Goal: Task Accomplishment & Management: Use online tool/utility

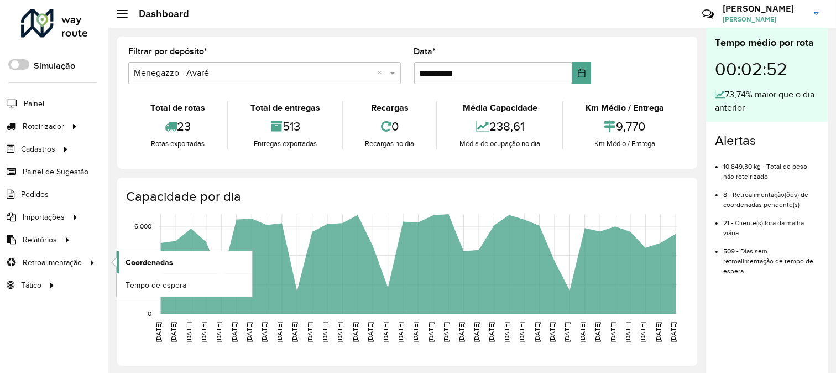
click at [172, 261] on link "Coordenadas" at bounding box center [184, 262] width 135 height 22
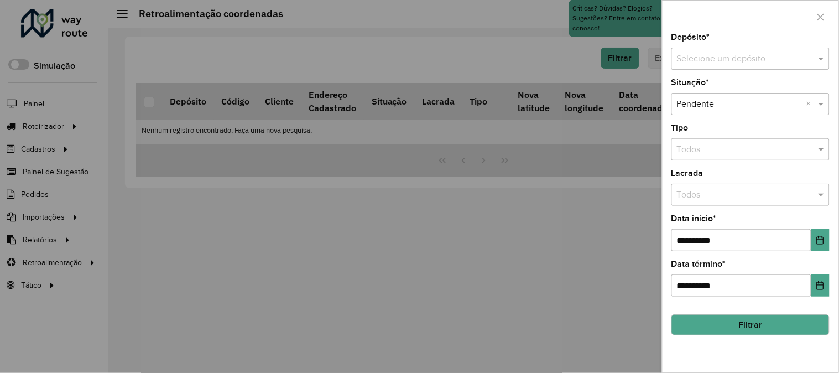
click at [48, 163] on div at bounding box center [419, 186] width 839 height 373
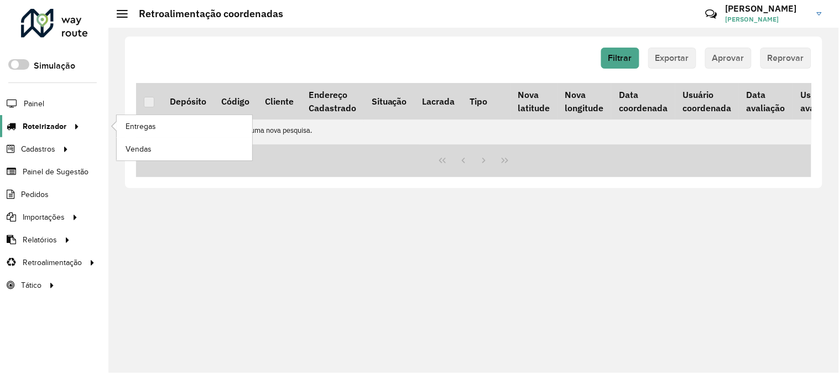
click at [57, 122] on span "Roteirizador" at bounding box center [45, 127] width 44 height 12
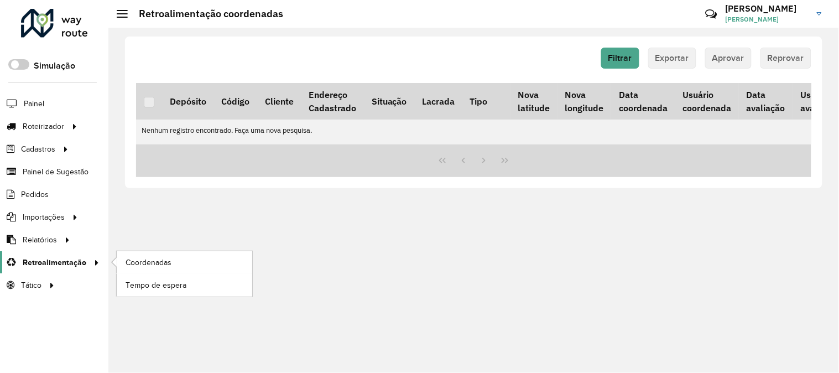
click at [73, 259] on span "Retroalimentação" at bounding box center [55, 262] width 64 height 12
click at [145, 261] on span "Coordenadas" at bounding box center [149, 262] width 48 height 12
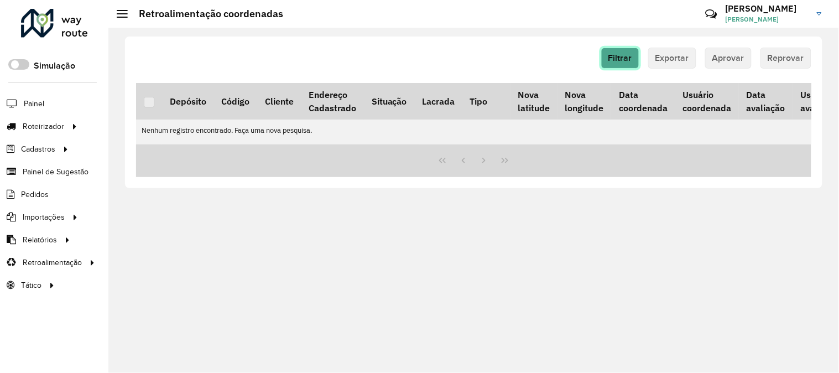
click at [625, 64] on button "Filtrar" at bounding box center [620, 58] width 38 height 21
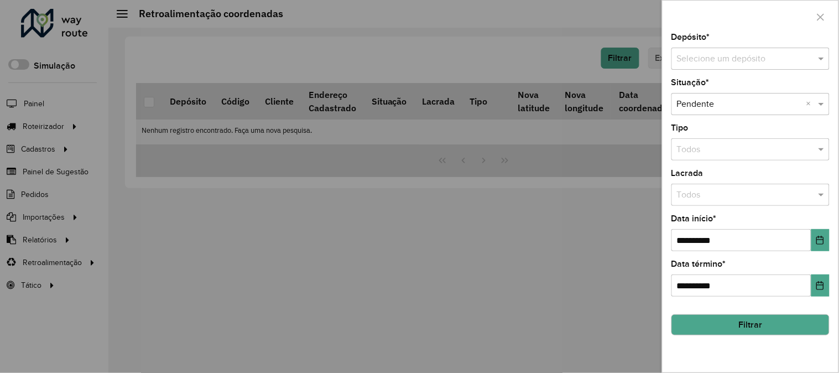
click at [762, 55] on input "text" at bounding box center [739, 59] width 125 height 13
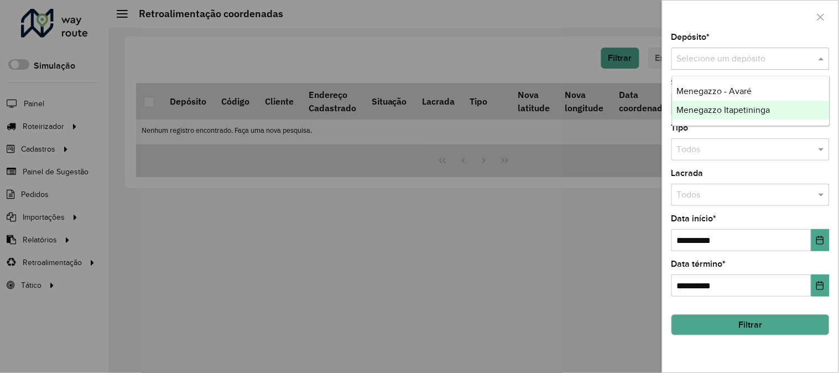
click at [770, 116] on div "Menegazzo Itapetininga" at bounding box center [750, 110] width 157 height 19
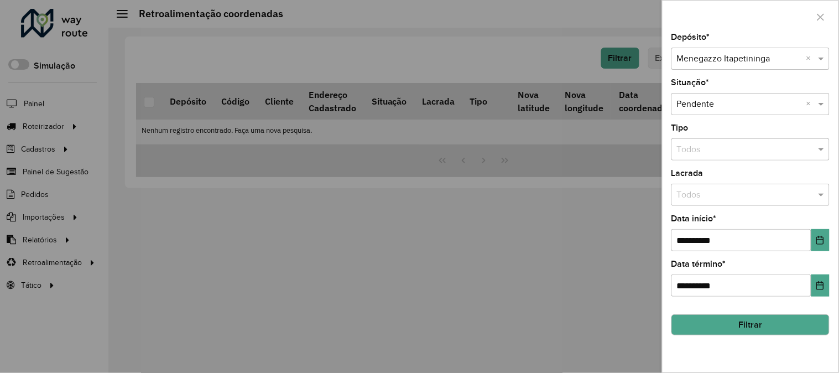
click at [775, 337] on div "**********" at bounding box center [750, 202] width 176 height 339
click at [769, 330] on button "Filtrar" at bounding box center [750, 324] width 158 height 21
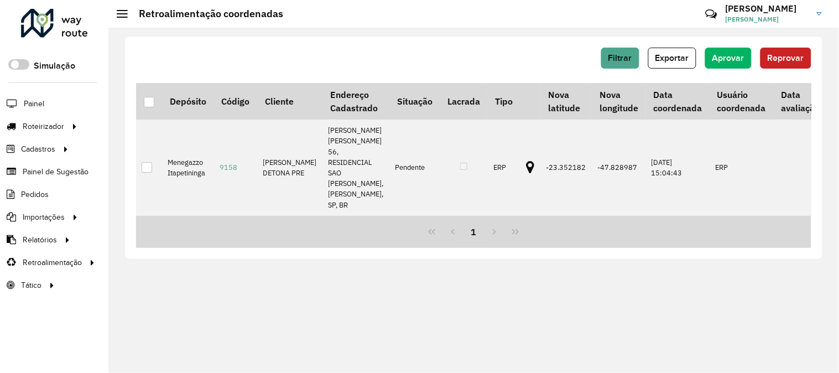
drag, startPoint x: 145, startPoint y: 103, endPoint x: 129, endPoint y: 101, distance: 16.2
click at [145, 103] on div at bounding box center [149, 102] width 11 height 11
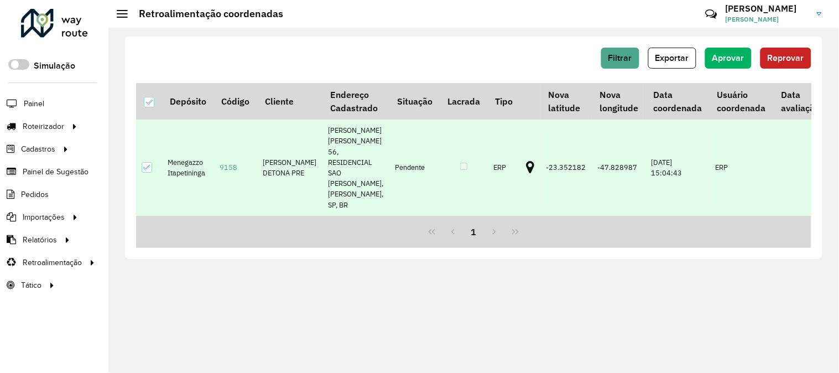
click at [731, 71] on div "Filtrar Exportar Aprovar Reprovar" at bounding box center [473, 62] width 675 height 29
click at [731, 62] on span "Aprovar" at bounding box center [728, 57] width 32 height 9
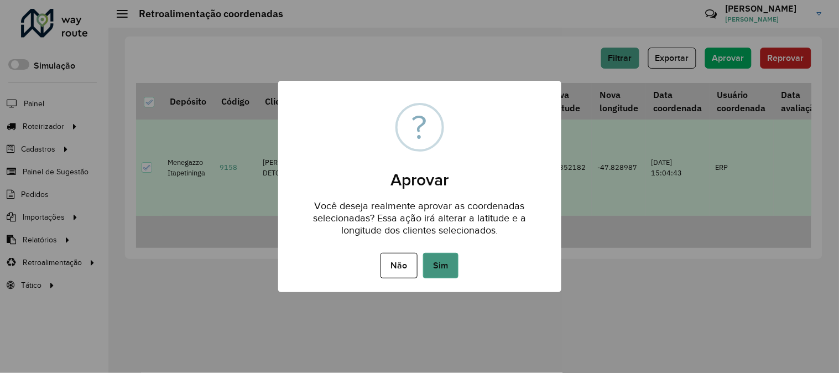
click at [450, 269] on button "Sim" at bounding box center [440, 265] width 35 height 25
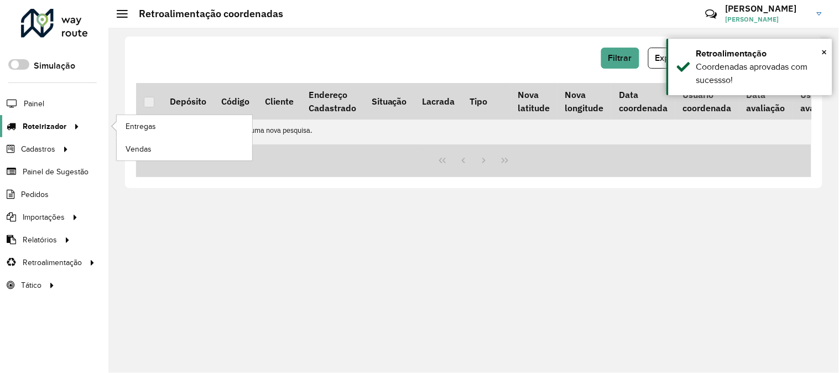
click at [43, 123] on span "Roteirizador" at bounding box center [45, 127] width 44 height 12
click at [136, 132] on span "Entregas" at bounding box center [141, 127] width 32 height 12
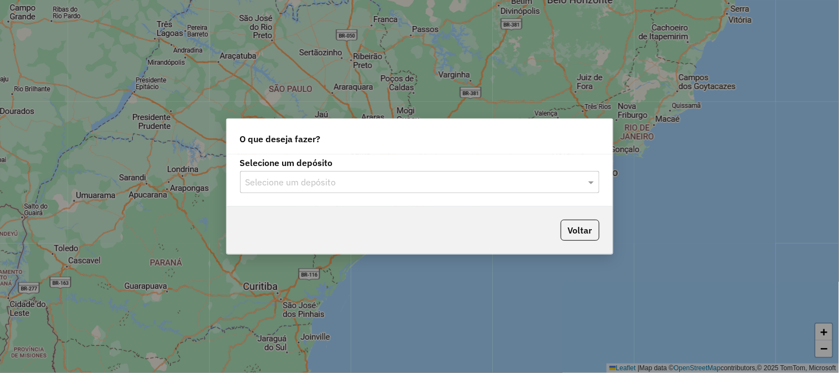
click at [488, 177] on input "text" at bounding box center [408, 182] width 326 height 13
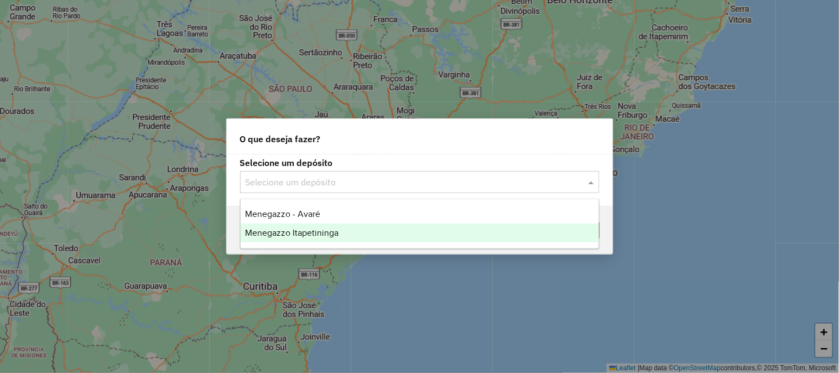
click at [389, 229] on div "Menegazzo Itapetininga" at bounding box center [419, 232] width 358 height 19
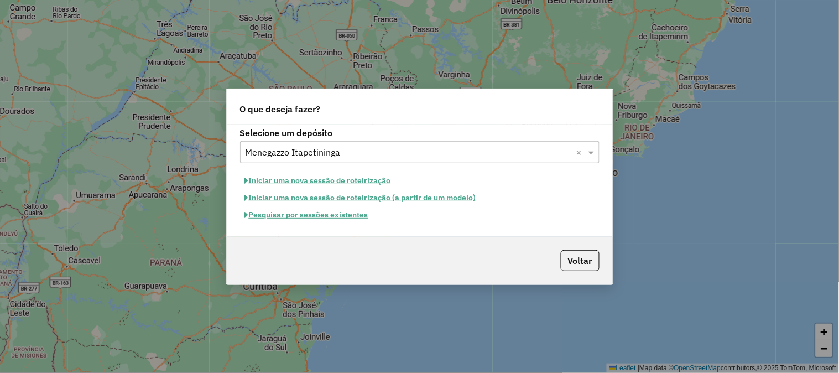
click at [371, 180] on button "Iniciar uma nova sessão de roteirização" at bounding box center [318, 180] width 156 height 17
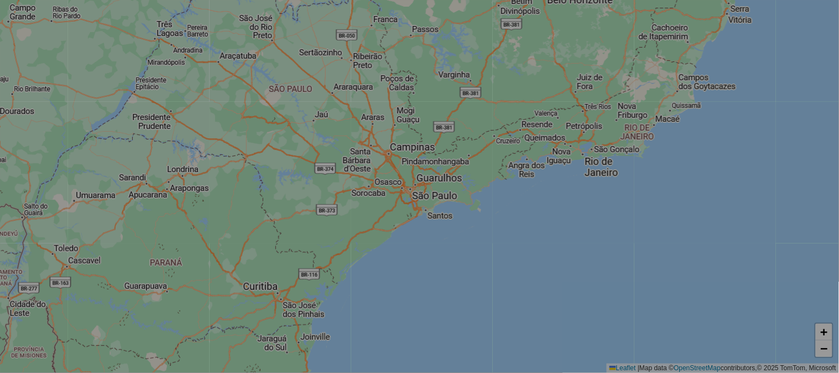
select select "*"
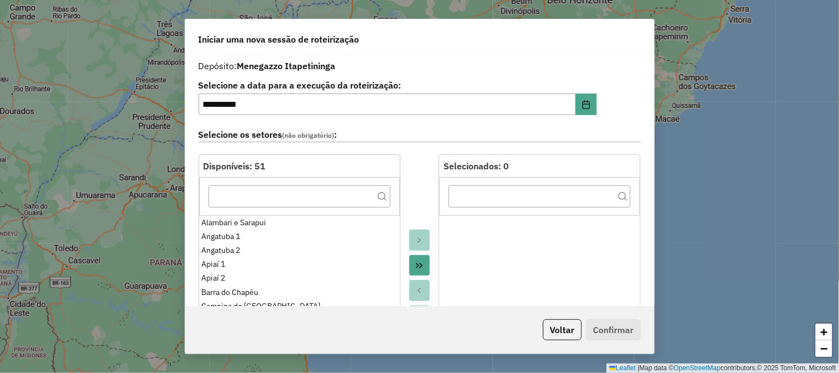
click at [419, 263] on icon "Move All to Target" at bounding box center [419, 266] width 7 height 6
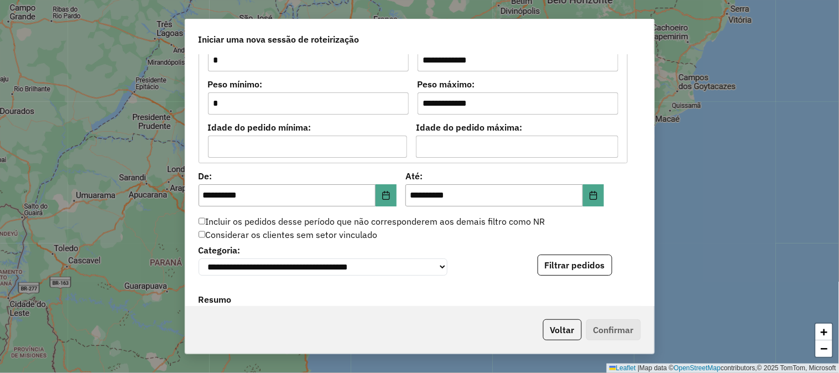
scroll to position [1148, 0]
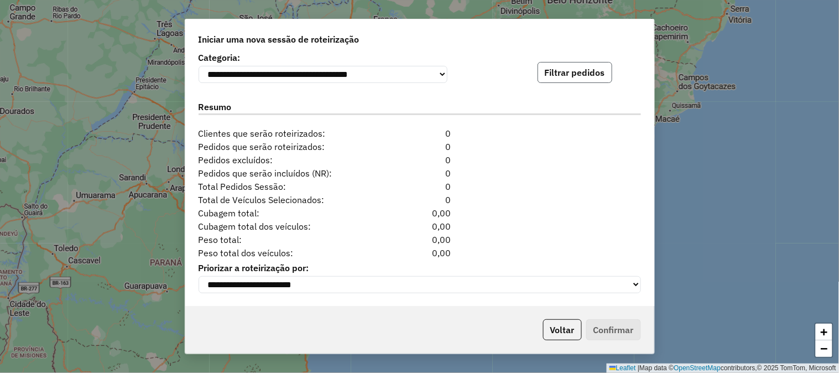
click at [576, 65] on button "Filtrar pedidos" at bounding box center [574, 72] width 75 height 21
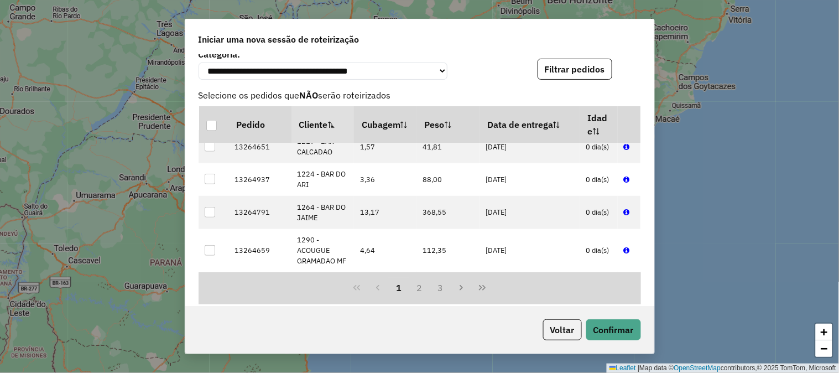
scroll to position [1377, 0]
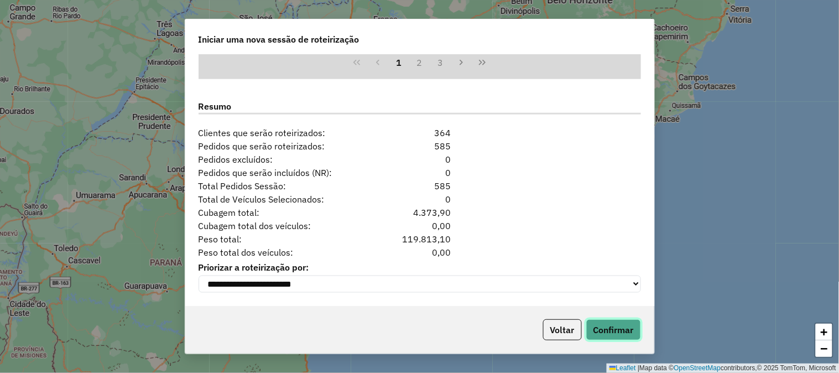
click at [623, 322] on button "Confirmar" at bounding box center [613, 329] width 55 height 21
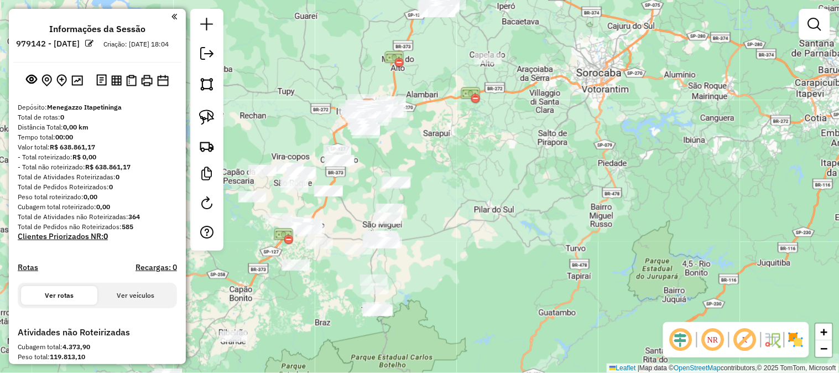
drag, startPoint x: 589, startPoint y: 254, endPoint x: 534, endPoint y: 126, distance: 139.6
click at [537, 125] on div "Janela de atendimento Grade de atendimento Capacidade Transportadoras Veículos …" at bounding box center [419, 186] width 839 height 373
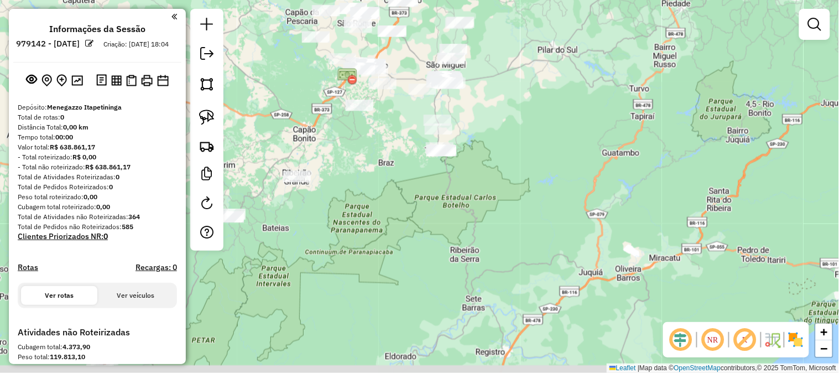
drag, startPoint x: 518, startPoint y: 229, endPoint x: 531, endPoint y: 266, distance: 39.7
click at [576, 111] on div "Janela de atendimento Grade de atendimento Capacidade Transportadoras Veículos …" at bounding box center [419, 186] width 839 height 373
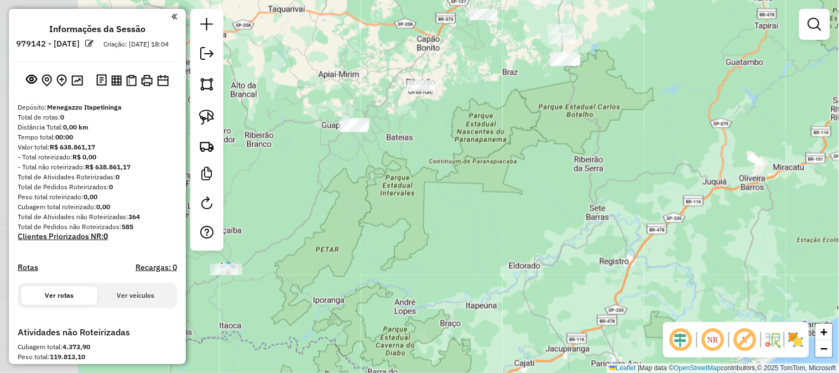
drag, startPoint x: 423, startPoint y: 272, endPoint x: 560, endPoint y: 173, distance: 168.6
click at [558, 174] on div "Janela de atendimento Grade de atendimento Capacidade Transportadoras Veículos …" at bounding box center [419, 186] width 839 height 373
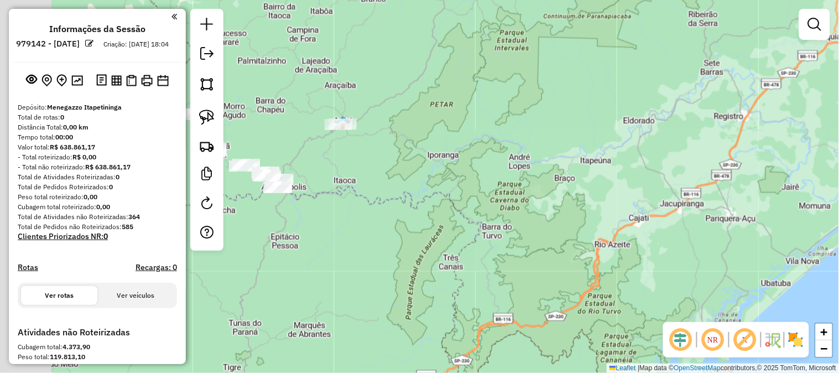
drag, startPoint x: 406, startPoint y: 256, endPoint x: 553, endPoint y: 167, distance: 171.4
click at [547, 169] on div "Janela de atendimento Grade de atendimento Capacidade Transportadoras Veículos …" at bounding box center [419, 186] width 839 height 373
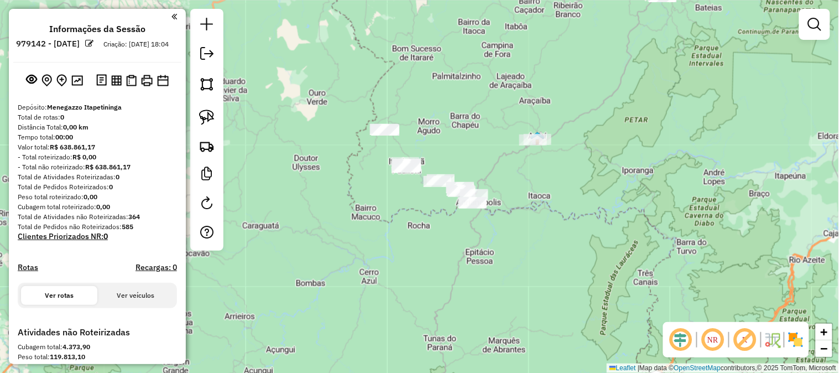
drag, startPoint x: 448, startPoint y: 200, endPoint x: 570, endPoint y: 226, distance: 124.9
click at [570, 226] on div "Janela de atendimento Grade de atendimento Capacidade Transportadoras Veículos …" at bounding box center [419, 186] width 839 height 373
click at [573, 219] on div "Janela de atendimento Grade de atendimento Capacidade Transportadoras Veículos …" at bounding box center [419, 186] width 839 height 373
drag, startPoint x: 402, startPoint y: 245, endPoint x: 407, endPoint y: 252, distance: 7.9
click at [402, 247] on div "Janela de atendimento Grade de atendimento Capacidade Transportadoras Veículos …" at bounding box center [419, 186] width 839 height 373
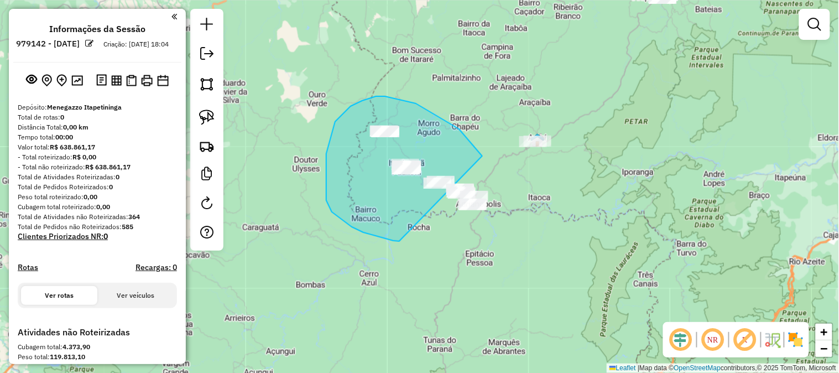
drag, startPoint x: 398, startPoint y: 241, endPoint x: 537, endPoint y: 226, distance: 140.2
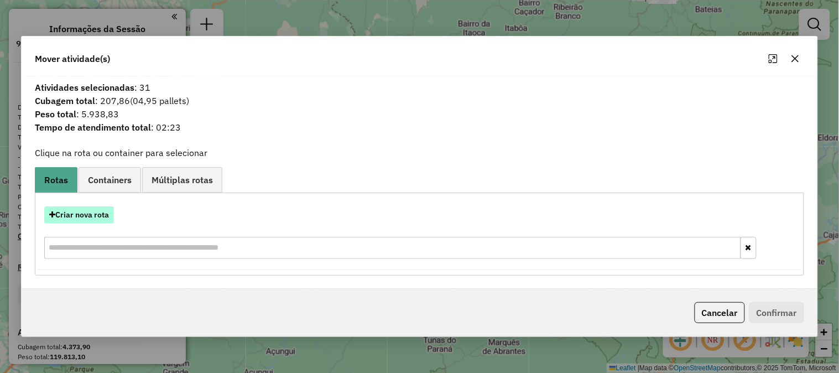
click at [85, 219] on button "Criar nova rota" at bounding box center [79, 214] width 70 height 17
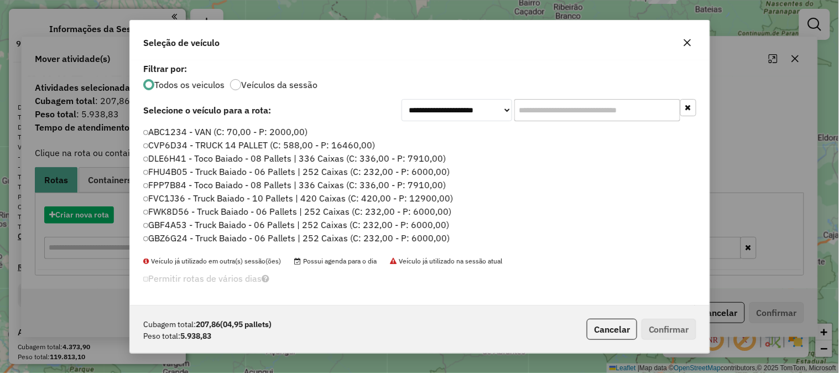
scroll to position [6, 3]
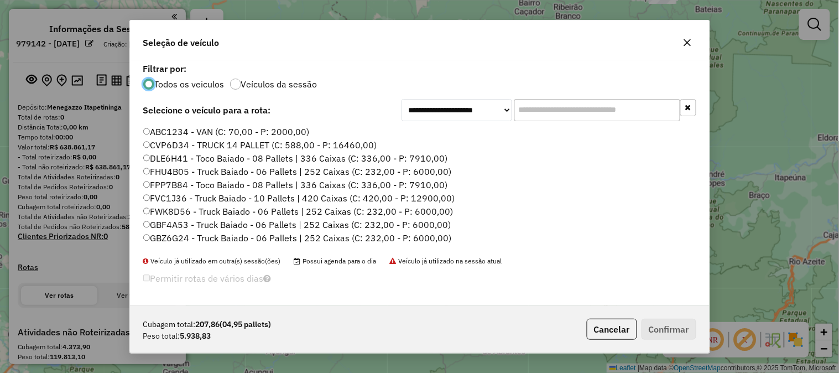
click at [546, 106] on input "text" at bounding box center [597, 110] width 166 height 22
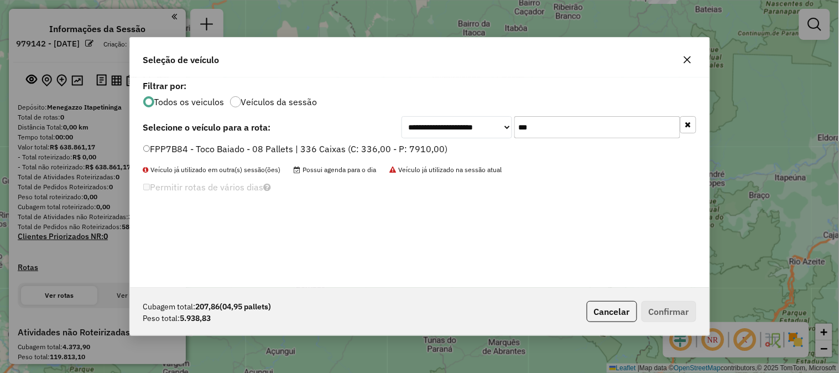
type input "***"
click at [427, 150] on label "FPP7B84 - Toco Baiado - 08 Pallets | 336 Caixas (C: 336,00 - P: 7910,00)" at bounding box center [295, 148] width 305 height 13
click at [684, 318] on button "Confirmar" at bounding box center [668, 311] width 55 height 21
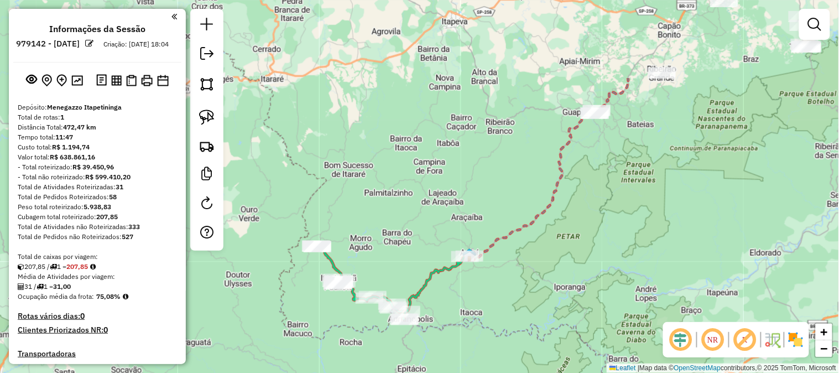
drag, startPoint x: 682, startPoint y: 77, endPoint x: 611, endPoint y: 195, distance: 136.6
click at [611, 196] on div "Janela de atendimento Grade de atendimento Capacidade Transportadoras Veículos …" at bounding box center [419, 186] width 839 height 373
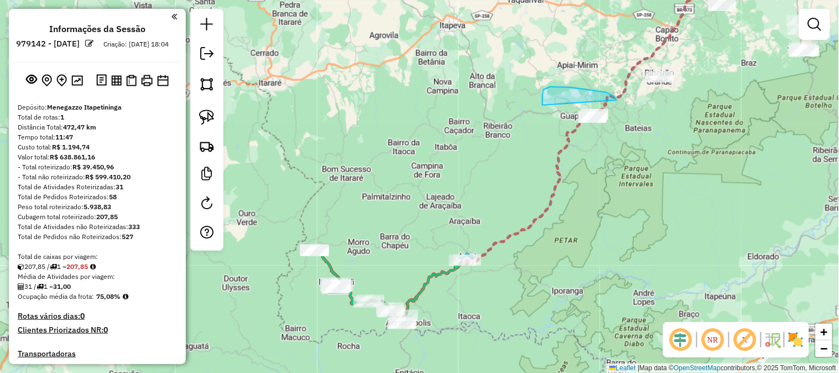
drag, startPoint x: 616, startPoint y: 100, endPoint x: 642, endPoint y: 121, distance: 32.6
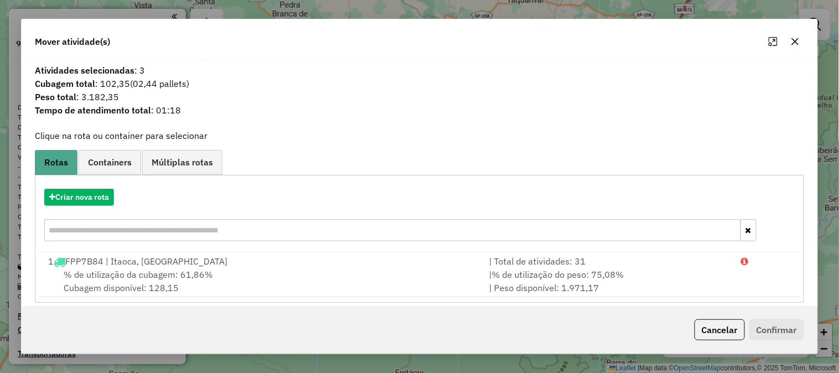
click at [794, 43] on icon "button" at bounding box center [794, 41] width 9 height 9
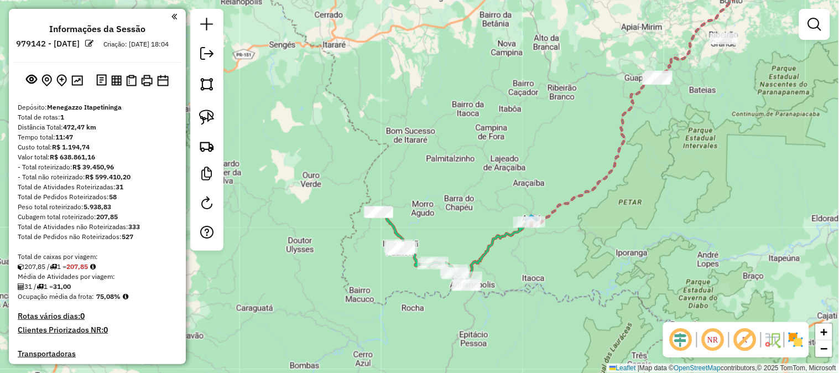
drag, startPoint x: 697, startPoint y: 175, endPoint x: 739, endPoint y: 124, distance: 66.0
click at [764, 135] on div "Janela de atendimento Grade de atendimento Capacidade Transportadoras Veículos …" at bounding box center [419, 186] width 839 height 373
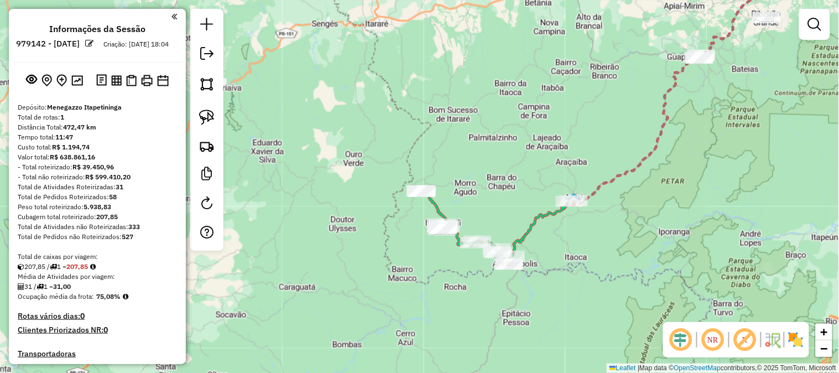
drag, startPoint x: 653, startPoint y: 203, endPoint x: 669, endPoint y: 182, distance: 25.6
click at [692, 185] on div "Janela de atendimento Grade de atendimento Capacidade Transportadoras Veículos …" at bounding box center [419, 186] width 839 height 373
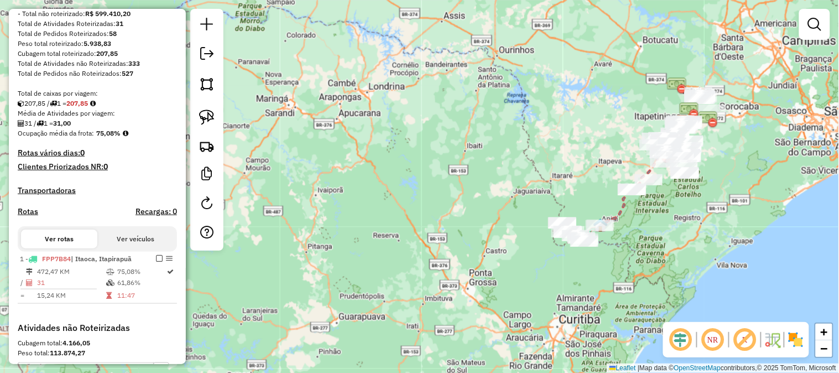
scroll to position [164, 0]
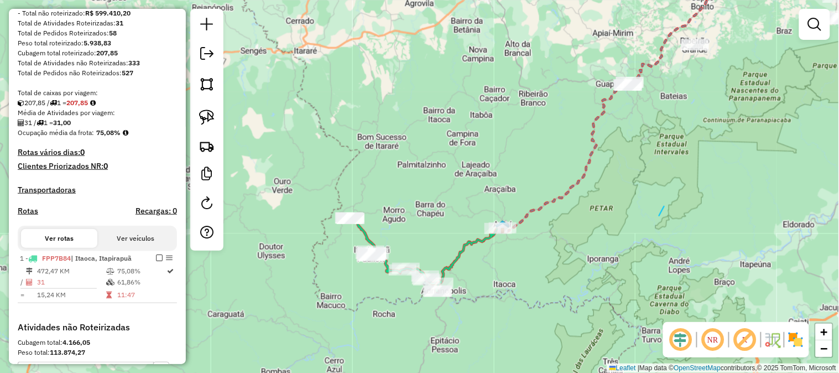
drag, startPoint x: 659, startPoint y: 213, endPoint x: 647, endPoint y: 209, distance: 13.5
drag, startPoint x: 659, startPoint y: 122, endPoint x: 591, endPoint y: 109, distance: 68.7
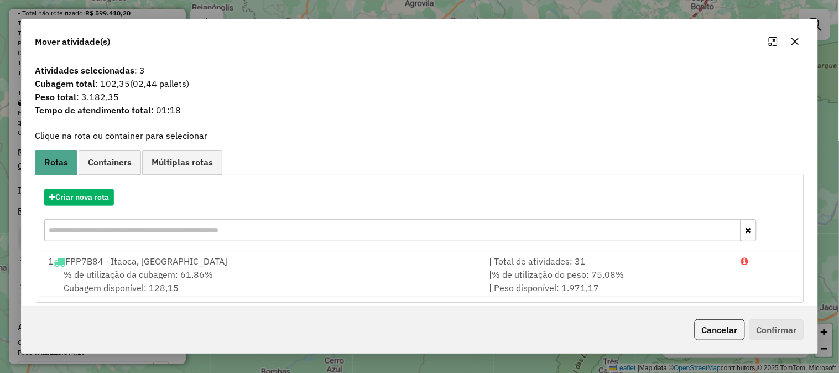
click at [800, 40] on button "button" at bounding box center [795, 42] width 18 height 18
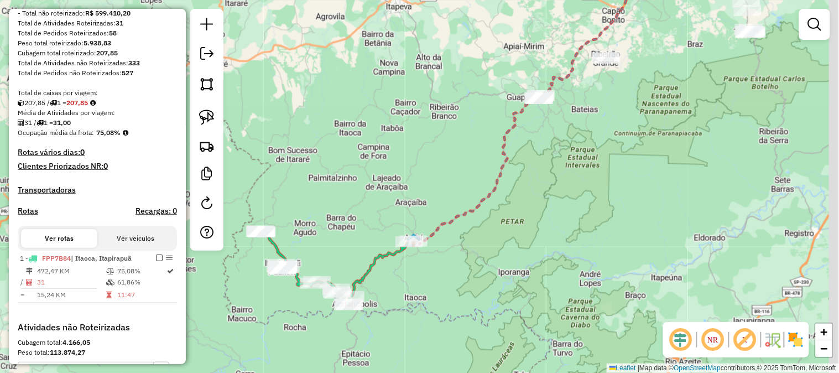
drag, startPoint x: 547, startPoint y: 212, endPoint x: 467, endPoint y: 235, distance: 84.0
click at [470, 237] on div "Janela de atendimento Grade de atendimento Capacidade Transportadoras Veículos …" at bounding box center [419, 186] width 839 height 373
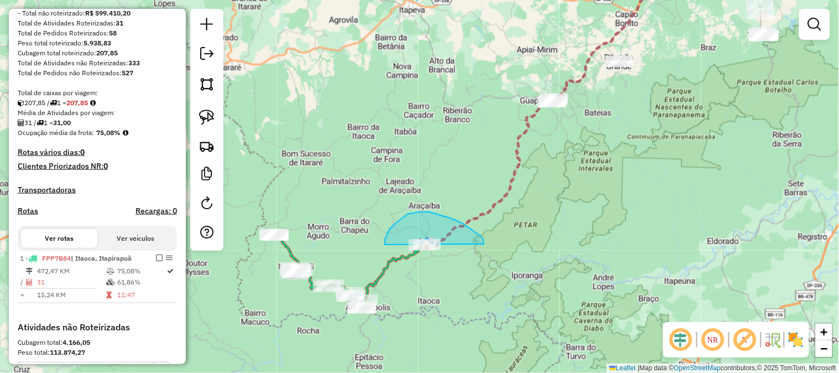
drag, startPoint x: 482, startPoint y: 238, endPoint x: 511, endPoint y: 275, distance: 47.2
click at [511, 275] on div "Janela de atendimento Grade de atendimento Capacidade Transportadoras Veículos …" at bounding box center [419, 186] width 839 height 373
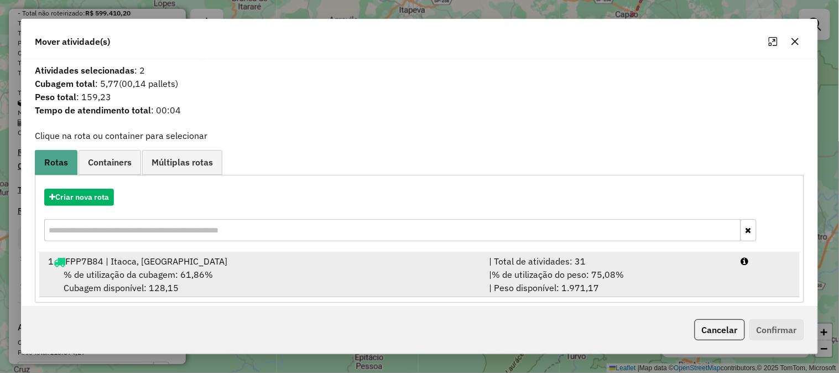
click at [633, 275] on div "| % de utilização do peso: 75,08% | Peso disponível: 1.971,17" at bounding box center [608, 281] width 252 height 27
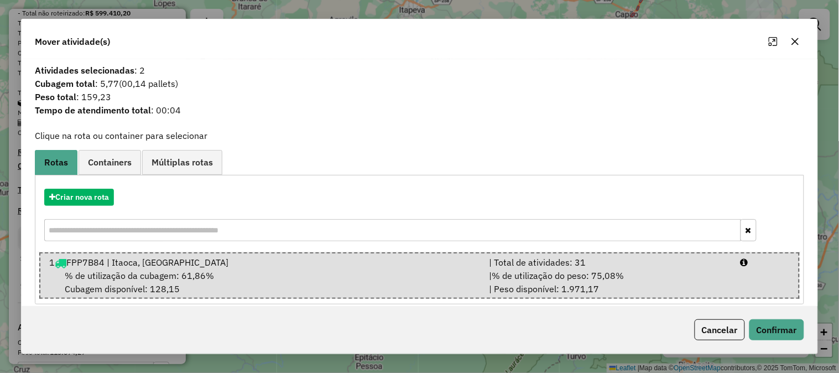
click at [797, 318] on div "Cancelar Confirmar" at bounding box center [419, 330] width 795 height 48
click at [789, 325] on button "Confirmar" at bounding box center [776, 329] width 55 height 21
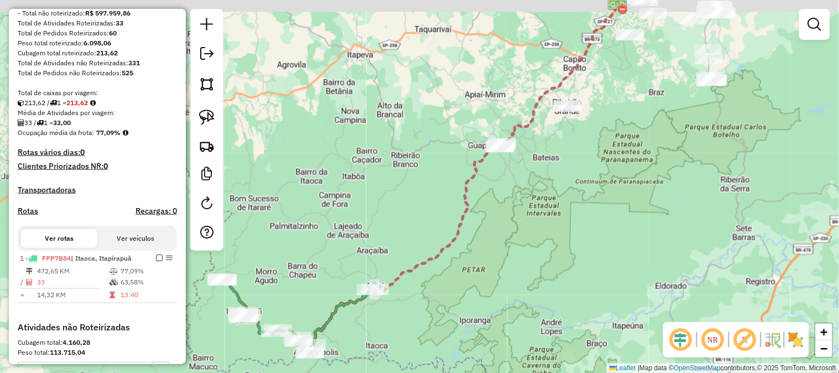
drag, startPoint x: 600, startPoint y: 213, endPoint x: 530, endPoint y: 251, distance: 80.1
click at [521, 268] on div "Janela de atendimento Grade de atendimento Capacidade Transportadoras Veículos …" at bounding box center [419, 186] width 839 height 373
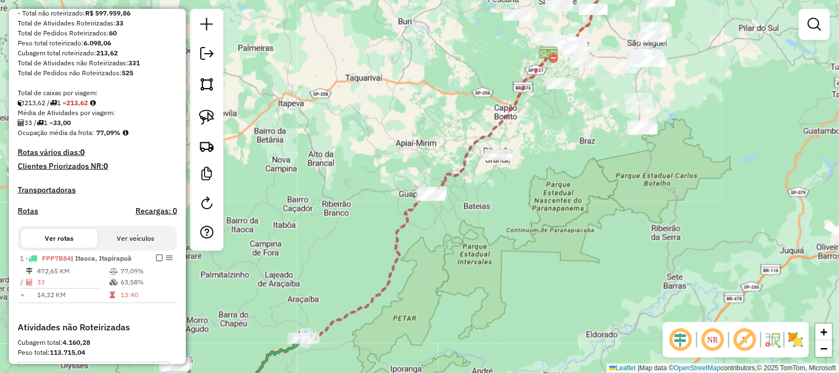
drag, startPoint x: 563, startPoint y: 238, endPoint x: 419, endPoint y: 266, distance: 146.5
click at [530, 265] on div "Janela de atendimento Grade de atendimento Capacidade Transportadoras Veículos …" at bounding box center [419, 186] width 839 height 373
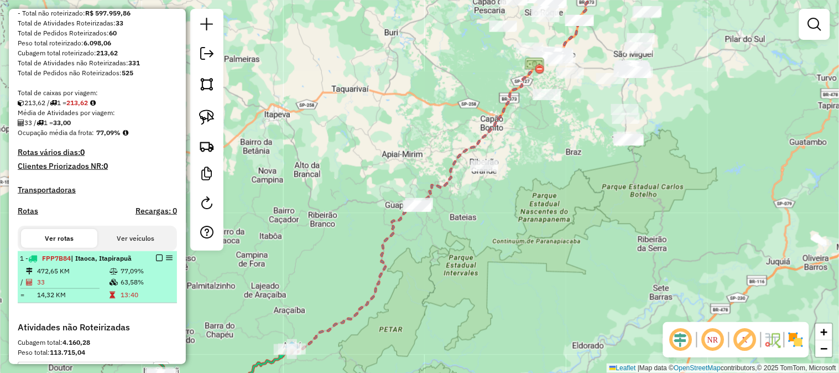
click at [158, 261] on em at bounding box center [159, 257] width 7 height 7
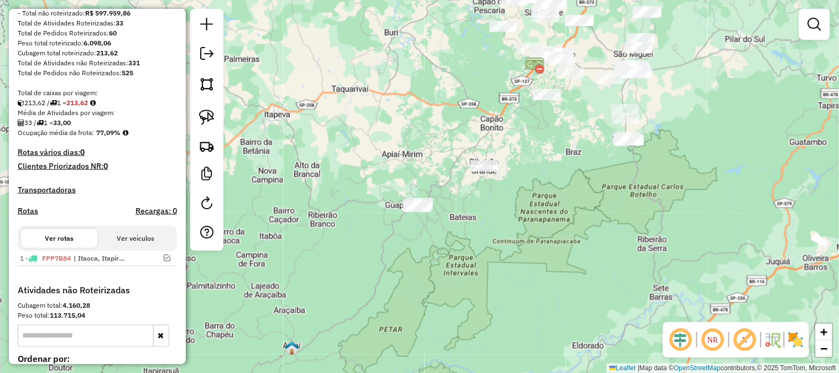
drag, startPoint x: 546, startPoint y: 200, endPoint x: 506, endPoint y: 284, distance: 92.7
click at [506, 285] on div "Janela de atendimento Grade de atendimento Capacidade Transportadoras Veículos …" at bounding box center [419, 186] width 839 height 373
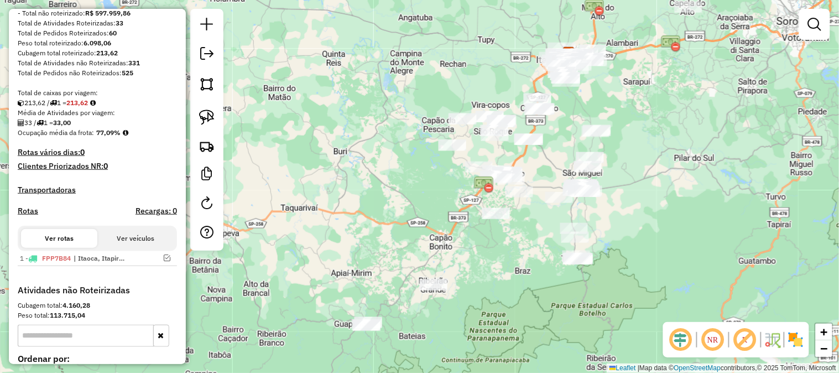
drag, startPoint x: 534, startPoint y: 245, endPoint x: 534, endPoint y: 253, distance: 7.2
click at [522, 291] on div "Janela de atendimento Grade de atendimento Capacidade Transportadoras Veículos …" at bounding box center [419, 186] width 839 height 373
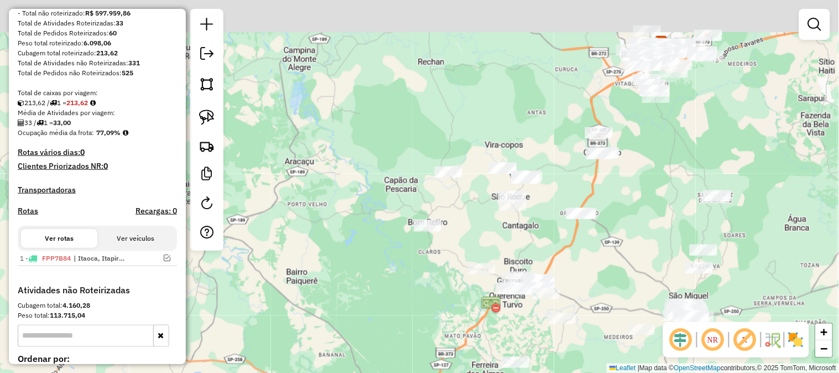
drag, startPoint x: 459, startPoint y: 156, endPoint x: 473, endPoint y: 322, distance: 166.4
click at [479, 327] on div "Janela de atendimento Grade de atendimento Capacidade Transportadoras Veículos …" at bounding box center [419, 186] width 839 height 373
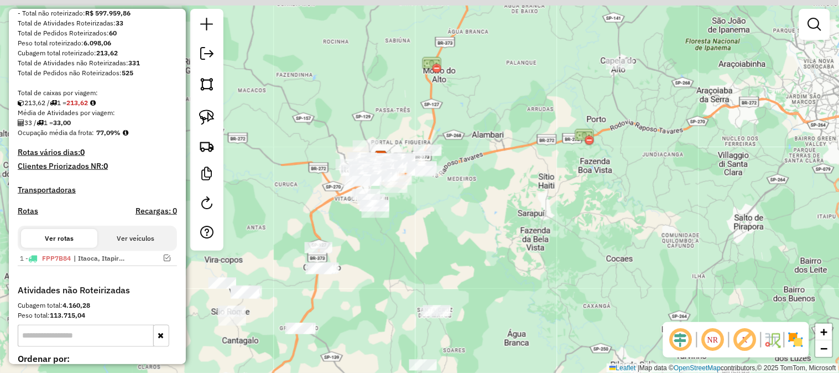
drag, startPoint x: 640, startPoint y: 211, endPoint x: 396, endPoint y: 322, distance: 268.4
click at [373, 329] on div "Janela de atendimento Grade de atendimento Capacidade Transportadoras Veículos …" at bounding box center [419, 186] width 839 height 373
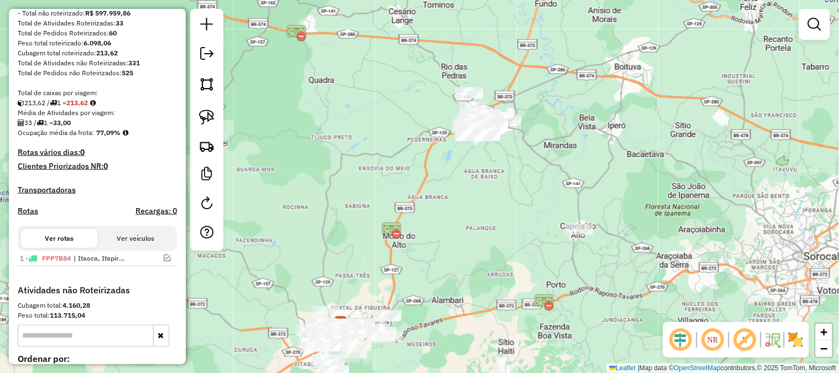
drag, startPoint x: 546, startPoint y: 219, endPoint x: 531, endPoint y: 336, distance: 118.1
click at [500, 372] on html "Aguarde... Pop-up bloqueado! Seu navegador bloqueou automáticamente a abertura …" at bounding box center [419, 186] width 839 height 373
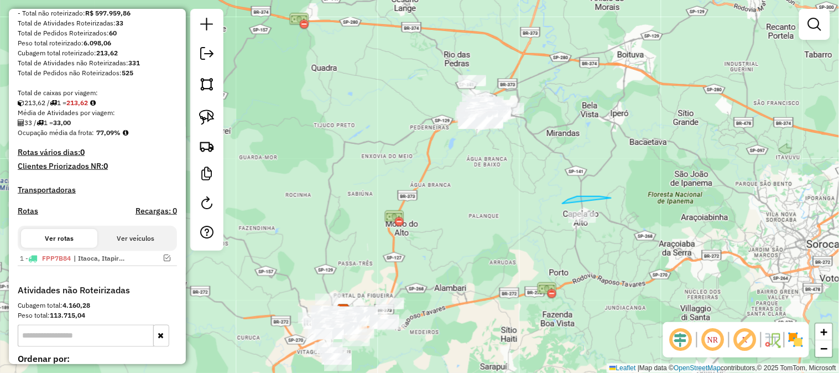
drag, startPoint x: 610, startPoint y: 198, endPoint x: 638, endPoint y: 220, distance: 35.8
click at [638, 220] on div "Janela de atendimento Grade de atendimento Capacidade Transportadoras Veículos …" at bounding box center [419, 186] width 839 height 373
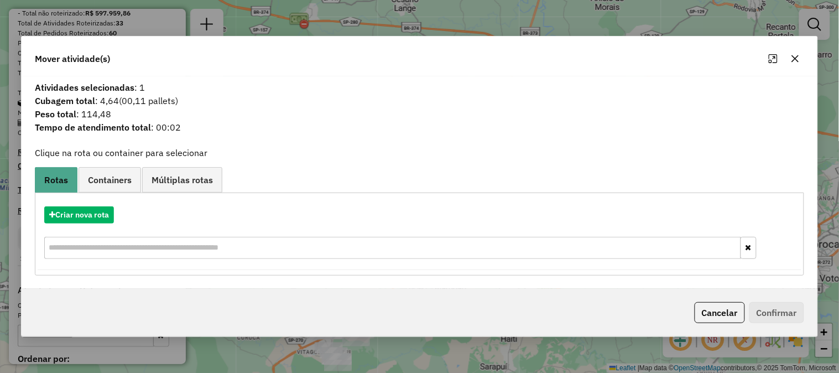
click at [799, 59] on icon "button" at bounding box center [794, 58] width 9 height 9
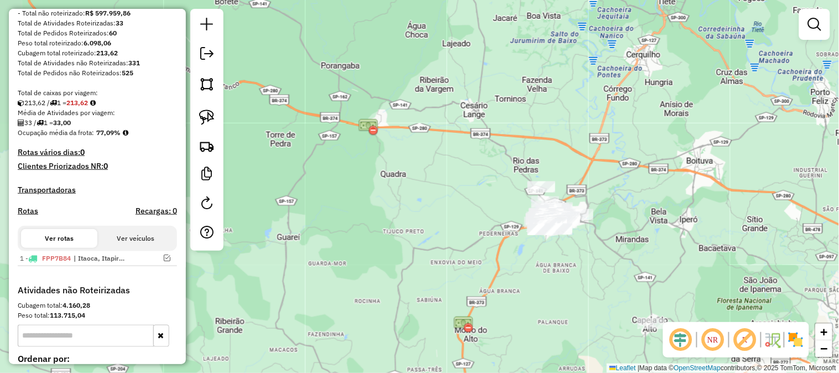
drag, startPoint x: 568, startPoint y: 83, endPoint x: 642, endPoint y: 29, distance: 92.1
click at [642, 30] on div "Janela de atendimento Grade de atendimento Capacidade Transportadoras Veículos …" at bounding box center [419, 186] width 839 height 373
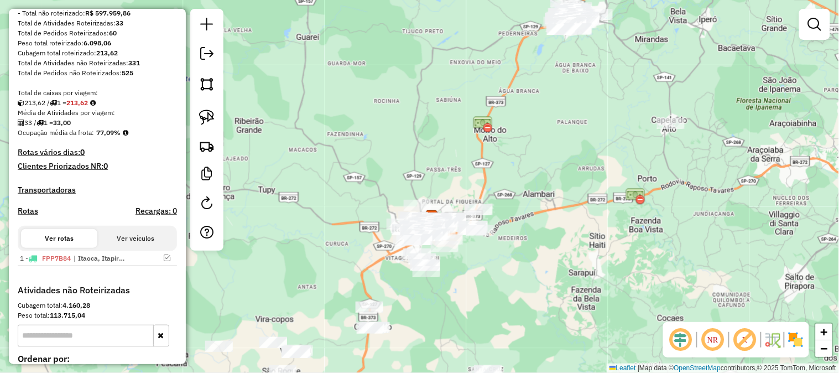
drag, startPoint x: 567, startPoint y: 218, endPoint x: 599, endPoint y: 129, distance: 95.1
click at [599, 133] on div "Janela de atendimento Grade de atendimento Capacidade Transportadoras Veículos …" at bounding box center [419, 186] width 839 height 373
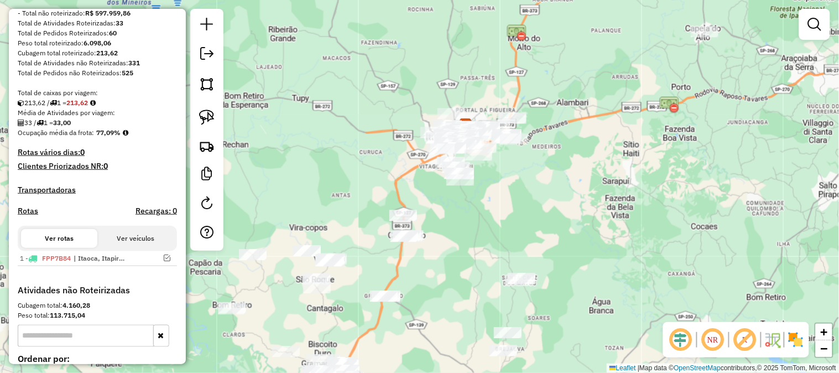
drag, startPoint x: 545, startPoint y: 207, endPoint x: 570, endPoint y: 161, distance: 52.5
click at [574, 151] on div "Janela de atendimento Grade de atendimento Capacidade Transportadoras Veículos …" at bounding box center [419, 186] width 839 height 373
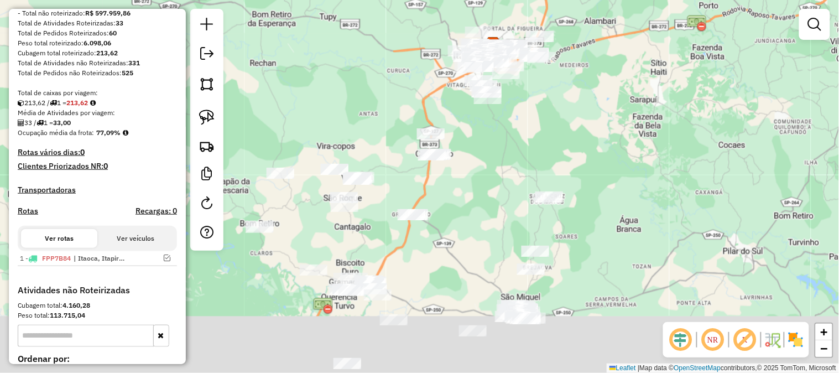
drag, startPoint x: 478, startPoint y: 258, endPoint x: 507, endPoint y: 149, distance: 112.8
click at [507, 152] on div "Janela de atendimento Grade de atendimento Capacidade Transportadoras Veículos …" at bounding box center [419, 186] width 839 height 373
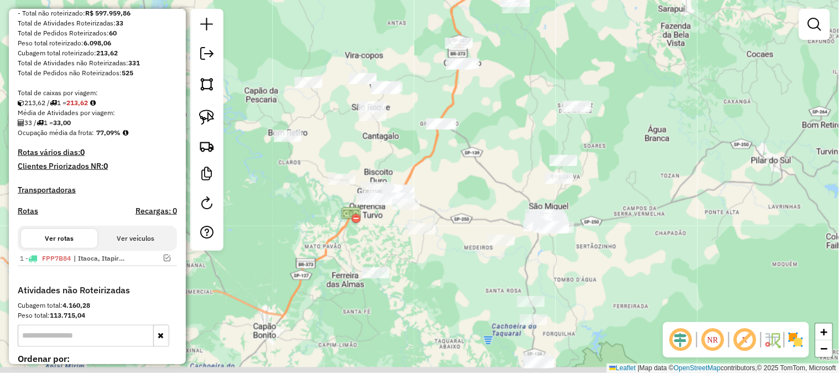
drag, startPoint x: 461, startPoint y: 273, endPoint x: 517, endPoint y: 144, distance: 140.9
click at [516, 144] on div "Janela de atendimento Grade de atendimento Capacidade Transportadoras Veículos …" at bounding box center [419, 186] width 839 height 373
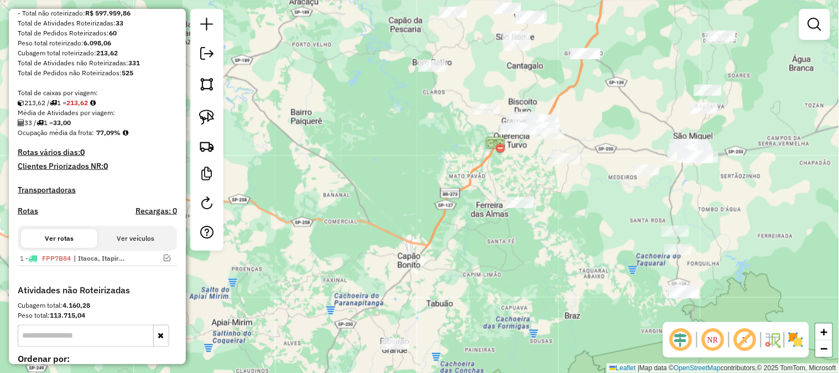
drag, startPoint x: 467, startPoint y: 236, endPoint x: 562, endPoint y: 264, distance: 98.5
click at [562, 264] on div "Janela de atendimento Grade de atendimento Capacidade Transportadoras Veículos …" at bounding box center [419, 186] width 839 height 373
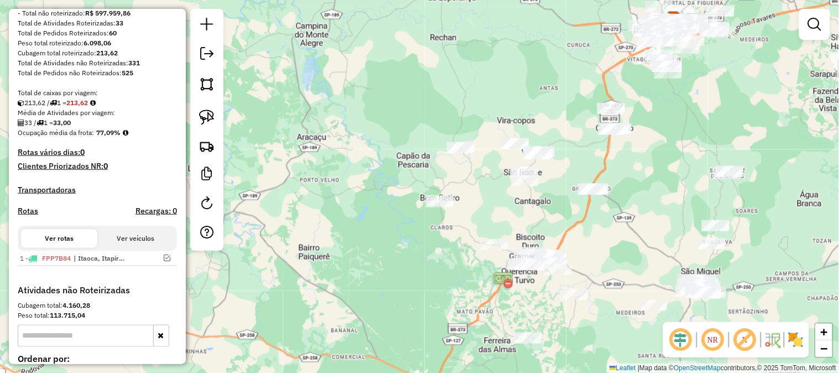
drag, startPoint x: 454, startPoint y: 142, endPoint x: 470, endPoint y: 217, distance: 76.3
click at [460, 258] on div "Janela de atendimento Grade de atendimento Capacidade Transportadoras Veículos …" at bounding box center [419, 186] width 839 height 373
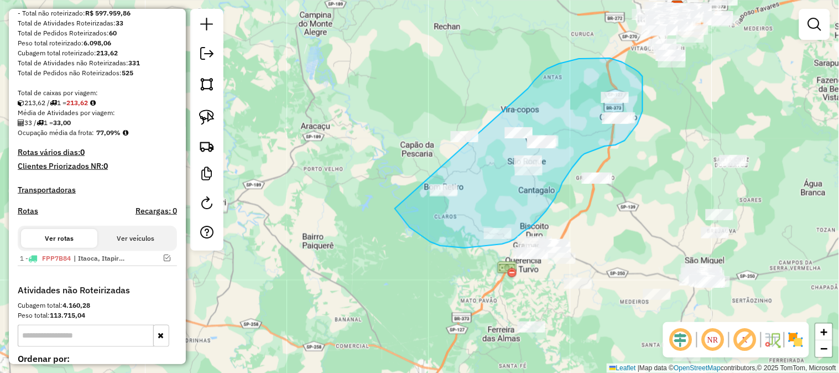
drag, startPoint x: 543, startPoint y: 72, endPoint x: 448, endPoint y: 74, distance: 94.5
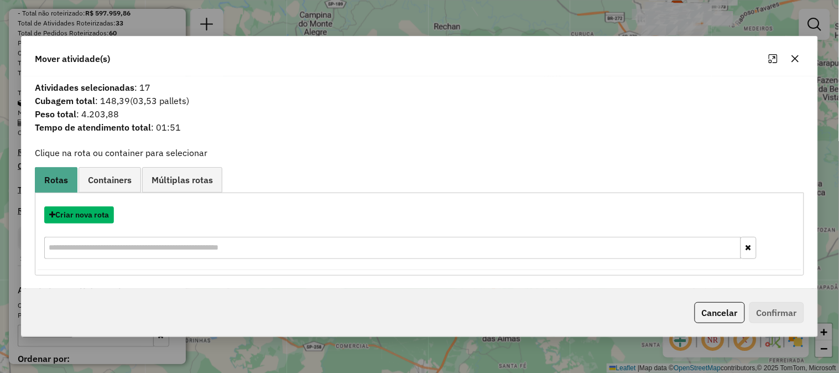
click at [95, 213] on button "Criar nova rota" at bounding box center [79, 214] width 70 height 17
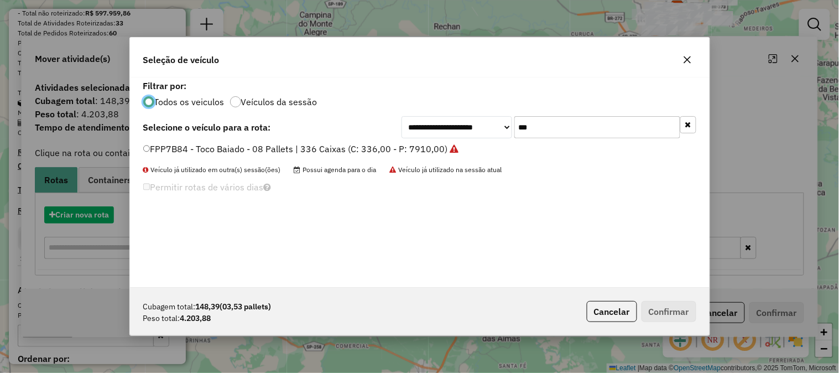
scroll to position [6, 3]
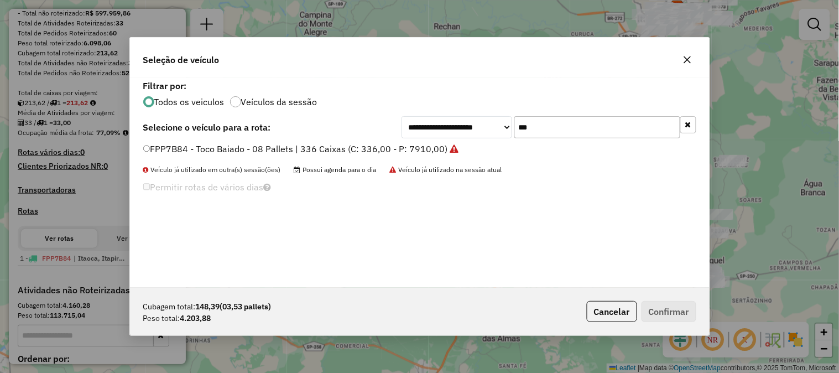
drag, startPoint x: 577, startPoint y: 134, endPoint x: 357, endPoint y: 117, distance: 221.2
click at [366, 114] on div "**********" at bounding box center [419, 182] width 579 height 210
type input "***"
click at [423, 153] on label "REC0001 - Truck Baiado - 06 Pallets | 252 Caixas (C: 232,00 - P: 6000,00)" at bounding box center [296, 148] width 307 height 13
click at [429, 149] on label "REC0001 - Truck Baiado - 06 Pallets | 252 Caixas (C: 232,00 - P: 6000,00)" at bounding box center [296, 148] width 307 height 13
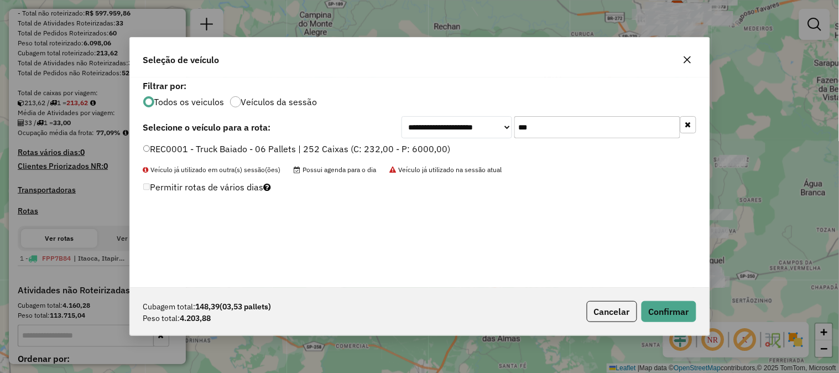
click at [675, 298] on div "Cubagem total: 148,39 (03,53 pallets) Peso total: 4.203,88 Cancelar Confirmar" at bounding box center [419, 311] width 579 height 48
click at [675, 310] on button "Confirmar" at bounding box center [668, 311] width 55 height 21
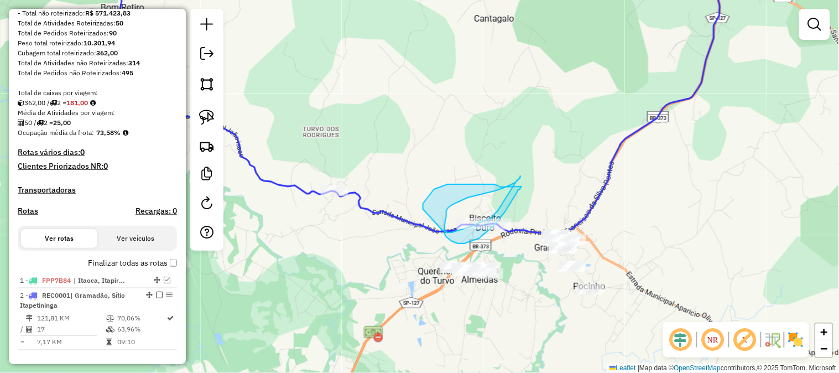
drag, startPoint x: 488, startPoint y: 184, endPoint x: 493, endPoint y: 175, distance: 9.9
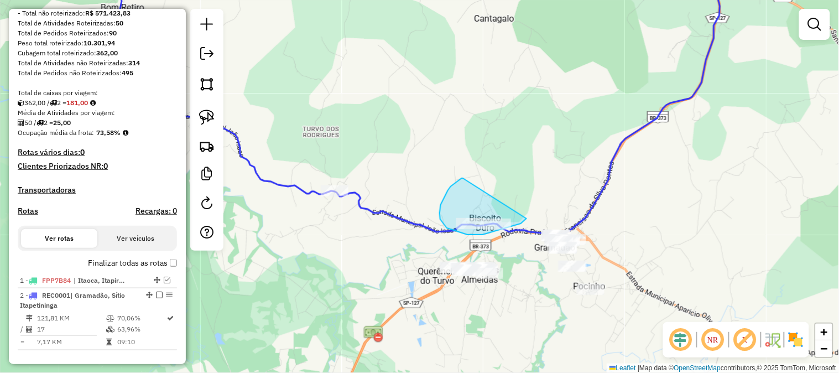
drag, startPoint x: 463, startPoint y: 178, endPoint x: 552, endPoint y: 190, distance: 89.7
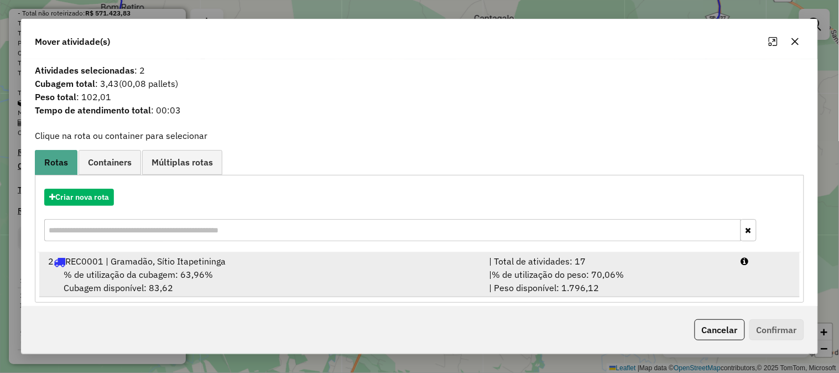
click at [726, 273] on div "| % de utilização do peso: 70,06% | Peso disponível: 1.796,12" at bounding box center [608, 281] width 252 height 27
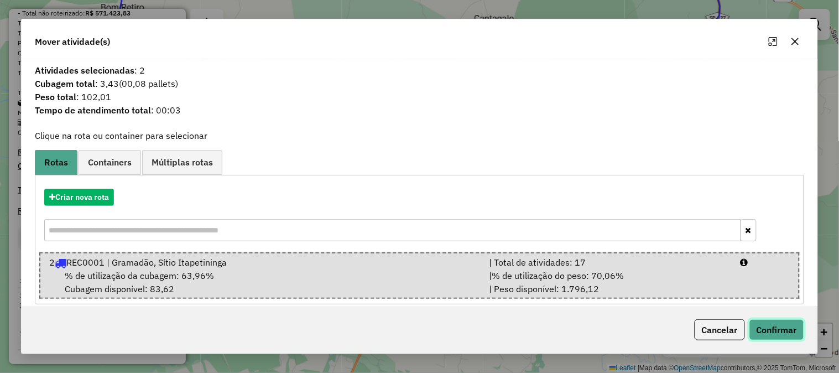
click at [786, 331] on button "Confirmar" at bounding box center [776, 329] width 55 height 21
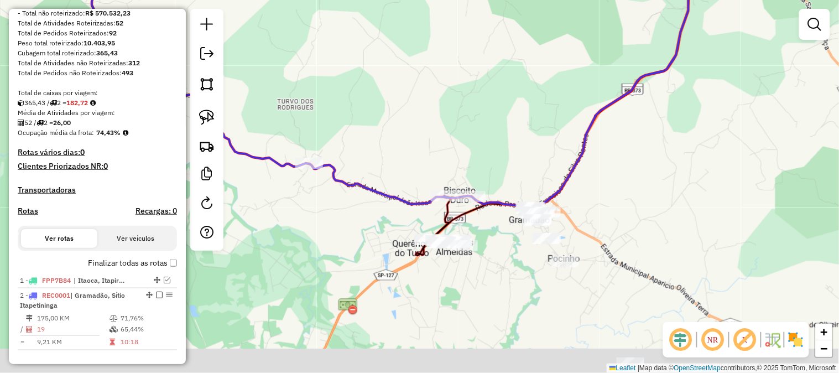
drag, startPoint x: 484, startPoint y: 278, endPoint x: 420, endPoint y: 143, distance: 149.6
click at [421, 150] on div "Janela de atendimento Grade de atendimento Capacidade Transportadoras Veículos …" at bounding box center [419, 186] width 839 height 373
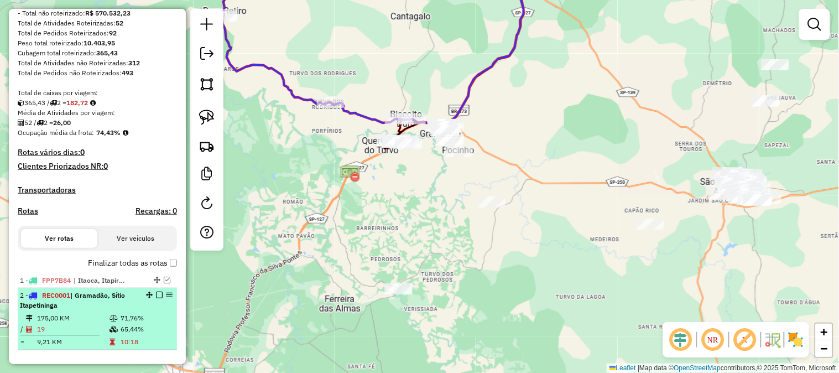
click at [156, 298] on em at bounding box center [159, 294] width 7 height 7
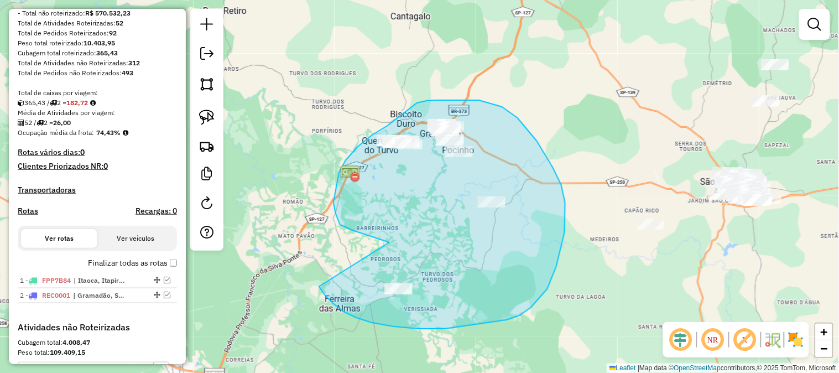
drag, startPoint x: 340, startPoint y: 224, endPoint x: 311, endPoint y: 249, distance: 37.7
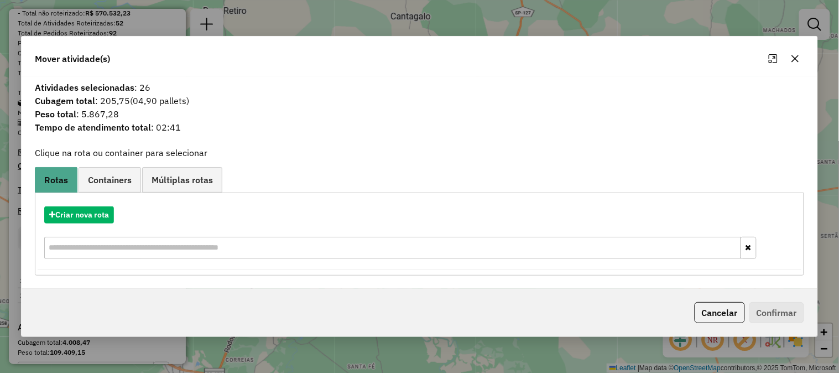
click at [802, 60] on button "button" at bounding box center [795, 59] width 18 height 18
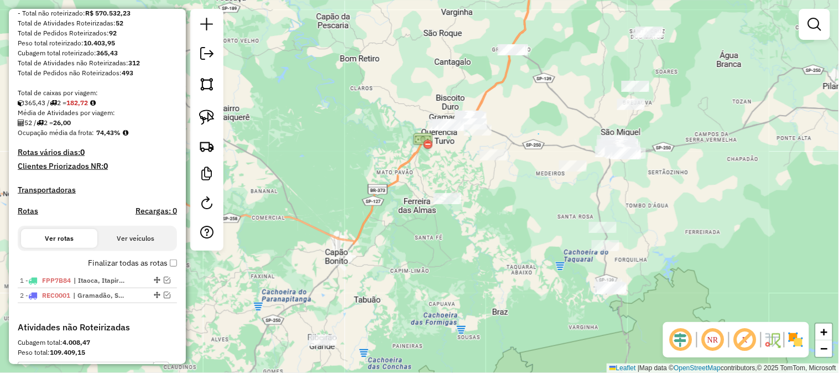
drag, startPoint x: 538, startPoint y: 134, endPoint x: 531, endPoint y: 125, distance: 11.4
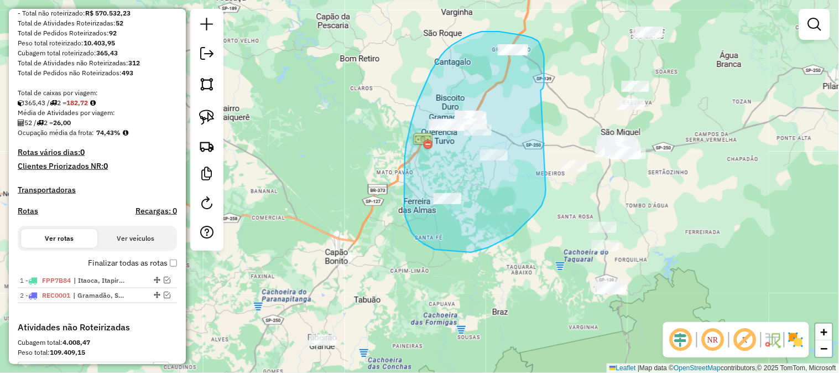
drag, startPoint x: 541, startPoint y: 90, endPoint x: 546, endPoint y: 185, distance: 95.2
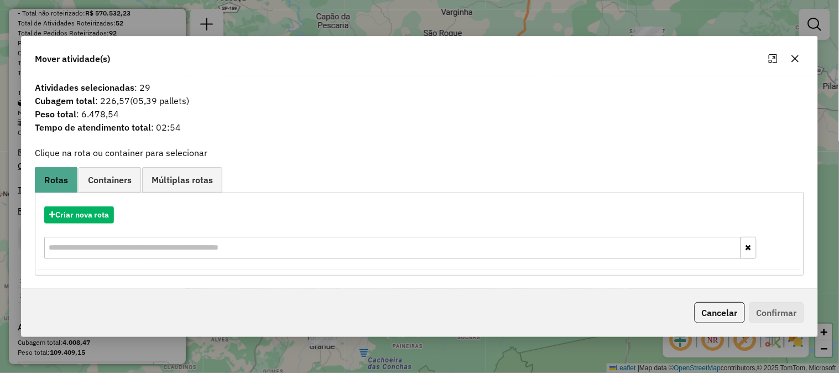
click at [792, 61] on icon "button" at bounding box center [794, 58] width 9 height 9
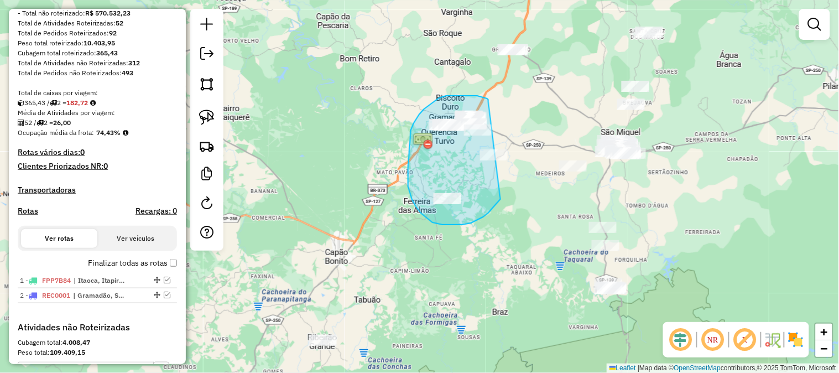
drag, startPoint x: 488, startPoint y: 101, endPoint x: 518, endPoint y: 117, distance: 33.9
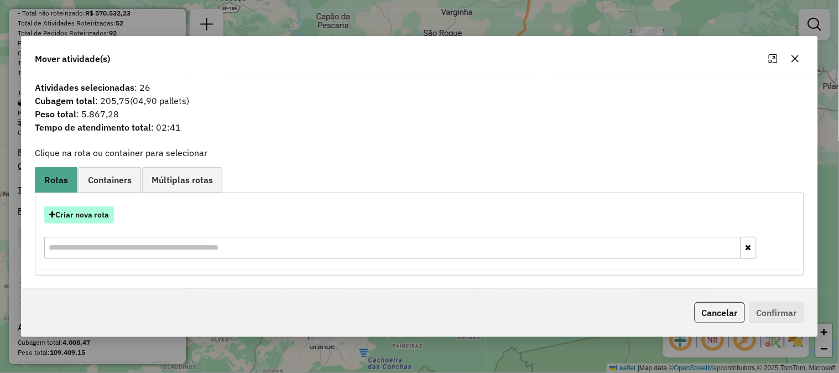
click at [108, 217] on button "Criar nova rota" at bounding box center [79, 214] width 70 height 17
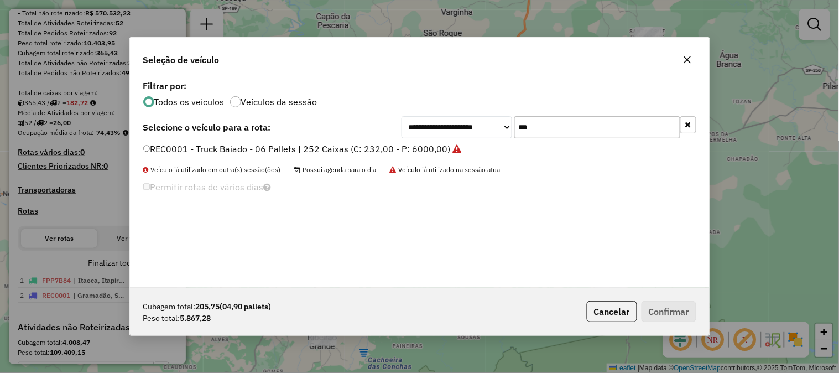
drag, startPoint x: 553, startPoint y: 125, endPoint x: 407, endPoint y: 124, distance: 145.9
click at [437, 125] on div "**********" at bounding box center [548, 127] width 295 height 22
drag, startPoint x: 535, startPoint y: 128, endPoint x: 465, endPoint y: 129, distance: 70.2
click at [465, 129] on div "**********" at bounding box center [548, 127] width 295 height 22
type input "***"
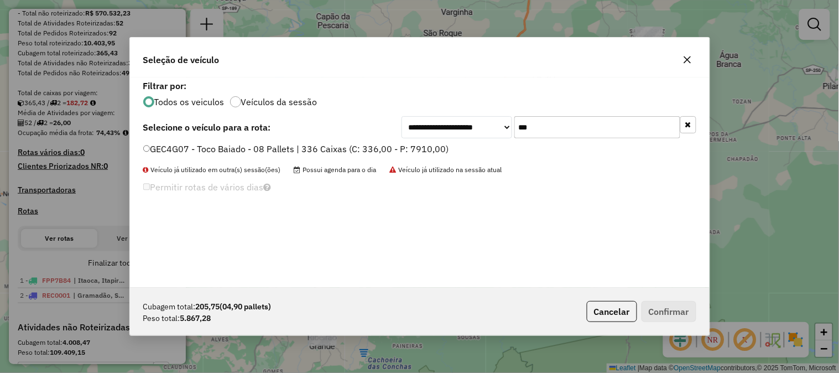
click at [434, 144] on label "GEC4G07 - Toco Baiado - 08 Pallets | 336 Caixas (C: 336,00 - P: 7910,00)" at bounding box center [296, 148] width 306 height 13
click at [671, 296] on div "Cubagem total: 205,75 (04,90 pallets) Peso total: 5.867,28 Cancelar Confirmar" at bounding box center [419, 311] width 579 height 48
click at [679, 302] on button "Confirmar" at bounding box center [668, 311] width 55 height 21
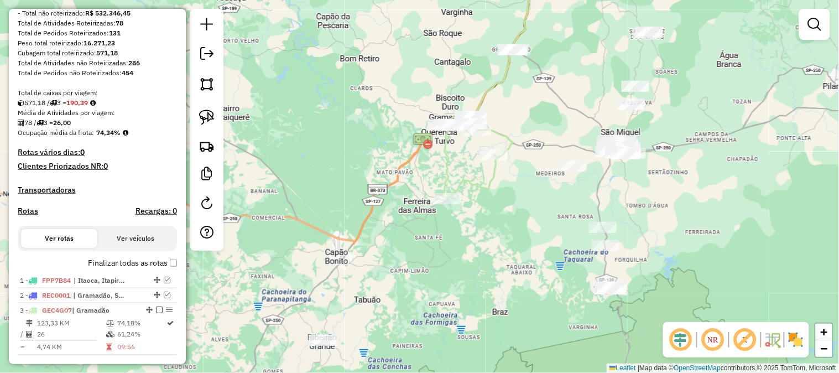
scroll to position [327, 0]
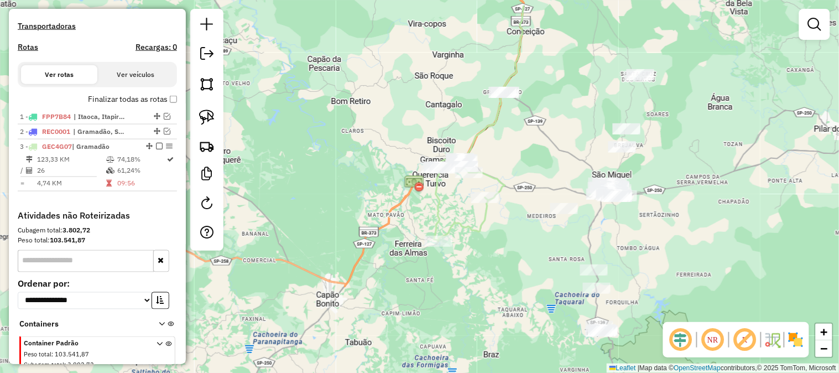
drag, startPoint x: 412, startPoint y: 75, endPoint x: 382, endPoint y: 214, distance: 142.5
click at [382, 214] on div "Janela de atendimento Grade de atendimento Capacidade Transportadoras Veículos …" at bounding box center [419, 186] width 839 height 373
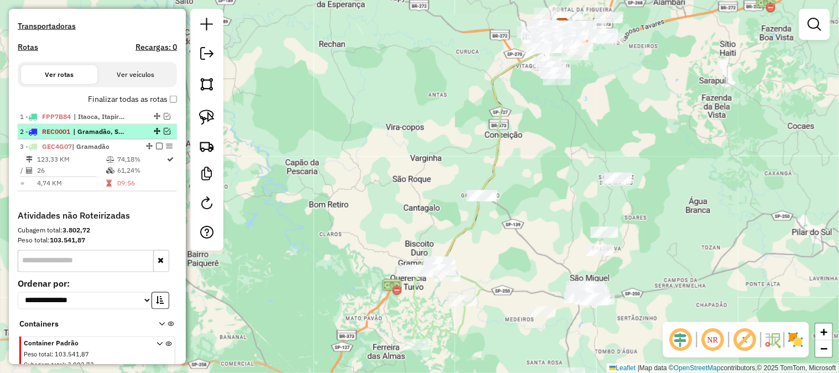
click at [164, 134] on em at bounding box center [167, 131] width 7 height 7
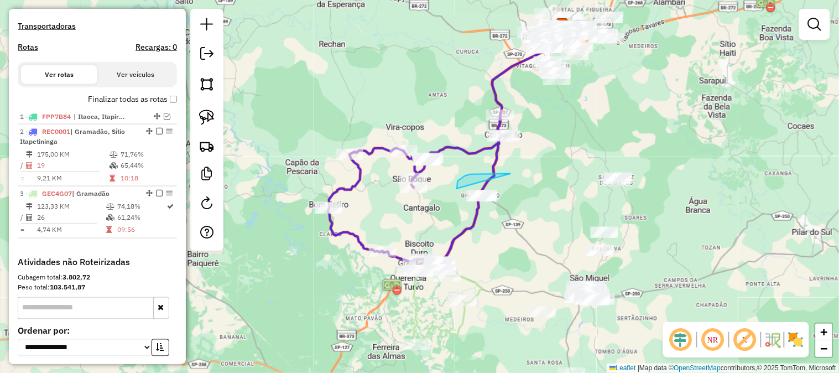
drag, startPoint x: 510, startPoint y: 174, endPoint x: 527, endPoint y: 205, distance: 35.1
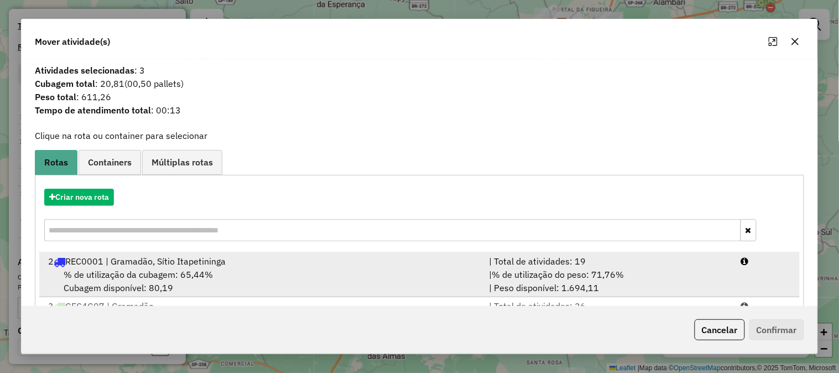
click at [690, 280] on div "| % de utilização do peso: 71,76% | Peso disponível: 1.694,11" at bounding box center [608, 281] width 252 height 27
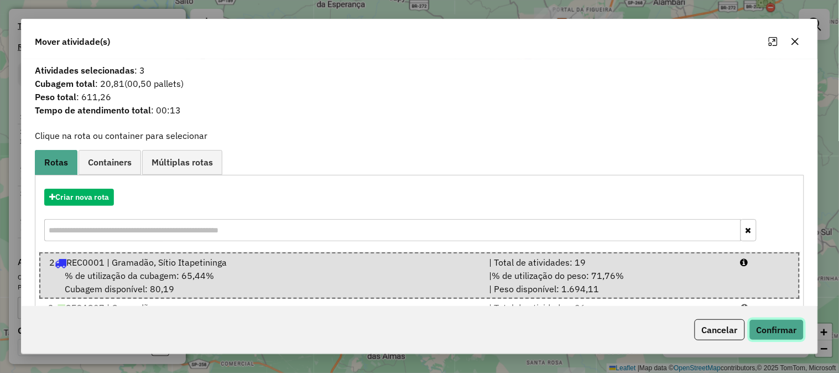
click at [793, 330] on button "Confirmar" at bounding box center [776, 329] width 55 height 21
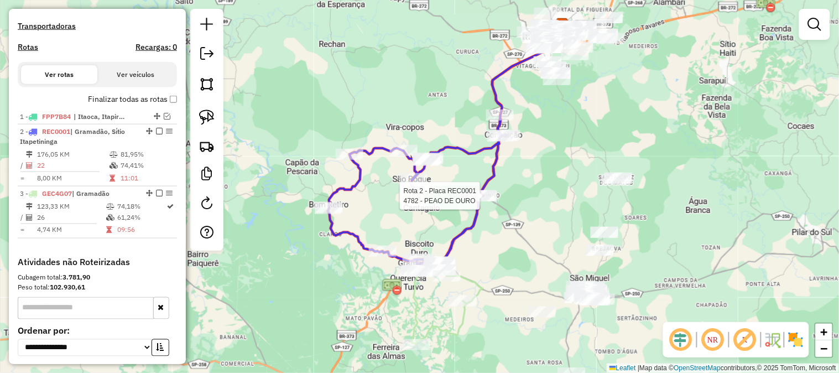
select select "**********"
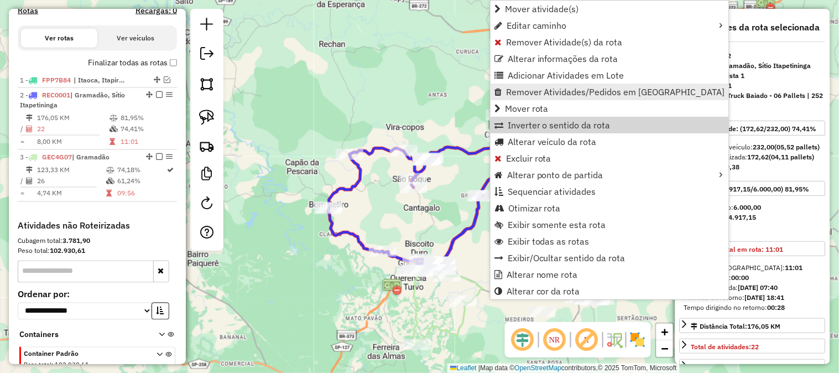
scroll to position [428, 0]
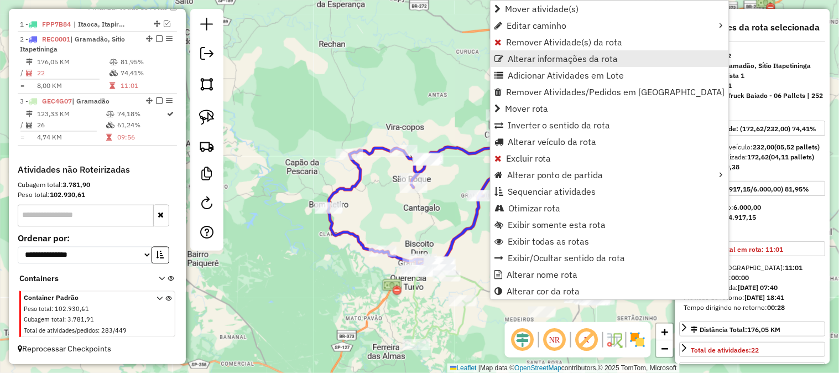
click at [553, 62] on span "Alterar informações da rota" at bounding box center [562, 58] width 111 height 9
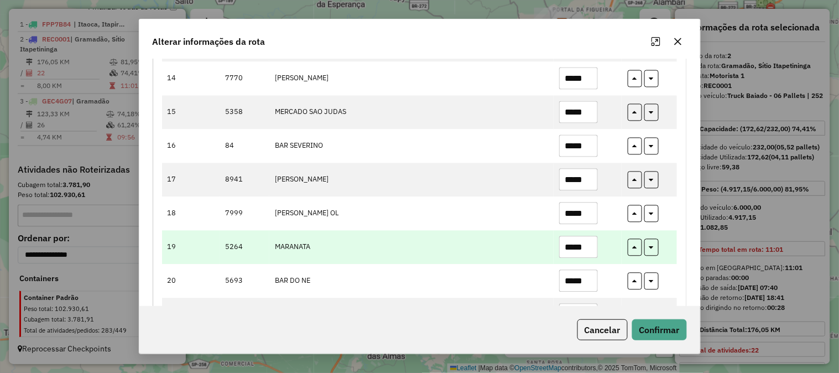
scroll to position [327, 0]
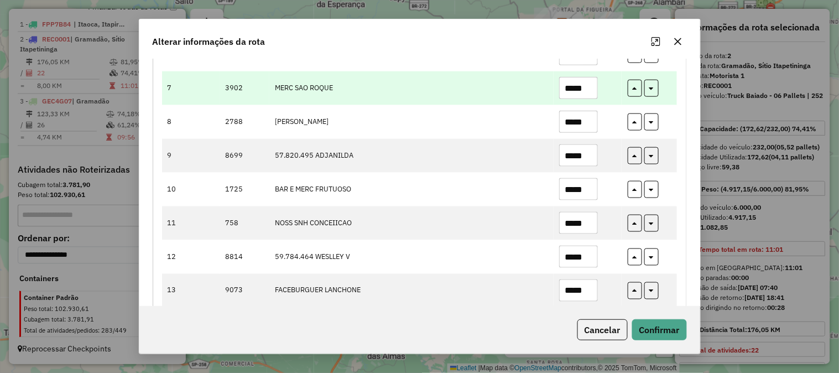
drag, startPoint x: 560, startPoint y: 90, endPoint x: 481, endPoint y: 90, distance: 78.5
click at [484, 90] on tr "7 3902 MERC SAO ROQUE *****" at bounding box center [419, 88] width 515 height 34
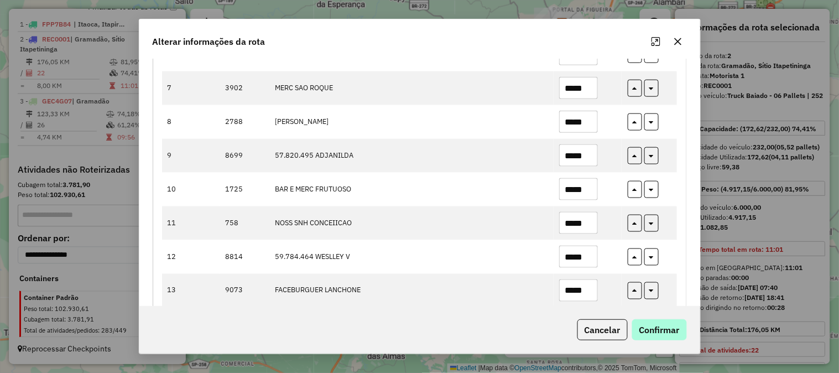
type input "*****"
click at [658, 324] on button "Confirmar" at bounding box center [659, 329] width 55 height 21
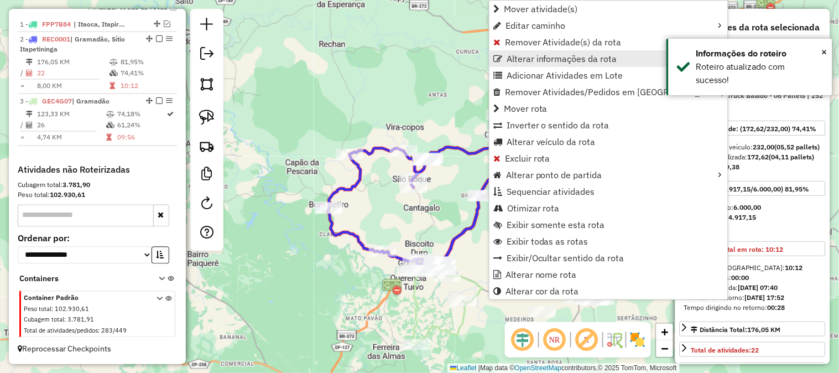
click at [550, 56] on span "Alterar informações da rota" at bounding box center [561, 58] width 111 height 9
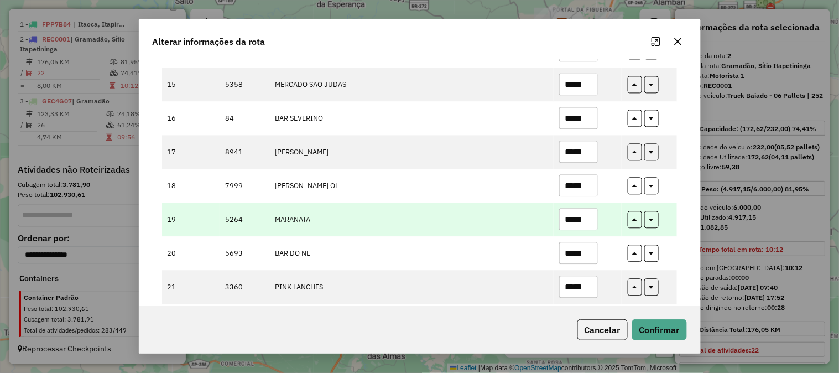
scroll to position [583, 0]
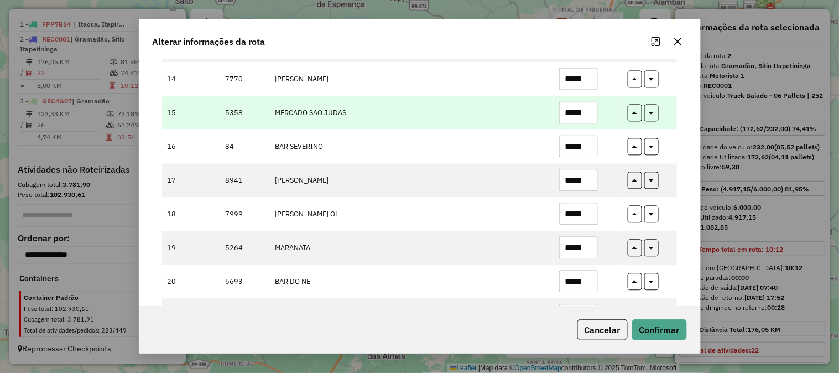
drag, startPoint x: 587, startPoint y: 117, endPoint x: 511, endPoint y: 124, distance: 76.1
click at [512, 124] on tr "15 5358 MERCADO SAO JUDAS *****" at bounding box center [419, 113] width 515 height 34
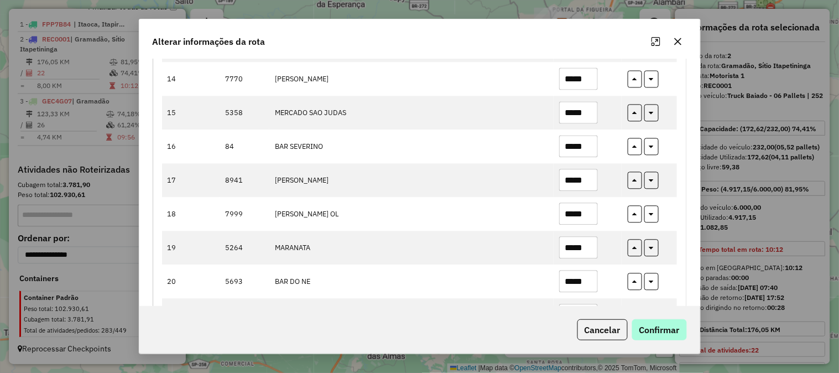
type input "*****"
click at [670, 327] on button "Confirmar" at bounding box center [659, 329] width 55 height 21
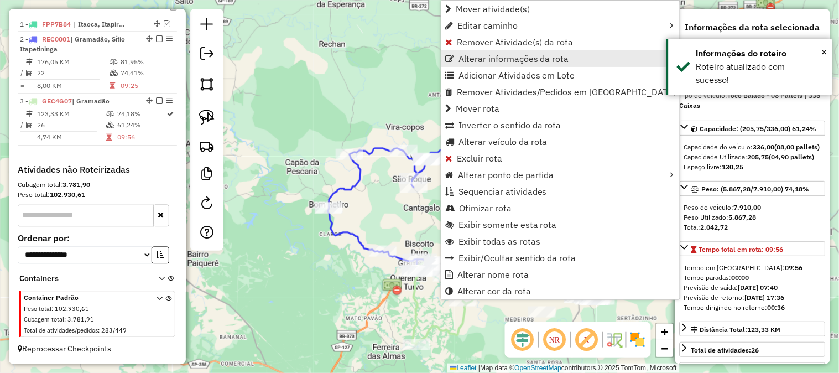
click at [501, 63] on span "Alterar informações da rota" at bounding box center [513, 58] width 111 height 9
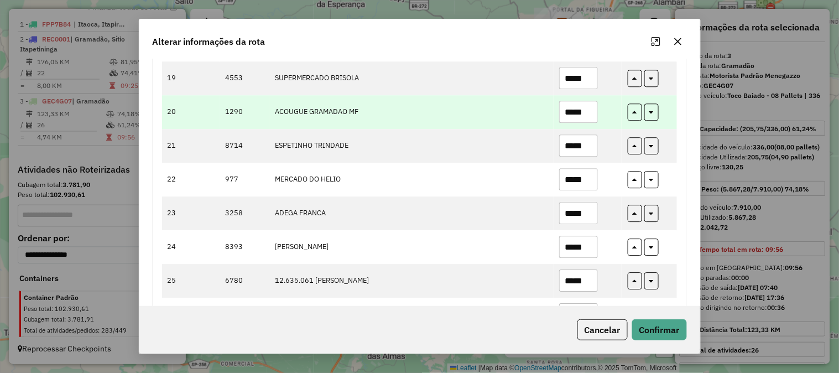
scroll to position [708, 0]
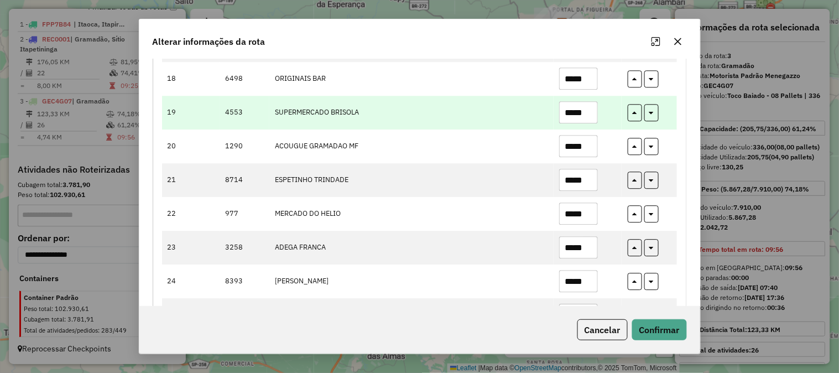
drag, startPoint x: 590, startPoint y: 116, endPoint x: 506, endPoint y: 120, distance: 84.7
click at [509, 118] on tr "19 4553 SUPERMERCADO BRISOLA *****" at bounding box center [419, 113] width 515 height 34
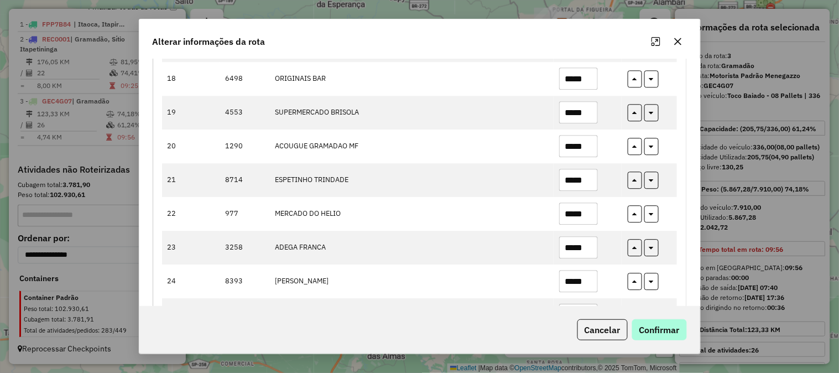
type input "*****"
click at [650, 325] on button "Confirmar" at bounding box center [659, 329] width 55 height 21
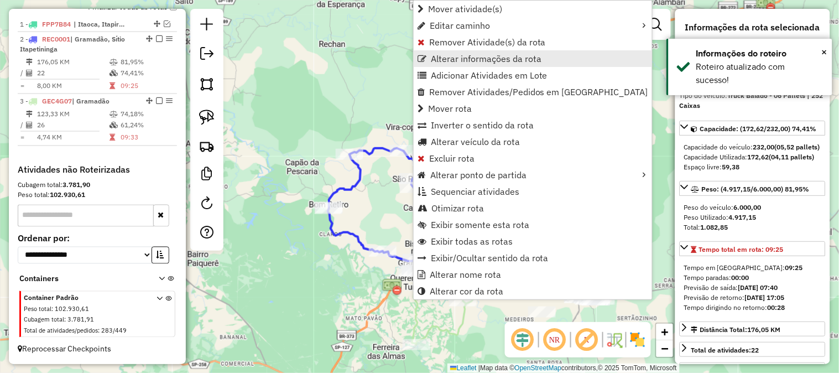
click at [475, 56] on span "Alterar informações da rota" at bounding box center [486, 58] width 111 height 9
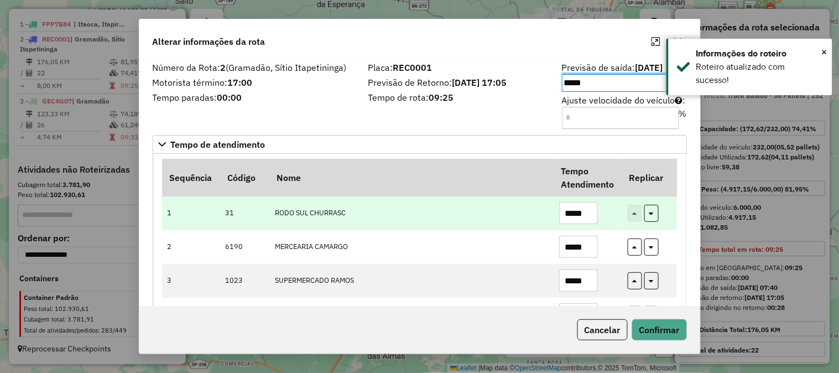
click at [483, 203] on td "RODO SUL CHURRASC" at bounding box center [411, 213] width 284 height 34
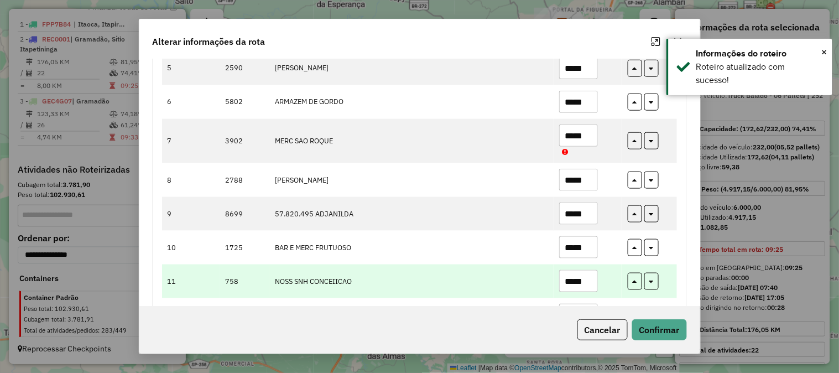
scroll to position [327, 0]
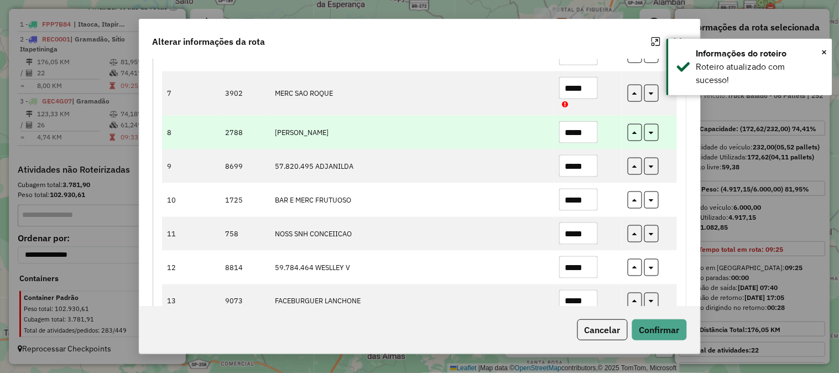
drag, startPoint x: 591, startPoint y: 137, endPoint x: 484, endPoint y: 138, distance: 107.2
click at [492, 137] on tr "8 2788 ANGELINA APARECIDA *****" at bounding box center [419, 133] width 515 height 34
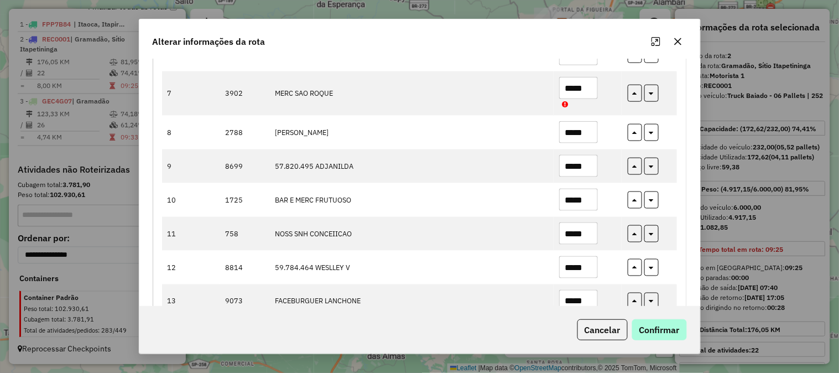
type input "*****"
click at [673, 329] on button "Confirmar" at bounding box center [659, 329] width 55 height 21
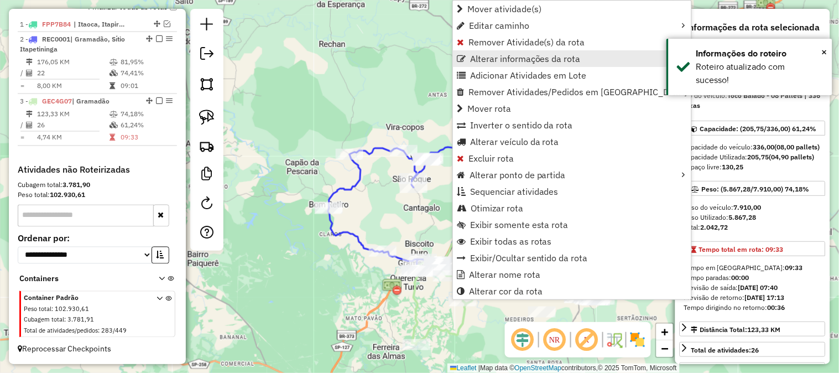
click at [500, 57] on span "Alterar informações da rota" at bounding box center [525, 58] width 111 height 9
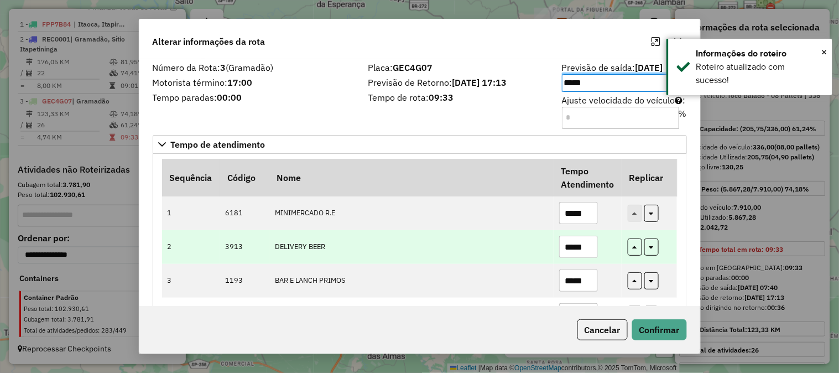
click at [472, 247] on td "DELIVERY BEER" at bounding box center [411, 247] width 284 height 34
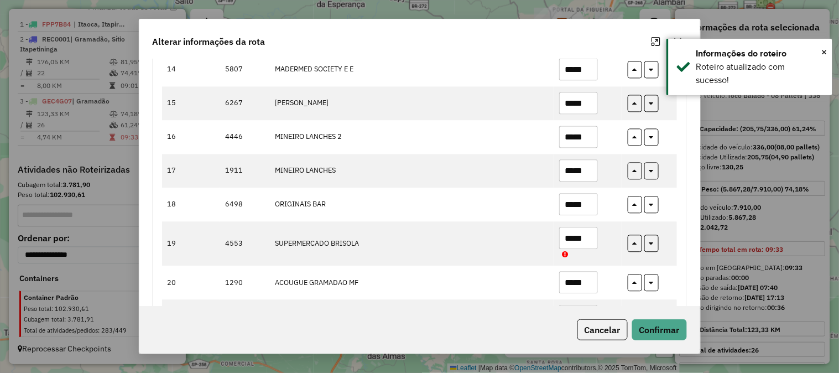
scroll to position [737, 0]
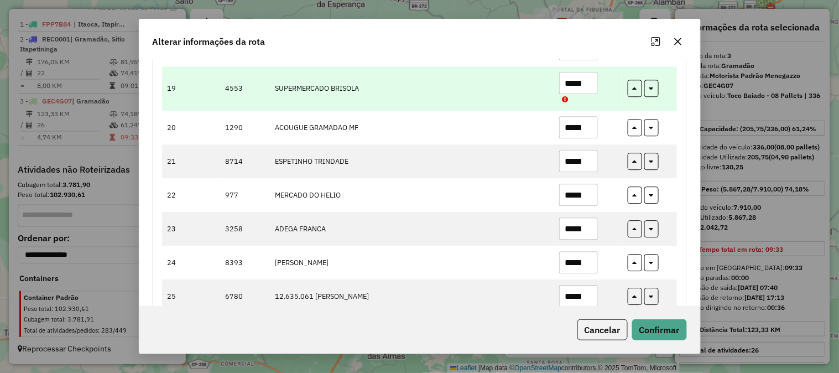
drag, startPoint x: 576, startPoint y: 87, endPoint x: 480, endPoint y: 90, distance: 96.2
click at [484, 88] on tr "19 4553 SUPERMERCADO BRISOLA *****" at bounding box center [419, 88] width 515 height 44
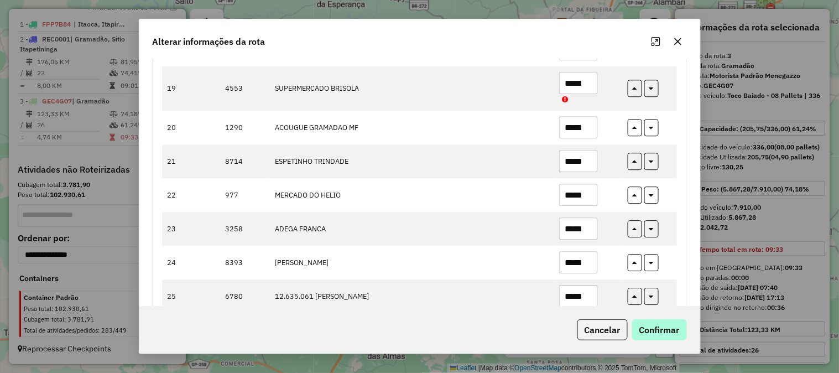
type input "*****"
click at [667, 333] on button "Confirmar" at bounding box center [659, 329] width 55 height 21
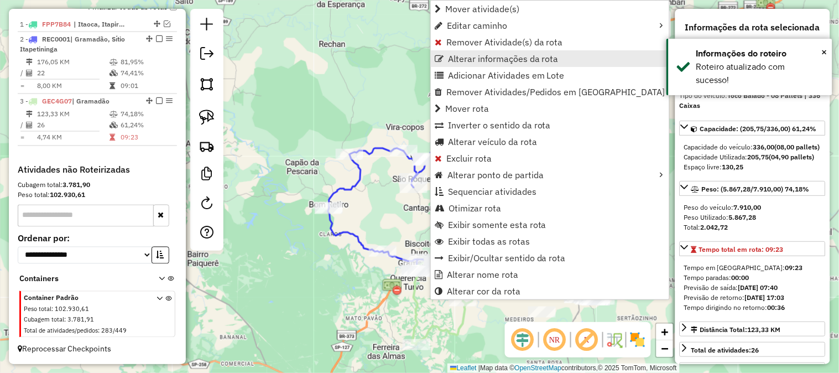
click at [481, 61] on span "Alterar informações da rota" at bounding box center [503, 58] width 111 height 9
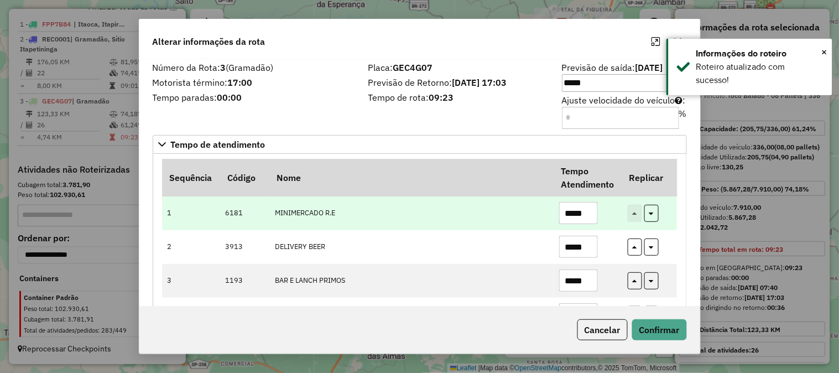
click at [487, 213] on td "MINIMERCADO R.E" at bounding box center [411, 213] width 284 height 34
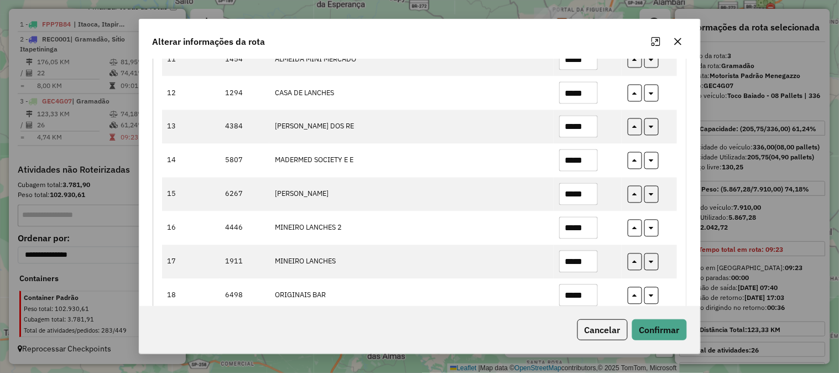
scroll to position [799, 0]
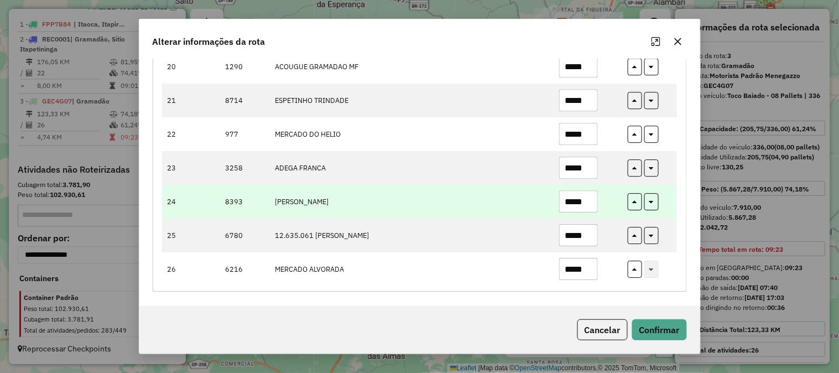
drag, startPoint x: 588, startPoint y: 197, endPoint x: 505, endPoint y: 200, distance: 83.0
click at [509, 200] on tr "24 8393 LIDIANE DELGADO VIEI *****" at bounding box center [419, 202] width 515 height 34
type input "*"
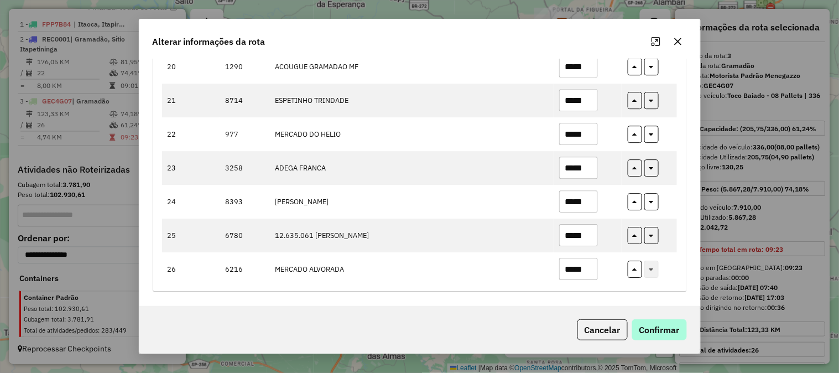
type input "*****"
click at [678, 329] on button "Confirmar" at bounding box center [659, 329] width 55 height 21
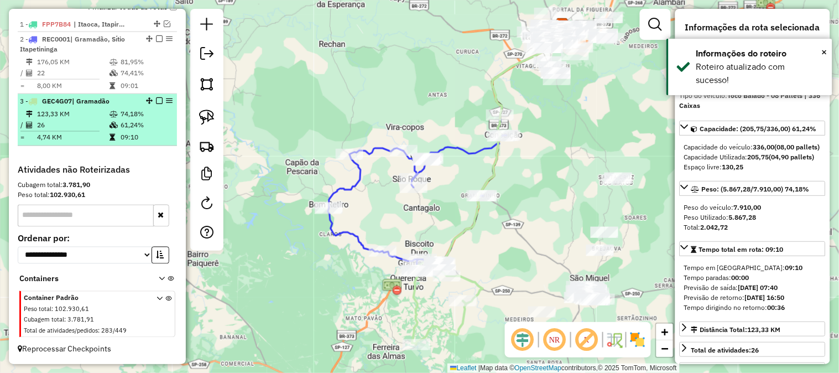
click at [158, 102] on em at bounding box center [159, 100] width 7 height 7
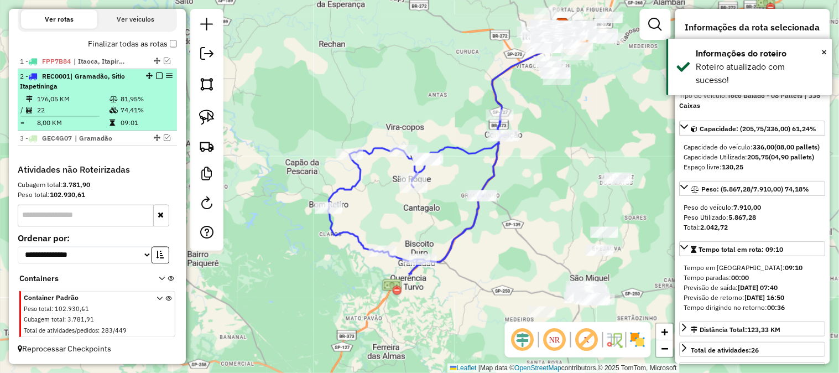
click at [156, 76] on em at bounding box center [159, 75] width 7 height 7
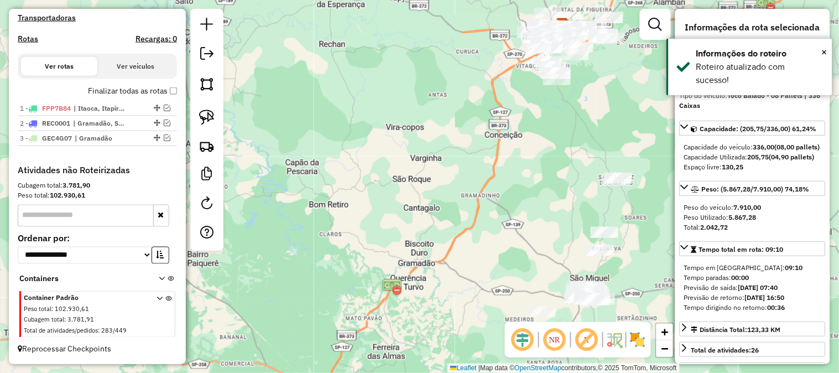
scroll to position [345, 0]
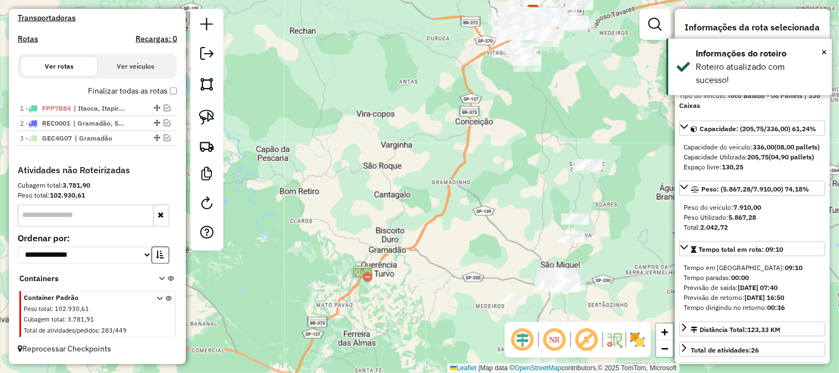
drag, startPoint x: 421, startPoint y: 194, endPoint x: 304, endPoint y: 104, distance: 147.8
click at [317, 116] on div "Janela de atendimento Grade de atendimento Capacidade Transportadoras Veículos …" at bounding box center [419, 186] width 839 height 373
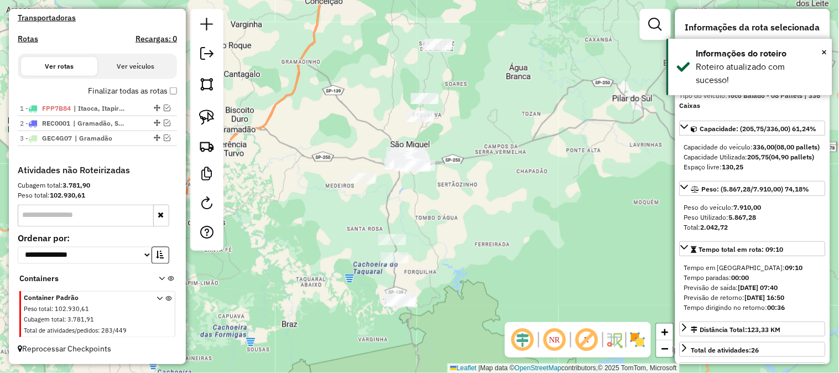
drag, startPoint x: 350, startPoint y: 123, endPoint x: 328, endPoint y: 108, distance: 26.7
click at [328, 108] on div "Janela de atendimento Grade de atendimento Capacidade Transportadoras Veículos …" at bounding box center [419, 186] width 839 height 373
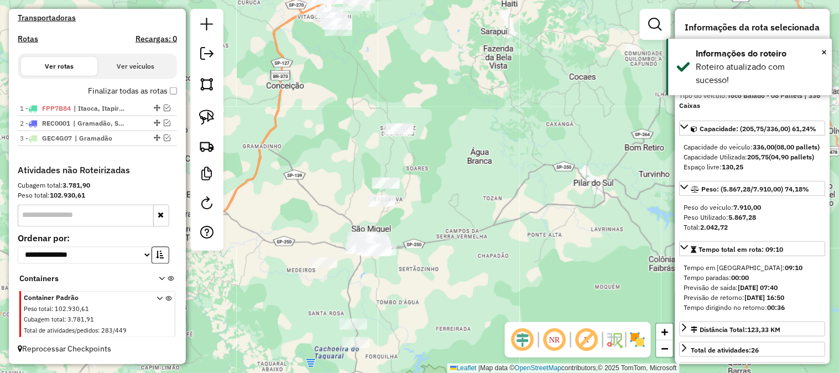
drag, startPoint x: 355, startPoint y: 94, endPoint x: 347, endPoint y: 188, distance: 94.3
click at [327, 168] on div "Janela de atendimento Grade de atendimento Capacidade Transportadoras Veículos …" at bounding box center [419, 186] width 839 height 373
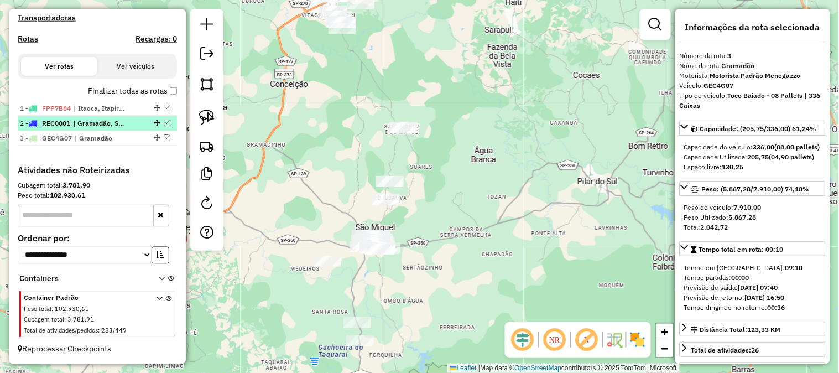
click at [164, 122] on em at bounding box center [167, 122] width 7 height 7
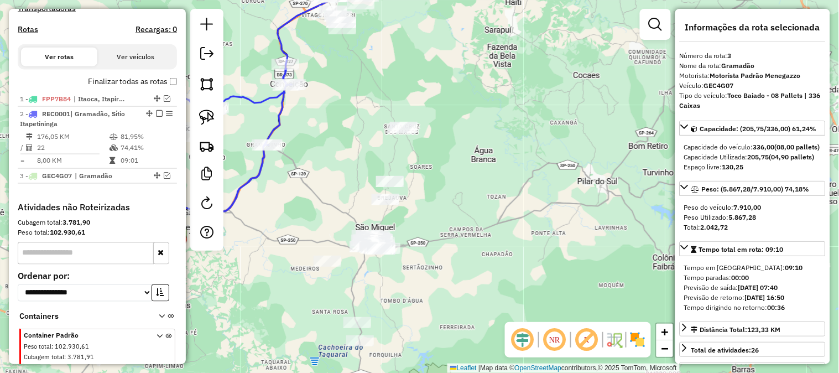
scroll to position [391, 0]
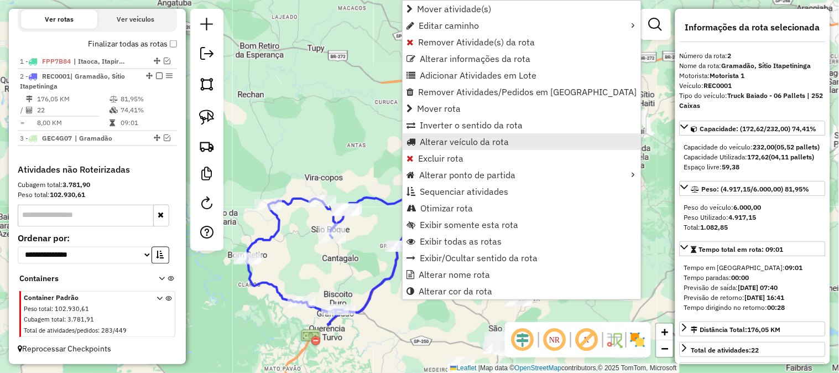
click at [495, 142] on span "Alterar veículo da rota" at bounding box center [464, 141] width 89 height 9
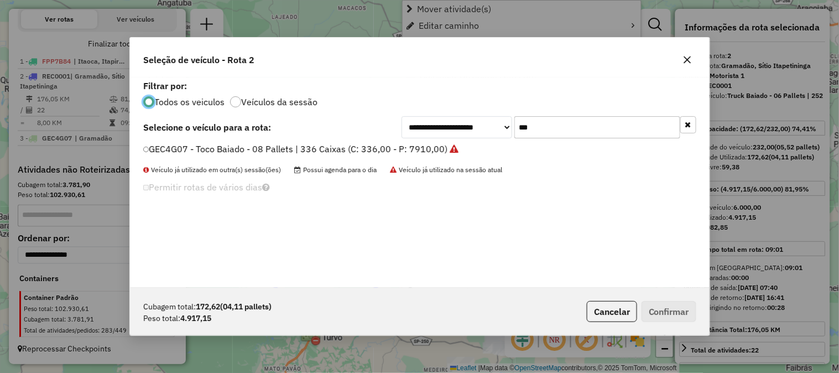
scroll to position [6, 3]
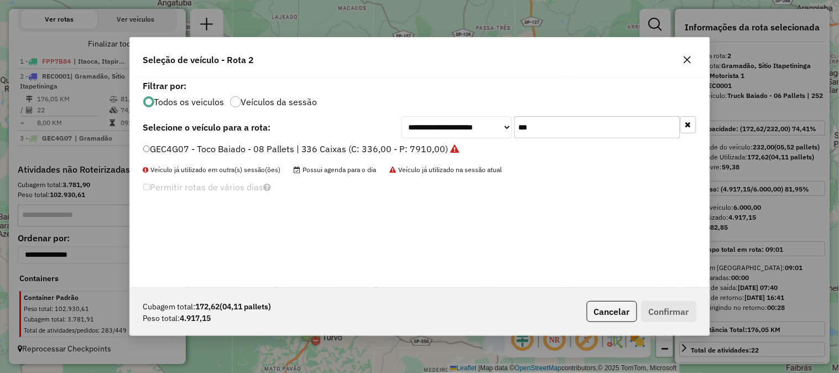
drag, startPoint x: 511, startPoint y: 125, endPoint x: 467, endPoint y: 133, distance: 45.4
click at [482, 130] on div "**********" at bounding box center [548, 127] width 295 height 22
type input "***"
drag, startPoint x: 503, startPoint y: 124, endPoint x: 478, endPoint y: 128, distance: 25.7
click at [478, 128] on div "**********" at bounding box center [548, 127] width 295 height 22
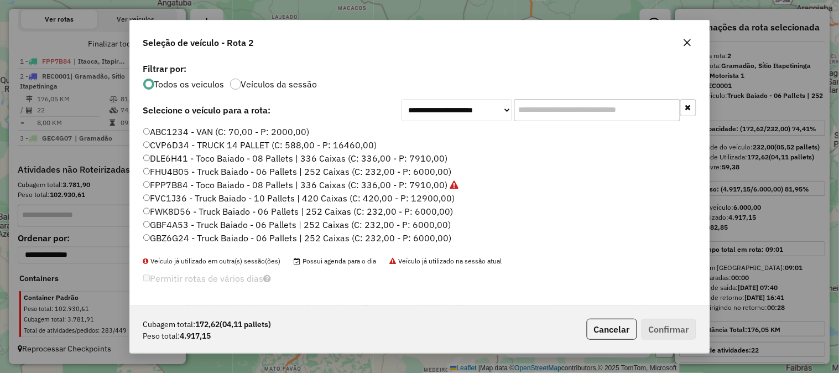
click at [429, 158] on label "DLE6H41 - Toco Baiado - 08 Pallets | 336 Caixas (C: 336,00 - P: 7910,00)" at bounding box center [295, 157] width 305 height 13
click at [684, 318] on button "Confirmar" at bounding box center [668, 328] width 55 height 21
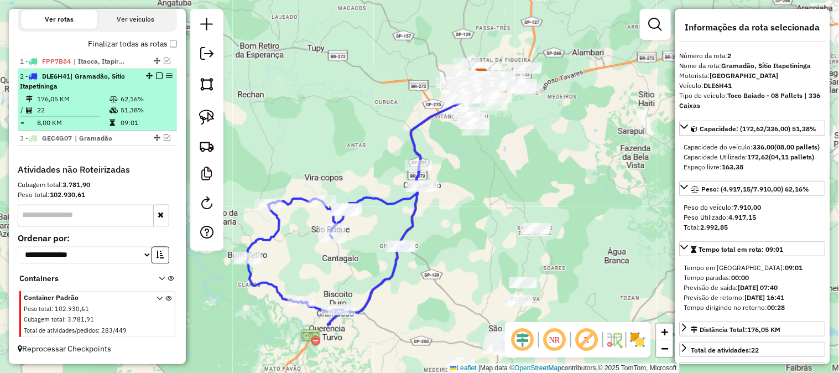
click at [156, 74] on em at bounding box center [159, 75] width 7 height 7
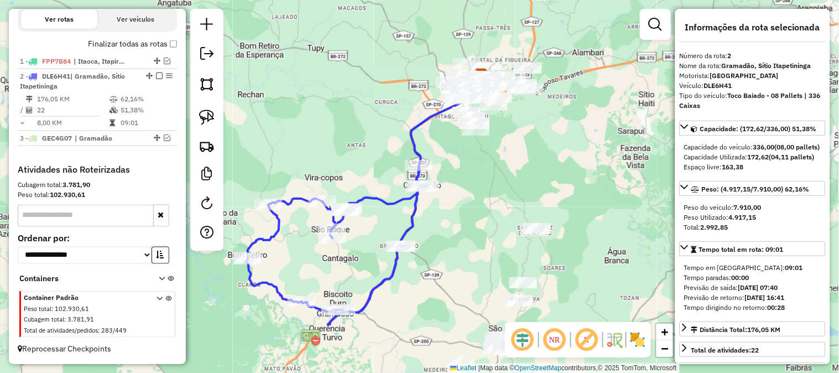
scroll to position [345, 0]
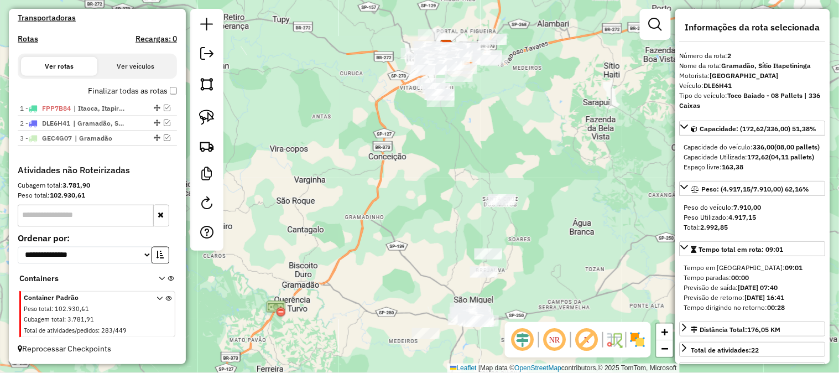
drag, startPoint x: 417, startPoint y: 194, endPoint x: 389, endPoint y: 118, distance: 80.6
click at [387, 122] on div "Janela de atendimento Grade de atendimento Capacidade Transportadoras Veículos …" at bounding box center [419, 186] width 839 height 373
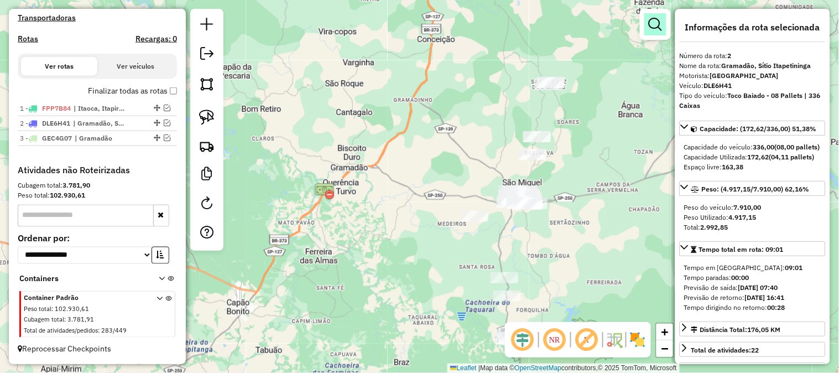
click at [659, 24] on em at bounding box center [654, 24] width 13 height 13
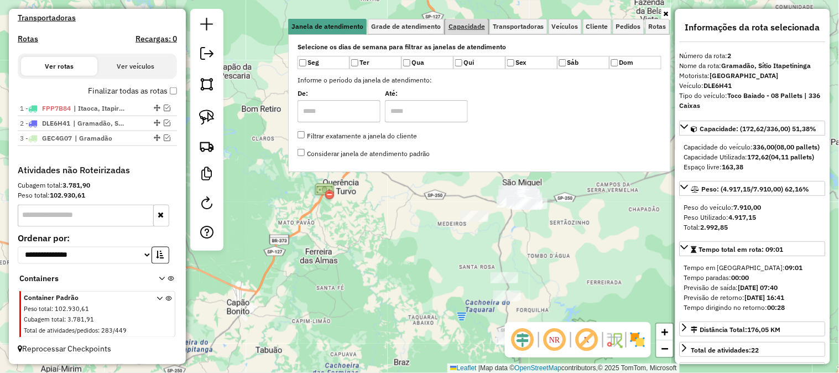
click at [476, 25] on span "Capacidade" at bounding box center [466, 26] width 36 height 7
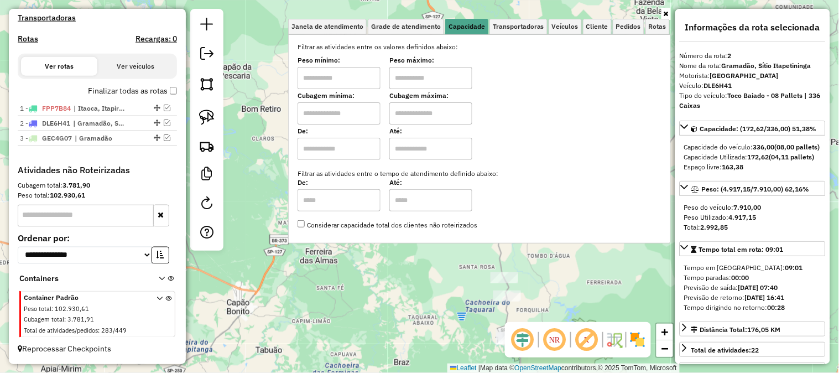
click at [352, 83] on input "text" at bounding box center [338, 78] width 83 height 22
type input "*******"
click at [448, 74] on input "text" at bounding box center [430, 78] width 83 height 22
type input "**********"
click at [474, 260] on div "**********" at bounding box center [419, 186] width 839 height 373
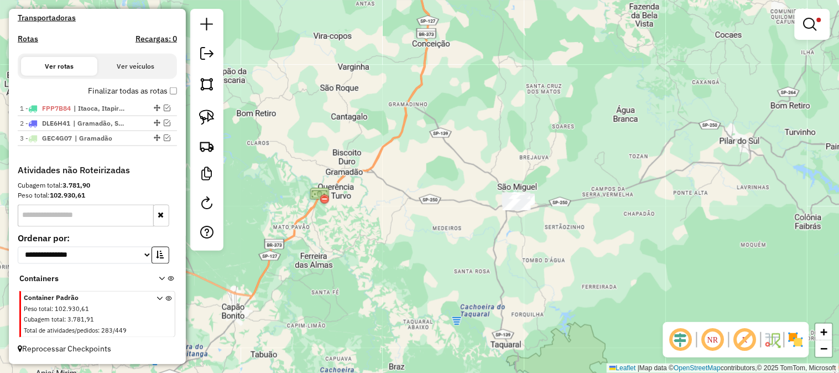
drag, startPoint x: 506, startPoint y: 230, endPoint x: 481, endPoint y: 229, distance: 24.9
click at [470, 247] on div "**********" at bounding box center [419, 186] width 839 height 373
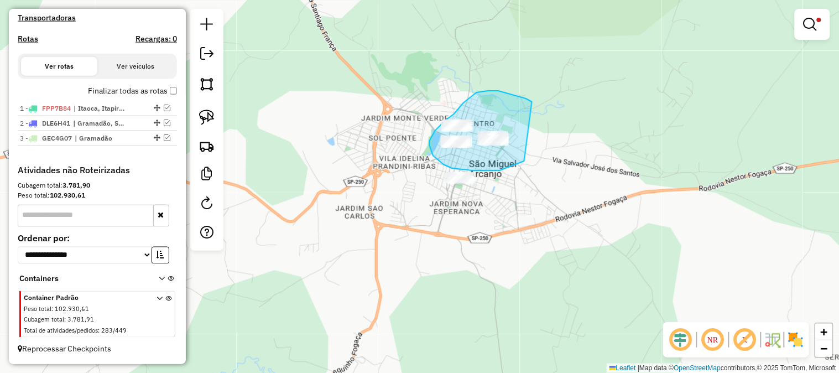
drag, startPoint x: 532, startPoint y: 102, endPoint x: 540, endPoint y: 119, distance: 19.0
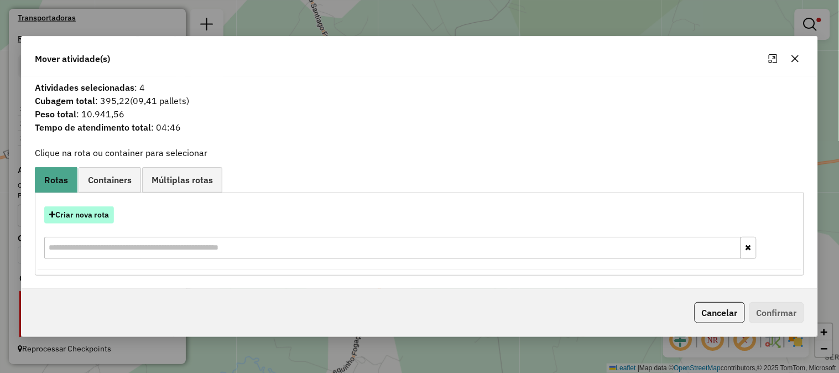
click at [94, 217] on button "Criar nova rota" at bounding box center [79, 214] width 70 height 17
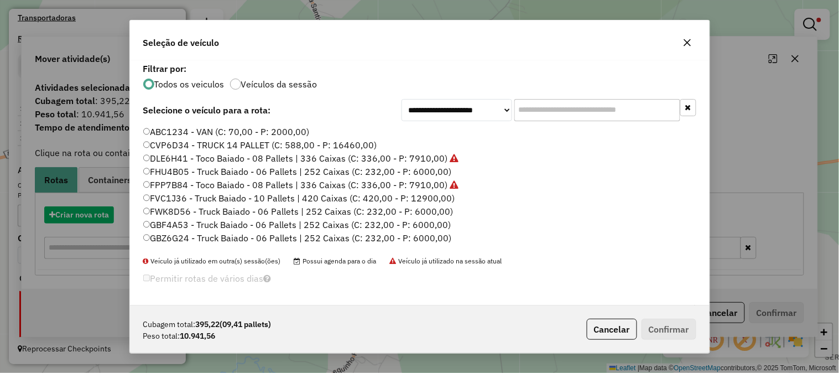
scroll to position [6, 3]
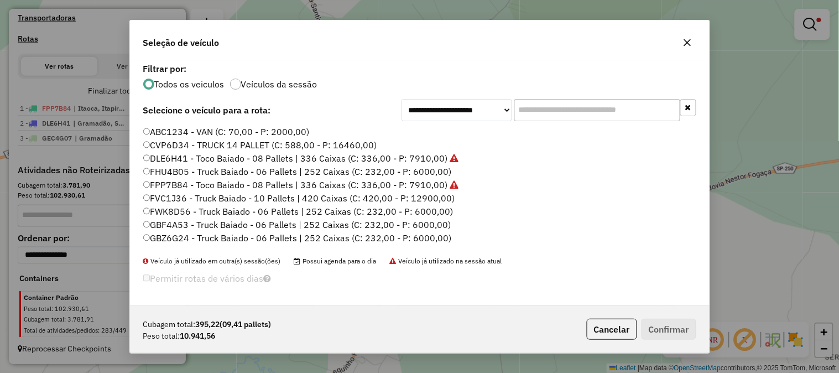
click at [554, 107] on input "text" at bounding box center [597, 110] width 166 height 22
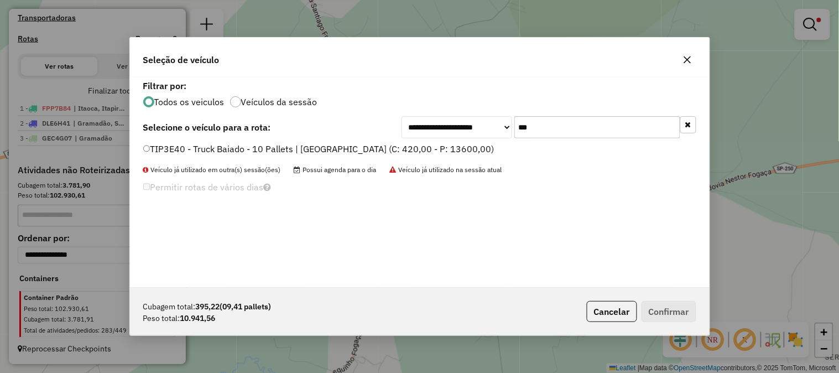
type input "***"
drag, startPoint x: 468, startPoint y: 150, endPoint x: 502, endPoint y: 156, distance: 34.2
click at [469, 150] on label "TIP3E40 - Truck Baiado - 10 Pallets | 420 Caixas Viagem (C: 420,00 - P: 13600,0…" at bounding box center [318, 148] width 351 height 13
click at [673, 334] on div "Cubagem total: 395,22 (09,41 pallets) Peso total: 10.941,56 Cancelar Confirmar" at bounding box center [419, 311] width 579 height 48
drag, startPoint x: 672, startPoint y: 317, endPoint x: 665, endPoint y: 311, distance: 9.0
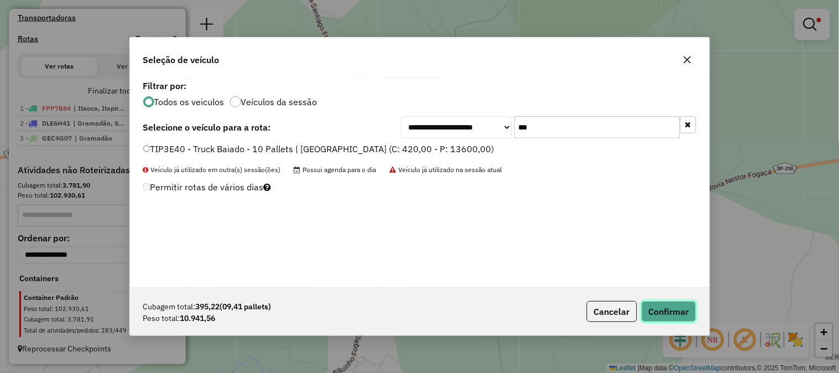
click at [672, 316] on button "Confirmar" at bounding box center [668, 311] width 55 height 21
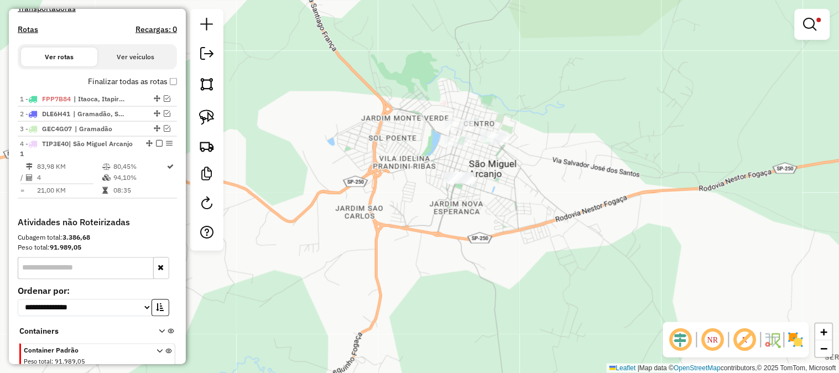
scroll to position [407, 0]
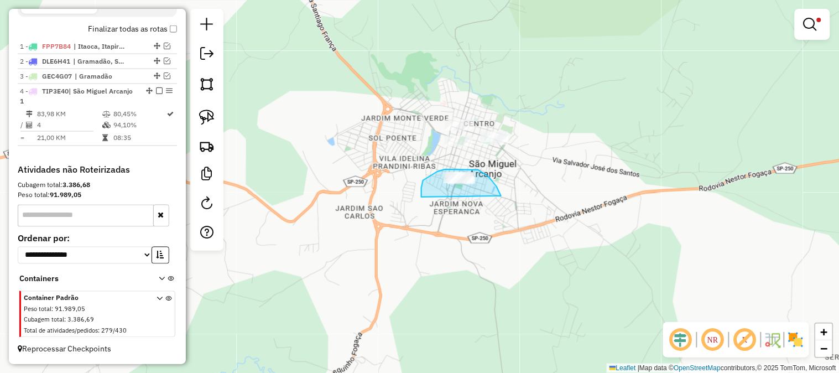
drag, startPoint x: 501, startPoint y: 196, endPoint x: 470, endPoint y: 217, distance: 37.4
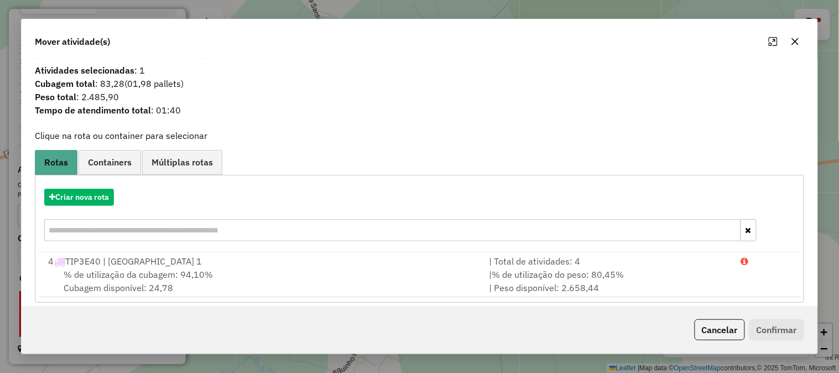
click at [794, 45] on icon "button" at bounding box center [794, 41] width 9 height 9
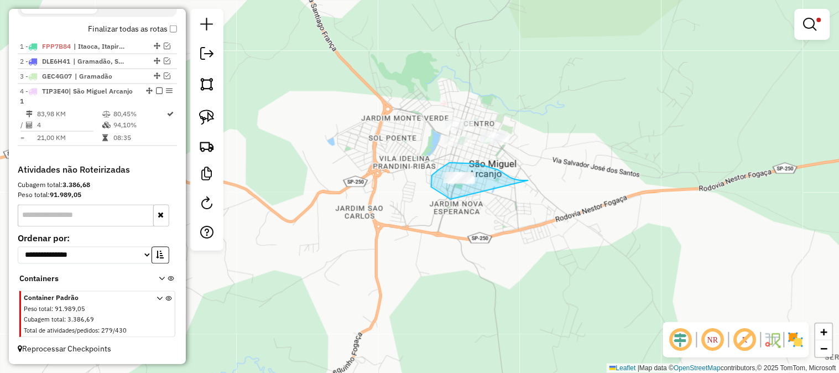
drag, startPoint x: 498, startPoint y: 170, endPoint x: 520, endPoint y: 211, distance: 46.2
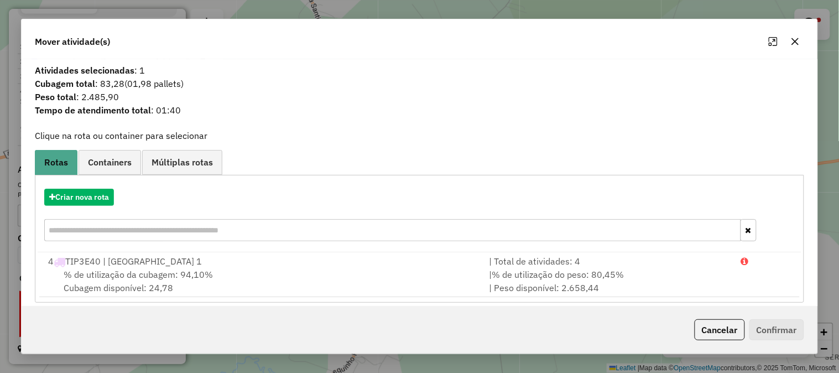
click at [805, 39] on div "Mover atividade(s)" at bounding box center [419, 39] width 795 height 40
click at [797, 40] on icon "button" at bounding box center [795, 41] width 7 height 7
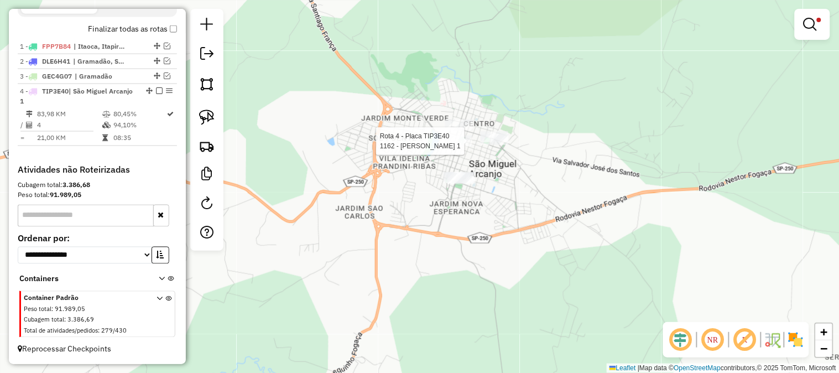
select select "**********"
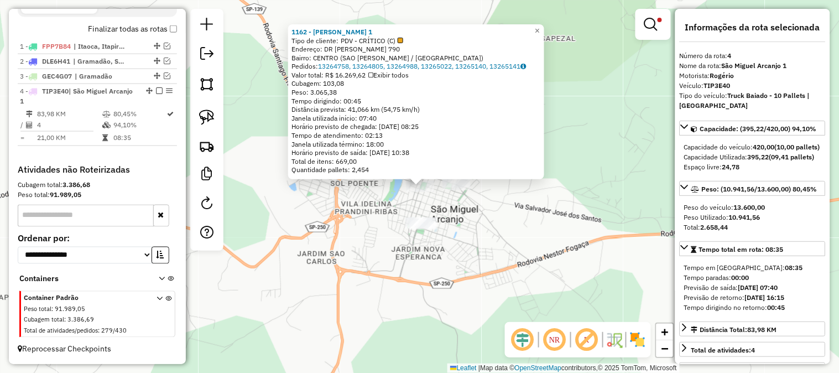
drag, startPoint x: 460, startPoint y: 211, endPoint x: 459, endPoint y: 198, distance: 12.8
click at [460, 211] on div "1162 - IRMAOS SILVA 1 Tipo de cliente: PDV - CRÍTICO (C) Endereço: DR JULIO PRE…" at bounding box center [419, 186] width 839 height 373
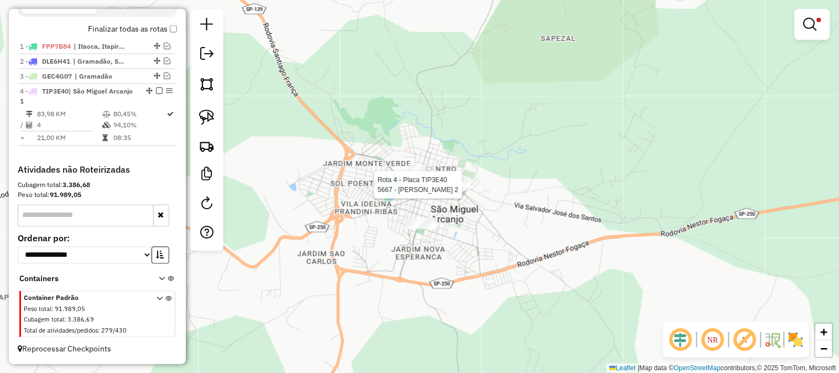
select select "**********"
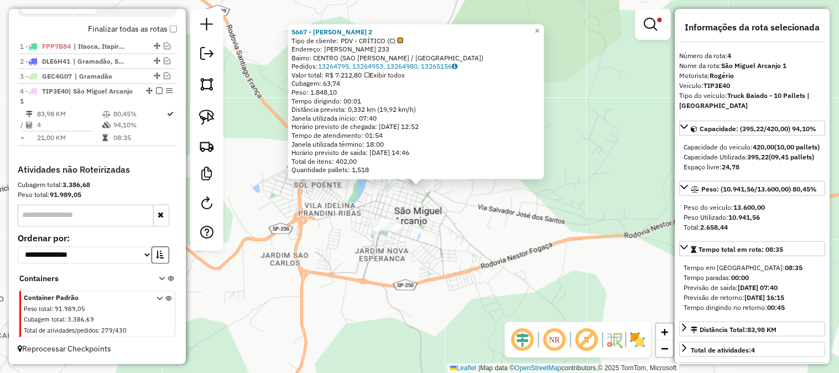
drag, startPoint x: 477, startPoint y: 207, endPoint x: 454, endPoint y: 203, distance: 22.9
click at [478, 207] on div "5667 - IRMAOS SILVA 2 Tipo de cliente: PDV - CRÍTICO (C) Endereço: MANOEL FOGAC…" at bounding box center [419, 186] width 839 height 373
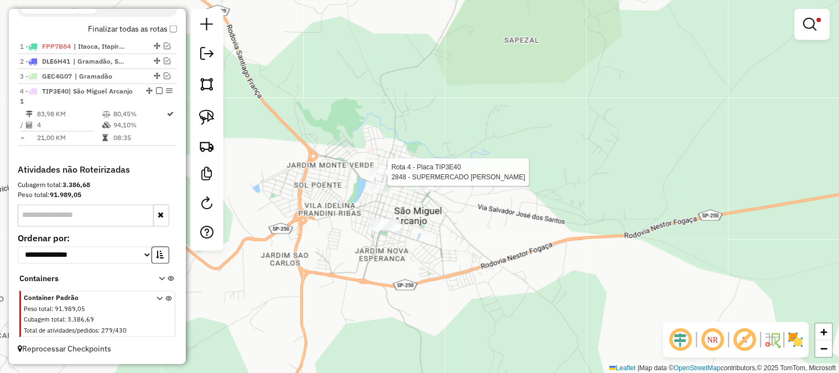
select select "**********"
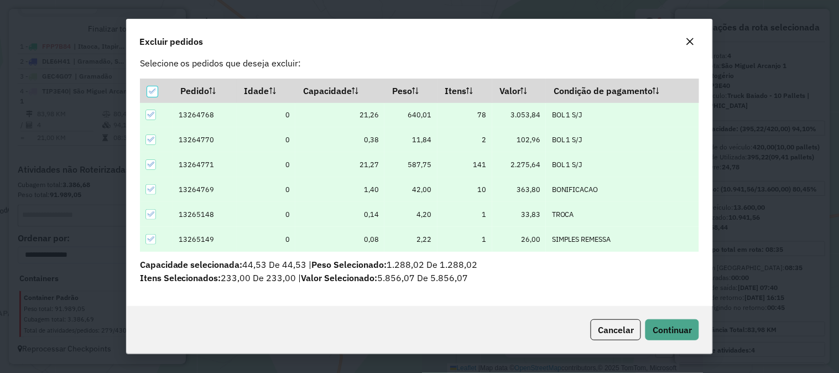
scroll to position [20, 0]
click at [668, 332] on span "Continuar" at bounding box center [671, 329] width 39 height 11
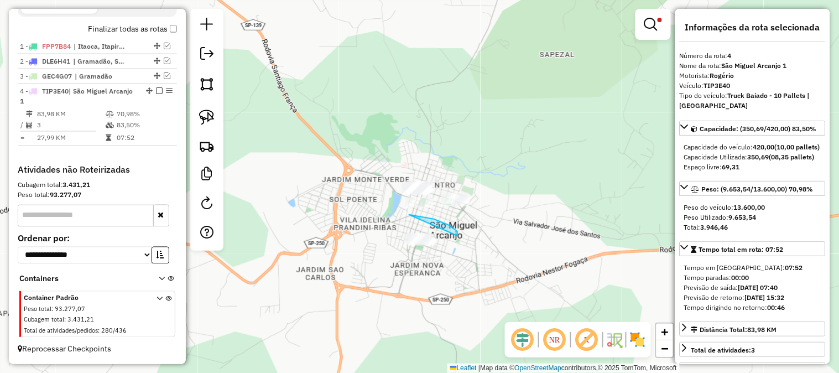
drag, startPoint x: 457, startPoint y: 235, endPoint x: 469, endPoint y: 269, distance: 35.1
click at [469, 269] on div "**********" at bounding box center [419, 186] width 839 height 373
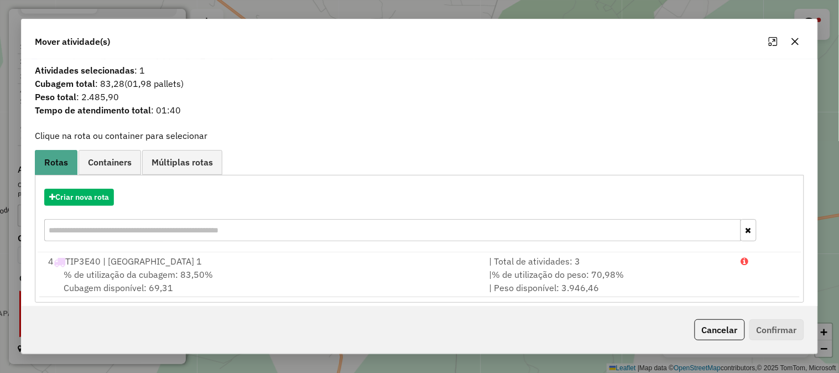
click at [798, 40] on icon "button" at bounding box center [794, 41] width 9 height 9
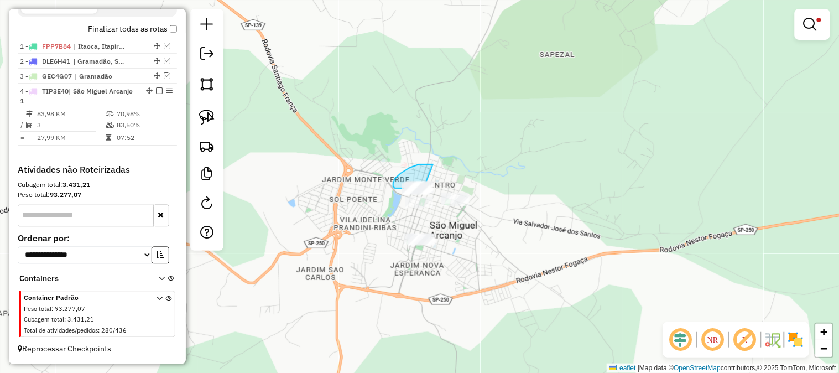
drag, startPoint x: 432, startPoint y: 164, endPoint x: 474, endPoint y: 176, distance: 43.6
click at [474, 176] on div "**********" at bounding box center [419, 186] width 839 height 373
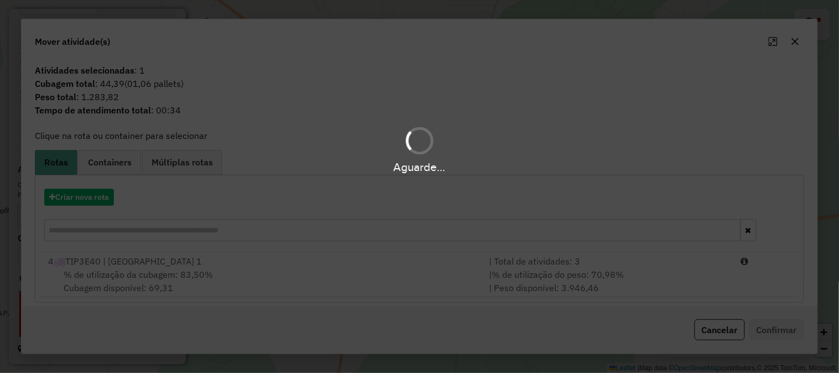
click at [658, 268] on div "Aguarde..." at bounding box center [419, 186] width 839 height 373
click at [666, 277] on div "Aguarde..." at bounding box center [419, 186] width 839 height 373
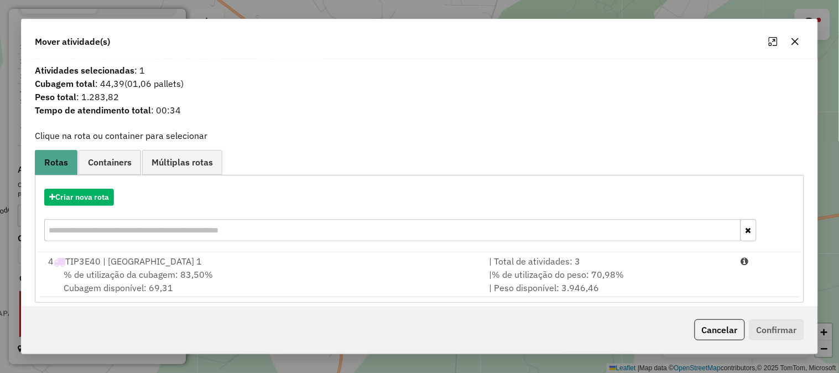
click at [625, 305] on div "Atividades selecionadas : 1 Cubagem total : 44,39 (01,06 pallets) Peso total : …" at bounding box center [419, 182] width 795 height 247
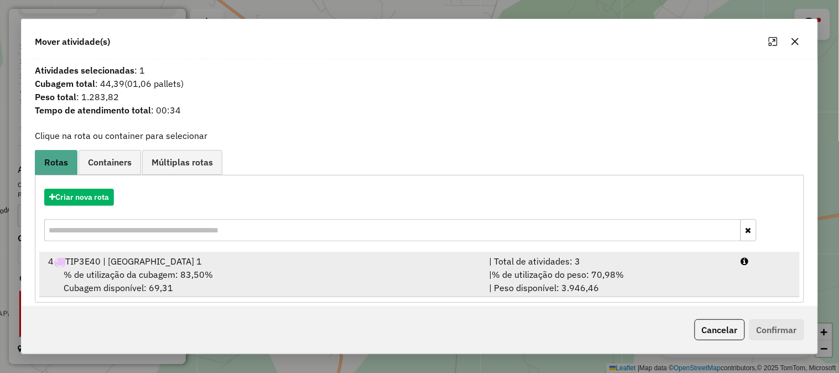
click at [646, 279] on div "| % de utilização do peso: 70,98% | Peso disponível: 3.946,46" at bounding box center [608, 281] width 252 height 27
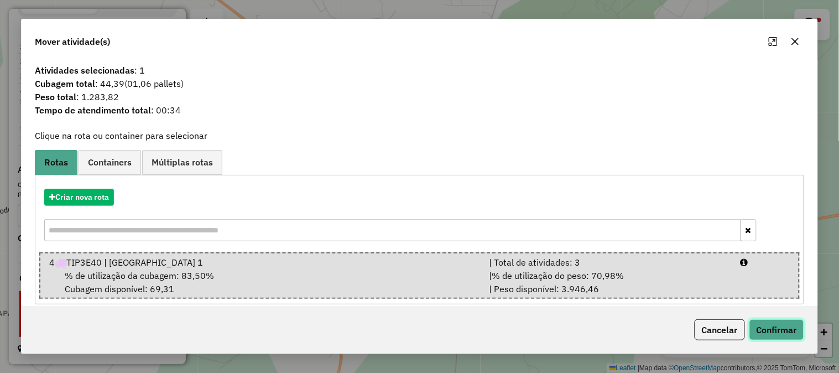
click at [779, 329] on button "Confirmar" at bounding box center [776, 329] width 55 height 21
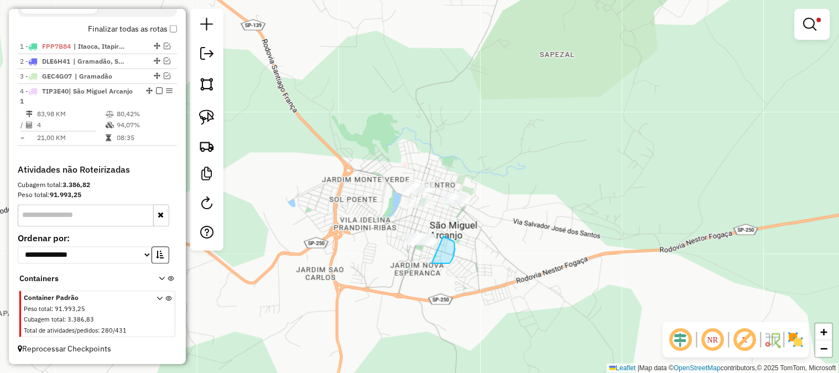
drag, startPoint x: 447, startPoint y: 263, endPoint x: 443, endPoint y: 236, distance: 27.3
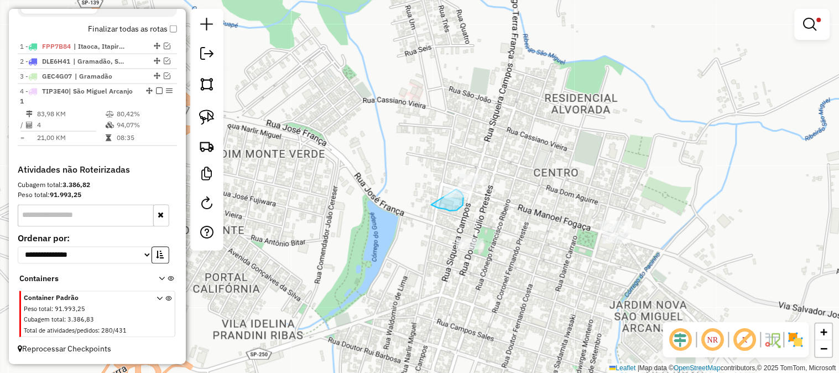
drag, startPoint x: 454, startPoint y: 211, endPoint x: 435, endPoint y: 182, distance: 34.2
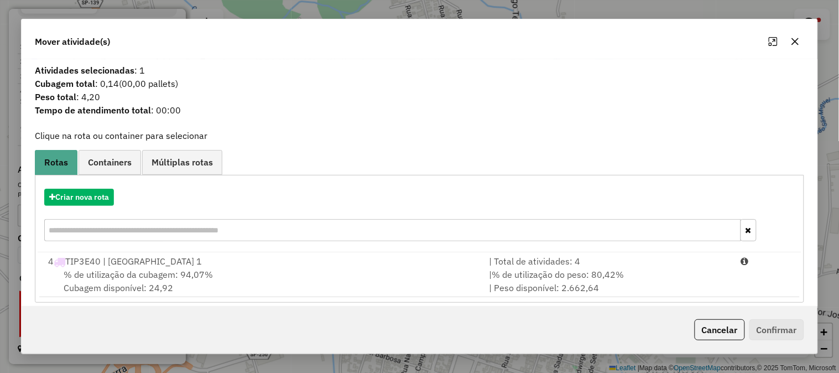
click at [664, 274] on div "| % de utilização do peso: 80,42% | Peso disponível: 2.662,64" at bounding box center [608, 281] width 252 height 27
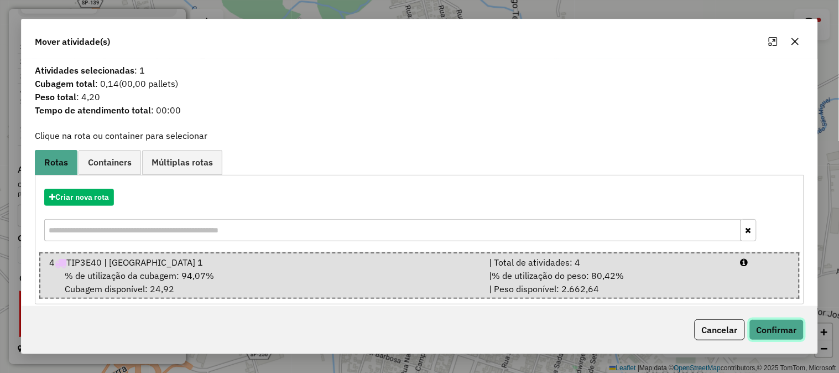
click at [782, 325] on button "Confirmar" at bounding box center [776, 329] width 55 height 21
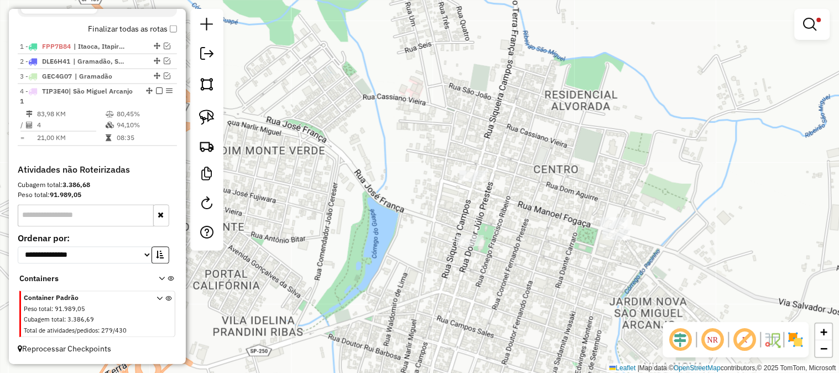
drag, startPoint x: 527, startPoint y: 307, endPoint x: 532, endPoint y: 174, distance: 133.3
click at [532, 174] on div "**********" at bounding box center [419, 186] width 839 height 373
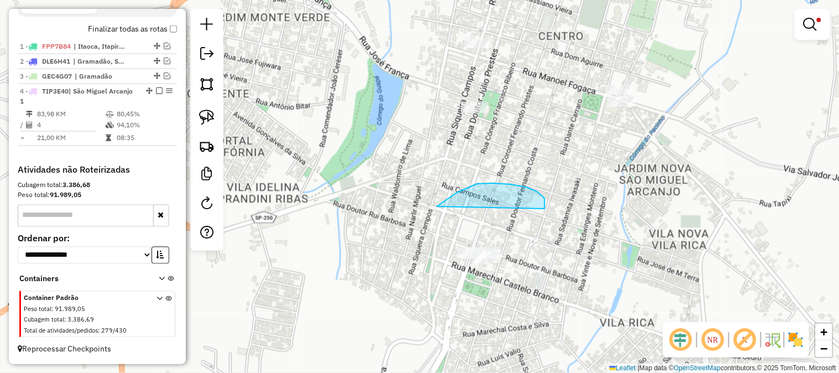
drag, startPoint x: 544, startPoint y: 199, endPoint x: 603, endPoint y: 312, distance: 127.6
click at [603, 312] on div "**********" at bounding box center [419, 186] width 839 height 373
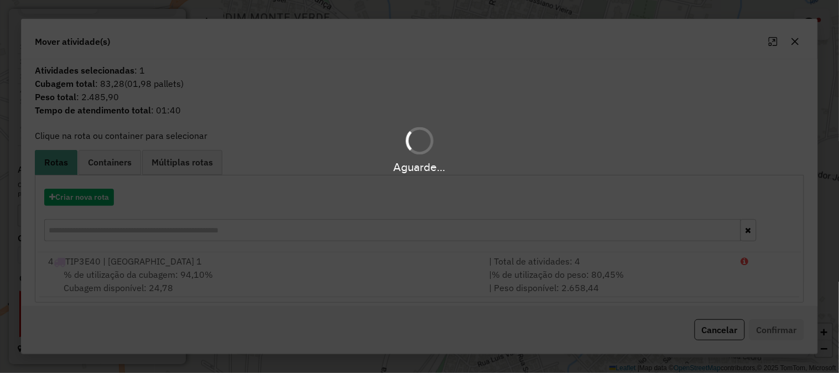
click at [101, 205] on hb-app "Aguarde... Pop-up bloqueado! Seu navegador bloqueou automáticamente a abertura …" at bounding box center [419, 186] width 839 height 373
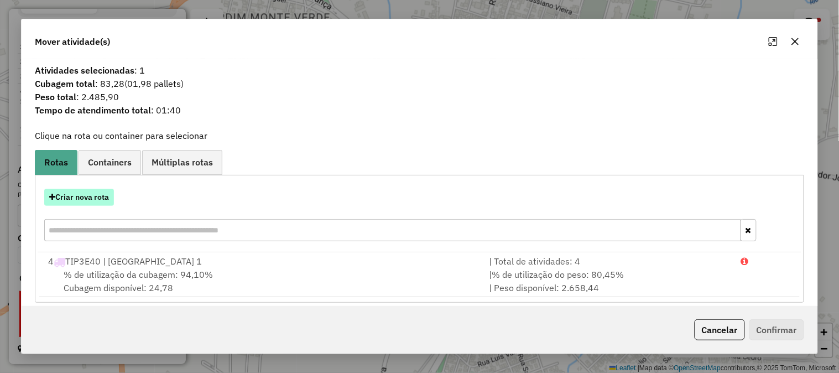
click at [100, 197] on button "Criar nova rota" at bounding box center [79, 196] width 70 height 17
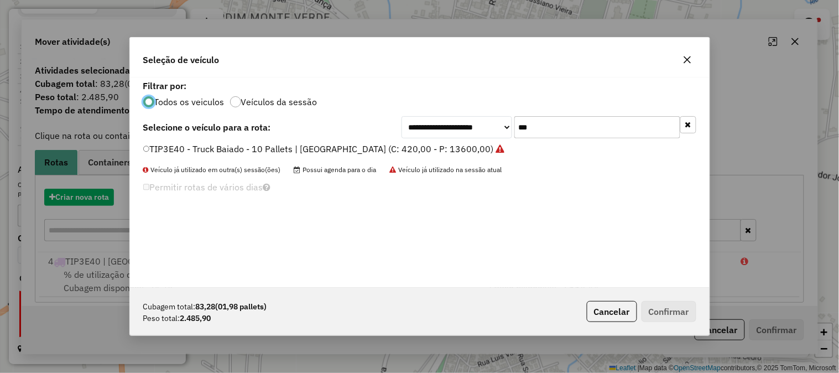
scroll to position [6, 3]
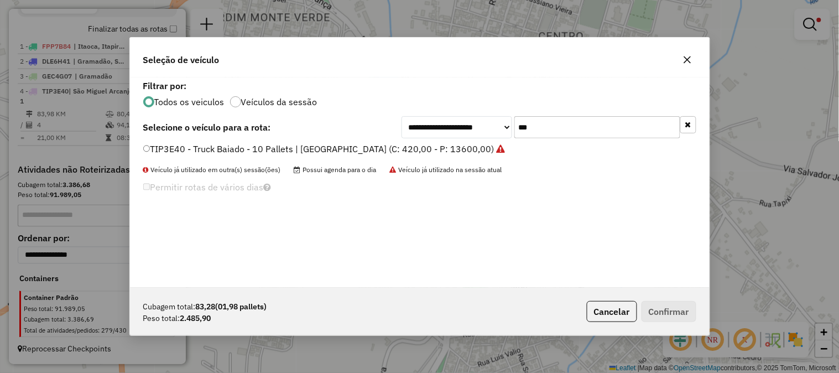
drag, startPoint x: 553, startPoint y: 130, endPoint x: 489, endPoint y: 140, distance: 65.0
click at [489, 140] on div "**********" at bounding box center [419, 182] width 579 height 210
type input "***"
click at [433, 151] on label "REC0001 - Truck Baiado - 06 Pallets | 252 Caixas (C: 232,00 - P: 6000,00)" at bounding box center [296, 148] width 307 height 13
click at [674, 311] on button "Confirmar" at bounding box center [668, 311] width 55 height 21
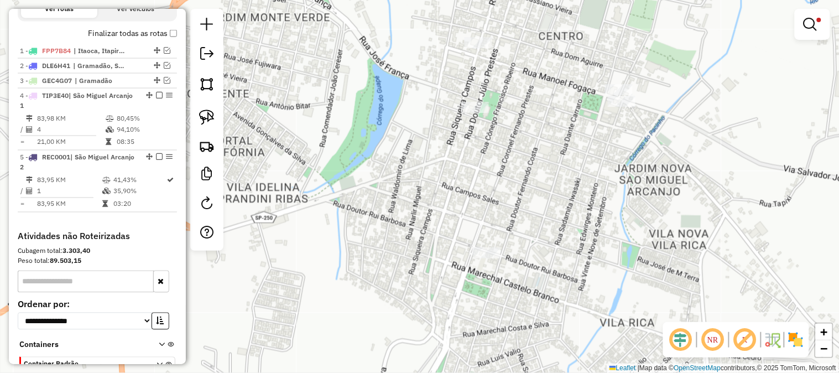
scroll to position [442, 0]
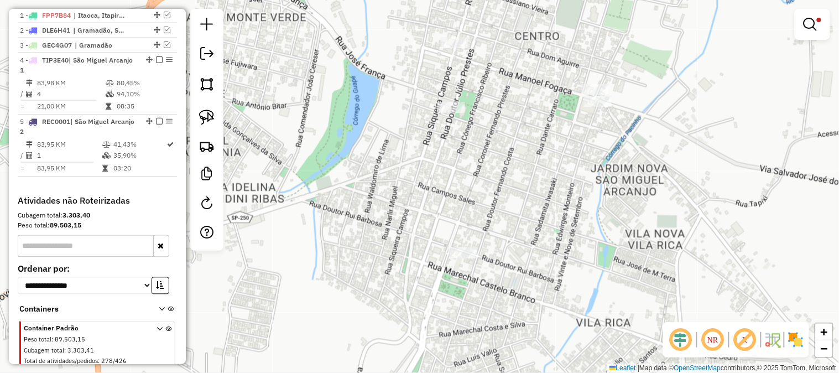
drag, startPoint x: 661, startPoint y: 228, endPoint x: 588, endPoint y: 216, distance: 74.1
click at [589, 217] on div "**********" at bounding box center [419, 186] width 839 height 373
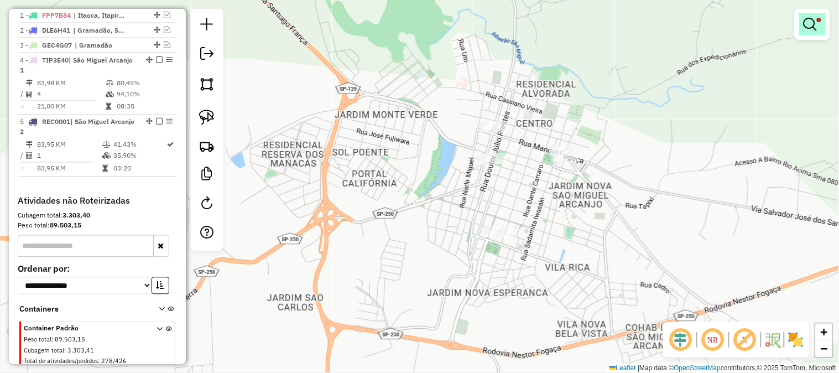
click at [813, 24] on em at bounding box center [809, 24] width 13 height 13
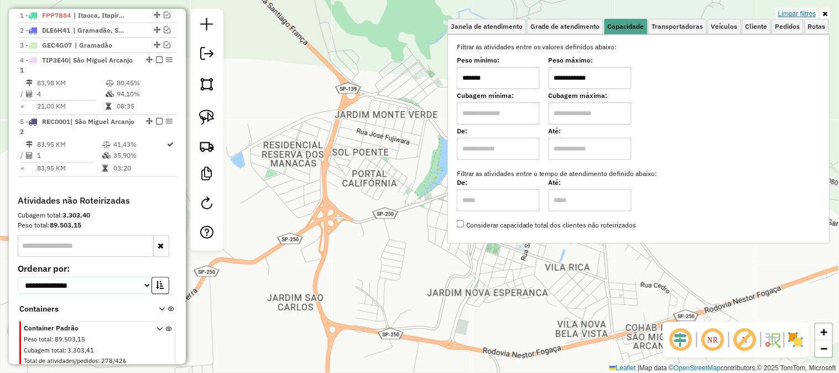
click at [806, 12] on link "Limpar filtros" at bounding box center [797, 14] width 43 height 12
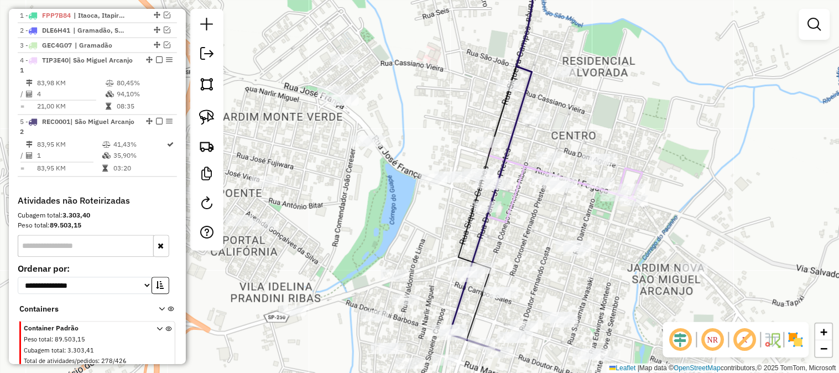
drag, startPoint x: 484, startPoint y: 80, endPoint x: 467, endPoint y: 96, distance: 23.1
click at [467, 97] on div "Janela de atendimento Grade de atendimento Capacidade Transportadoras Veículos …" at bounding box center [419, 186] width 839 height 373
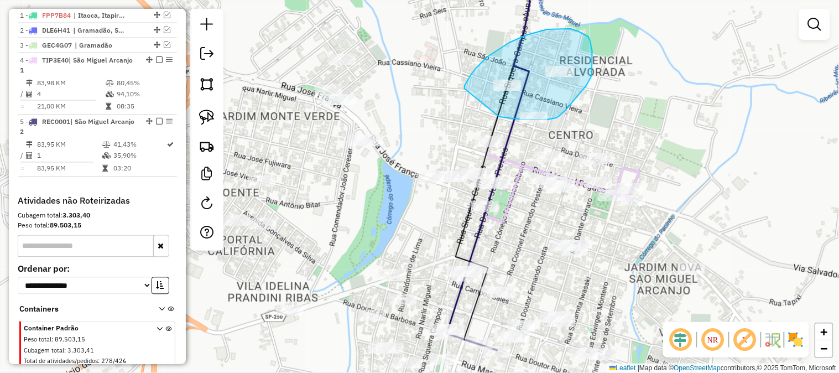
drag, startPoint x: 464, startPoint y: 86, endPoint x: 496, endPoint y: 114, distance: 43.1
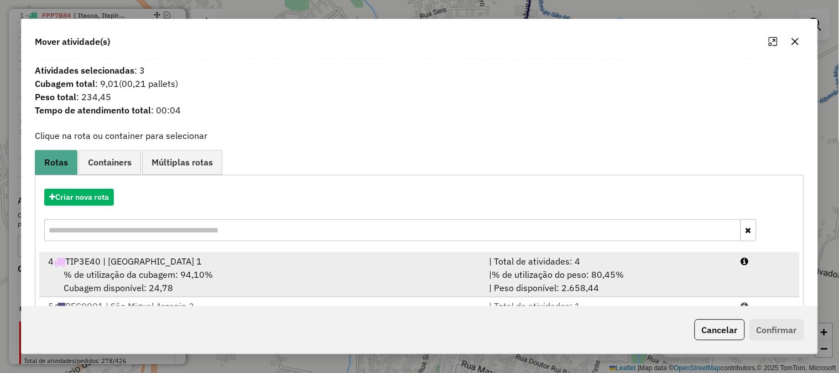
click at [676, 262] on div "| Total de atividades: 4" at bounding box center [608, 260] width 252 height 13
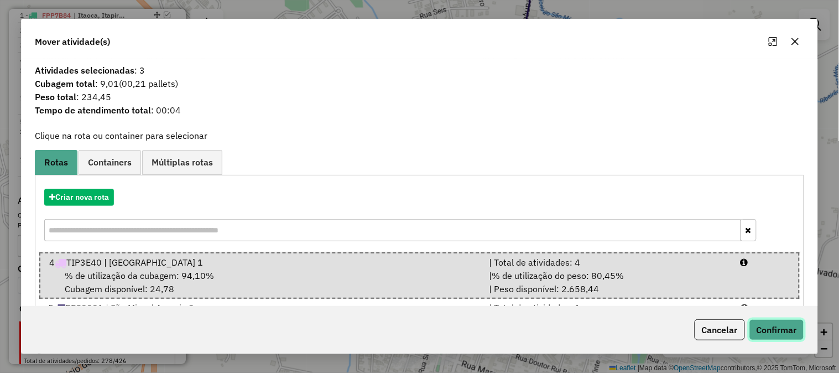
click at [787, 327] on button "Confirmar" at bounding box center [776, 329] width 55 height 21
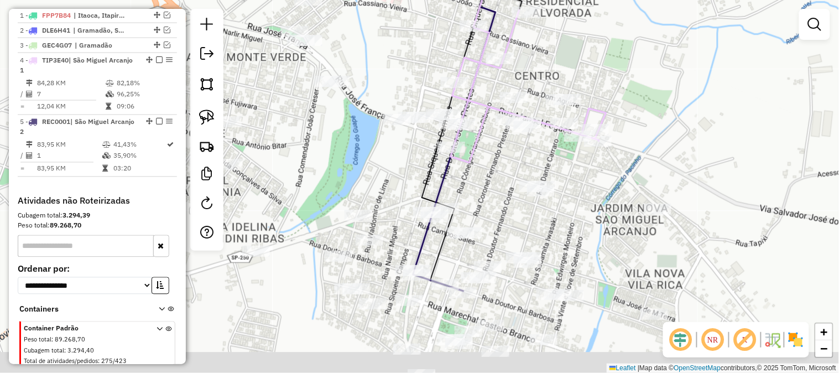
drag, startPoint x: 527, startPoint y: 222, endPoint x: 483, endPoint y: 147, distance: 86.5
click at [483, 146] on div "Janela de atendimento Grade de atendimento Capacidade Transportadoras Veículos …" at bounding box center [419, 186] width 839 height 373
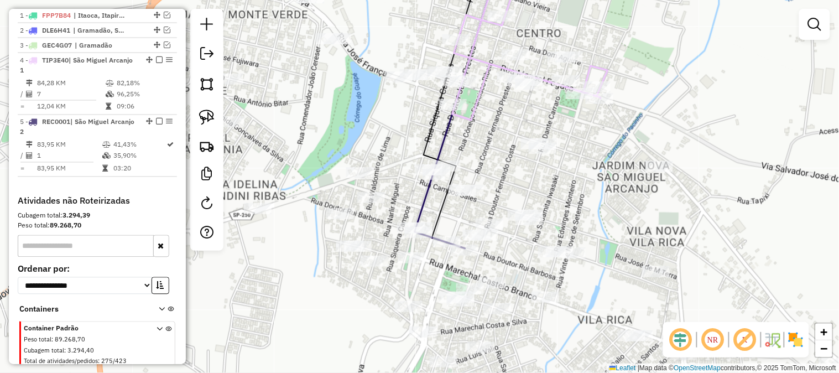
drag, startPoint x: 559, startPoint y: 235, endPoint x: 614, endPoint y: 109, distance: 137.4
click at [614, 109] on div "Janela de atendimento Grade de atendimento Capacidade Transportadoras Veículos …" at bounding box center [419, 186] width 839 height 373
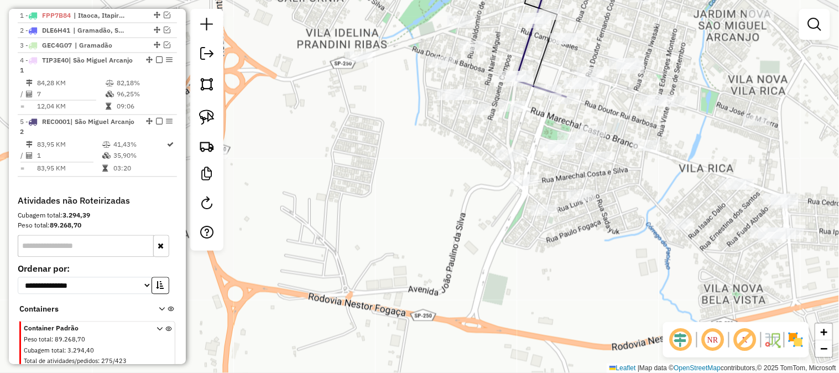
drag, startPoint x: 389, startPoint y: 306, endPoint x: 448, endPoint y: 255, distance: 77.6
click at [448, 255] on div "Janela de atendimento Grade de atendimento Capacidade Transportadoras Veículos …" at bounding box center [419, 186] width 839 height 373
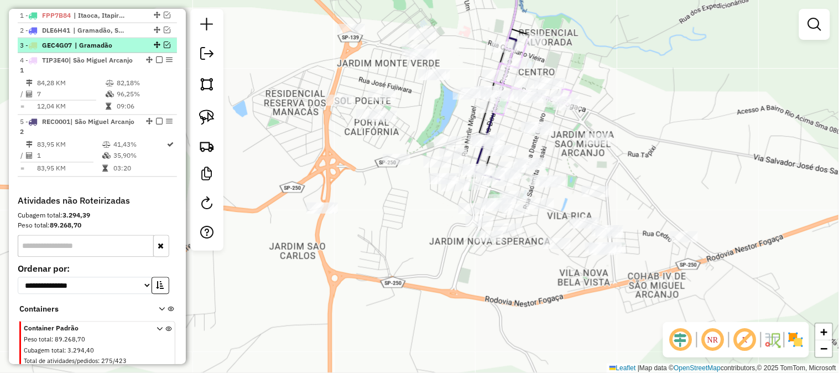
click at [156, 63] on em at bounding box center [159, 59] width 7 height 7
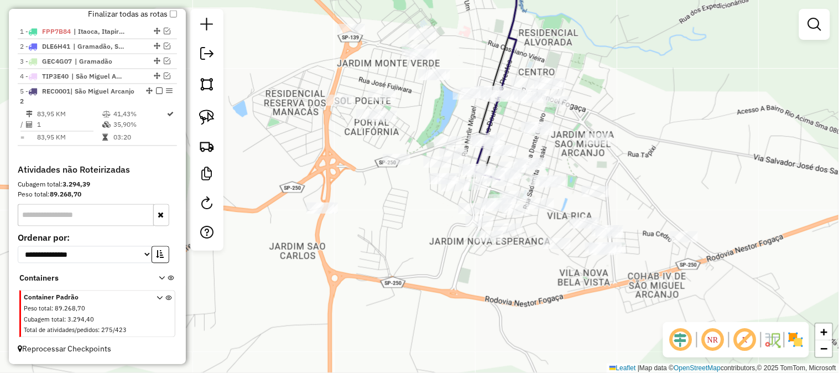
drag, startPoint x: 399, startPoint y: 256, endPoint x: 419, endPoint y: 164, distance: 93.9
click at [416, 182] on div "Janela de atendimento Grade de atendimento Capacidade Transportadoras Veículos …" at bounding box center [419, 186] width 839 height 373
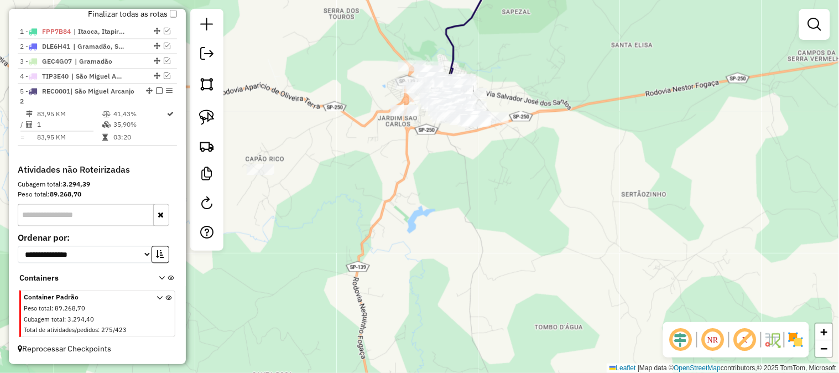
drag, startPoint x: 452, startPoint y: 270, endPoint x: 482, endPoint y: 145, distance: 128.4
click at [482, 145] on div "Janela de atendimento Grade de atendimento Capacidade Transportadoras Veículos …" at bounding box center [419, 186] width 839 height 373
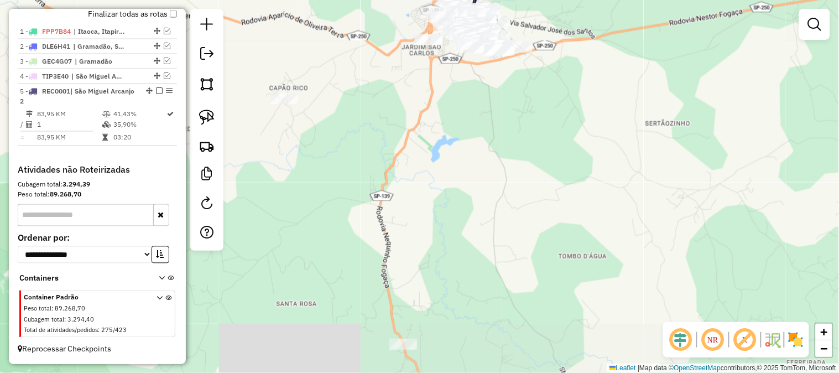
drag, startPoint x: 481, startPoint y: 239, endPoint x: 493, endPoint y: 156, distance: 84.3
click at [493, 156] on div "Janela de atendimento Grade de atendimento Capacidade Transportadoras Veículos …" at bounding box center [419, 186] width 839 height 373
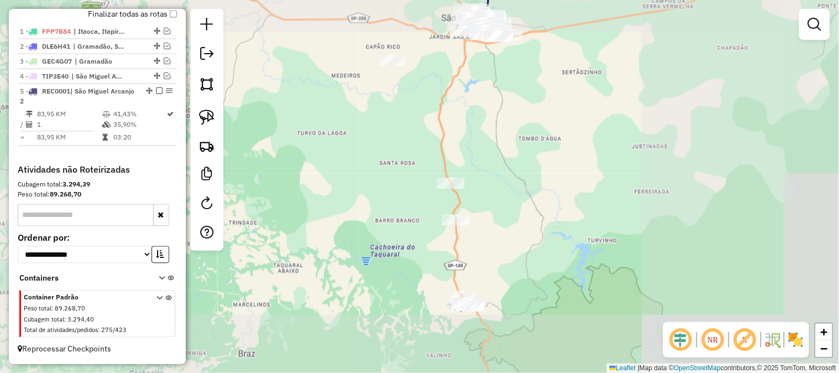
drag, startPoint x: 503, startPoint y: 248, endPoint x: 496, endPoint y: 190, distance: 57.9
click at [496, 161] on div "Janela de atendimento Grade de atendimento Capacidade Transportadoras Veículos …" at bounding box center [419, 186] width 839 height 373
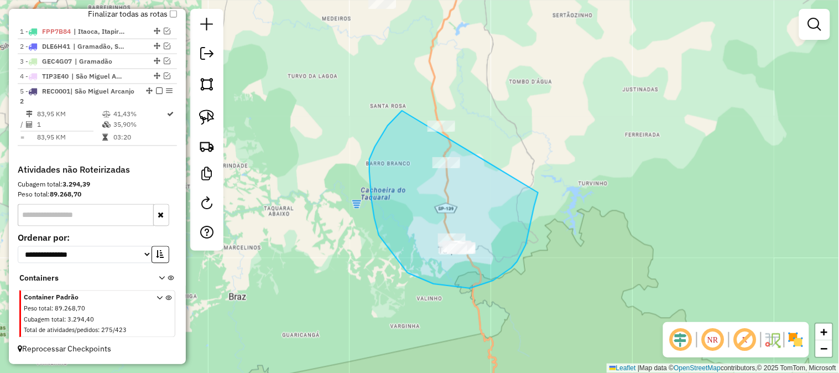
drag, startPoint x: 537, startPoint y: 195, endPoint x: 470, endPoint y: 87, distance: 126.7
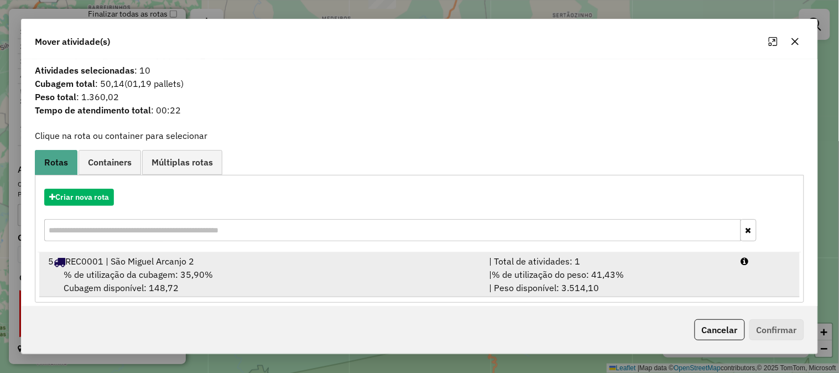
drag, startPoint x: 534, startPoint y: 285, endPoint x: 604, endPoint y: 294, distance: 70.1
click at [535, 285] on div "| % de utilização do peso: 41,43% | Peso disponível: 3.514,10" at bounding box center [608, 281] width 252 height 27
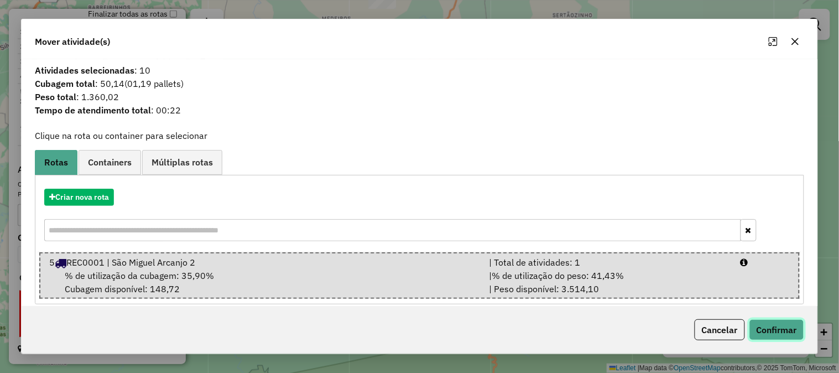
click at [789, 327] on button "Confirmar" at bounding box center [776, 329] width 55 height 21
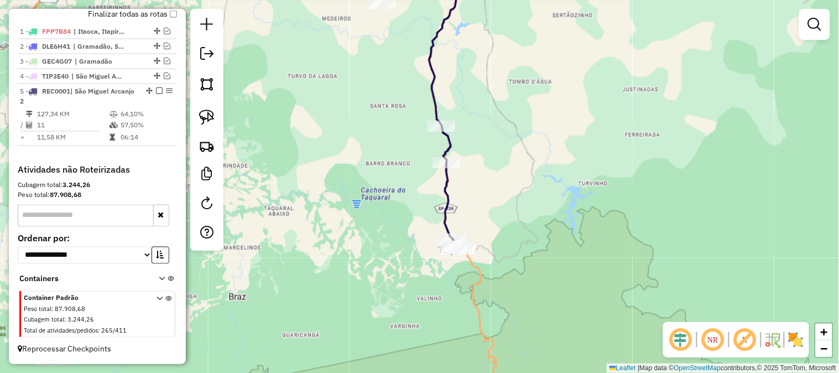
scroll to position [422, 0]
drag, startPoint x: 489, startPoint y: 66, endPoint x: 468, endPoint y: 205, distance: 139.8
click at [468, 206] on div "Janela de atendimento Grade de atendimento Capacidade Transportadoras Veículos …" at bounding box center [419, 186] width 839 height 373
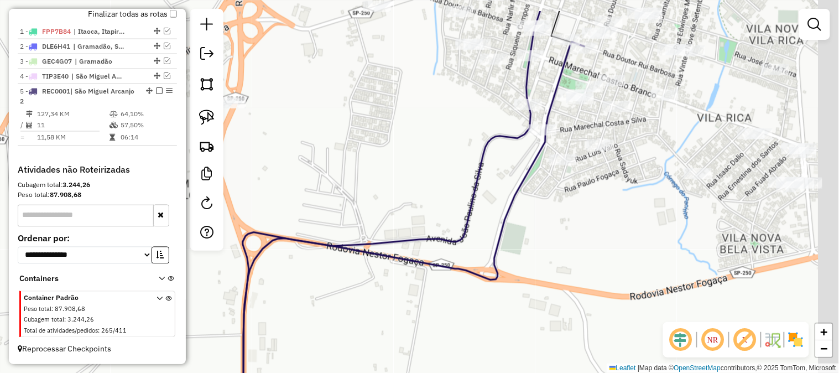
drag, startPoint x: 524, startPoint y: 137, endPoint x: 431, endPoint y: 210, distance: 118.1
click at [427, 214] on div "Janela de atendimento Grade de atendimento Capacidade Transportadoras Veículos …" at bounding box center [419, 186] width 839 height 373
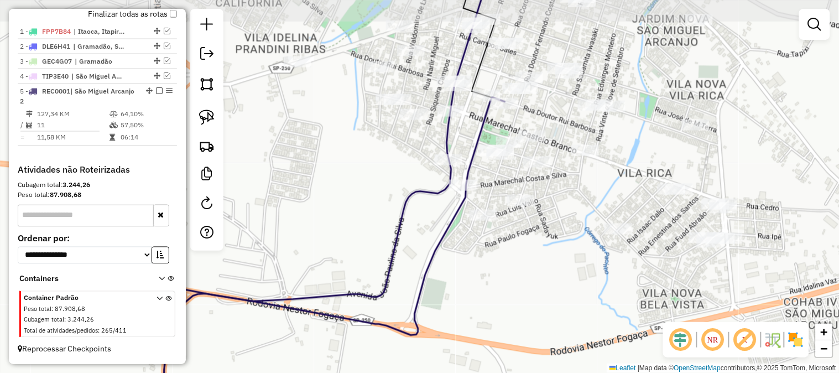
drag, startPoint x: 451, startPoint y: 188, endPoint x: 419, endPoint y: 203, distance: 35.1
click at [421, 205] on div "Janela de atendimento Grade de atendimento Capacidade Transportadoras Veículos …" at bounding box center [419, 186] width 839 height 373
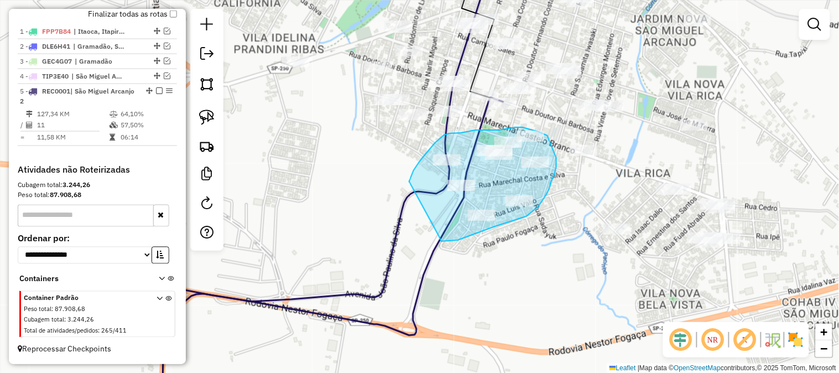
drag, startPoint x: 409, startPoint y: 181, endPoint x: 437, endPoint y: 231, distance: 56.4
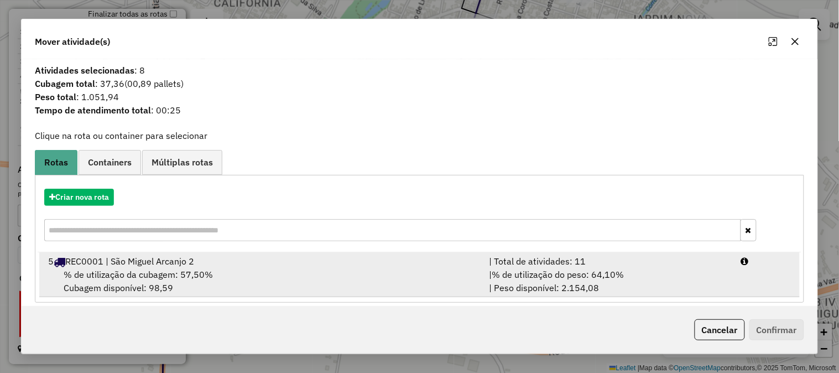
click at [621, 274] on span "% de utilização do peso: 64,10%" at bounding box center [557, 274] width 132 height 11
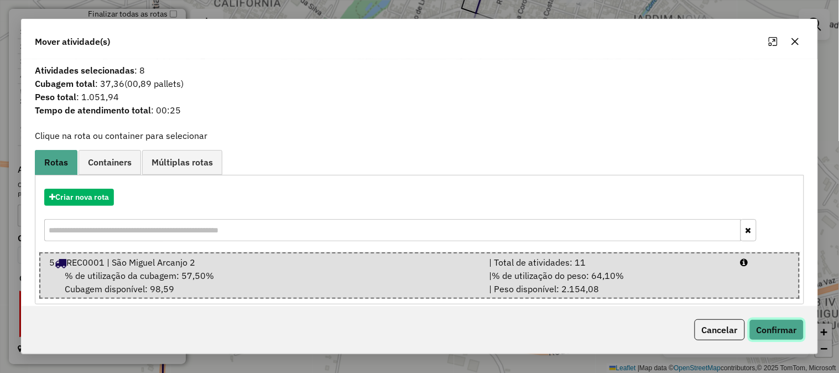
click at [776, 328] on button "Confirmar" at bounding box center [776, 329] width 55 height 21
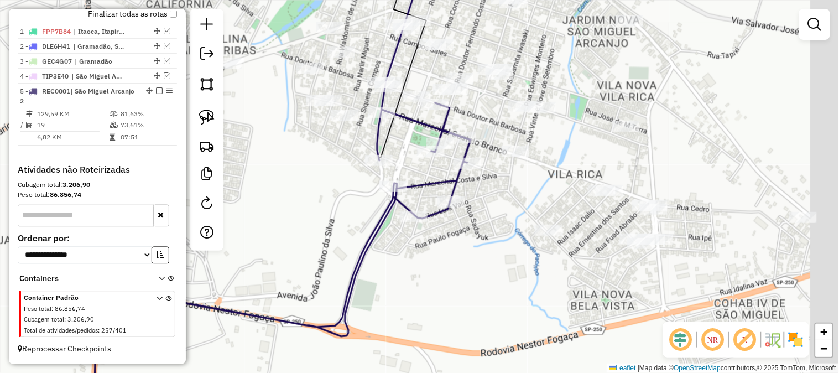
drag, startPoint x: 531, startPoint y: 273, endPoint x: 401, endPoint y: 261, distance: 131.0
click at [420, 269] on div "Janela de atendimento Grade de atendimento Capacidade Transportadoras Veículos …" at bounding box center [419, 186] width 839 height 373
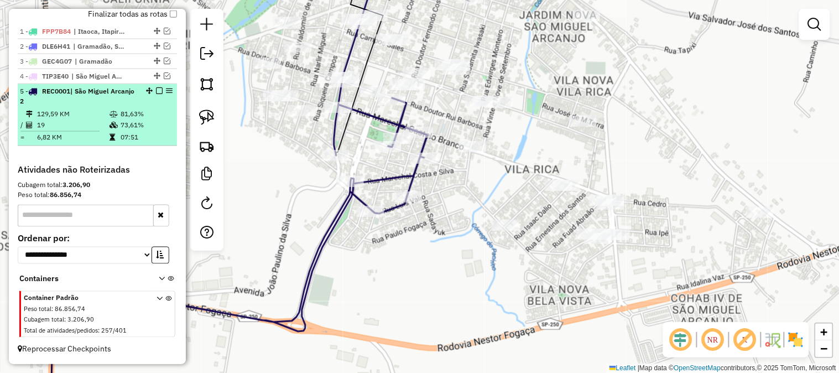
click at [156, 89] on em at bounding box center [159, 90] width 7 height 7
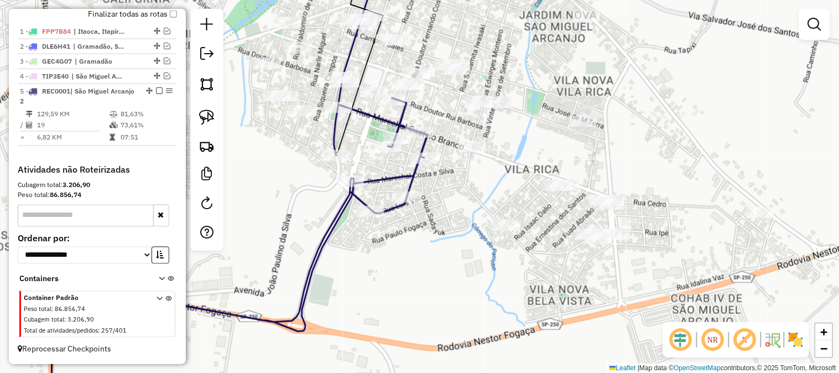
scroll to position [375, 0]
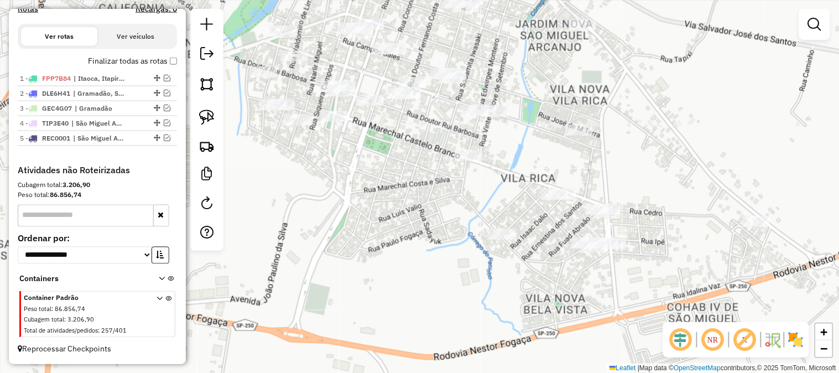
drag, startPoint x: 435, startPoint y: 218, endPoint x: 390, endPoint y: 283, distance: 79.0
click at [390, 282] on div "Janela de atendimento Grade de atendimento Capacidade Transportadoras Veículos …" at bounding box center [419, 186] width 839 height 373
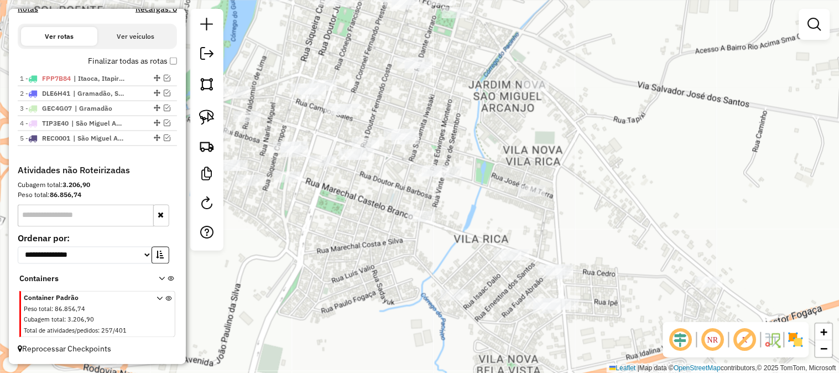
drag, startPoint x: 388, startPoint y: 275, endPoint x: 372, endPoint y: 279, distance: 16.5
click at [376, 289] on div "Janela de atendimento Grade de atendimento Capacidade Transportadoras Veículos …" at bounding box center [419, 186] width 839 height 373
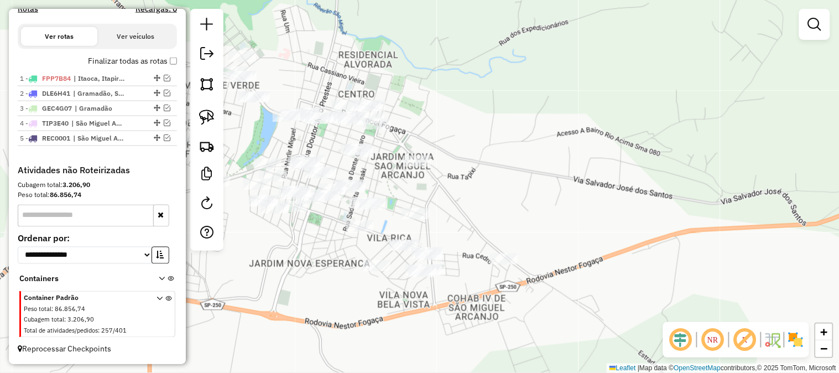
drag, startPoint x: 378, startPoint y: 266, endPoint x: 344, endPoint y: 244, distance: 40.0
click at [345, 244] on div "Janela de atendimento Grade de atendimento Capacidade Transportadoras Veículos …" at bounding box center [419, 186] width 839 height 373
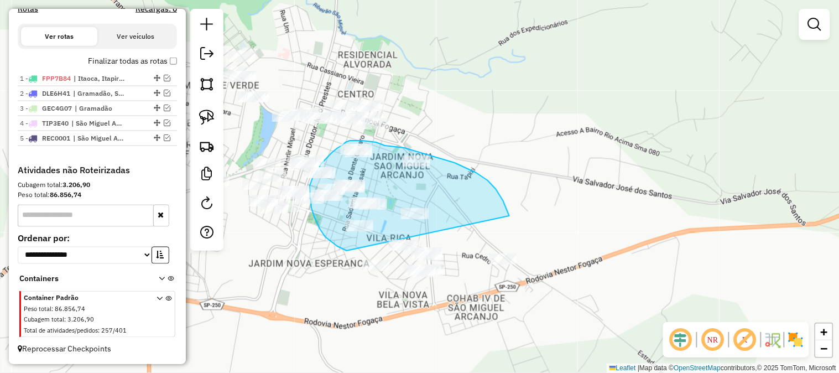
drag, startPoint x: 347, startPoint y: 250, endPoint x: 567, endPoint y: 290, distance: 223.6
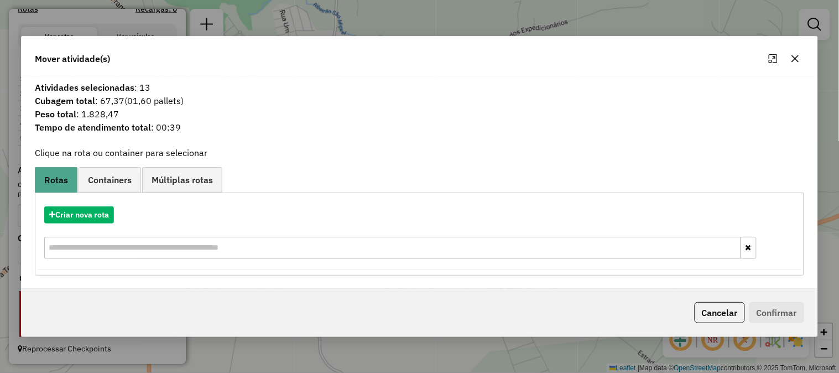
click at [797, 60] on icon "button" at bounding box center [795, 58] width 7 height 7
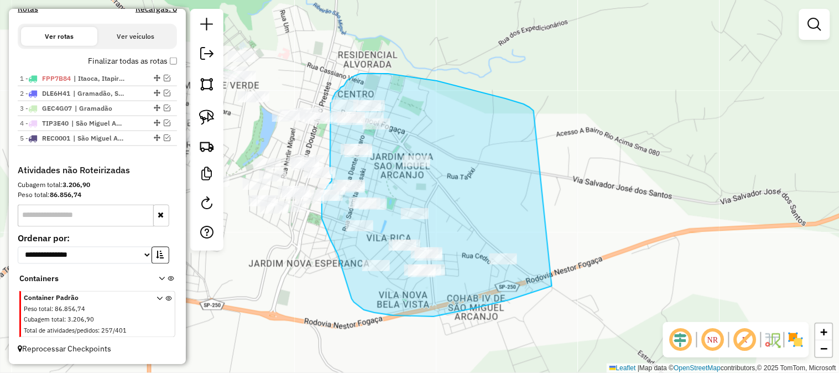
drag, startPoint x: 533, startPoint y: 111, endPoint x: 610, endPoint y: 247, distance: 155.9
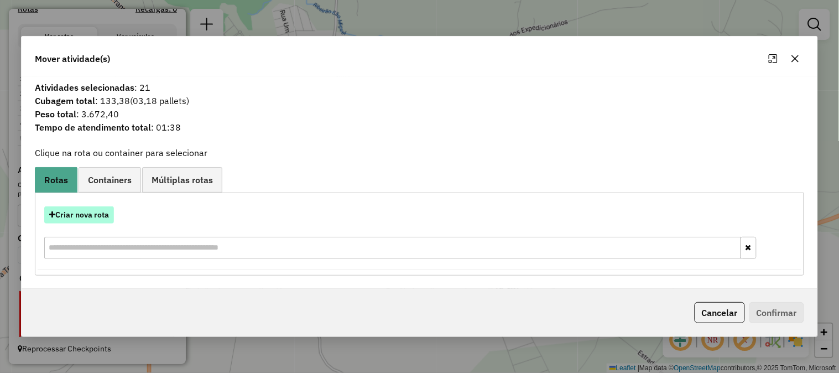
click at [85, 214] on button "Criar nova rota" at bounding box center [79, 214] width 70 height 17
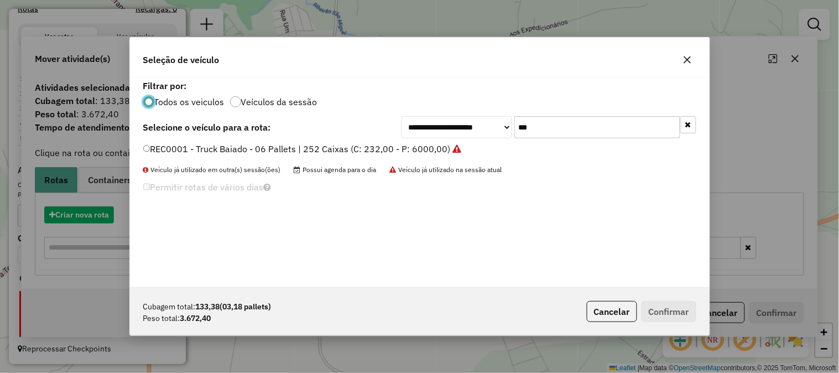
scroll to position [6, 3]
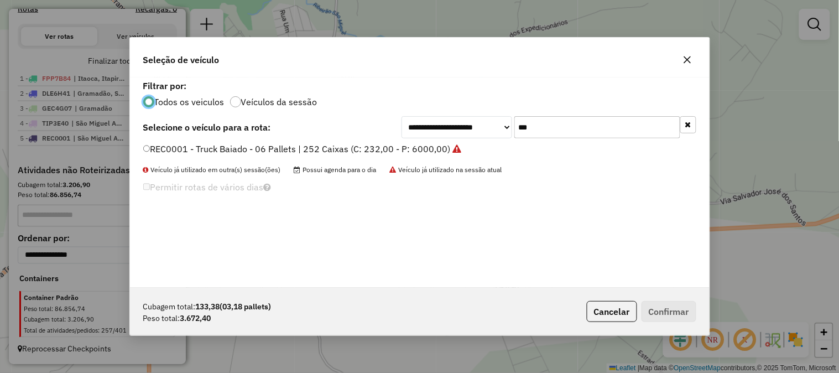
click at [401, 149] on label "REC0001 - Truck Baiado - 06 Pallets | 252 Caixas (C: 232,00 - P: 6000,00)" at bounding box center [302, 148] width 318 height 13
click at [681, 313] on button "Confirmar" at bounding box center [668, 311] width 55 height 21
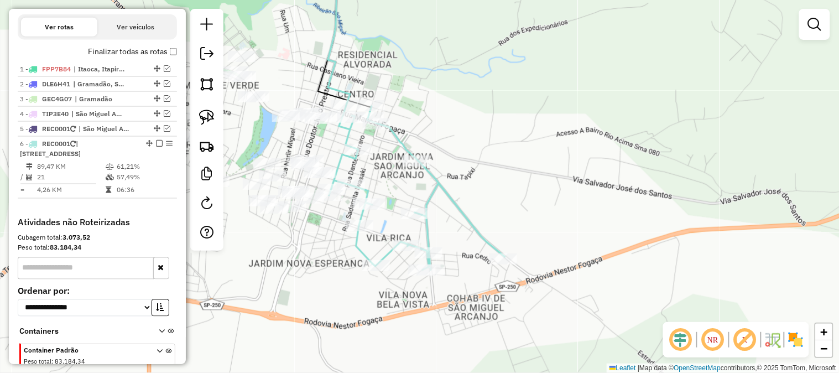
scroll to position [428, 0]
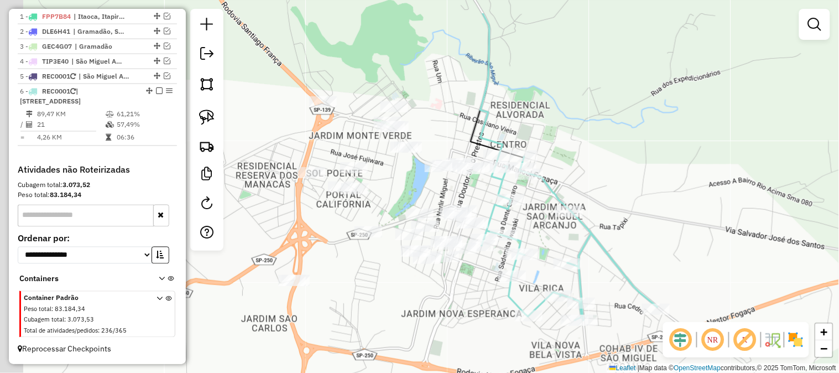
drag, startPoint x: 315, startPoint y: 238, endPoint x: 527, endPoint y: 297, distance: 220.0
click at [527, 299] on div "Janela de atendimento Grade de atendimento Capacidade Transportadoras Veículos …" at bounding box center [419, 186] width 839 height 373
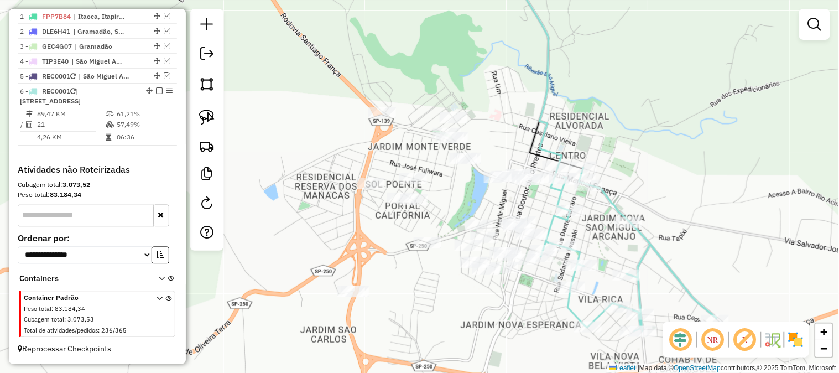
click at [464, 322] on div "Janela de atendimento Grade de atendimento Capacidade Transportadoras Veículos …" at bounding box center [419, 186] width 839 height 373
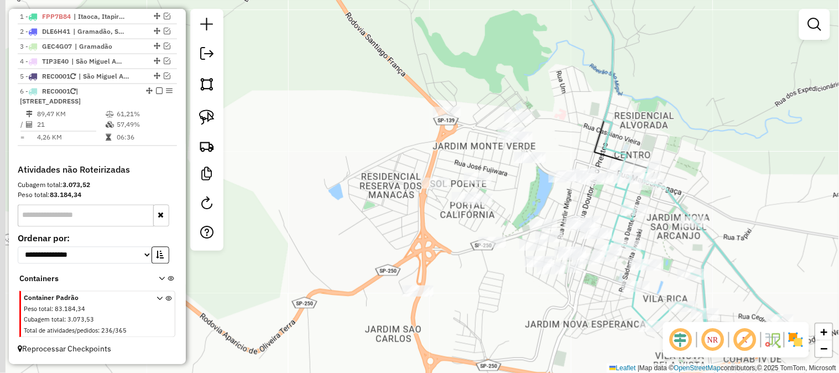
drag, startPoint x: 464, startPoint y: 321, endPoint x: 528, endPoint y: 318, distance: 63.6
click at [529, 319] on div "Janela de atendimento Grade de atendimento Capacidade Transportadoras Veículos …" at bounding box center [419, 186] width 839 height 373
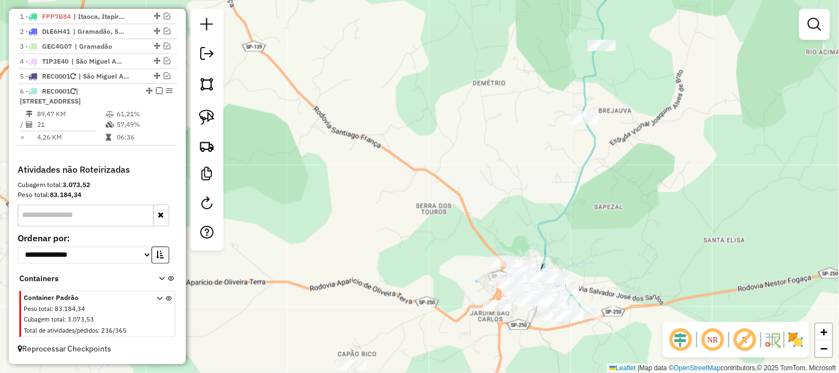
drag, startPoint x: 407, startPoint y: 277, endPoint x: 388, endPoint y: 167, distance: 111.6
click at [388, 167] on div "Janela de atendimento Grade de atendimento Capacidade Transportadoras Veículos …" at bounding box center [419, 186] width 839 height 373
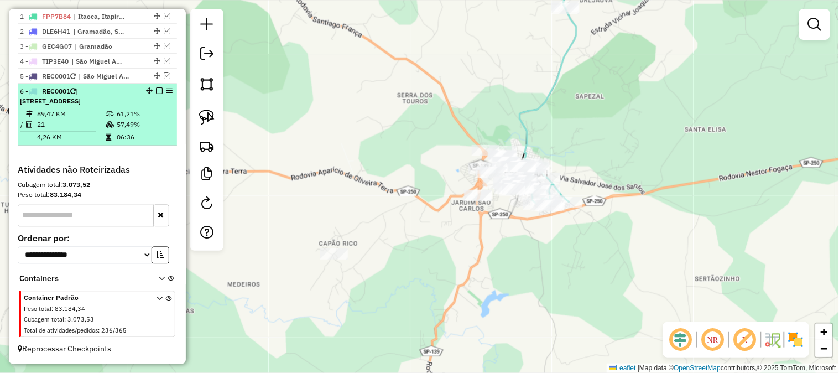
click at [156, 94] on em at bounding box center [159, 90] width 7 height 7
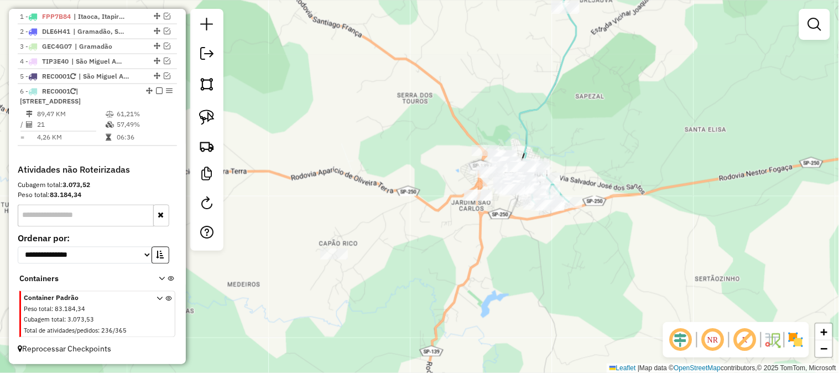
scroll to position [390, 0]
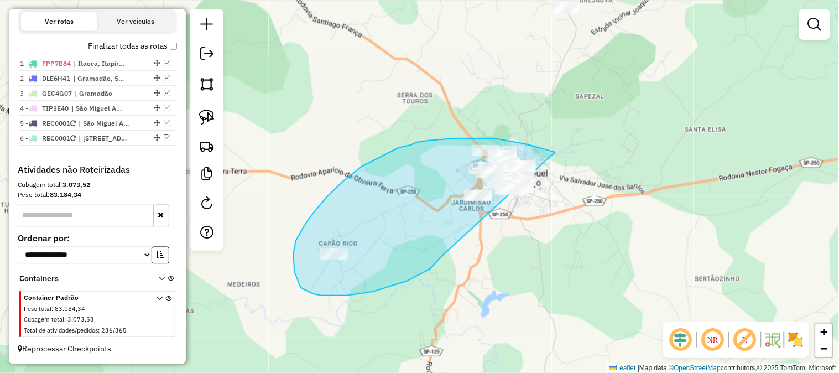
drag, startPoint x: 373, startPoint y: 291, endPoint x: 586, endPoint y: 195, distance: 233.8
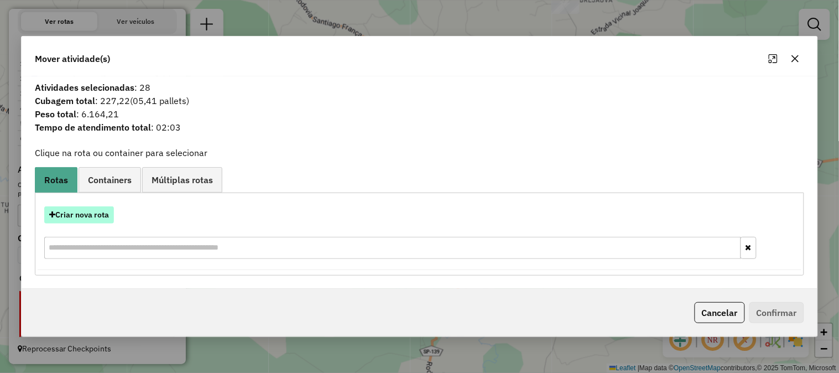
click at [98, 213] on button "Criar nova rota" at bounding box center [79, 214] width 70 height 17
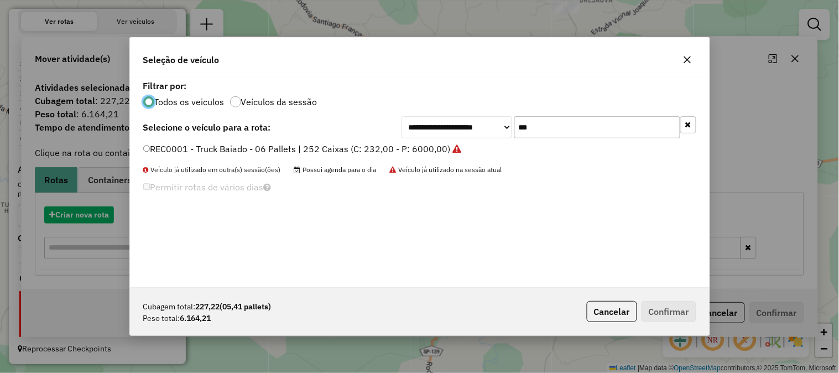
scroll to position [6, 3]
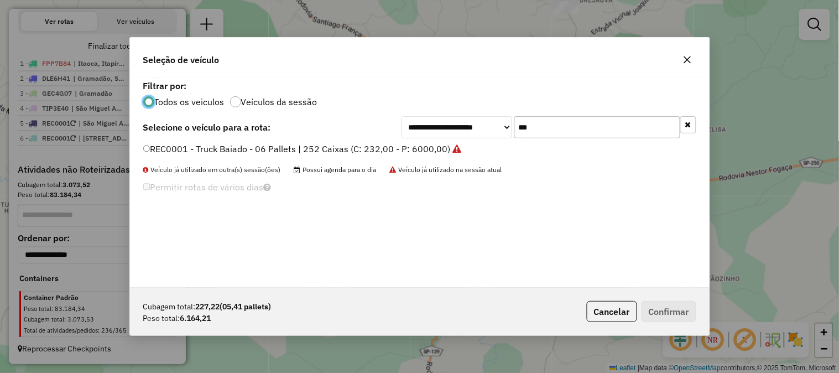
drag, startPoint x: 424, startPoint y: 151, endPoint x: 432, endPoint y: 150, distance: 7.8
click at [424, 151] on label "REC0001 - Truck Baiado - 06 Pallets | 252 Caixas (C: 232,00 - P: 6000,00)" at bounding box center [302, 148] width 318 height 13
click at [680, 308] on button "Confirmar" at bounding box center [668, 311] width 55 height 21
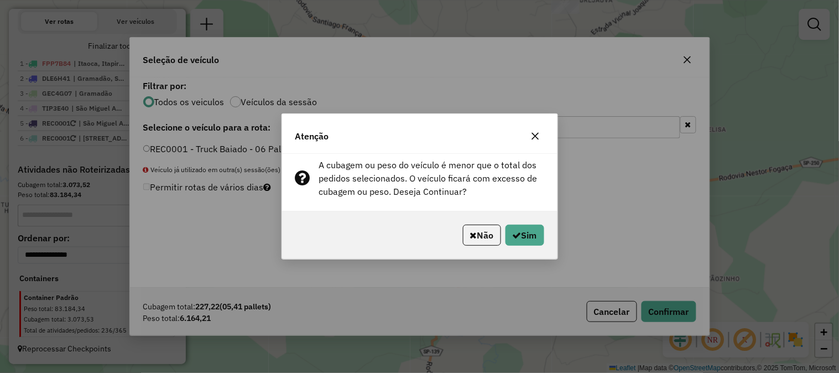
click at [522, 220] on div "Não Sim" at bounding box center [419, 235] width 275 height 48
click at [526, 236] on button "Sim" at bounding box center [524, 234] width 39 height 21
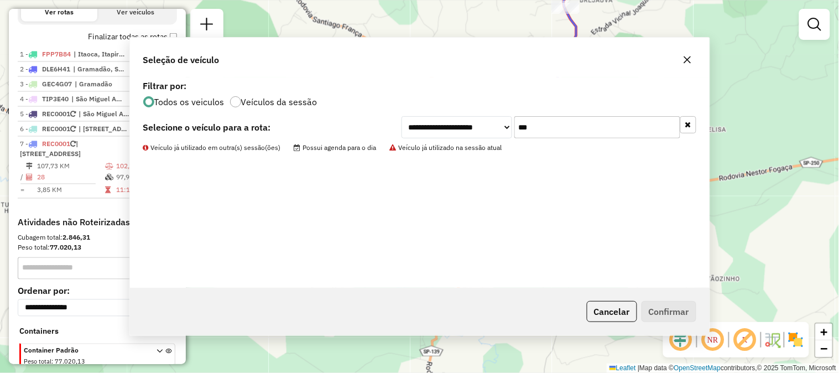
scroll to position [428, 0]
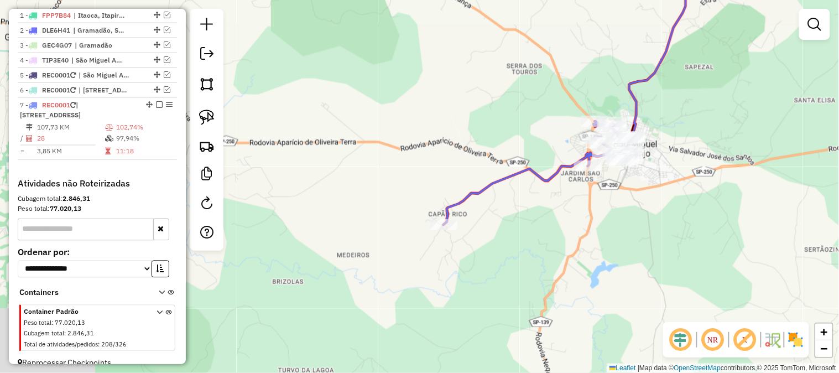
drag, startPoint x: 437, startPoint y: 270, endPoint x: 618, endPoint y: 221, distance: 187.7
click at [618, 209] on div "Janela de atendimento Grade de atendimento Capacidade Transportadoras Veículos …" at bounding box center [419, 186] width 839 height 373
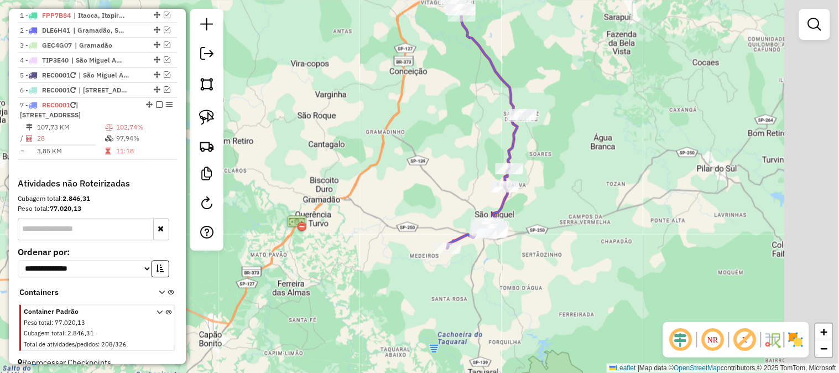
drag, startPoint x: 612, startPoint y: 277, endPoint x: 470, endPoint y: 281, distance: 142.1
click at [470, 281] on div "Janela de atendimento Grade de atendimento Capacidade Transportadoras Veículos …" at bounding box center [419, 186] width 839 height 373
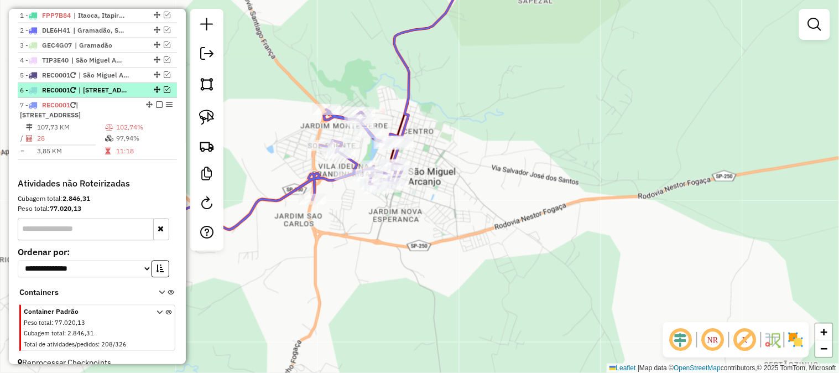
click at [164, 93] on em at bounding box center [167, 89] width 7 height 7
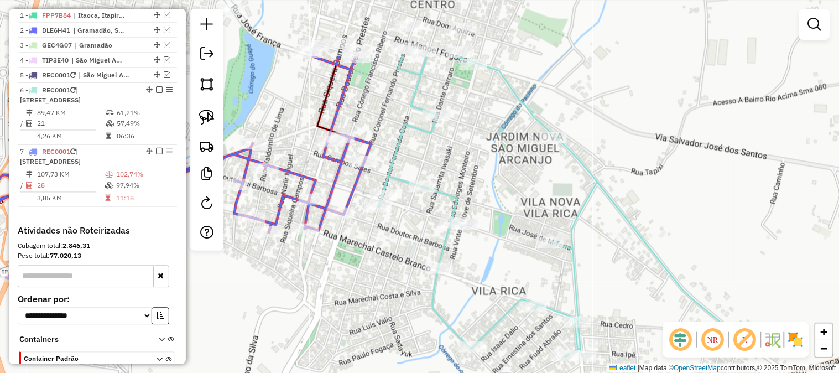
drag, startPoint x: 411, startPoint y: 190, endPoint x: 361, endPoint y: 298, distance: 119.5
click at [363, 298] on div "Janela de atendimento Grade de atendimento Capacidade Transportadoras Veículos …" at bounding box center [419, 186] width 839 height 373
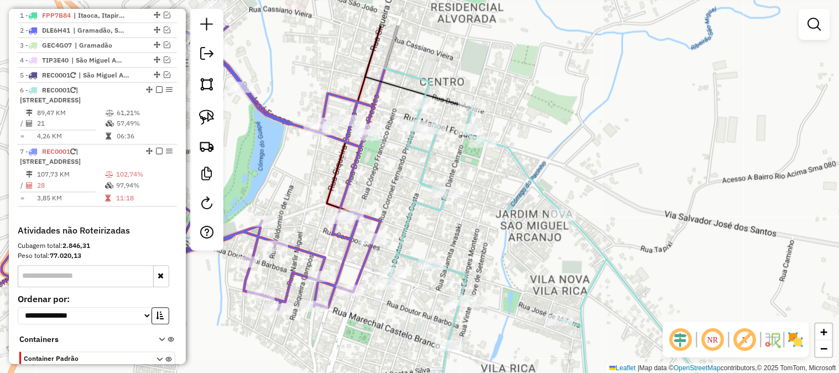
drag, startPoint x: 380, startPoint y: 125, endPoint x: 448, endPoint y: 113, distance: 69.0
click at [448, 113] on div "Janela de atendimento Grade de atendimento Capacidade Transportadoras Veículos …" at bounding box center [419, 186] width 839 height 373
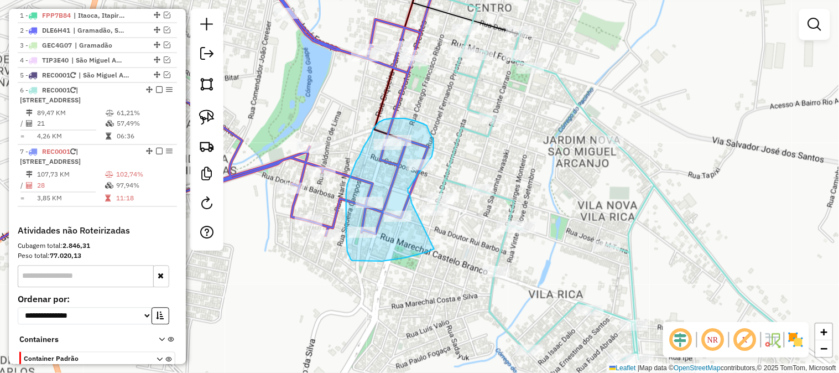
drag, startPoint x: 434, startPoint y: 249, endPoint x: 412, endPoint y: 203, distance: 50.4
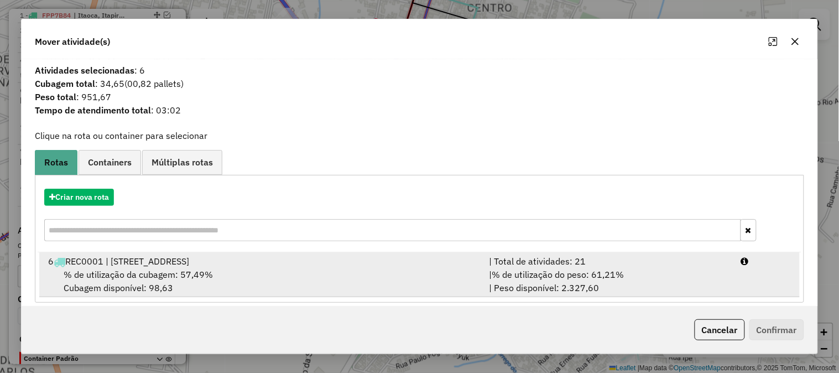
drag, startPoint x: 615, startPoint y: 266, endPoint x: 623, endPoint y: 266, distance: 7.7
click at [617, 266] on div "| Total de atividades: 21" at bounding box center [608, 260] width 252 height 13
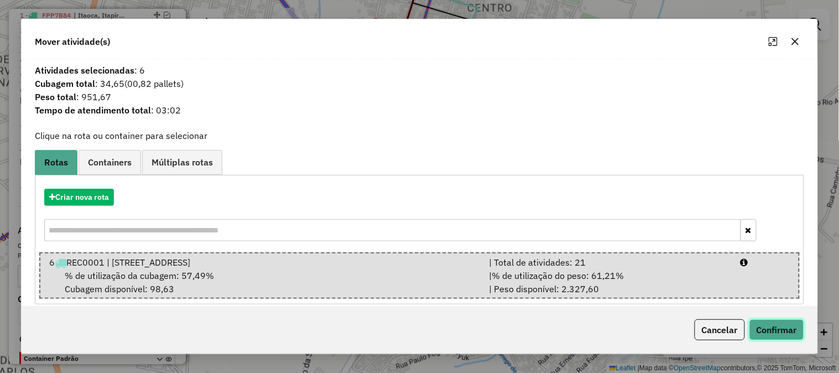
click at [788, 327] on button "Confirmar" at bounding box center [776, 329] width 55 height 21
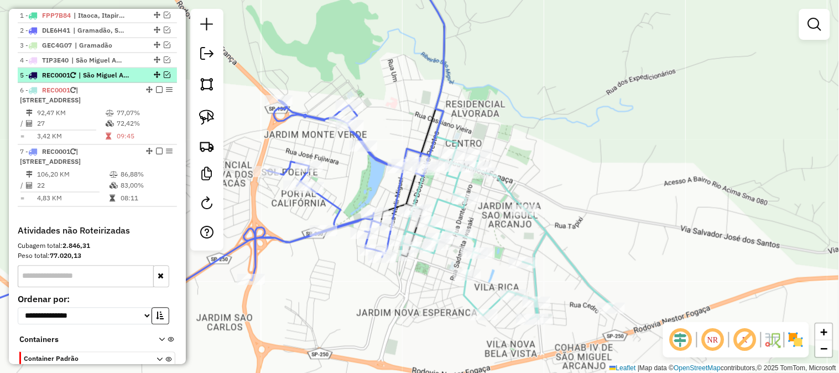
click at [164, 78] on em at bounding box center [167, 74] width 7 height 7
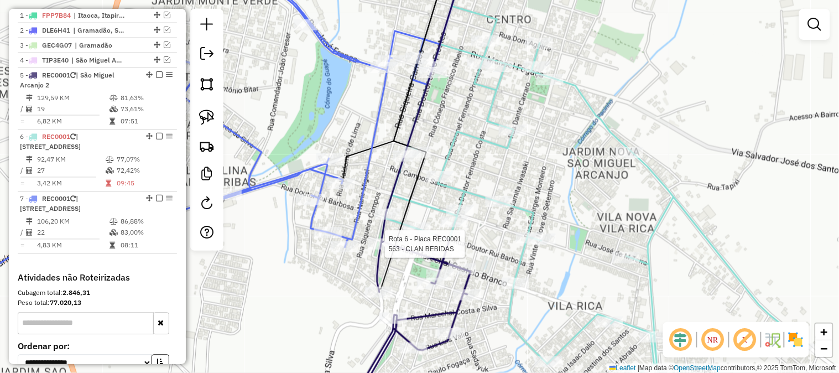
select select "**********"
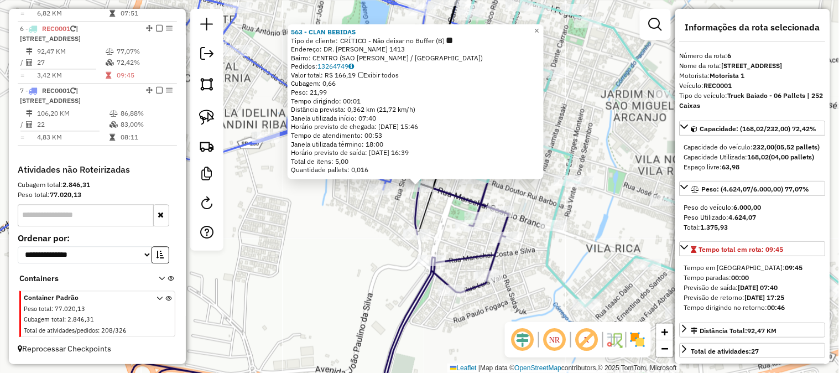
scroll to position [556, 0]
click at [361, 258] on div "563 - CLAN BEBIDAS Tipo de cliente: CRÍTICO - Não deixar no Buffer (B) Endereço…" at bounding box center [419, 186] width 839 height 373
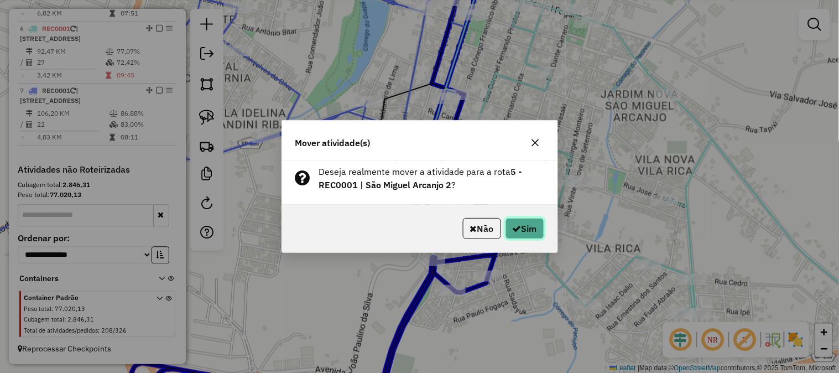
click at [522, 223] on button "Sim" at bounding box center [524, 228] width 39 height 21
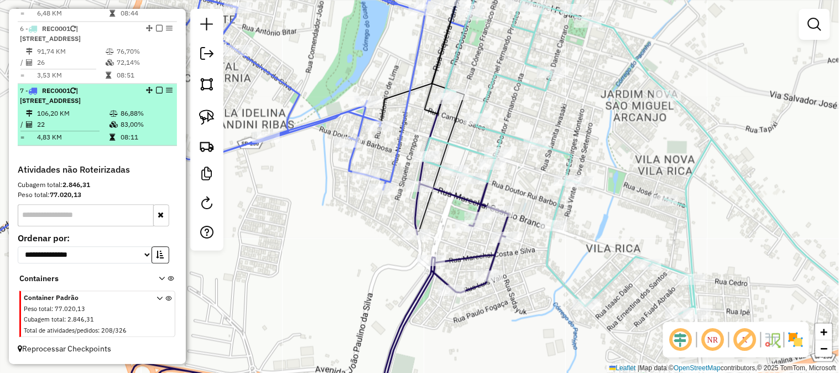
click at [158, 87] on em at bounding box center [159, 90] width 7 height 7
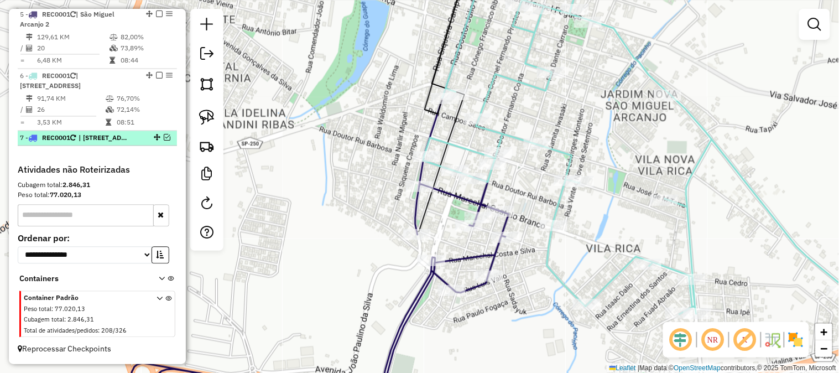
scroll to position [499, 0]
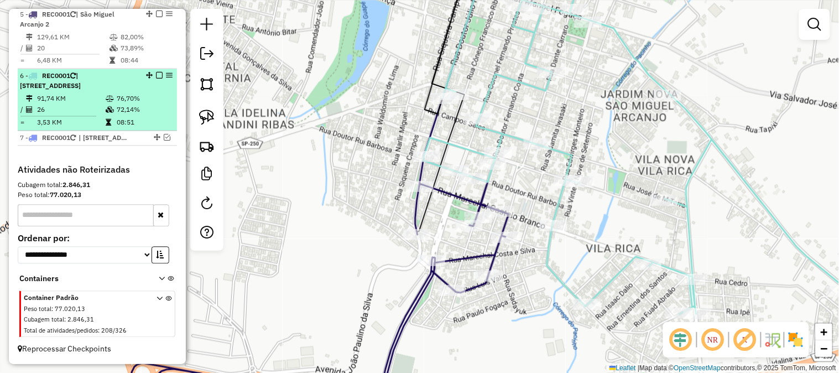
click at [158, 77] on em at bounding box center [159, 75] width 7 height 7
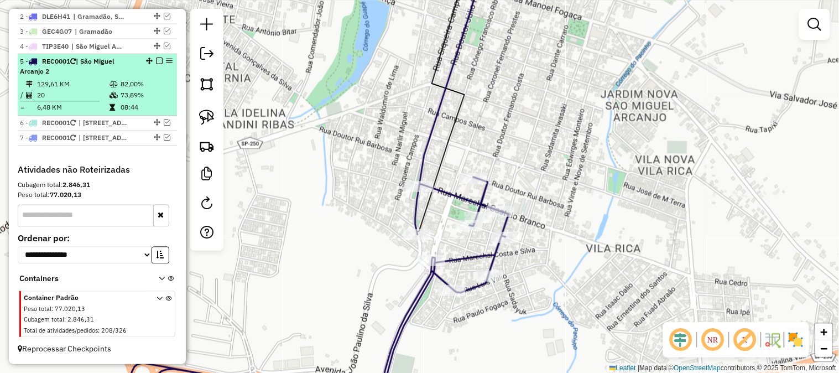
click at [156, 58] on em at bounding box center [159, 60] width 7 height 7
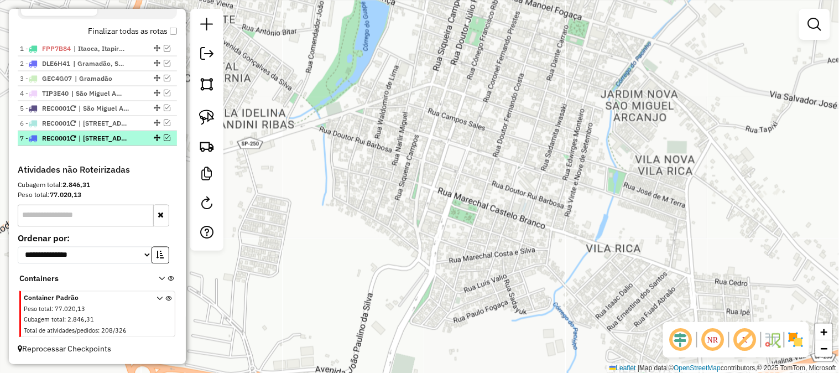
click at [164, 136] on em at bounding box center [167, 137] width 7 height 7
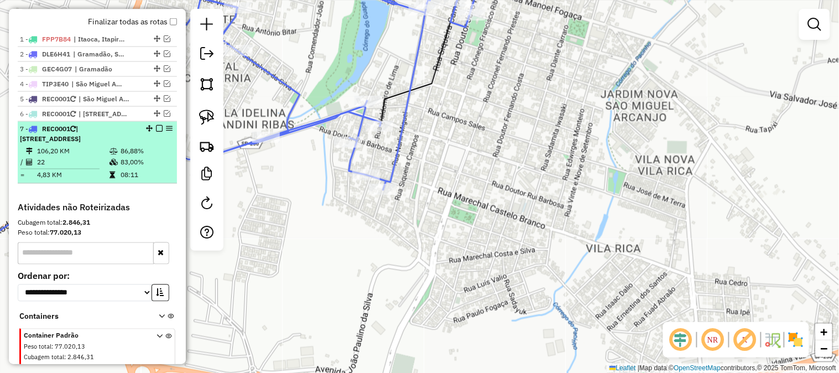
scroll to position [462, 0]
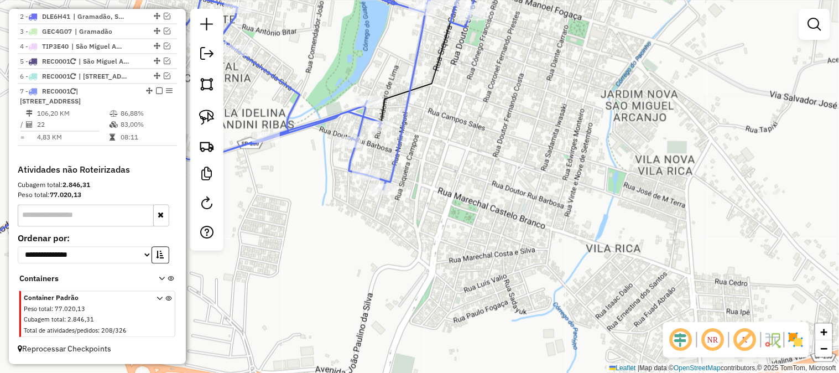
drag, startPoint x: 588, startPoint y: 223, endPoint x: 507, endPoint y: 260, distance: 89.0
click at [509, 260] on div "Janela de atendimento Grade de atendimento Capacidade Transportadoras Veículos …" at bounding box center [419, 186] width 839 height 373
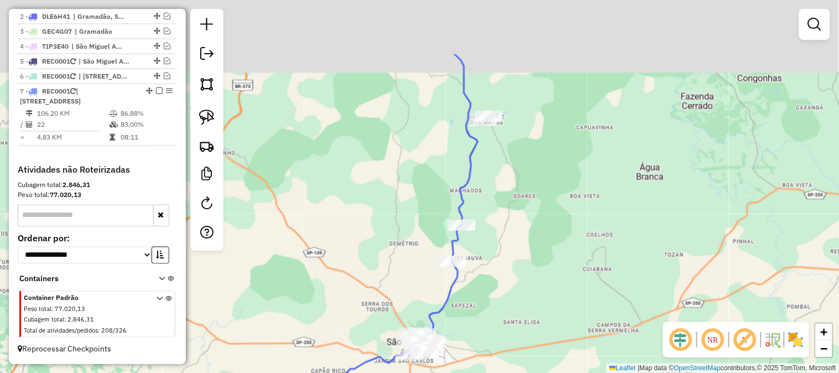
drag, startPoint x: 557, startPoint y: 162, endPoint x: 451, endPoint y: 271, distance: 152.1
click at [455, 336] on div "Janela de atendimento Grade de atendimento Capacidade Transportadoras Veículos …" at bounding box center [419, 186] width 839 height 373
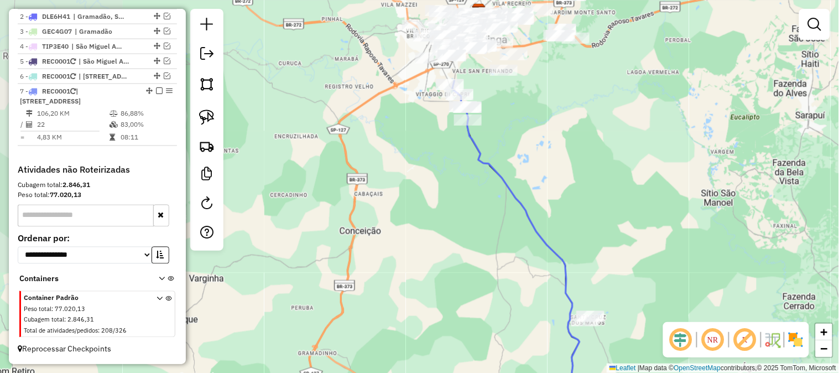
drag, startPoint x: 369, startPoint y: 179, endPoint x: 515, endPoint y: 279, distance: 177.2
click at [523, 291] on div "Janela de atendimento Grade de atendimento Capacidade Transportadoras Veículos …" at bounding box center [419, 186] width 839 height 373
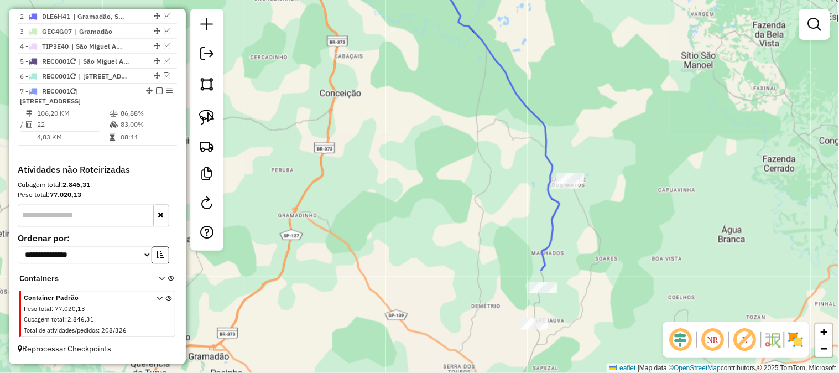
drag, startPoint x: 501, startPoint y: 271, endPoint x: 479, endPoint y: 115, distance: 157.4
click at [479, 117] on div "Janela de atendimento Grade de atendimento Capacidade Transportadoras Veículos …" at bounding box center [419, 186] width 839 height 373
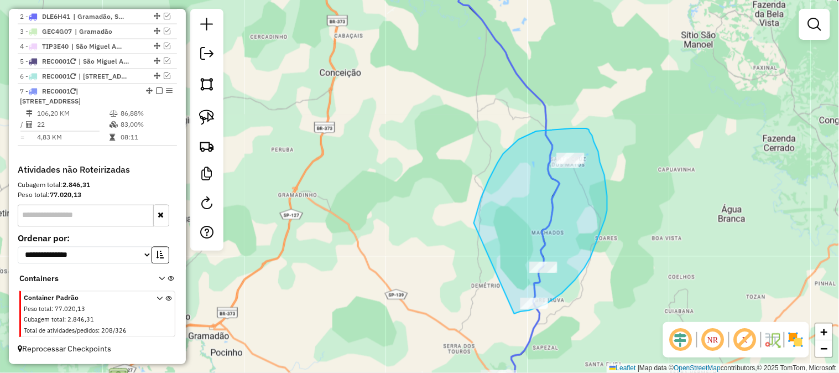
drag, startPoint x: 481, startPoint y: 198, endPoint x: 488, endPoint y: 297, distance: 99.7
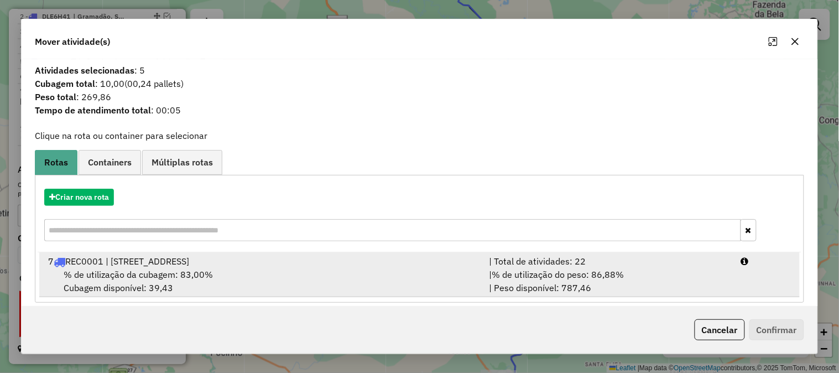
drag, startPoint x: 608, startPoint y: 274, endPoint x: 623, endPoint y: 274, distance: 14.9
click at [609, 274] on span "% de utilização do peso: 86,88%" at bounding box center [557, 274] width 132 height 11
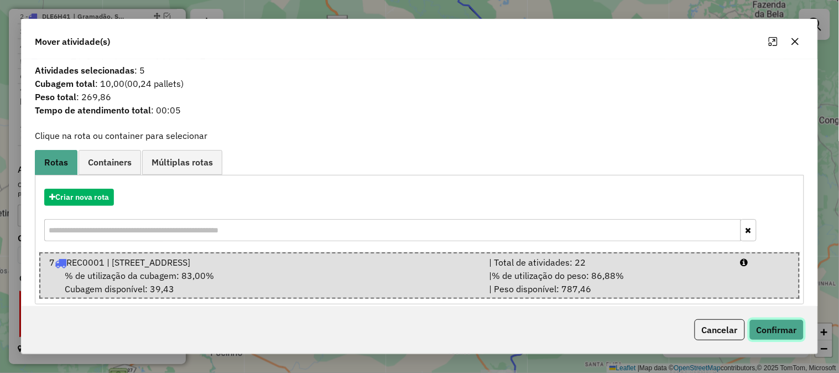
click at [782, 327] on button "Confirmar" at bounding box center [776, 329] width 55 height 21
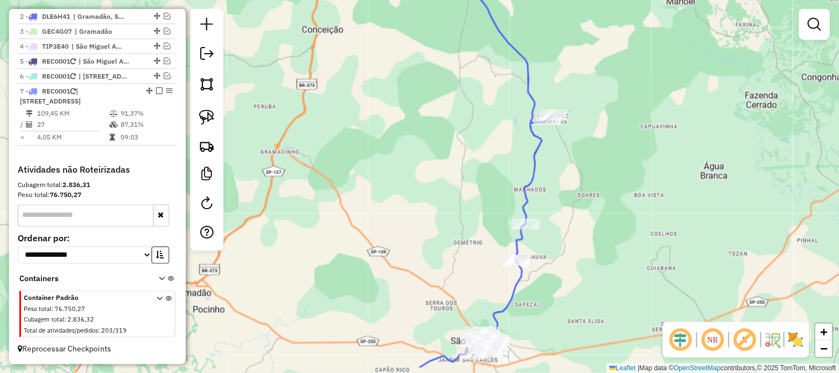
drag, startPoint x: 468, startPoint y: 221, endPoint x: 432, endPoint y: 97, distance: 128.9
click at [433, 108] on div "Janela de atendimento Grade de atendimento Capacidade Transportadoras Veículos …" at bounding box center [419, 186] width 839 height 373
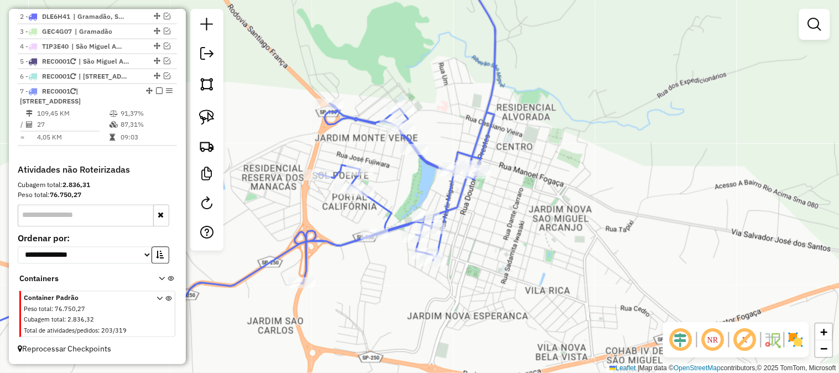
drag, startPoint x: 496, startPoint y: 267, endPoint x: 457, endPoint y: 216, distance: 64.7
click at [460, 217] on div "Janela de atendimento Grade de atendimento Capacidade Transportadoras Veículos …" at bounding box center [419, 186] width 839 height 373
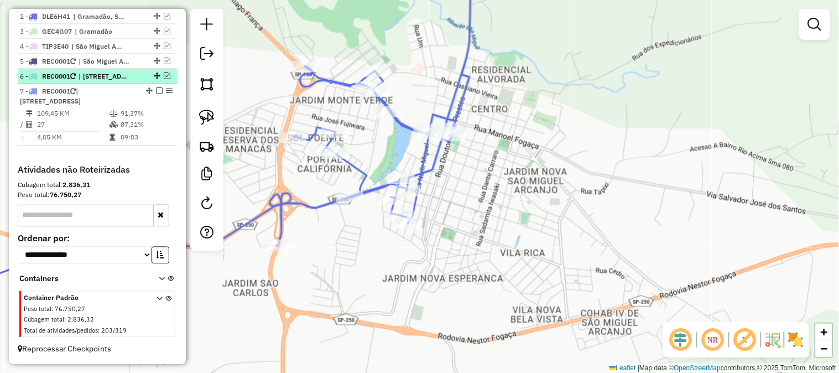
click at [165, 72] on em at bounding box center [167, 75] width 7 height 7
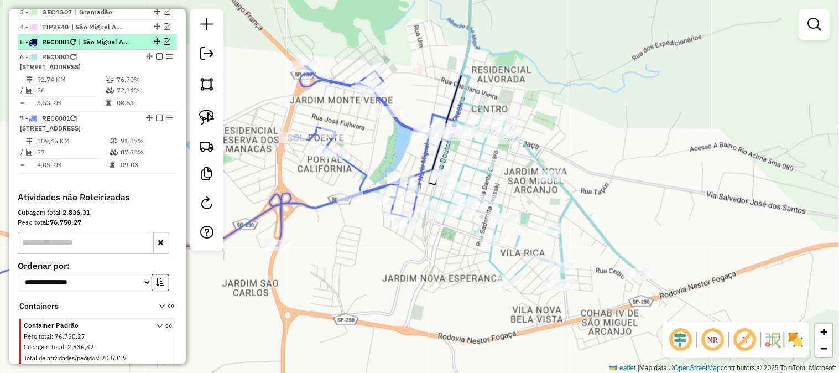
click at [164, 45] on em at bounding box center [167, 41] width 7 height 7
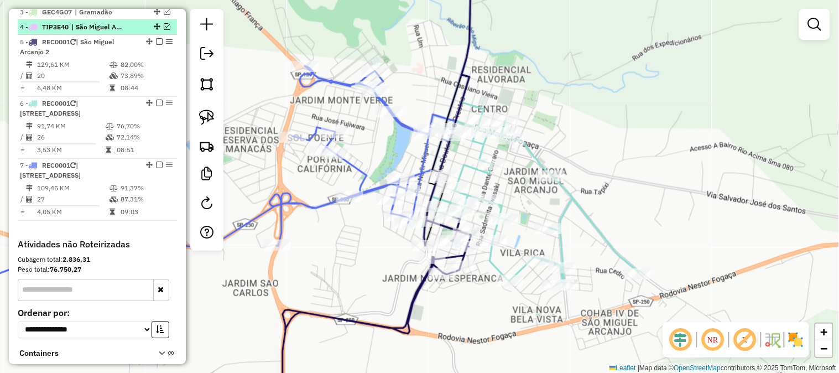
click at [164, 30] on em at bounding box center [167, 26] width 7 height 7
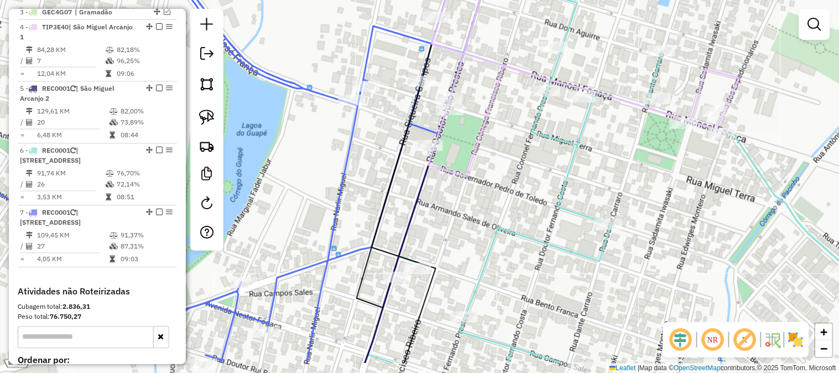
drag, startPoint x: 515, startPoint y: 209, endPoint x: 499, endPoint y: 158, distance: 54.0
click at [509, 132] on div "Janela de atendimento Grade de atendimento Capacidade Transportadoras Veículos …" at bounding box center [419, 186] width 839 height 373
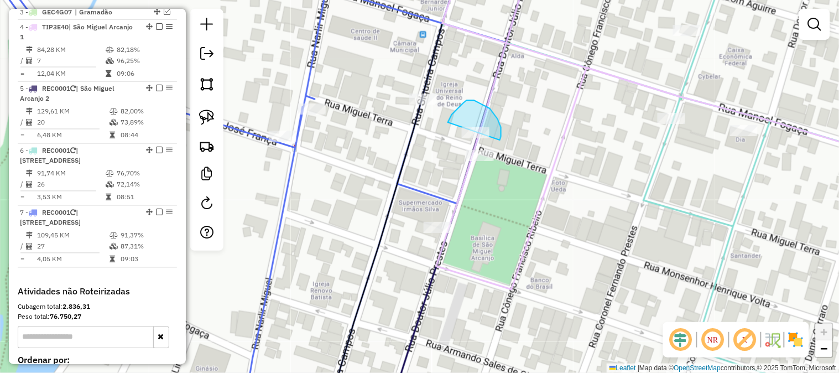
drag, startPoint x: 500, startPoint y: 139, endPoint x: 503, endPoint y: 172, distance: 33.3
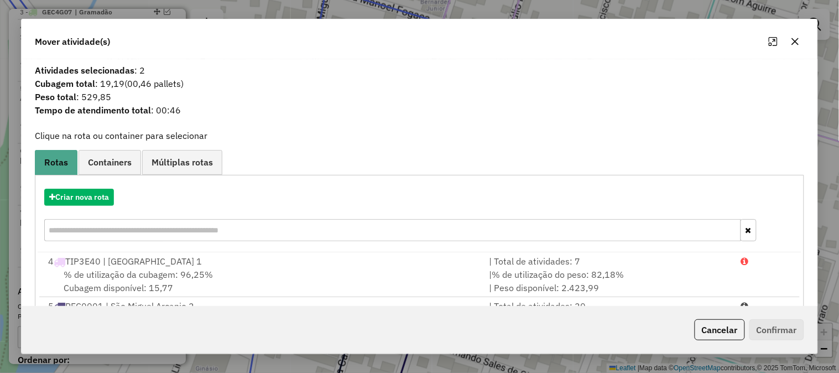
drag, startPoint x: 803, startPoint y: 38, endPoint x: 793, endPoint y: 41, distance: 10.5
click at [802, 38] on button "button" at bounding box center [795, 42] width 18 height 18
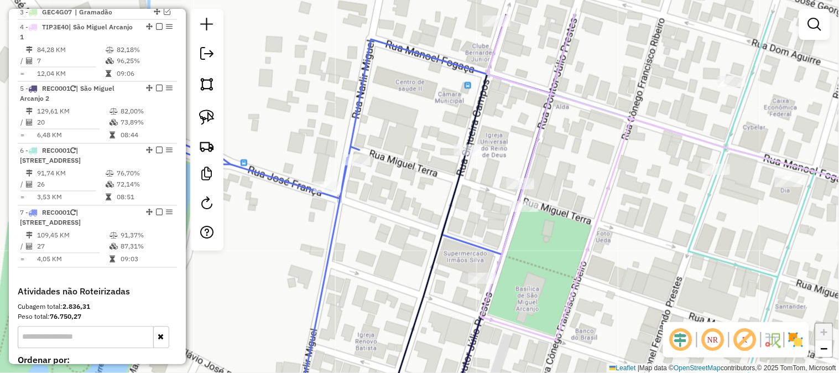
drag, startPoint x: 415, startPoint y: 193, endPoint x: 454, endPoint y: 240, distance: 60.8
click at [454, 240] on icon at bounding box center [301, 237] width 547 height 447
drag, startPoint x: 435, startPoint y: 168, endPoint x: 467, endPoint y: 175, distance: 32.7
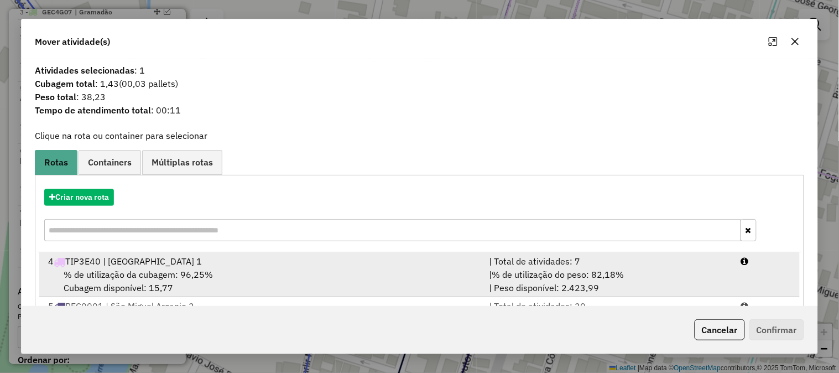
click at [723, 266] on div "| Total de atividades: 7" at bounding box center [608, 260] width 252 height 13
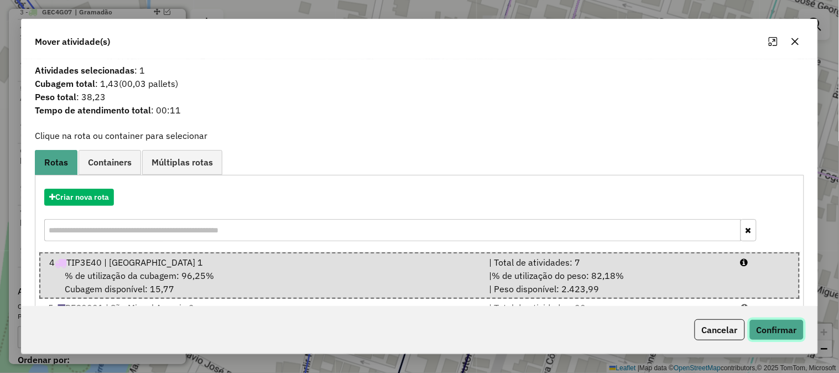
click at [795, 330] on button "Confirmar" at bounding box center [776, 329] width 55 height 21
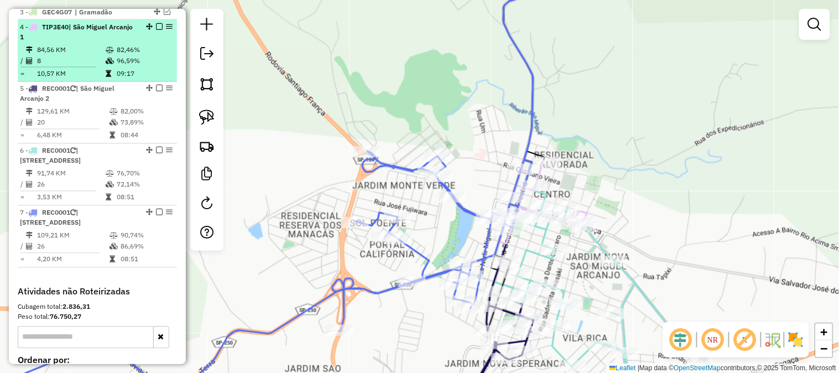
click at [156, 30] on em at bounding box center [159, 26] width 7 height 7
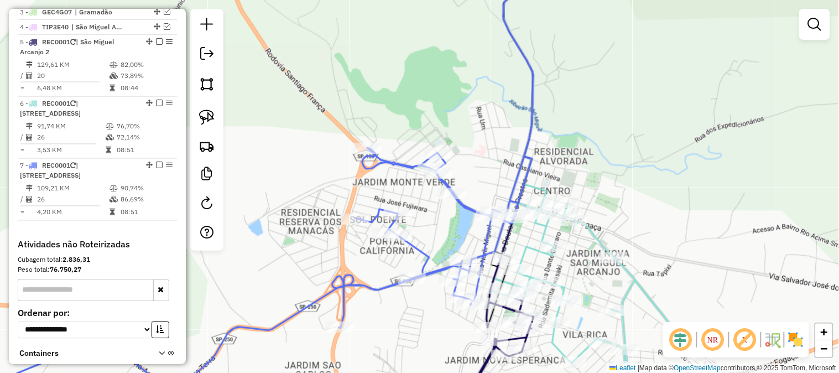
drag, startPoint x: 322, startPoint y: 106, endPoint x: 317, endPoint y: 62, distance: 44.0
click at [317, 62] on div "Janela de atendimento Grade de atendimento Capacidade Transportadoras Veículos …" at bounding box center [419, 186] width 839 height 373
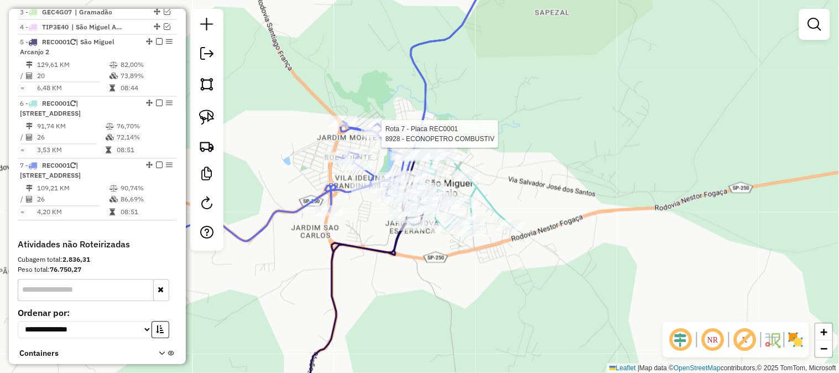
select select "**********"
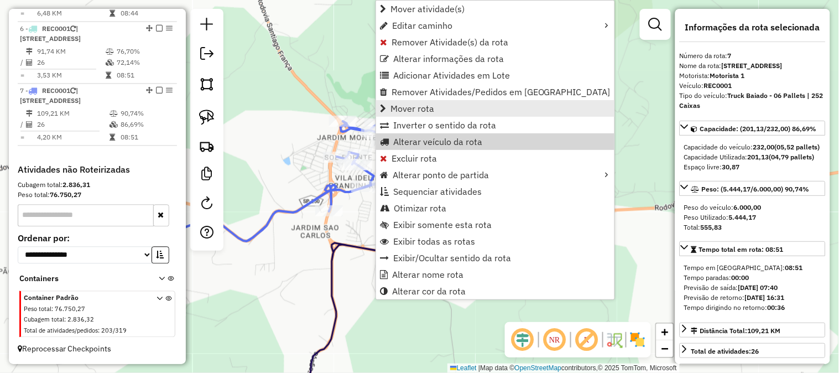
scroll to position [556, 0]
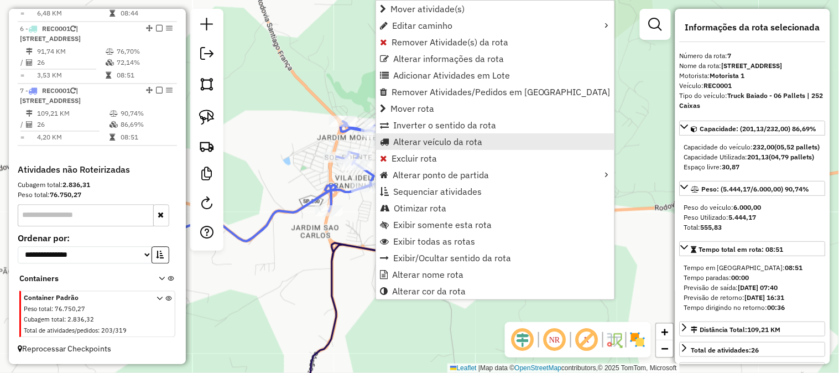
click at [453, 141] on span "Alterar veículo da rota" at bounding box center [437, 141] width 89 height 9
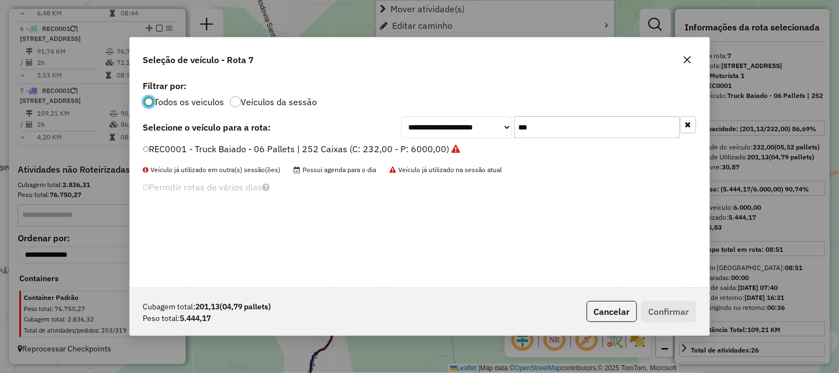
scroll to position [6, 3]
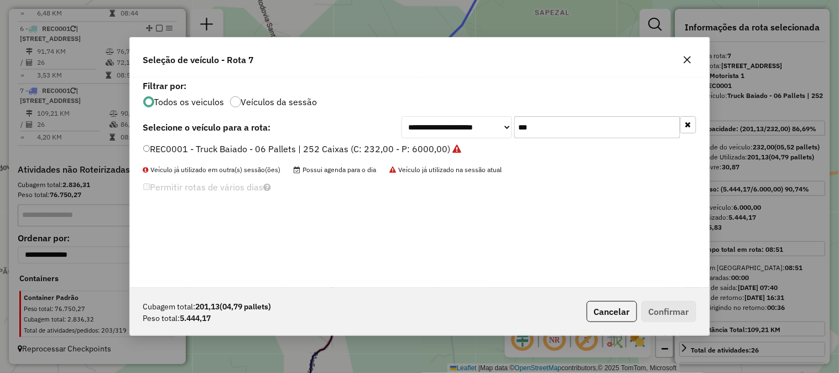
drag, startPoint x: 538, startPoint y: 133, endPoint x: 432, endPoint y: 118, distance: 107.2
click at [443, 122] on div "**********" at bounding box center [548, 127] width 295 height 22
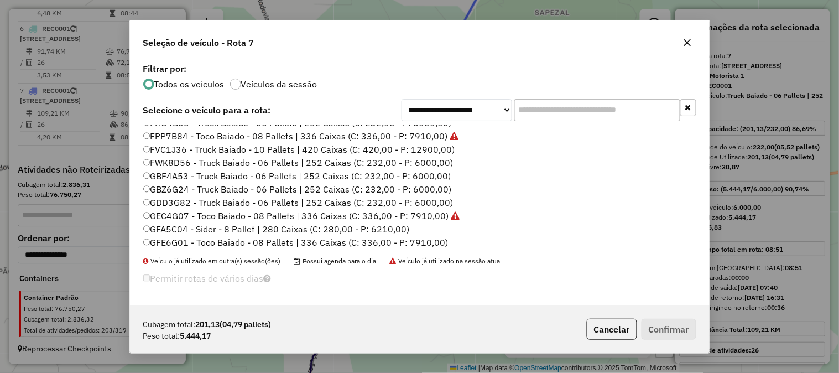
scroll to position [81, 0]
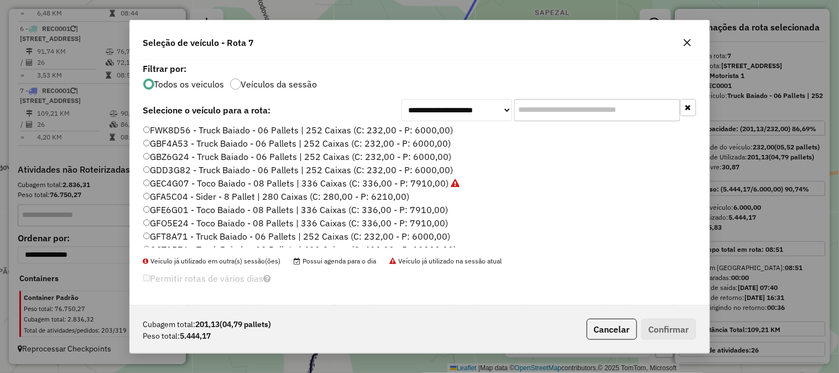
click at [433, 209] on label "GFE6G01 - Toco Baiado - 08 Pallets | 336 Caixas (C: 336,00 - P: 7910,00)" at bounding box center [295, 209] width 305 height 13
click at [672, 326] on button "Confirmar" at bounding box center [668, 328] width 55 height 21
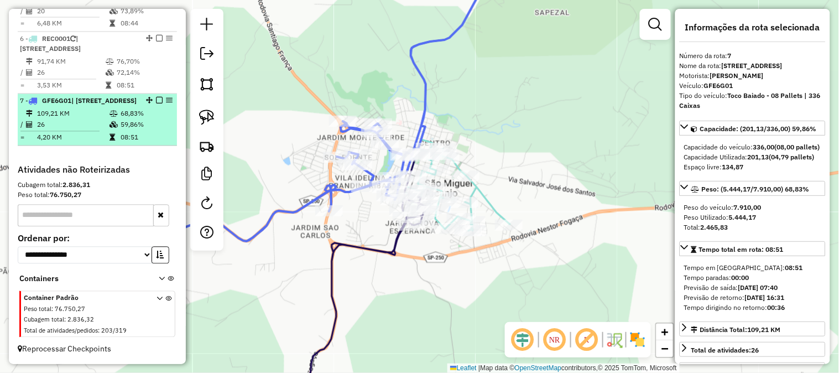
click at [156, 97] on em at bounding box center [159, 100] width 7 height 7
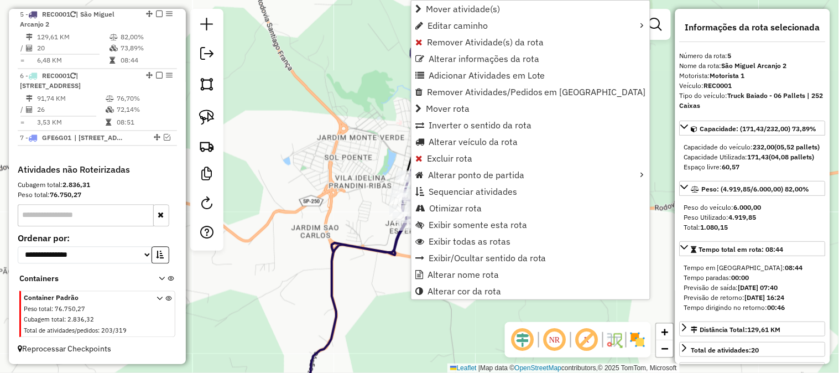
scroll to position [497, 0]
click at [515, 142] on span "Alterar veículo da rota" at bounding box center [472, 141] width 89 height 9
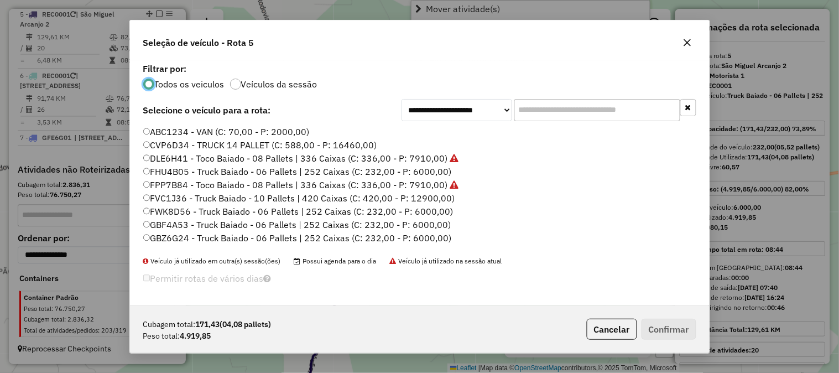
scroll to position [6, 3]
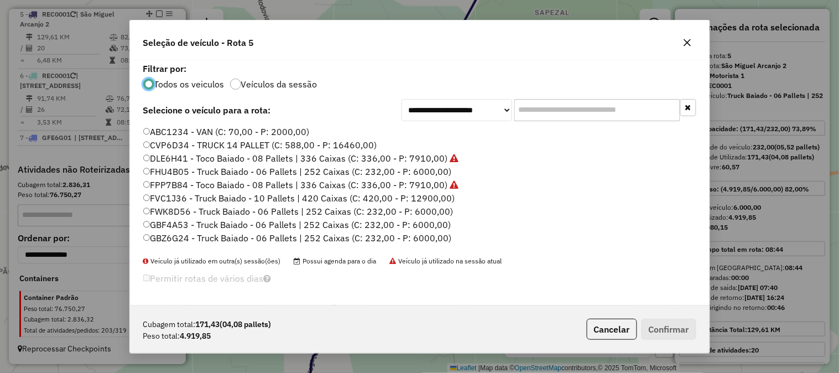
drag, startPoint x: 544, startPoint y: 109, endPoint x: 535, endPoint y: 109, distance: 9.4
click at [535, 109] on input "text" at bounding box center [597, 110] width 166 height 22
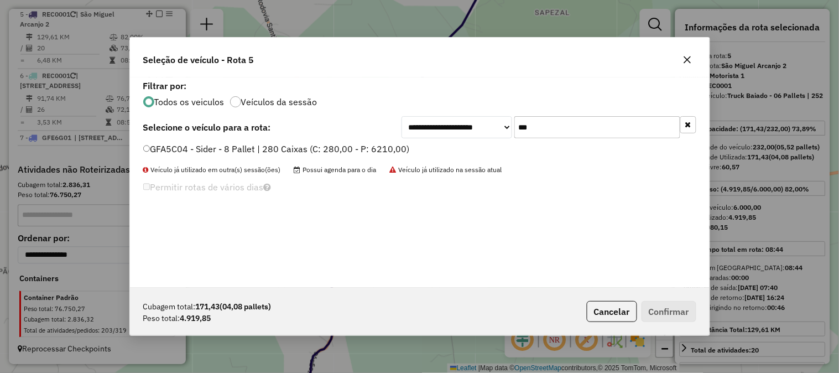
type input "***"
click at [391, 147] on label "GFA5C04 - Sider - 8 Pallet | 280 Caixas (C: 280,00 - P: 6210,00)" at bounding box center [276, 148] width 266 height 13
click at [685, 316] on button "Confirmar" at bounding box center [668, 311] width 55 height 21
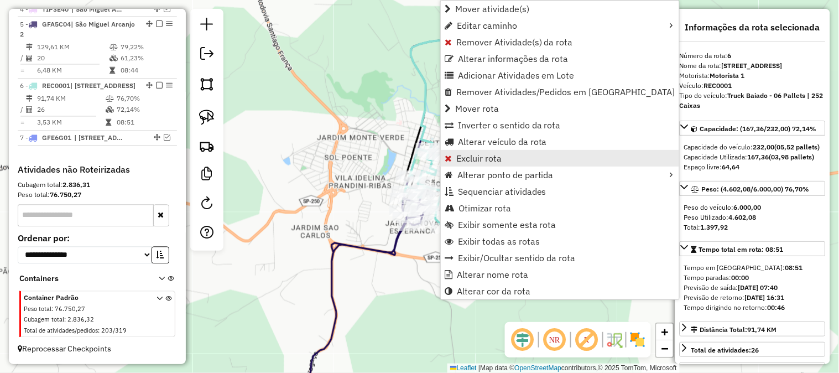
scroll to position [499, 0]
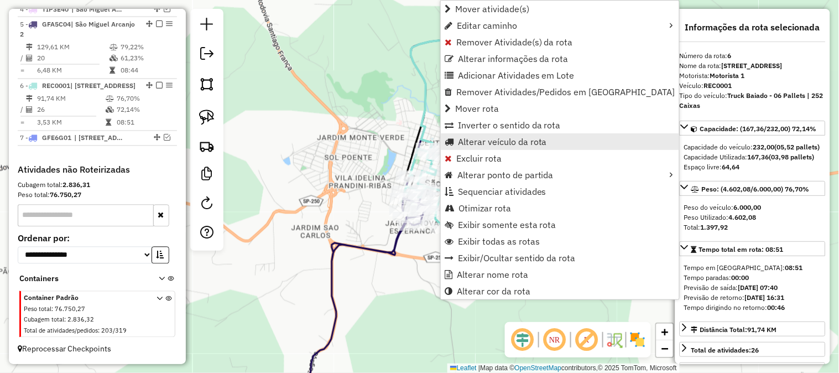
click at [511, 137] on span "Alterar veículo da rota" at bounding box center [502, 141] width 89 height 9
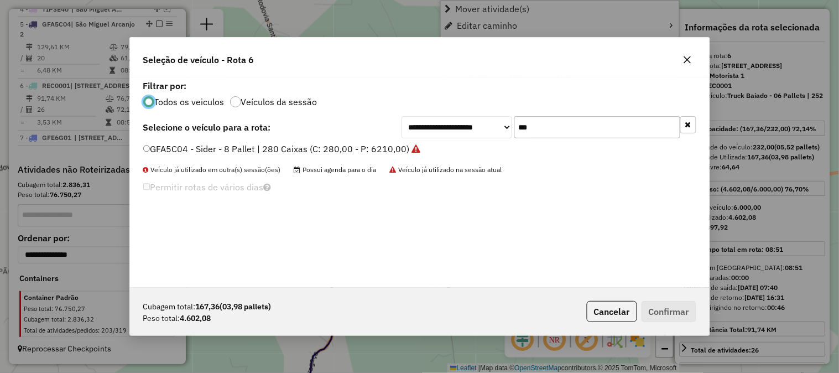
scroll to position [6, 3]
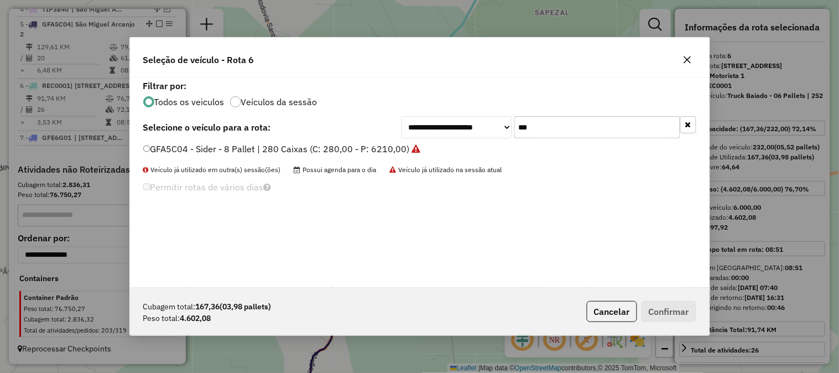
drag, startPoint x: 481, startPoint y: 119, endPoint x: 471, endPoint y: 118, distance: 10.6
click at [471, 118] on div "**********" at bounding box center [548, 127] width 295 height 22
type input "***"
click at [429, 144] on label "FWK8D56 - Truck Baiado - 06 Pallets | 252 Caixas (C: 232,00 - P: 6000,00)" at bounding box center [298, 148] width 310 height 13
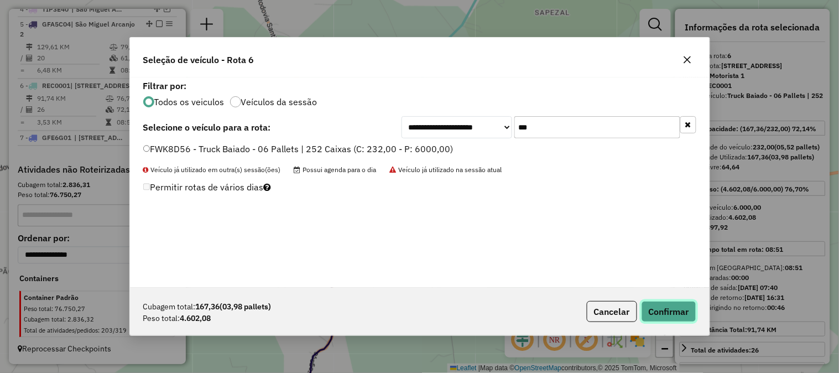
click at [681, 303] on button "Confirmar" at bounding box center [668, 311] width 55 height 21
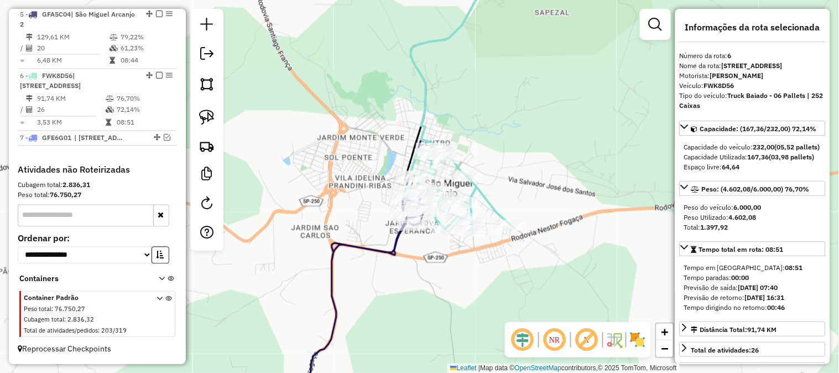
drag, startPoint x: 339, startPoint y: 81, endPoint x: 316, endPoint y: 136, distance: 59.4
click at [316, 135] on div "Janela de atendimento Grade de atendimento Capacidade Transportadoras Veículos …" at bounding box center [419, 186] width 839 height 373
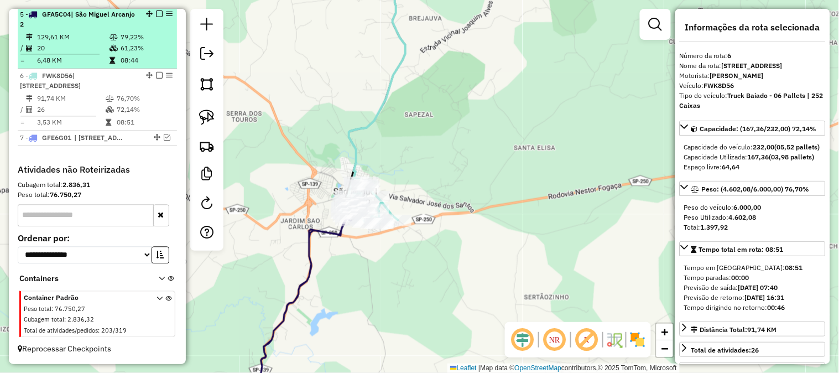
click at [156, 74] on em at bounding box center [159, 75] width 7 height 7
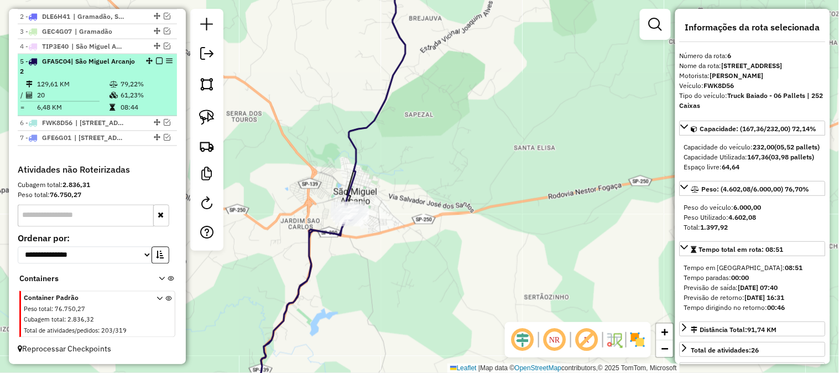
click at [156, 57] on em at bounding box center [159, 60] width 7 height 7
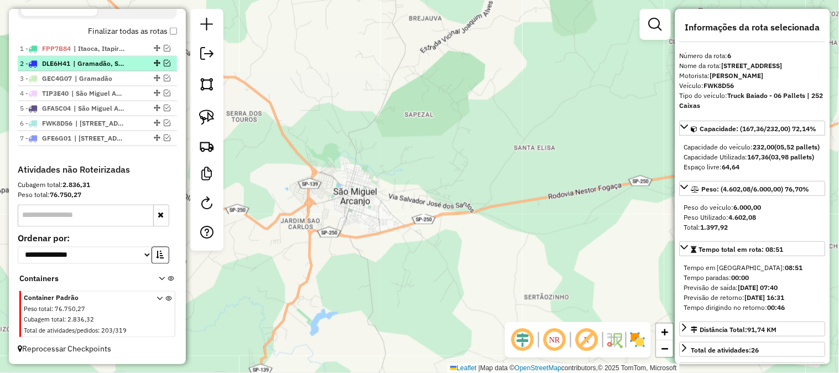
scroll to position [405, 0]
drag, startPoint x: 319, startPoint y: 100, endPoint x: 322, endPoint y: 206, distance: 105.6
click at [322, 206] on div "Janela de atendimento Grade de atendimento Capacidade Transportadoras Veículos …" at bounding box center [419, 186] width 839 height 373
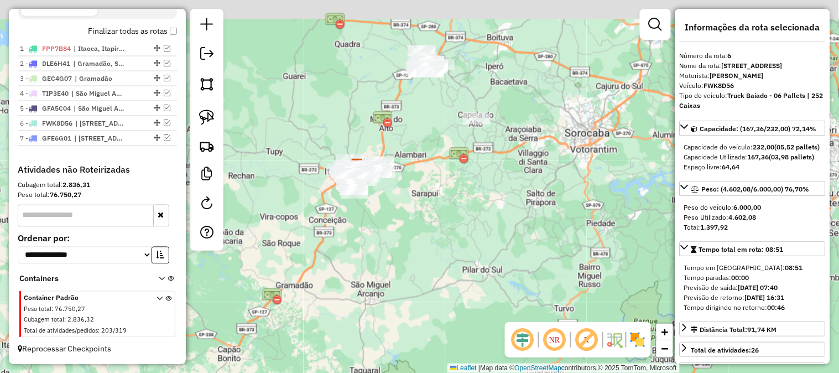
drag, startPoint x: 430, startPoint y: 208, endPoint x: 426, endPoint y: 281, distance: 72.5
click at [428, 281] on div "Janela de atendimento Grade de atendimento Capacidade Transportadoras Veículos …" at bounding box center [419, 186] width 839 height 373
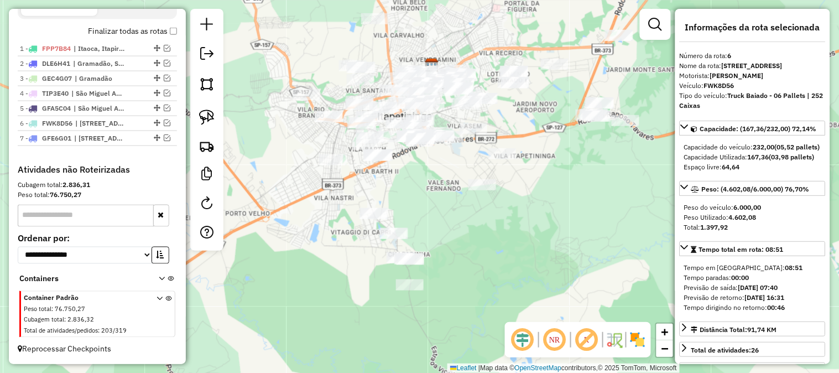
drag, startPoint x: 437, startPoint y: 161, endPoint x: 352, endPoint y: 244, distance: 119.6
click at [345, 242] on div "Janela de atendimento Grade de atendimento Capacidade Transportadoras Veículos …" at bounding box center [419, 186] width 839 height 373
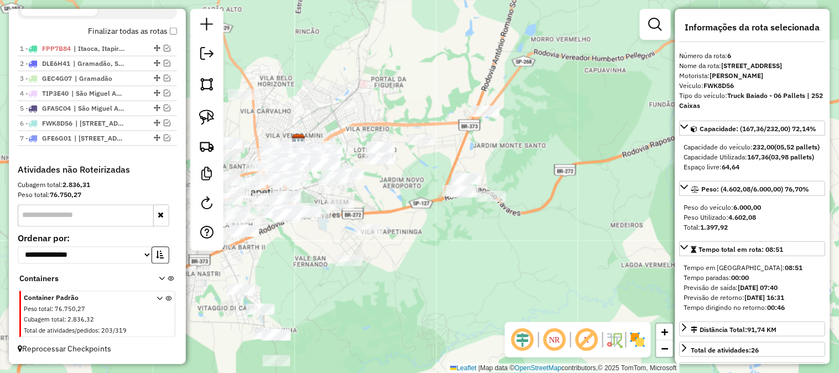
drag, startPoint x: 549, startPoint y: 249, endPoint x: 386, endPoint y: 267, distance: 164.6
click at [387, 268] on div "Janela de atendimento Grade de atendimento Capacidade Transportadoras Veículos …" at bounding box center [419, 186] width 839 height 373
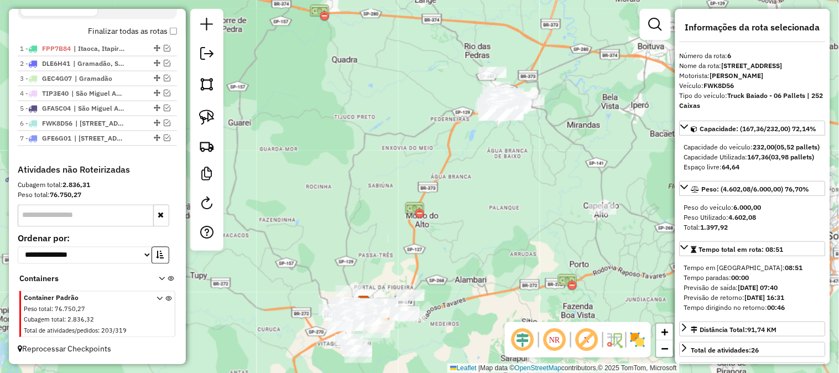
drag, startPoint x: 543, startPoint y: 163, endPoint x: 499, endPoint y: 192, distance: 53.8
click at [499, 195] on div "Janela de atendimento Grade de atendimento Capacidade Transportadoras Veículos …" at bounding box center [419, 186] width 839 height 373
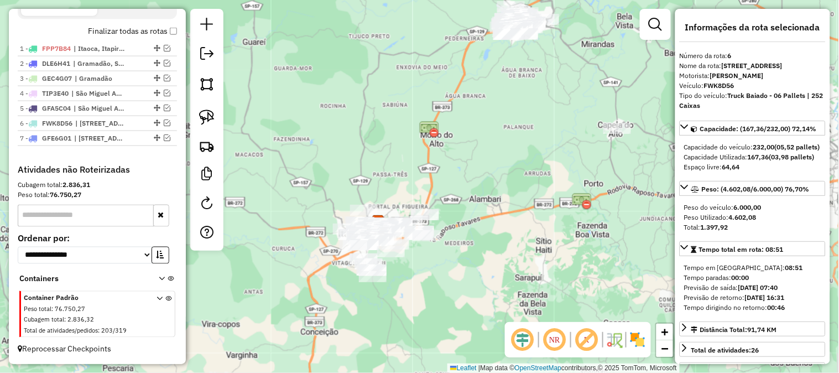
drag, startPoint x: 410, startPoint y: 319, endPoint x: 389, endPoint y: 263, distance: 60.7
click at [422, 280] on div "Janela de atendimento Grade de atendimento Capacidade Transportadoras Veículos …" at bounding box center [419, 186] width 839 height 373
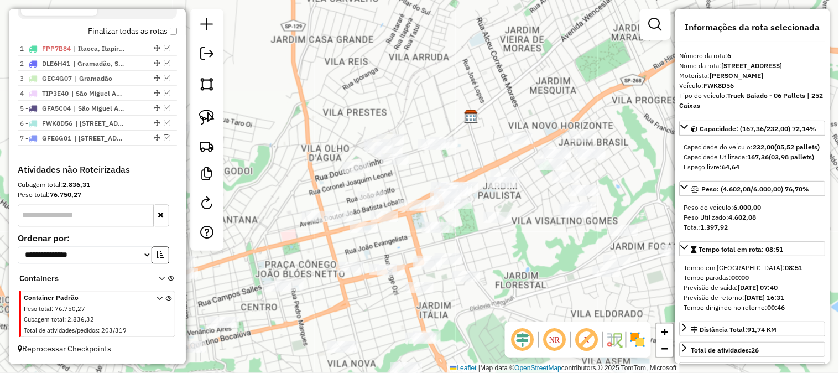
drag, startPoint x: 532, startPoint y: 274, endPoint x: 509, endPoint y: 188, distance: 88.8
click at [509, 188] on div "Janela de atendimento Grade de atendimento Capacidade Transportadoras Veículos …" at bounding box center [419, 186] width 839 height 373
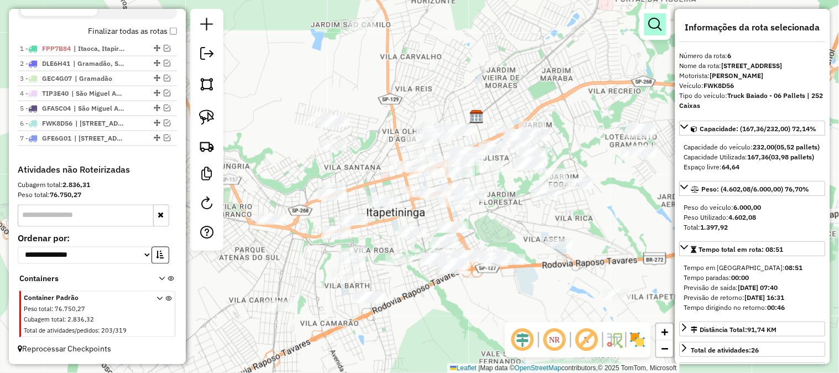
click at [645, 29] on link at bounding box center [655, 24] width 22 height 22
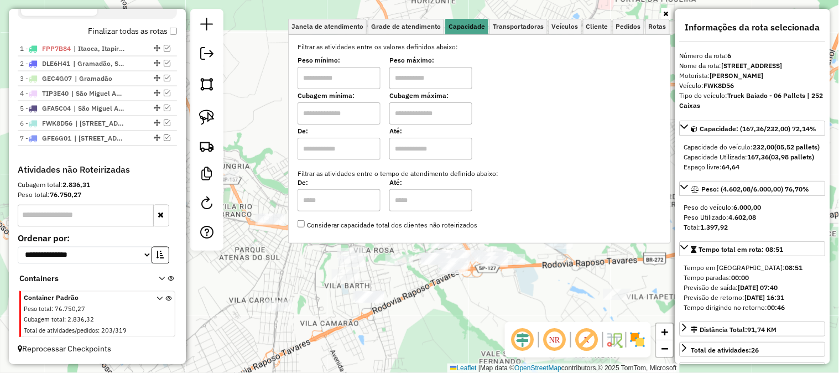
click at [358, 83] on input "text" at bounding box center [338, 78] width 83 height 22
type input "*******"
click at [429, 79] on input "text" at bounding box center [430, 78] width 83 height 22
type input "**********"
click at [554, 297] on div "**********" at bounding box center [419, 186] width 839 height 373
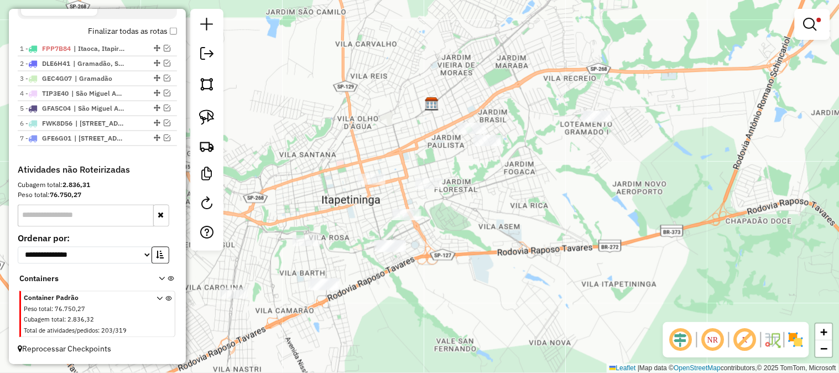
drag, startPoint x: 565, startPoint y: 277, endPoint x: 474, endPoint y: 242, distance: 98.1
click at [476, 245] on div "**********" at bounding box center [419, 186] width 839 height 373
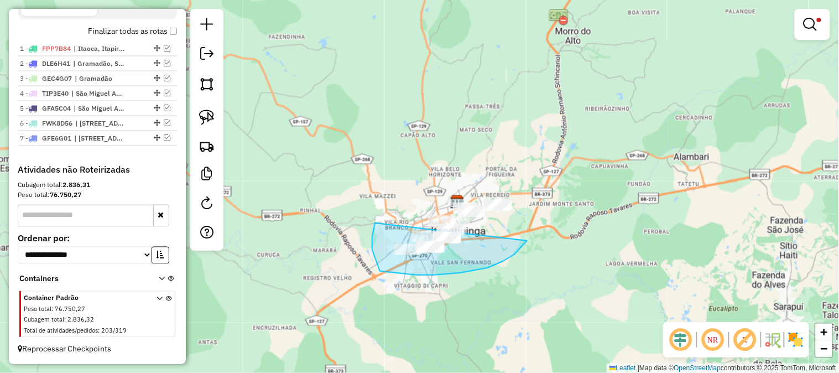
drag, startPoint x: 527, startPoint y: 240, endPoint x: 605, endPoint y: 153, distance: 117.8
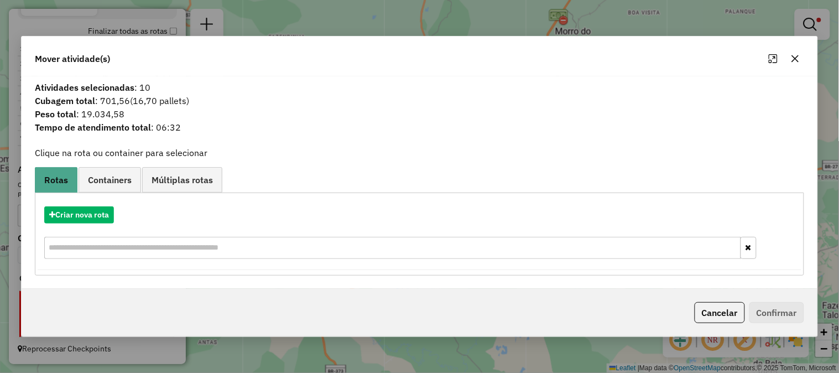
click at [798, 57] on icon "button" at bounding box center [794, 58] width 9 height 9
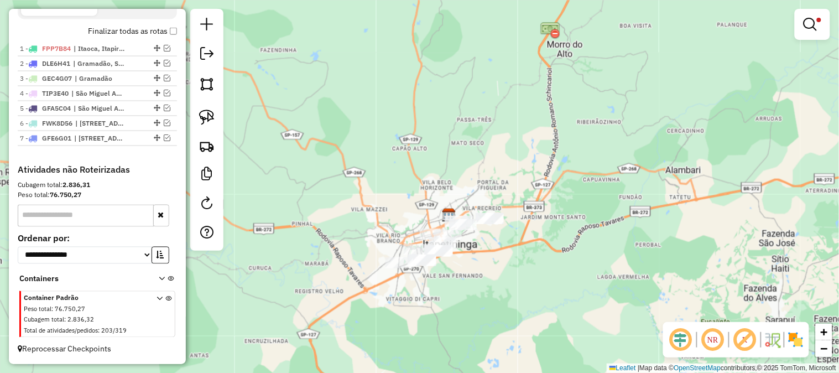
drag, startPoint x: 669, startPoint y: 81, endPoint x: 675, endPoint y: 154, distance: 72.7
click at [572, 196] on div "**********" at bounding box center [419, 186] width 839 height 373
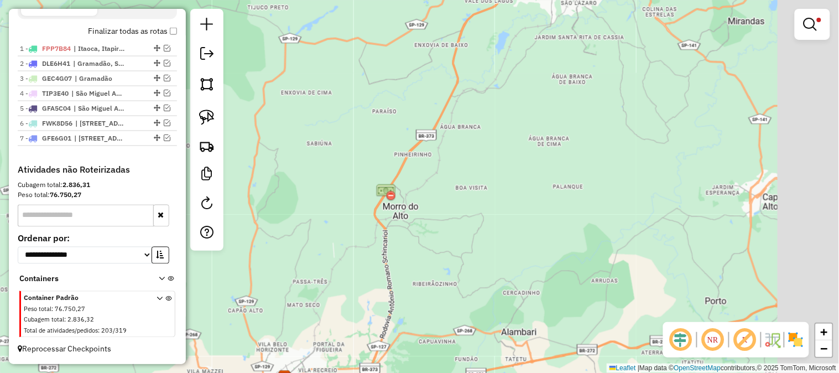
drag, startPoint x: 722, startPoint y: 124, endPoint x: 583, endPoint y: 205, distance: 161.5
click at [558, 228] on div "**********" at bounding box center [419, 186] width 839 height 373
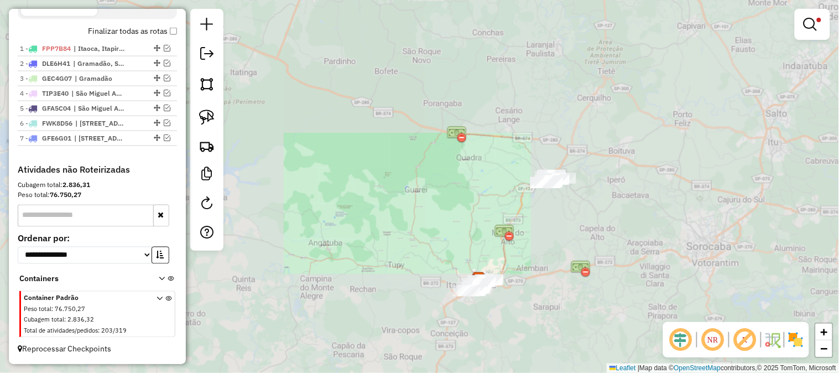
drag, startPoint x: 579, startPoint y: 193, endPoint x: 534, endPoint y: 247, distance: 69.8
click at [534, 260] on div "**********" at bounding box center [419, 186] width 839 height 373
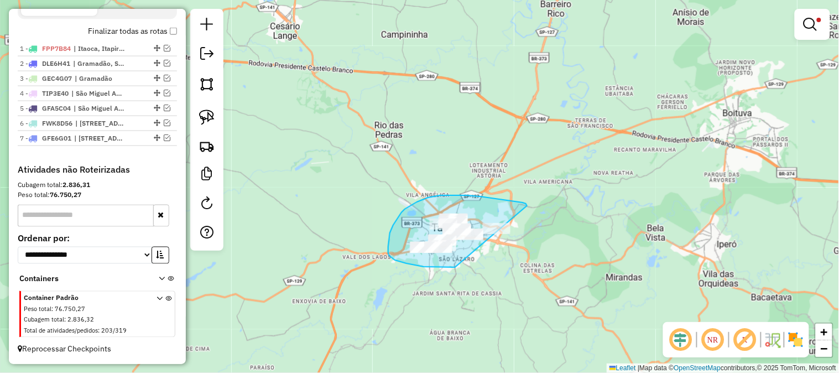
drag, startPoint x: 527, startPoint y: 206, endPoint x: 595, endPoint y: 203, distance: 68.0
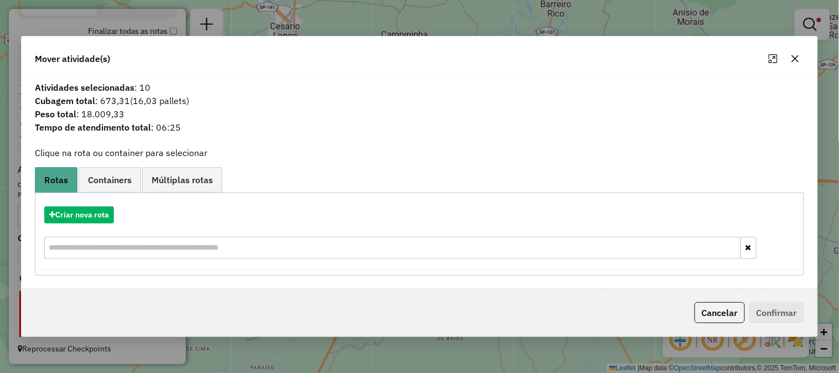
click at [796, 61] on icon "button" at bounding box center [794, 58] width 9 height 9
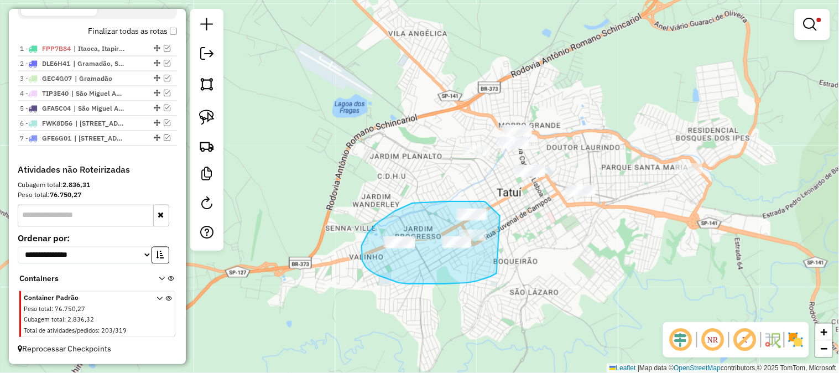
drag, startPoint x: 457, startPoint y: 283, endPoint x: 485, endPoint y: 217, distance: 71.8
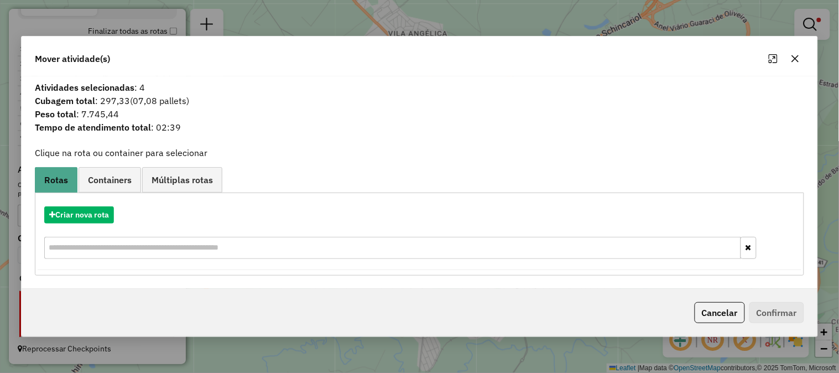
click at [794, 61] on icon "button" at bounding box center [794, 58] width 9 height 9
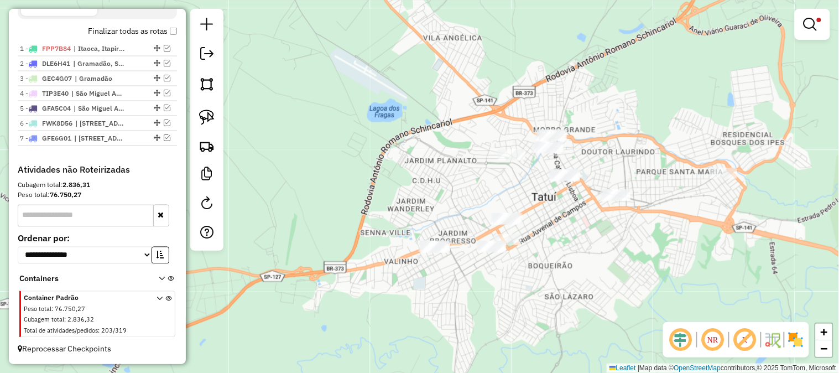
drag, startPoint x: 522, startPoint y: 250, endPoint x: 557, endPoint y: 255, distance: 35.1
click at [557, 255] on div "**********" at bounding box center [419, 186] width 839 height 373
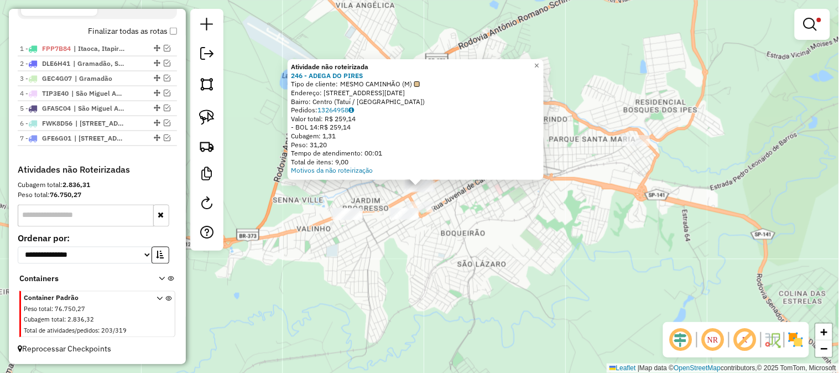
click at [448, 235] on div "Atividade não roteirizada 246 - ADEGA DO PIRES Tipo de cliente: MESMO CAMINHÃO …" at bounding box center [419, 186] width 839 height 373
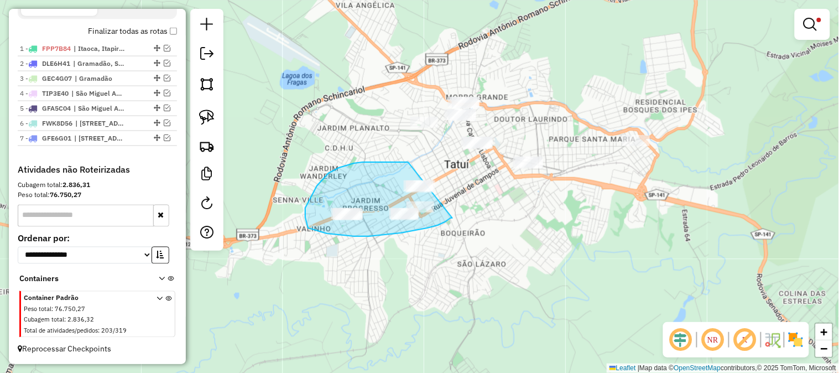
drag, startPoint x: 421, startPoint y: 229, endPoint x: 448, endPoint y: 173, distance: 62.1
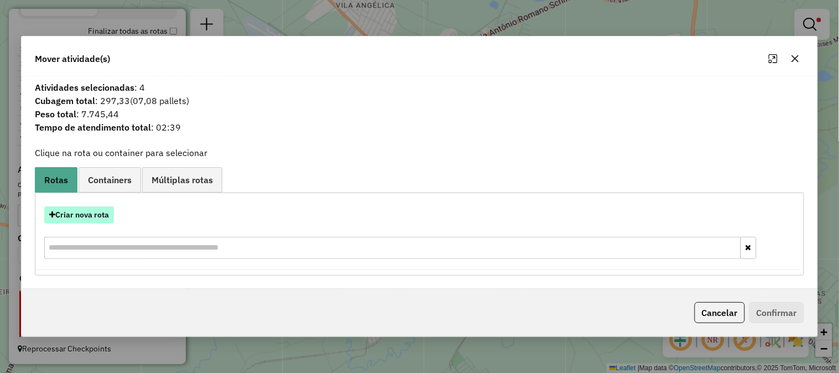
click at [102, 211] on button "Criar nova rota" at bounding box center [79, 214] width 70 height 17
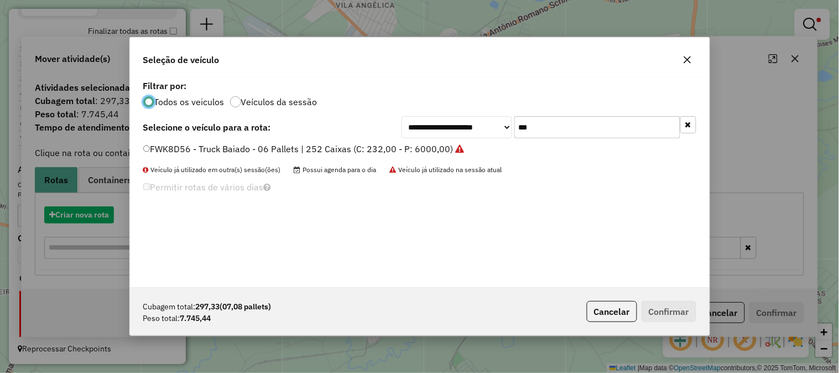
scroll to position [6, 3]
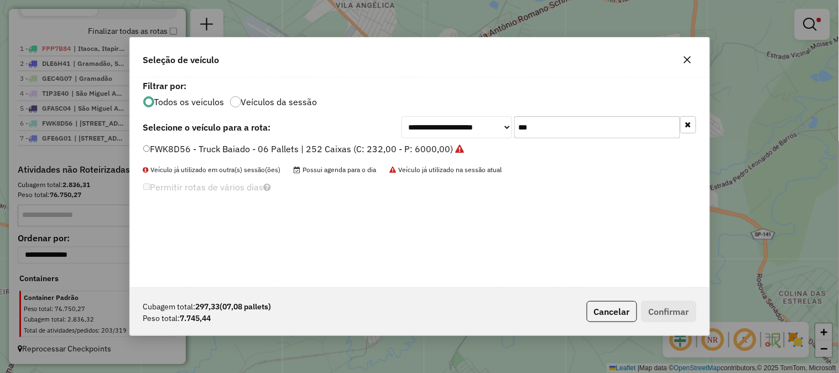
drag, startPoint x: 556, startPoint y: 126, endPoint x: 455, endPoint y: 128, distance: 100.1
click at [455, 128] on div "**********" at bounding box center [548, 127] width 295 height 22
type input "***"
click at [442, 146] on label "TKH7A70 - Toco Baiado - 08 Pallets | 336 Caixas Viagem (C: 336,00 - P: 7950,00)" at bounding box center [316, 148] width 346 height 13
click at [661, 307] on button "Confirmar" at bounding box center [668, 311] width 55 height 21
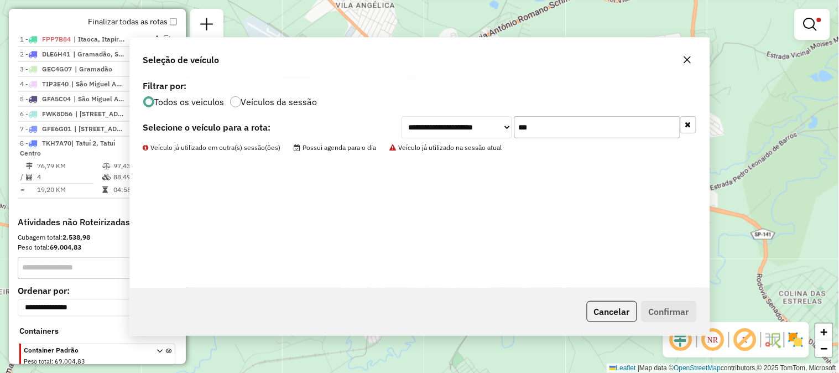
scroll to position [467, 0]
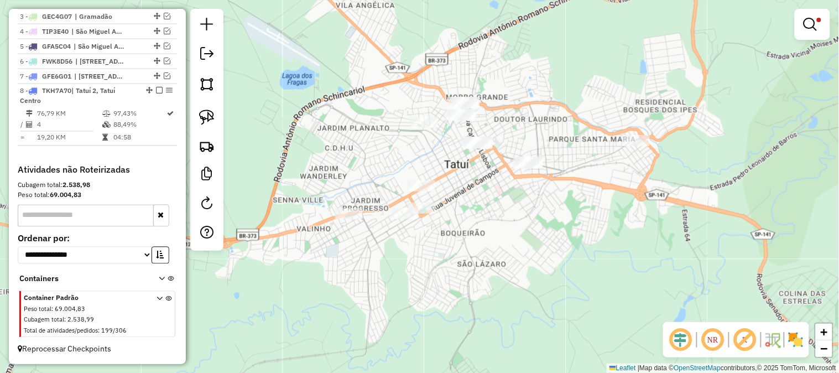
click at [542, 218] on div "**********" at bounding box center [419, 186] width 839 height 373
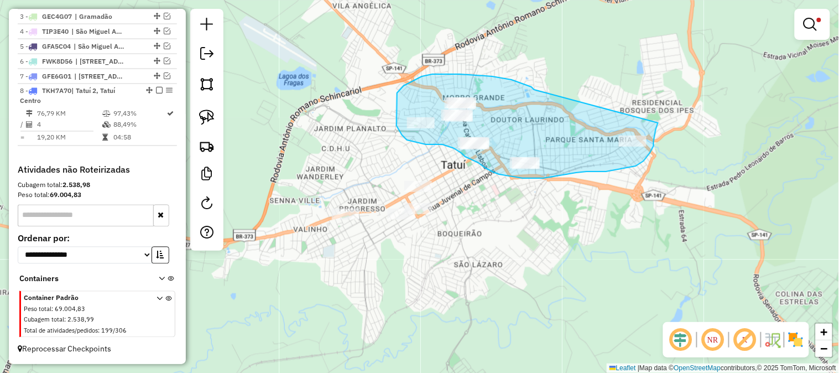
drag, startPoint x: 534, startPoint y: 90, endPoint x: 661, endPoint y: 117, distance: 130.0
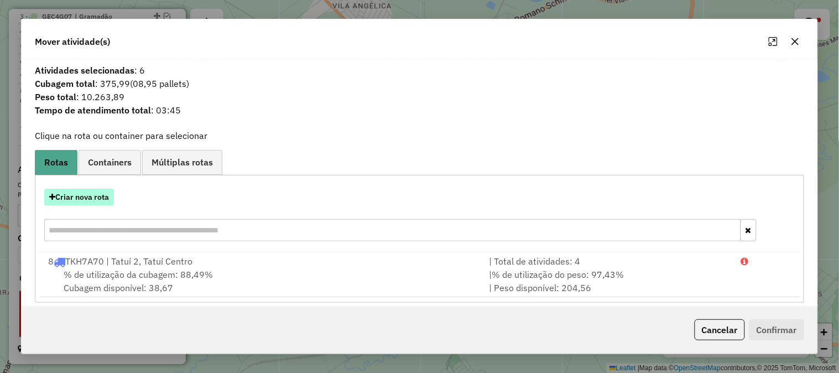
click at [108, 198] on button "Criar nova rota" at bounding box center [79, 196] width 70 height 17
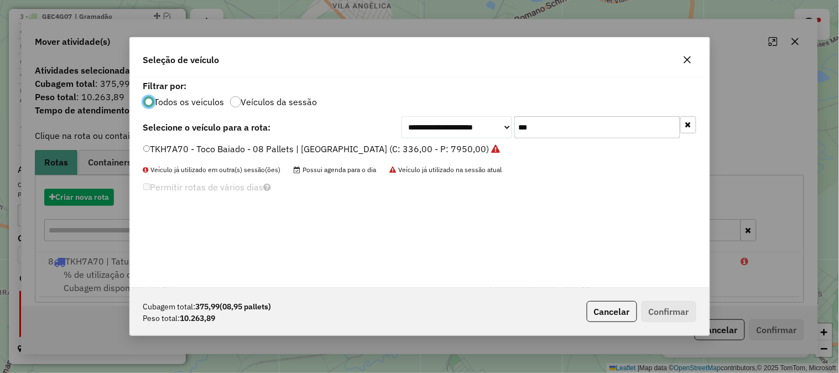
scroll to position [6, 3]
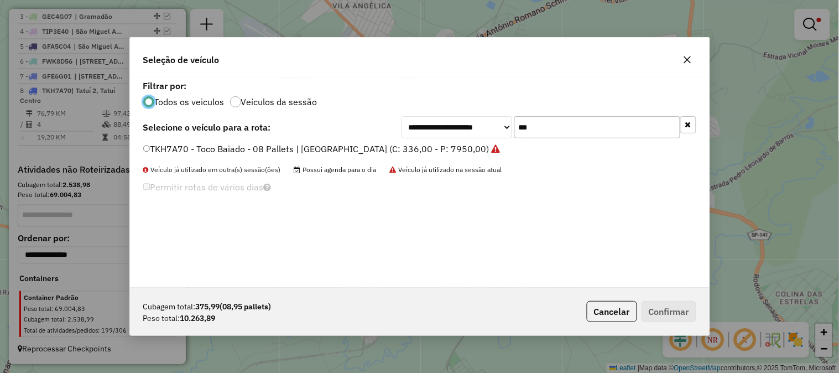
drag, startPoint x: 566, startPoint y: 125, endPoint x: 443, endPoint y: 114, distance: 123.8
click at [444, 114] on div "**********" at bounding box center [419, 182] width 579 height 210
type input "***"
click at [450, 152] on label "GGT1B76 - Truck Baiado - 10 Pallets | 420 Caixas (C: 420,00 - P: 12900,00)" at bounding box center [299, 148] width 313 height 13
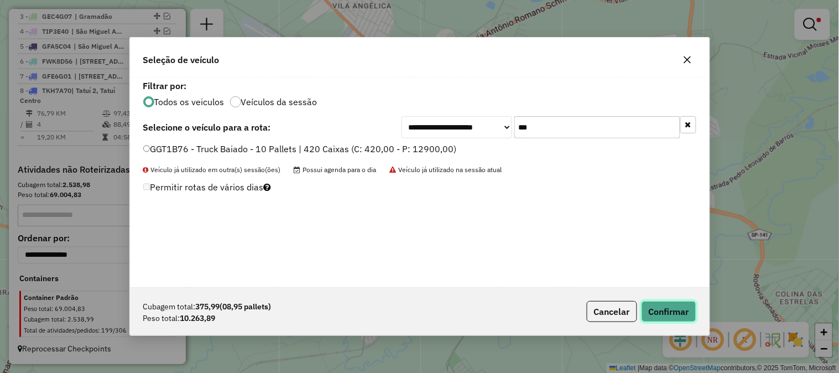
click at [659, 304] on button "Confirmar" at bounding box center [668, 311] width 55 height 21
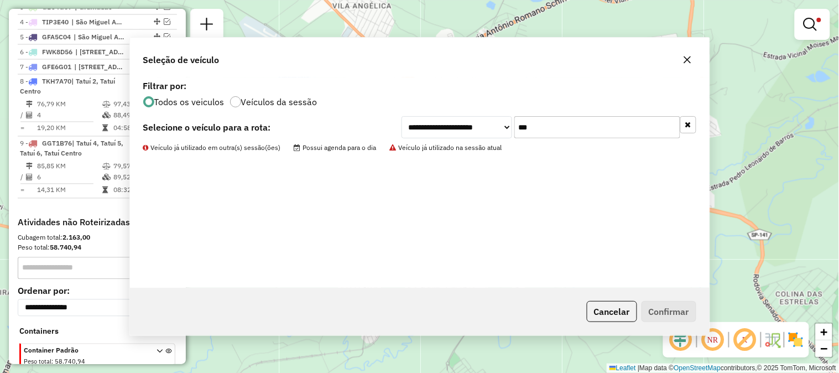
scroll to position [499, 0]
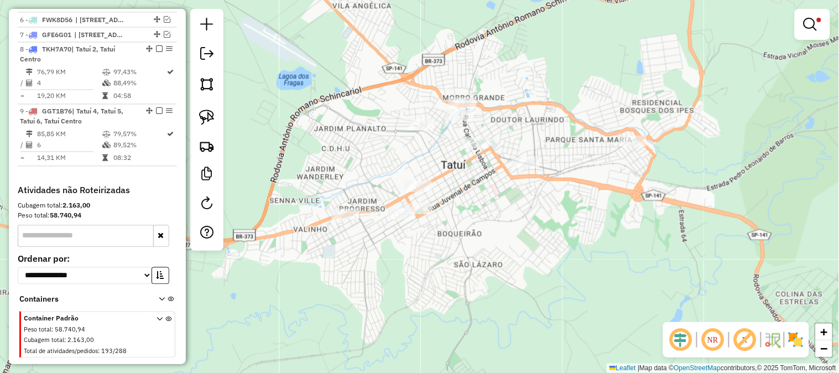
drag, startPoint x: 342, startPoint y: 288, endPoint x: 470, endPoint y: 212, distance: 149.4
click at [470, 212] on div "**********" at bounding box center [419, 186] width 839 height 373
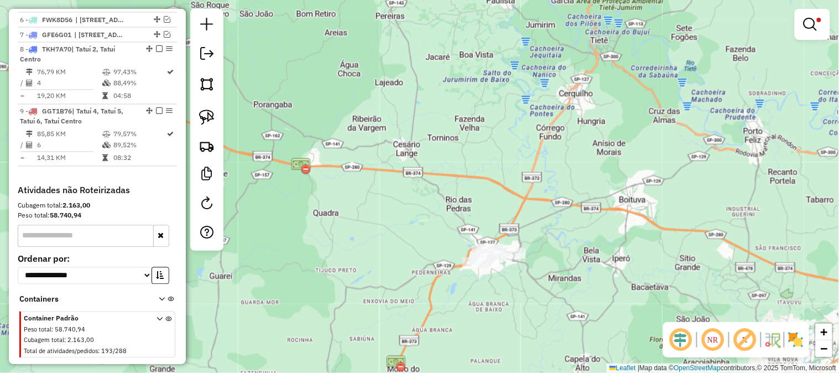
drag, startPoint x: 374, startPoint y: 296, endPoint x: 441, endPoint y: 125, distance: 183.4
click at [439, 129] on div "**********" at bounding box center [419, 186] width 839 height 373
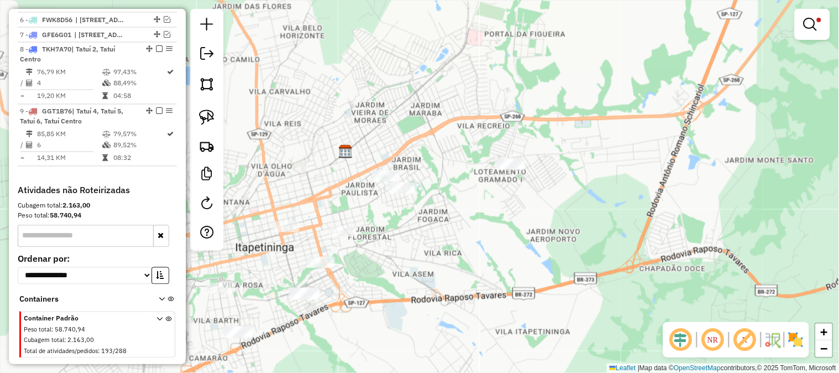
drag, startPoint x: 383, startPoint y: 297, endPoint x: 427, endPoint y: 295, distance: 43.7
click at [426, 296] on div "**********" at bounding box center [419, 186] width 839 height 373
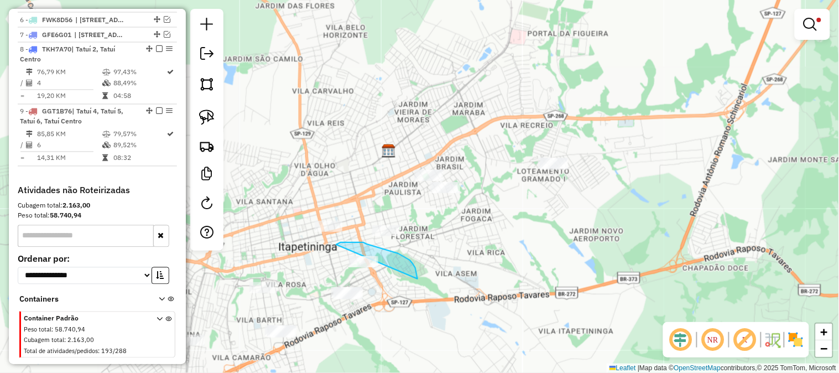
drag, startPoint x: 415, startPoint y: 268, endPoint x: 387, endPoint y: 281, distance: 31.2
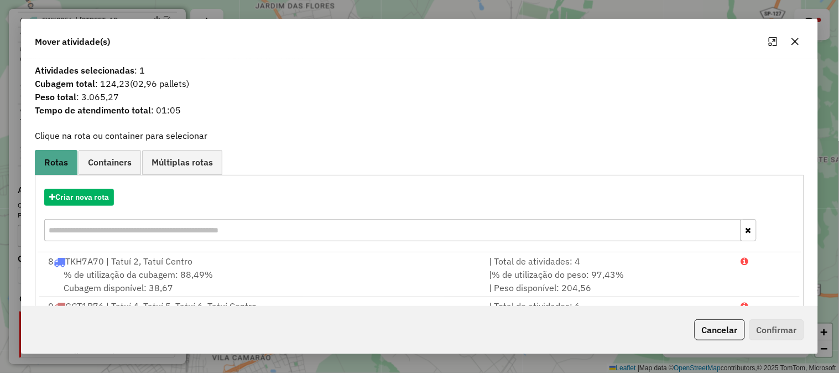
click at [794, 40] on icon "button" at bounding box center [795, 41] width 7 height 7
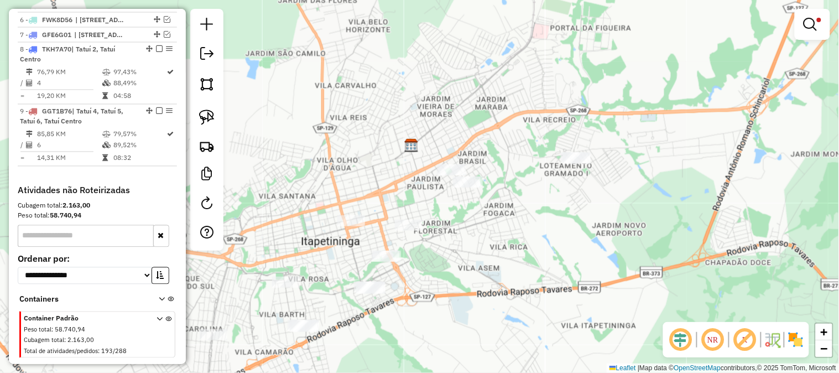
drag, startPoint x: 454, startPoint y: 290, endPoint x: 536, endPoint y: 255, distance: 89.6
click at [536, 255] on div "**********" at bounding box center [419, 186] width 839 height 373
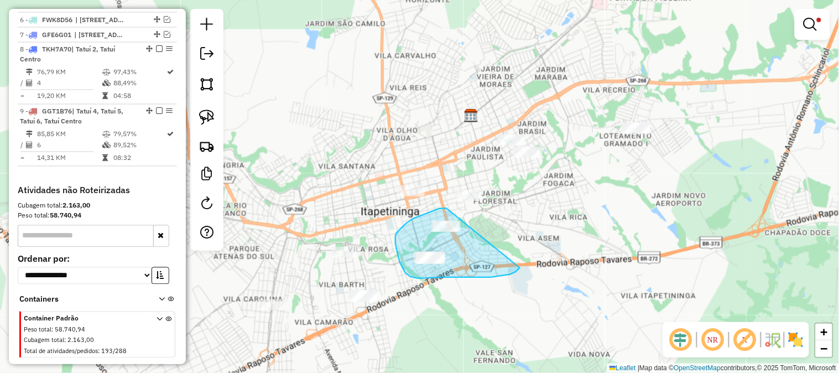
drag, startPoint x: 518, startPoint y: 269, endPoint x: 456, endPoint y: 210, distance: 85.6
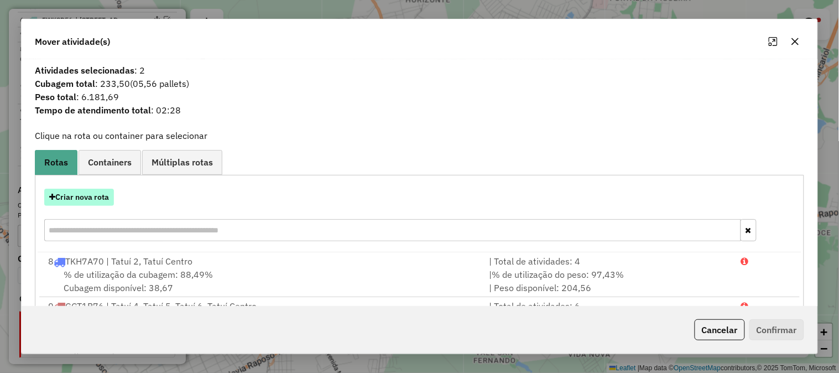
click at [80, 202] on button "Criar nova rota" at bounding box center [79, 196] width 70 height 17
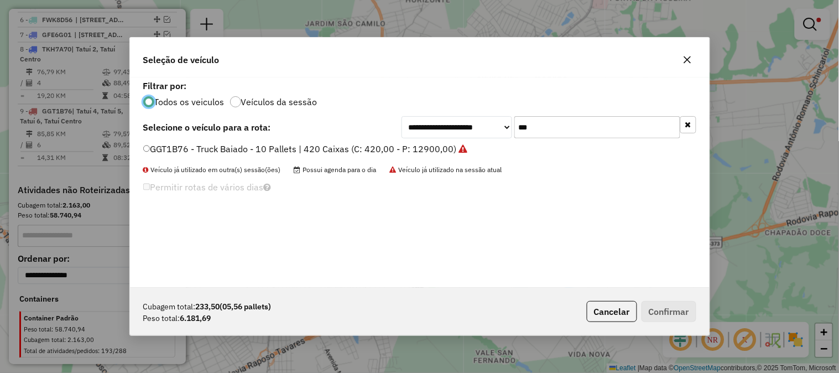
scroll to position [6, 3]
drag, startPoint x: 486, startPoint y: 130, endPoint x: 466, endPoint y: 128, distance: 20.6
click at [478, 130] on div "**********" at bounding box center [548, 127] width 295 height 22
type input "***"
click at [454, 145] on label "TKH7A70 - Toco Baiado - 08 Pallets | 336 Caixas Viagem (C: 336,00 - P: 7950,00)" at bounding box center [321, 148] width 357 height 13
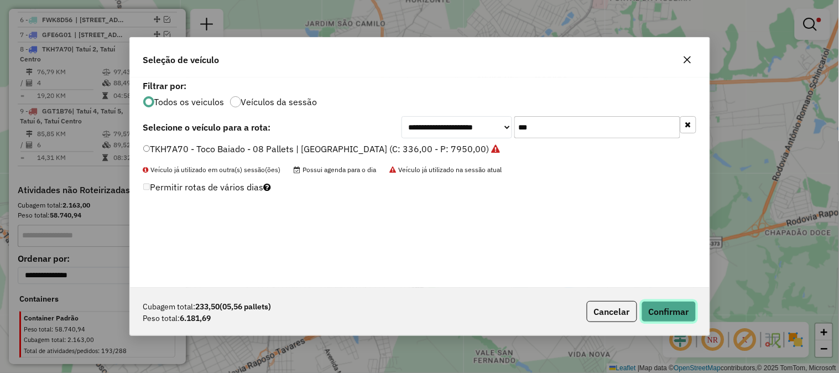
click at [661, 304] on button "Confirmar" at bounding box center [668, 311] width 55 height 21
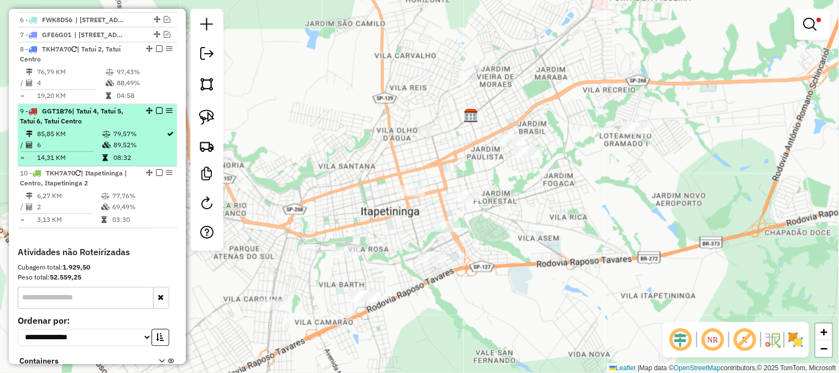
click at [158, 114] on em at bounding box center [159, 111] width 7 height 7
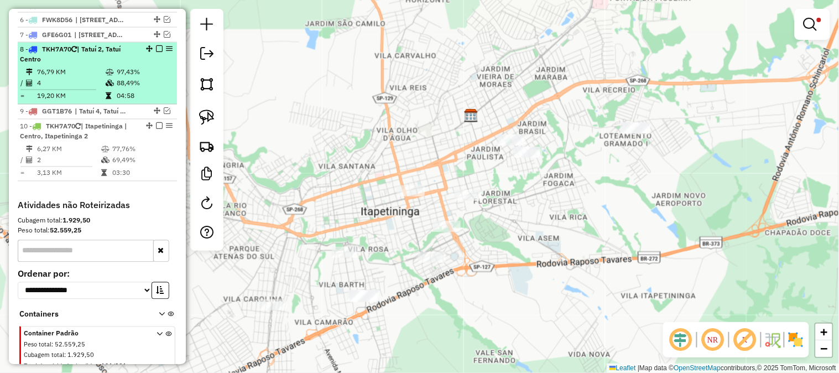
click at [158, 53] on em at bounding box center [159, 49] width 7 height 7
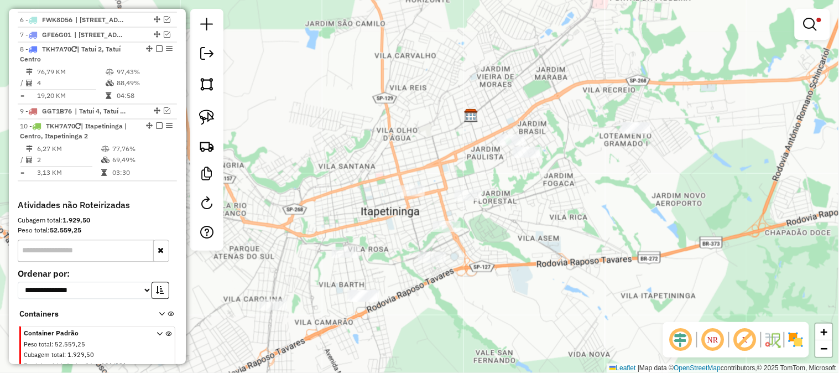
scroll to position [496, 0]
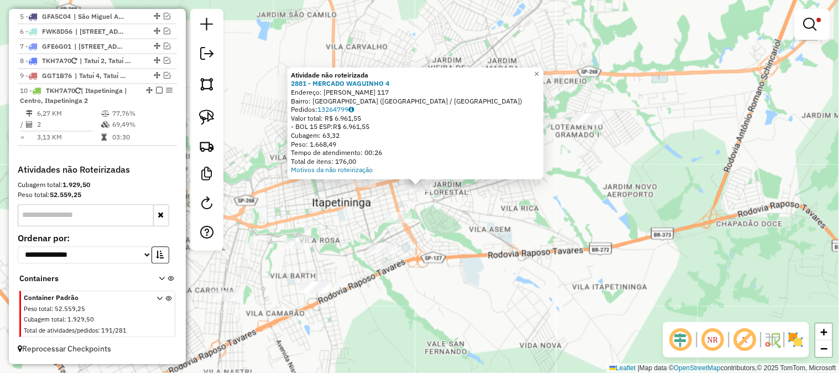
click at [444, 222] on div "Atividade não roteirizada 2881 - MERCADO WAGUINHO 4 Endereço: JOAO BATISTA DE O…" at bounding box center [419, 186] width 839 height 373
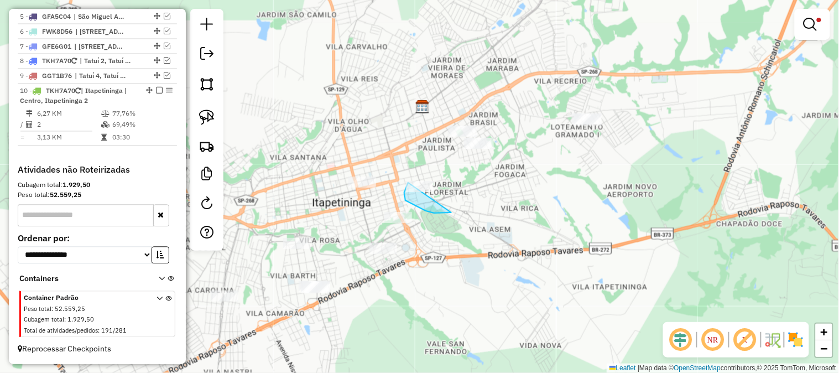
drag, startPoint x: 451, startPoint y: 212, endPoint x: 432, endPoint y: 162, distance: 53.7
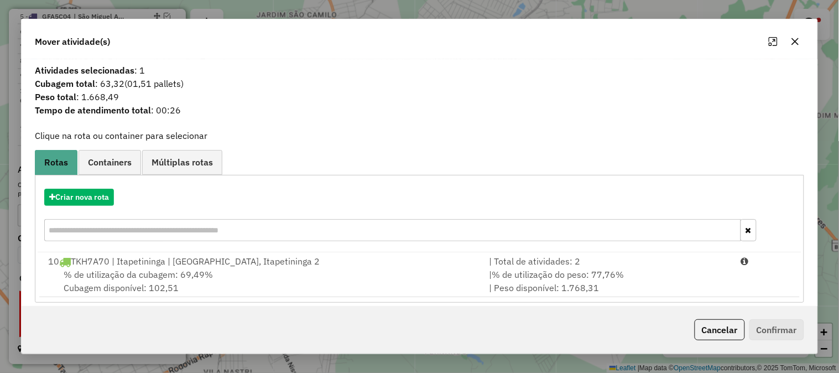
click at [797, 39] on icon "button" at bounding box center [794, 41] width 9 height 9
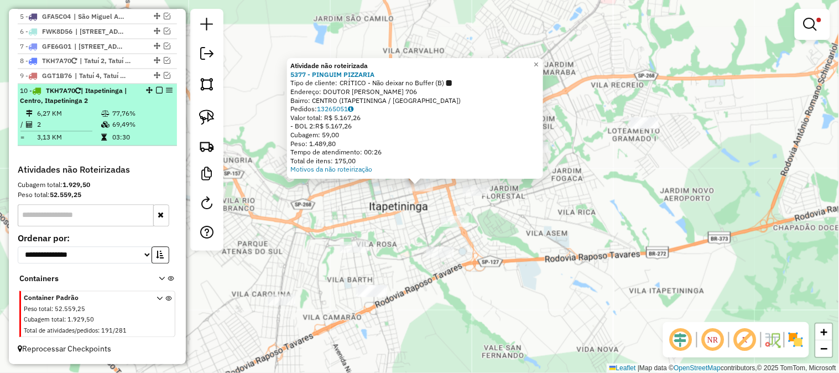
click at [156, 90] on em at bounding box center [159, 90] width 7 height 7
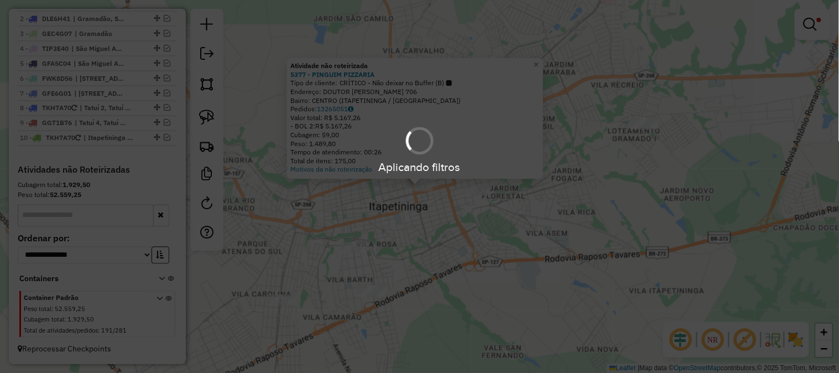
scroll to position [449, 0]
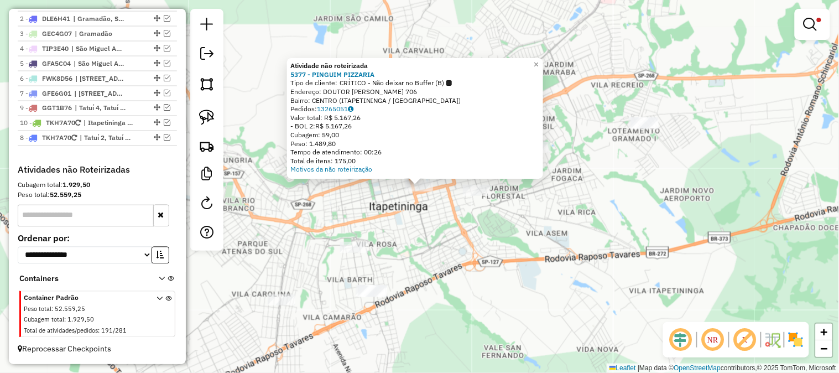
drag, startPoint x: 152, startPoint y: 107, endPoint x: 140, endPoint y: 152, distance: 46.8
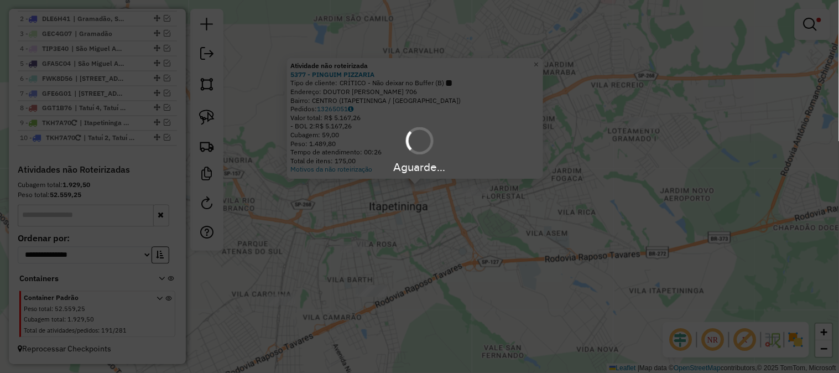
click at [476, 268] on div "Atividade não roteirizada 5377 - PINGUIM PIZZARIA Tipo de cliente: CRÍTICO - Nã…" at bounding box center [419, 186] width 839 height 373
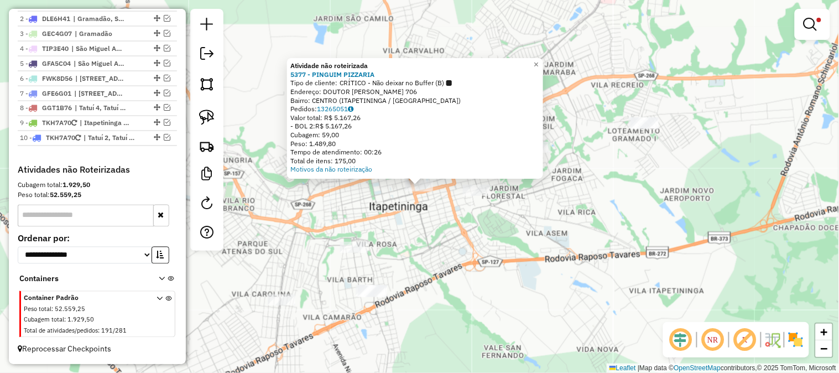
click at [474, 253] on div "Atividade não roteirizada 5377 - PINGUIM PIZZARIA Tipo de cliente: CRÍTICO - Nã…" at bounding box center [419, 186] width 839 height 373
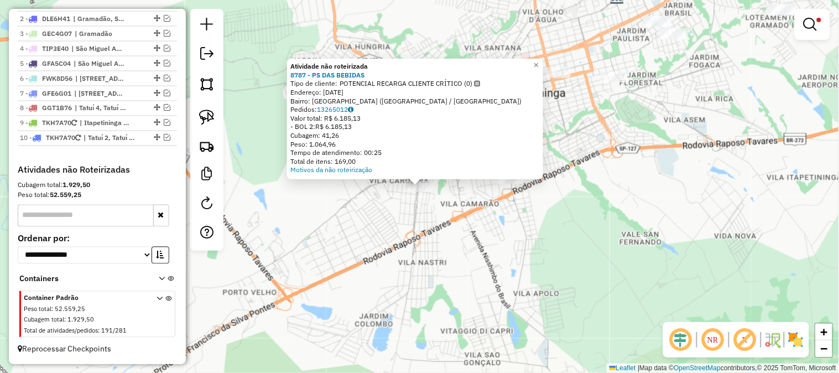
click at [413, 258] on div "Atividade não roteirizada 8787 - PS DAS BEBIDAS Tipo de cliente: POTENCIAL RECA…" at bounding box center [419, 186] width 839 height 373
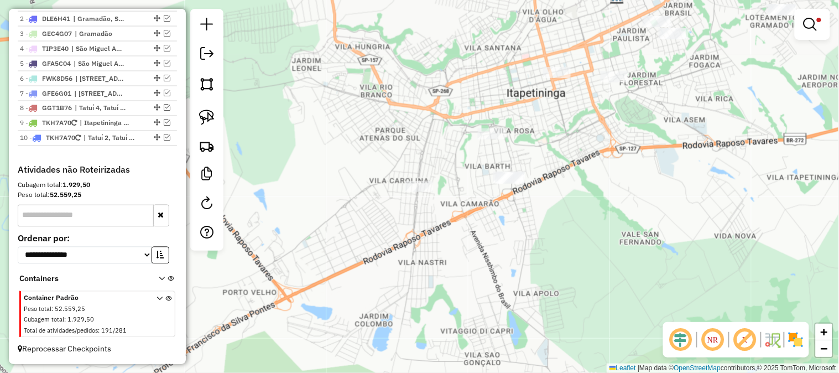
drag, startPoint x: 579, startPoint y: 238, endPoint x: 545, endPoint y: 285, distance: 58.6
click at [537, 301] on div "**********" at bounding box center [419, 186] width 839 height 373
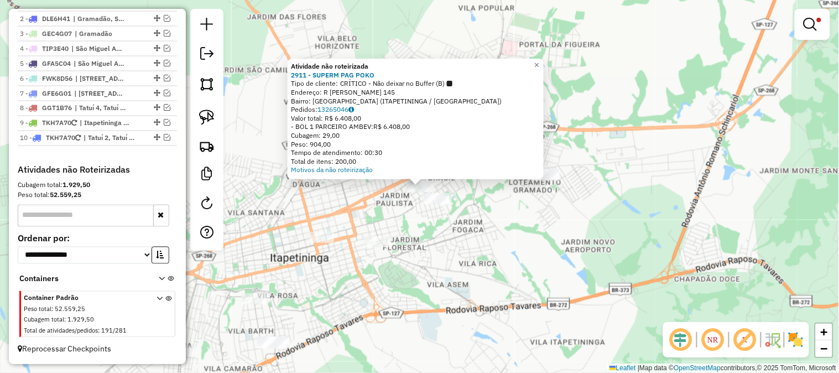
click at [477, 261] on div "Atividade não roteirizada 2911 - SUPERM PAG POKO Tipo de cliente: CRÍTICO - Não…" at bounding box center [419, 186] width 839 height 373
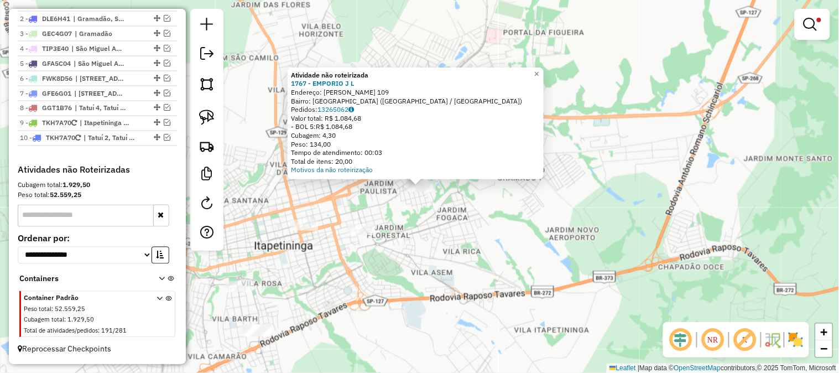
click at [454, 235] on div "**********" at bounding box center [419, 186] width 839 height 373
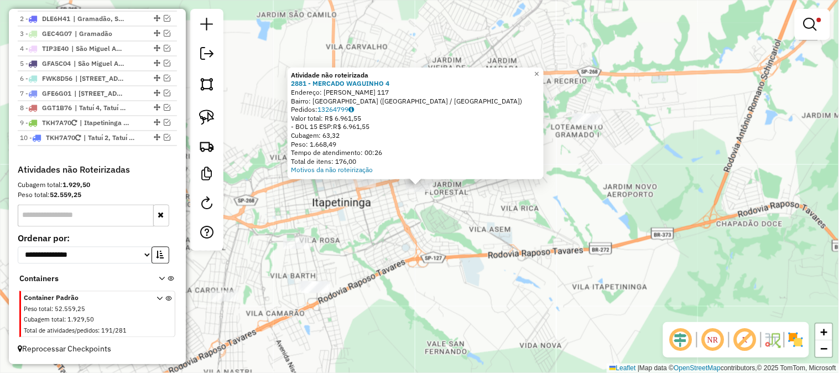
click at [381, 234] on div "Atividade não roteirizada 2881 - MERCADO WAGUINHO 4 Endereço: JOAO BATISTA DE O…" at bounding box center [419, 186] width 839 height 373
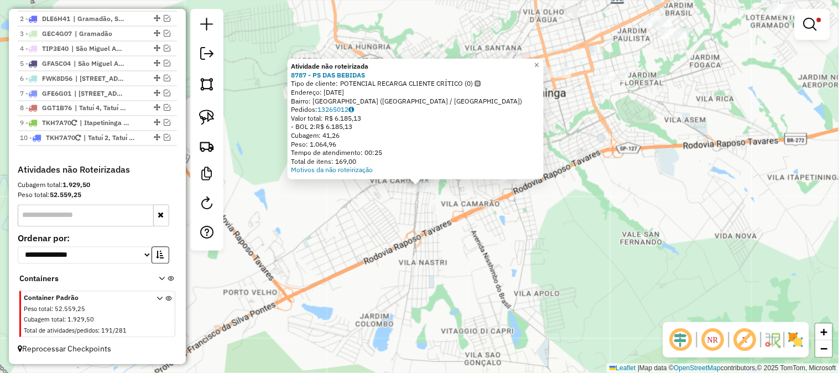
click at [427, 245] on div "Atividade não roteirizada 8787 - PS DAS BEBIDAS Tipo de cliente: POTENCIAL RECA…" at bounding box center [419, 186] width 839 height 373
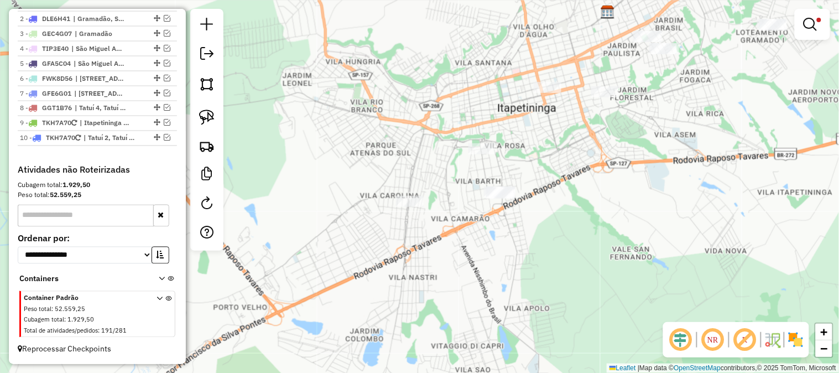
drag, startPoint x: 469, startPoint y: 234, endPoint x: 446, endPoint y: 262, distance: 36.1
click at [446, 262] on div "**********" at bounding box center [419, 186] width 839 height 373
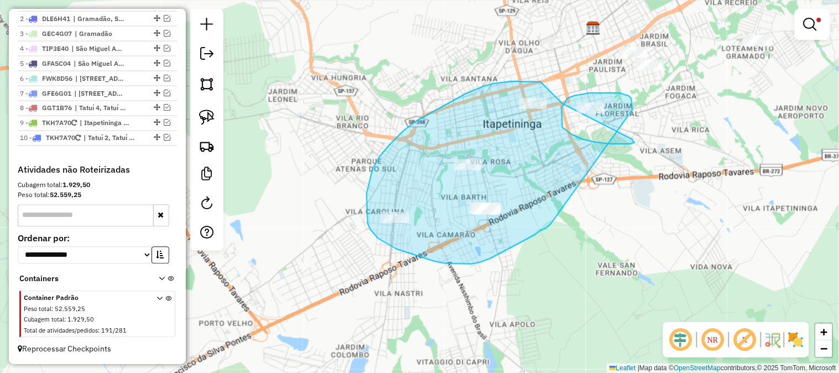
drag, startPoint x: 546, startPoint y: 228, endPoint x: 633, endPoint y: 117, distance: 140.5
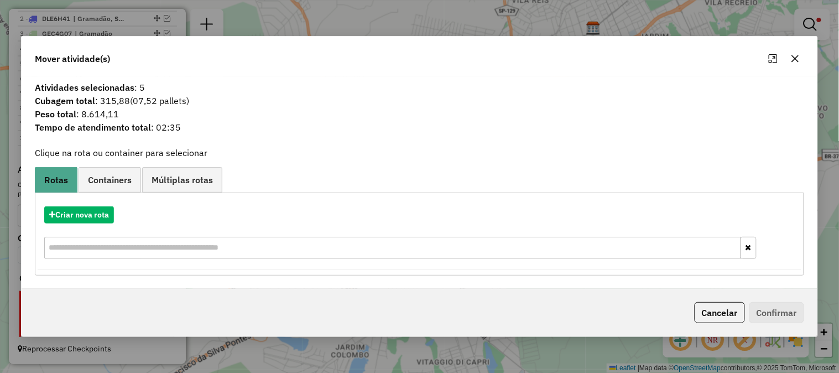
click at [792, 58] on icon "button" at bounding box center [794, 58] width 9 height 9
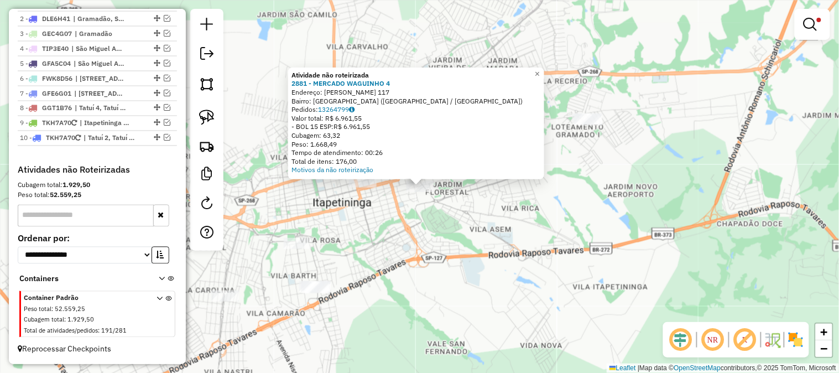
click at [378, 277] on div "Atividade não roteirizada 2881 - MERCADO WAGUINHO 4 Endereço: JOAO BATISTA DE O…" at bounding box center [419, 186] width 839 height 373
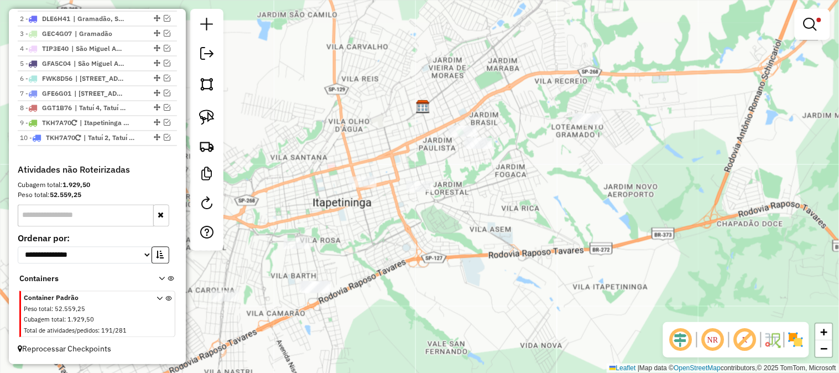
click at [381, 266] on div "**********" at bounding box center [419, 186] width 839 height 373
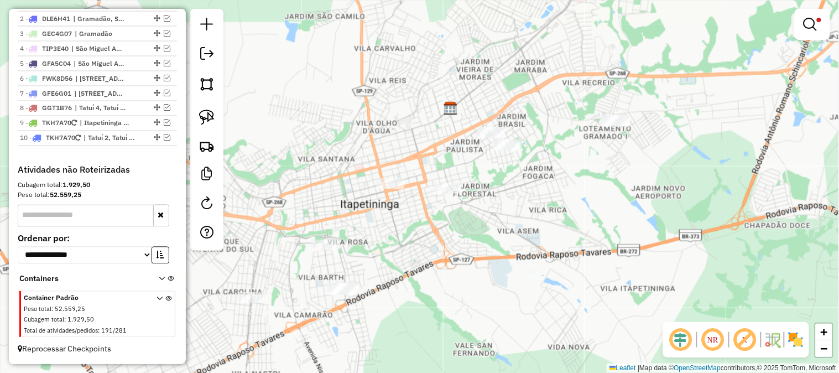
drag, startPoint x: 400, startPoint y: 268, endPoint x: 421, endPoint y: 266, distance: 21.6
click at [421, 266] on div "**********" at bounding box center [419, 186] width 839 height 373
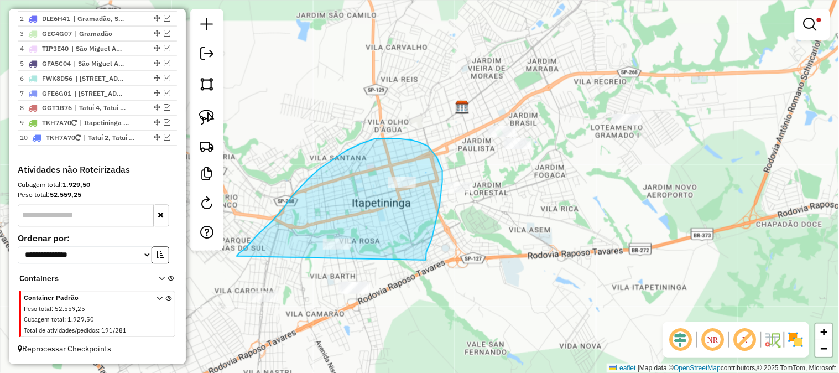
drag, startPoint x: 437, startPoint y: 214, endPoint x: 407, endPoint y: 319, distance: 109.3
click at [407, 319] on div "**********" at bounding box center [419, 186] width 839 height 373
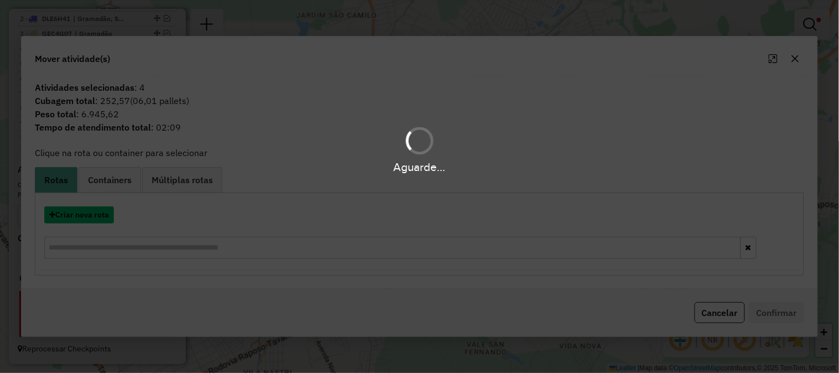
click at [101, 214] on button "Criar nova rota" at bounding box center [79, 214] width 70 height 17
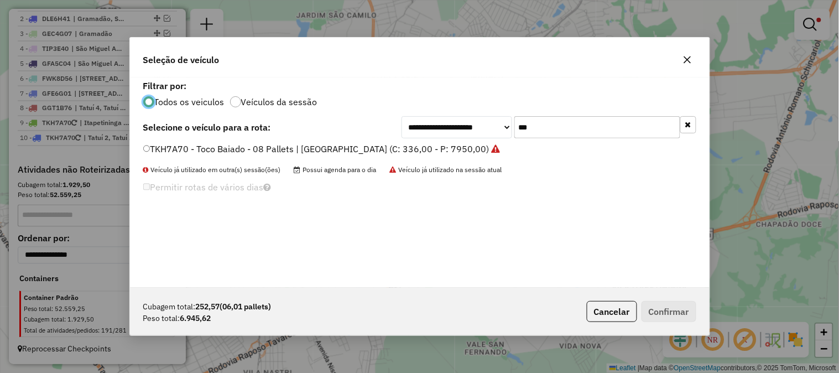
scroll to position [6, 3]
drag, startPoint x: 554, startPoint y: 129, endPoint x: 489, endPoint y: 130, distance: 65.2
click at [491, 130] on div "**********" at bounding box center [548, 127] width 295 height 22
type input "***"
click at [449, 150] on label "TMH1E55 - Toco Baiado - 08 Pallets | [GEOGRAPHIC_DATA] (C: 336,00 - P: 7950,00)" at bounding box center [316, 148] width 347 height 13
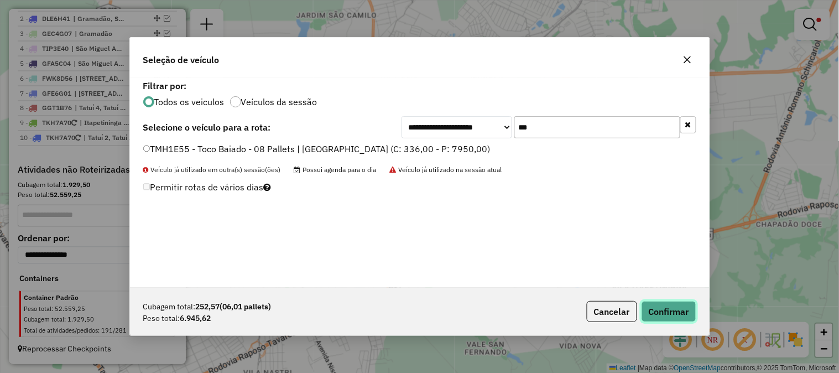
click at [653, 301] on button "Confirmar" at bounding box center [668, 311] width 55 height 21
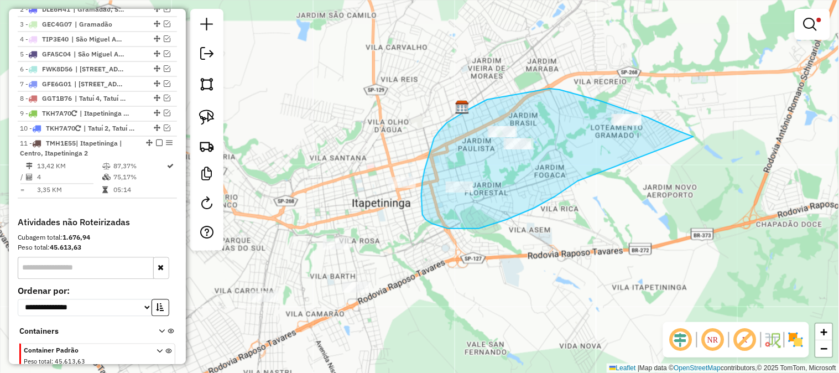
drag, startPoint x: 578, startPoint y: 181, endPoint x: 696, endPoint y: 137, distance: 126.6
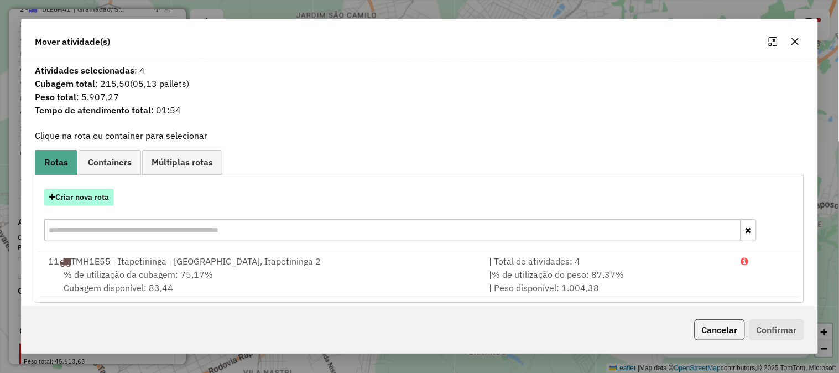
click at [103, 201] on button "Criar nova rota" at bounding box center [79, 196] width 70 height 17
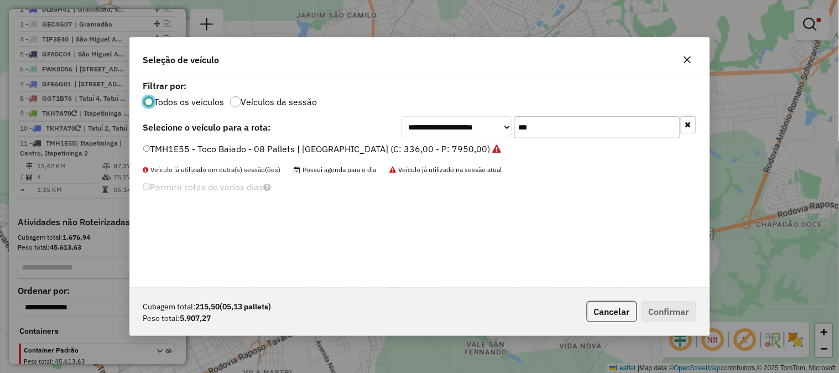
click at [455, 148] on label "TMH1E55 - Toco Baiado - 08 Pallets | [GEOGRAPHIC_DATA] (C: 336,00 - P: 7950,00)" at bounding box center [322, 148] width 358 height 13
click at [684, 315] on button "Confirmar" at bounding box center [668, 311] width 55 height 21
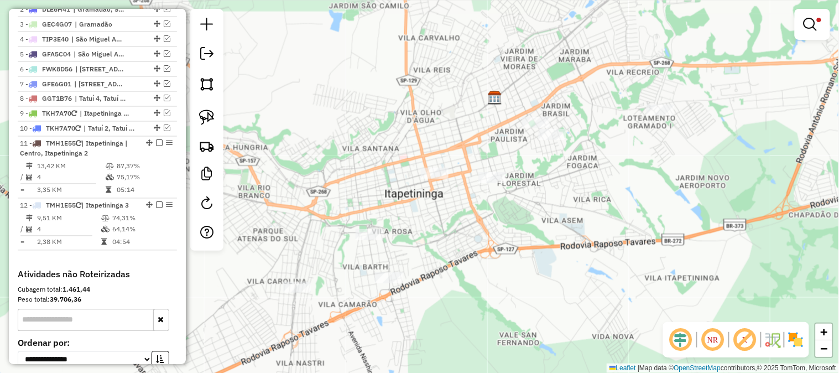
drag, startPoint x: 474, startPoint y: 269, endPoint x: 494, endPoint y: 262, distance: 21.5
click at [494, 262] on div "**********" at bounding box center [419, 186] width 839 height 373
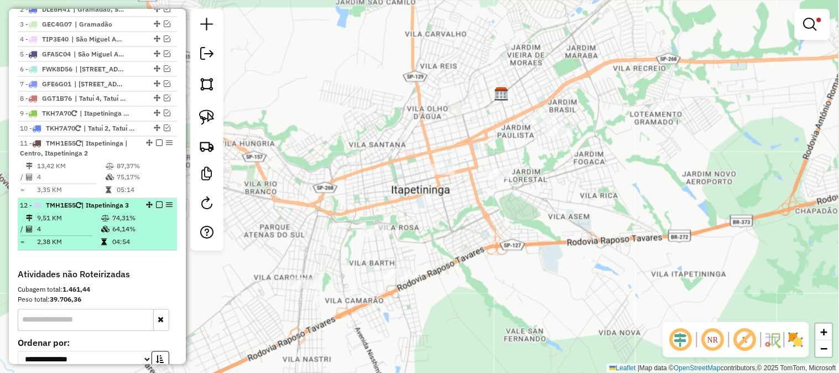
click at [156, 208] on em at bounding box center [159, 205] width 7 height 7
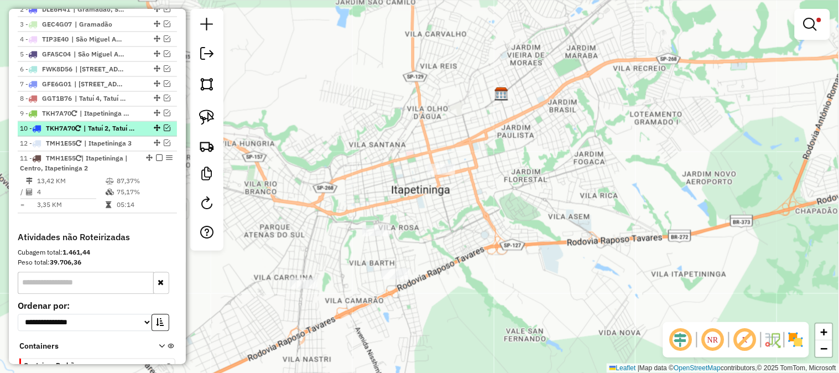
drag, startPoint x: 151, startPoint y: 212, endPoint x: 139, endPoint y: 142, distance: 71.2
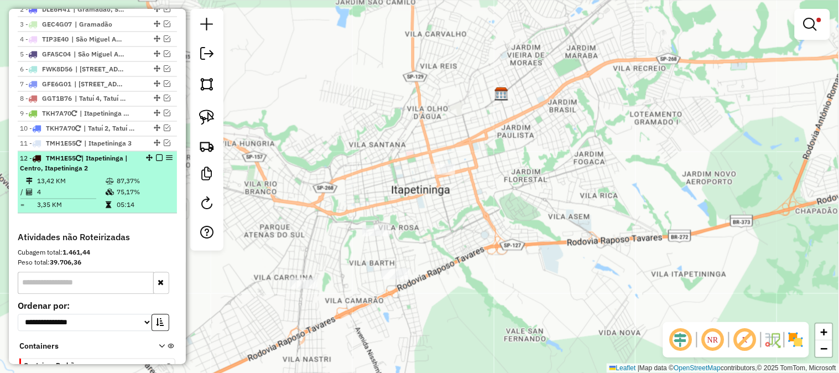
click at [157, 161] on em at bounding box center [159, 158] width 7 height 7
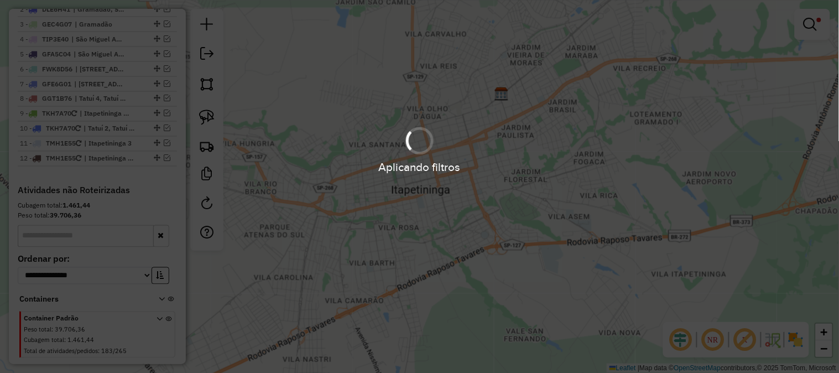
click at [448, 252] on div "Aplicando filtros" at bounding box center [419, 186] width 839 height 373
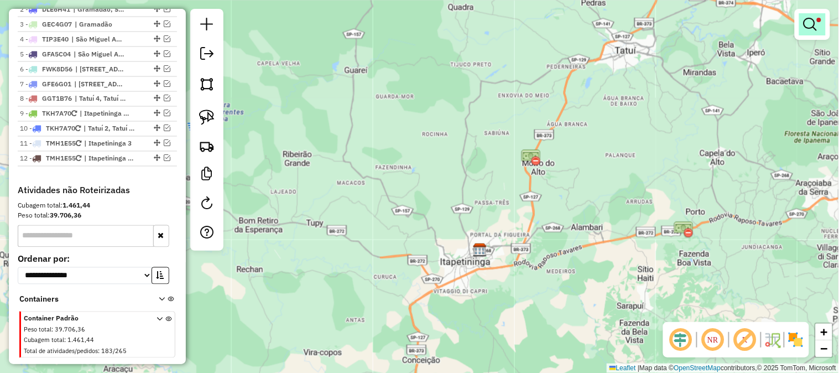
click at [818, 15] on link at bounding box center [812, 24] width 27 height 22
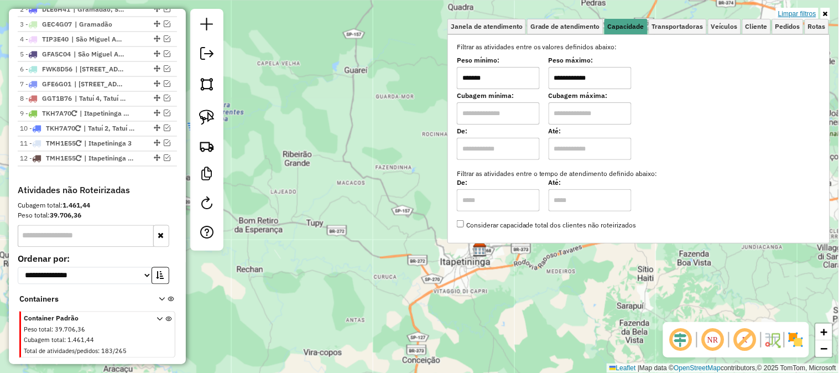
click at [798, 13] on link "Limpar filtros" at bounding box center [797, 14] width 43 height 12
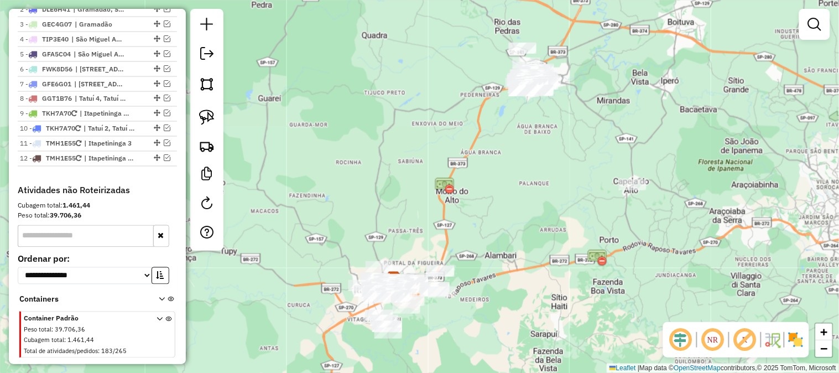
drag, startPoint x: 595, startPoint y: 177, endPoint x: 535, endPoint y: 144, distance: 68.3
click at [535, 145] on div "Janela de atendimento Grade de atendimento Capacidade Transportadoras Veículos …" at bounding box center [419, 186] width 839 height 373
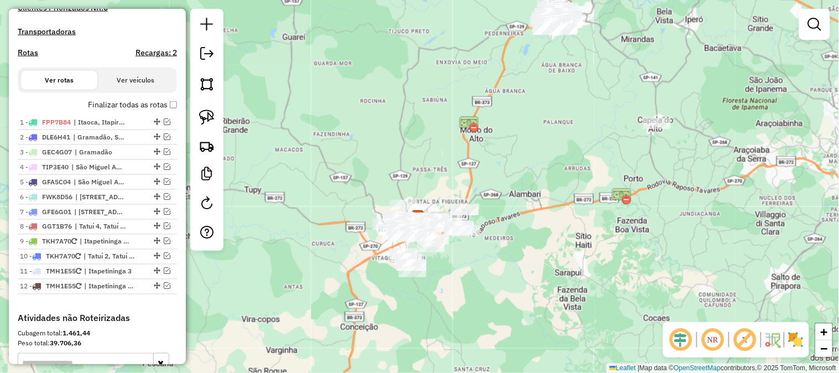
scroll to position [203, 0]
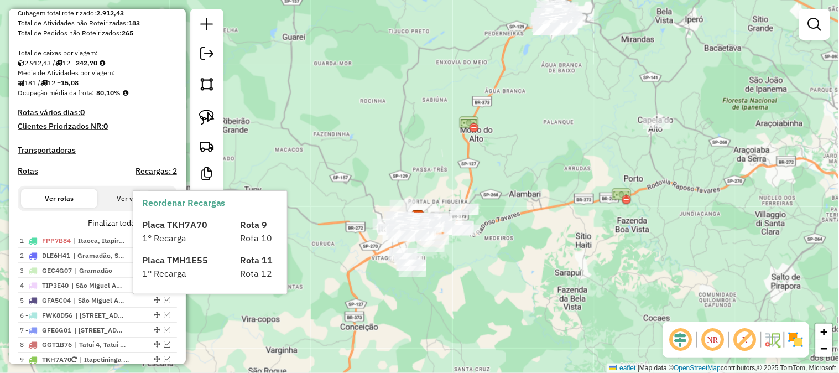
click at [169, 231] on div "1° Recarga" at bounding box center [184, 237] width 98 height 13
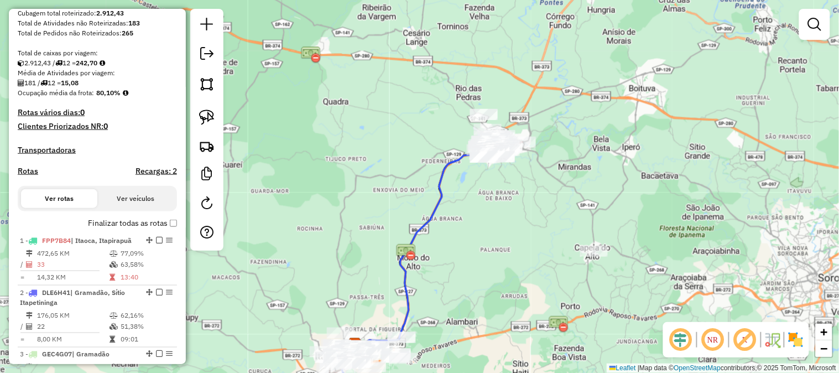
drag, startPoint x: 502, startPoint y: 253, endPoint x: 481, endPoint y: 275, distance: 29.7
click at [477, 303] on div "Janela de atendimento Grade de atendimento Capacidade Transportadoras Veículos …" at bounding box center [419, 186] width 839 height 373
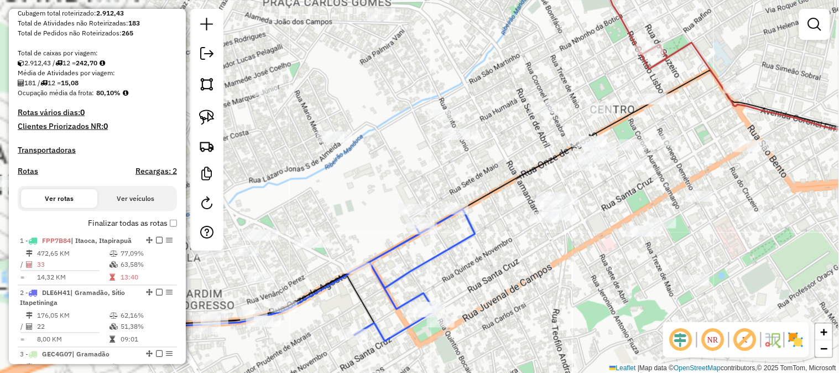
drag, startPoint x: 400, startPoint y: 248, endPoint x: 596, endPoint y: 253, distance: 196.3
click at [592, 253] on div "Janela de atendimento Grade de atendimento Capacidade Transportadoras Veículos …" at bounding box center [419, 186] width 839 height 373
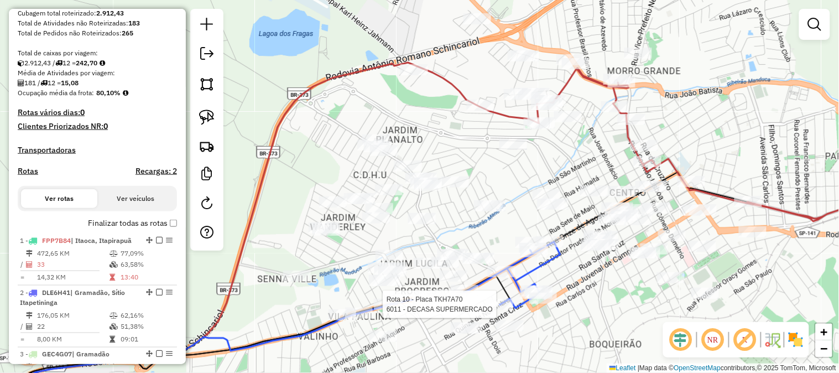
select select "**********"
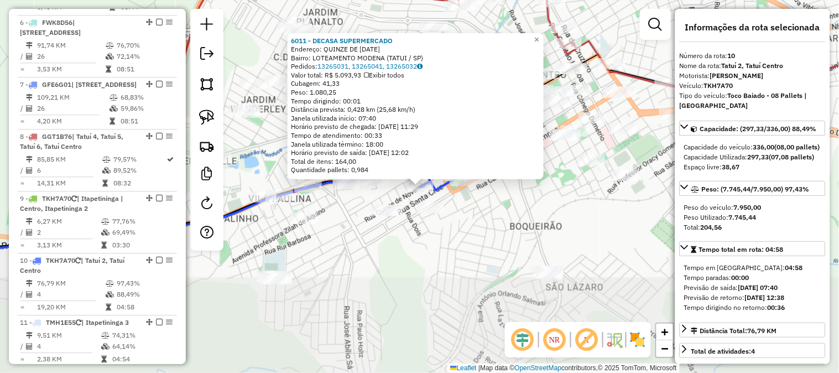
scroll to position [984, 0]
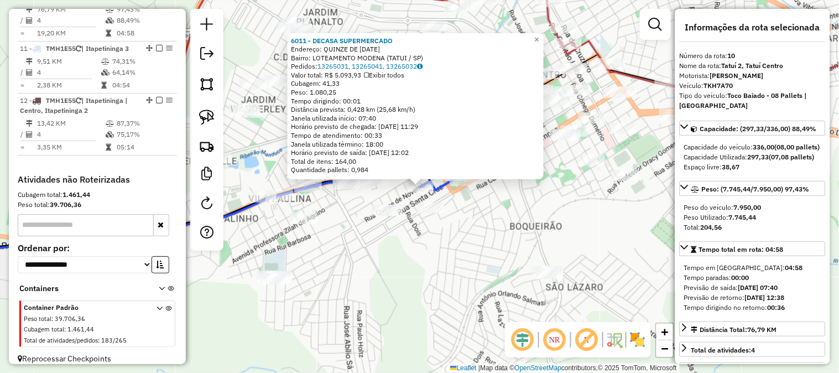
click at [544, 243] on div "6011 - DECASA SUPERMERCADO Endereço: QUINZE DE NOVEMBRO 1740 Bairro: LOTEAMENTO…" at bounding box center [419, 186] width 839 height 373
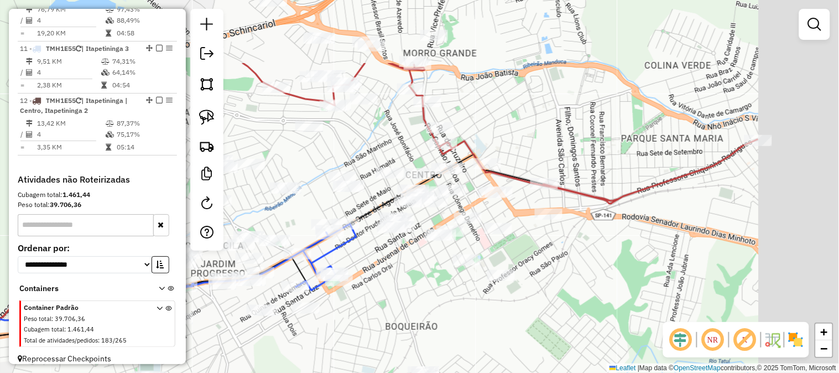
drag, startPoint x: 495, startPoint y: 235, endPoint x: 430, endPoint y: 284, distance: 81.0
click at [398, 331] on div "Janela de atendimento Grade de atendimento Capacidade Transportadoras Veículos …" at bounding box center [419, 186] width 839 height 373
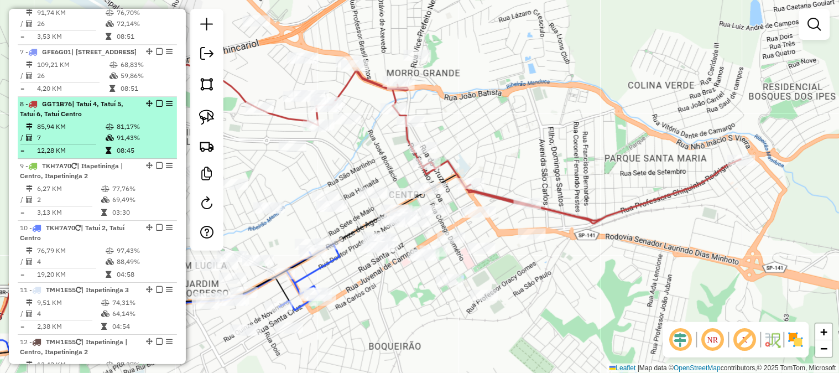
scroll to position [738, 0]
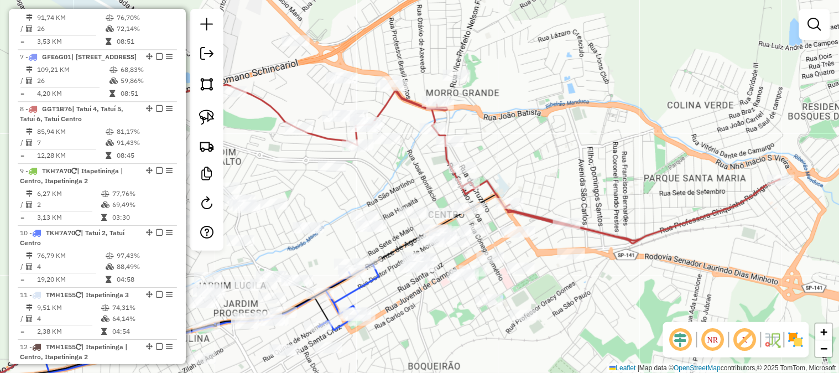
drag, startPoint x: 475, startPoint y: 117, endPoint x: 533, endPoint y: 140, distance: 62.5
click at [533, 140] on div "Janela de atendimento Grade de atendimento Capacidade Transportadoras Veículos …" at bounding box center [419, 186] width 839 height 373
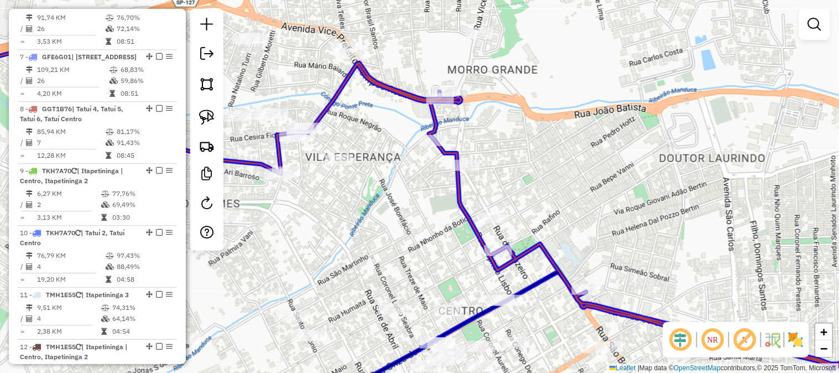
click at [432, 104] on div at bounding box center [440, 98] width 28 height 11
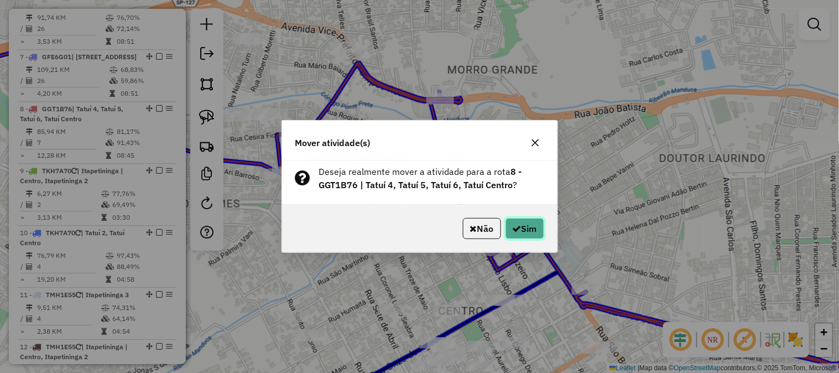
click at [516, 219] on button "Sim" at bounding box center [524, 228] width 39 height 21
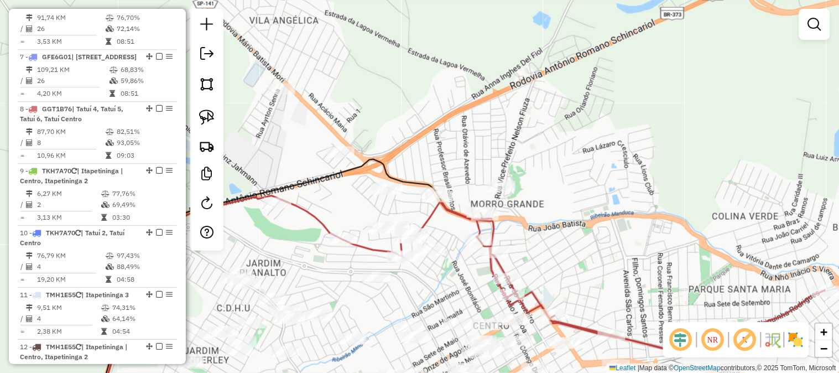
drag, startPoint x: 539, startPoint y: 58, endPoint x: 528, endPoint y: 179, distance: 121.0
click at [536, 180] on div "Janela de atendimento Grade de atendimento Capacidade Transportadoras Veículos …" at bounding box center [419, 186] width 839 height 373
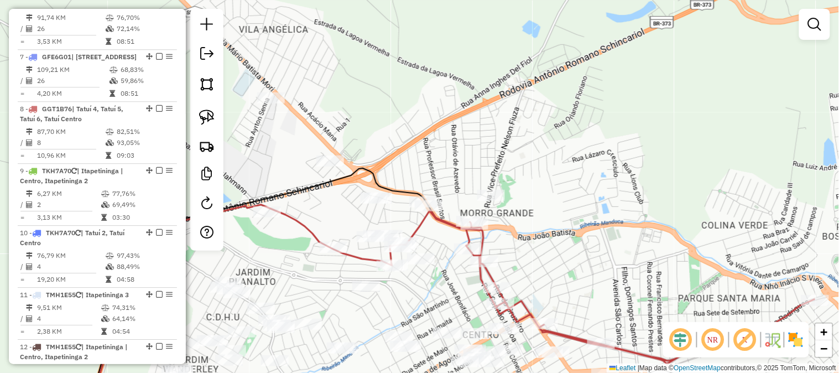
click at [489, 187] on div "Janela de atendimento Grade de atendimento Capacidade Transportadoras Veículos …" at bounding box center [419, 186] width 839 height 373
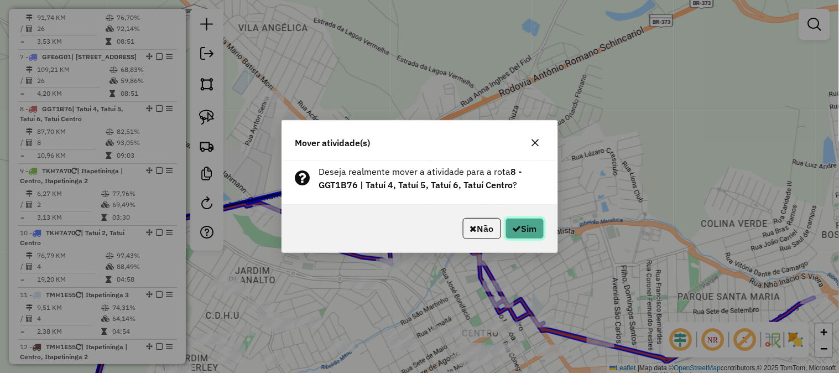
click at [526, 224] on button "Sim" at bounding box center [524, 228] width 39 height 21
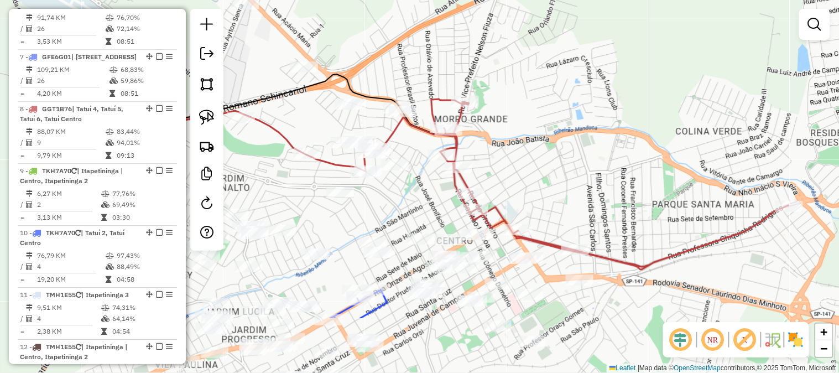
drag, startPoint x: 591, startPoint y: 228, endPoint x: 564, endPoint y: 102, distance: 128.9
click at [564, 104] on div "Janela de atendimento Grade de atendimento Capacidade Transportadoras Veículos …" at bounding box center [419, 186] width 839 height 373
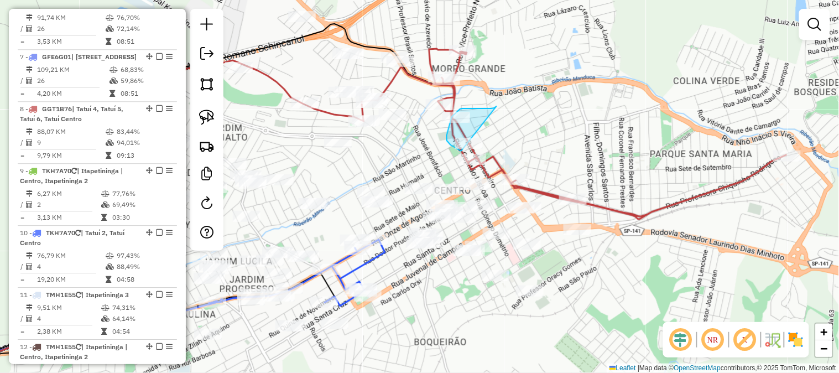
drag, startPoint x: 496, startPoint y: 106, endPoint x: 499, endPoint y: 141, distance: 34.9
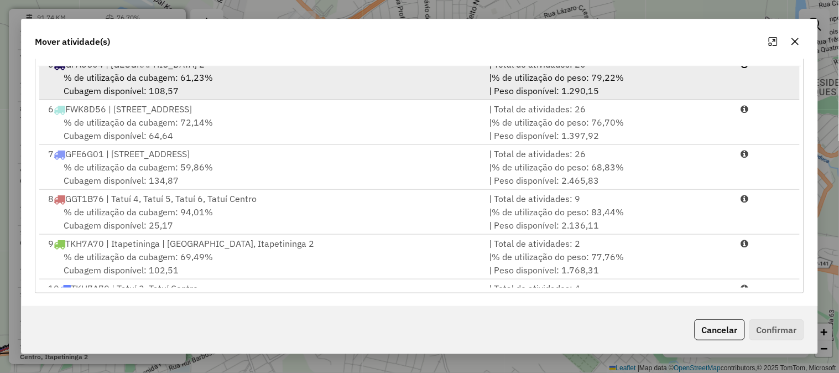
scroll to position [245, 0]
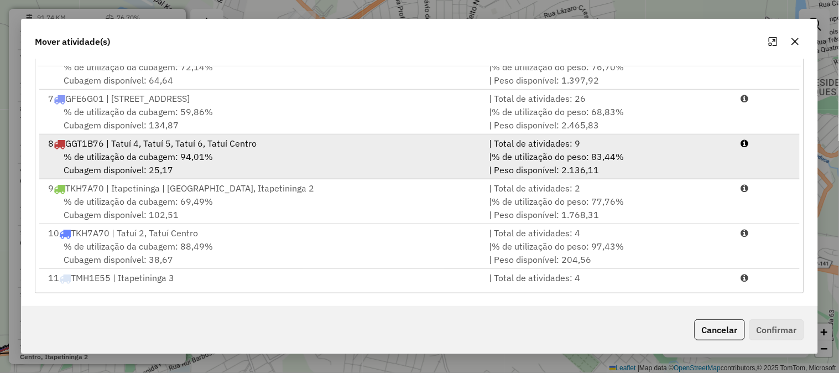
click at [561, 155] on span "% de utilização do peso: 83,44%" at bounding box center [557, 156] width 132 height 11
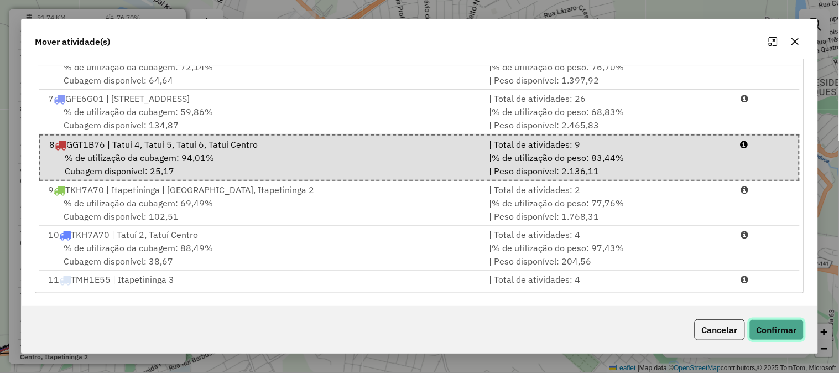
click at [792, 333] on button "Confirmar" at bounding box center [776, 329] width 55 height 21
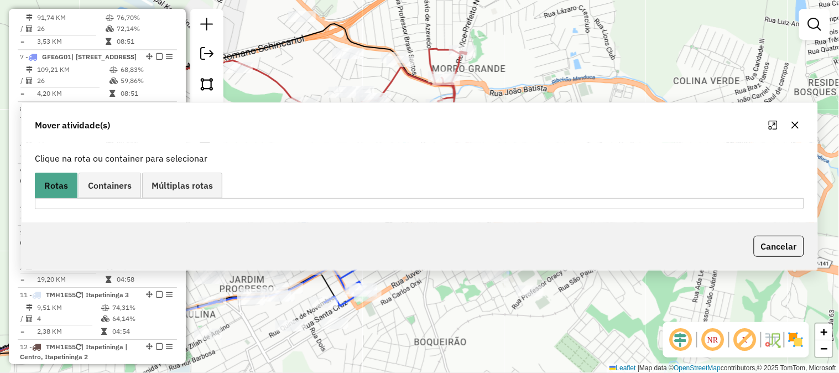
scroll to position [0, 0]
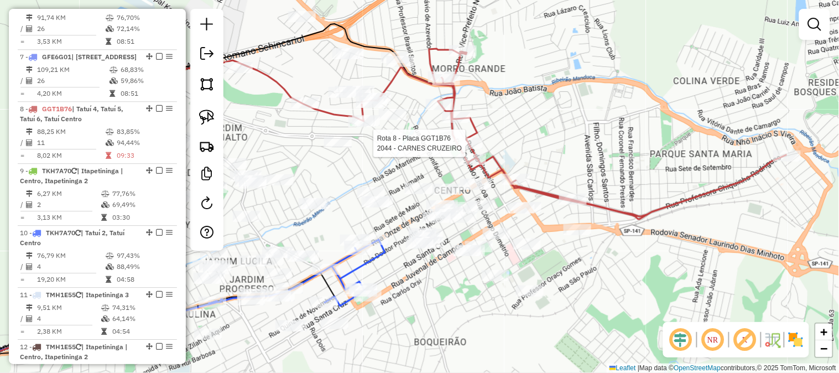
select select "**********"
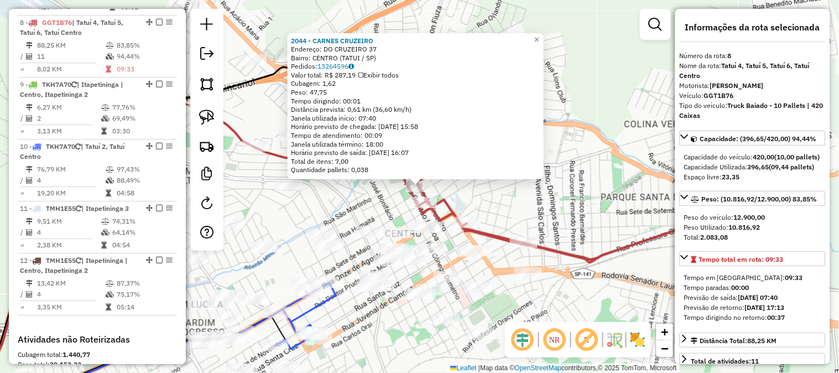
scroll to position [860, 0]
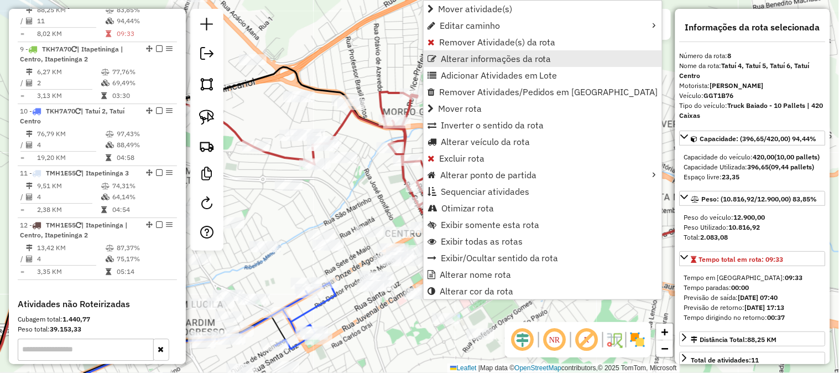
click at [478, 57] on span "Alterar informações da rota" at bounding box center [496, 58] width 111 height 9
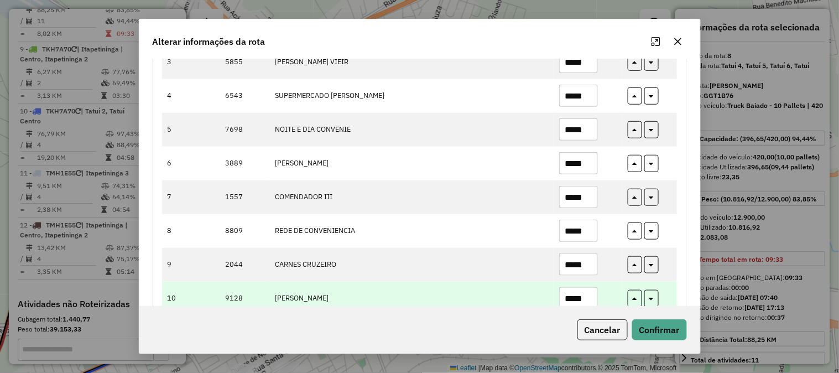
scroll to position [282, 0]
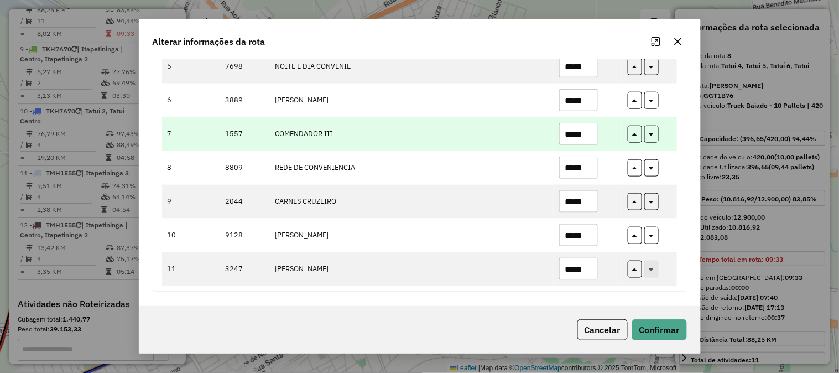
drag, startPoint x: 583, startPoint y: 135, endPoint x: 486, endPoint y: 136, distance: 96.7
click at [496, 135] on tr "7 1557 COMENDADOR III *****" at bounding box center [419, 134] width 515 height 34
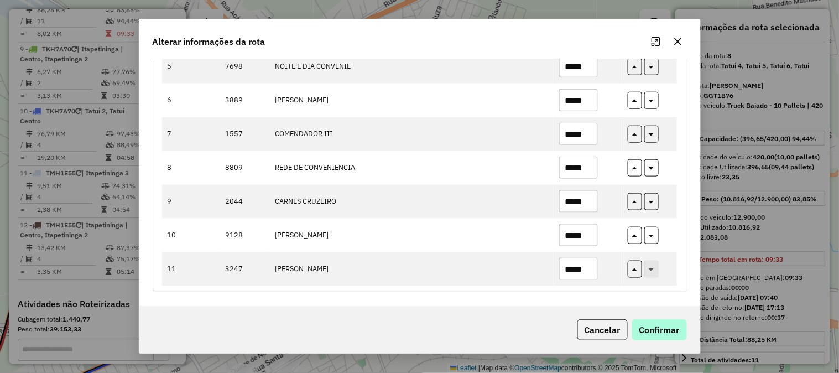
type input "*****"
click at [666, 330] on button "Confirmar" at bounding box center [659, 329] width 55 height 21
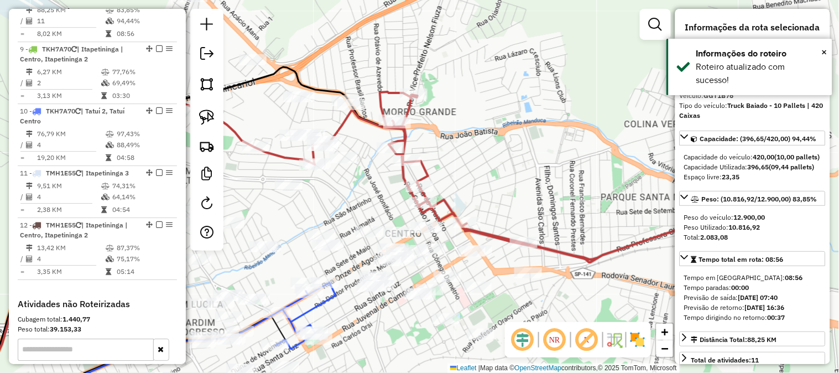
drag, startPoint x: 286, startPoint y: 43, endPoint x: 443, endPoint y: 55, distance: 158.0
click at [441, 55] on div "Janela de atendimento Grade de atendimento Capacidade Transportadoras Veículos …" at bounding box center [419, 186] width 839 height 373
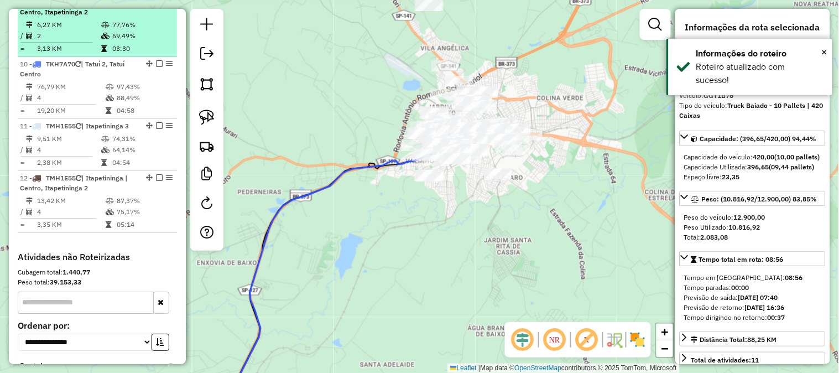
click at [156, 5] on em at bounding box center [159, 1] width 7 height 7
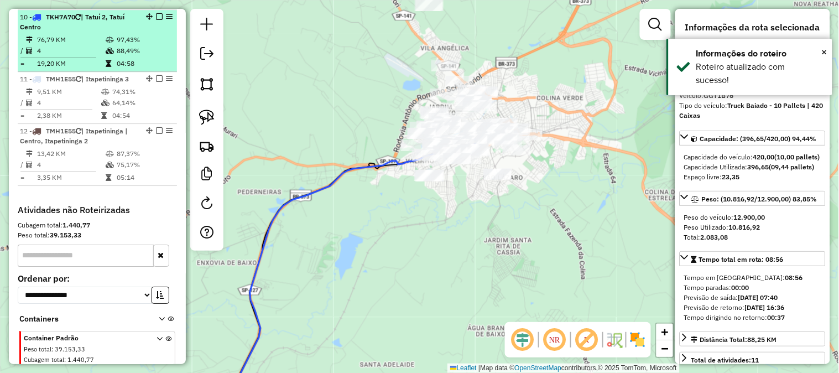
drag, startPoint x: 154, startPoint y: 43, endPoint x: 153, endPoint y: 51, distance: 8.4
click at [156, 20] on em at bounding box center [159, 16] width 7 height 7
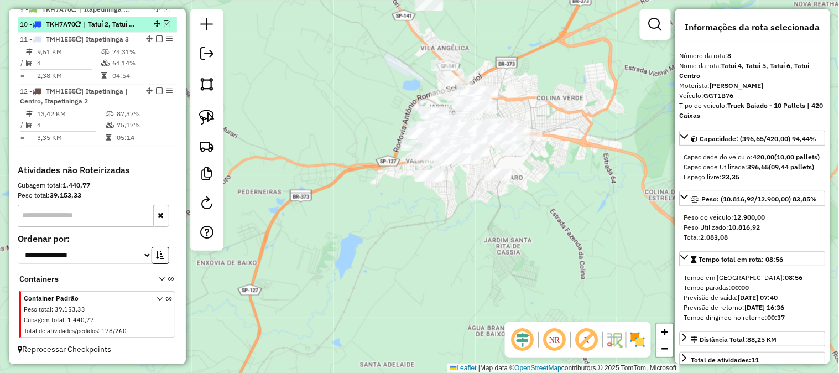
click at [156, 42] on em at bounding box center [159, 38] width 7 height 7
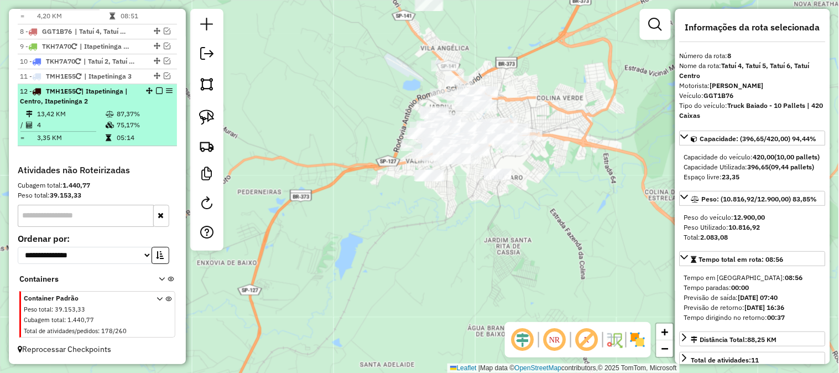
click at [158, 87] on em at bounding box center [159, 90] width 7 height 7
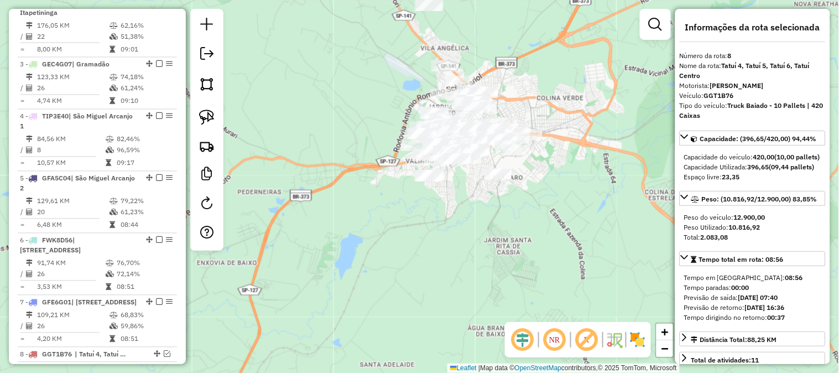
scroll to position [306, 0]
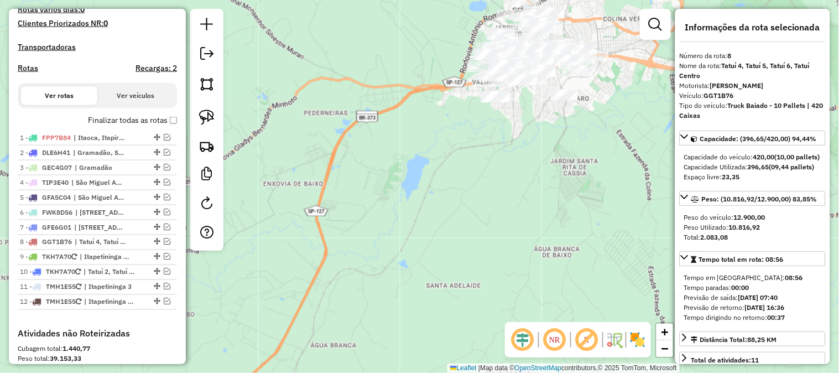
drag, startPoint x: 390, startPoint y: 228, endPoint x: 443, endPoint y: 153, distance: 91.6
click at [443, 153] on div "Janela de atendimento Grade de atendimento Capacidade Transportadoras Veículos …" at bounding box center [419, 186] width 839 height 373
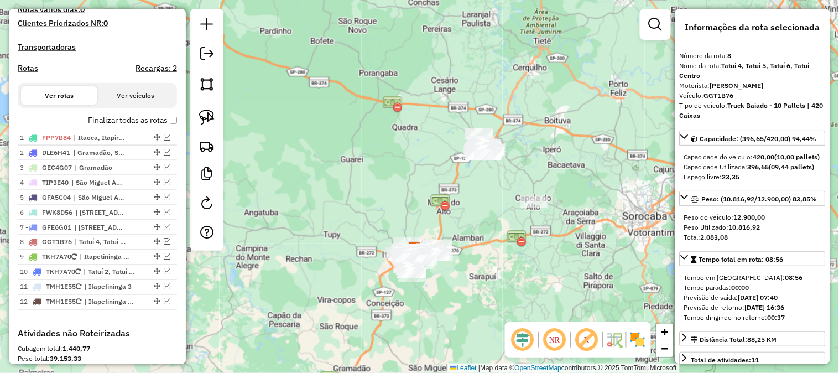
drag, startPoint x: 454, startPoint y: 290, endPoint x: 490, endPoint y: 222, distance: 77.1
click at [535, 234] on div "Janela de atendimento Grade de atendimento Capacidade Transportadoras Veículos …" at bounding box center [419, 186] width 839 height 373
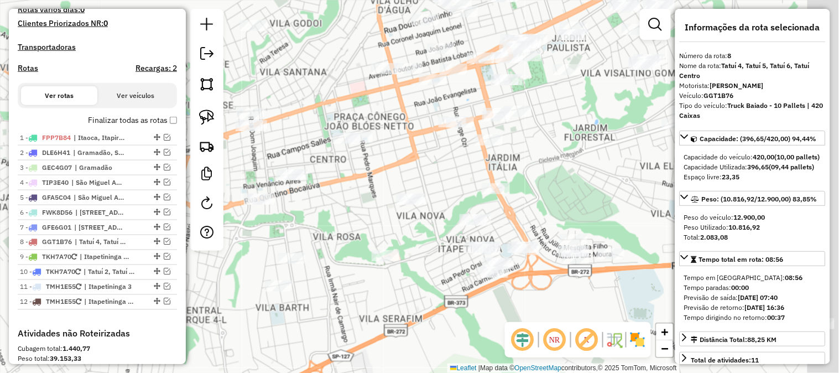
drag, startPoint x: 454, startPoint y: 273, endPoint x: 461, endPoint y: 229, distance: 44.8
click at [362, 284] on div "Janela de atendimento Grade de atendimento Capacidade Transportadoras Veículos …" at bounding box center [419, 186] width 839 height 373
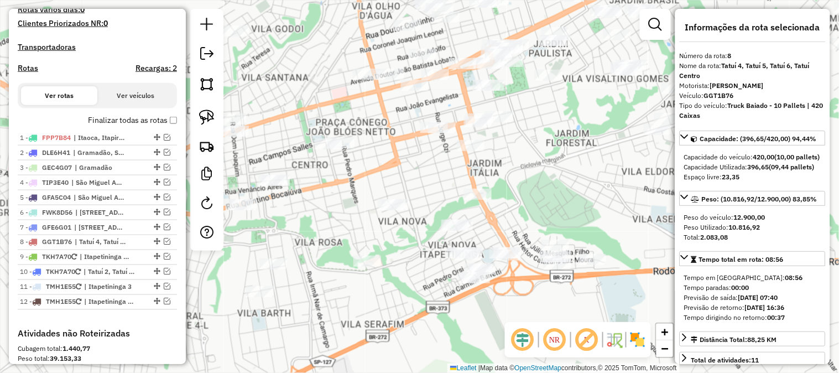
drag, startPoint x: 545, startPoint y: 151, endPoint x: 426, endPoint y: 253, distance: 156.5
click at [426, 255] on div "Janela de atendimento Grade de atendimento Capacidade Transportadoras Veículos …" at bounding box center [419, 186] width 839 height 373
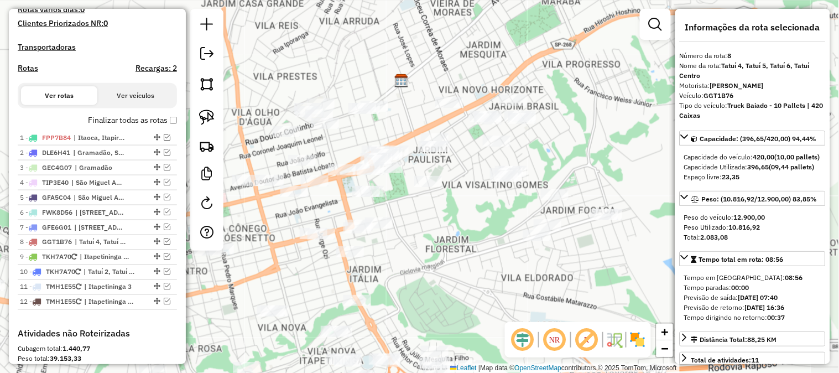
drag, startPoint x: 488, startPoint y: 216, endPoint x: 462, endPoint y: 247, distance: 40.4
click at [465, 247] on div "Janela de atendimento Grade de atendimento Capacidade Transportadoras Veículos …" at bounding box center [419, 186] width 839 height 373
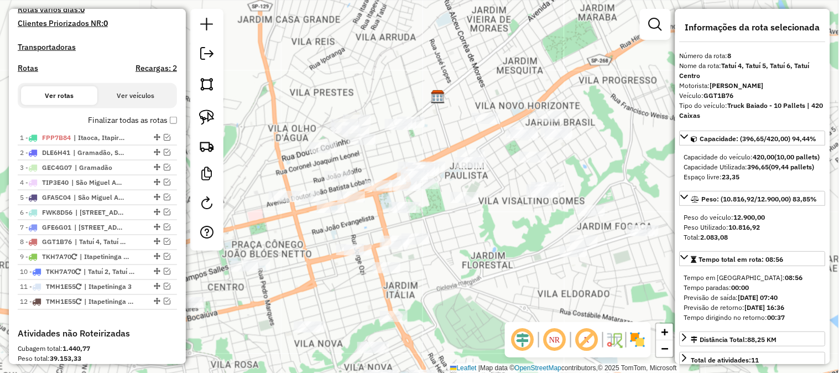
drag, startPoint x: 413, startPoint y: 81, endPoint x: 477, endPoint y: 60, distance: 66.9
click at [477, 60] on div "Janela de atendimento Grade de atendimento Capacidade Transportadoras Veículos …" at bounding box center [419, 186] width 839 height 373
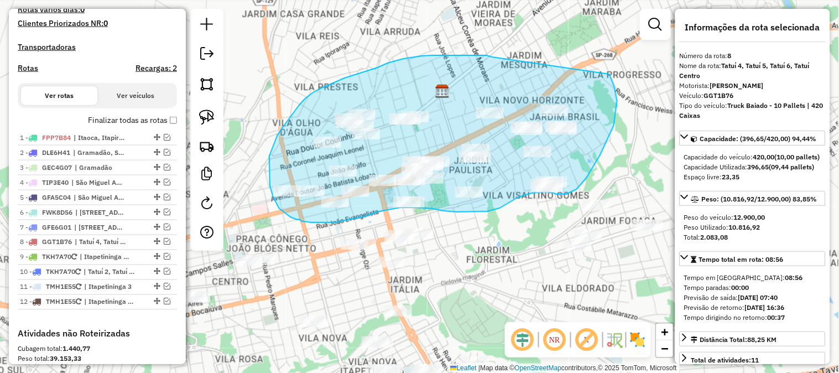
drag, startPoint x: 456, startPoint y: 55, endPoint x: 601, endPoint y: 66, distance: 145.8
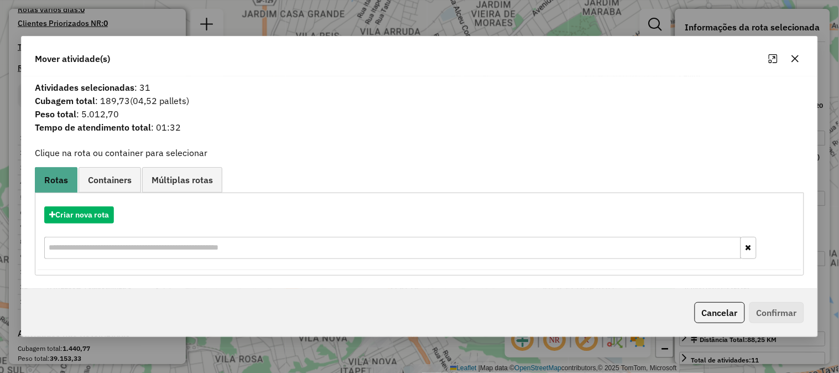
click at [792, 54] on icon "button" at bounding box center [794, 58] width 9 height 9
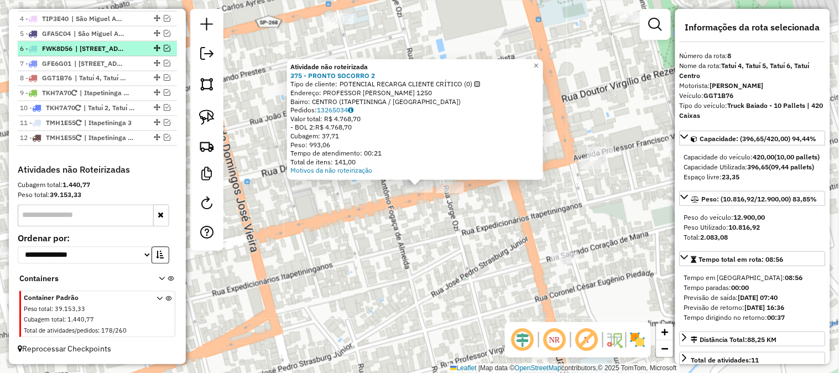
scroll to position [479, 0]
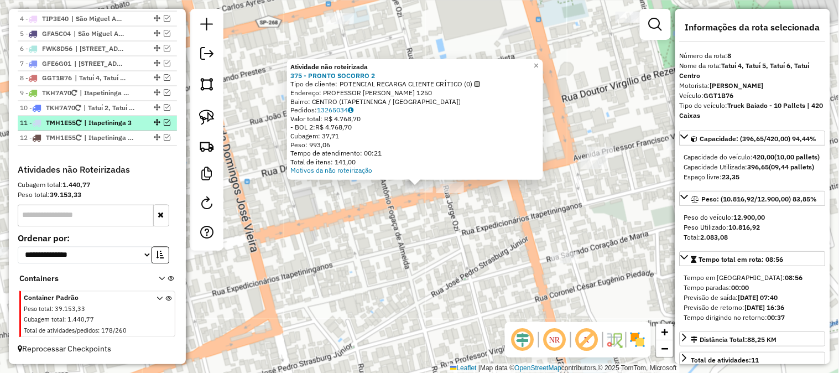
click at [164, 123] on em at bounding box center [167, 122] width 7 height 7
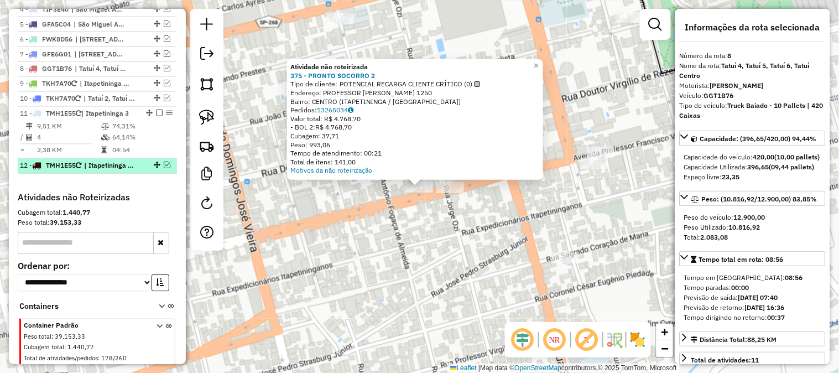
click at [164, 169] on em at bounding box center [167, 165] width 7 height 7
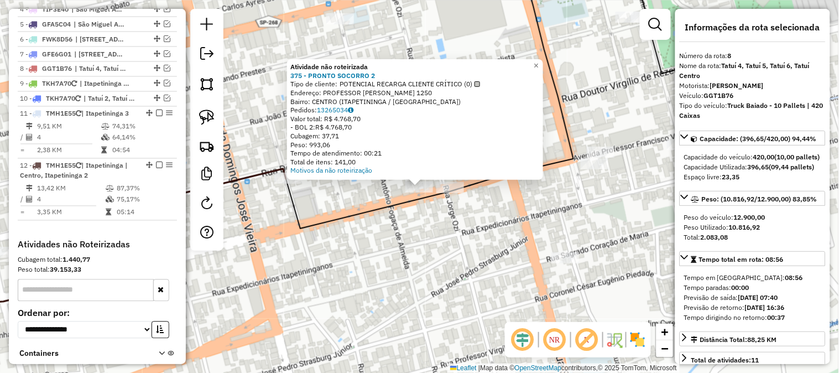
click at [368, 231] on div "Atividade não roteirizada 375 - PRONTO SOCORRO 2 Tipo de cliente: POTENCIAL REC…" at bounding box center [419, 186] width 839 height 373
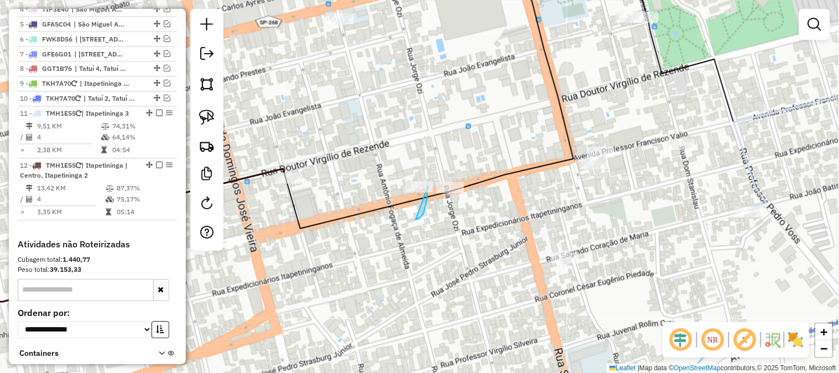
click at [428, 186] on div "Janela de atendimento Grade de atendimento Capacidade Transportadoras Veículos …" at bounding box center [419, 186] width 839 height 373
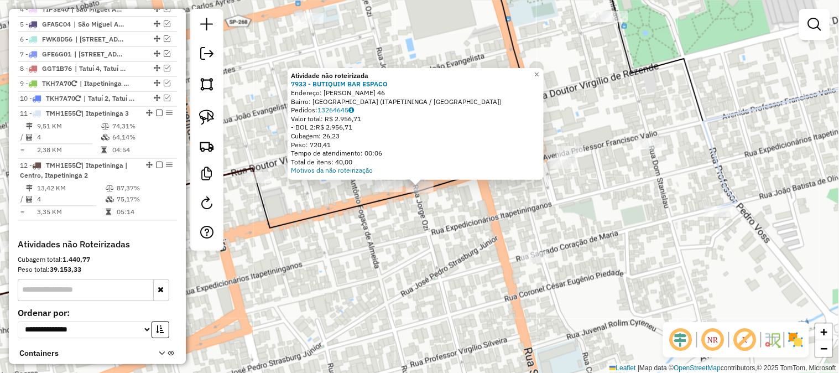
click at [368, 217] on div "Atividade não roteirizada 7933 - BUTIQUIM BAR ESPACO Endereço: JOAQUIM VIEIRA D…" at bounding box center [419, 186] width 839 height 373
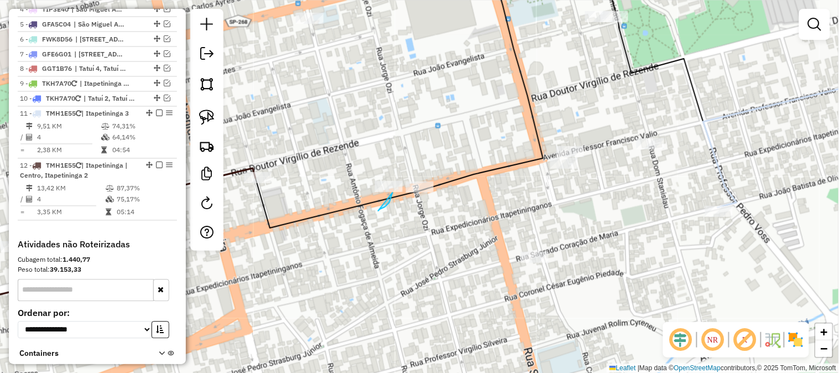
drag, startPoint x: 387, startPoint y: 205, endPoint x: 336, endPoint y: 159, distance: 68.9
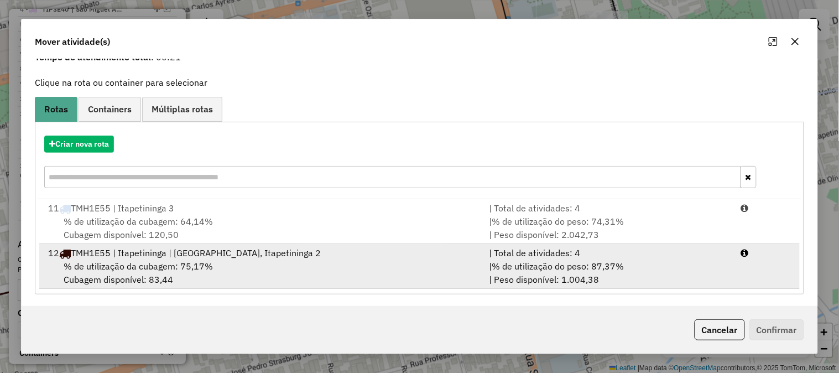
scroll to position [54, 0]
click at [575, 251] on div "| Total de atividades: 4" at bounding box center [608, 251] width 252 height 13
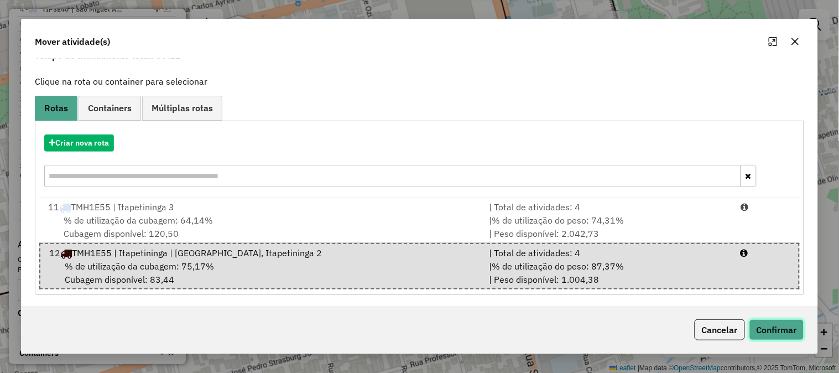
click at [778, 327] on button "Confirmar" at bounding box center [776, 329] width 55 height 21
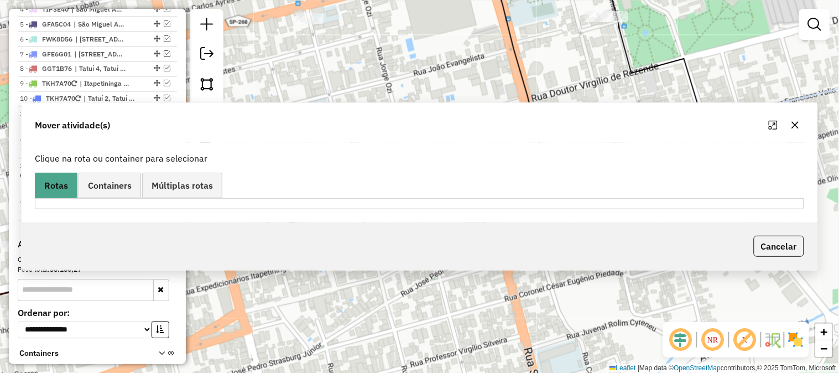
scroll to position [0, 0]
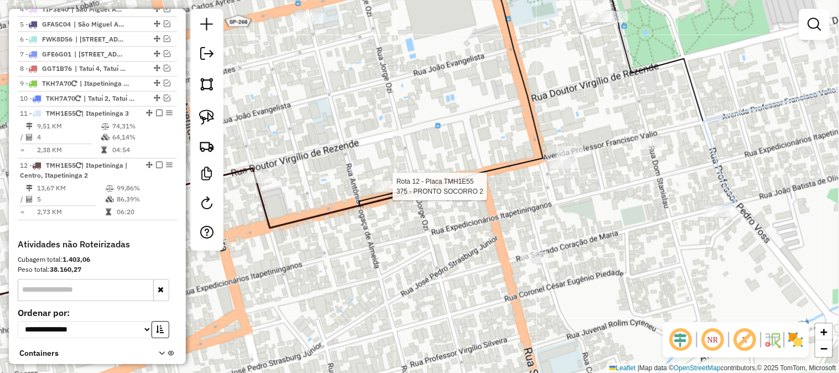
select select "**********"
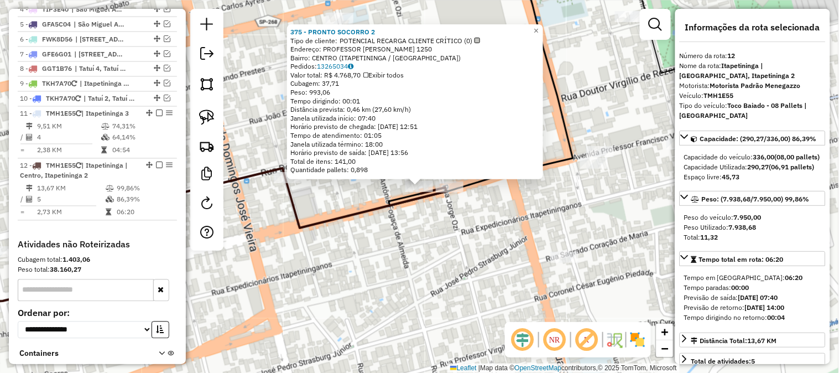
scroll to position [564, 0]
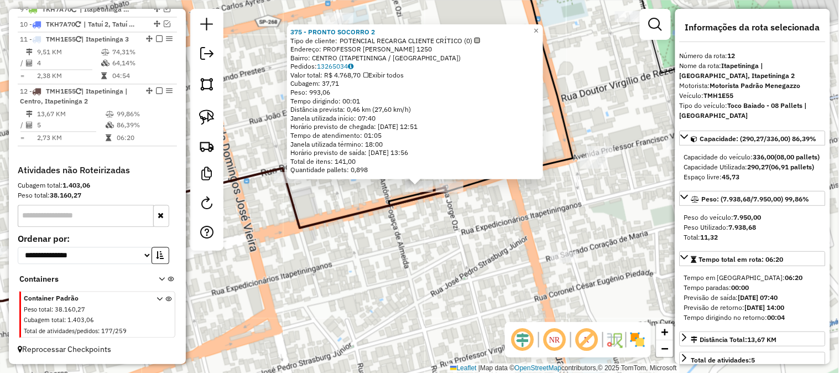
click at [401, 228] on div "375 - PRONTO SOCORRO 2 Tipo de cliente: POTENCIAL RECARGA CLIENTE CRÍTICO (0) E…" at bounding box center [419, 186] width 839 height 373
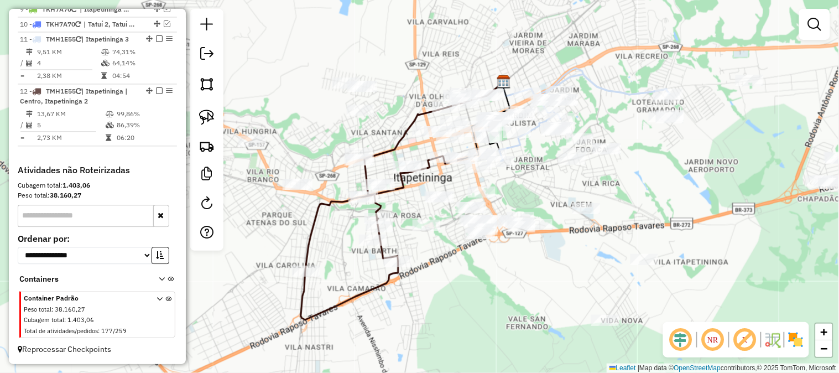
drag, startPoint x: 352, startPoint y: 290, endPoint x: 396, endPoint y: 242, distance: 64.6
click at [406, 208] on div "Janela de atendimento Grade de atendimento Capacidade Transportadoras Veículos …" at bounding box center [419, 186] width 839 height 373
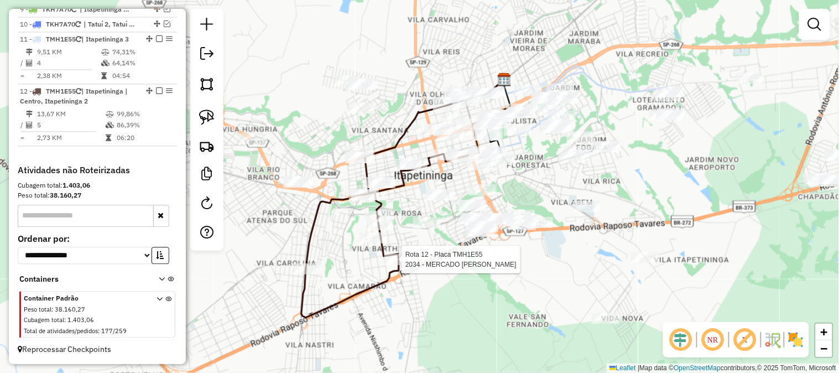
select select "**********"
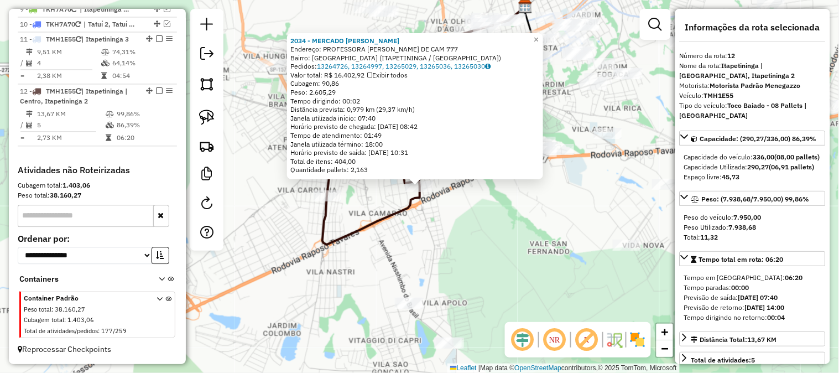
click at [474, 230] on div "2034 - MERCADO PEPE Endereço: PROFESSORA LEONOR AYRES DE CAM 777 Bairro: VILA S…" at bounding box center [419, 186] width 839 height 373
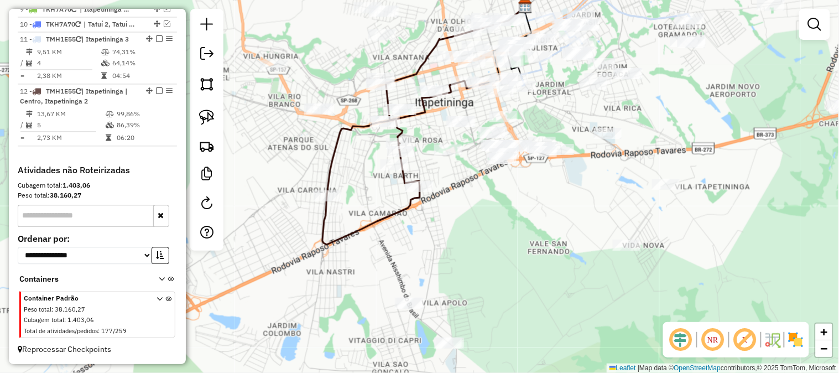
drag, startPoint x: 469, startPoint y: 235, endPoint x: 446, endPoint y: 207, distance: 36.1
click at [468, 235] on div "Janela de atendimento Grade de atendimento Capacidade Transportadoras Veículos …" at bounding box center [419, 186] width 839 height 373
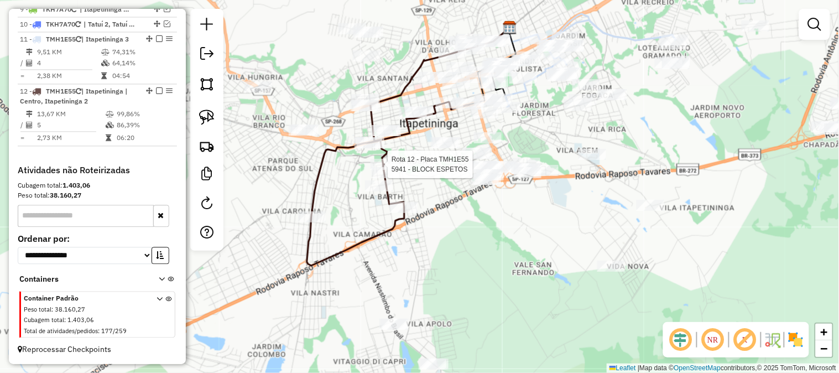
select select "**********"
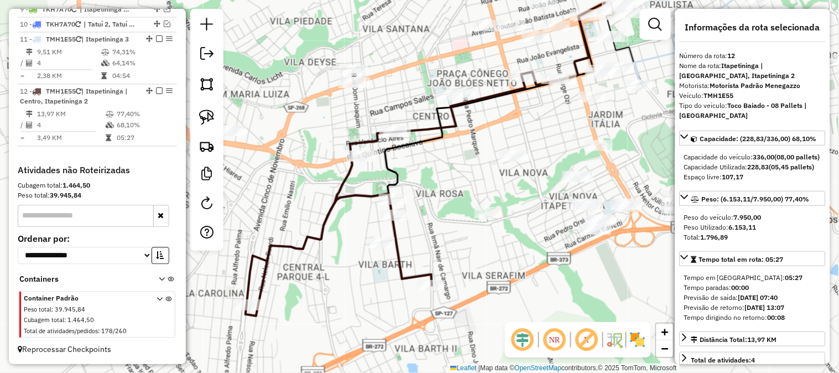
drag, startPoint x: 317, startPoint y: 195, endPoint x: 279, endPoint y: 202, distance: 38.2
click at [296, 203] on div "Janela de atendimento Grade de atendimento Capacidade Transportadoras Veículos …" at bounding box center [419, 186] width 839 height 373
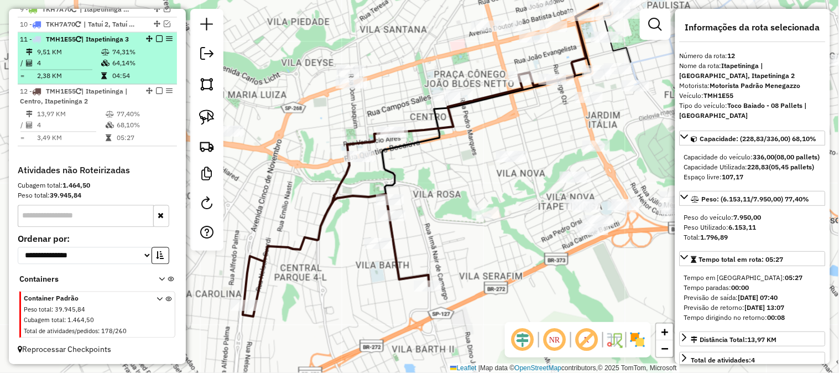
click at [156, 86] on div "12 - TMH1E55 | Itapetininga | Centro, Itapetininga 2" at bounding box center [97, 96] width 155 height 20
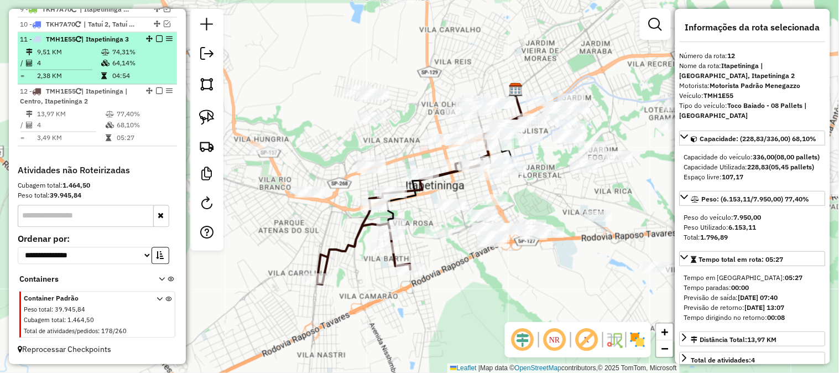
click at [156, 38] on em at bounding box center [159, 38] width 7 height 7
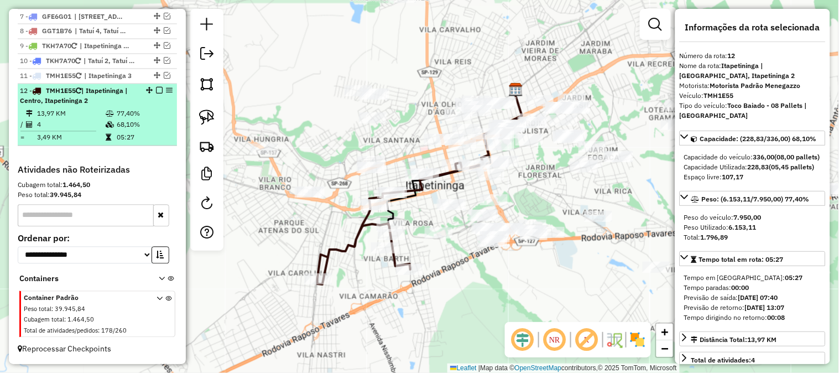
click at [156, 87] on em at bounding box center [159, 90] width 7 height 7
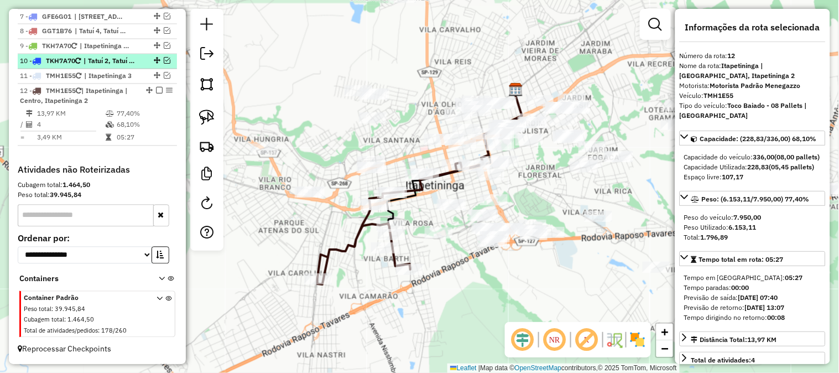
scroll to position [479, 0]
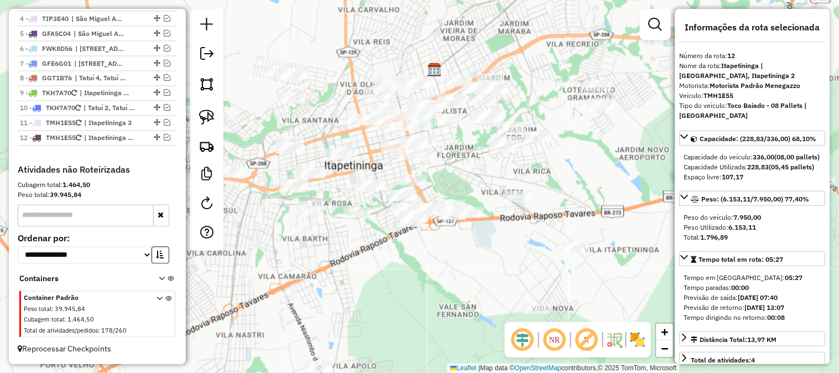
drag, startPoint x: 422, startPoint y: 332, endPoint x: 339, endPoint y: 313, distance: 85.1
click at [339, 313] on div "Janela de atendimento Grade de atendimento Capacidade Transportadoras Veículos …" at bounding box center [419, 186] width 839 height 373
drag, startPoint x: 366, startPoint y: 294, endPoint x: 332, endPoint y: 327, distance: 47.7
click at [327, 339] on div "Janela de atendimento Grade de atendimento Capacidade Transportadoras Veículos …" at bounding box center [419, 186] width 839 height 373
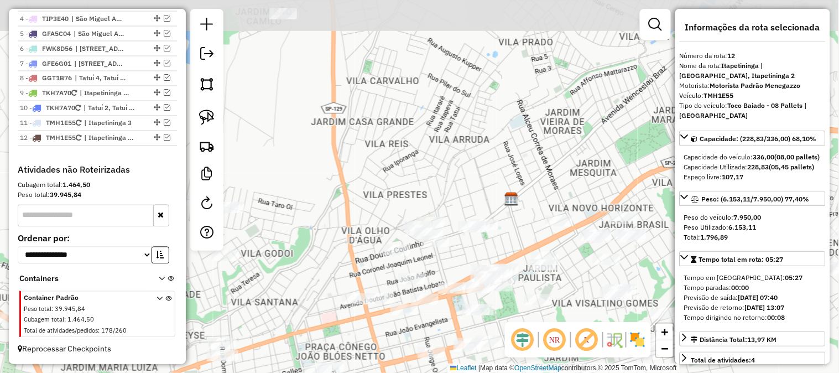
drag, startPoint x: 275, startPoint y: 48, endPoint x: 349, endPoint y: 151, distance: 127.3
click at [349, 151] on div "Janela de atendimento Grade de atendimento Capacidade Transportadoras Veículos …" at bounding box center [419, 186] width 839 height 373
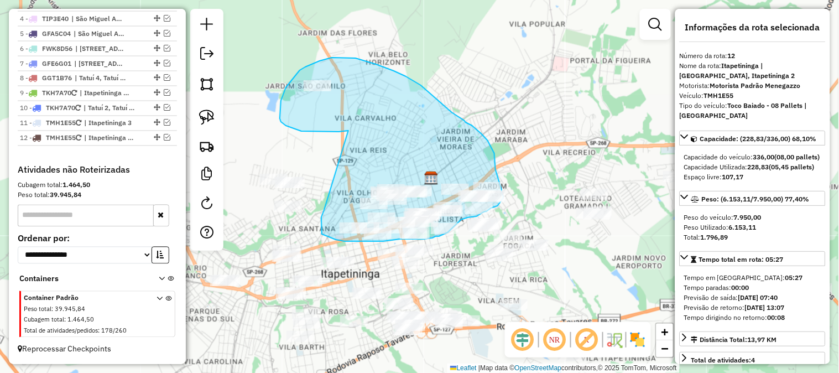
drag, startPoint x: 339, startPoint y: 132, endPoint x: 327, endPoint y: 200, distance: 69.5
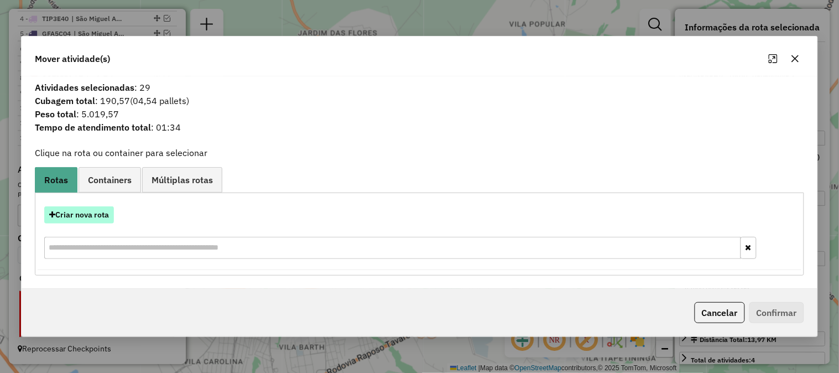
click at [90, 212] on button "Criar nova rota" at bounding box center [79, 214] width 70 height 17
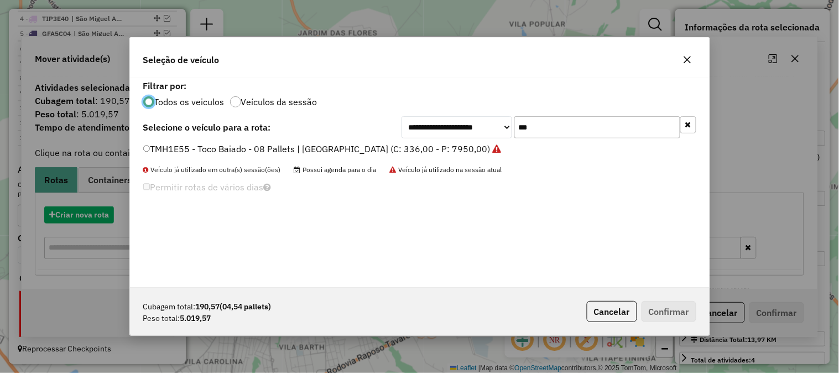
scroll to position [6, 3]
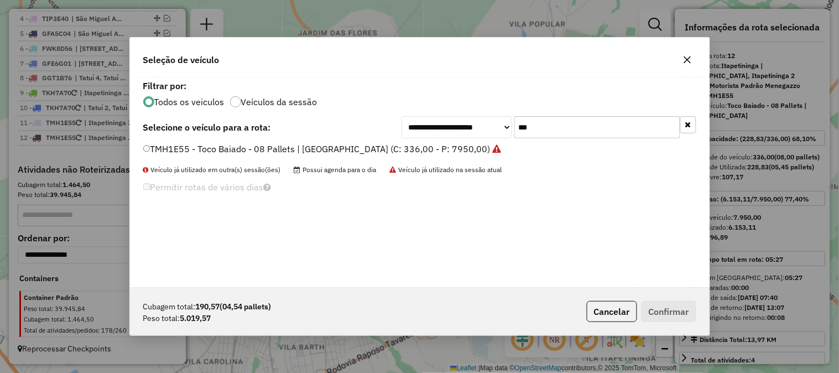
drag, startPoint x: 536, startPoint y: 127, endPoint x: 428, endPoint y: 130, distance: 107.8
click at [433, 130] on div "**********" at bounding box center [548, 127] width 295 height 22
type input "***"
click at [442, 148] on label "GDD3G82 - Truck Baiado - 06 Pallets | 252 Caixas (C: 232,00 - P: 6000,00)" at bounding box center [298, 148] width 310 height 13
click at [680, 315] on button "Confirmar" at bounding box center [668, 311] width 55 height 21
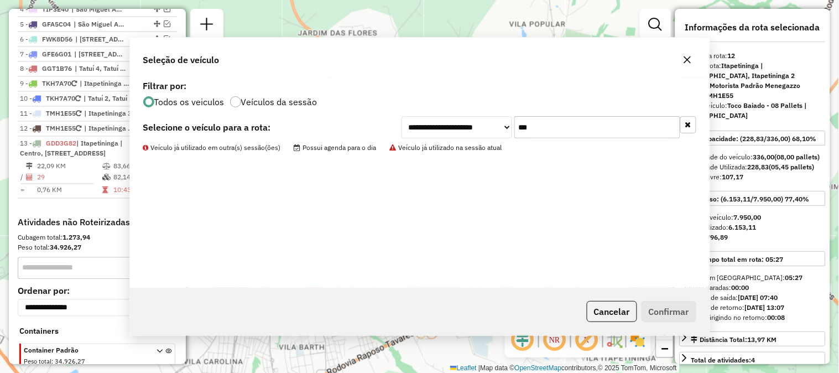
scroll to position [551, 0]
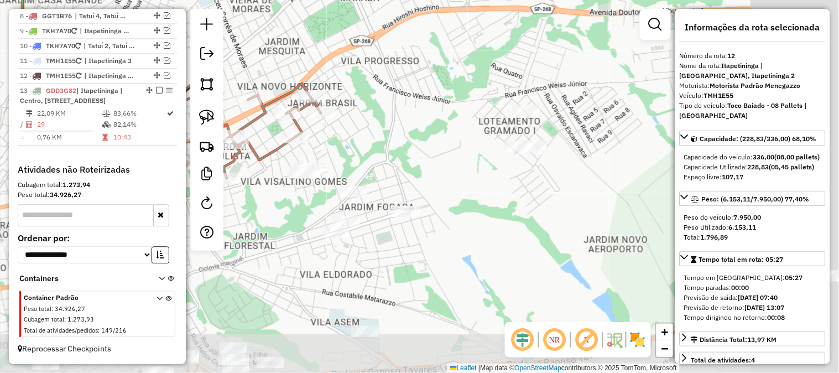
drag, startPoint x: 565, startPoint y: 218, endPoint x: 365, endPoint y: 133, distance: 217.2
click at [365, 135] on div "Janela de atendimento Grade de atendimento Capacidade Transportadoras Veículos …" at bounding box center [419, 186] width 839 height 373
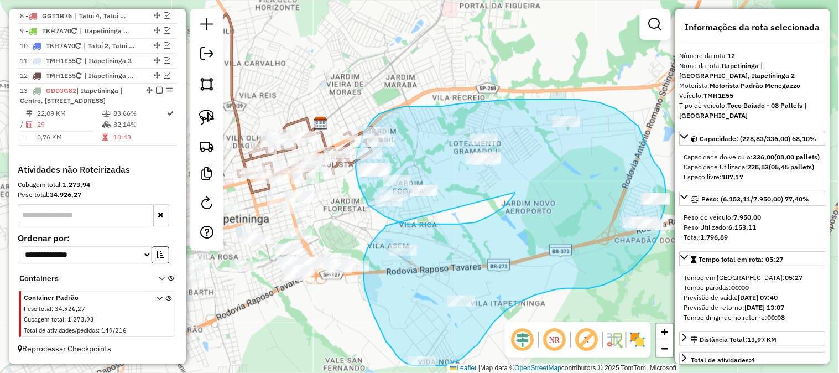
drag, startPoint x: 515, startPoint y: 192, endPoint x: 410, endPoint y: 197, distance: 105.1
click at [410, 197] on div "Janela de atendimento Grade de atendimento Capacidade Transportadoras Veículos …" at bounding box center [419, 186] width 839 height 373
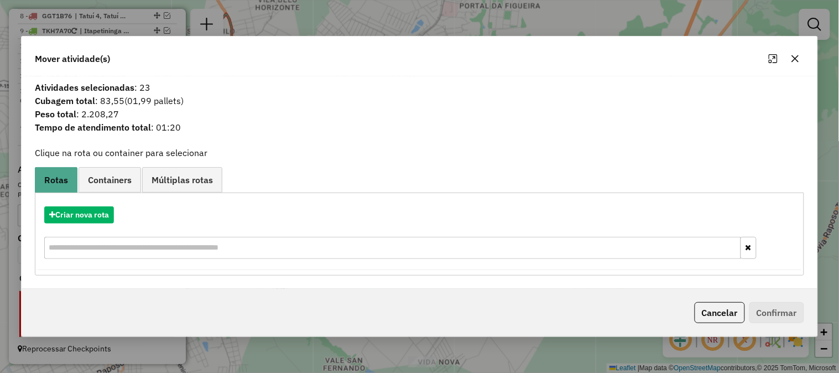
click at [797, 61] on icon "button" at bounding box center [794, 58] width 9 height 9
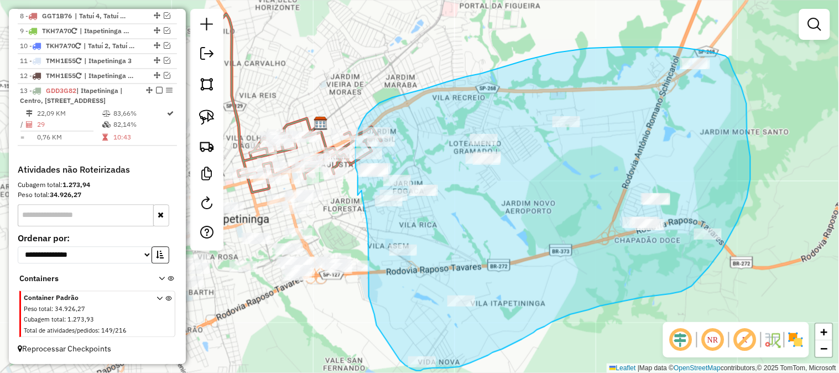
drag, startPoint x: 358, startPoint y: 195, endPoint x: 362, endPoint y: 188, distance: 7.7
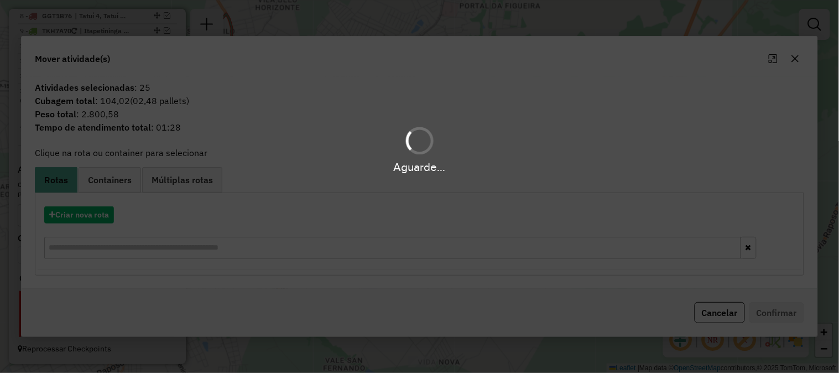
click at [92, 218] on div "Aguarde..." at bounding box center [419, 186] width 839 height 373
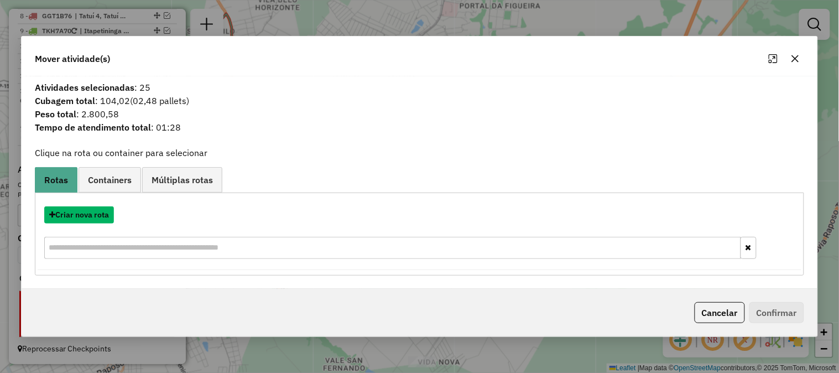
click at [92, 218] on button "Criar nova rota" at bounding box center [79, 214] width 70 height 17
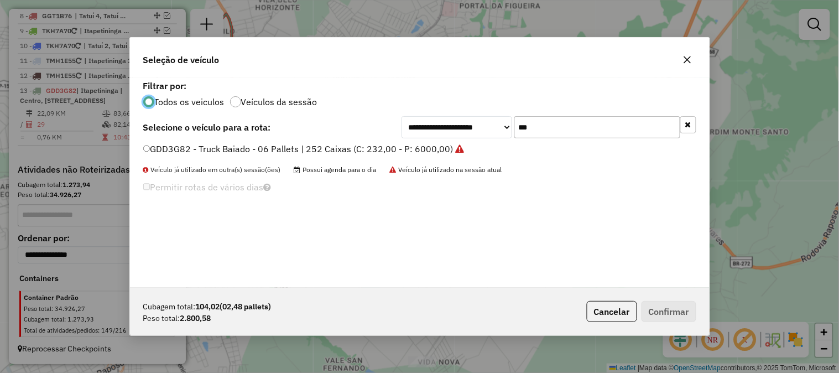
scroll to position [6, 3]
click at [432, 151] on label "GDD3G82 - Truck Baiado - 06 Pallets | 252 Caixas (C: 232,00 - P: 6000,00)" at bounding box center [303, 148] width 321 height 13
drag, startPoint x: 677, startPoint y: 313, endPoint x: 664, endPoint y: 314, distance: 12.8
click at [677, 313] on button "Confirmar" at bounding box center [668, 311] width 55 height 21
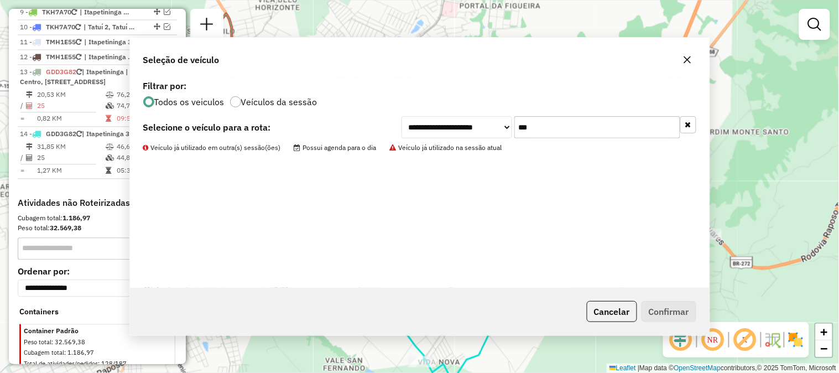
scroll to position [564, 0]
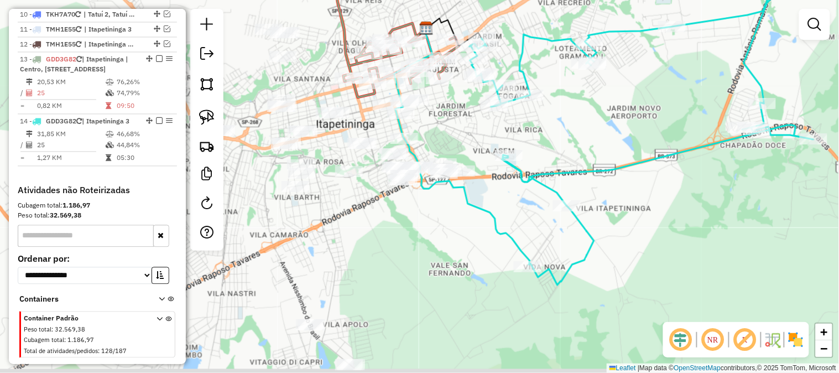
drag, startPoint x: 481, startPoint y: 229, endPoint x: 589, endPoint y: 126, distance: 149.3
click at [589, 126] on div "Janela de atendimento Grade de atendimento Capacidade Transportadoras Veículos …" at bounding box center [419, 186] width 839 height 373
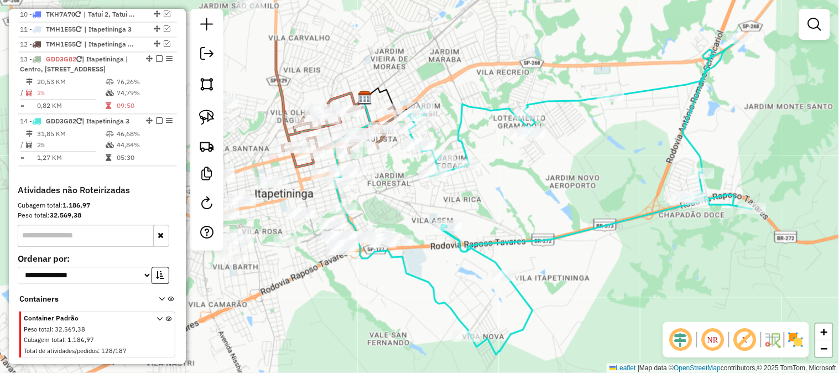
drag, startPoint x: 438, startPoint y: 196, endPoint x: 379, endPoint y: 260, distance: 87.6
click at [373, 276] on div "Janela de atendimento Grade de atendimento Capacidade Transportadoras Veículos …" at bounding box center [419, 186] width 839 height 373
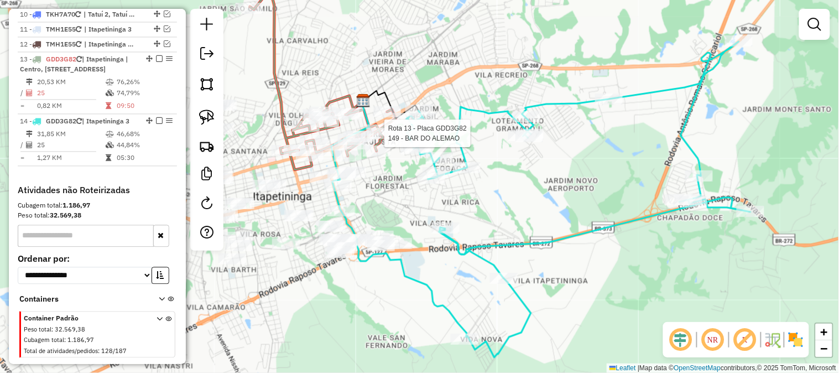
select select "**********"
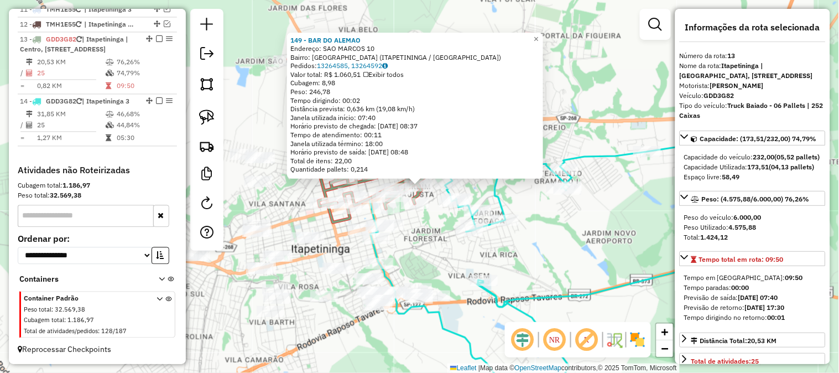
scroll to position [604, 0]
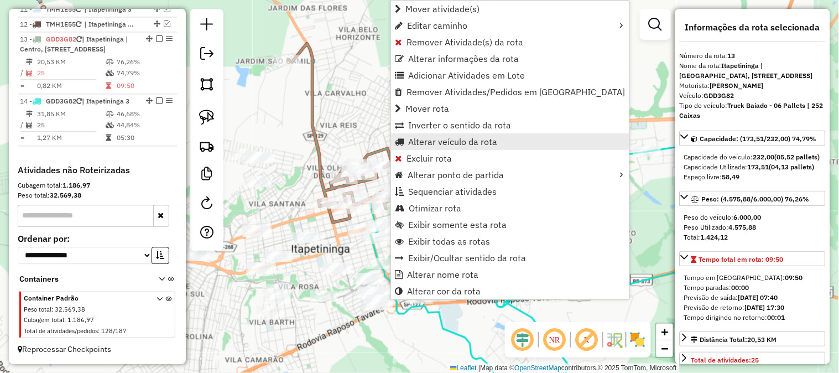
click at [479, 146] on span "Alterar veículo da rota" at bounding box center [452, 141] width 89 height 9
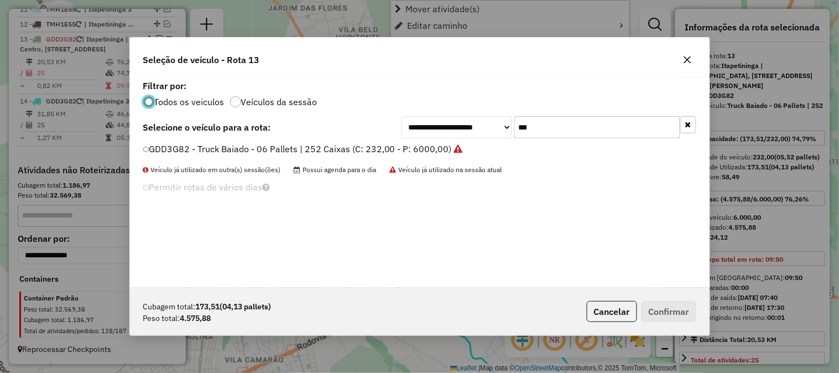
scroll to position [6, 3]
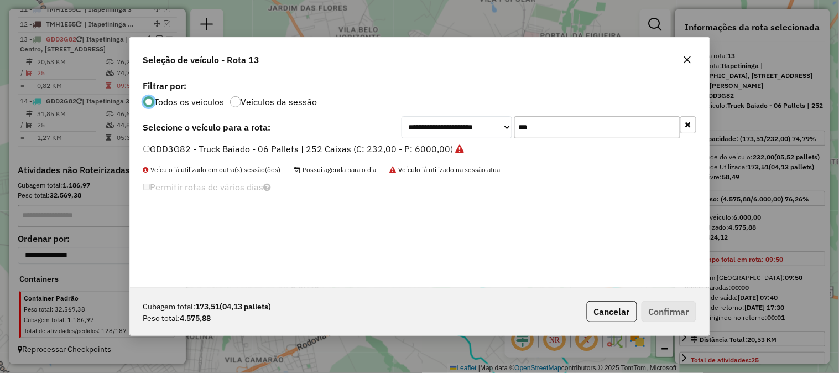
drag, startPoint x: 537, startPoint y: 134, endPoint x: 468, endPoint y: 129, distance: 69.3
click at [474, 132] on div "**********" at bounding box center [548, 127] width 295 height 22
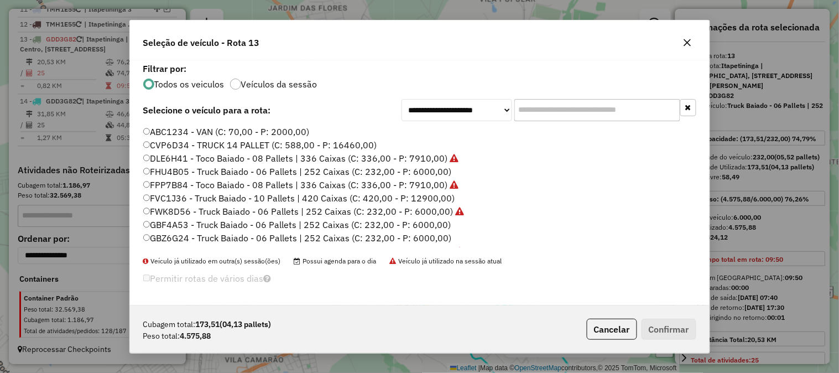
click at [428, 167] on label "FHU4B05 - Truck Baiado - 06 Pallets | 252 Caixas (C: 232,00 - P: 6000,00)" at bounding box center [297, 171] width 308 height 13
click at [687, 328] on button "Confirmar" at bounding box center [668, 328] width 55 height 21
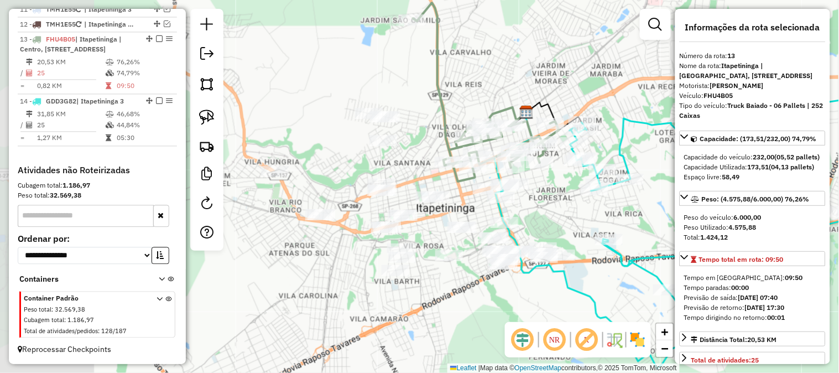
drag, startPoint x: 431, startPoint y: 240, endPoint x: 594, endPoint y: 166, distance: 178.6
click at [594, 169] on div "Janela de atendimento Grade de atendimento Capacidade Transportadoras Veículos …" at bounding box center [419, 186] width 839 height 373
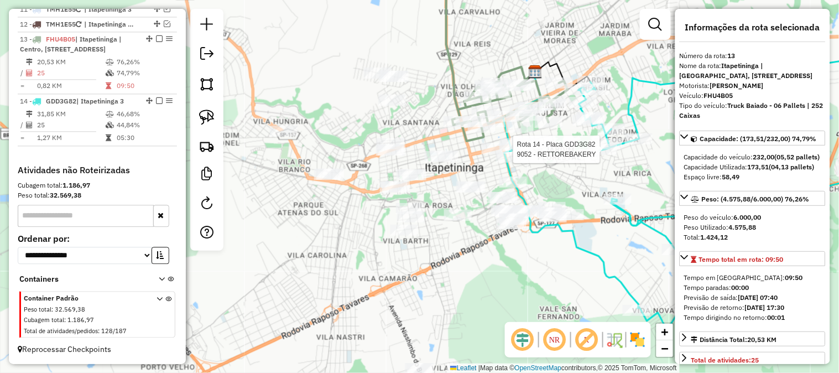
drag, startPoint x: 463, startPoint y: 307, endPoint x: 432, endPoint y: 296, distance: 33.4
click at [432, 298] on div "Rota 14 - Placa GDD3G82 9052 - RETTOREBAKERY Janela de atendimento Grade de ate…" at bounding box center [419, 186] width 839 height 373
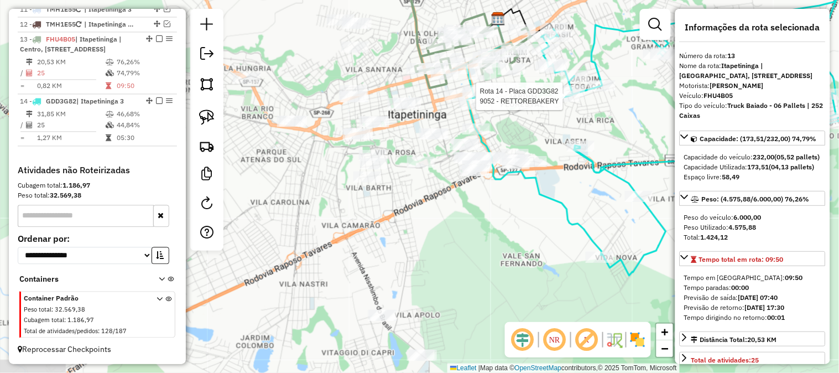
drag, startPoint x: 528, startPoint y: 261, endPoint x: 483, endPoint y: 193, distance: 81.6
click at [483, 193] on div "Rota 14 - Placa GDD3G82 9052 - RETTOREBAKERY Janela de atendimento Grade de ate…" at bounding box center [419, 186] width 839 height 373
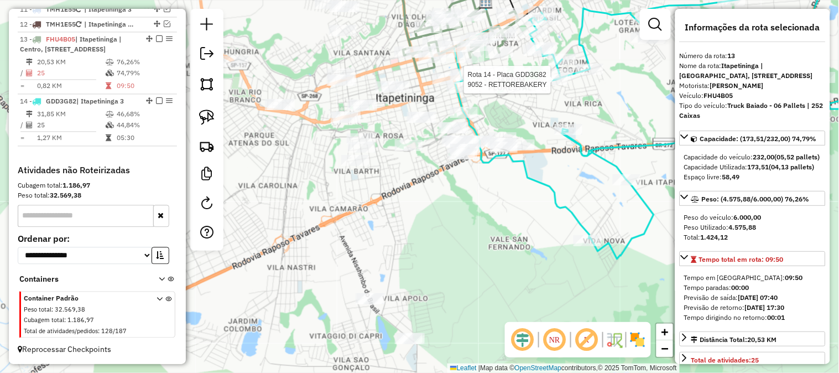
click at [478, 203] on div "Rota 14 - Placa GDD3G82 9052 - RETTOREBAKERY Janela de atendimento Grade de ate…" at bounding box center [419, 186] width 839 height 373
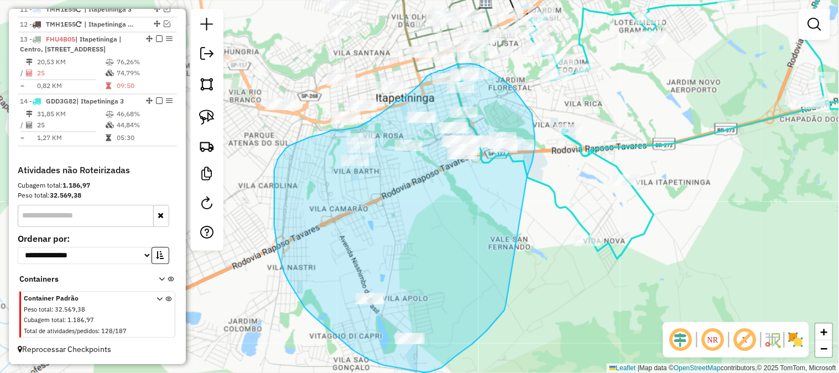
drag, startPoint x: 502, startPoint y: 313, endPoint x: 524, endPoint y: 181, distance: 133.9
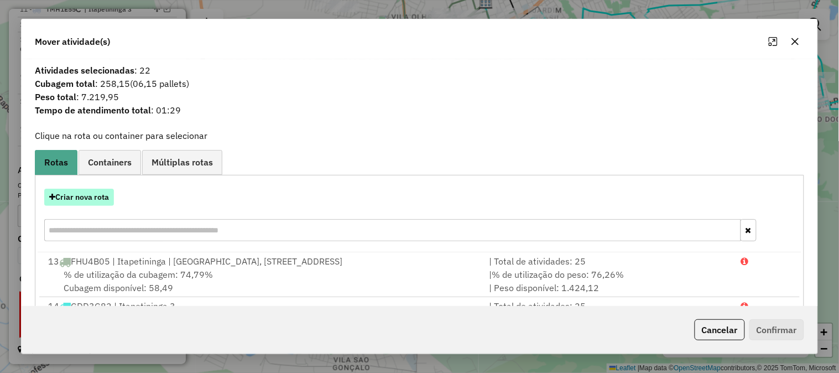
click at [101, 200] on button "Criar nova rota" at bounding box center [79, 196] width 70 height 17
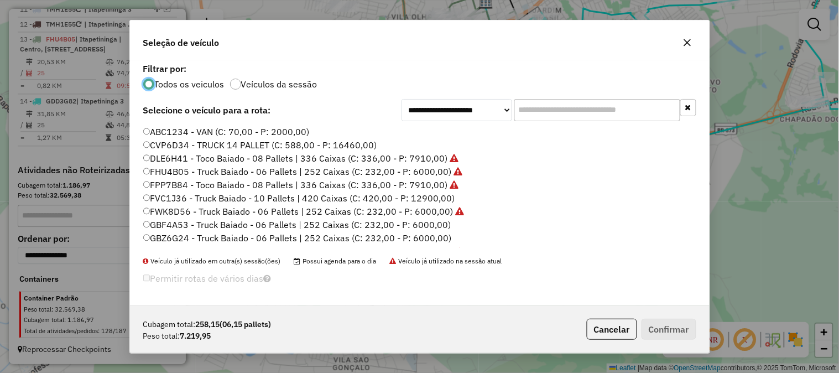
scroll to position [164, 0]
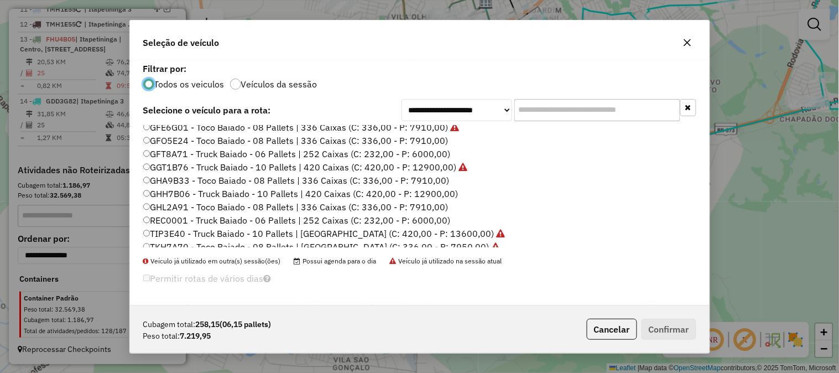
click at [438, 179] on label "GHA9B33 - Toco Baiado - 08 Pallets | 336 Caixas (C: 336,00 - P: 7910,00)" at bounding box center [296, 180] width 306 height 13
click at [689, 326] on button "Confirmar" at bounding box center [668, 328] width 55 height 21
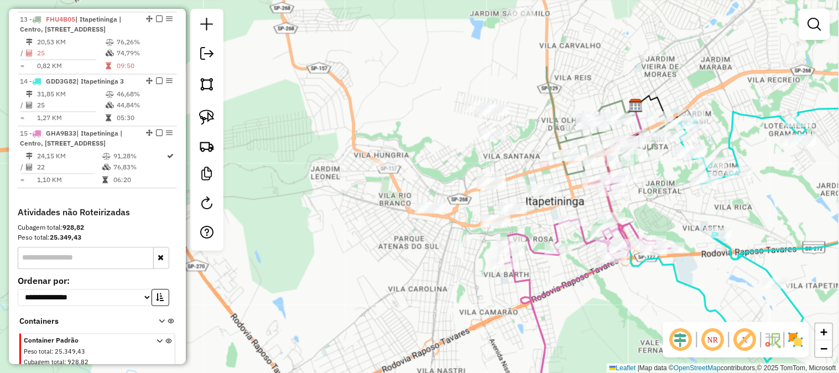
drag, startPoint x: 308, startPoint y: 205, endPoint x: 478, endPoint y: 329, distance: 210.5
click at [478, 329] on div "Janela de atendimento Grade de atendimento Capacidade Transportadoras Veículos …" at bounding box center [419, 186] width 839 height 373
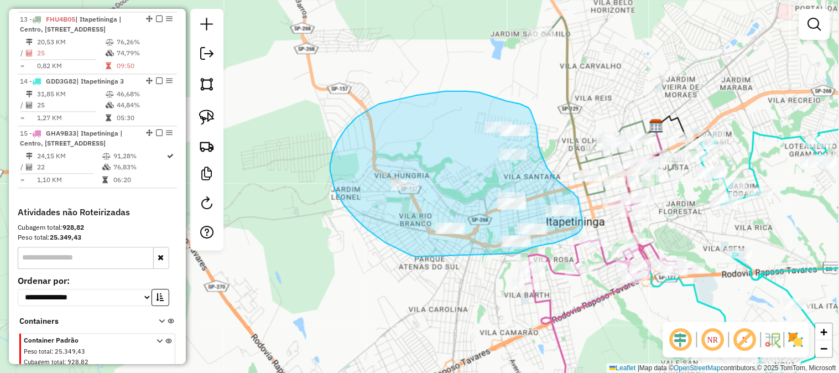
drag, startPoint x: 366, startPoint y: 229, endPoint x: 471, endPoint y: 249, distance: 106.4
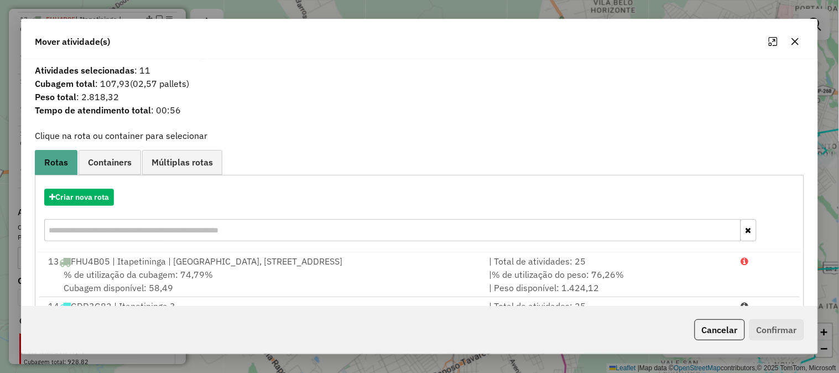
click at [797, 42] on icon "button" at bounding box center [795, 41] width 7 height 7
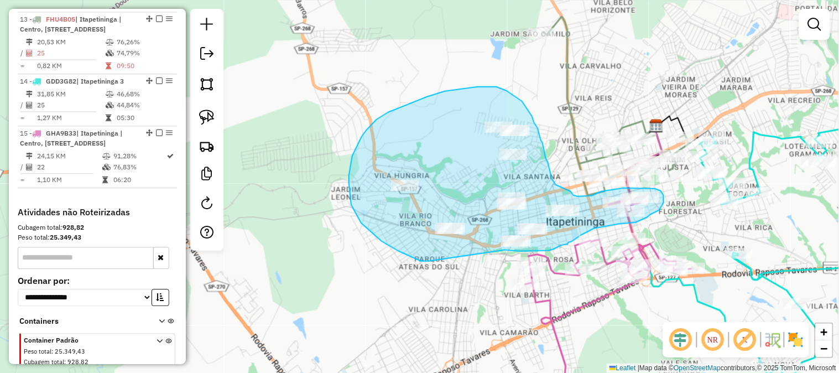
drag, startPoint x: 387, startPoint y: 244, endPoint x: 493, endPoint y: 248, distance: 105.6
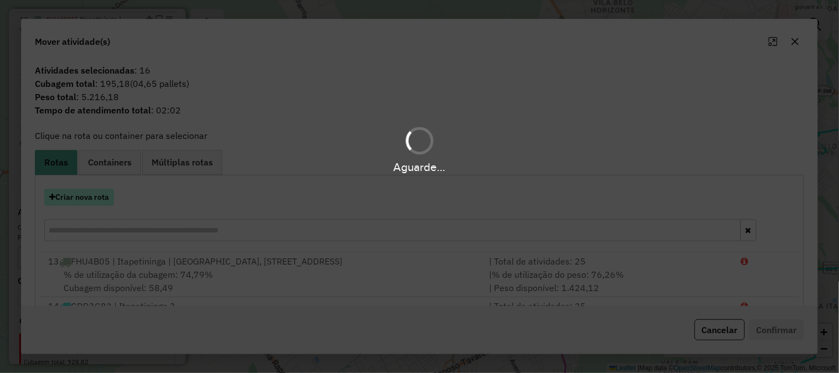
click at [98, 202] on button "Criar nova rota" at bounding box center [79, 196] width 70 height 17
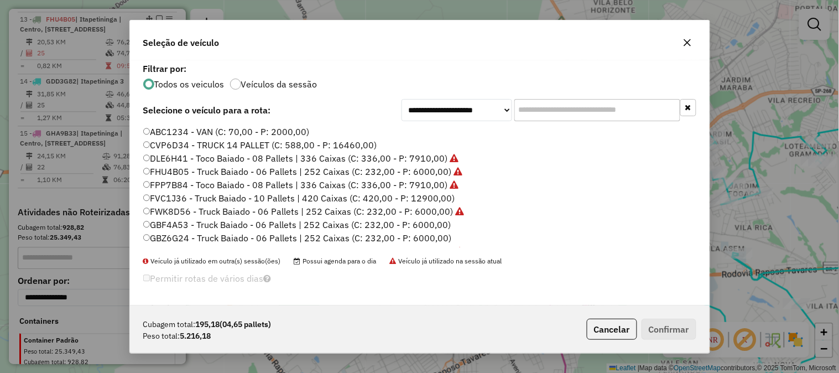
scroll to position [6, 3]
click at [98, 202] on div "**********" at bounding box center [419, 186] width 839 height 373
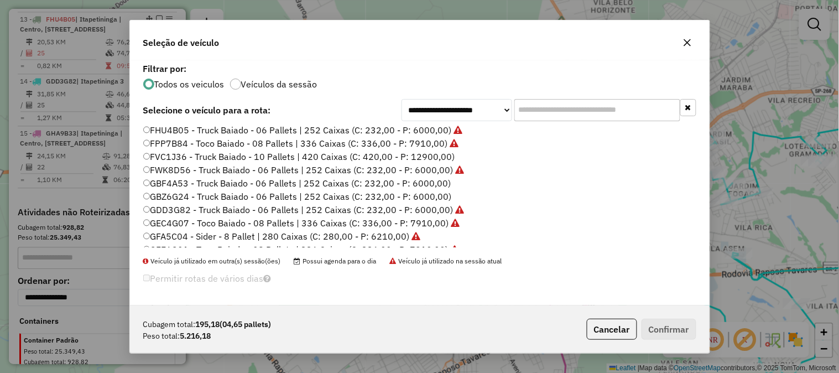
scroll to position [81, 0]
click at [436, 220] on label "GFO5E24 - Toco Baiado - 08 Pallets | 336 Caixas (C: 336,00 - P: 7910,00)" at bounding box center [295, 222] width 305 height 13
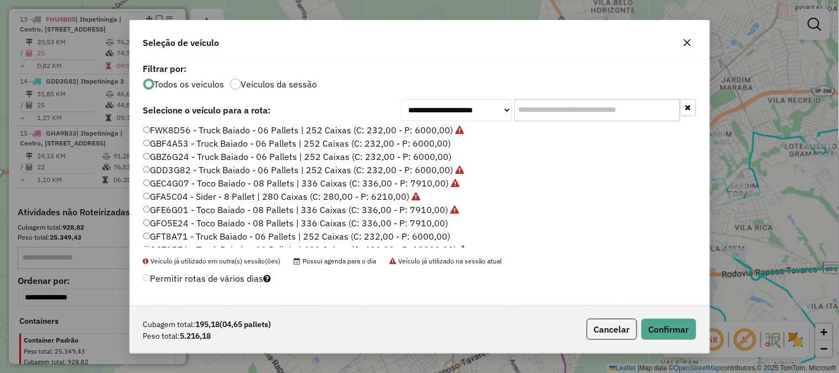
click at [648, 317] on div "Cubagem total: 195,18 (04,65 pallets) Peso total: 5.216,18 Cancelar Confirmar" at bounding box center [419, 329] width 579 height 48
click at [649, 319] on button "Confirmar" at bounding box center [668, 328] width 55 height 21
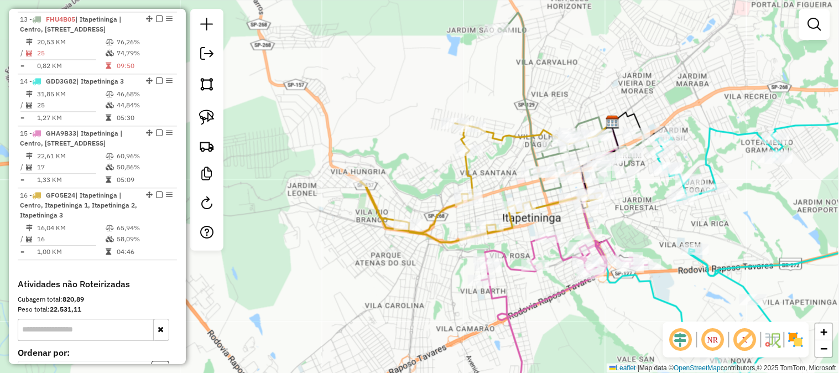
drag, startPoint x: 409, startPoint y: 302, endPoint x: 249, endPoint y: 254, distance: 167.4
click at [249, 254] on div "Janela de atendimento Grade de atendimento Capacidade Transportadoras Veículos …" at bounding box center [419, 186] width 839 height 373
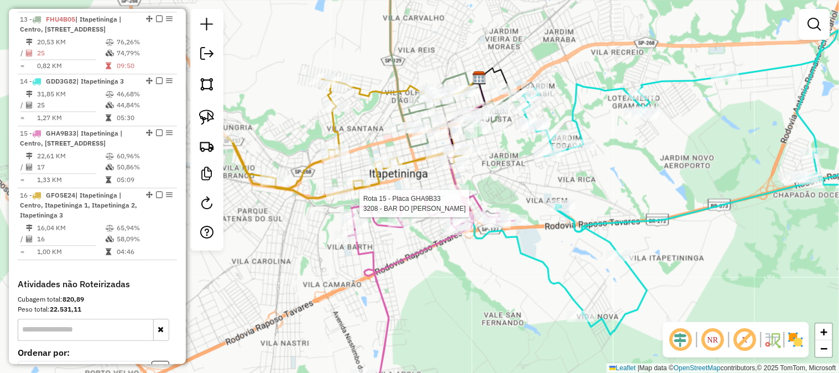
select select "**********"
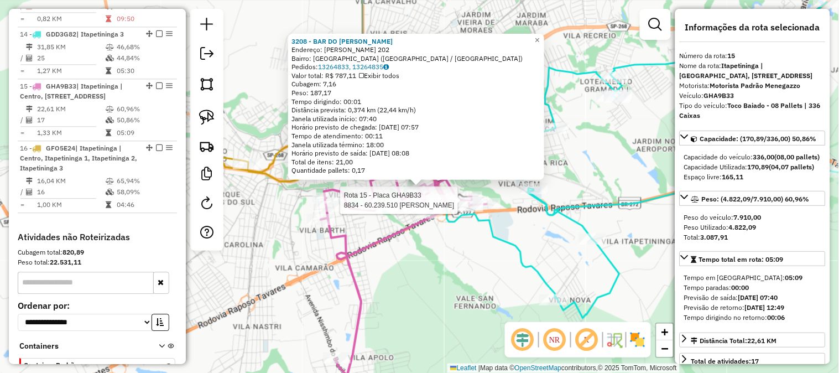
scroll to position [741, 0]
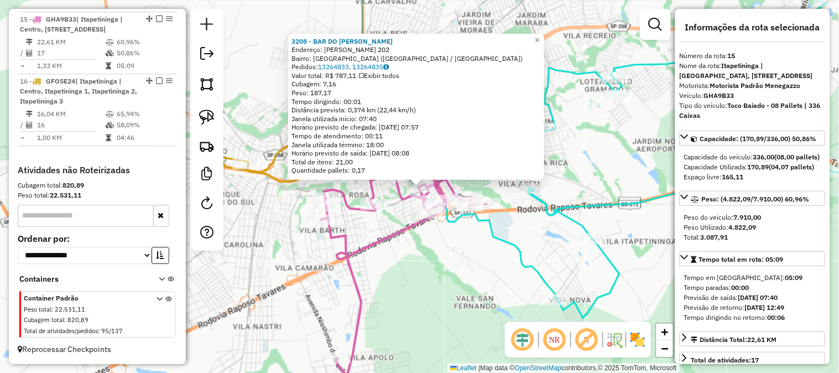
click at [478, 290] on div "3208 - BAR DO SILVIO Endereço: VALDOMIRO VAZ DA ROCHA 202 Bairro: VILA NOVA ITA…" at bounding box center [419, 186] width 839 height 373
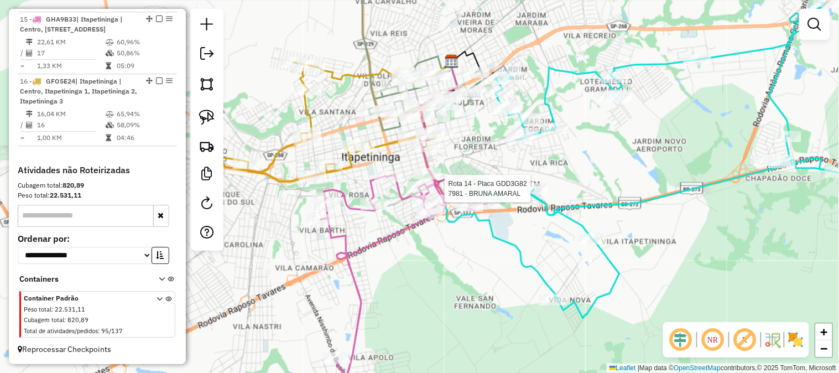
select select "**********"
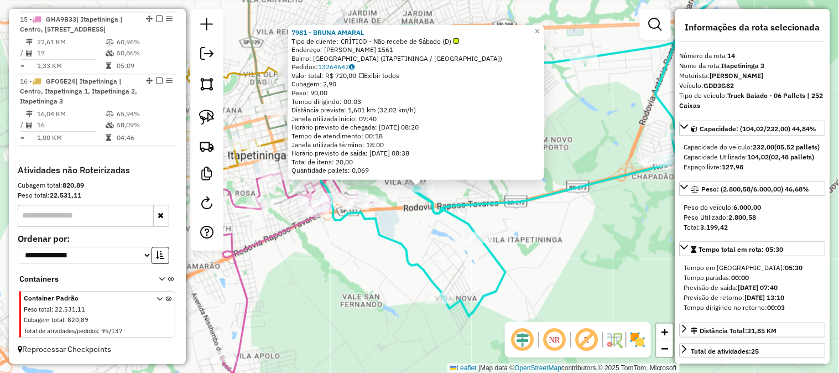
scroll to position [688, 0]
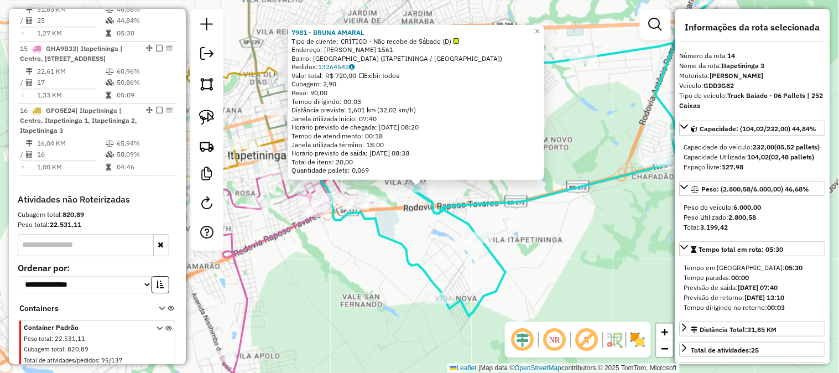
click at [469, 276] on div "7981 - BRUNA AMARAL Tipo de cliente: CRÍTICO - Não recebe de Sábado (D) Endereç…" at bounding box center [419, 186] width 839 height 373
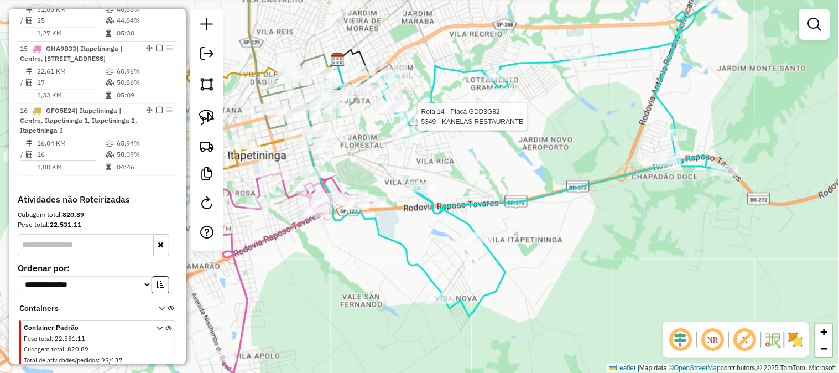
select select "**********"
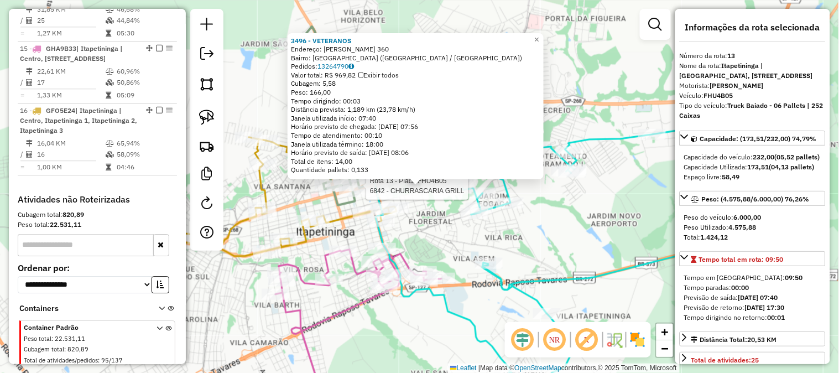
scroll to position [616, 0]
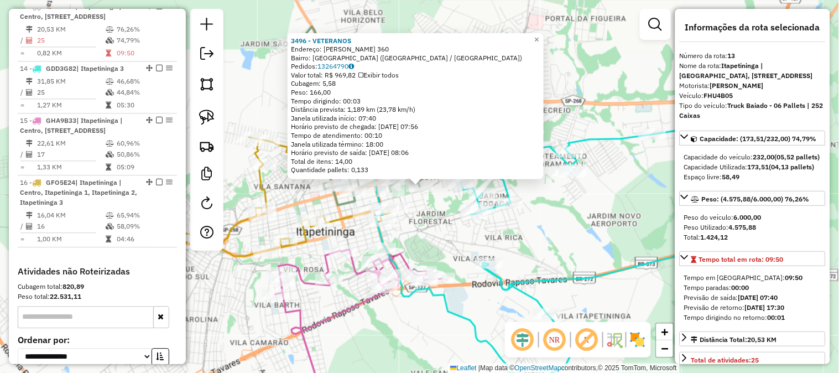
click at [431, 217] on div "Rota 15 - Placa GHA9B33 3208 - BAR DO SILVIO Rota 15 - Placa GHA9B33 4134 - PAD…" at bounding box center [419, 186] width 839 height 373
click at [433, 222] on div "3496 - VETERANOS Endereço: PLINIO SALGADO 360 Bairro: VILA MONTEIRO (ITAPETININ…" at bounding box center [419, 186] width 839 height 373
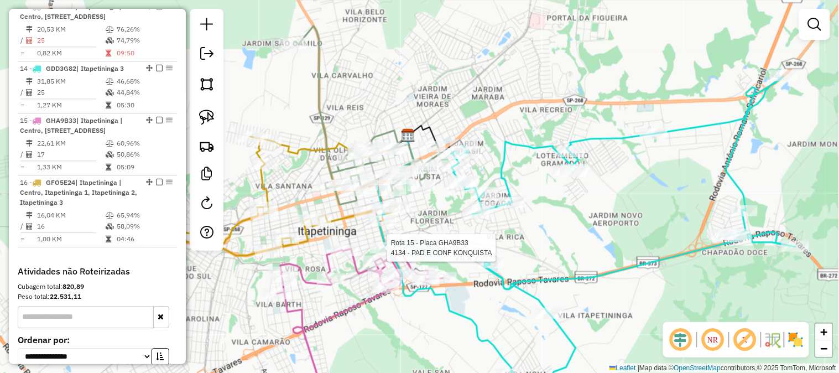
select select "**********"
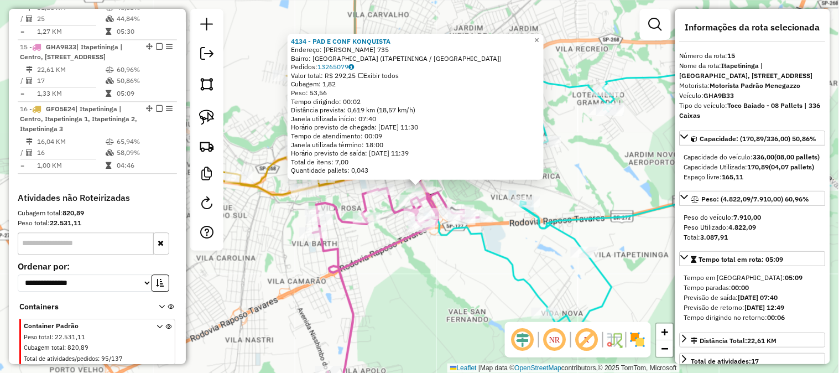
scroll to position [741, 0]
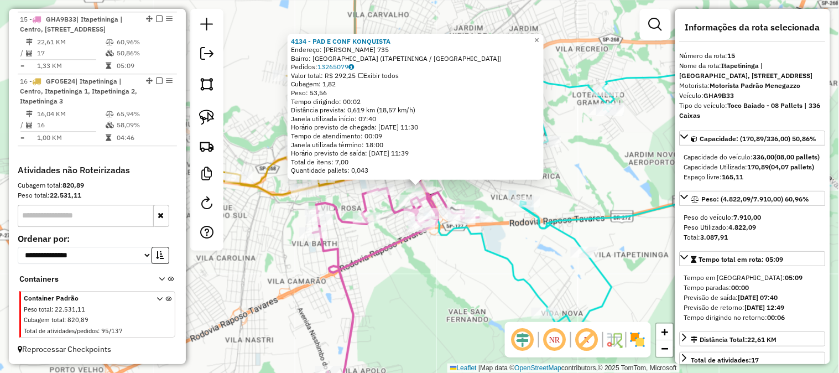
click at [439, 264] on div "4134 - PAD E CONF KONQUISTA Endereço: SALVADOR DE OLIVEIRA LEME 735 Bairro: JAR…" at bounding box center [419, 186] width 839 height 373
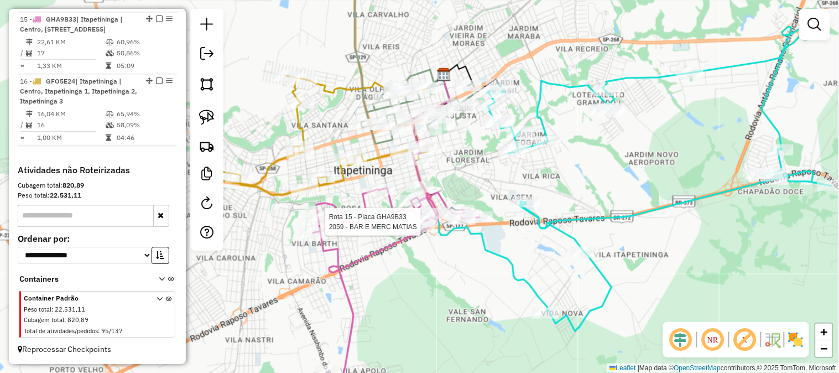
select select "**********"
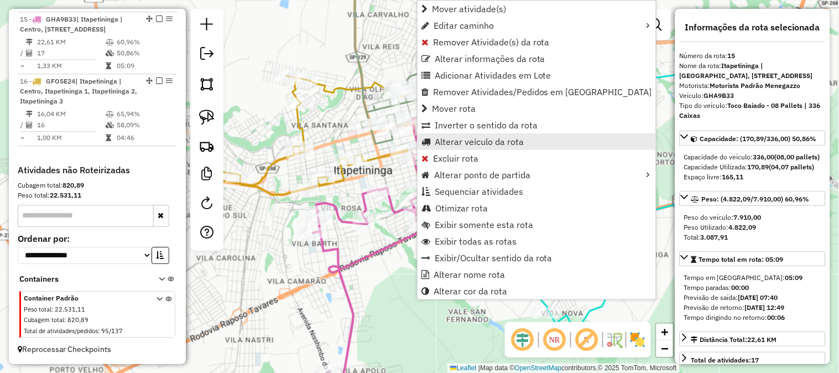
click at [493, 137] on span "Alterar veículo da rota" at bounding box center [478, 141] width 89 height 9
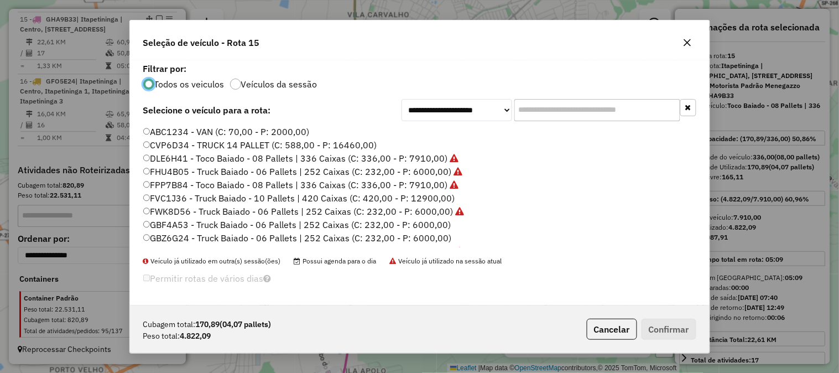
scroll to position [6, 3]
click at [440, 224] on label "GBF4A53 - Truck Baiado - 06 Pallets | 252 Caixas (C: 232,00 - P: 6000,00)" at bounding box center [297, 224] width 308 height 13
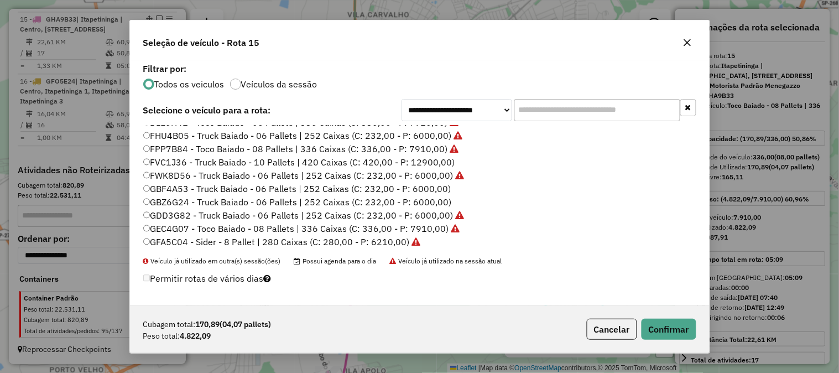
scroll to position [81, 0]
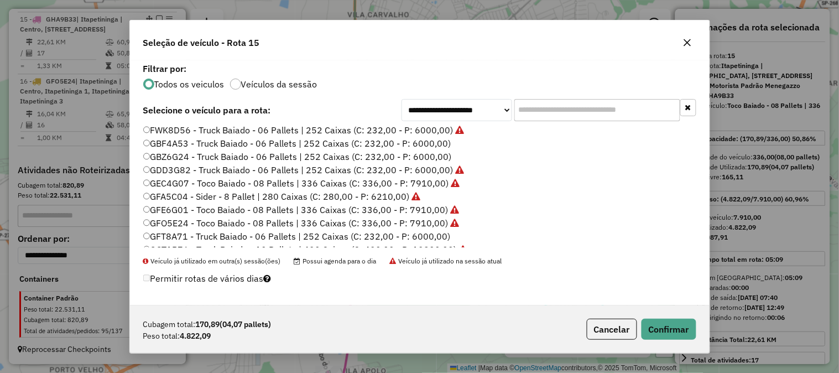
click at [438, 235] on label "GFT8A71 - Truck Baiado - 06 Pallets | 252 Caixas (C: 232,00 - P: 6000,00)" at bounding box center [296, 235] width 307 height 13
click at [664, 319] on button "Confirmar" at bounding box center [668, 328] width 55 height 21
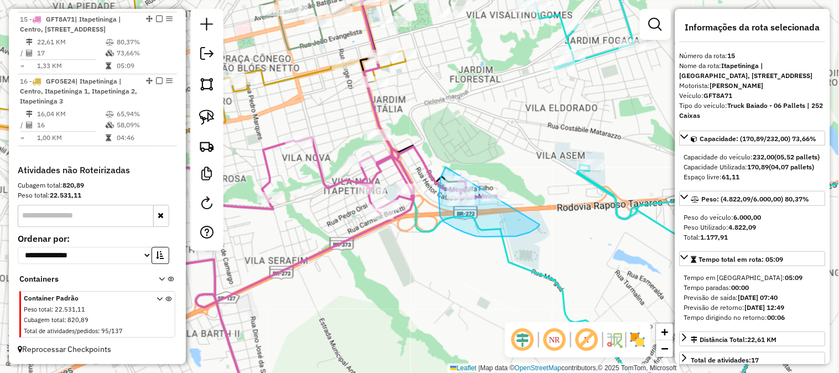
drag, startPoint x: 540, startPoint y: 224, endPoint x: 509, endPoint y: 163, distance: 68.7
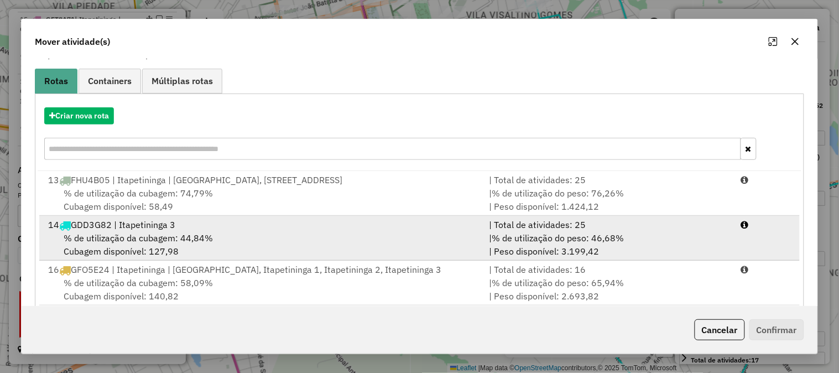
click at [533, 250] on div "| % de utilização do peso: 46,68% | Peso disponível: 3.199,42" at bounding box center [608, 244] width 252 height 27
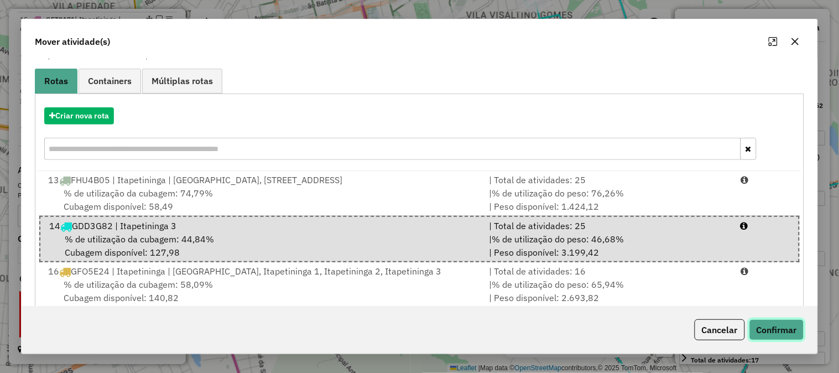
click at [783, 332] on button "Confirmar" at bounding box center [776, 329] width 55 height 21
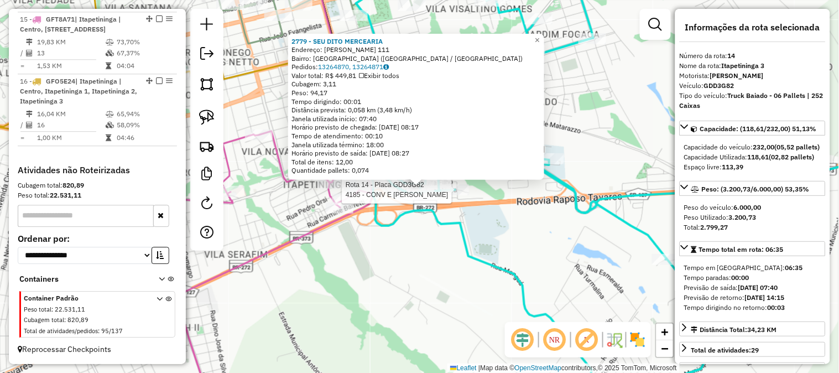
scroll to position [688, 0]
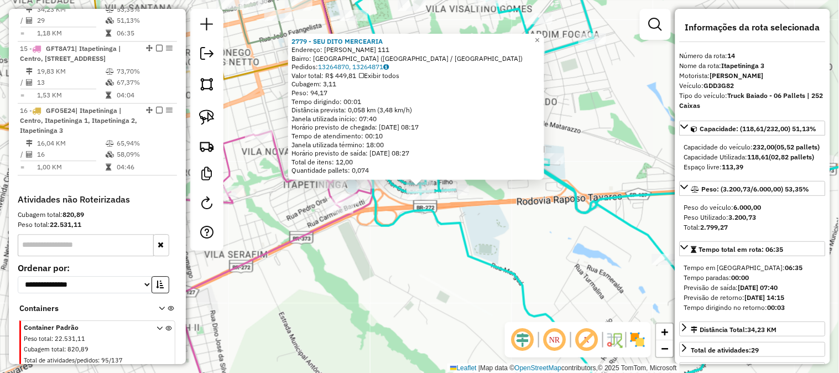
click at [402, 269] on div "2779 - SEU DITO MERCEARIA Endereço: AYRES LOURENCO DE SOUZA 111 Bairro: VILA NO…" at bounding box center [419, 186] width 839 height 373
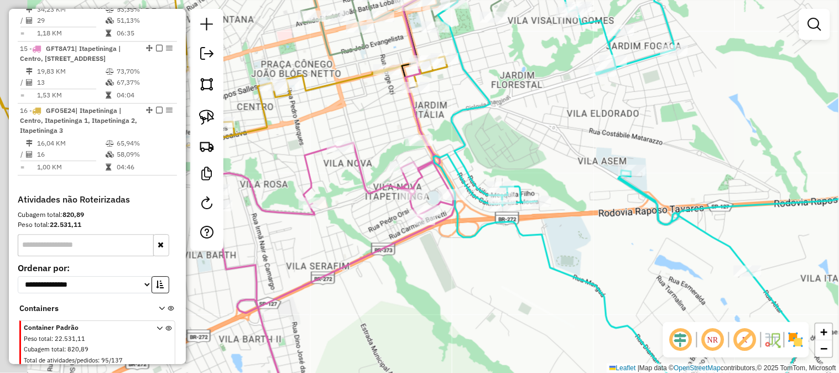
drag, startPoint x: 409, startPoint y: 269, endPoint x: 461, endPoint y: 276, distance: 52.5
click at [461, 276] on div "Janela de atendimento Grade de atendimento Capacidade Transportadoras Veículos …" at bounding box center [419, 186] width 839 height 373
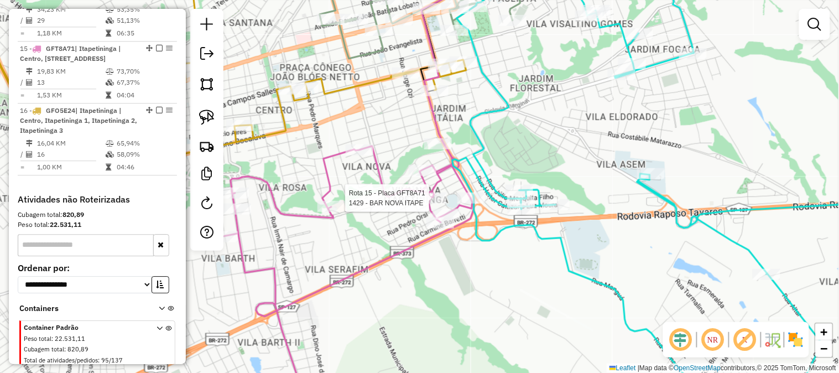
select select "**********"
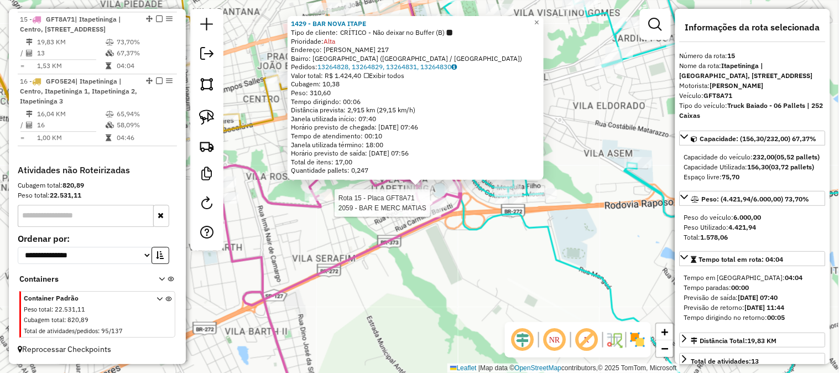
scroll to position [741, 0]
click at [444, 310] on div "1429 - BAR NOVA ITAPE Tipo de cliente: CRÍTICO - Não deixar no Buffer (B) Prior…" at bounding box center [419, 186] width 839 height 373
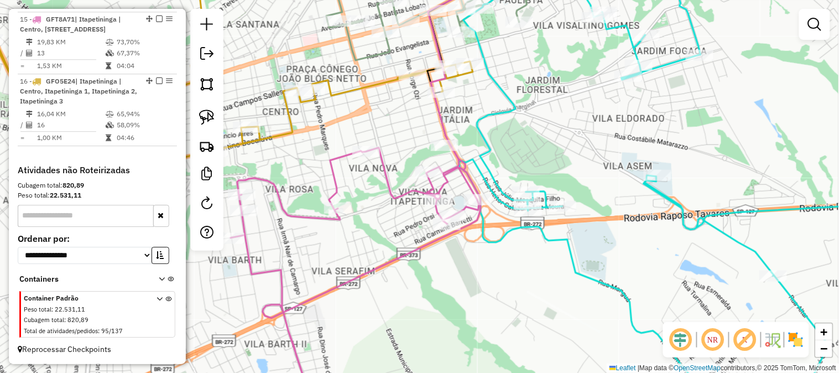
drag, startPoint x: 393, startPoint y: 295, endPoint x: 436, endPoint y: 318, distance: 48.2
click at [435, 318] on div "Janela de atendimento Grade de atendimento Capacidade Transportadoras Veículos …" at bounding box center [419, 186] width 839 height 373
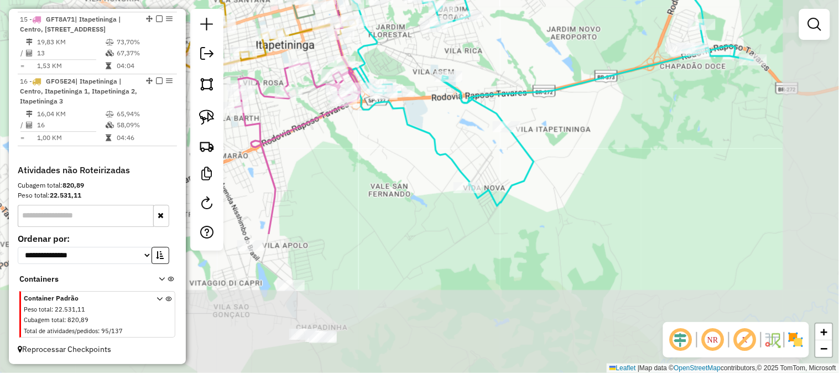
drag, startPoint x: 429, startPoint y: 317, endPoint x: 321, endPoint y: 142, distance: 205.7
click at [322, 142] on div "Janela de atendimento Grade de atendimento Capacidade Transportadoras Veículos …" at bounding box center [419, 186] width 839 height 373
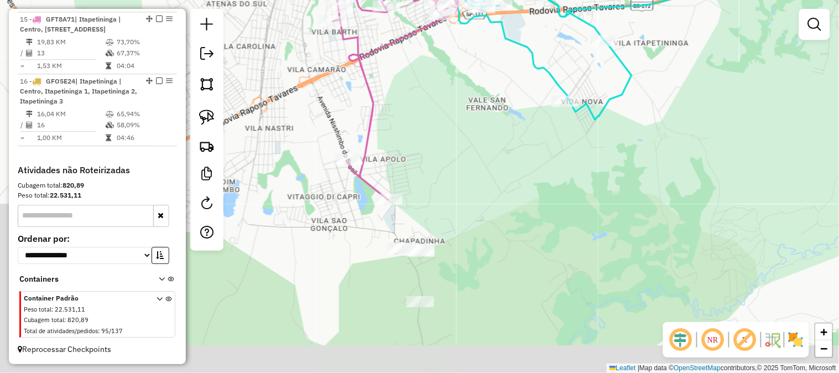
drag, startPoint x: 343, startPoint y: 158, endPoint x: 502, endPoint y: 119, distance: 163.4
click at [501, 121] on div "Janela de atendimento Grade de atendimento Capacidade Transportadoras Veículos …" at bounding box center [419, 186] width 839 height 373
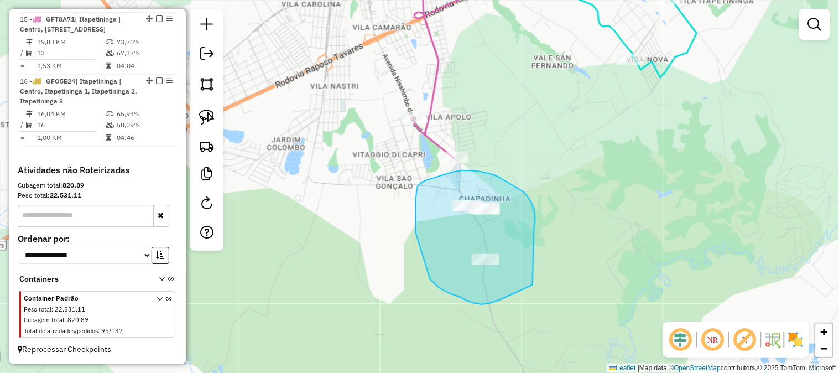
drag, startPoint x: 534, startPoint y: 208, endPoint x: 543, endPoint y: 276, distance: 68.6
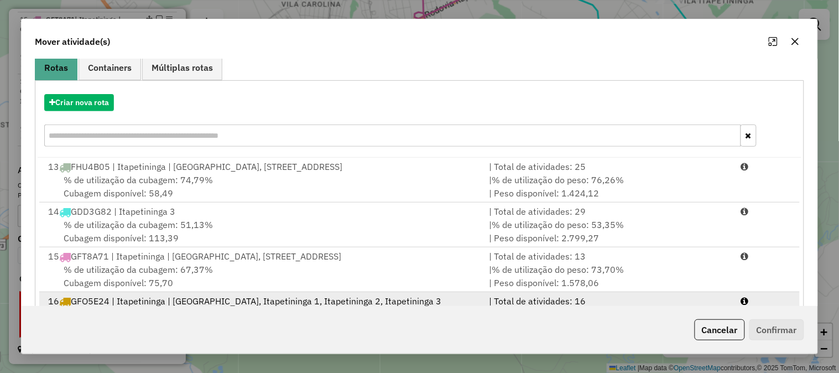
scroll to position [144, 0]
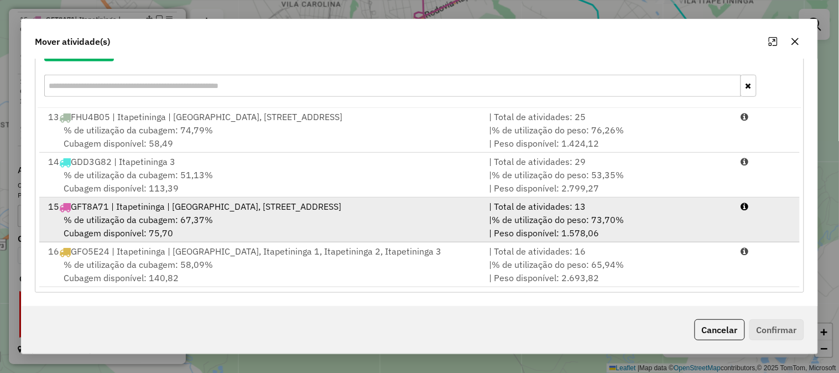
click at [523, 230] on div "| % de utilização do peso: 73,70% | Peso disponível: 1.578,06" at bounding box center [608, 226] width 252 height 27
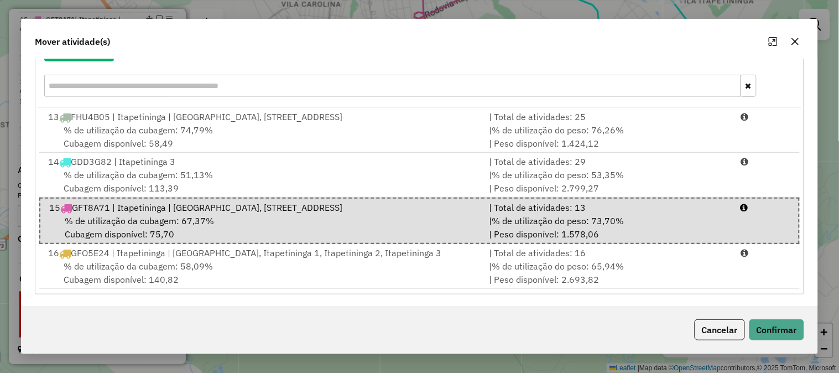
click at [769, 317] on div "Cancelar Confirmar" at bounding box center [419, 330] width 795 height 48
click at [771, 322] on button "Confirmar" at bounding box center [776, 329] width 55 height 21
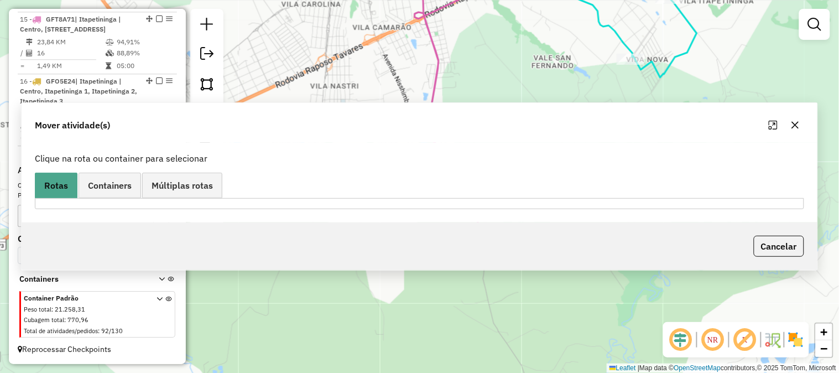
scroll to position [0, 0]
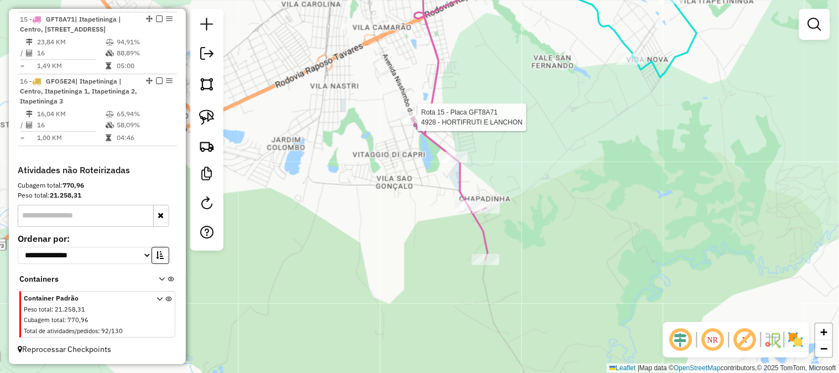
select select "**********"
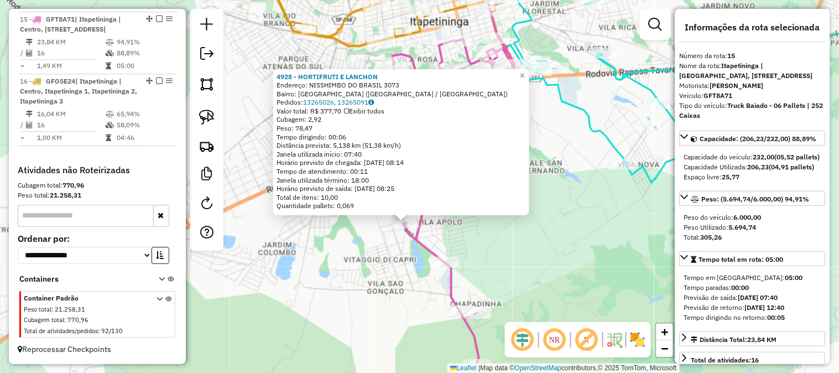
drag, startPoint x: 380, startPoint y: 227, endPoint x: 395, endPoint y: 286, distance: 60.3
click at [355, 296] on div "4928 - HORTIFRUTI E LANCHON Endereço: NISSHIMBO DO BRASIL 3073 Bairro: VILA CAM…" at bounding box center [419, 186] width 839 height 373
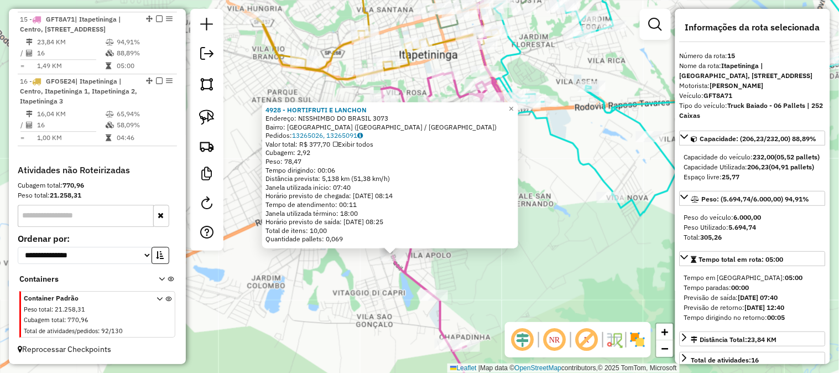
click at [584, 243] on div "4928 - HORTIFRUTI E LANCHON Endereço: NISSHIMBO DO BRASIL 3073 Bairro: VILA CAM…" at bounding box center [419, 186] width 839 height 373
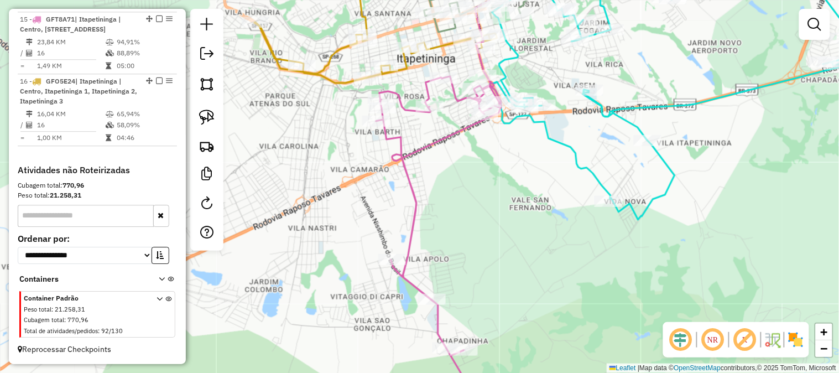
drag, startPoint x: 535, startPoint y: 181, endPoint x: 521, endPoint y: 294, distance: 113.1
click at [521, 297] on div "Janela de atendimento Grade de atendimento Capacidade Transportadoras Veículos …" at bounding box center [419, 186] width 839 height 373
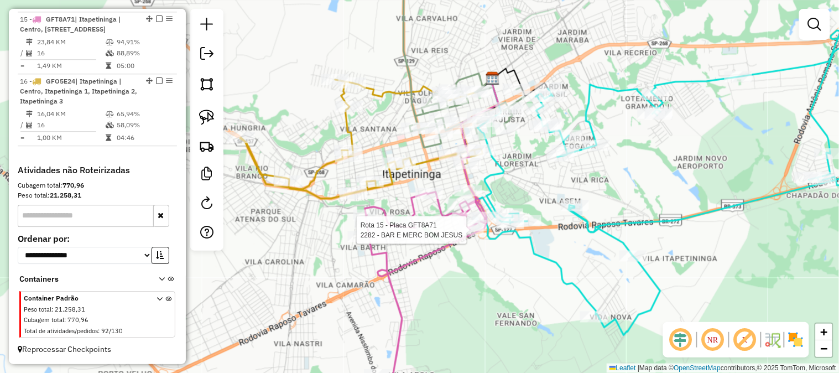
select select "**********"
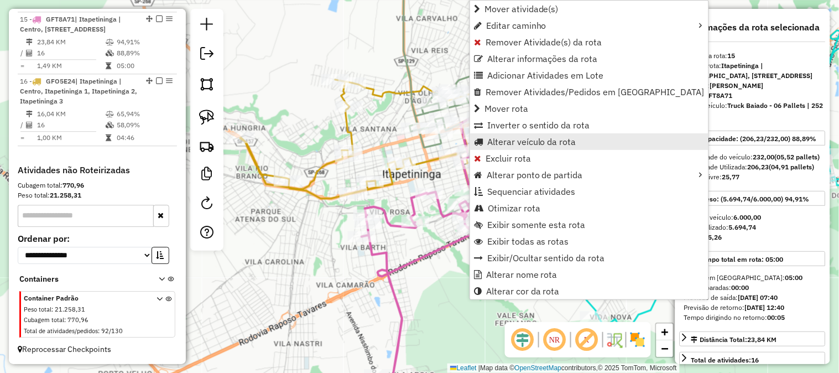
click at [522, 140] on span "Alterar veículo da rota" at bounding box center [531, 141] width 89 height 9
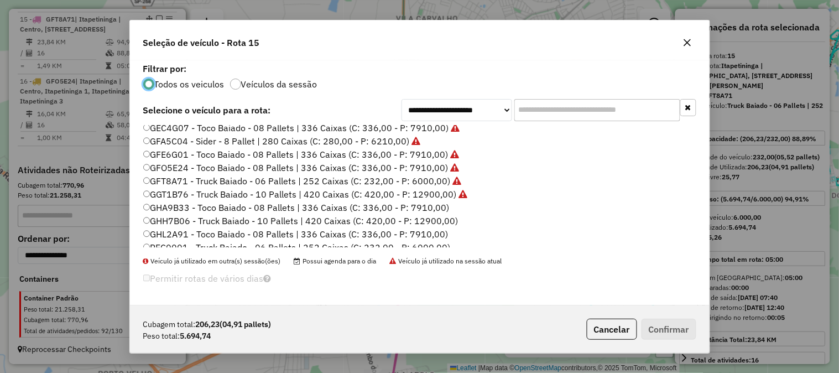
scroll to position [164, 0]
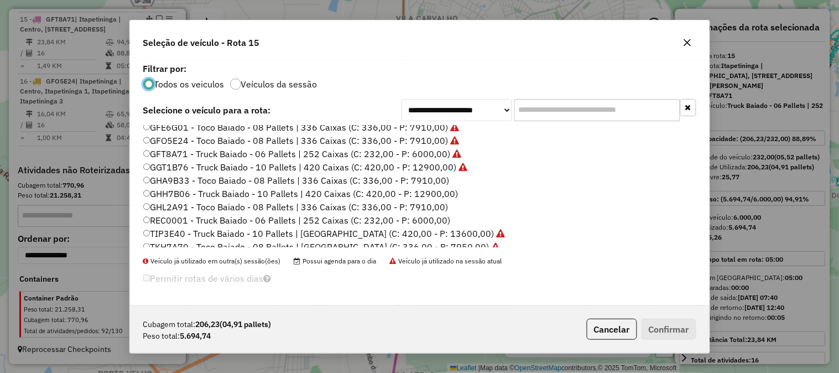
click at [435, 174] on label "GHA9B33 - Toco Baiado - 08 Pallets | 336 Caixas (C: 336,00 - P: 7910,00)" at bounding box center [296, 180] width 306 height 13
click at [681, 328] on button "Confirmar" at bounding box center [668, 328] width 55 height 21
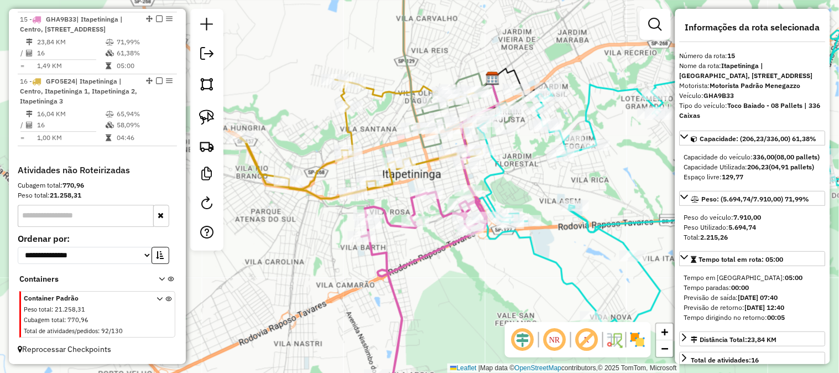
drag, startPoint x: 323, startPoint y: 252, endPoint x: 327, endPoint y: 246, distance: 7.5
click at [323, 254] on div "Janela de atendimento Grade de atendimento Capacidade Transportadoras Veículos …" at bounding box center [419, 186] width 839 height 373
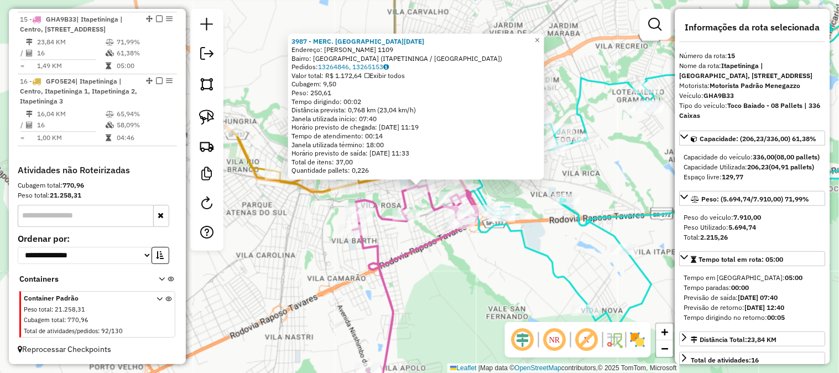
drag, startPoint x: 438, startPoint y: 285, endPoint x: 438, endPoint y: 279, distance: 6.1
click at [438, 284] on div "3987 - MERC. SANTA LUCIA Endereço: RODOLFO MIRANDA LEONEL 1109 Bairro: VILA NOV…" at bounding box center [419, 186] width 839 height 373
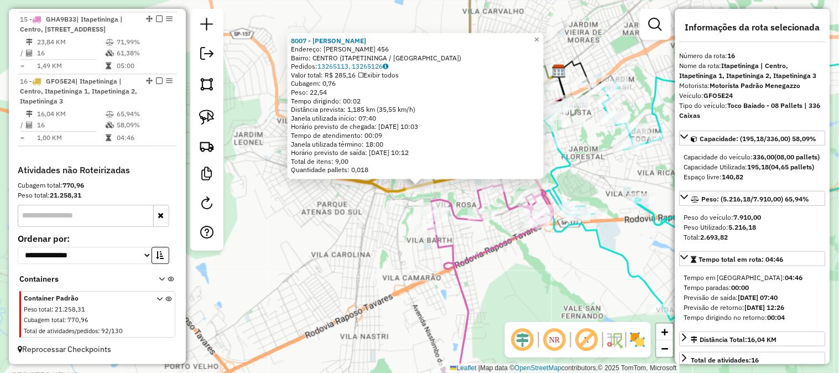
scroll to position [747, 0]
click at [328, 233] on div "8007 - RENAN LUIS Endereço: QUINTINO BOCAIUVA 456 Bairro: CENTRO (ITAPETININGA …" at bounding box center [419, 186] width 839 height 373
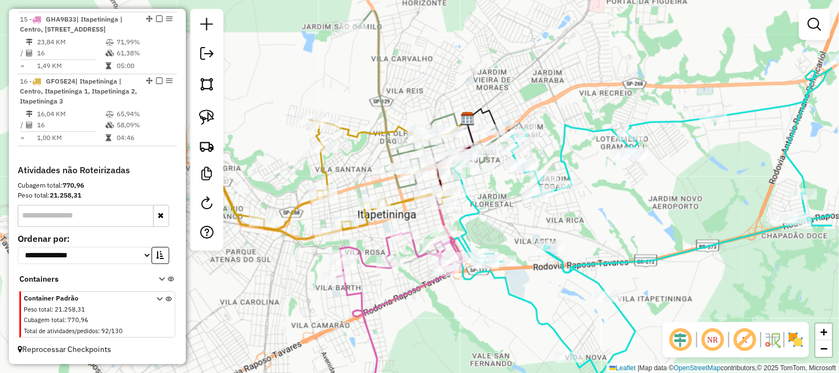
drag, startPoint x: 343, startPoint y: 242, endPoint x: 292, endPoint y: 268, distance: 57.4
click at [245, 292] on div "Janela de atendimento Grade de atendimento Capacidade Transportadoras Veículos …" at bounding box center [419, 186] width 839 height 373
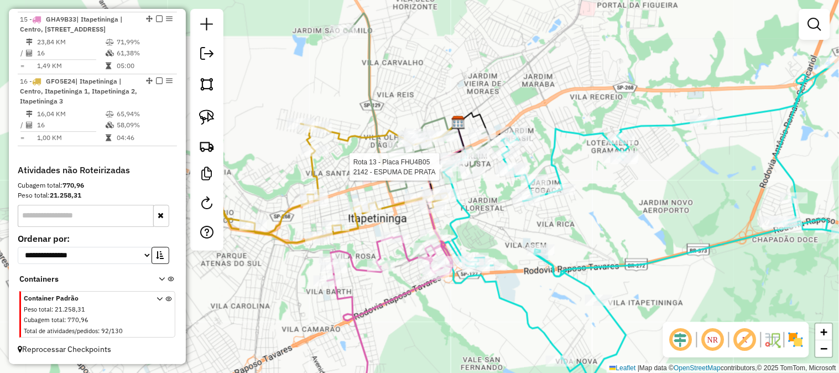
select select "**********"
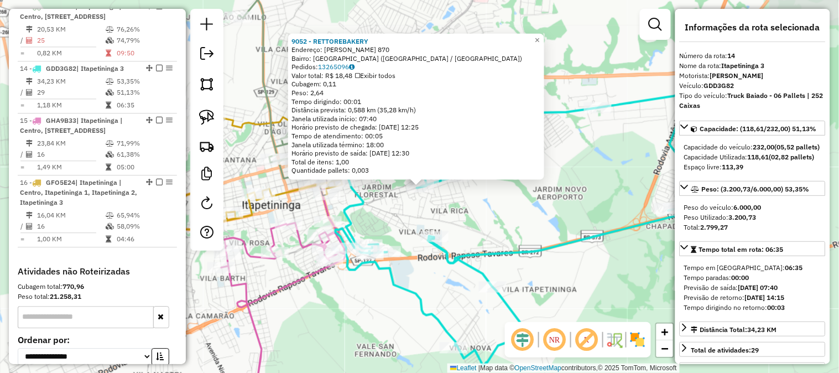
scroll to position [688, 0]
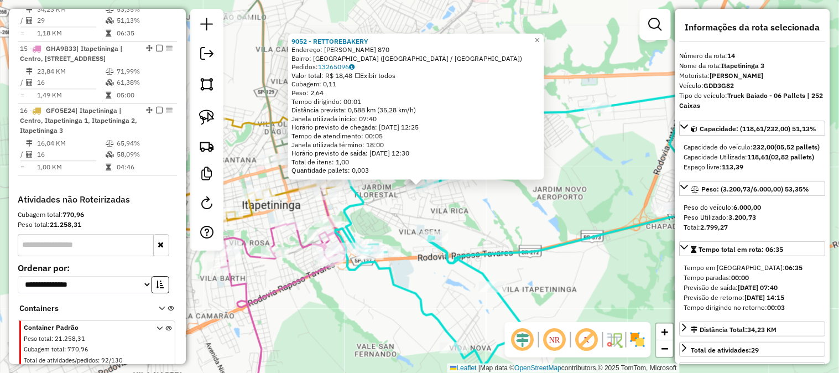
click at [532, 216] on div "9052 - RETTOREBAKERY Endereço: JOAQUIM FOGACA DE ALMEIDA NETO 870 Bairro: JARDI…" at bounding box center [419, 186] width 839 height 373
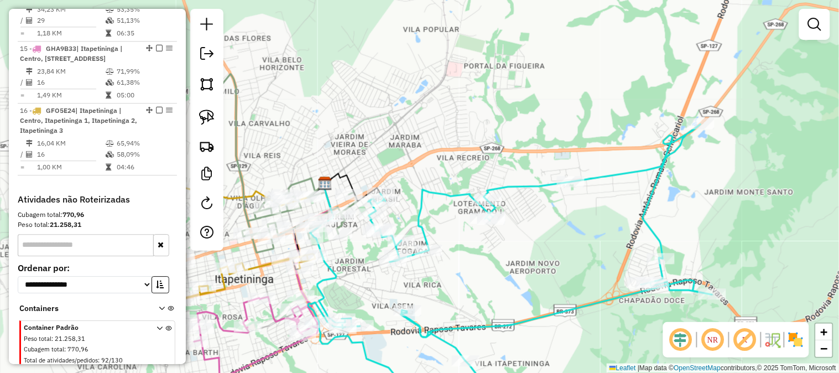
drag, startPoint x: 500, startPoint y: 207, endPoint x: 459, endPoint y: 290, distance: 92.5
click at [459, 290] on div "Janela de atendimento Grade de atendimento Capacidade Transportadoras Veículos …" at bounding box center [419, 186] width 839 height 373
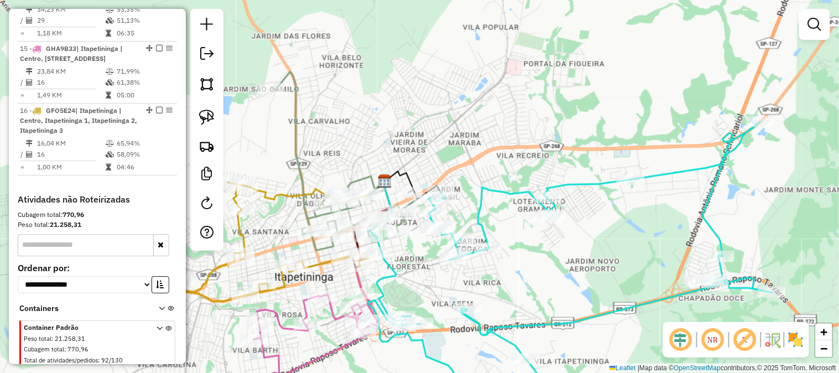
drag, startPoint x: 378, startPoint y: 167, endPoint x: 439, endPoint y: 166, distance: 61.4
click at [438, 164] on div "Janela de atendimento Grade de atendimento Capacidade Transportadoras Veículos …" at bounding box center [419, 186] width 839 height 373
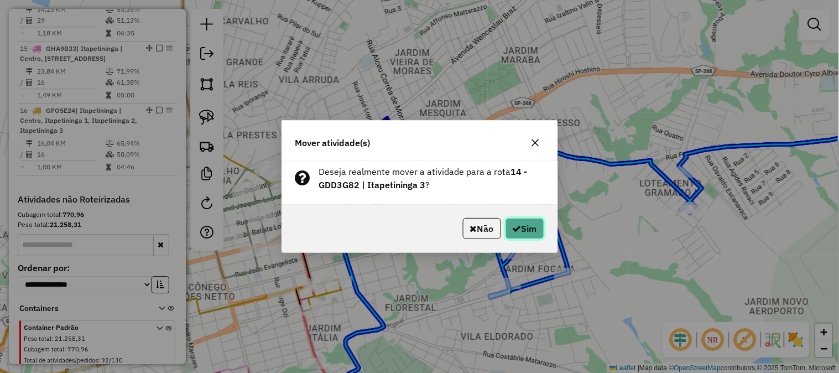
click at [525, 224] on button "Sim" at bounding box center [524, 228] width 39 height 21
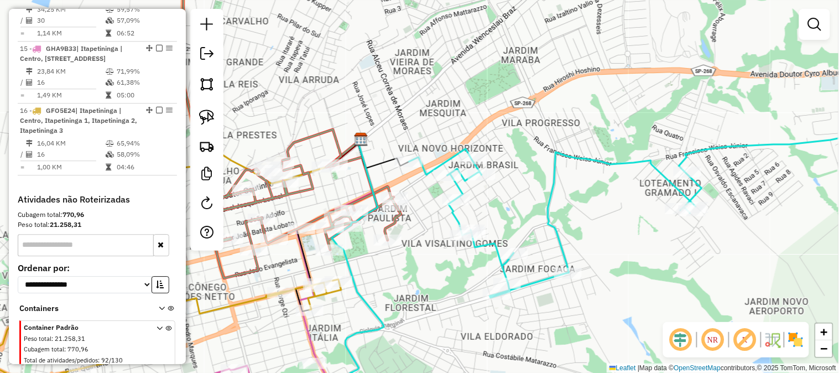
scroll to position [606, 0]
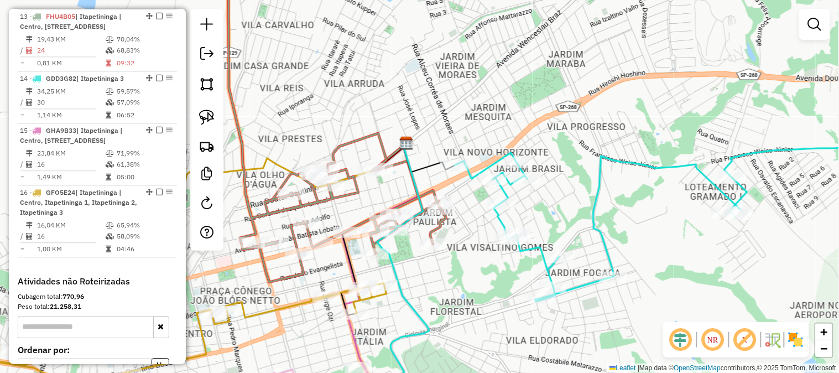
drag, startPoint x: 310, startPoint y: 83, endPoint x: 538, endPoint y: 90, distance: 228.4
click at [527, 93] on div "Janela de atendimento Grade de atendimento Capacidade Transportadoras Veículos …" at bounding box center [419, 186] width 839 height 373
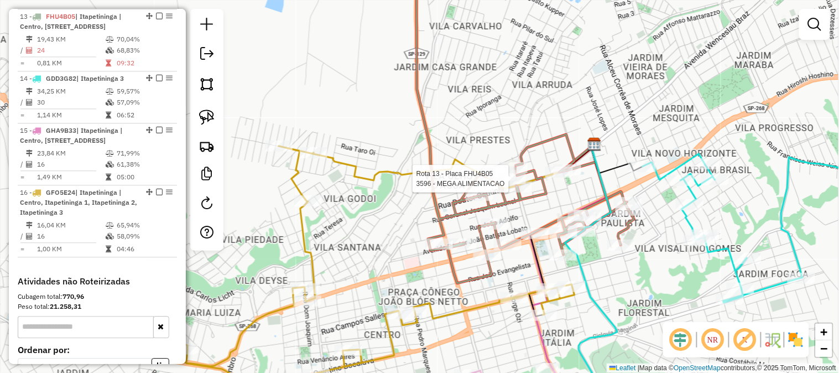
select select "**********"
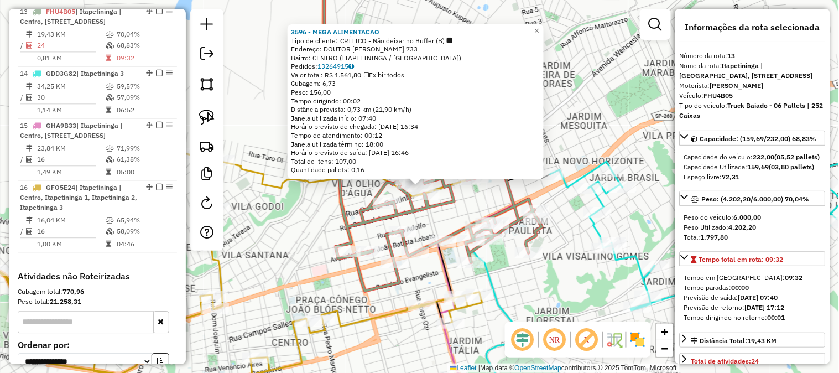
scroll to position [616, 0]
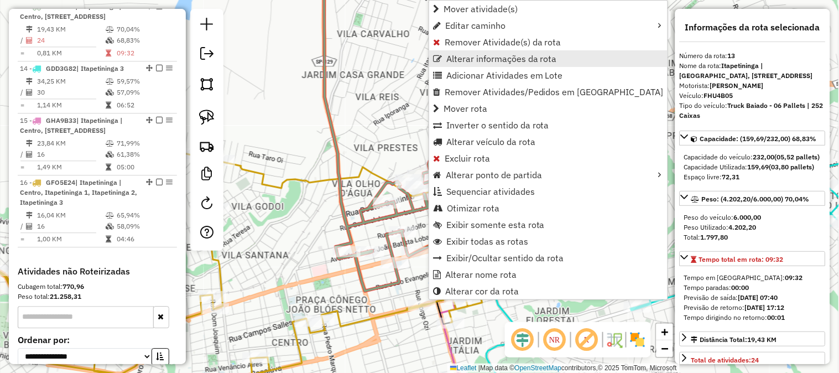
click at [488, 60] on span "Alterar informações da rota" at bounding box center [501, 58] width 111 height 9
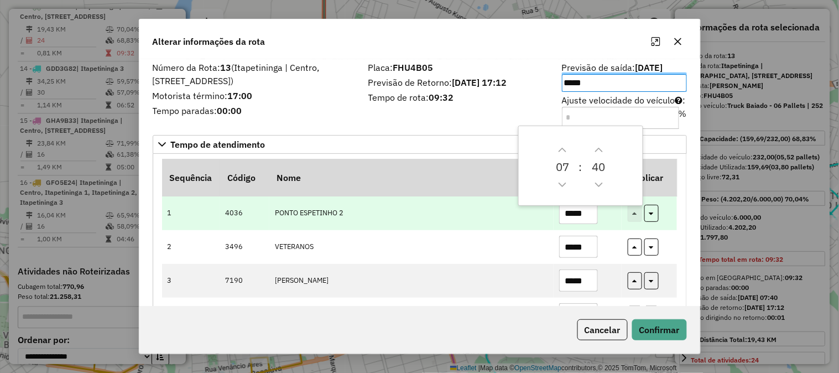
click at [470, 203] on td "PONTO ESPETINHO 2" at bounding box center [411, 213] width 284 height 34
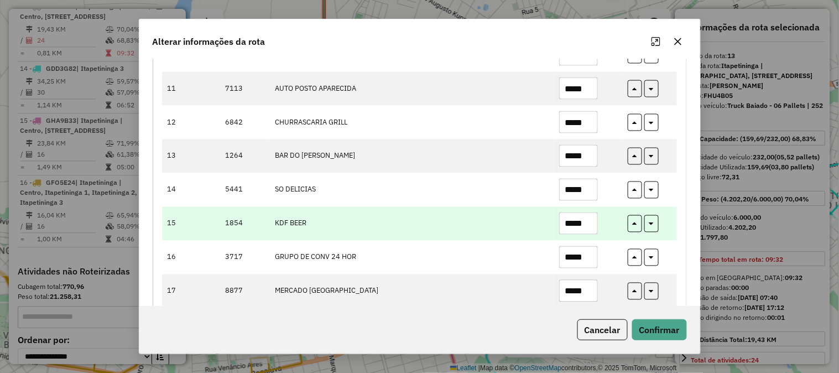
scroll to position [721, 0]
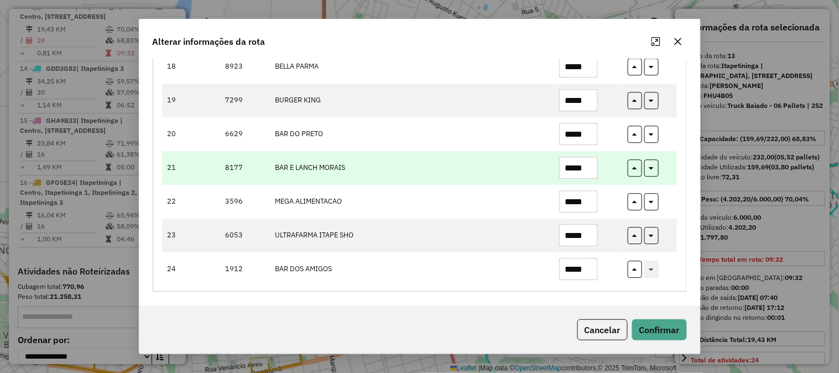
drag, startPoint x: 590, startPoint y: 167, endPoint x: 528, endPoint y: 170, distance: 62.0
click at [529, 170] on tr "21 8177 BAR E LANCH MORAIS *****" at bounding box center [419, 168] width 515 height 34
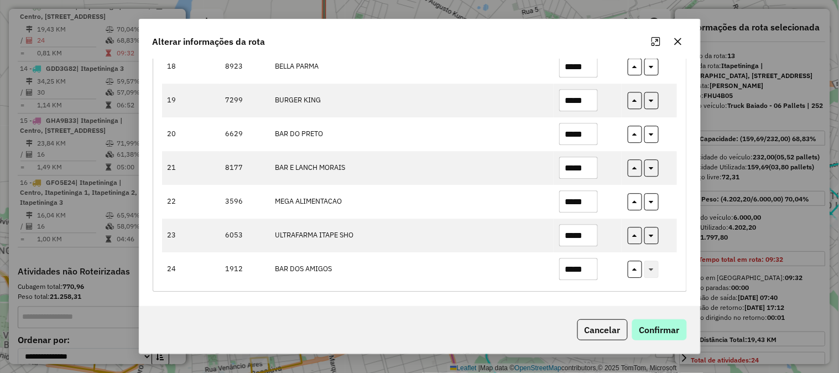
type input "*****"
click at [654, 335] on button "Confirmar" at bounding box center [659, 329] width 55 height 21
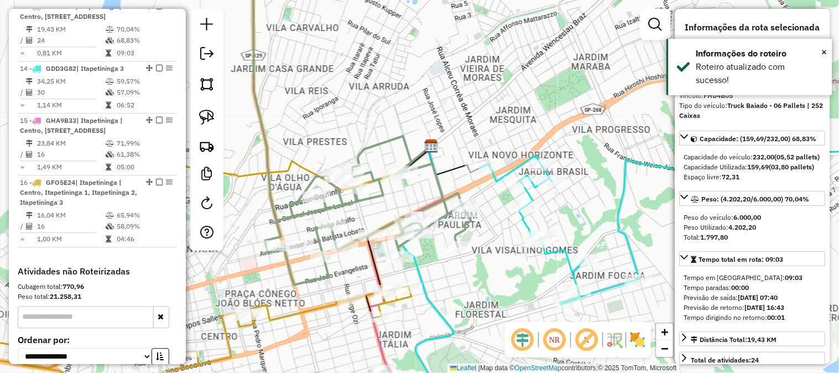
drag, startPoint x: 489, startPoint y: 85, endPoint x: 409, endPoint y: 76, distance: 80.1
click at [412, 77] on div "Janela de atendimento Grade de atendimento Capacidade Transportadoras Veículos …" at bounding box center [419, 186] width 839 height 373
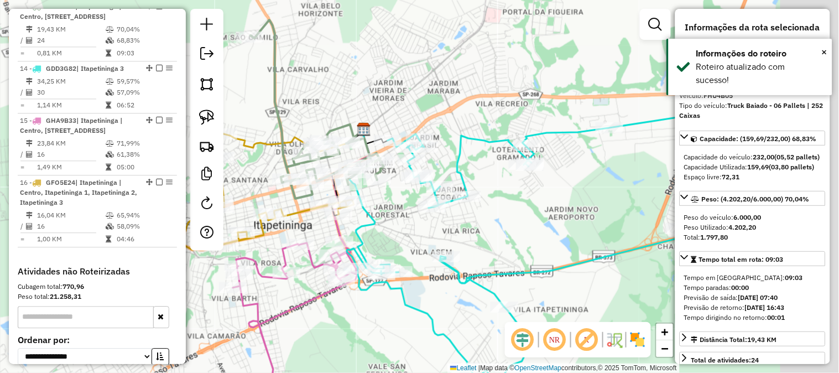
drag, startPoint x: 592, startPoint y: 249, endPoint x: 418, endPoint y: 184, distance: 185.6
click at [464, 197] on div "Janela de atendimento Grade de atendimento Capacidade Transportadoras Veículos …" at bounding box center [419, 186] width 839 height 373
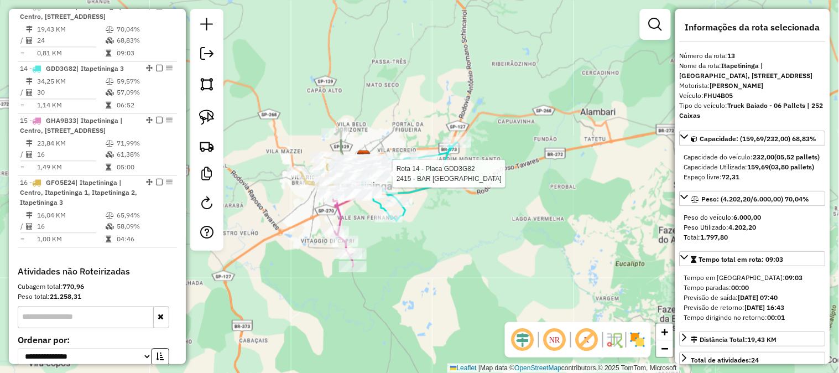
drag, startPoint x: 501, startPoint y: 241, endPoint x: 439, endPoint y: 135, distance: 122.4
click at [439, 135] on div "Rota 14 - Placa GDD3G82 2415 - BAR DO PAULO Janela de atendimento Grade de aten…" at bounding box center [419, 186] width 839 height 373
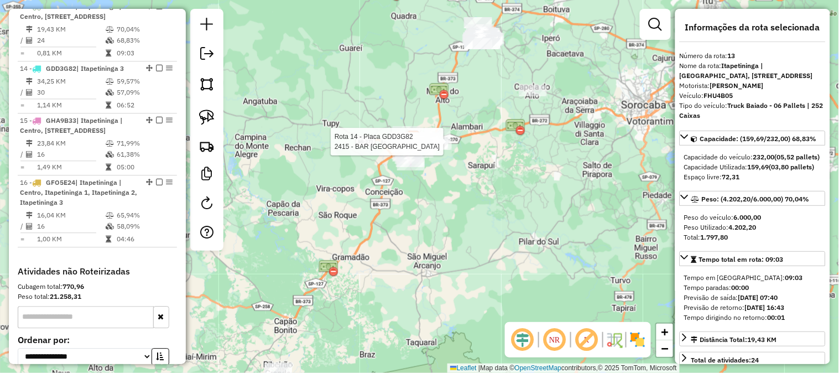
click at [488, 191] on div "Rota 14 - Placa GDD3G82 2415 - BAR DO PAULO Janela de atendimento Grade de aten…" at bounding box center [419, 186] width 839 height 373
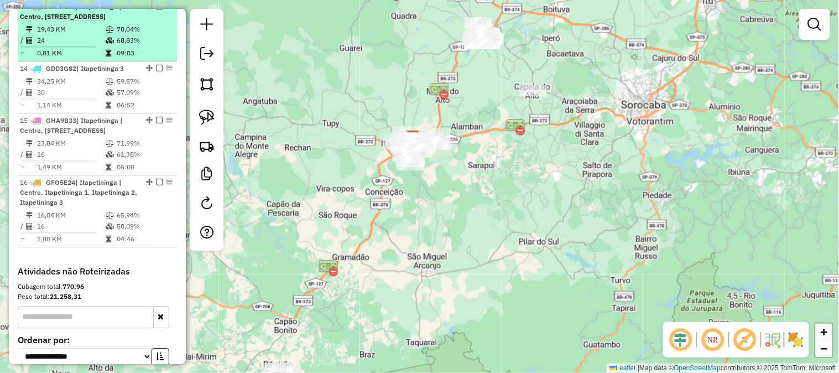
click at [156, 9] on em at bounding box center [159, 6] width 7 height 7
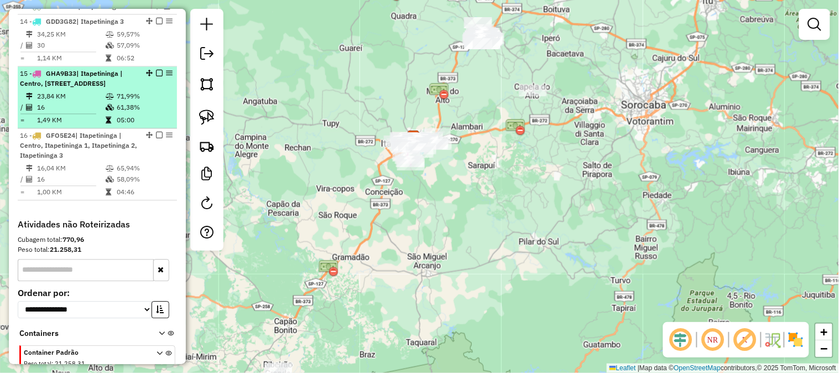
click at [157, 76] on em at bounding box center [159, 73] width 7 height 7
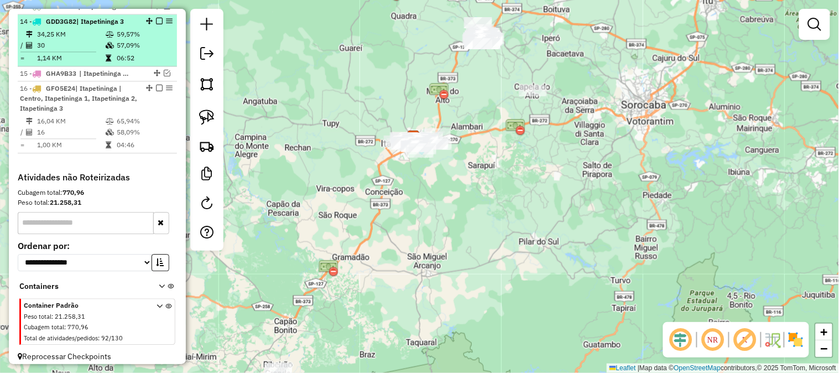
click at [156, 24] on em at bounding box center [159, 21] width 7 height 7
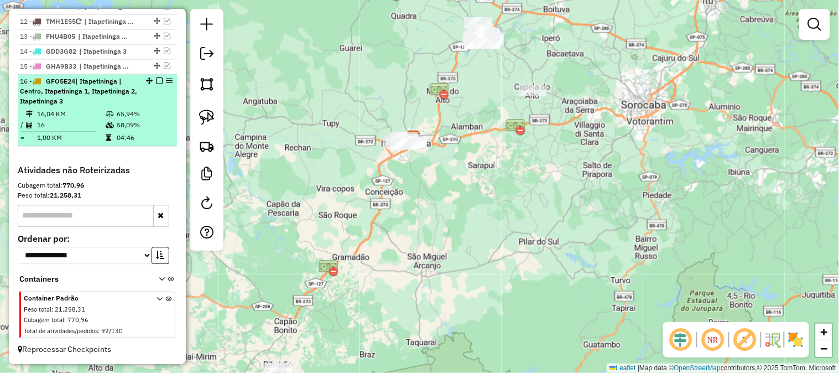
click at [159, 81] on em at bounding box center [159, 80] width 7 height 7
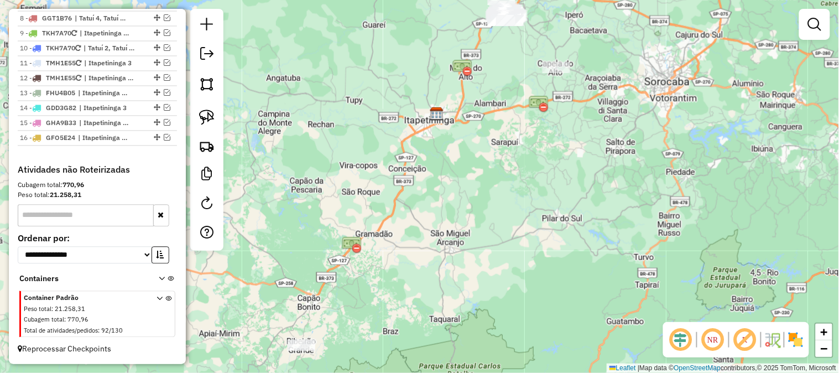
drag, startPoint x: 408, startPoint y: 222, endPoint x: 401, endPoint y: 291, distance: 68.9
click at [401, 291] on div "Janela de atendimento Grade de atendimento Capacidade Transportadoras Veículos …" at bounding box center [419, 186] width 839 height 373
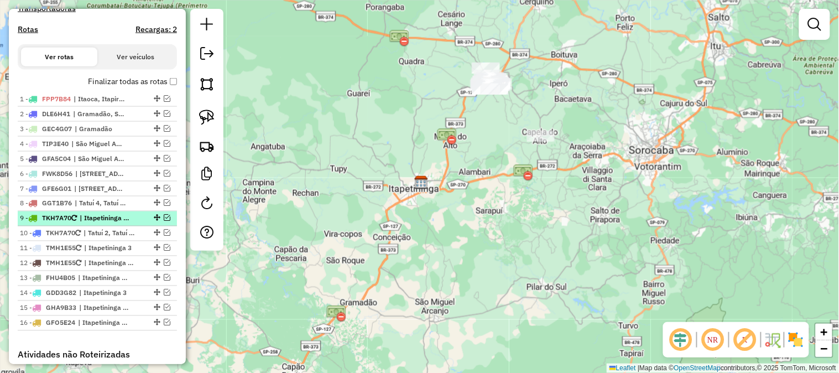
scroll to position [376, 0]
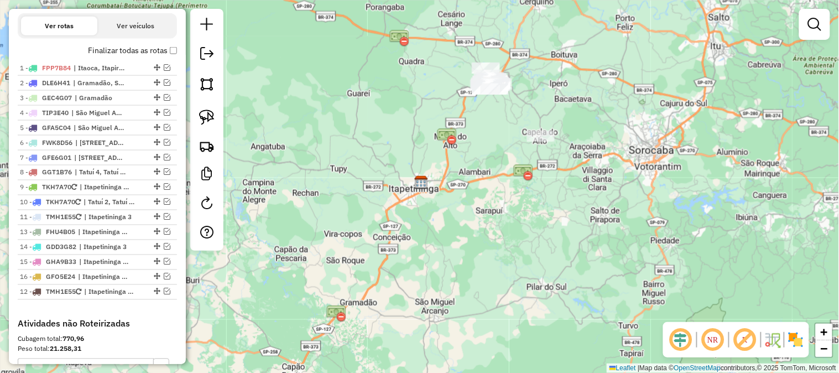
drag, startPoint x: 151, startPoint y: 240, endPoint x: 130, endPoint y: 322, distance: 84.1
drag, startPoint x: 152, startPoint y: 211, endPoint x: 133, endPoint y: 311, distance: 102.4
drag, startPoint x: 155, startPoint y: 208, endPoint x: 140, endPoint y: 275, distance: 67.9
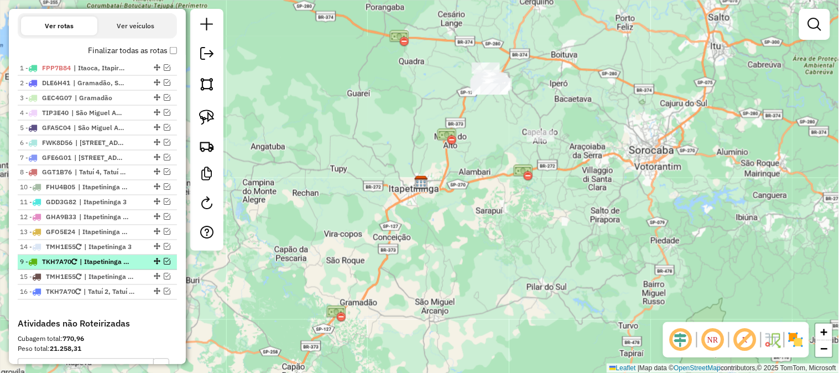
drag, startPoint x: 153, startPoint y: 196, endPoint x: 133, endPoint y: 276, distance: 83.1
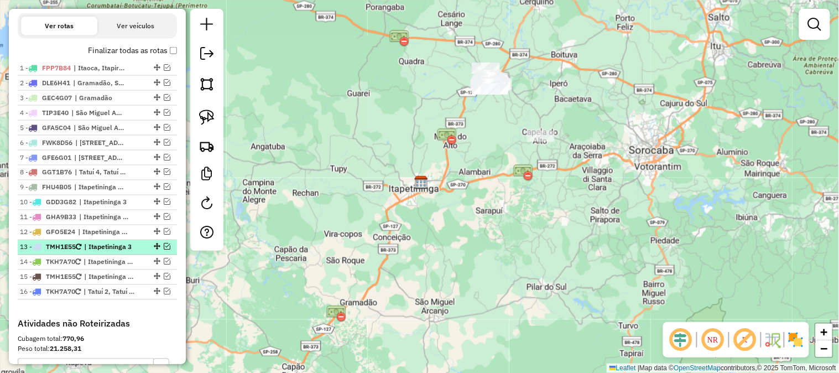
click at [164, 250] on em at bounding box center [167, 246] width 7 height 7
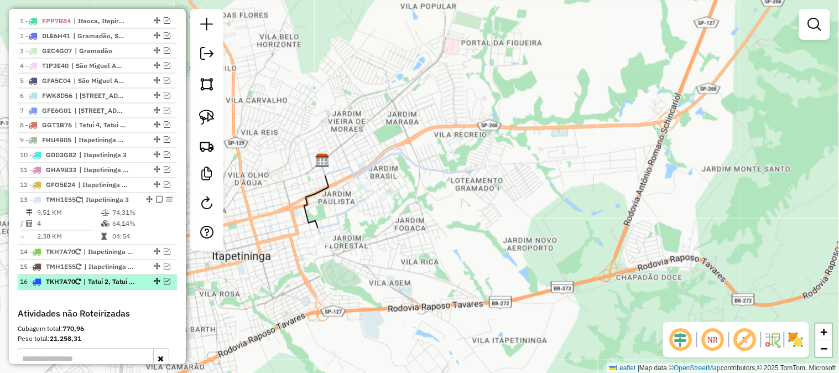
scroll to position [457, 0]
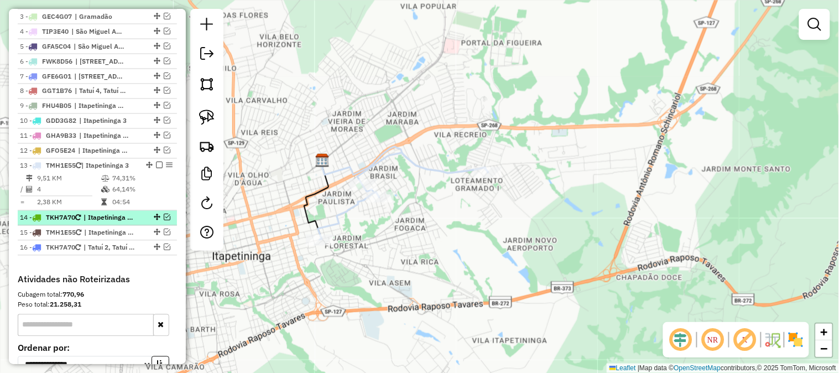
click at [164, 221] on em at bounding box center [167, 217] width 7 height 7
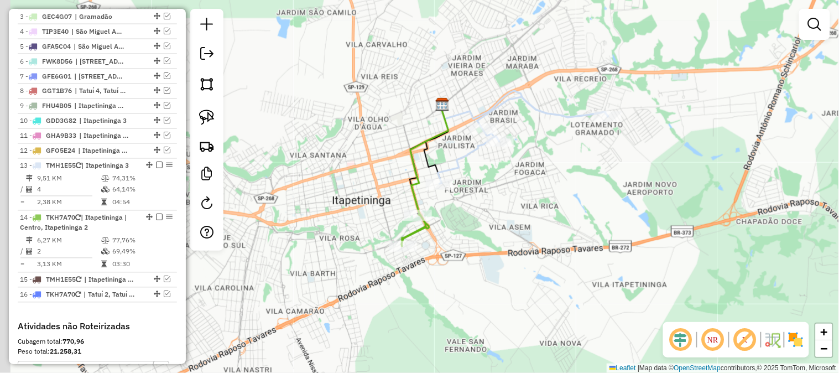
drag, startPoint x: 343, startPoint y: 290, endPoint x: 470, endPoint y: 213, distance: 149.0
click at [474, 217] on div "Janela de atendimento Grade de atendimento Capacidade Transportadoras Veículos …" at bounding box center [419, 186] width 839 height 373
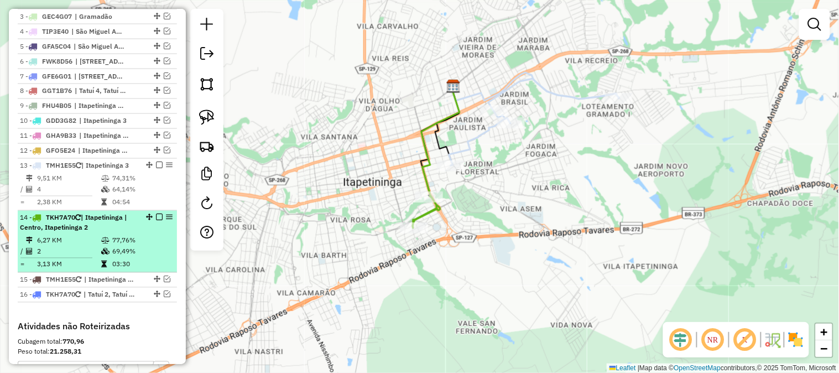
drag, startPoint x: 155, startPoint y: 224, endPoint x: 156, endPoint y: 210, distance: 13.9
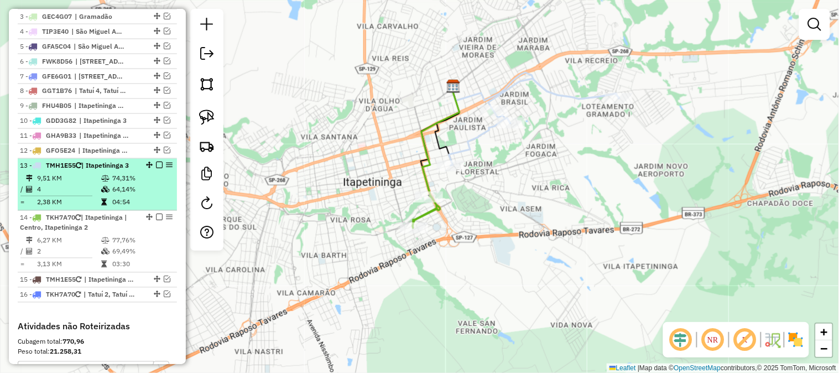
click at [156, 221] on em at bounding box center [159, 217] width 7 height 7
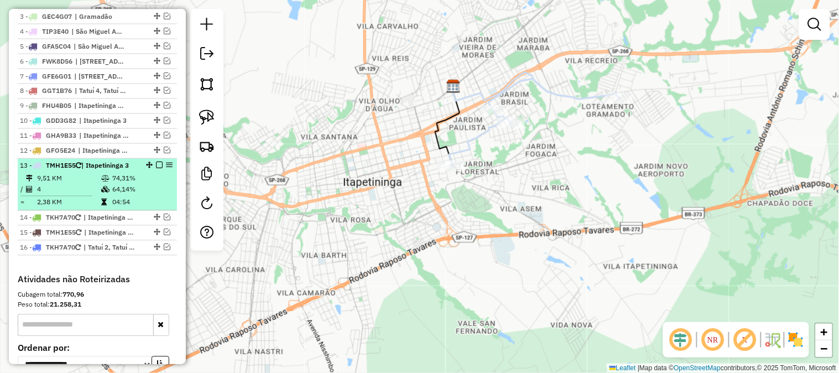
click at [157, 169] on em at bounding box center [159, 165] width 7 height 7
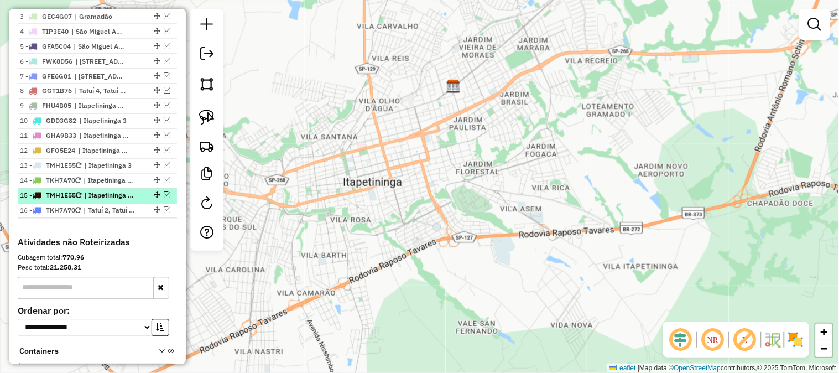
click at [164, 198] on em at bounding box center [167, 195] width 7 height 7
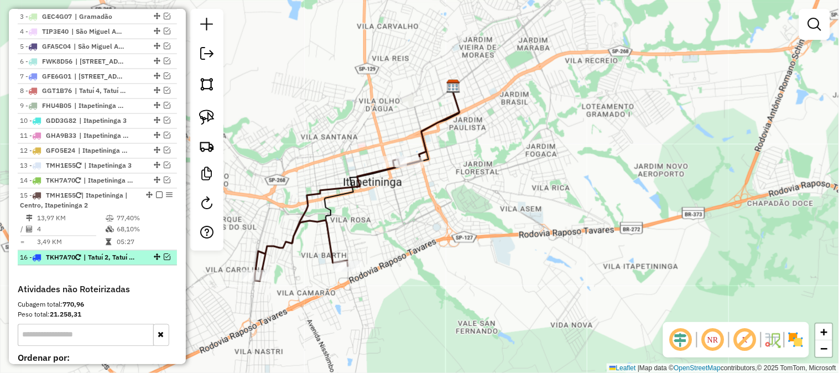
click at [164, 260] on em at bounding box center [167, 257] width 7 height 7
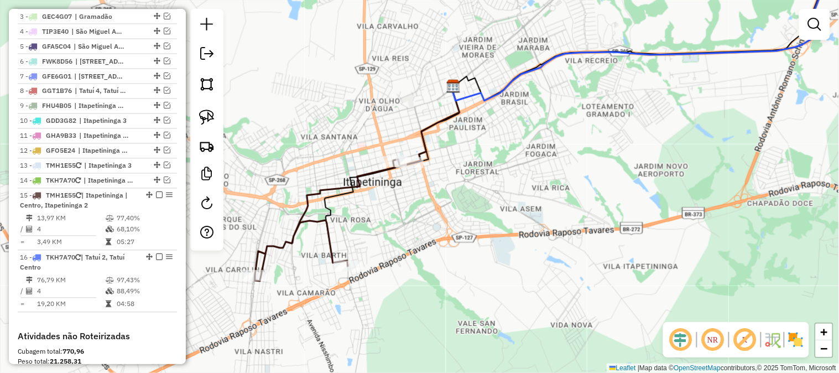
drag, startPoint x: 552, startPoint y: 254, endPoint x: 421, endPoint y: 287, distance: 135.1
click at [451, 275] on div "Janela de atendimento Grade de atendimento Capacidade Transportadoras Veículos …" at bounding box center [419, 186] width 839 height 373
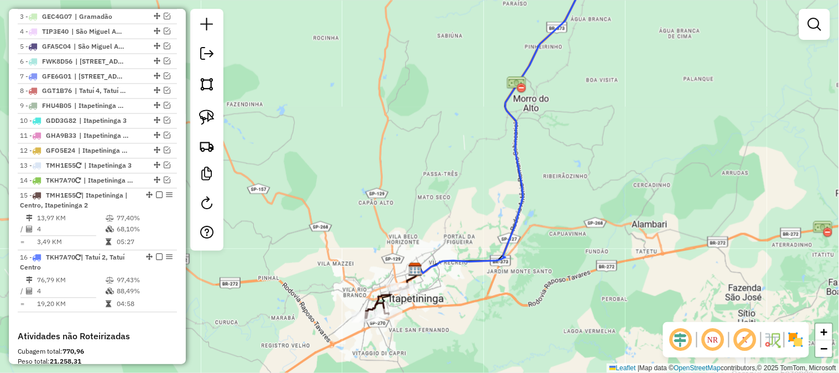
drag, startPoint x: 594, startPoint y: 231, endPoint x: 522, endPoint y: 306, distance: 104.4
click at [496, 331] on div "Janela de atendimento Grade de atendimento Capacidade Transportadoras Veículos …" at bounding box center [419, 186] width 839 height 373
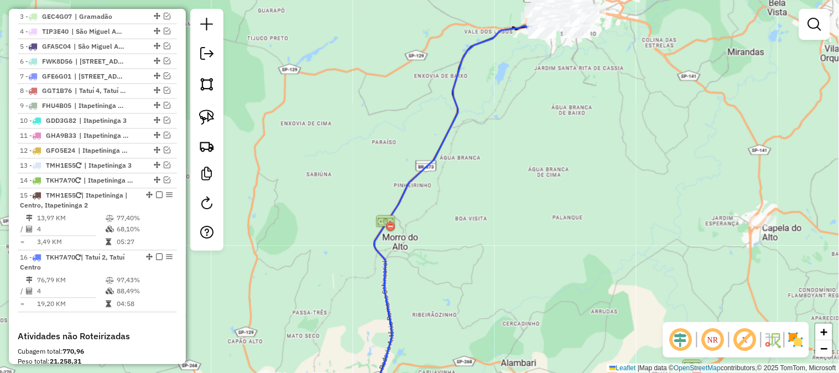
drag, startPoint x: 603, startPoint y: 200, endPoint x: 505, endPoint y: 315, distance: 151.4
click at [501, 372] on html "Aguarde... Pop-up bloqueado! Seu navegador bloqueou automáticamente a abertura …" at bounding box center [419, 186] width 839 height 373
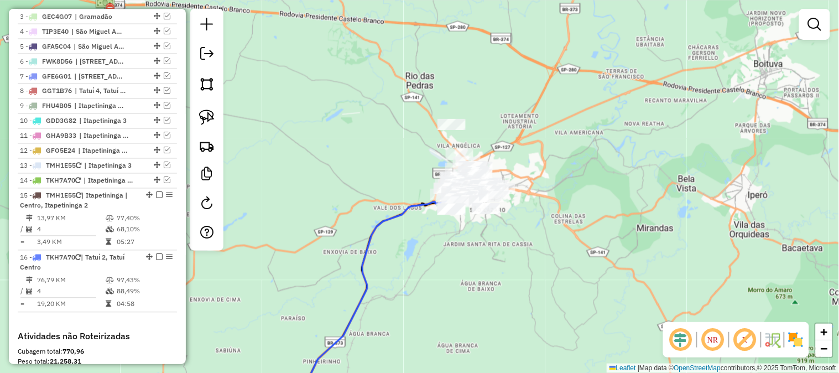
drag, startPoint x: 506, startPoint y: 282, endPoint x: 503, endPoint y: 290, distance: 8.2
click at [503, 290] on div "Janela de atendimento Grade de atendimento Capacidade Transportadoras Veículos …" at bounding box center [419, 186] width 839 height 373
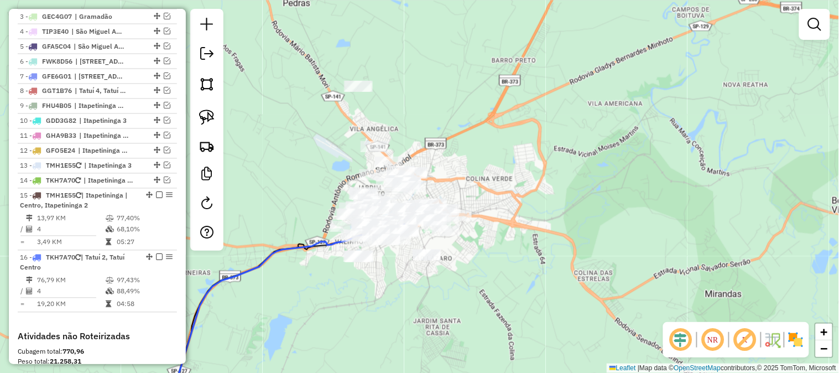
drag, startPoint x: 390, startPoint y: 329, endPoint x: 472, endPoint y: 171, distance: 177.5
click at [465, 191] on div "Janela de atendimento Grade de atendimento Capacidade Transportadoras Veículos …" at bounding box center [419, 186] width 839 height 373
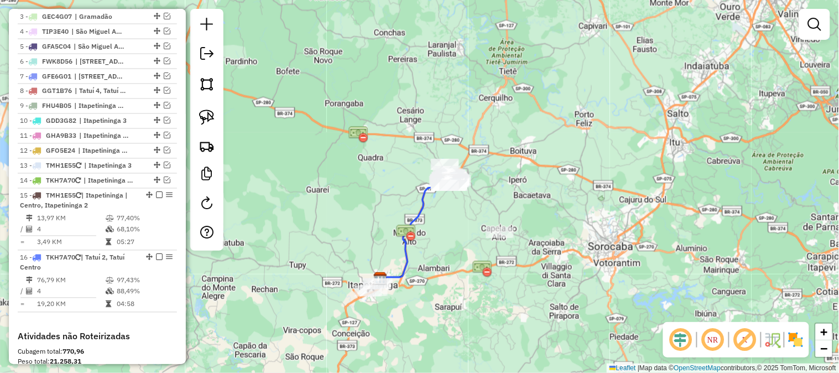
drag, startPoint x: 426, startPoint y: 283, endPoint x: 462, endPoint y: 195, distance: 95.0
click at [462, 194] on div "Janela de atendimento Grade de atendimento Capacidade Transportadoras Veículos …" at bounding box center [419, 186] width 839 height 373
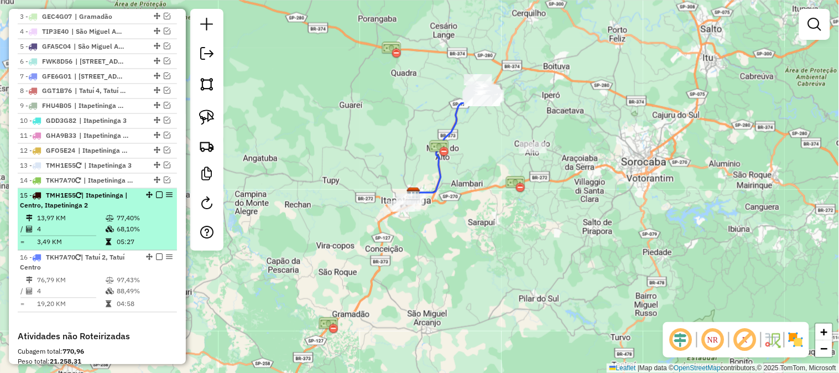
click at [156, 198] on em at bounding box center [159, 195] width 7 height 7
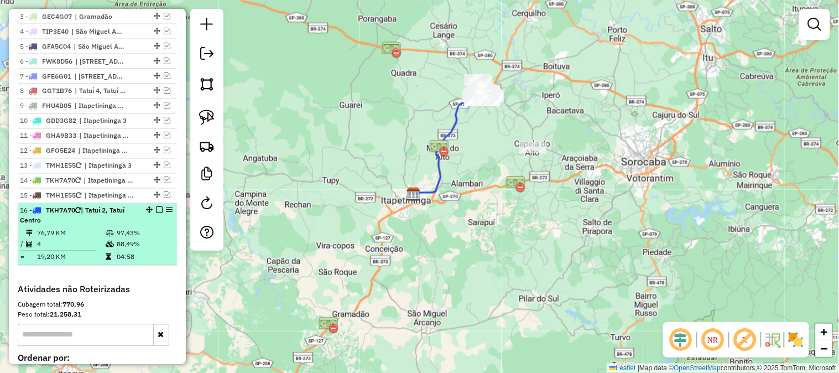
click at [157, 213] on em at bounding box center [159, 210] width 7 height 7
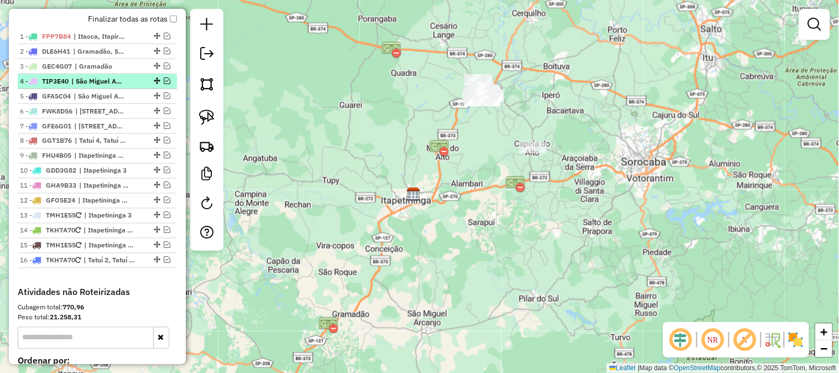
scroll to position [376, 0]
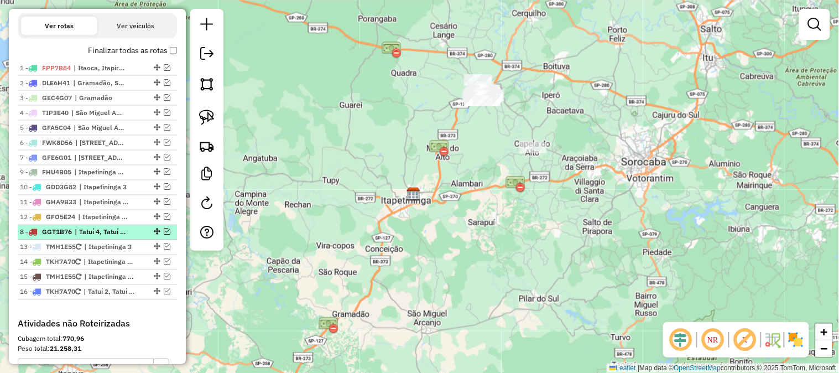
drag, startPoint x: 153, startPoint y: 181, endPoint x: 140, endPoint y: 247, distance: 67.1
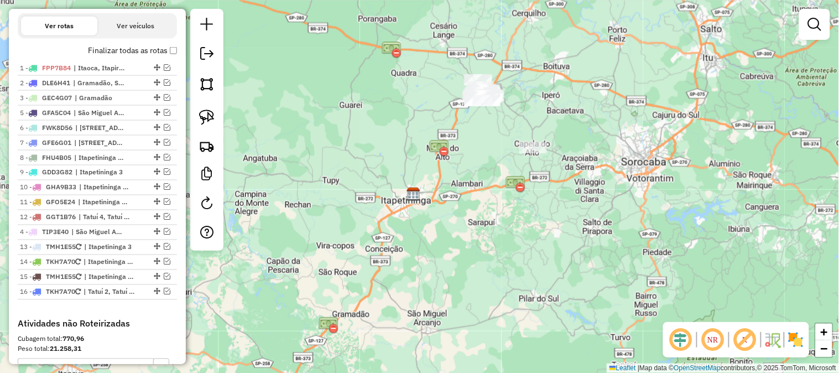
drag, startPoint x: 153, startPoint y: 128, endPoint x: 139, endPoint y: 245, distance: 117.4
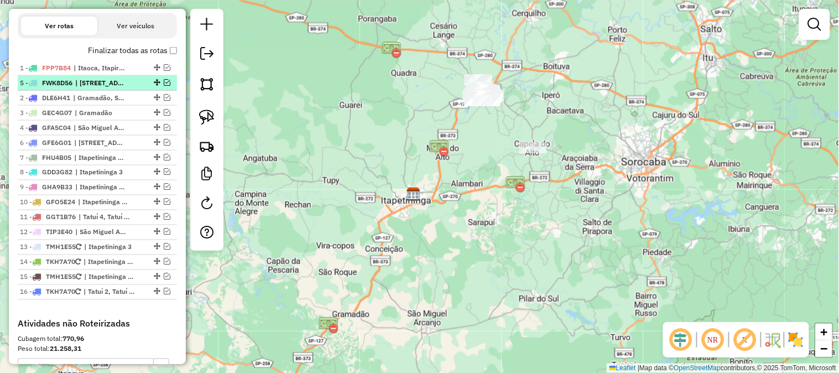
drag, startPoint x: 152, startPoint y: 134, endPoint x: 148, endPoint y: 87, distance: 47.1
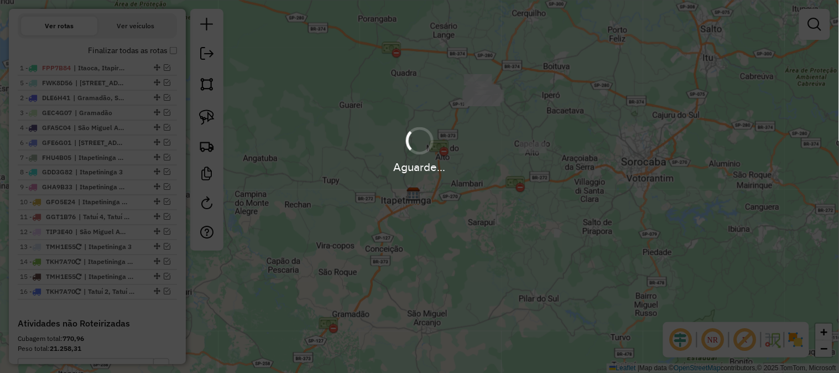
click at [148, 87] on div "Aguarde..." at bounding box center [419, 186] width 839 height 373
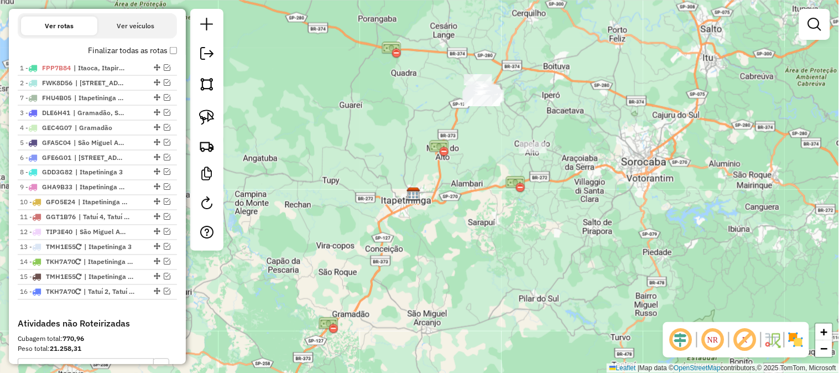
drag, startPoint x: 155, startPoint y: 165, endPoint x: 142, endPoint y: 103, distance: 63.4
drag, startPoint x: 153, startPoint y: 181, endPoint x: 135, endPoint y: 112, distance: 71.9
drag, startPoint x: 152, startPoint y: 155, endPoint x: 143, endPoint y: 125, distance: 30.8
drag, startPoint x: 494, startPoint y: 301, endPoint x: 498, endPoint y: 241, distance: 59.9
click at [498, 244] on div "Janela de atendimento Grade de atendimento Capacidade Transportadoras Veículos …" at bounding box center [419, 186] width 839 height 373
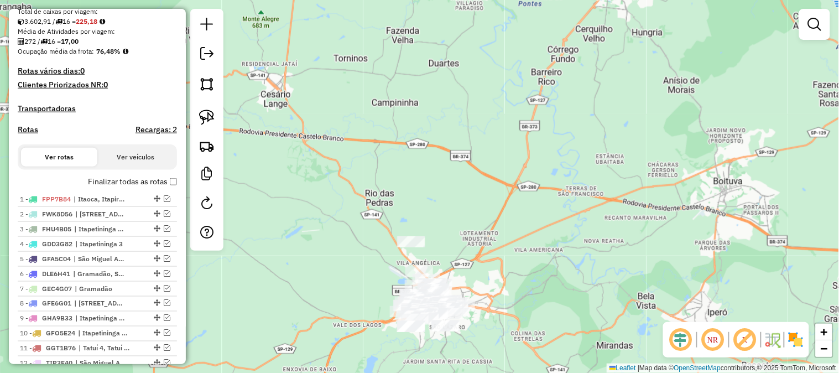
scroll to position [212, 0]
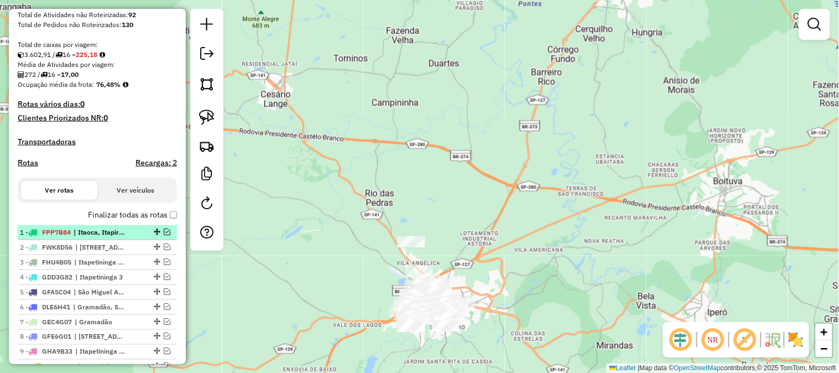
click at [164, 235] on em at bounding box center [167, 231] width 7 height 7
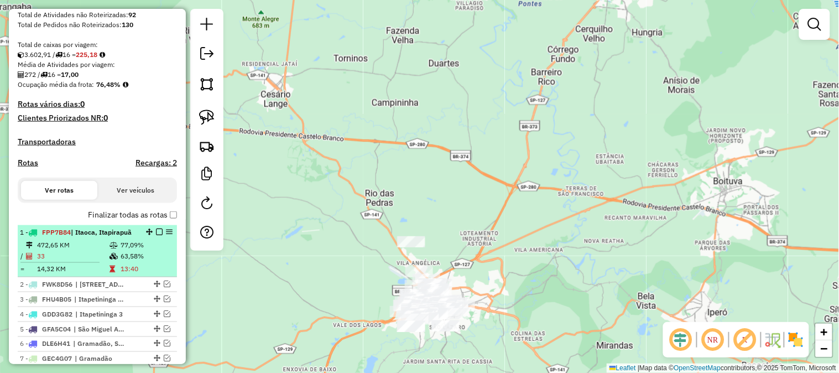
click at [93, 236] on span "| Itaoca, Itapirapuã" at bounding box center [101, 232] width 61 height 8
select select "**********"
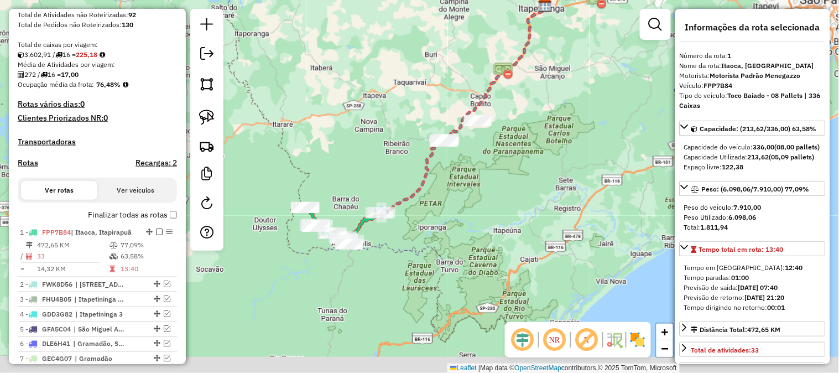
drag, startPoint x: 350, startPoint y: 134, endPoint x: 347, endPoint y: 112, distance: 22.3
click at [347, 112] on div "Janela de atendimento Grade de atendimento Capacidade Transportadoras Veículos …" at bounding box center [419, 186] width 839 height 373
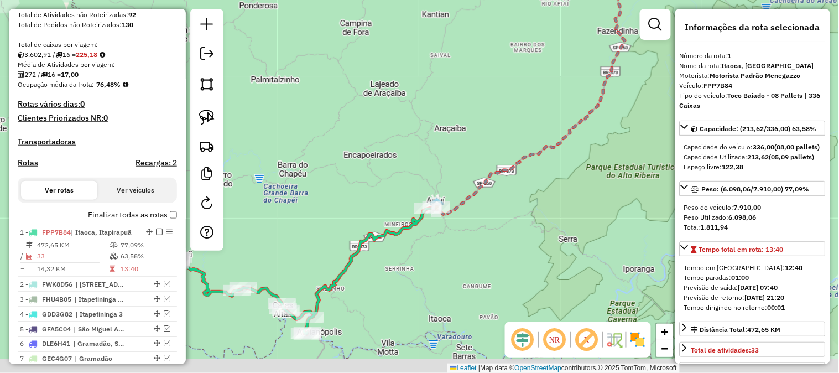
drag, startPoint x: 352, startPoint y: 185, endPoint x: 421, endPoint y: 92, distance: 115.6
click at [412, 101] on div "Janela de atendimento Grade de atendimento Capacidade Transportadoras Veículos …" at bounding box center [419, 186] width 839 height 373
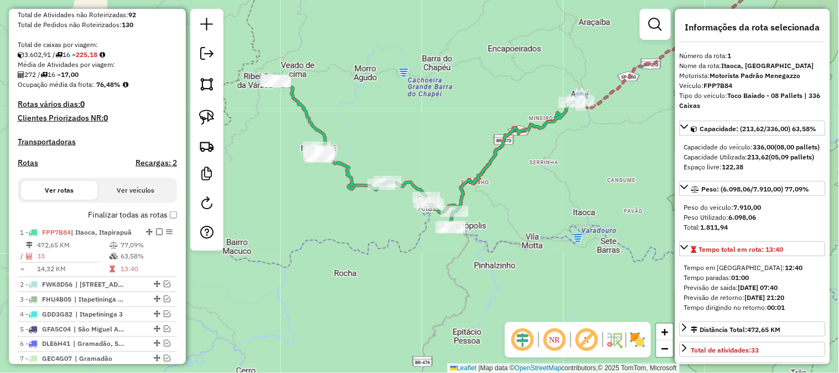
drag, startPoint x: 328, startPoint y: 249, endPoint x: 426, endPoint y: 230, distance: 100.3
click at [426, 231] on div "Janela de atendimento Grade de atendimento Capacidade Transportadoras Veículos …" at bounding box center [419, 186] width 839 height 373
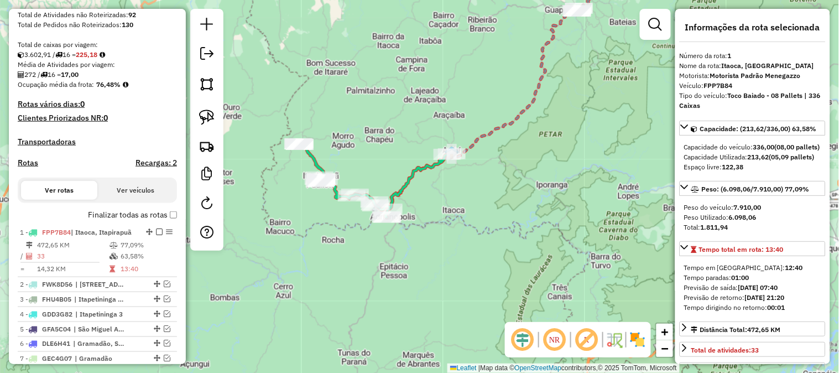
click at [483, 217] on div "Janela de atendimento Grade de atendimento Capacidade Transportadoras Veículos …" at bounding box center [419, 186] width 839 height 373
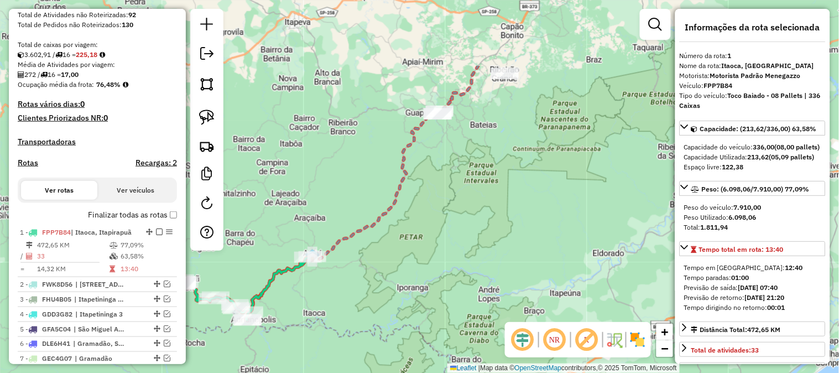
drag, startPoint x: 500, startPoint y: 188, endPoint x: 349, endPoint y: 300, distance: 187.0
click at [348, 307] on div "Janela de atendimento Grade de atendimento Capacidade Transportadoras Veículos …" at bounding box center [419, 186] width 839 height 373
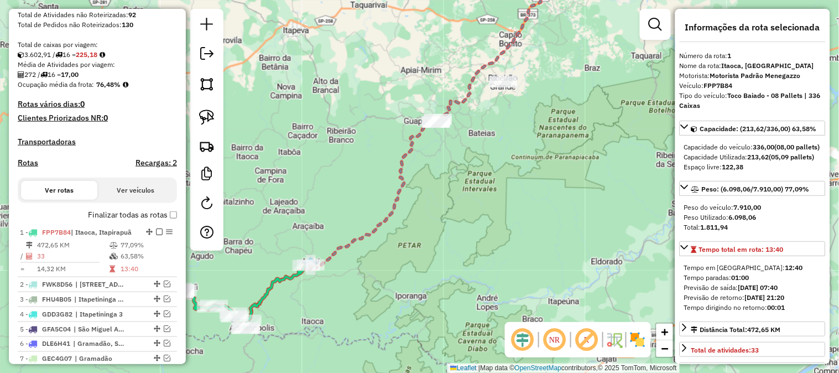
drag, startPoint x: 484, startPoint y: 208, endPoint x: 612, endPoint y: 57, distance: 198.8
click at [612, 58] on div "Janela de atendimento Grade de atendimento Capacidade Transportadoras Veículos …" at bounding box center [419, 186] width 839 height 373
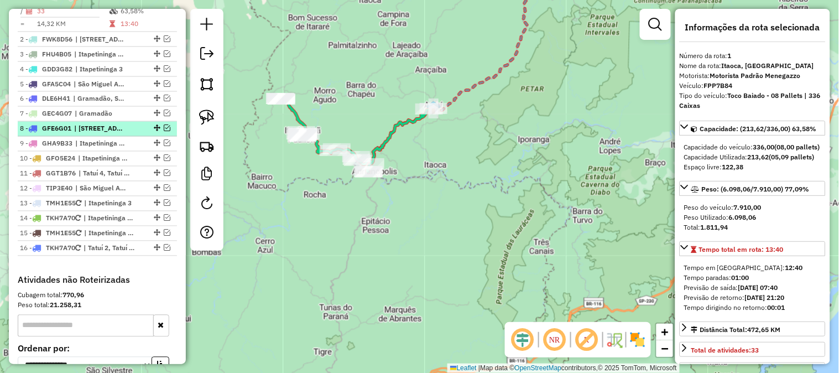
scroll to position [539, 0]
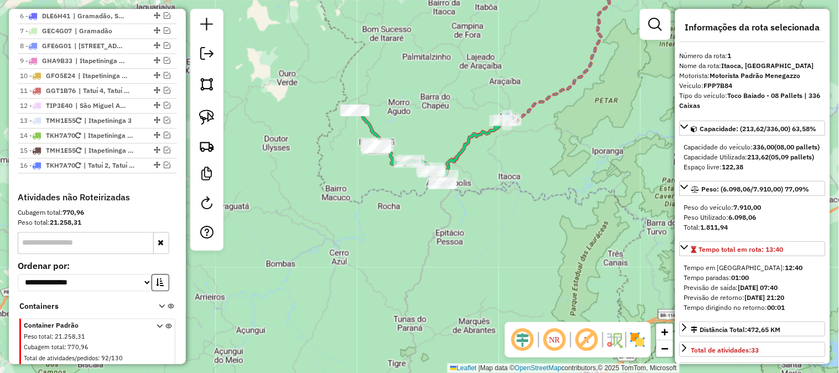
drag, startPoint x: 335, startPoint y: 251, endPoint x: 445, endPoint y: 256, distance: 110.1
click at [445, 256] on div "Janela de atendimento Grade de atendimento Capacidade Transportadoras Veículos …" at bounding box center [419, 186] width 839 height 373
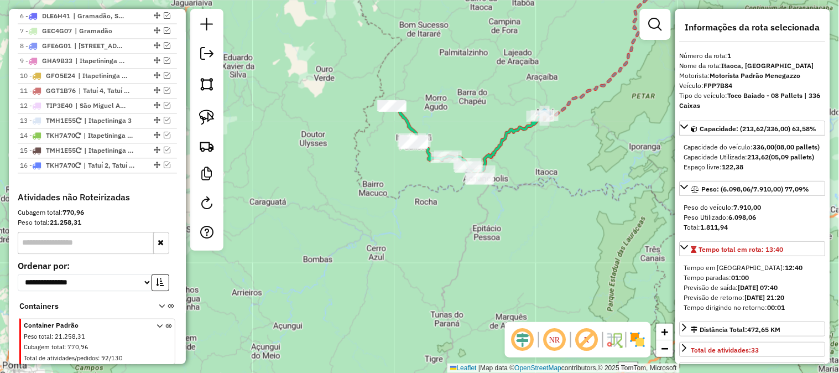
scroll to position [375, 0]
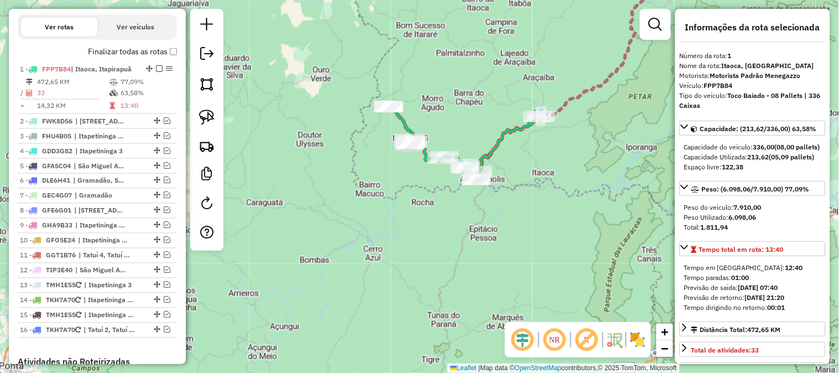
drag, startPoint x: 431, startPoint y: 218, endPoint x: 404, endPoint y: 227, distance: 28.9
click at [404, 227] on div "Janela de atendimento Grade de atendimento Capacidade Transportadoras Veículos …" at bounding box center [419, 186] width 839 height 373
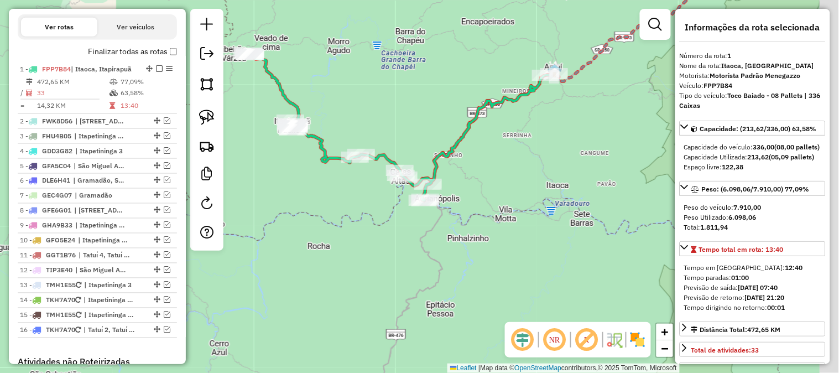
drag, startPoint x: 389, startPoint y: 193, endPoint x: 329, endPoint y: 210, distance: 62.0
click at [329, 210] on div "Janela de atendimento Grade de atendimento Capacidade Transportadoras Veículos …" at bounding box center [419, 186] width 839 height 373
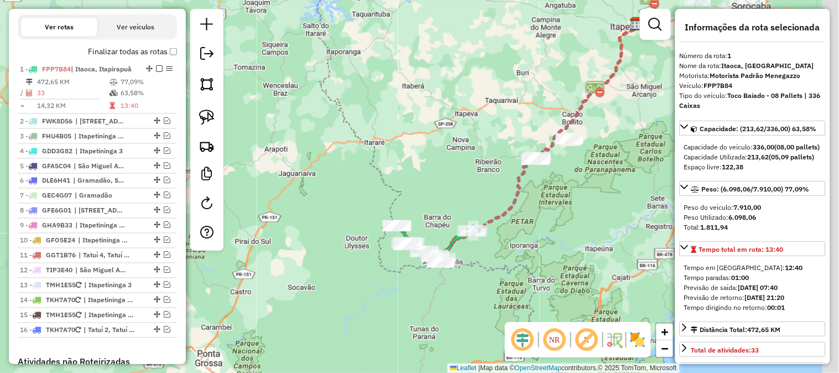
drag, startPoint x: 618, startPoint y: 140, endPoint x: 573, endPoint y: 175, distance: 56.7
click at [574, 181] on div "Janela de atendimento Grade de atendimento Capacidade Transportadoras Veículos …" at bounding box center [419, 186] width 839 height 373
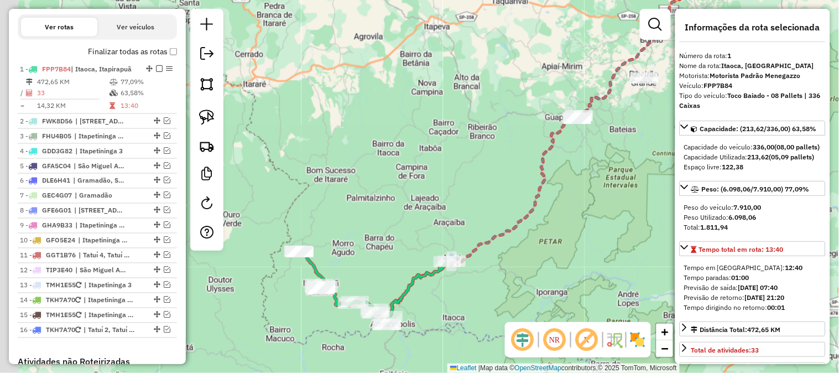
drag, startPoint x: 459, startPoint y: 183, endPoint x: 528, endPoint y: 80, distance: 124.3
click at [521, 95] on div "Janela de atendimento Grade de atendimento Capacidade Transportadoras Veículos …" at bounding box center [419, 186] width 839 height 373
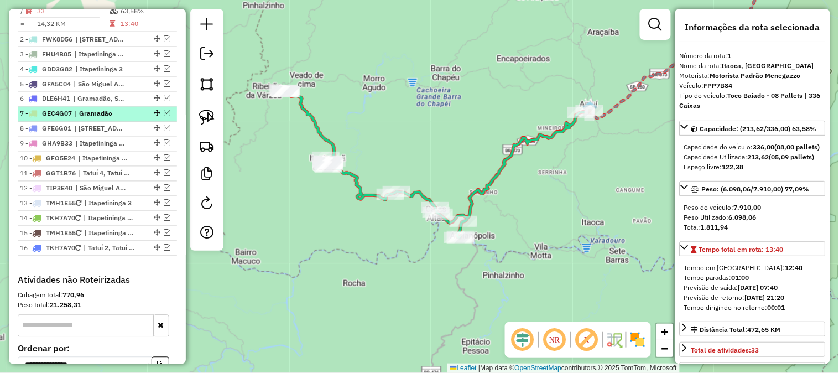
scroll to position [457, 0]
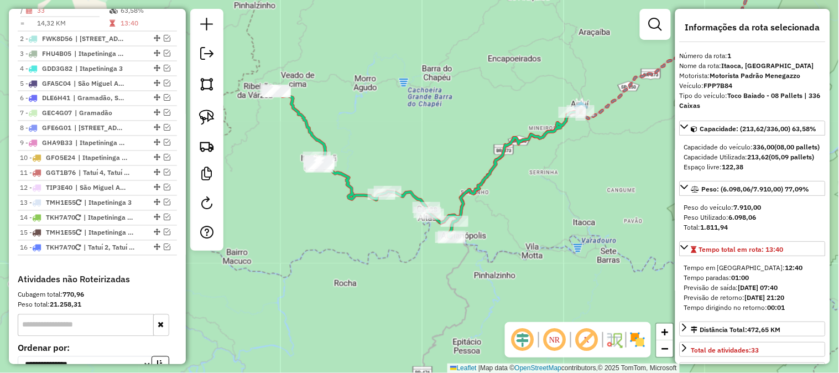
drag, startPoint x: 455, startPoint y: 254, endPoint x: 445, endPoint y: 255, distance: 10.6
click at [445, 255] on div "Janela de atendimento Grade de atendimento Capacidade Transportadoras Veículos …" at bounding box center [419, 186] width 839 height 373
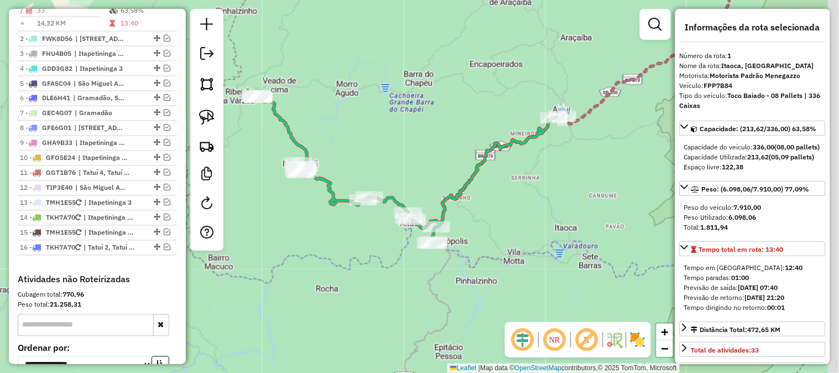
drag, startPoint x: 517, startPoint y: 262, endPoint x: 498, endPoint y: 260, distance: 18.9
click at [499, 266] on div "Janela de atendimento Grade de atendimento Capacidade Transportadoras Veículos …" at bounding box center [419, 186] width 839 height 373
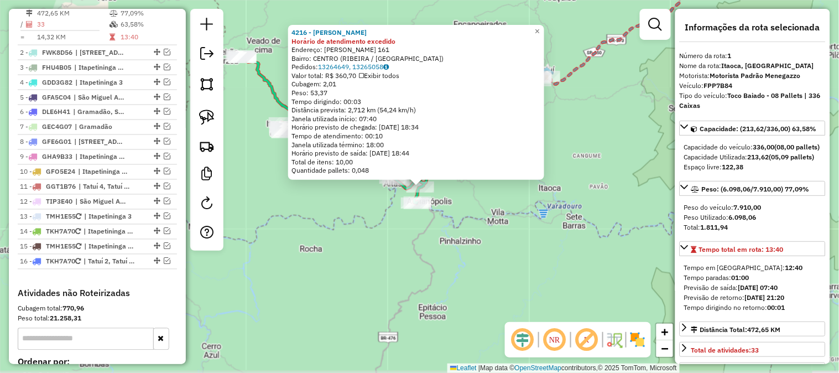
scroll to position [437, 0]
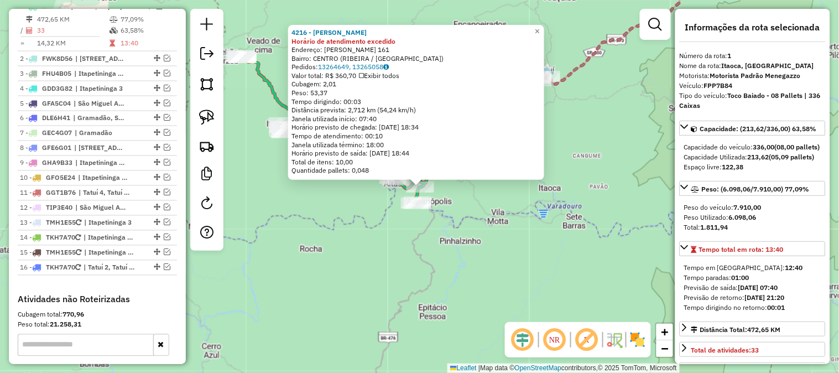
click at [398, 255] on div "4216 - MERCEARIA NEVES Horário de atendimento excedido Endereço: CANDIDO DIAS B…" at bounding box center [419, 186] width 839 height 373
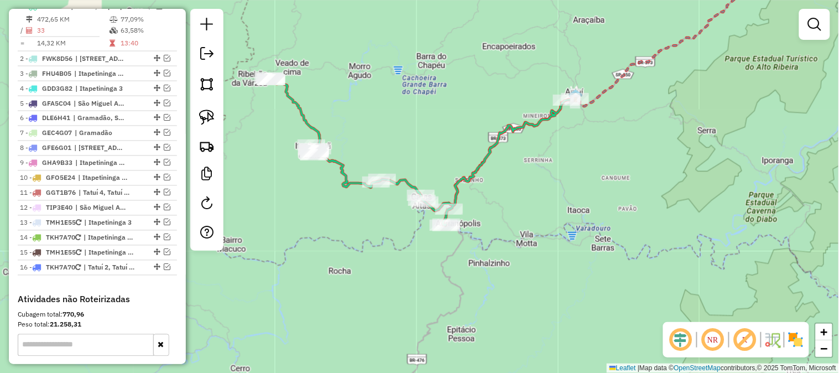
drag, startPoint x: 382, startPoint y: 113, endPoint x: 438, endPoint y: 151, distance: 68.4
click at [438, 151] on div "Janela de atendimento Grade de atendimento Capacidade Transportadoras Veículos …" at bounding box center [419, 186] width 839 height 373
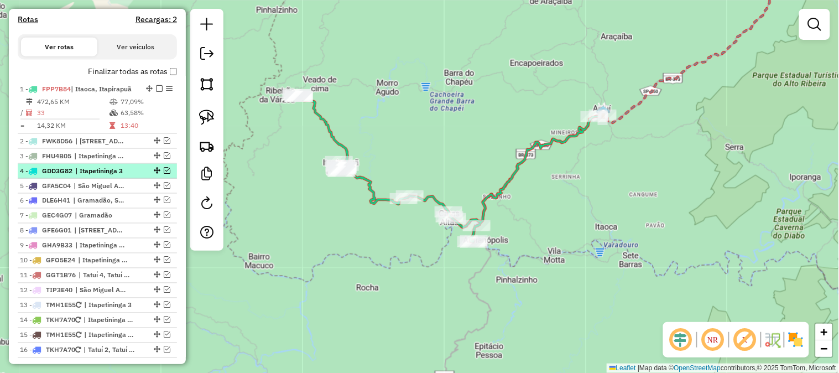
scroll to position [273, 0]
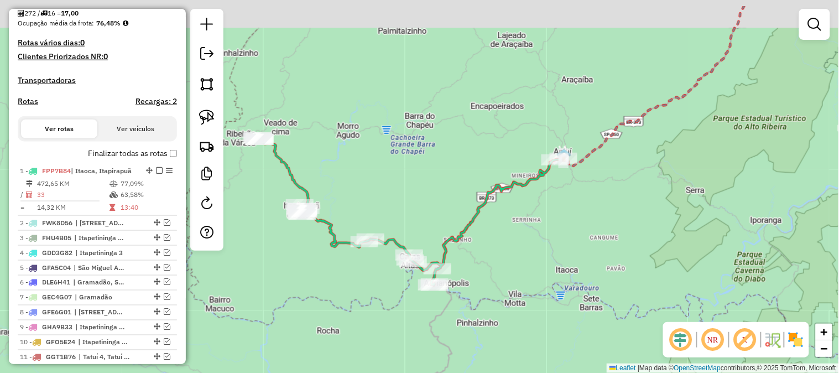
drag, startPoint x: 485, startPoint y: 90, endPoint x: 436, endPoint y: 140, distance: 70.4
click at [437, 141] on div "Janela de atendimento Grade de atendimento Capacidade Transportadoras Veículos …" at bounding box center [419, 186] width 839 height 373
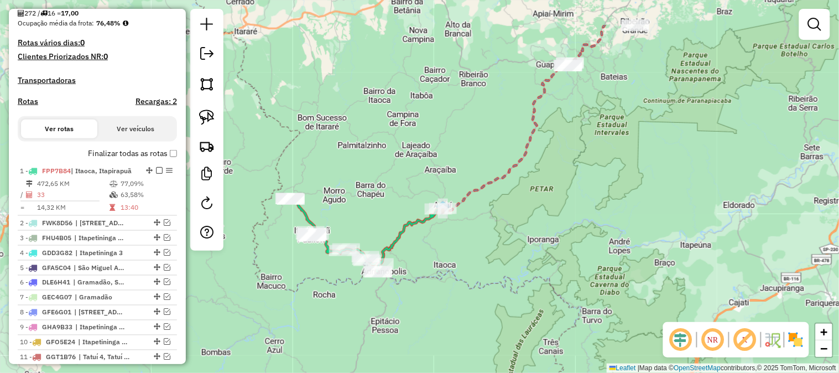
drag, startPoint x: 638, startPoint y: 72, endPoint x: 596, endPoint y: 129, distance: 70.6
click at [596, 131] on div "Janela de atendimento Grade de atendimento Capacidade Transportadoras Veículos …" at bounding box center [419, 186] width 839 height 373
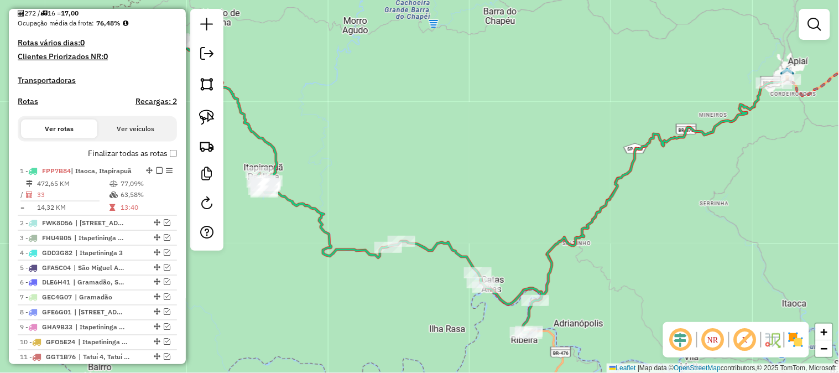
drag, startPoint x: 412, startPoint y: 223, endPoint x: 503, endPoint y: 84, distance: 165.7
click at [490, 106] on div "Janela de atendimento Grade de atendimento Capacidade Transportadoras Veículos …" at bounding box center [419, 186] width 839 height 373
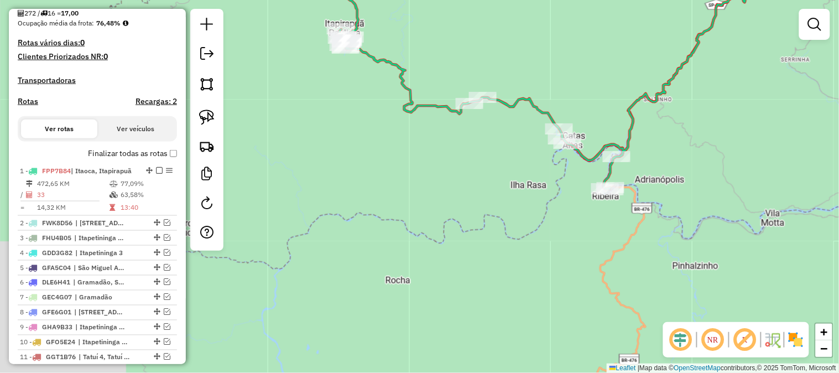
drag, startPoint x: 460, startPoint y: 186, endPoint x: 408, endPoint y: 167, distance: 56.0
click at [410, 166] on div "Janela de atendimento Grade de atendimento Capacidade Transportadoras Veículos …" at bounding box center [419, 186] width 839 height 373
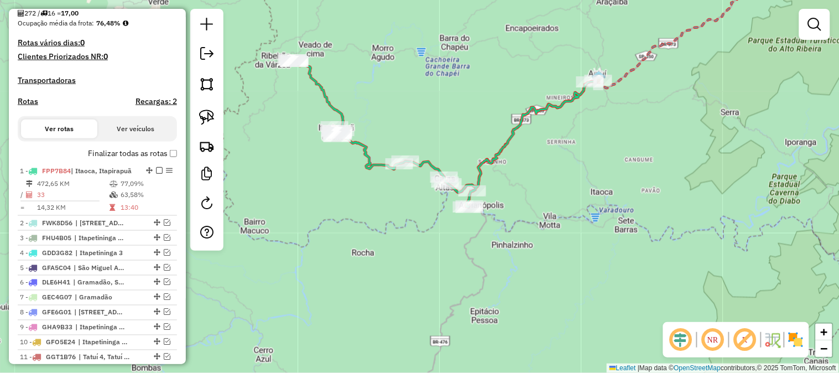
drag, startPoint x: 632, startPoint y: 143, endPoint x: 539, endPoint y: 176, distance: 98.6
click at [537, 180] on div "Janela de atendimento Grade de atendimento Capacidade Transportadoras Veículos …" at bounding box center [419, 186] width 839 height 373
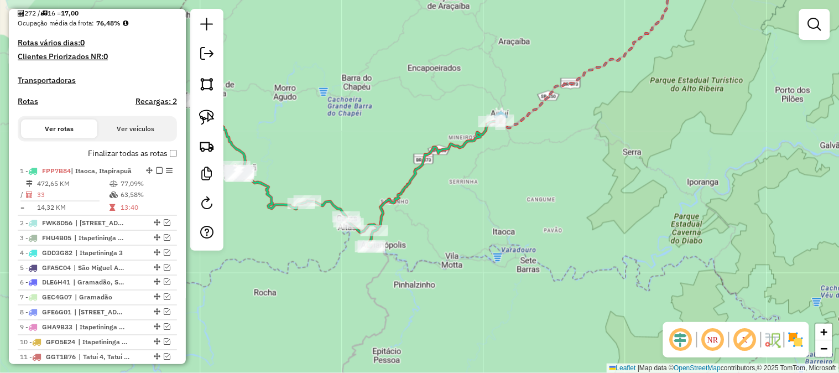
drag, startPoint x: 687, startPoint y: 118, endPoint x: 522, endPoint y: 211, distance: 188.6
click at [522, 211] on div "Janela de atendimento Grade de atendimento Capacidade Transportadoras Veículos …" at bounding box center [419, 186] width 839 height 373
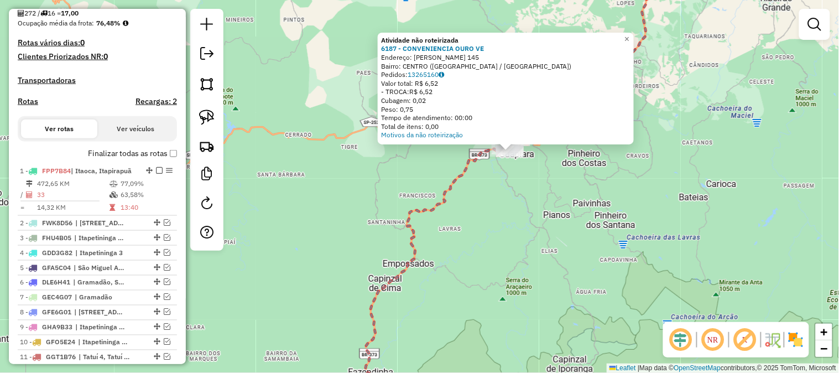
drag, startPoint x: 425, startPoint y: 245, endPoint x: 548, endPoint y: 201, distance: 131.1
click at [546, 201] on div "Atividade não roteirizada 6187 - CONVENIENCIA OURO VE Endereço: VITALINO PAGLIA…" at bounding box center [419, 186] width 839 height 373
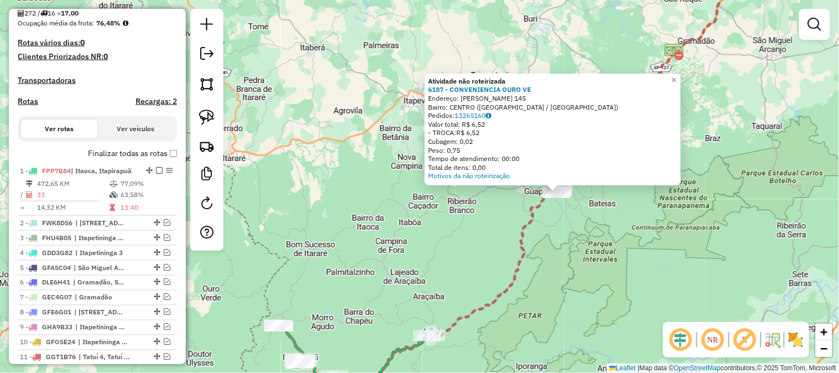
drag, startPoint x: 584, startPoint y: 235, endPoint x: 570, endPoint y: 221, distance: 19.6
click at [575, 224] on div "Atividade não roteirizada 6187 - CONVENIENCIA OURO VE Endereço: VITALINO PAGLIA…" at bounding box center [419, 186] width 839 height 373
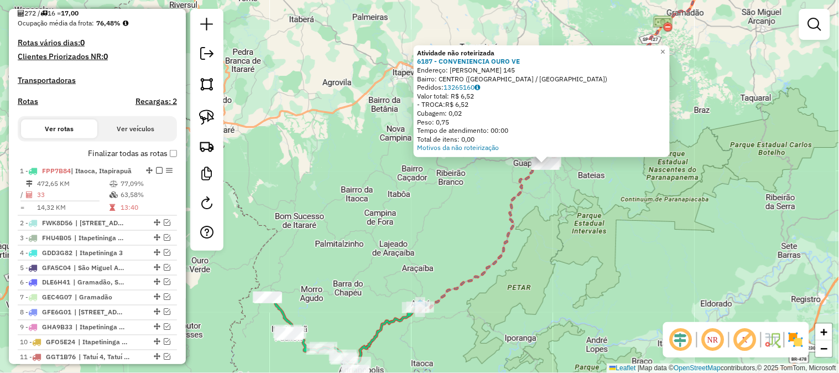
drag, startPoint x: 573, startPoint y: 253, endPoint x: 577, endPoint y: 172, distance: 80.8
click at [577, 184] on div "Atividade não roteirizada 6187 - CONVENIENCIA OURO VE Endereço: VITALINO PAGLIA…" at bounding box center [419, 186] width 839 height 373
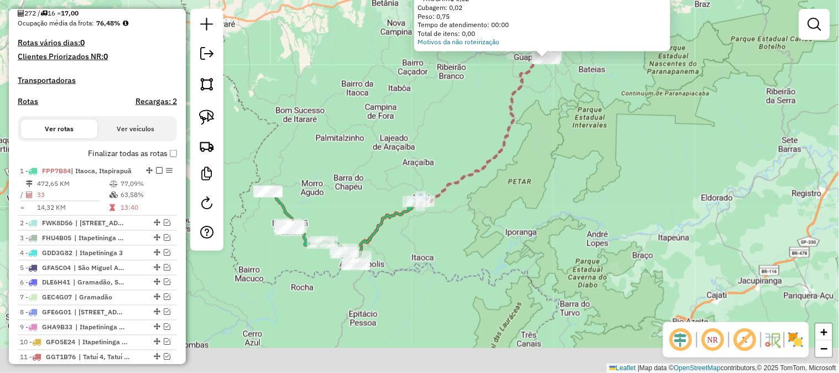
click at [575, 237] on div "Atividade não roteirizada 6187 - CONVENIENCIA OURO VE Endereço: VITALINO PAGLIA…" at bounding box center [419, 186] width 839 height 373
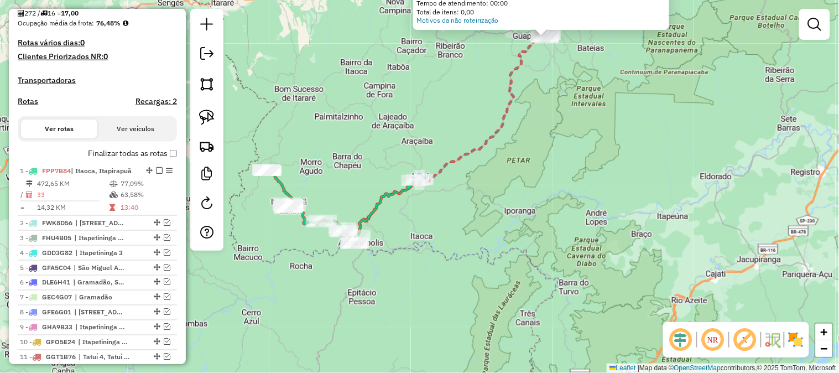
click at [549, 223] on div "Atividade não roteirizada 6187 - CONVENIENCIA OURO VE Endereço: VITALINO PAGLIA…" at bounding box center [419, 186] width 839 height 373
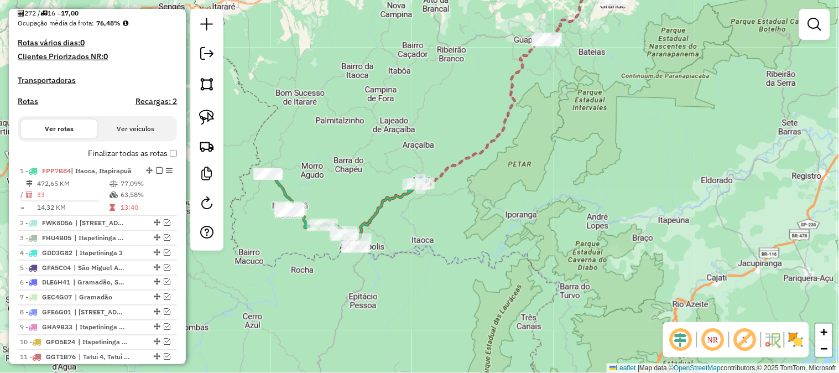
drag, startPoint x: 518, startPoint y: 144, endPoint x: 565, endPoint y: 122, distance: 51.4
click at [564, 125] on div "Janela de atendimento Grade de atendimento Capacidade Transportadoras Veículos …" at bounding box center [419, 186] width 839 height 373
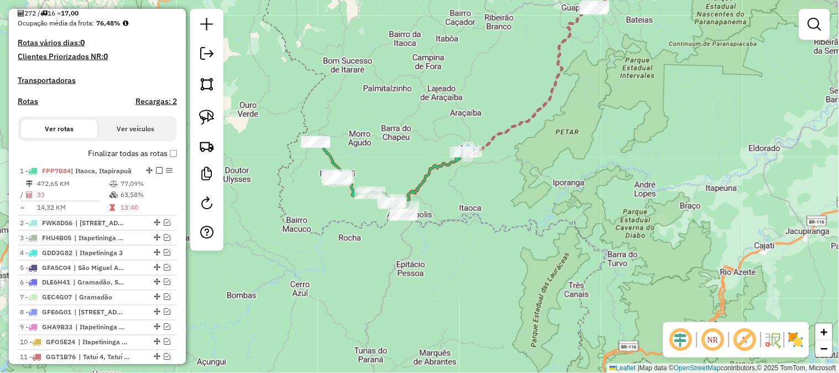
drag, startPoint x: 556, startPoint y: 169, endPoint x: 576, endPoint y: 148, distance: 29.3
click at [579, 150] on div "Janela de atendimento Grade de atendimento Capacidade Transportadoras Veículos …" at bounding box center [419, 186] width 839 height 373
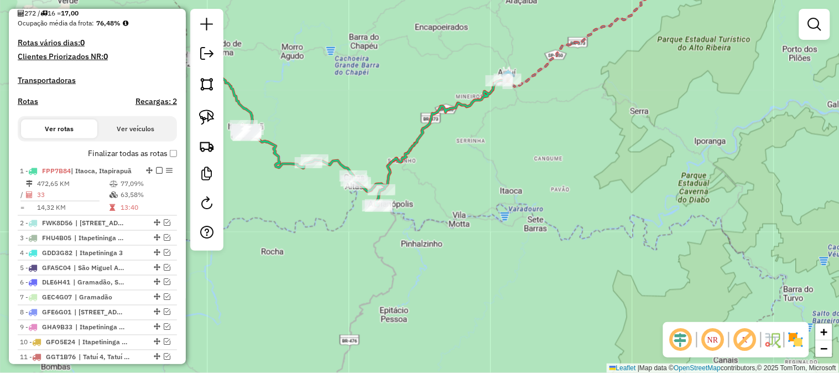
drag, startPoint x: 574, startPoint y: 212, endPoint x: 485, endPoint y: 192, distance: 91.1
click at [487, 195] on div "Janela de atendimento Grade de atendimento Capacidade Transportadoras Veículos …" at bounding box center [419, 186] width 839 height 373
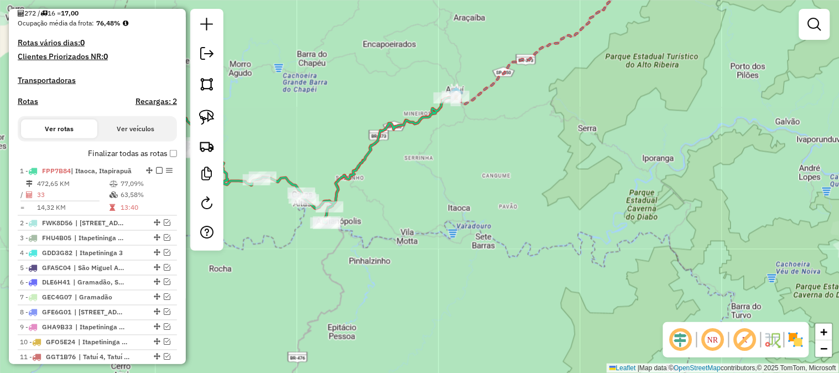
drag, startPoint x: 501, startPoint y: 206, endPoint x: 455, endPoint y: 227, distance: 50.2
click at [479, 234] on div "Janela de atendimento Grade de atendimento Capacidade Transportadoras Veículos …" at bounding box center [419, 186] width 839 height 373
click at [213, 113] on img at bounding box center [206, 116] width 15 height 15
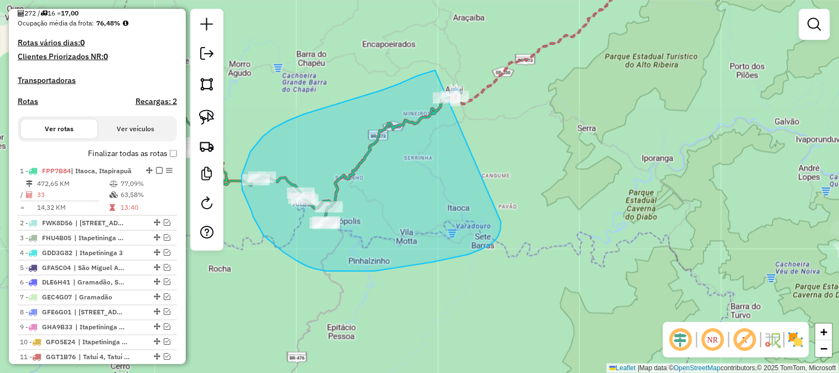
drag, startPoint x: 496, startPoint y: 239, endPoint x: 512, endPoint y: 79, distance: 161.1
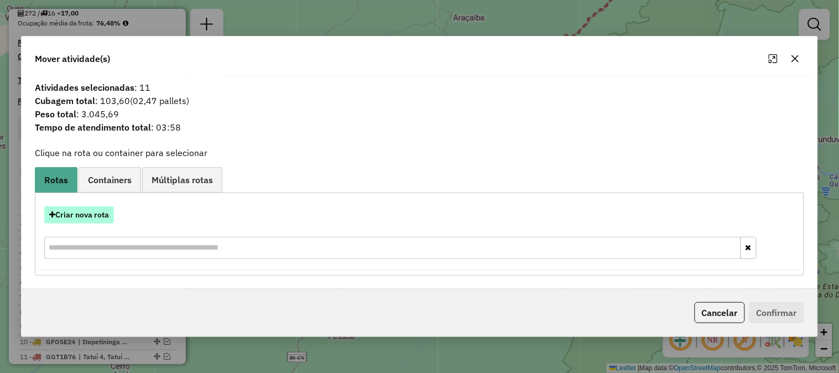
click at [104, 208] on button "Criar nova rota" at bounding box center [79, 214] width 70 height 17
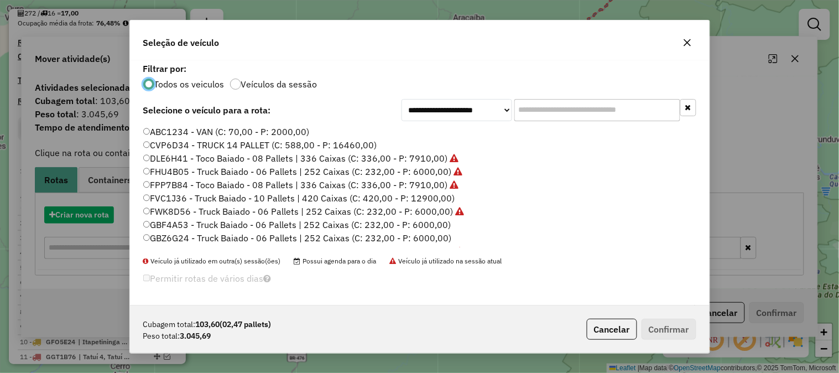
scroll to position [6, 3]
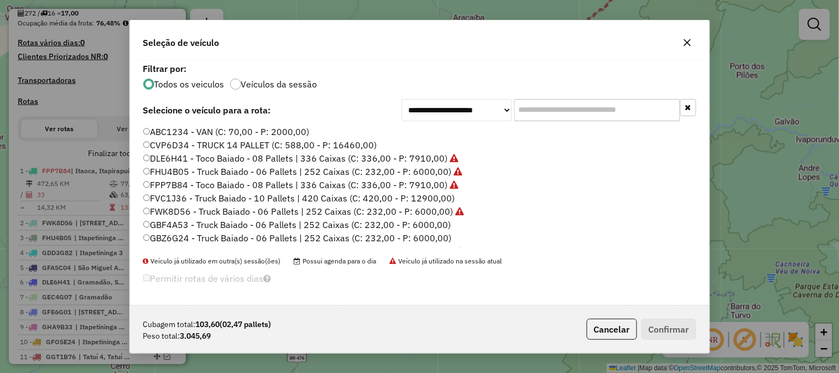
click at [433, 234] on label "GBZ6G24 - Truck Baiado - 06 Pallets | 252 Caixas (C: 232,00 - P: 6000,00)" at bounding box center [297, 237] width 308 height 13
click at [678, 327] on button "Confirmar" at bounding box center [668, 328] width 55 height 21
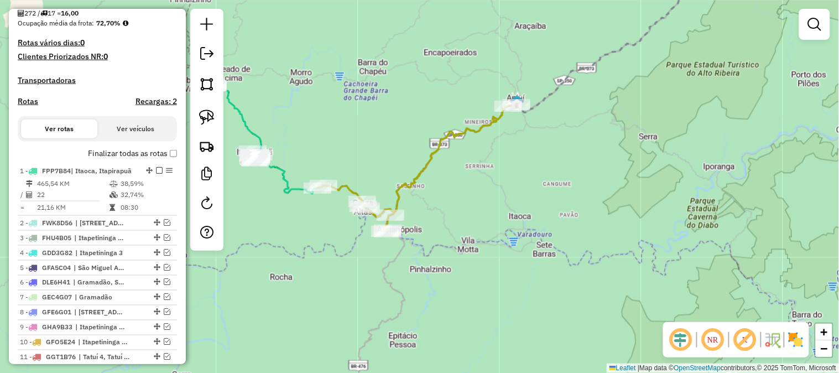
drag, startPoint x: 468, startPoint y: 206, endPoint x: 594, endPoint y: 205, distance: 125.5
click at [594, 205] on div "Janela de atendimento Grade de atendimento Capacidade Transportadoras Veículos …" at bounding box center [419, 186] width 839 height 373
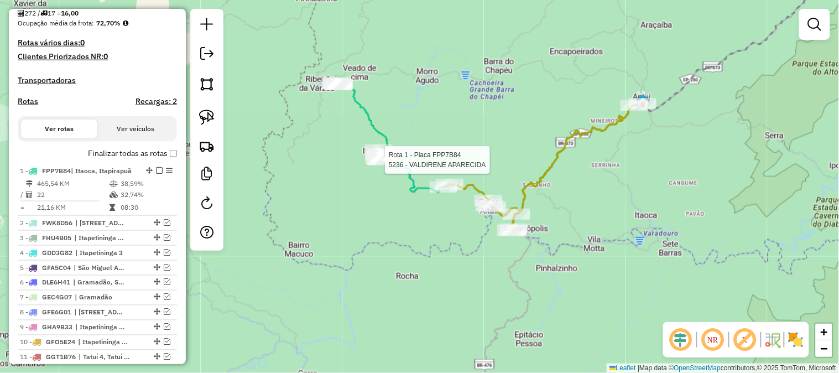
select select "**********"
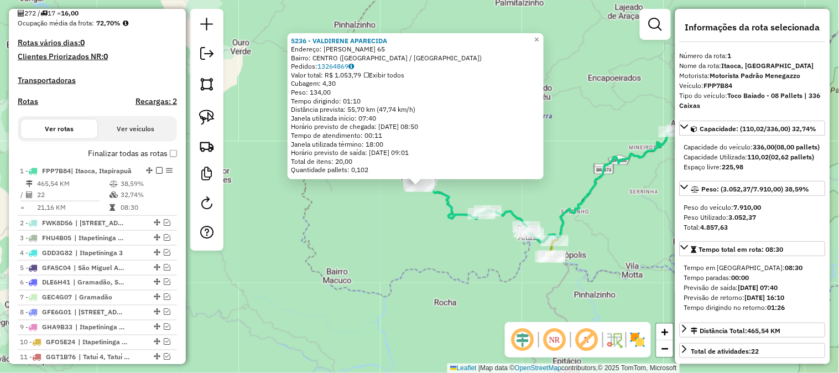
scroll to position [437, 0]
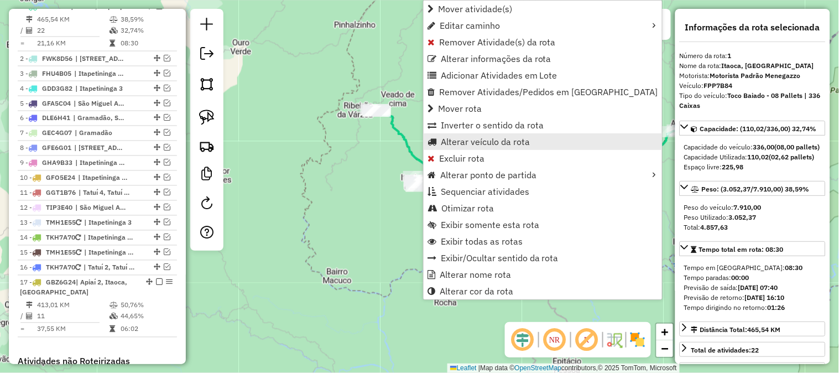
click at [495, 143] on span "Alterar veículo da rota" at bounding box center [485, 141] width 89 height 9
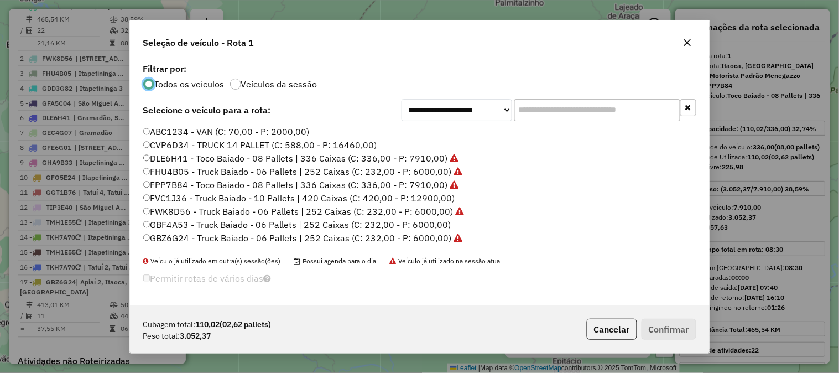
scroll to position [164, 0]
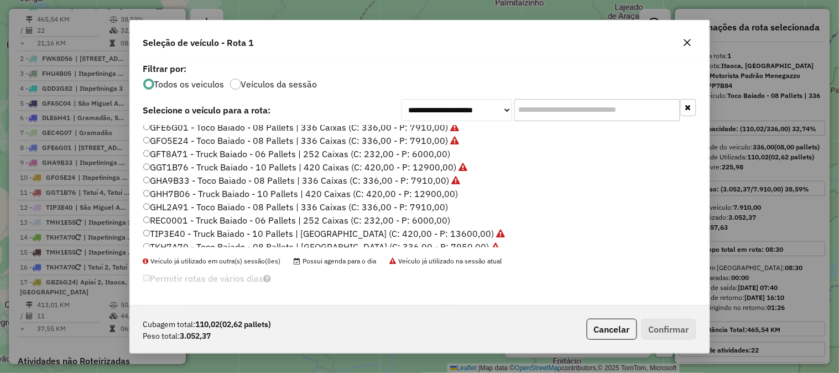
click at [441, 150] on label "GFT8A71 - Truck Baiado - 06 Pallets | 252 Caixas (C: 232,00 - P: 6000,00)" at bounding box center [296, 153] width 307 height 13
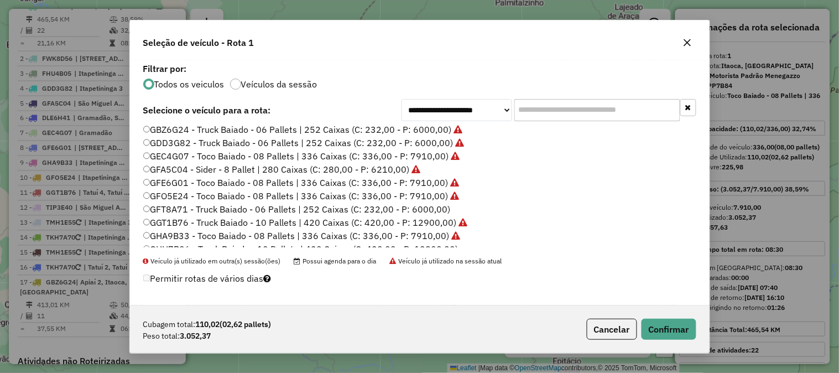
scroll to position [19, 0]
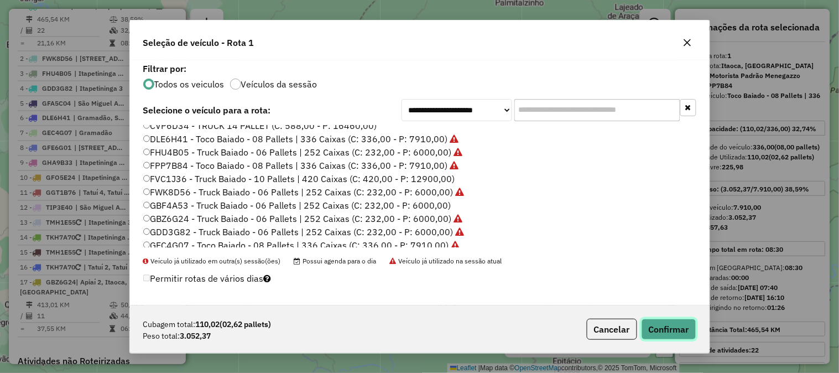
click at [672, 331] on button "Confirmar" at bounding box center [668, 328] width 55 height 21
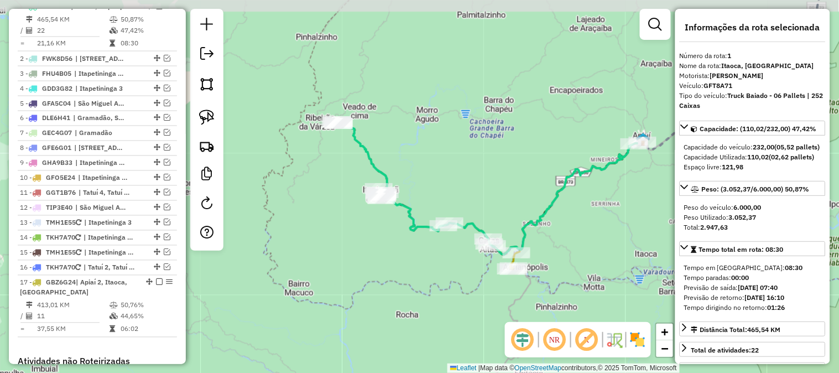
drag, startPoint x: 401, startPoint y: 253, endPoint x: 314, endPoint y: 291, distance: 94.6
click at [310, 296] on div "Janela de atendimento Grade de atendimento Capacidade Transportadoras Veículos …" at bounding box center [419, 186] width 839 height 373
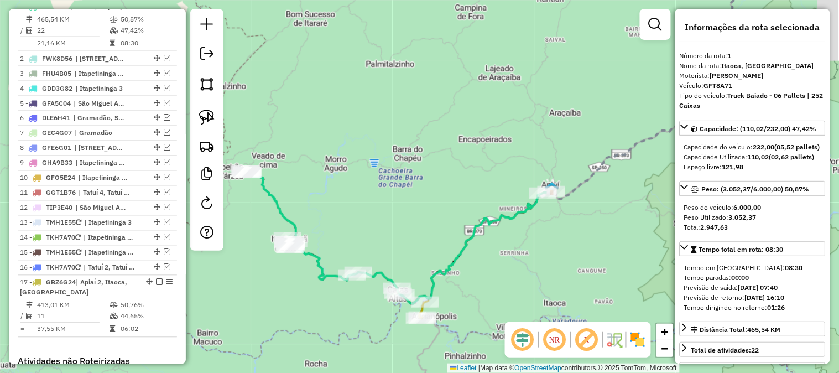
drag, startPoint x: 488, startPoint y: 180, endPoint x: 455, endPoint y: 185, distance: 33.5
click at [457, 189] on div "Janela de atendimento Grade de atendimento Capacidade Transportadoras Veículos …" at bounding box center [419, 186] width 839 height 373
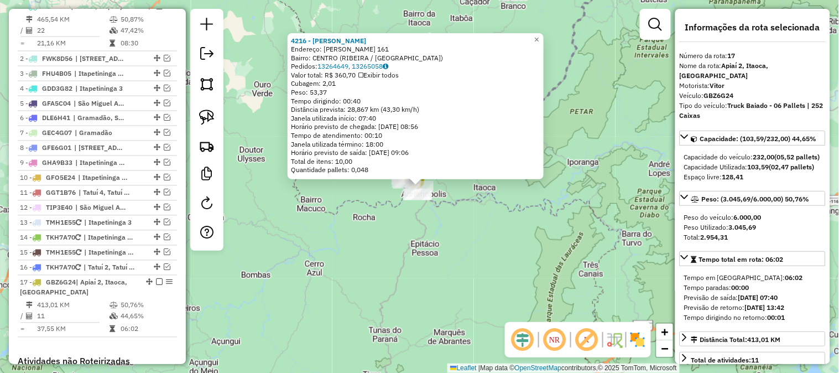
scroll to position [638, 0]
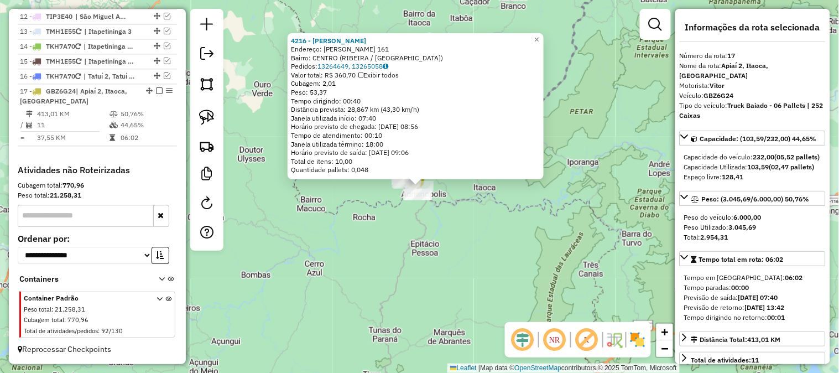
click at [533, 251] on div "4216 - MERCEARIA NEVES Endereço: CANDIDO DIAS BATISTA 161 Bairro: CENTRO (RIBEI…" at bounding box center [419, 186] width 839 height 373
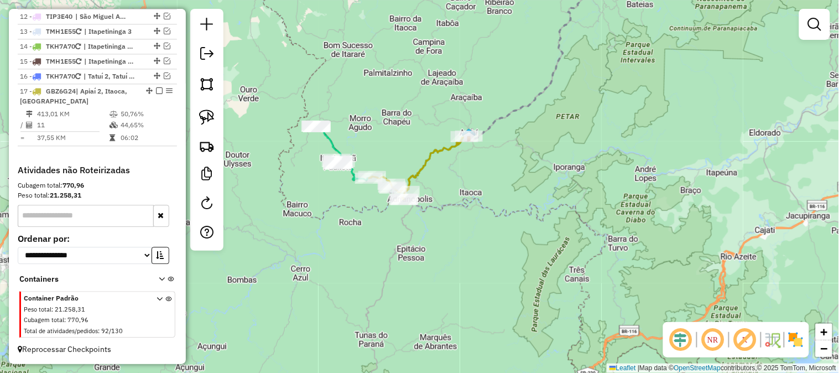
drag, startPoint x: 536, startPoint y: 247, endPoint x: 431, endPoint y: 276, distance: 109.2
click at [433, 281] on div "Janela de atendimento Grade de atendimento Capacidade Transportadoras Veículos …" at bounding box center [419, 186] width 839 height 373
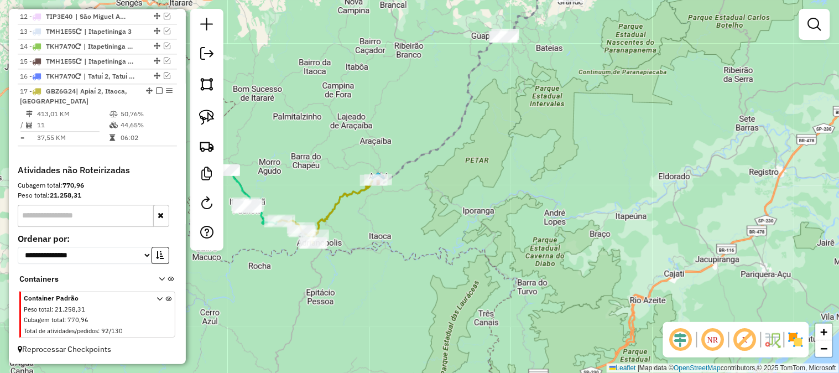
drag, startPoint x: 468, startPoint y: 237, endPoint x: 481, endPoint y: 267, distance: 33.0
click at [481, 267] on div "Janela de atendimento Grade de atendimento Capacidade Transportadoras Veículos …" at bounding box center [419, 186] width 839 height 373
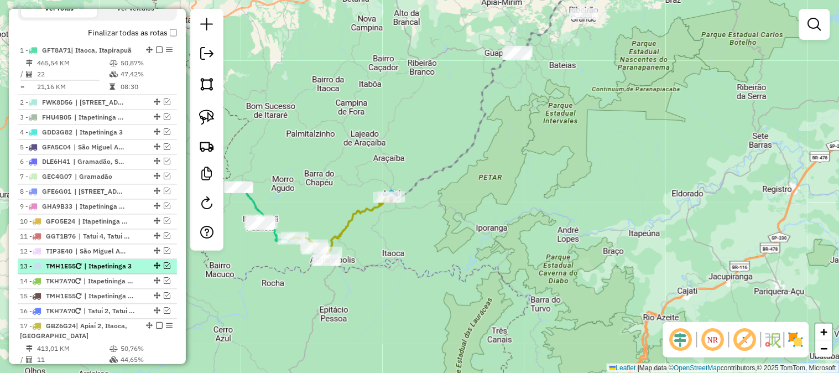
scroll to position [393, 0]
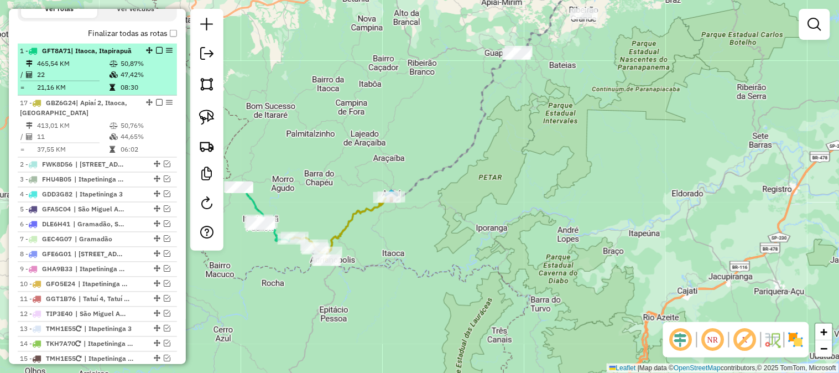
drag, startPoint x: 145, startPoint y: 336, endPoint x: 111, endPoint y: 83, distance: 254.3
click at [157, 54] on em at bounding box center [159, 50] width 7 height 7
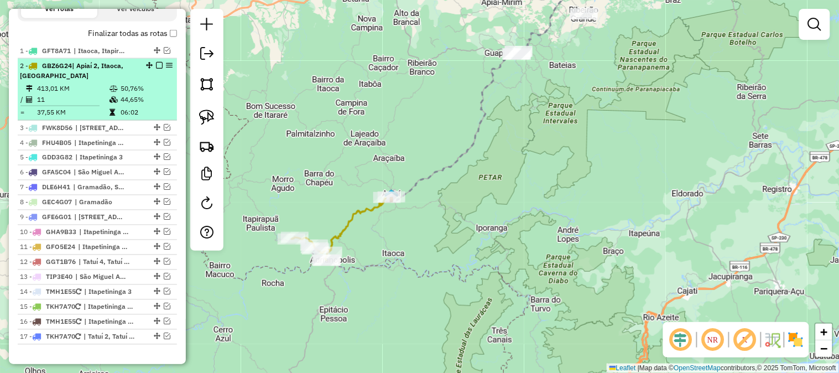
click at [156, 69] on em at bounding box center [159, 65] width 7 height 7
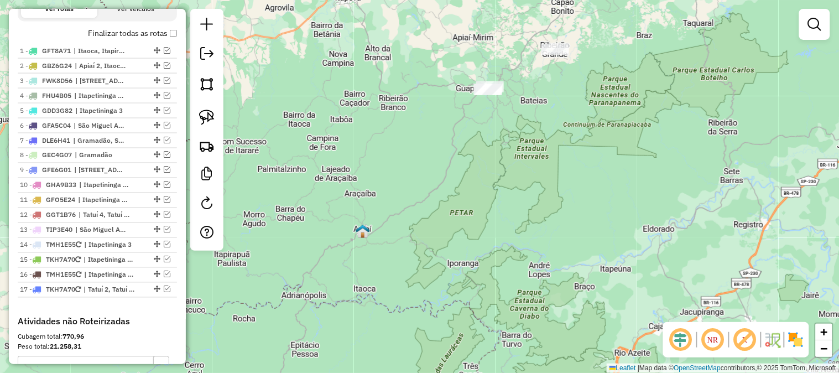
drag, startPoint x: 593, startPoint y: 169, endPoint x: 563, endPoint y: 184, distance: 33.6
click at [509, 252] on div "Janela de atendimento Grade de atendimento Capacidade Transportadoras Veículos …" at bounding box center [419, 186] width 839 height 373
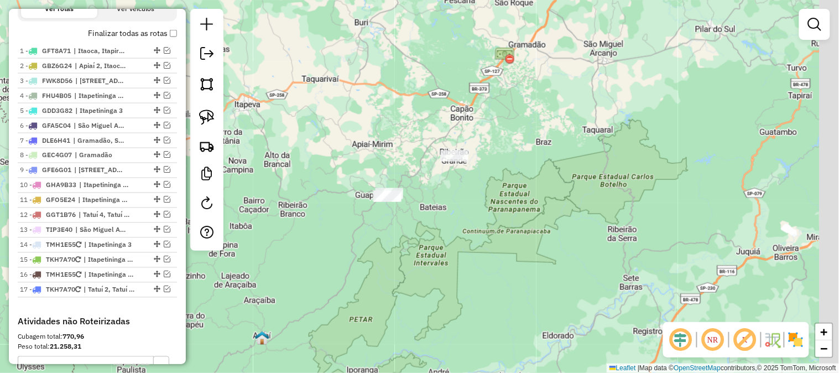
drag, startPoint x: 551, startPoint y: 195, endPoint x: 563, endPoint y: 159, distance: 37.4
click at [537, 218] on div "Janela de atendimento Grade de atendimento Capacidade Transportadoras Veículos …" at bounding box center [419, 186] width 839 height 373
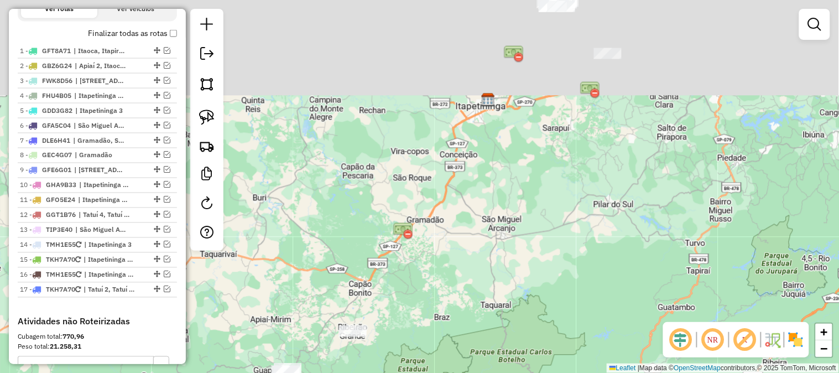
drag, startPoint x: 434, startPoint y: 123, endPoint x: 371, endPoint y: 244, distance: 137.2
click at [371, 244] on div "Janela de atendimento Grade de atendimento Capacidade Transportadoras Veículos …" at bounding box center [419, 186] width 839 height 373
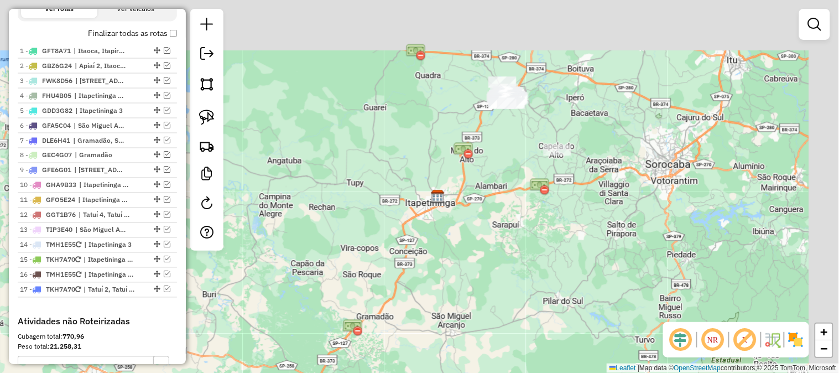
drag, startPoint x: 518, startPoint y: 90, endPoint x: 437, endPoint y: 208, distance: 143.5
click at [432, 239] on div "Janela de atendimento Grade de atendimento Capacidade Transportadoras Veículos …" at bounding box center [419, 186] width 839 height 373
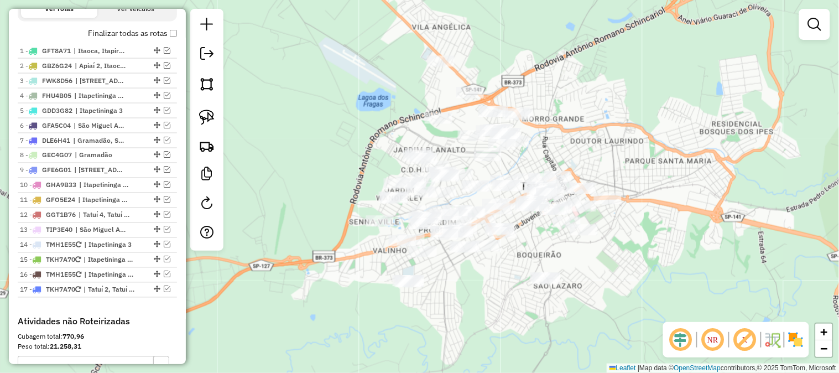
drag, startPoint x: 293, startPoint y: 173, endPoint x: 248, endPoint y: 106, distance: 80.8
click at [248, 108] on div "Janela de atendimento Grade de atendimento Capacidade Transportadoras Veículos …" at bounding box center [419, 186] width 839 height 373
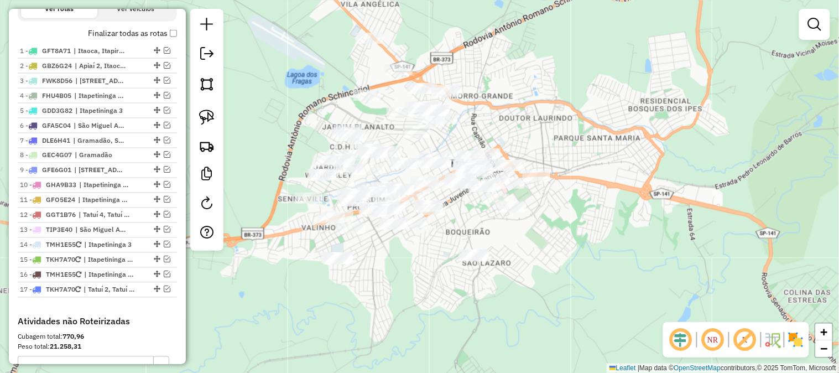
drag, startPoint x: 339, startPoint y: 85, endPoint x: 278, endPoint y: 90, distance: 61.0
click at [278, 90] on div "Janela de atendimento Grade de atendimento Capacidade Transportadoras Veículos …" at bounding box center [419, 186] width 839 height 373
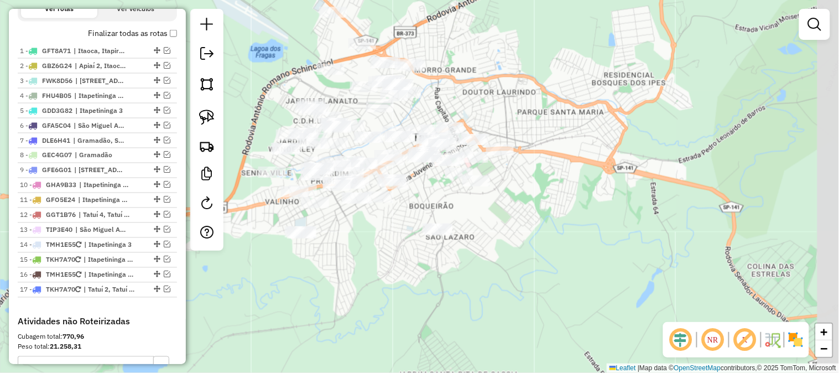
drag, startPoint x: 628, startPoint y: 259, endPoint x: 465, endPoint y: 118, distance: 215.2
click at [465, 118] on div "Janela de atendimento Grade de atendimento Capacidade Transportadoras Veículos …" at bounding box center [419, 186] width 839 height 373
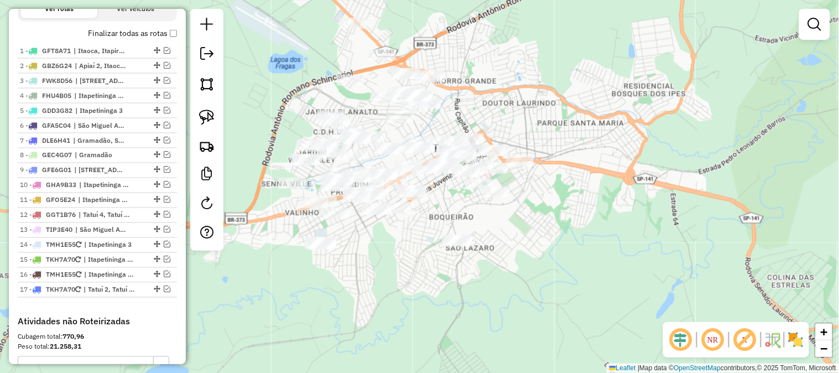
drag, startPoint x: 466, startPoint y: 131, endPoint x: 538, endPoint y: 231, distance: 123.1
click at [542, 232] on div "Janela de atendimento Grade de atendimento Capacidade Transportadoras Veículos …" at bounding box center [419, 186] width 839 height 373
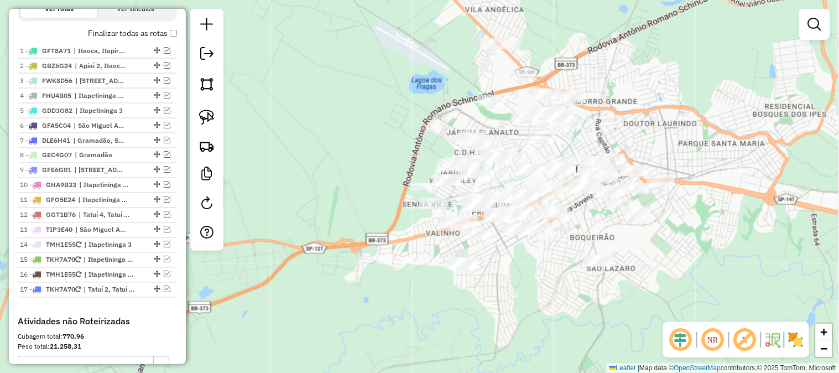
drag, startPoint x: 270, startPoint y: 196, endPoint x: 433, endPoint y: 118, distance: 181.2
click at [432, 109] on div "Janela de atendimento Grade de atendimento Capacidade Transportadoras Veículos …" at bounding box center [419, 186] width 839 height 373
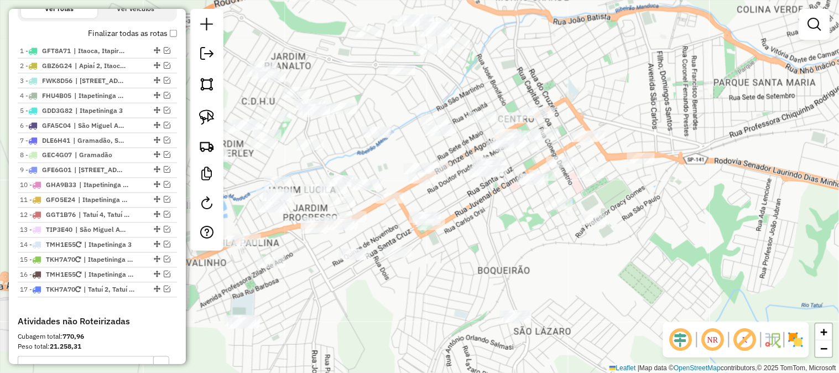
drag, startPoint x: 588, startPoint y: 324, endPoint x: 385, endPoint y: 316, distance: 203.0
click at [385, 316] on div "Janela de atendimento Grade de atendimento Capacidade Transportadoras Veículos …" at bounding box center [419, 186] width 839 height 373
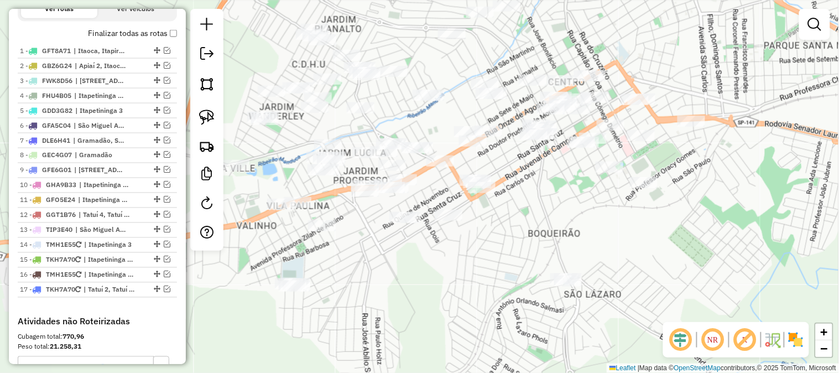
drag, startPoint x: 511, startPoint y: 249, endPoint x: 561, endPoint y: 206, distance: 66.3
click at [561, 206] on div "Janela de atendimento Grade de atendimento Capacidade Transportadoras Veículos …" at bounding box center [419, 186] width 839 height 373
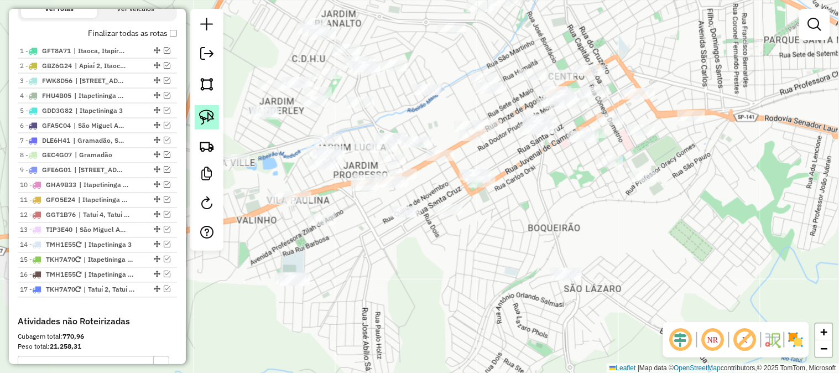
drag, startPoint x: 211, startPoint y: 123, endPoint x: 216, endPoint y: 119, distance: 5.9
click at [211, 123] on img at bounding box center [206, 116] width 15 height 15
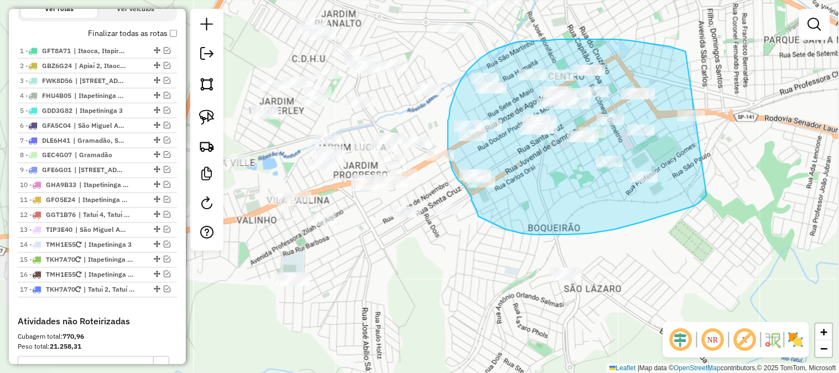
drag, startPoint x: 699, startPoint y: 203, endPoint x: 755, endPoint y: 96, distance: 120.4
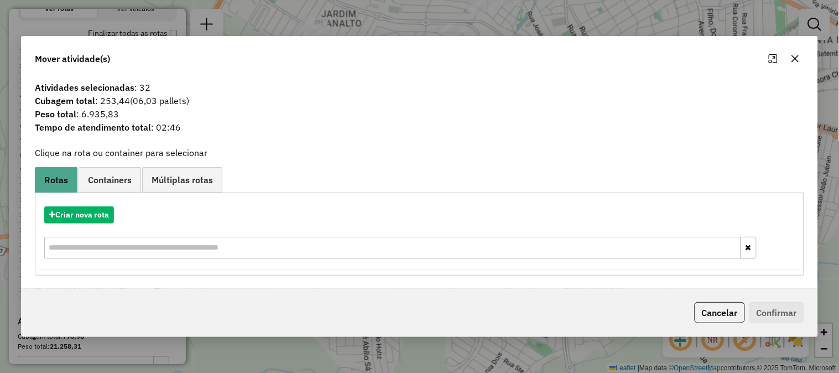
click at [792, 56] on icon "button" at bounding box center [795, 58] width 7 height 7
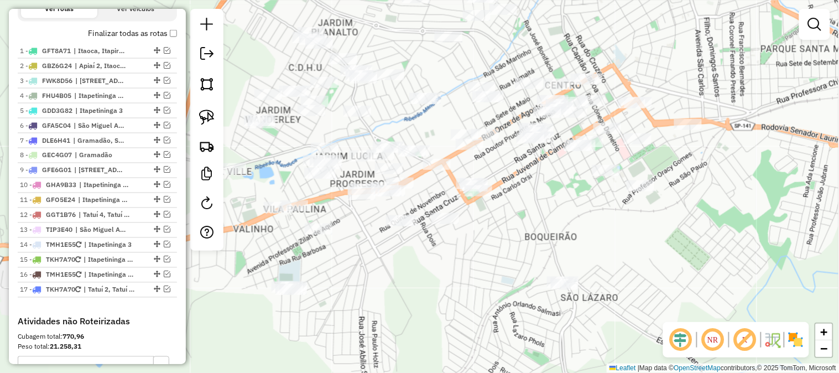
drag, startPoint x: 620, startPoint y: 254, endPoint x: 616, endPoint y: 263, distance: 9.4
click at [616, 263] on div "Janela de atendimento Grade de atendimento Capacidade Transportadoras Veículos …" at bounding box center [419, 186] width 839 height 373
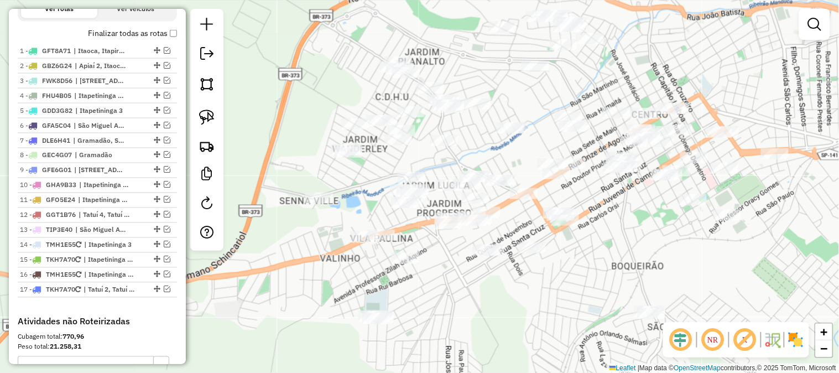
drag, startPoint x: 523, startPoint y: 233, endPoint x: 610, endPoint y: 262, distance: 91.6
click at [610, 262] on div "Janela de atendimento Grade de atendimento Capacidade Transportadoras Veículos …" at bounding box center [419, 186] width 839 height 373
click at [207, 113] on img at bounding box center [206, 116] width 15 height 15
drag, startPoint x: 326, startPoint y: 227, endPoint x: 338, endPoint y: 223, distance: 12.9
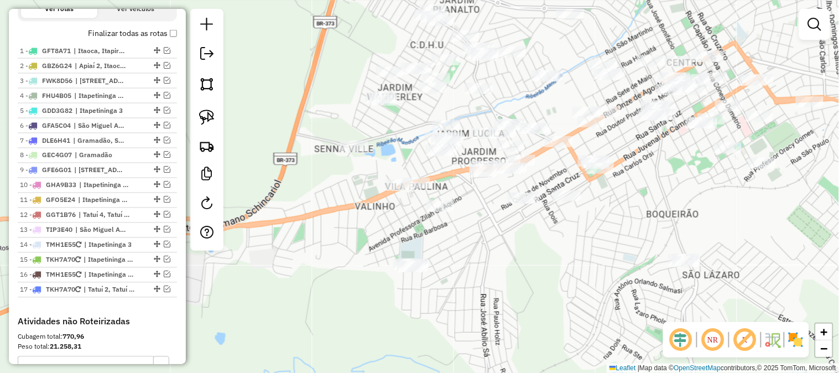
drag, startPoint x: 326, startPoint y: 233, endPoint x: 361, endPoint y: 181, distance: 62.6
click at [361, 181] on div "Janela de atendimento Grade de atendimento Capacidade Transportadoras Veículos …" at bounding box center [419, 186] width 839 height 373
click at [206, 113] on img at bounding box center [206, 116] width 15 height 15
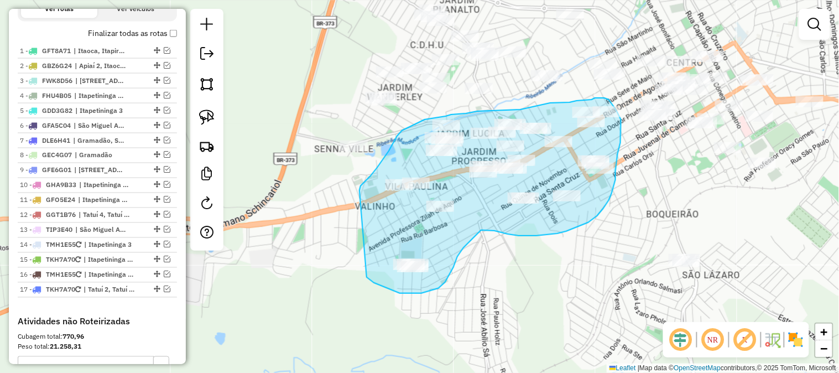
drag, startPoint x: 359, startPoint y: 190, endPoint x: 361, endPoint y: 251, distance: 60.8
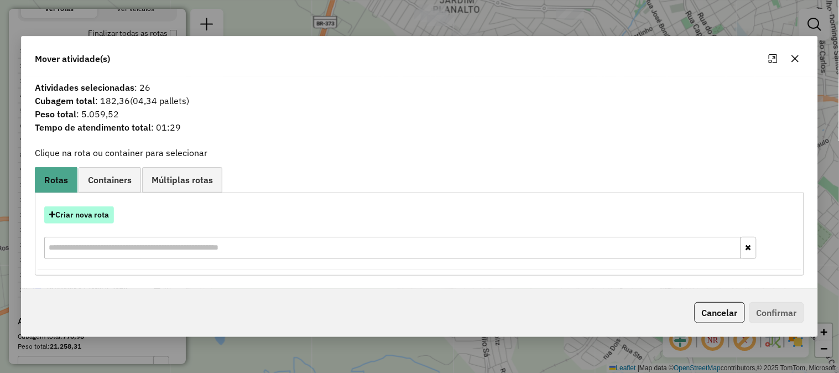
click at [96, 212] on button "Criar nova rota" at bounding box center [79, 214] width 70 height 17
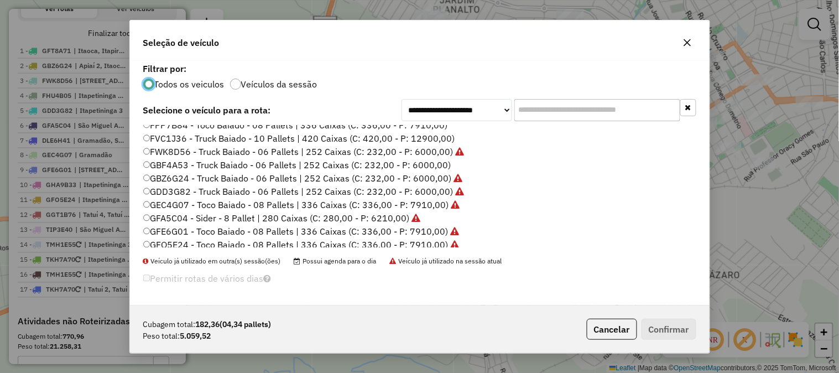
scroll to position [81, 0]
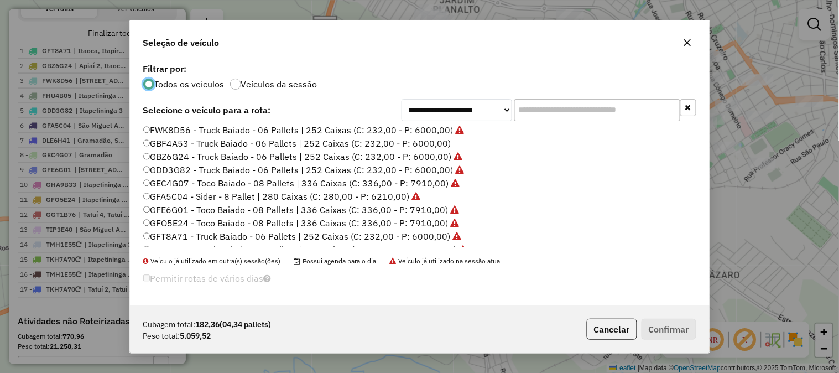
click at [438, 140] on label "GBF4A53 - Truck Baiado - 06 Pallets | 252 Caixas (C: 232,00 - P: 6000,00)" at bounding box center [297, 143] width 308 height 13
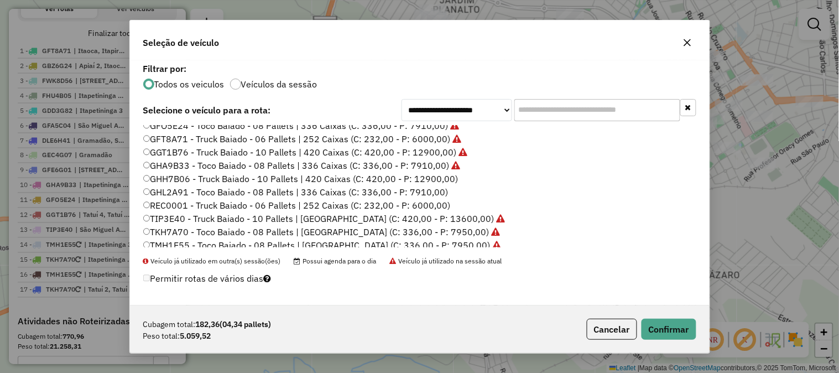
scroll to position [184, 0]
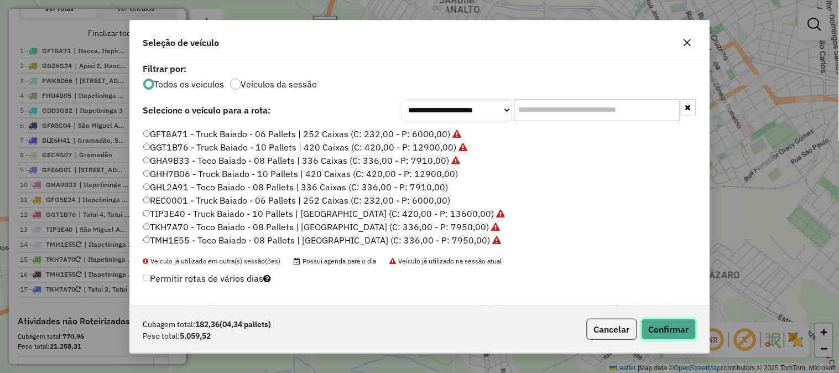
click at [677, 328] on button "Confirmar" at bounding box center [668, 328] width 55 height 21
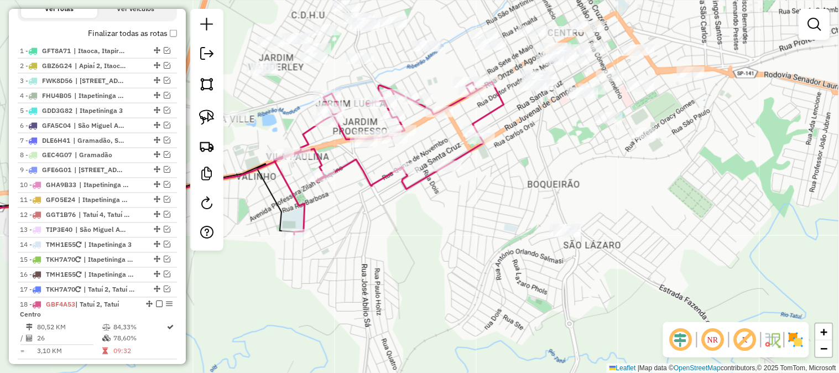
drag, startPoint x: 622, startPoint y: 207, endPoint x: 467, endPoint y: 187, distance: 156.6
click at [501, 177] on div "Janela de atendimento Grade de atendimento Capacidade Transportadoras Veículos …" at bounding box center [419, 186] width 839 height 373
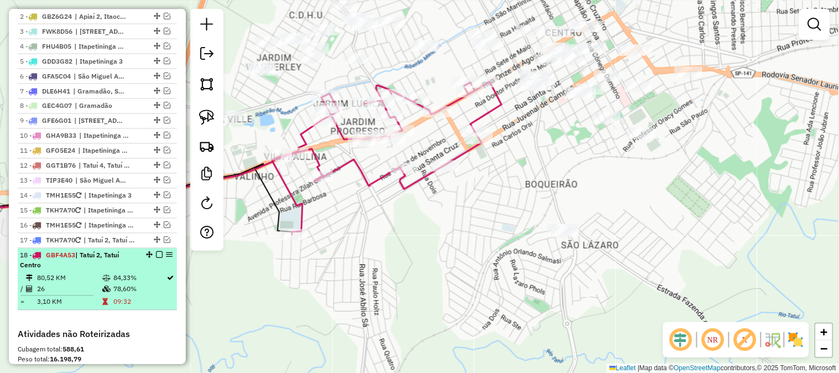
scroll to position [474, 0]
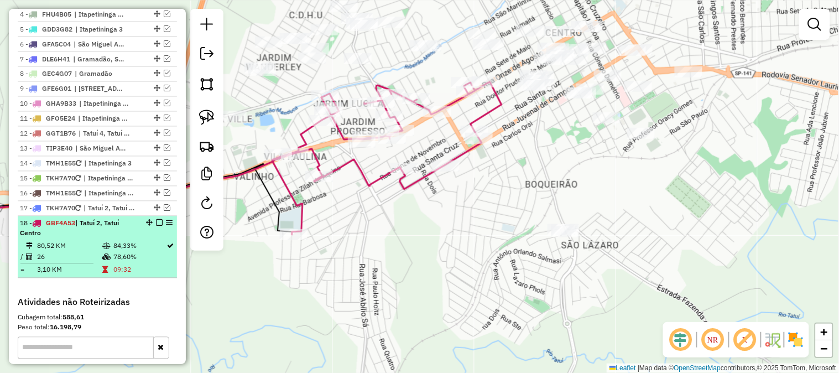
click at [158, 226] on em at bounding box center [159, 222] width 7 height 7
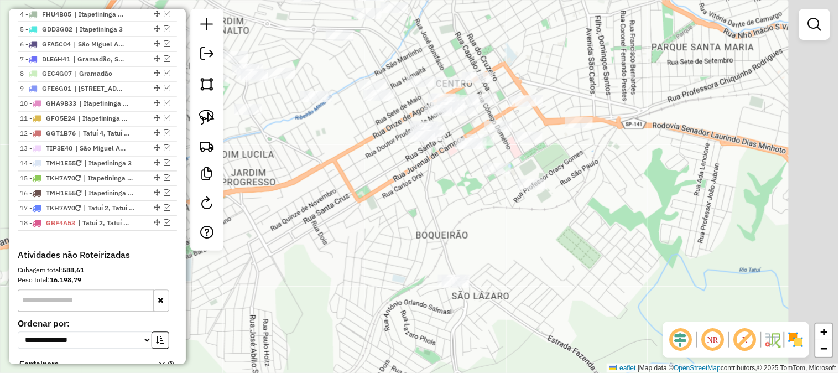
drag, startPoint x: 451, startPoint y: 205, endPoint x: 381, endPoint y: 232, distance: 74.2
click at [381, 232] on div "Janela de atendimento Grade de atendimento Capacidade Transportadoras Veículos …" at bounding box center [419, 186] width 839 height 373
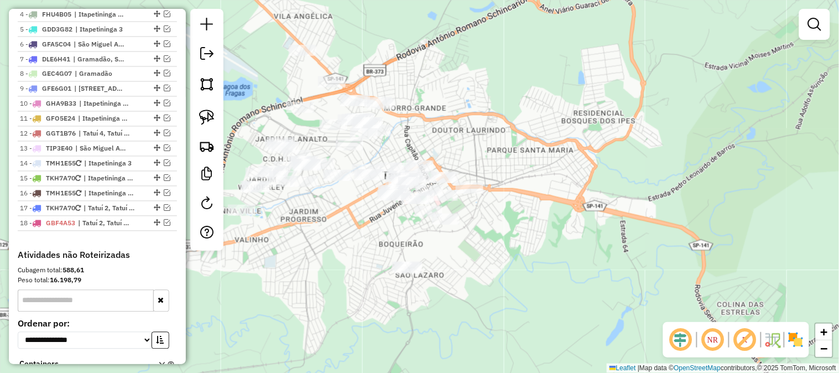
drag, startPoint x: 368, startPoint y: 216, endPoint x: 355, endPoint y: 238, distance: 26.3
click at [355, 238] on div "Janela de atendimento Grade de atendimento Capacidade Transportadoras Veículos …" at bounding box center [419, 186] width 839 height 373
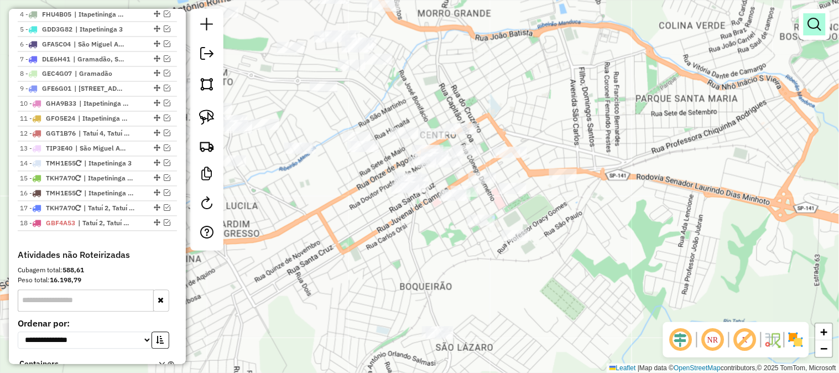
click at [811, 26] on em at bounding box center [814, 24] width 13 height 13
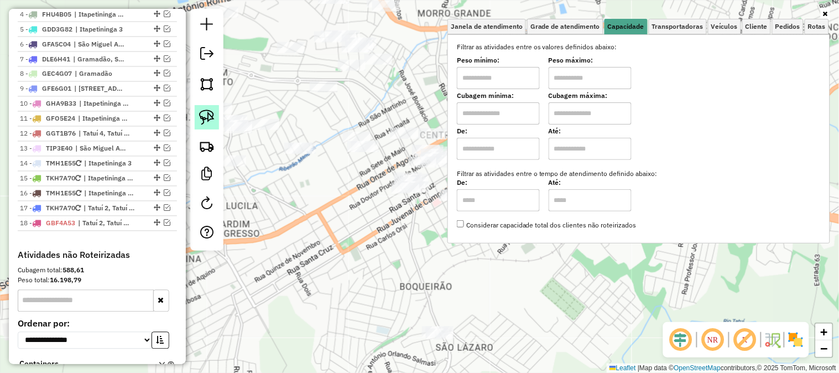
click at [207, 118] on img at bounding box center [206, 116] width 15 height 15
click at [387, 237] on div "Janela de atendimento Grade de atendimento Capacidade Transportadoras Veículos …" at bounding box center [419, 186] width 839 height 373
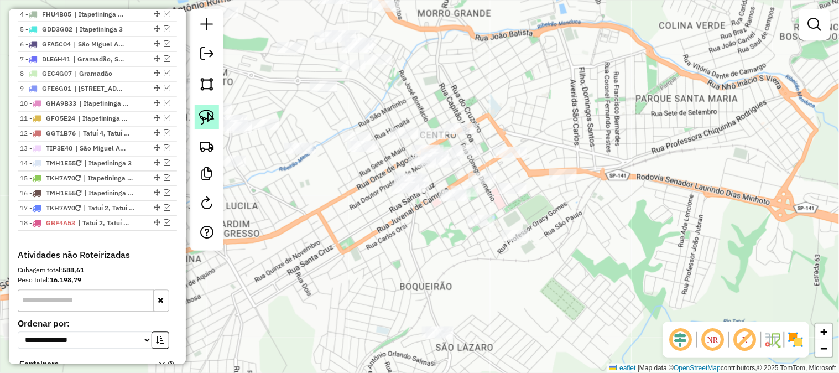
click at [202, 114] on img at bounding box center [206, 116] width 15 height 15
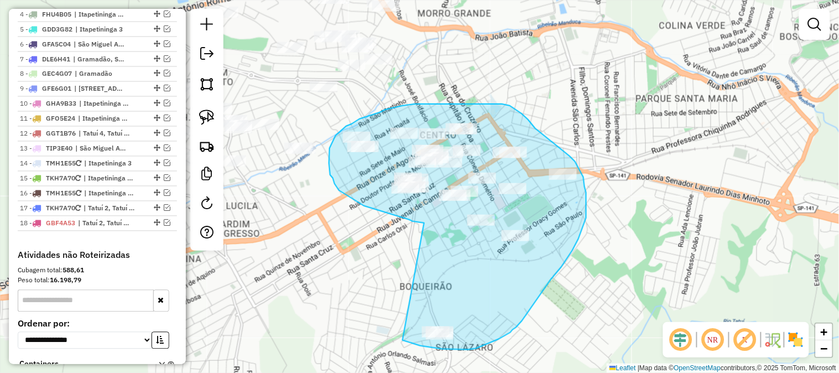
drag, startPoint x: 424, startPoint y: 223, endPoint x: 387, endPoint y: 285, distance: 72.6
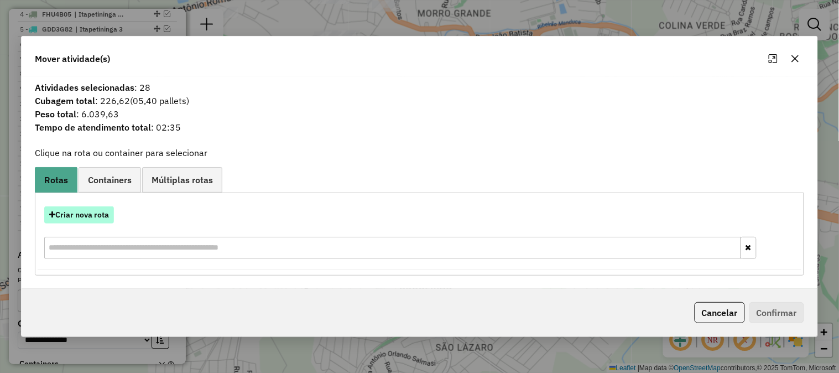
click at [103, 213] on button "Criar nova rota" at bounding box center [79, 214] width 70 height 17
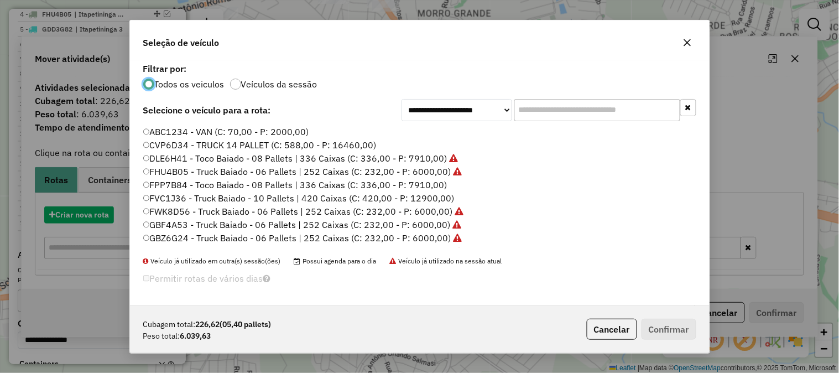
scroll to position [6, 3]
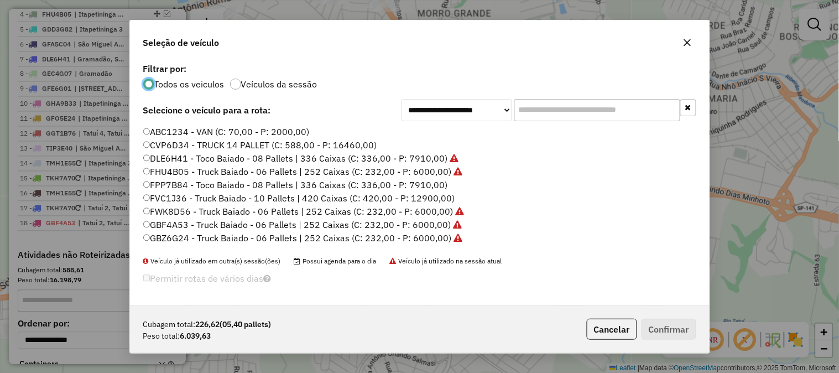
click at [433, 181] on label "FPP7B84 - Toco Baiado - 08 Pallets | 336 Caixas (C: 336,00 - P: 7910,00)" at bounding box center [295, 184] width 305 height 13
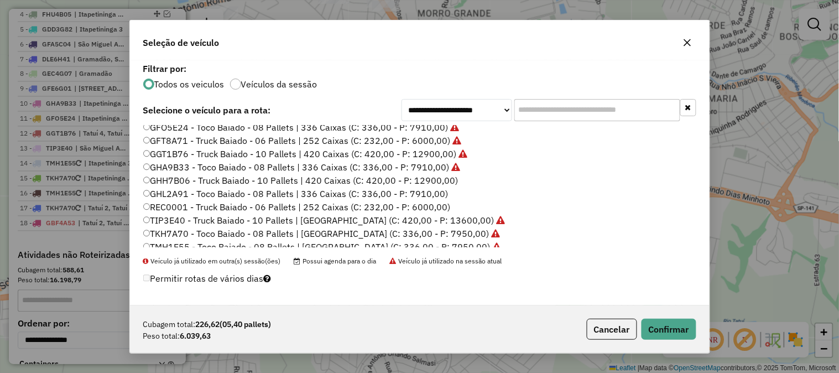
scroll to position [184, 0]
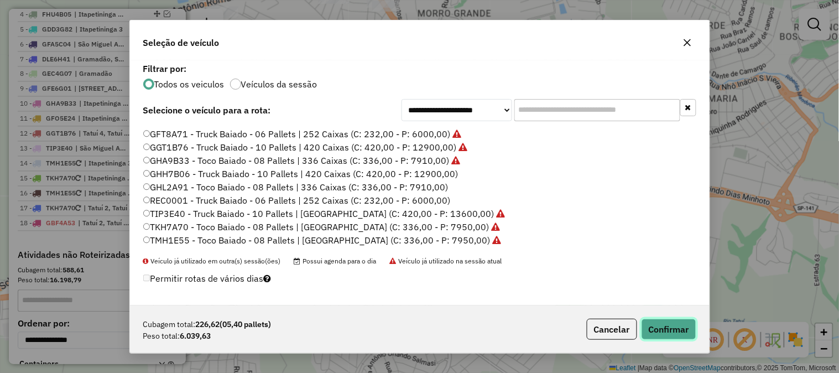
click at [692, 327] on button "Confirmar" at bounding box center [668, 328] width 55 height 21
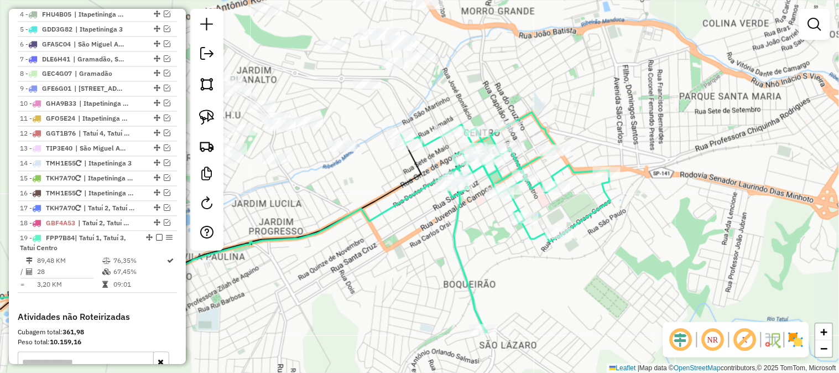
drag, startPoint x: 317, startPoint y: 253, endPoint x: 407, endPoint y: 239, distance: 91.2
click at [407, 239] on div "Janela de atendimento Grade de atendimento Capacidade Transportadoras Veículos …" at bounding box center [419, 186] width 839 height 373
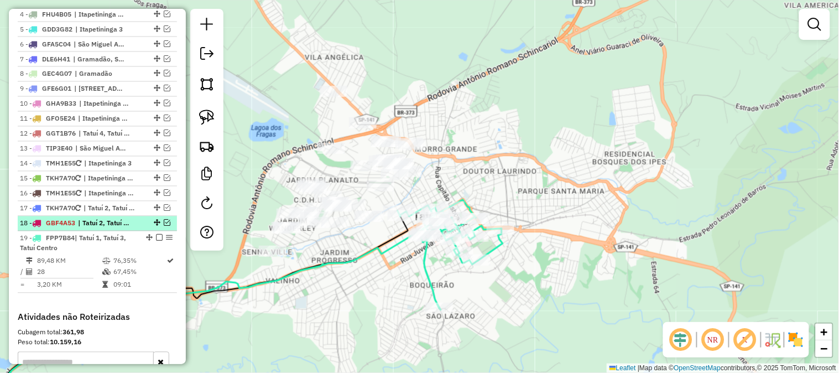
click at [164, 226] on em at bounding box center [167, 222] width 7 height 7
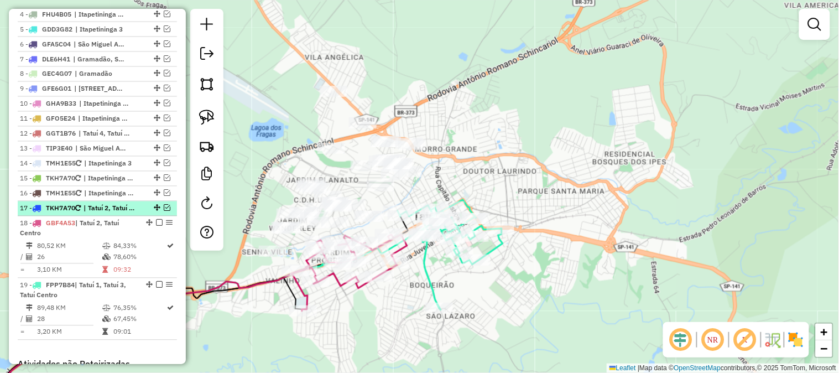
click at [164, 211] on em at bounding box center [167, 208] width 7 height 7
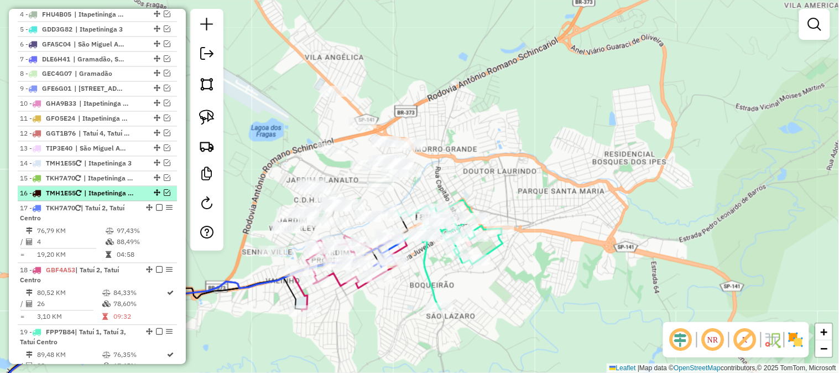
click at [166, 196] on em at bounding box center [167, 193] width 7 height 7
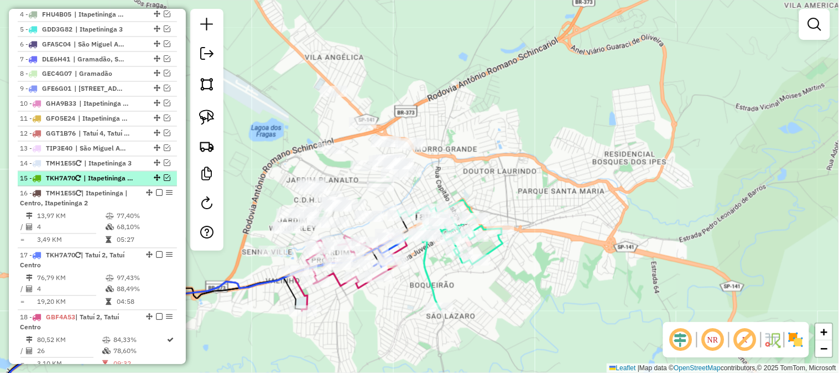
click at [164, 181] on em at bounding box center [167, 178] width 7 height 7
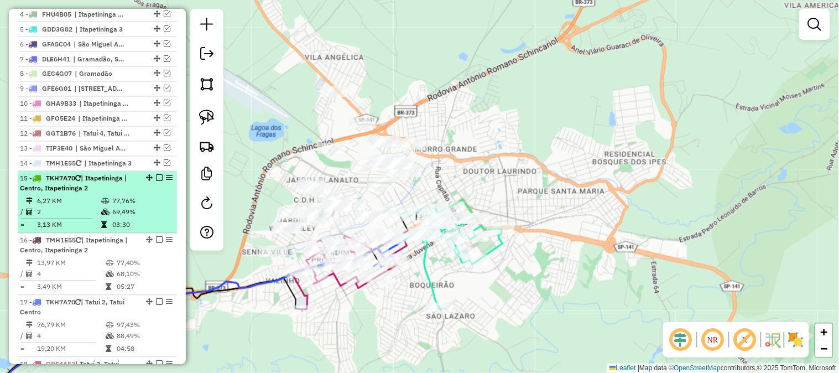
click at [97, 193] on div "15 - TKH7A70 | Itapetininga | Centro, Itapetininga 2" at bounding box center [78, 184] width 117 height 20
select select "**********"
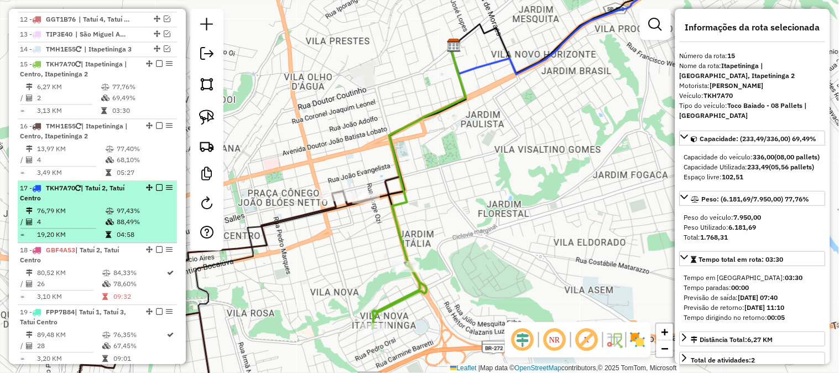
scroll to position [557, 0]
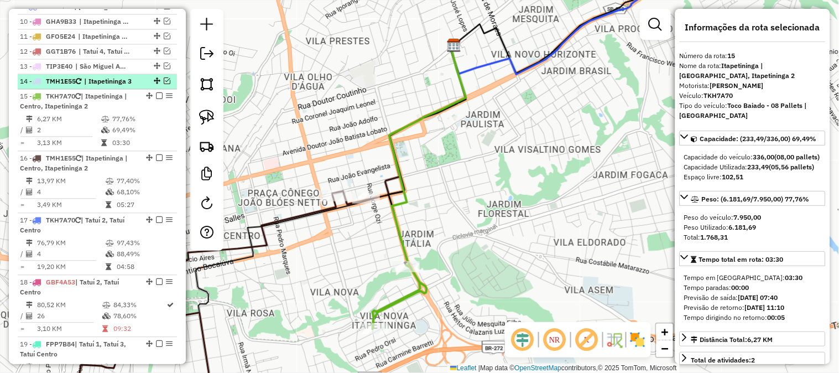
click at [164, 84] on em at bounding box center [167, 80] width 7 height 7
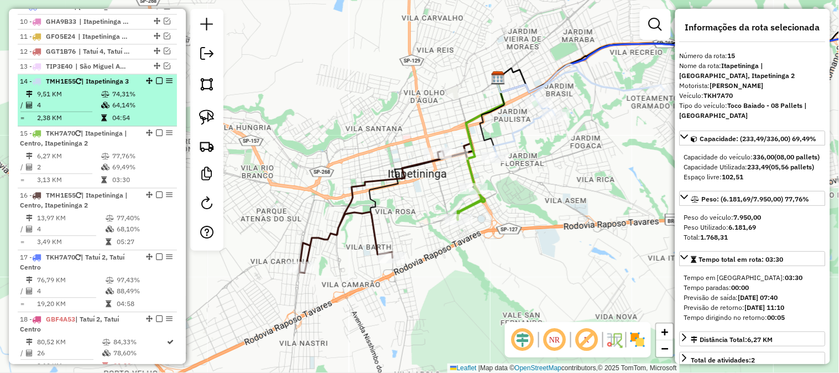
click at [95, 111] on td "4" at bounding box center [68, 104] width 64 height 11
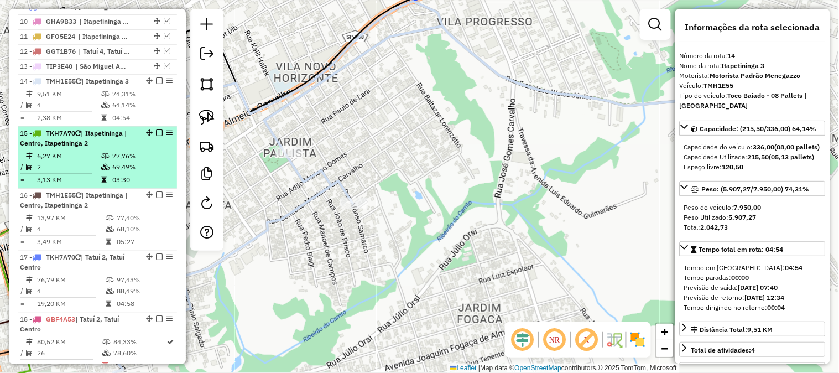
click at [136, 172] on td "69,49%" at bounding box center [142, 166] width 60 height 11
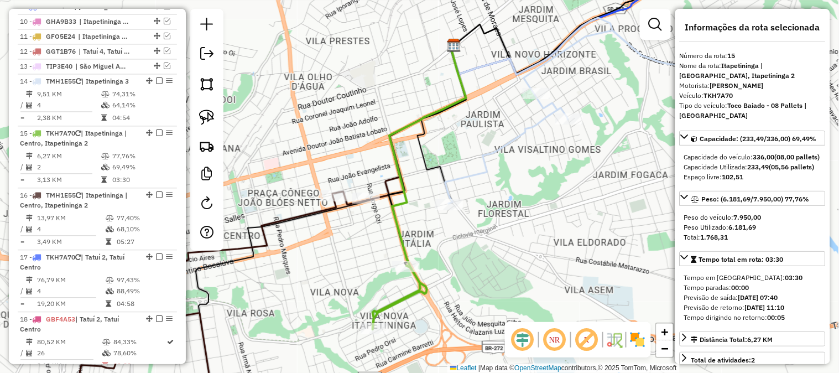
drag, startPoint x: 319, startPoint y: 244, endPoint x: 412, endPoint y: 172, distance: 117.4
click at [412, 174] on div "Rota 16 - Placa TMH1E55 5377 - PINGUIM PIZZARIA Janela de atendimento Grade de …" at bounding box center [419, 186] width 839 height 373
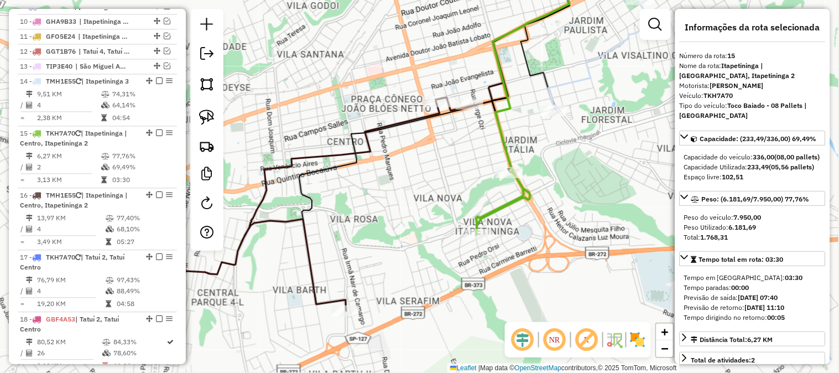
drag, startPoint x: 433, startPoint y: 200, endPoint x: 357, endPoint y: 205, distance: 75.9
click at [357, 205] on div "Janela de atendimento Grade de atendimento Capacidade Transportadoras Veículos …" at bounding box center [419, 186] width 839 height 373
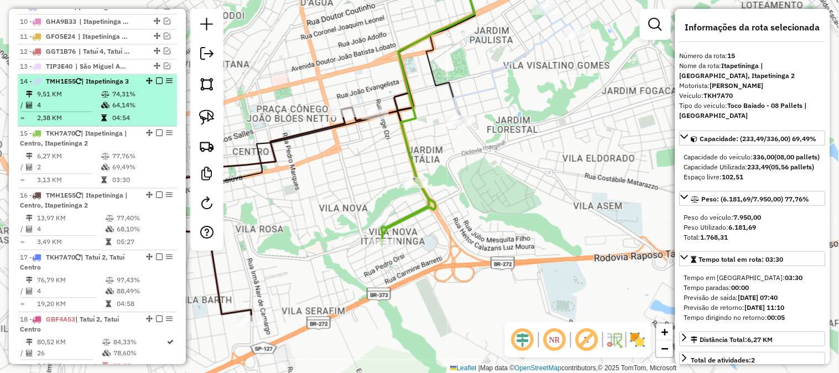
click at [156, 84] on em at bounding box center [159, 80] width 7 height 7
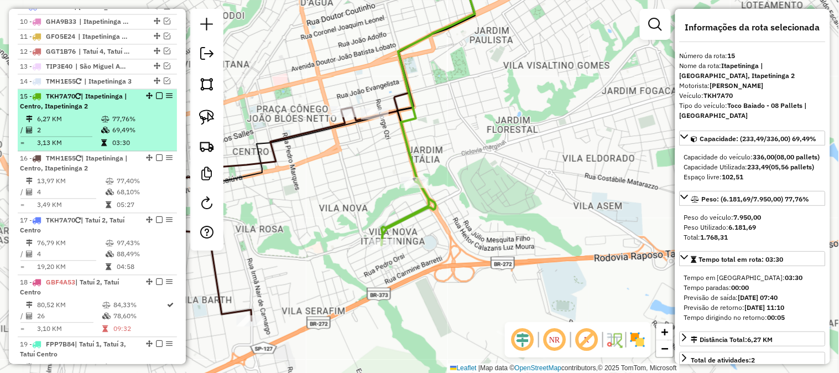
click at [156, 99] on em at bounding box center [159, 95] width 7 height 7
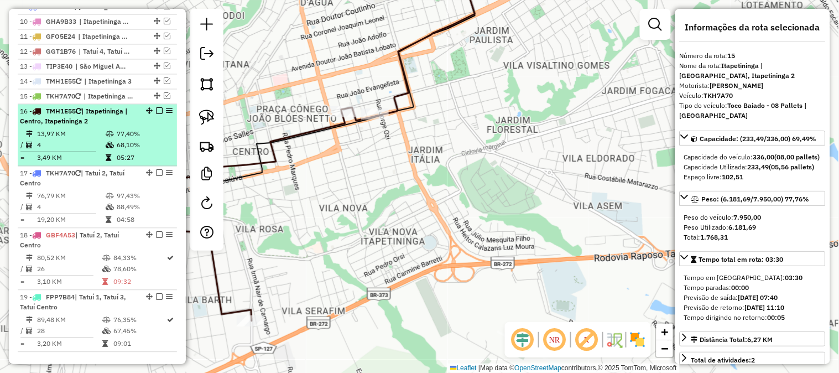
click at [156, 114] on em at bounding box center [159, 110] width 7 height 7
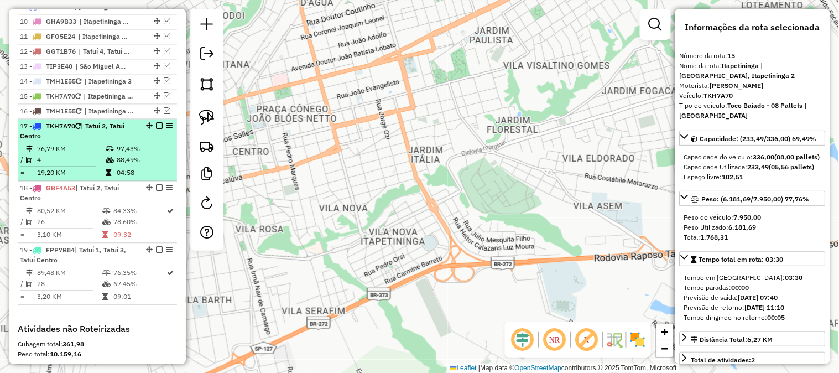
click at [157, 129] on em at bounding box center [159, 125] width 7 height 7
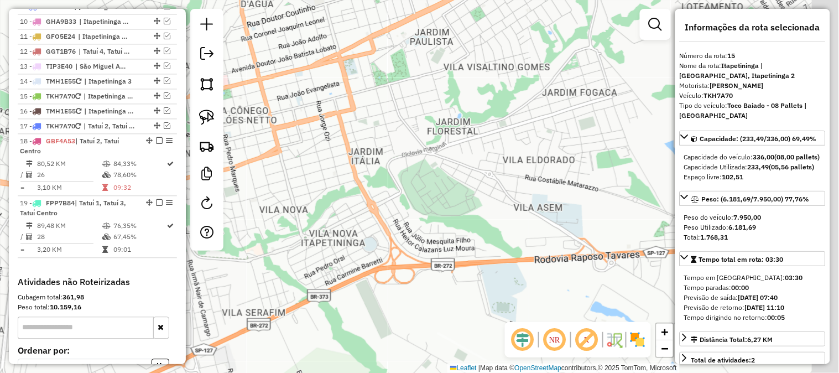
drag, startPoint x: 409, startPoint y: 151, endPoint x: 301, endPoint y: 163, distance: 109.0
click at [317, 161] on div "Janela de atendimento Grade de atendimento Capacidade Transportadoras Veículos …" at bounding box center [419, 186] width 839 height 373
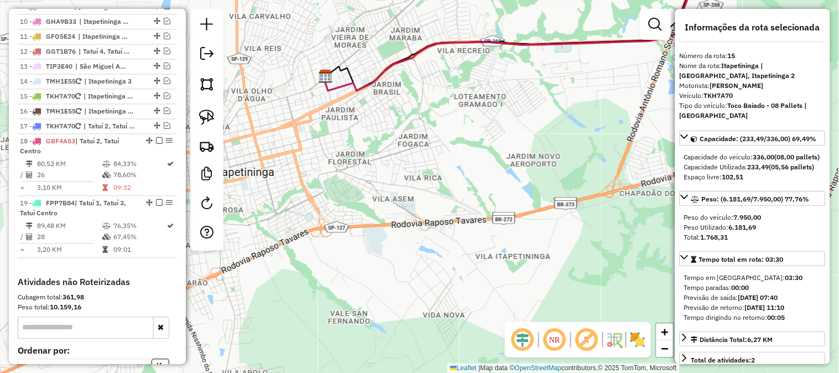
drag, startPoint x: 460, startPoint y: 146, endPoint x: 346, endPoint y: 216, distance: 133.7
click at [350, 222] on div "Janela de atendimento Grade de atendimento Capacidade Transportadoras Veículos …" at bounding box center [419, 186] width 839 height 373
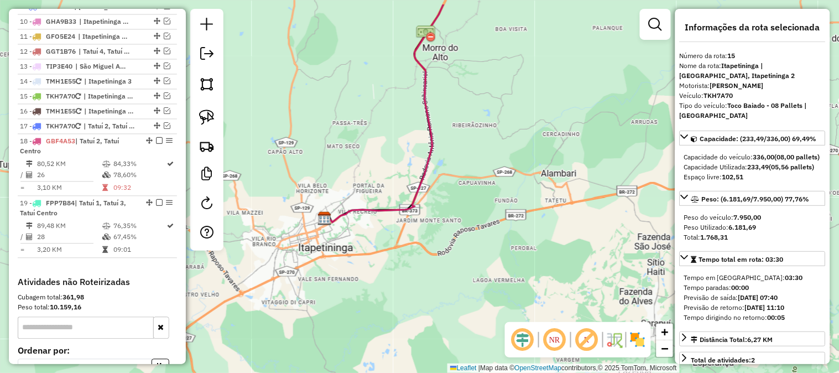
drag, startPoint x: 466, startPoint y: 152, endPoint x: 385, endPoint y: 308, distance: 175.8
click at [385, 313] on div "Janela de atendimento Grade de atendimento Capacidade Transportadoras Veículos …" at bounding box center [419, 186] width 839 height 373
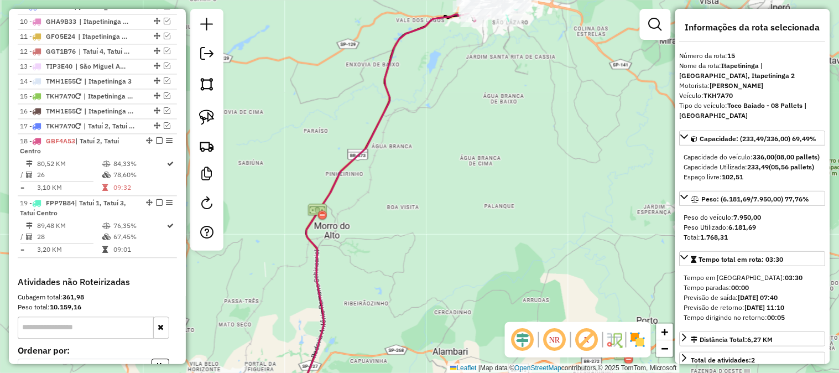
drag, startPoint x: 463, startPoint y: 167, endPoint x: 354, endPoint y: 265, distance: 146.8
click at [349, 275] on div "Janela de atendimento Grade de atendimento Capacidade Transportadoras Veículos …" at bounding box center [419, 186] width 839 height 373
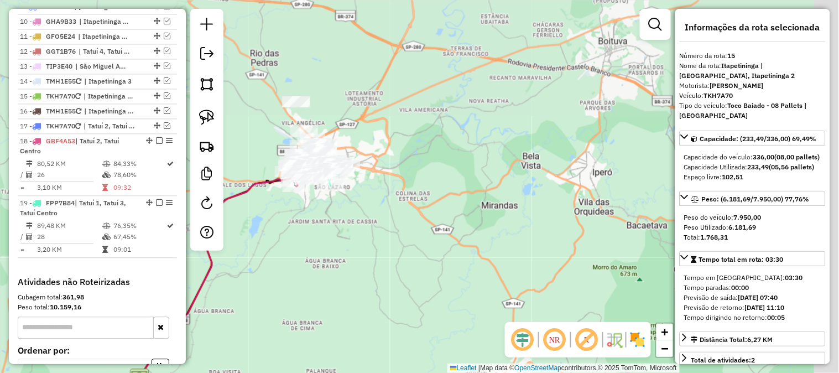
drag, startPoint x: 450, startPoint y: 212, endPoint x: 331, endPoint y: 207, distance: 119.5
click at [380, 268] on div "Janela de atendimento Grade de atendimento Capacidade Transportadoras Veículos …" at bounding box center [419, 186] width 839 height 373
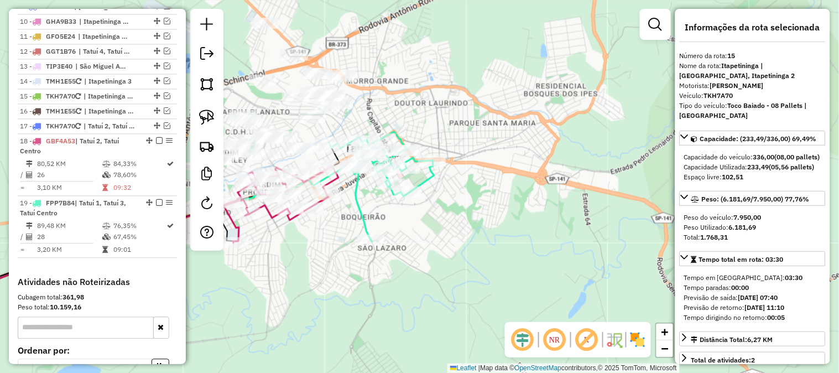
drag, startPoint x: 365, startPoint y: 207, endPoint x: 362, endPoint y: 217, distance: 10.3
click at [362, 217] on div "Janela de atendimento Grade de atendimento Capacidade Transportadoras Veículos …" at bounding box center [419, 186] width 839 height 373
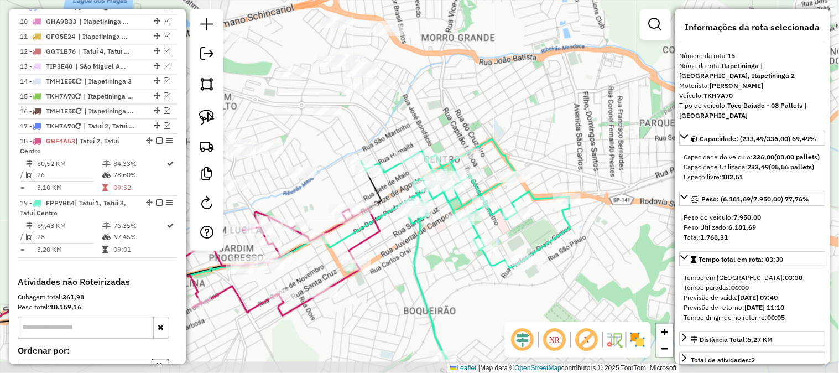
drag, startPoint x: 333, startPoint y: 173, endPoint x: 423, endPoint y: 107, distance: 111.6
click at [423, 107] on div "Janela de atendimento Grade de atendimento Capacidade Transportadoras Veículos …" at bounding box center [419, 186] width 839 height 373
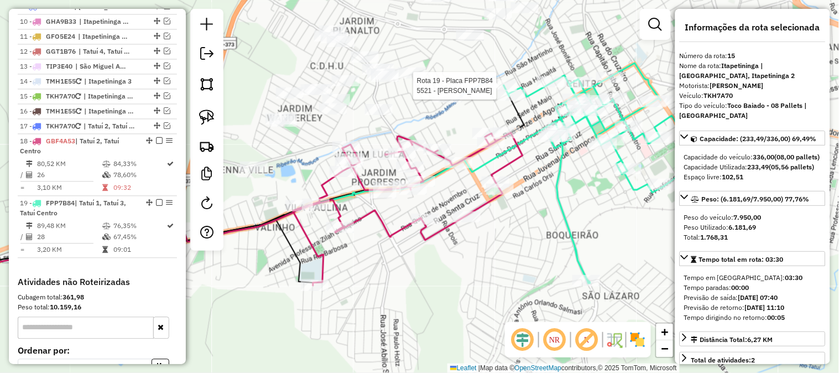
click at [667, 32] on div at bounding box center [655, 24] width 31 height 31
click at [661, 30] on em at bounding box center [654, 24] width 13 height 13
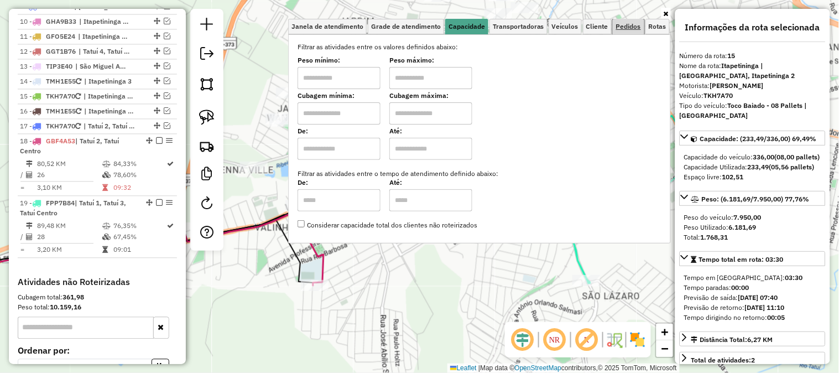
click at [620, 25] on span "Pedidos" at bounding box center [628, 26] width 25 height 7
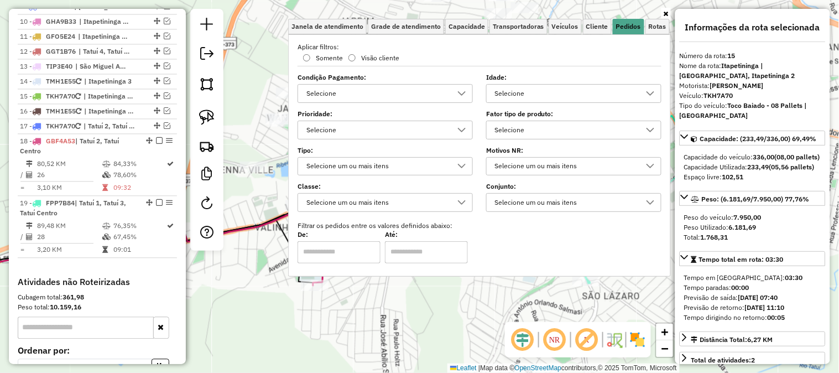
click at [534, 129] on div "Selecione" at bounding box center [565, 130] width 149 height 18
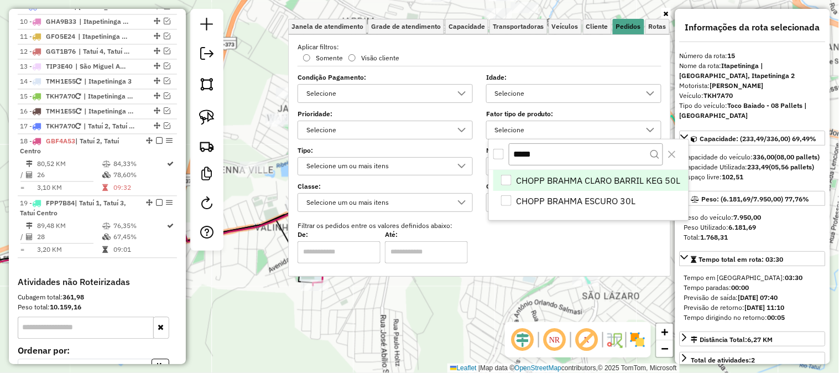
type input "*****"
click at [515, 181] on li "CHOPP BRAHMA CLARO BARRIL KEG 50L" at bounding box center [590, 180] width 195 height 21
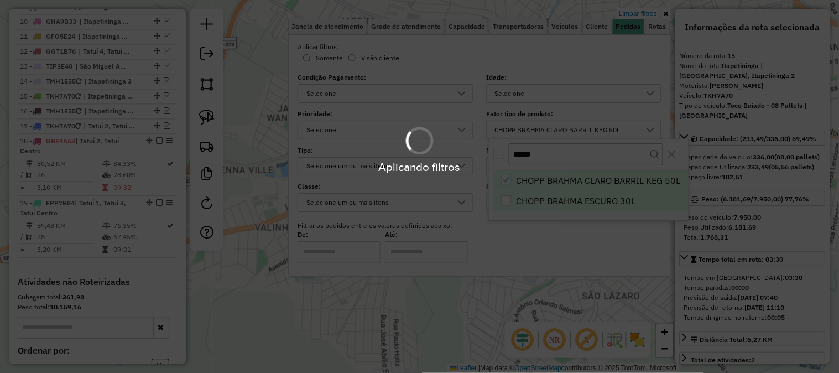
click at [511, 198] on div "Aplicando filtros" at bounding box center [419, 186] width 839 height 373
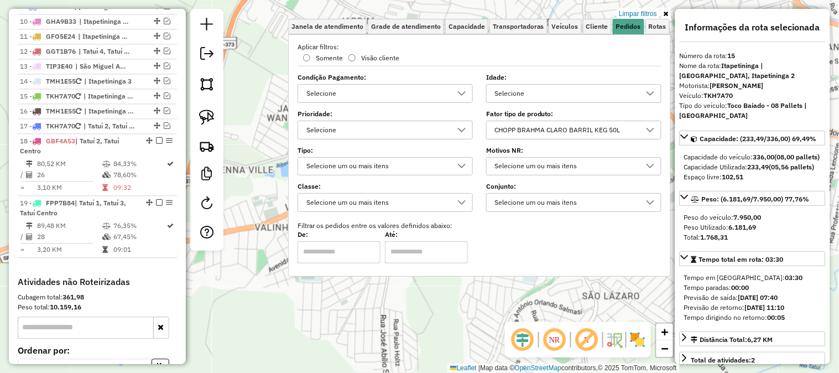
click at [543, 130] on div "CHOPP BRAHMA CLARO BARRIL KEG 50L" at bounding box center [565, 130] width 149 height 18
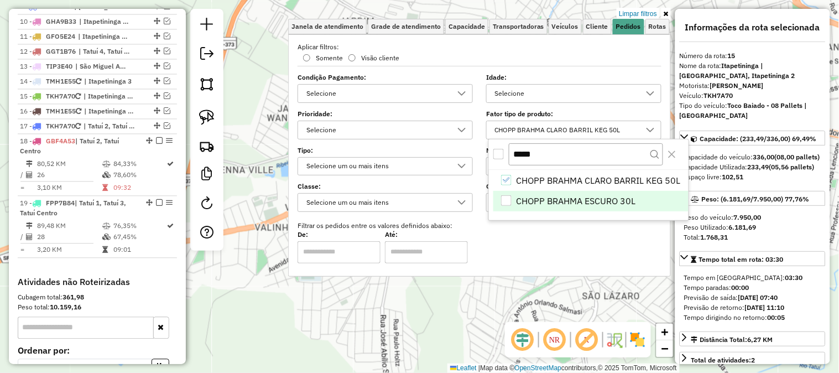
click at [505, 201] on div "CHOPP BRAHMA ESCURO 30L" at bounding box center [506, 200] width 11 height 11
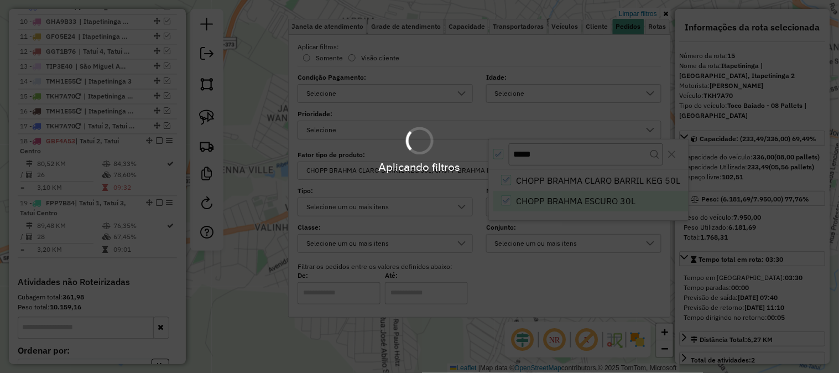
click at [264, 158] on div "Limpar filtros Janela de atendimento Grade de atendimento Capacidade Transporta…" at bounding box center [419, 186] width 839 height 373
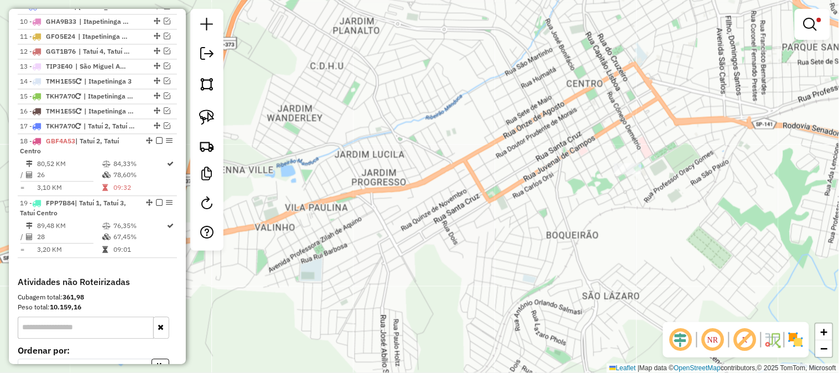
click at [264, 158] on div "Limpar filtros Janela de atendimento Grade de atendimento Capacidade Transporta…" at bounding box center [419, 186] width 839 height 373
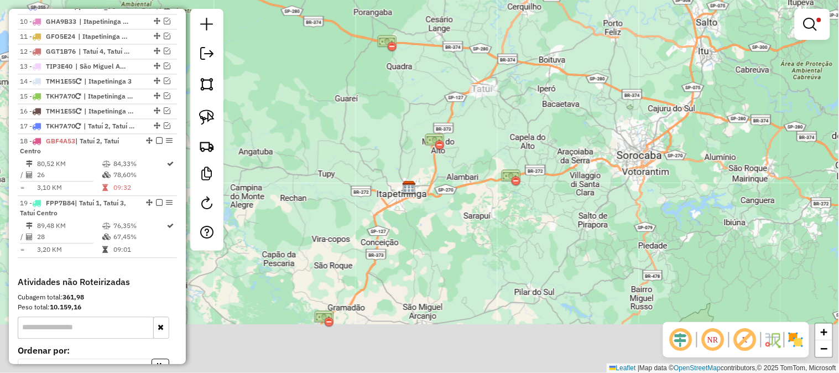
drag, startPoint x: 412, startPoint y: 229, endPoint x: 459, endPoint y: 86, distance: 150.5
click at [458, 90] on div "Limpar filtros Janela de atendimento Grade de atendimento Capacidade Transporta…" at bounding box center [419, 186] width 839 height 373
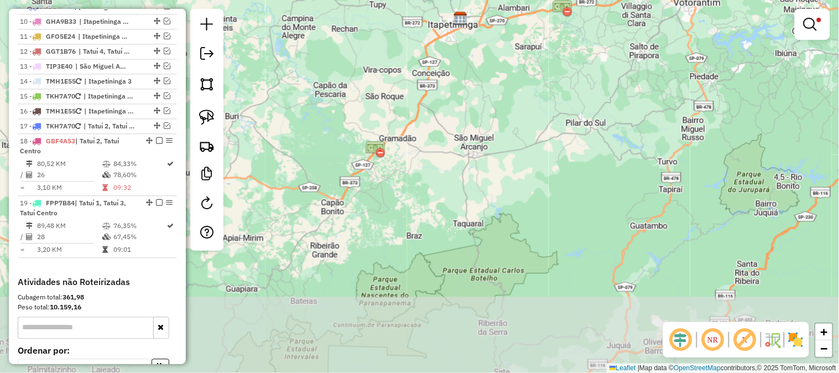
drag, startPoint x: 440, startPoint y: 160, endPoint x: 465, endPoint y: 66, distance: 97.3
click at [465, 68] on div "Limpar filtros Janela de atendimento Grade de atendimento Capacidade Transporta…" at bounding box center [419, 186] width 839 height 373
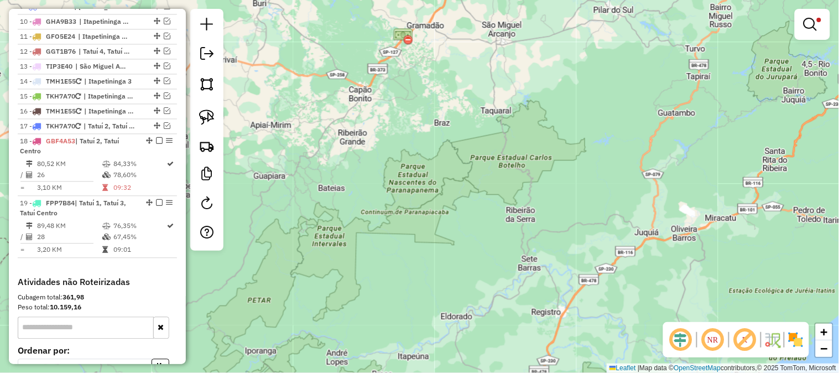
drag, startPoint x: 470, startPoint y: 135, endPoint x: 404, endPoint y: 270, distance: 149.6
click at [405, 270] on div "Limpar filtros Janela de atendimento Grade de atendimento Capacidade Transporta…" at bounding box center [419, 186] width 839 height 373
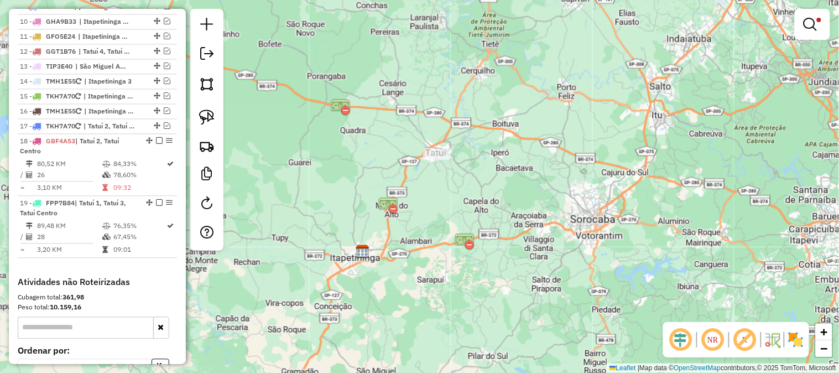
drag, startPoint x: 454, startPoint y: 225, endPoint x: 447, endPoint y: 263, distance: 38.9
click at [446, 269] on div "Limpar filtros Janela de atendimento Grade de atendimento Capacidade Transporta…" at bounding box center [419, 186] width 839 height 373
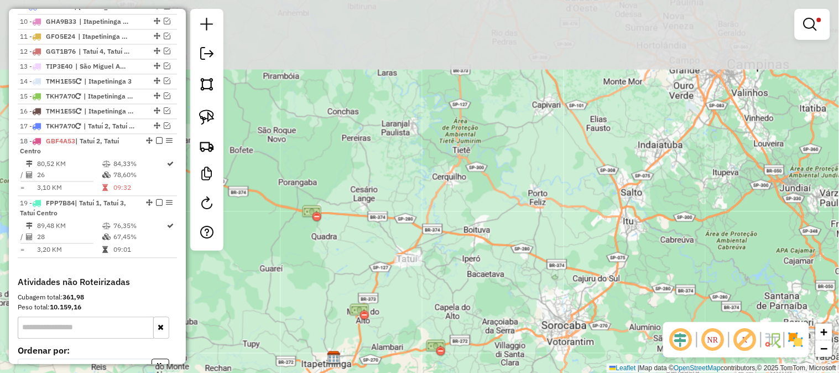
drag, startPoint x: 479, startPoint y: 223, endPoint x: 465, endPoint y: 236, distance: 18.8
click at [475, 245] on div "Limpar filtros Janela de atendimento Grade de atendimento Capacidade Transporta…" at bounding box center [419, 186] width 839 height 373
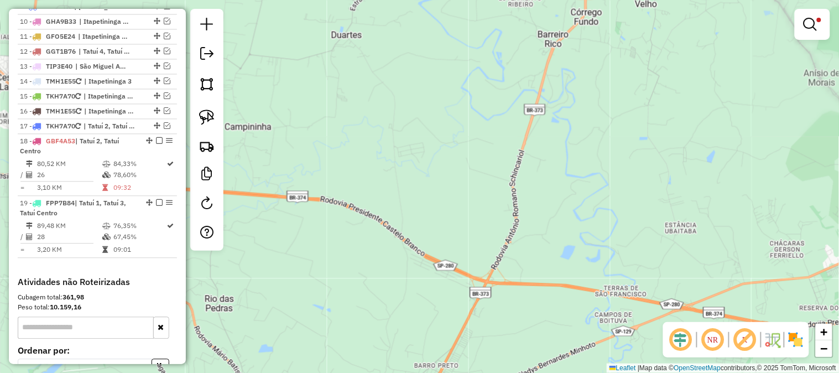
drag, startPoint x: 400, startPoint y: 228, endPoint x: 439, endPoint y: 87, distance: 146.2
click at [438, 92] on div "Limpar filtros Janela de atendimento Grade de atendimento Capacidade Transporta…" at bounding box center [419, 186] width 839 height 373
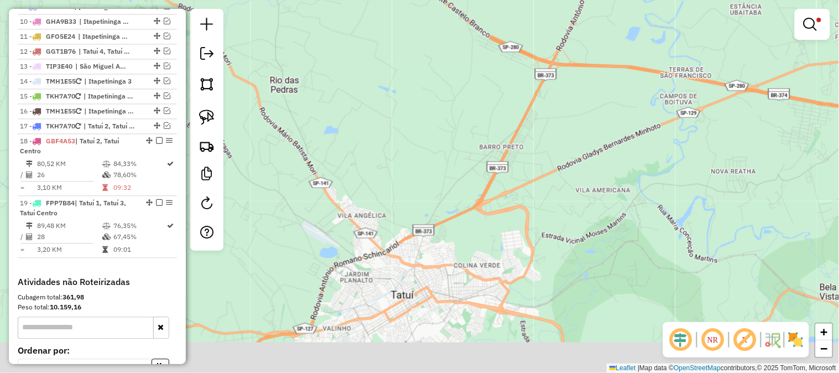
drag, startPoint x: 421, startPoint y: 180, endPoint x: 447, endPoint y: 103, distance: 80.9
click at [449, 103] on div "Limpar filtros Janela de atendimento Grade de atendimento Capacidade Transporta…" at bounding box center [419, 186] width 839 height 373
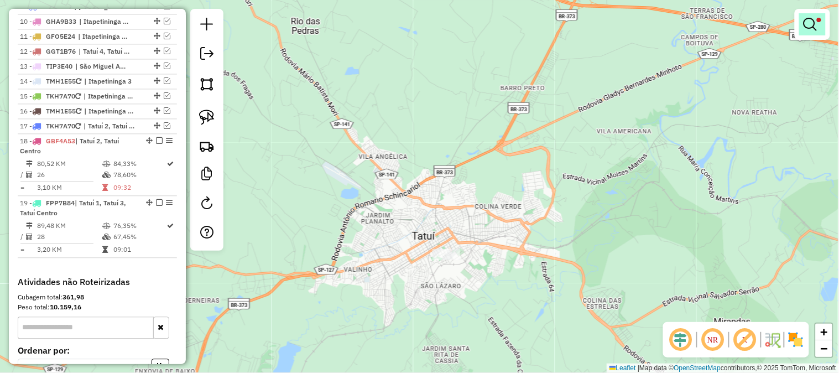
click at [817, 21] on link at bounding box center [812, 24] width 27 height 22
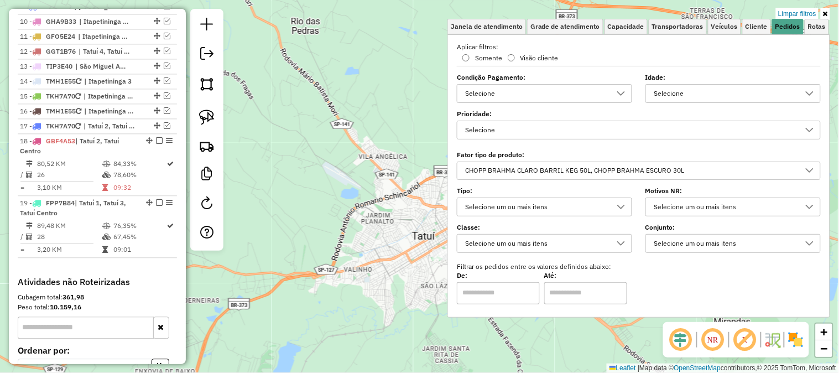
click at [802, 9] on link "Limpar filtros" at bounding box center [797, 14] width 43 height 12
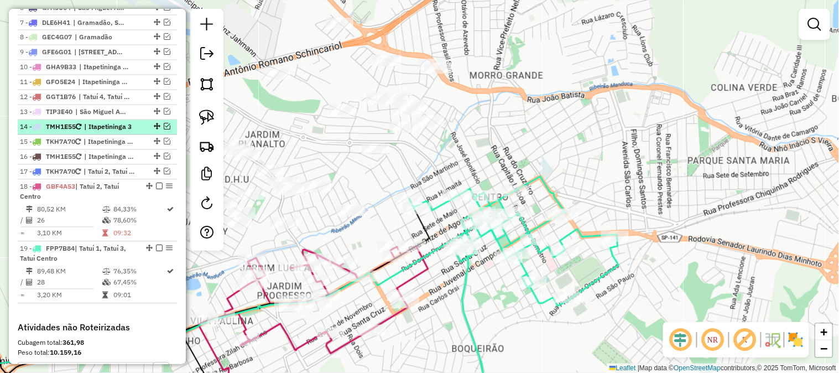
scroll to position [474, 0]
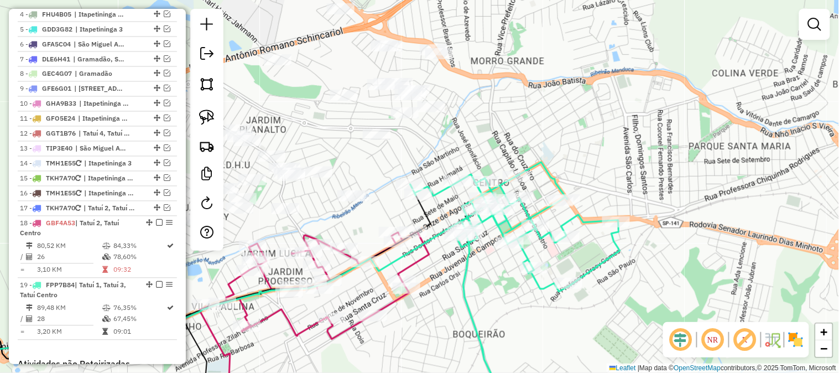
drag, startPoint x: 438, startPoint y: 231, endPoint x: 435, endPoint y: 202, distance: 29.5
click at [436, 203] on div "Janela de atendimento Grade de atendimento Capacidade Transportadoras Veículos …" at bounding box center [419, 186] width 839 height 373
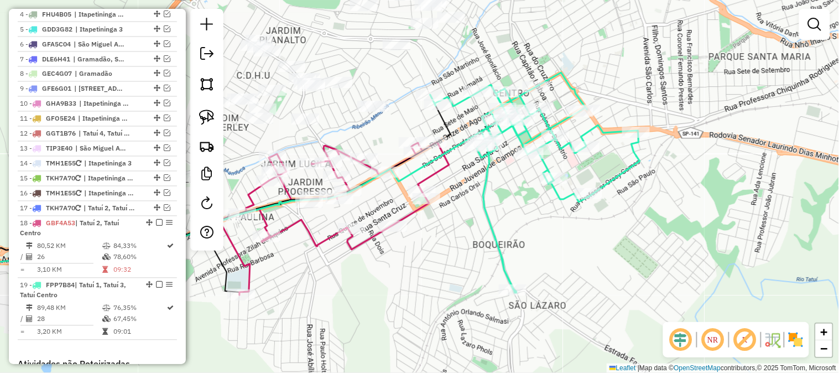
drag, startPoint x: 454, startPoint y: 250, endPoint x: 471, endPoint y: 178, distance: 74.4
click at [471, 175] on div "Janela de atendimento Grade de atendimento Capacidade Transportadoras Veículos …" at bounding box center [419, 186] width 839 height 373
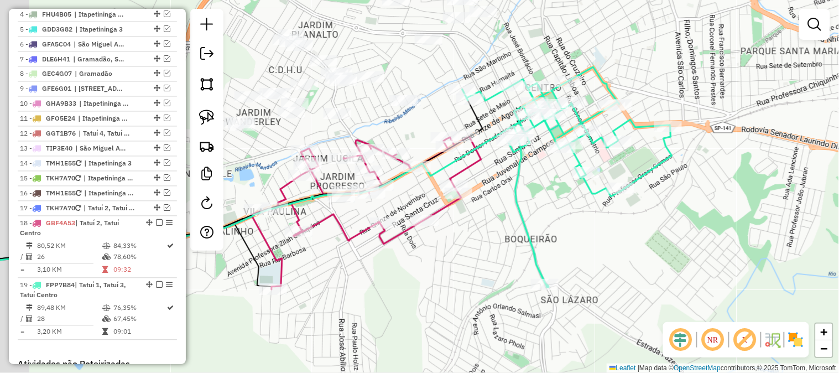
drag, startPoint x: 472, startPoint y: 184, endPoint x: 538, endPoint y: 180, distance: 66.5
click at [538, 180] on div "Janela de atendimento Grade de atendimento Capacidade Transportadoras Veículos …" at bounding box center [419, 186] width 839 height 373
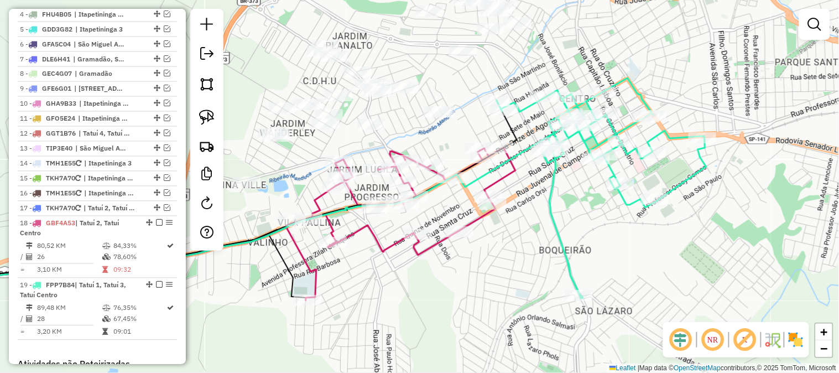
drag, startPoint x: 280, startPoint y: 164, endPoint x: 259, endPoint y: 218, distance: 58.8
click at [259, 219] on div "Janela de atendimento Grade de atendimento Capacidade Transportadoras Veículos …" at bounding box center [419, 186] width 839 height 373
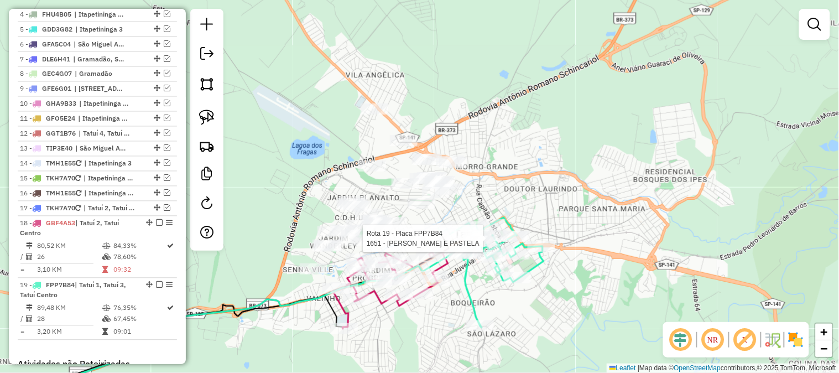
select select "**********"
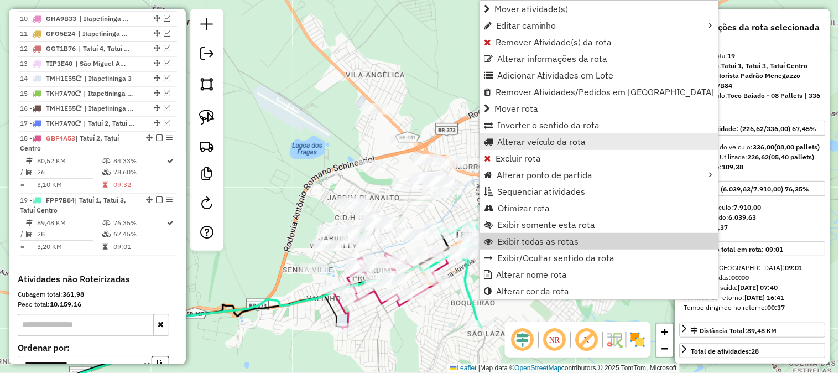
scroll to position [678, 0]
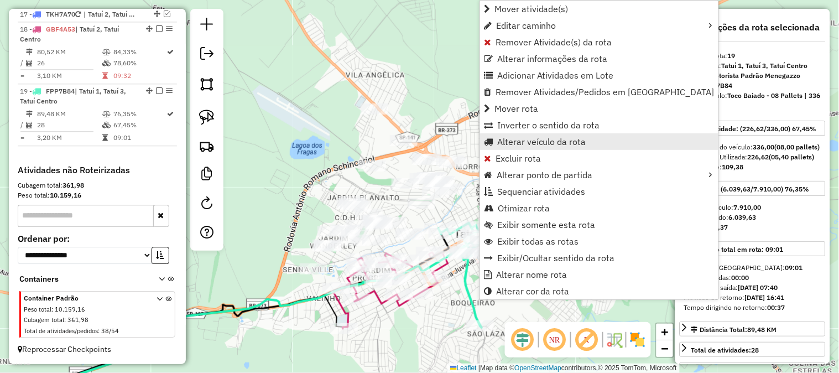
click at [549, 139] on span "Alterar veículo da rota" at bounding box center [541, 141] width 89 height 9
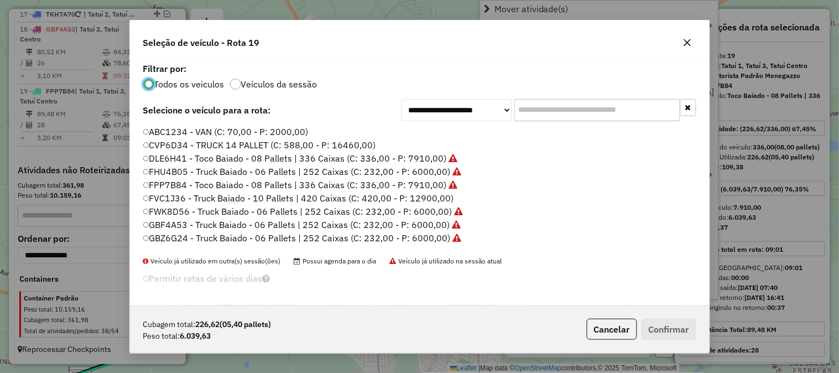
scroll to position [6, 3]
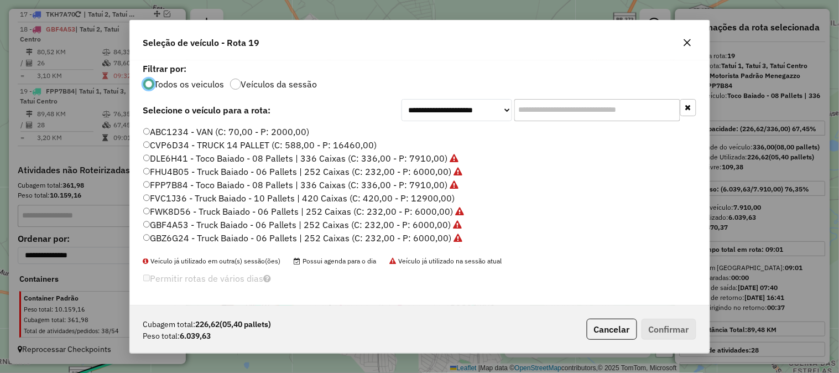
drag, startPoint x: 542, startPoint y: 112, endPoint x: 483, endPoint y: 105, distance: 59.5
click at [485, 106] on div "**********" at bounding box center [548, 110] width 295 height 22
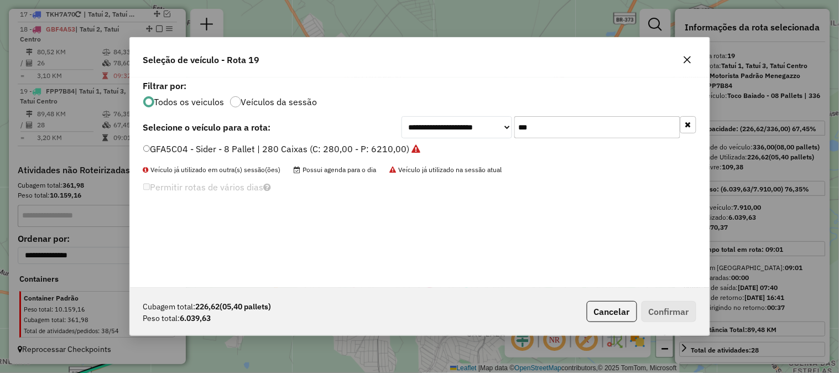
type input "***"
click at [384, 148] on label "GFA5C04 - Sider - 8 Pallet | 280 Caixas (C: 280,00 - P: 6210,00)" at bounding box center [281, 148] width 277 height 13
click at [685, 60] on icon "button" at bounding box center [687, 59] width 9 height 9
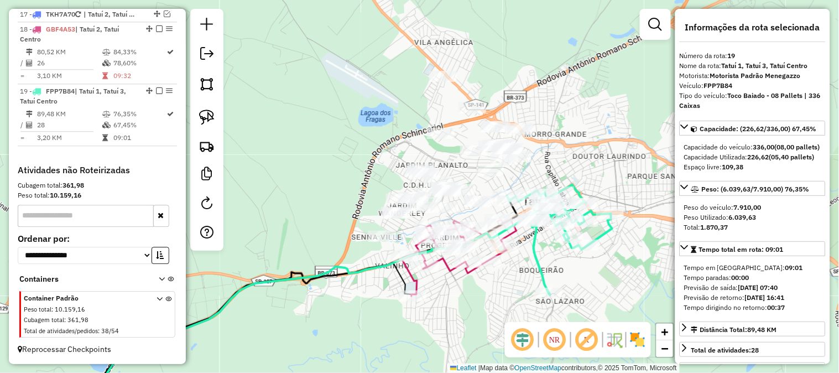
drag, startPoint x: 489, startPoint y: 182, endPoint x: 550, endPoint y: 148, distance: 70.3
click at [558, 141] on div "Janela de atendimento Grade de atendimento Capacidade Transportadoras Veículos …" at bounding box center [419, 186] width 839 height 373
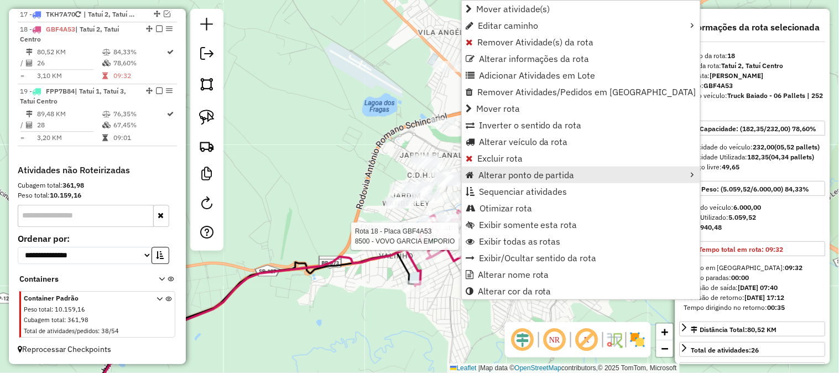
scroll to position [678, 0]
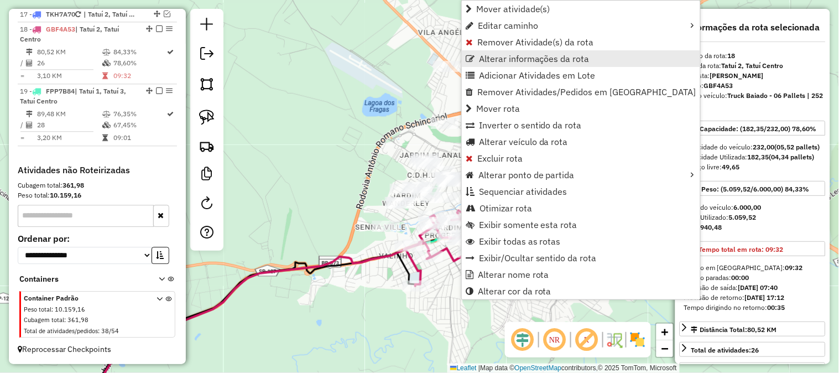
click at [512, 59] on span "Alterar informações da rota" at bounding box center [534, 58] width 111 height 9
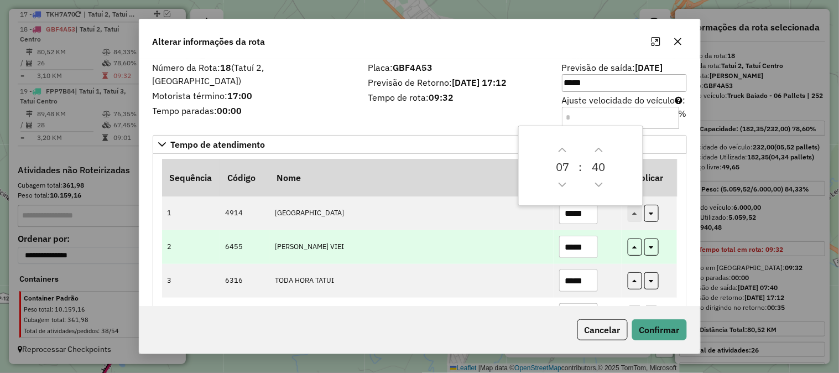
click at [476, 233] on td "SILAS FERNANDES VIEI" at bounding box center [411, 247] width 284 height 34
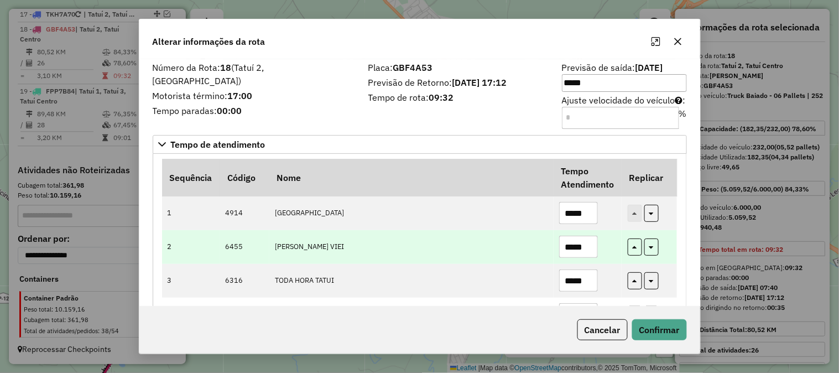
drag, startPoint x: 593, startPoint y: 248, endPoint x: 458, endPoint y: 229, distance: 136.7
click at [462, 231] on tr "2 6455 SILAS FERNANDES VIEI *****" at bounding box center [419, 247] width 515 height 34
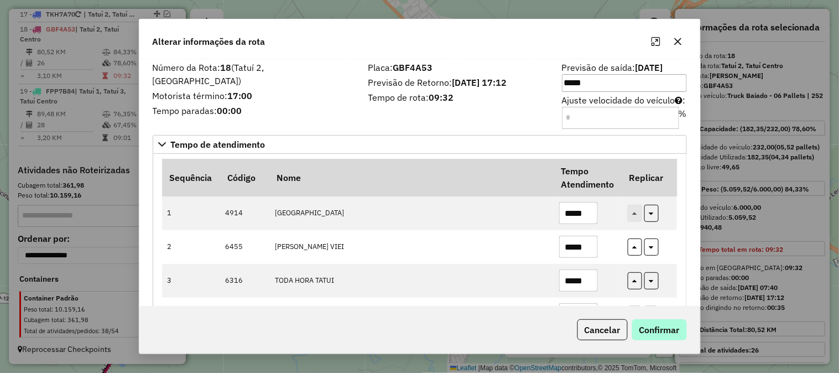
type input "*****"
click at [664, 326] on button "Confirmar" at bounding box center [659, 329] width 55 height 21
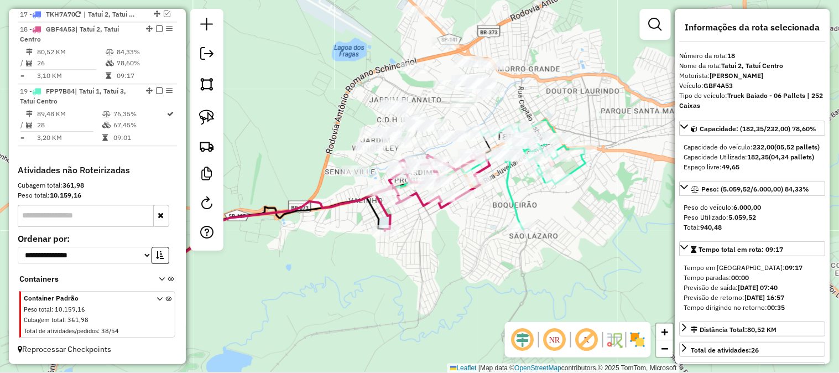
drag, startPoint x: 308, startPoint y: 159, endPoint x: 277, endPoint y: 92, distance: 74.0
click at [278, 82] on div "Janela de atendimento Grade de atendimento Capacidade Transportadoras Veículos …" at bounding box center [419, 186] width 839 height 373
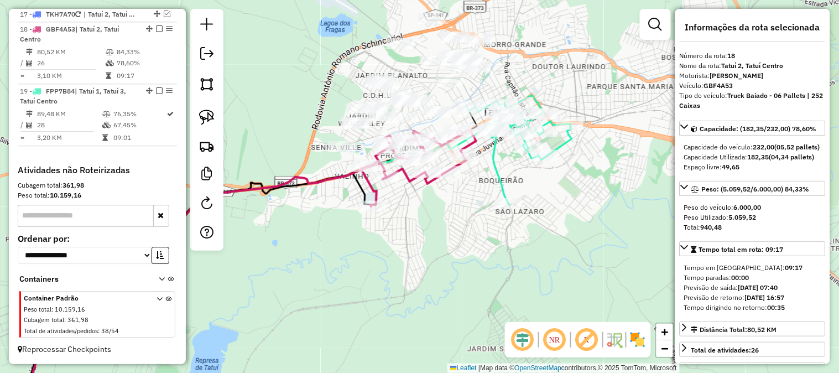
drag, startPoint x: 499, startPoint y: 245, endPoint x: 479, endPoint y: 264, distance: 27.4
click at [481, 264] on div "Janela de atendimento Grade de atendimento Capacidade Transportadoras Veículos …" at bounding box center [419, 186] width 839 height 373
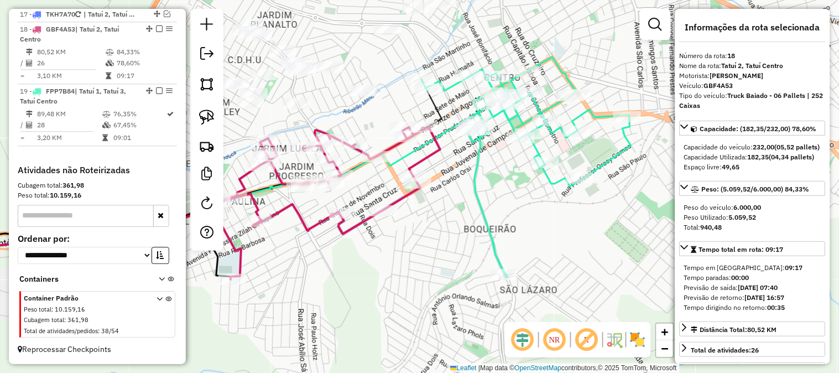
drag, startPoint x: 467, startPoint y: 253, endPoint x: 492, endPoint y: 196, distance: 62.1
click at [492, 196] on div "Janela de atendimento Grade de atendimento Capacidade Transportadoras Veículos …" at bounding box center [419, 186] width 839 height 373
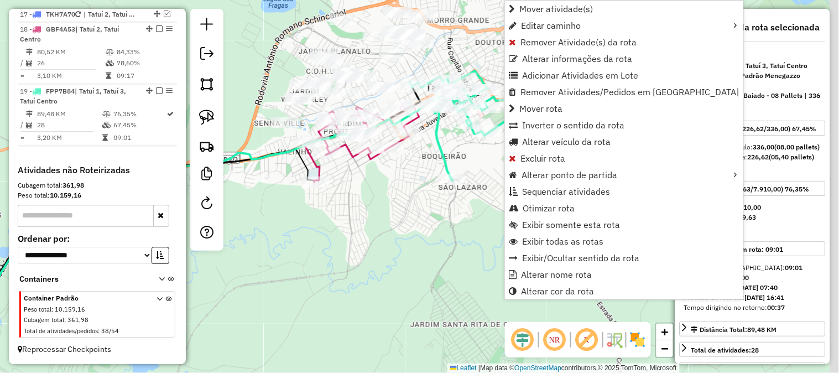
drag, startPoint x: 387, startPoint y: 321, endPoint x: 322, endPoint y: 273, distance: 81.0
click at [324, 266] on div "Janela de atendimento Grade de atendimento Capacidade Transportadoras Veículos …" at bounding box center [419, 186] width 839 height 373
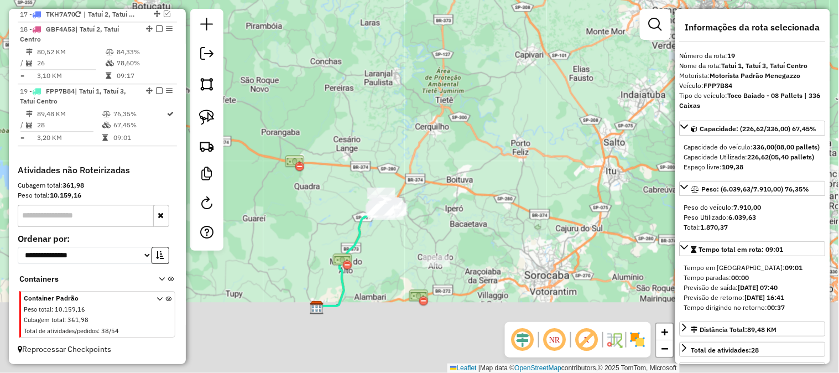
drag, startPoint x: 319, startPoint y: 227, endPoint x: 367, endPoint y: 93, distance: 142.5
click at [364, 101] on div "Janela de atendimento Grade de atendimento Capacidade Transportadoras Veículos …" at bounding box center [419, 186] width 839 height 373
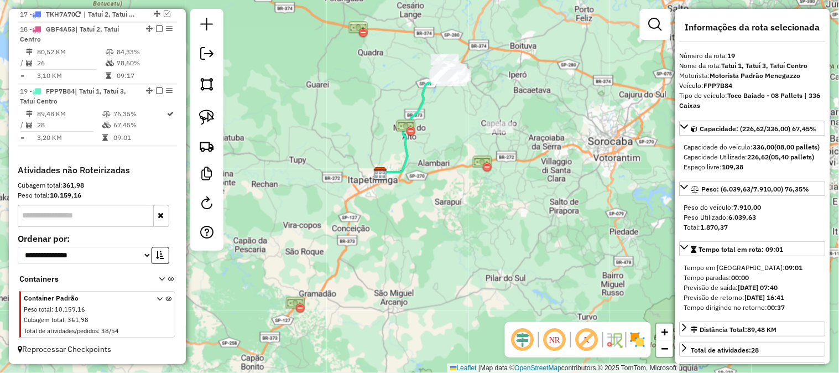
drag, startPoint x: 329, startPoint y: 269, endPoint x: 383, endPoint y: 225, distance: 69.9
click at [369, 155] on div "Janela de atendimento Grade de atendimento Capacidade Transportadoras Veículos …" at bounding box center [419, 186] width 839 height 373
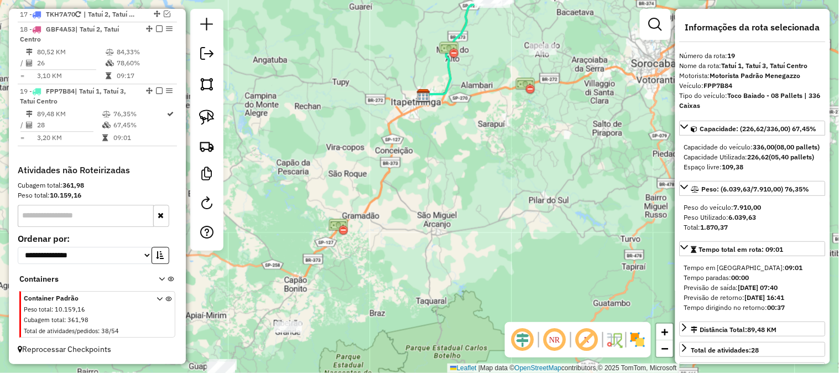
drag, startPoint x: 380, startPoint y: 247, endPoint x: 473, endPoint y: 198, distance: 104.6
click at [467, 203] on div "Janela de atendimento Grade de atendimento Capacidade Transportadoras Veículos …" at bounding box center [419, 186] width 839 height 373
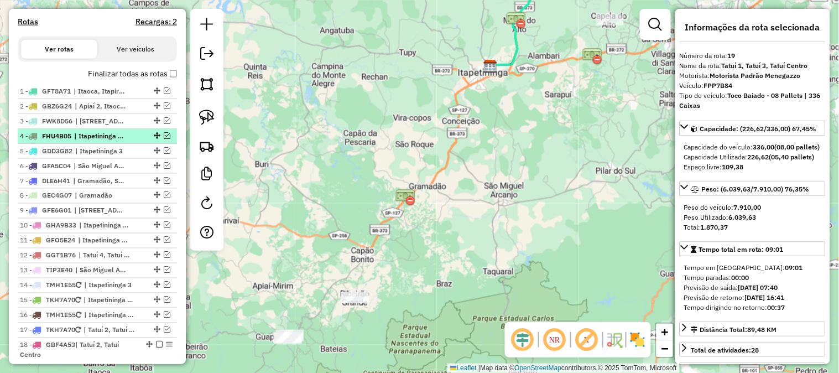
scroll to position [350, 0]
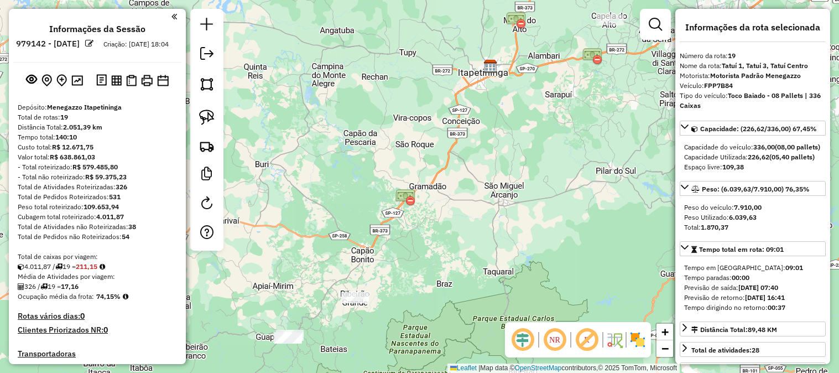
select select "**********"
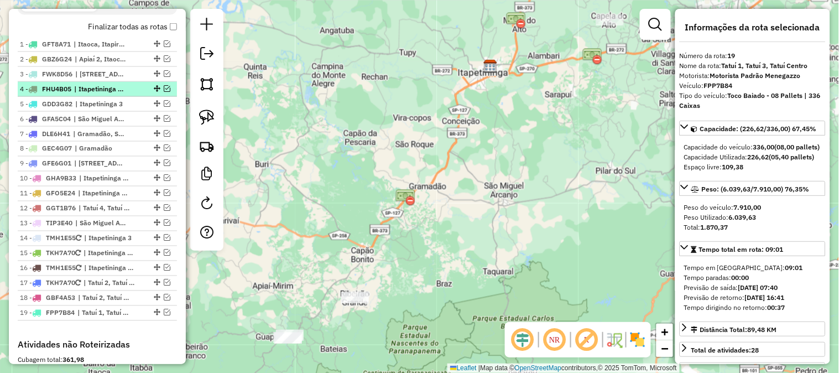
scroll to position [433, 0]
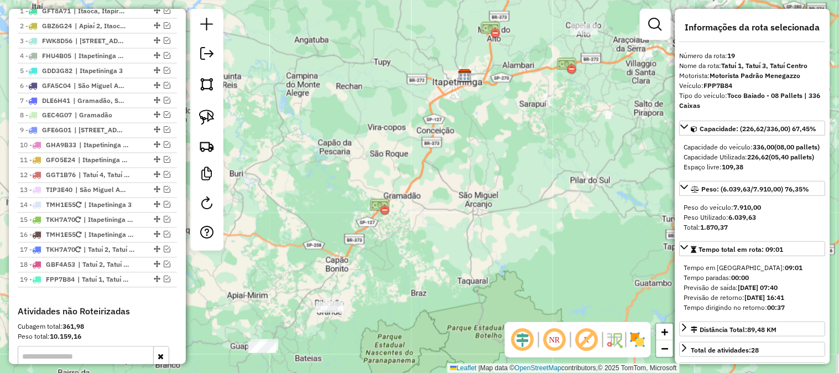
drag, startPoint x: 462, startPoint y: 182, endPoint x: 349, endPoint y: 252, distance: 132.5
click at [349, 252] on div "Janela de atendimento Grade de atendimento Capacidade Transportadoras Veículos …" at bounding box center [419, 186] width 839 height 373
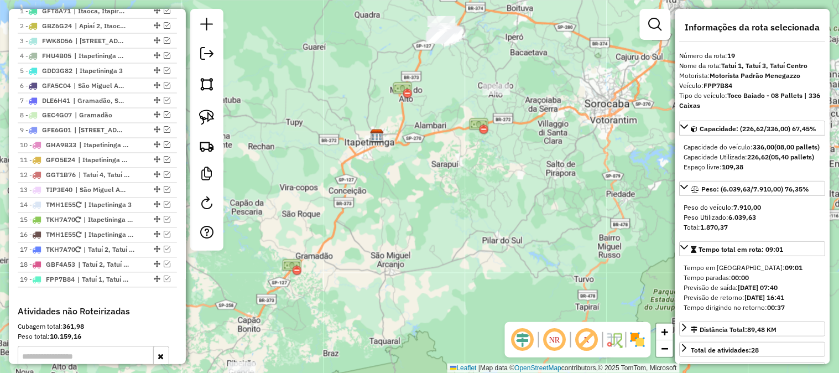
drag, startPoint x: 418, startPoint y: 196, endPoint x: 385, endPoint y: 264, distance: 75.6
click at [385, 264] on div "Janela de atendimento Grade de atendimento Capacidade Transportadoras Veículos …" at bounding box center [419, 186] width 839 height 373
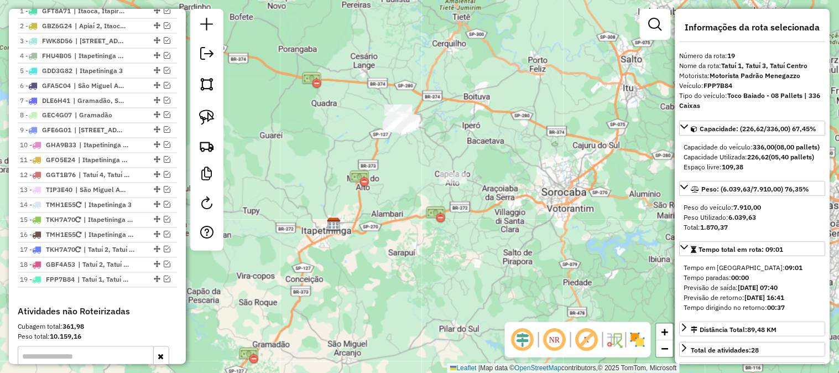
drag, startPoint x: 358, startPoint y: 173, endPoint x: 319, endPoint y: 238, distance: 75.4
click at [319, 238] on div "Janela de atendimento Grade de atendimento Capacidade Transportadoras Veículos …" at bounding box center [419, 186] width 839 height 373
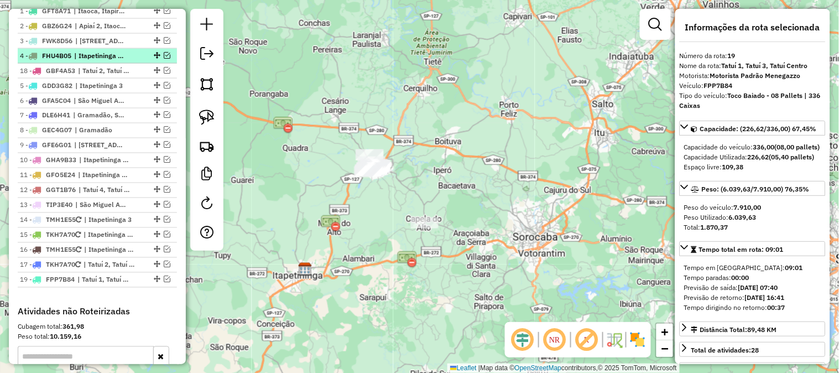
drag, startPoint x: 152, startPoint y: 272, endPoint x: 124, endPoint y: 67, distance: 207.0
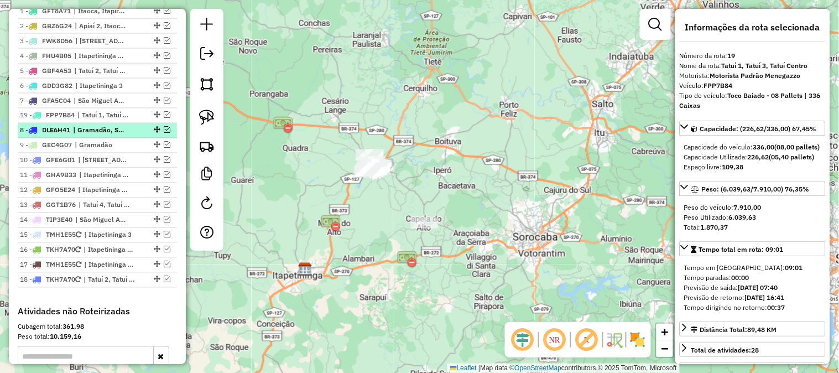
drag, startPoint x: 155, startPoint y: 290, endPoint x: 117, endPoint y: 125, distance: 169.1
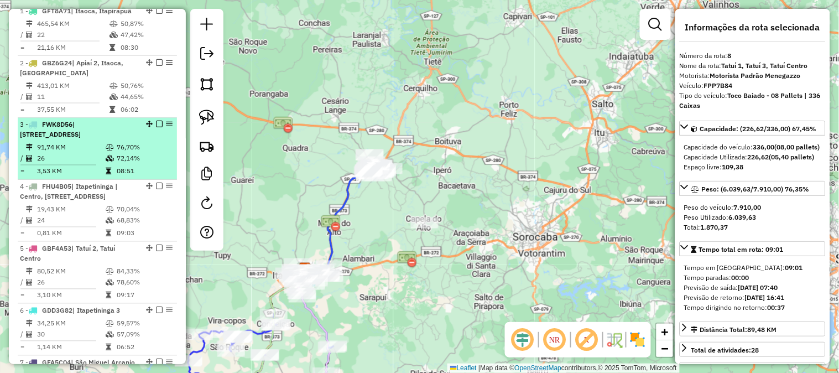
scroll to position [515, 0]
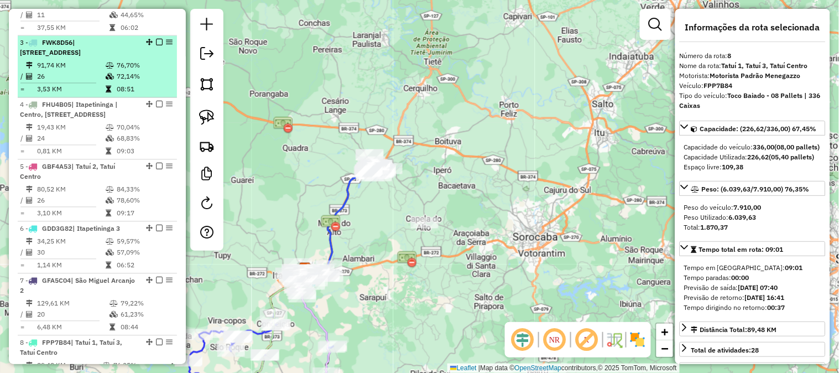
click at [80, 57] on span "| São Miguel Arcanjo 1, São Miguel Arcanjo 2" at bounding box center [50, 48] width 61 height 18
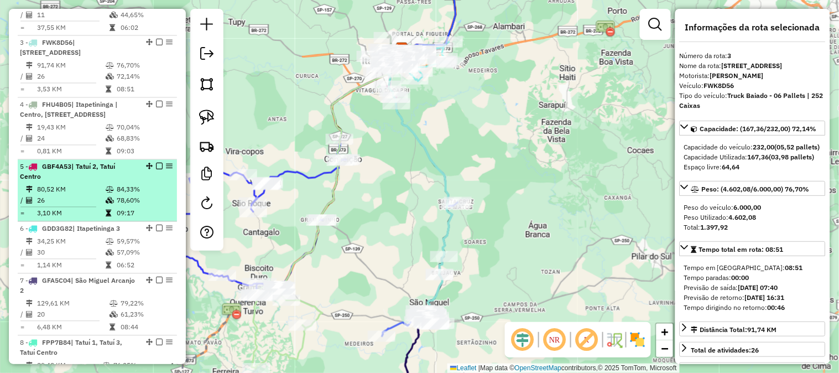
click at [108, 193] on icon at bounding box center [110, 189] width 8 height 7
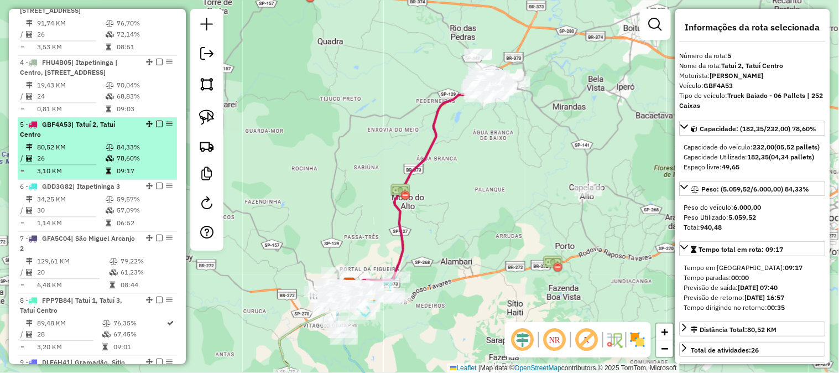
scroll to position [596, 0]
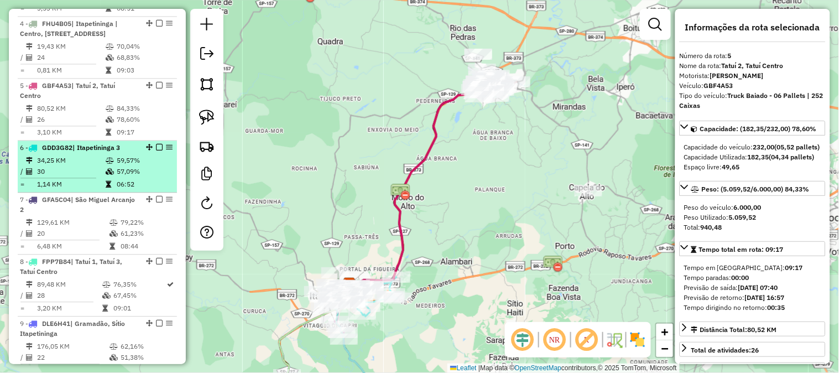
click at [92, 166] on td "34,25 KM" at bounding box center [70, 160] width 69 height 11
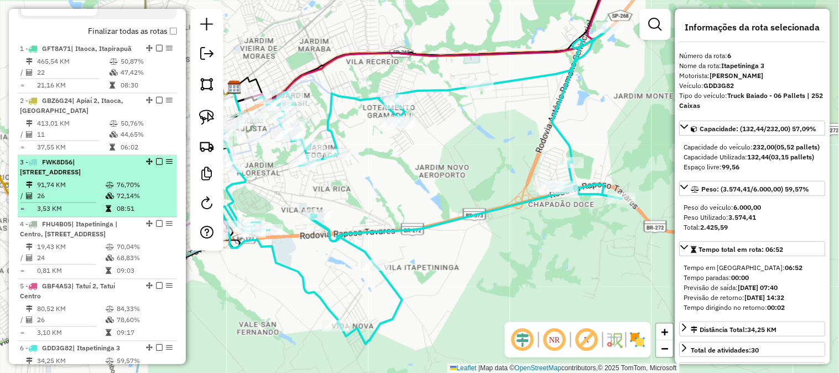
scroll to position [433, 0]
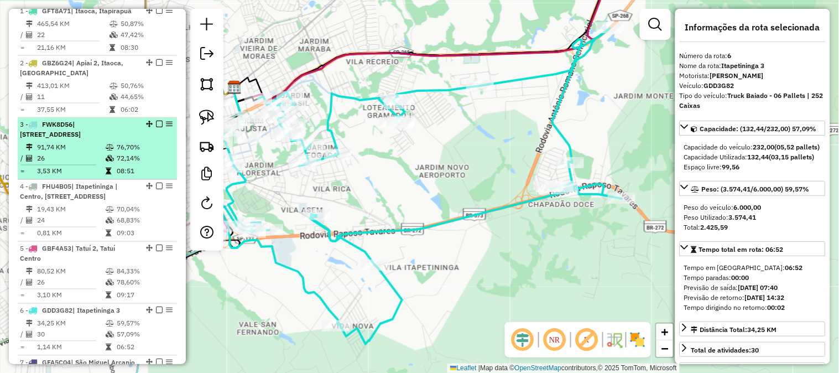
click at [81, 139] on span "| São Miguel Arcanjo 1, São Miguel Arcanjo 2" at bounding box center [50, 130] width 61 height 18
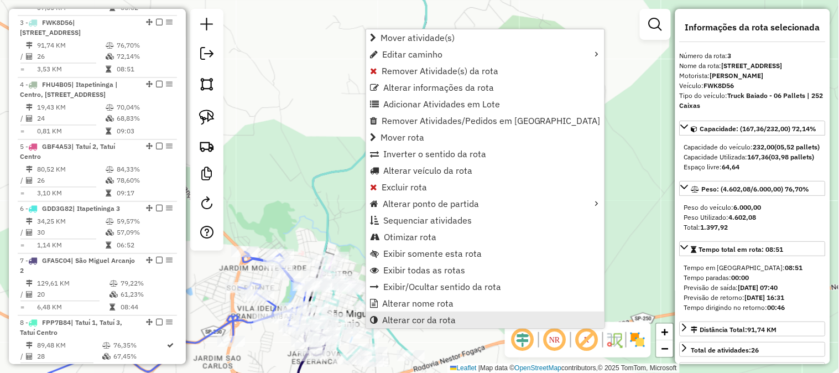
scroll to position [551, 0]
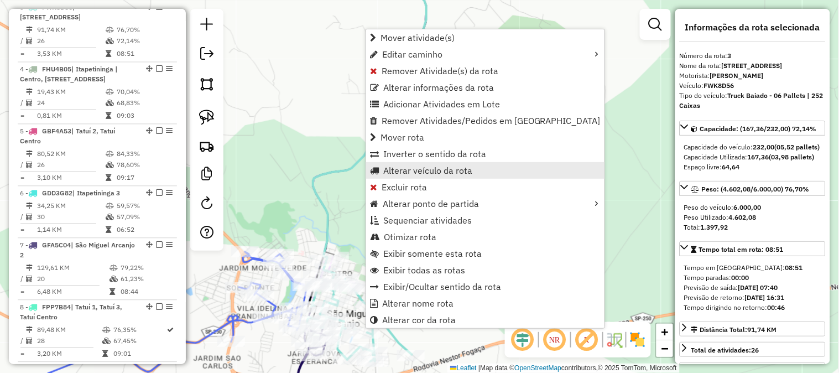
click at [438, 166] on span "Alterar veículo da rota" at bounding box center [427, 170] width 89 height 9
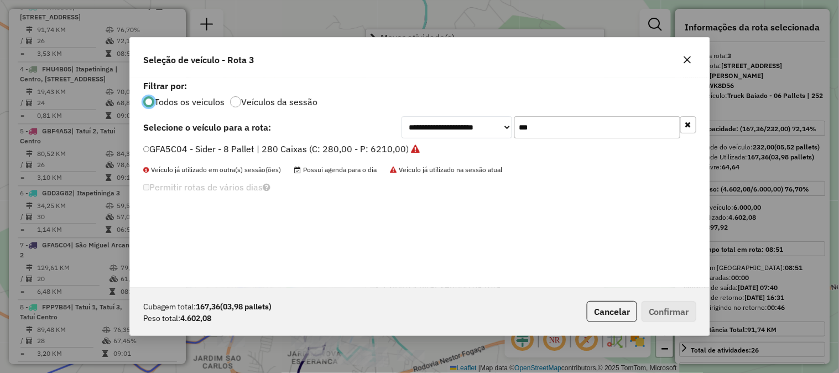
scroll to position [6, 3]
drag, startPoint x: 416, startPoint y: 105, endPoint x: 394, endPoint y: 102, distance: 22.4
click at [391, 102] on div "**********" at bounding box center [419, 182] width 579 height 210
type input "***"
click at [427, 149] on label "FPP7B84 - Toco Baiado - 08 Pallets | 336 Caixas (C: 336,00 - P: 7910,00)" at bounding box center [301, 148] width 316 height 13
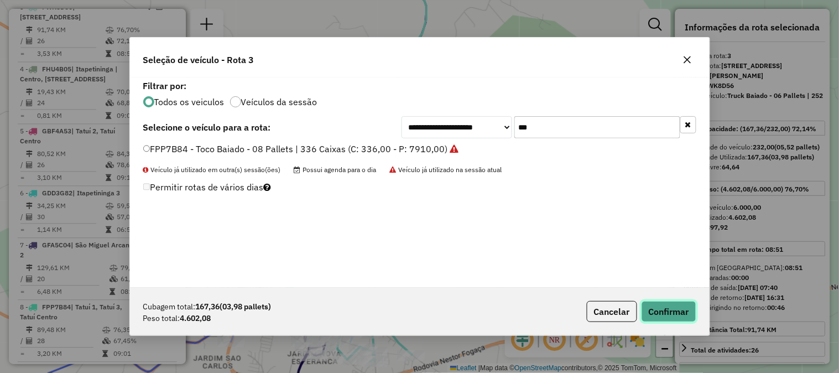
click at [677, 313] on button "Confirmar" at bounding box center [668, 311] width 55 height 21
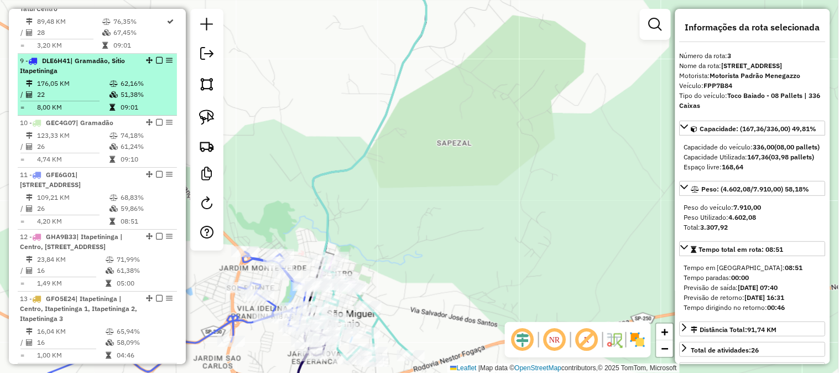
scroll to position [878, 0]
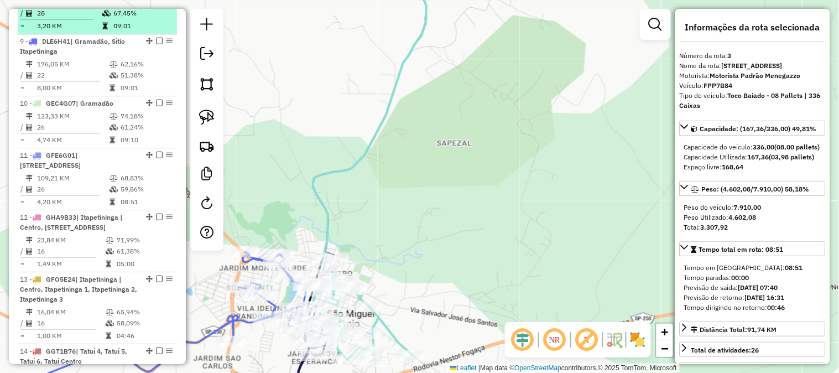
click at [72, 8] on td "89,48 KM" at bounding box center [68, 2] width 65 height 11
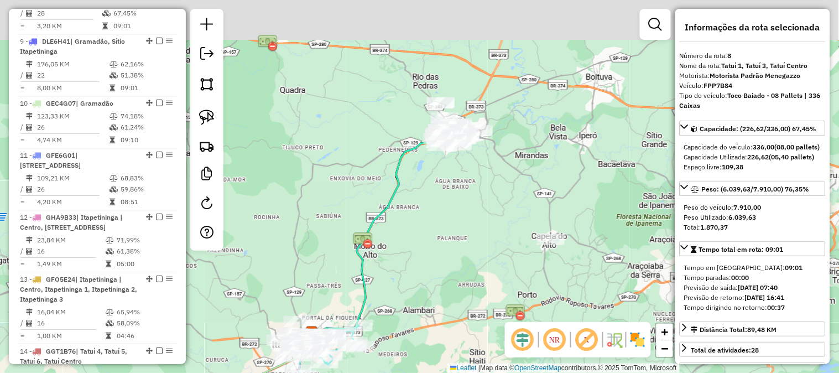
drag, startPoint x: 510, startPoint y: 150, endPoint x: 459, endPoint y: 214, distance: 82.2
click at [456, 249] on div "Janela de atendimento Grade de atendimento Capacidade Transportadoras Veículos …" at bounding box center [419, 186] width 839 height 373
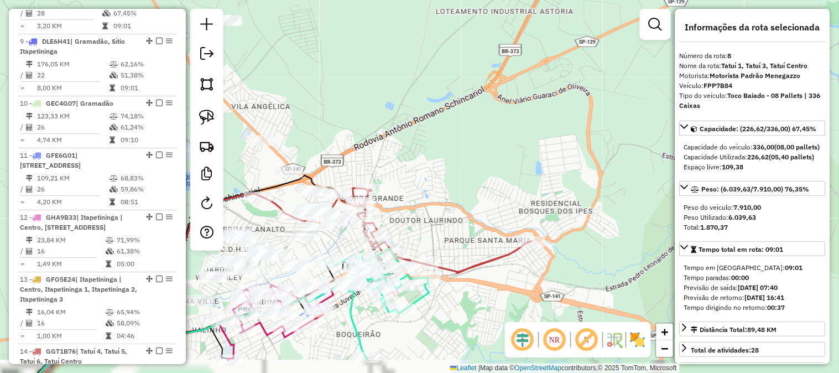
drag, startPoint x: 398, startPoint y: 245, endPoint x: 471, endPoint y: 177, distance: 99.7
click at [470, 163] on div "Janela de atendimento Grade de atendimento Capacidade Transportadoras Veículos …" at bounding box center [419, 186] width 839 height 373
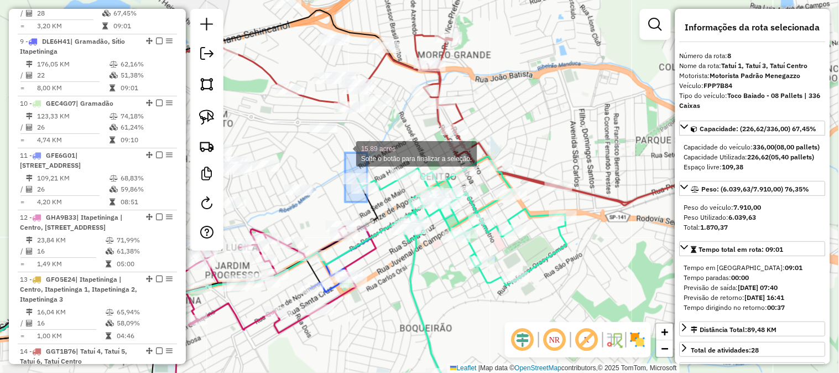
drag, startPoint x: 367, startPoint y: 202, endPoint x: 342, endPoint y: 148, distance: 59.8
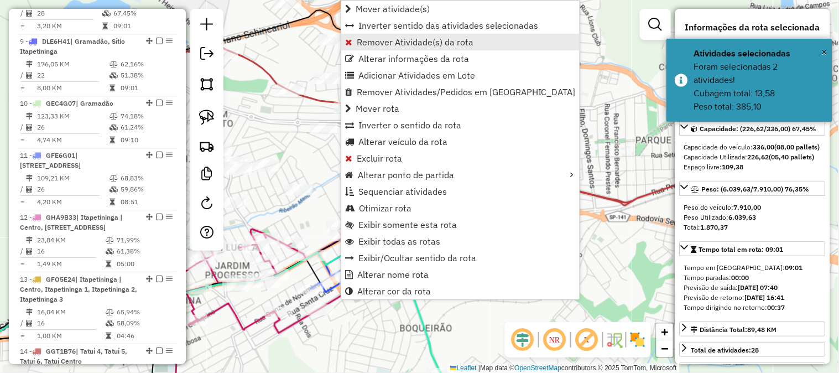
click at [411, 42] on span "Remover Atividade(s) da rota" at bounding box center [415, 42] width 117 height 9
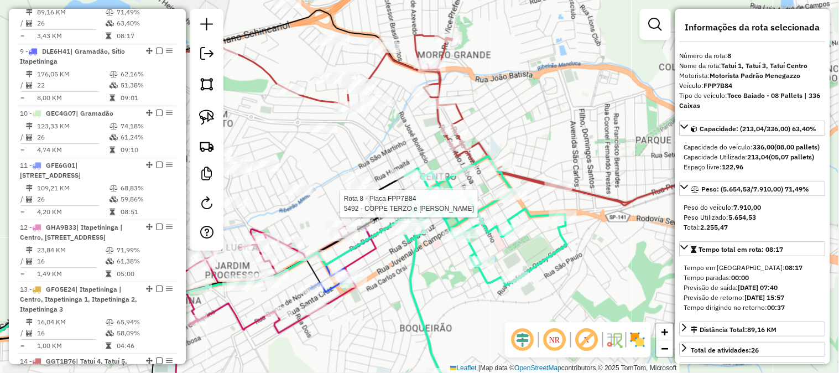
scroll to position [860, 0]
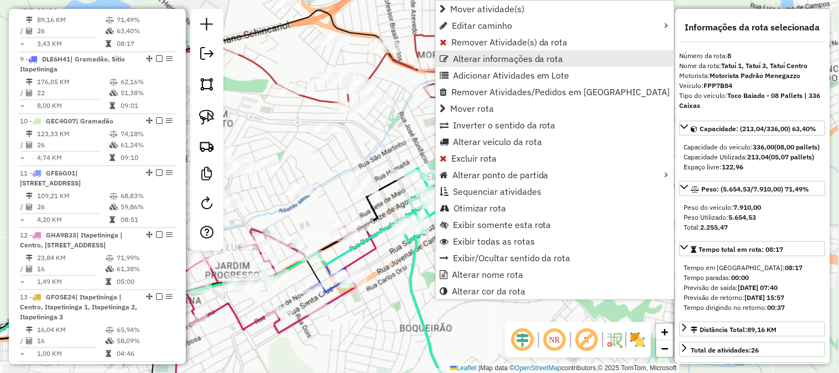
click at [484, 54] on span "Alterar informações da rota" at bounding box center [508, 58] width 111 height 9
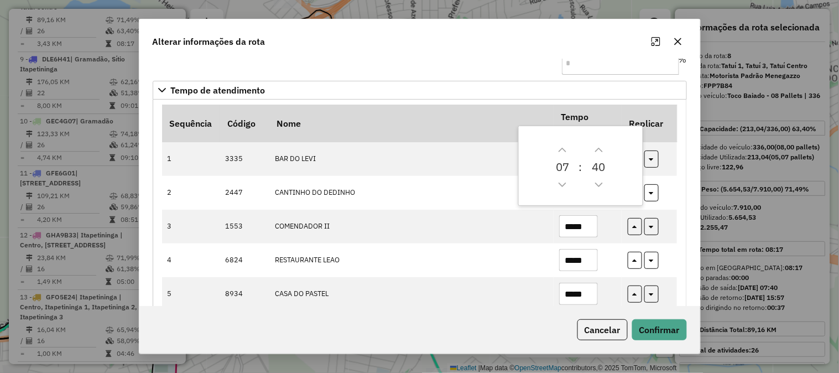
scroll to position [81, 0]
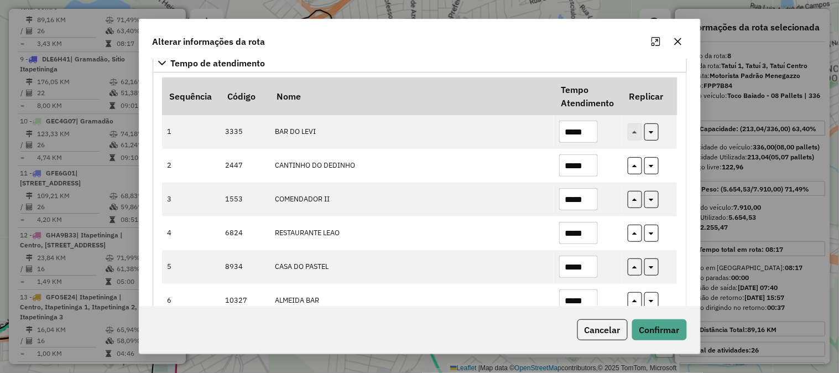
click at [680, 39] on icon "button" at bounding box center [677, 41] width 9 height 9
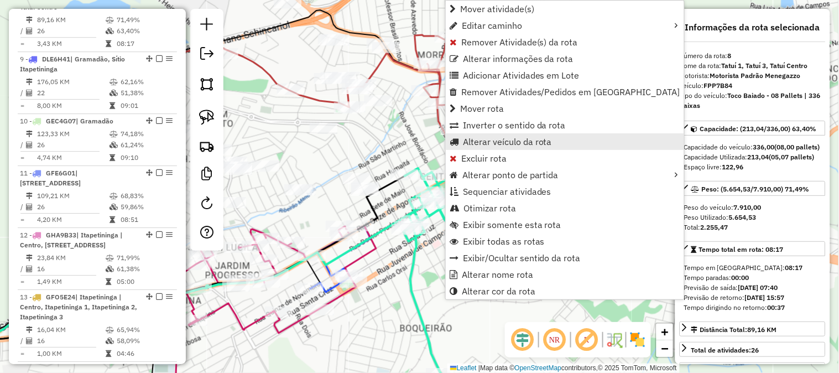
click at [507, 139] on span "Alterar veículo da rota" at bounding box center [507, 141] width 89 height 9
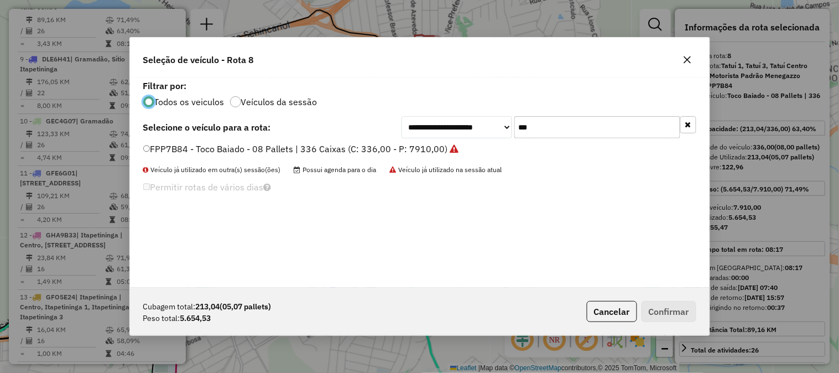
scroll to position [6, 3]
drag, startPoint x: 563, startPoint y: 124, endPoint x: 443, endPoint y: 113, distance: 120.4
click at [460, 119] on div "**********" at bounding box center [548, 127] width 295 height 22
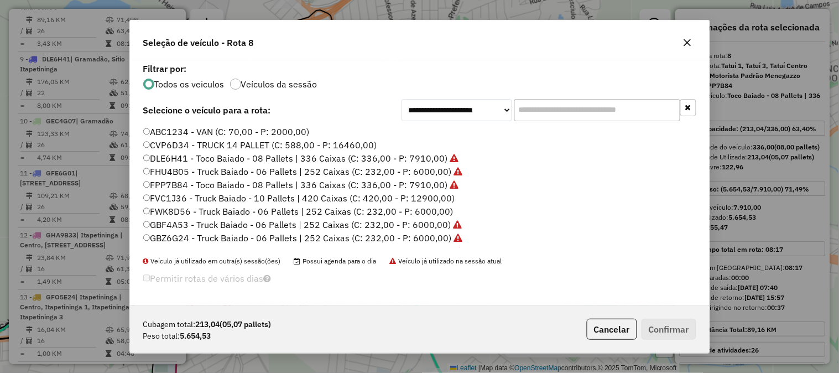
click at [437, 209] on label "FWK8D56 - Truck Baiado - 06 Pallets | 252 Caixas (C: 232,00 - P: 6000,00)" at bounding box center [298, 211] width 310 height 13
click at [683, 341] on div "Cubagem total: 213,04 (05,07 pallets) Peso total: 5.654,53 Cancelar Confirmar" at bounding box center [419, 329] width 579 height 48
click at [675, 327] on button "Confirmar" at bounding box center [668, 328] width 55 height 21
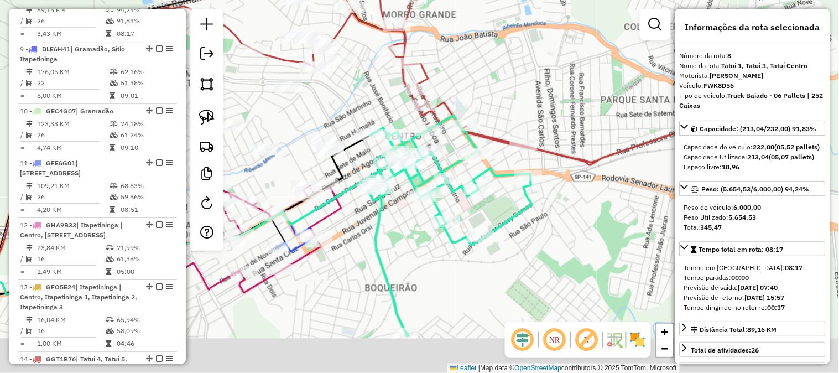
drag, startPoint x: 445, startPoint y: 300, endPoint x: 402, endPoint y: 244, distance: 70.2
click at [405, 248] on div "Janela de atendimento Grade de atendimento Capacidade Transportadoras Veículos …" at bounding box center [419, 186] width 839 height 373
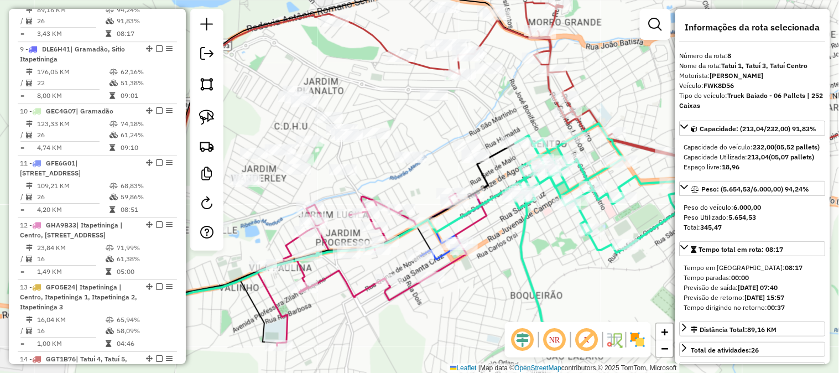
drag, startPoint x: 406, startPoint y: 282, endPoint x: 488, endPoint y: 284, distance: 81.3
click at [488, 284] on div "Janela de atendimento Grade de atendimento Capacidade Transportadoras Veículos …" at bounding box center [419, 186] width 839 height 373
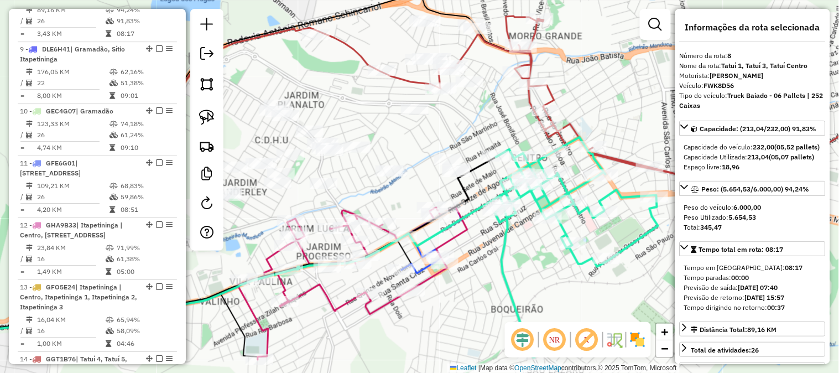
drag, startPoint x: 495, startPoint y: 240, endPoint x: 471, endPoint y: 258, distance: 29.6
click at [471, 258] on div "Janela de atendimento Grade de atendimento Capacidade Transportadoras Veículos …" at bounding box center [419, 186] width 839 height 373
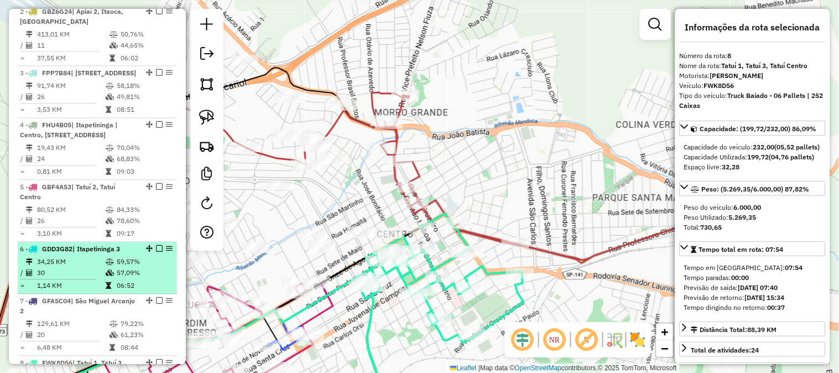
scroll to position [287, 0]
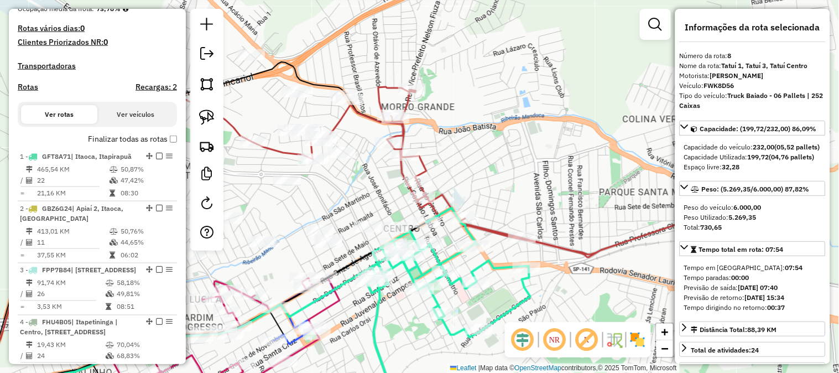
drag, startPoint x: 544, startPoint y: 145, endPoint x: 617, endPoint y: 90, distance: 92.0
click at [607, 97] on div "Janela de atendimento Grade de atendimento Capacidade Transportadoras Veículos …" at bounding box center [419, 186] width 839 height 373
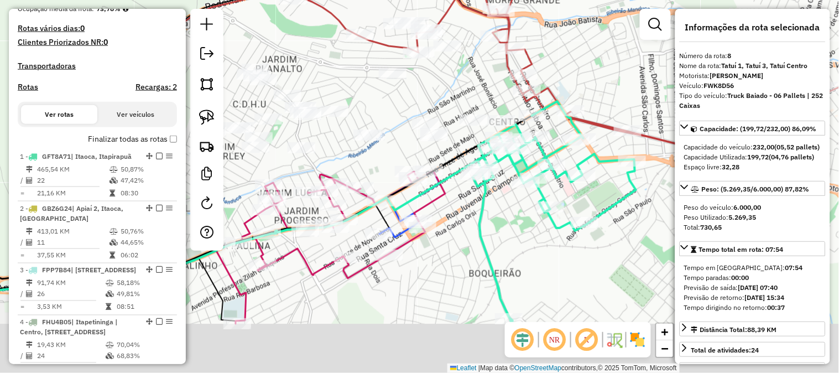
drag, startPoint x: 394, startPoint y: 327, endPoint x: 482, endPoint y: 205, distance: 150.4
click at [481, 201] on div "Janela de atendimento Grade de atendimento Capacidade Transportadoras Veículos …" at bounding box center [419, 186] width 839 height 373
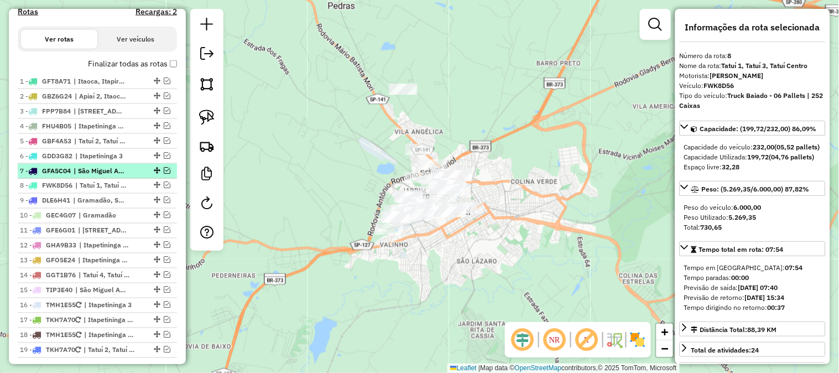
scroll to position [369, 0]
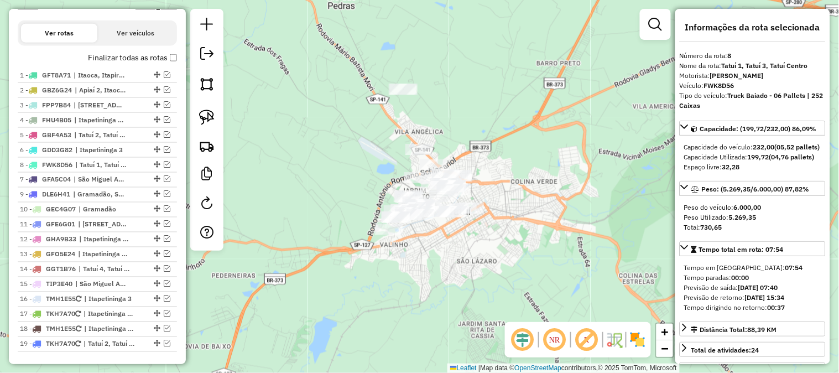
drag, startPoint x: 153, startPoint y: 187, endPoint x: 145, endPoint y: 166, distance: 21.9
drag, startPoint x: 153, startPoint y: 173, endPoint x: 151, endPoint y: 155, distance: 17.8
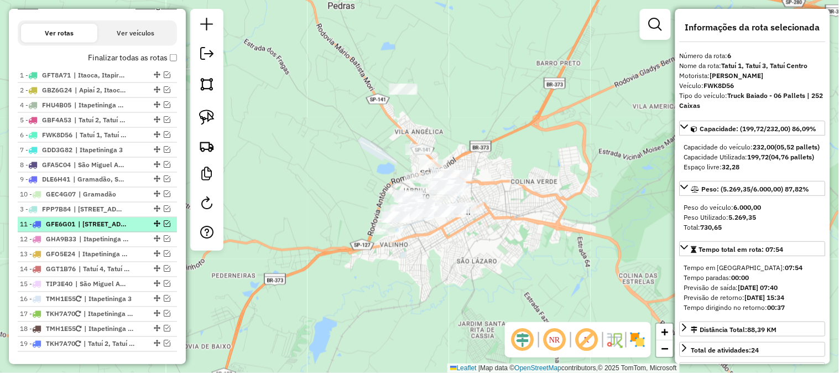
drag, startPoint x: 151, startPoint y: 112, endPoint x: 130, endPoint y: 227, distance: 116.9
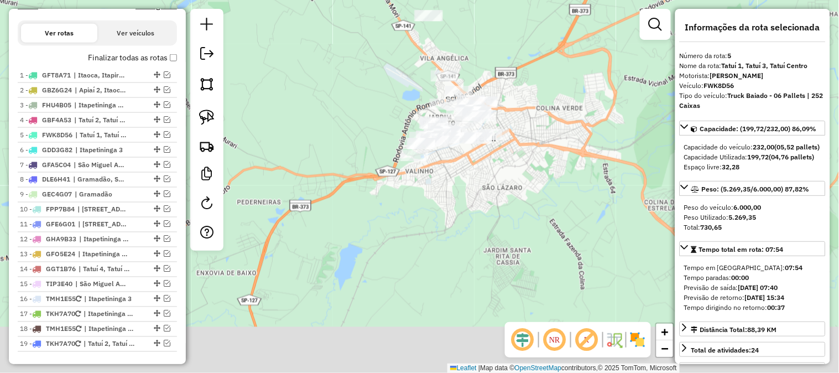
drag, startPoint x: 305, startPoint y: 159, endPoint x: 347, endPoint y: 46, distance: 120.1
click at [344, 54] on div "Janela de atendimento Grade de atendimento Capacidade Transportadoras Veículos …" at bounding box center [419, 186] width 839 height 373
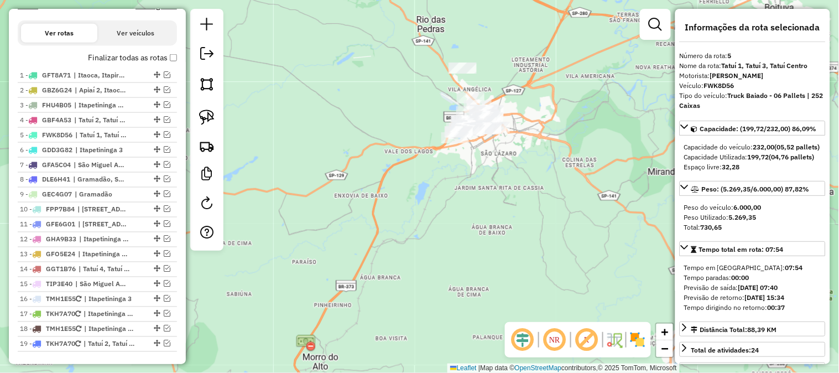
drag, startPoint x: 349, startPoint y: 238, endPoint x: 478, endPoint y: 196, distance: 135.3
click at [475, 198] on div "Janela de atendimento Grade de atendimento Capacidade Transportadoras Veículos …" at bounding box center [419, 186] width 839 height 373
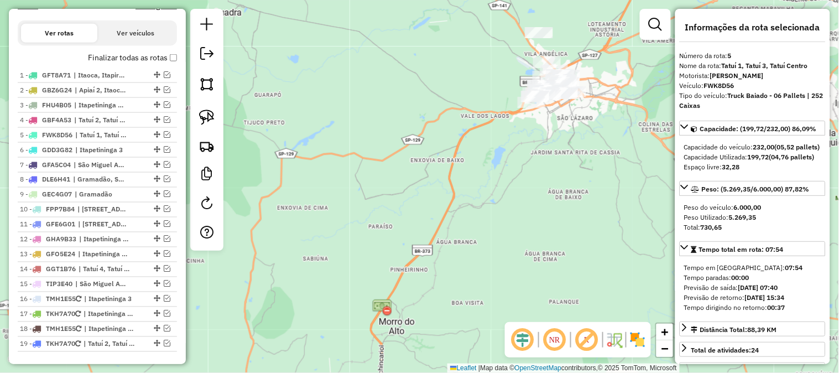
drag, startPoint x: 462, startPoint y: 201, endPoint x: 507, endPoint y: 135, distance: 79.1
click at [507, 136] on div "Janela de atendimento Grade de atendimento Capacidade Transportadoras Veículos …" at bounding box center [419, 186] width 839 height 373
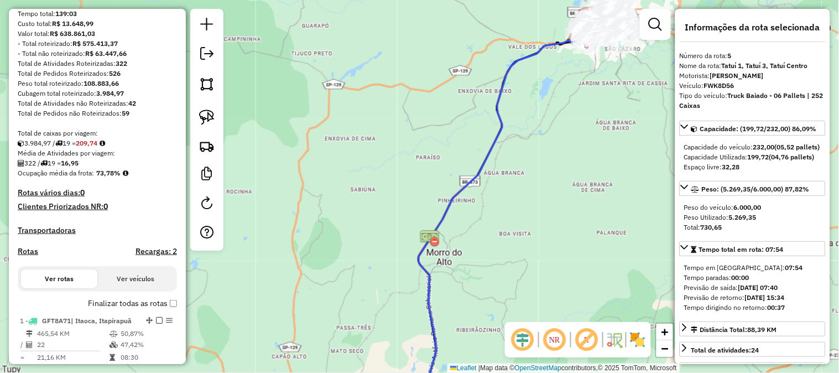
scroll to position [41, 0]
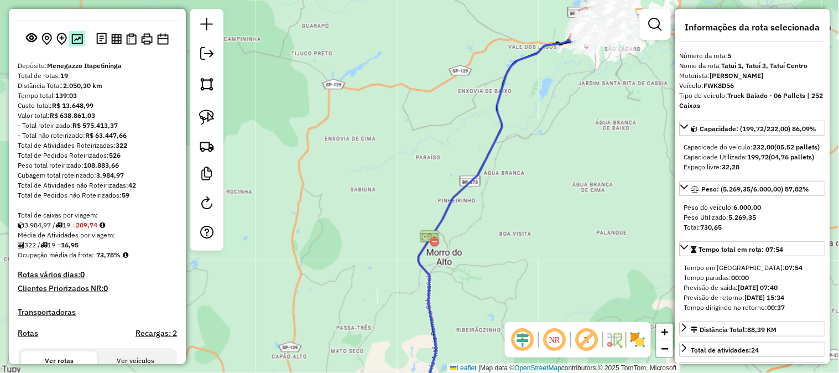
click at [76, 44] on img at bounding box center [77, 39] width 12 height 11
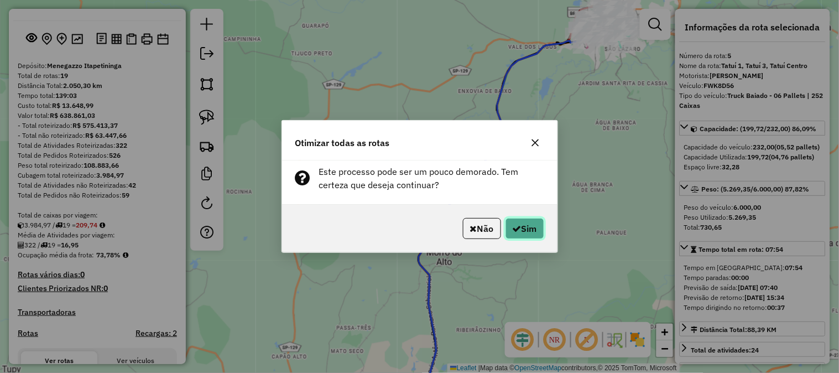
click at [535, 227] on button "Sim" at bounding box center [524, 228] width 39 height 21
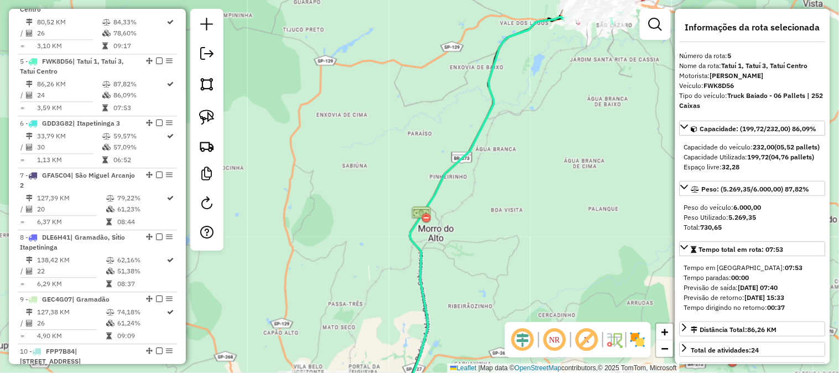
drag, startPoint x: 358, startPoint y: 162, endPoint x: 339, endPoint y: 87, distance: 77.6
click at [340, 78] on div "Janela de atendimento Grade de atendimento Capacidade Transportadoras Veículos …" at bounding box center [419, 186] width 839 height 373
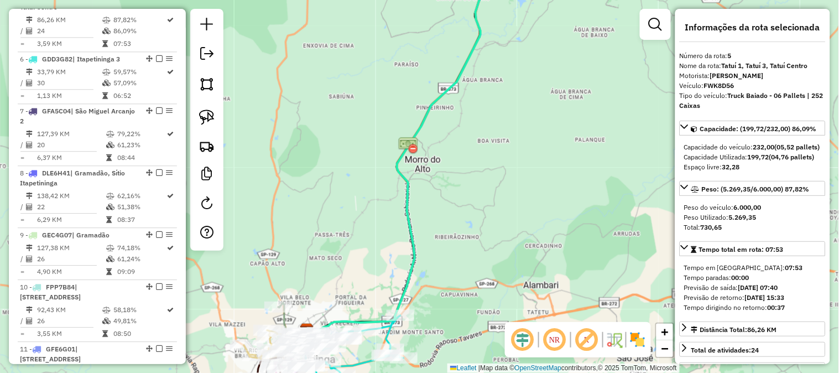
click at [354, 179] on div "Janela de atendimento Grade de atendimento Capacidade Transportadoras Veículos …" at bounding box center [419, 186] width 839 height 373
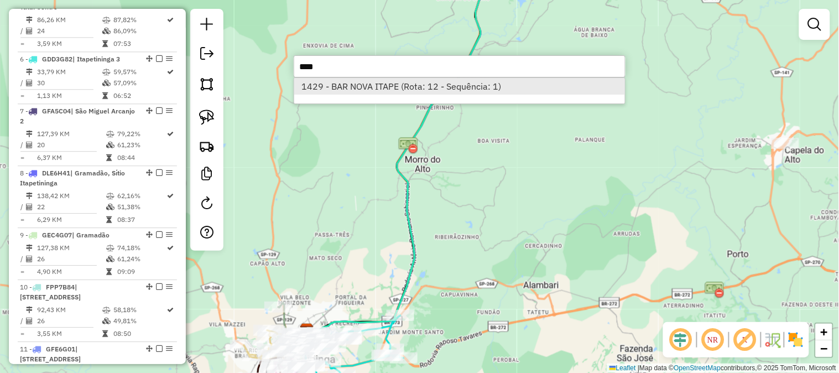
type input "****"
click at [397, 87] on li "1429 - BAR NOVA ITAPE (Rota: 12 - Sequência: 1)" at bounding box center [459, 86] width 331 height 17
select select "**********"
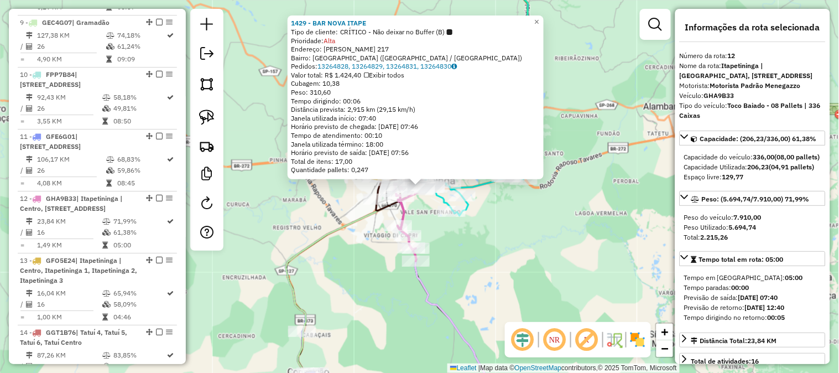
scroll to position [1108, 0]
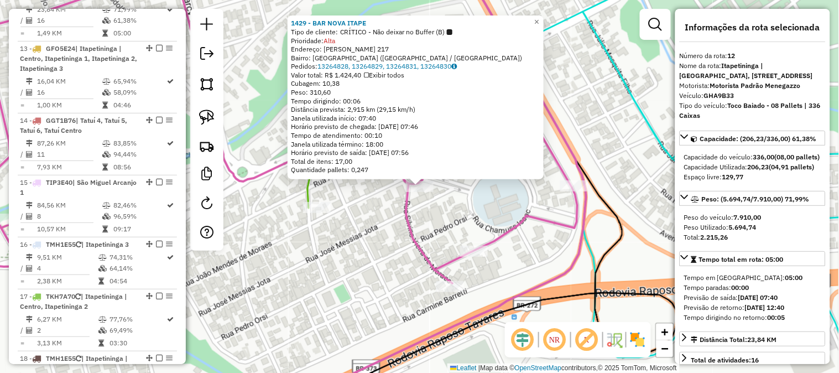
click at [419, 214] on div "1429 - BAR NOVA ITAPE Tipo de cliente: CRÍTICO - Não deixar no Buffer (B) Prior…" at bounding box center [419, 186] width 839 height 373
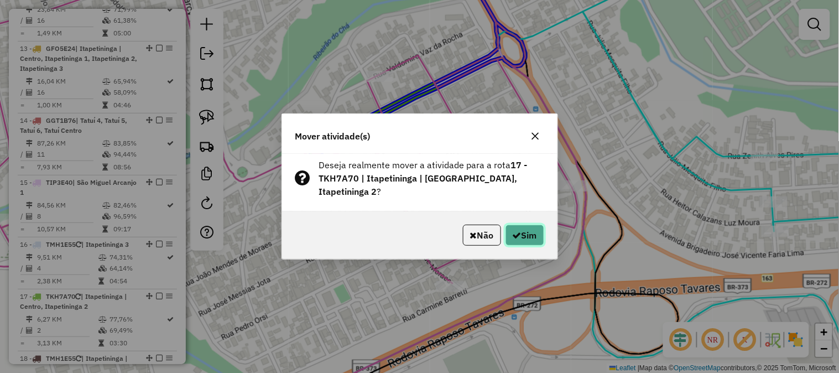
click at [528, 234] on button "Sim" at bounding box center [524, 234] width 39 height 21
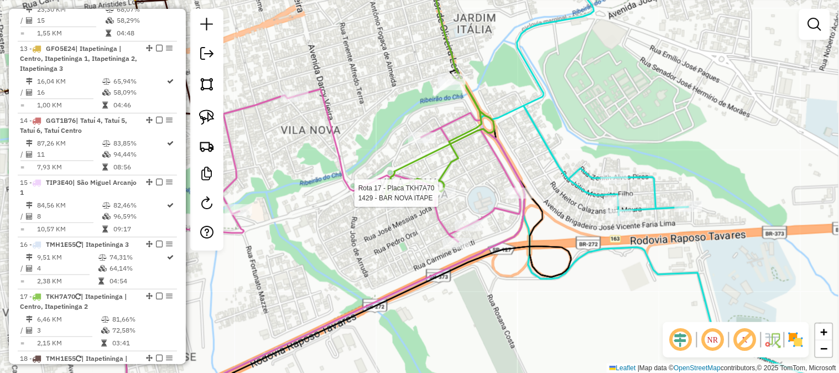
click at [446, 197] on div at bounding box center [442, 192] width 28 height 11
click at [426, 192] on div "Rota 17 - Placa TKH7A70 1429 - BAR NOVA ITAPE Janela de atendimento Grade de at…" at bounding box center [419, 186] width 839 height 373
select select "**********"
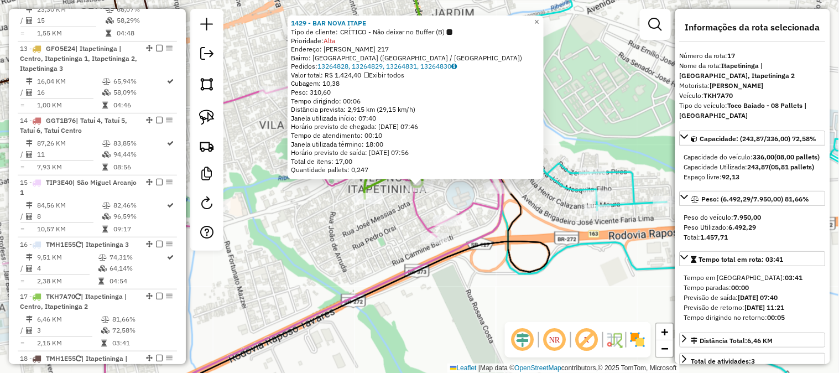
scroll to position [1427, 0]
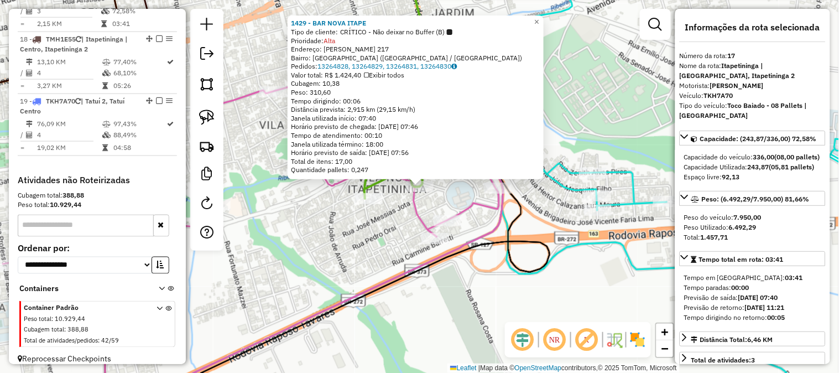
click at [390, 284] on icon at bounding box center [253, 240] width 500 height 339
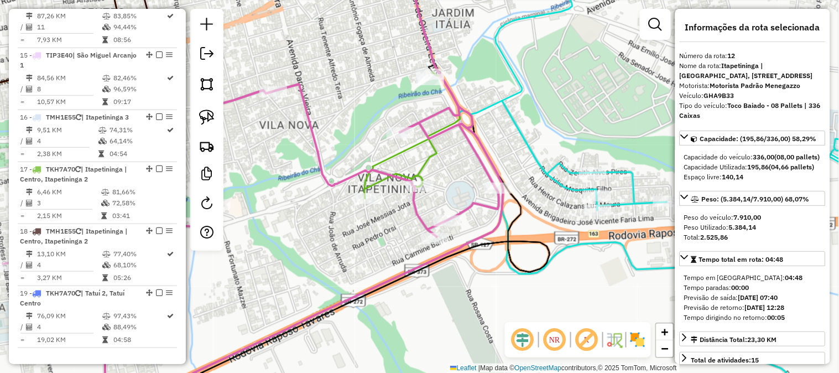
scroll to position [1108, 0]
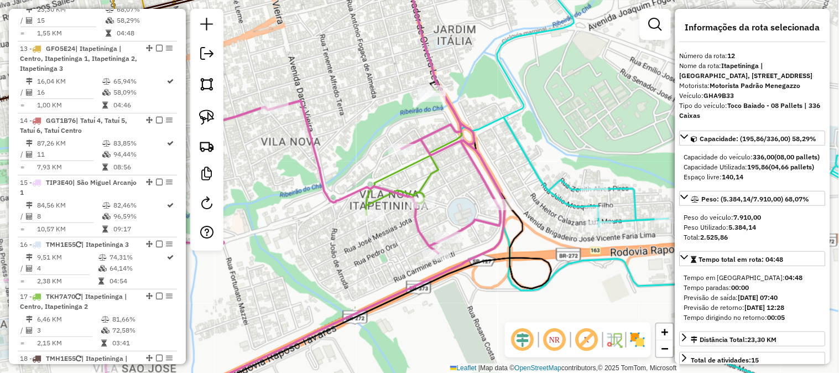
drag, startPoint x: 390, startPoint y: 277, endPoint x: 411, endPoint y: 273, distance: 21.5
click at [391, 291] on div "Janela de atendimento Grade de atendimento Capacidade Transportadoras Veículos …" at bounding box center [419, 186] width 839 height 373
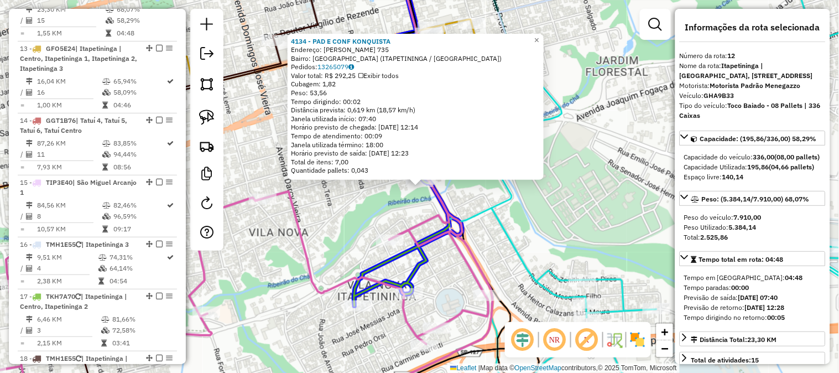
drag, startPoint x: 418, startPoint y: 192, endPoint x: 419, endPoint y: 182, distance: 10.0
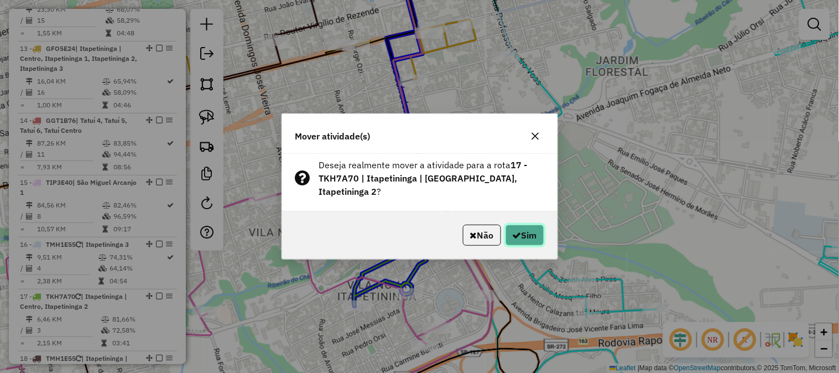
click at [531, 230] on button "Sim" at bounding box center [524, 234] width 39 height 21
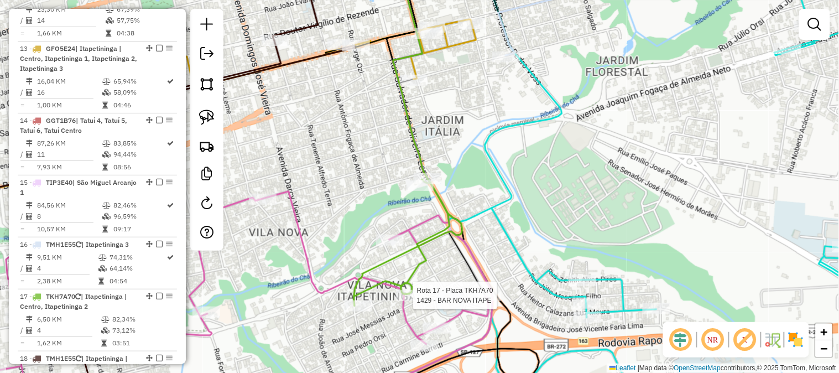
select select "**********"
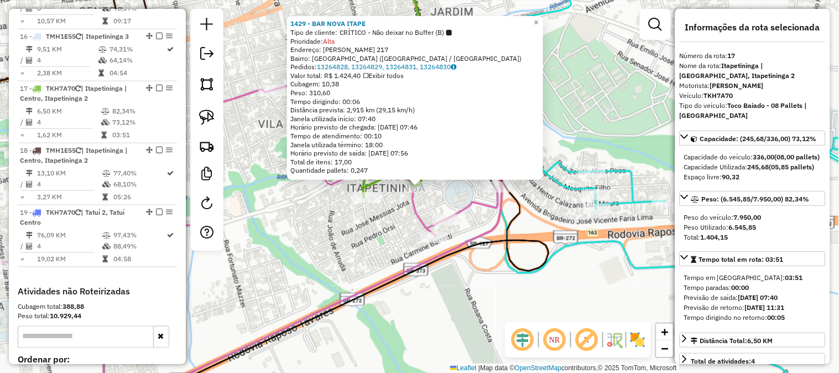
scroll to position [1427, 0]
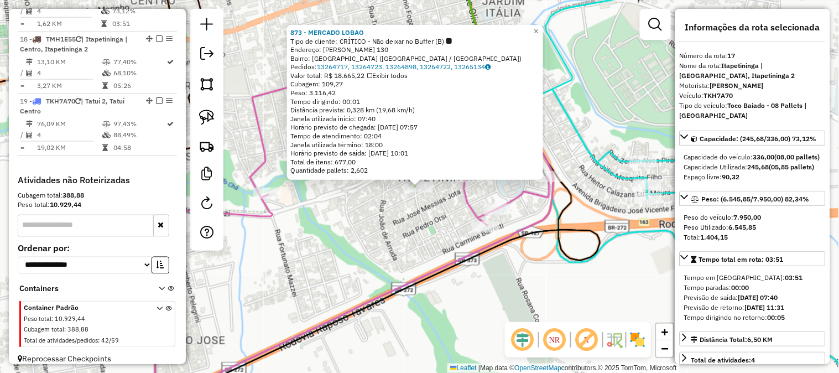
click at [378, 239] on div "873 - MERCADO LOBAO Tipo de cliente: CRÍTICO - Não deixar no Buffer (B) Endereç…" at bounding box center [419, 186] width 839 height 373
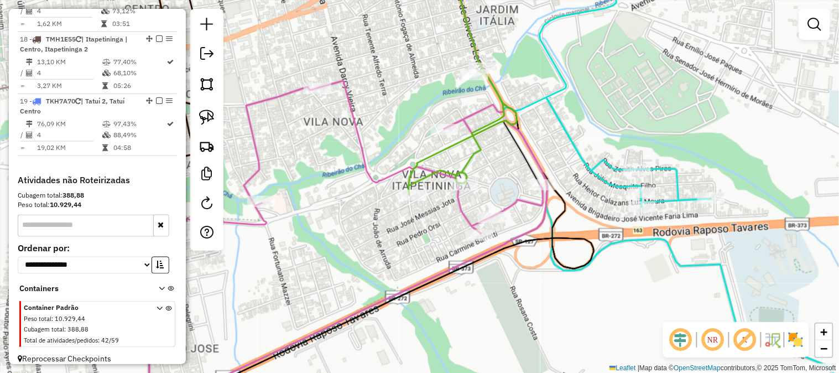
drag, startPoint x: 395, startPoint y: 242, endPoint x: 368, endPoint y: 265, distance: 36.0
click at [369, 265] on div "Janela de atendimento Grade de atendimento Capacidade Transportadoras Veículos …" at bounding box center [419, 186] width 839 height 373
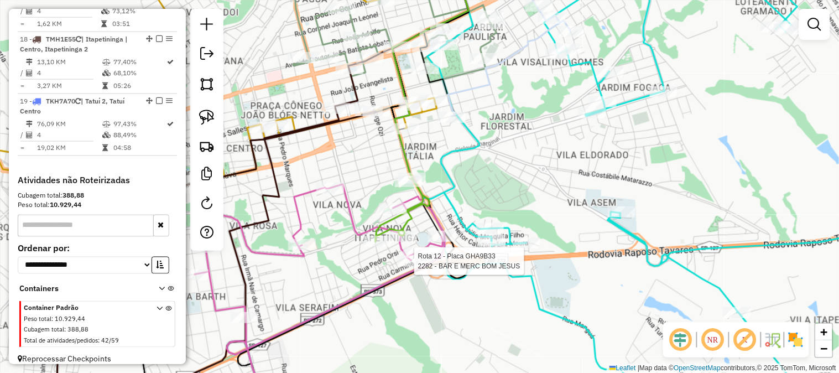
select select "**********"
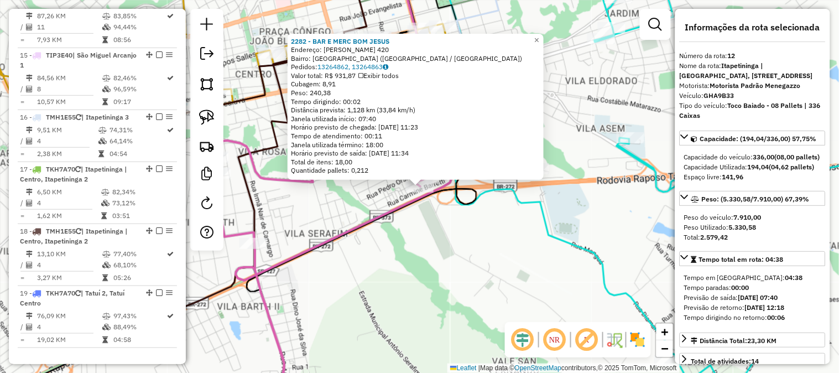
scroll to position [1108, 0]
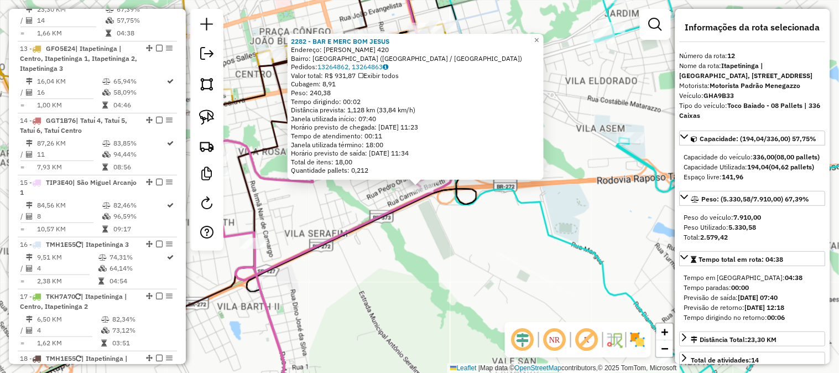
click at [384, 274] on div "2282 - BAR E MERC BOM JESUS Endereço: SILVINO VIEIRA DE MORAES 420 Bairro: VILA…" at bounding box center [419, 186] width 839 height 373
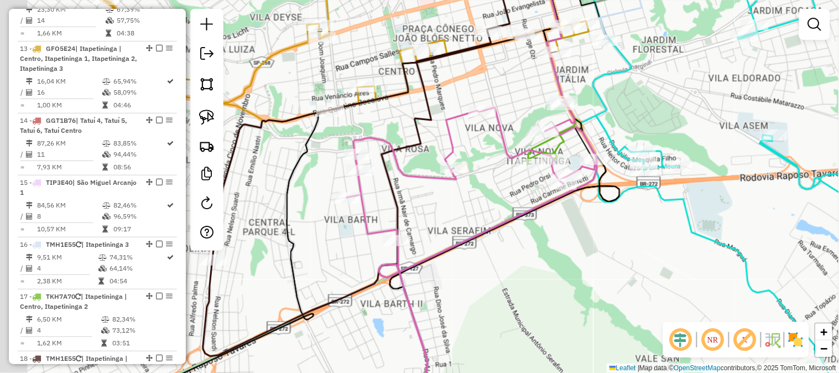
drag, startPoint x: 339, startPoint y: 270, endPoint x: 490, endPoint y: 264, distance: 150.5
click at [489, 265] on div "Janela de atendimento Grade de atendimento Capacidade Transportadoras Veículos …" at bounding box center [419, 186] width 839 height 373
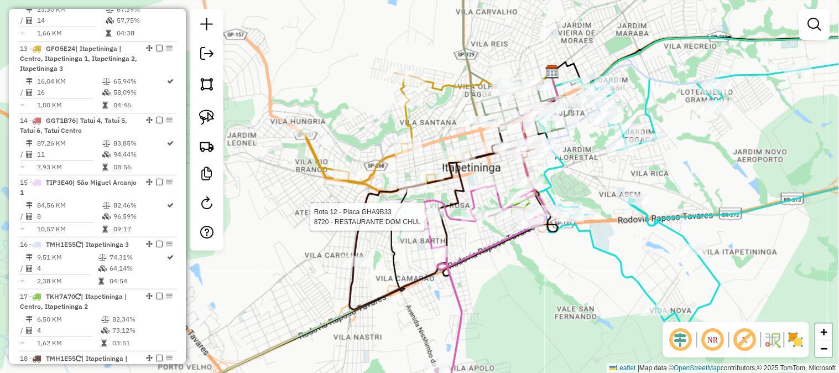
select select "**********"
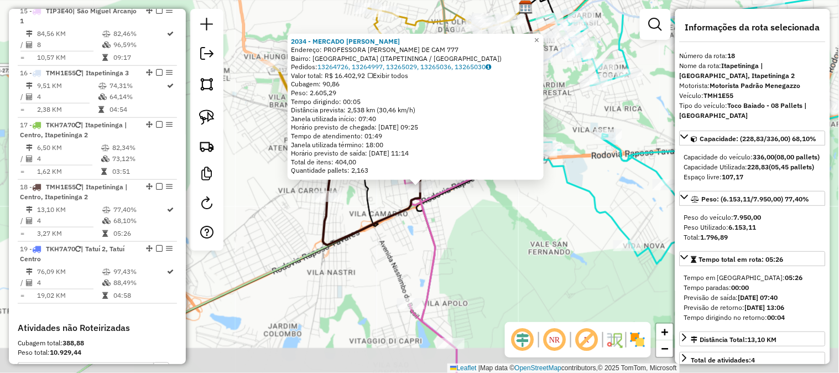
scroll to position [1476, 0]
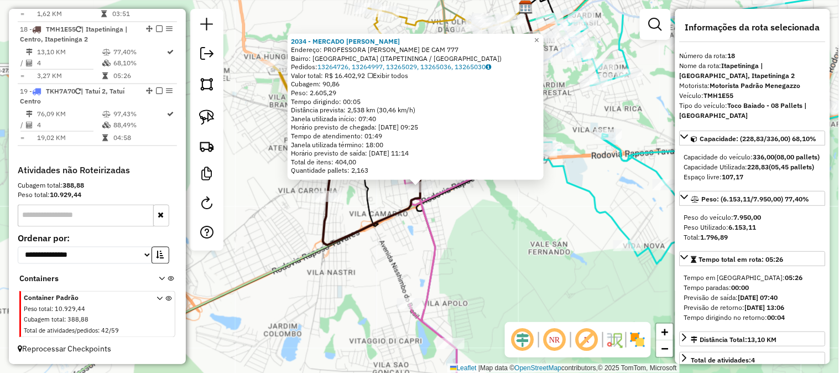
click at [468, 217] on div "2034 - MERCADO PEPE Endereço: PROFESSORA LEONOR AYRES DE CAM 777 Bairro: VILA S…" at bounding box center [419, 186] width 839 height 373
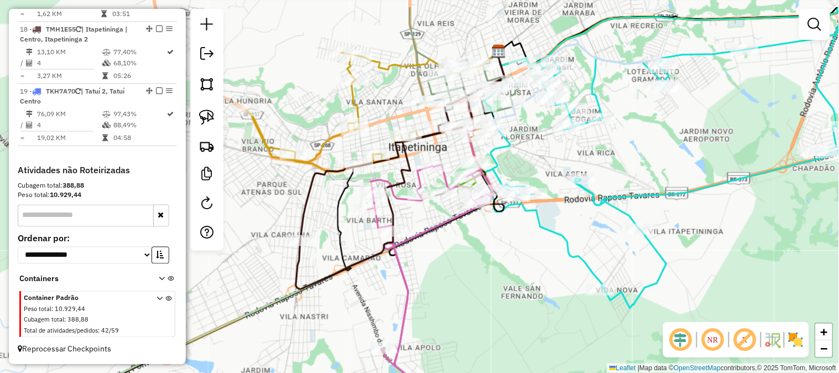
drag, startPoint x: 506, startPoint y: 217, endPoint x: 473, endPoint y: 273, distance: 65.2
click at [473, 273] on div "Janela de atendimento Grade de atendimento Capacidade Transportadoras Veículos …" at bounding box center [419, 186] width 839 height 373
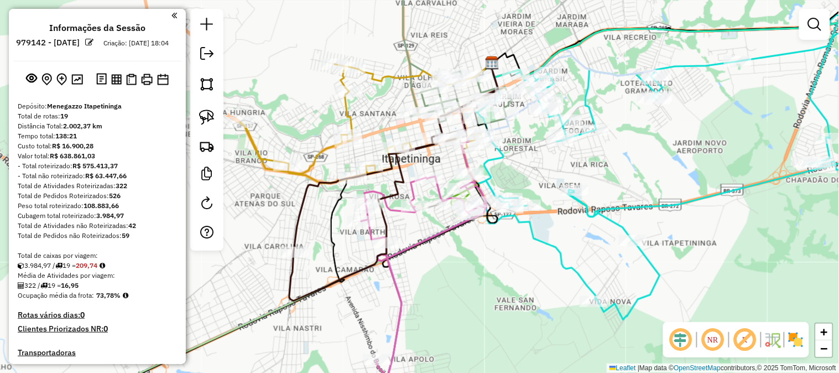
scroll to position [0, 0]
click at [80, 86] on img at bounding box center [77, 80] width 12 height 11
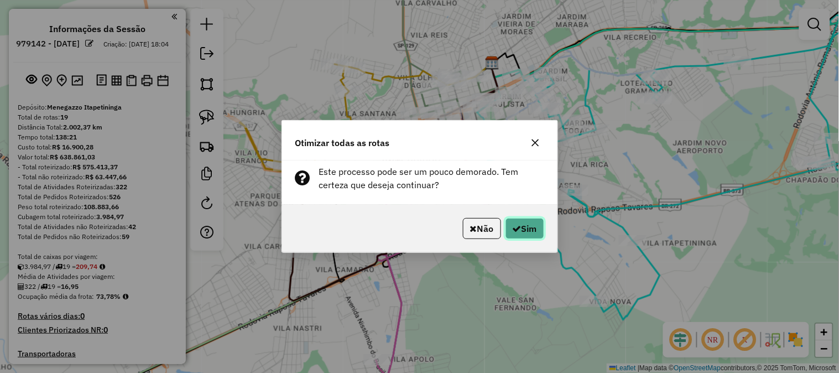
click at [514, 233] on button "Sim" at bounding box center [524, 228] width 39 height 21
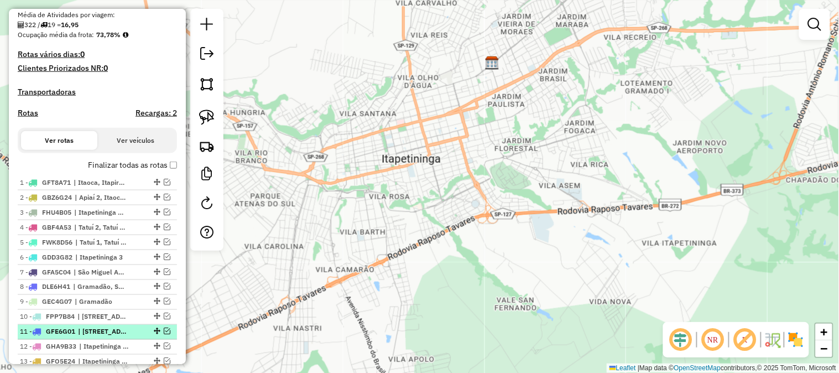
scroll to position [410, 0]
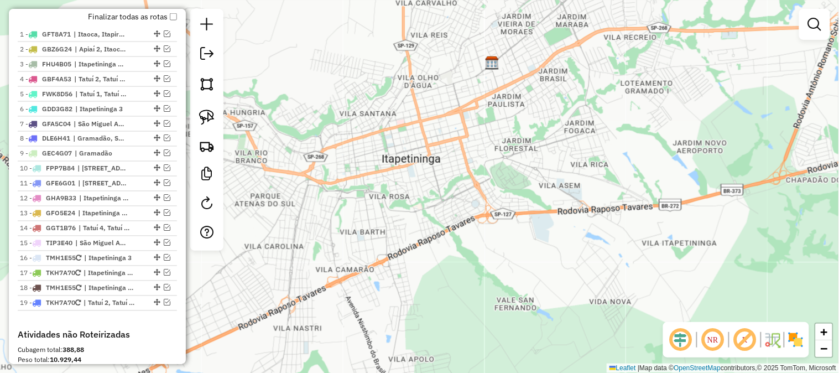
click at [480, 243] on div "Janela de atendimento Grade de atendimento Capacidade Transportadoras Veículos …" at bounding box center [419, 186] width 839 height 373
drag, startPoint x: 493, startPoint y: 169, endPoint x: 472, endPoint y: 169, distance: 21.0
click at [474, 172] on div "Janela de atendimento Grade de atendimento Capacidade Transportadoras Veículos …" at bounding box center [419, 186] width 839 height 373
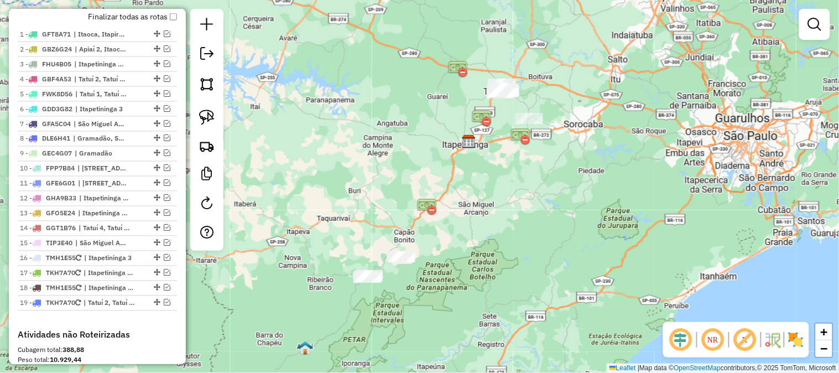
drag, startPoint x: 551, startPoint y: 231, endPoint x: 501, endPoint y: 177, distance: 72.4
click at [501, 177] on div "Janela de atendimento Grade de atendimento Capacidade Transportadoras Veículos …" at bounding box center [419, 186] width 839 height 373
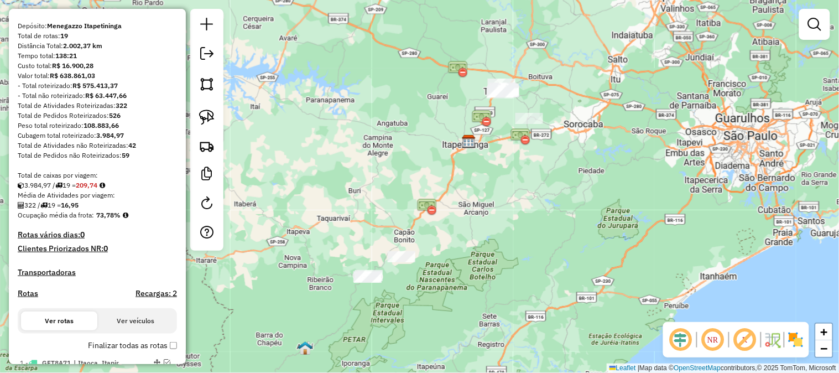
scroll to position [0, 0]
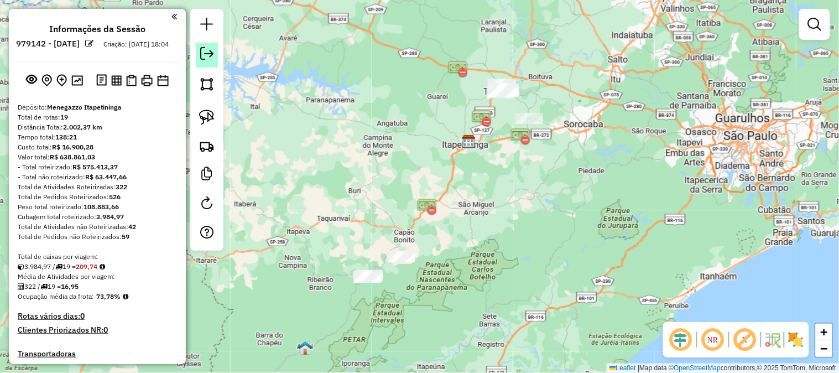
click at [206, 54] on em at bounding box center [206, 53] width 13 height 13
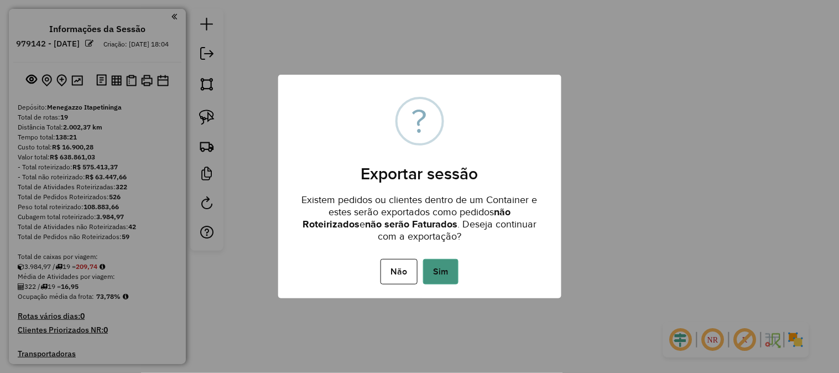
click at [446, 269] on button "Sim" at bounding box center [440, 271] width 35 height 25
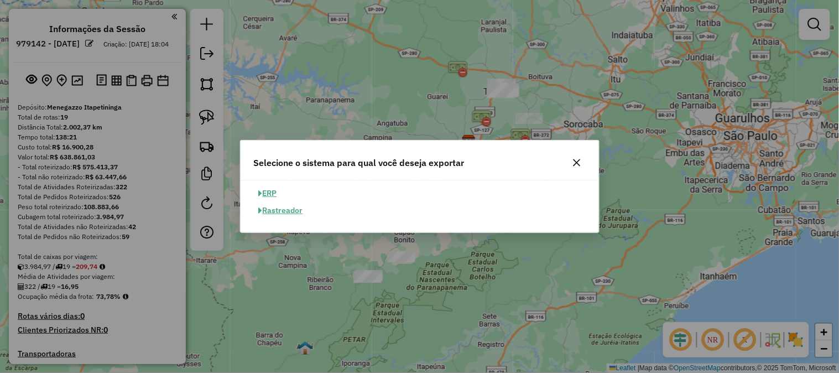
click at [277, 190] on button "ERP" at bounding box center [268, 193] width 28 height 17
select select "**"
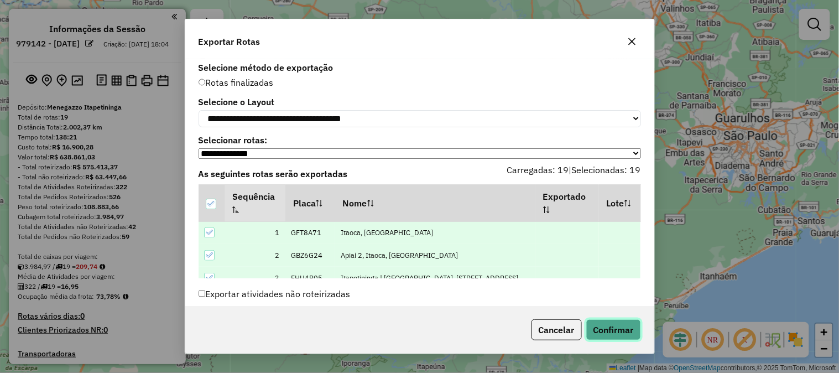
click at [617, 334] on button "Confirmar" at bounding box center [613, 329] width 55 height 21
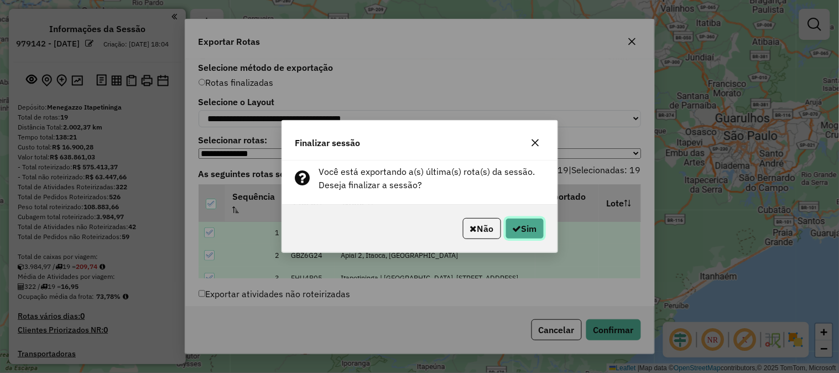
click at [523, 228] on button "Sim" at bounding box center [524, 228] width 39 height 21
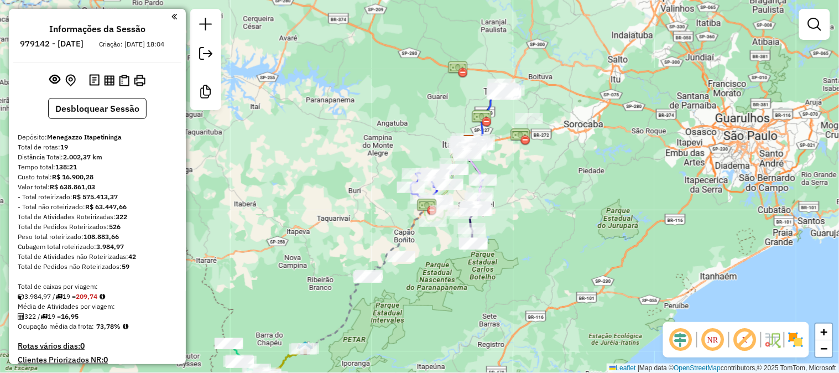
click at [714, 150] on div "Janela de atendimento Grade de atendimento Capacidade Transportadoras Veículos …" at bounding box center [419, 186] width 839 height 373
click at [565, 223] on div "Janela de atendimento Grade de atendimento Capacidade Transportadoras Veículos …" at bounding box center [419, 186] width 839 height 373
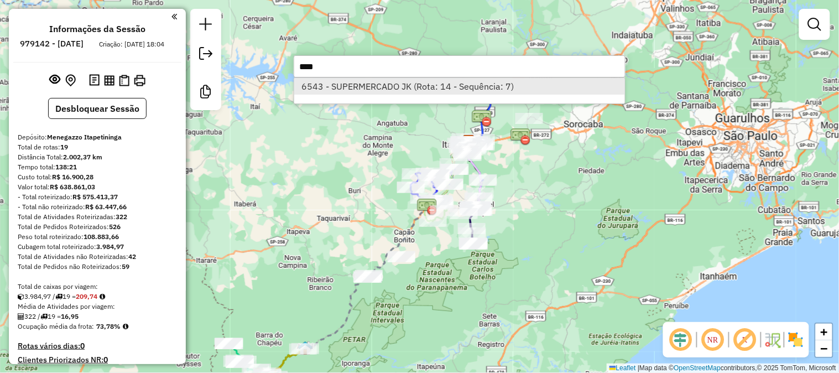
type input "****"
click at [380, 86] on li "6543 - SUPERMERCADO JK (Rota: 14 - Sequência: 7)" at bounding box center [459, 86] width 331 height 17
select select "**********"
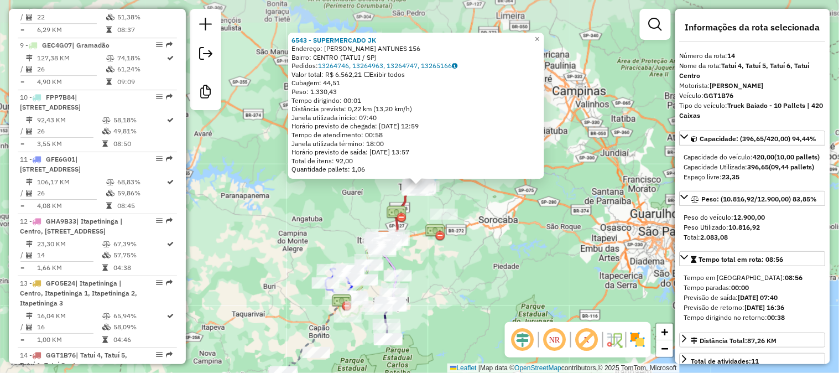
scroll to position [1259, 0]
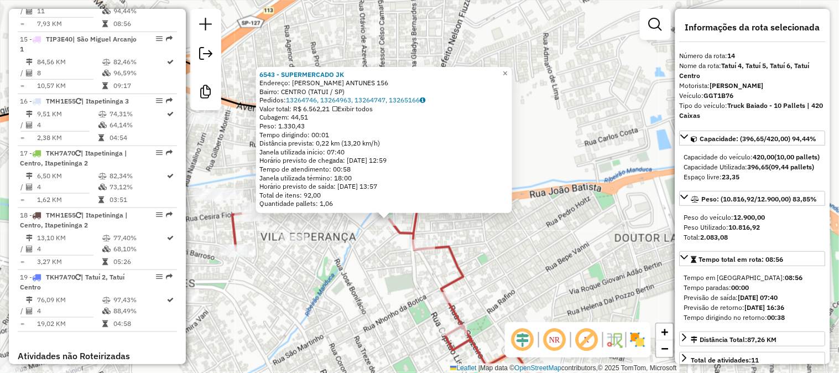
drag, startPoint x: 352, startPoint y: 198, endPoint x: 351, endPoint y: 269, distance: 71.3
click at [350, 268] on div "6543 - SUPERMERCADO JK Endereço: BENTO CORREA ANTUNES 156 Bairro: CENTRO (TATUI…" at bounding box center [419, 186] width 839 height 373
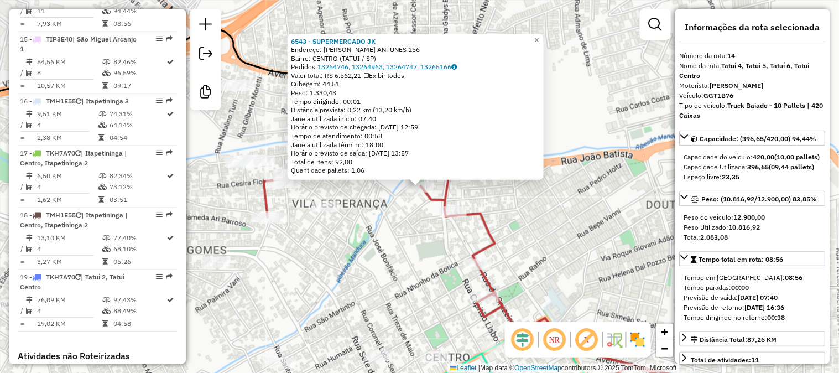
click at [387, 233] on div "6543 - SUPERMERCADO JK Endereço: BENTO CORREA ANTUNES 156 Bairro: CENTRO (TATUI…" at bounding box center [419, 186] width 839 height 373
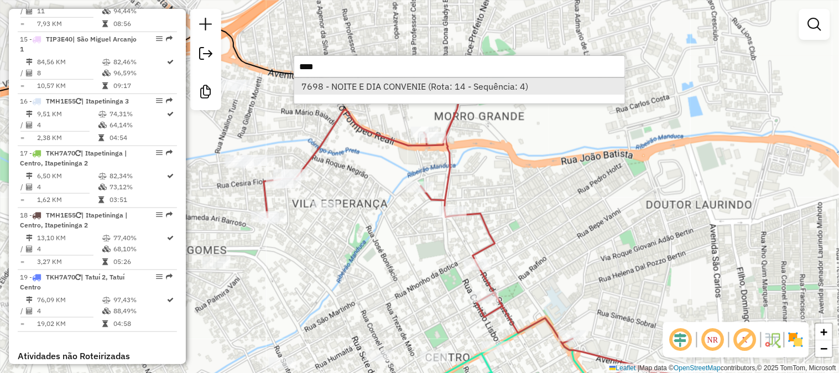
type input "****"
click at [390, 87] on li "7698 - NOITE E DIA CONVENIE (Rota: 14 - Sequência: 4)" at bounding box center [459, 86] width 331 height 17
select select "**********"
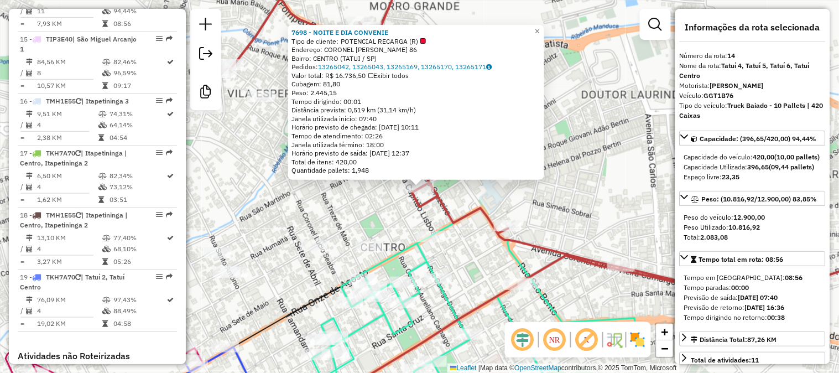
click at [379, 214] on div "7698 - NOITE E DIA CONVENIE Tipo de cliente: POTENCIAL RECARGA (R) Endereço: CO…" at bounding box center [419, 186] width 839 height 373
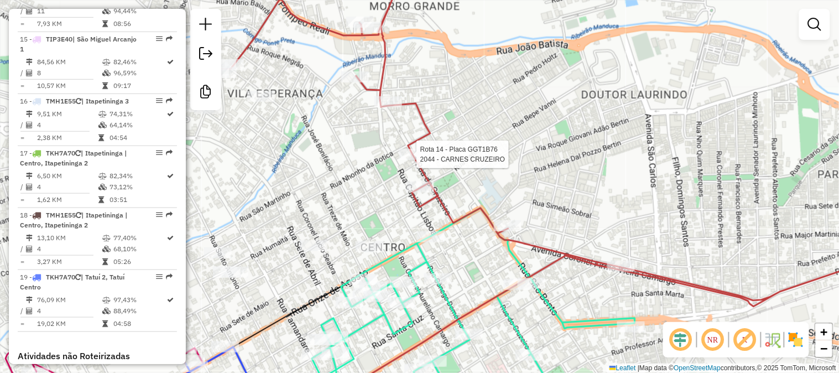
select select "**********"
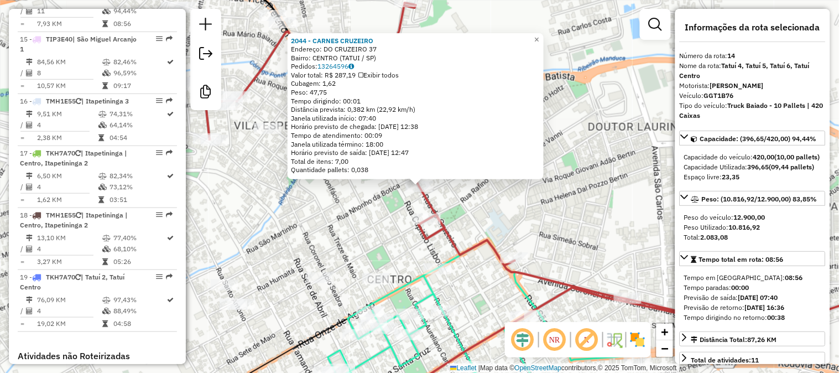
click at [537, 205] on div "2044 - CARNES CRUZEIRO Endereço: DO CRUZEIRO 37 Bairro: CENTRO (TATUI / SP) Ped…" at bounding box center [419, 186] width 839 height 373
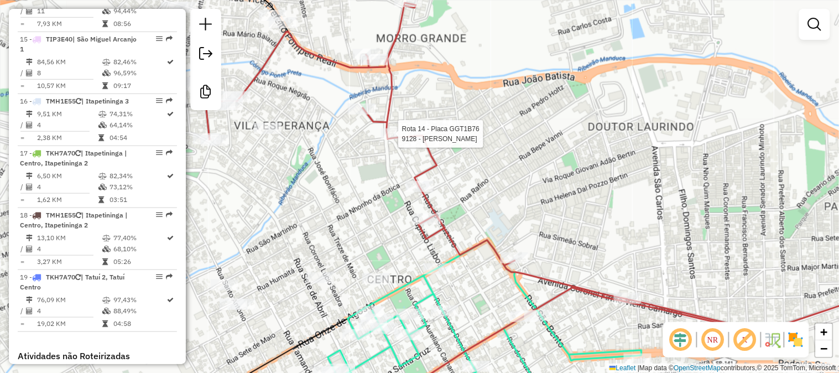
select select "**********"
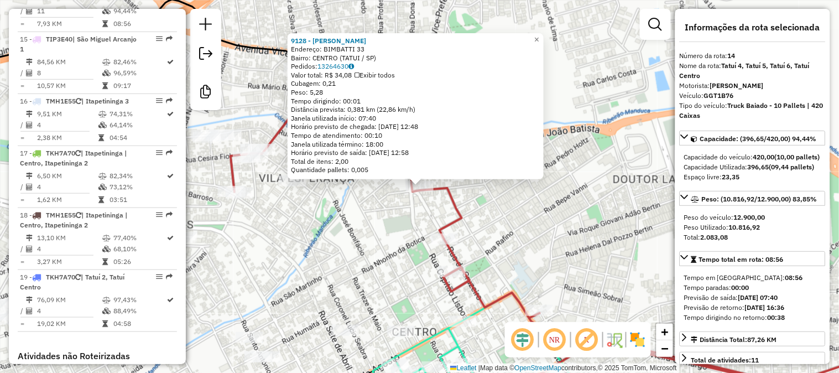
click at [343, 213] on div "9128 - GISELE FLORINTINO Endereço: BIMBATTI 33 Bairro: CENTRO (TATUI / SP) Pedi…" at bounding box center [419, 186] width 839 height 373
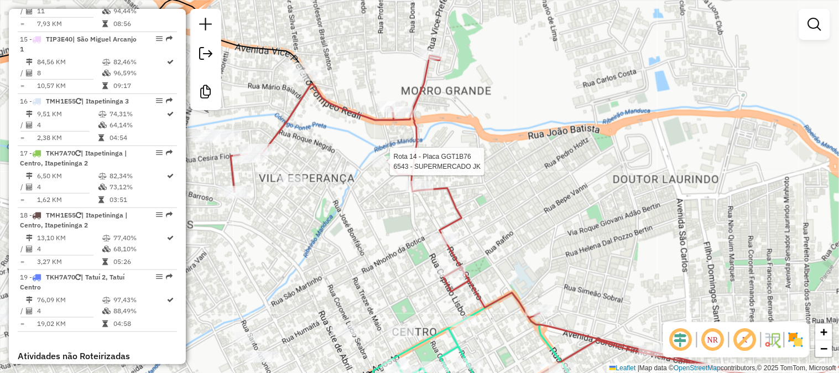
select select "**********"
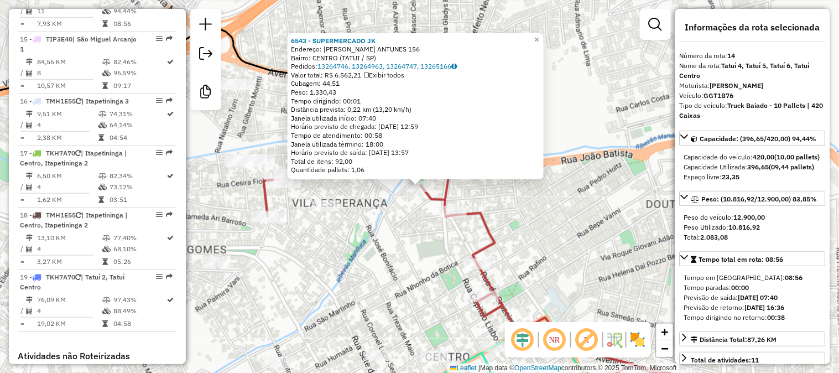
click at [384, 218] on div "6543 - SUPERMERCADO JK Endereço: BENTO CORREA ANTUNES 156 Bairro: CENTRO (TATUI…" at bounding box center [419, 186] width 839 height 373
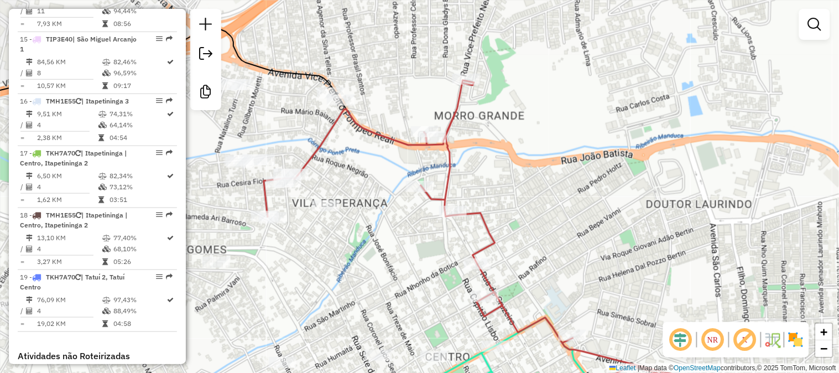
click at [628, 119] on div "Janela de atendimento Grade de atendimento Capacidade Transportadoras Veículos …" at bounding box center [419, 186] width 839 height 373
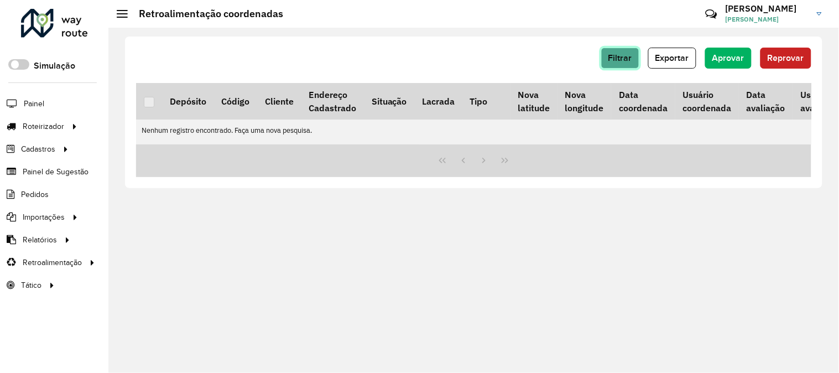
click at [627, 59] on span "Filtrar" at bounding box center [620, 57] width 24 height 9
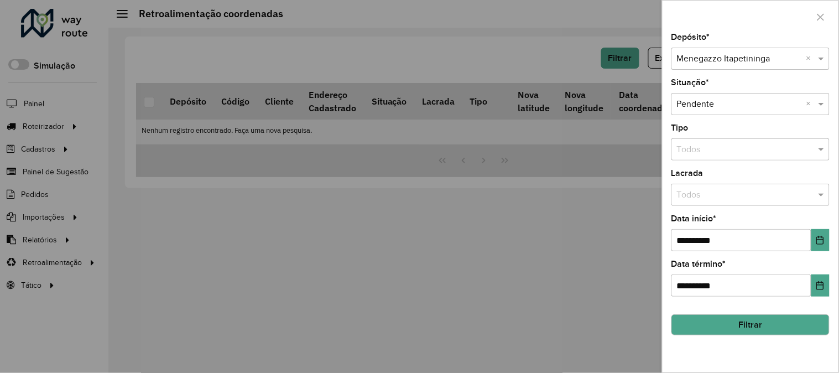
click at [767, 57] on input "text" at bounding box center [739, 59] width 125 height 13
click at [757, 90] on div "Menegazzo - Avaré" at bounding box center [750, 91] width 157 height 19
click at [784, 328] on button "Filtrar" at bounding box center [750, 324] width 158 height 21
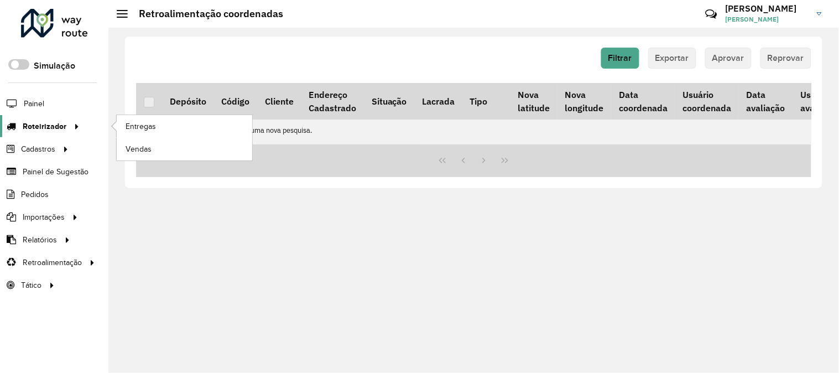
click at [61, 123] on span "Roteirizador" at bounding box center [45, 127] width 44 height 12
click at [166, 133] on link "Entregas" at bounding box center [184, 126] width 135 height 22
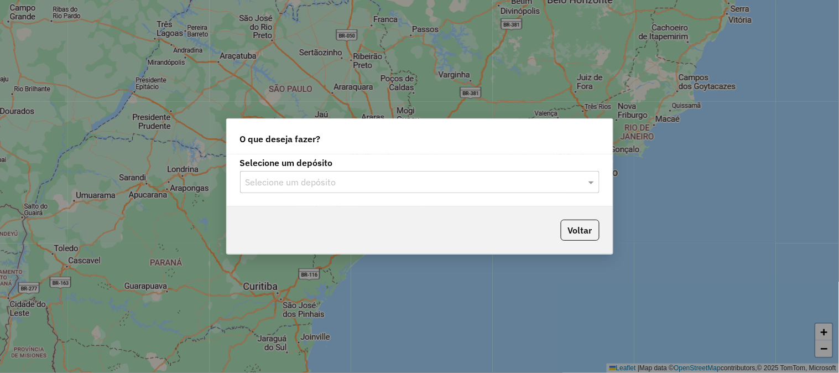
click at [390, 189] on div "Selecione um depósito" at bounding box center [419, 182] width 359 height 22
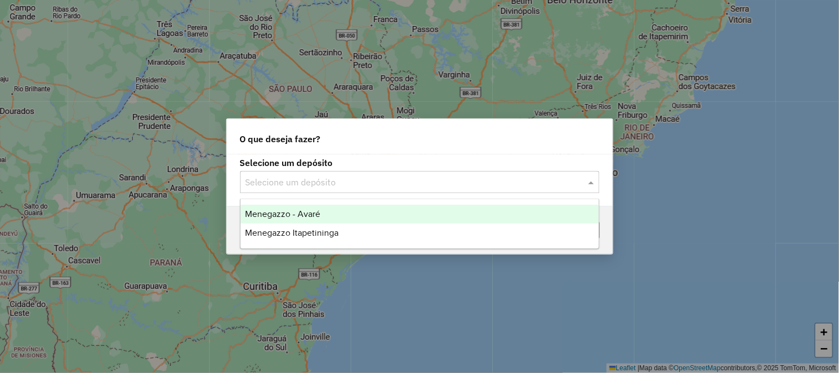
click at [369, 212] on div "Menegazzo - Avaré" at bounding box center [419, 214] width 358 height 19
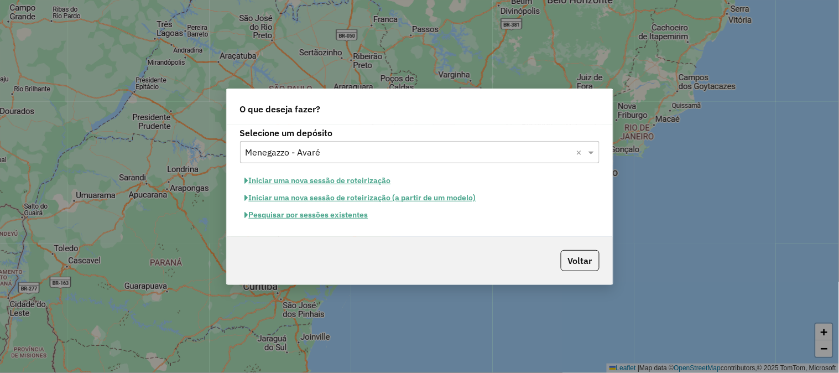
click at [352, 185] on button "Iniciar uma nova sessão de roteirização" at bounding box center [318, 180] width 156 height 17
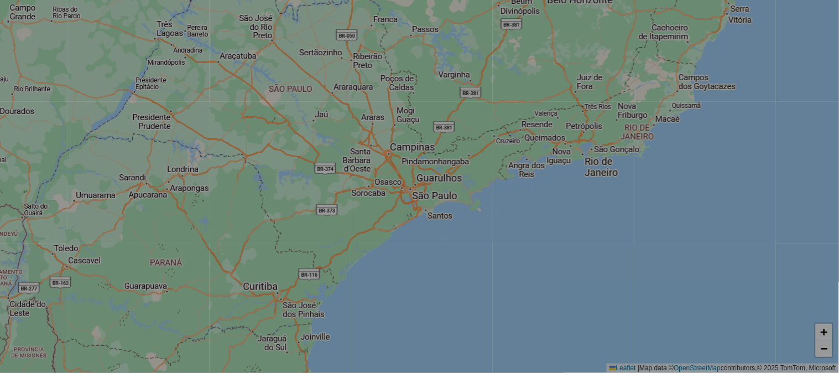
select select "*"
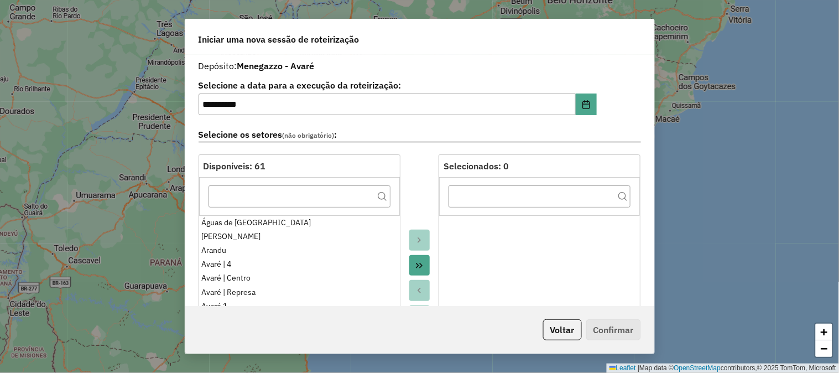
click at [418, 264] on icon "Move All to Target" at bounding box center [419, 265] width 9 height 9
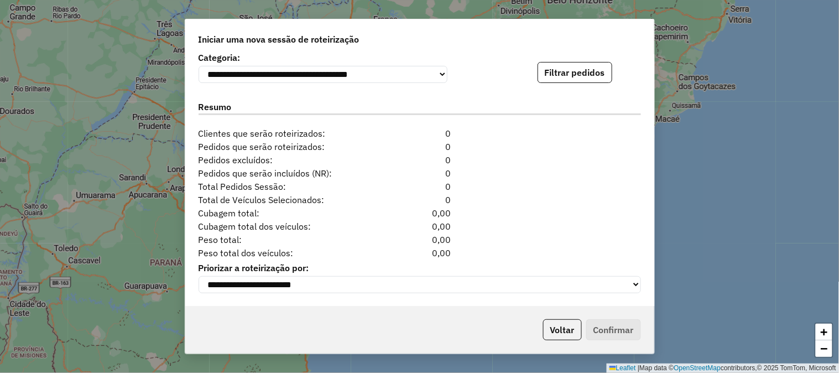
scroll to position [1148, 0]
click at [575, 69] on button "Filtrar pedidos" at bounding box center [574, 72] width 75 height 21
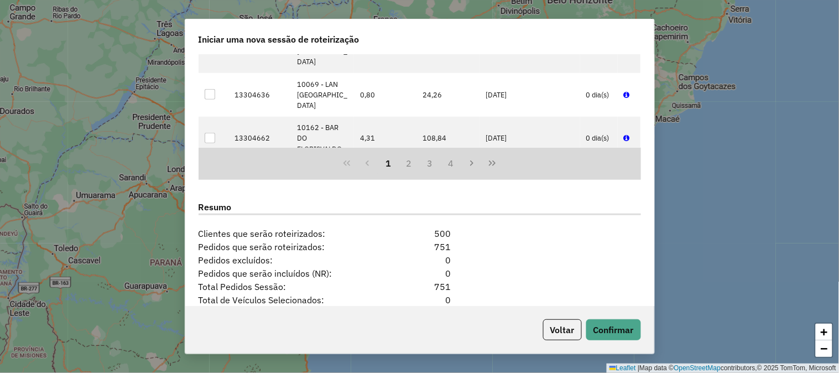
scroll to position [1377, 0]
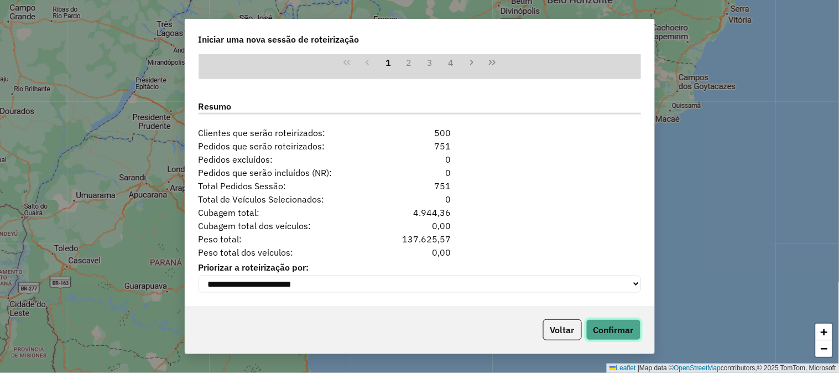
click at [610, 327] on button "Confirmar" at bounding box center [613, 329] width 55 height 21
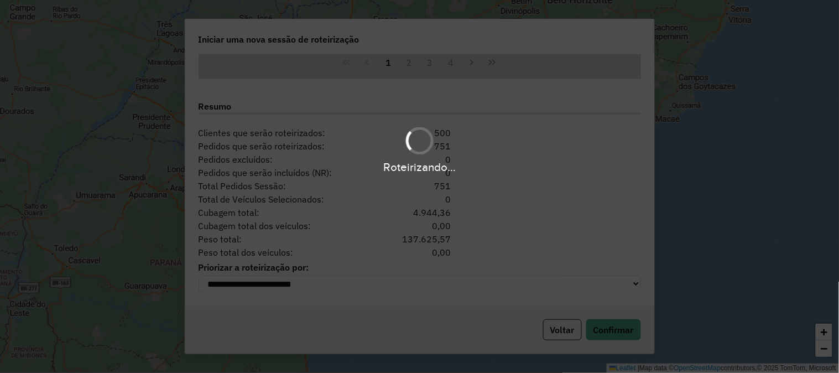
click at [532, 164] on div "Roteirizando..." at bounding box center [419, 166] width 839 height 17
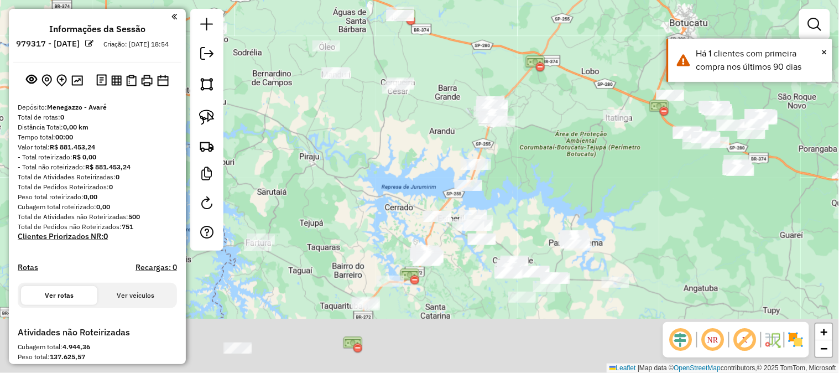
drag, startPoint x: 449, startPoint y: 125, endPoint x: 543, endPoint y: 37, distance: 128.3
click at [542, 38] on div "Janela de atendimento Grade de atendimento Capacidade Transportadoras Veículos …" at bounding box center [419, 186] width 839 height 373
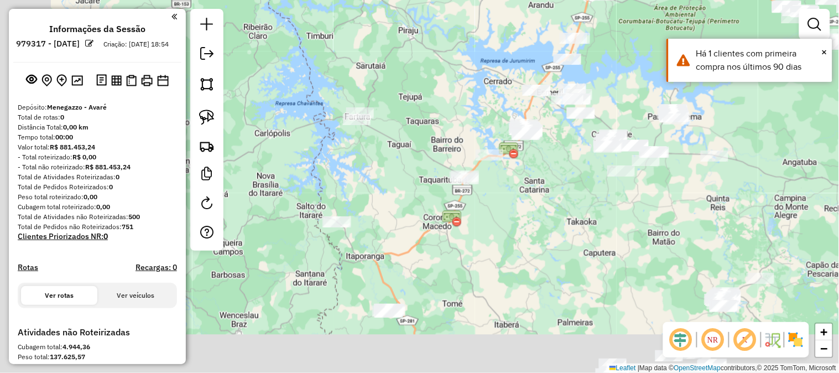
drag, startPoint x: 411, startPoint y: 177, endPoint x: 497, endPoint y: 38, distance: 164.6
click at [496, 43] on div "Janela de atendimento Grade de atendimento Capacidade Transportadoras Veículos …" at bounding box center [419, 186] width 839 height 373
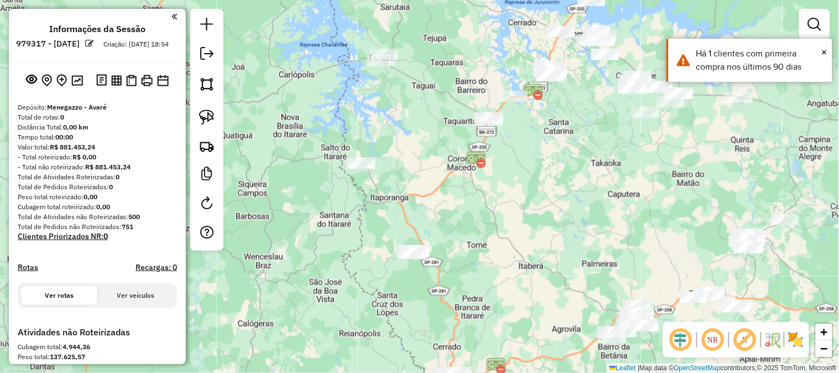
drag, startPoint x: 421, startPoint y: 105, endPoint x: 430, endPoint y: 21, distance: 84.5
click at [427, 24] on div "Janela de atendimento Grade de atendimento Capacidade Transportadoras Veículos …" at bounding box center [419, 186] width 839 height 373
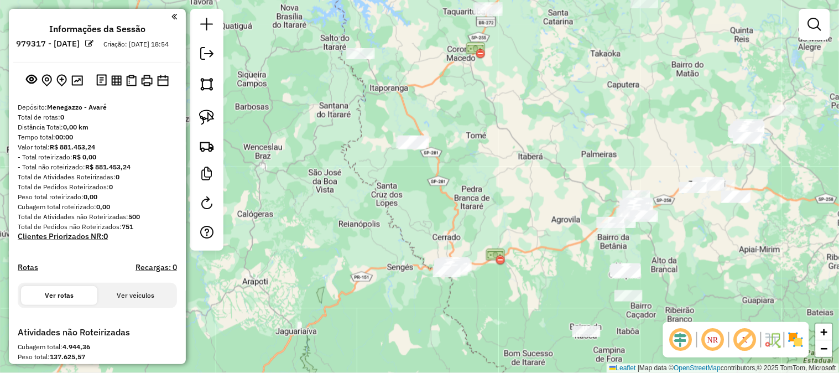
drag, startPoint x: 556, startPoint y: 211, endPoint x: 526, endPoint y: 102, distance: 113.4
click at [527, 104] on div "Janela de atendimento Grade de atendimento Capacidade Transportadoras Veículos …" at bounding box center [419, 186] width 839 height 373
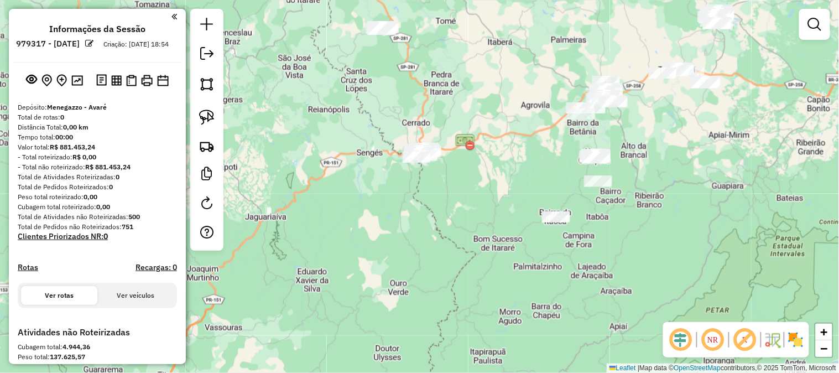
drag, startPoint x: 520, startPoint y: 159, endPoint x: 515, endPoint y: 128, distance: 31.4
click at [515, 128] on div "Janela de atendimento Grade de atendimento Capacidade Transportadoras Veículos …" at bounding box center [419, 186] width 839 height 373
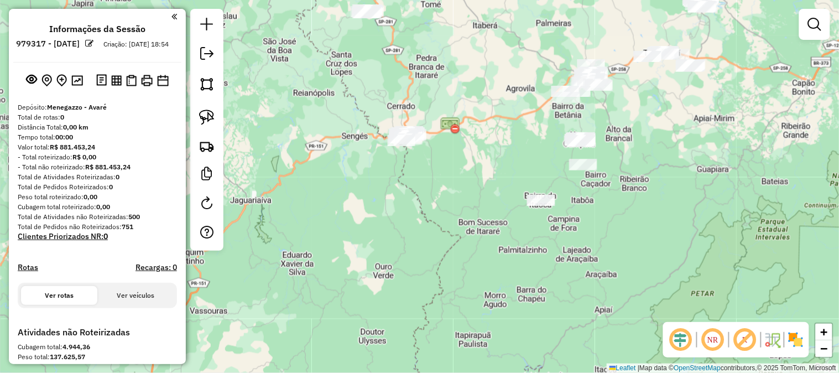
drag, startPoint x: 500, startPoint y: 146, endPoint x: 446, endPoint y: 230, distance: 100.0
click at [446, 230] on div "Janela de atendimento Grade de atendimento Capacidade Transportadoras Veículos …" at bounding box center [419, 186] width 839 height 373
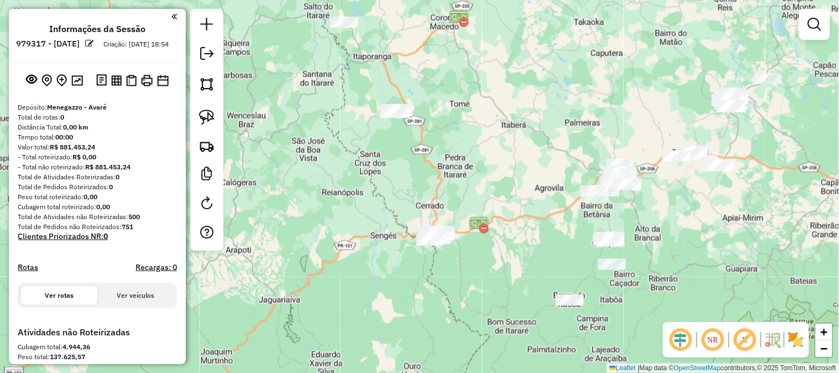
drag, startPoint x: 478, startPoint y: 135, endPoint x: 564, endPoint y: 160, distance: 90.3
click at [595, 93] on div "Janela de atendimento Grade de atendimento Capacidade Transportadoras Veículos …" at bounding box center [419, 186] width 839 height 373
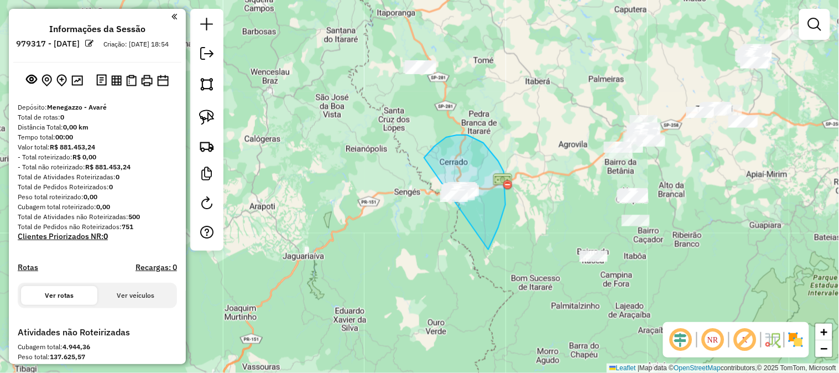
drag, startPoint x: 488, startPoint y: 249, endPoint x: 459, endPoint y: 248, distance: 29.3
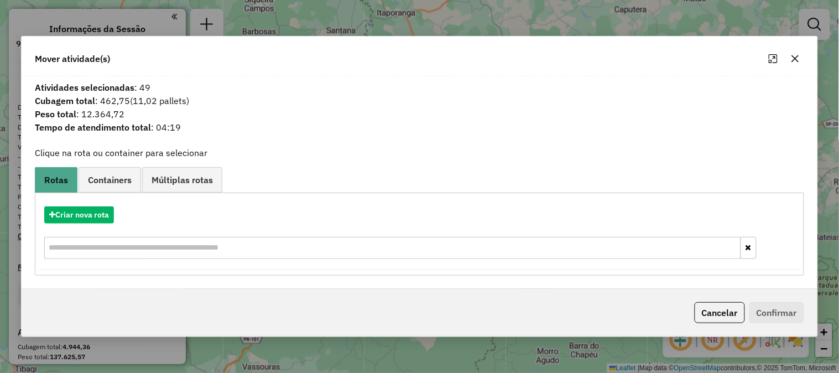
click at [794, 52] on button "button" at bounding box center [795, 59] width 18 height 18
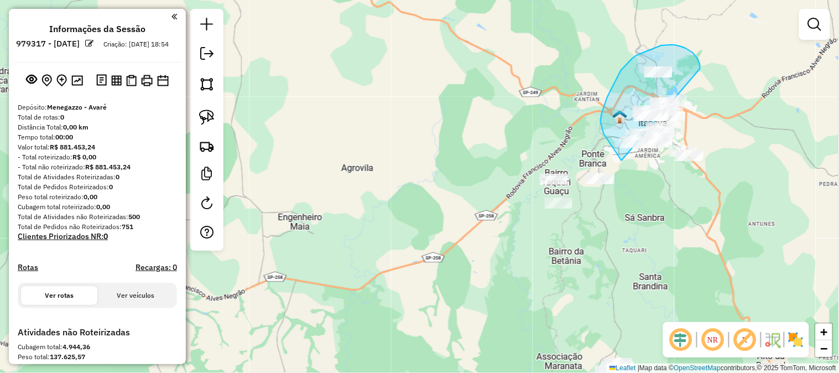
drag, startPoint x: 697, startPoint y: 58, endPoint x: 757, endPoint y: 165, distance: 122.5
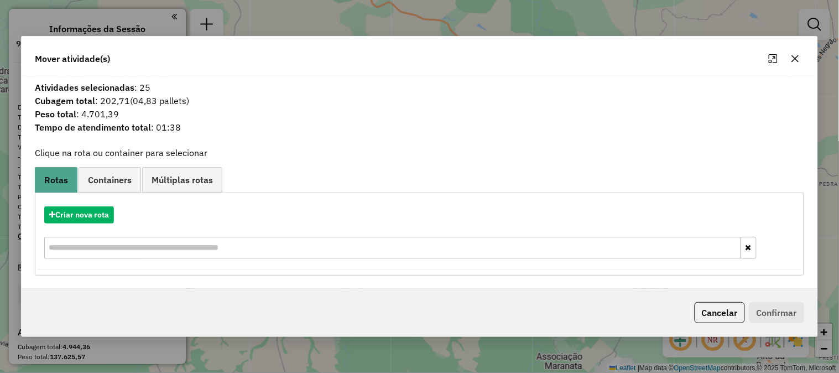
click at [96, 224] on div "Criar nova rota" at bounding box center [419, 234] width 763 height 72
click at [102, 208] on button "Criar nova rota" at bounding box center [79, 214] width 70 height 17
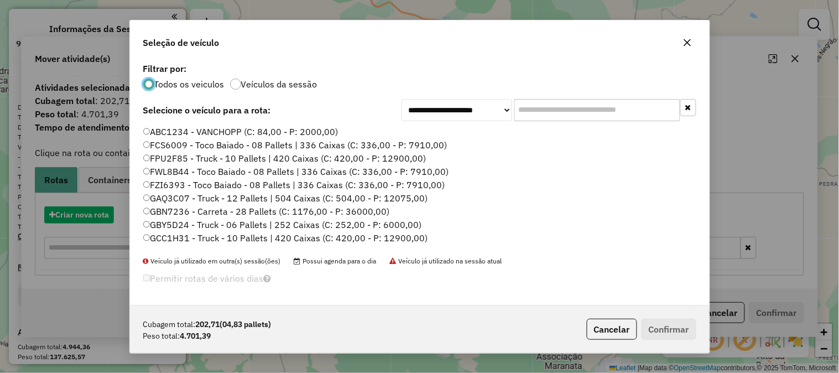
scroll to position [6, 3]
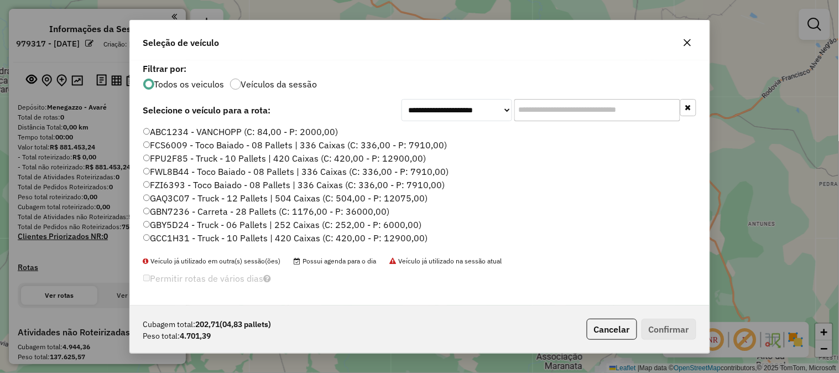
click at [556, 106] on input "text" at bounding box center [597, 110] width 166 height 22
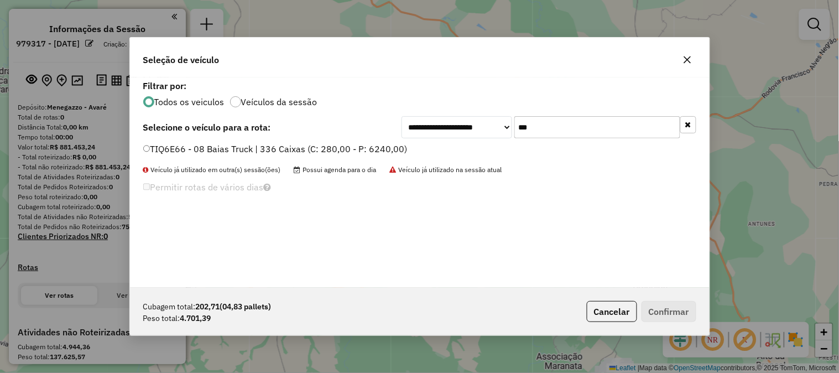
type input "***"
click at [376, 146] on label "TIQ6E66 - 08 Baias Truck | 336 Caixas (C: 280,00 - P: 6240,00)" at bounding box center [275, 148] width 264 height 13
click at [673, 308] on button "Confirmar" at bounding box center [668, 311] width 55 height 21
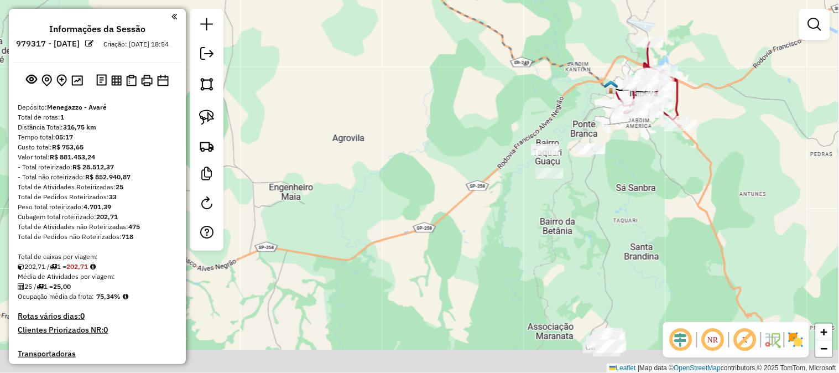
drag, startPoint x: 607, startPoint y: 222, endPoint x: 589, endPoint y: 114, distance: 109.9
click at [590, 118] on div "Janela de atendimento Grade de atendimento Capacidade Transportadoras Veículos …" at bounding box center [419, 186] width 839 height 373
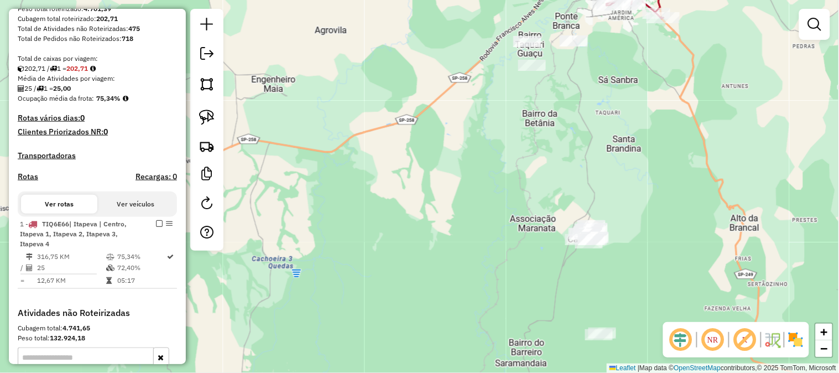
scroll to position [245, 0]
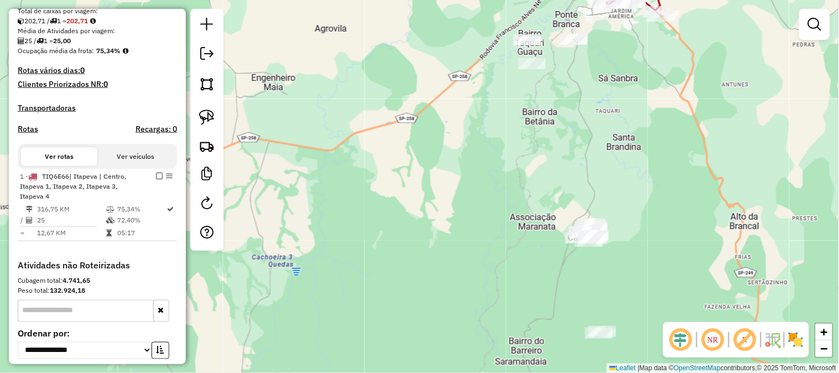
drag, startPoint x: 463, startPoint y: 341, endPoint x: 457, endPoint y: 172, distance: 168.7
click at [452, 185] on div "Janela de atendimento Grade de atendimento Capacidade Transportadoras Veículos …" at bounding box center [419, 186] width 839 height 373
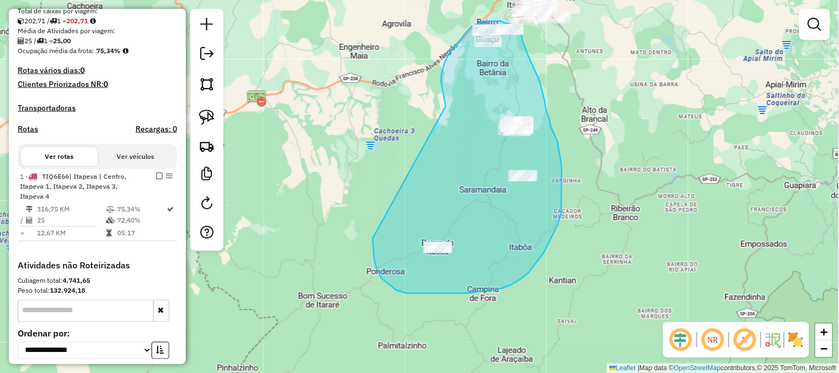
drag, startPoint x: 446, startPoint y: 106, endPoint x: 373, endPoint y: 228, distance: 141.8
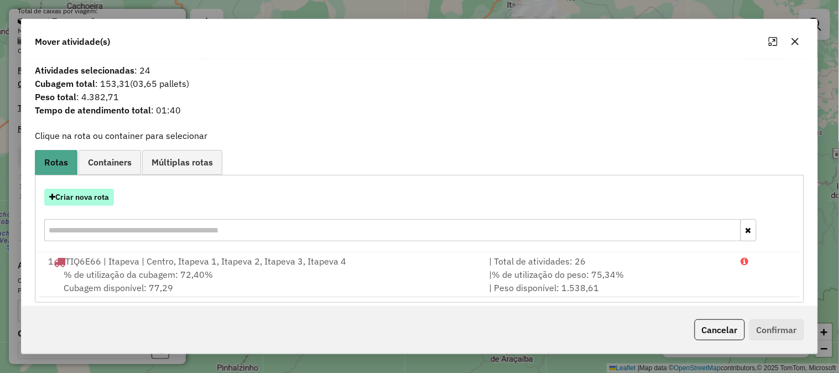
click at [73, 195] on button "Criar nova rota" at bounding box center [79, 196] width 70 height 17
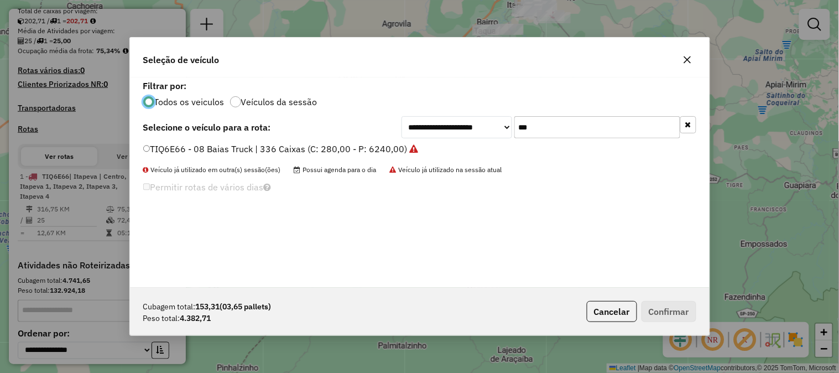
scroll to position [6, 3]
drag, startPoint x: 553, startPoint y: 126, endPoint x: 499, endPoint y: 126, distance: 54.7
click at [499, 126] on div "**********" at bounding box center [548, 127] width 295 height 22
type input "***"
click at [392, 153] on label "TKG6A00 - 08 Baias Truck | 336 Caixas (C: 280,00 - P: 6240,00)" at bounding box center [276, 148] width 267 height 13
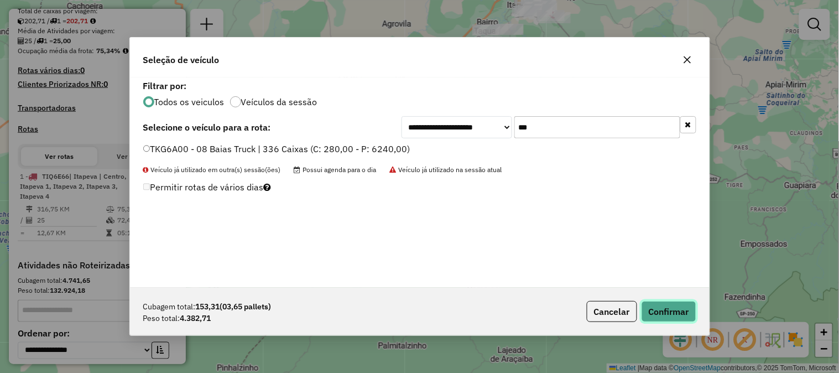
click at [673, 302] on button "Confirmar" at bounding box center [668, 311] width 55 height 21
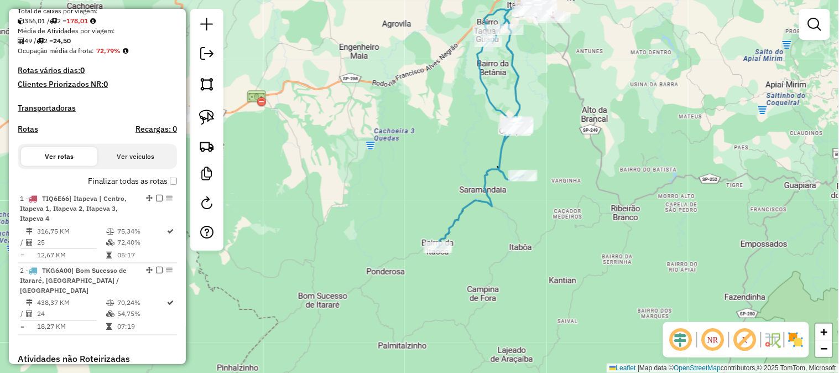
drag, startPoint x: 321, startPoint y: 227, endPoint x: 523, endPoint y: 134, distance: 222.1
click at [500, 143] on div "Janela de atendimento Grade de atendimento Capacidade Transportadoras Veículos …" at bounding box center [419, 186] width 839 height 373
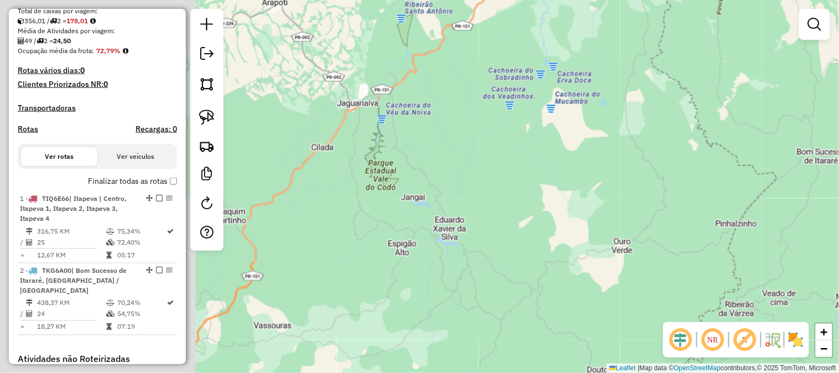
drag, startPoint x: 434, startPoint y: 202, endPoint x: 585, endPoint y: 214, distance: 150.8
click at [585, 214] on div "Janela de atendimento Grade de atendimento Capacidade Transportadoras Veículos …" at bounding box center [419, 186] width 839 height 373
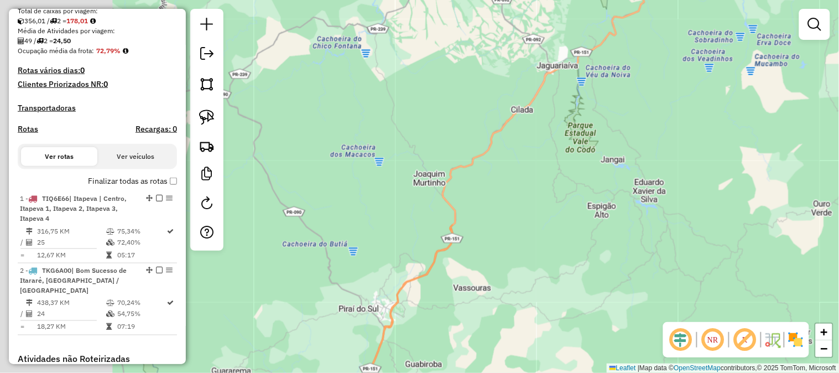
drag, startPoint x: 395, startPoint y: 259, endPoint x: 590, endPoint y: 229, distance: 197.4
click at [594, 225] on div "Janela de atendimento Grade de atendimento Capacidade Transportadoras Veículos …" at bounding box center [419, 186] width 839 height 373
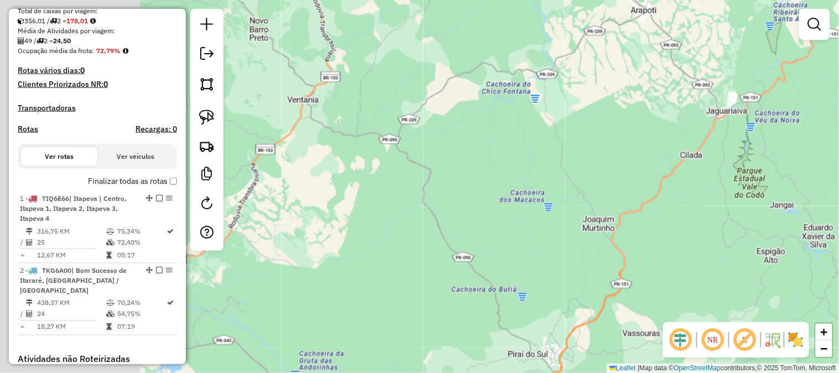
drag, startPoint x: 555, startPoint y: 244, endPoint x: 565, endPoint y: 267, distance: 25.3
click at [593, 254] on div "Janela de atendimento Grade de atendimento Capacidade Transportadoras Veículos …" at bounding box center [419, 186] width 839 height 373
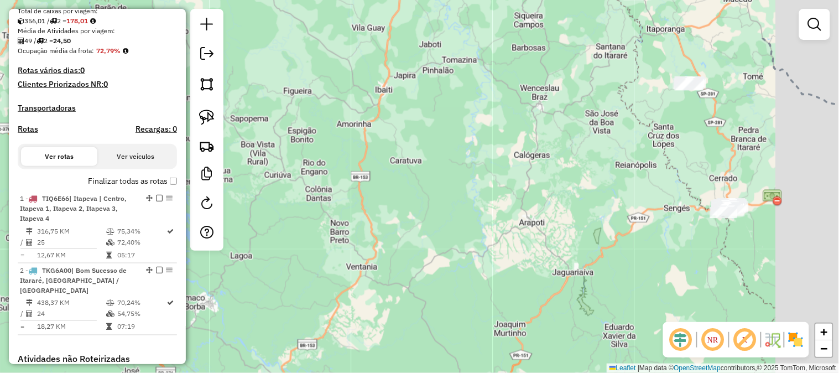
drag, startPoint x: 580, startPoint y: 218, endPoint x: 482, endPoint y: 284, distance: 118.4
click at [492, 294] on div "Janela de atendimento Grade de atendimento Capacidade Transportadoras Veículos …" at bounding box center [419, 186] width 839 height 373
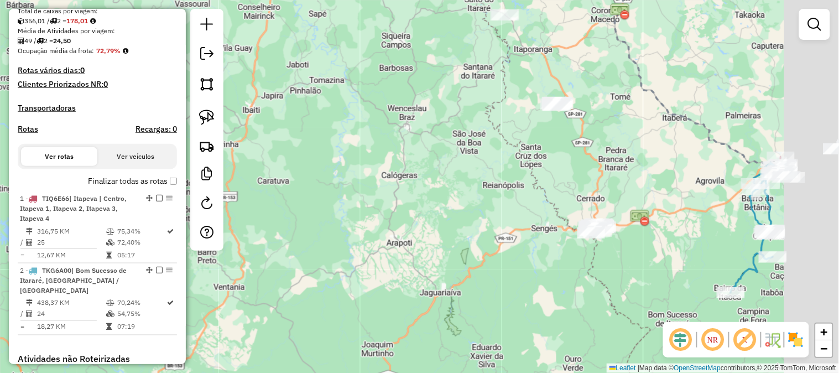
drag, startPoint x: 445, startPoint y: 272, endPoint x: 389, endPoint y: 260, distance: 57.0
click at [400, 272] on div "Janela de atendimento Grade de atendimento Capacidade Transportadoras Veículos …" at bounding box center [419, 186] width 839 height 373
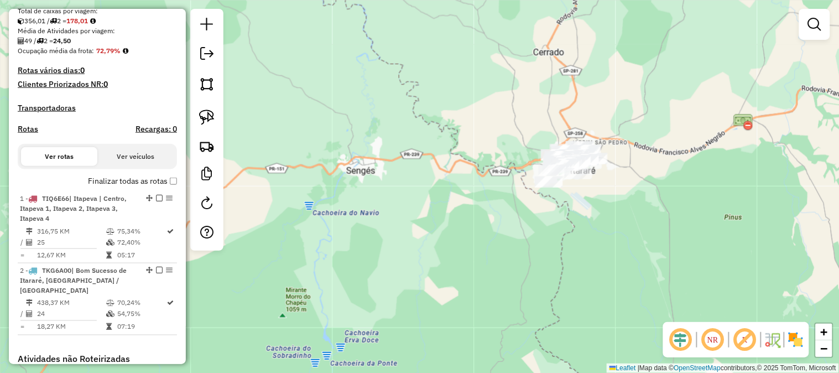
drag, startPoint x: 577, startPoint y: 225, endPoint x: 565, endPoint y: 195, distance: 32.5
click at [557, 238] on div "Janela de atendimento Grade de atendimento Capacidade Transportadoras Veículos …" at bounding box center [419, 186] width 839 height 373
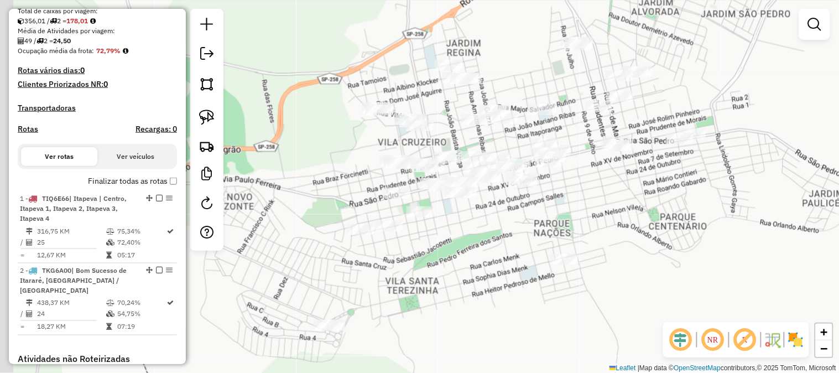
drag, startPoint x: 557, startPoint y: 167, endPoint x: 605, endPoint y: 214, distance: 66.5
click at [617, 207] on div "Janela de atendimento Grade de atendimento Capacidade Transportadoras Veículos …" at bounding box center [419, 186] width 839 height 373
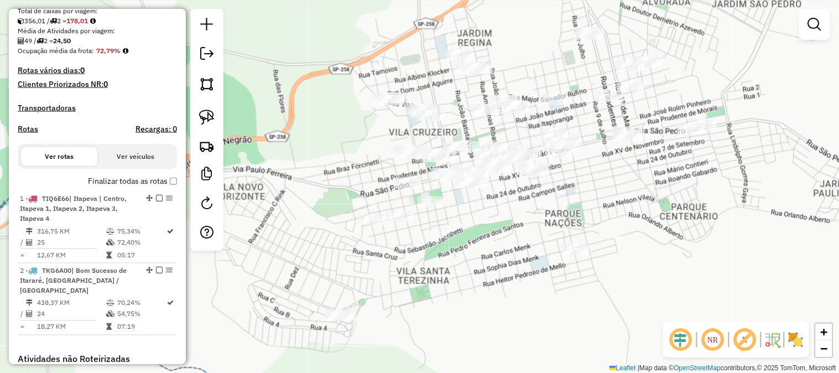
drag, startPoint x: 468, startPoint y: 240, endPoint x: 487, endPoint y: 240, distance: 18.8
click at [481, 224] on div "Janela de atendimento Grade de atendimento Capacidade Transportadoras Veículos …" at bounding box center [419, 186] width 839 height 373
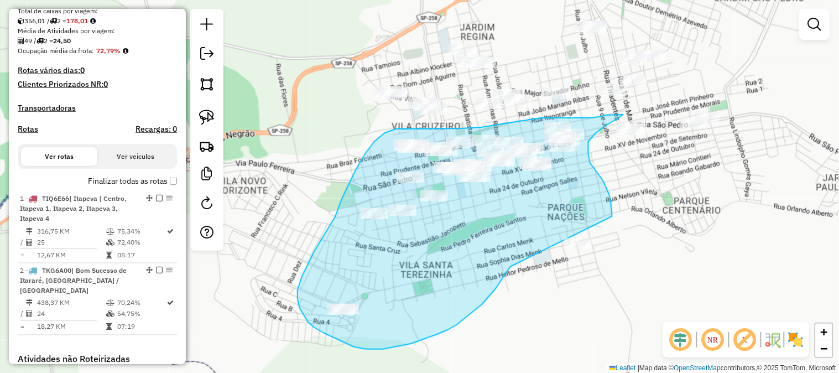
drag, startPoint x: 499, startPoint y: 284, endPoint x: 543, endPoint y: 278, distance: 45.2
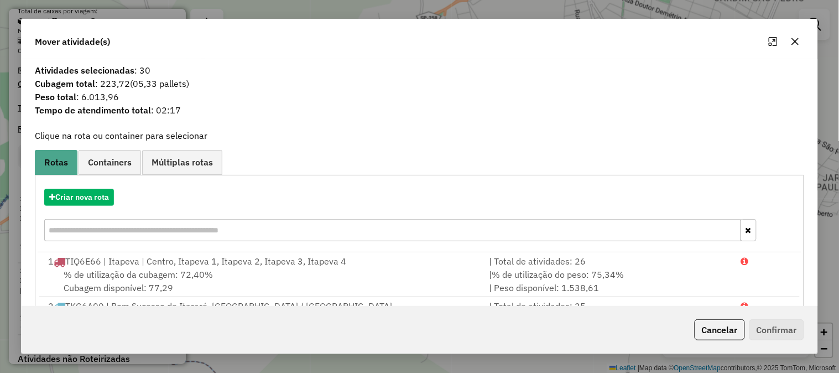
click at [805, 40] on div "Mover atividade(s)" at bounding box center [419, 39] width 795 height 40
click at [798, 45] on icon "button" at bounding box center [794, 41] width 9 height 9
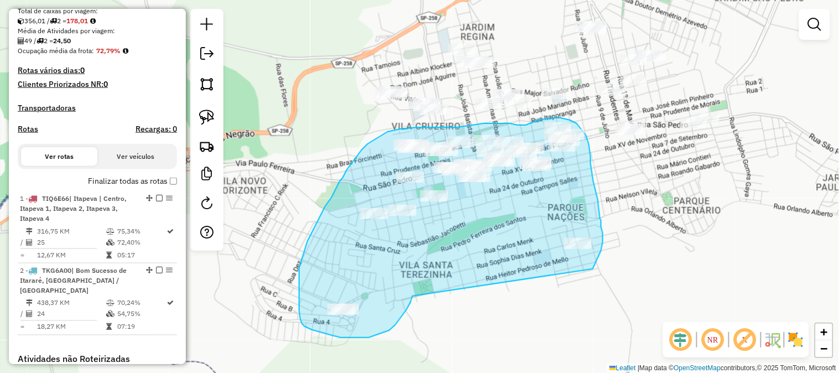
drag, startPoint x: 412, startPoint y: 296, endPoint x: 567, endPoint y: 283, distance: 155.3
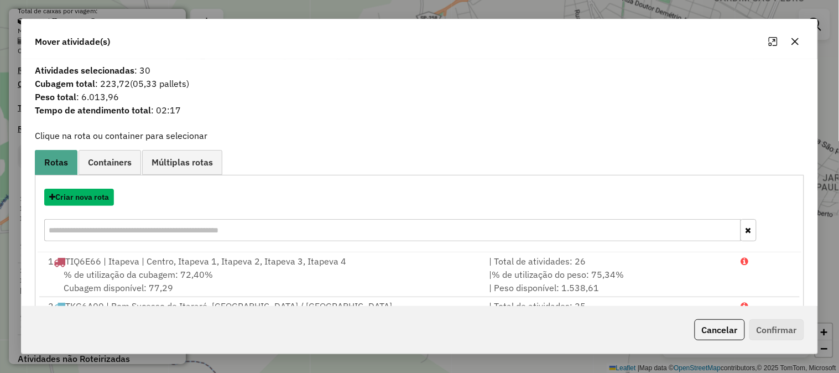
click at [89, 205] on button "Criar nova rota" at bounding box center [79, 196] width 70 height 17
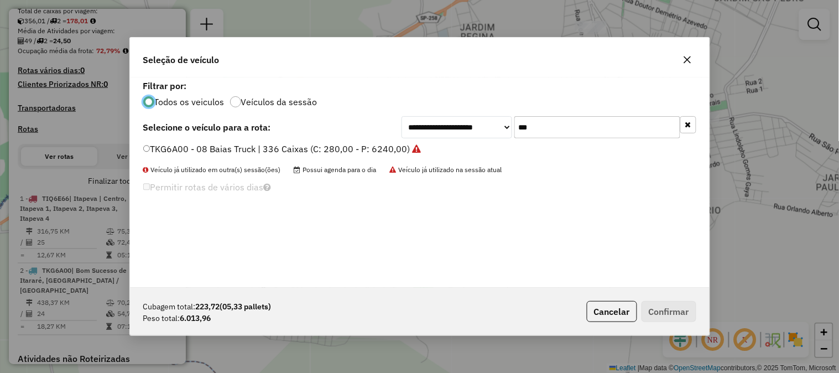
drag, startPoint x: 452, startPoint y: 128, endPoint x: 443, endPoint y: 131, distance: 9.4
click at [444, 130] on div "**********" at bounding box center [548, 127] width 295 height 22
type input "***"
click at [383, 147] on label "TKB5J33 - 08 Baias Truck | 336 Caixas (C: 280,00 - P: 6240,00)" at bounding box center [275, 148] width 265 height 13
click at [654, 301] on button "Confirmar" at bounding box center [668, 311] width 55 height 21
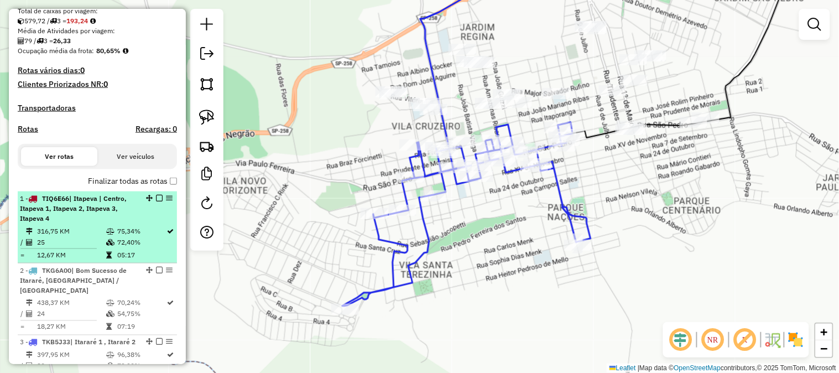
click at [156, 201] on em at bounding box center [159, 198] width 7 height 7
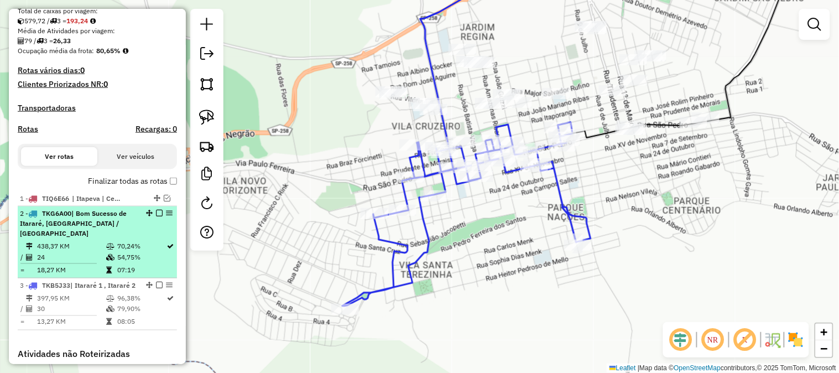
click at [156, 216] on em at bounding box center [159, 212] width 7 height 7
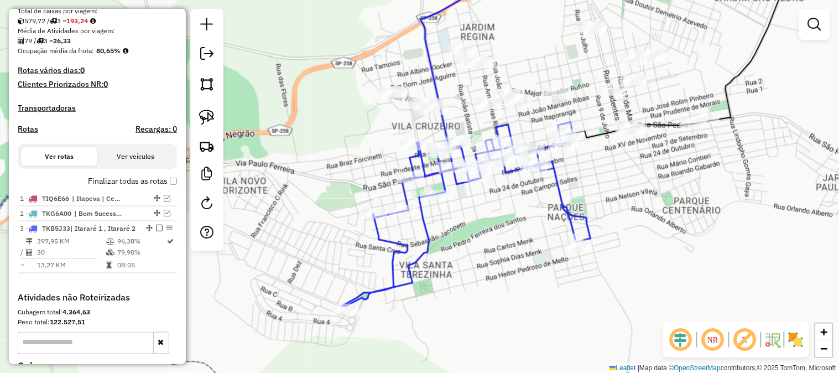
drag, startPoint x: 264, startPoint y: 231, endPoint x: 250, endPoint y: 250, distance: 23.7
click at [250, 250] on div "Janela de atendimento Grade de atendimento Capacidade Transportadoras Veículos …" at bounding box center [419, 186] width 839 height 373
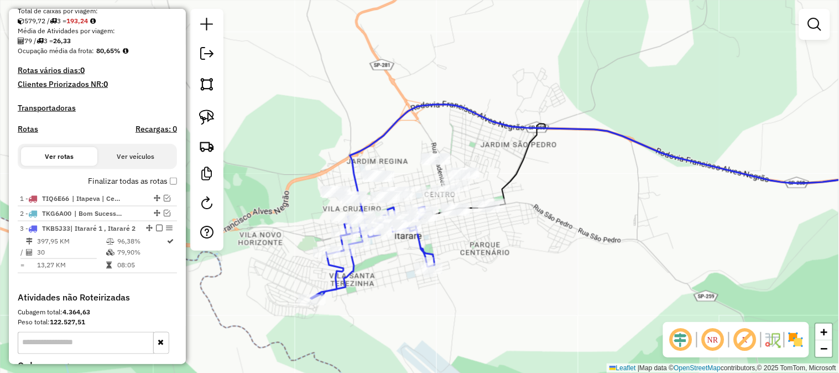
drag, startPoint x: 469, startPoint y: 299, endPoint x: 416, endPoint y: 311, distance: 53.8
click at [462, 311] on div "Janela de atendimento Grade de atendimento Capacidade Transportadoras Veículos …" at bounding box center [419, 186] width 839 height 373
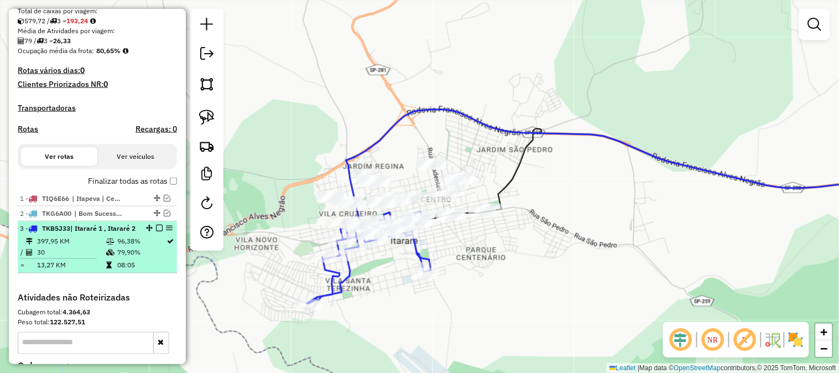
click at [156, 231] on em at bounding box center [159, 227] width 7 height 7
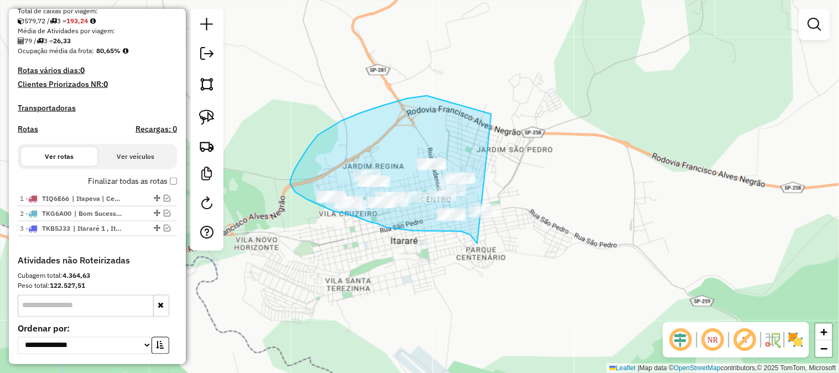
drag, startPoint x: 491, startPoint y: 116, endPoint x: 632, endPoint y: 153, distance: 145.6
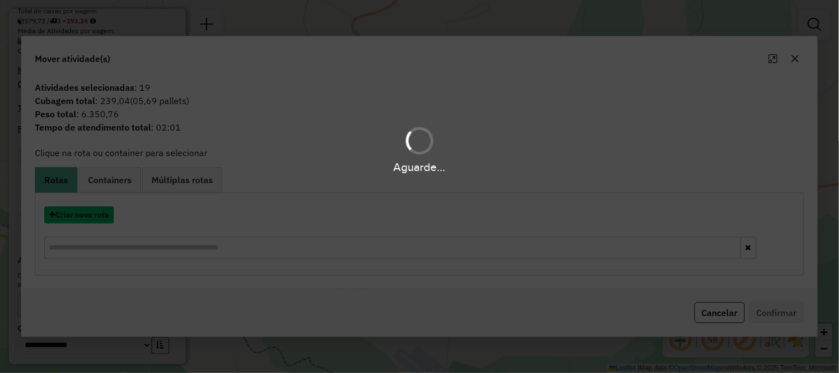
click at [92, 214] on button "Criar nova rota" at bounding box center [79, 214] width 70 height 17
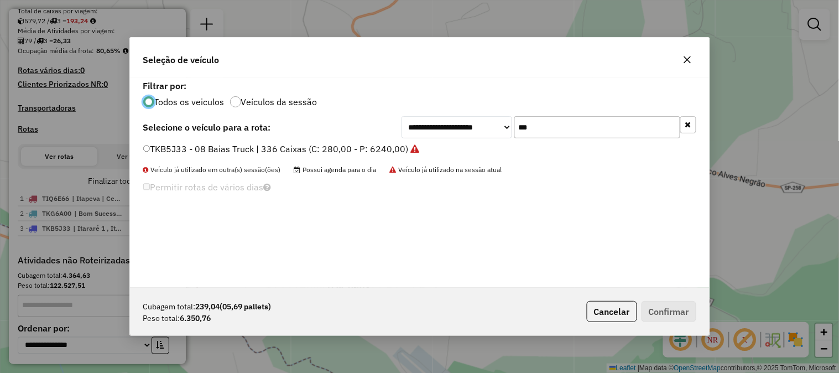
drag, startPoint x: 536, startPoint y: 125, endPoint x: 473, endPoint y: 120, distance: 63.8
click at [483, 120] on div "**********" at bounding box center [548, 127] width 295 height 22
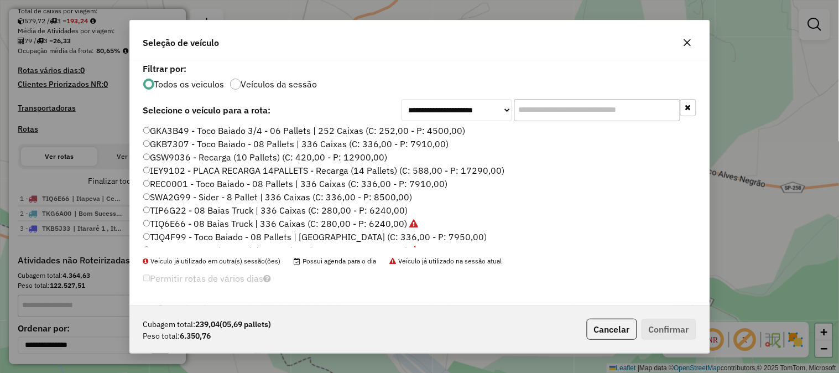
scroll to position [248, 0]
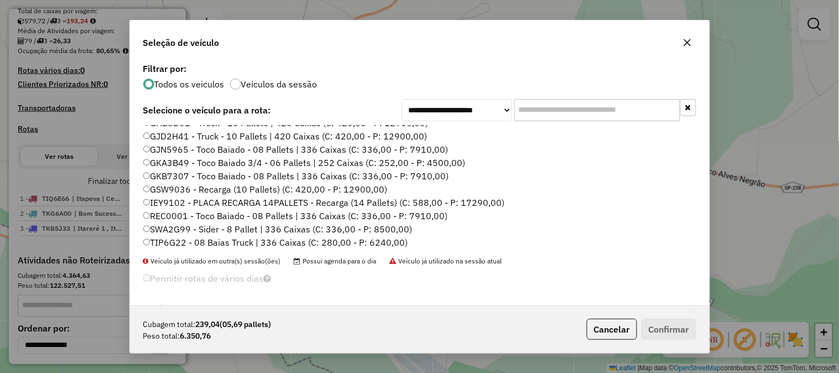
click at [430, 173] on label "GKB7307 - Toco Baiado - 08 Pallets | 336 Caixas (C: 336,00 - P: 7910,00)" at bounding box center [296, 175] width 306 height 13
click at [676, 316] on div "Cubagem total: 239,04 (05,69 pallets) Peso total: 6.350,76 Cancelar Confirmar" at bounding box center [419, 329] width 579 height 48
click at [675, 317] on div "Cubagem total: 239,04 (05,69 pallets) Peso total: 6.350,76 Cancelar Confirmar" at bounding box center [419, 329] width 579 height 48
click at [680, 327] on button "Confirmar" at bounding box center [668, 328] width 55 height 21
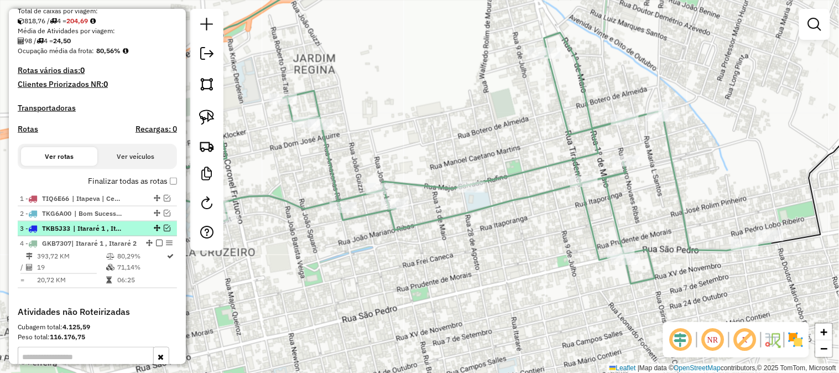
click at [164, 231] on em at bounding box center [167, 227] width 7 height 7
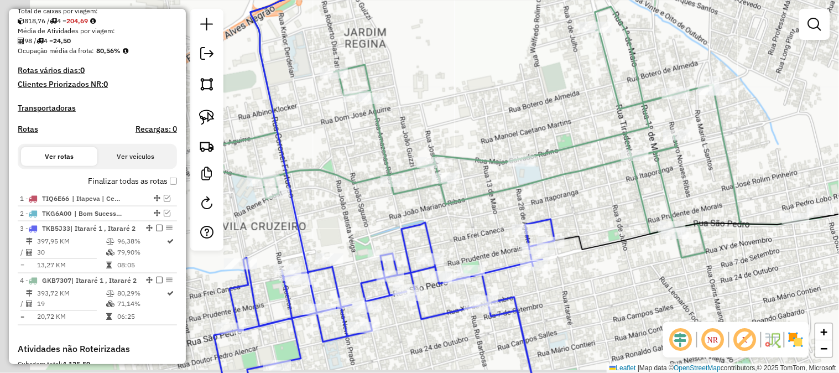
drag, startPoint x: 406, startPoint y: 244, endPoint x: 515, endPoint y: 205, distance: 115.4
click at [505, 201] on div "Janela de atendimento Grade de atendimento Capacidade Transportadoras Veículos …" at bounding box center [419, 186] width 839 height 373
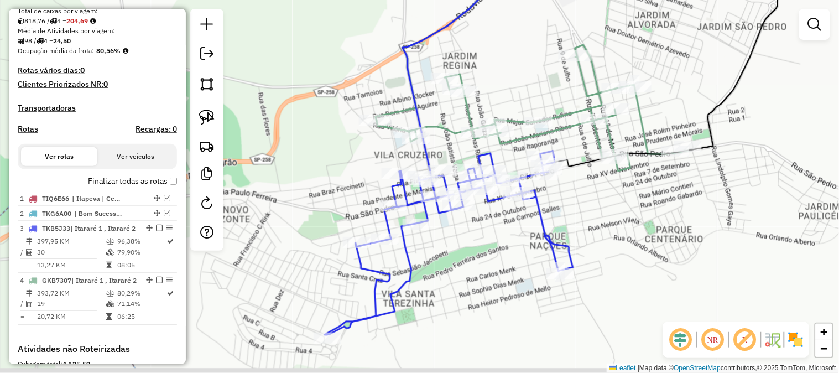
drag, startPoint x: 603, startPoint y: 279, endPoint x: 580, endPoint y: 202, distance: 80.0
click at [580, 202] on div "Janela de atendimento Grade de atendimento Capacidade Transportadoras Veículos …" at bounding box center [419, 186] width 839 height 373
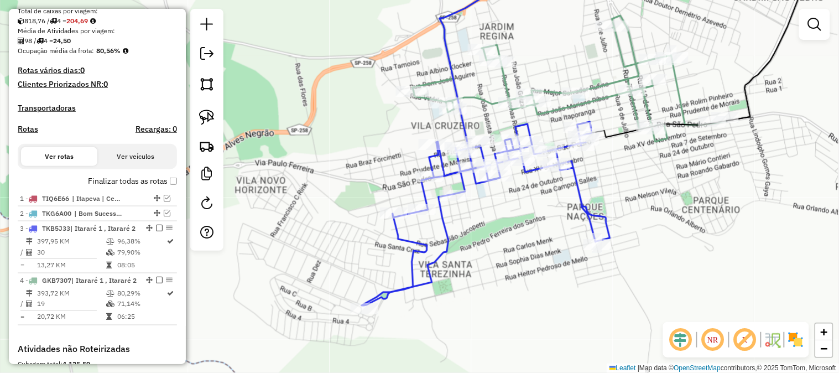
drag, startPoint x: 497, startPoint y: 258, endPoint x: 544, endPoint y: 229, distance: 54.8
click at [543, 233] on div "Janela de atendimento Grade de atendimento Capacidade Transportadoras Veículos …" at bounding box center [419, 186] width 839 height 373
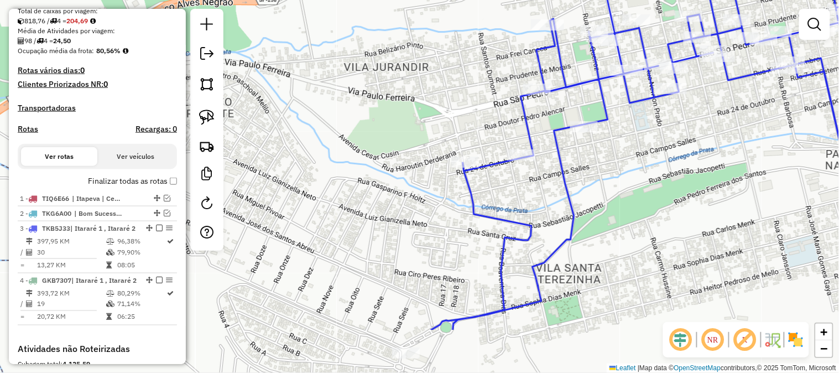
drag, startPoint x: 376, startPoint y: 177, endPoint x: 361, endPoint y: 92, distance: 86.4
click at [361, 92] on div "Janela de atendimento Grade de atendimento Capacidade Transportadoras Veículos …" at bounding box center [419, 186] width 839 height 373
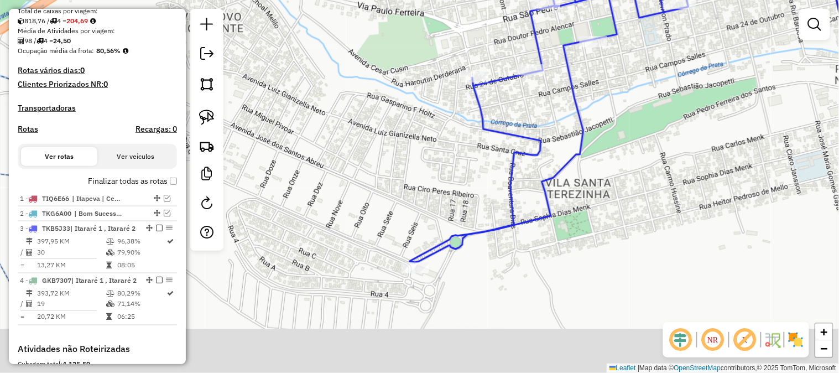
drag, startPoint x: 351, startPoint y: 192, endPoint x: 362, endPoint y: 134, distance: 58.4
click at [362, 133] on div "Janela de atendimento Grade de atendimento Capacidade Transportadoras Veículos …" at bounding box center [419, 186] width 839 height 373
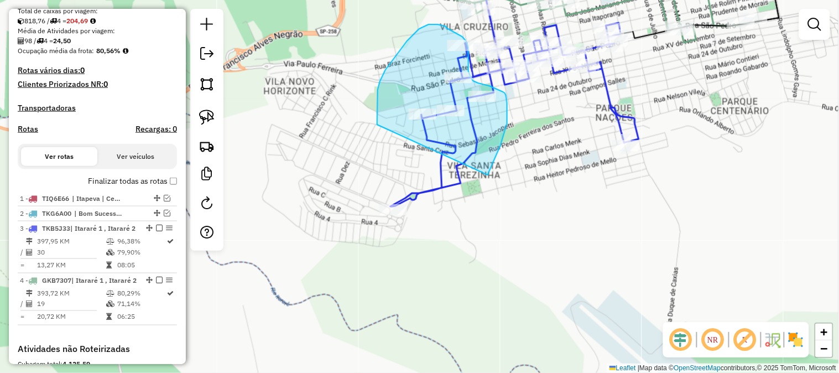
drag, startPoint x: 377, startPoint y: 124, endPoint x: 338, endPoint y: 206, distance: 90.7
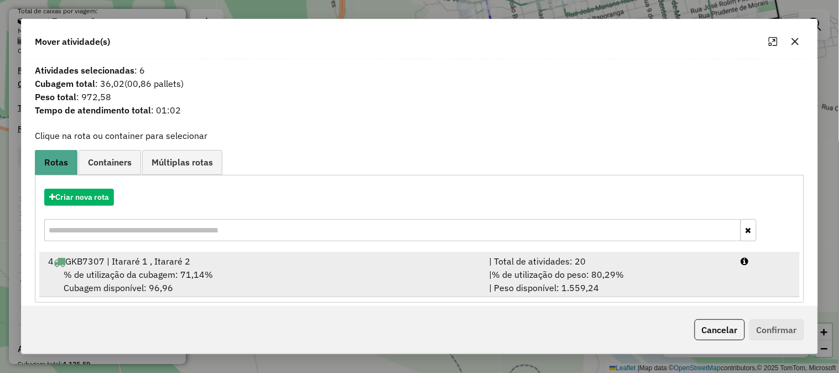
click at [629, 266] on li "4 GKB7307 | Itararé 1 , Itararé 2 | Total de atividades: 20 % de utilização da …" at bounding box center [419, 274] width 760 height 45
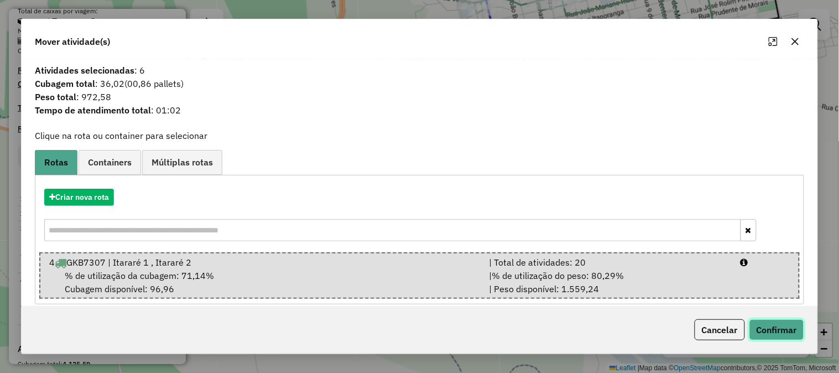
click at [776, 331] on button "Confirmar" at bounding box center [776, 329] width 55 height 21
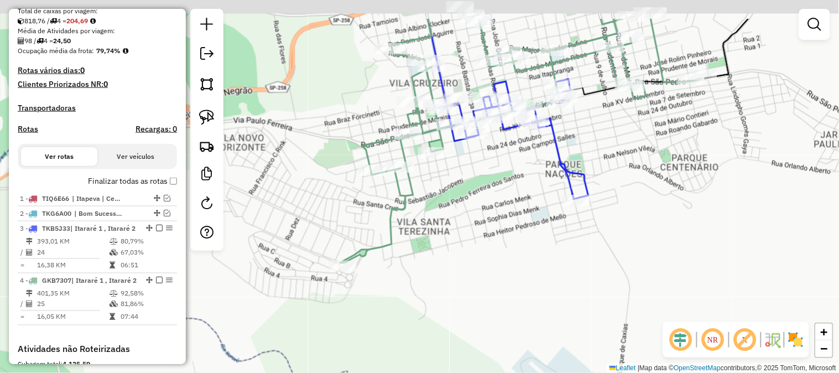
drag, startPoint x: 546, startPoint y: 151, endPoint x: 455, endPoint y: 265, distance: 145.2
click at [456, 265] on div "Janela de atendimento Grade de atendimento Capacidade Transportadoras Veículos …" at bounding box center [419, 186] width 839 height 373
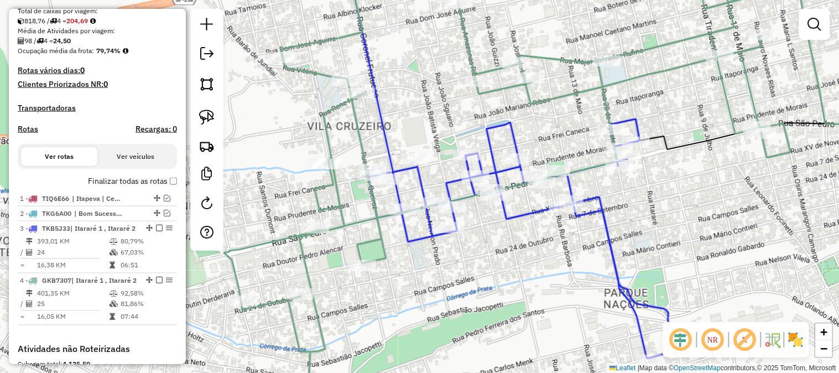
drag, startPoint x: 601, startPoint y: 78, endPoint x: 588, endPoint y: 96, distance: 22.9
click at [588, 101] on icon at bounding box center [565, 204] width 683 height 447
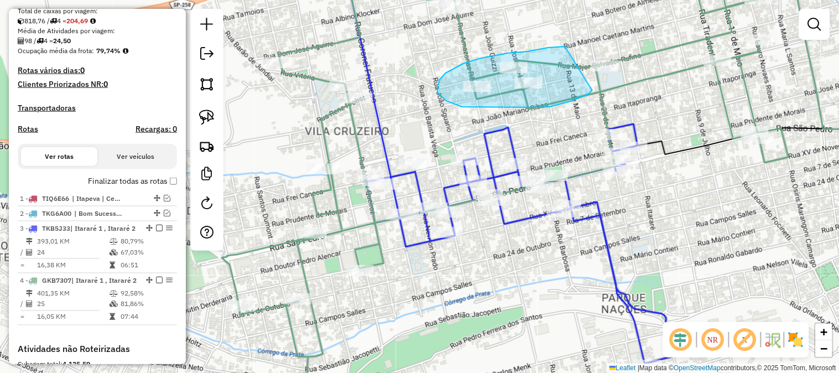
drag, startPoint x: 592, startPoint y: 90, endPoint x: 654, endPoint y: 85, distance: 62.7
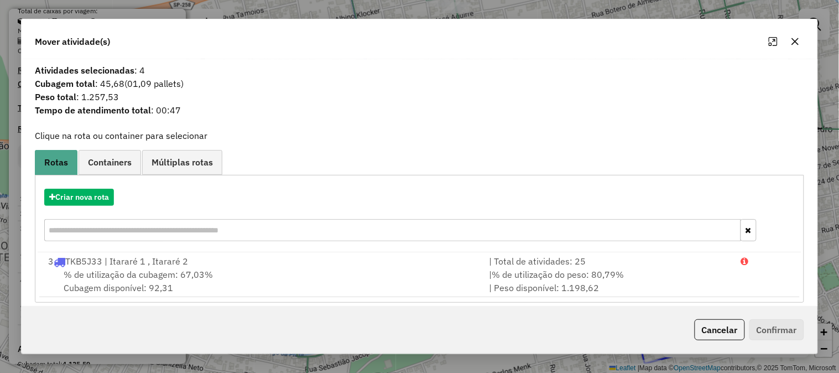
click at [799, 43] on icon "button" at bounding box center [794, 41] width 9 height 9
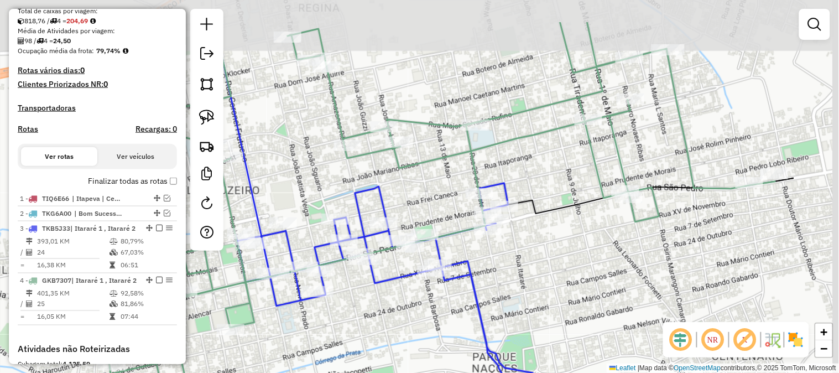
drag, startPoint x: 695, startPoint y: 119, endPoint x: 552, endPoint y: 184, distance: 157.3
click at [554, 184] on div "Janela de atendimento Grade de atendimento Capacidade Transportadoras Veículos …" at bounding box center [419, 186] width 839 height 373
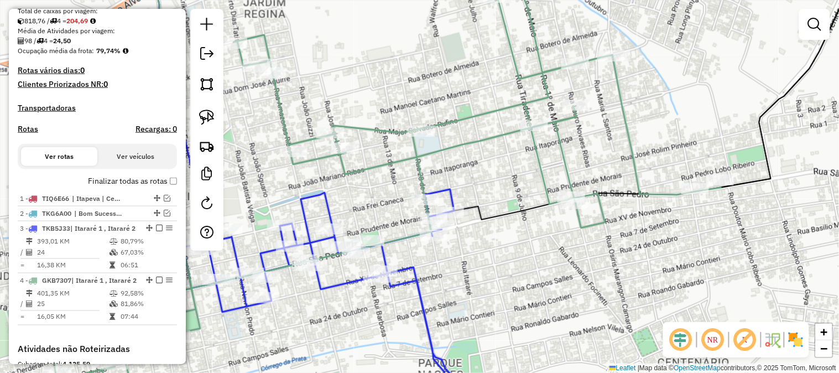
drag, startPoint x: 539, startPoint y: 166, endPoint x: 493, endPoint y: 167, distance: 46.4
click at [493, 167] on div "Janela de atendimento Grade de atendimento Capacidade Transportadoras Veículos …" at bounding box center [419, 186] width 839 height 373
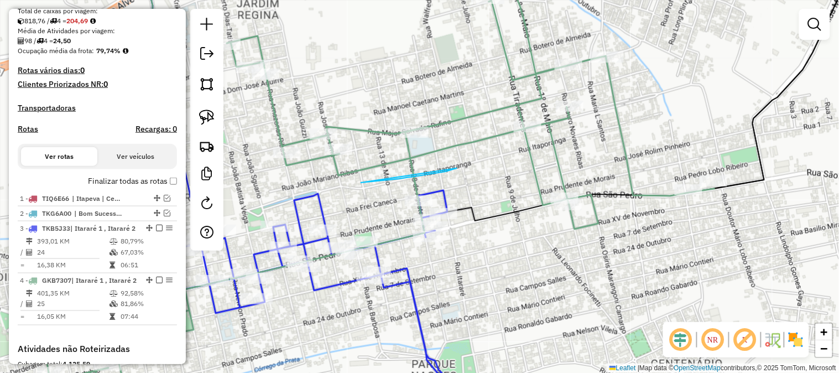
drag, startPoint x: 361, startPoint y: 182, endPoint x: 463, endPoint y: 166, distance: 103.1
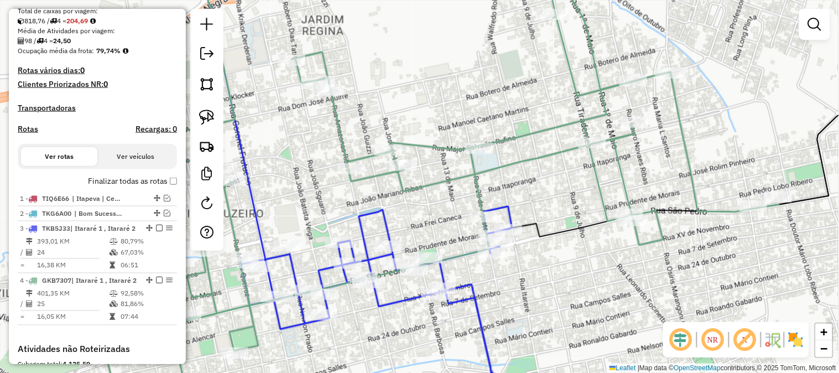
drag, startPoint x: 479, startPoint y: 156, endPoint x: 543, endPoint y: 173, distance: 65.8
click at [544, 172] on div "Janela de atendimento Grade de atendimento Capacidade Transportadoras Veículos …" at bounding box center [419, 186] width 839 height 373
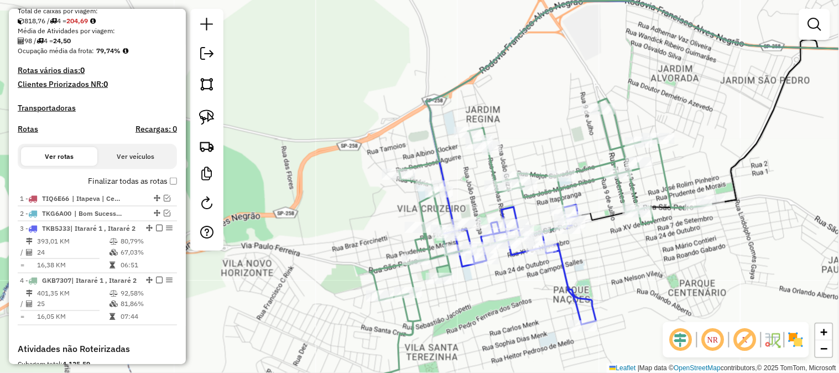
drag, startPoint x: 590, startPoint y: 289, endPoint x: 628, endPoint y: 241, distance: 60.9
click at [628, 242] on div "Janela de atendimento Grade de atendimento Capacidade Transportadoras Veículos …" at bounding box center [419, 186] width 839 height 373
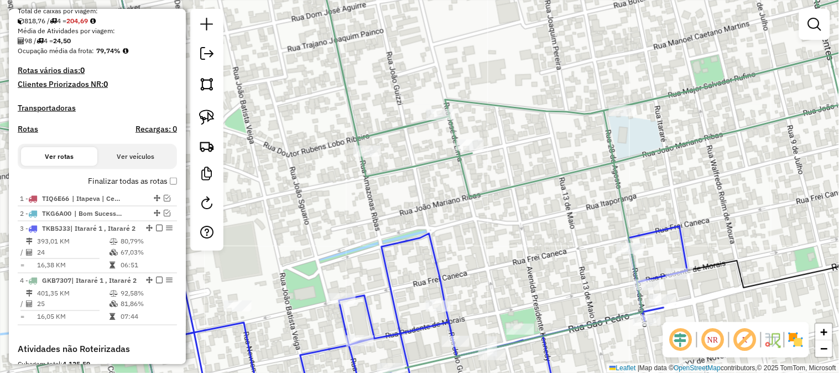
drag, startPoint x: 651, startPoint y: 202, endPoint x: 598, endPoint y: 196, distance: 53.5
click at [601, 198] on div "Janela de atendimento Grade de atendimento Capacidade Transportadoras Veículos …" at bounding box center [419, 186] width 839 height 373
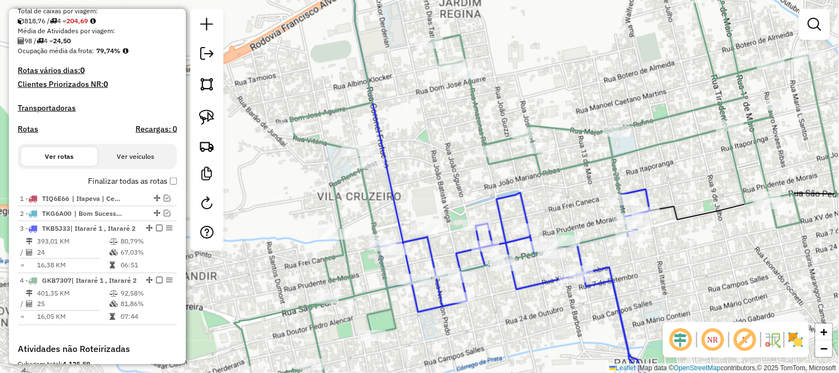
drag, startPoint x: 540, startPoint y: 198, endPoint x: 596, endPoint y: 161, distance: 66.7
click at [595, 163] on div "Janela de atendimento Grade de atendimento Capacidade Transportadoras Veículos …" at bounding box center [419, 186] width 839 height 373
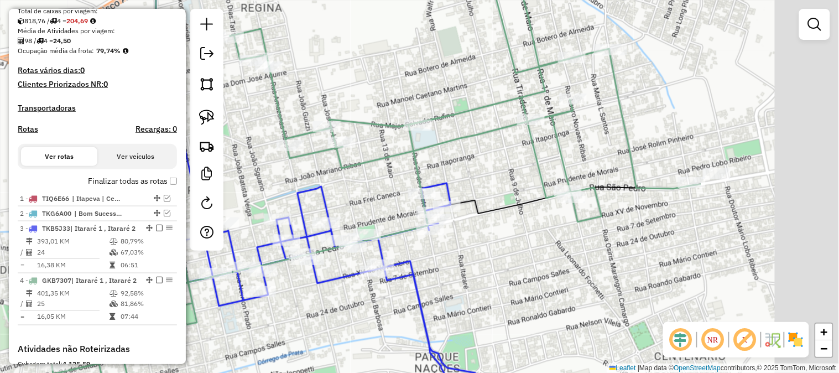
drag, startPoint x: 644, startPoint y: 244, endPoint x: 472, endPoint y: 253, distance: 172.7
click at [472, 257] on div "Janela de atendimento Grade de atendimento Capacidade Transportadoras Veículos …" at bounding box center [419, 186] width 839 height 373
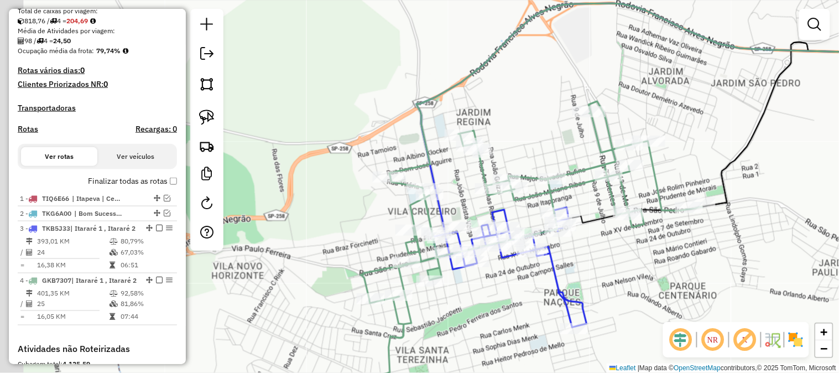
drag, startPoint x: 557, startPoint y: 274, endPoint x: 611, endPoint y: 257, distance: 56.8
click at [612, 257] on div "Janela de atendimento Grade de atendimento Capacidade Transportadoras Veículos …" at bounding box center [419, 186] width 839 height 373
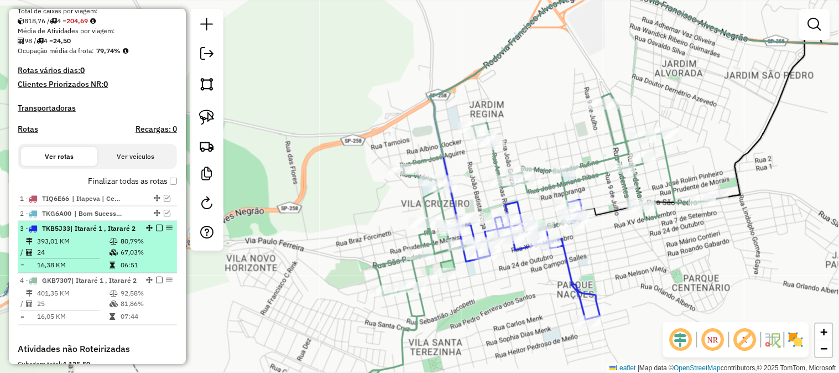
scroll to position [327, 0]
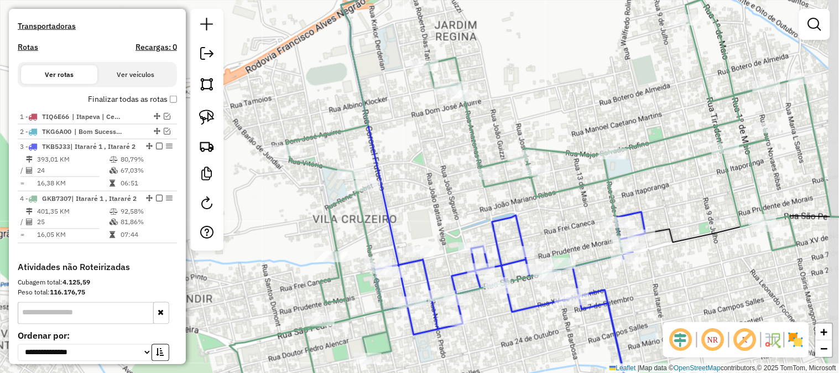
drag, startPoint x: 473, startPoint y: 192, endPoint x: 456, endPoint y: 206, distance: 22.4
click at [431, 211] on div "Janela de atendimento Grade de atendimento Capacidade Transportadoras Veículos …" at bounding box center [419, 186] width 839 height 373
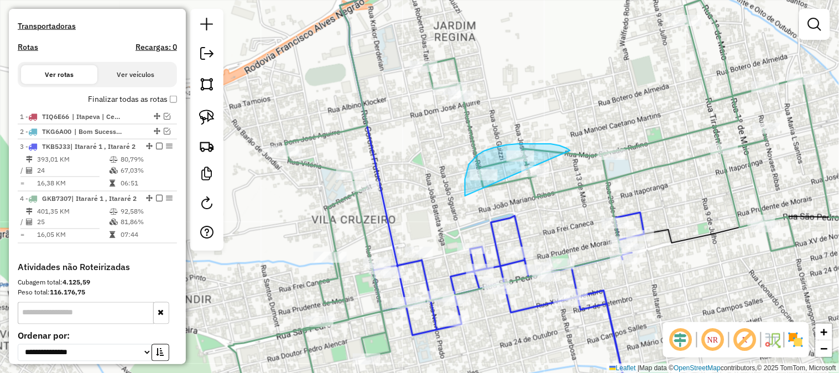
drag, startPoint x: 465, startPoint y: 185, endPoint x: 568, endPoint y: 191, distance: 103.0
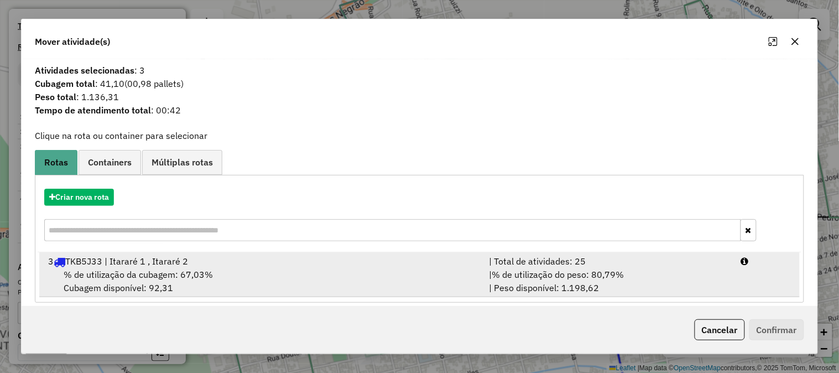
click at [683, 274] on div "| % de utilização do peso: 80,79% | Peso disponível: 1.198,62" at bounding box center [608, 281] width 252 height 27
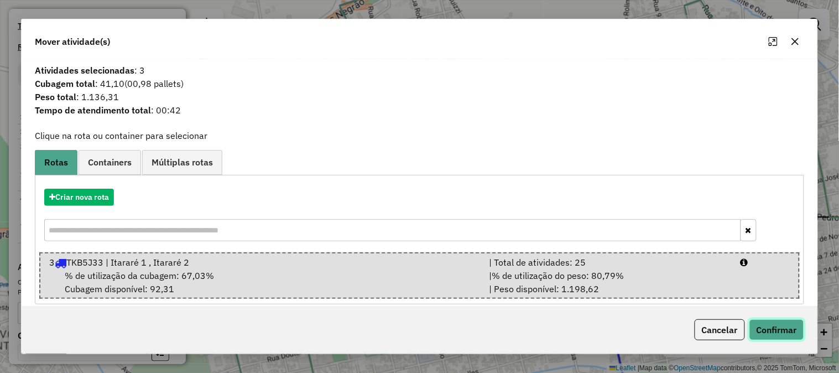
click at [781, 328] on button "Confirmar" at bounding box center [776, 329] width 55 height 21
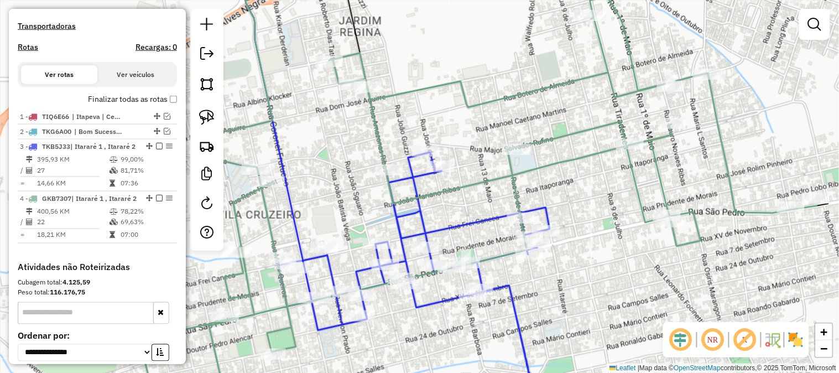
drag, startPoint x: 549, startPoint y: 217, endPoint x: 392, endPoint y: 205, distance: 157.5
click at [394, 206] on div "Janela de atendimento Grade de atendimento Capacidade Transportadoras Veículos …" at bounding box center [419, 186] width 839 height 373
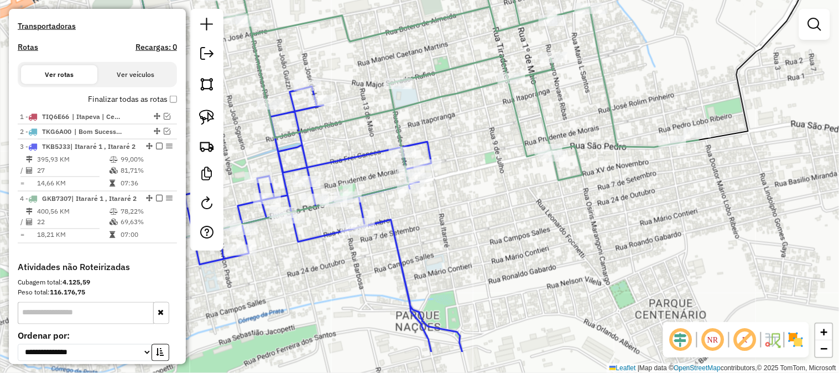
drag, startPoint x: 558, startPoint y: 267, endPoint x: 503, endPoint y: 192, distance: 92.9
click at [505, 196] on div "Janela de atendimento Grade de atendimento Capacidade Transportadoras Veículos …" at bounding box center [419, 186] width 839 height 373
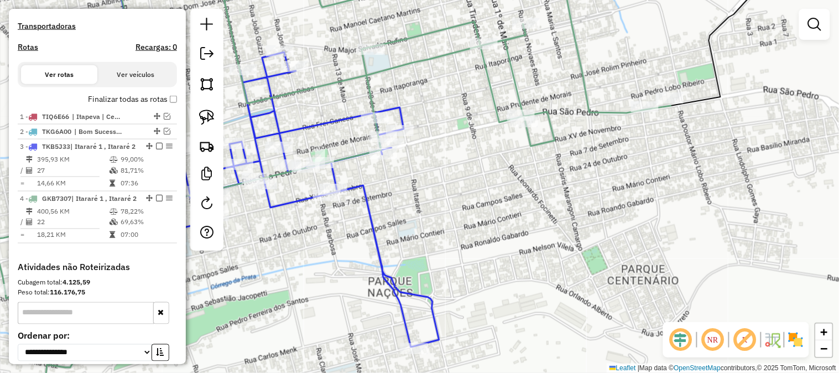
drag, startPoint x: 520, startPoint y: 270, endPoint x: 509, endPoint y: 263, distance: 12.4
click at [514, 262] on div "Janela de atendimento Grade de atendimento Capacidade Transportadoras Veículos …" at bounding box center [419, 186] width 839 height 373
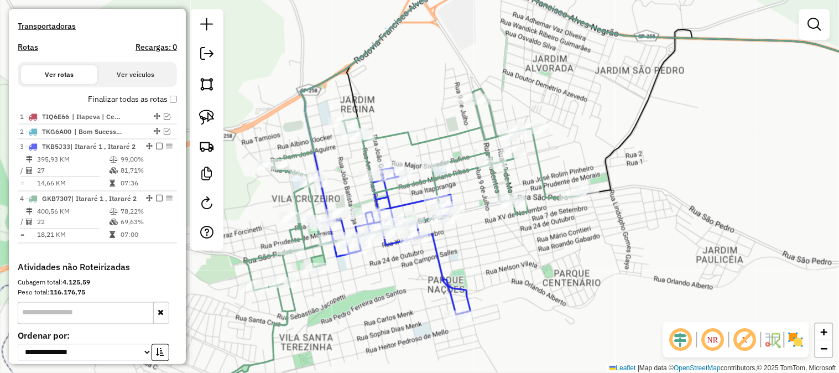
drag, startPoint x: 488, startPoint y: 226, endPoint x: 484, endPoint y: 234, distance: 9.4
click at [484, 234] on div "Janela de atendimento Grade de atendimento Capacidade Transportadoras Veículos …" at bounding box center [419, 186] width 839 height 373
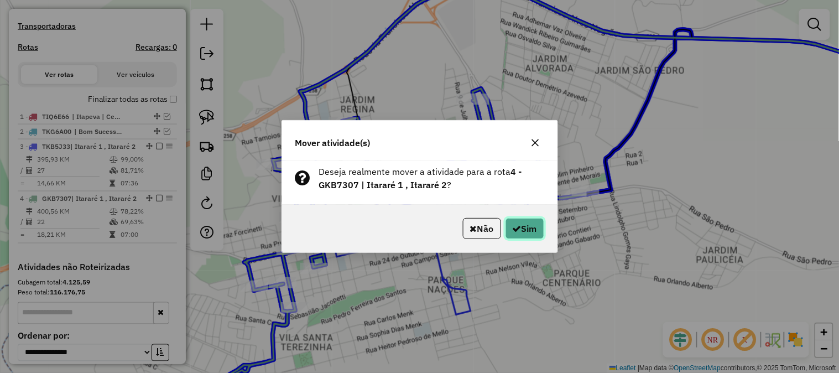
click at [516, 224] on icon "button" at bounding box center [516, 228] width 9 height 9
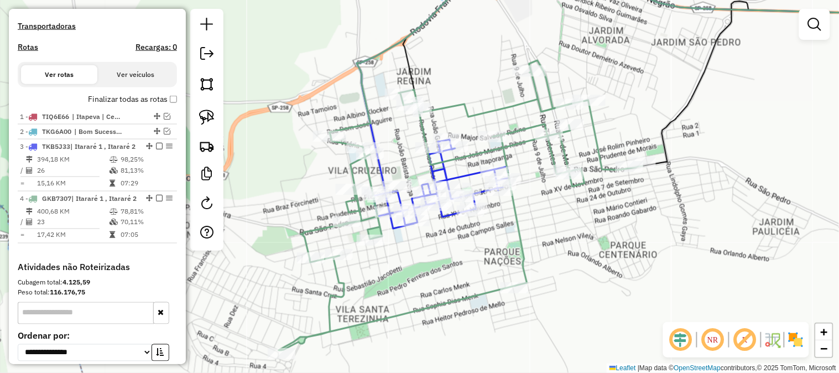
drag, startPoint x: 415, startPoint y: 134, endPoint x: 472, endPoint y: 107, distance: 62.3
click at [474, 102] on icon at bounding box center [461, 205] width 364 height 290
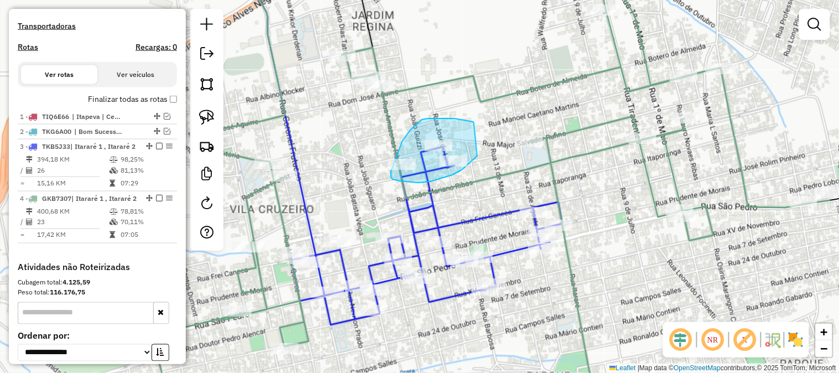
drag, startPoint x: 454, startPoint y: 118, endPoint x: 478, endPoint y: 155, distance: 43.2
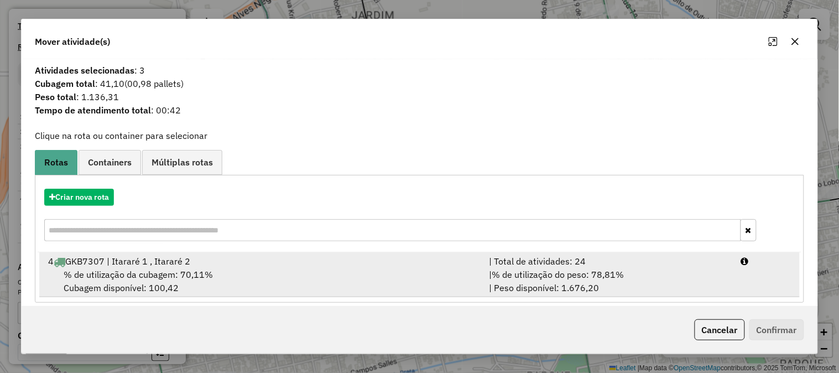
click at [657, 271] on div "| % de utilização do peso: 78,81% | Peso disponível: 1.676,20" at bounding box center [608, 281] width 252 height 27
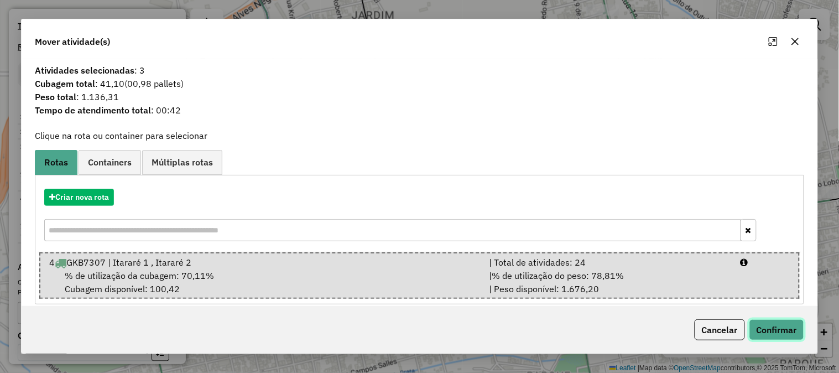
click at [782, 324] on button "Confirmar" at bounding box center [776, 329] width 55 height 21
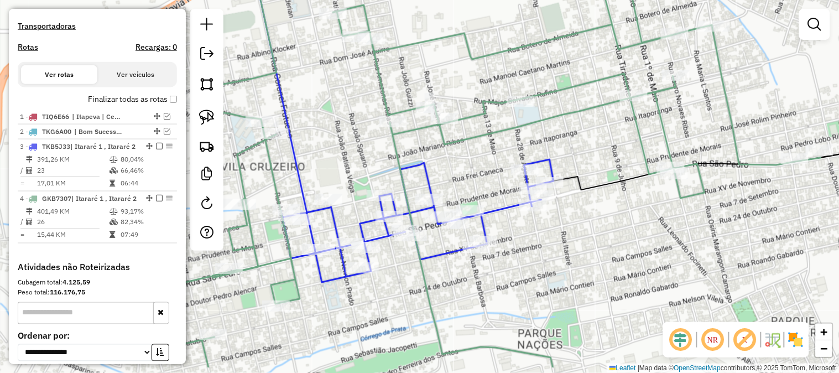
drag, startPoint x: 478, startPoint y: 142, endPoint x: 474, endPoint y: 135, distance: 7.7
click at [475, 134] on icon at bounding box center [479, 157] width 683 height 420
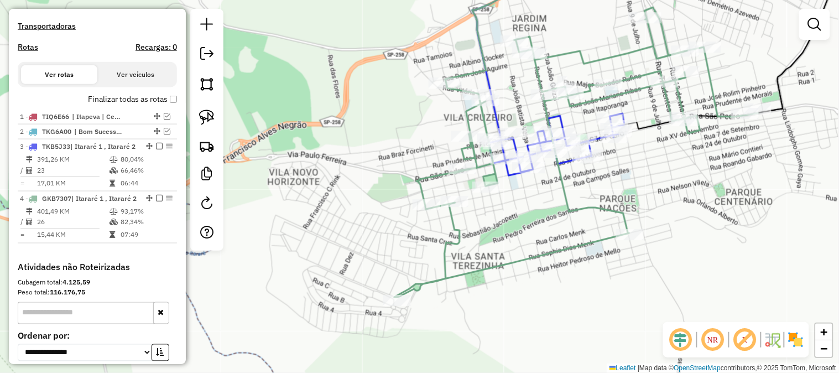
drag, startPoint x: 453, startPoint y: 264, endPoint x: 551, endPoint y: 213, distance: 109.5
click at [551, 213] on div "Janela de atendimento Grade de atendimento Capacidade Transportadoras Veículos …" at bounding box center [419, 186] width 839 height 373
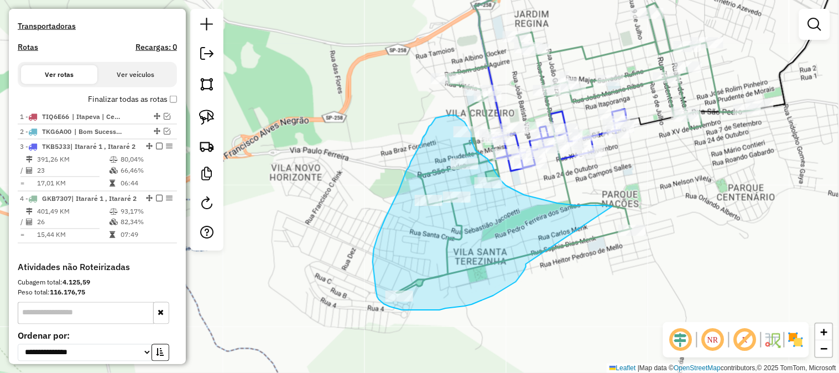
drag, startPoint x: 526, startPoint y: 264, endPoint x: 664, endPoint y: 248, distance: 139.2
click at [664, 248] on div "Rota 4 - Placa GKB7307 1249 - BAR DO MEDRADO Janela de atendimento Grade de ate…" at bounding box center [419, 186] width 839 height 373
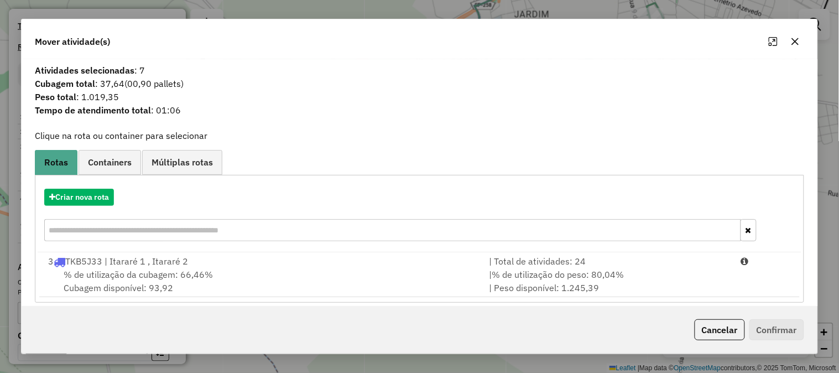
click at [683, 284] on div "| % de utilização do peso: 80,04% | Peso disponível: 1.245,39" at bounding box center [608, 281] width 252 height 27
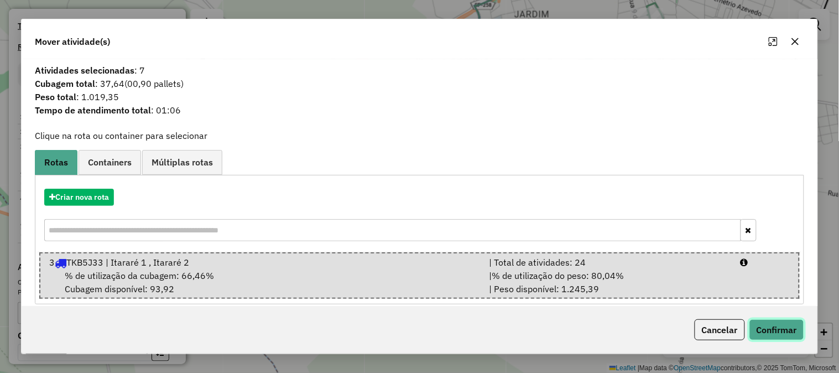
click at [783, 328] on button "Confirmar" at bounding box center [776, 329] width 55 height 21
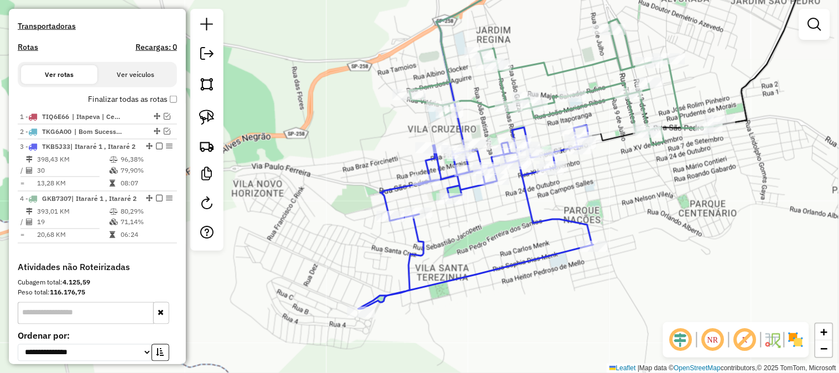
drag, startPoint x: 683, startPoint y: 201, endPoint x: 592, endPoint y: 252, distance: 104.4
click at [599, 253] on div "Janela de atendimento Grade de atendimento Capacidade Transportadoras Veículos …" at bounding box center [419, 186] width 839 height 373
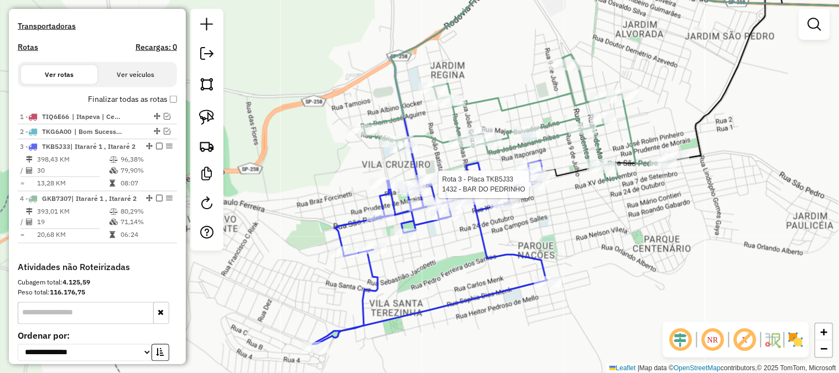
select select "**********"
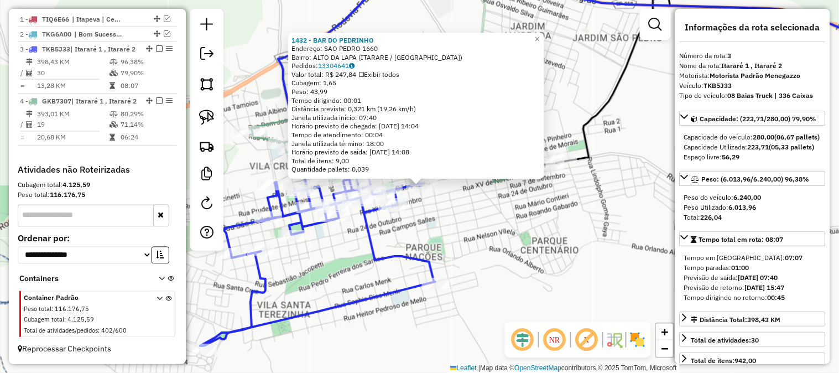
scroll to position [454, 0]
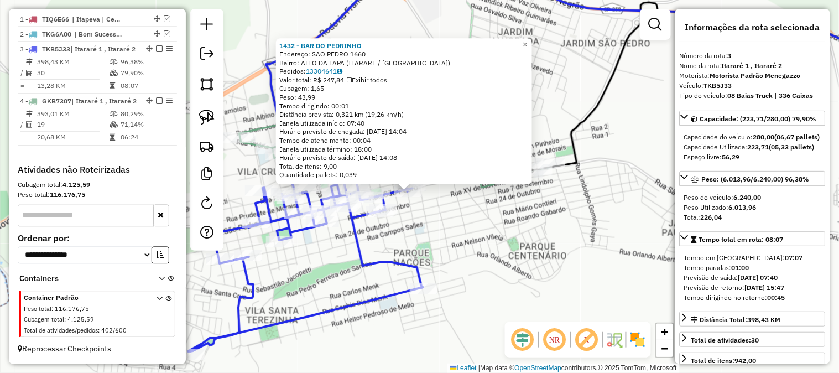
drag, startPoint x: 552, startPoint y: 223, endPoint x: 518, endPoint y: 240, distance: 37.3
click at [518, 240] on div "1432 - BAR DO PEDRINHO Endereço: SAO PEDRO 1660 Bairro: ALTO DA LAPA (ITARARE /…" at bounding box center [419, 186] width 839 height 373
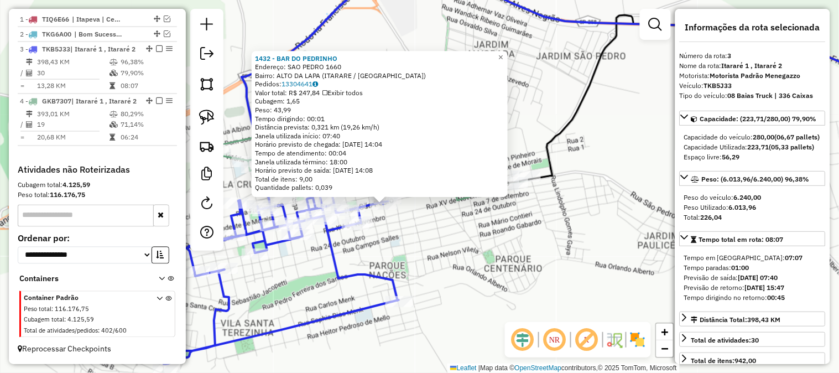
click at [509, 245] on div "1432 - BAR DO PEDRINHO Endereço: SAO PEDRO 1660 Bairro: ALTO DA LAPA (ITARARE /…" at bounding box center [419, 186] width 839 height 373
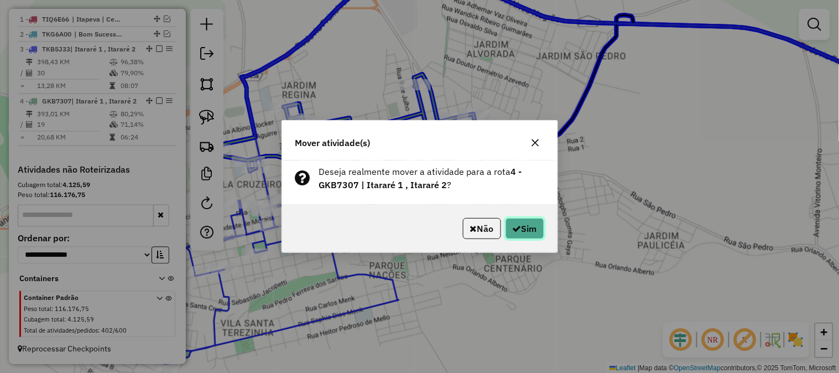
click at [523, 228] on button "Sim" at bounding box center [524, 228] width 39 height 21
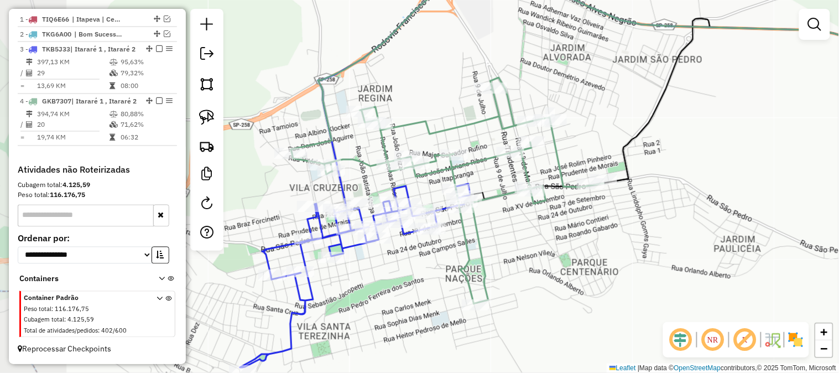
drag, startPoint x: 476, startPoint y: 250, endPoint x: 551, endPoint y: 235, distance: 76.0
click at [551, 235] on div "Janela de atendimento Grade de atendimento Capacidade Transportadoras Veículos …" at bounding box center [419, 186] width 839 height 373
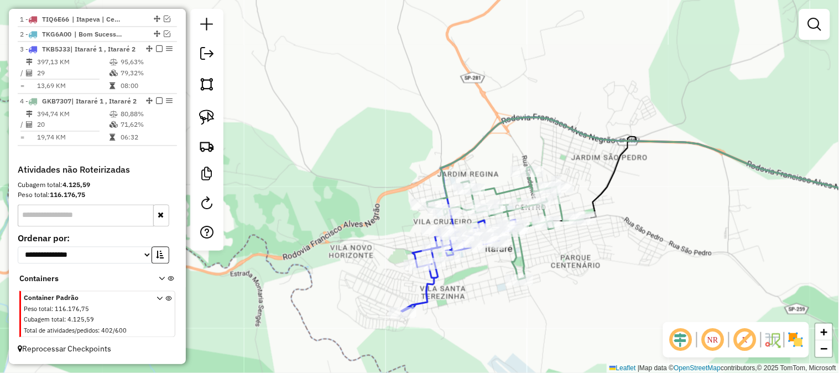
drag, startPoint x: 376, startPoint y: 98, endPoint x: 349, endPoint y: 140, distance: 50.7
click at [319, 120] on div "Janela de atendimento Grade de atendimento Capacidade Transportadoras Veículos …" at bounding box center [419, 186] width 839 height 373
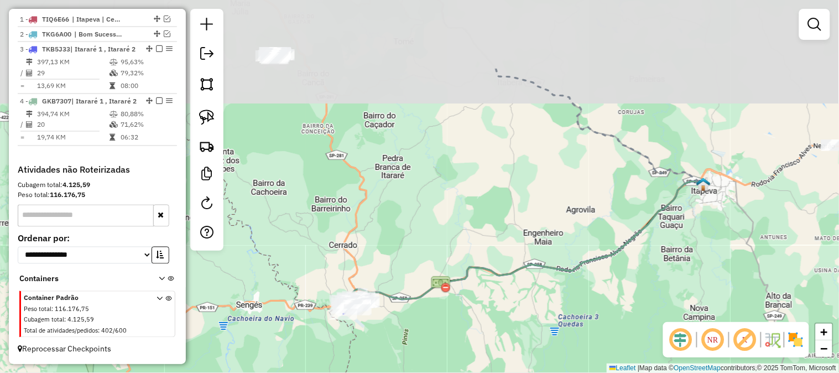
drag, startPoint x: 565, startPoint y: 157, endPoint x: 462, endPoint y: 263, distance: 147.8
click at [462, 263] on div "Janela de atendimento Grade de atendimento Capacidade Transportadoras Veículos …" at bounding box center [419, 186] width 839 height 373
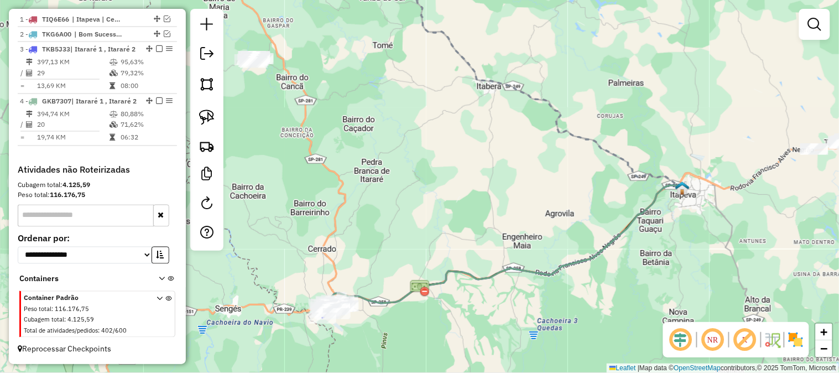
drag, startPoint x: 506, startPoint y: 200, endPoint x: 422, endPoint y: 222, distance: 86.3
click at [438, 224] on div "Janela de atendimento Grade de atendimento Capacidade Transportadoras Veículos …" at bounding box center [419, 186] width 839 height 373
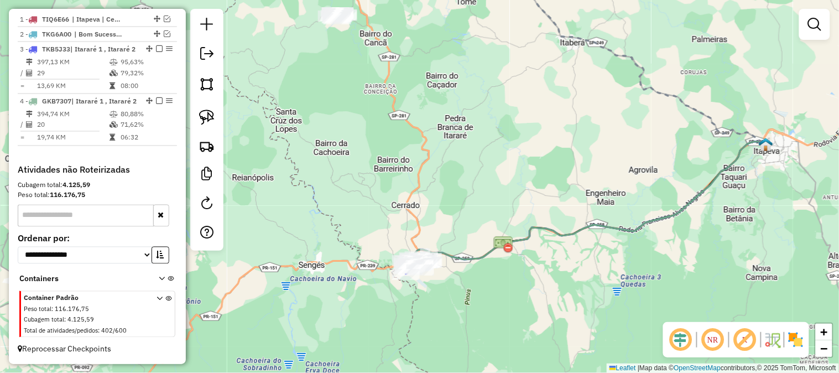
drag, startPoint x: 401, startPoint y: 234, endPoint x: 537, endPoint y: 172, distance: 150.1
click at [536, 172] on div "Janela de atendimento Grade de atendimento Capacidade Transportadoras Veículos …" at bounding box center [419, 186] width 839 height 373
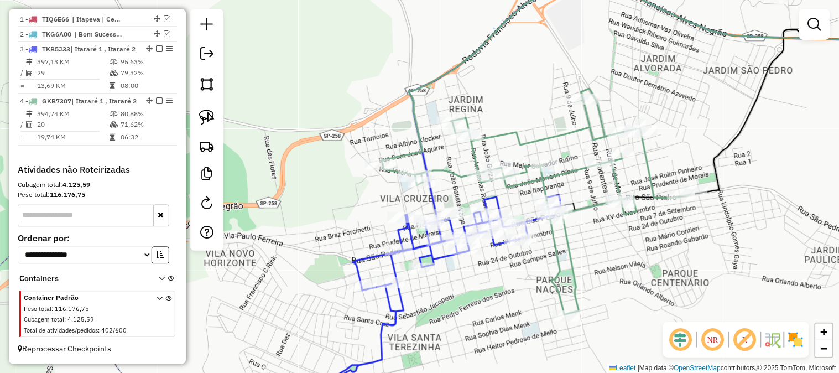
drag, startPoint x: 594, startPoint y: 293, endPoint x: 533, endPoint y: 289, distance: 61.5
click at [537, 293] on div "Janela de atendimento Grade de atendimento Capacidade Transportadoras Veículos …" at bounding box center [419, 186] width 839 height 373
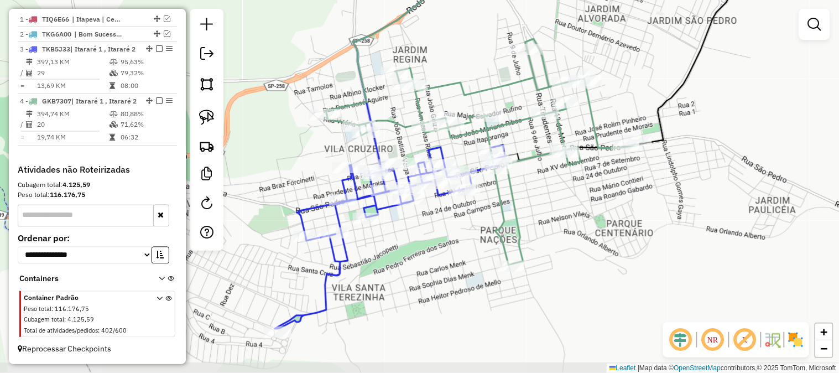
drag, startPoint x: 651, startPoint y: 277, endPoint x: 548, endPoint y: 195, distance: 131.4
click at [595, 227] on div "Janela de atendimento Grade de atendimento Capacidade Transportadoras Veículos …" at bounding box center [419, 186] width 839 height 373
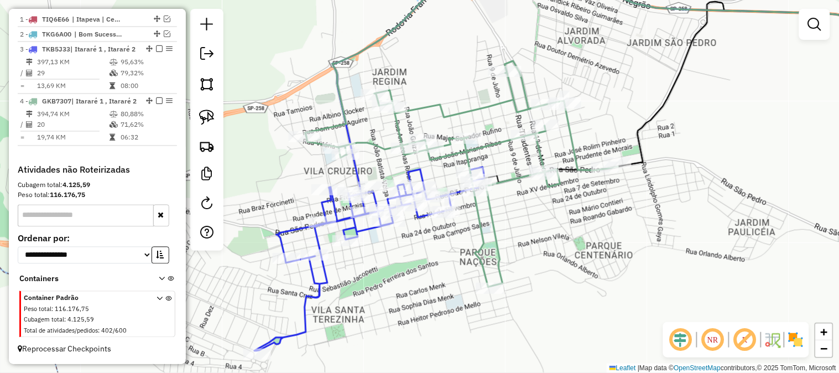
drag, startPoint x: 638, startPoint y: 261, endPoint x: 653, endPoint y: 239, distance: 26.4
click at [652, 240] on div "Janela de atendimento Grade de atendimento Capacidade Transportadoras Veículos …" at bounding box center [419, 186] width 839 height 373
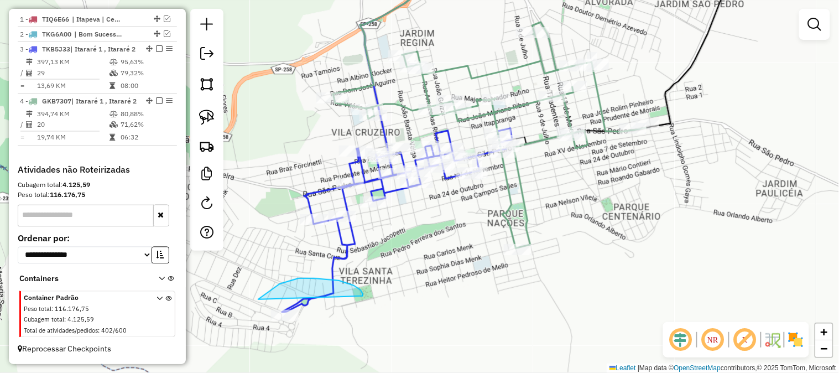
drag, startPoint x: 363, startPoint y: 296, endPoint x: 366, endPoint y: 326, distance: 30.6
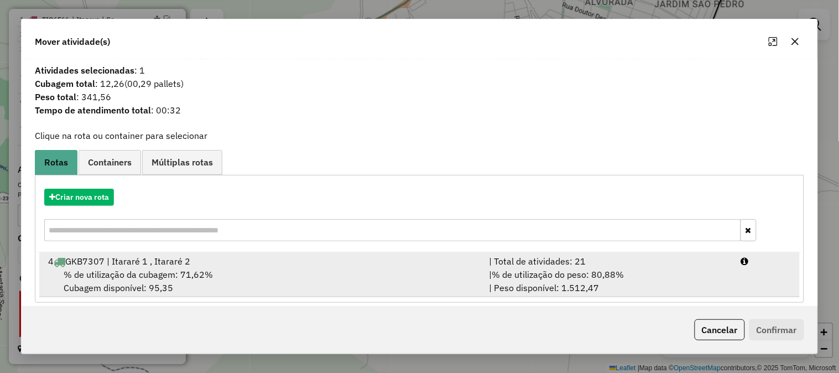
click at [691, 269] on div "| % de utilização do peso: 80,88% | Peso disponível: 1.512,47" at bounding box center [608, 281] width 252 height 27
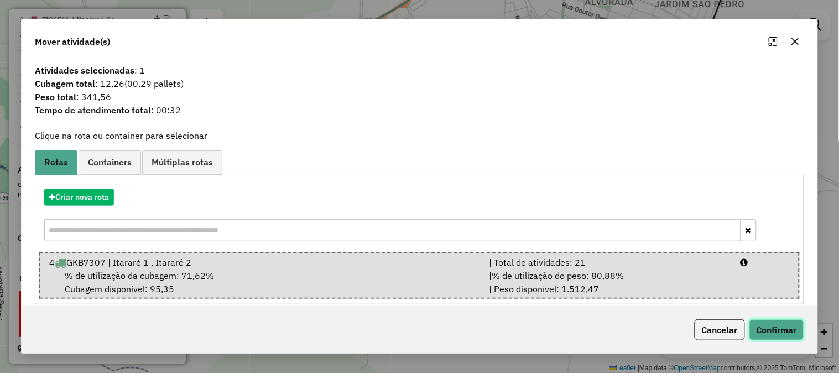
click at [786, 326] on button "Confirmar" at bounding box center [776, 329] width 55 height 21
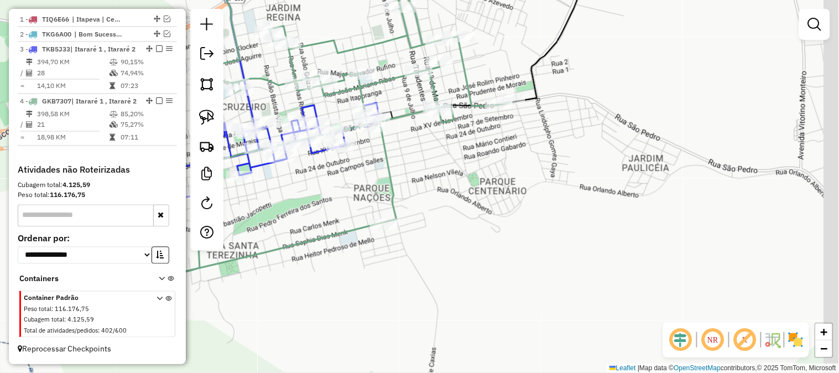
drag, startPoint x: 638, startPoint y: 239, endPoint x: 472, endPoint y: 198, distance: 171.3
click at [475, 201] on div "Janela de atendimento Grade de atendimento Capacidade Transportadoras Veículos …" at bounding box center [419, 186] width 839 height 373
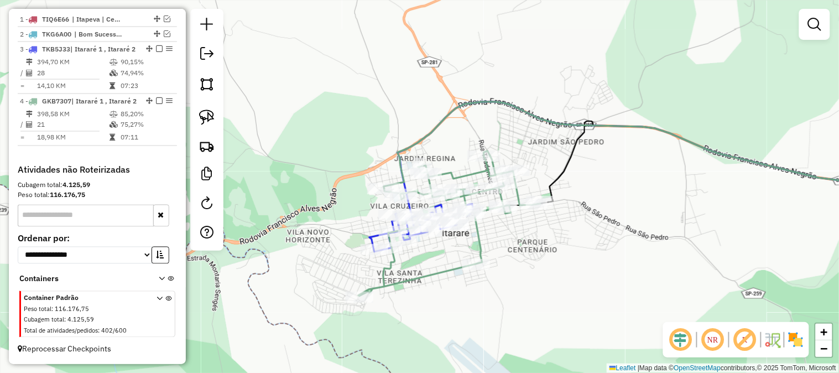
drag, startPoint x: 668, startPoint y: 197, endPoint x: 589, endPoint y: 213, distance: 80.2
click at [658, 203] on div "Janela de atendimento Grade de atendimento Capacidade Transportadoras Veículos …" at bounding box center [419, 186] width 839 height 373
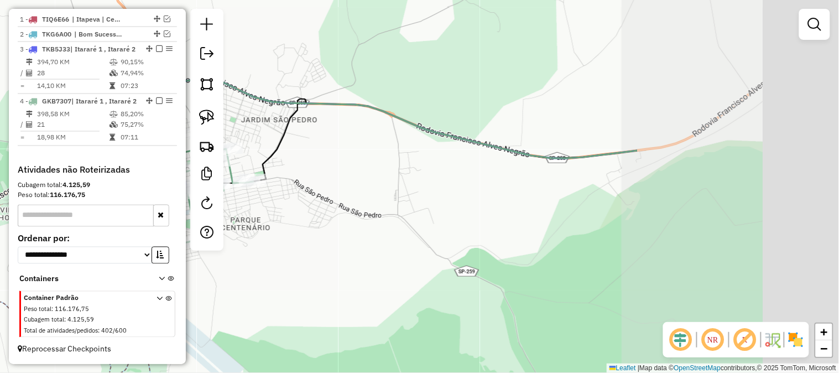
drag, startPoint x: 624, startPoint y: 190, endPoint x: 336, endPoint y: 161, distance: 288.9
click at [332, 164] on div "Janela de atendimento Grade de atendimento Capacidade Transportadoras Veículos …" at bounding box center [419, 186] width 839 height 373
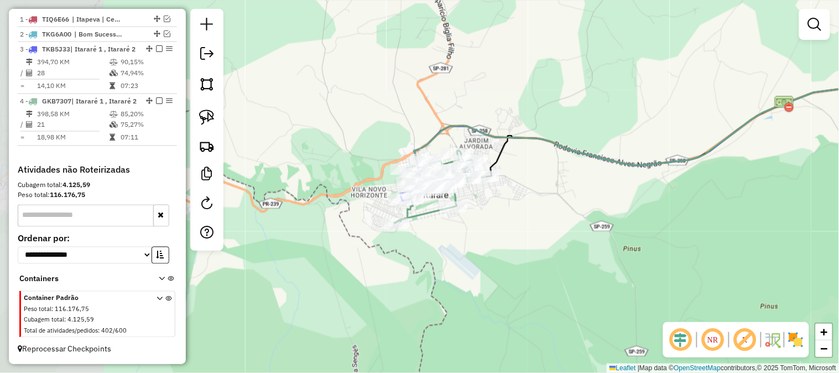
drag, startPoint x: 420, startPoint y: 217, endPoint x: 593, endPoint y: 219, distance: 172.5
click at [593, 219] on div "Janela de atendimento Grade de atendimento Capacidade Transportadoras Veículos …" at bounding box center [419, 186] width 839 height 373
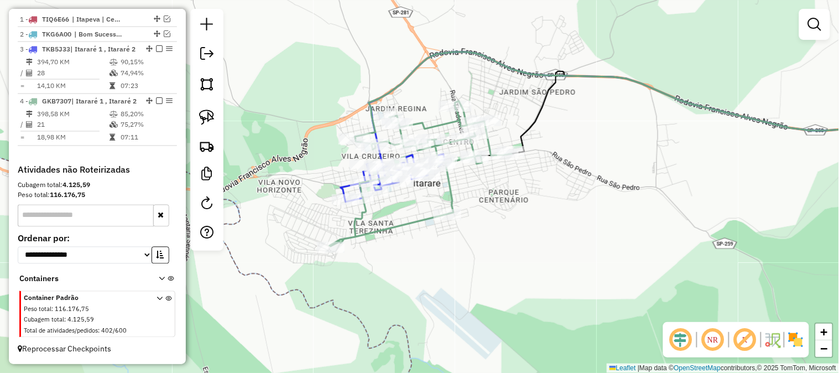
drag, startPoint x: 623, startPoint y: 194, endPoint x: 389, endPoint y: 235, distance: 237.5
click at [389, 228] on div "Janela de atendimento Grade de atendimento Capacidade Transportadoras Veículos …" at bounding box center [419, 186] width 839 height 373
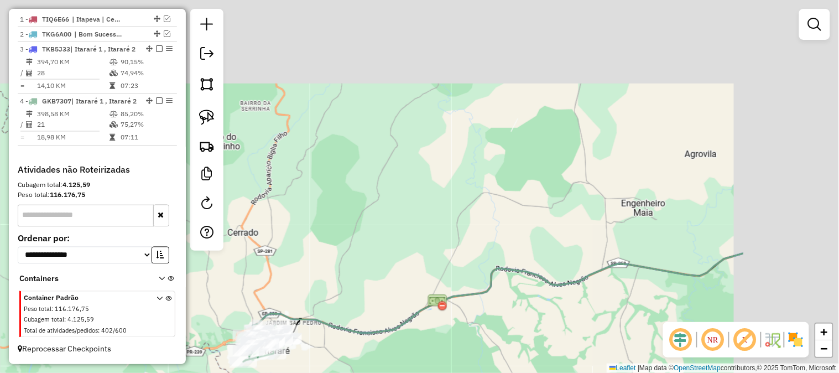
drag, startPoint x: 614, startPoint y: 218, endPoint x: 451, endPoint y: 311, distance: 187.9
click at [454, 310] on icon at bounding box center [496, 294] width 494 height 82
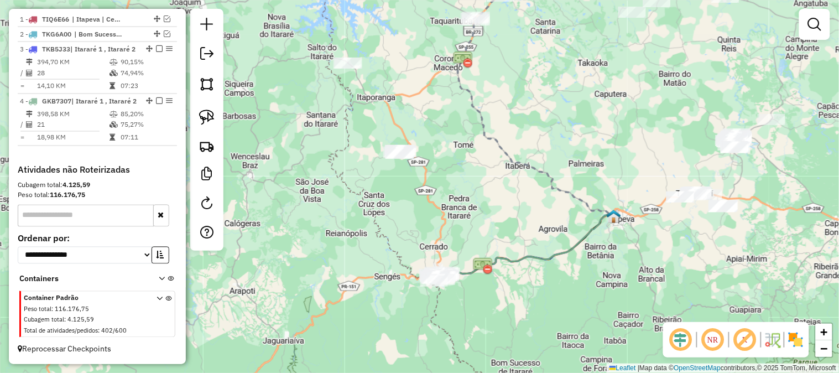
drag, startPoint x: 595, startPoint y: 200, endPoint x: 437, endPoint y: 238, distance: 162.1
click at [458, 216] on icon at bounding box center [536, 96] width 156 height 239
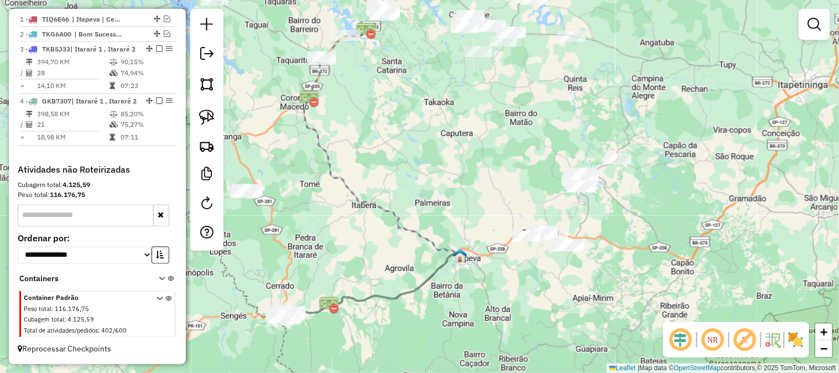
drag, startPoint x: 476, startPoint y: 203, endPoint x: 412, endPoint y: 212, distance: 64.7
click at [418, 212] on div "Janela de atendimento Grade de atendimento Capacidade Transportadoras Veículos …" at bounding box center [419, 186] width 839 height 373
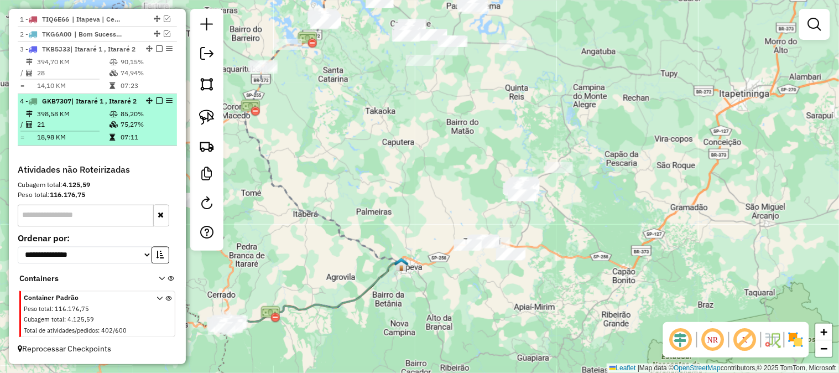
click at [156, 97] on em at bounding box center [159, 100] width 7 height 7
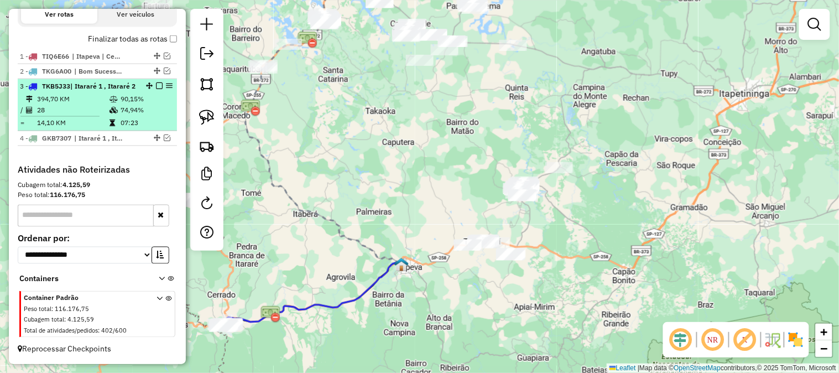
click at [156, 82] on em at bounding box center [159, 85] width 7 height 7
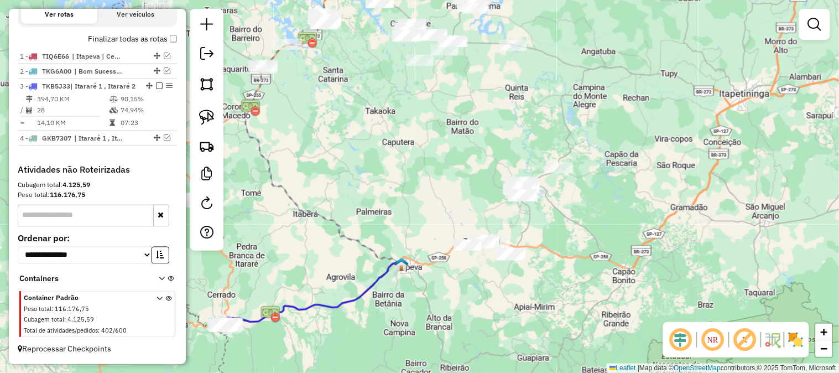
scroll to position [360, 0]
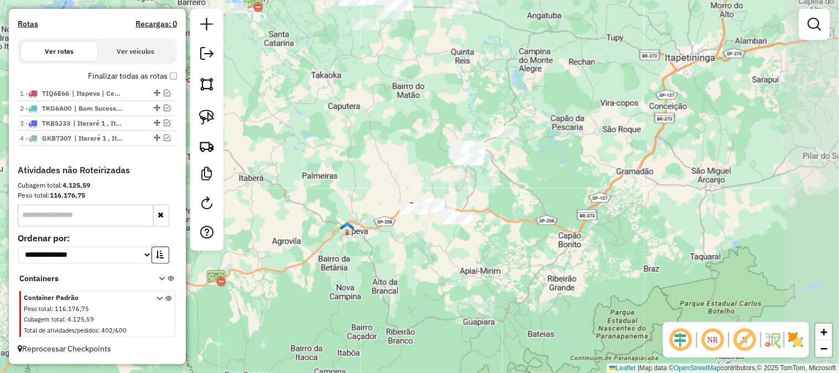
drag, startPoint x: 416, startPoint y: 188, endPoint x: 358, endPoint y: 142, distance: 74.8
click at [358, 142] on div "Janela de atendimento Grade de atendimento Capacidade Transportadoras Veículos …" at bounding box center [419, 186] width 839 height 373
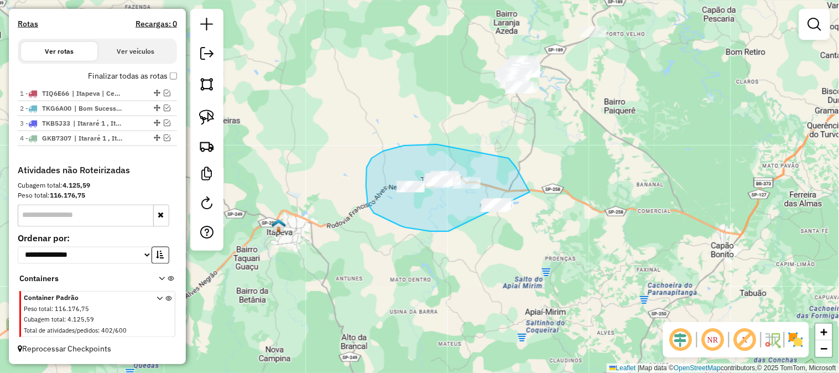
drag, startPoint x: 448, startPoint y: 231, endPoint x: 556, endPoint y: 238, distance: 107.5
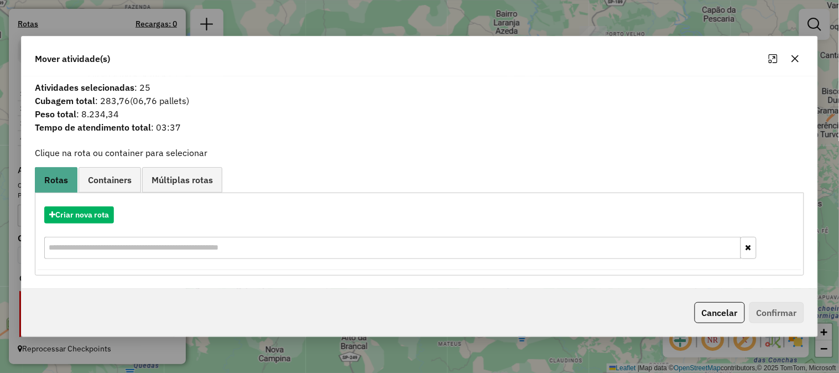
click at [793, 56] on icon "button" at bounding box center [795, 58] width 7 height 7
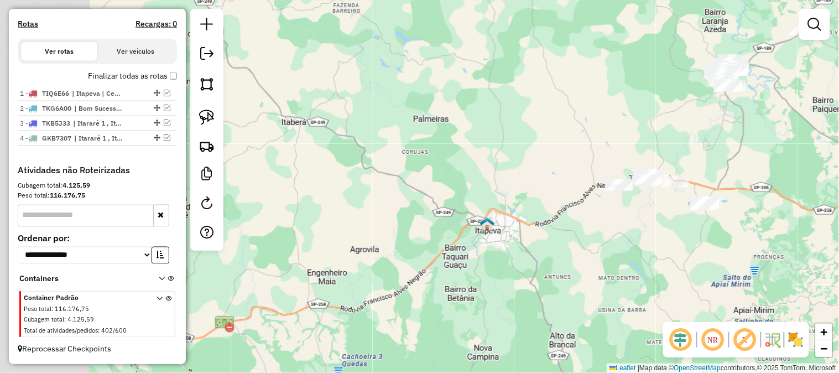
drag, startPoint x: 458, startPoint y: 284, endPoint x: 683, endPoint y: 273, distance: 225.2
click at [692, 270] on div "Janela de atendimento Grade de atendimento Capacidade Transportadoras Veículos …" at bounding box center [419, 186] width 839 height 373
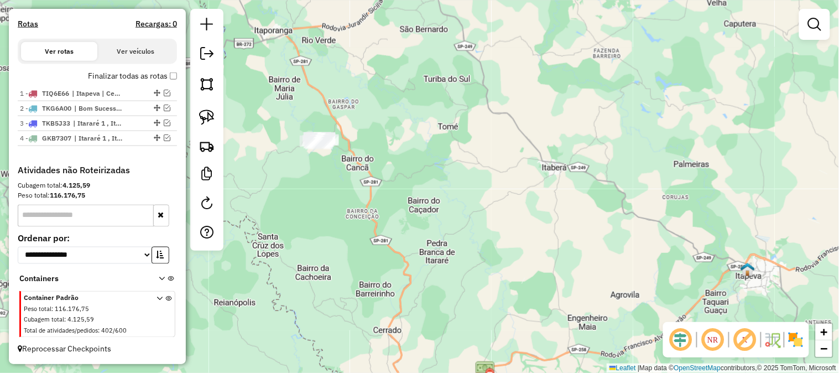
drag, startPoint x: 391, startPoint y: 232, endPoint x: 418, endPoint y: 197, distance: 44.9
click at [418, 199] on div "Janela de atendimento Grade de atendimento Capacidade Transportadoras Veículos …" at bounding box center [419, 186] width 839 height 373
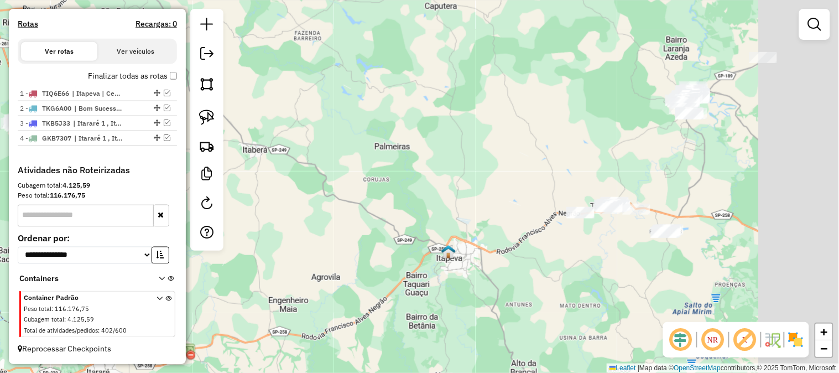
drag, startPoint x: 621, startPoint y: 162, endPoint x: 413, endPoint y: 235, distance: 220.5
click at [411, 241] on div "Janela de atendimento Grade de atendimento Capacidade Transportadoras Veículos …" at bounding box center [419, 186] width 839 height 373
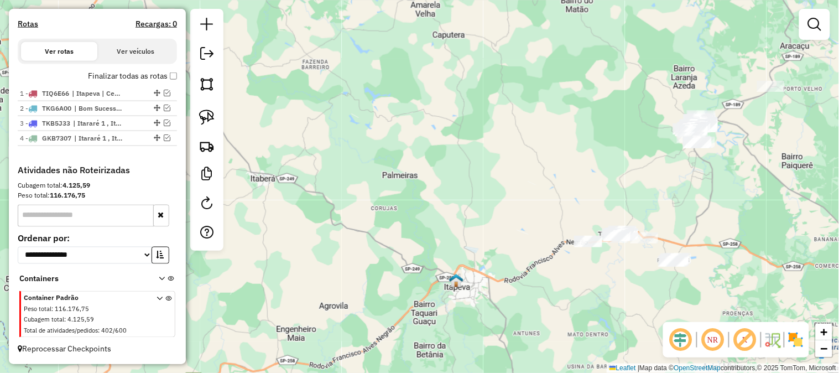
drag, startPoint x: 473, startPoint y: 159, endPoint x: 568, endPoint y: 142, distance: 96.6
click at [568, 142] on div "Janela de atendimento Grade de atendimento Capacidade Transportadoras Veículos …" at bounding box center [419, 186] width 839 height 373
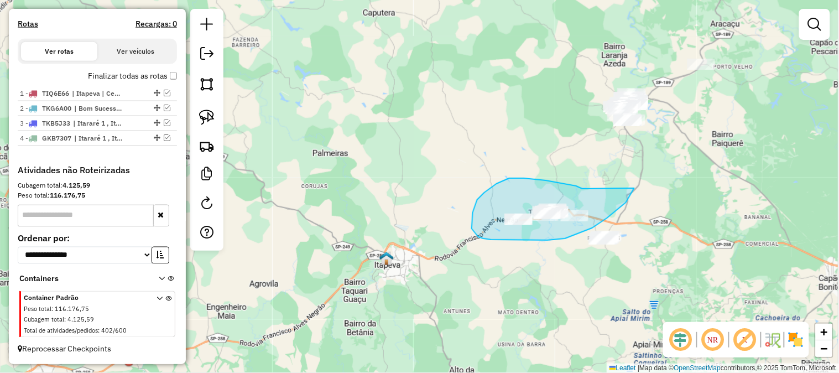
drag, startPoint x: 582, startPoint y: 188, endPoint x: 636, endPoint y: 181, distance: 54.0
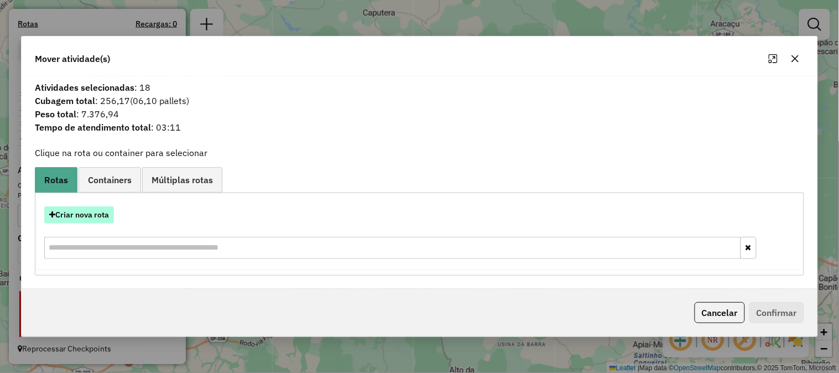
click at [87, 209] on button "Criar nova rota" at bounding box center [79, 214] width 70 height 17
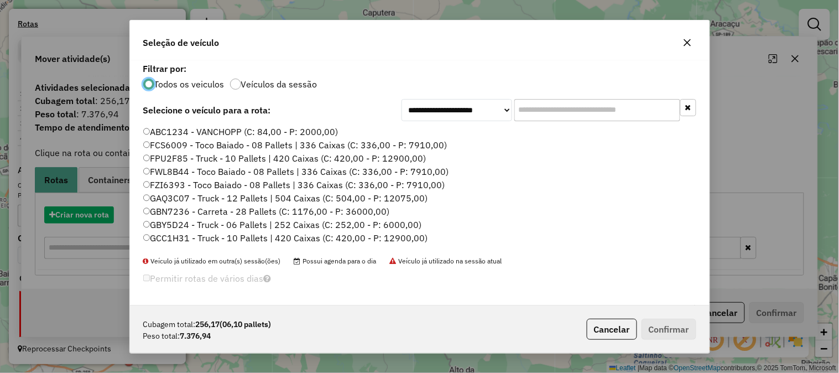
scroll to position [6, 3]
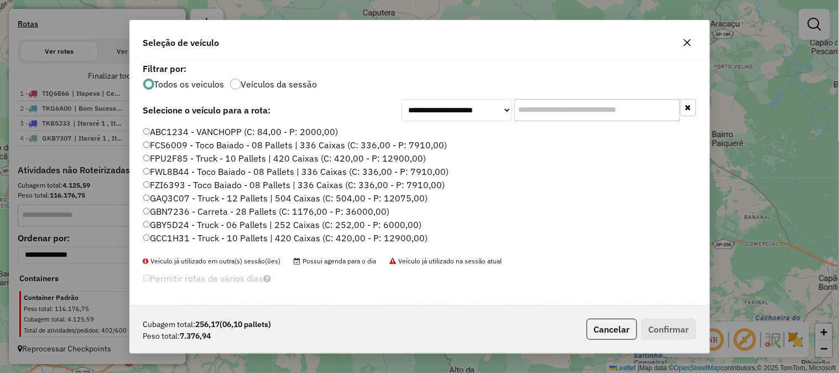
drag, startPoint x: 415, startPoint y: 142, endPoint x: 432, endPoint y: 140, distance: 17.2
click at [413, 141] on label "FCS6009 - Toco Baiado - 08 Pallets | 336 Caixas (C: 336,00 - P: 7910,00)" at bounding box center [295, 144] width 304 height 13
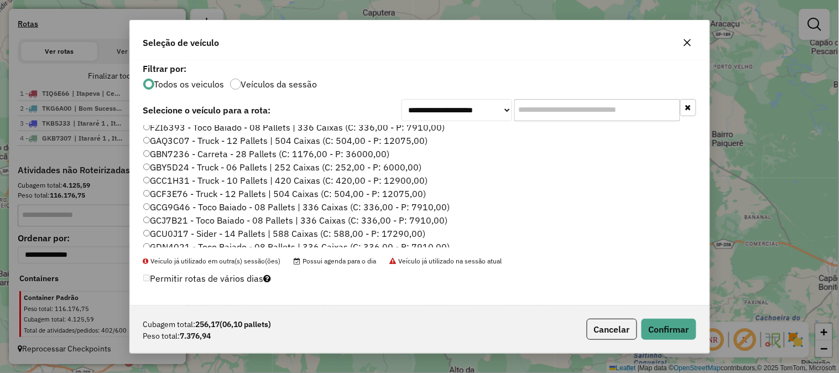
scroll to position [81, 0]
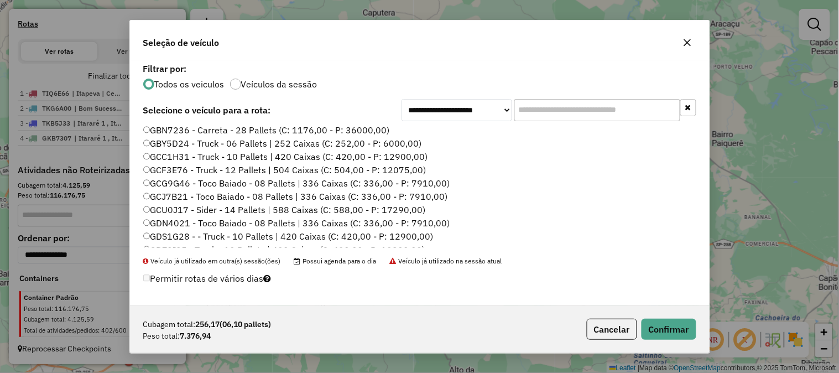
click at [429, 181] on label "GCG9G46 - Toco Baiado - 08 Pallets | 336 Caixas (C: 336,00 - P: 7910,00)" at bounding box center [296, 182] width 307 height 13
click at [680, 321] on button "Confirmar" at bounding box center [668, 328] width 55 height 21
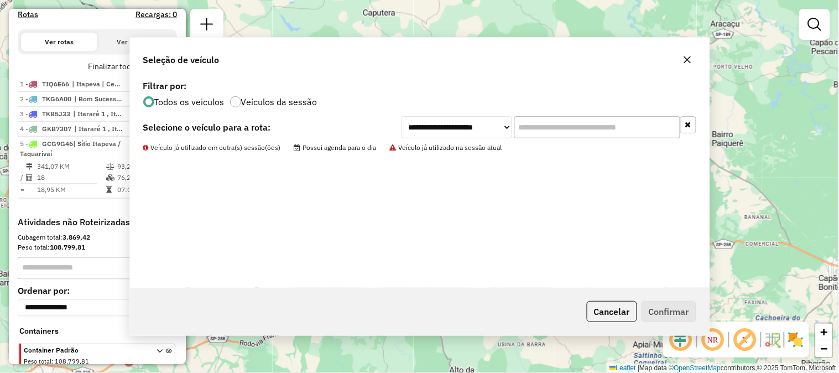
scroll to position [422, 0]
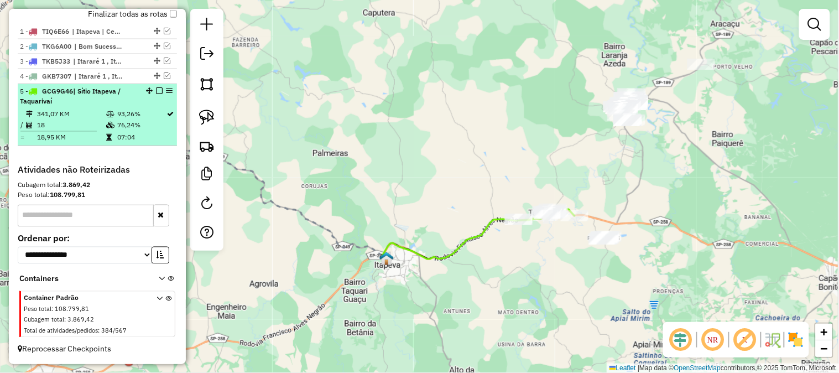
click at [156, 89] on em at bounding box center [159, 90] width 7 height 7
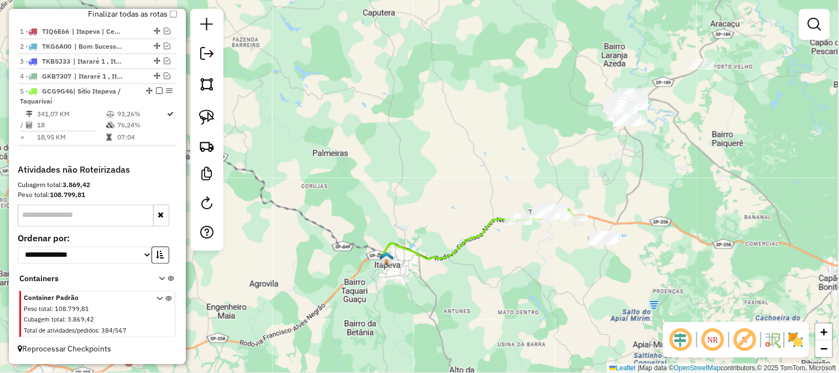
scroll to position [375, 0]
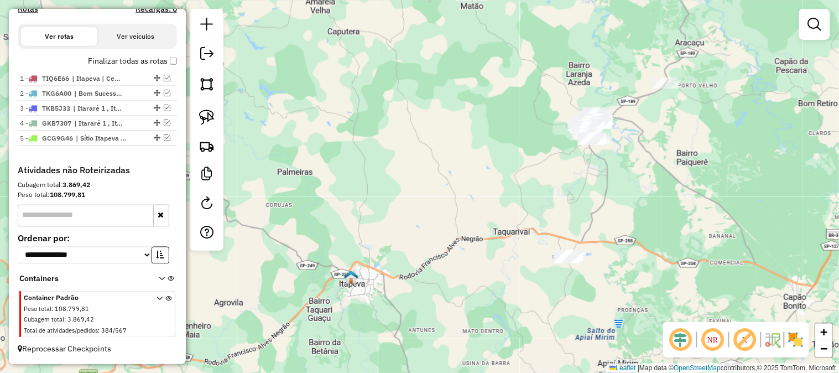
drag, startPoint x: 624, startPoint y: 161, endPoint x: 582, endPoint y: 184, distance: 47.5
click at [581, 185] on div "Janela de atendimento Grade de atendimento Capacidade Transportadoras Veículos …" at bounding box center [419, 186] width 839 height 373
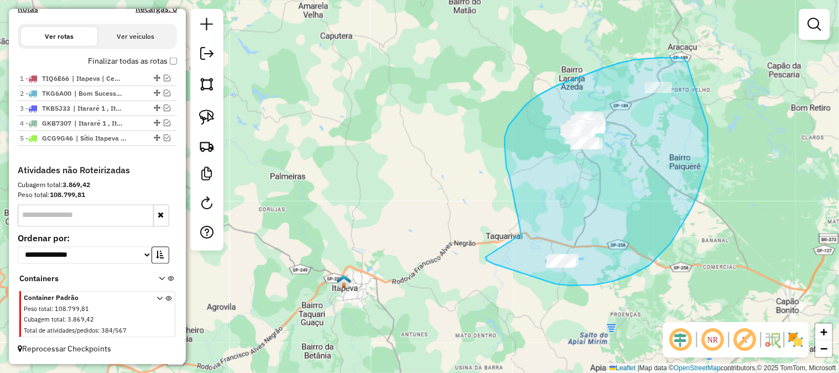
drag, startPoint x: 520, startPoint y: 226, endPoint x: 486, endPoint y: 249, distance: 40.8
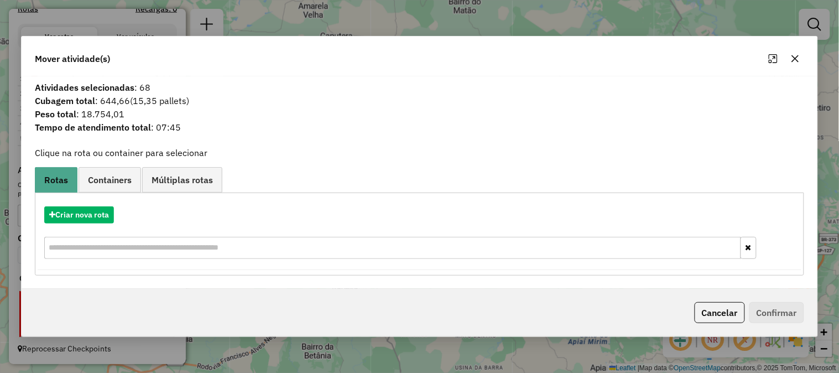
click at [798, 60] on icon "button" at bounding box center [794, 58] width 9 height 9
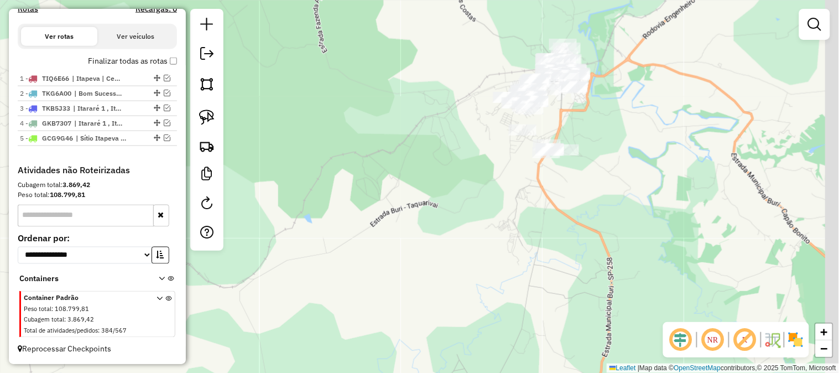
drag, startPoint x: 648, startPoint y: 119, endPoint x: 588, endPoint y: 167, distance: 77.5
click at [593, 169] on div "Janela de atendimento Grade de atendimento Capacidade Transportadoras Veículos …" at bounding box center [419, 186] width 839 height 373
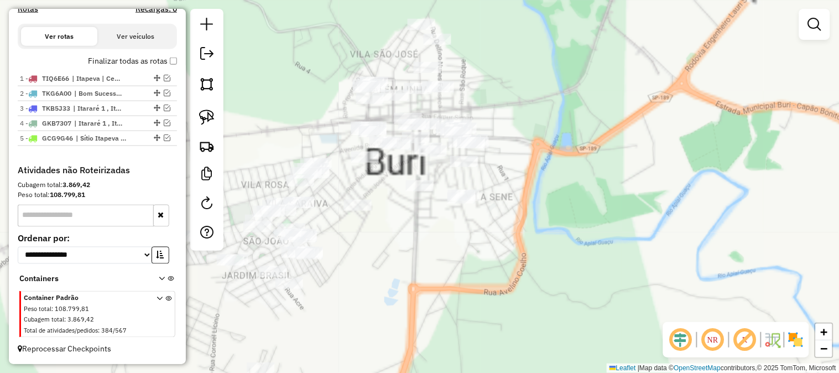
drag, startPoint x: 606, startPoint y: 125, endPoint x: 513, endPoint y: 206, distance: 123.0
click at [513, 216] on div "Janela de atendimento Grade de atendimento Capacidade Transportadoras Veículos …" at bounding box center [419, 186] width 839 height 373
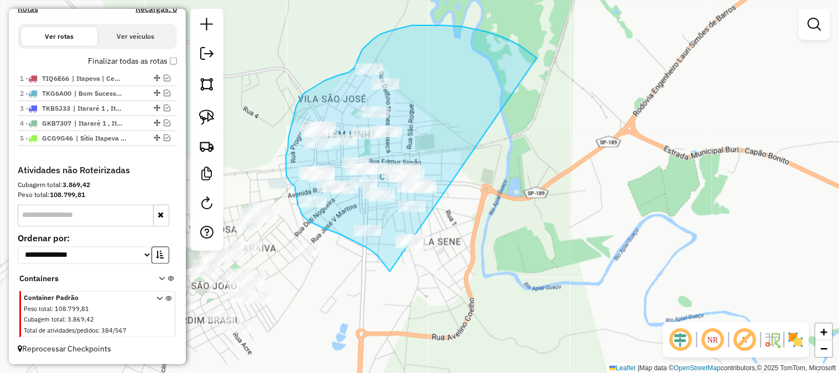
drag, startPoint x: 535, startPoint y: 57, endPoint x: 563, endPoint y: 216, distance: 161.7
click at [563, 216] on div "Janela de atendimento Grade de atendimento Capacidade Transportadoras Veículos …" at bounding box center [419, 186] width 839 height 373
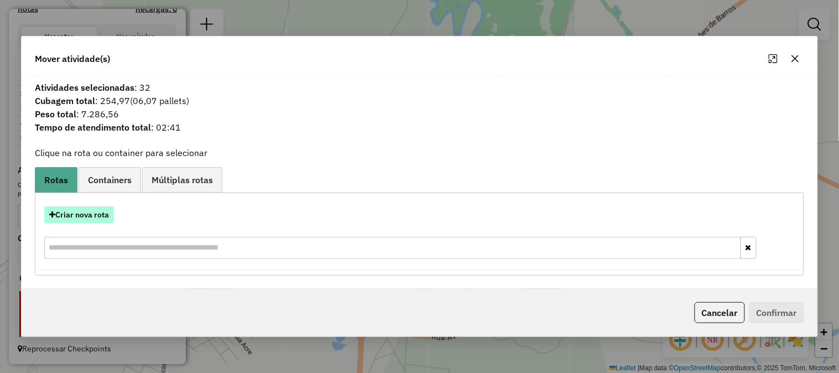
click at [106, 217] on button "Criar nova rota" at bounding box center [79, 214] width 70 height 17
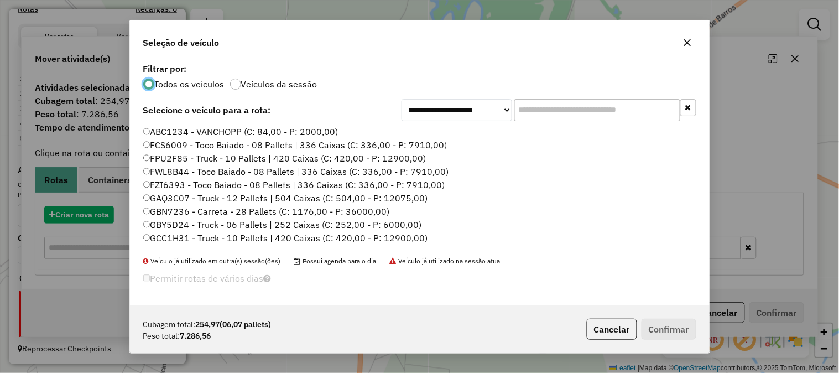
scroll to position [6, 3]
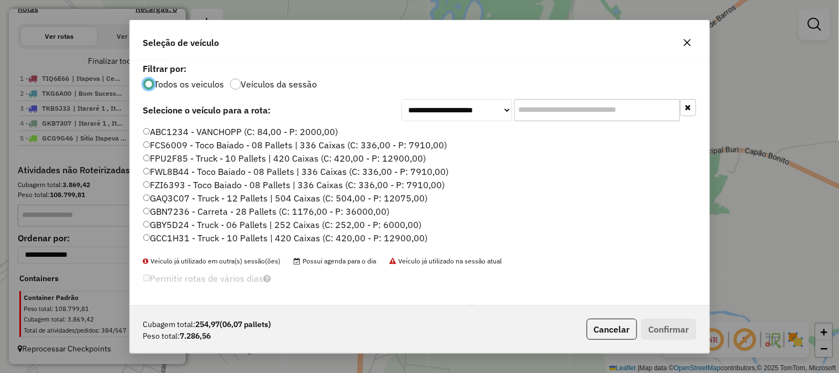
click at [574, 102] on input "text" at bounding box center [597, 110] width 166 height 22
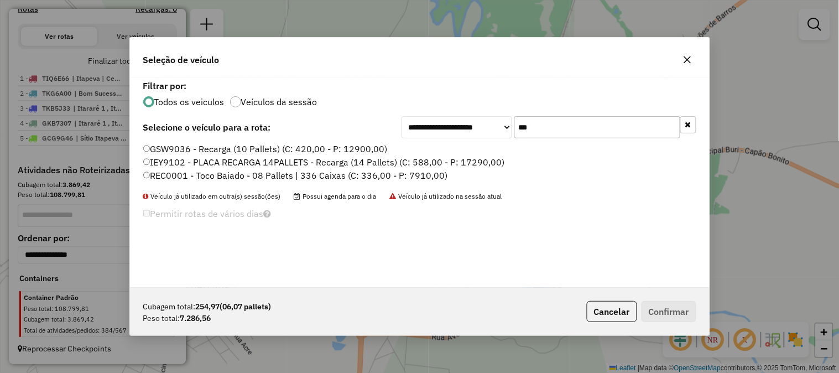
type input "***"
click at [428, 173] on label "REC0001 - Toco Baiado - 08 Pallets | 336 Caixas (C: 336,00 - P: 7910,00)" at bounding box center [295, 175] width 305 height 13
click at [671, 307] on button "Confirmar" at bounding box center [668, 311] width 55 height 21
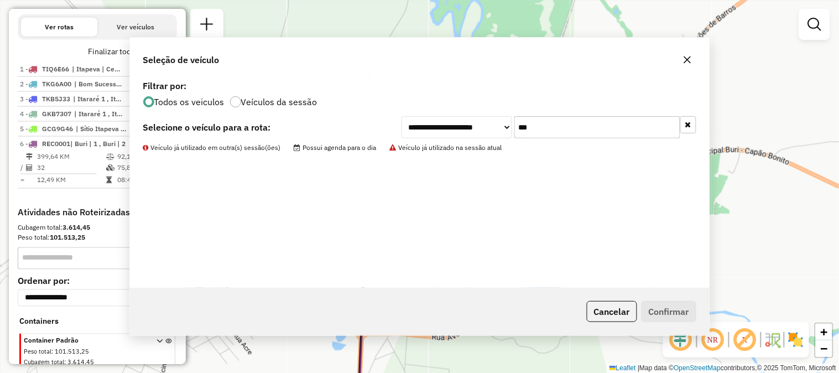
scroll to position [427, 0]
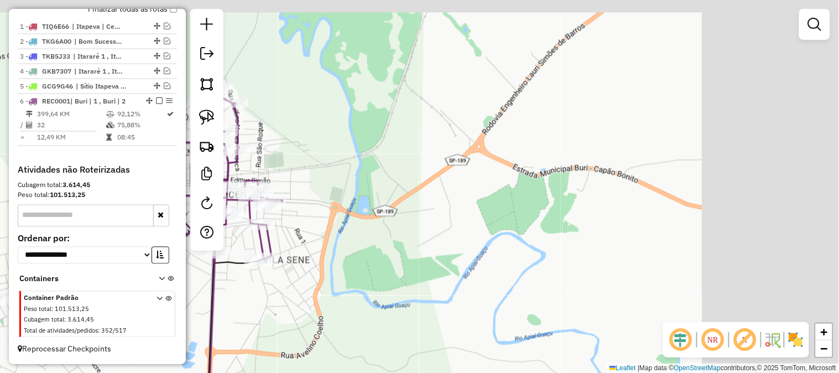
drag, startPoint x: 693, startPoint y: 173, endPoint x: 542, endPoint y: 195, distance: 152.4
click at [546, 194] on div "Janela de atendimento Grade de atendimento Capacidade Transportadoras Veículos …" at bounding box center [419, 186] width 839 height 373
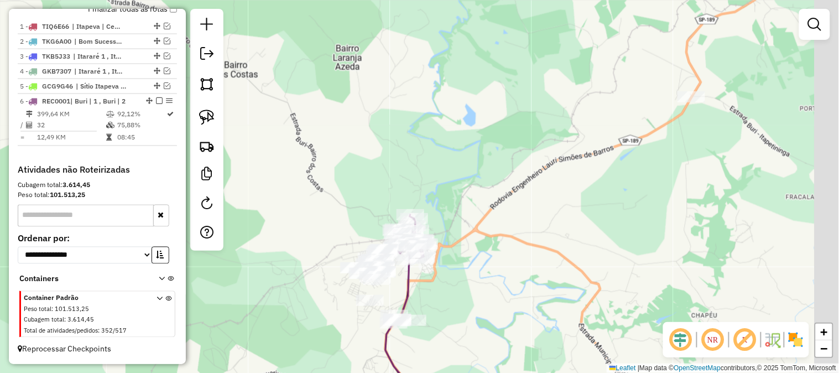
drag, startPoint x: 589, startPoint y: 191, endPoint x: 582, endPoint y: 190, distance: 7.2
click at [554, 218] on div "Janela de atendimento Grade de atendimento Capacidade Transportadoras Veículos …" at bounding box center [419, 186] width 839 height 373
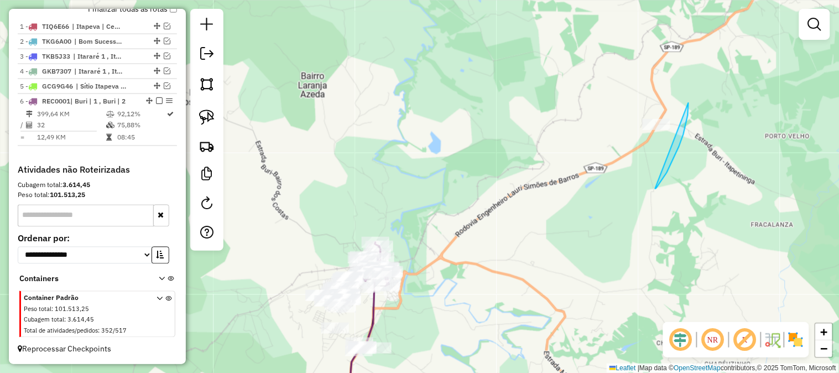
drag, startPoint x: 656, startPoint y: 188, endPoint x: 594, endPoint y: 155, distance: 70.0
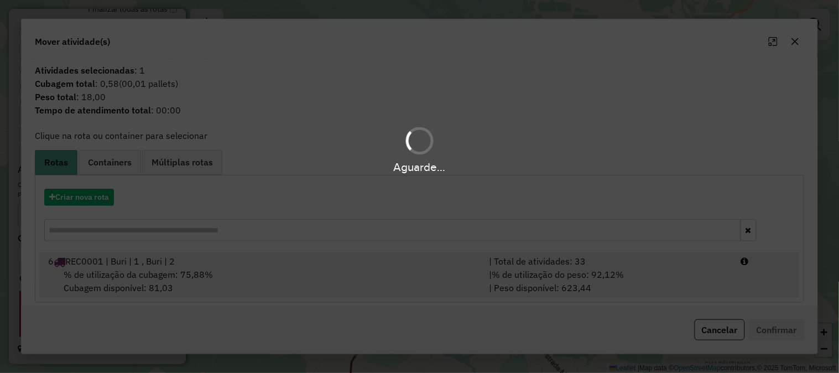
click at [650, 283] on div "| % de utilização do peso: 92,12% | Peso disponível: 623,44" at bounding box center [608, 281] width 252 height 27
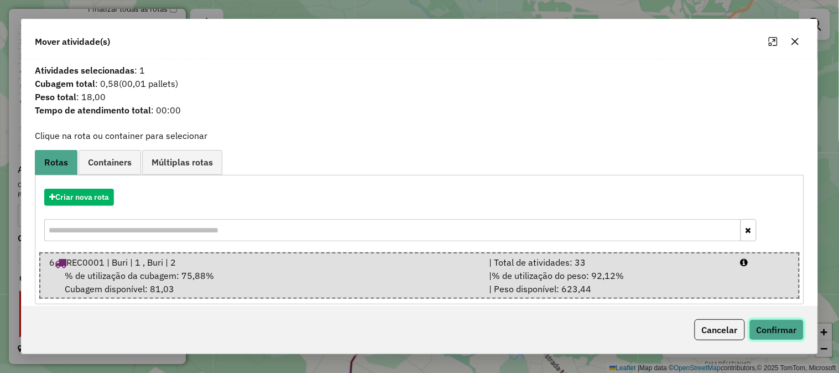
click at [803, 338] on button "Confirmar" at bounding box center [776, 329] width 55 height 21
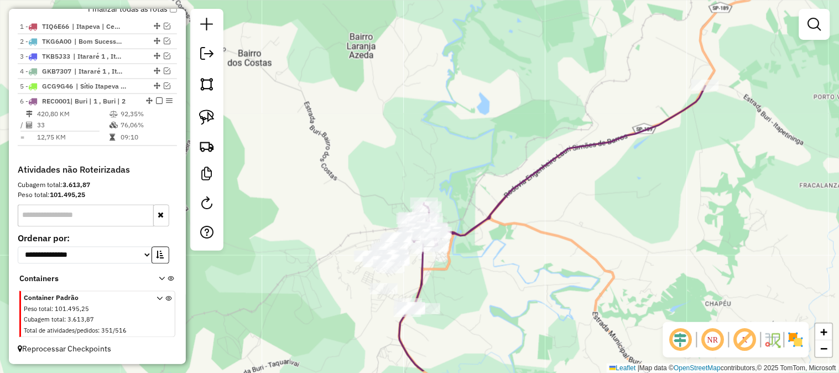
drag, startPoint x: 478, startPoint y: 249, endPoint x: 524, endPoint y: 209, distance: 61.2
click at [523, 210] on div "Janela de atendimento Grade de atendimento Capacidade Transportadoras Veículos …" at bounding box center [419, 186] width 839 height 373
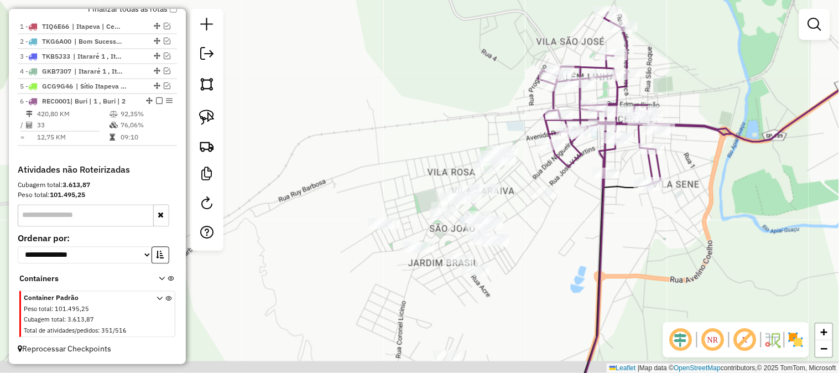
drag, startPoint x: 531, startPoint y: 260, endPoint x: 517, endPoint y: 232, distance: 30.7
click at [517, 233] on div "Janela de atendimento Grade de atendimento Capacidade Transportadoras Veículos …" at bounding box center [419, 186] width 839 height 373
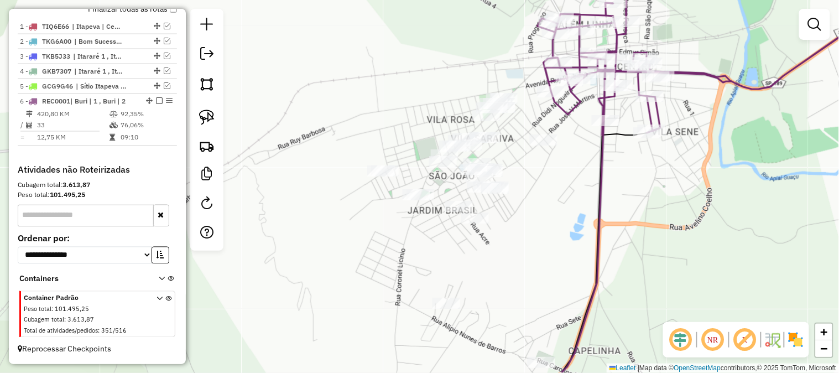
drag, startPoint x: 544, startPoint y: 278, endPoint x: 552, endPoint y: 240, distance: 38.8
click at [552, 240] on div "Janela de atendimento Grade de atendimento Capacidade Transportadoras Veículos …" at bounding box center [419, 186] width 839 height 373
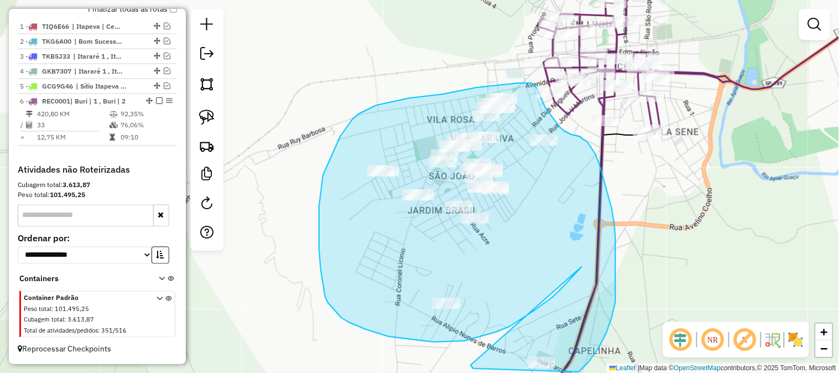
drag, startPoint x: 552, startPoint y: 297, endPoint x: 471, endPoint y: 347, distance: 94.8
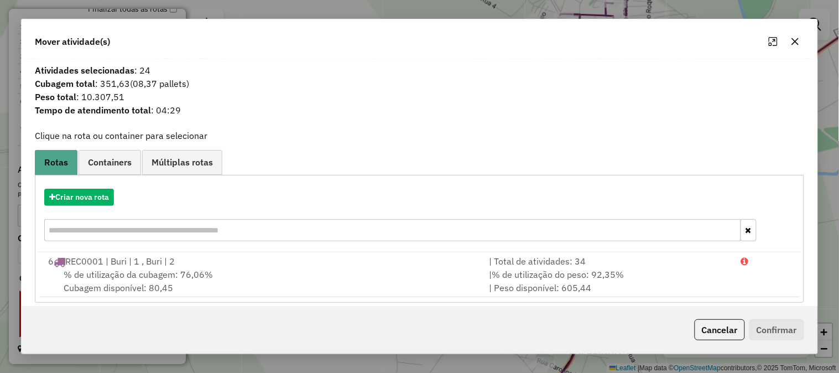
click at [798, 42] on icon "button" at bounding box center [794, 41] width 9 height 9
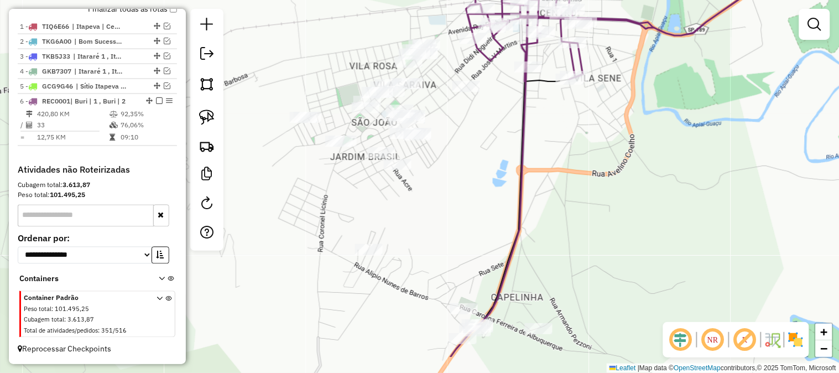
drag, startPoint x: 611, startPoint y: 257, endPoint x: 522, endPoint y: 194, distance: 109.0
click at [523, 194] on div "Janela de atendimento Grade de atendimento Capacidade Transportadoras Veículos …" at bounding box center [419, 186] width 839 height 373
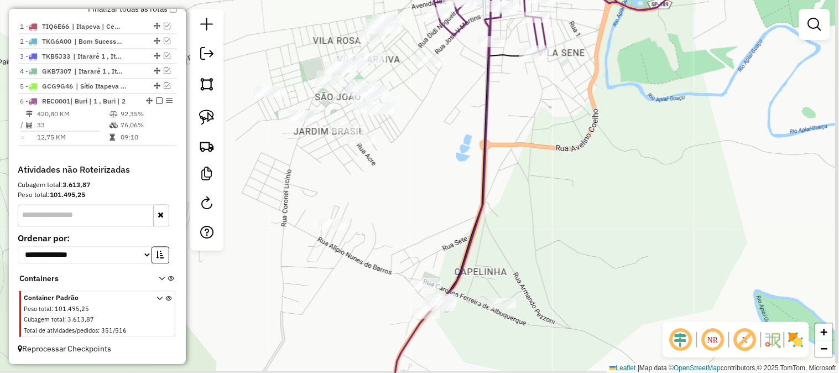
drag, startPoint x: 548, startPoint y: 182, endPoint x: 477, endPoint y: 118, distance: 96.3
click at [477, 118] on div "Janela de atendimento Grade de atendimento Capacidade Transportadoras Veículos …" at bounding box center [419, 186] width 839 height 373
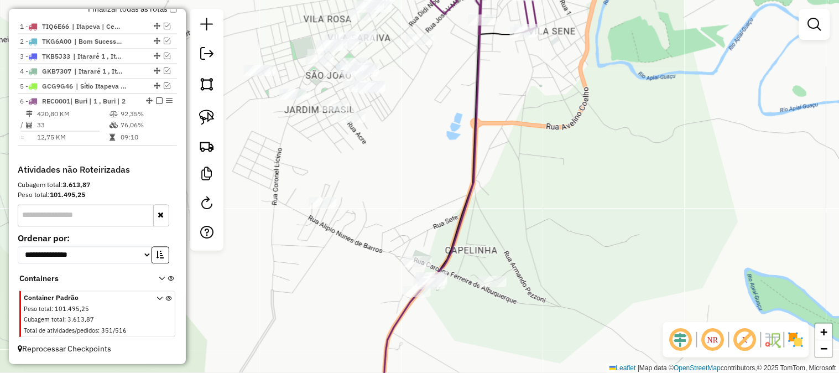
drag, startPoint x: 440, startPoint y: 106, endPoint x: 479, endPoint y: 70, distance: 53.2
click at [479, 50] on div "Janela de atendimento Grade de atendimento Capacidade Transportadoras Veículos …" at bounding box center [419, 186] width 839 height 373
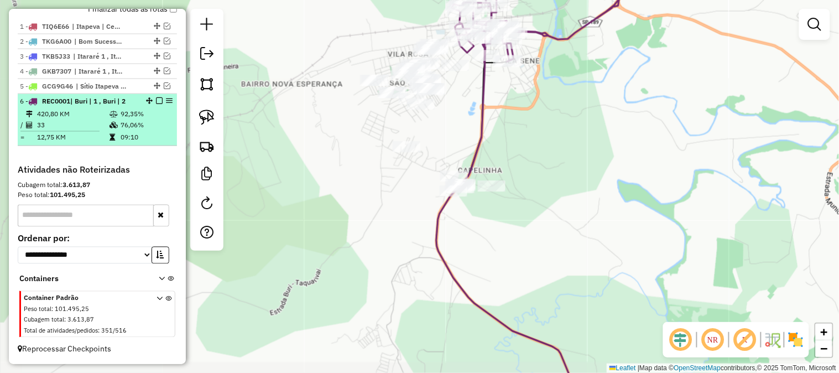
click at [156, 100] on em at bounding box center [159, 100] width 7 height 7
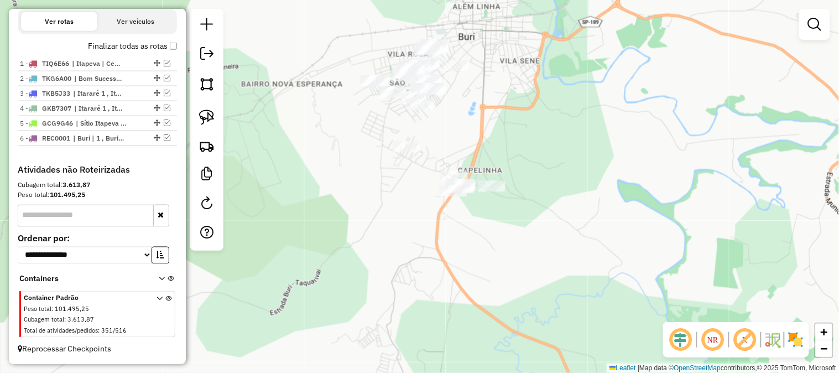
scroll to position [390, 0]
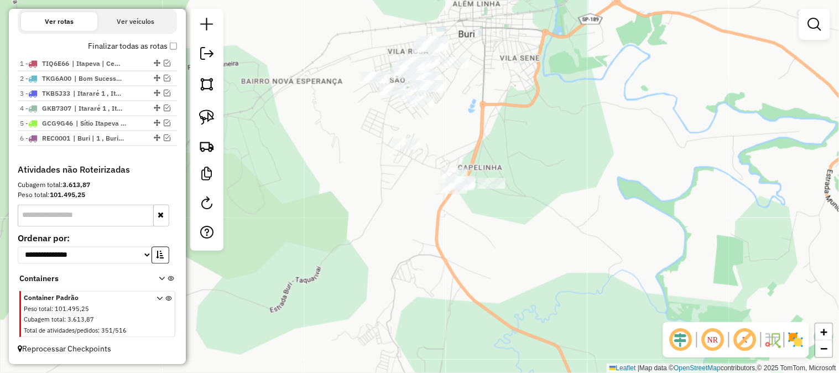
drag, startPoint x: 313, startPoint y: 180, endPoint x: 310, endPoint y: 102, distance: 78.0
click at [306, 98] on div "Janela de atendimento Grade de atendimento Capacidade Transportadoras Veículos …" at bounding box center [419, 186] width 839 height 373
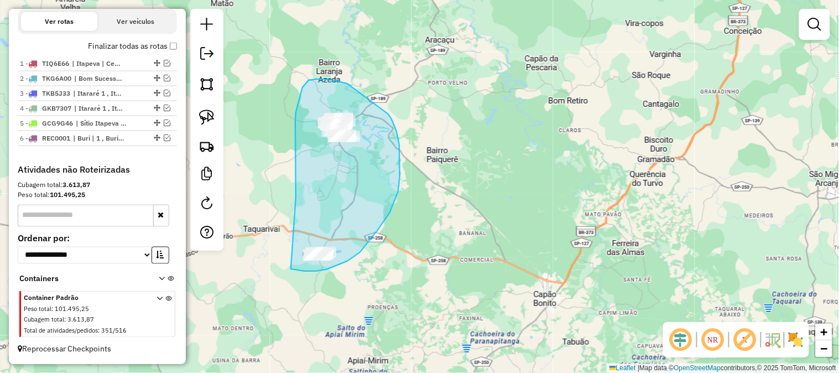
drag, startPoint x: 295, startPoint y: 144, endPoint x: 269, endPoint y: 227, distance: 87.4
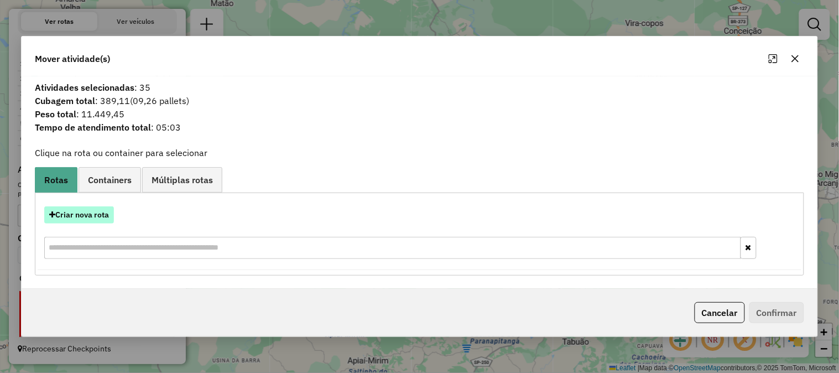
click at [98, 214] on button "Criar nova rota" at bounding box center [79, 214] width 70 height 17
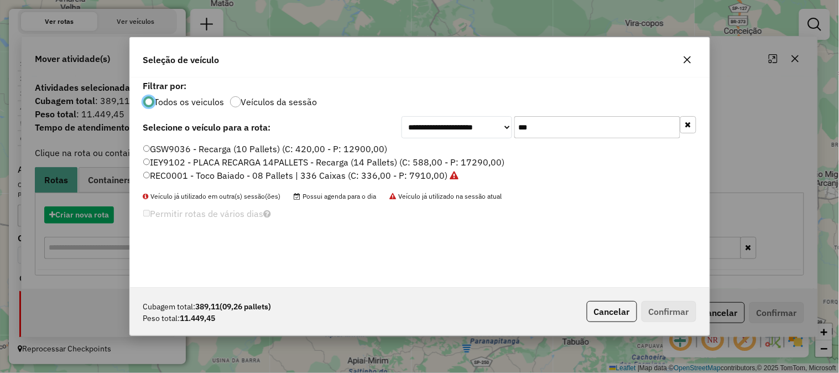
scroll to position [6, 3]
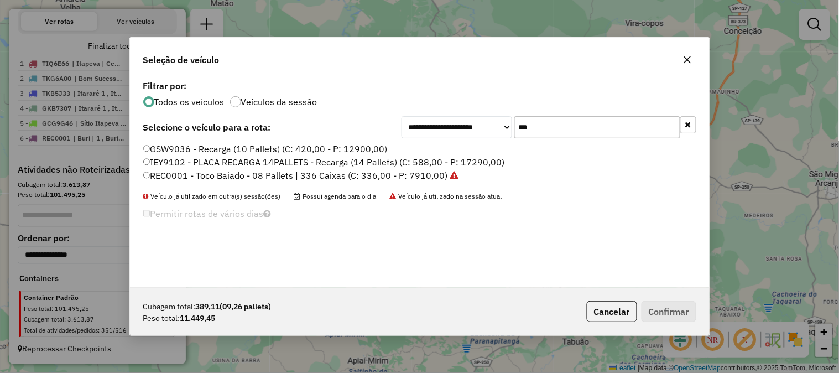
click at [427, 177] on label "REC0001 - Toco Baiado - 08 Pallets | 336 Caixas (C: 336,00 - P: 7910,00)" at bounding box center [301, 175] width 316 height 13
click at [672, 310] on button "Confirmar" at bounding box center [668, 311] width 55 height 21
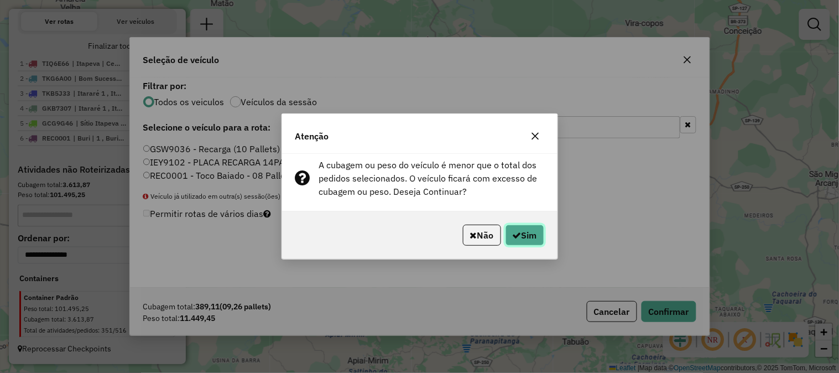
click at [531, 226] on button "Sim" at bounding box center [524, 234] width 39 height 21
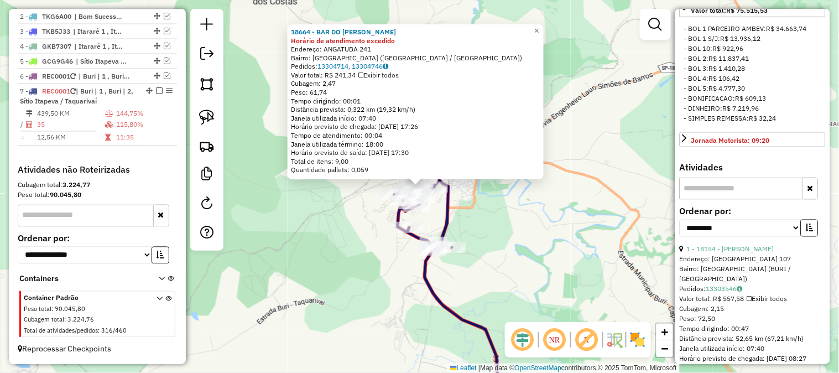
scroll to position [491, 0]
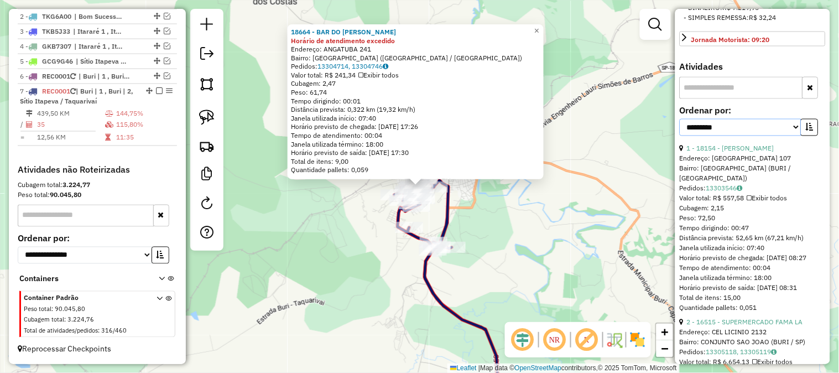
click at [794, 136] on select "**********" at bounding box center [740, 127] width 122 height 17
select select "*********"
click at [679, 136] on select "**********" at bounding box center [740, 127] width 122 height 17
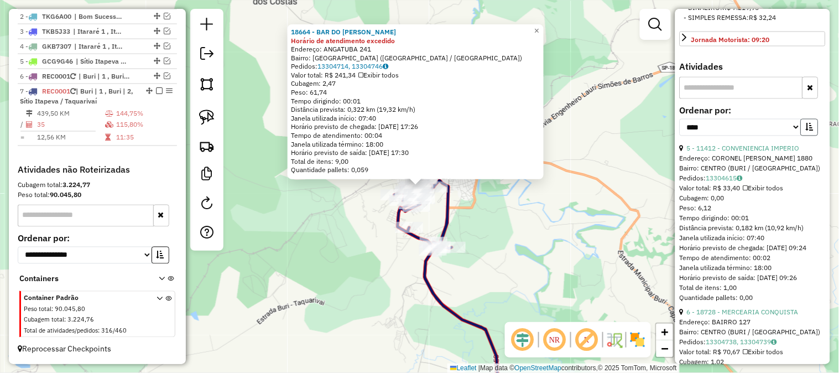
click at [814, 136] on button "button" at bounding box center [809, 127] width 18 height 17
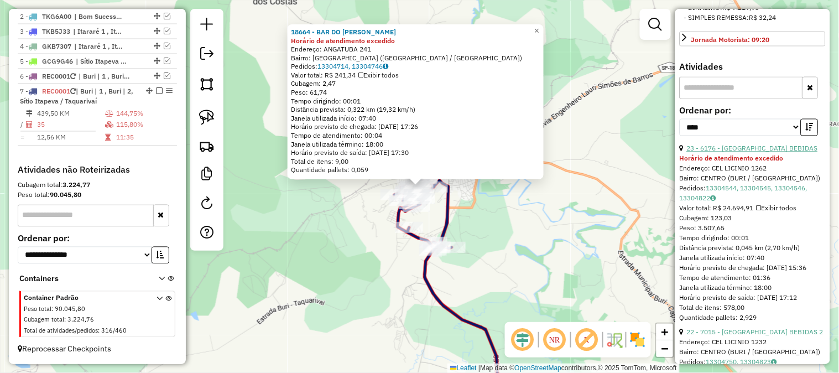
click at [759, 153] on link "23 - 6176 - BARCELONA BEBIDAS" at bounding box center [752, 148] width 131 height 8
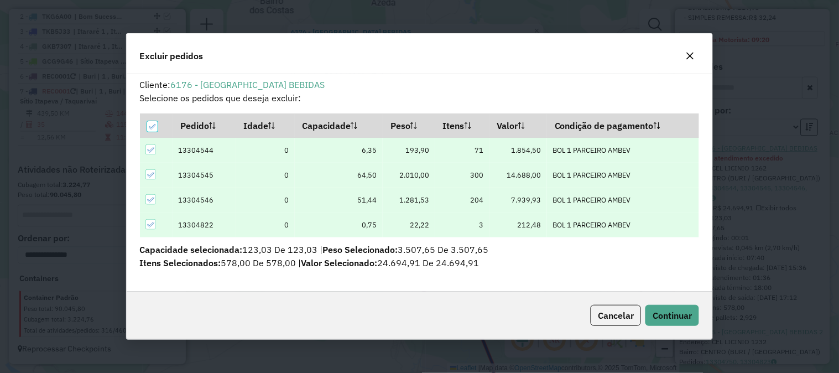
scroll to position [6, 3]
click at [678, 311] on span "Continuar" at bounding box center [671, 315] width 39 height 11
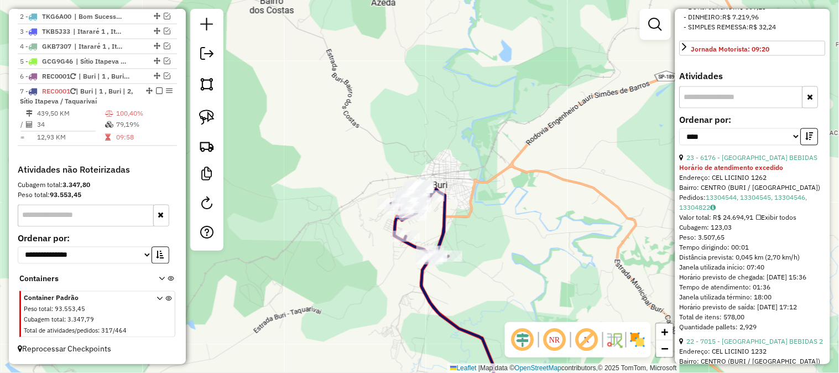
scroll to position [645, 0]
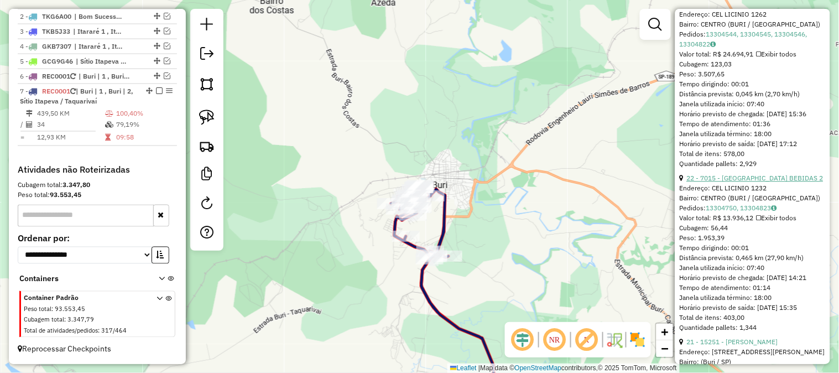
click at [756, 182] on link "22 - 7015 - BARCELONA BEBIDAS 2" at bounding box center [755, 178] width 137 height 8
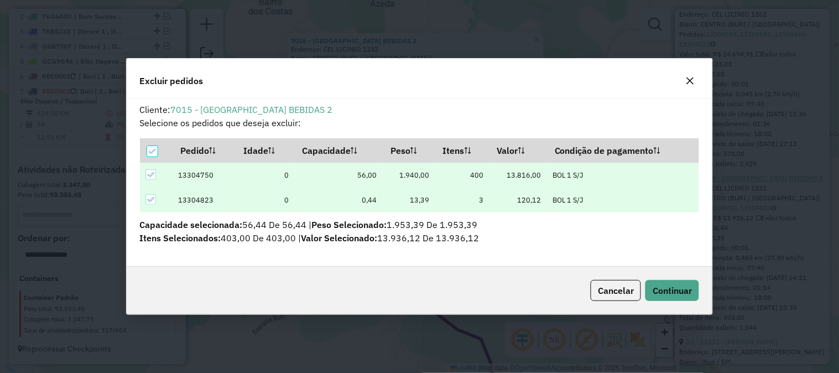
scroll to position [6, 3]
click at [675, 294] on span "Continuar" at bounding box center [671, 290] width 39 height 11
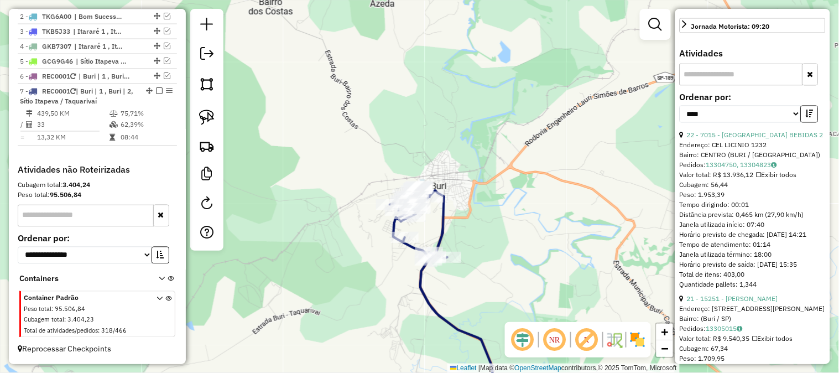
scroll to position [533, 0]
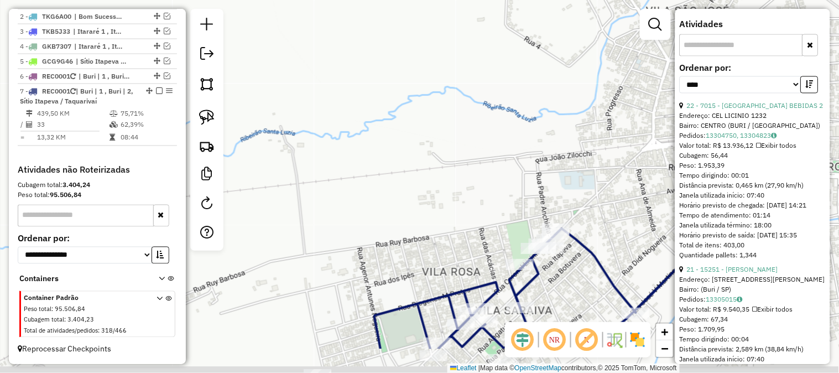
drag, startPoint x: 495, startPoint y: 268, endPoint x: 489, endPoint y: 178, distance: 90.3
click at [425, 156] on div "Janela de atendimento Grade de atendimento Capacidade Transportadoras Veículos …" at bounding box center [419, 186] width 839 height 373
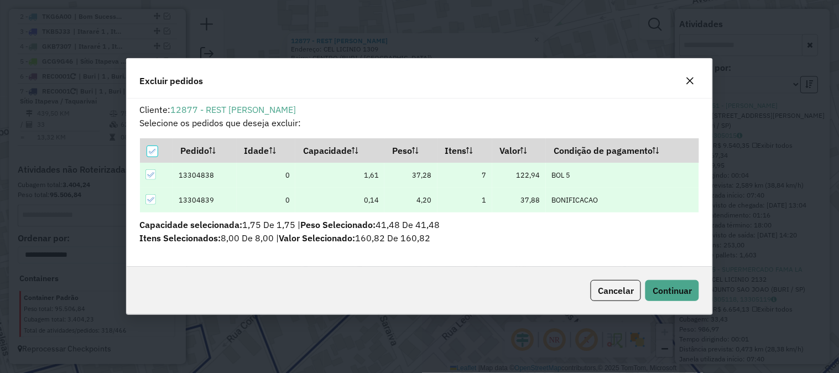
scroll to position [0, 0]
click at [681, 293] on span "Continuar" at bounding box center [671, 290] width 39 height 11
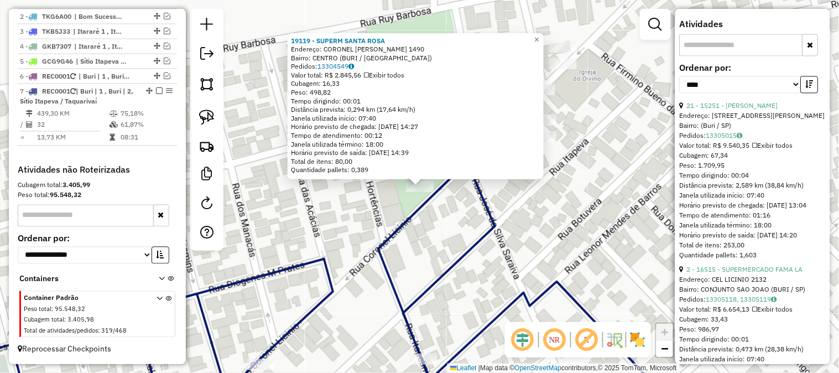
drag, startPoint x: 466, startPoint y: 237, endPoint x: 412, endPoint y: 214, distance: 58.0
click at [419, 217] on div "19119 - SUPERM SANTA ROSA Endereço: CORONEL LICINIO 1490 Bairro: CENTRO (BURI /…" at bounding box center [419, 186] width 839 height 373
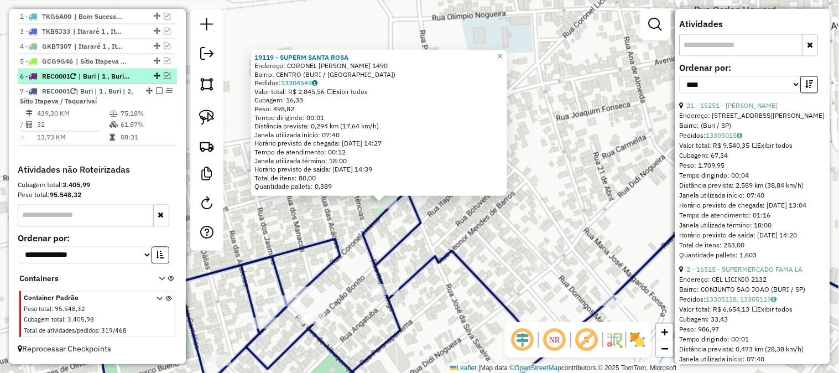
click at [164, 73] on em at bounding box center [167, 75] width 7 height 7
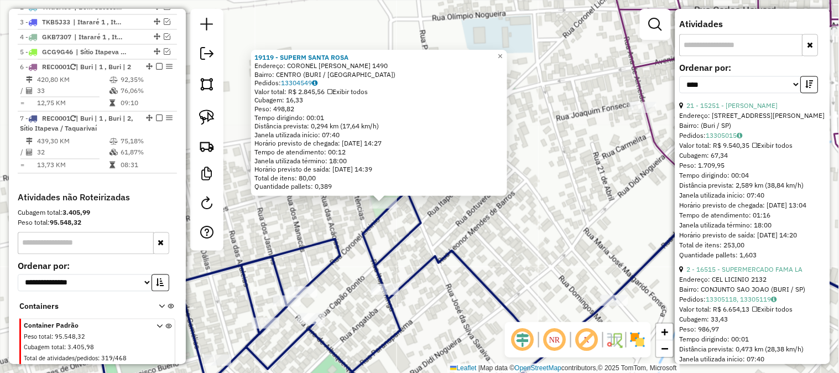
scroll to position [454, 0]
drag, startPoint x: 467, startPoint y: 249, endPoint x: 402, endPoint y: 197, distance: 83.3
click at [402, 199] on div "19119 - SUPERM SANTA ROSA Endereço: CORONEL LICINIO 1490 Bairro: CENTRO (BURI /…" at bounding box center [419, 186] width 839 height 373
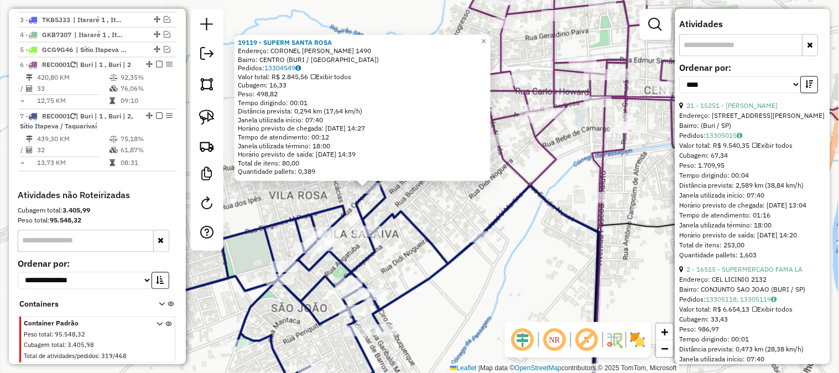
click at [524, 239] on div "19119 - SUPERM SANTA ROSA Endereço: CORONEL LICINIO 1490 Bairro: CENTRO (BURI /…" at bounding box center [419, 186] width 839 height 373
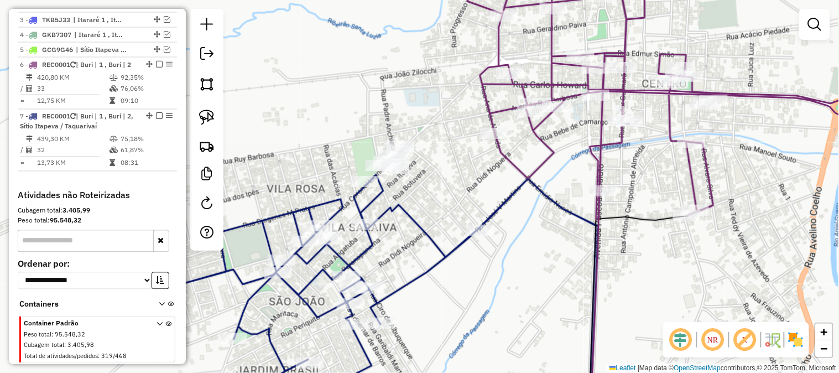
drag, startPoint x: 552, startPoint y: 266, endPoint x: 521, endPoint y: 223, distance: 52.8
click at [522, 223] on div "Janela de atendimento Grade de atendimento Capacidade Transportadoras Veículos …" at bounding box center [419, 186] width 839 height 373
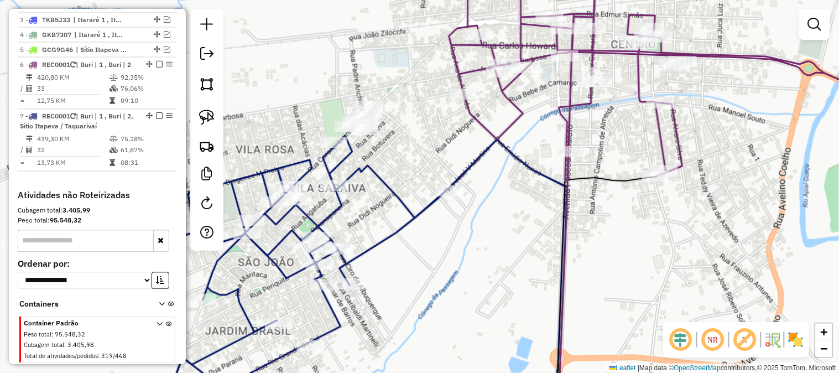
drag, startPoint x: 516, startPoint y: 235, endPoint x: 475, endPoint y: 194, distance: 58.2
click at [475, 195] on div "Janela de atendimento Grade de atendimento Capacidade Transportadoras Veículos …" at bounding box center [419, 186] width 839 height 373
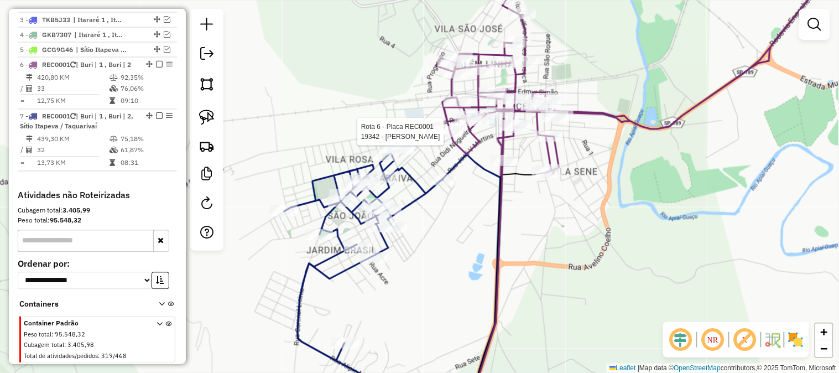
select select "*********"
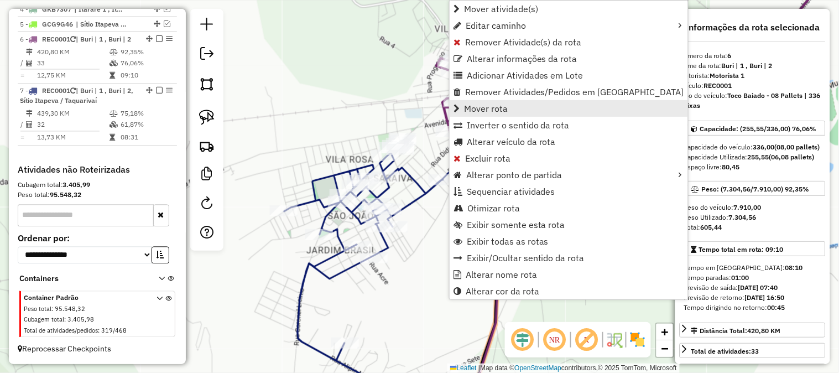
scroll to position [499, 0]
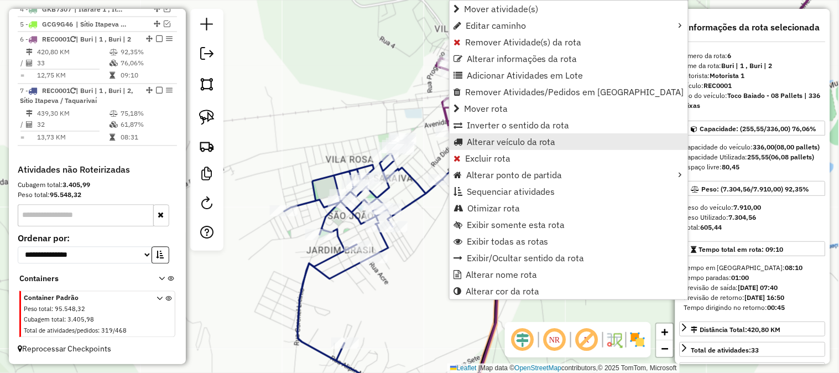
click at [516, 140] on span "Alterar veículo da rota" at bounding box center [511, 141] width 89 height 9
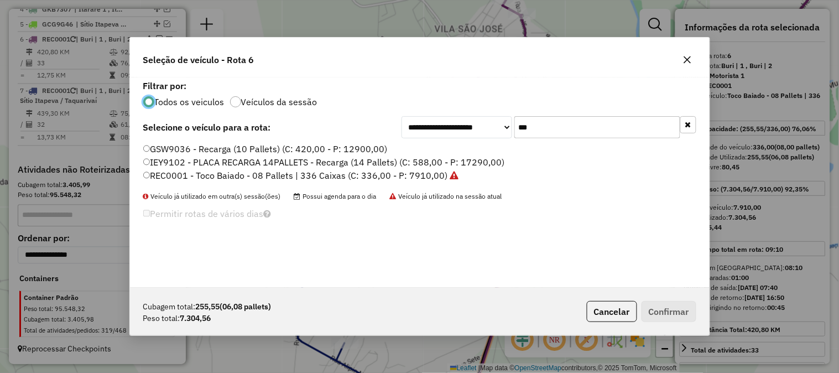
scroll to position [6, 3]
drag, startPoint x: 543, startPoint y: 129, endPoint x: 472, endPoint y: 119, distance: 71.9
click at [472, 119] on div "**********" at bounding box center [548, 127] width 295 height 22
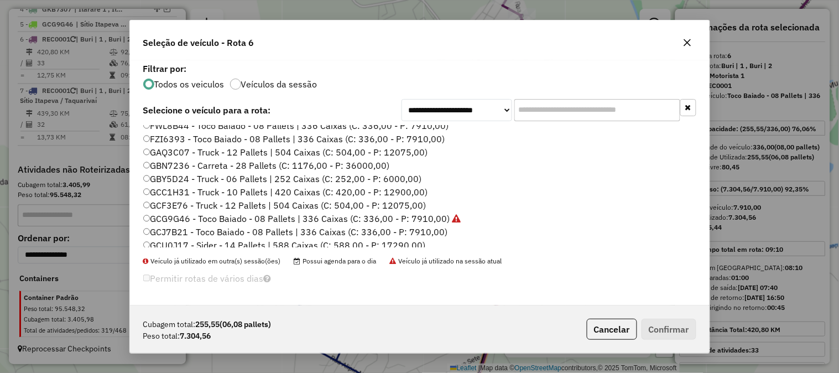
scroll to position [81, 0]
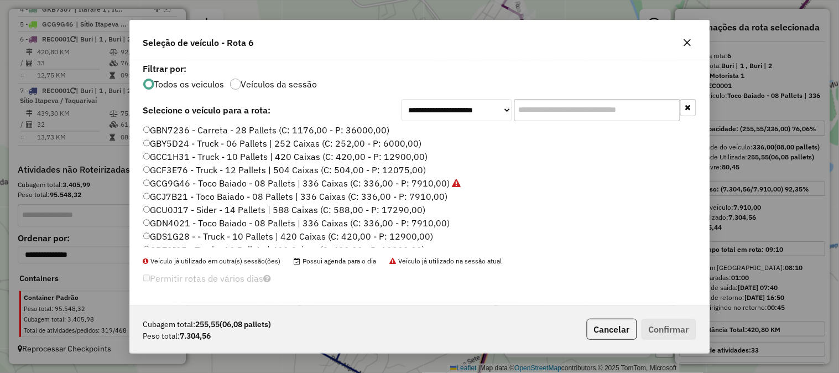
click at [432, 193] on label "GCJ7B21 - Toco Baiado - 08 Pallets | 336 Caixas (C: 336,00 - P: 7910,00)" at bounding box center [295, 196] width 305 height 13
click at [686, 332] on button "Confirmar" at bounding box center [668, 328] width 55 height 21
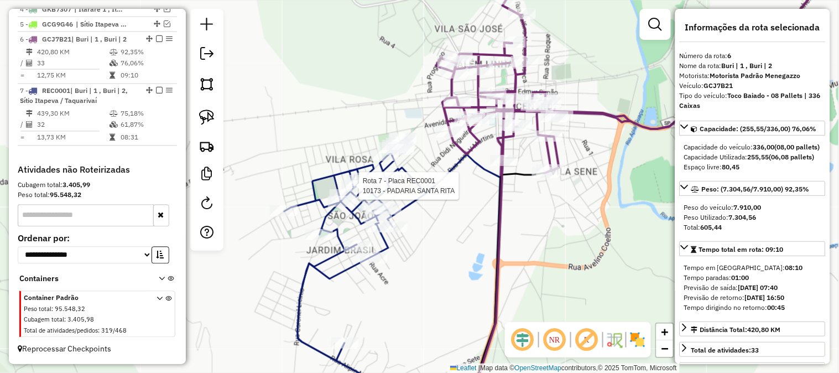
scroll to position [489, 0]
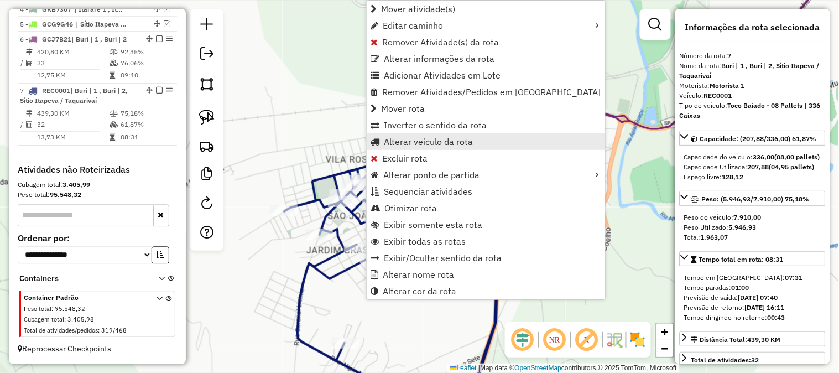
click at [443, 144] on span "Alterar veículo da rota" at bounding box center [428, 141] width 89 height 9
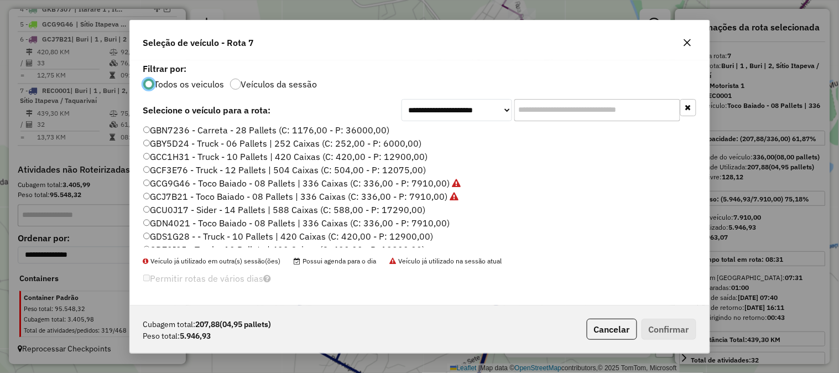
scroll to position [164, 0]
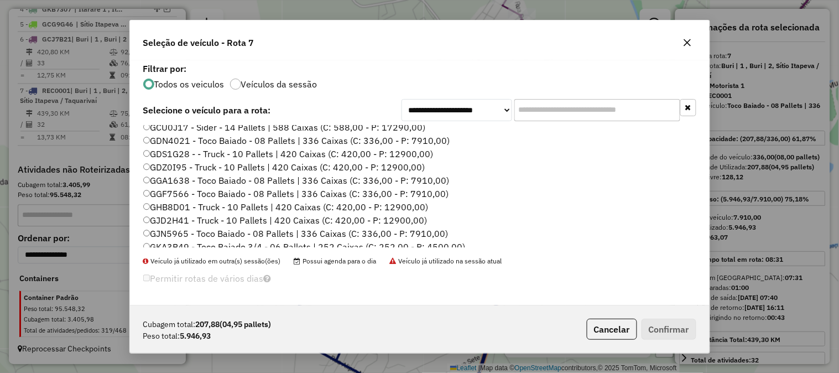
click at [432, 138] on label "GDN4021 - Toco Baiado - 08 Pallets | 336 Caixas (C: 336,00 - P: 7910,00)" at bounding box center [296, 140] width 307 height 13
click at [674, 325] on button "Confirmar" at bounding box center [668, 328] width 55 height 21
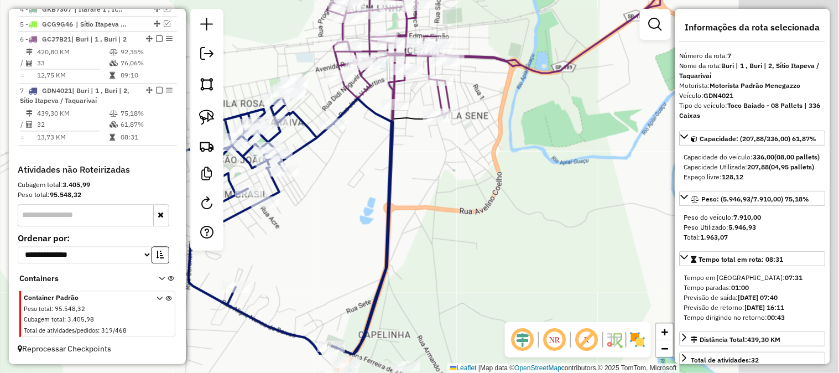
drag, startPoint x: 567, startPoint y: 239, endPoint x: 456, endPoint y: 167, distance: 131.9
click at [461, 172] on div "Janela de atendimento Grade de atendimento Capacidade Transportadoras Veículos …" at bounding box center [419, 186] width 839 height 373
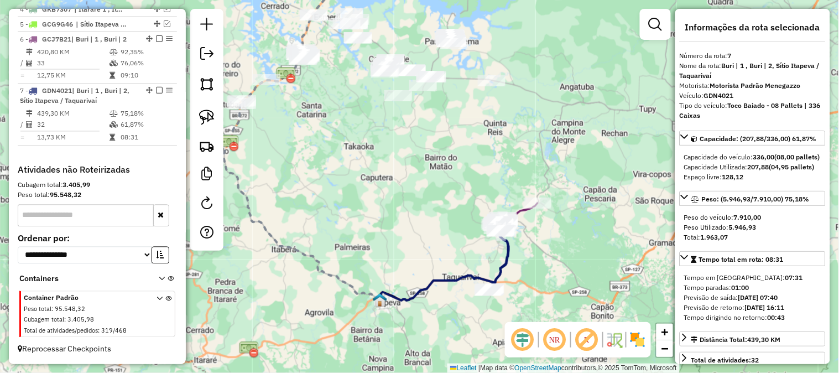
drag, startPoint x: 402, startPoint y: 264, endPoint x: 478, endPoint y: 155, distance: 132.5
click at [474, 163] on div "Janela de atendimento Grade de atendimento Capacidade Transportadoras Veículos …" at bounding box center [419, 186] width 839 height 373
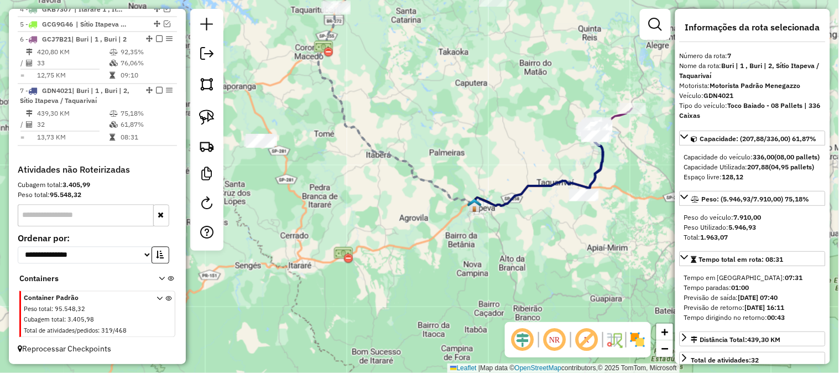
drag, startPoint x: 436, startPoint y: 188, endPoint x: 492, endPoint y: 139, distance: 74.8
click at [474, 139] on icon at bounding box center [396, 72] width 156 height 266
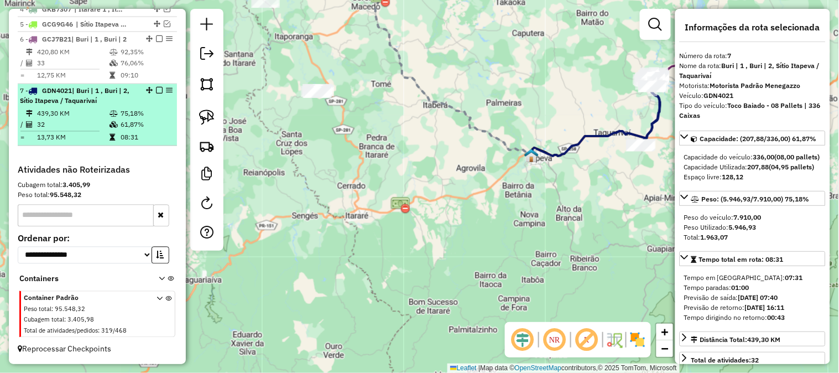
click at [156, 90] on em at bounding box center [159, 90] width 7 height 7
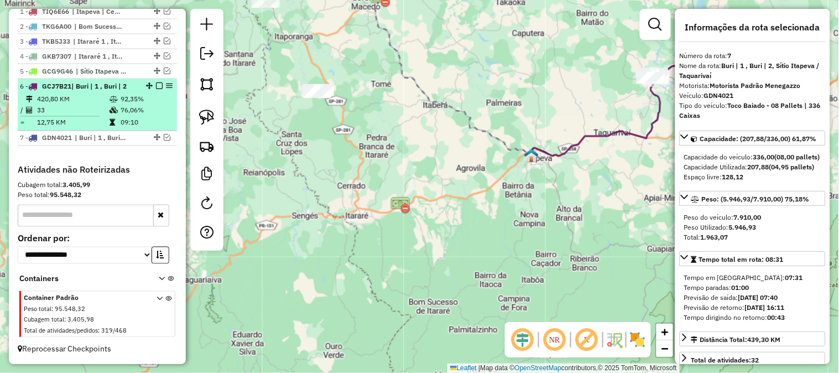
click at [156, 86] on em at bounding box center [159, 85] width 7 height 7
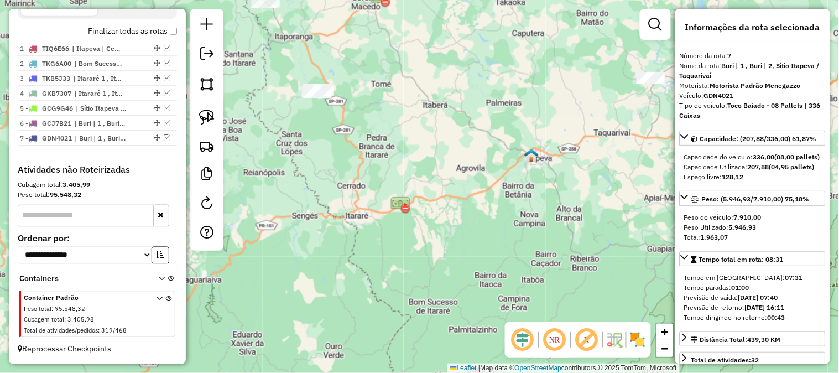
scroll to position [405, 0]
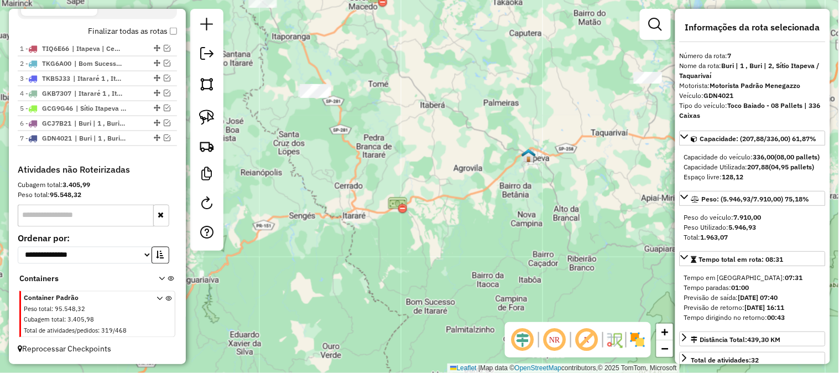
drag, startPoint x: 465, startPoint y: 188, endPoint x: 395, endPoint y: 188, distance: 70.8
click at [395, 189] on div "Janela de atendimento Grade de atendimento Capacidade Transportadoras Veículos …" at bounding box center [419, 186] width 839 height 373
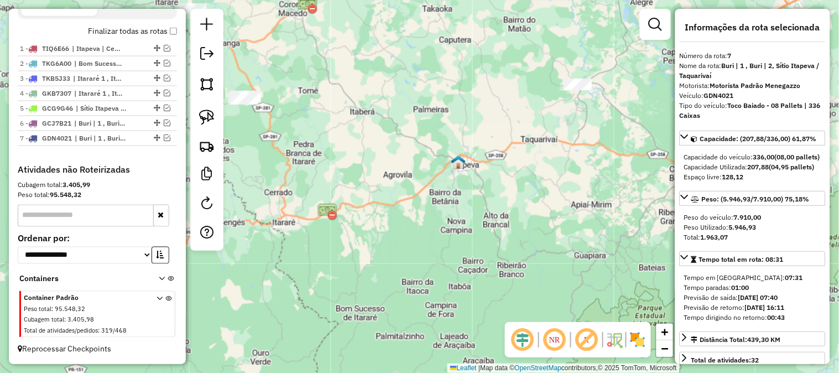
drag, startPoint x: 545, startPoint y: 185, endPoint x: 535, endPoint y: 207, distance: 24.2
click at [535, 207] on div "Janela de atendimento Grade de atendimento Capacidade Transportadoras Veículos …" at bounding box center [419, 186] width 839 height 373
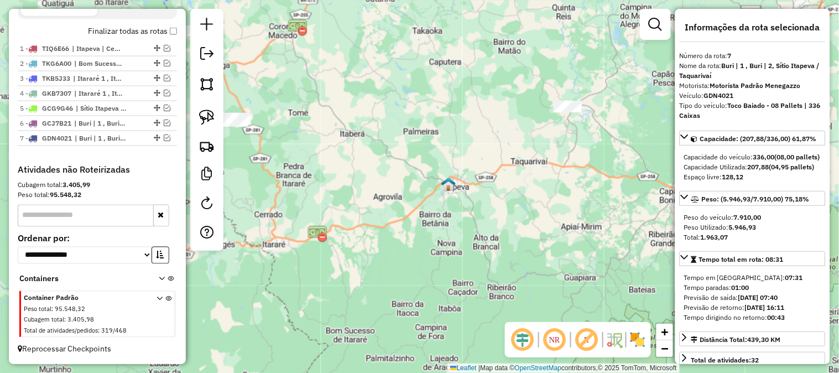
drag, startPoint x: 582, startPoint y: 169, endPoint x: 579, endPoint y: 130, distance: 39.4
click at [551, 124] on div "Janela de atendimento Grade de atendimento Capacidade Transportadoras Veículos …" at bounding box center [419, 186] width 839 height 373
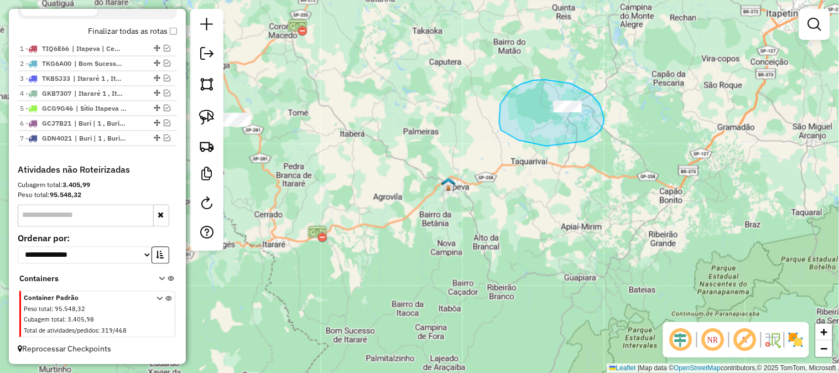
drag, startPoint x: 604, startPoint y: 116, endPoint x: 559, endPoint y: 146, distance: 53.7
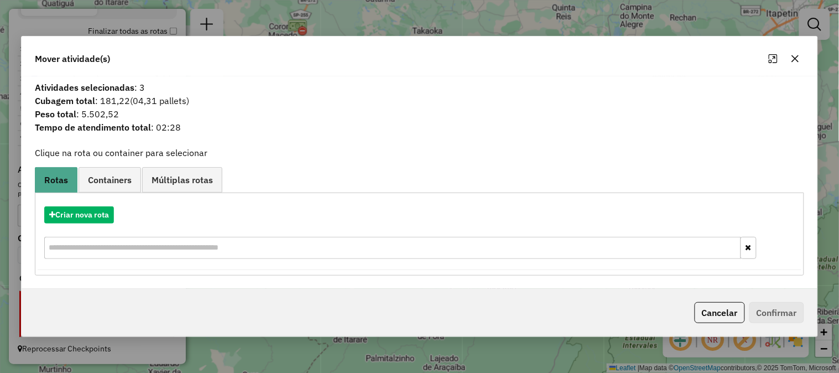
click at [791, 60] on icon "button" at bounding box center [794, 58] width 9 height 9
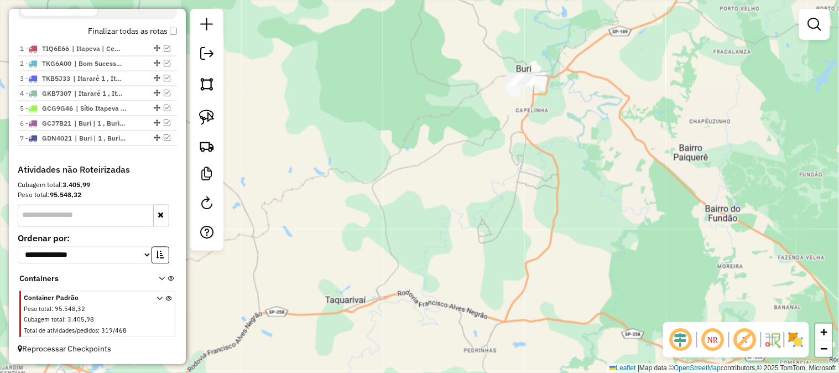
drag, startPoint x: 573, startPoint y: 101, endPoint x: 551, endPoint y: 157, distance: 60.6
click at [551, 156] on div "Janela de atendimento Grade de atendimento Capacidade Transportadoras Veículos …" at bounding box center [419, 186] width 839 height 373
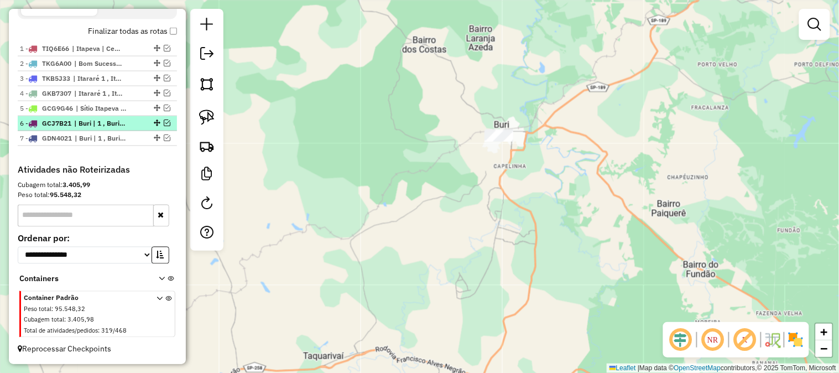
click at [164, 121] on em at bounding box center [167, 122] width 7 height 7
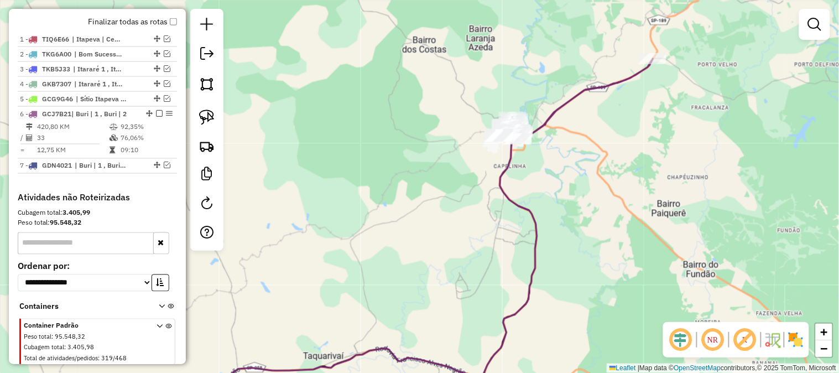
scroll to position [441, 0]
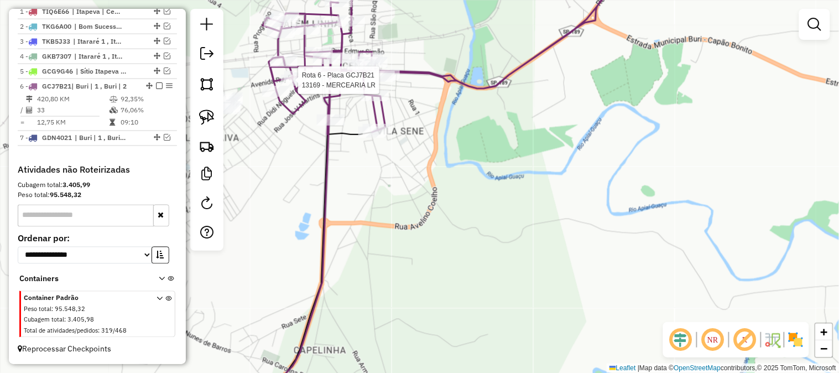
select select "*********"
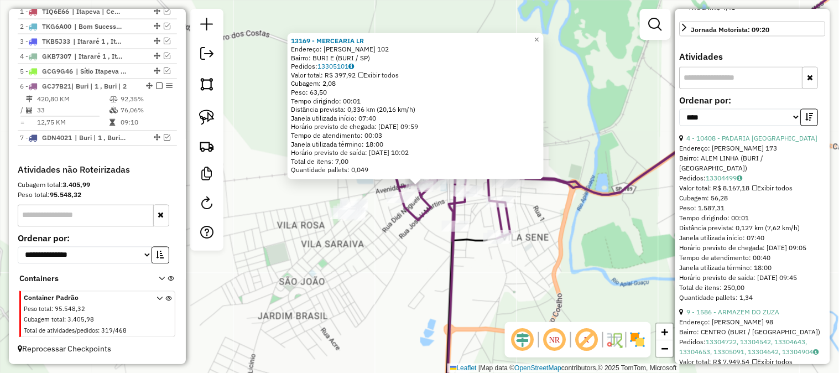
scroll to position [573, 0]
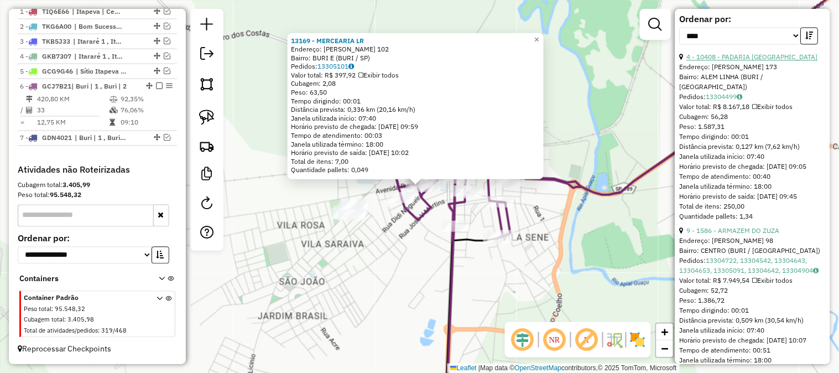
click at [743, 61] on link "4 - 10408 - PADARIA SAO JOSE" at bounding box center [752, 57] width 131 height 8
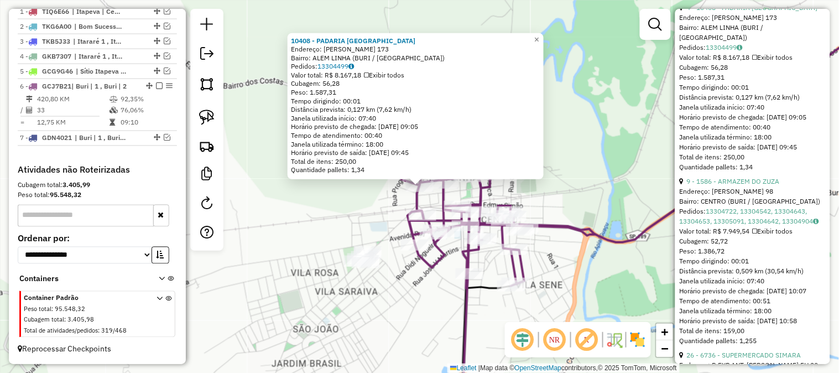
scroll to position [655, 0]
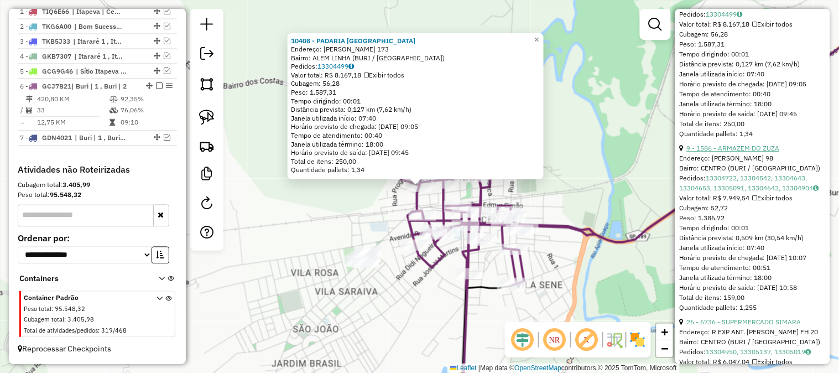
click at [755, 152] on link "9 - 1586 - ARMAZEM DO ZUZA" at bounding box center [733, 148] width 93 height 8
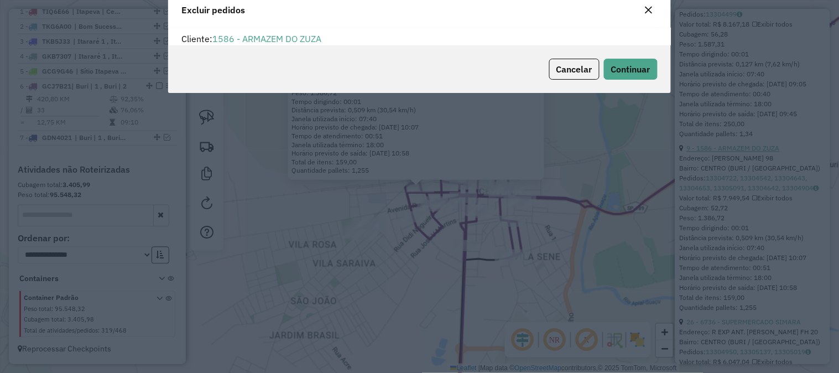
scroll to position [38, 0]
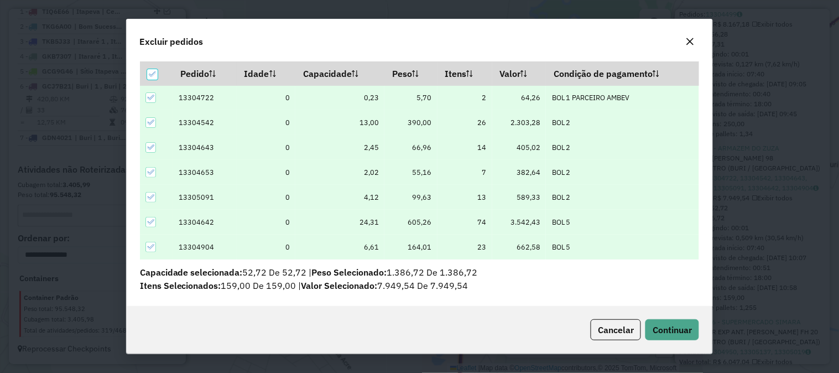
click at [676, 315] on div "Cancelar Continuar" at bounding box center [420, 330] width 586 height 48
click at [679, 324] on span "Continuar" at bounding box center [671, 329] width 39 height 11
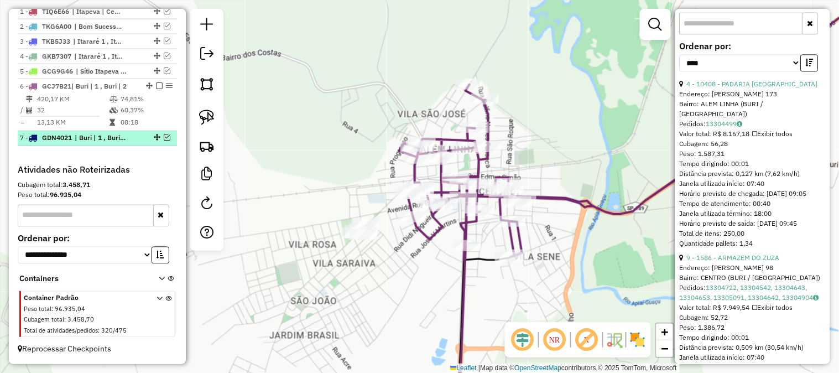
scroll to position [606, 0]
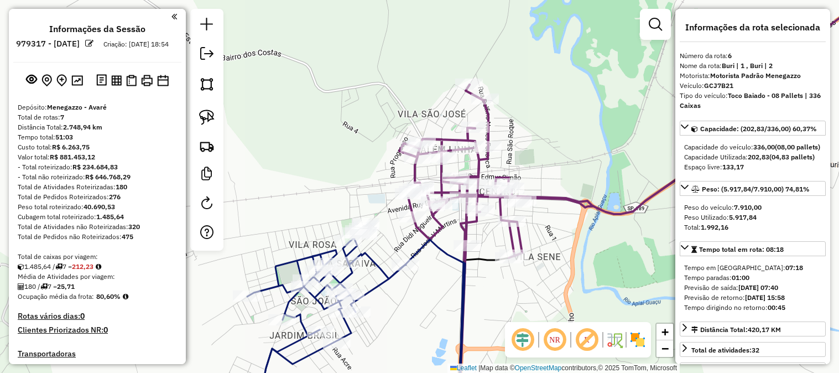
select select "*********"
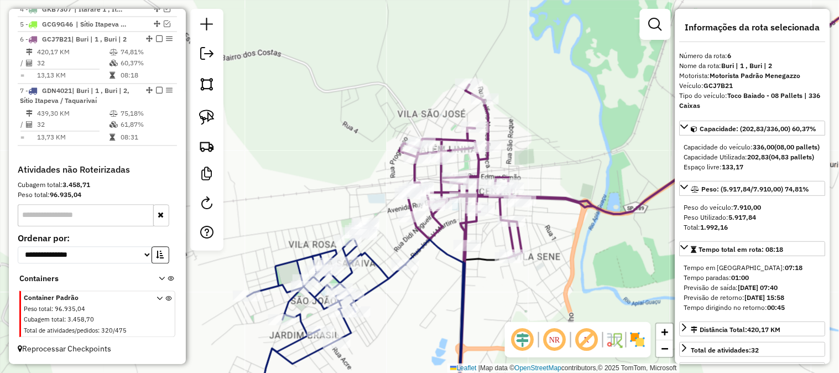
scroll to position [606, 0]
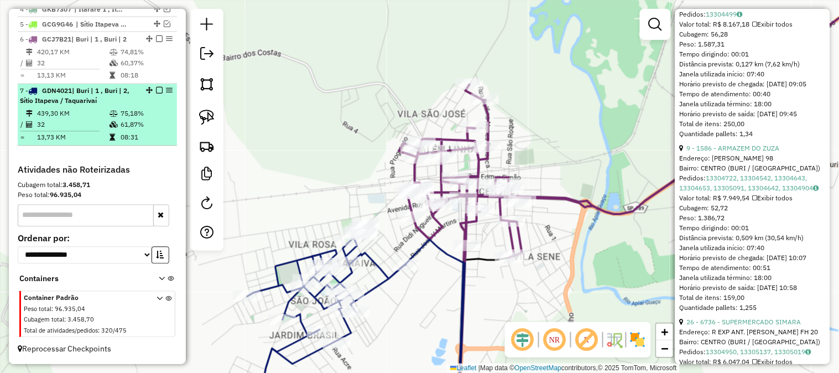
click at [156, 87] on em at bounding box center [159, 90] width 7 height 7
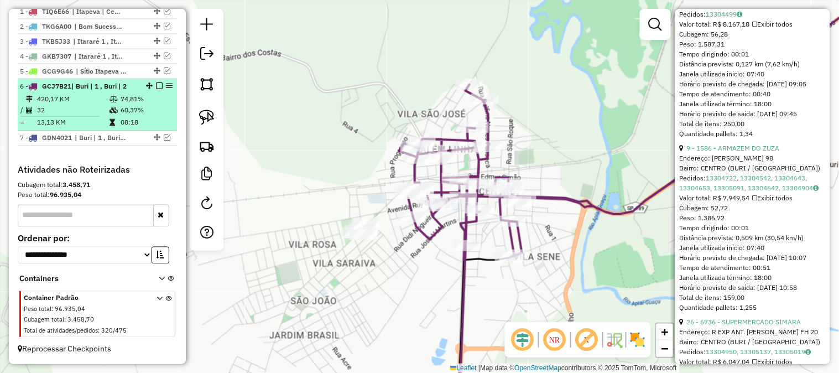
click at [156, 86] on em at bounding box center [159, 85] width 7 height 7
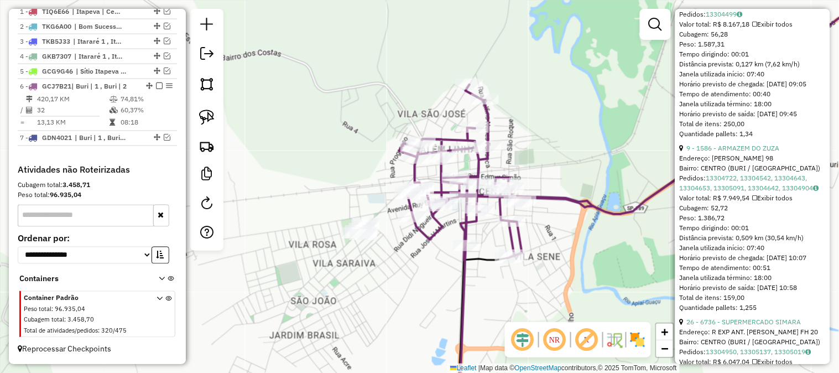
scroll to position [405, 0]
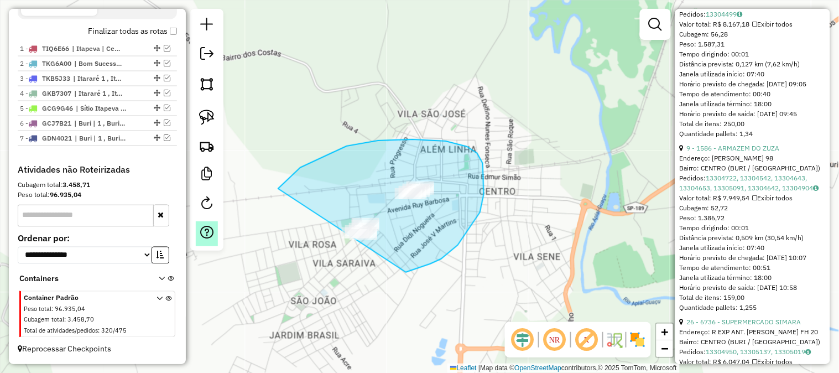
drag, startPoint x: 278, startPoint y: 188, endPoint x: 213, endPoint y: 224, distance: 74.2
click at [213, 224] on hb-router-mapa "Informações da Sessão 979317 - [DATE] Criação: [DATE] 18:54 Depósito: Menegazzo…" at bounding box center [419, 186] width 839 height 373
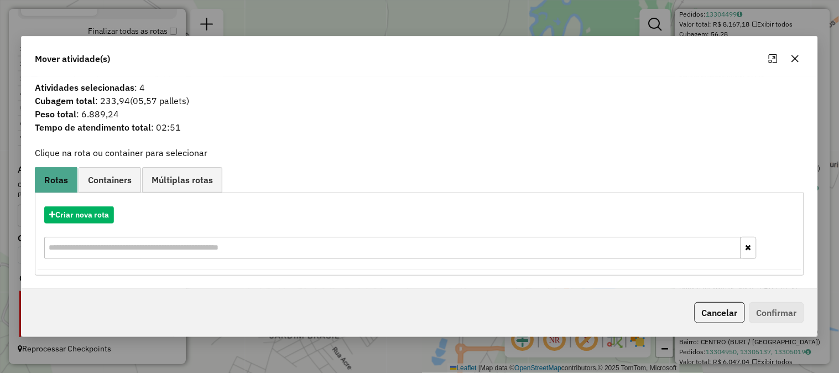
click at [798, 57] on icon "button" at bounding box center [794, 58] width 9 height 9
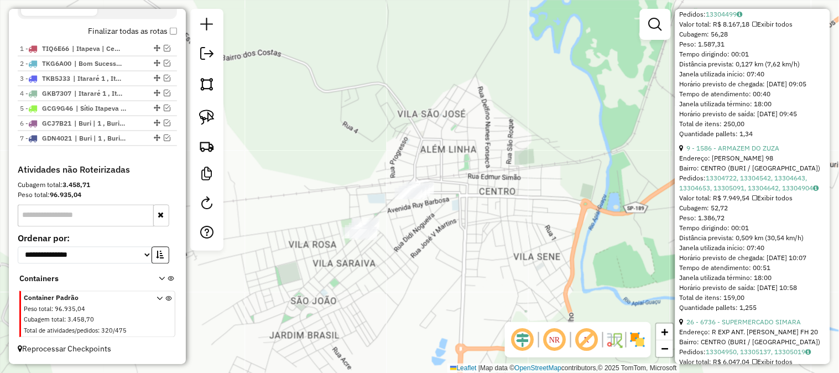
drag, startPoint x: 442, startPoint y: 139, endPoint x: 548, endPoint y: 111, distance: 109.8
click at [546, 112] on div "Janela de atendimento Grade de atendimento Capacidade Transportadoras Veículos …" at bounding box center [419, 186] width 839 height 373
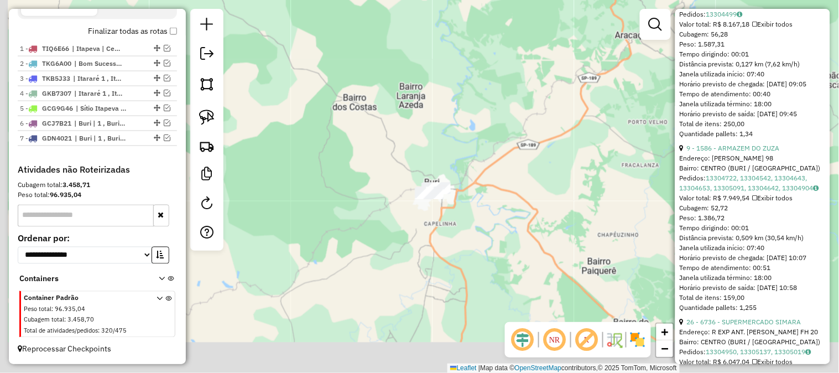
drag, startPoint x: 368, startPoint y: 167, endPoint x: 445, endPoint y: 115, distance: 93.5
click at [419, 128] on div "Janela de atendimento Grade de atendimento Capacidade Transportadoras Veículos …" at bounding box center [419, 186] width 839 height 373
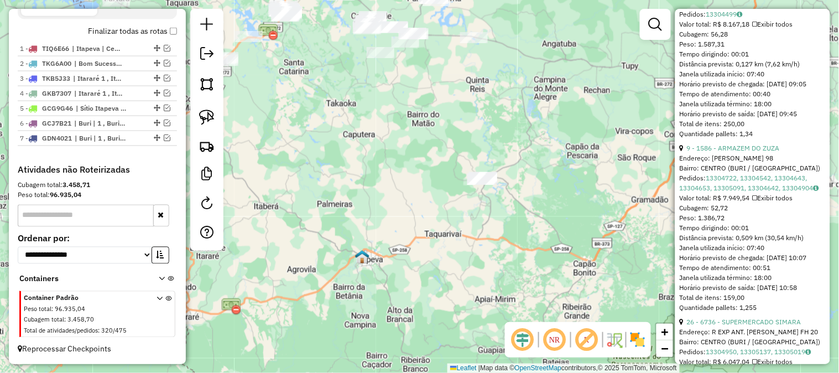
drag, startPoint x: 345, startPoint y: 260, endPoint x: 525, endPoint y: 166, distance: 203.0
click at [523, 173] on div "Janela de atendimento Grade de atendimento Capacidade Transportadoras Veículos …" at bounding box center [419, 186] width 839 height 373
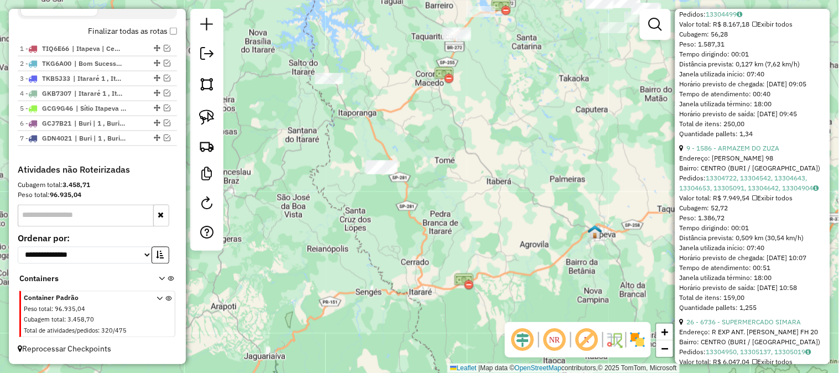
drag, startPoint x: 385, startPoint y: 188, endPoint x: 445, endPoint y: 211, distance: 63.9
click at [456, 253] on div "Janela de atendimento Grade de atendimento Capacidade Transportadoras Veículos …" at bounding box center [419, 186] width 839 height 373
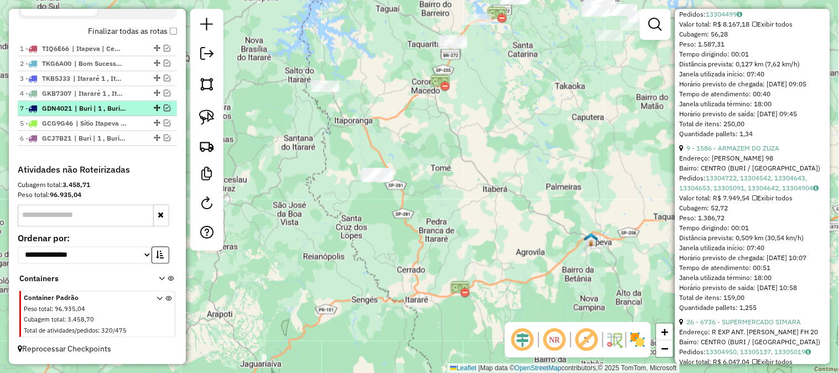
drag, startPoint x: 153, startPoint y: 138, endPoint x: 149, endPoint y: 106, distance: 32.3
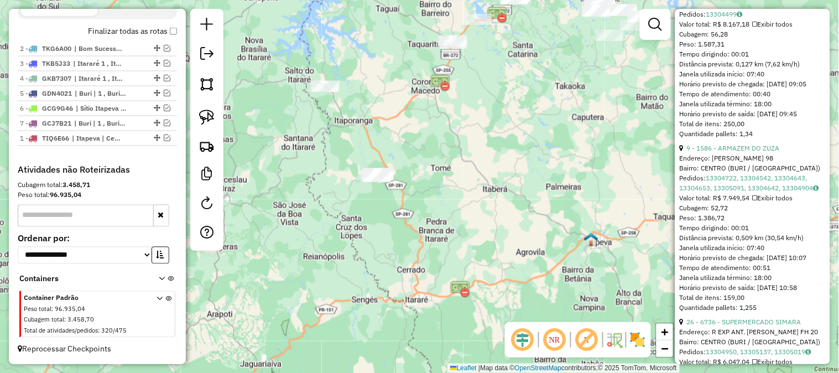
drag, startPoint x: 151, startPoint y: 44, endPoint x: 137, endPoint y: 164, distance: 120.2
drag, startPoint x: 151, startPoint y: 112, endPoint x: 148, endPoint y: 101, distance: 12.1
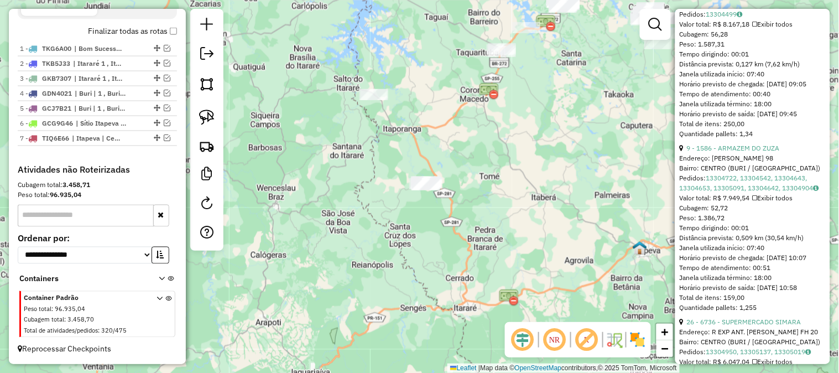
drag, startPoint x: 319, startPoint y: 230, endPoint x: 372, endPoint y: 238, distance: 53.2
click at [372, 238] on div "Janela de atendimento Grade de atendimento Capacidade Transportadoras Veículos …" at bounding box center [419, 186] width 839 height 373
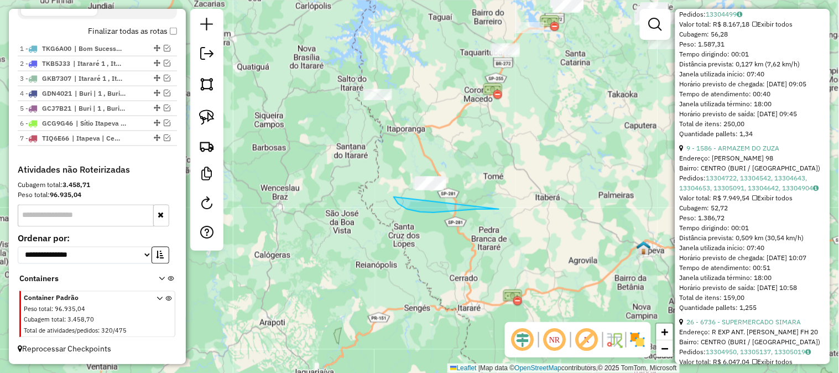
drag, startPoint x: 476, startPoint y: 209, endPoint x: 467, endPoint y: 145, distance: 64.3
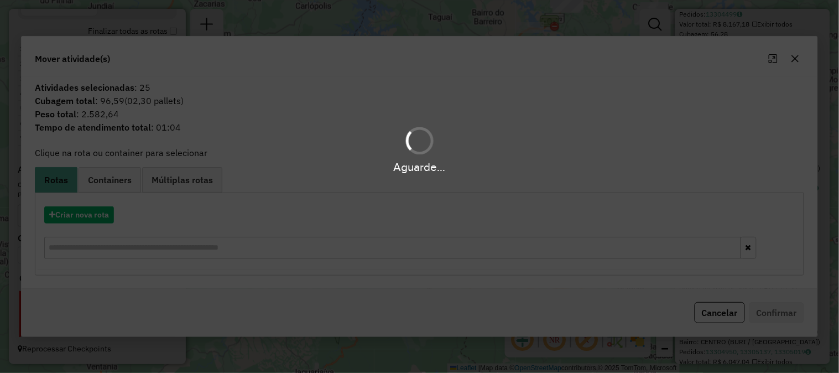
click at [103, 217] on hb-app "Aguarde... Pop-up bloqueado! Seu navegador bloqueou automáticamente a abertura …" at bounding box center [419, 186] width 839 height 373
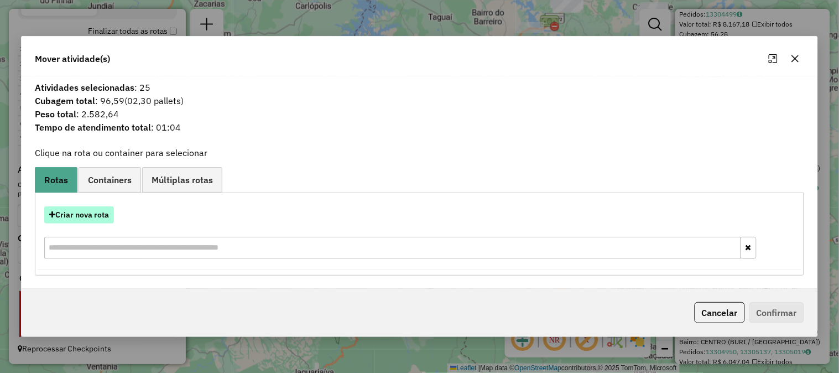
click at [103, 216] on button "Criar nova rota" at bounding box center [79, 214] width 70 height 17
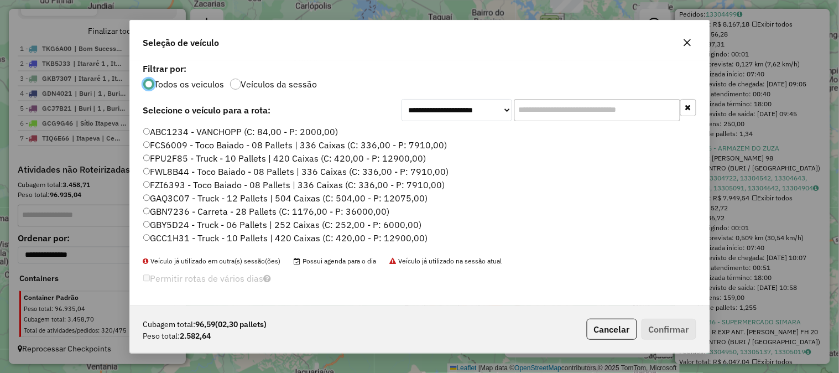
scroll to position [6, 3]
click at [559, 117] on input "text" at bounding box center [597, 110] width 166 height 22
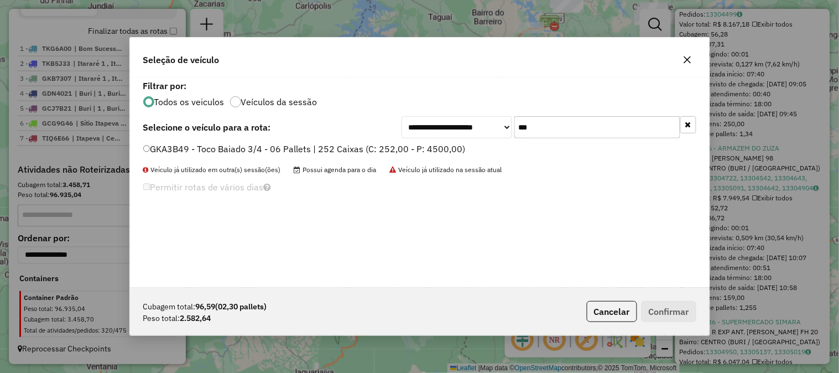
type input "***"
click at [427, 151] on label "GKA3B49 - Toco Baiado 3/4 - 06 Pallets | 252 Caixas (C: 252,00 - P: 4500,00)" at bounding box center [304, 148] width 322 height 13
click at [672, 307] on button "Confirmar" at bounding box center [668, 311] width 55 height 21
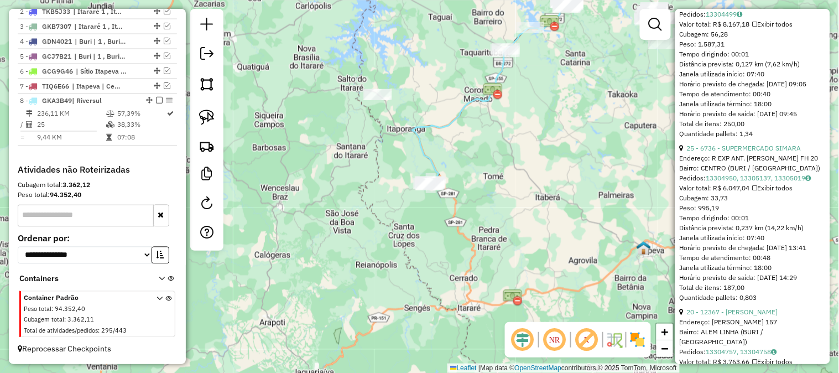
scroll to position [457, 0]
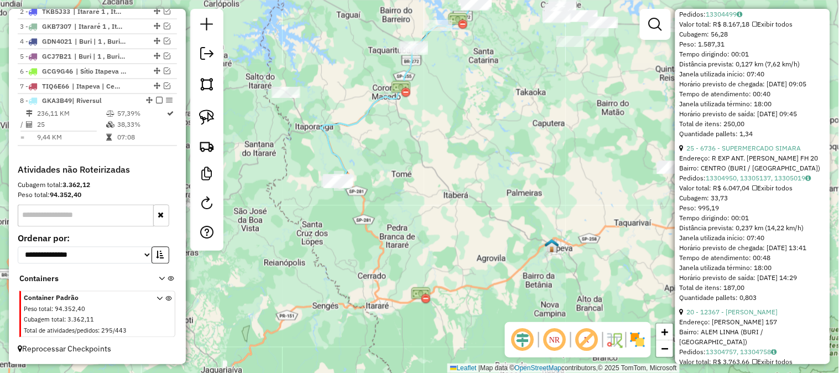
drag, startPoint x: 533, startPoint y: 212, endPoint x: 443, endPoint y: 202, distance: 91.2
click at [457, 208] on div "Janela de atendimento Grade de atendimento Capacidade Transportadoras Veículos …" at bounding box center [419, 186] width 839 height 373
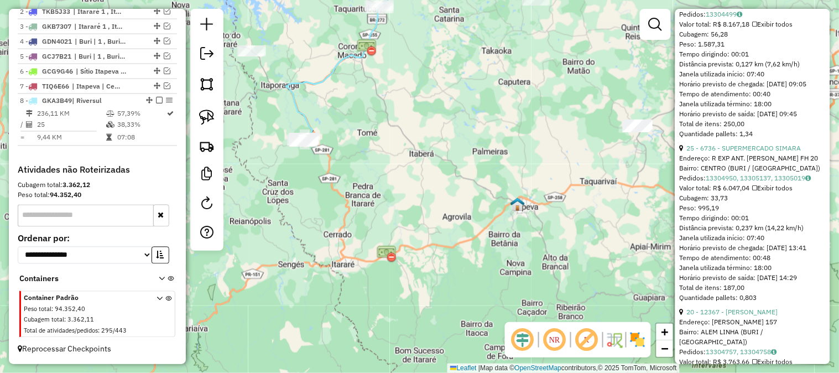
drag, startPoint x: 425, startPoint y: 231, endPoint x: 389, endPoint y: 149, distance: 89.1
click at [389, 158] on div "Janela de atendimento Grade de atendimento Capacidade Transportadoras Veículos …" at bounding box center [419, 186] width 839 height 373
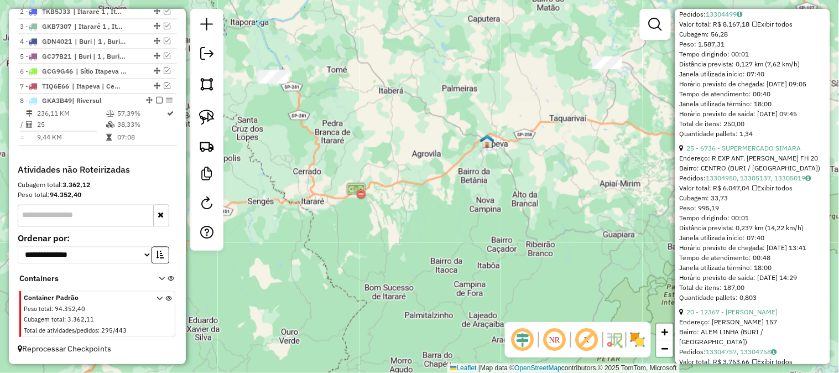
drag, startPoint x: 503, startPoint y: 217, endPoint x: 466, endPoint y: 182, distance: 50.8
click at [466, 182] on div "Janela de atendimento Grade de atendimento Capacidade Transportadoras Veículos …" at bounding box center [419, 186] width 839 height 373
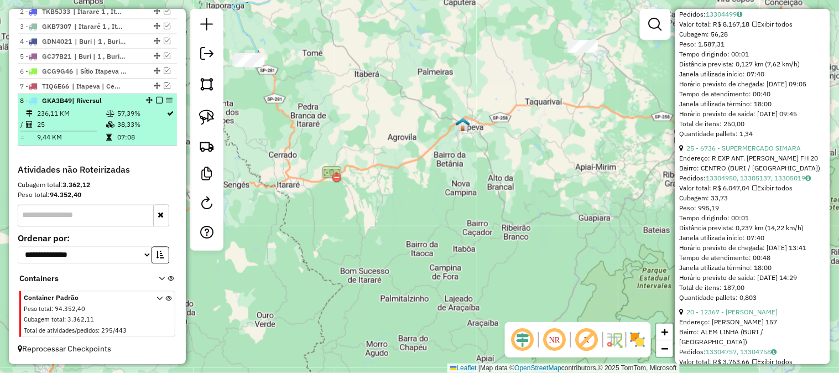
click at [156, 99] on em at bounding box center [159, 100] width 7 height 7
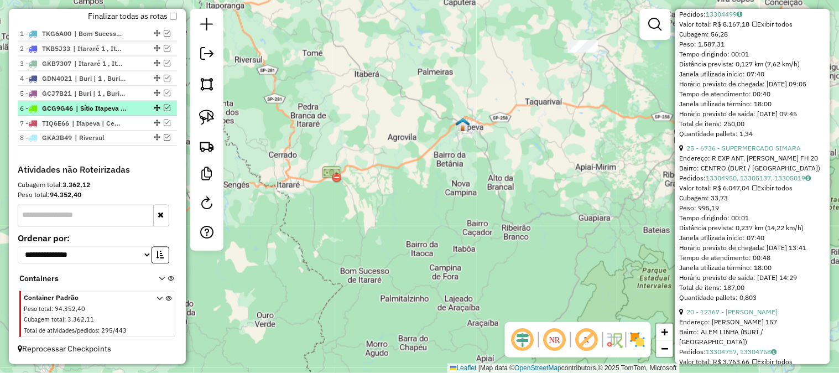
scroll to position [420, 0]
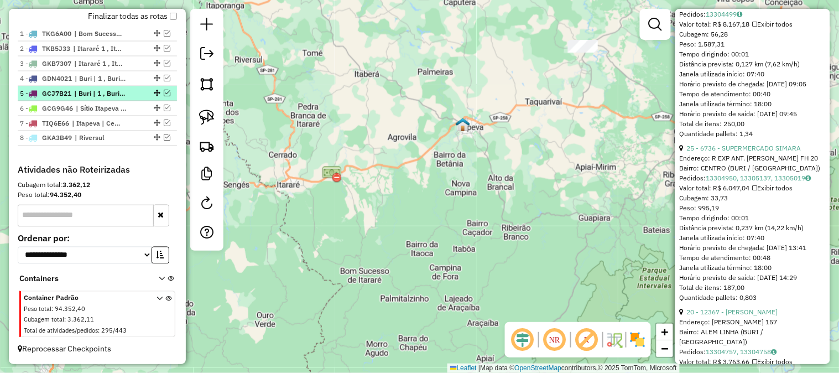
click at [164, 93] on em at bounding box center [167, 93] width 7 height 7
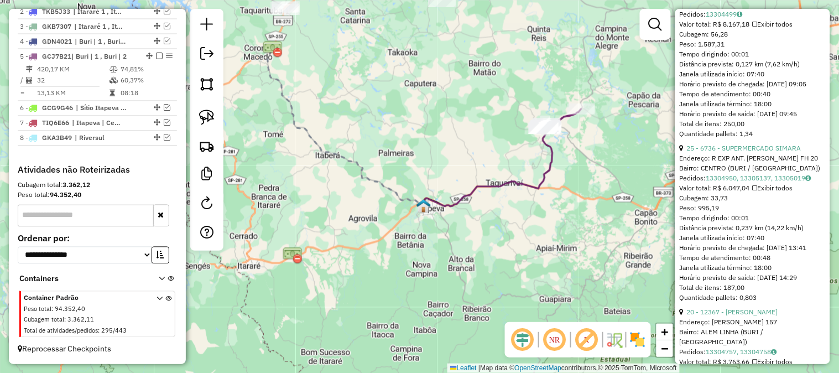
drag, startPoint x: 622, startPoint y: 82, endPoint x: 609, endPoint y: 114, distance: 35.0
click at [591, 144] on div "Janela de atendimento Grade de atendimento Capacidade Transportadoras Veículos …" at bounding box center [419, 186] width 839 height 373
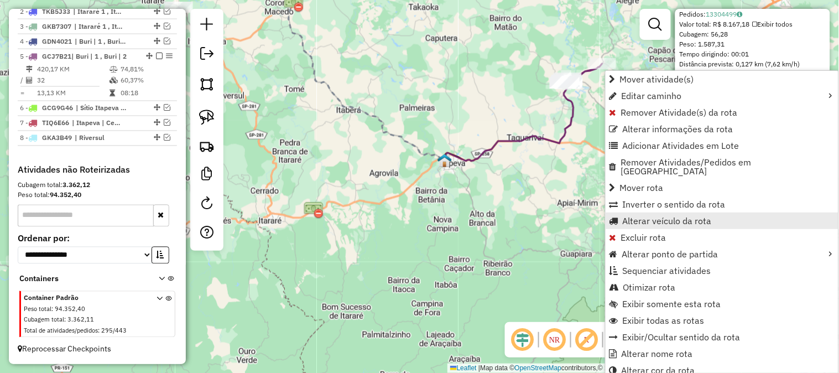
click at [687, 216] on span "Alterar veículo da rota" at bounding box center [666, 220] width 89 height 9
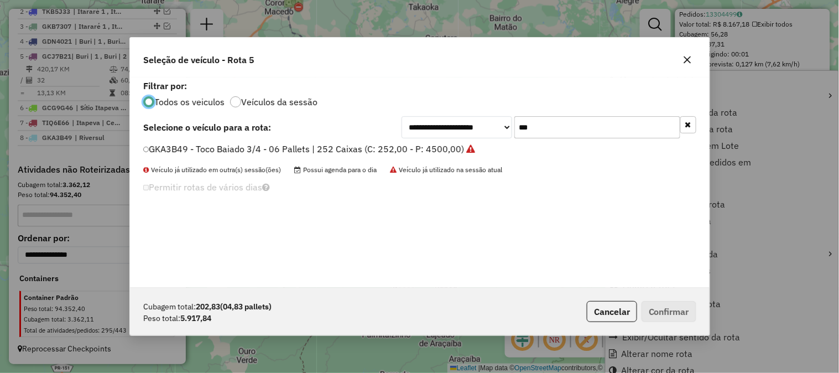
scroll to position [6, 3]
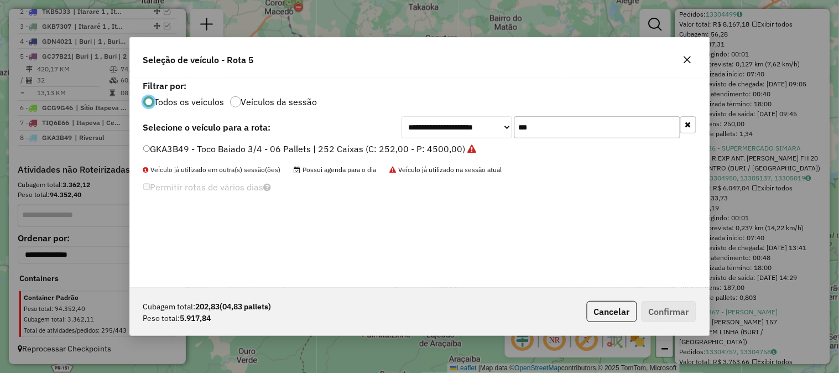
drag, startPoint x: 500, startPoint y: 121, endPoint x: 485, endPoint y: 120, distance: 14.9
click at [489, 120] on div "**********" at bounding box center [548, 127] width 295 height 22
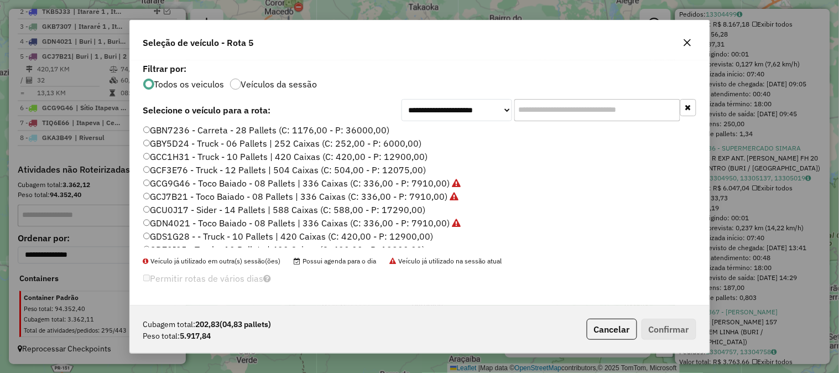
scroll to position [164, 0]
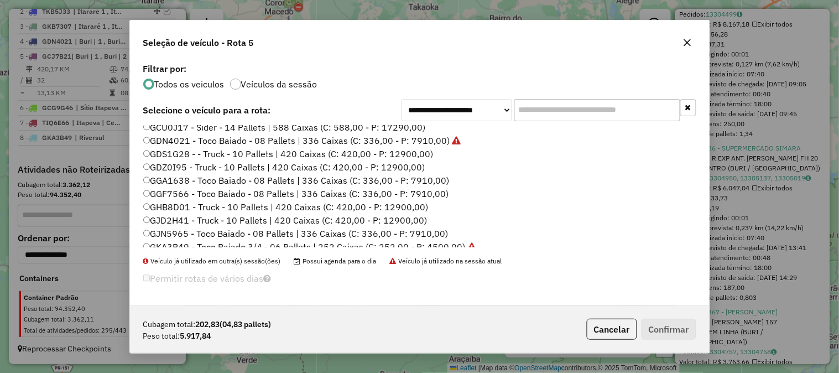
click at [429, 179] on label "GGA1638 - Toco Baiado - 08 Pallets | 336 Caixas (C: 336,00 - P: 7910,00)" at bounding box center [296, 180] width 306 height 13
click at [654, 322] on button "Confirmar" at bounding box center [668, 328] width 55 height 21
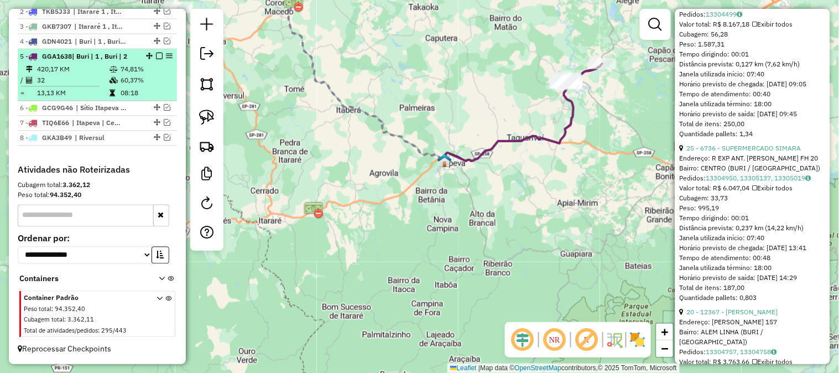
click at [156, 54] on em at bounding box center [159, 56] width 7 height 7
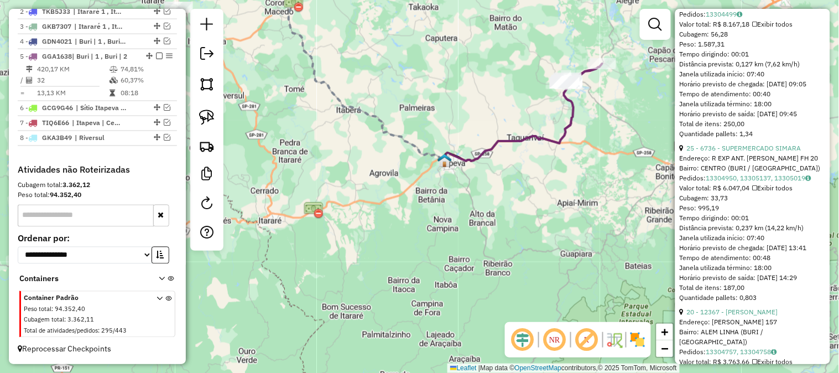
scroll to position [420, 0]
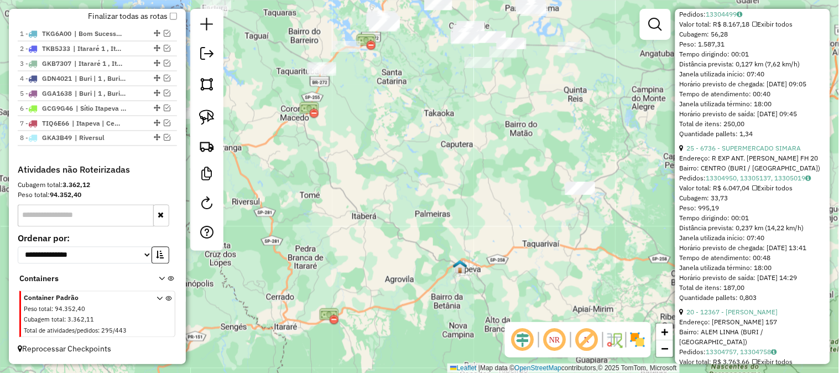
drag, startPoint x: 347, startPoint y: 109, endPoint x: 491, endPoint y: 319, distance: 254.1
click at [490, 321] on div "Janela de atendimento Grade de atendimento Capacidade Transportadoras Veículos …" at bounding box center [419, 186] width 839 height 373
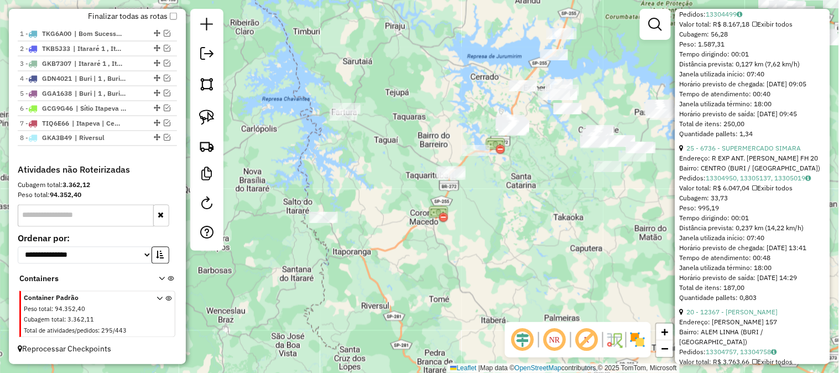
drag, startPoint x: 473, startPoint y: 221, endPoint x: 467, endPoint y: 247, distance: 26.8
click at [467, 247] on div "Janela de atendimento Grade de atendimento Capacidade Transportadoras Veículos …" at bounding box center [419, 186] width 839 height 373
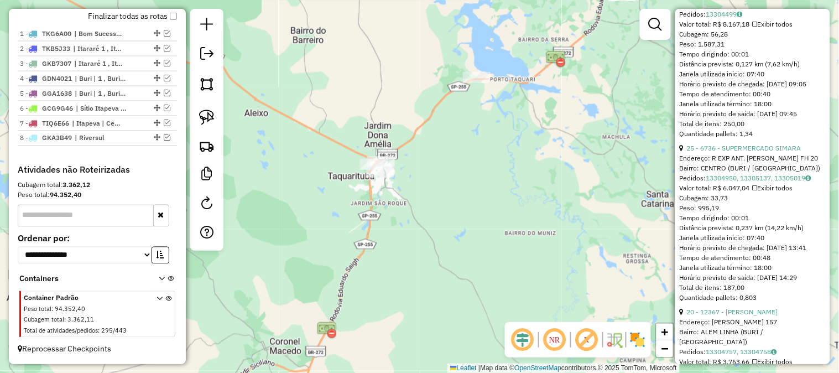
drag, startPoint x: 435, startPoint y: 159, endPoint x: 438, endPoint y: 227, distance: 68.1
click at [440, 227] on div "Janela de atendimento Grade de atendimento Capacidade Transportadoras Veículos …" at bounding box center [419, 186] width 839 height 373
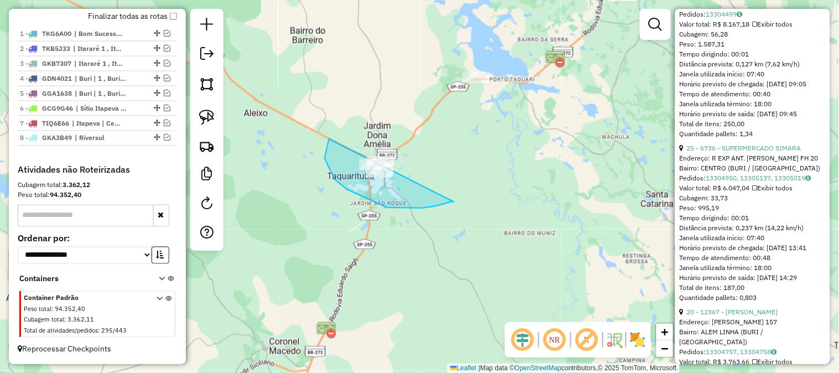
drag, startPoint x: 454, startPoint y: 202, endPoint x: 402, endPoint y: 111, distance: 104.7
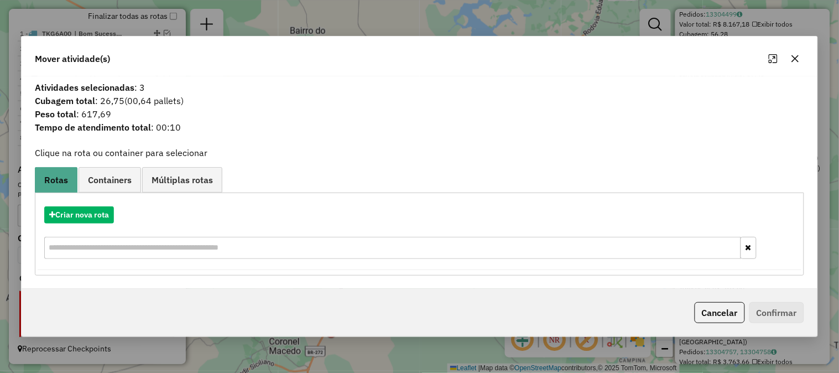
click at [799, 61] on icon "button" at bounding box center [794, 58] width 9 height 9
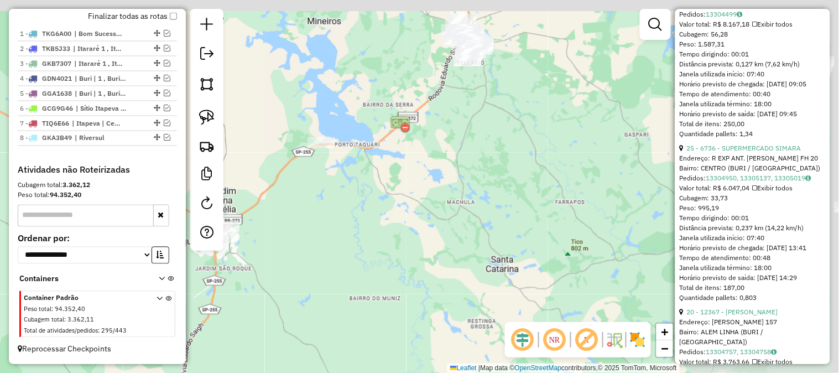
drag, startPoint x: 625, startPoint y: 146, endPoint x: 428, endPoint y: 247, distance: 220.8
click at [431, 249] on div "Janela de atendimento Grade de atendimento Capacidade Transportadoras Veículos …" at bounding box center [419, 186] width 839 height 373
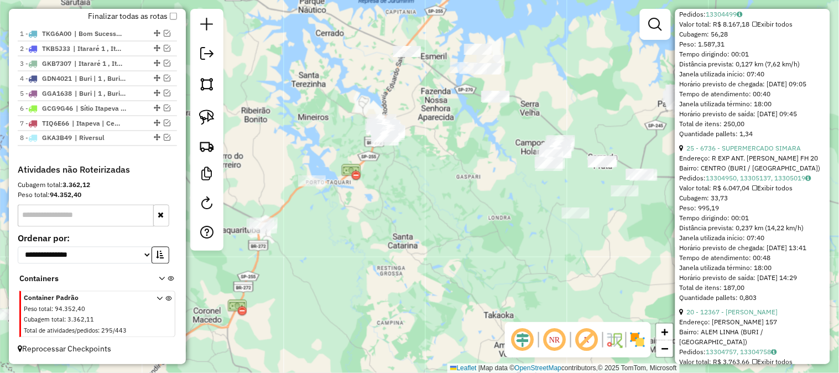
drag, startPoint x: 448, startPoint y: 188, endPoint x: 394, endPoint y: 128, distance: 81.0
click at [396, 131] on div "Janela de atendimento Grade de atendimento Capacidade Transportadoras Veículos …" at bounding box center [419, 186] width 839 height 373
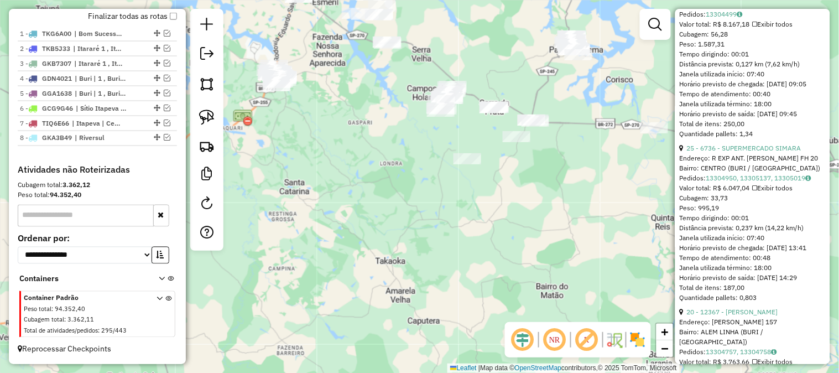
drag, startPoint x: 427, startPoint y: 213, endPoint x: 373, endPoint y: 266, distance: 76.2
click at [365, 271] on div "Janela de atendimento Grade de atendimento Capacidade Transportadoras Veículos …" at bounding box center [419, 186] width 839 height 373
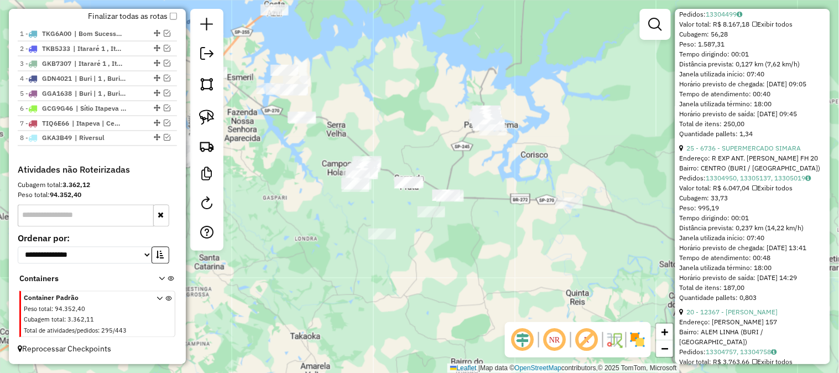
drag, startPoint x: 553, startPoint y: 211, endPoint x: 468, endPoint y: 303, distance: 125.2
click at [468, 303] on div "Janela de atendimento Grade de atendimento Capacidade Transportadoras Veículos …" at bounding box center [419, 186] width 839 height 373
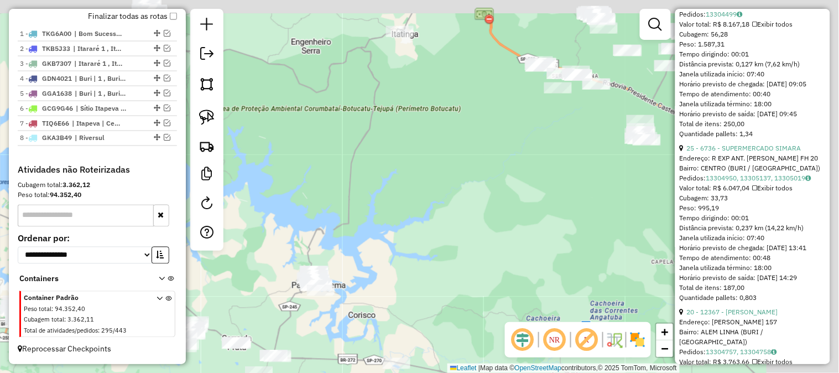
drag, startPoint x: 521, startPoint y: 180, endPoint x: 446, endPoint y: 239, distance: 95.2
click at [448, 240] on div "Janela de atendimento Grade de atendimento Capacidade Transportadoras Veículos …" at bounding box center [419, 186] width 839 height 373
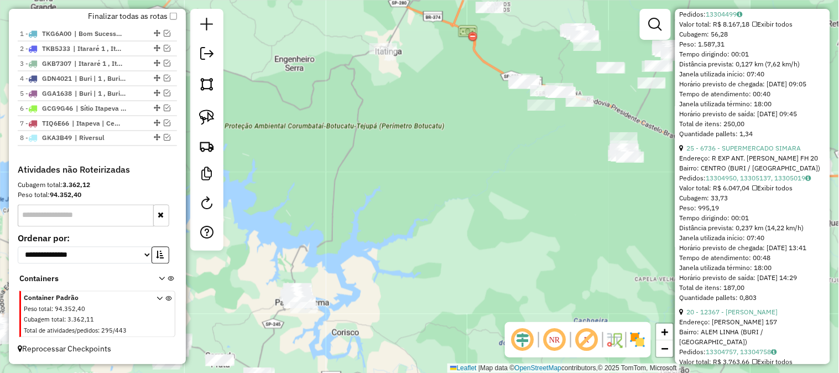
drag, startPoint x: 497, startPoint y: 182, endPoint x: 418, endPoint y: 296, distance: 138.6
click at [421, 300] on div "Janela de atendimento Grade de atendimento Capacidade Transportadoras Veículos …" at bounding box center [419, 186] width 839 height 373
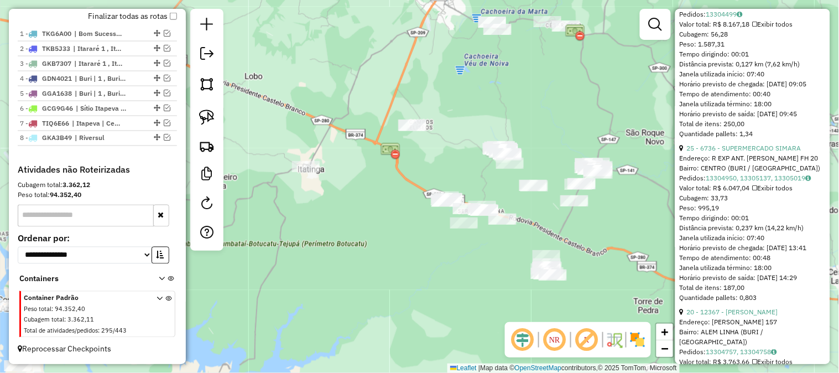
drag, startPoint x: 531, startPoint y: 92, endPoint x: 445, endPoint y: 142, distance: 98.8
click at [445, 144] on div "Janela de atendimento Grade de atendimento Capacidade Transportadoras Veículos …" at bounding box center [419, 186] width 839 height 373
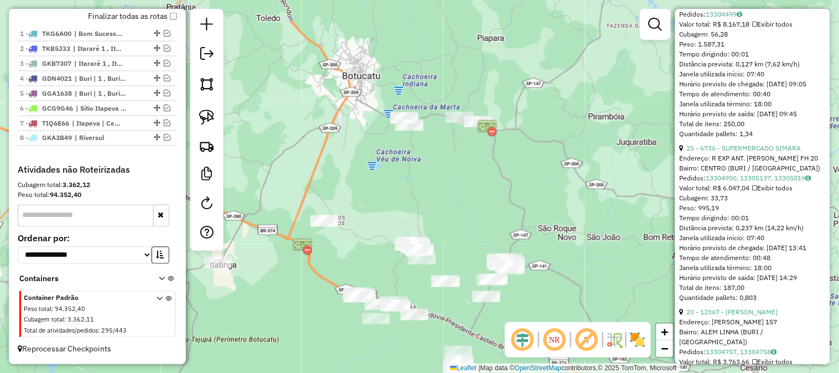
drag, startPoint x: 439, startPoint y: 181, endPoint x: 462, endPoint y: 301, distance: 122.7
click at [463, 300] on div "Janela de atendimento Grade de atendimento Capacidade Transportadoras Veículos …" at bounding box center [419, 186] width 839 height 373
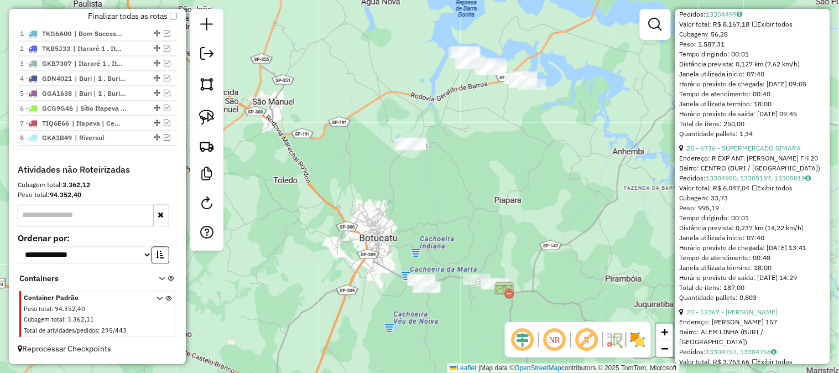
drag, startPoint x: 446, startPoint y: 140, endPoint x: 439, endPoint y: 164, distance: 24.7
click at [439, 176] on div "Janela de atendimento Grade de atendimento Capacidade Transportadoras Veículos …" at bounding box center [419, 186] width 839 height 373
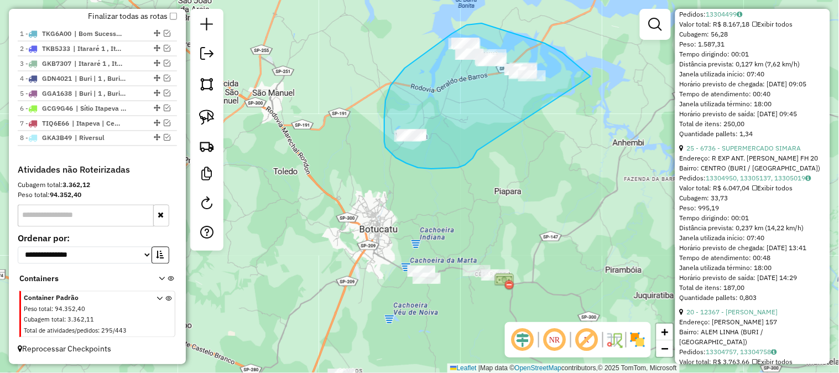
drag, startPoint x: 477, startPoint y: 150, endPoint x: 593, endPoint y: 95, distance: 128.8
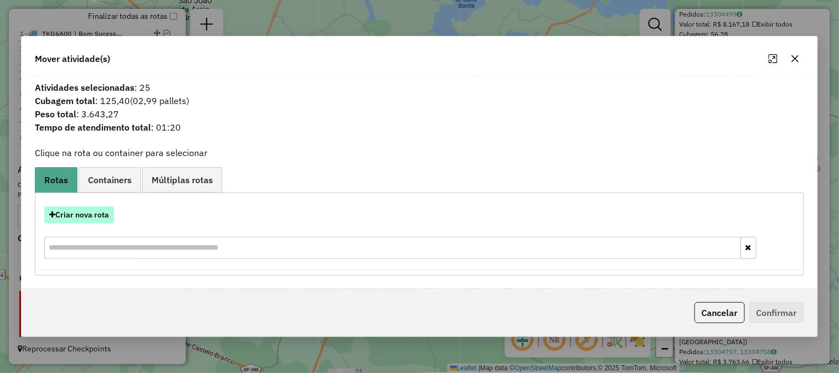
click at [95, 216] on button "Criar nova rota" at bounding box center [79, 214] width 70 height 17
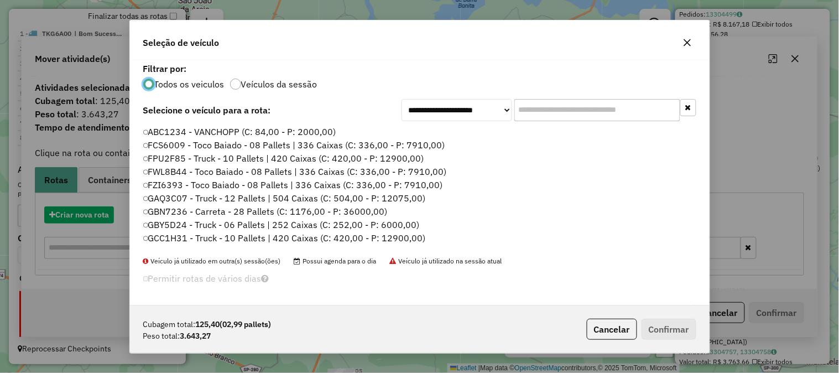
scroll to position [6, 3]
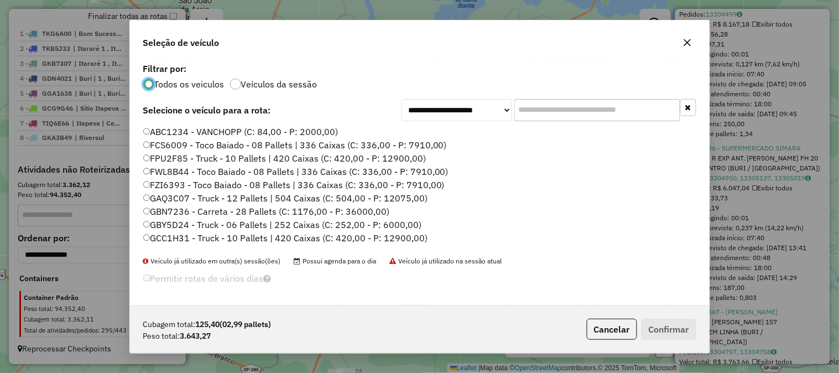
click at [568, 108] on input "text" at bounding box center [597, 110] width 166 height 22
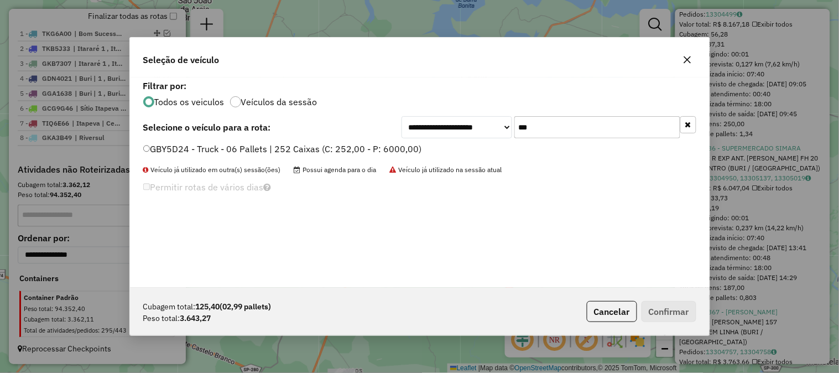
type input "***"
click at [398, 145] on label "GBY5D24 - Truck - 06 Pallets | 252 Caixas (C: 252,00 - P: 6000,00)" at bounding box center [282, 148] width 279 height 13
click at [682, 310] on button "Confirmar" at bounding box center [668, 311] width 55 height 21
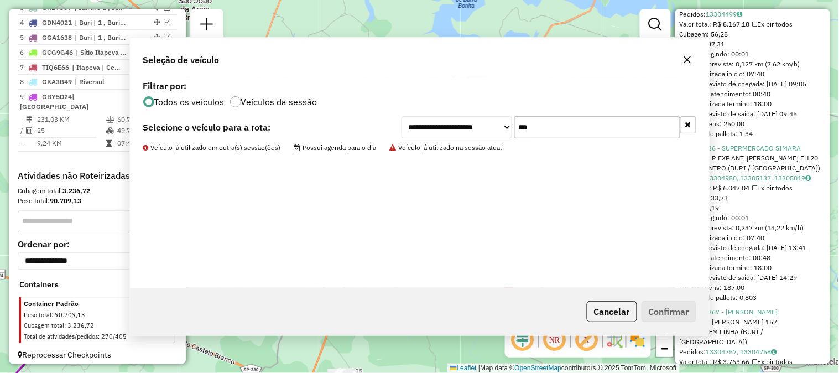
scroll to position [472, 0]
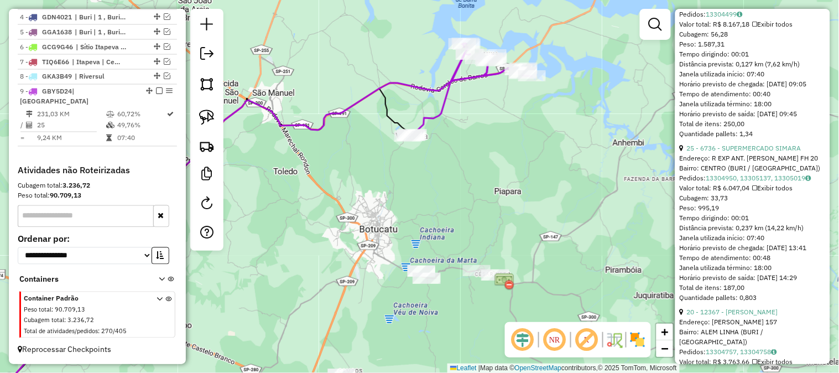
drag, startPoint x: 456, startPoint y: 195, endPoint x: 556, endPoint y: 78, distance: 153.7
click at [554, 81] on div "Janela de atendimento Grade de atendimento Capacidade Transportadoras Veículos …" at bounding box center [419, 186] width 839 height 373
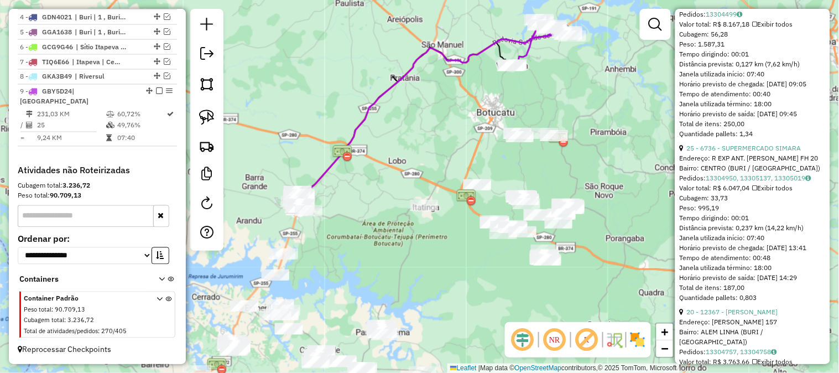
drag, startPoint x: 452, startPoint y: 156, endPoint x: 429, endPoint y: 106, distance: 55.4
click at [429, 106] on div "Janela de atendimento Grade de atendimento Capacidade Transportadoras Veículos …" at bounding box center [419, 186] width 839 height 373
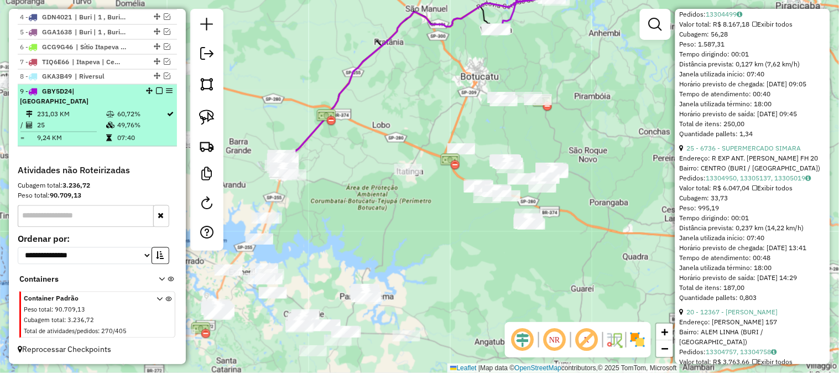
click at [158, 95] on em at bounding box center [159, 91] width 7 height 7
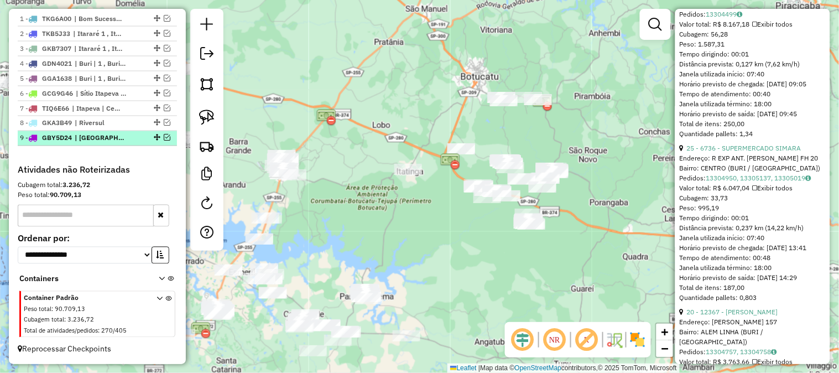
scroll to position [434, 0]
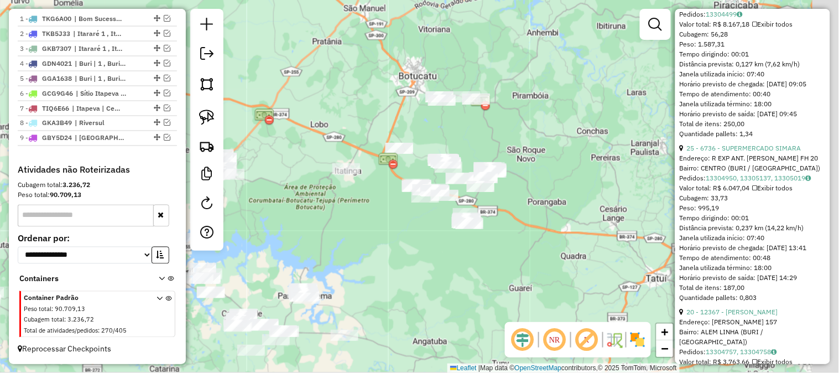
drag, startPoint x: 444, startPoint y: 112, endPoint x: 358, endPoint y: 112, distance: 85.7
click at [358, 112] on div "Janela de atendimento Grade de atendimento Capacidade Transportadoras Veículos …" at bounding box center [419, 186] width 839 height 373
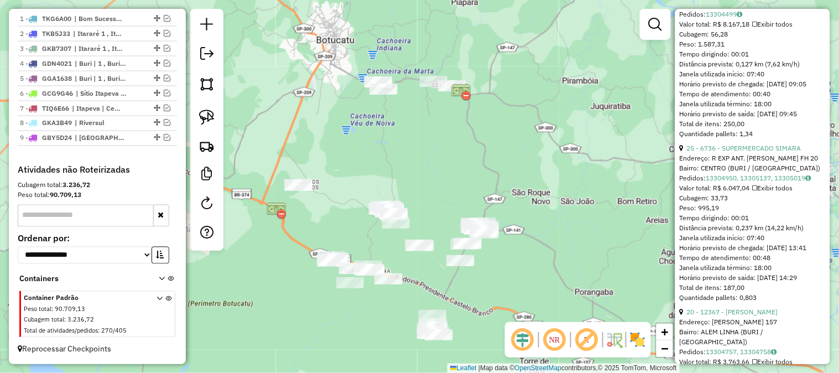
drag, startPoint x: 464, startPoint y: 158, endPoint x: 389, endPoint y: 151, distance: 75.5
click at [389, 151] on div "Janela de atendimento Grade de atendimento Capacidade Transportadoras Veículos …" at bounding box center [419, 186] width 839 height 373
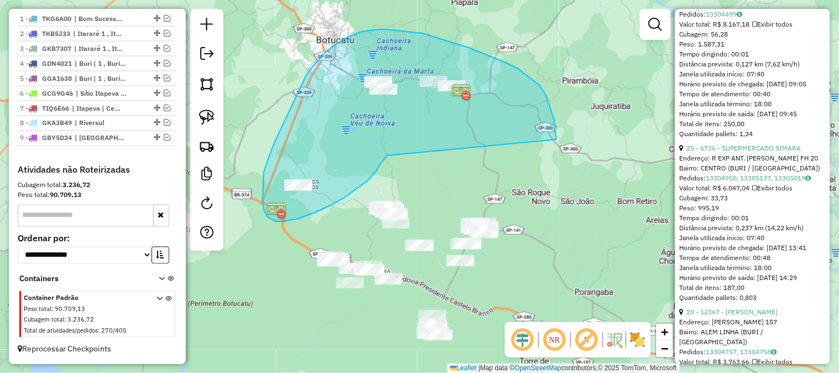
drag, startPoint x: 386, startPoint y: 158, endPoint x: 557, endPoint y: 150, distance: 171.5
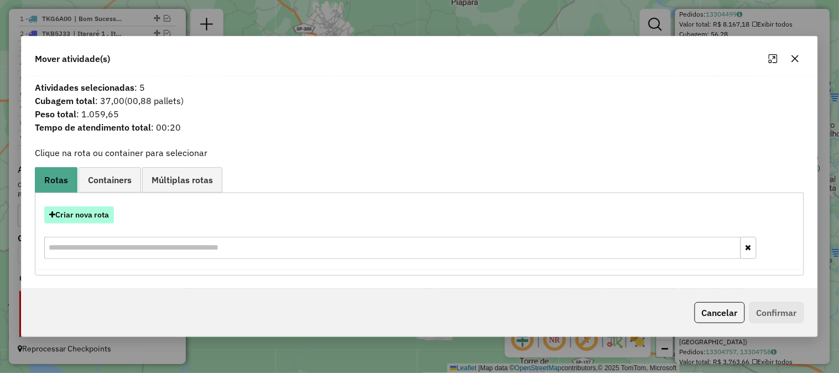
click at [98, 213] on button "Criar nova rota" at bounding box center [79, 214] width 70 height 17
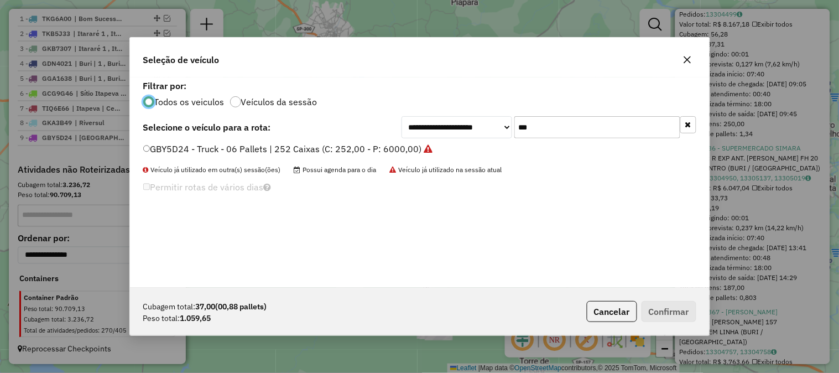
scroll to position [6, 3]
drag, startPoint x: 559, startPoint y: 126, endPoint x: 487, endPoint y: 128, distance: 71.9
click at [490, 128] on div "**********" at bounding box center [548, 127] width 295 height 22
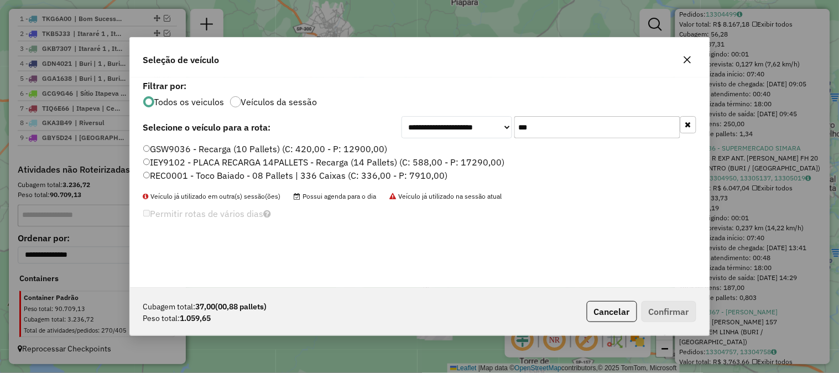
type input "***"
click at [421, 172] on label "REC0001 - Toco Baiado - 08 Pallets | 336 Caixas (C: 336,00 - P: 7910,00)" at bounding box center [295, 175] width 305 height 13
click at [688, 307] on button "Confirmar" at bounding box center [668, 311] width 55 height 21
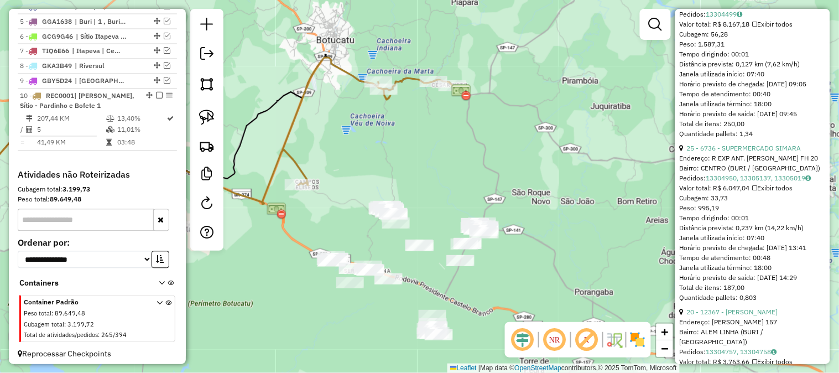
scroll to position [497, 0]
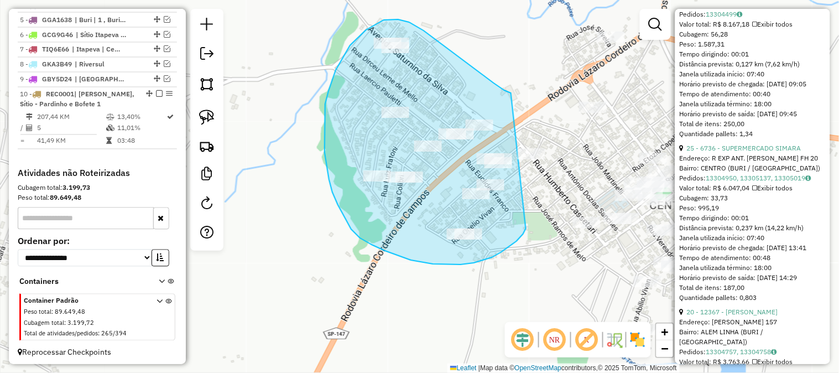
drag, startPoint x: 524, startPoint y: 231, endPoint x: 515, endPoint y: 95, distance: 136.3
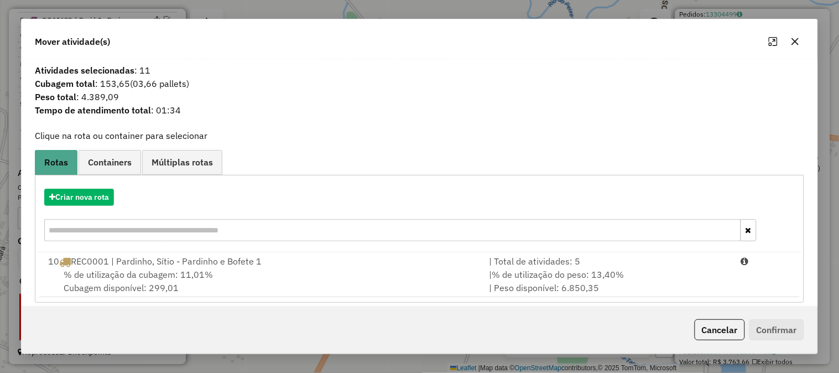
click at [787, 37] on button "button" at bounding box center [795, 42] width 18 height 18
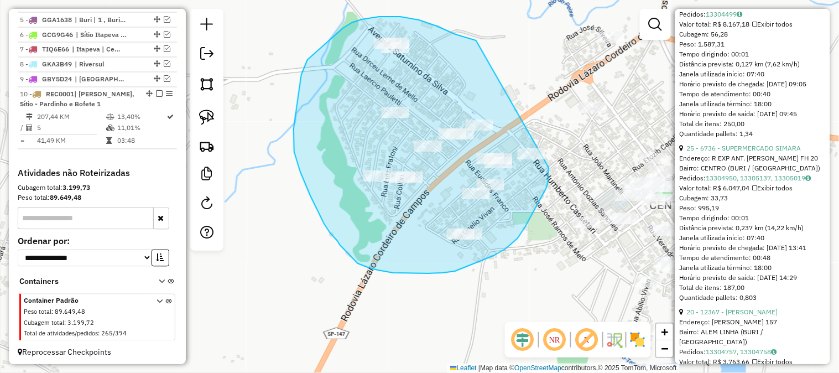
drag, startPoint x: 465, startPoint y: 37, endPoint x: 494, endPoint y: 86, distance: 57.0
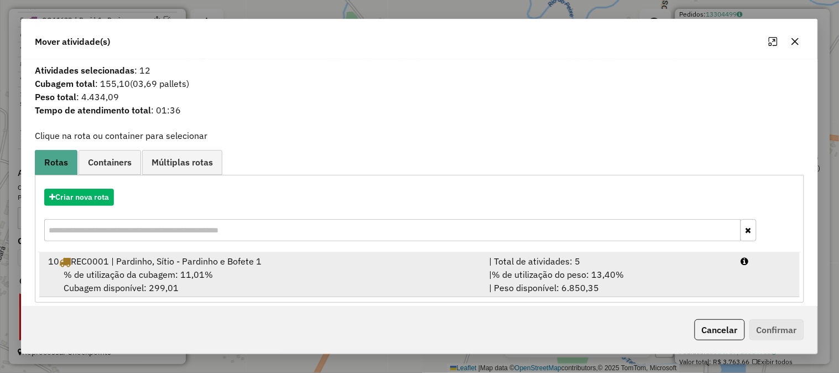
drag, startPoint x: 411, startPoint y: 271, endPoint x: 421, endPoint y: 271, distance: 10.0
click at [411, 271] on div "% de utilização da cubagem: 11,01% Cubagem disponível: 299,01" at bounding box center [261, 281] width 441 height 27
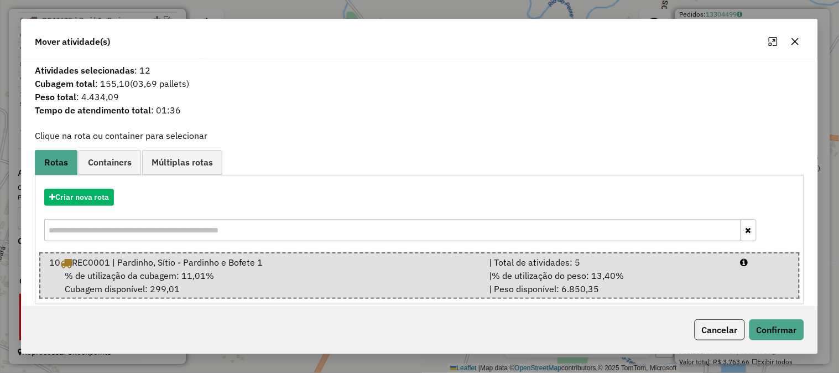
click at [804, 343] on div "Cancelar Confirmar" at bounding box center [419, 330] width 795 height 48
click at [794, 336] on button "Confirmar" at bounding box center [776, 329] width 55 height 21
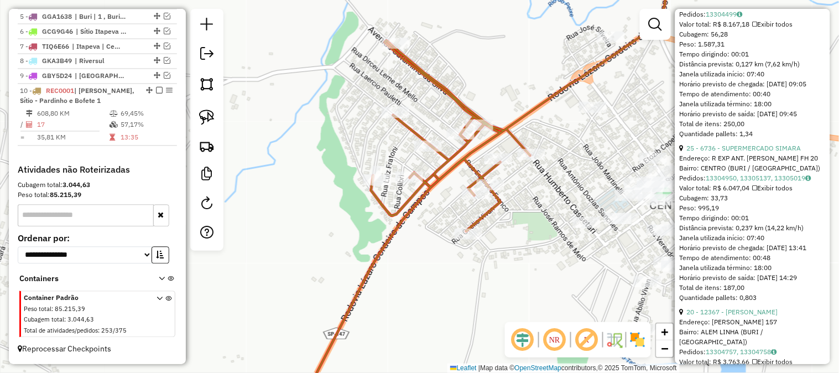
scroll to position [496, 0]
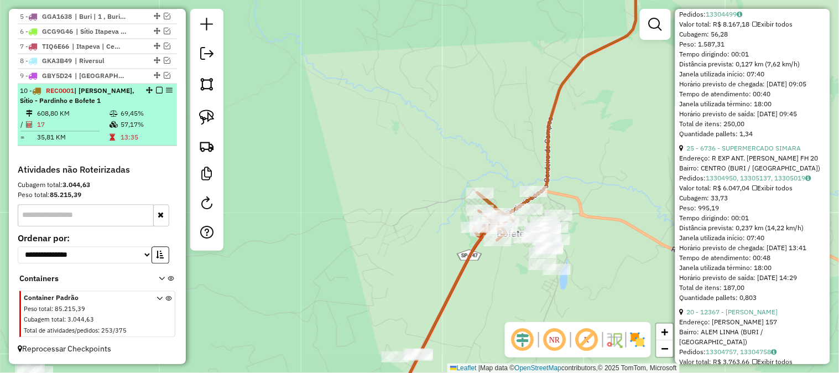
click at [156, 90] on em at bounding box center [159, 90] width 7 height 7
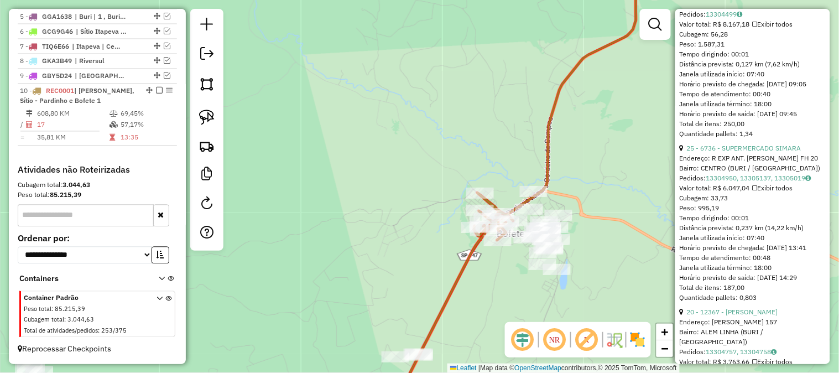
scroll to position [449, 0]
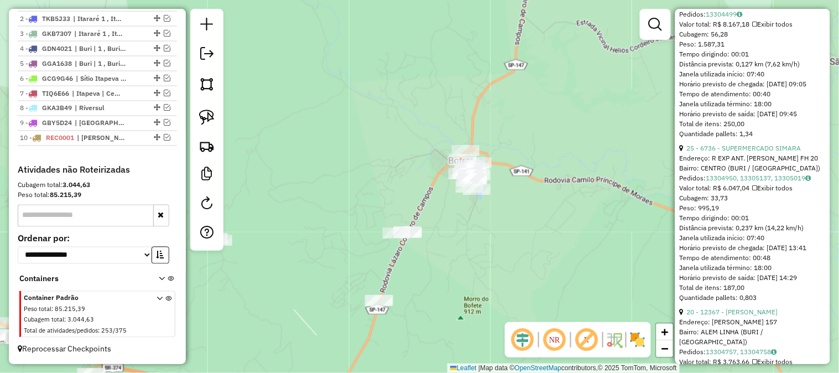
drag, startPoint x: 374, startPoint y: 164, endPoint x: 394, endPoint y: 123, distance: 46.0
click at [387, 123] on div "Janela de atendimento Grade de atendimento Capacidade Transportadoras Veículos …" at bounding box center [419, 186] width 839 height 373
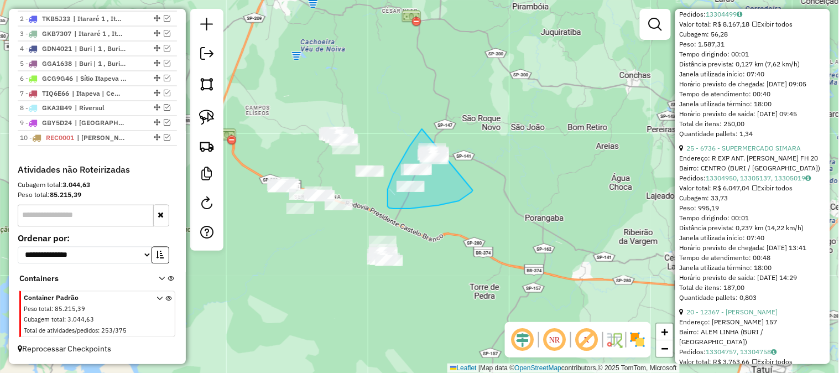
drag, startPoint x: 410, startPoint y: 208, endPoint x: 463, endPoint y: 103, distance: 118.2
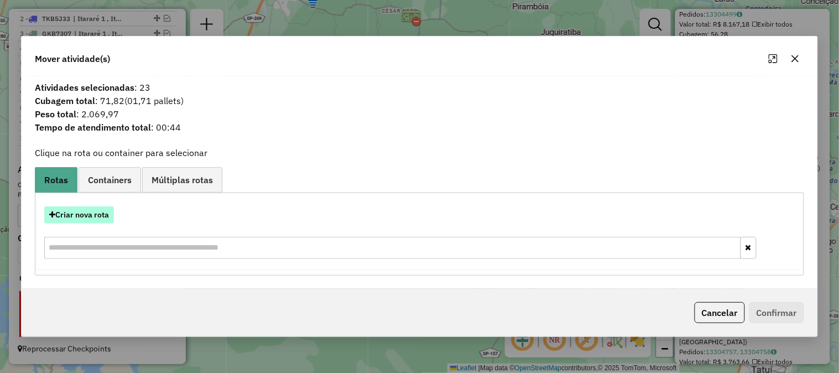
click at [86, 219] on button "Criar nova rota" at bounding box center [79, 214] width 70 height 17
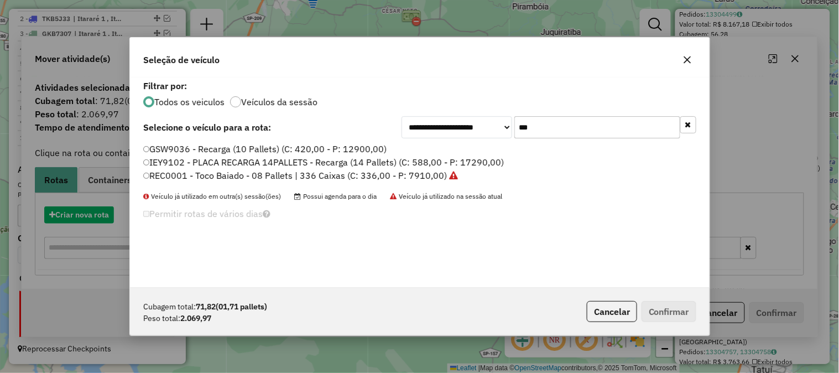
scroll to position [6, 3]
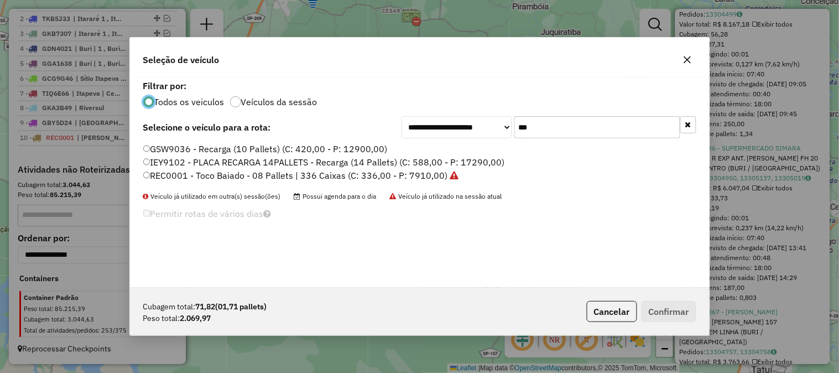
click at [551, 128] on input "***" at bounding box center [597, 127] width 166 height 22
drag, startPoint x: 541, startPoint y: 128, endPoint x: 494, endPoint y: 128, distance: 47.0
click at [495, 128] on div "**********" at bounding box center [548, 127] width 295 height 22
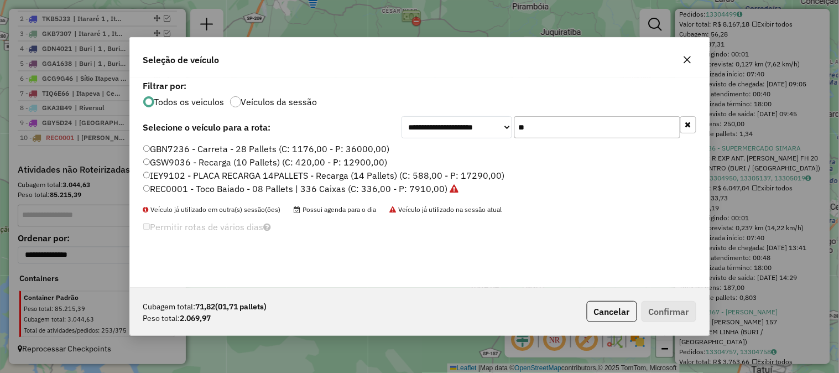
type input "***"
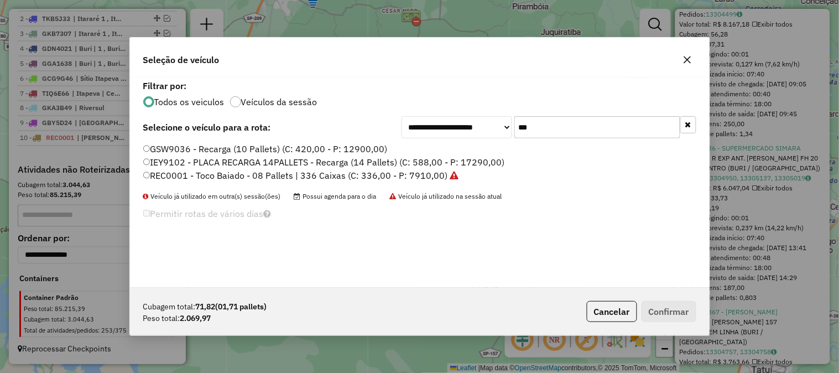
click at [429, 177] on label "REC0001 - Toco Baiado - 08 Pallets | 336 Caixas (C: 336,00 - P: 7910,00)" at bounding box center [301, 175] width 316 height 13
click at [666, 310] on button "Confirmar" at bounding box center [668, 311] width 55 height 21
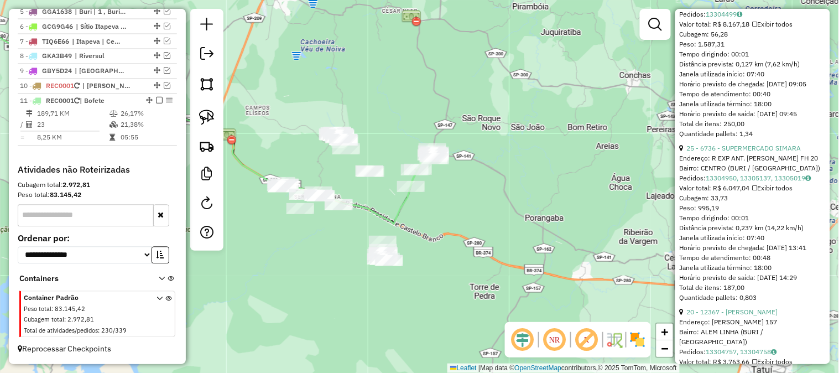
scroll to position [497, 0]
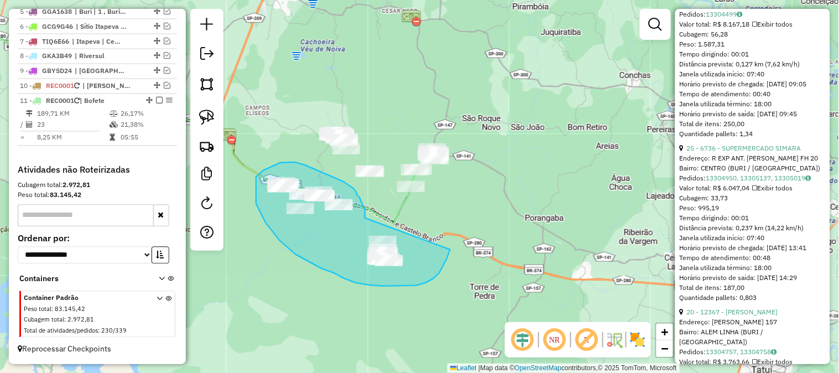
drag, startPoint x: 365, startPoint y: 218, endPoint x: 451, endPoint y: 234, distance: 87.2
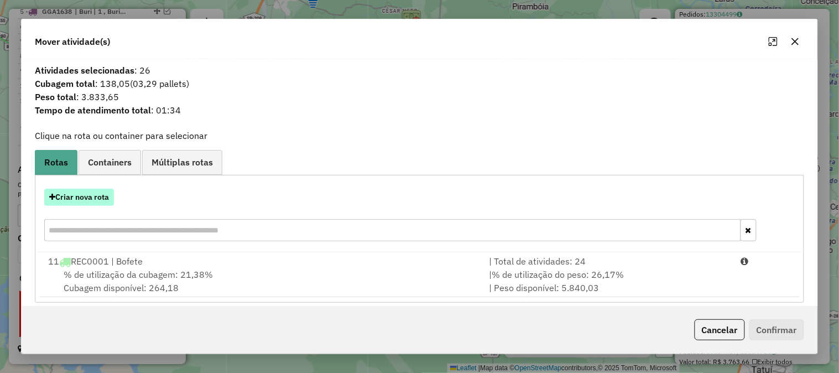
click at [94, 190] on button "Criar nova rota" at bounding box center [79, 196] width 70 height 17
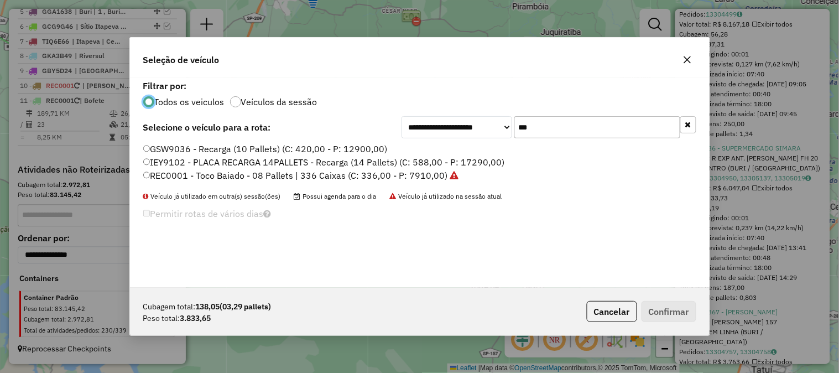
scroll to position [6, 3]
click at [428, 178] on label "REC0001 - Toco Baiado - 08 Pallets | 336 Caixas (C: 336,00 - P: 7910,00)" at bounding box center [301, 175] width 316 height 13
click at [664, 314] on button "Confirmar" at bounding box center [668, 311] width 55 height 21
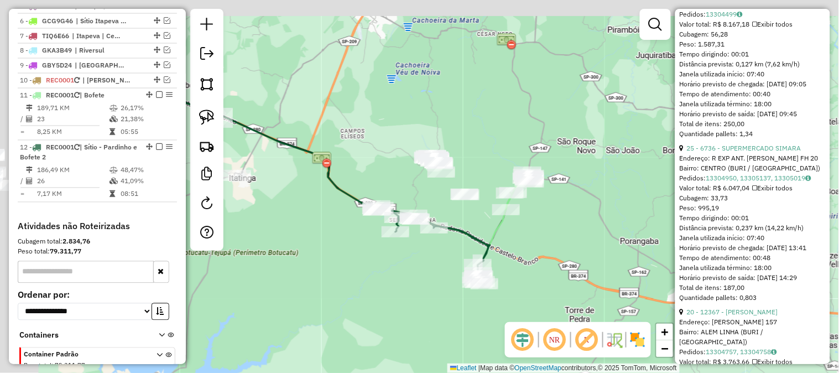
drag, startPoint x: 444, startPoint y: 217, endPoint x: 545, endPoint y: 208, distance: 101.5
click at [565, 231] on div "Janela de atendimento Grade de atendimento Capacidade Transportadoras Veículos …" at bounding box center [419, 186] width 839 height 373
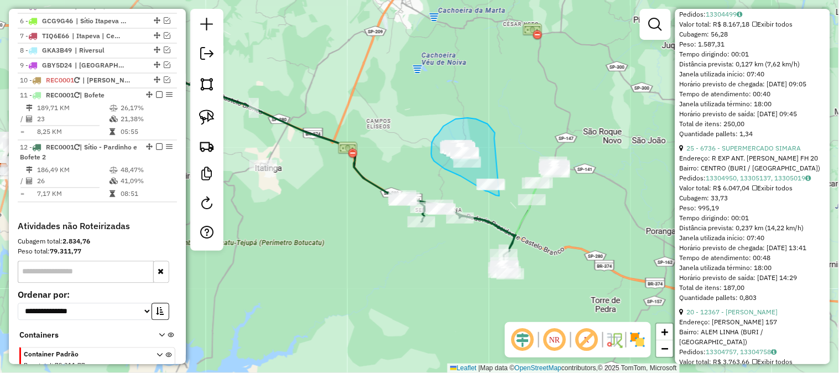
drag, startPoint x: 494, startPoint y: 138, endPoint x: 510, endPoint y: 189, distance: 53.3
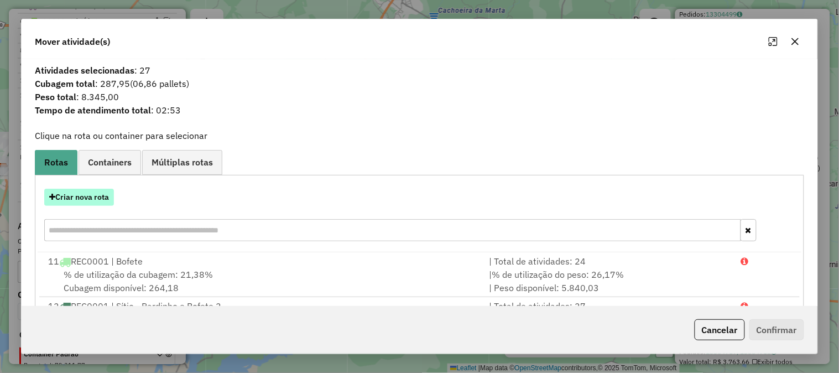
click at [84, 195] on button "Criar nova rota" at bounding box center [79, 196] width 70 height 17
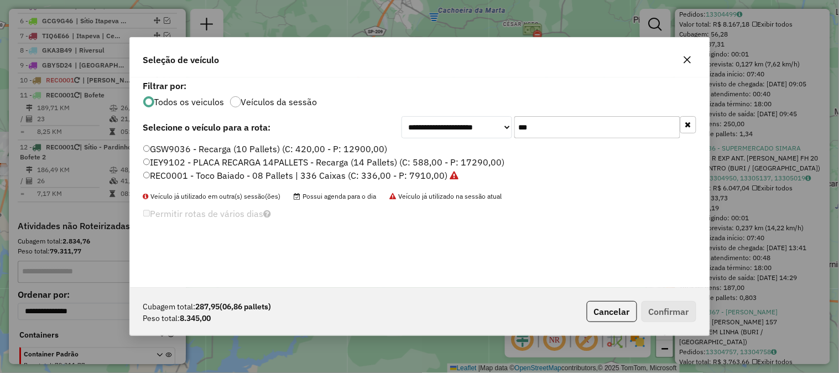
drag, startPoint x: 544, startPoint y: 130, endPoint x: 457, endPoint y: 118, distance: 88.2
click at [476, 122] on div "**********" at bounding box center [548, 127] width 295 height 22
click at [421, 174] on label "REC0001 - Toco Baiado - 08 Pallets | 336 Caixas (C: 336,00 - P: 7910,00)" at bounding box center [301, 175] width 316 height 13
click at [667, 310] on button "Confirmar" at bounding box center [668, 311] width 55 height 21
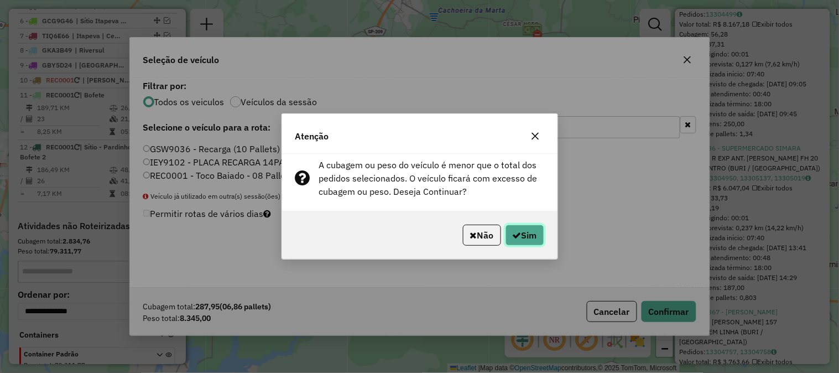
click at [535, 231] on button "Sim" at bounding box center [524, 234] width 39 height 21
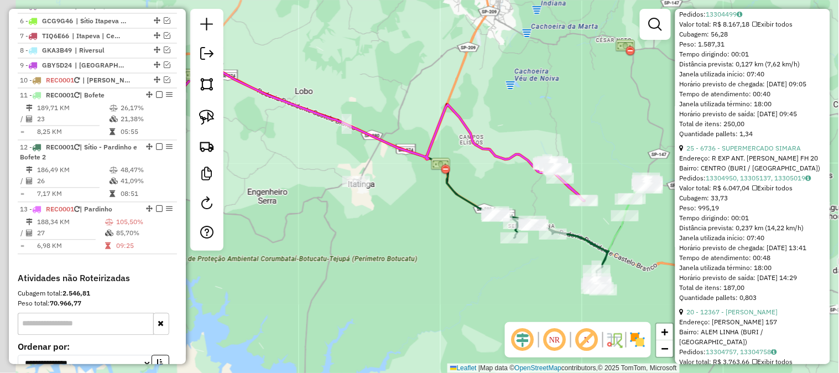
drag, startPoint x: 341, startPoint y: 251, endPoint x: 434, endPoint y: 267, distance: 94.2
click at [434, 267] on div "Janela de atendimento Grade de atendimento Capacidade Transportadoras Veículos …" at bounding box center [419, 186] width 839 height 373
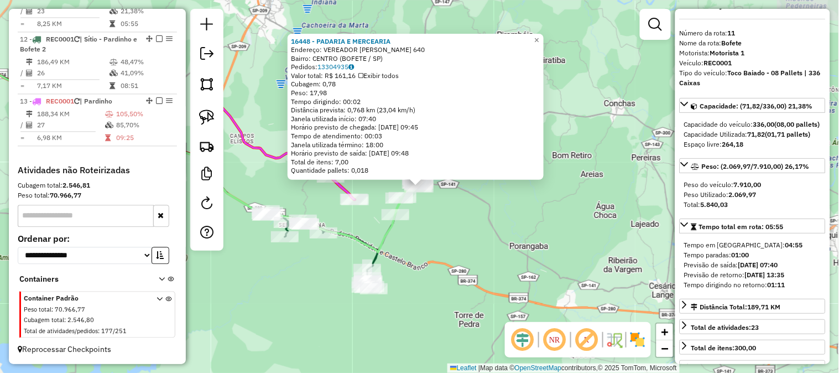
scroll to position [587, 0]
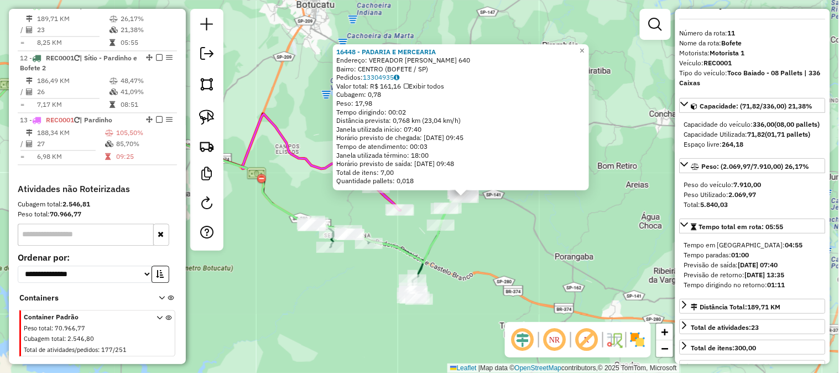
drag, startPoint x: 466, startPoint y: 228, endPoint x: 511, endPoint y: 238, distance: 46.5
click at [511, 238] on div "16448 - PADARIA E MERCEARIA Endereço: VEREADOR [PERSON_NAME] 640 Bairro: [GEOGR…" at bounding box center [419, 186] width 839 height 373
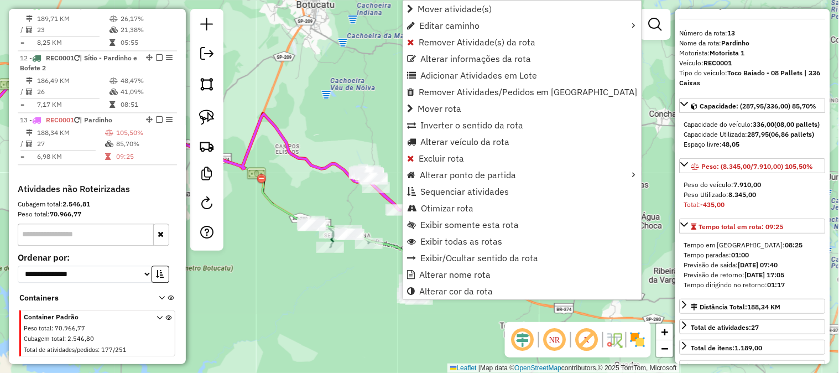
scroll to position [615, 0]
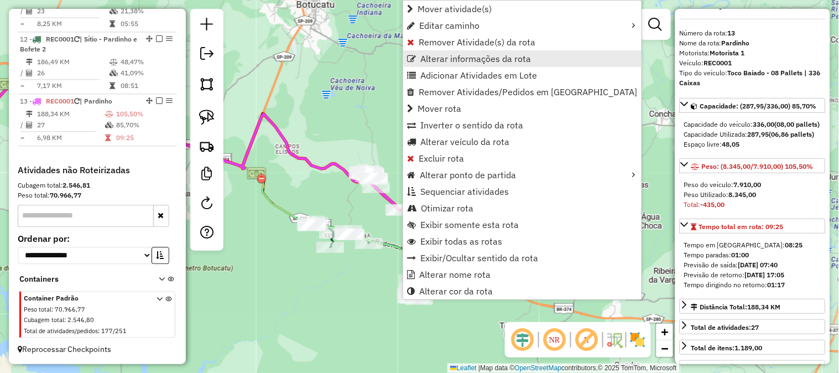
click at [474, 57] on span "Alterar informações da rota" at bounding box center [475, 58] width 111 height 9
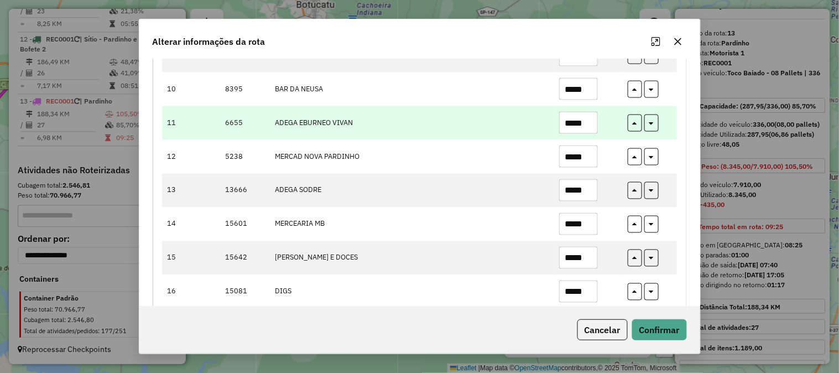
scroll to position [410, 0]
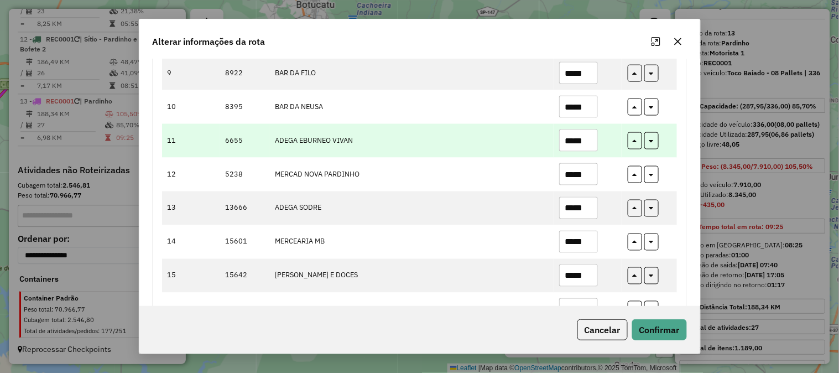
drag, startPoint x: 590, startPoint y: 139, endPoint x: 510, endPoint y: 144, distance: 80.9
click at [514, 144] on tr "11 6655 ADEGA EBURNEO VIVAN *****" at bounding box center [419, 141] width 515 height 34
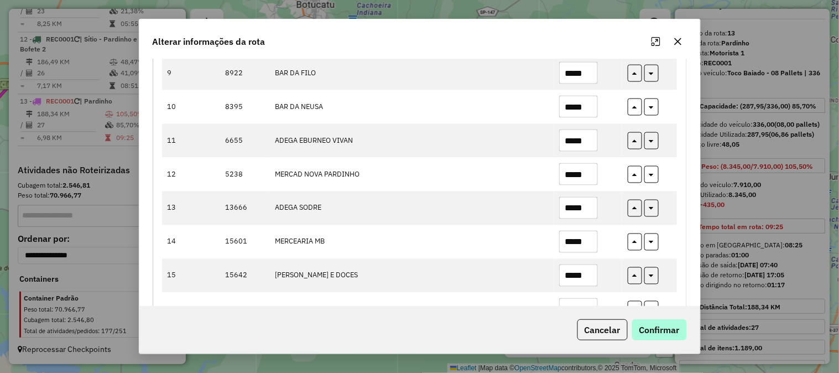
type input "*****"
click at [674, 332] on button "Confirmar" at bounding box center [659, 329] width 55 height 21
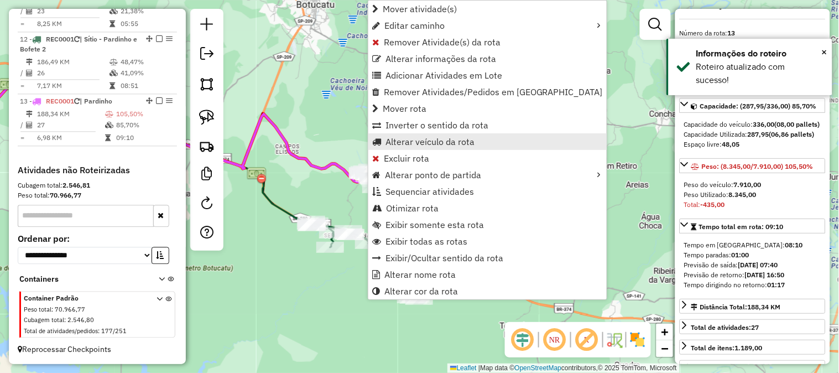
click at [451, 139] on span "Alterar veículo da rota" at bounding box center [429, 141] width 89 height 9
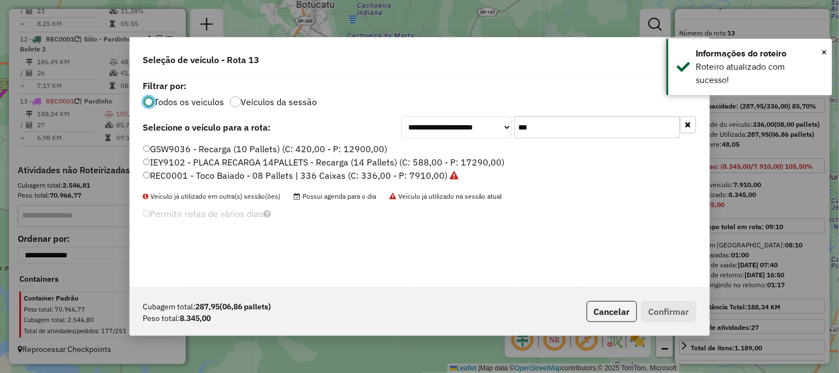
scroll to position [6, 3]
drag, startPoint x: 527, startPoint y: 128, endPoint x: 477, endPoint y: 129, distance: 49.8
click at [478, 128] on div "**********" at bounding box center [548, 127] width 295 height 22
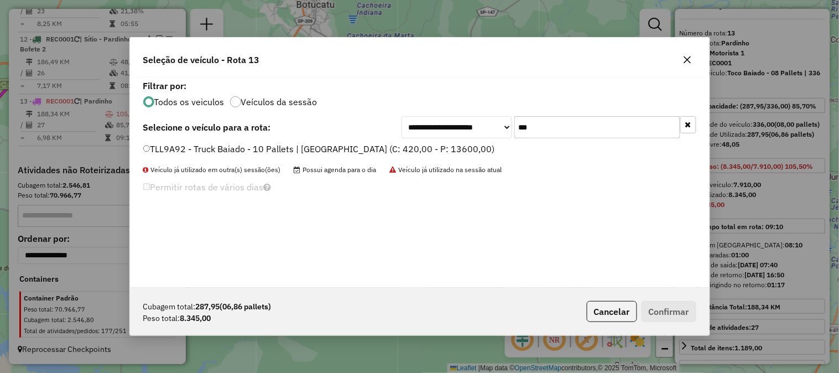
type input "***"
click at [449, 148] on label "TLL9A92 - Truck Baiado - 10 Pallets | [GEOGRAPHIC_DATA] (C: 420,00 - P: 13600,0…" at bounding box center [319, 148] width 352 height 13
click at [679, 316] on button "Confirmar" at bounding box center [668, 311] width 55 height 21
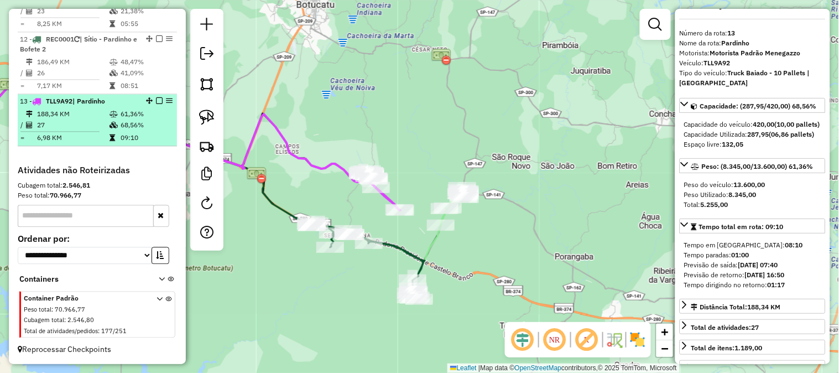
click at [156, 101] on em at bounding box center [159, 100] width 7 height 7
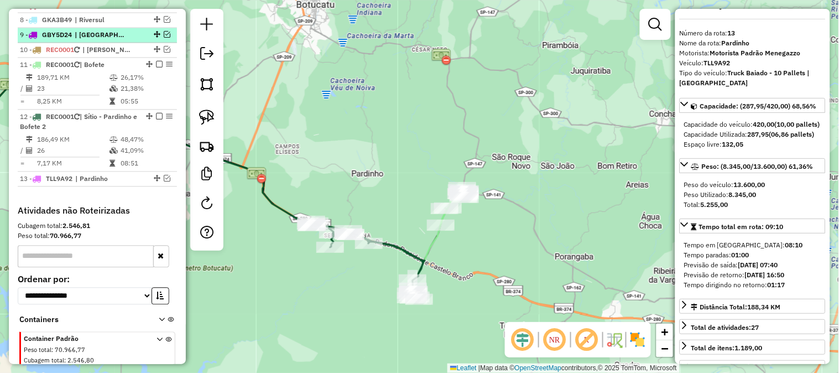
scroll to position [496, 0]
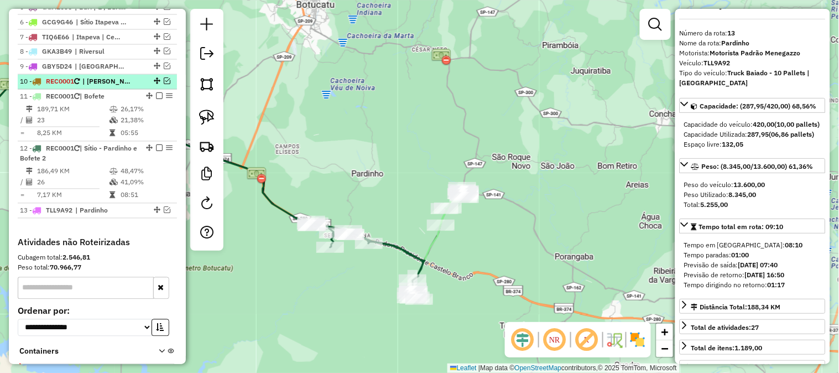
drag, startPoint x: 164, startPoint y: 91, endPoint x: 170, endPoint y: 89, distance: 6.3
click at [164, 85] on em at bounding box center [167, 81] width 7 height 7
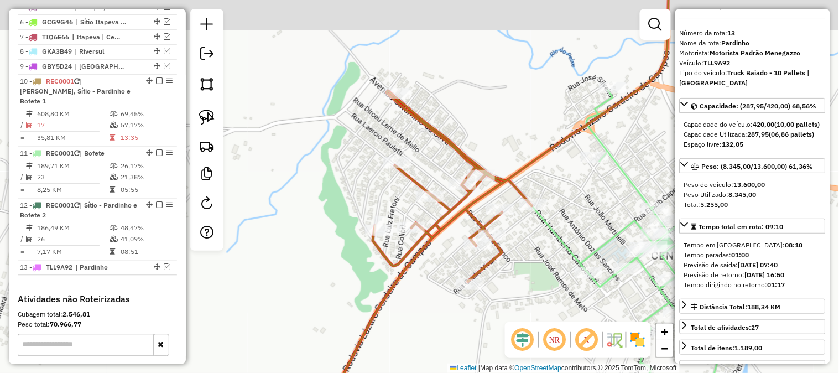
drag, startPoint x: 440, startPoint y: 227, endPoint x: 439, endPoint y: 261, distance: 34.8
click at [439, 261] on div "Janela de atendimento Grade de atendimento Capacidade Transportadoras Veículos …" at bounding box center [419, 186] width 839 height 373
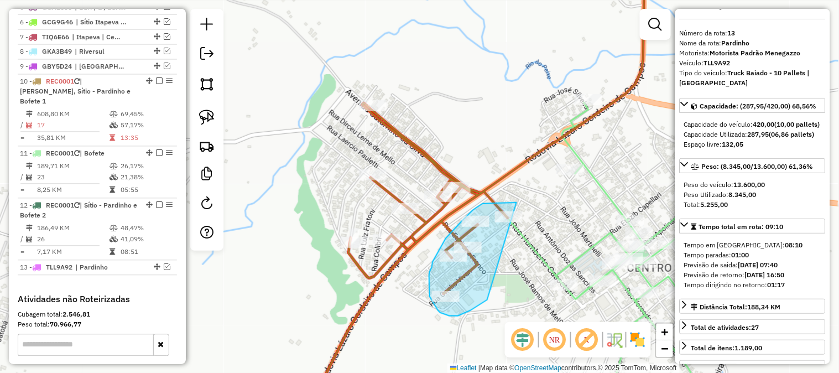
drag, startPoint x: 475, startPoint y: 307, endPoint x: 517, endPoint y: 202, distance: 113.1
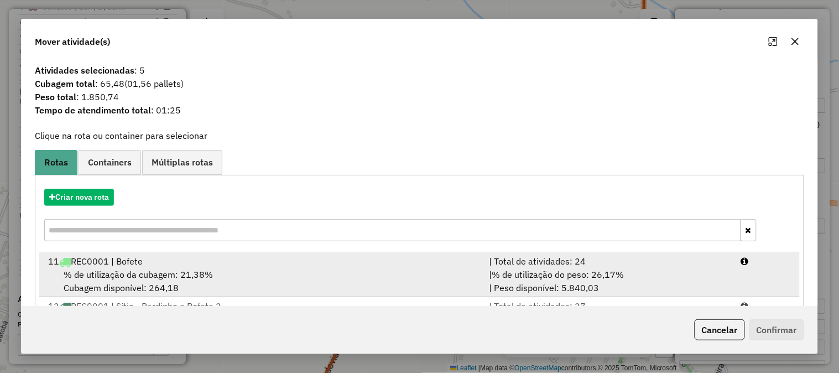
click at [671, 266] on div "| Total de atividades: 24" at bounding box center [608, 260] width 252 height 13
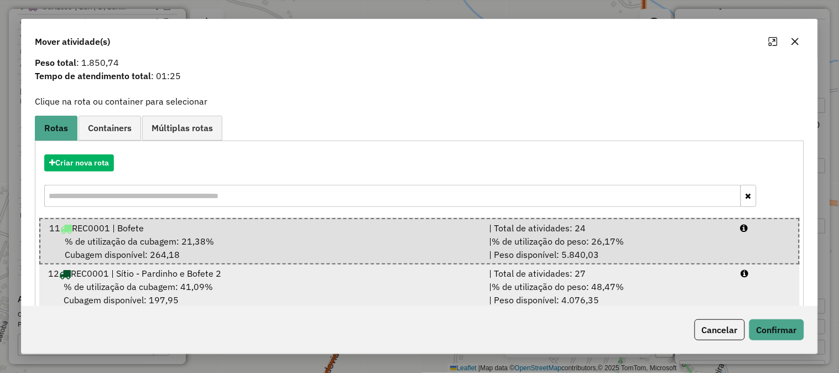
scroll to position [55, 0]
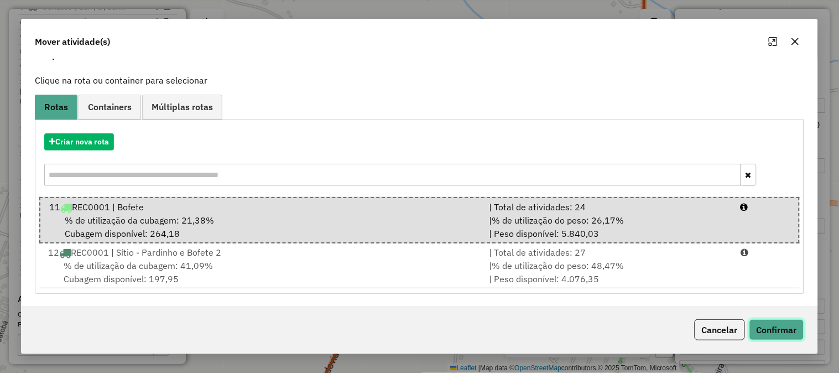
click at [786, 333] on button "Confirmar" at bounding box center [776, 329] width 55 height 21
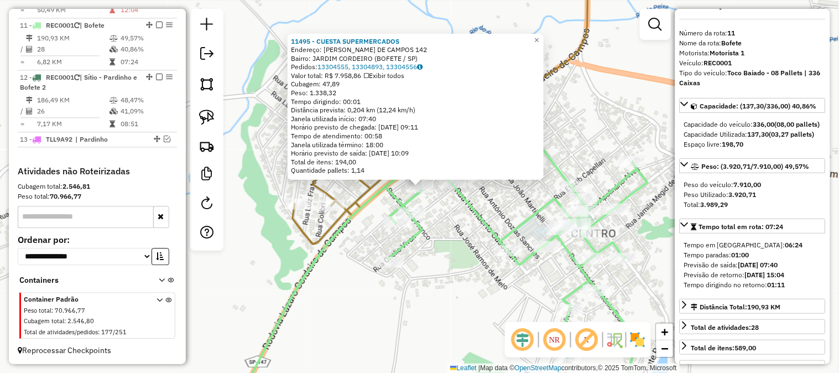
scroll to position [625, 0]
click at [444, 281] on div "11495 - CUESTA SUPERMERCADOS Endereço: [PERSON_NAME] DE CAMPOS 142 Bairro: [GEO…" at bounding box center [419, 186] width 839 height 373
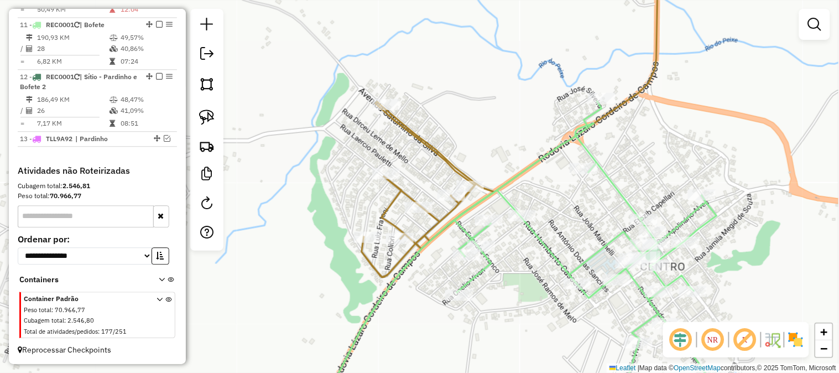
drag, startPoint x: 427, startPoint y: 275, endPoint x: 548, endPoint y: 325, distance: 130.9
click at [543, 328] on div "Janela de atendimento Grade de atendimento Capacidade Transportadoras Veículos …" at bounding box center [419, 186] width 839 height 373
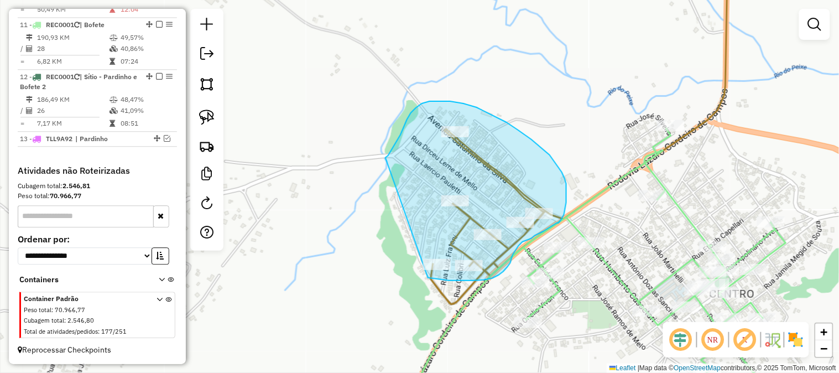
drag, startPoint x: 404, startPoint y: 127, endPoint x: 380, endPoint y: 240, distance: 115.2
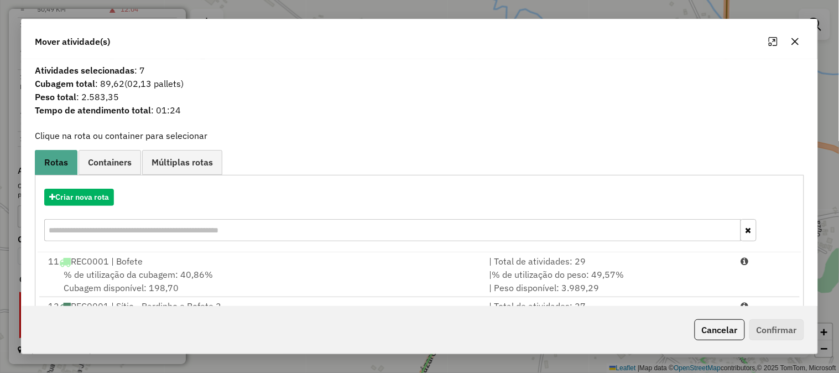
click at [796, 48] on button "button" at bounding box center [795, 42] width 18 height 18
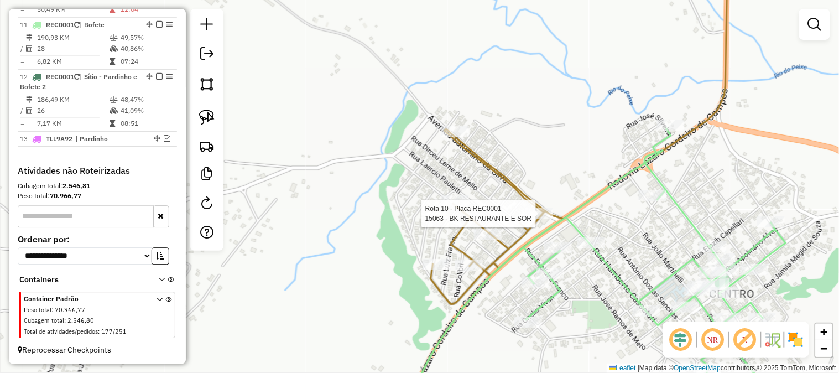
select select "*********"
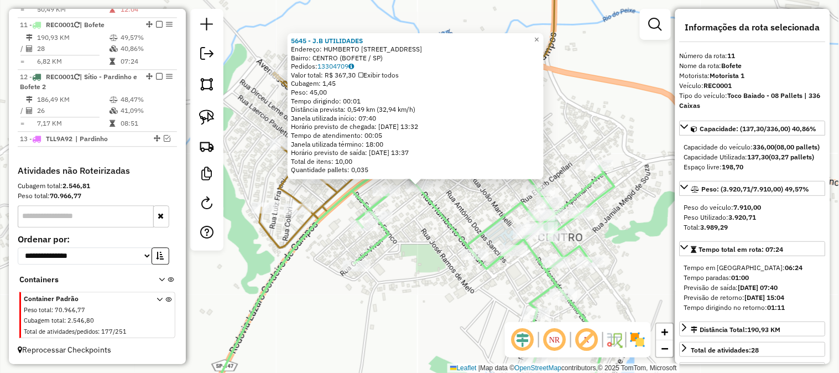
click at [456, 294] on div "5645 - J.B UTILIDADES Endereço: [PERSON_NAME] 92 Bairro: CENTRO (BOFETE / [GEOG…" at bounding box center [419, 186] width 839 height 373
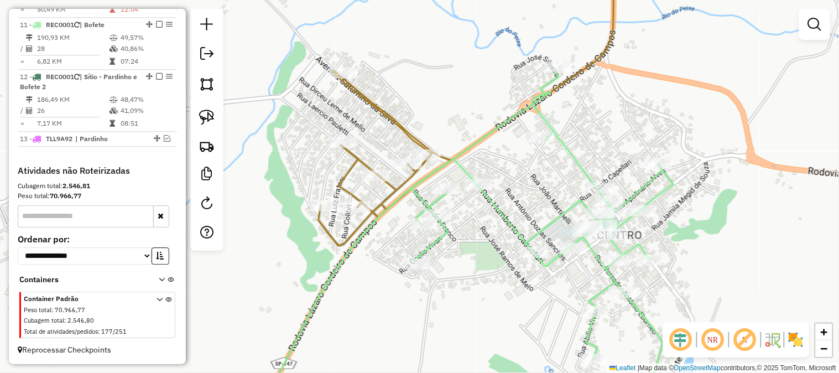
drag, startPoint x: 408, startPoint y: 308, endPoint x: 543, endPoint y: 301, distance: 135.0
click at [523, 296] on div "Janela de atendimento Grade de atendimento Capacidade Transportadoras Veículos …" at bounding box center [419, 186] width 839 height 373
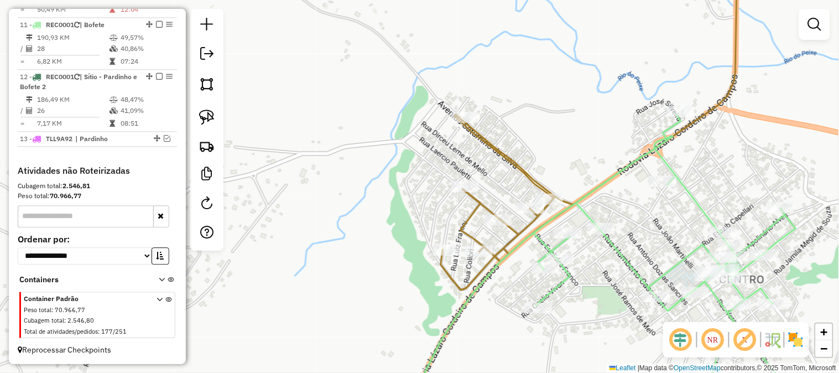
drag, startPoint x: 514, startPoint y: 301, endPoint x: 485, endPoint y: 279, distance: 36.4
click at [485, 279] on icon at bounding box center [605, 251] width 379 height 275
select select "*********"
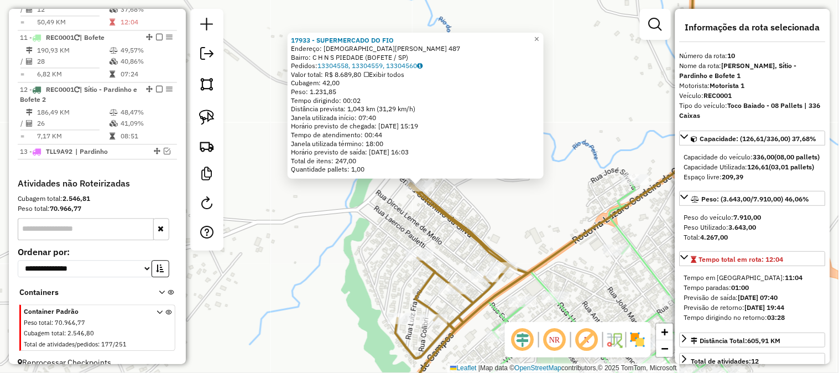
scroll to position [572, 0]
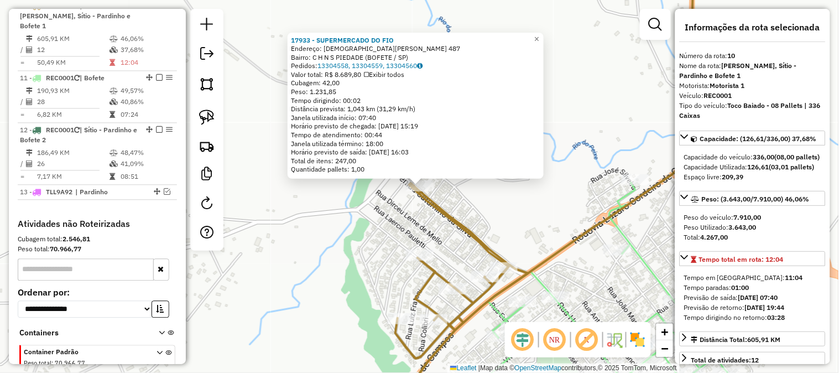
click at [515, 217] on div "17933 - SUPERMERCADO DO FIO Endereço: [DEMOGRAPHIC_DATA][PERSON_NAME] 487 Bairr…" at bounding box center [419, 186] width 839 height 373
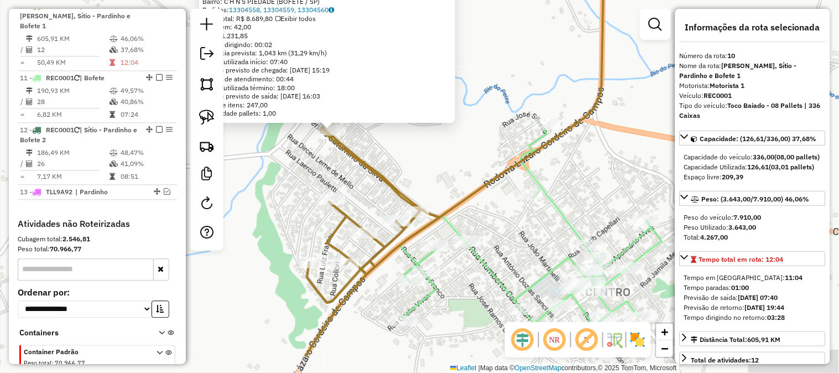
drag, startPoint x: 523, startPoint y: 218, endPoint x: 441, endPoint y: 167, distance: 97.6
click at [441, 167] on div "17933 - SUPERMERCADO DO FIO Endereço: [DEMOGRAPHIC_DATA][PERSON_NAME] 487 Bairr…" at bounding box center [419, 186] width 839 height 373
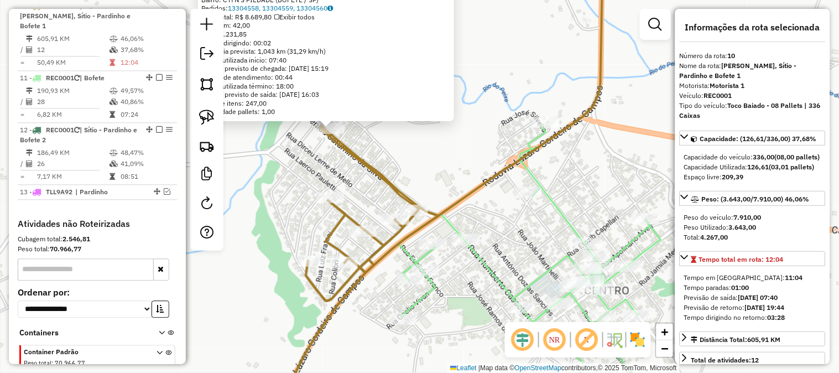
drag, startPoint x: 441, startPoint y: 167, endPoint x: 428, endPoint y: 160, distance: 14.8
click at [428, 160] on div "17933 - SUPERMERCADO DO FIO Endereço: [DEMOGRAPHIC_DATA][PERSON_NAME] 487 Bairr…" at bounding box center [419, 186] width 839 height 373
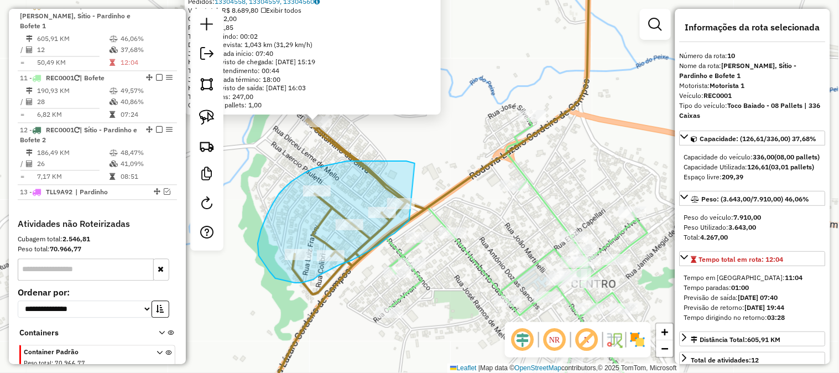
drag, startPoint x: 401, startPoint y: 161, endPoint x: 441, endPoint y: 190, distance: 49.4
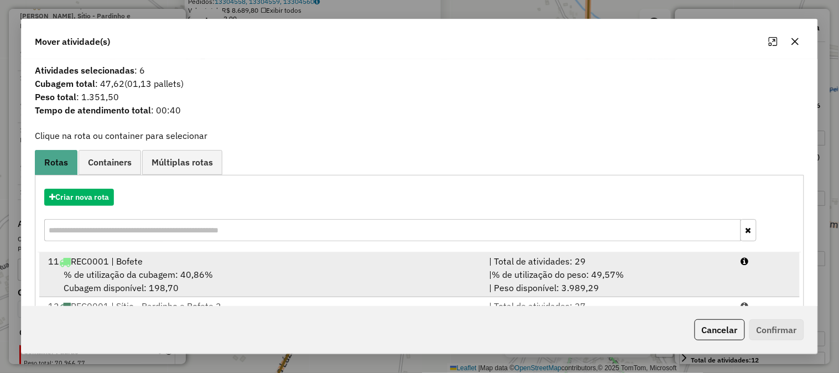
click at [703, 277] on div "| % de utilização do peso: 49,57% | Peso disponível: 3.989,29" at bounding box center [608, 281] width 252 height 27
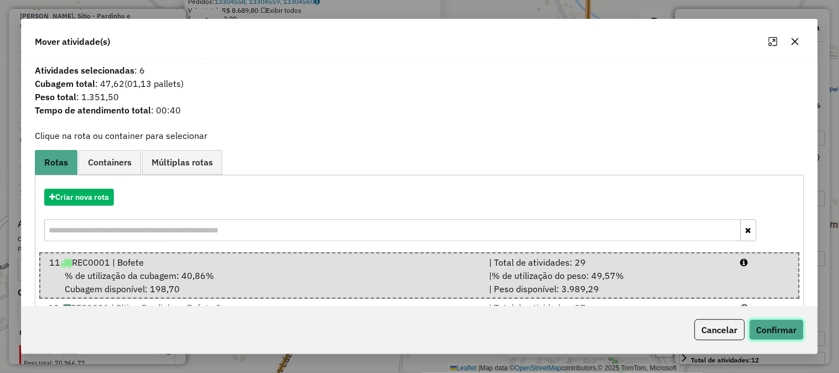
click at [784, 332] on button "Confirmar" at bounding box center [776, 329] width 55 height 21
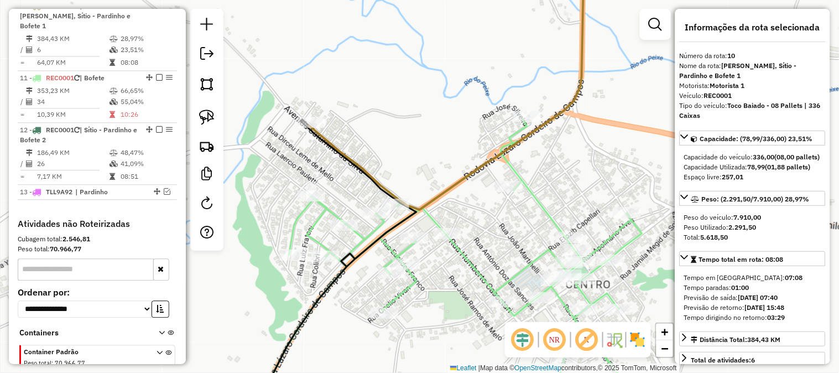
drag, startPoint x: 409, startPoint y: 167, endPoint x: 379, endPoint y: 156, distance: 32.5
click at [399, 168] on div "Janela de atendimento Grade de atendimento Capacidade Transportadoras Veículos …" at bounding box center [419, 186] width 839 height 373
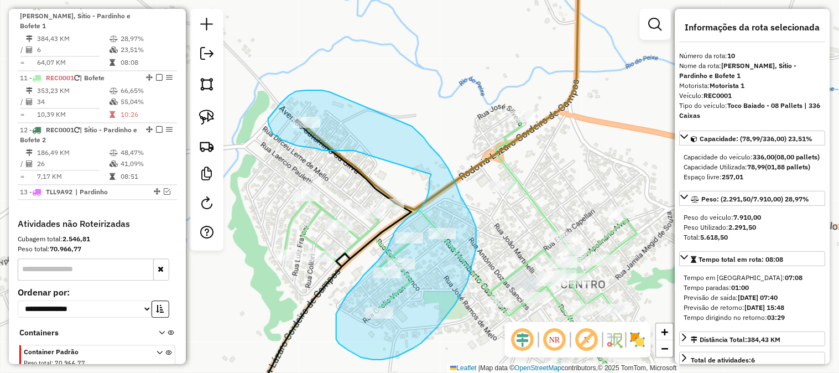
drag, startPoint x: 354, startPoint y: 150, endPoint x: 429, endPoint y: 177, distance: 80.2
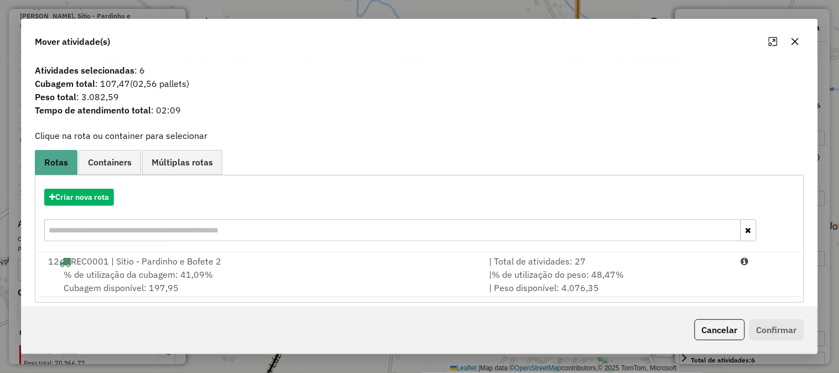
click at [798, 45] on icon "button" at bounding box center [794, 41] width 9 height 9
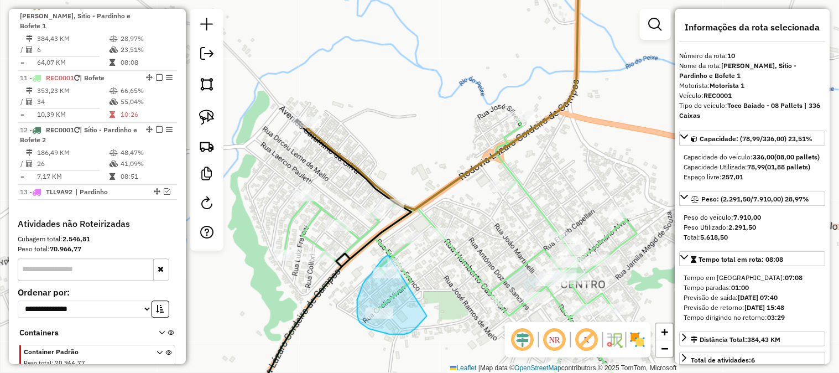
click at [413, 258] on div "Rota 11 - Placa REC0001 5714 - MERCADO ANTUNES Janela de atendimento Grade de a…" at bounding box center [419, 186] width 839 height 373
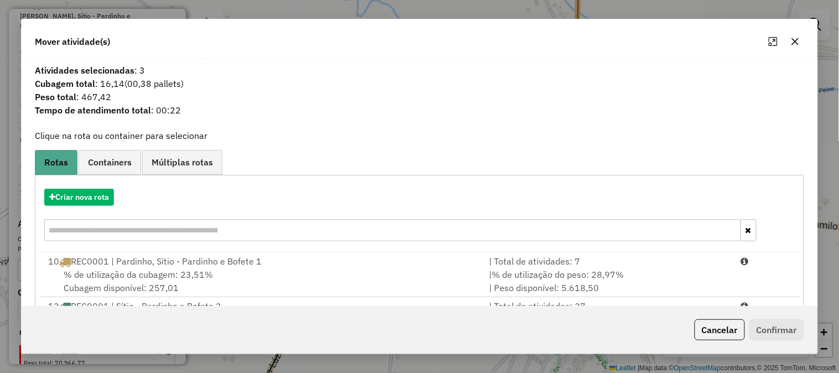
click at [798, 39] on icon "button" at bounding box center [795, 41] width 7 height 7
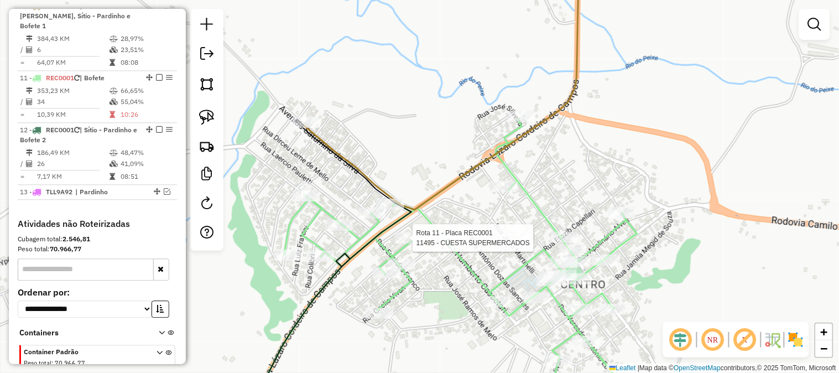
select select "*********"
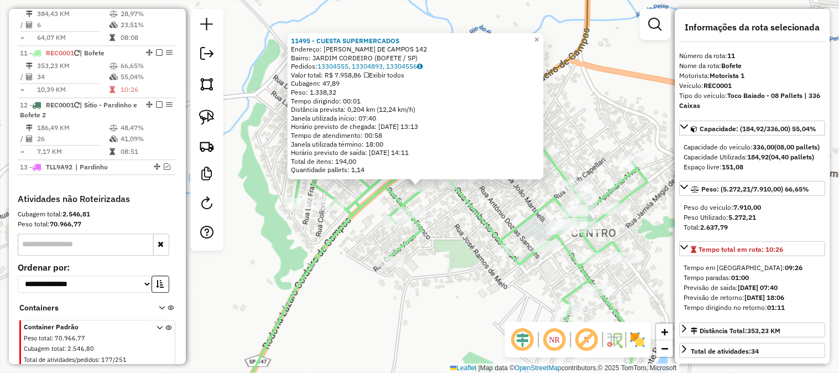
scroll to position [625, 0]
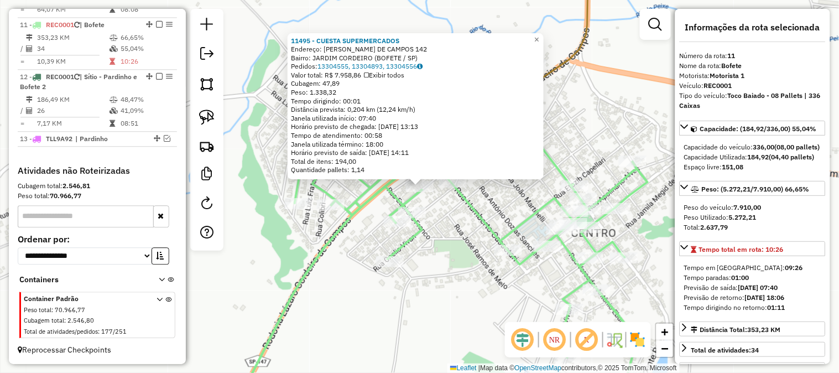
drag, startPoint x: 430, startPoint y: 255, endPoint x: 442, endPoint y: 248, distance: 14.4
click at [432, 255] on div "11495 - CUESTA SUPERMERCADOS Endereço: [PERSON_NAME] DE CAMPOS 142 Bairro: [GEO…" at bounding box center [419, 186] width 839 height 373
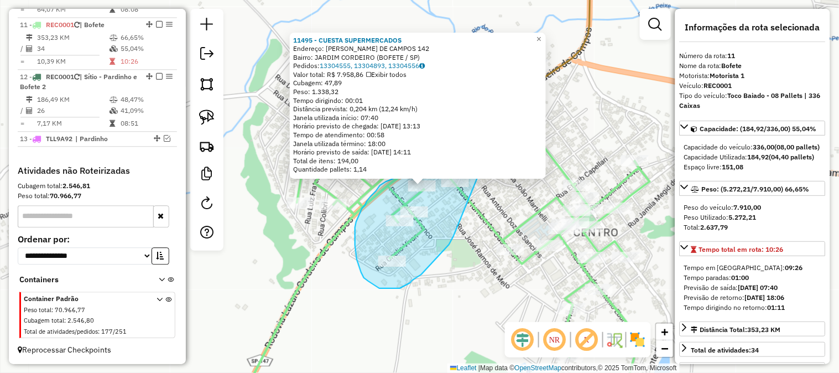
drag, startPoint x: 438, startPoint y: 256, endPoint x: 479, endPoint y: 175, distance: 91.0
click at [479, 175] on div "11495 - CUESTA SUPERMERCADOS Endereço: [PERSON_NAME] DE CAMPOS 142 Bairro: [GEO…" at bounding box center [419, 186] width 839 height 373
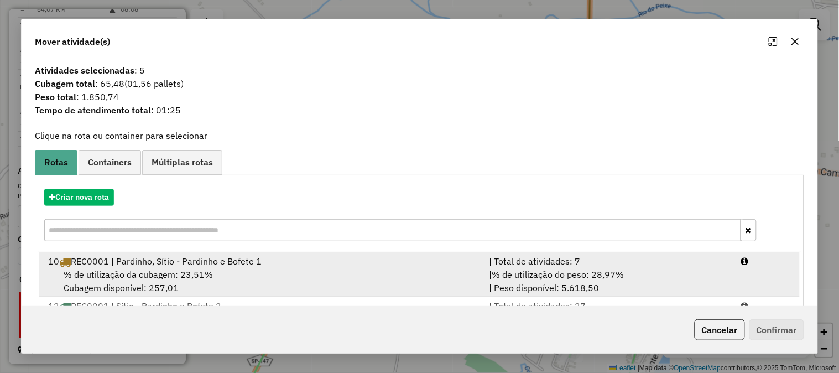
click at [653, 270] on div "| % de utilização do peso: 28,97% | Peso disponível: 5.618,50" at bounding box center [608, 281] width 252 height 27
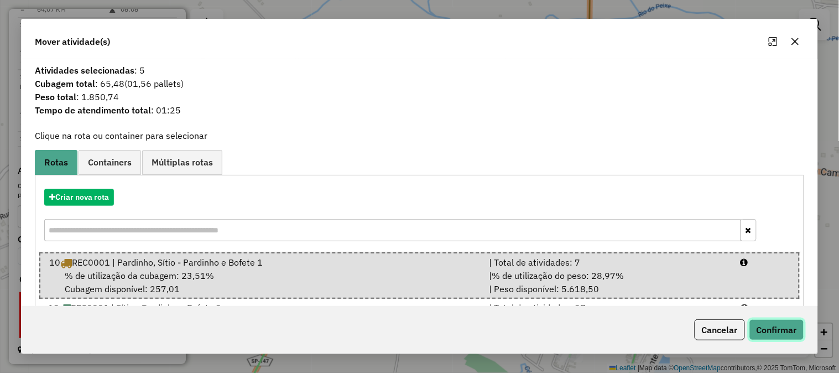
click at [793, 330] on button "Confirmar" at bounding box center [776, 329] width 55 height 21
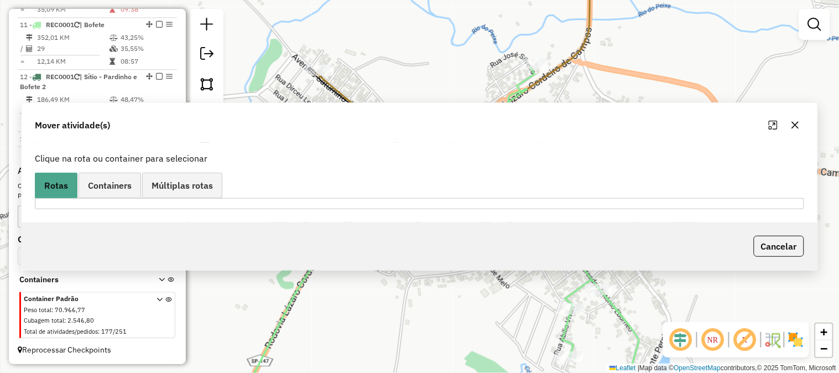
scroll to position [511, 0]
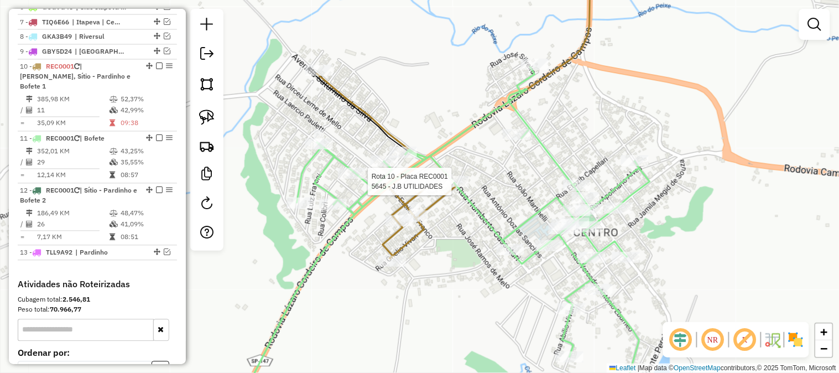
click at [444, 171] on icon at bounding box center [442, 238] width 414 height 343
select select "*********"
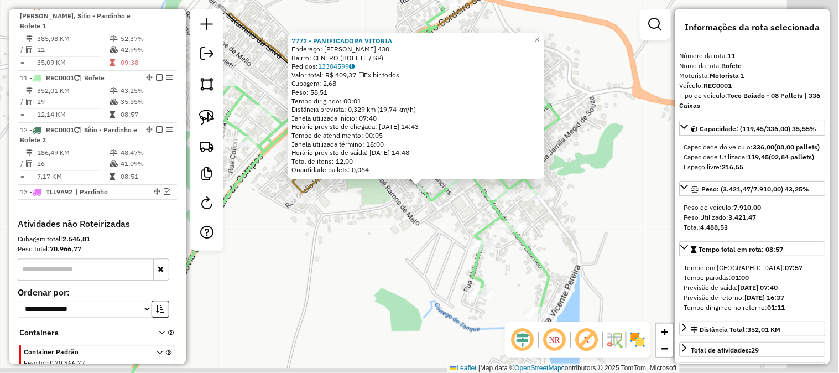
scroll to position [625, 0]
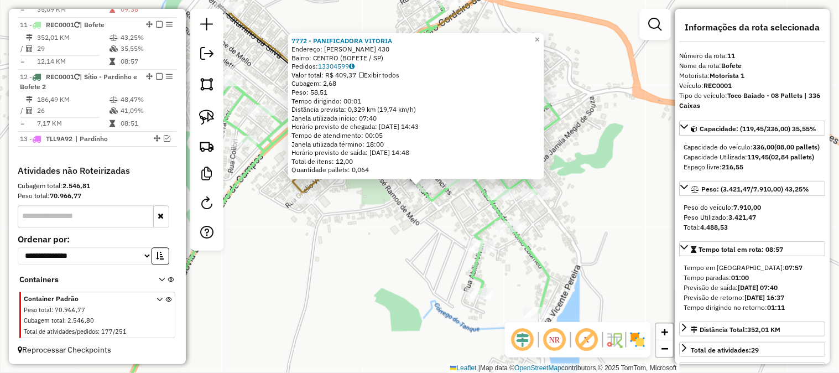
click at [411, 246] on div "7772 - PANIFICADORA VITORIA Endereço: [PERSON_NAME] 430 Bairro: [GEOGRAPHIC_DAT…" at bounding box center [419, 186] width 839 height 373
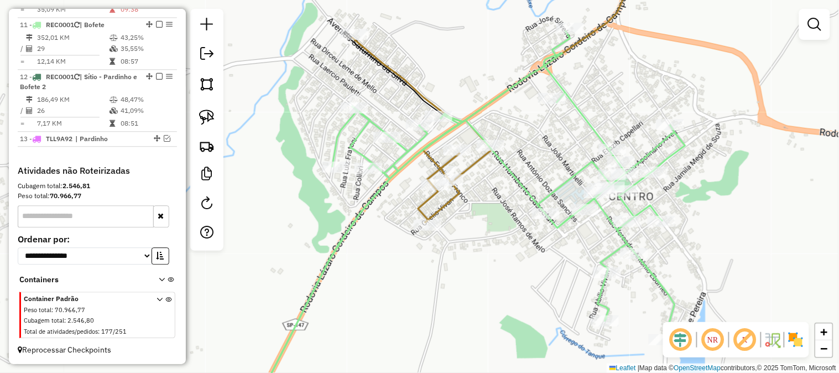
drag, startPoint x: 375, startPoint y: 240, endPoint x: 484, endPoint y: 219, distance: 111.6
click at [501, 266] on div "Janela de atendimento Grade de atendimento Capacidade Transportadoras Veículos …" at bounding box center [419, 186] width 839 height 373
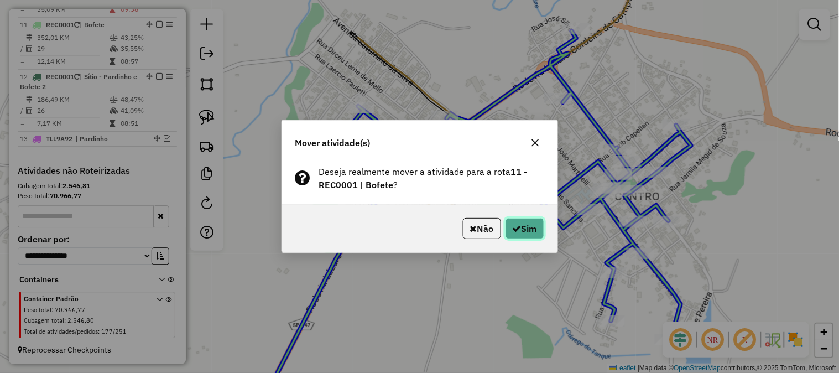
click at [526, 228] on button "Sim" at bounding box center [524, 228] width 39 height 21
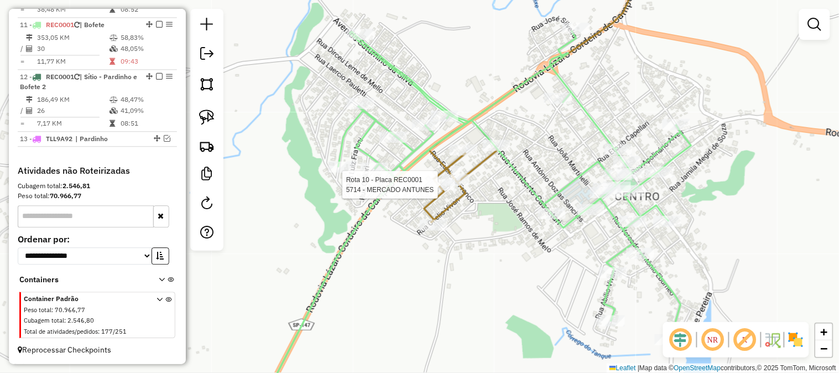
select select "*********"
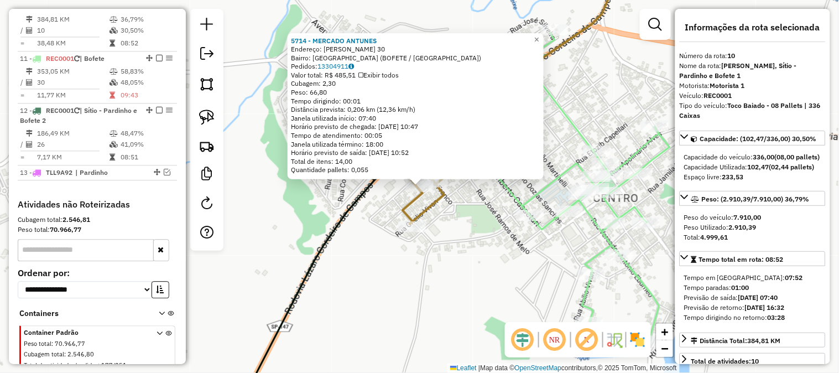
scroll to position [572, 0]
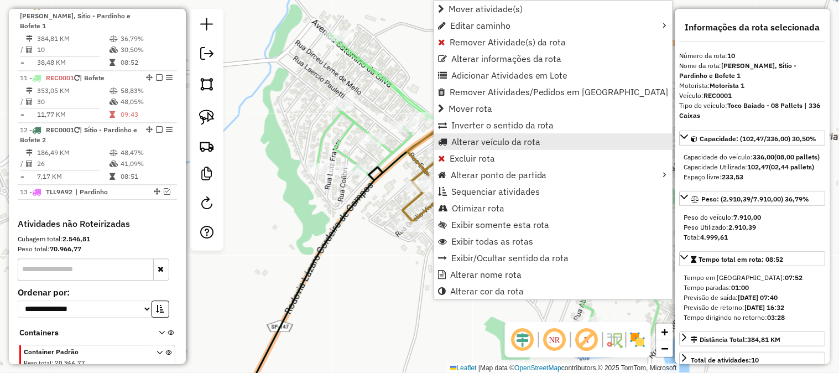
click at [514, 144] on span "Alterar veículo da rota" at bounding box center [495, 141] width 89 height 9
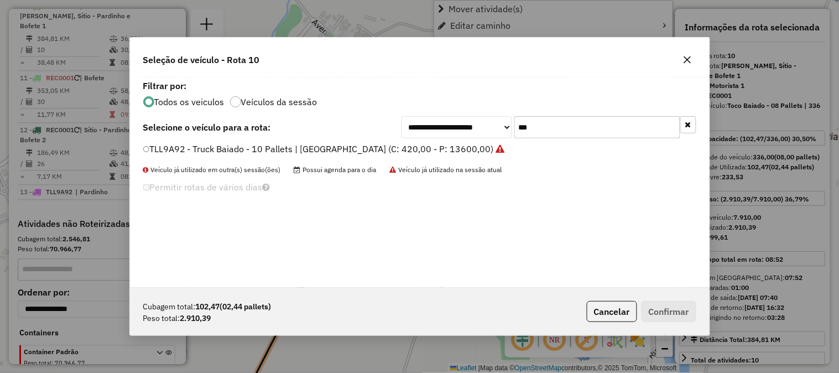
scroll to position [6, 3]
drag, startPoint x: 517, startPoint y: 124, endPoint x: 475, endPoint y: 123, distance: 42.0
click at [483, 124] on div "**********" at bounding box center [548, 127] width 295 height 22
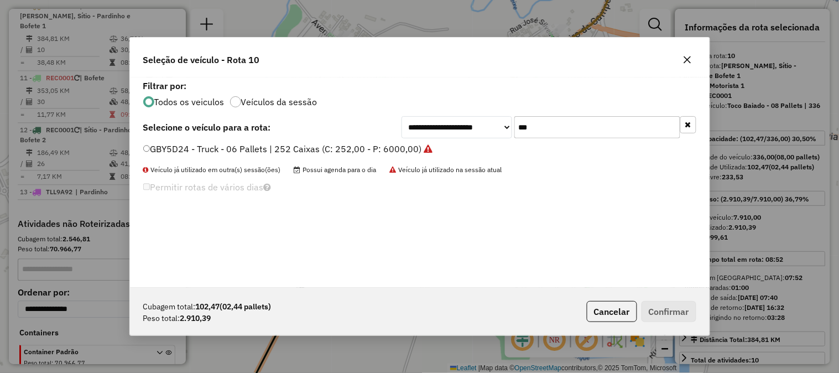
type input "***"
click at [409, 148] on label "GBY5D24 - Truck - 06 Pallets | 252 Caixas (C: 252,00 - P: 6000,00)" at bounding box center [288, 148] width 290 height 13
click at [667, 308] on button "Confirmar" at bounding box center [668, 311] width 55 height 21
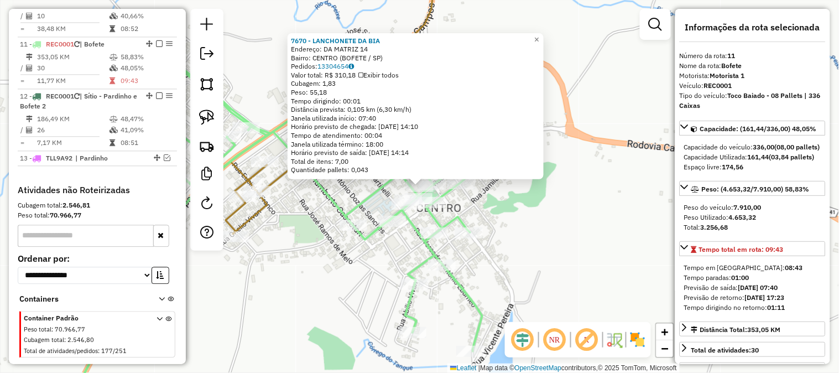
scroll to position [625, 0]
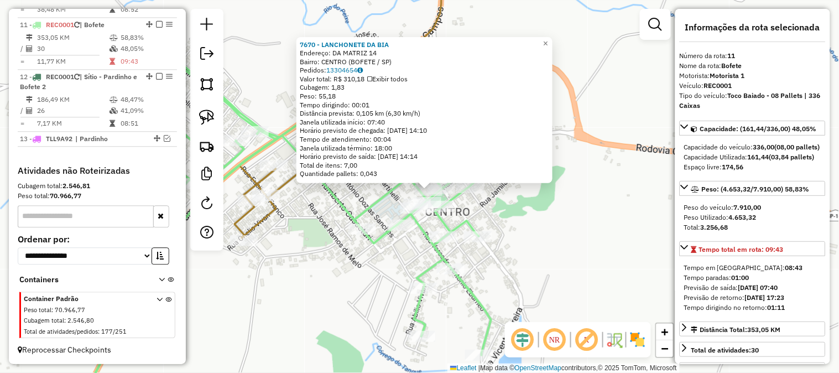
drag, startPoint x: 515, startPoint y: 236, endPoint x: 594, endPoint y: 245, distance: 79.5
click at [594, 245] on div "7670 - LANCHONETE DA BIA Endereço: DA MATRIZ 14 Bairro: CENTRO (BOFETE / SP) Pe…" at bounding box center [419, 186] width 839 height 373
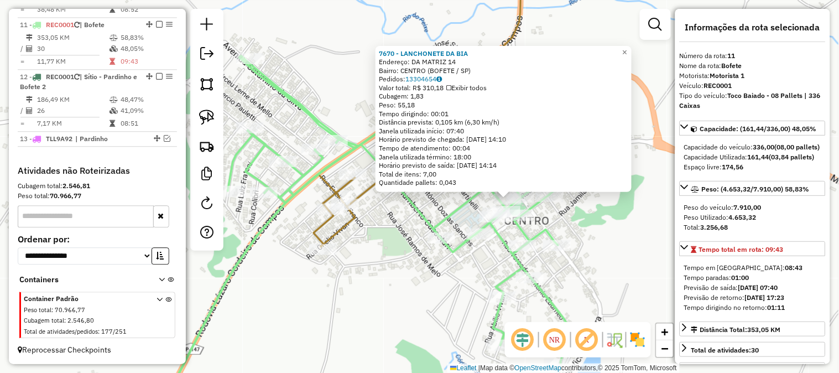
click at [394, 258] on div "7670 - LANCHONETE DA BIA Endereço: DA MATRIZ 14 Bairro: CENTRO (BOFETE / SP) Pe…" at bounding box center [419, 186] width 839 height 373
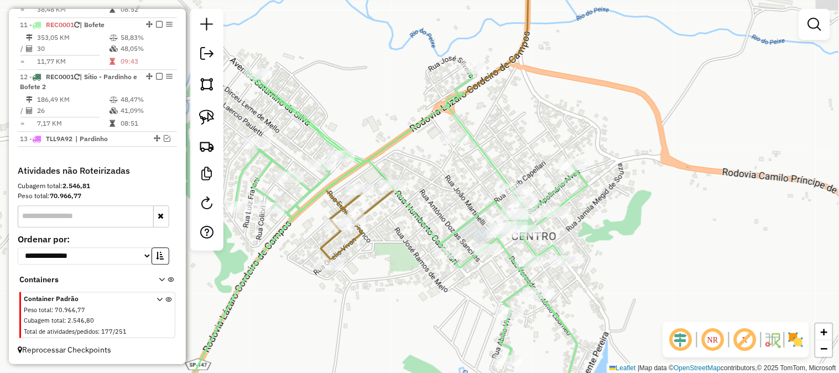
drag, startPoint x: 387, startPoint y: 235, endPoint x: 441, endPoint y: 285, distance: 73.9
click at [441, 287] on div "Janela de atendimento Grade de atendimento Capacidade Transportadoras Veículos …" at bounding box center [419, 186] width 839 height 373
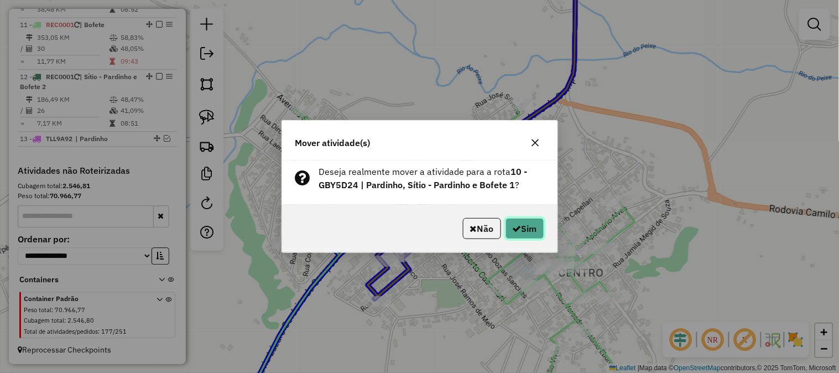
click at [526, 221] on button "Sim" at bounding box center [524, 228] width 39 height 21
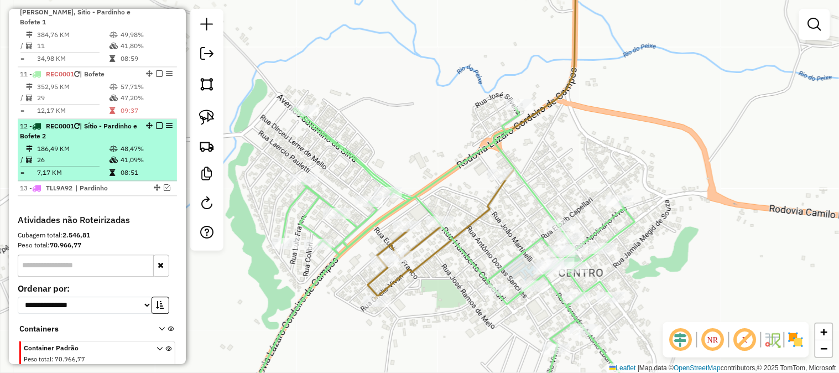
scroll to position [543, 0]
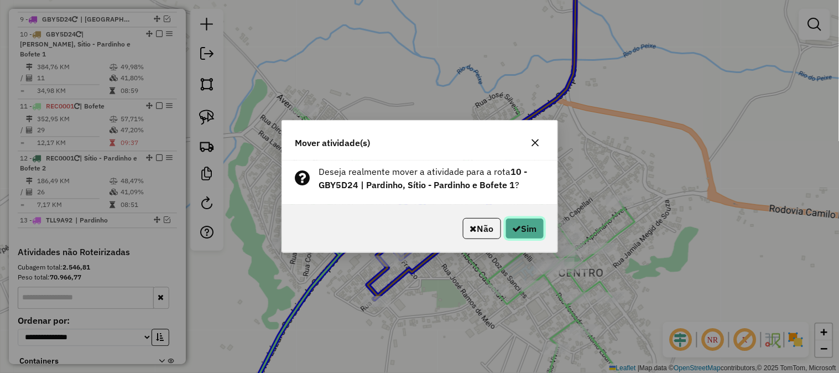
click at [516, 227] on icon "button" at bounding box center [516, 228] width 9 height 9
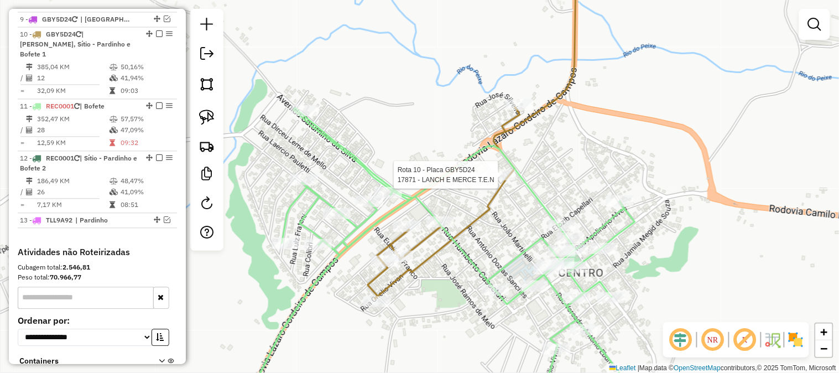
select select "*********"
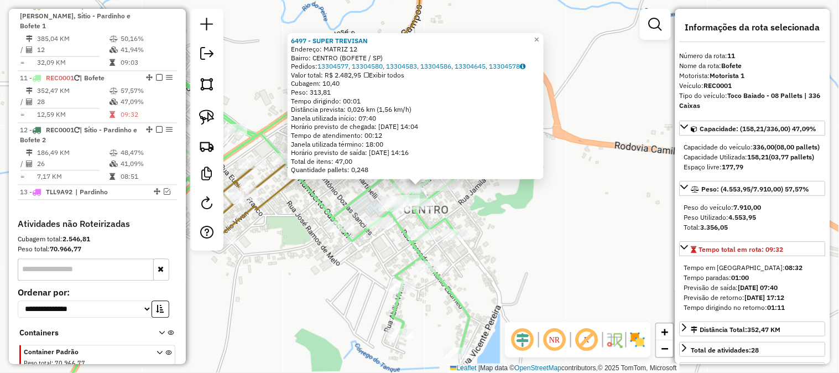
scroll to position [625, 0]
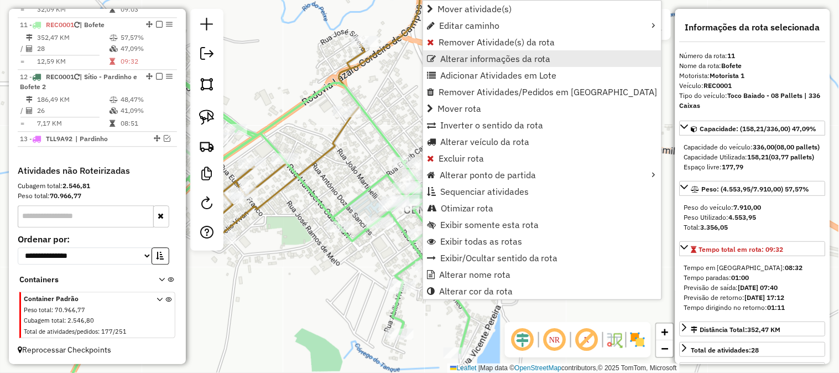
click at [505, 55] on span "Alterar informações da rota" at bounding box center [495, 58] width 111 height 9
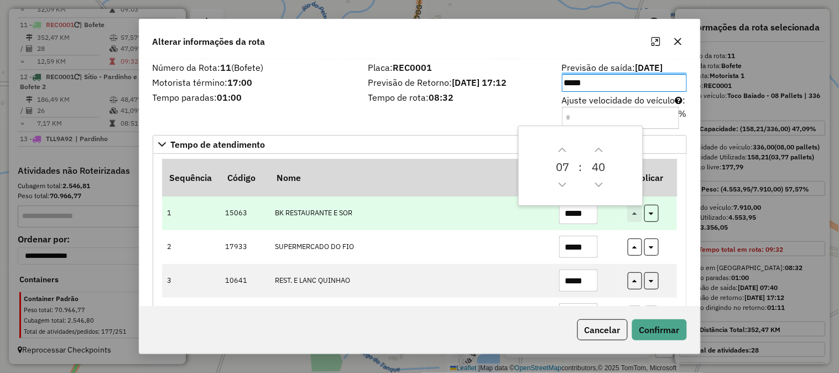
click at [505, 223] on td "BK RESTAURANTE E SOR" at bounding box center [411, 213] width 284 height 34
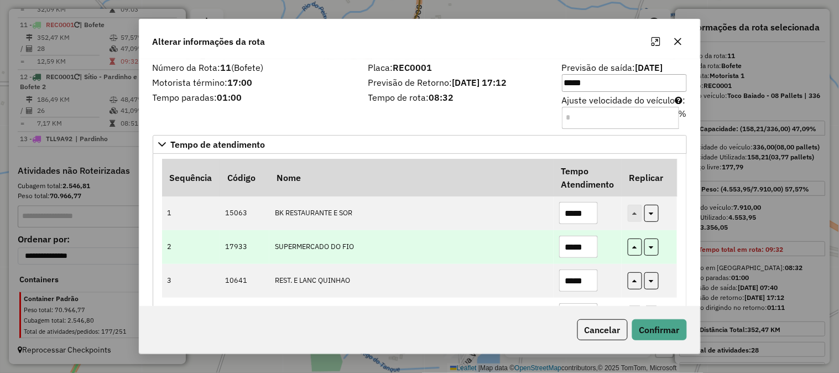
drag, startPoint x: 588, startPoint y: 243, endPoint x: 510, endPoint y: 239, distance: 78.1
click at [510, 240] on tr "2 17933 SUPERMERCADO DO FIO *****" at bounding box center [419, 247] width 515 height 34
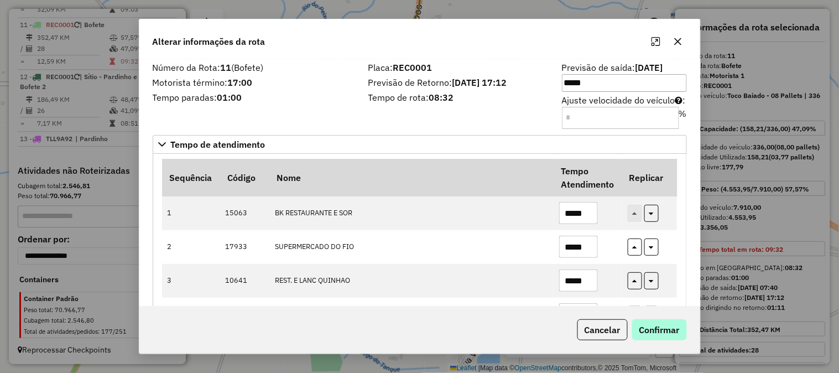
type input "*****"
click at [682, 327] on button "Confirmar" at bounding box center [659, 329] width 55 height 21
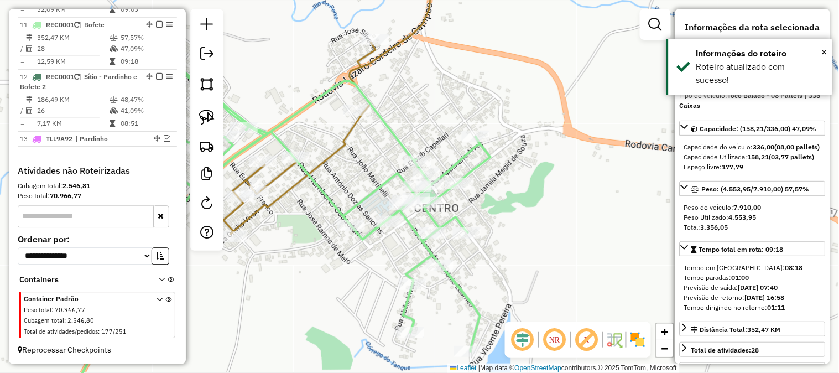
drag, startPoint x: 296, startPoint y: 301, endPoint x: 447, endPoint y: 250, distance: 158.7
click at [442, 253] on div "Janela de atendimento Grade de atendimento Capacidade Transportadoras Veículos …" at bounding box center [419, 186] width 839 height 373
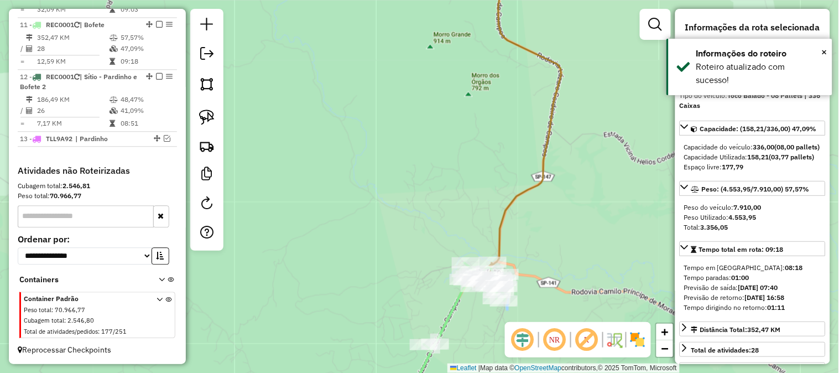
drag, startPoint x: 369, startPoint y: 213, endPoint x: 404, endPoint y: 247, distance: 48.9
click at [405, 246] on div "Janela de atendimento Grade de atendimento Capacidade Transportadoras Veículos …" at bounding box center [419, 186] width 839 height 373
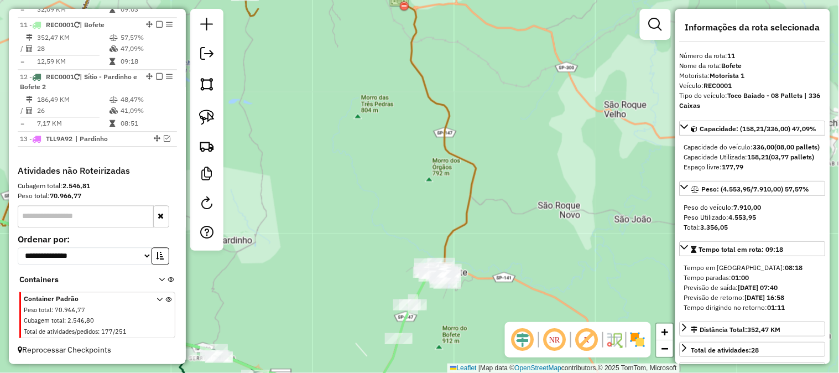
drag, startPoint x: 327, startPoint y: 199, endPoint x: 415, endPoint y: 140, distance: 105.6
click at [400, 153] on div "Janela de atendimento Grade de atendimento Capacidade Transportadoras Veículos …" at bounding box center [419, 186] width 839 height 373
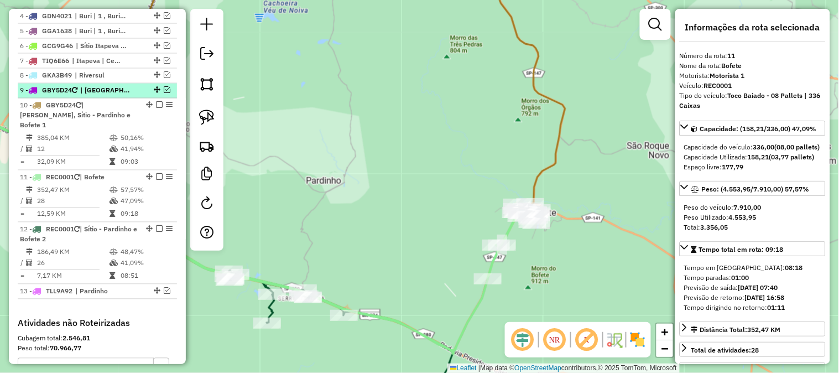
scroll to position [461, 0]
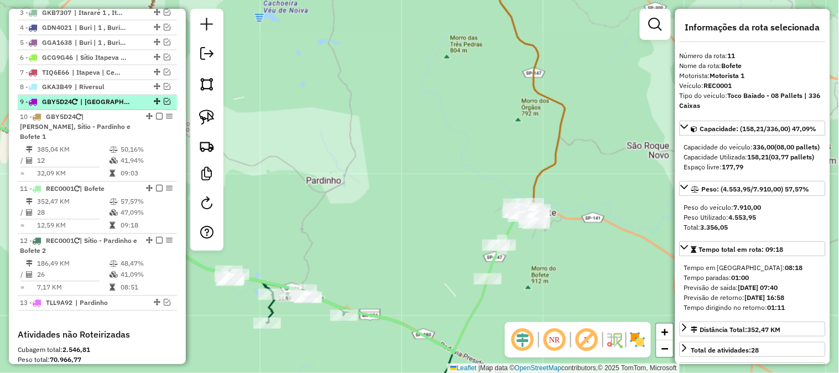
click at [166, 105] on em at bounding box center [167, 101] width 7 height 7
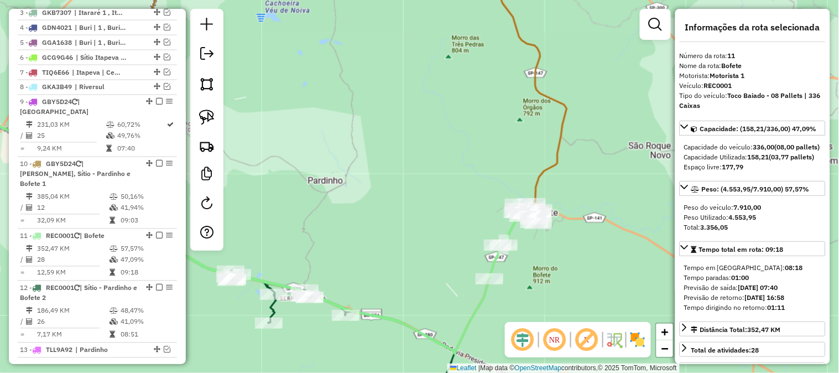
drag, startPoint x: 290, startPoint y: 193, endPoint x: 371, endPoint y: 174, distance: 83.0
click at [371, 174] on div "Janela de atendimento Grade de atendimento Capacidade Transportadoras Veículos …" at bounding box center [419, 186] width 839 height 373
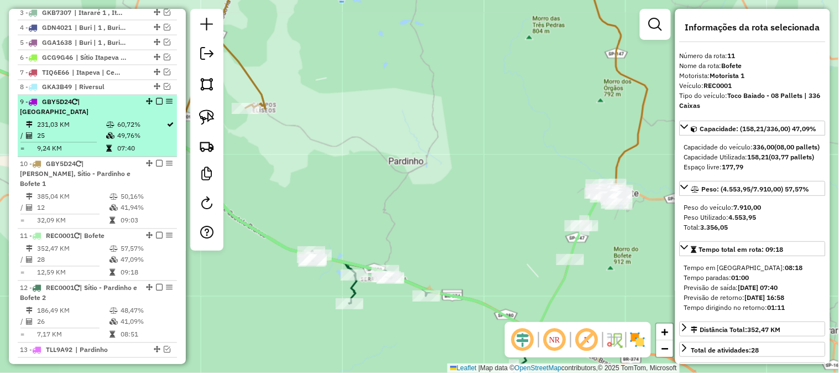
click at [98, 126] on td "231,03 KM" at bounding box center [70, 124] width 69 height 11
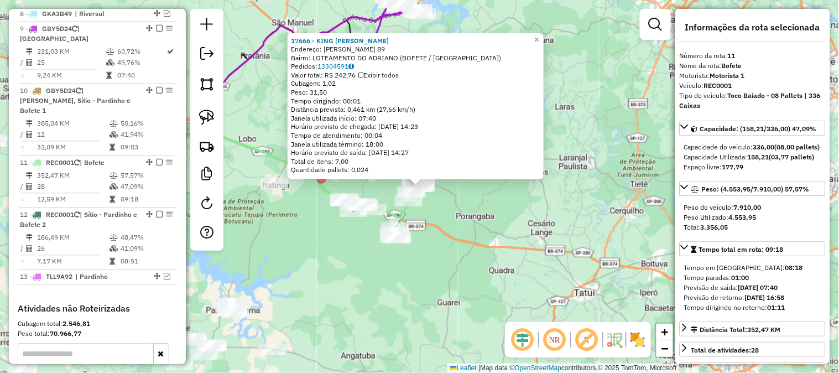
scroll to position [662, 0]
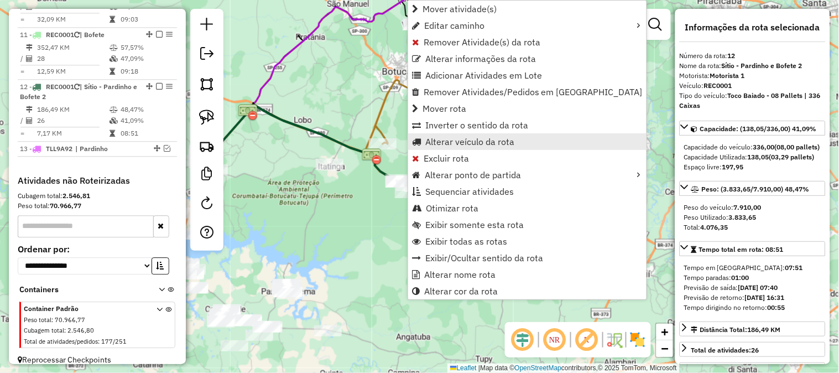
click at [504, 144] on span "Alterar veículo da rota" at bounding box center [469, 141] width 89 height 9
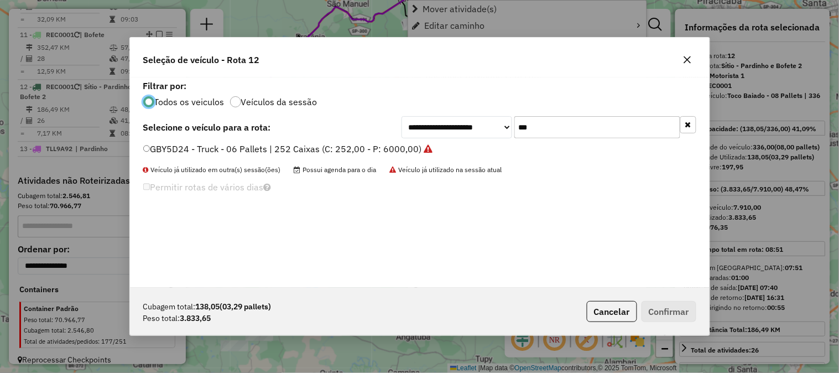
scroll to position [6, 3]
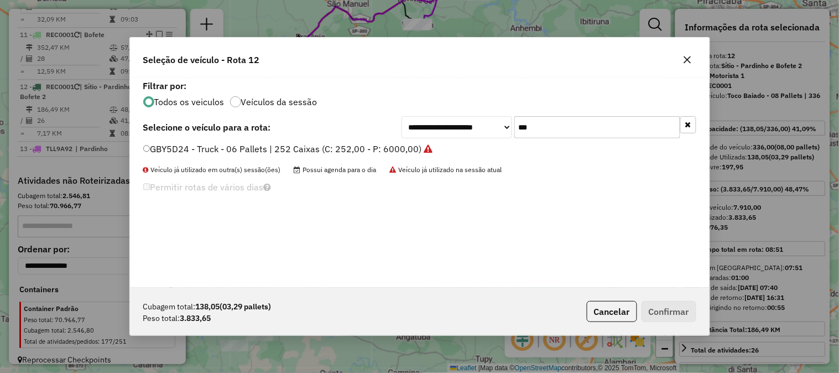
drag, startPoint x: 569, startPoint y: 126, endPoint x: 509, endPoint y: 126, distance: 60.3
click at [510, 126] on div "**********" at bounding box center [548, 127] width 295 height 22
type input "***"
click at [397, 146] on label "TIQ6E66 - 08 Baias Truck | 336 Caixas (C: 280,00 - P: 6240,00)" at bounding box center [280, 148] width 275 height 13
click at [681, 305] on button "Confirmar" at bounding box center [668, 311] width 55 height 21
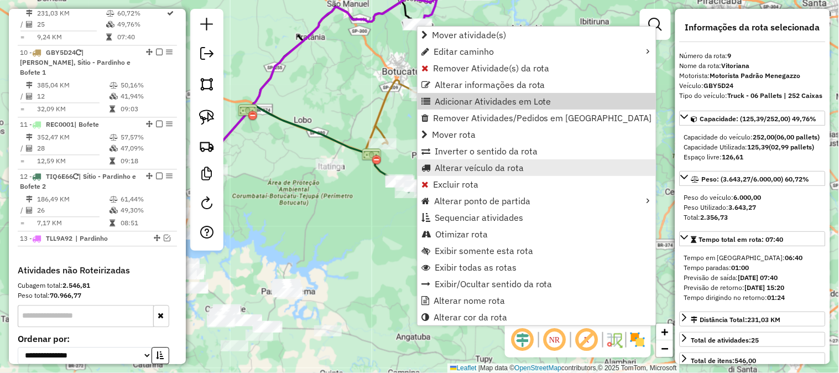
scroll to position [557, 0]
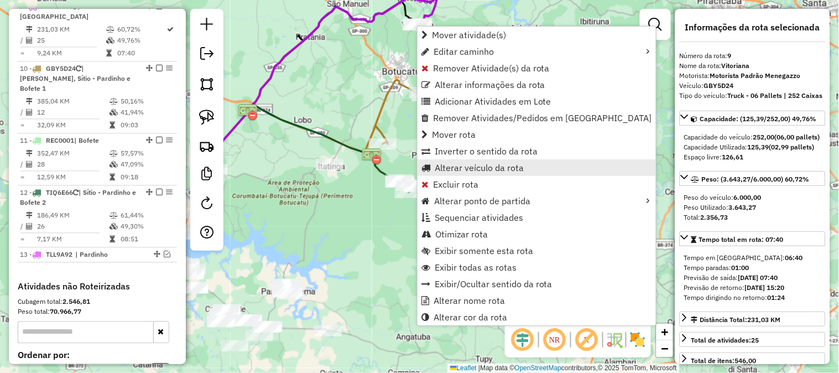
click at [494, 166] on span "Alterar veículo da rota" at bounding box center [478, 167] width 89 height 9
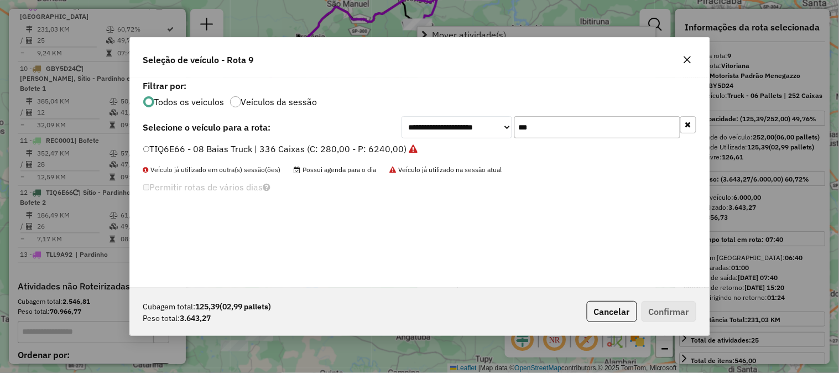
scroll to position [6, 3]
drag, startPoint x: 552, startPoint y: 120, endPoint x: 485, endPoint y: 125, distance: 66.5
click at [485, 125] on div "**********" at bounding box center [548, 127] width 295 height 22
type input "***"
click at [394, 144] on label "TKG6A00 - 08 Baias Truck | 336 Caixas (C: 280,00 - P: 6240,00)" at bounding box center [282, 148] width 278 height 13
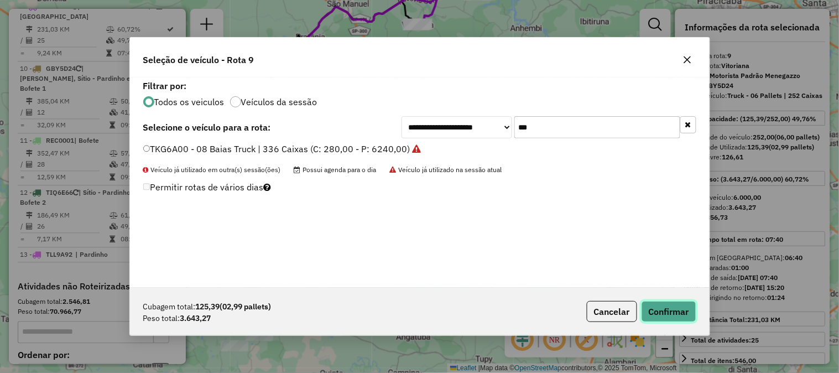
click at [681, 306] on button "Confirmar" at bounding box center [668, 311] width 55 height 21
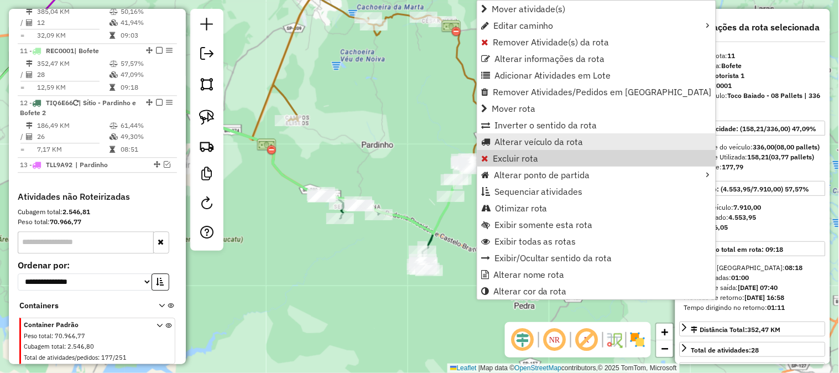
scroll to position [662, 0]
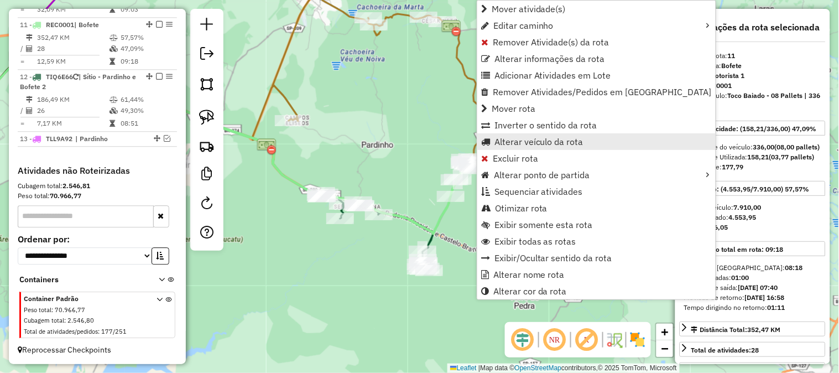
click at [555, 144] on span "Alterar veículo da rota" at bounding box center [538, 141] width 89 height 9
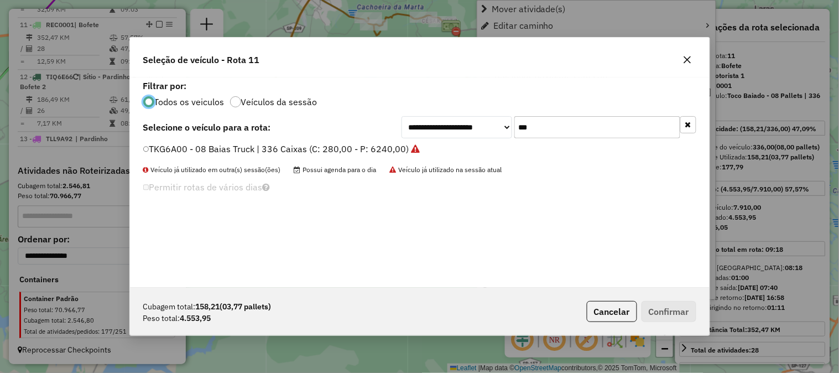
scroll to position [6, 3]
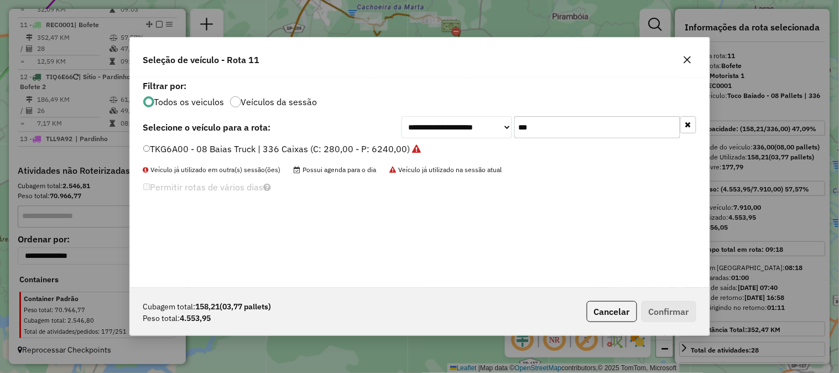
drag, startPoint x: 518, startPoint y: 130, endPoint x: 477, endPoint y: 125, distance: 41.2
click at [491, 128] on div "**********" at bounding box center [548, 127] width 295 height 22
type input "*"
type input "***"
click at [423, 151] on label "GCJ7B21 - Toco Baiado - 08 Pallets | 336 Caixas (C: 336,00 - P: 7910,00)" at bounding box center [295, 148] width 305 height 13
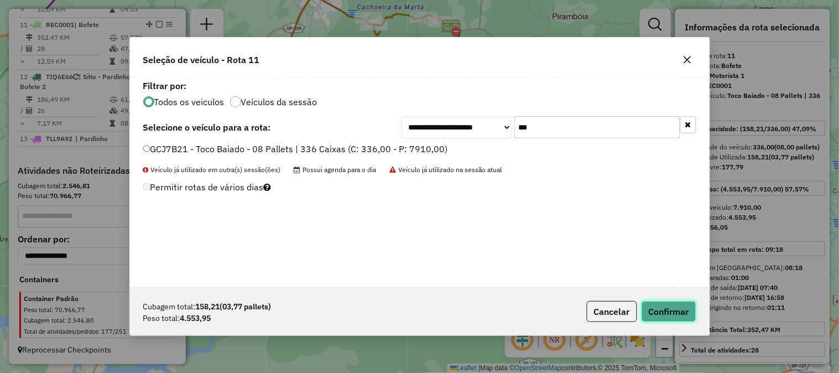
click at [689, 314] on button "Confirmar" at bounding box center [668, 311] width 55 height 21
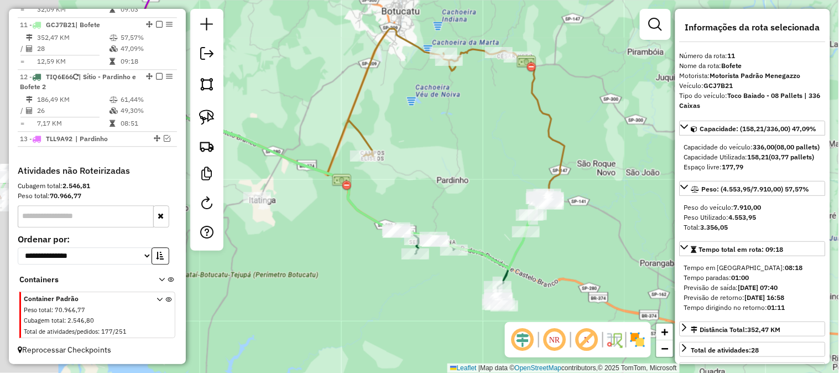
drag, startPoint x: 369, startPoint y: 101, endPoint x: 471, endPoint y: 130, distance: 105.7
click at [470, 130] on div "Janela de atendimento Grade de atendimento Capacidade Transportadoras Veículos …" at bounding box center [419, 186] width 839 height 373
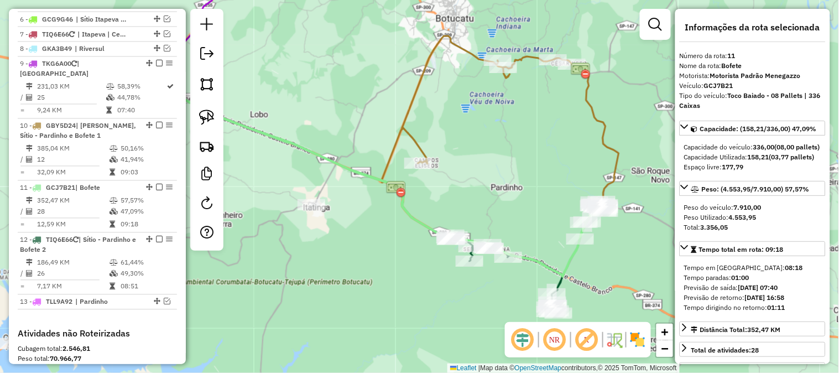
scroll to position [499, 0]
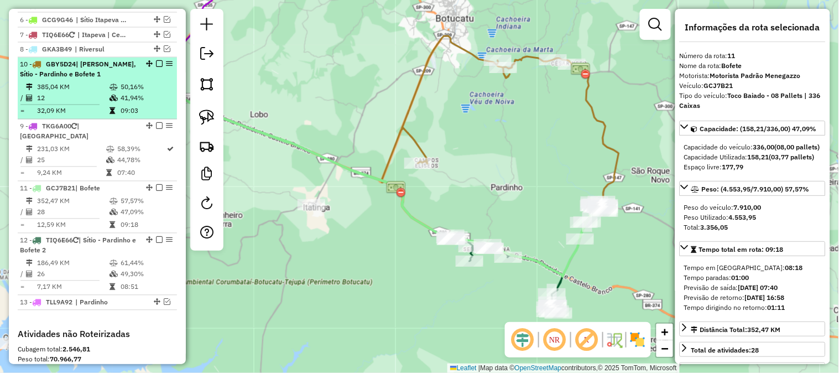
drag, startPoint x: 144, startPoint y: 123, endPoint x: 131, endPoint y: 69, distance: 55.8
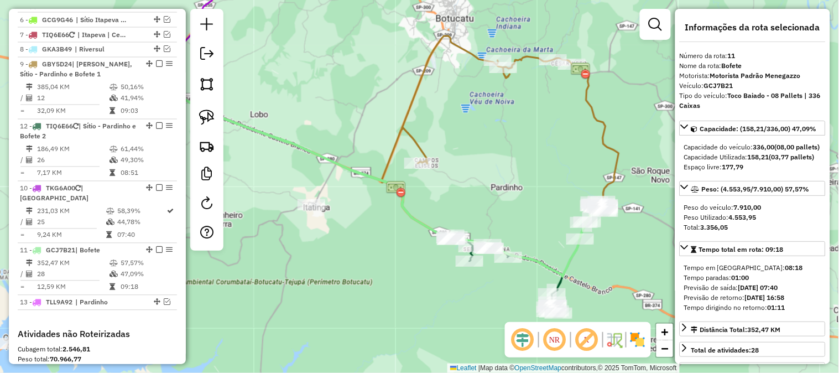
drag, startPoint x: 144, startPoint y: 236, endPoint x: 137, endPoint y: 152, distance: 84.3
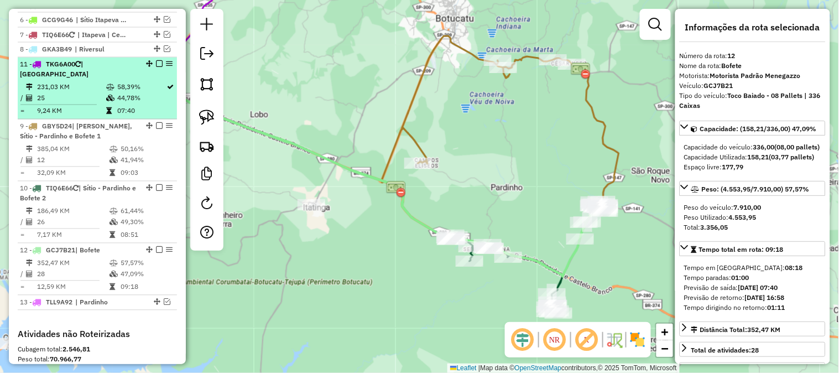
drag, startPoint x: 144, startPoint y: 188, endPoint x: 135, endPoint y: 90, distance: 99.4
click at [101, 90] on td "231,03 KM" at bounding box center [70, 87] width 69 height 11
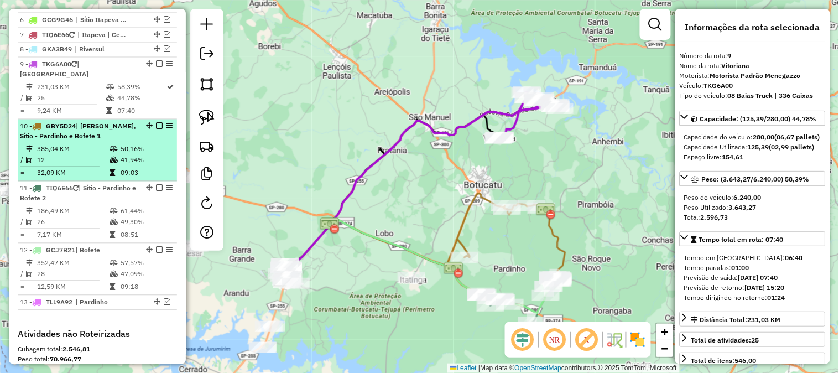
click at [97, 136] on div "10 - GBY5D24 | Pardinho, Sítio - Pardinho e Bofete 1" at bounding box center [78, 132] width 117 height 20
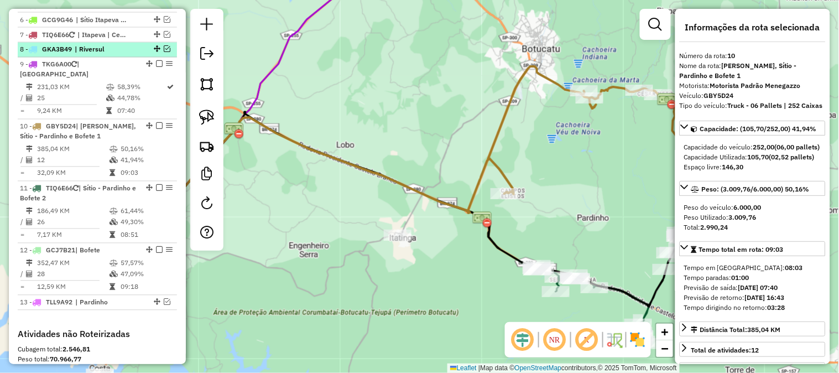
click at [164, 53] on em at bounding box center [167, 49] width 7 height 7
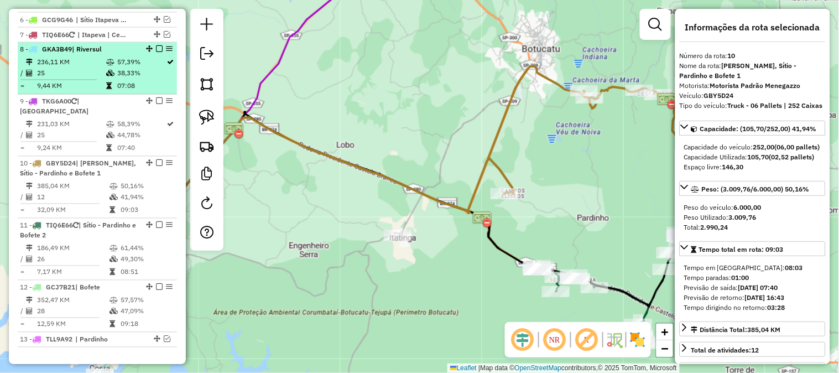
click at [98, 68] on td "236,11 KM" at bounding box center [70, 62] width 69 height 11
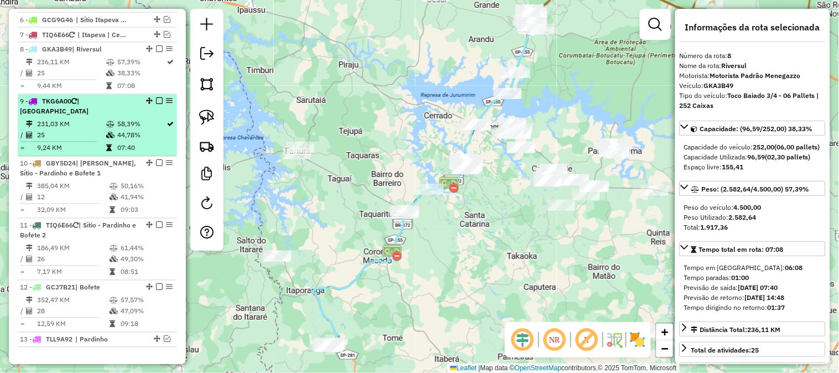
click at [107, 121] on icon at bounding box center [110, 124] width 8 height 7
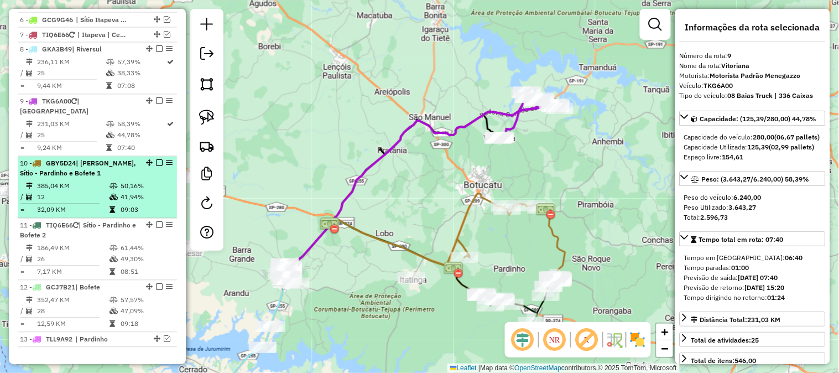
click at [109, 181] on td at bounding box center [114, 186] width 11 height 11
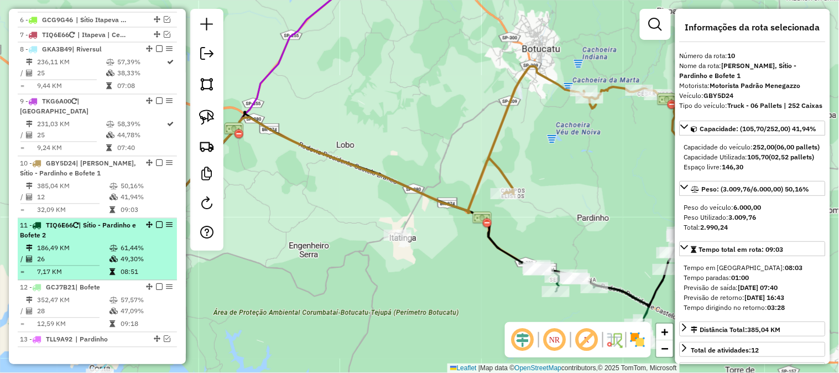
click at [102, 235] on div "11 - TIQ6E66 | Sítio - Pardinho e Bofete 2" at bounding box center [78, 231] width 117 height 20
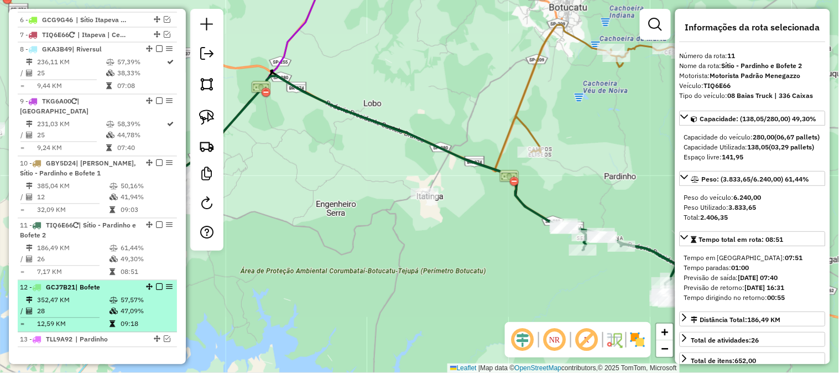
click at [97, 288] on span "| Bofete" at bounding box center [87, 287] width 25 height 8
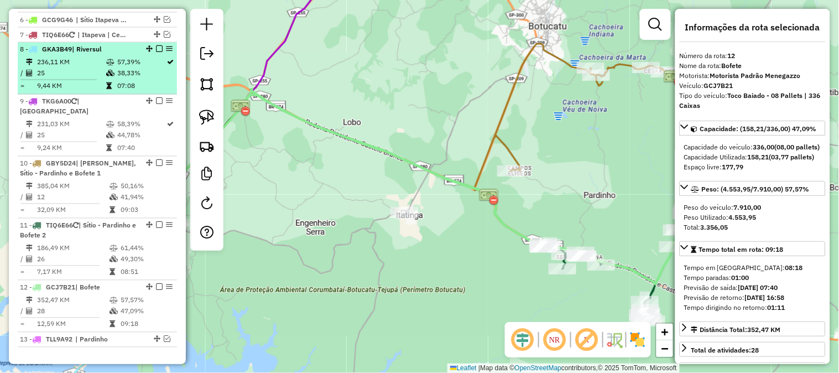
click at [157, 53] on em at bounding box center [159, 49] width 7 height 7
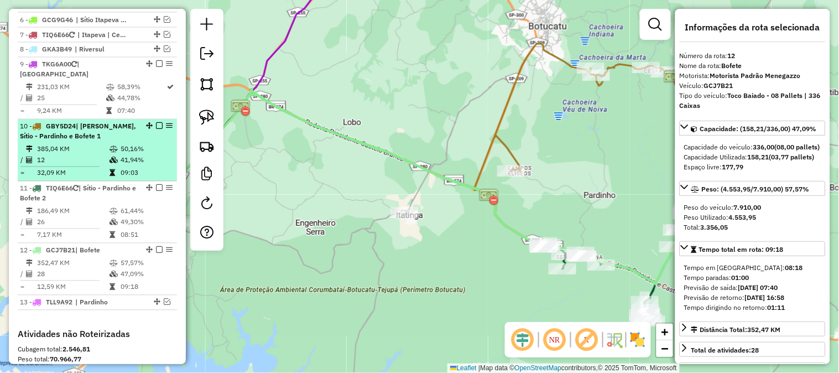
click at [156, 123] on em at bounding box center [159, 126] width 7 height 7
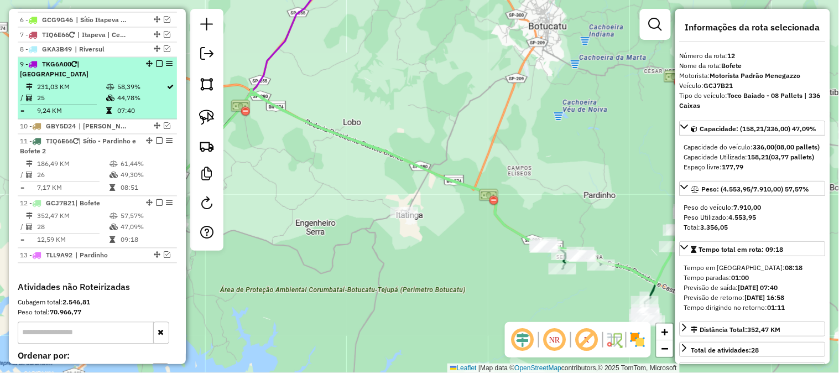
click at [156, 67] on em at bounding box center [159, 64] width 7 height 7
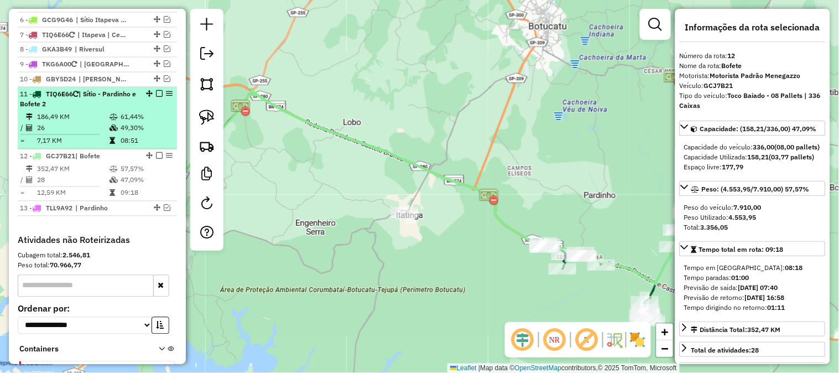
click at [156, 97] on em at bounding box center [159, 94] width 7 height 7
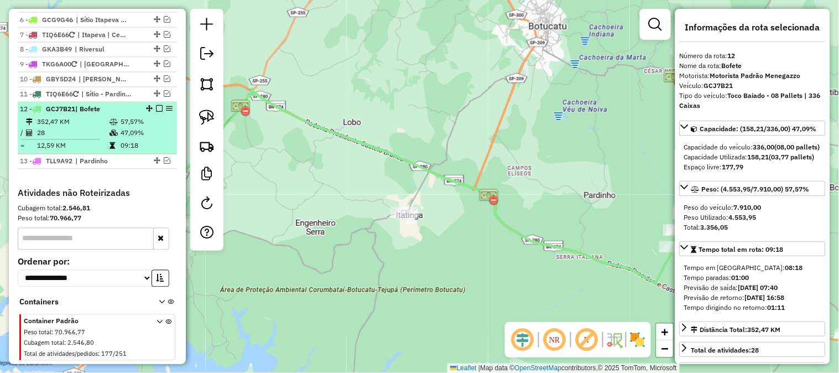
click at [156, 112] on em at bounding box center [159, 109] width 7 height 7
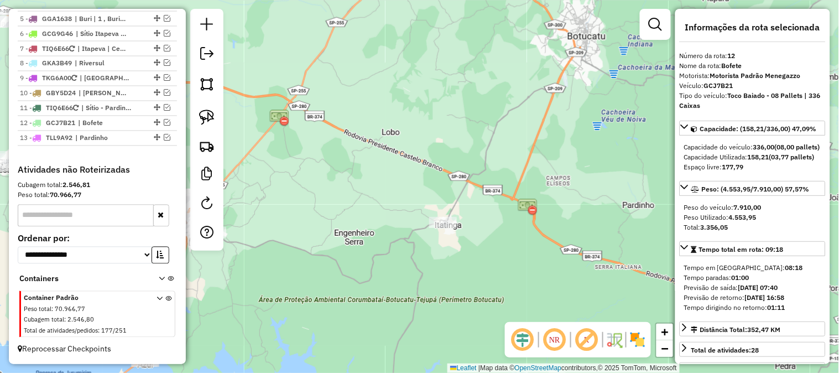
drag, startPoint x: 308, startPoint y: 191, endPoint x: 399, endPoint y: 211, distance: 92.8
click at [417, 210] on div "Janela de atendimento Grade de atendimento Capacidade Transportadoras Veículos …" at bounding box center [419, 186] width 839 height 373
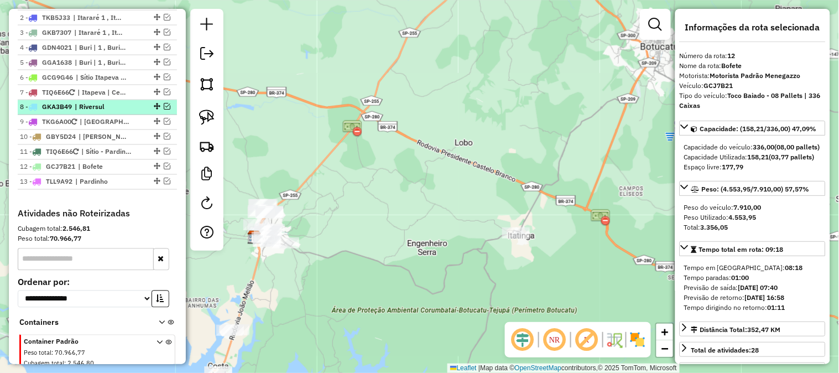
scroll to position [413, 0]
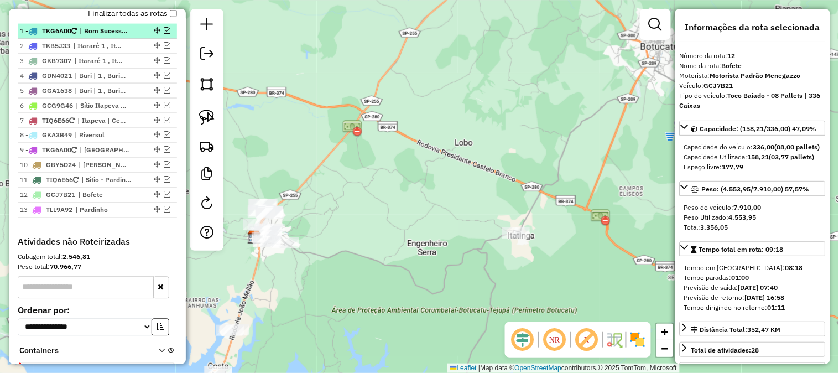
click at [164, 34] on em at bounding box center [167, 30] width 7 height 7
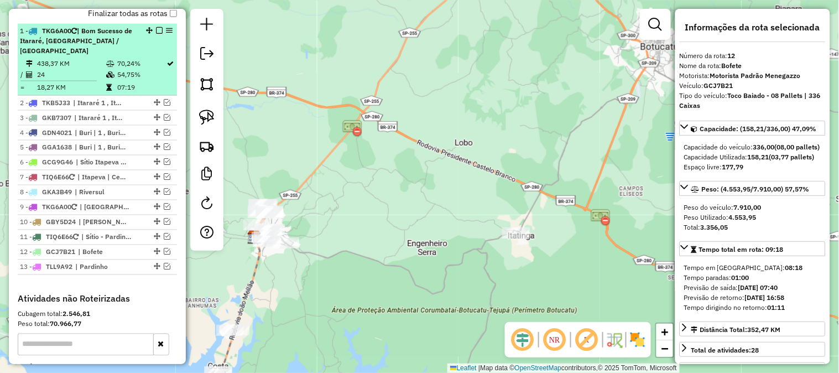
click at [66, 56] on div "1 - TKG6A00 | Bom Sucesso de Itararé, Nova Campina / Campina de Fora" at bounding box center [78, 41] width 117 height 30
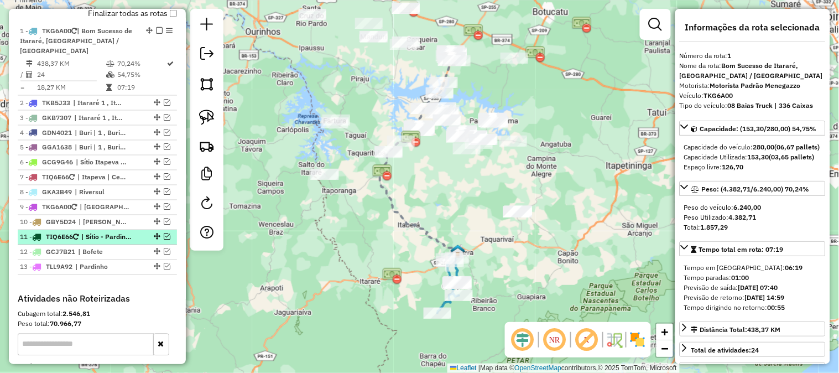
click at [165, 240] on em at bounding box center [167, 236] width 7 height 7
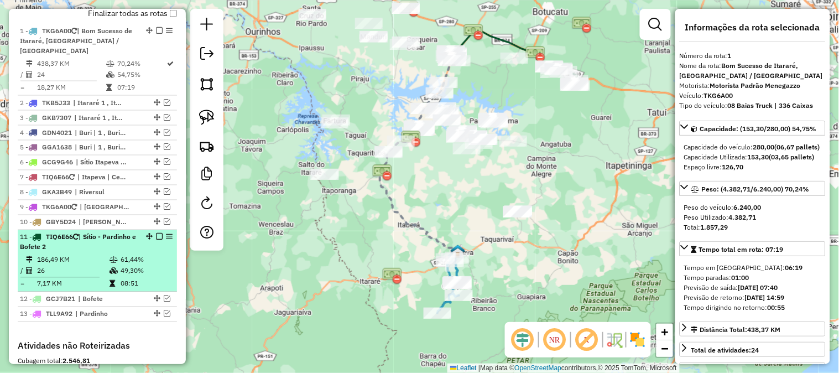
click at [111, 252] on div "11 - TIQ6E66 | Sítio - Pardinho e Bofete 2" at bounding box center [78, 242] width 117 height 20
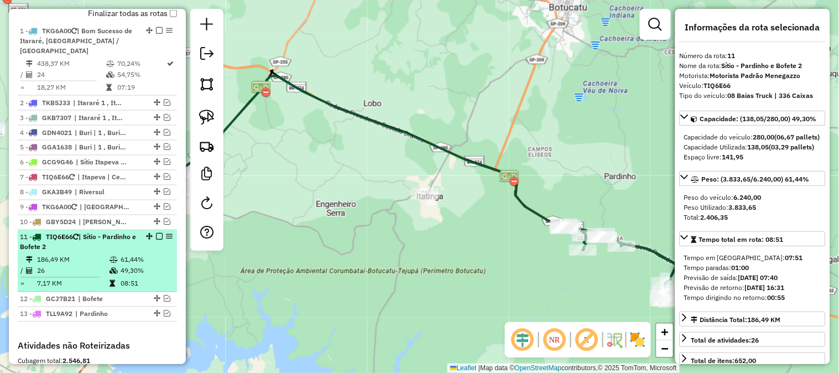
click at [156, 240] on em at bounding box center [159, 236] width 7 height 7
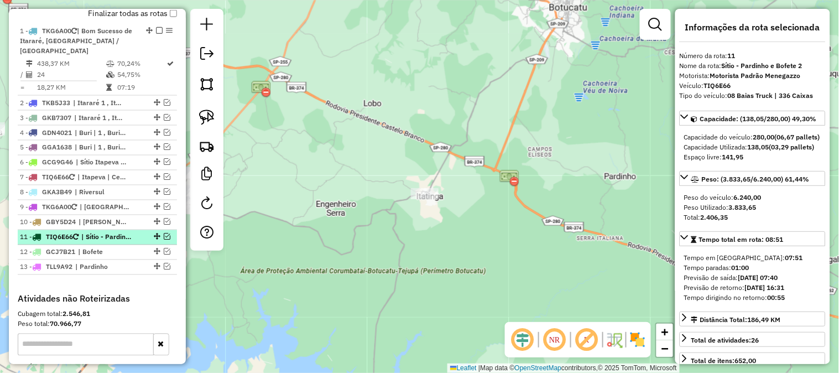
click at [164, 240] on em at bounding box center [167, 236] width 7 height 7
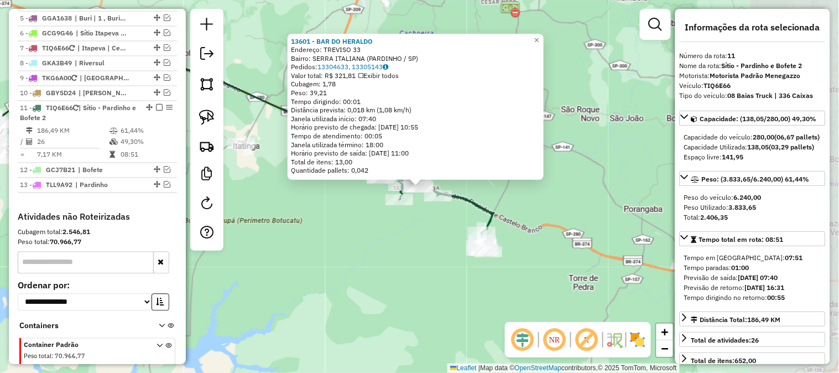
scroll to position [598, 0]
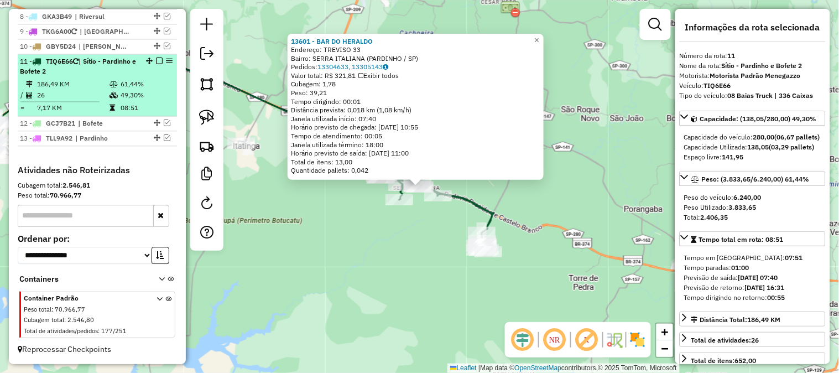
click at [156, 58] on em at bounding box center [159, 60] width 7 height 7
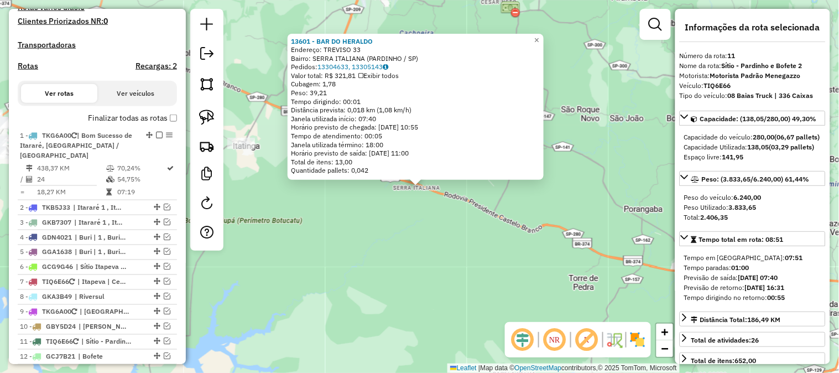
scroll to position [306, 0]
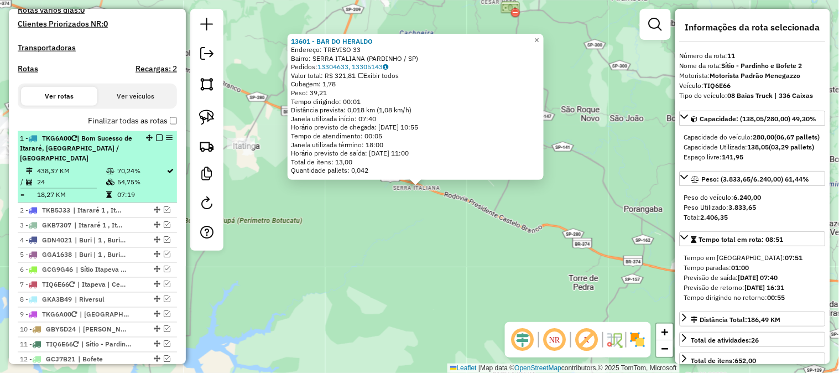
click at [98, 163] on div "1 - TKG6A00 | Bom Sucesso de Itararé, Nova Campina / Campina de Fora" at bounding box center [78, 148] width 117 height 30
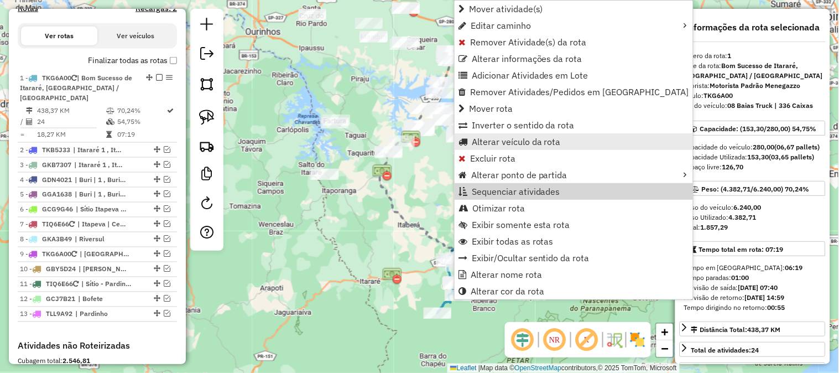
scroll to position [437, 0]
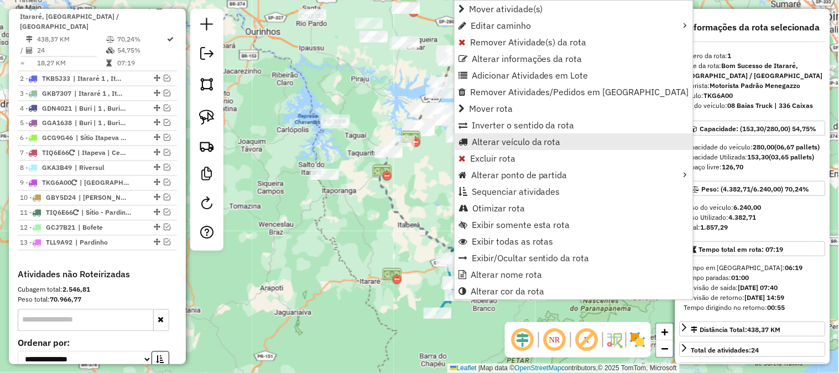
click at [509, 142] on span "Alterar veículo da rota" at bounding box center [516, 141] width 89 height 9
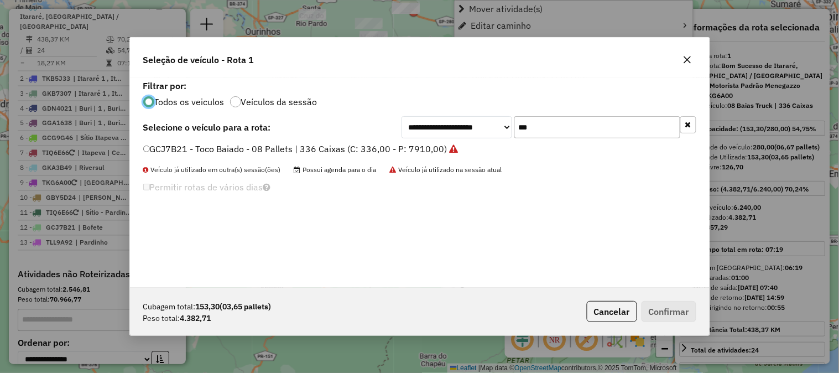
scroll to position [6, 3]
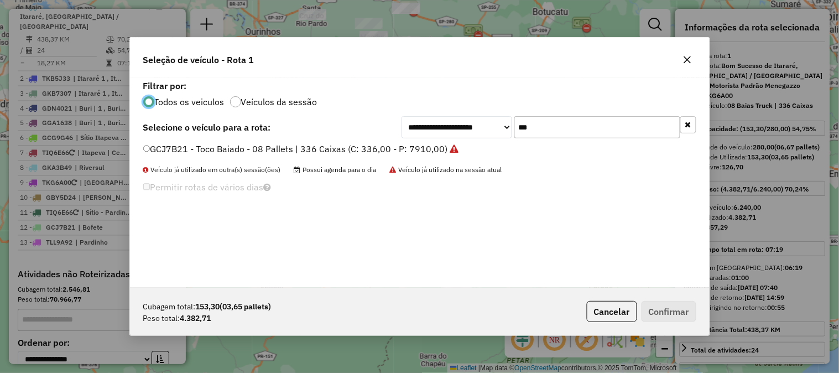
drag, startPoint x: 579, startPoint y: 130, endPoint x: 443, endPoint y: 115, distance: 136.9
click at [443, 115] on div "**********" at bounding box center [419, 182] width 579 height 210
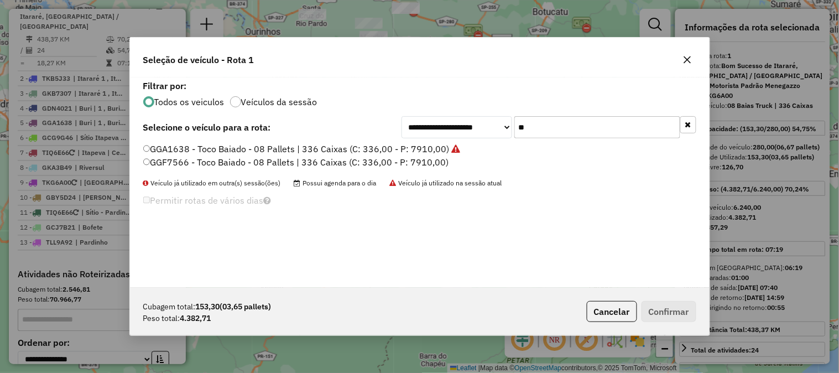
type input "*"
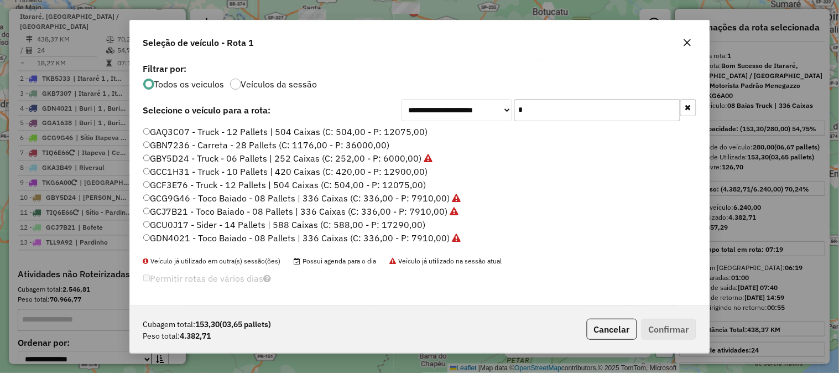
type input "*"
click at [681, 41] on button "button" at bounding box center [687, 43] width 18 height 18
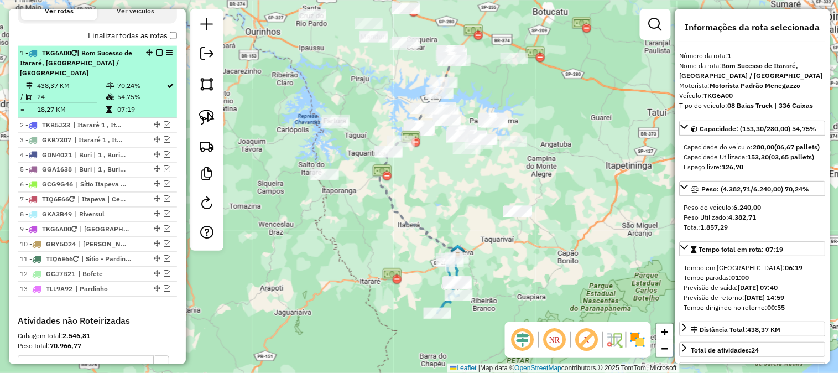
scroll to position [355, 0]
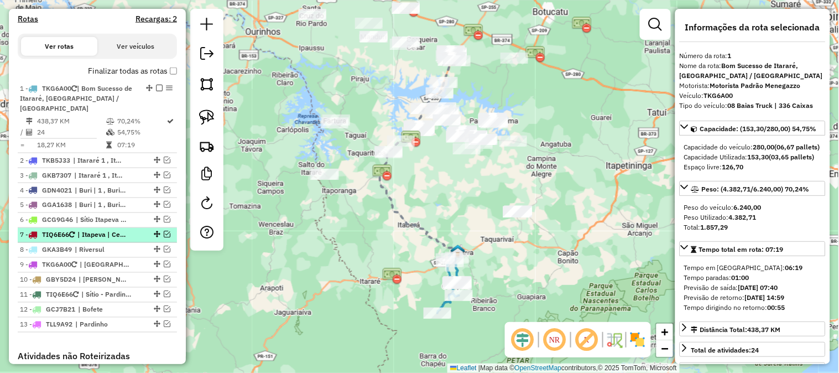
click at [165, 238] on em at bounding box center [167, 234] width 7 height 7
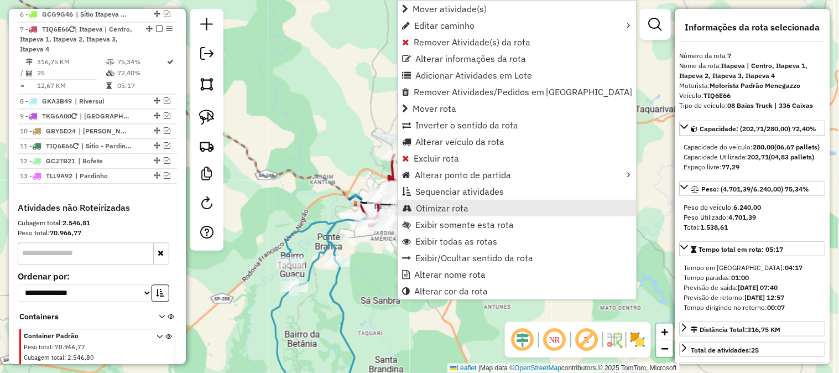
scroll to position [584, 0]
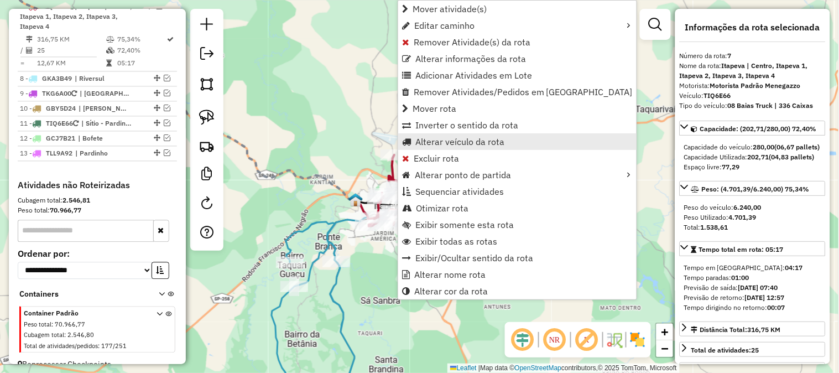
click at [473, 142] on span "Alterar veículo da rota" at bounding box center [459, 141] width 89 height 9
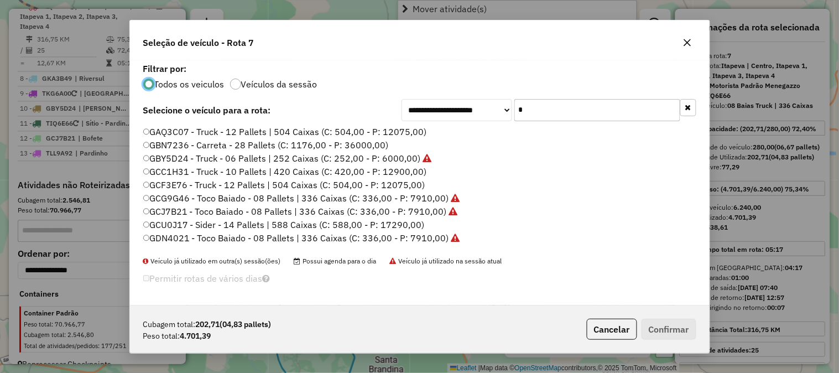
scroll to position [6, 3]
drag, startPoint x: 536, startPoint y: 113, endPoint x: 500, endPoint y: 111, distance: 36.6
click at [503, 112] on div "**********" at bounding box center [548, 110] width 295 height 22
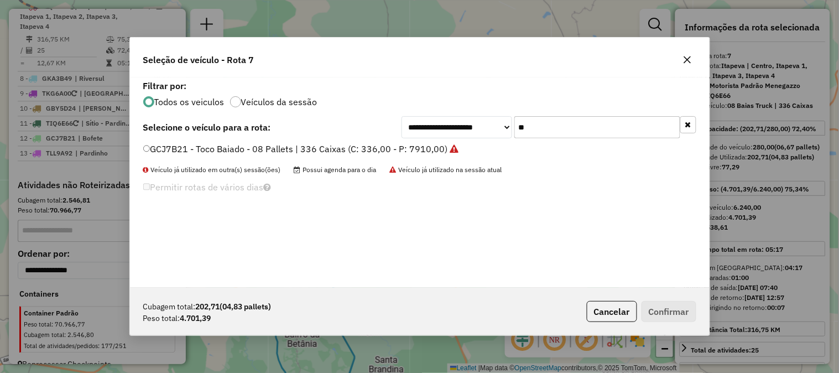
type input "*"
type input "***"
click at [407, 147] on label "GJN5965 - Toco Baiado - 08 Pallets | 336 Caixas (C: 336,00 - P: 7910,00)" at bounding box center [295, 148] width 305 height 13
click at [682, 307] on button "Confirmar" at bounding box center [668, 311] width 55 height 21
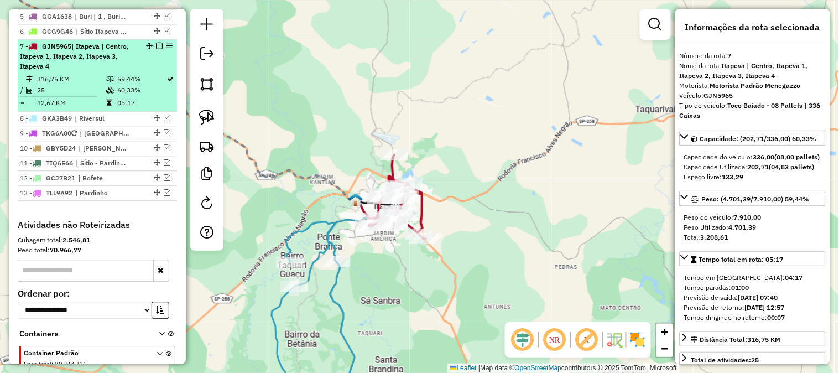
scroll to position [501, 0]
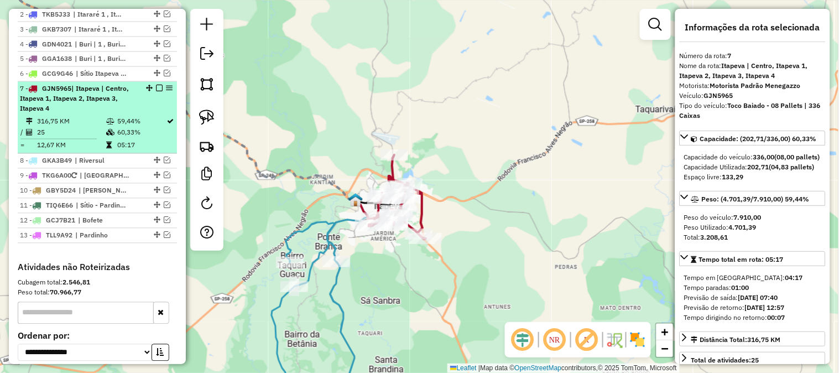
click at [156, 92] on em at bounding box center [159, 88] width 7 height 7
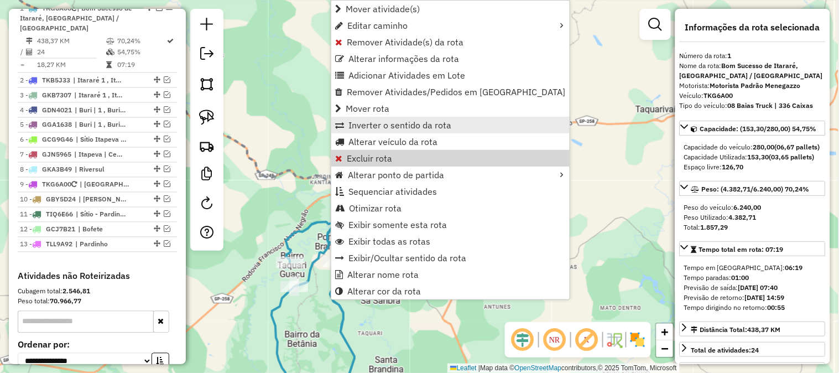
scroll to position [437, 0]
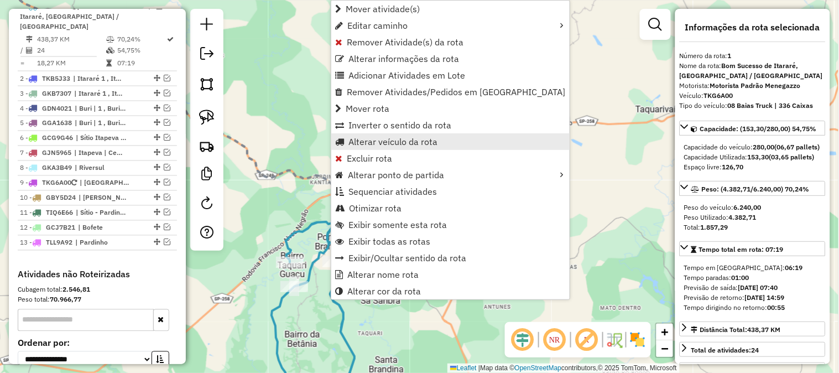
click at [402, 139] on span "Alterar veículo da rota" at bounding box center [392, 141] width 89 height 9
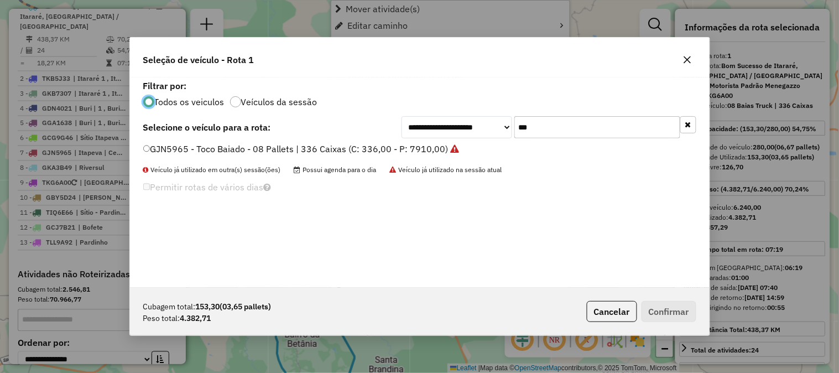
scroll to position [6, 3]
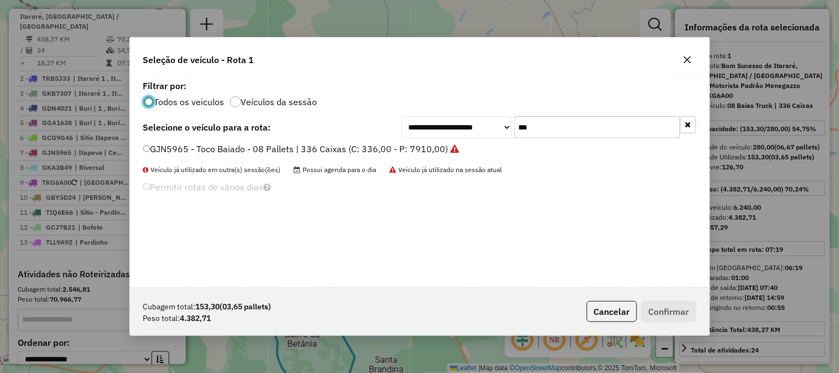
drag, startPoint x: 523, startPoint y: 131, endPoint x: 432, endPoint y: 118, distance: 92.6
click at [433, 118] on div "**********" at bounding box center [548, 127] width 295 height 22
click at [535, 122] on input "***" at bounding box center [597, 127] width 166 height 22
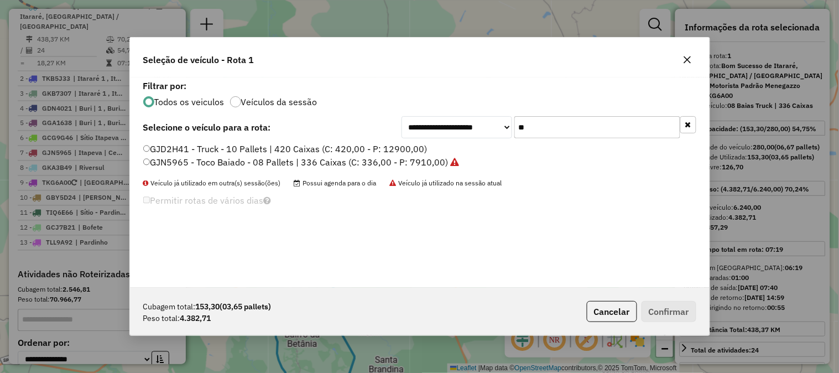
type input "*"
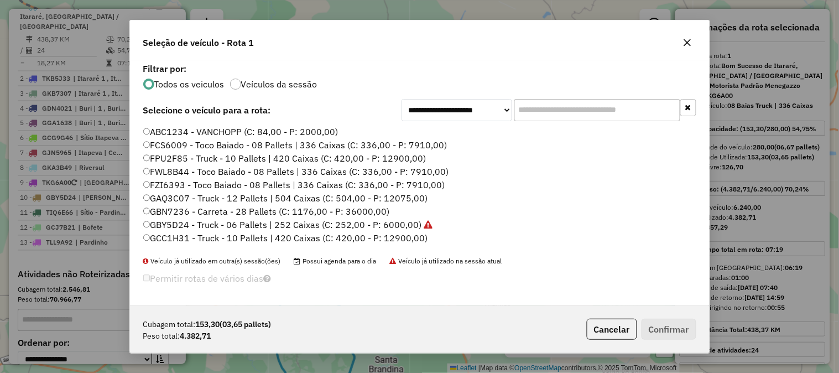
click at [430, 172] on label "FWL8B44 - Toco Baiado - 08 Pallets | 336 Caixas (C: 336,00 - P: 7910,00)" at bounding box center [296, 171] width 306 height 13
click at [426, 145] on label "FCS6009 - Toco Baiado - 08 Pallets | 336 Caixas (C: 336,00 - P: 7910,00)" at bounding box center [295, 144] width 304 height 13
click at [676, 326] on button "Confirmar" at bounding box center [668, 328] width 55 height 21
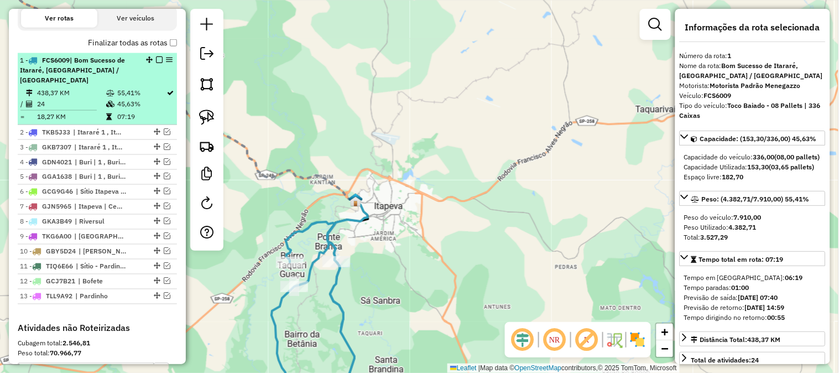
scroll to position [355, 0]
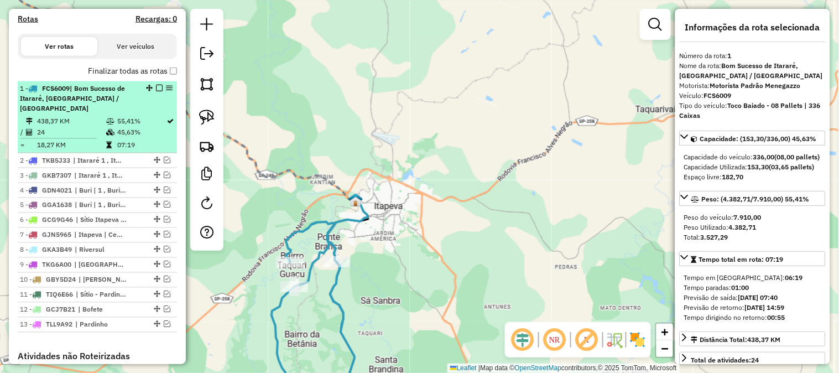
click at [156, 91] on em at bounding box center [159, 88] width 7 height 7
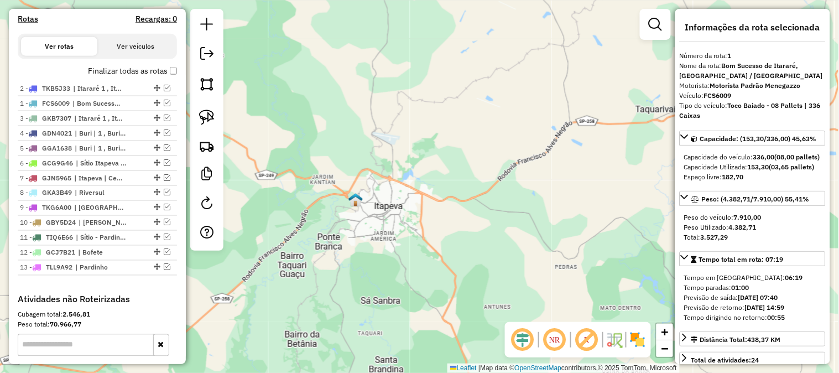
drag, startPoint x: 151, startPoint y: 112, endPoint x: 144, endPoint y: 88, distance: 24.3
drag, startPoint x: 153, startPoint y: 124, endPoint x: 150, endPoint y: 111, distance: 13.4
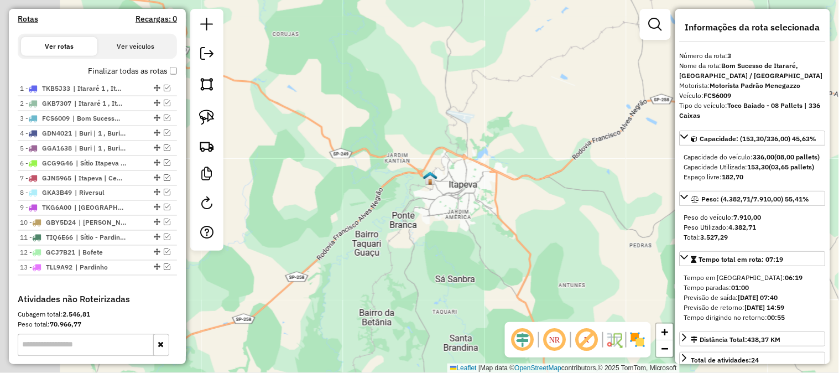
drag, startPoint x: 290, startPoint y: 179, endPoint x: 389, endPoint y: 152, distance: 102.6
click at [380, 153] on div "Janela de atendimento Grade de atendimento Capacidade Transportadoras Veículos …" at bounding box center [419, 186] width 839 height 373
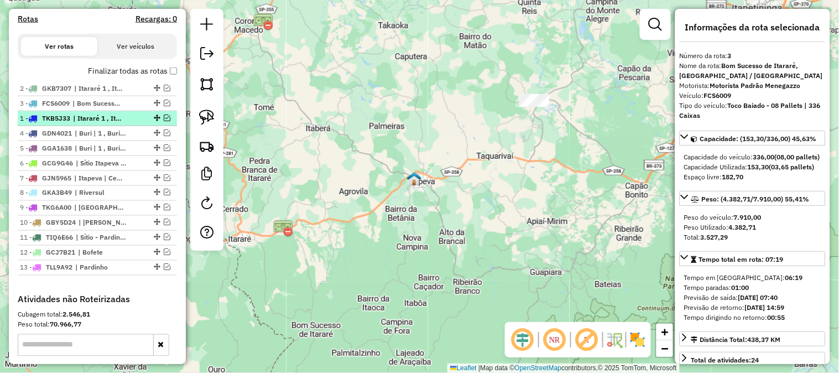
drag, startPoint x: 153, startPoint y: 96, endPoint x: 145, endPoint y: 130, distance: 35.7
drag, startPoint x: 153, startPoint y: 95, endPoint x: 148, endPoint y: 114, distance: 20.5
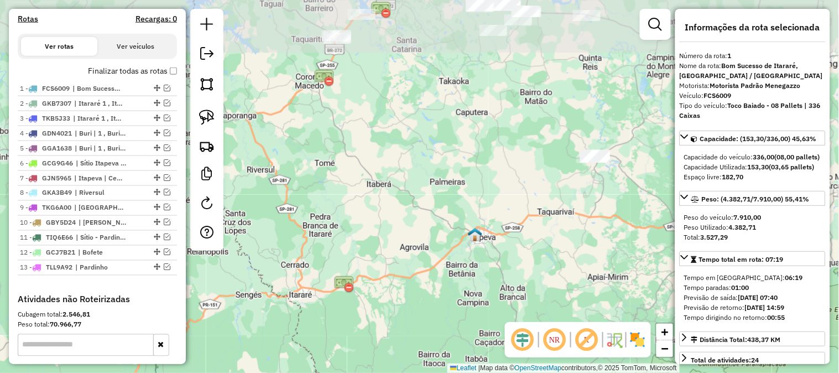
drag, startPoint x: 323, startPoint y: 200, endPoint x: 410, endPoint y: 264, distance: 107.9
click at [410, 264] on div "Janela de atendimento Grade de atendimento Capacidade Transportadoras Veículos …" at bounding box center [419, 186] width 839 height 373
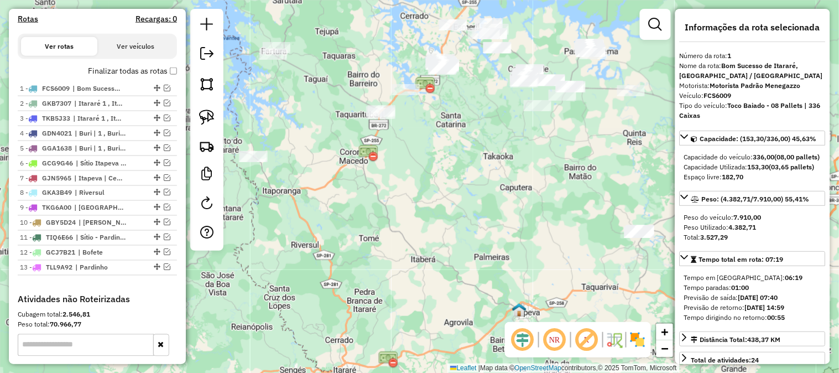
drag, startPoint x: 434, startPoint y: 227, endPoint x: 423, endPoint y: 291, distance: 65.2
click at [423, 291] on div "Janela de atendimento Grade de atendimento Capacidade Transportadoras Veículos …" at bounding box center [419, 186] width 839 height 373
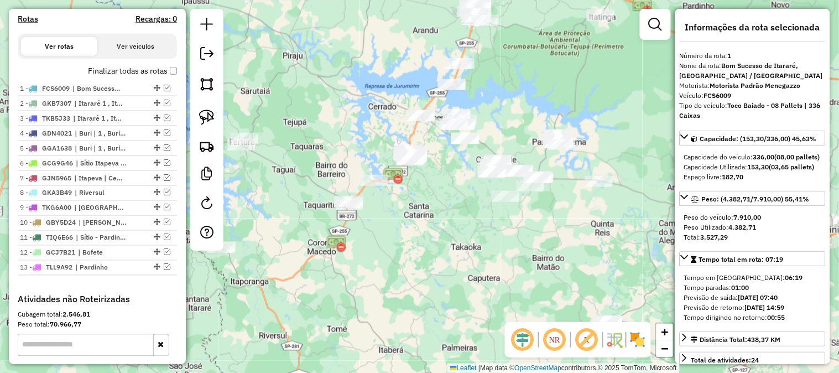
drag, startPoint x: 423, startPoint y: 258, endPoint x: 400, endPoint y: 296, distance: 44.2
click at [399, 297] on div "Janela de atendimento Grade de atendimento Capacidade Transportadoras Veículos …" at bounding box center [419, 186] width 839 height 373
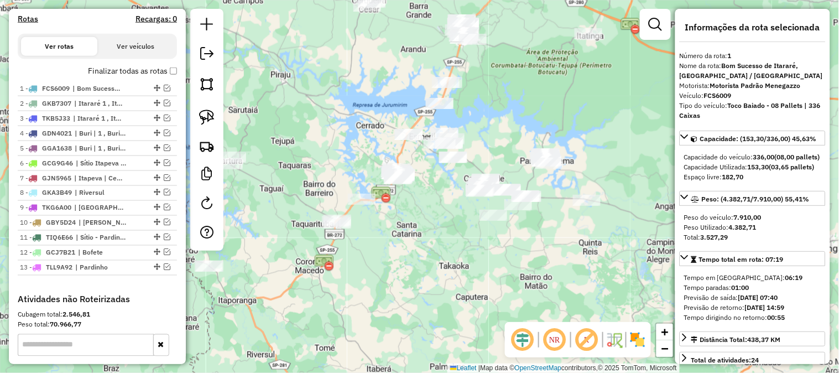
drag, startPoint x: 415, startPoint y: 275, endPoint x: 369, endPoint y: 334, distance: 74.4
click at [370, 334] on div "Janela de atendimento Grade de atendimento Capacidade Transportadoras Veículos …" at bounding box center [419, 186] width 839 height 373
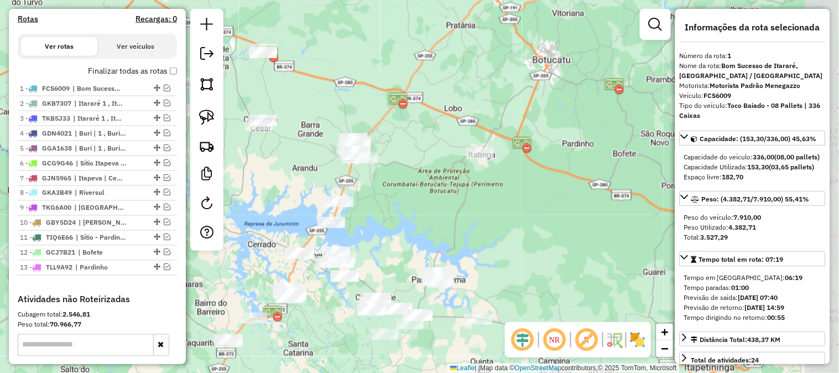
drag, startPoint x: 488, startPoint y: 192, endPoint x: 433, endPoint y: 260, distance: 87.4
click at [429, 262] on div "Janela de atendimento Grade de atendimento Capacidade Transportadoras Veículos …" at bounding box center [419, 186] width 839 height 373
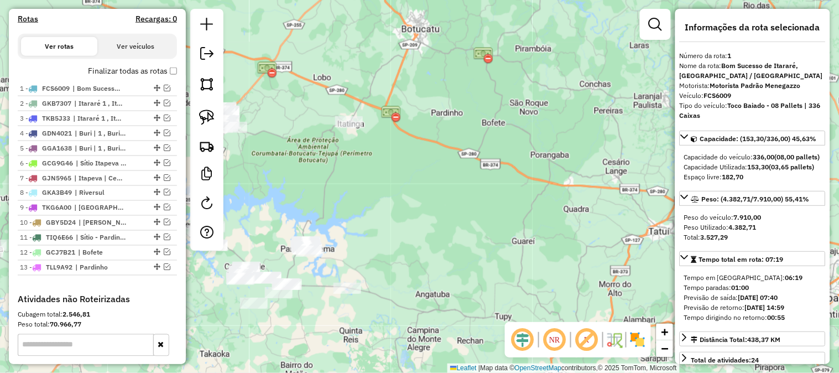
drag, startPoint x: 511, startPoint y: 237, endPoint x: 374, endPoint y: 195, distance: 142.7
click at [374, 195] on div "Janela de atendimento Grade de atendimento Capacidade Transportadoras Veículos …" at bounding box center [419, 186] width 839 height 373
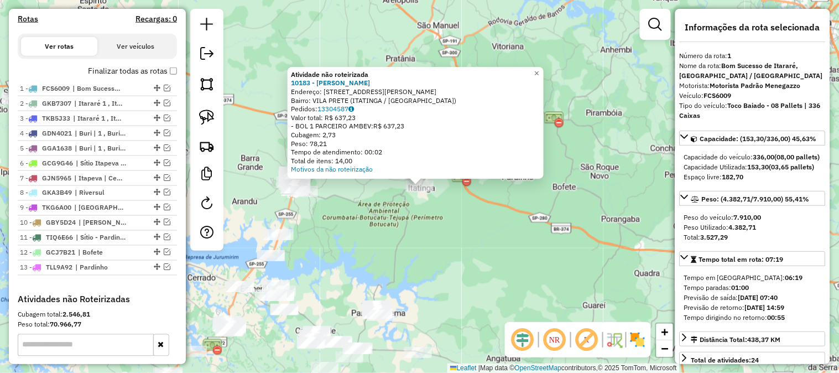
click at [440, 240] on div "Atividade não roteirizada 10183 - SEVERINAS BAR Endereço: DR JOSE TEGHI 427 Bai…" at bounding box center [419, 186] width 839 height 373
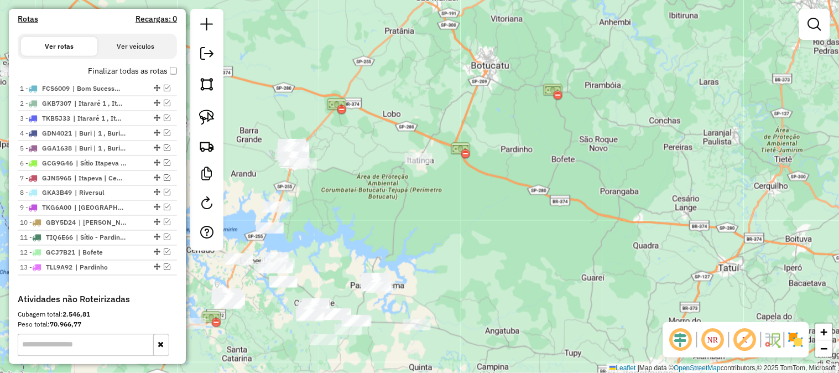
drag, startPoint x: 430, startPoint y: 263, endPoint x: 432, endPoint y: 166, distance: 96.2
click at [431, 169] on div "Janela de atendimento Grade de atendimento Capacidade Transportadoras Veículos …" at bounding box center [419, 186] width 839 height 373
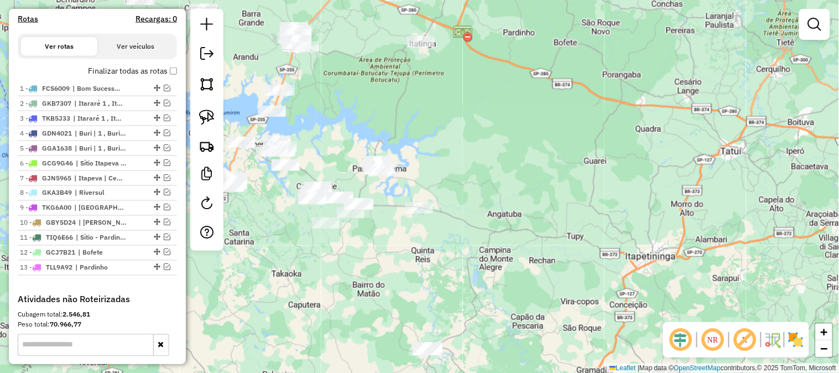
drag, startPoint x: 368, startPoint y: 274, endPoint x: 399, endPoint y: 272, distance: 31.0
click at [399, 274] on div "Janela de atendimento Grade de atendimento Capacidade Transportadoras Veículos …" at bounding box center [419, 186] width 839 height 373
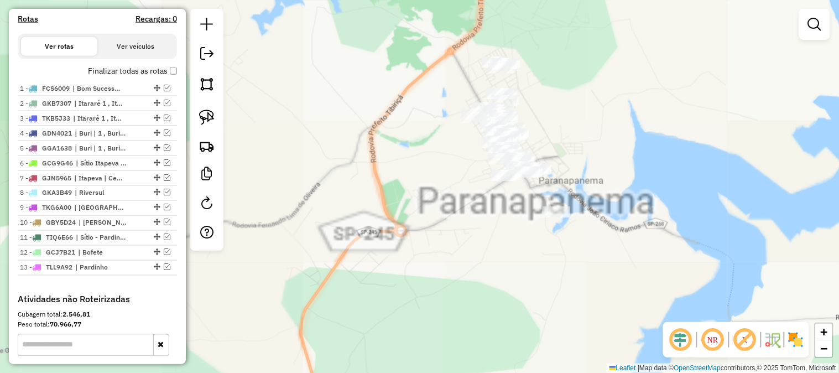
drag, startPoint x: 434, startPoint y: 142, endPoint x: 386, endPoint y: 188, distance: 66.8
click at [384, 193] on div "Janela de atendimento Grade de atendimento Capacidade Transportadoras Veículos …" at bounding box center [419, 186] width 839 height 373
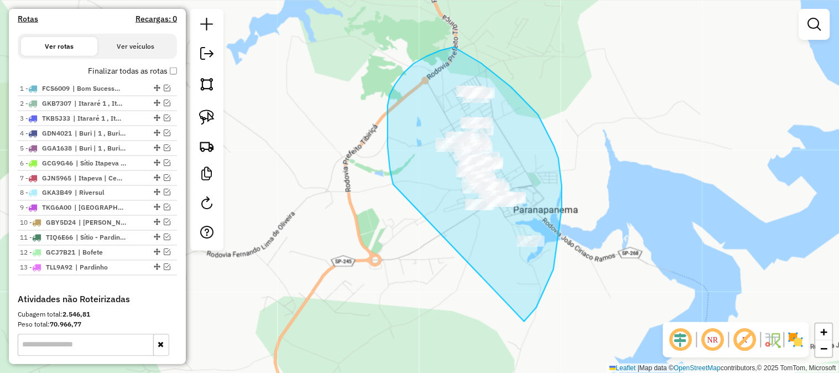
drag, startPoint x: 387, startPoint y: 133, endPoint x: 432, endPoint y: 285, distance: 158.8
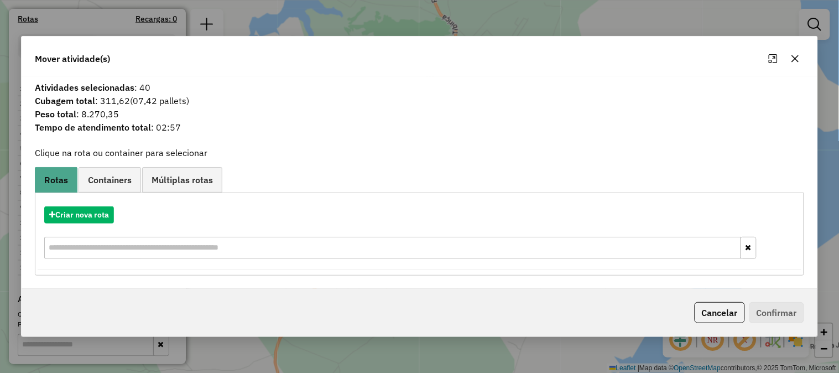
click at [800, 61] on button "button" at bounding box center [795, 59] width 18 height 18
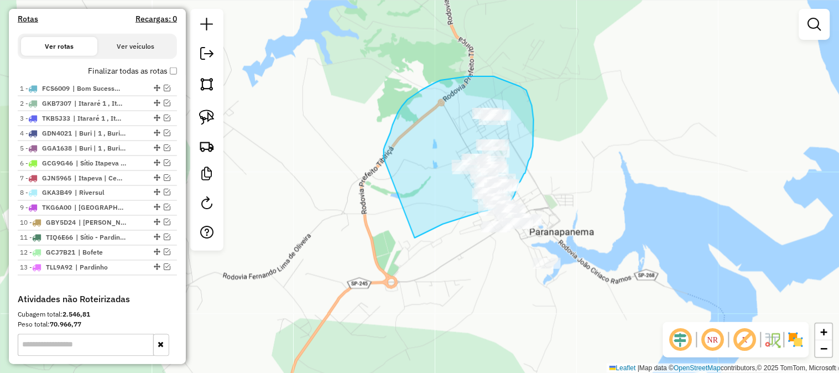
drag, startPoint x: 384, startPoint y: 149, endPoint x: 384, endPoint y: 239, distance: 89.5
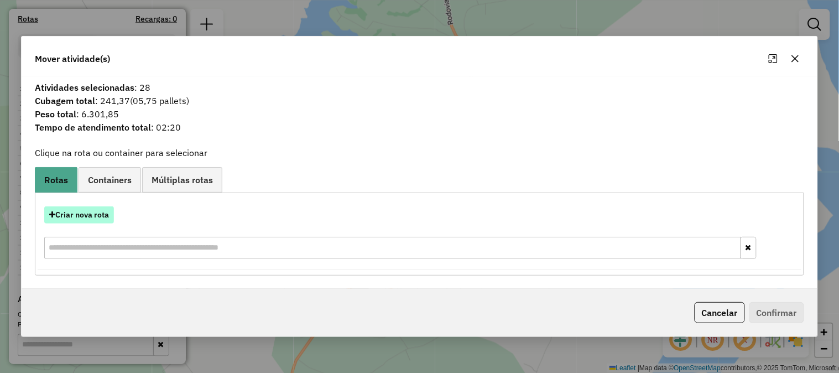
click at [90, 212] on button "Criar nova rota" at bounding box center [79, 214] width 70 height 17
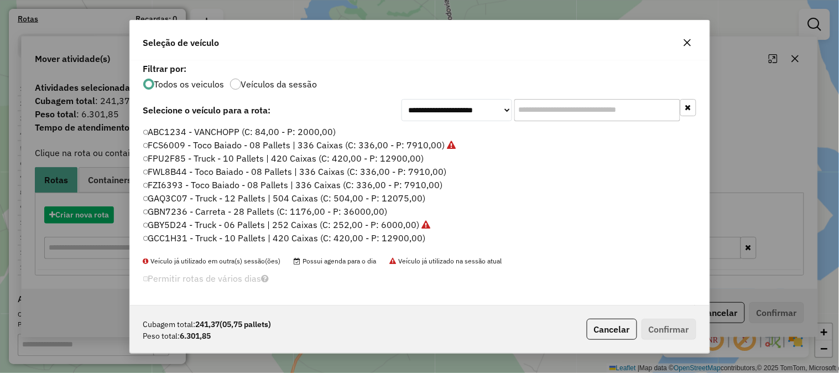
scroll to position [6, 3]
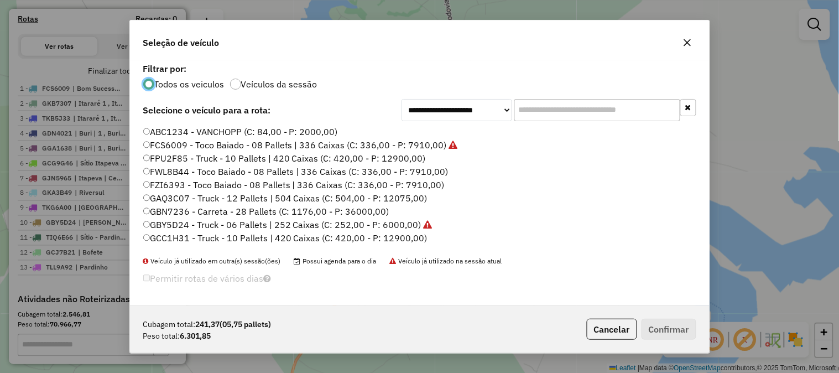
click at [437, 170] on label "FWL8B44 - Toco Baiado - 08 Pallets | 336 Caixas (C: 336,00 - P: 7910,00)" at bounding box center [295, 171] width 305 height 13
click at [670, 334] on button "Confirmar" at bounding box center [668, 328] width 55 height 21
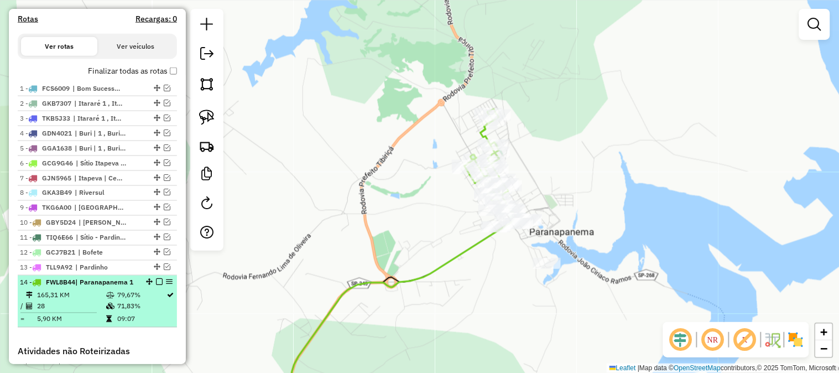
click at [156, 285] on em at bounding box center [159, 282] width 7 height 7
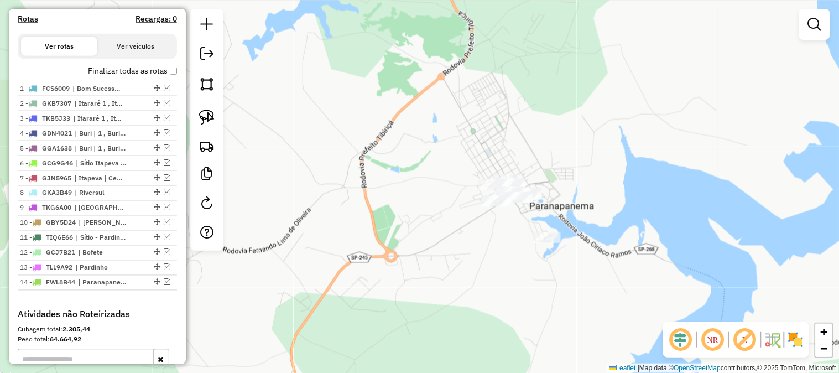
drag, startPoint x: 377, startPoint y: 289, endPoint x: 376, endPoint y: 233, distance: 56.4
click at [373, 239] on div "Janela de atendimento Grade de atendimento Capacidade Transportadoras Veículos …" at bounding box center [419, 186] width 839 height 373
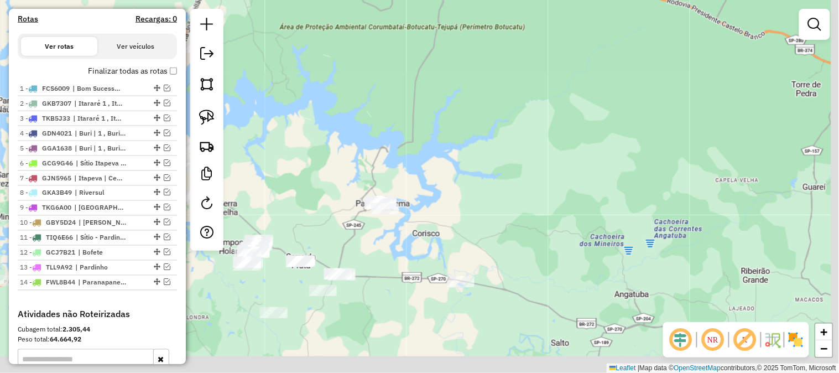
drag, startPoint x: 393, startPoint y: 296, endPoint x: 380, endPoint y: 250, distance: 47.6
click at [380, 250] on div "Janela de atendimento Grade de atendimento Capacidade Transportadoras Veículos …" at bounding box center [419, 186] width 839 height 373
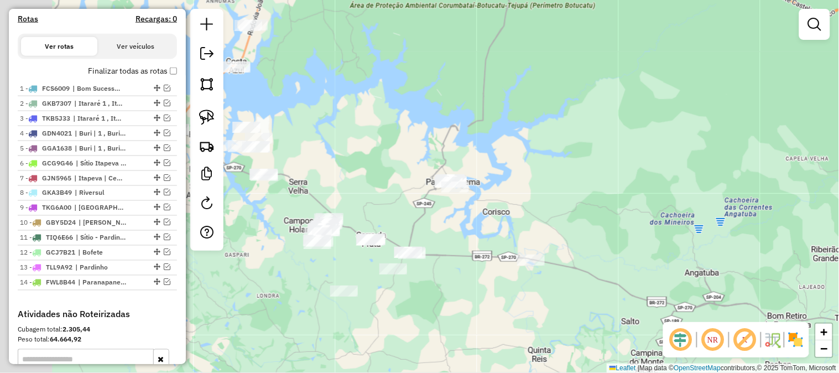
drag, startPoint x: 352, startPoint y: 317, endPoint x: 462, endPoint y: 283, distance: 114.5
click at [460, 285] on div "Janela de atendimento Grade de atendimento Capacidade Transportadoras Veículos …" at bounding box center [419, 186] width 839 height 373
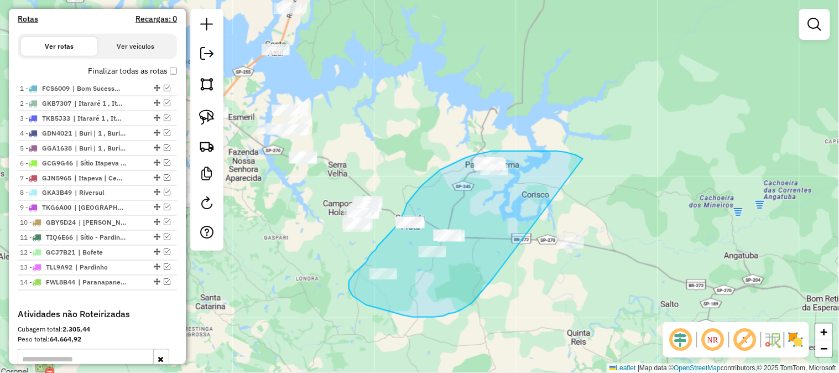
drag, startPoint x: 493, startPoint y: 279, endPoint x: 645, endPoint y: 231, distance: 159.4
click at [645, 231] on div "Janela de atendimento Grade de atendimento Capacidade Transportadoras Veículos …" at bounding box center [419, 186] width 839 height 373
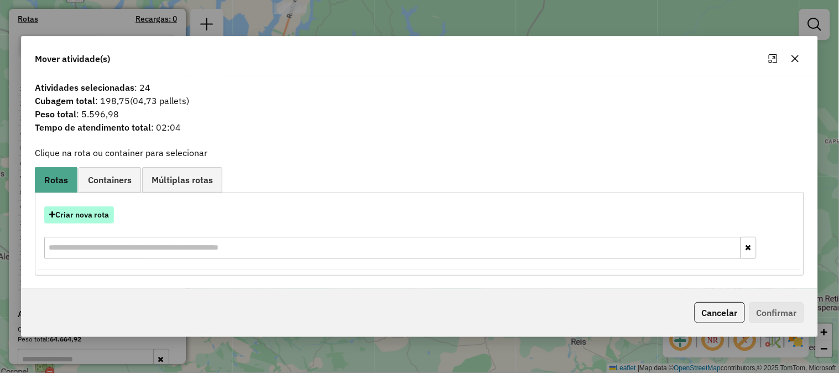
click at [91, 218] on button "Criar nova rota" at bounding box center [79, 214] width 70 height 17
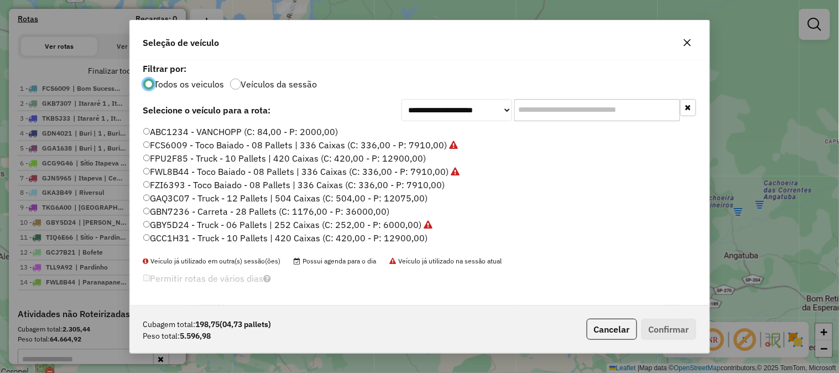
click at [430, 183] on label "FZI6393 - Toco Baiado - 08 Pallets | 336 Caixas (C: 336,00 - P: 7910,00)" at bounding box center [294, 184] width 302 height 13
click at [666, 322] on button "Confirmar" at bounding box center [668, 328] width 55 height 21
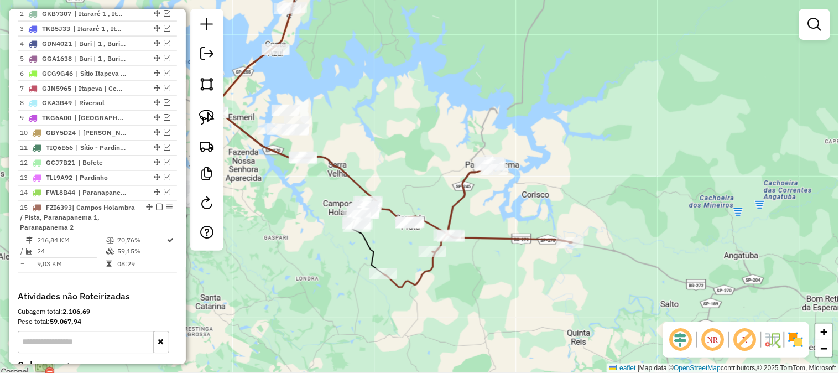
scroll to position [581, 0]
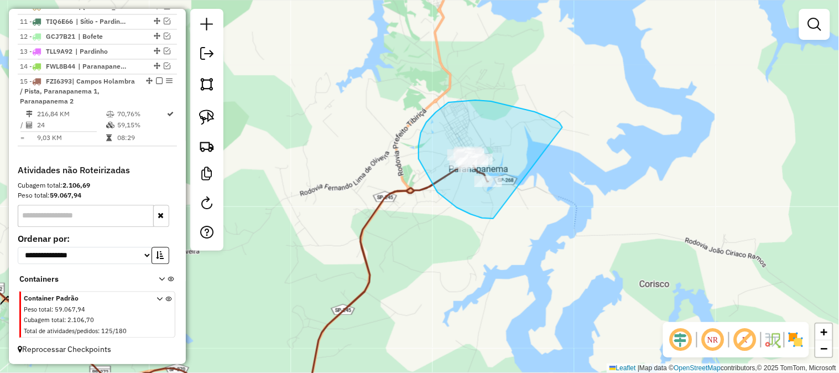
drag, startPoint x: 562, startPoint y: 127, endPoint x: 595, endPoint y: 172, distance: 56.2
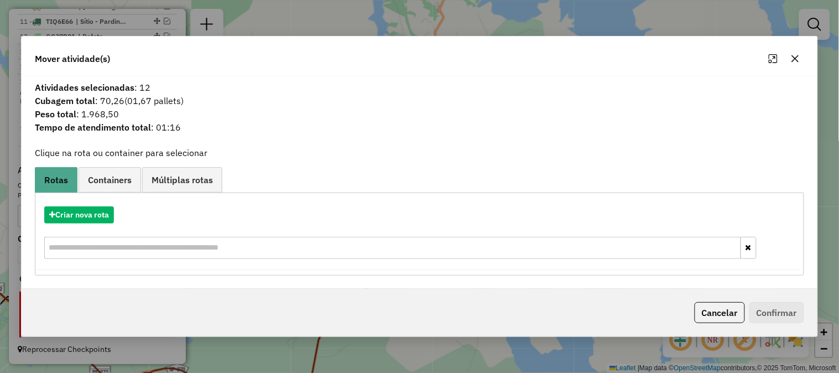
click at [800, 54] on button "button" at bounding box center [795, 59] width 18 height 18
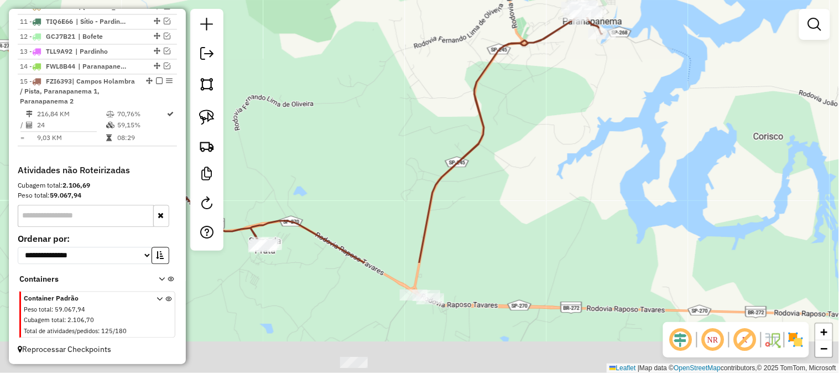
drag, startPoint x: 427, startPoint y: 279, endPoint x: 549, endPoint y: 96, distance: 220.5
click at [547, 100] on div "Janela de atendimento Grade de atendimento Capacidade Transportadoras Veículos …" at bounding box center [419, 186] width 839 height 373
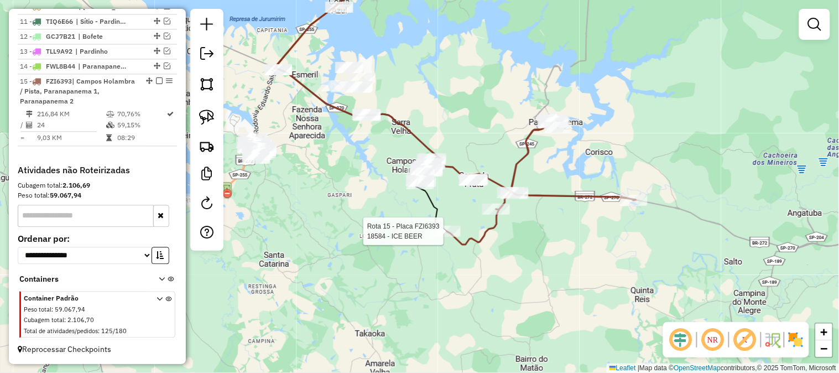
select select "*********"
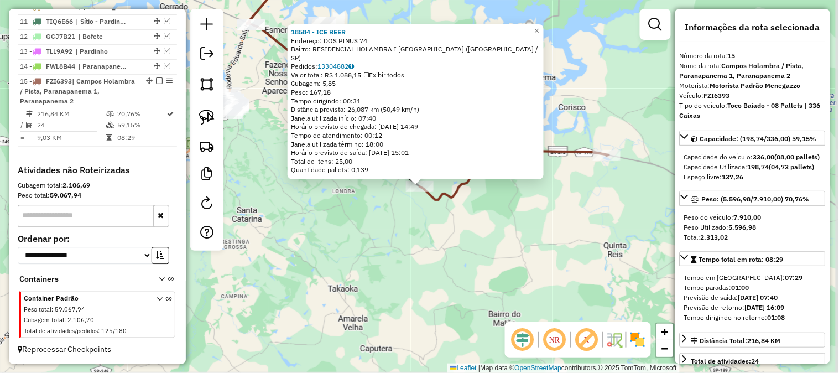
scroll to position [582, 0]
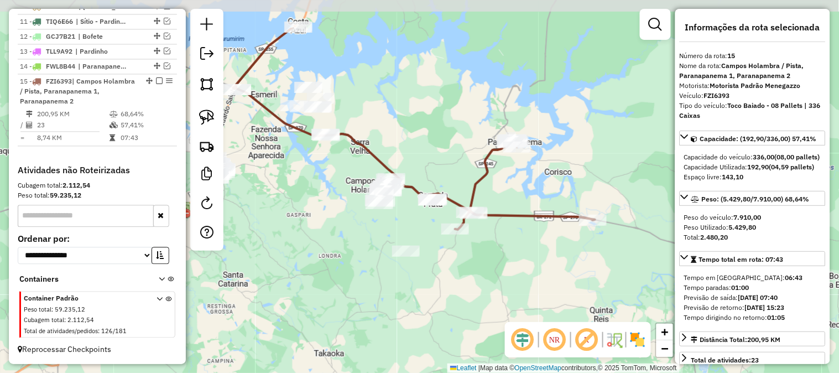
drag, startPoint x: 473, startPoint y: 234, endPoint x: 463, endPoint y: 279, distance: 45.9
click at [463, 279] on div "Janela de atendimento Grade de atendimento Capacidade Transportadoras Veículos …" at bounding box center [419, 186] width 839 height 373
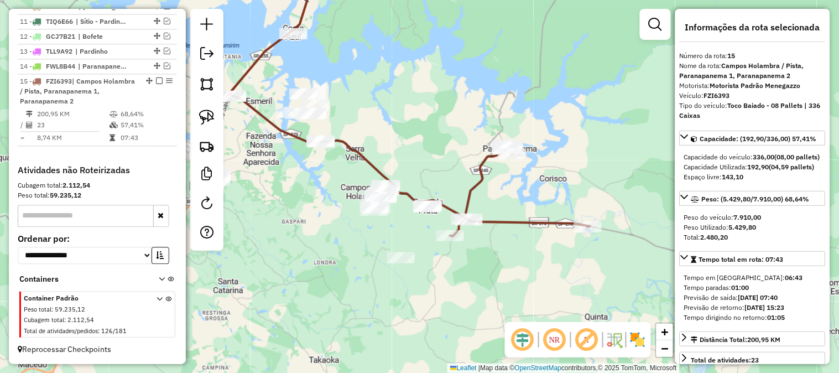
drag, startPoint x: 347, startPoint y: 252, endPoint x: 325, endPoint y: 289, distance: 43.1
click at [325, 289] on div "Janela de atendimento Grade de atendimento Capacidade Transportadoras Veículos …" at bounding box center [419, 186] width 839 height 373
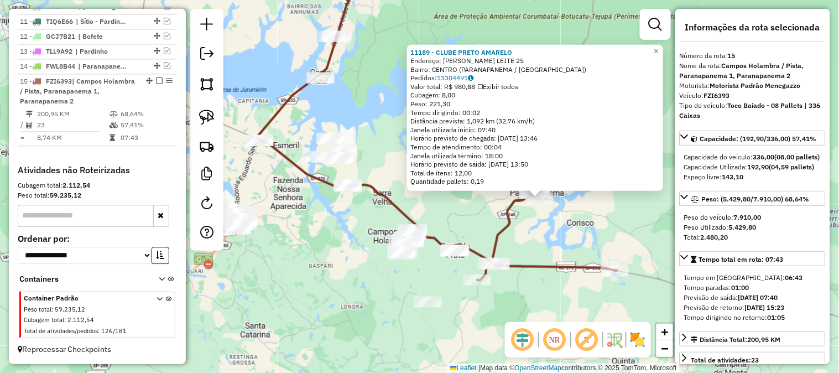
drag, startPoint x: 388, startPoint y: 308, endPoint x: 476, endPoint y: 302, distance: 88.1
click at [507, 319] on div "11189 - CLUBE PRETO AMARELO Endereço: MANOEL DOMINGUES LEITE 25 Bairro: CENTRO …" at bounding box center [419, 186] width 839 height 373
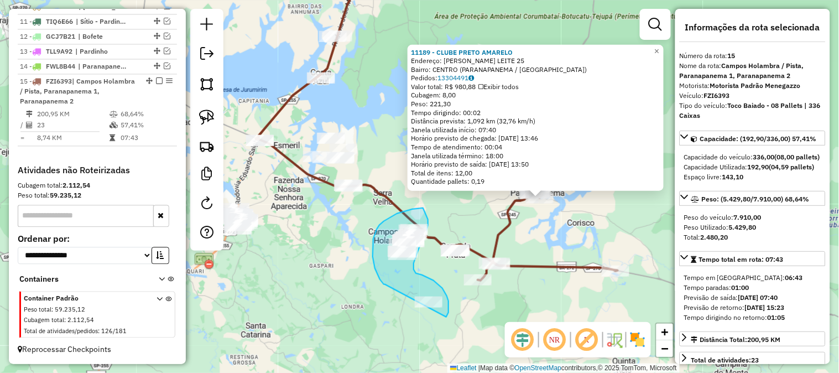
drag, startPoint x: 380, startPoint y: 279, endPoint x: 380, endPoint y: 318, distance: 38.7
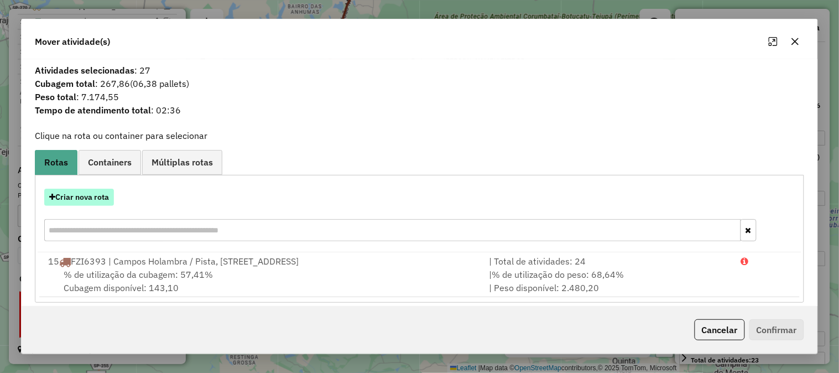
click at [99, 191] on button "Criar nova rota" at bounding box center [79, 196] width 70 height 17
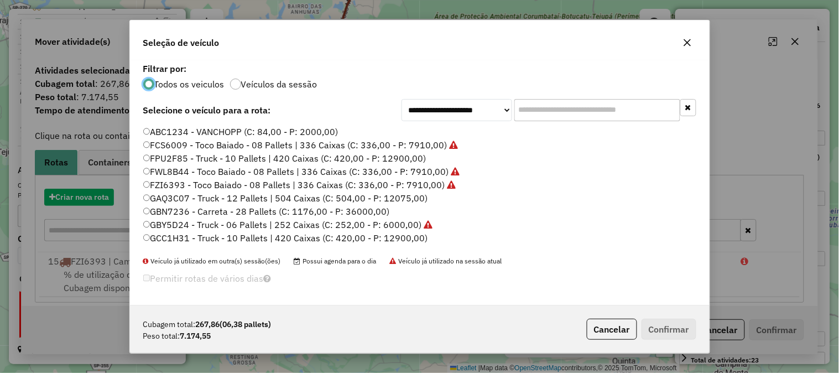
scroll to position [6, 3]
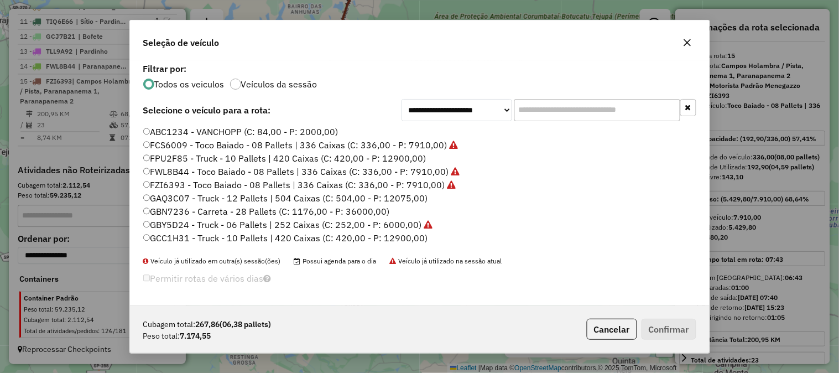
click at [562, 106] on input "text" at bounding box center [597, 110] width 166 height 22
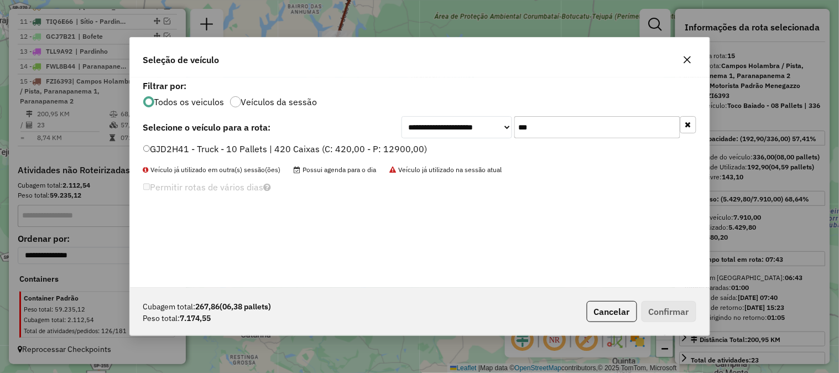
type input "***"
click at [390, 144] on label "GJD2H41 - Truck - 10 Pallets | 420 Caixas (C: 420,00 - P: 12900,00)" at bounding box center [285, 148] width 284 height 13
click at [680, 311] on button "Confirmar" at bounding box center [668, 311] width 55 height 21
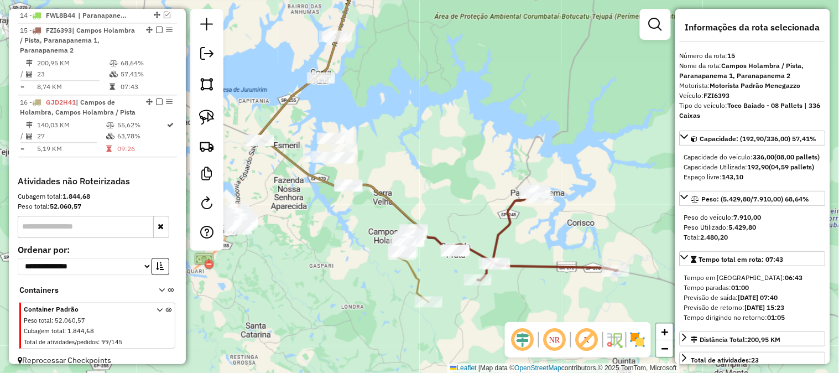
scroll to position [643, 0]
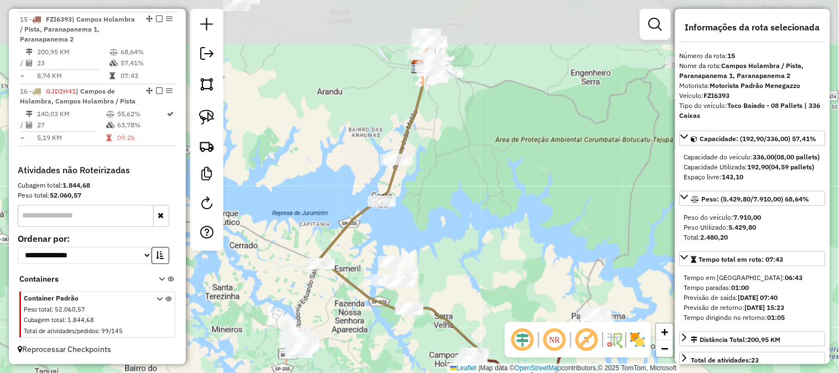
drag, startPoint x: 350, startPoint y: 234, endPoint x: 410, endPoint y: 350, distance: 131.0
click at [411, 358] on div "Janela de atendimento Grade de atendimento Capacidade Transportadoras Veículos …" at bounding box center [419, 186] width 839 height 373
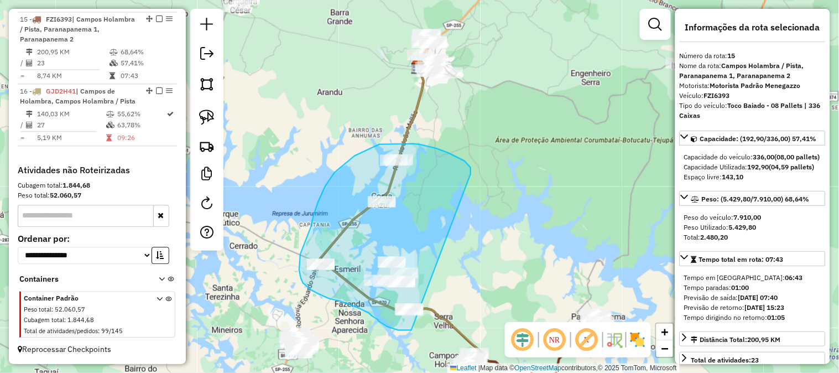
drag, startPoint x: 469, startPoint y: 166, endPoint x: 465, endPoint y: 282, distance: 116.1
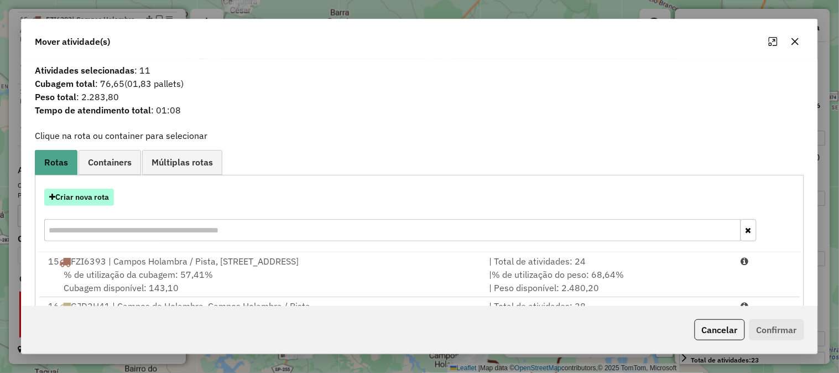
click at [97, 199] on button "Criar nova rota" at bounding box center [79, 196] width 70 height 17
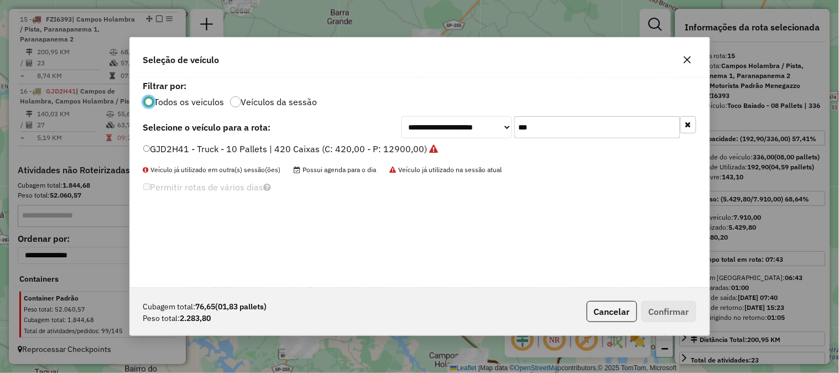
scroll to position [6, 3]
drag, startPoint x: 544, startPoint y: 125, endPoint x: 467, endPoint y: 115, distance: 78.0
click at [483, 118] on div "**********" at bounding box center [548, 127] width 295 height 22
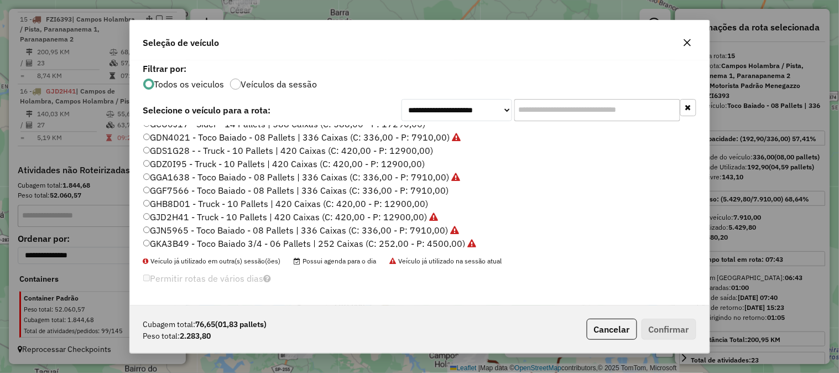
scroll to position [166, 0]
click at [434, 190] on label "GGF7566 - Toco Baiado - 08 Pallets | 336 Caixas (C: 336,00 - P: 7910,00)" at bounding box center [296, 191] width 306 height 13
click at [677, 331] on button "Confirmar" at bounding box center [668, 328] width 55 height 21
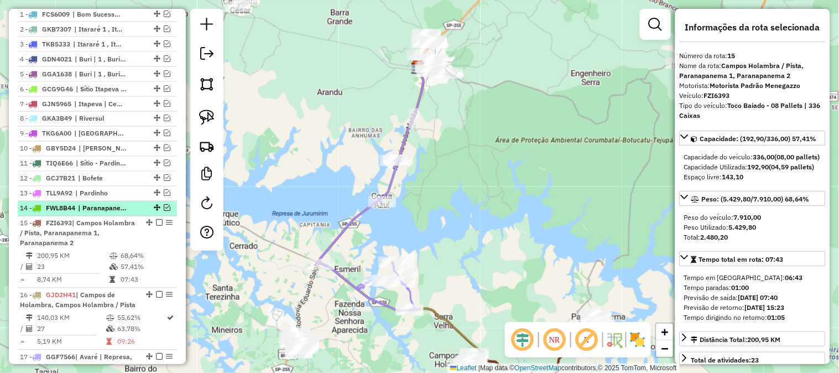
scroll to position [401, 0]
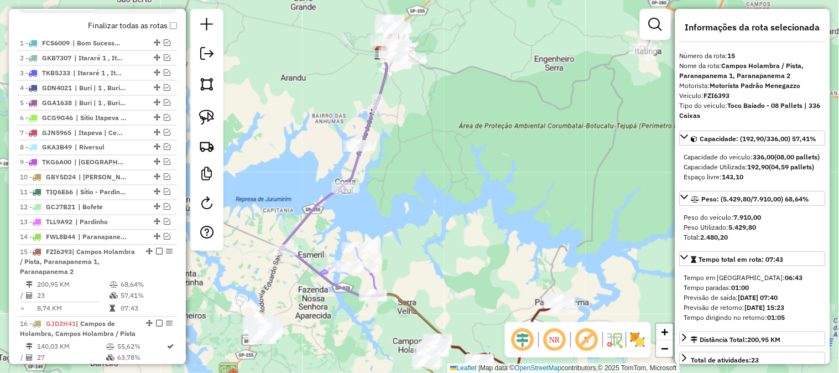
drag, startPoint x: 438, startPoint y: 211, endPoint x: 357, endPoint y: 111, distance: 128.1
click at [363, 129] on div "Janela de atendimento Grade de atendimento Capacidade Transportadoras Veículos …" at bounding box center [419, 186] width 839 height 373
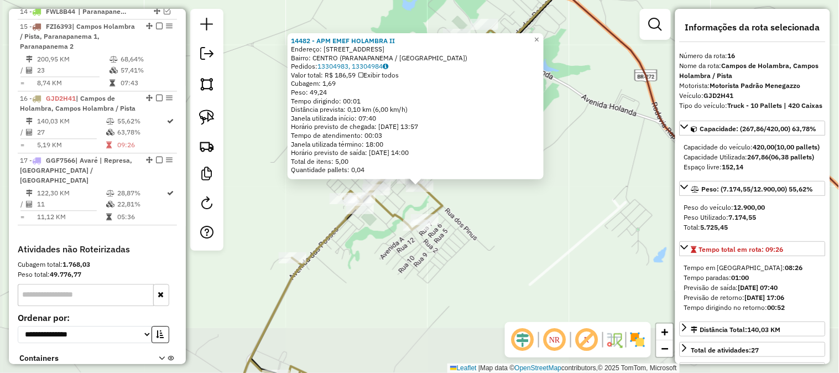
scroll to position [705, 0]
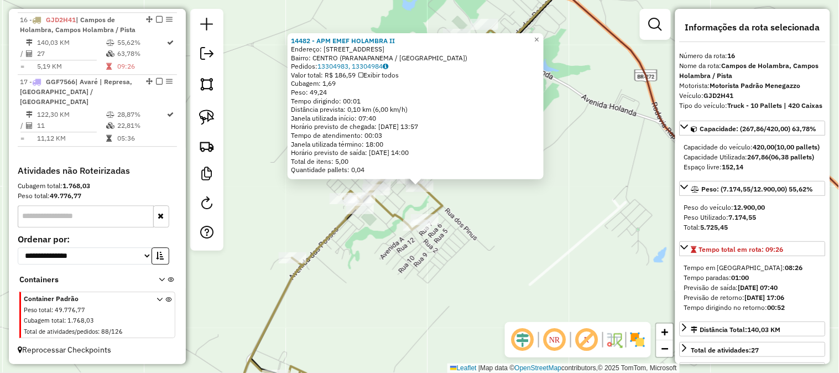
drag, startPoint x: 453, startPoint y: 246, endPoint x: 442, endPoint y: 221, distance: 27.2
click at [454, 244] on div "14482 - APM EMEF HOLAMBRA II Endereço: RUA DOS PINUS 55 Bairro: CENTRO (PARANAP…" at bounding box center [419, 186] width 839 height 373
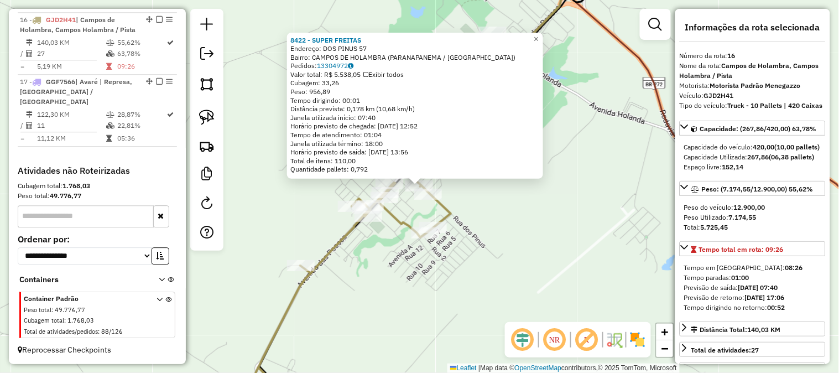
click at [500, 212] on div "8422 - SUPER FREITAS Endereço: DOS PINUS 57 Bairro: CAMPOS DE HOLAMBRA (PARANAP…" at bounding box center [419, 186] width 839 height 373
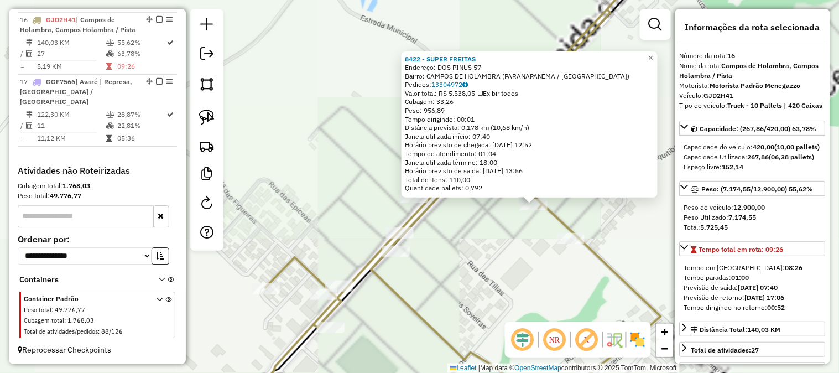
click at [341, 196] on div "8422 - SUPER FREITAS Endereço: DOS PINUS 57 Bairro: CAMPOS DE HOLAMBRA (PARANAP…" at bounding box center [419, 186] width 839 height 373
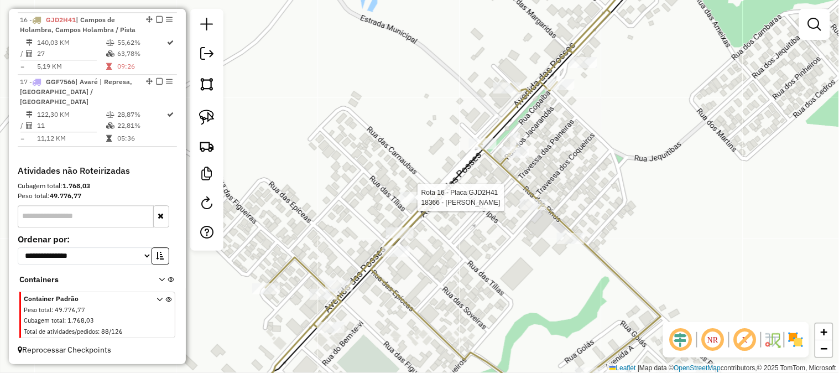
select select "*********"
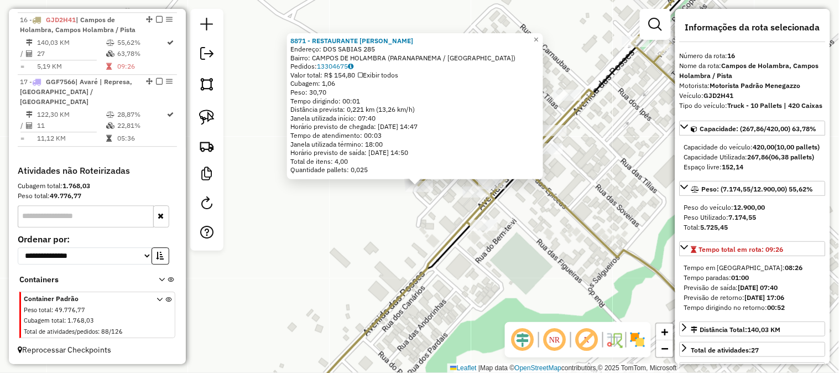
click at [331, 255] on div "8871 - RESTAURANTE MARLENE Endereço: DOS SABIAS 285 Bairro: CAMPOS DE HOLAMBRA …" at bounding box center [419, 186] width 839 height 373
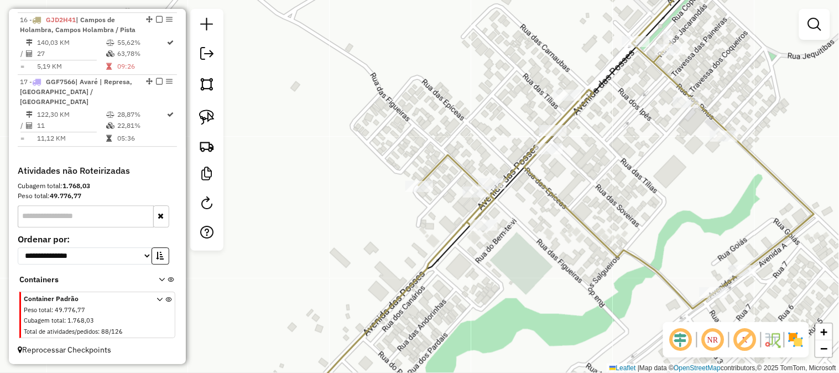
drag, startPoint x: 601, startPoint y: 166, endPoint x: 516, endPoint y: 263, distance: 128.4
click at [516, 264] on div "Janela de atendimento Grade de atendimento Capacidade Transportadoras Veículos …" at bounding box center [419, 186] width 839 height 373
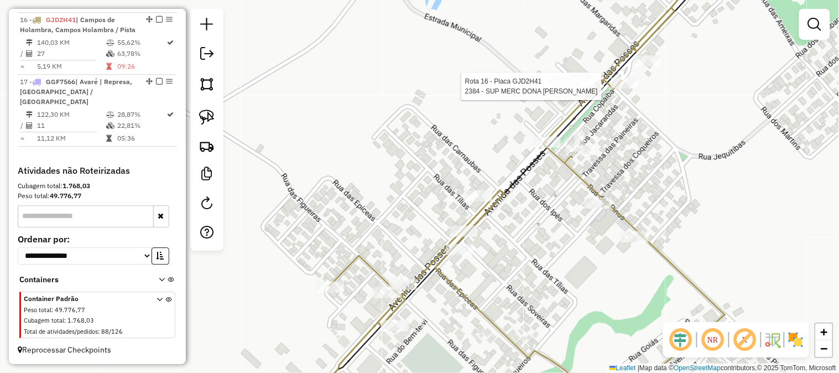
select select "*********"
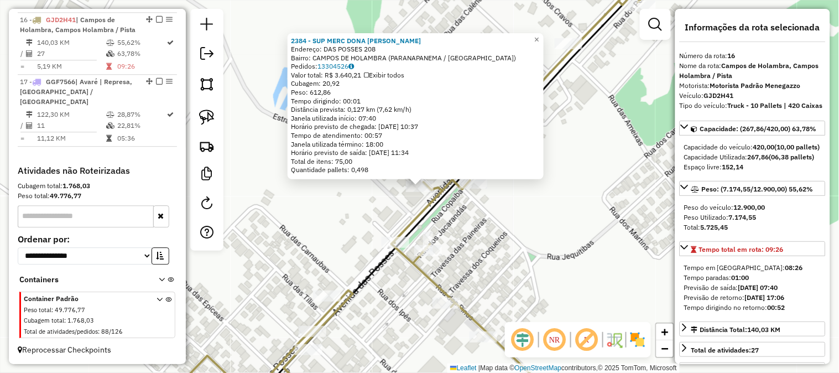
click at [520, 230] on div "2384 - SUP MERC DONA MARIA Endereço: DAS POSSES 208 Bairro: CAMPOS DE HOLAMBRA …" at bounding box center [419, 186] width 839 height 373
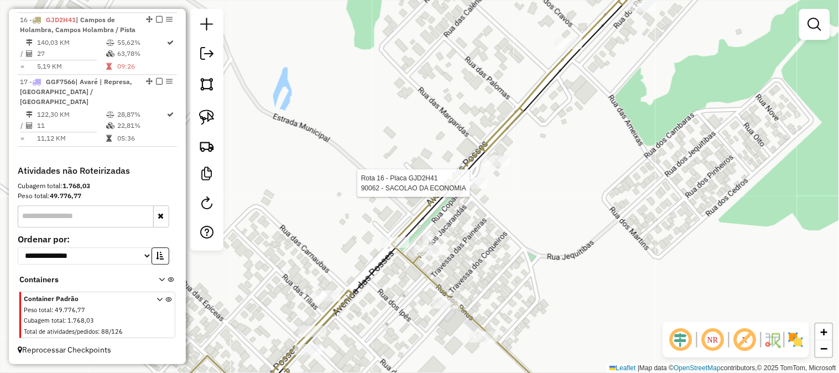
select select "*********"
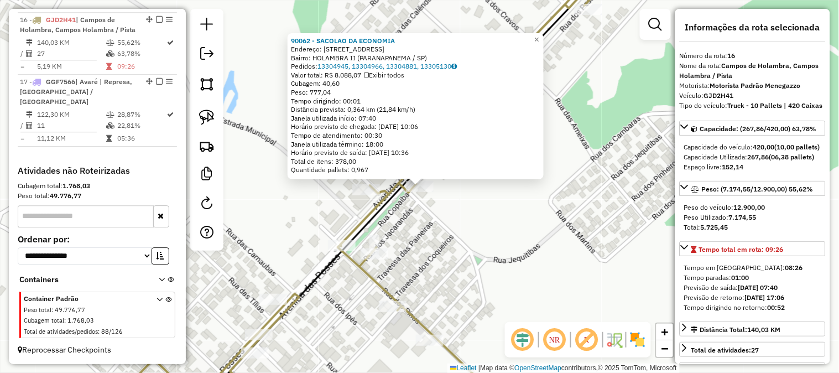
drag, startPoint x: 485, startPoint y: 245, endPoint x: 462, endPoint y: 214, distance: 38.7
click at [485, 245] on div "90062 - SACOLAO DA ECONOMIA Endereço: AVENIDA DAS POSSES 191 Bairro: HOLAMBRA I…" at bounding box center [419, 186] width 839 height 373
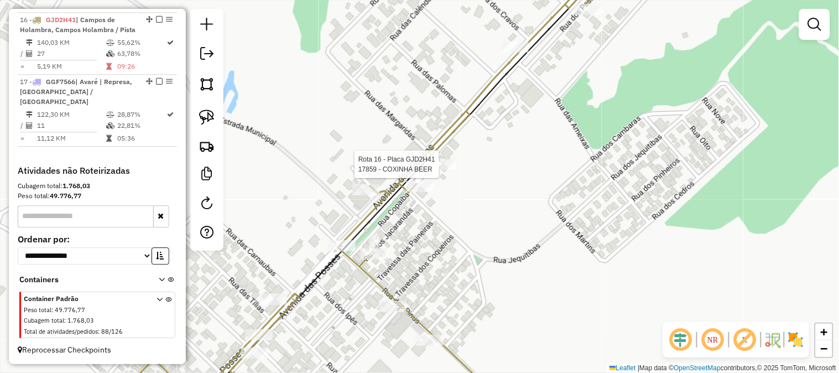
select select "*********"
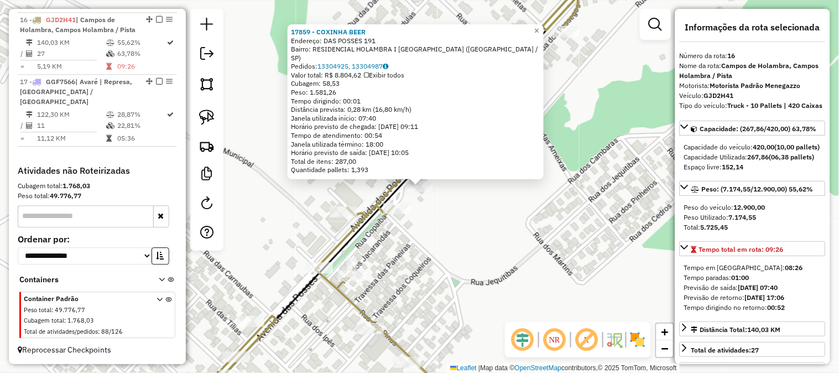
click at [460, 223] on div "17859 - COXINHA BEER Endereço: DAS POSSES 191 Bairro: RESIDENCIAL HOLAMBRA I CA…" at bounding box center [419, 186] width 839 height 373
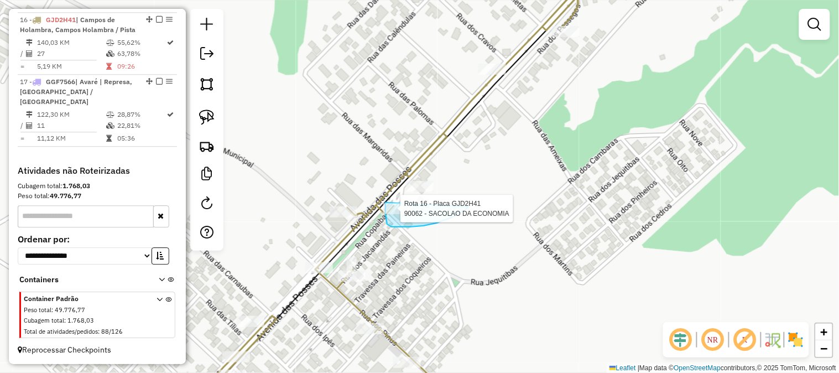
drag, startPoint x: 430, startPoint y: 224, endPoint x: 443, endPoint y: 157, distance: 68.7
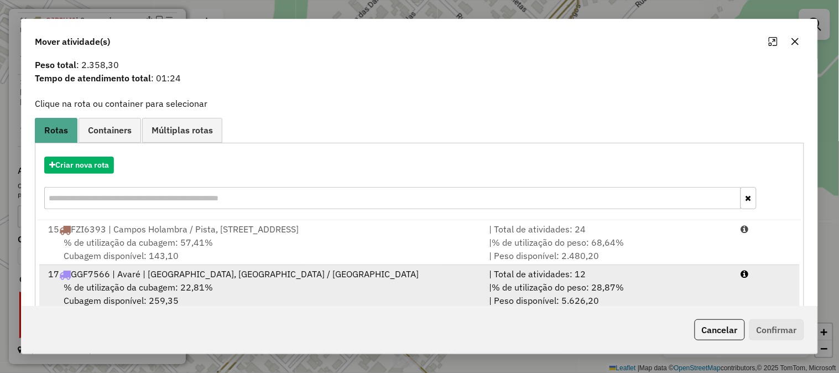
scroll to position [54, 0]
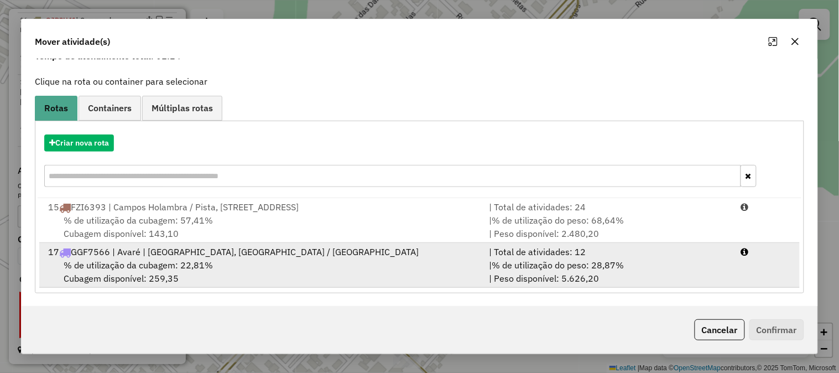
click at [635, 263] on div "| % de utilização do peso: 28,87% | Peso disponível: 5.626,20" at bounding box center [608, 271] width 252 height 27
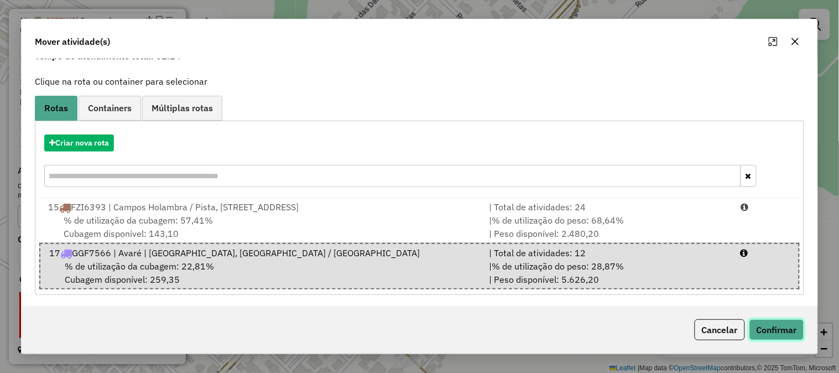
click at [784, 332] on button "Confirmar" at bounding box center [776, 329] width 55 height 21
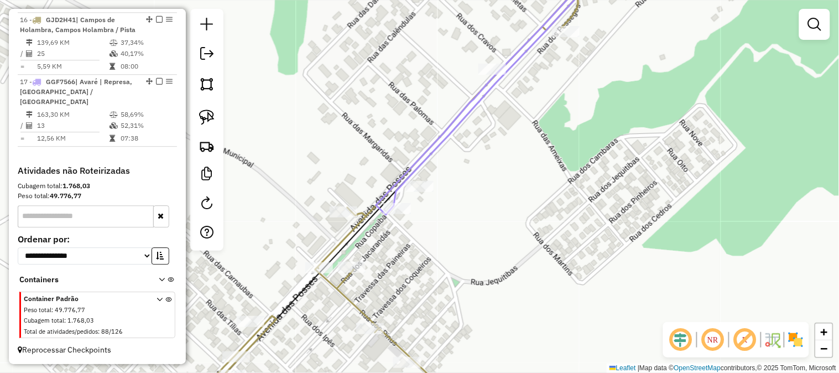
scroll to position [0, 0]
select select "*********"
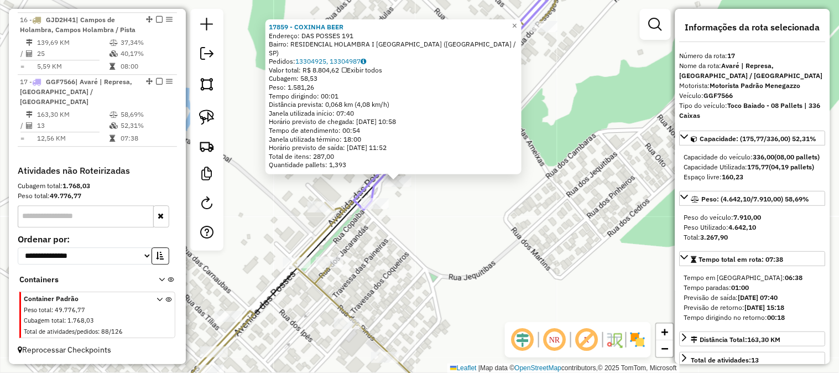
drag, startPoint x: 512, startPoint y: 226, endPoint x: 506, endPoint y: 224, distance: 6.3
click at [506, 224] on div "17859 - COXINHA BEER Endereço: DAS POSSES 191 Bairro: RESIDENCIAL HOLAMBRA I CA…" at bounding box center [419, 186] width 839 height 373
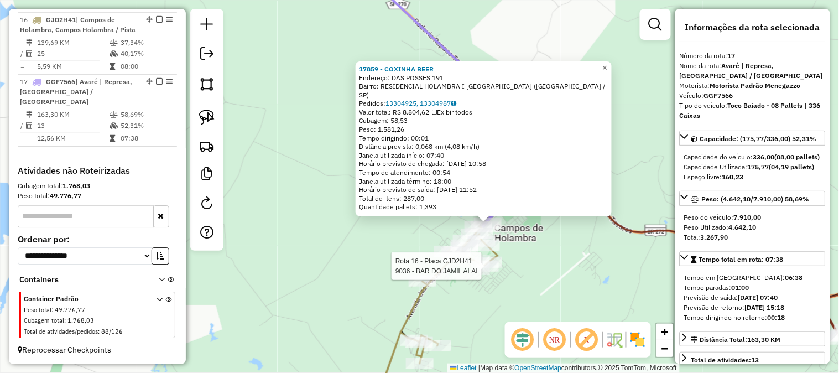
click at [486, 271] on div at bounding box center [485, 265] width 28 height 11
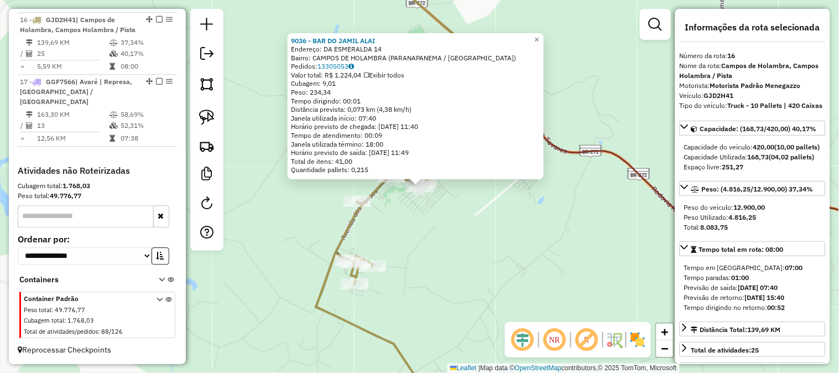
click at [488, 269] on div "9036 - BAR DO JAMIL ALAI Endereço: DA ESMERALDA 14 Bairro: CAMPOS DE HOLAMBRA (…" at bounding box center [419, 186] width 839 height 373
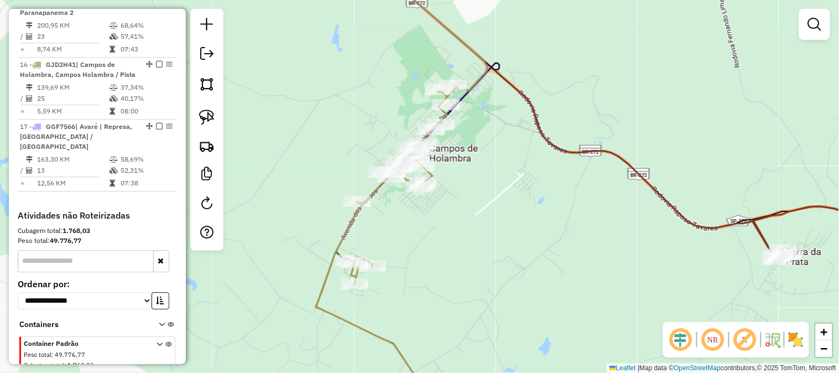
scroll to position [622, 0]
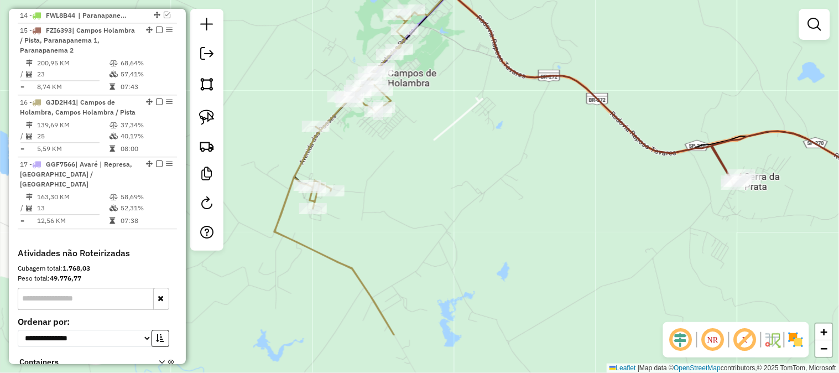
drag, startPoint x: 507, startPoint y: 175, endPoint x: 478, endPoint y: 97, distance: 83.8
click at [478, 101] on div "Janela de atendimento Grade de atendimento Capacidade Transportadoras Veículos …" at bounding box center [419, 186] width 839 height 373
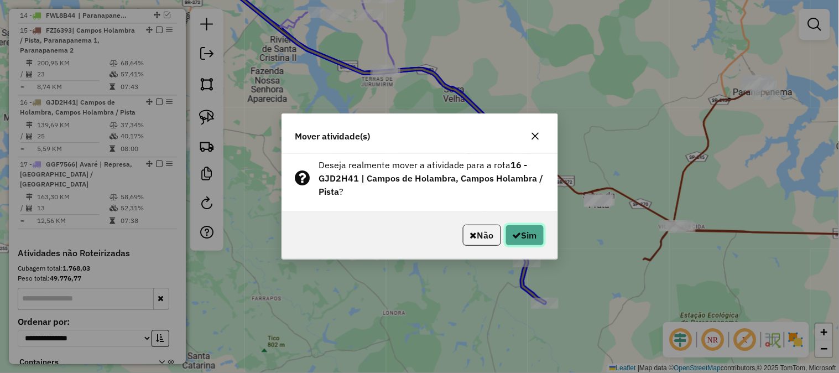
click at [536, 235] on button "Sim" at bounding box center [524, 234] width 39 height 21
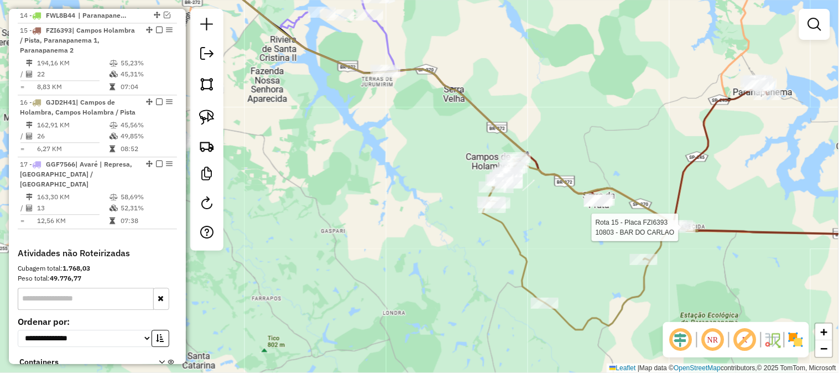
select select "*********"
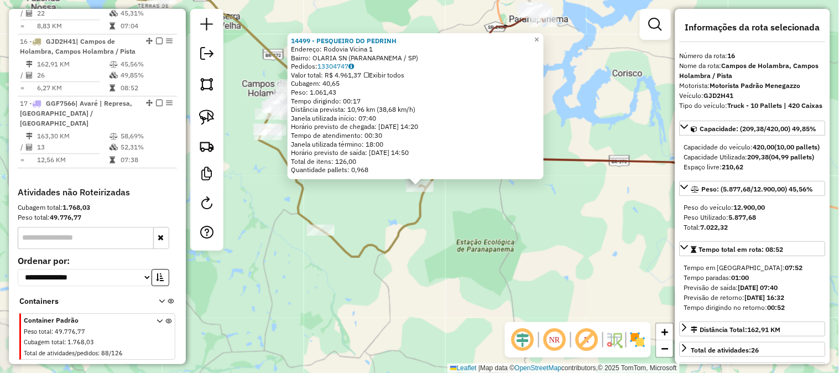
scroll to position [705, 0]
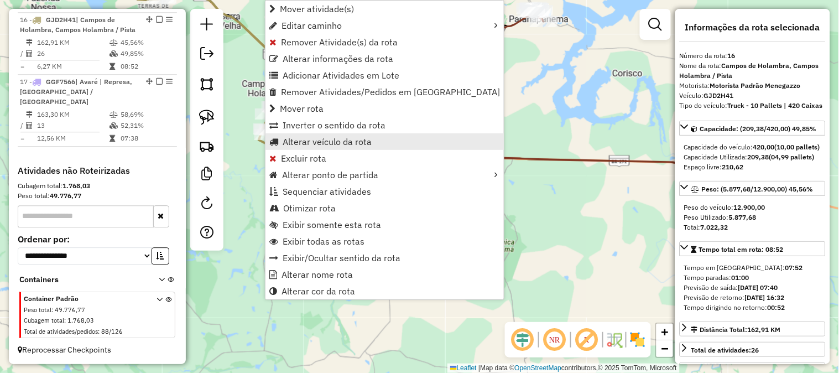
click at [365, 144] on span "Alterar veículo da rota" at bounding box center [326, 141] width 89 height 9
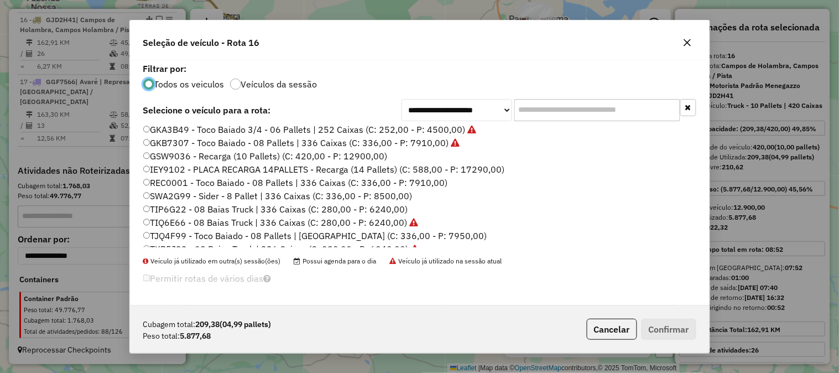
scroll to position [245, 0]
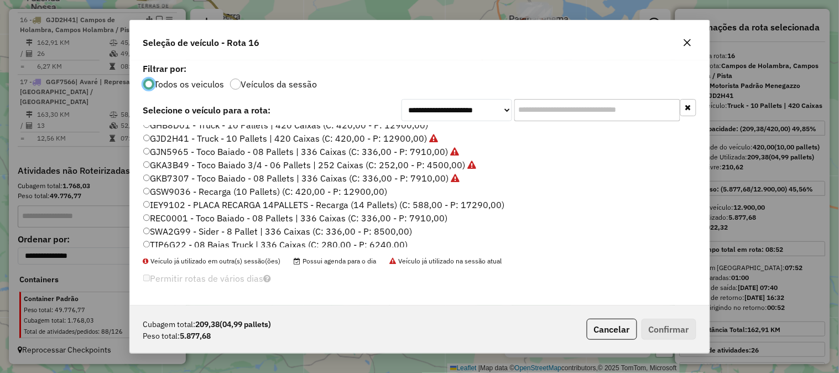
click at [681, 45] on button "button" at bounding box center [687, 43] width 18 height 18
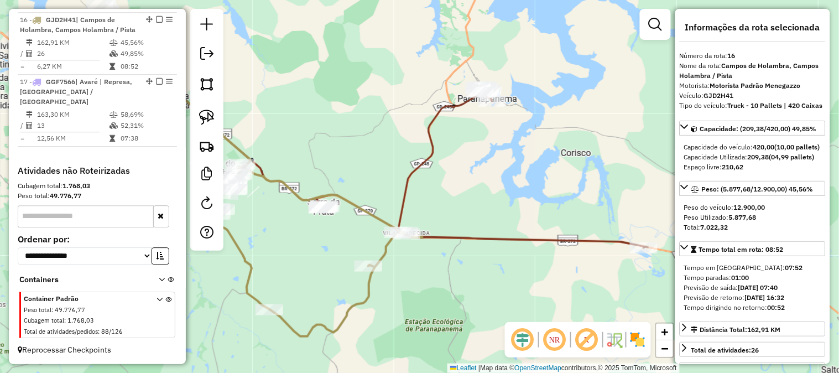
drag, startPoint x: 538, startPoint y: 153, endPoint x: 499, endPoint y: 228, distance: 84.5
click at [481, 242] on div "Janela de atendimento Grade de atendimento Capacidade Transportadoras Veículos …" at bounding box center [419, 186] width 839 height 373
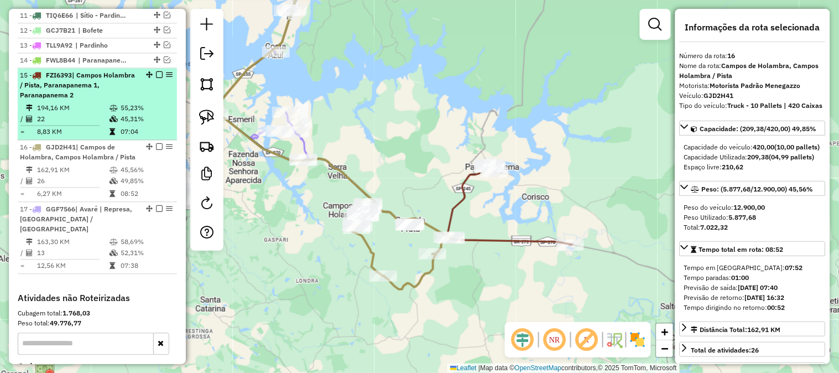
scroll to position [542, 0]
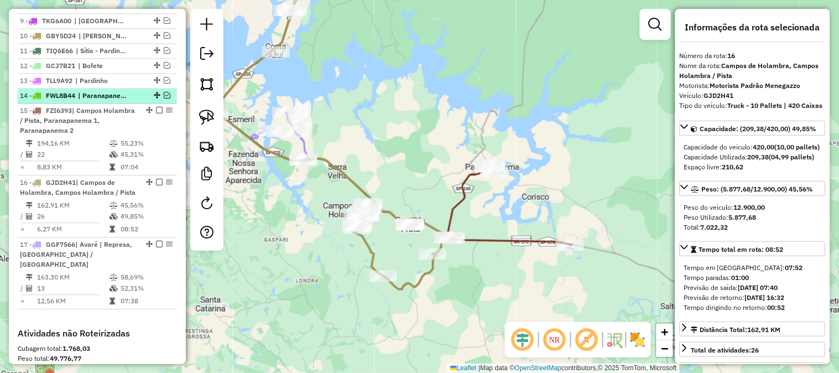
click at [164, 99] on em at bounding box center [167, 95] width 7 height 7
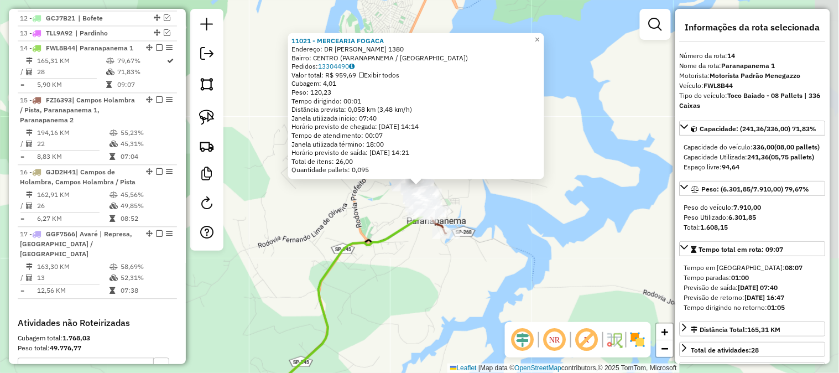
scroll to position [632, 0]
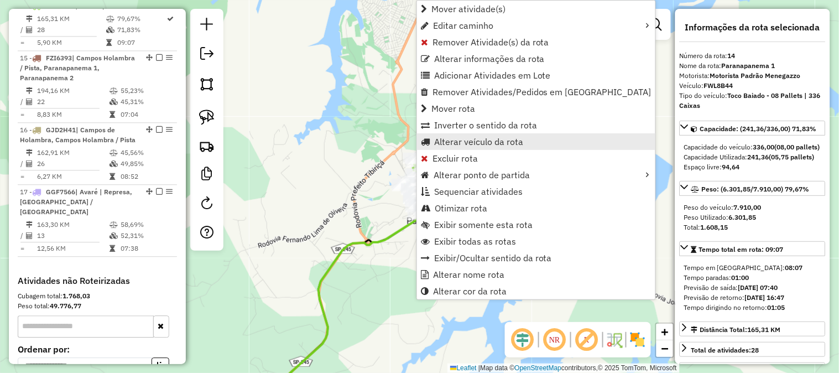
click at [482, 139] on span "Alterar veículo da rota" at bounding box center [478, 141] width 89 height 9
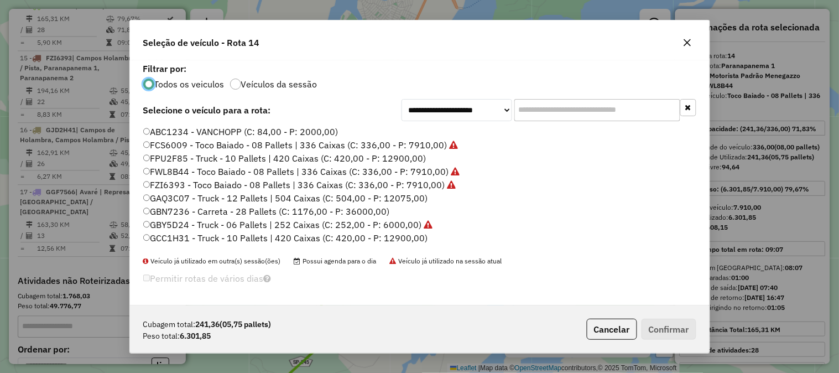
scroll to position [6, 3]
click at [536, 113] on input "text" at bounding box center [597, 110] width 166 height 22
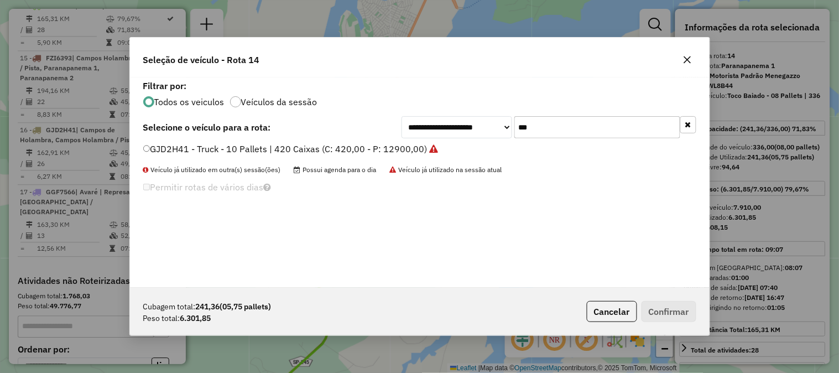
type input "***"
click at [415, 146] on label "GJD2H41 - Truck - 10 Pallets | 420 Caixas (C: 420,00 - P: 12900,00)" at bounding box center [290, 148] width 295 height 13
click at [676, 308] on button "Confirmar" at bounding box center [668, 311] width 55 height 21
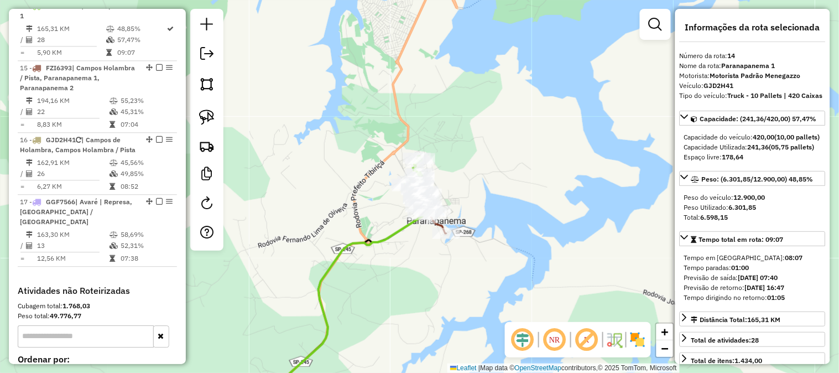
drag, startPoint x: 318, startPoint y: 239, endPoint x: 421, endPoint y: 161, distance: 129.4
click at [421, 161] on div "Janela de atendimento Grade de atendimento Capacidade Transportadoras Veículos …" at bounding box center [419, 186] width 839 height 373
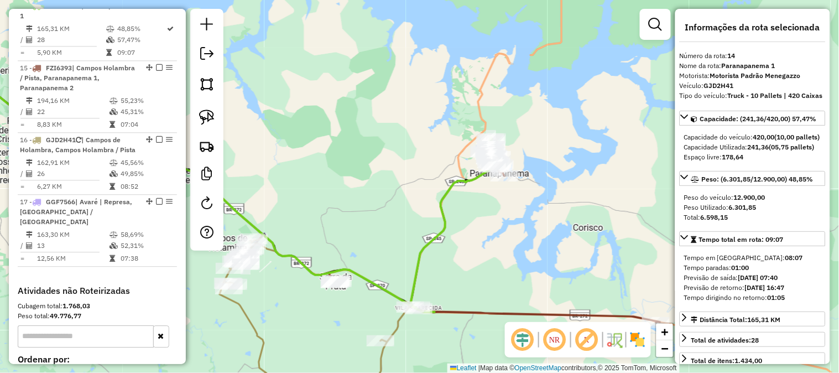
drag, startPoint x: 350, startPoint y: 221, endPoint x: 324, endPoint y: 243, distance: 34.5
click at [387, 211] on div "Janela de atendimento Grade de atendimento Capacidade Transportadoras Veículos …" at bounding box center [419, 186] width 839 height 373
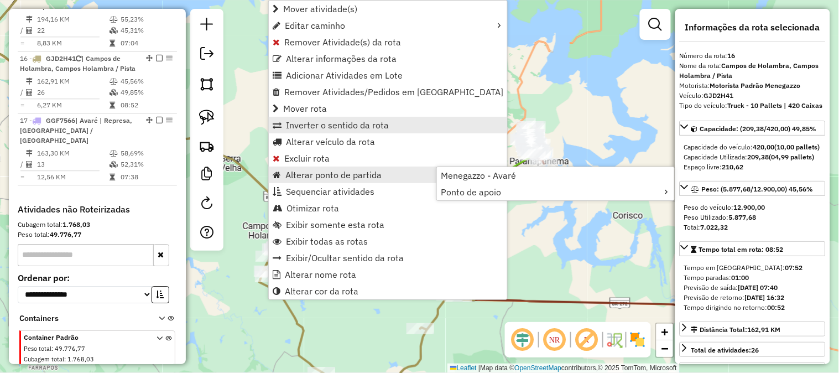
scroll to position [752, 0]
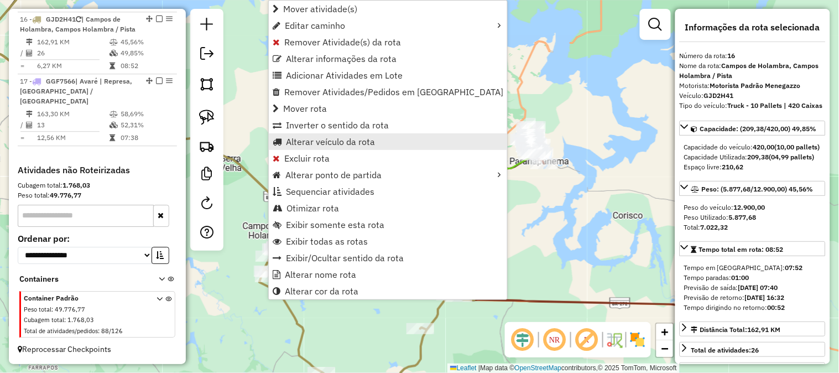
click at [350, 139] on span "Alterar veículo da rota" at bounding box center [330, 141] width 89 height 9
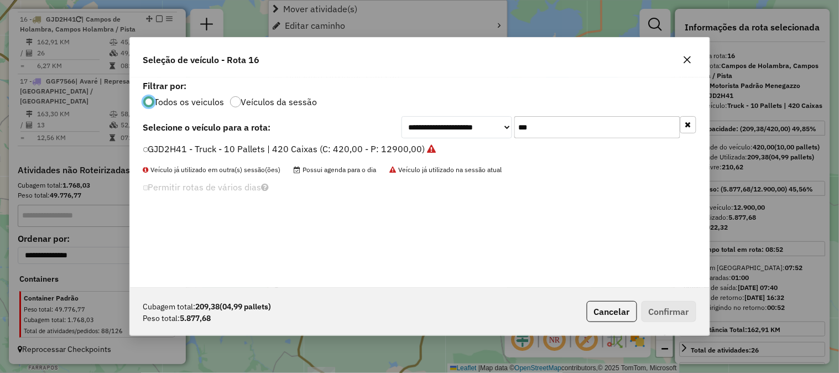
scroll to position [6, 3]
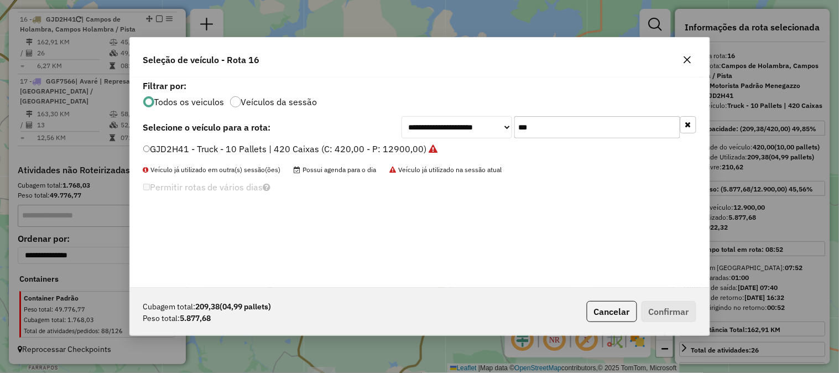
drag, startPoint x: 549, startPoint y: 130, endPoint x: 446, endPoint y: 125, distance: 104.0
click at [449, 125] on div "**********" at bounding box center [548, 127] width 295 height 22
type input "***"
click at [433, 147] on label "FWL8B44 - Toco Baiado - 08 Pallets | 336 Caixas (C: 336,00 - P: 7910,00)" at bounding box center [296, 148] width 306 height 13
click at [685, 308] on button "Confirmar" at bounding box center [668, 311] width 55 height 21
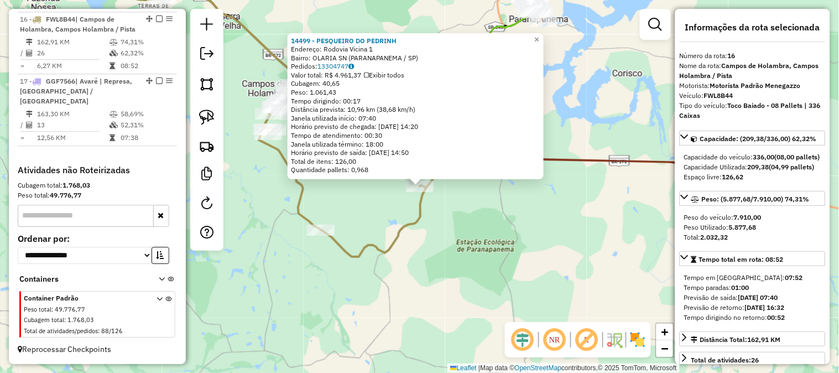
click at [439, 228] on div "14499 - PESQUEIRO DO PEDRINH Endereço: Rodovia Vicina 1 Bairro: OLARIA SN (PARA…" at bounding box center [419, 186] width 839 height 373
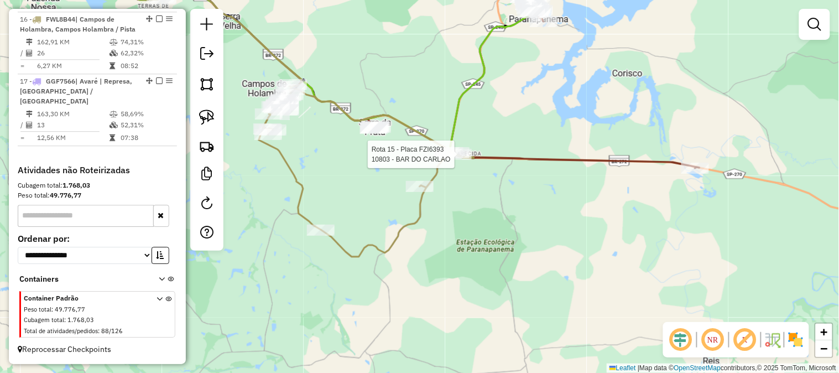
select select "*********"
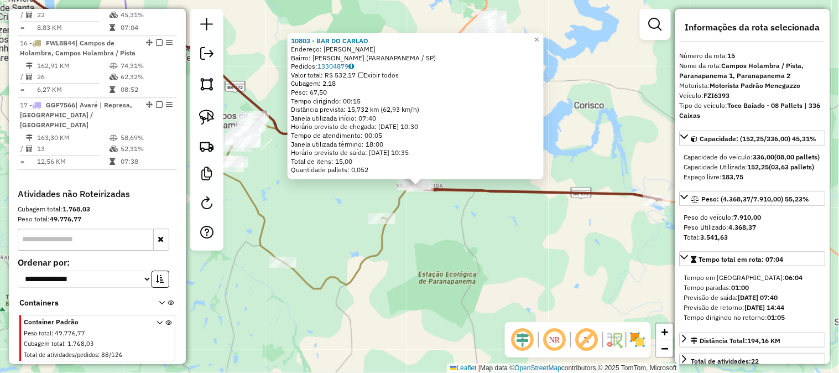
scroll to position [694, 0]
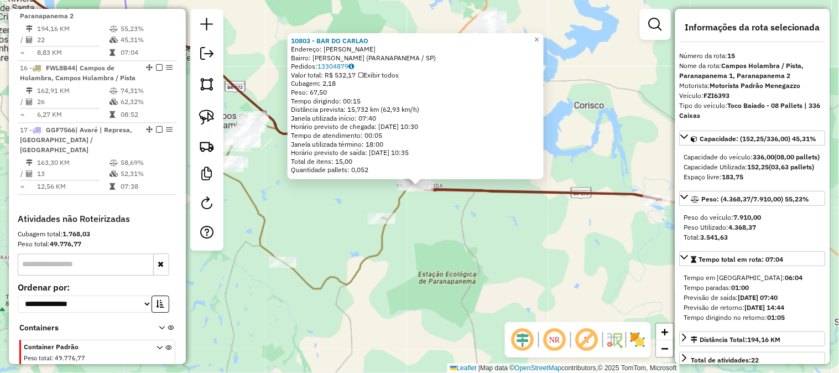
click at [451, 249] on div "10803 - BAR DO CARLAO Endereço: MIGUEL AMARO SN Bairro: CARAPINA (PARANAPANEMA …" at bounding box center [419, 186] width 839 height 373
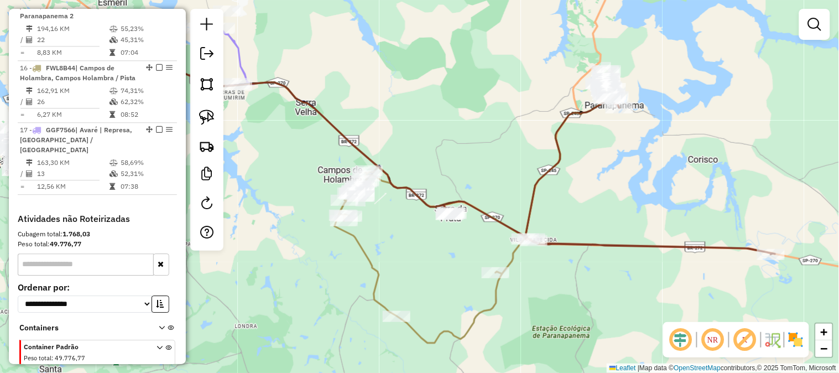
drag, startPoint x: 443, startPoint y: 233, endPoint x: 535, endPoint y: 273, distance: 100.7
click at [535, 273] on div "Janela de atendimento Grade de atendimento Capacidade Transportadoras Veículos …" at bounding box center [419, 186] width 839 height 373
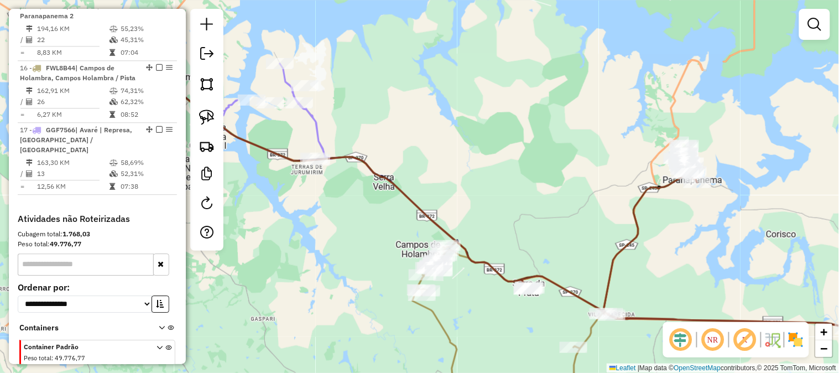
drag, startPoint x: 387, startPoint y: 270, endPoint x: 465, endPoint y: 341, distance: 105.2
click at [466, 344] on div "Janela de atendimento Grade de atendimento Capacidade Transportadoras Veículos …" at bounding box center [419, 186] width 839 height 373
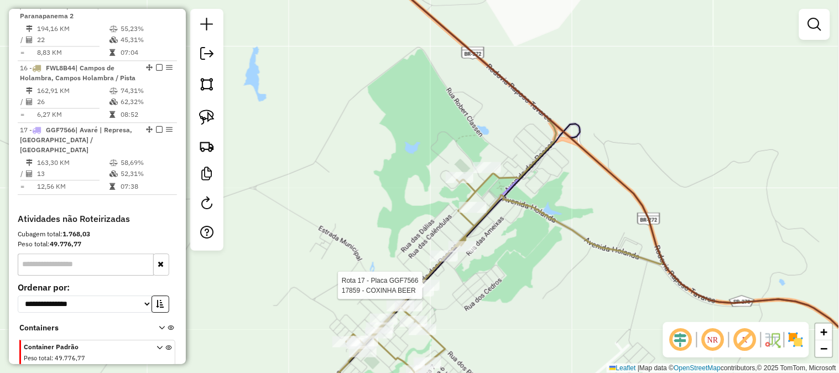
select select "*********"
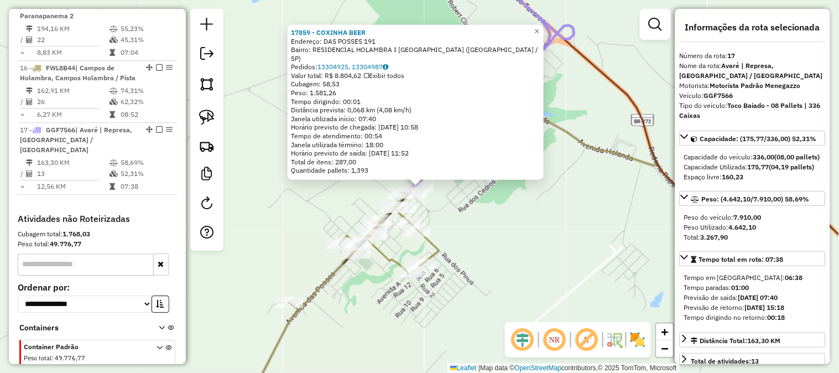
scroll to position [752, 0]
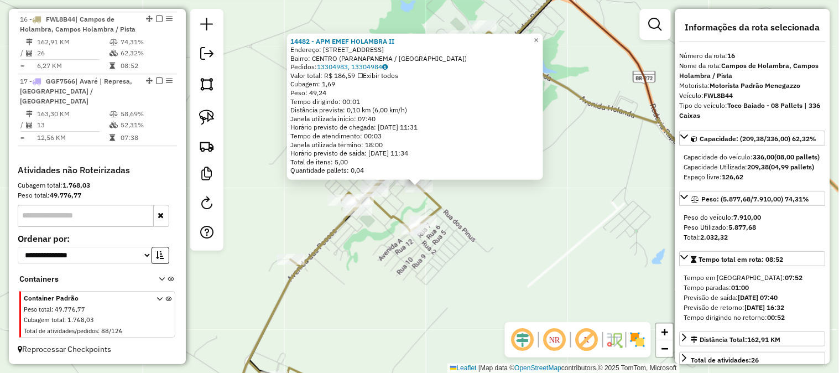
click at [506, 249] on div "Rota 16 - Placa FWL8B44 9036 - BAR DO JAMIL ALAI 14482 - APM EMEF HOLAMBRA II E…" at bounding box center [419, 186] width 839 height 373
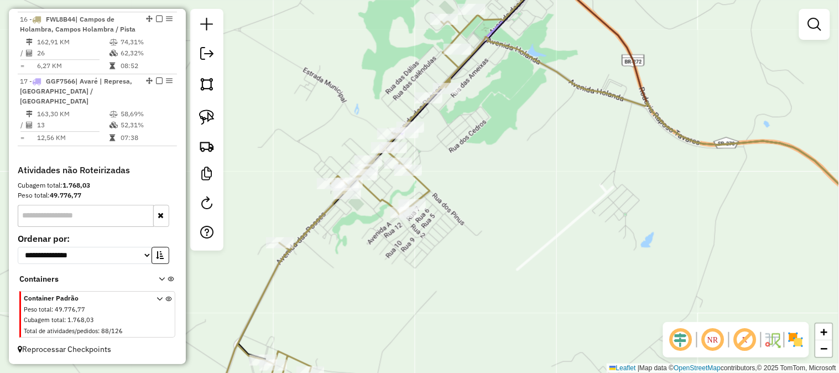
drag, startPoint x: 543, startPoint y: 257, endPoint x: 478, endPoint y: 135, distance: 138.0
click at [481, 140] on div "Janela de atendimento Grade de atendimento Capacidade Transportadoras Veículos …" at bounding box center [419, 186] width 839 height 373
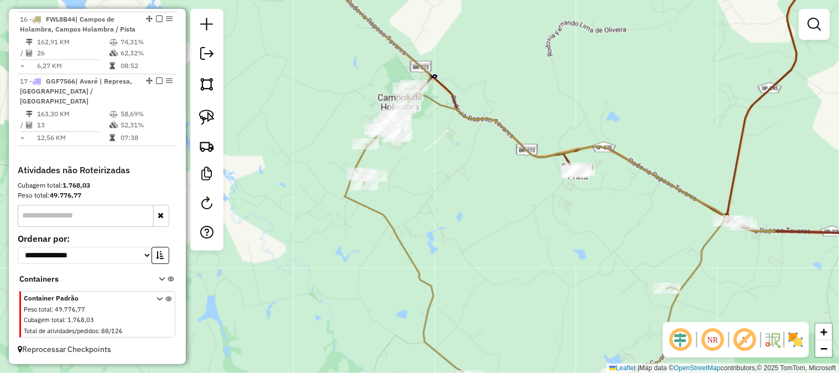
drag, startPoint x: 547, startPoint y: 244, endPoint x: 485, endPoint y: 209, distance: 71.8
click at [469, 200] on div "Janela de atendimento Grade de atendimento Capacidade Transportadoras Veículos …" at bounding box center [419, 186] width 839 height 373
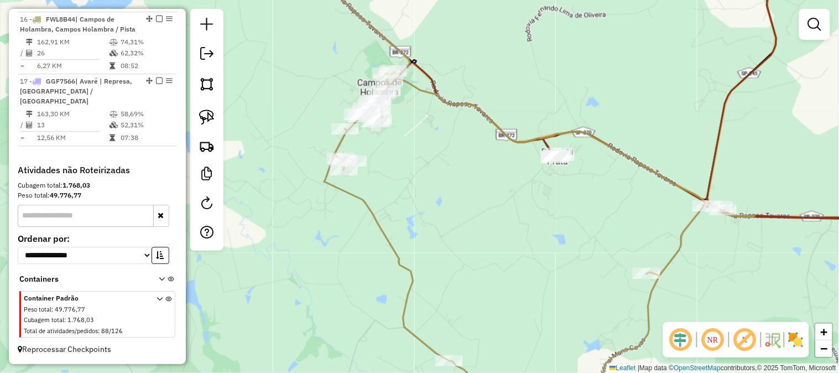
drag, startPoint x: 506, startPoint y: 203, endPoint x: 429, endPoint y: 151, distance: 92.3
click at [432, 151] on div "Janela de atendimento Grade de atendimento Capacidade Transportadoras Veículos …" at bounding box center [419, 186] width 839 height 373
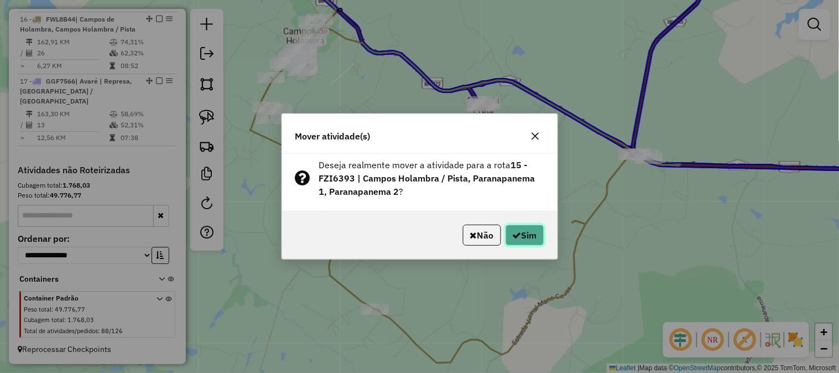
click at [526, 239] on button "Sim" at bounding box center [524, 234] width 39 height 21
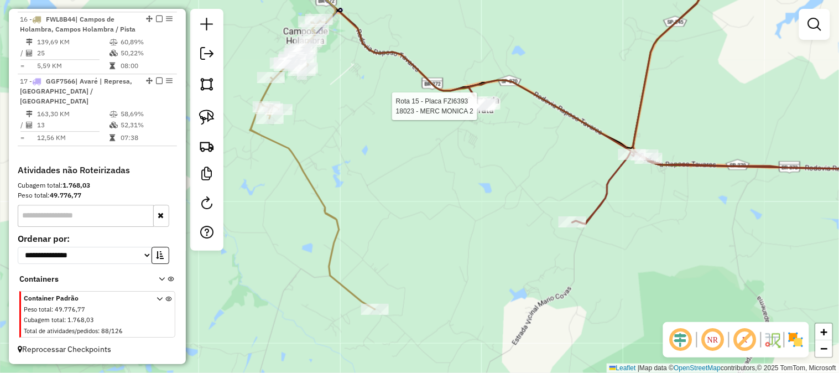
click at [478, 112] on div at bounding box center [481, 106] width 28 height 11
select select "*********"
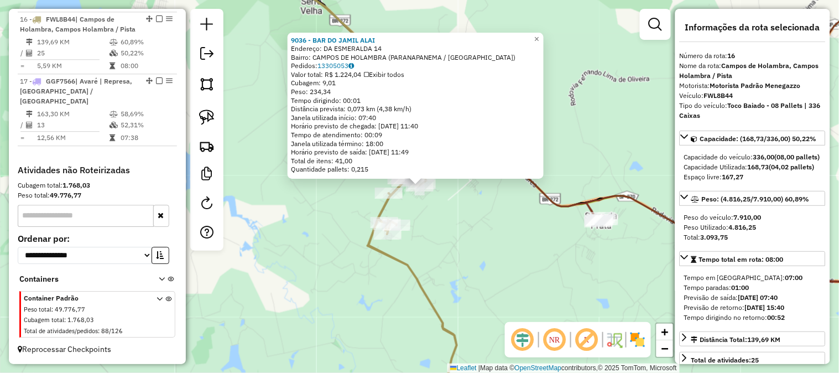
click at [447, 296] on div "9036 - BAR DO JAMIL ALAI Endereço: DA ESMERALDA 14 Bairro: CAMPOS DE HOLAMBRA (…" at bounding box center [419, 186] width 839 height 373
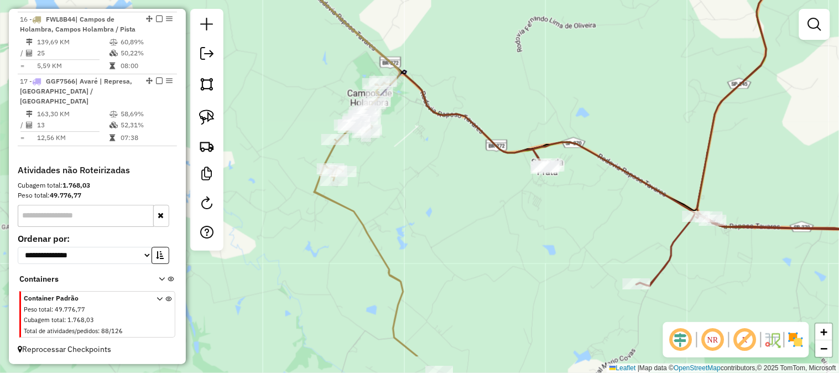
drag, startPoint x: 515, startPoint y: 295, endPoint x: 459, endPoint y: 238, distance: 80.1
click at [463, 244] on div "Janela de atendimento Grade de atendimento Capacidade Transportadoras Veículos …" at bounding box center [419, 186] width 839 height 373
select select "*********"
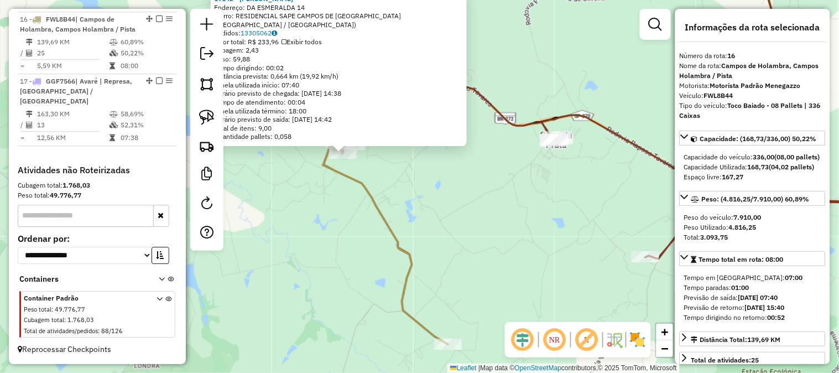
drag, startPoint x: 524, startPoint y: 247, endPoint x: 448, endPoint y: 212, distance: 84.1
click at [448, 212] on div "19142 - KARINA PEREIRA Endereço: DA ESMERALDA 14 Bairro: RESIDENCIAL SAPE CAMPO…" at bounding box center [419, 186] width 839 height 373
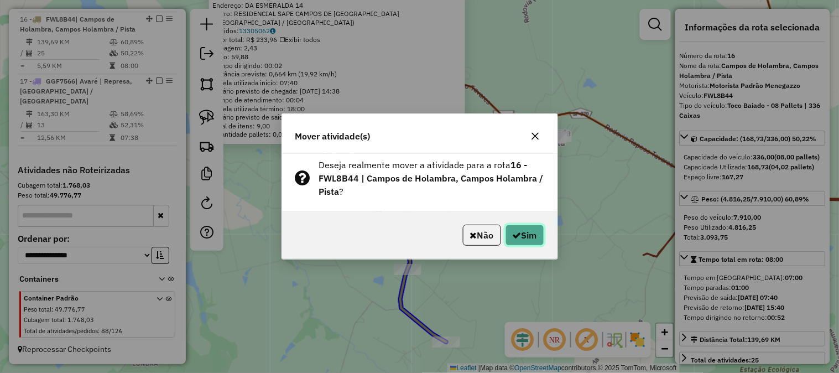
click at [523, 236] on button "Sim" at bounding box center [524, 234] width 39 height 21
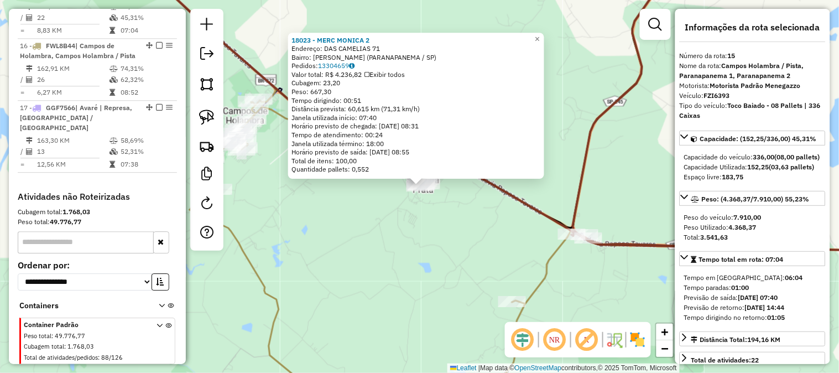
scroll to position [694, 0]
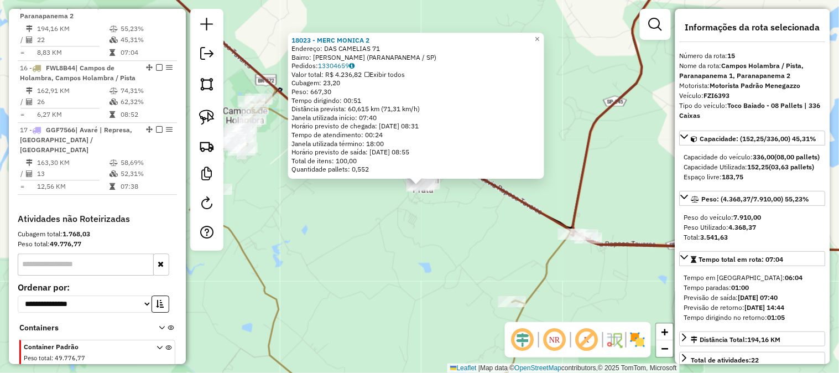
click at [413, 276] on div "18023 - MERC MONICA 2 Endereço: DAS CAMELIAS 71 Bairro: SERRINHA (PARANAPANEMA …" at bounding box center [419, 186] width 839 height 373
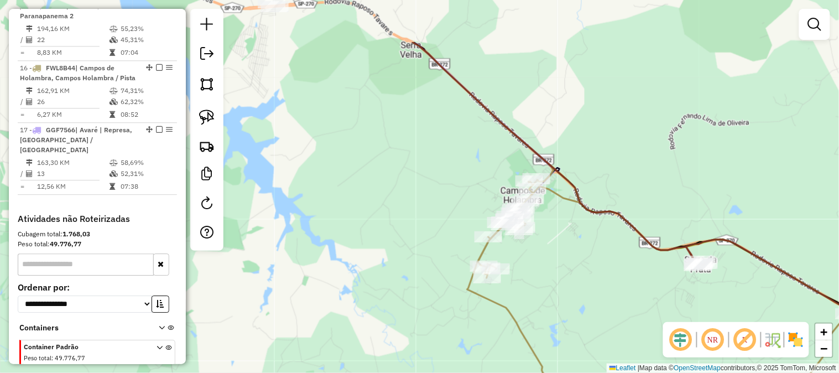
drag, startPoint x: 339, startPoint y: 264, endPoint x: 604, endPoint y: 327, distance: 271.5
click at [625, 344] on div "Janela de atendimento Grade de atendimento Capacidade Transportadoras Veículos …" at bounding box center [419, 186] width 839 height 373
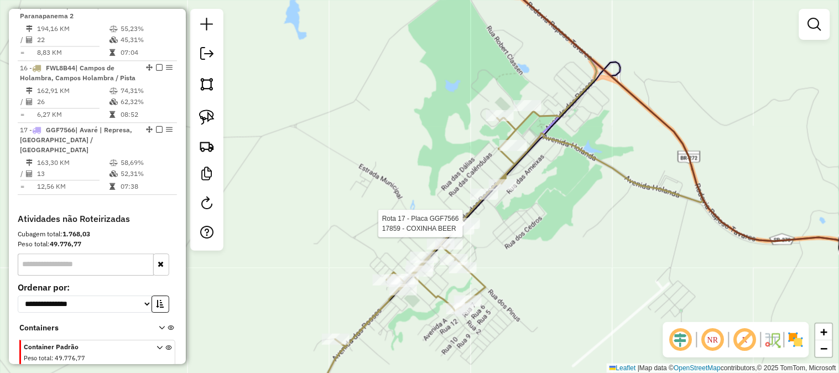
select select "*********"
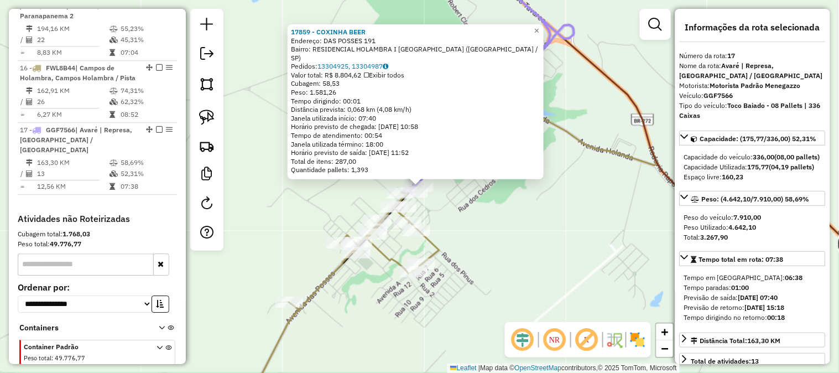
scroll to position [752, 0]
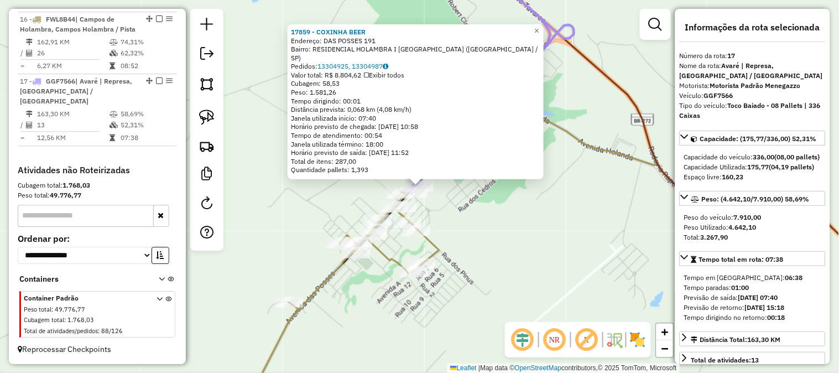
click at [551, 223] on div "17859 - COXINHA BEER Endereço: DAS POSSES 191 Bairro: RESIDENCIAL HOLAMBRA I CA…" at bounding box center [419, 186] width 839 height 373
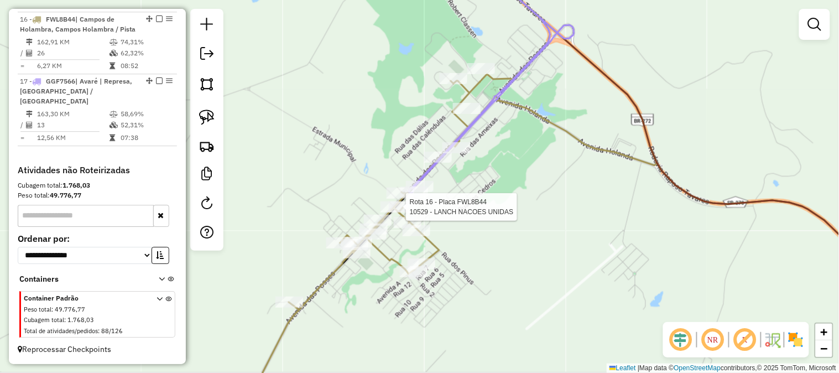
select select "*********"
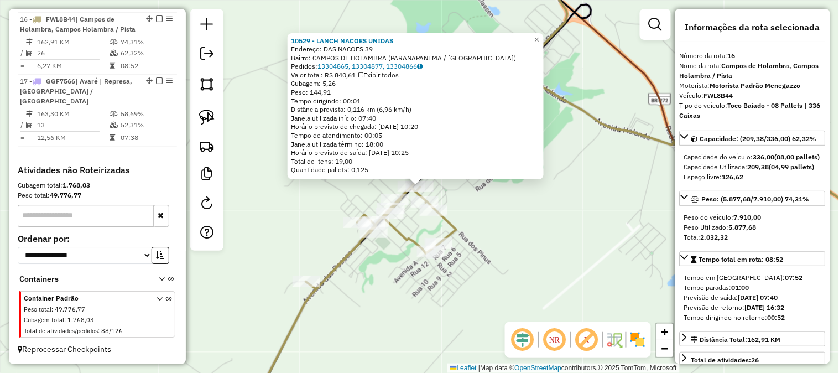
click at [527, 218] on div "Rota 16 - Placa FWL8B44 8422 - SUPER FREITAS Rota 16 - Placa FWL8B44 14482 - AP…" at bounding box center [419, 186] width 839 height 373
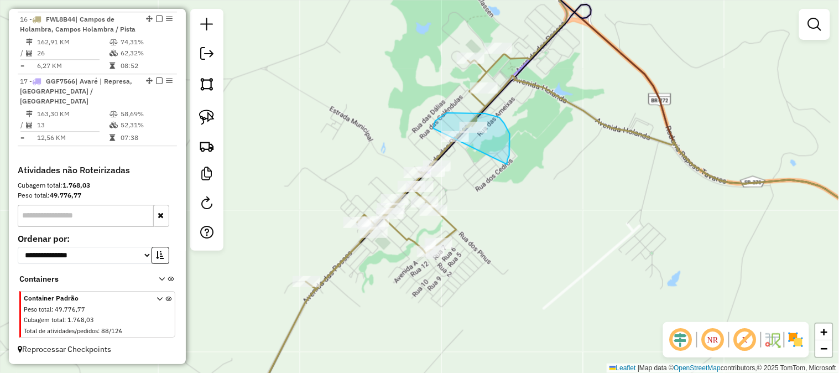
click at [446, 138] on div "Janela de atendimento Grade de atendimento Capacidade Transportadoras Veículos …" at bounding box center [419, 186] width 839 height 373
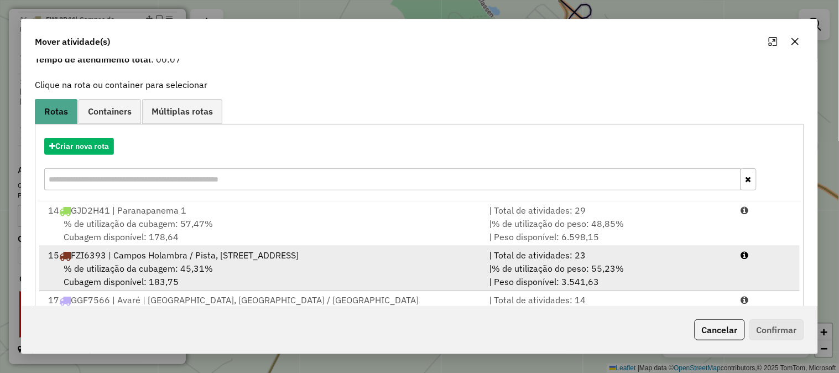
scroll to position [99, 0]
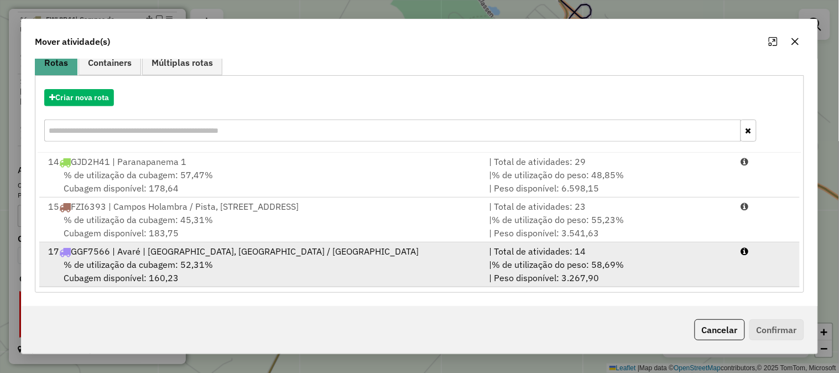
drag, startPoint x: 541, startPoint y: 253, endPoint x: 621, endPoint y: 271, distance: 82.7
click at [542, 253] on div "| Total de atividades: 14" at bounding box center [608, 250] width 252 height 13
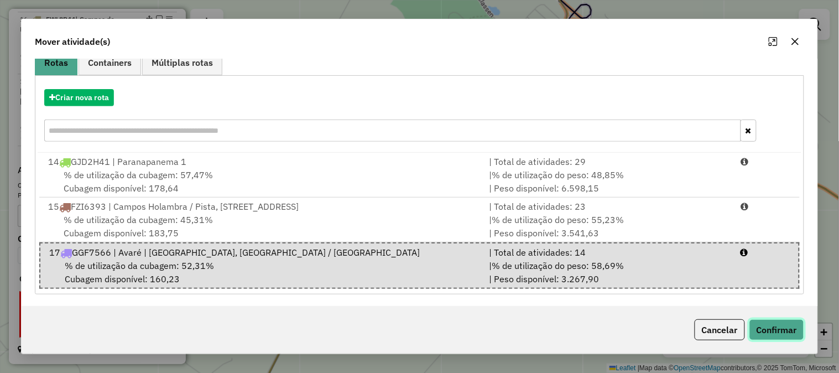
click at [782, 337] on button "Confirmar" at bounding box center [776, 329] width 55 height 21
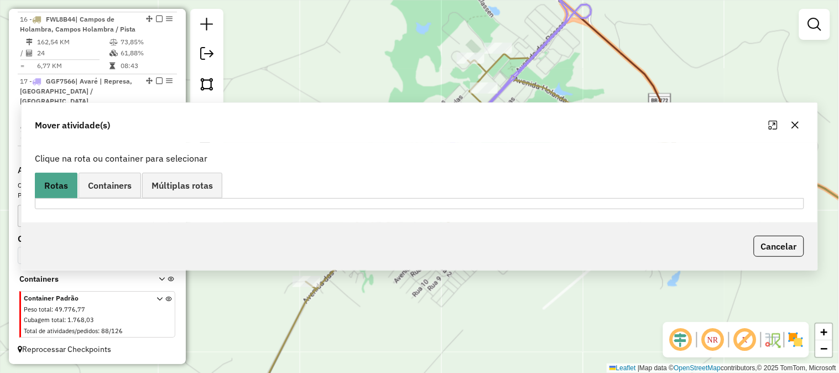
scroll to position [0, 0]
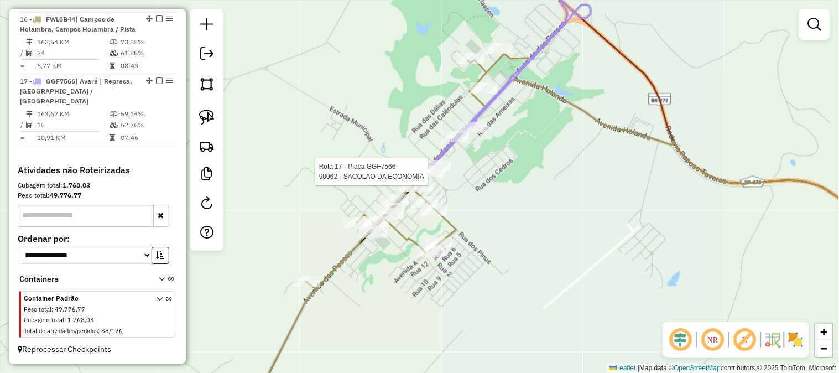
select select "*********"
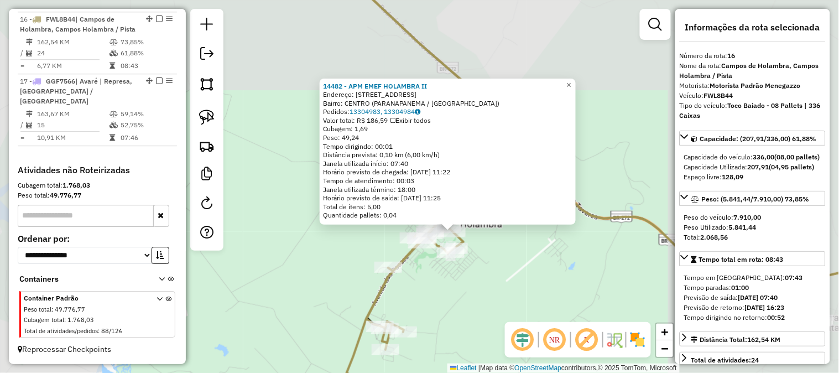
click at [490, 279] on div "14482 - APM EMEF HOLAMBRA II Endereço: RUA DOS PINUS 55 Bairro: CENTRO (PARANAP…" at bounding box center [419, 186] width 839 height 373
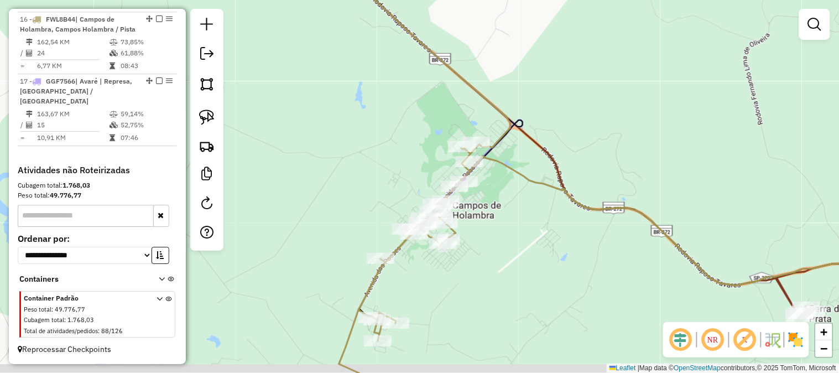
drag, startPoint x: 516, startPoint y: 289, endPoint x: 473, endPoint y: 226, distance: 76.8
click at [476, 237] on div "Janela de atendimento Grade de atendimento Capacidade Transportadoras Veículos …" at bounding box center [419, 186] width 839 height 373
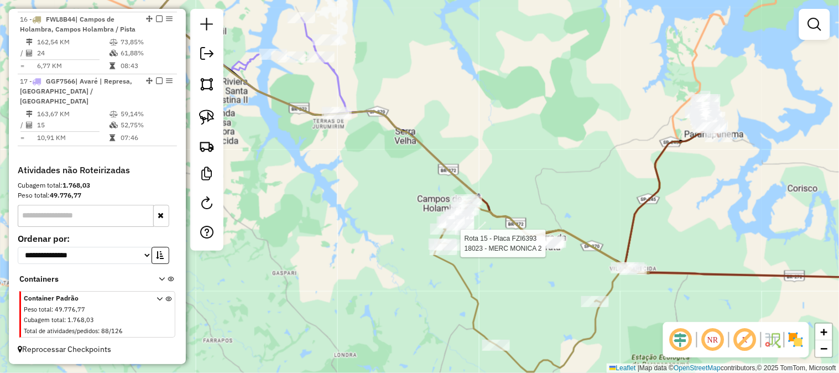
select select "*********"
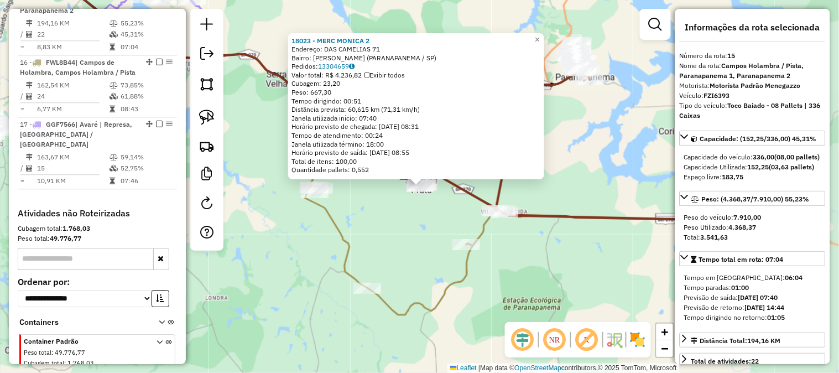
scroll to position [694, 0]
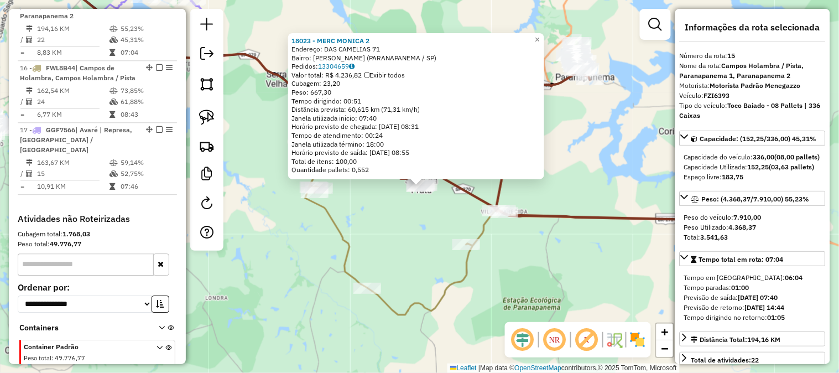
click at [389, 243] on div "18023 - MERC MONICA 2 Endereço: DAS CAMELIAS 71 Bairro: SERRINHA (PARANAPANEMA …" at bounding box center [419, 186] width 839 height 373
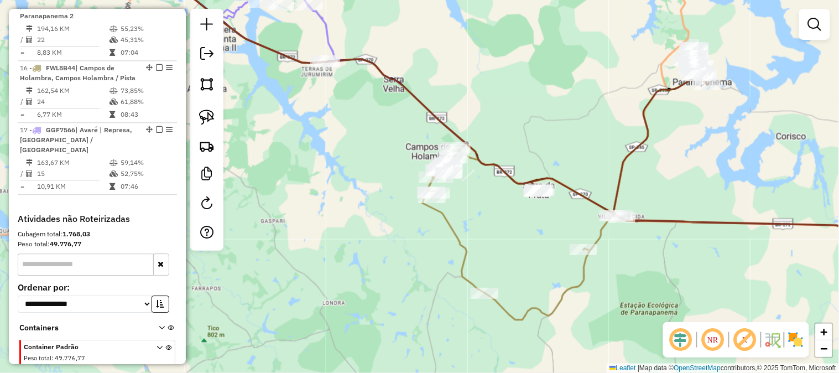
drag, startPoint x: 260, startPoint y: 250, endPoint x: 512, endPoint y: 255, distance: 252.1
click at [512, 255] on div "Janela de atendimento Grade de atendimento Capacidade Transportadoras Veículos …" at bounding box center [419, 186] width 839 height 373
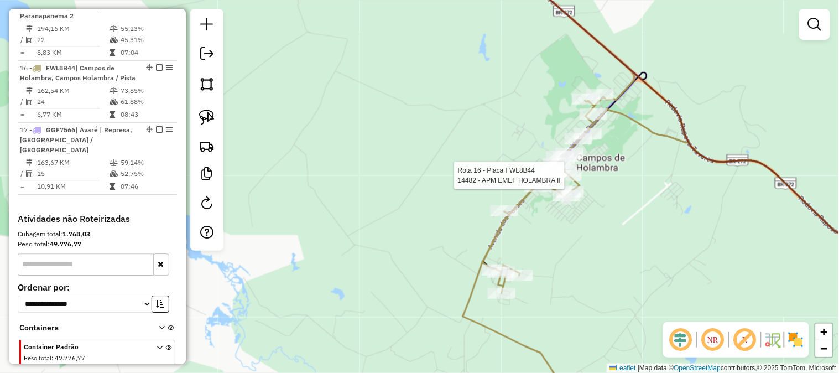
select select "*********"
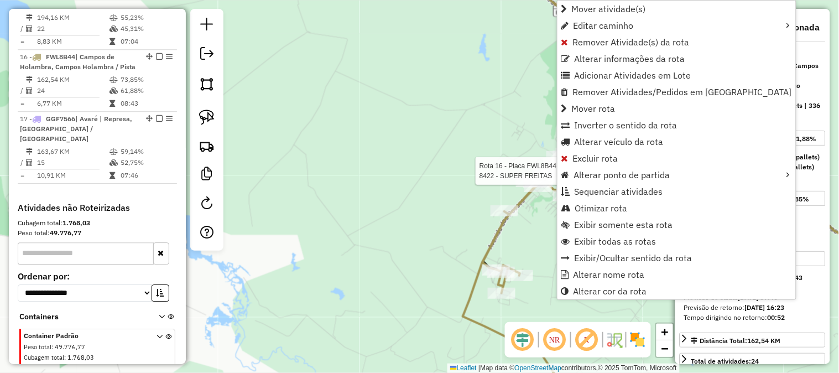
scroll to position [752, 0]
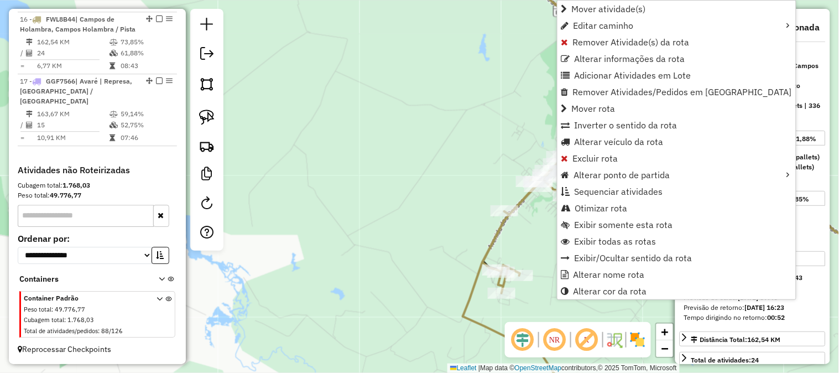
click at [446, 167] on div "Janela de atendimento Grade de atendimento Capacidade Transportadoras Veículos …" at bounding box center [419, 186] width 839 height 373
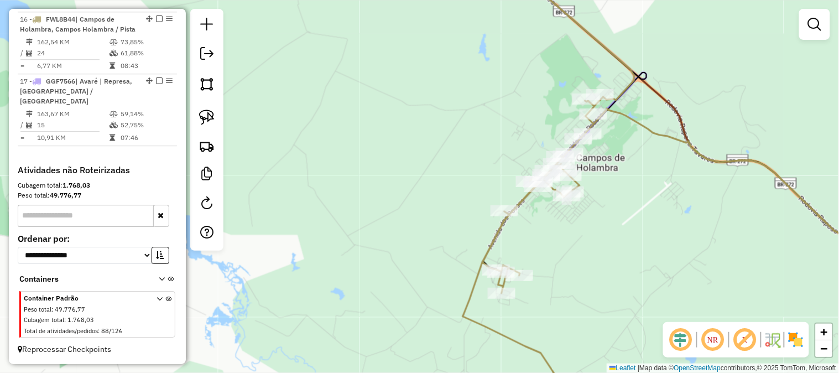
drag, startPoint x: 401, startPoint y: 158, endPoint x: 329, endPoint y: 133, distance: 76.6
click at [319, 137] on div "Janela de atendimento Grade de atendimento Capacidade Transportadoras Veículos …" at bounding box center [419, 186] width 839 height 373
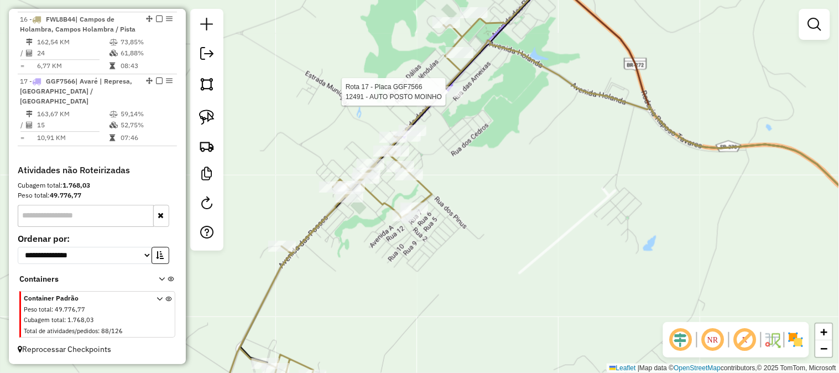
select select "*********"
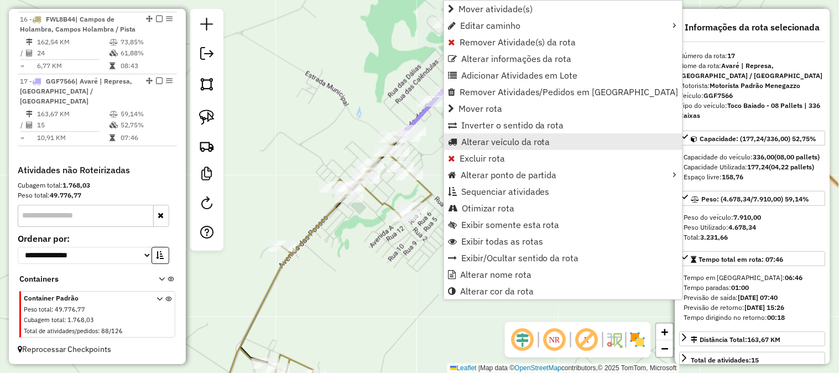
click at [523, 140] on span "Alterar veículo da rota" at bounding box center [505, 141] width 89 height 9
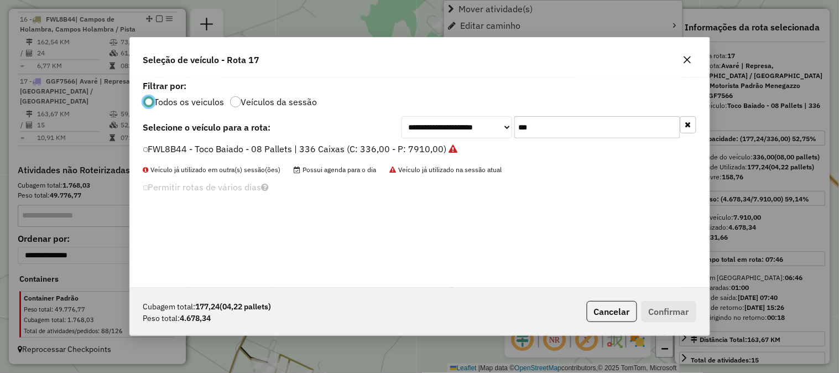
scroll to position [6, 3]
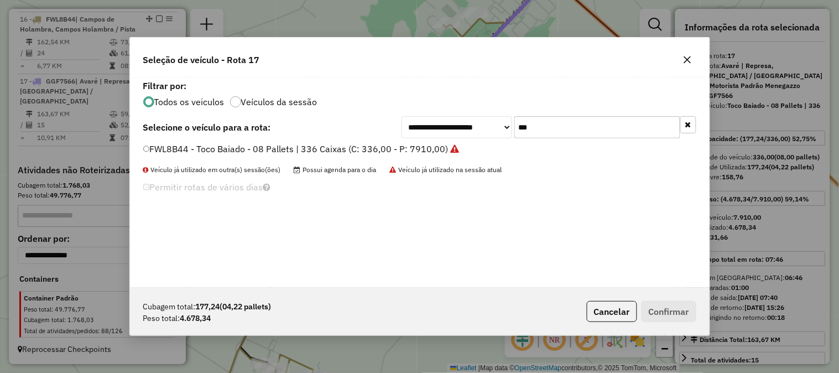
drag, startPoint x: 535, startPoint y: 133, endPoint x: 510, endPoint y: 131, distance: 24.4
click at [510, 131] on div "**********" at bounding box center [548, 127] width 295 height 22
click at [422, 146] on label "FWL8B44 - Toco Baiado - 08 Pallets | 336 Caixas (C: 336,00 - P: 7910,00)" at bounding box center [301, 148] width 316 height 13
click at [669, 303] on button "Confirmar" at bounding box center [668, 311] width 55 height 21
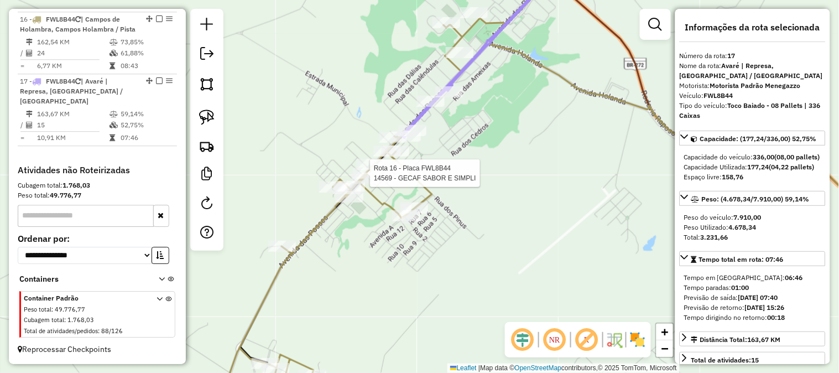
scroll to position [762, 0]
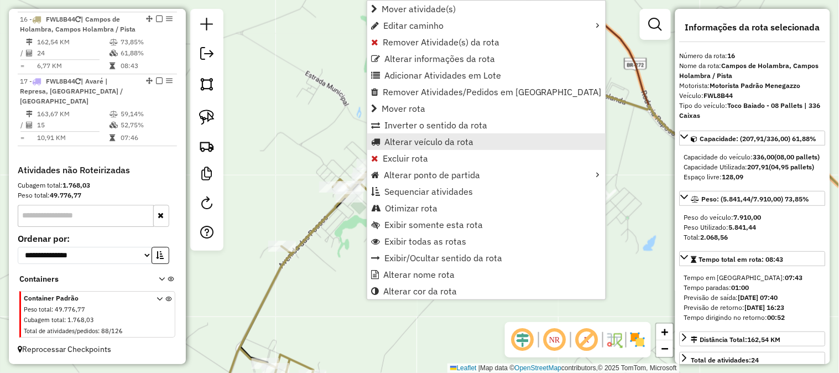
click at [448, 140] on span "Alterar veículo da rota" at bounding box center [428, 141] width 89 height 9
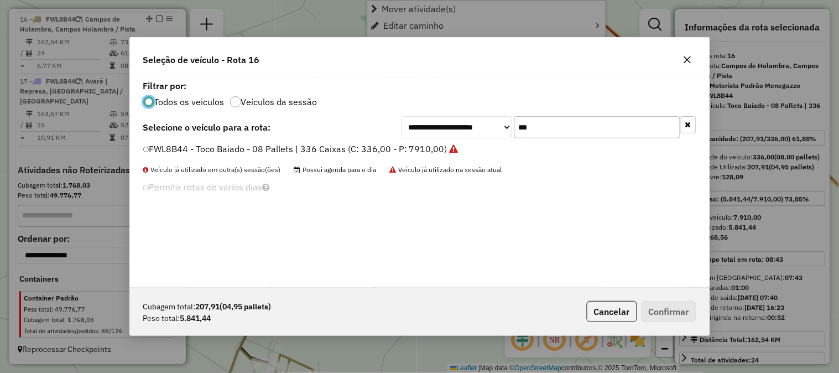
scroll to position [6, 3]
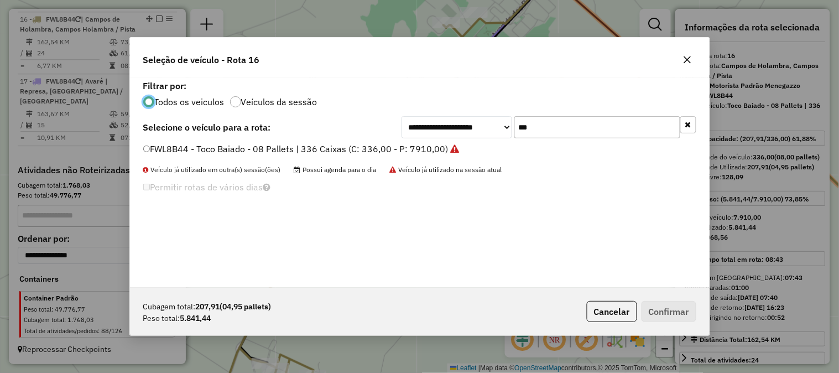
drag, startPoint x: 499, startPoint y: 125, endPoint x: 489, endPoint y: 124, distance: 10.5
click at [492, 125] on div "**********" at bounding box center [548, 127] width 295 height 22
type input "***"
drag, startPoint x: 415, startPoint y: 146, endPoint x: 430, endPoint y: 151, distance: 15.7
click at [416, 147] on label "FPU2F85 - Truck - 10 Pallets | 420 Caixas (C: 420,00 - P: 12900,00)" at bounding box center [284, 148] width 283 height 13
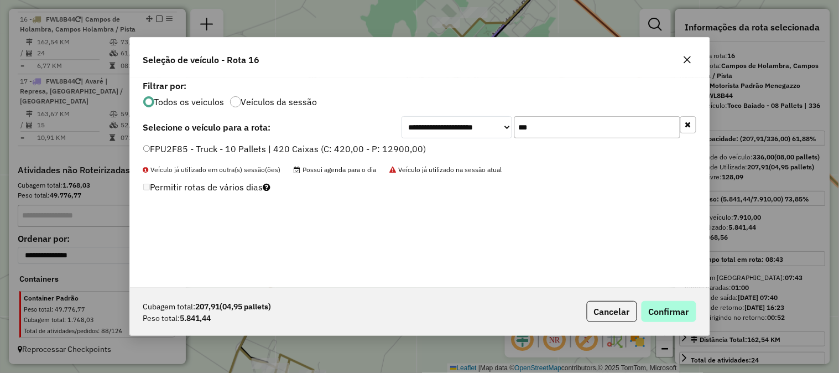
click at [666, 300] on div "Cubagem total: 207,91 (04,95 pallets) Peso total: 5.841,44 Cancelar Confirmar" at bounding box center [419, 311] width 579 height 48
click at [662, 302] on button "Confirmar" at bounding box center [668, 311] width 55 height 21
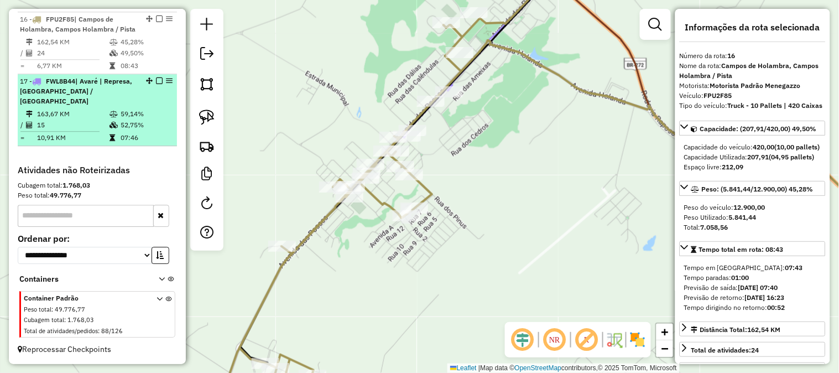
scroll to position [670, 0]
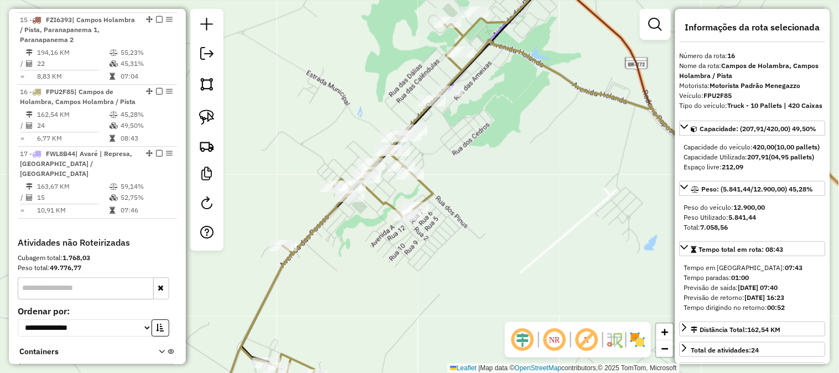
drag, startPoint x: 310, startPoint y: 118, endPoint x: 406, endPoint y: 87, distance: 101.6
click at [405, 87] on div "Janela de atendimento Grade de atendimento Capacidade Transportadoras Veículos …" at bounding box center [419, 186] width 839 height 373
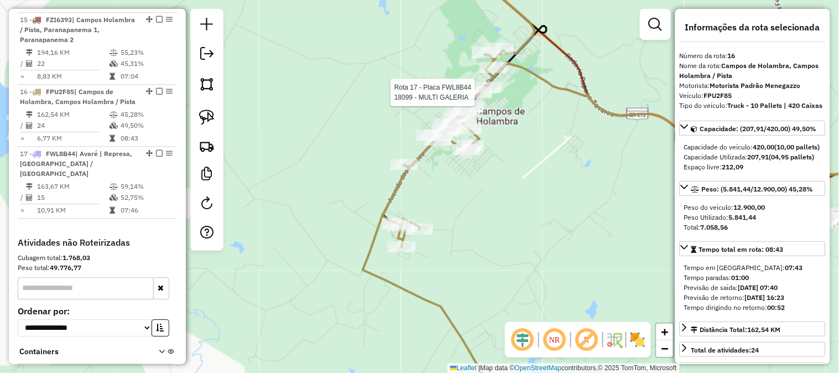
scroll to position [752, 0]
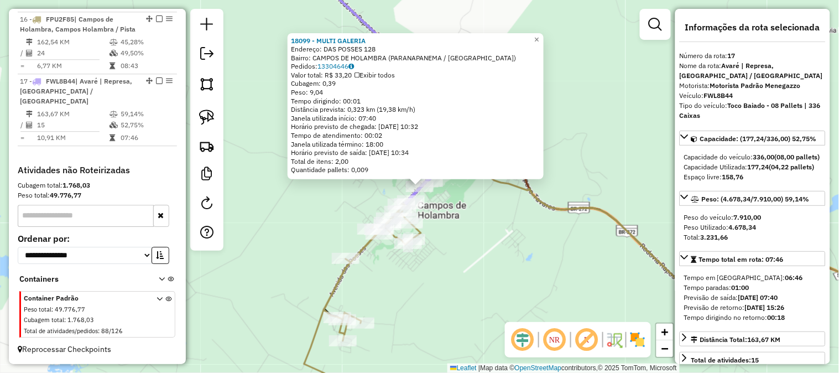
click at [481, 250] on div "18099 - MULTI GALERIA Endereço: DAS POSSES 128 Bairro: CAMPOS DE HOLAMBRA (PARA…" at bounding box center [419, 186] width 839 height 373
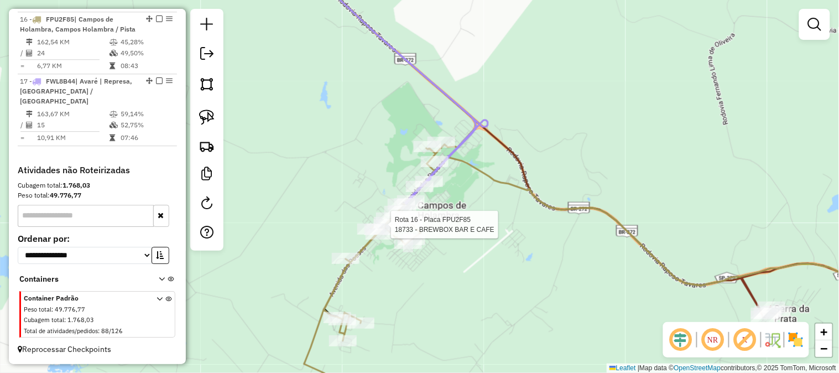
select select "*********"
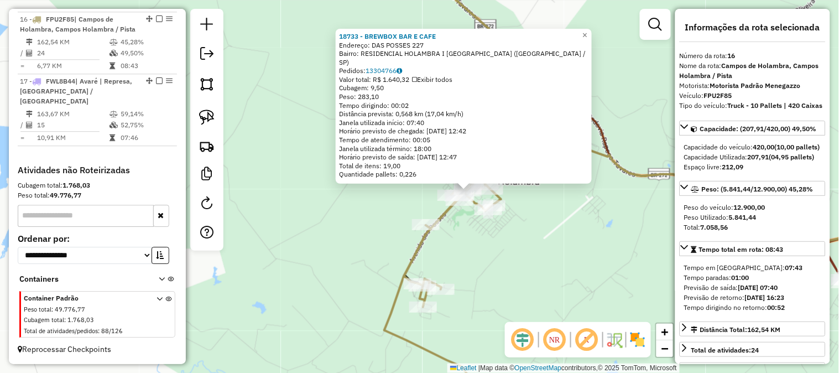
drag, startPoint x: 339, startPoint y: 233, endPoint x: 395, endPoint y: 240, distance: 56.2
click at [393, 240] on div "Rota 16 - Placa FPU2F85 18733 - BREWBOX BAR E CAFE 18733 - BREWBOX BAR E CAFE E…" at bounding box center [419, 186] width 839 height 373
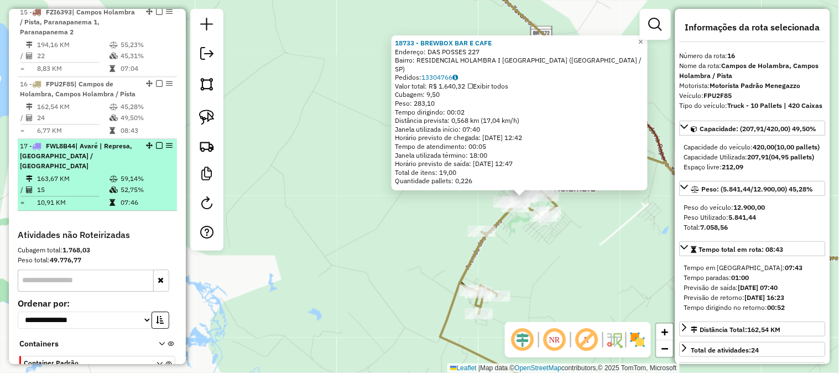
scroll to position [589, 0]
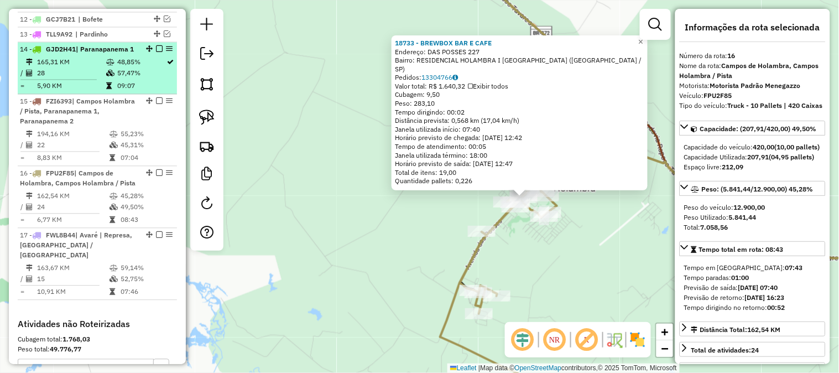
click at [156, 52] on em at bounding box center [159, 48] width 7 height 7
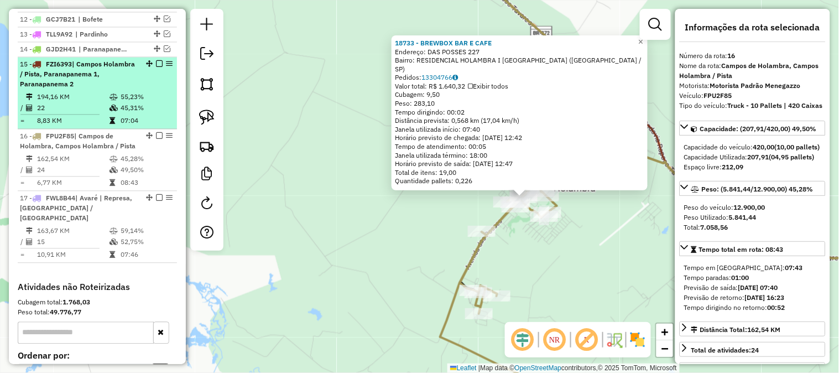
click at [156, 67] on em at bounding box center [159, 63] width 7 height 7
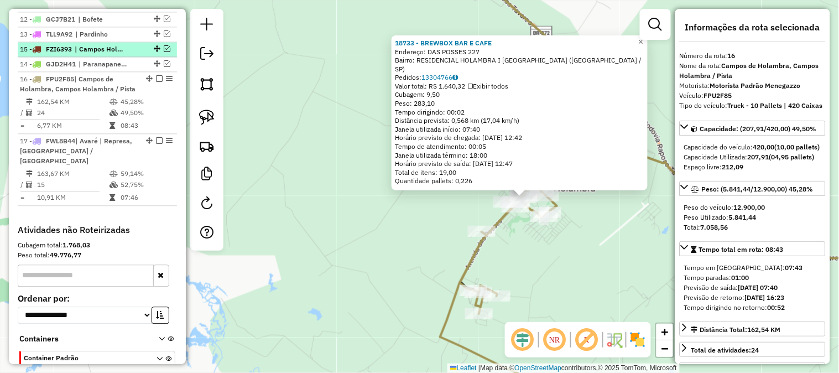
drag, startPoint x: 152, startPoint y: 73, endPoint x: 149, endPoint y: 57, distance: 15.7
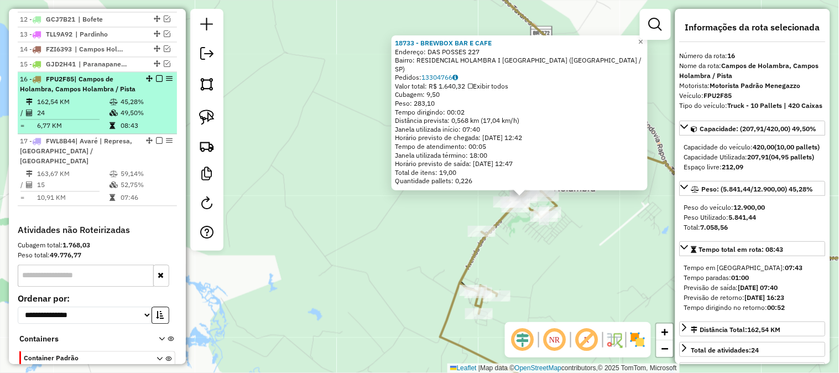
drag, startPoint x: 145, startPoint y: 84, endPoint x: 141, endPoint y: 98, distance: 15.0
click at [141, 94] on div "16 - FPU2F85 | Campos de Holambra, Campos Holambra / Pista" at bounding box center [97, 84] width 155 height 20
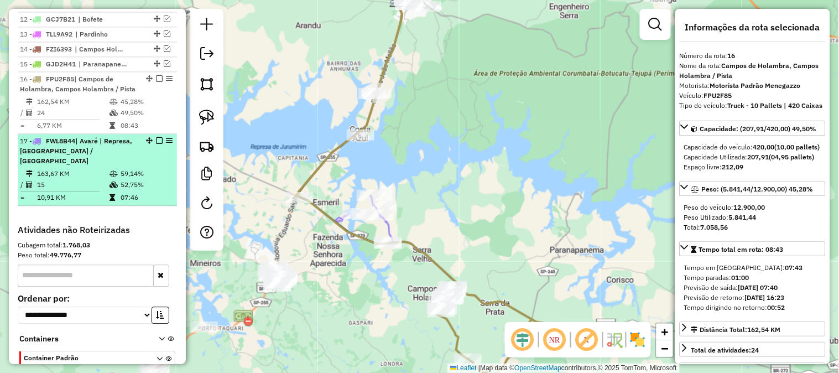
drag, startPoint x: 145, startPoint y: 89, endPoint x: 137, endPoint y: 166, distance: 77.3
click at [135, 168] on ul "1 - FCS6009 | Bom Sucesso de Itararé, Nova Campina / Campina de Fora 2 - GKB730…" at bounding box center [97, 27] width 159 height 358
click at [157, 144] on em at bounding box center [159, 140] width 7 height 7
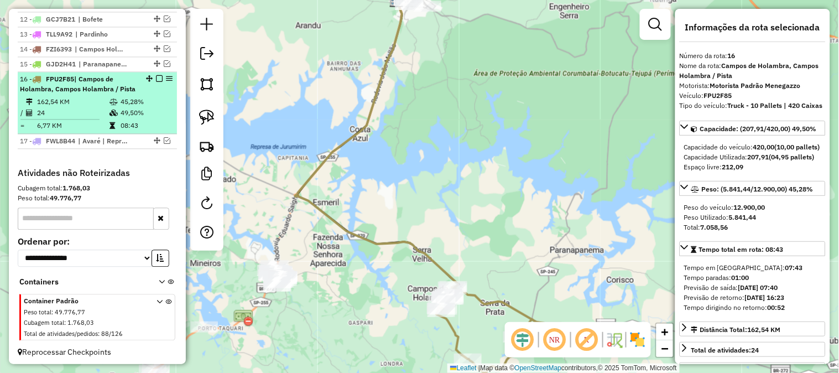
click at [156, 82] on em at bounding box center [159, 78] width 7 height 7
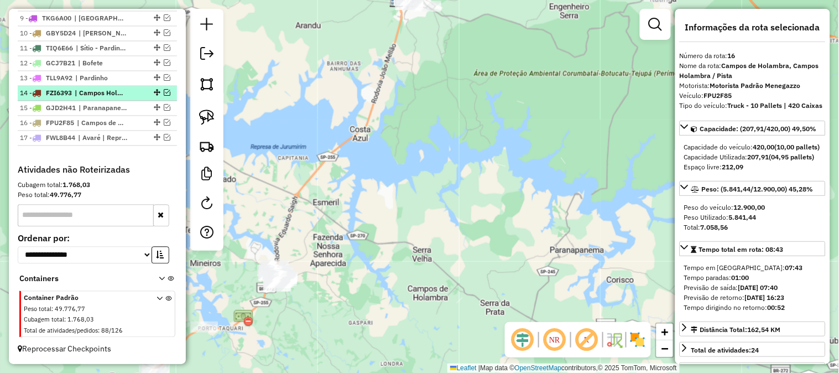
scroll to position [554, 0]
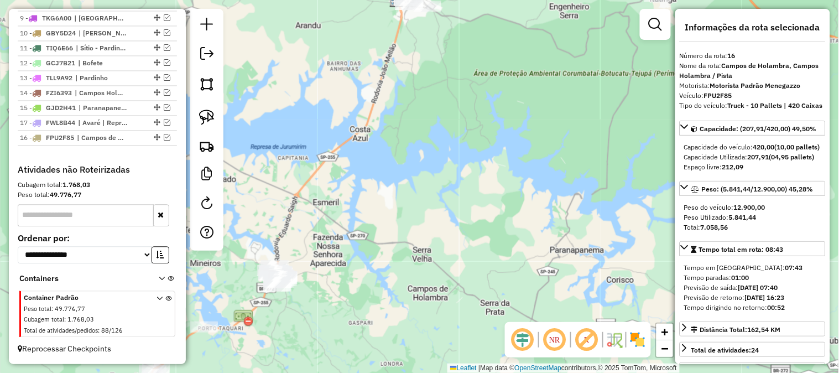
drag, startPoint x: 153, startPoint y: 120, endPoint x: 150, endPoint y: 145, distance: 25.6
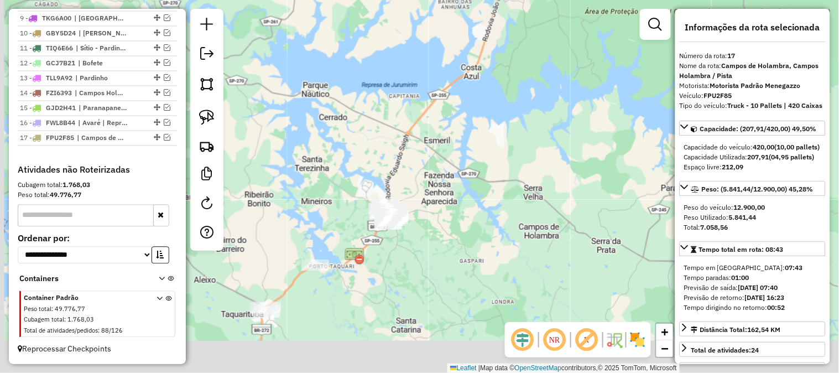
drag, startPoint x: 575, startPoint y: 158, endPoint x: 643, endPoint y: 96, distance: 92.0
click at [642, 98] on div "Janela de atendimento Grade de atendimento Capacidade Transportadoras Veículos …" at bounding box center [419, 186] width 839 height 373
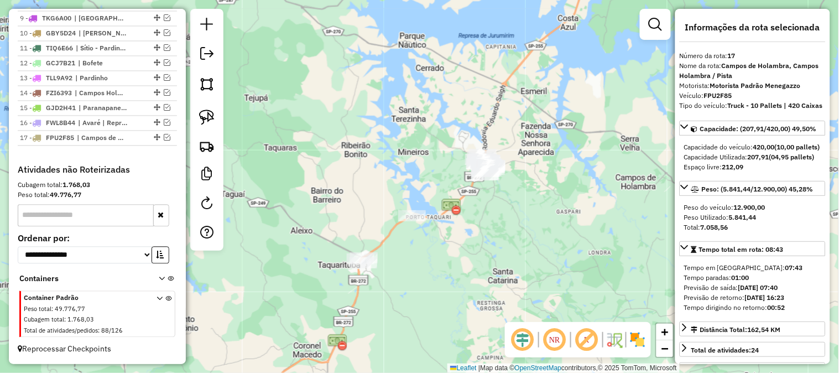
drag, startPoint x: 520, startPoint y: 201, endPoint x: 565, endPoint y: 170, distance: 55.0
click at [594, 172] on div "Janela de atendimento Grade de atendimento Capacidade Transportadoras Veículos …" at bounding box center [419, 186] width 839 height 373
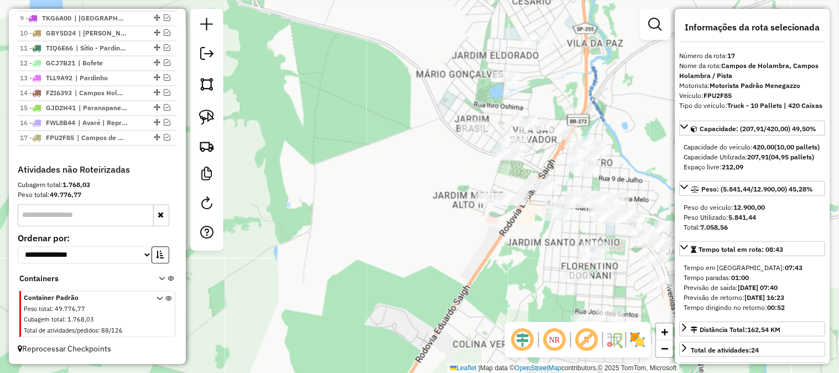
drag, startPoint x: 473, startPoint y: 237, endPoint x: 474, endPoint y: 252, distance: 15.6
click at [486, 261] on div "Janela de atendimento Grade de atendimento Capacidade Transportadoras Veículos …" at bounding box center [419, 186] width 839 height 373
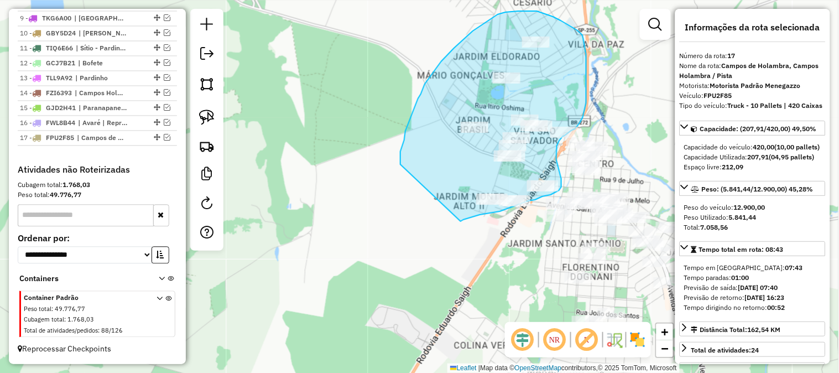
drag, startPoint x: 400, startPoint y: 164, endPoint x: 452, endPoint y: 208, distance: 67.9
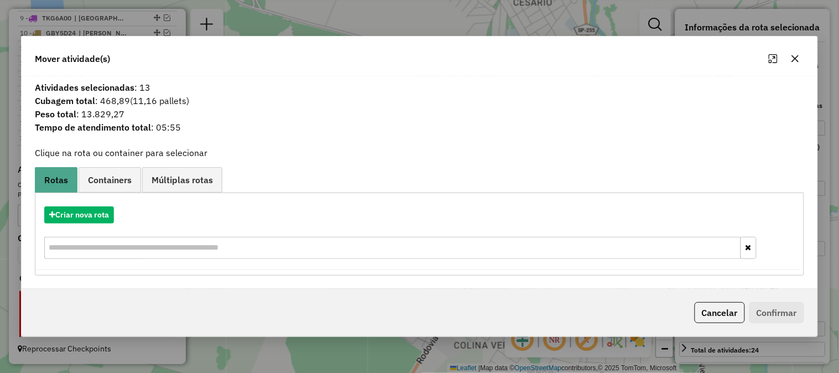
click at [797, 61] on icon "button" at bounding box center [794, 58] width 9 height 9
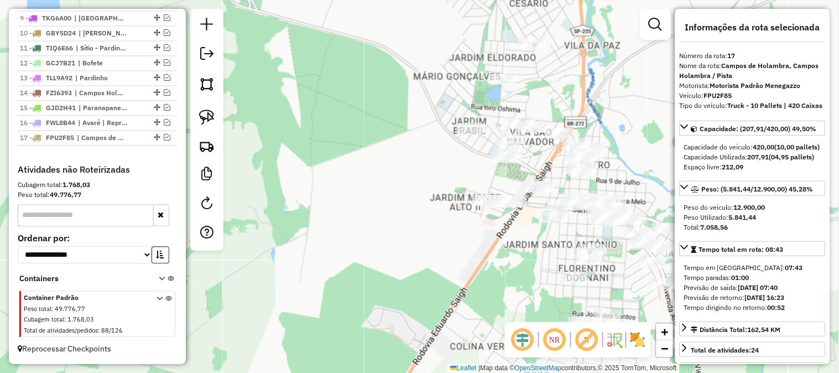
drag, startPoint x: 432, startPoint y: 155, endPoint x: 413, endPoint y: 152, distance: 19.0
click at [421, 161] on div "Janela de atendimento Grade de atendimento Capacidade Transportadoras Veículos …" at bounding box center [419, 186] width 839 height 373
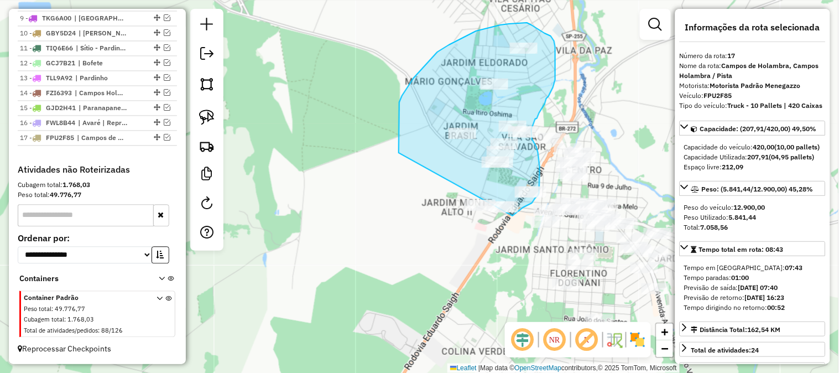
drag, startPoint x: 399, startPoint y: 153, endPoint x: 418, endPoint y: 201, distance: 52.3
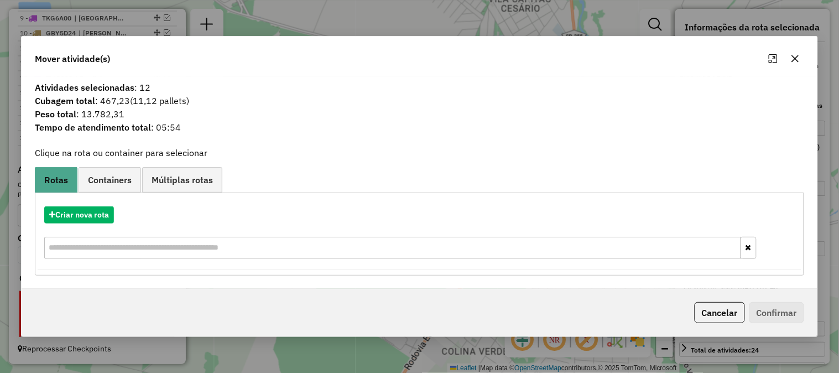
click at [794, 66] on button "button" at bounding box center [795, 59] width 18 height 18
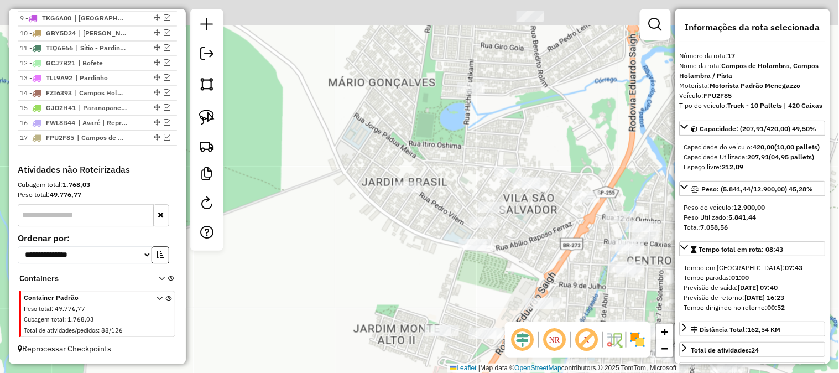
drag, startPoint x: 476, startPoint y: 188, endPoint x: 483, endPoint y: 169, distance: 20.5
click at [433, 258] on div "Janela de atendimento Grade de atendimento Capacidade Transportadoras Veículos …" at bounding box center [419, 186] width 839 height 373
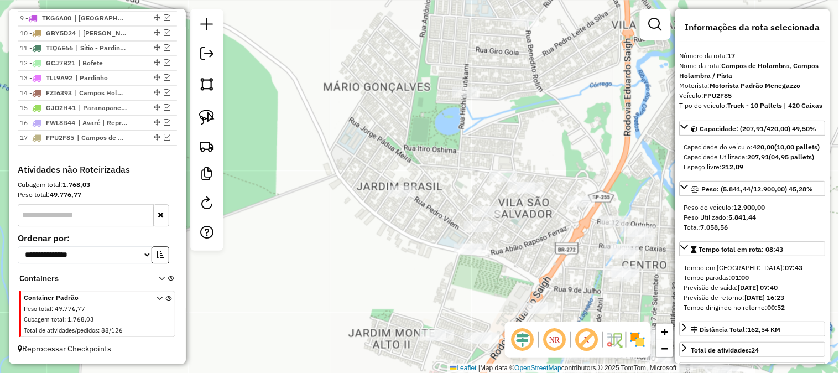
drag, startPoint x: 588, startPoint y: 86, endPoint x: 578, endPoint y: 91, distance: 11.1
click at [579, 94] on div "Janela de atendimento Grade de atendimento Capacidade Transportadoras Veículos …" at bounding box center [419, 186] width 839 height 373
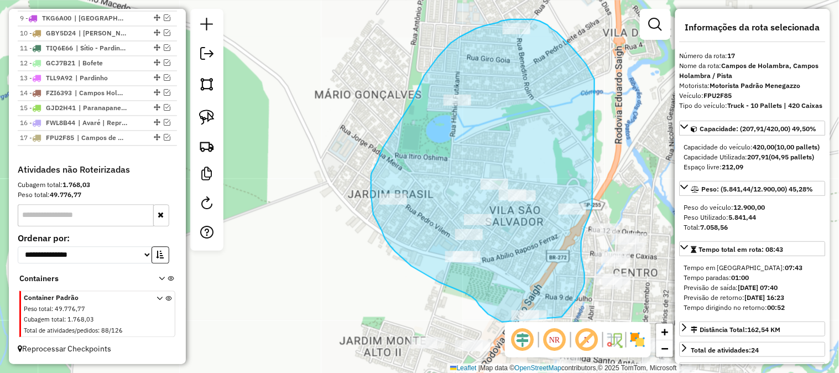
drag, startPoint x: 582, startPoint y: 59, endPoint x: 582, endPoint y: 157, distance: 98.4
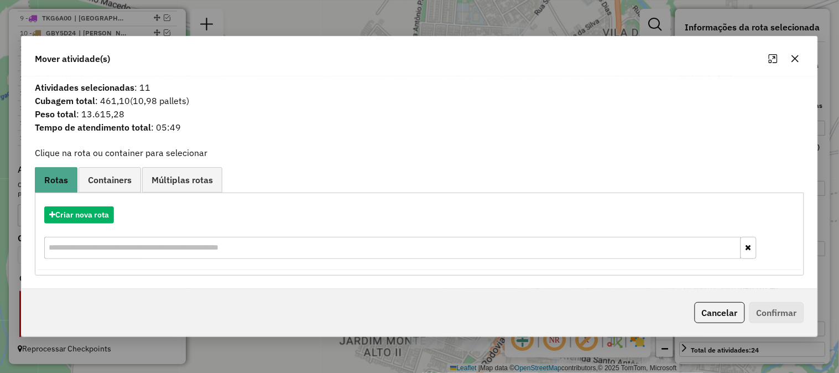
click at [787, 56] on button "button" at bounding box center [795, 59] width 18 height 18
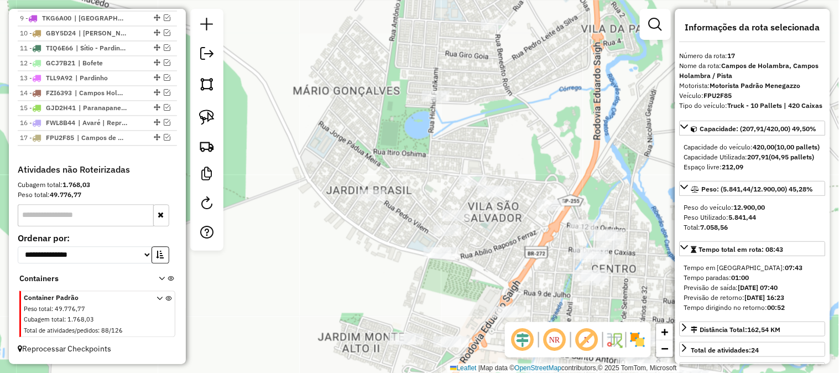
drag, startPoint x: 620, startPoint y: 100, endPoint x: 506, endPoint y: 109, distance: 114.3
click at [527, 71] on div "Janela de atendimento Grade de atendimento Capacidade Transportadoras Veículos …" at bounding box center [419, 186] width 839 height 373
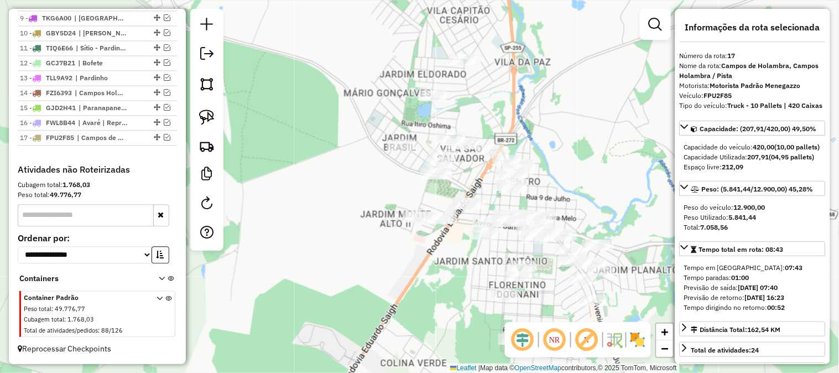
drag, startPoint x: 516, startPoint y: 117, endPoint x: 484, endPoint y: 133, distance: 36.3
click at [485, 133] on div "Janela de atendimento Grade de atendimento Capacidade Transportadoras Veículos …" at bounding box center [419, 186] width 839 height 373
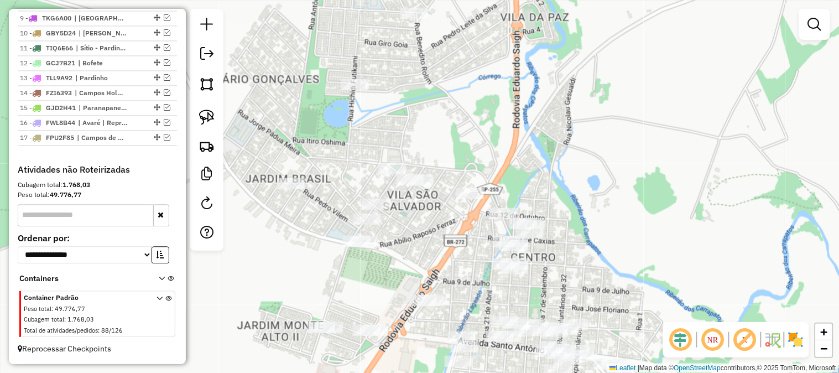
drag, startPoint x: 499, startPoint y: 106, endPoint x: 449, endPoint y: 135, distance: 57.5
click at [449, 135] on div "Janela de atendimento Grade de atendimento Capacidade Transportadoras Veículos …" at bounding box center [419, 186] width 839 height 373
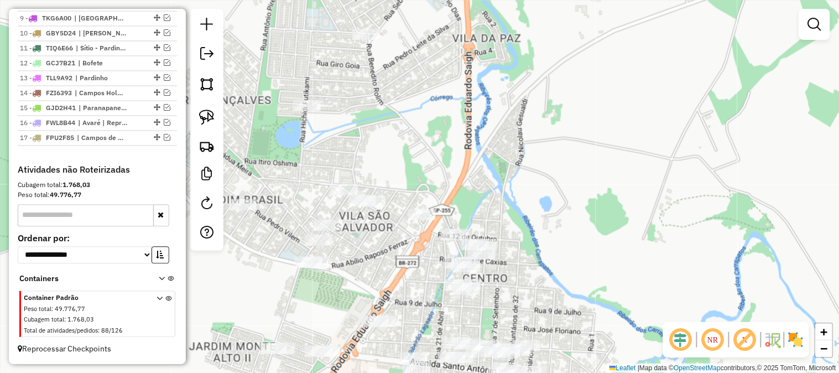
drag, startPoint x: 467, startPoint y: 128, endPoint x: 445, endPoint y: 134, distance: 22.9
click at [445, 136] on div "Janela de atendimento Grade de atendimento Capacidade Transportadoras Veículos …" at bounding box center [419, 186] width 839 height 373
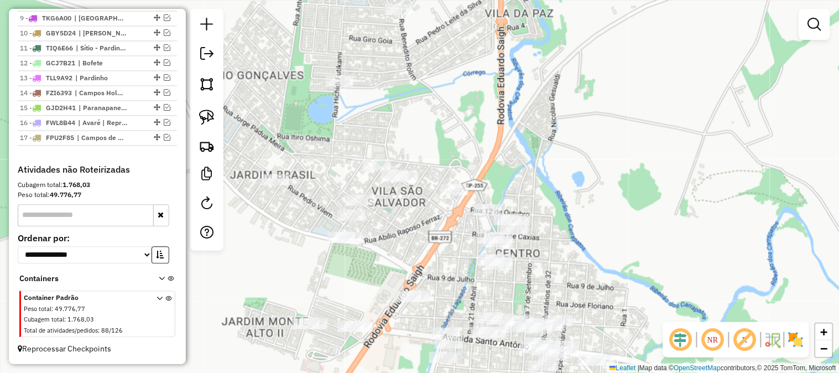
drag, startPoint x: 433, startPoint y: 130, endPoint x: 465, endPoint y: 101, distance: 43.8
click at [466, 101] on div "Janela de atendimento Grade de atendimento Capacidade Transportadoras Veículos …" at bounding box center [419, 186] width 839 height 373
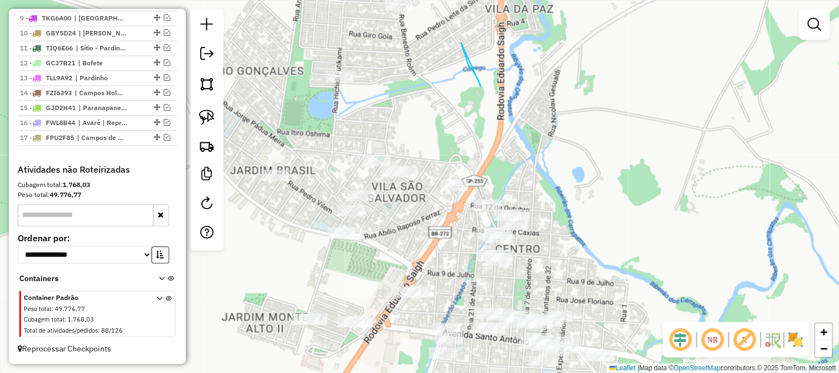
drag, startPoint x: 478, startPoint y: 80, endPoint x: 434, endPoint y: 67, distance: 46.0
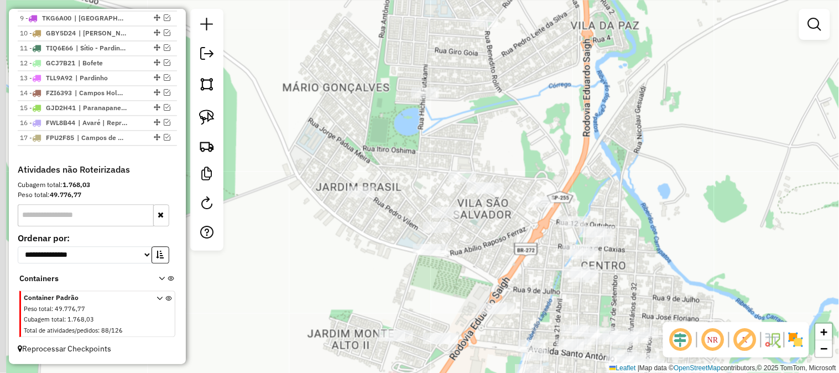
drag, startPoint x: 421, startPoint y: 103, endPoint x: 489, endPoint y: 113, distance: 69.3
click at [489, 117] on div "Janela de atendimento Grade de atendimento Capacidade Transportadoras Veículos …" at bounding box center [419, 186] width 839 height 373
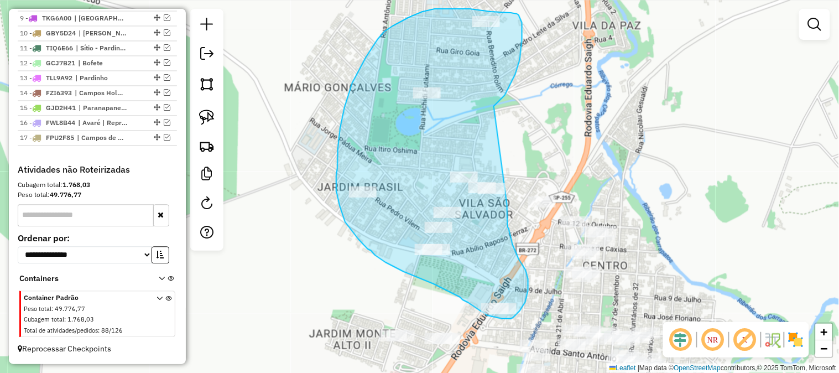
drag, startPoint x: 515, startPoint y: 74, endPoint x: 507, endPoint y: 178, distance: 104.3
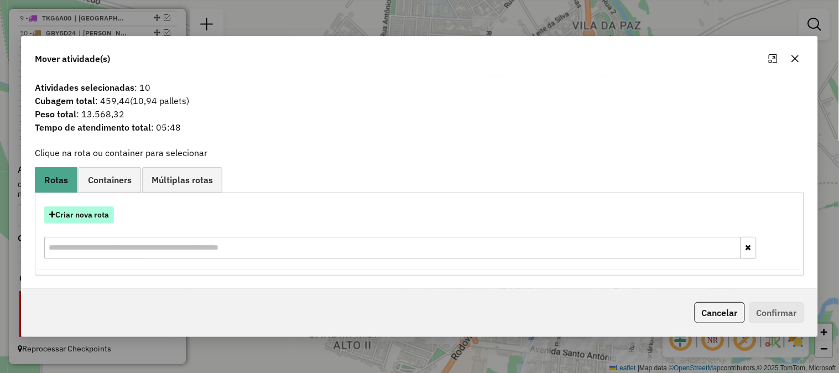
click at [92, 218] on button "Criar nova rota" at bounding box center [79, 214] width 70 height 17
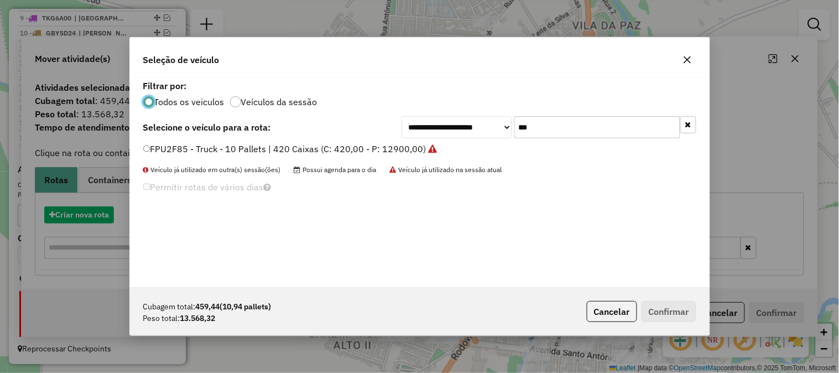
scroll to position [6, 3]
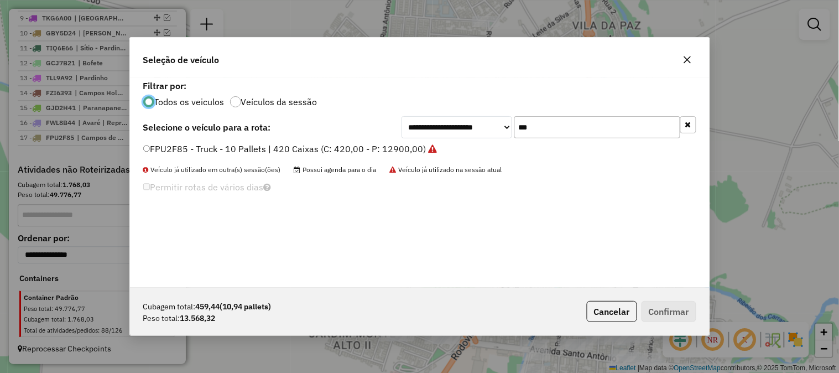
drag, startPoint x: 496, startPoint y: 128, endPoint x: 411, endPoint y: 120, distance: 85.5
click at [413, 120] on div "**********" at bounding box center [548, 127] width 295 height 22
drag, startPoint x: 435, startPoint y: 146, endPoint x: 489, endPoint y: 155, distance: 54.3
click at [437, 146] on label "TLL9A92 - Truck Baiado - 10 Pallets | 420 Caixas Viagem (C: 420,00 - P: 13600,0…" at bounding box center [324, 148] width 363 height 13
click at [470, 146] on label "TLL9A92 - Truck Baiado - 10 Pallets | 420 Caixas Viagem (C: 420,00 - P: 13600,0…" at bounding box center [324, 148] width 363 height 13
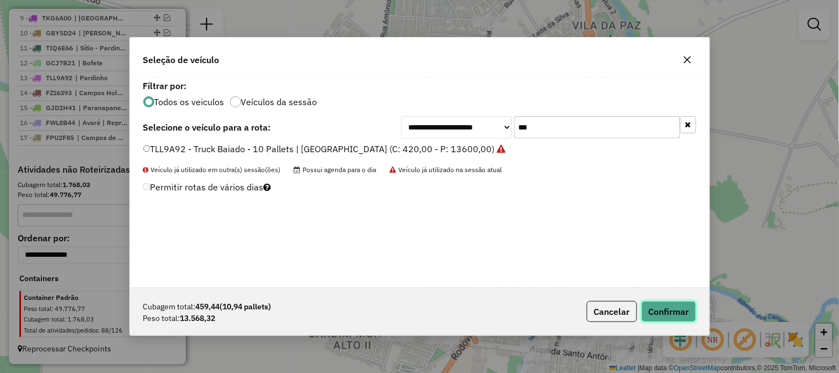
click at [669, 305] on button "Confirmar" at bounding box center [668, 311] width 55 height 21
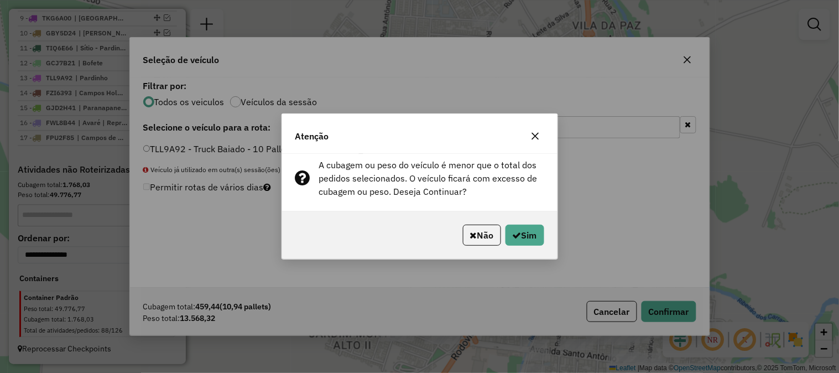
click at [535, 137] on icon "button" at bounding box center [535, 136] width 9 height 9
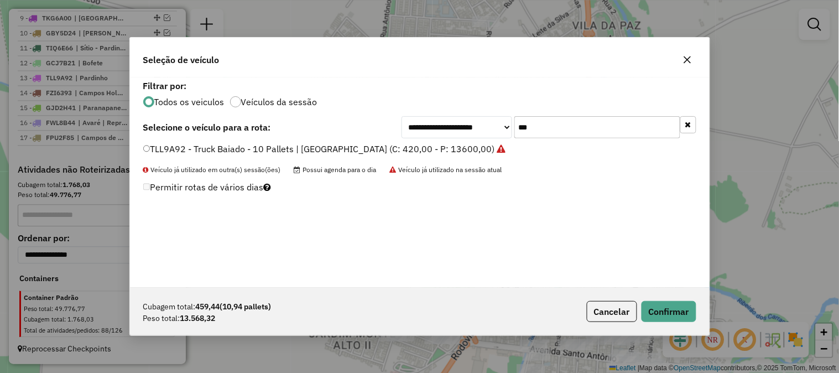
drag, startPoint x: 572, startPoint y: 128, endPoint x: 483, endPoint y: 123, distance: 89.1
click at [483, 123] on div "**********" at bounding box center [548, 127] width 295 height 22
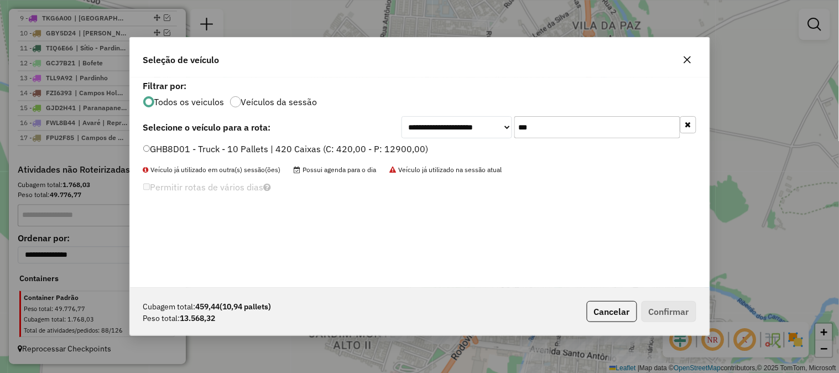
type input "***"
click at [417, 148] on label "GHB8D01 - Truck - 10 Pallets | 420 Caixas (C: 420,00 - P: 12900,00)" at bounding box center [285, 148] width 285 height 13
click at [669, 310] on button "Confirmar" at bounding box center [668, 311] width 55 height 21
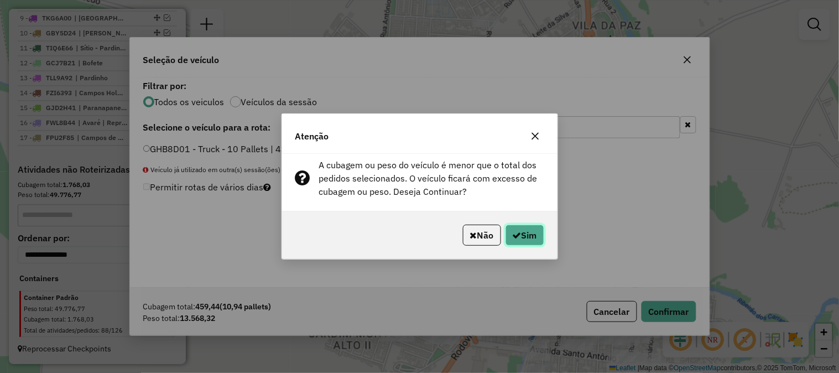
click at [528, 235] on button "Sim" at bounding box center [524, 234] width 39 height 21
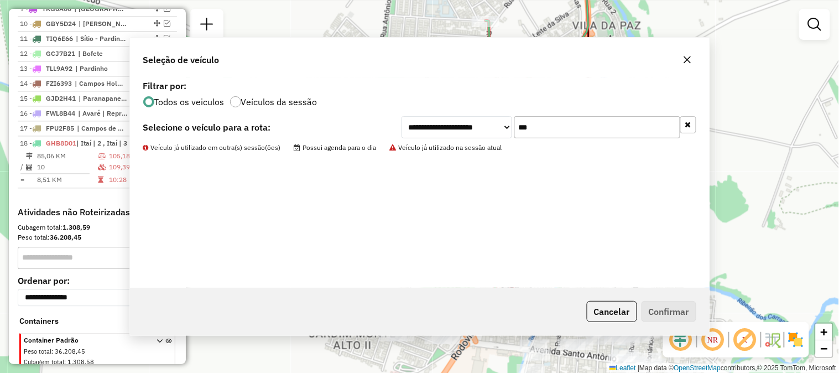
scroll to position [589, 0]
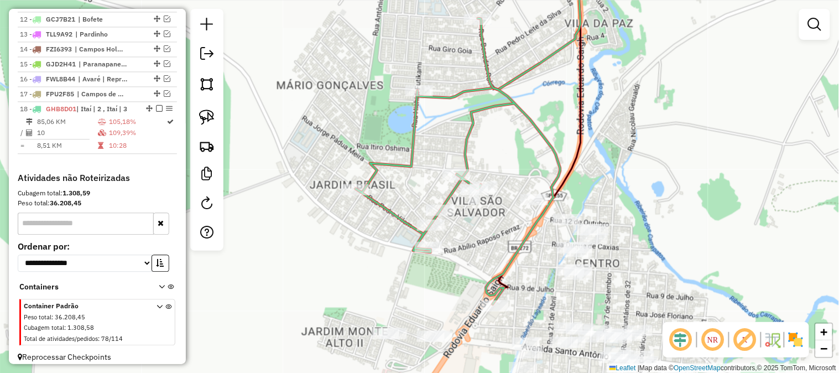
drag, startPoint x: 494, startPoint y: 260, endPoint x: 478, endPoint y: 252, distance: 18.0
click at [478, 253] on div "Janela de atendimento Grade de atendimento Capacidade Transportadoras Veículos …" at bounding box center [419, 186] width 839 height 373
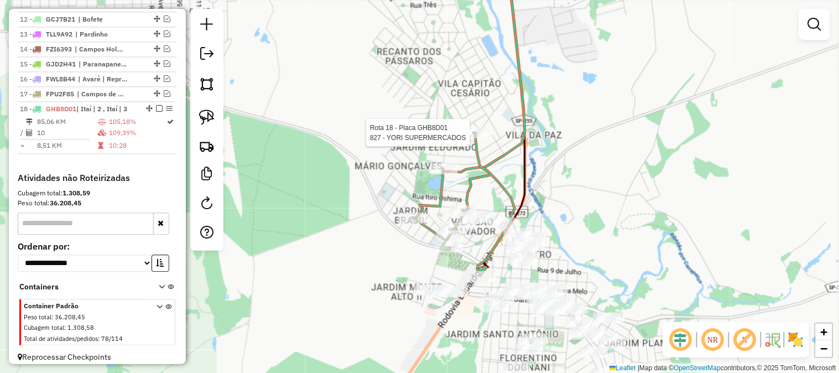
select select "*********"
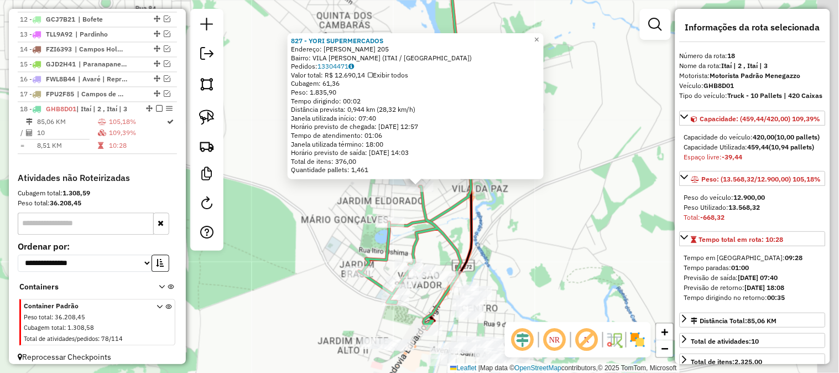
scroll to position [606, 0]
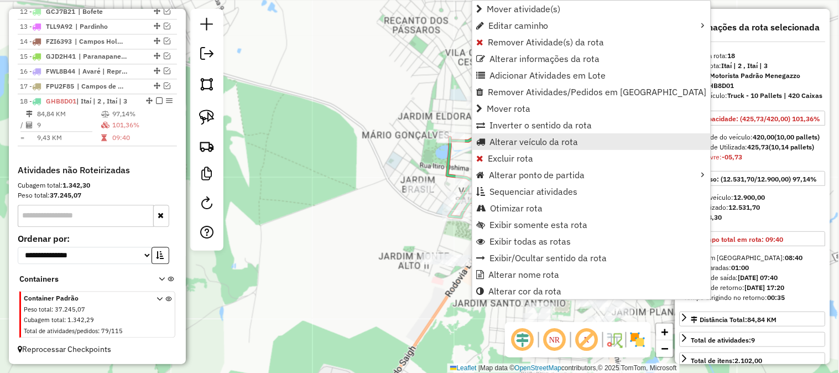
click at [544, 140] on span "Alterar veículo da rota" at bounding box center [533, 141] width 89 height 9
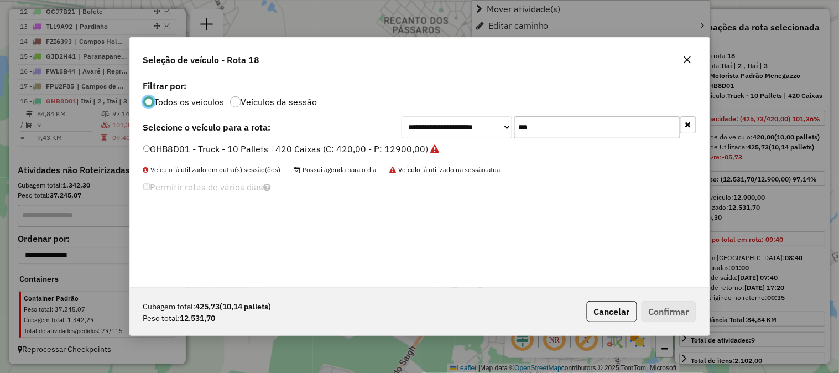
scroll to position [6, 3]
drag, startPoint x: 499, startPoint y: 133, endPoint x: 478, endPoint y: 138, distance: 22.3
click at [481, 137] on div "**********" at bounding box center [548, 127] width 295 height 22
click at [694, 62] on button "button" at bounding box center [687, 60] width 18 height 18
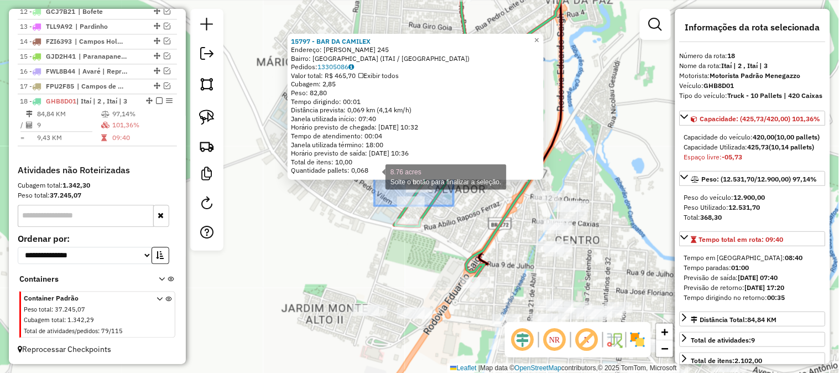
drag, startPoint x: 453, startPoint y: 206, endPoint x: 373, endPoint y: 176, distance: 85.5
click at [374, 176] on div "15797 - BAR DA CAMILEX Endereço: OSCAR CERQUEIRA VIEIRA 245 Bairro: VILA SAO SA…" at bounding box center [419, 186] width 839 height 373
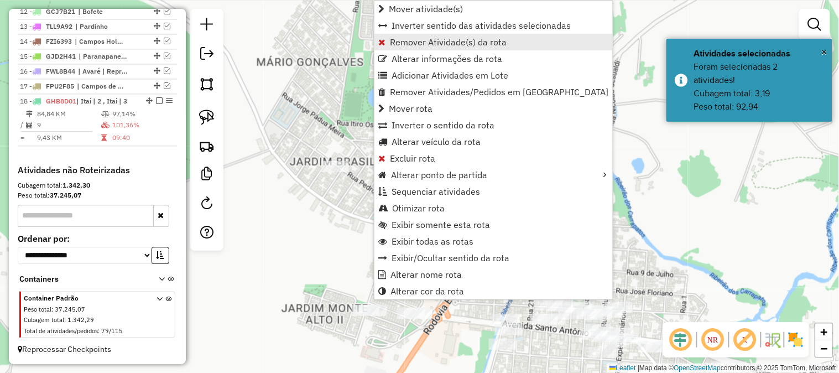
click at [438, 45] on span "Remover Atividade(s) da rota" at bounding box center [448, 42] width 117 height 9
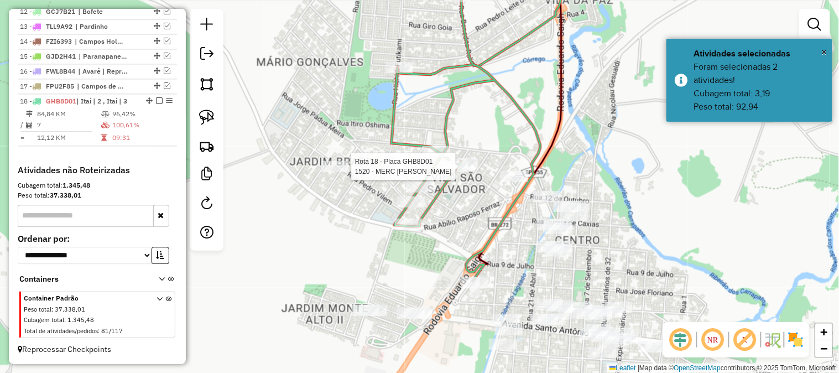
select select "*********"
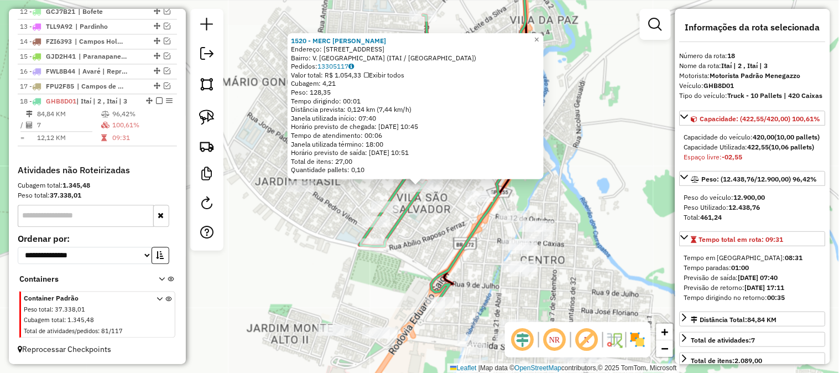
click at [439, 223] on div "Rota 18 - Placa GHB8D01 1520 - MERC CLAUDIO TOME 1520 - MERC CLAUDIO TOME Ender…" at bounding box center [419, 186] width 839 height 373
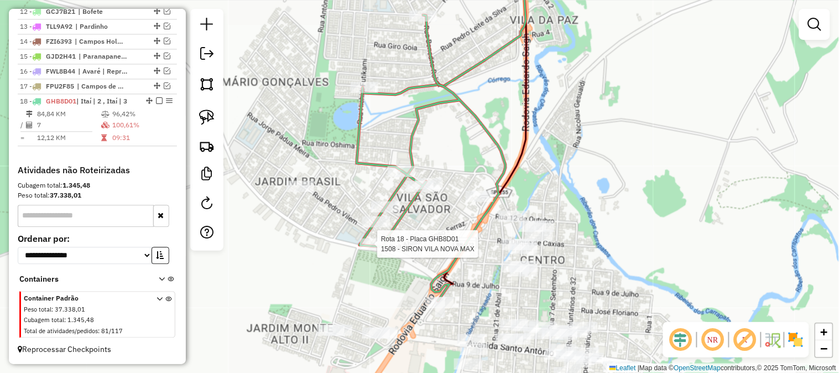
select select "*********"
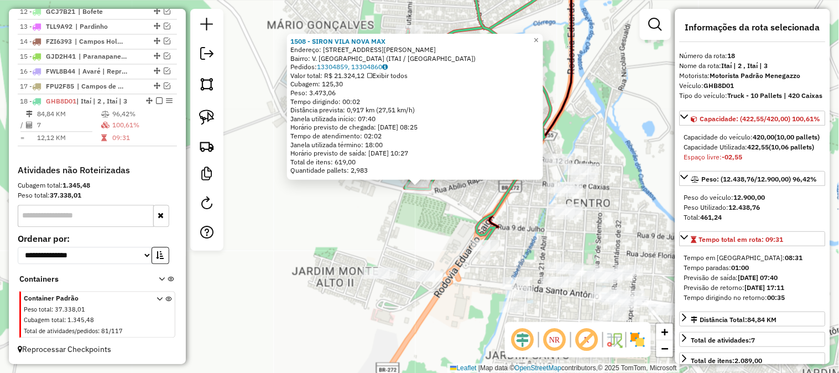
click at [345, 235] on div "1508 - SIRON VILA NOVA MAX Endereço: AV JOSE LUIZ DA ROCHA 300 Bairro: V. SAO S…" at bounding box center [419, 186] width 839 height 373
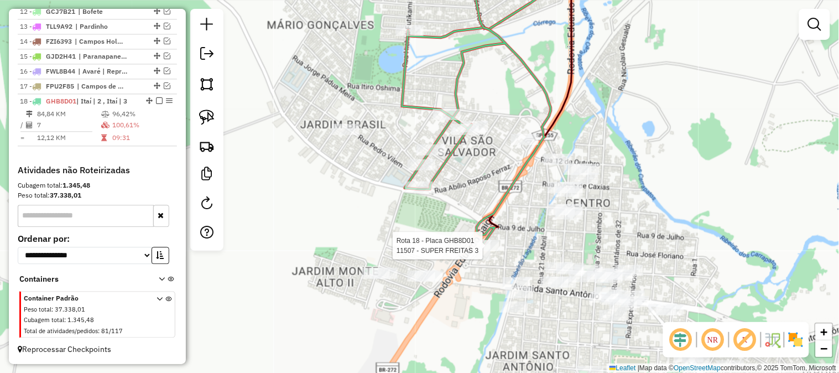
select select "*********"
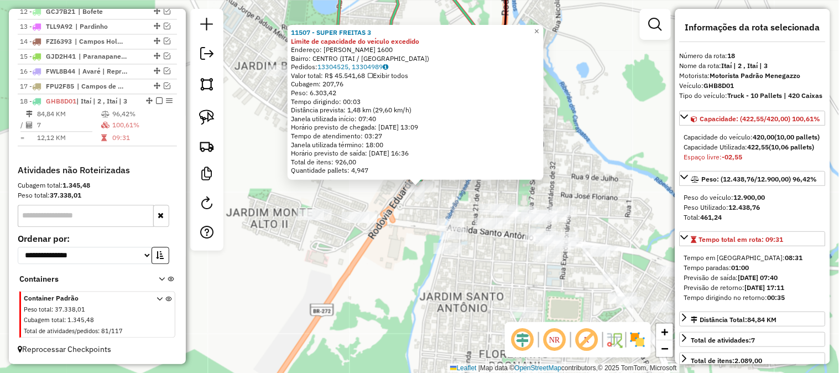
click at [413, 264] on div "11507 - SUPER FREITAS 3 Limite de capacidade do veículo excedido Endereço: JOSE…" at bounding box center [419, 186] width 839 height 373
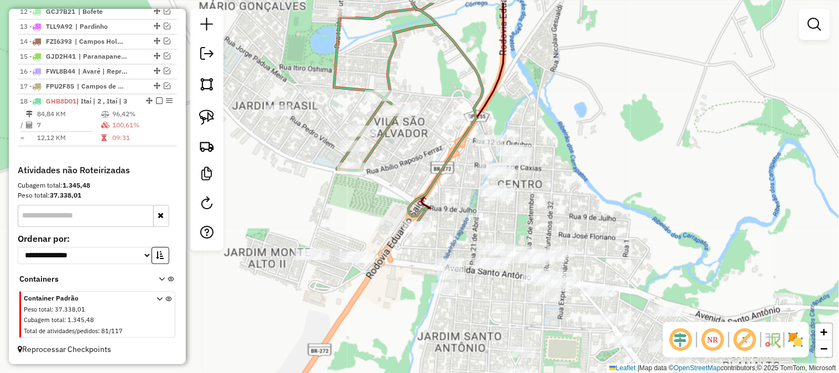
drag, startPoint x: 406, startPoint y: 257, endPoint x: 399, endPoint y: 308, distance: 51.4
click at [401, 308] on div "Janela de atendimento Grade de atendimento Capacidade Transportadoras Veículos …" at bounding box center [419, 186] width 839 height 373
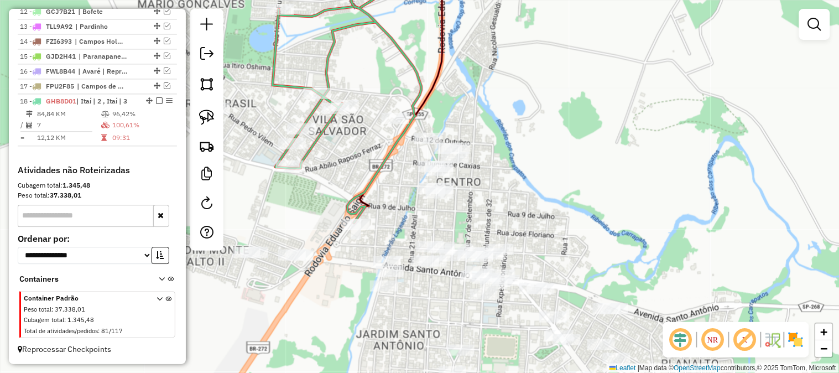
drag, startPoint x: 421, startPoint y: 133, endPoint x: 359, endPoint y: 112, distance: 64.7
click at [357, 113] on div "Janela de atendimento Grade de atendimento Capacidade Transportadoras Veículos …" at bounding box center [419, 186] width 839 height 373
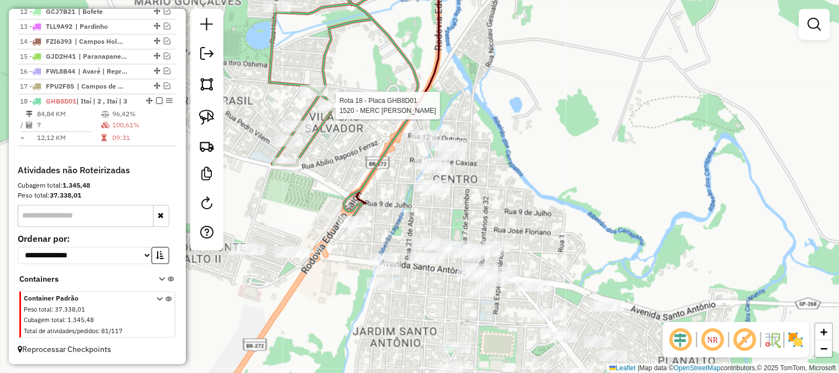
select select "*********"
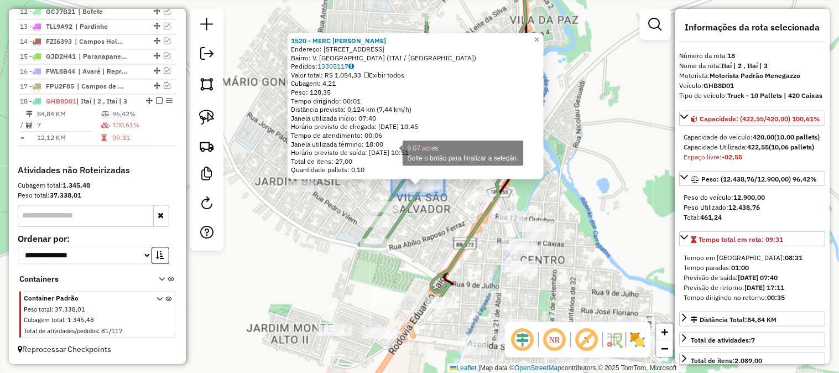
drag, startPoint x: 444, startPoint y: 196, endPoint x: 394, endPoint y: 140, distance: 75.1
click at [394, 142] on div "1520 - MERC CLAUDIO TOME Endereço: R MAXIMILIA N PARISHI 268 Bairro: V. SAO SAL…" at bounding box center [419, 186] width 839 height 373
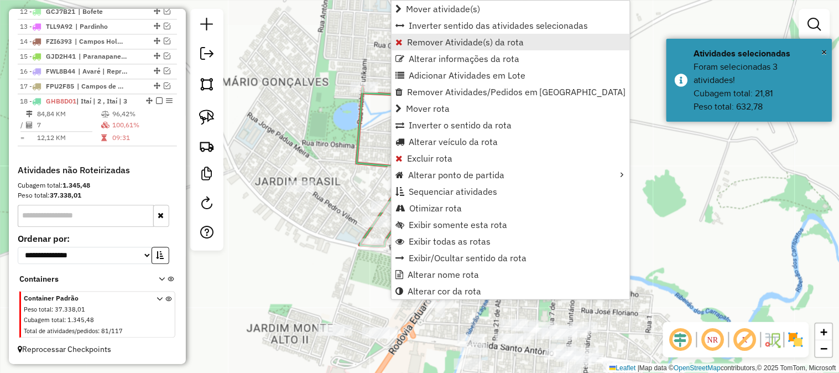
click at [447, 43] on span "Remover Atividade(s) da rota" at bounding box center [465, 42] width 117 height 9
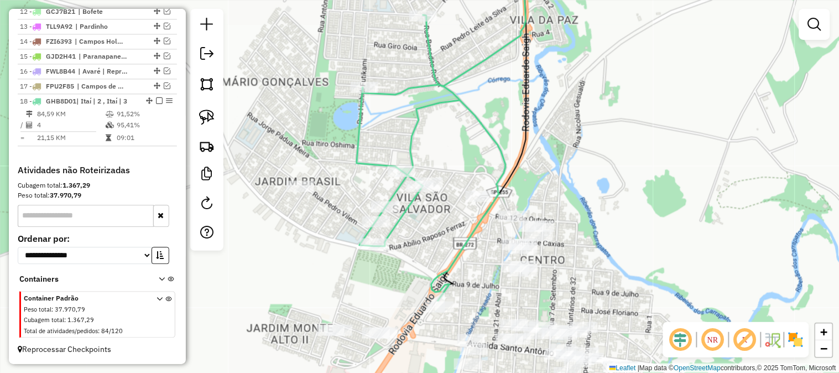
drag, startPoint x: 446, startPoint y: 128, endPoint x: 472, endPoint y: 128, distance: 26.0
click at [472, 128] on div "Janela de atendimento Grade de atendimento Capacidade Transportadoras Veículos …" at bounding box center [419, 186] width 839 height 373
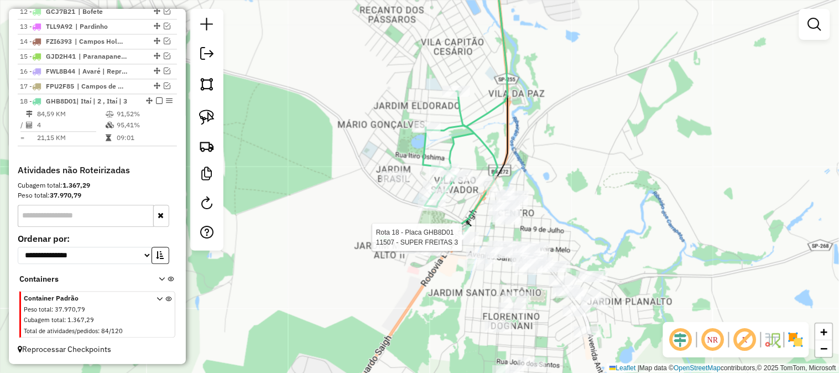
select select "*********"
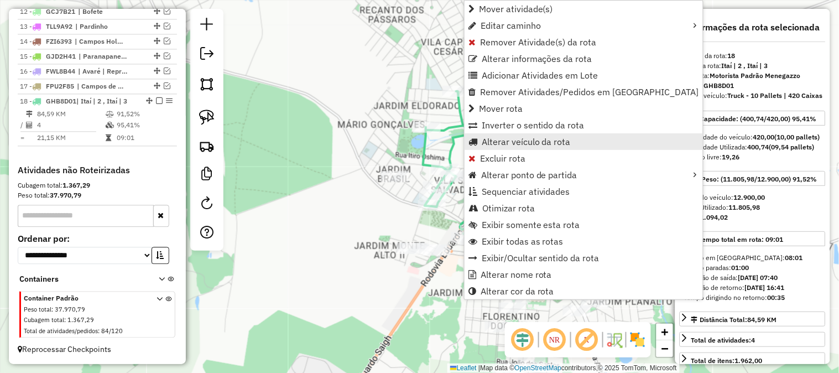
click at [526, 139] on span "Alterar veículo da rota" at bounding box center [525, 141] width 89 height 9
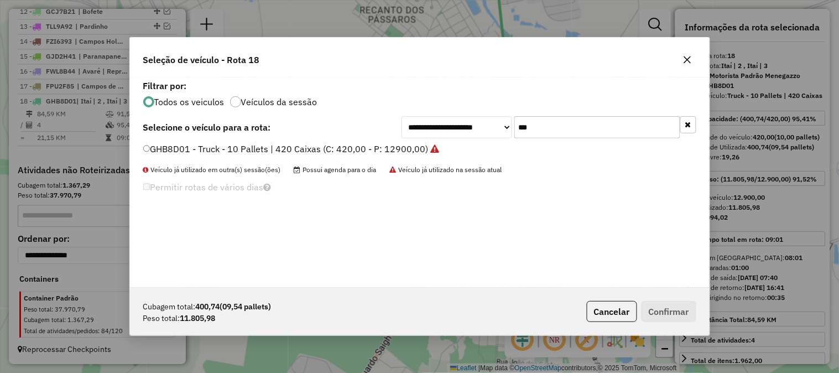
drag, startPoint x: 544, startPoint y: 129, endPoint x: 475, endPoint y: 126, distance: 68.6
click at [475, 126] on div "**********" at bounding box center [548, 127] width 295 height 22
type input "***"
click at [405, 148] on label "GCF3E76 - Truck - 12 Pallets | 504 Caixas (C: 504,00 - P: 12075,00)" at bounding box center [284, 148] width 283 height 13
click at [673, 306] on button "Confirmar" at bounding box center [668, 311] width 55 height 21
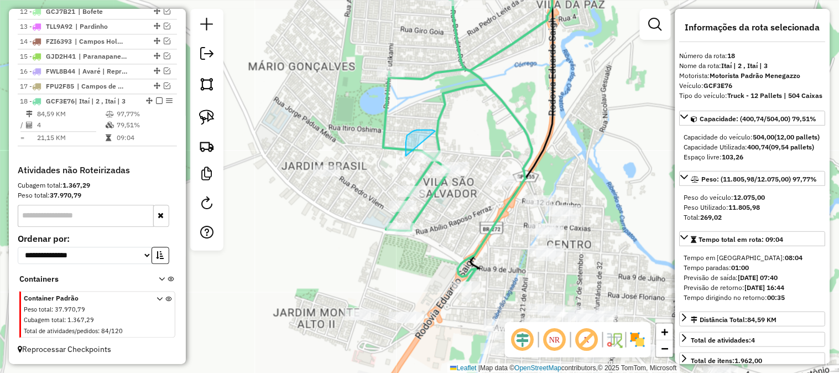
drag, startPoint x: 435, startPoint y: 131, endPoint x: 443, endPoint y: 139, distance: 11.3
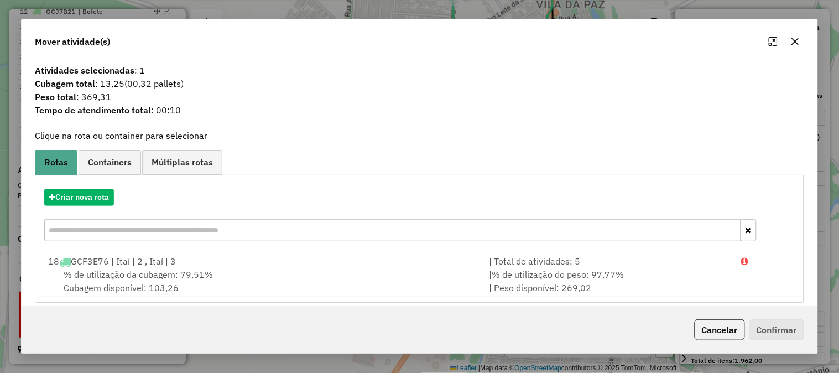
click at [789, 41] on button "button" at bounding box center [795, 42] width 18 height 18
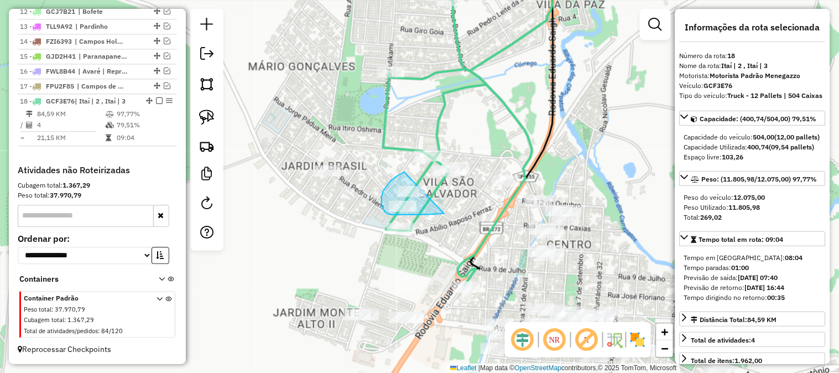
drag, startPoint x: 444, startPoint y: 213, endPoint x: 406, endPoint y: 170, distance: 57.6
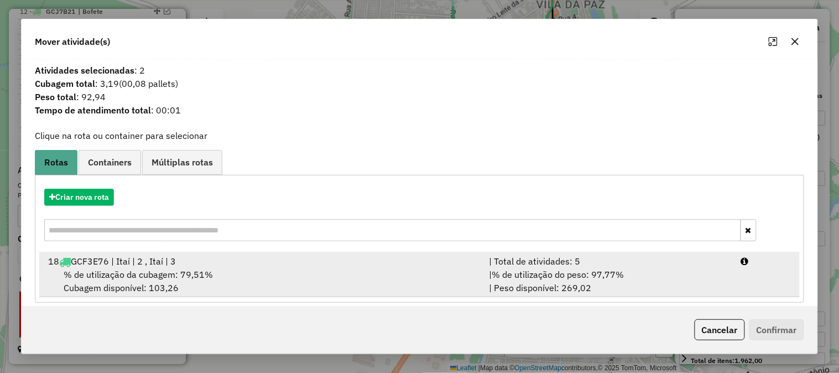
click at [638, 270] on div "| % de utilização do peso: 97,77% | Peso disponível: 269,02" at bounding box center [608, 281] width 252 height 27
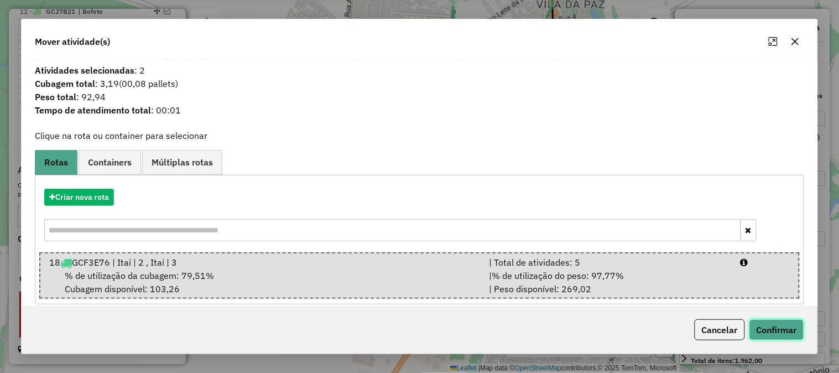
click at [779, 334] on button "Confirmar" at bounding box center [776, 329] width 55 height 21
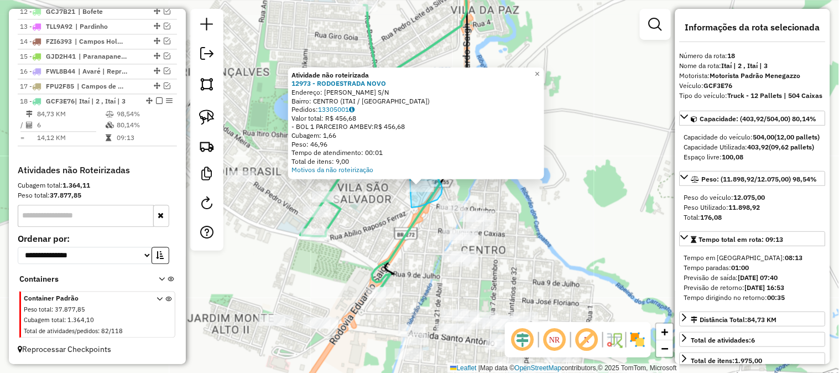
drag, startPoint x: 411, startPoint y: 207, endPoint x: 405, endPoint y: 161, distance: 46.8
click at [405, 161] on div "Atividade não roteirizada 12973 - RODOESTRADA NOVO Endereço: EDUARDO SAIGH S/N …" at bounding box center [419, 186] width 839 height 373
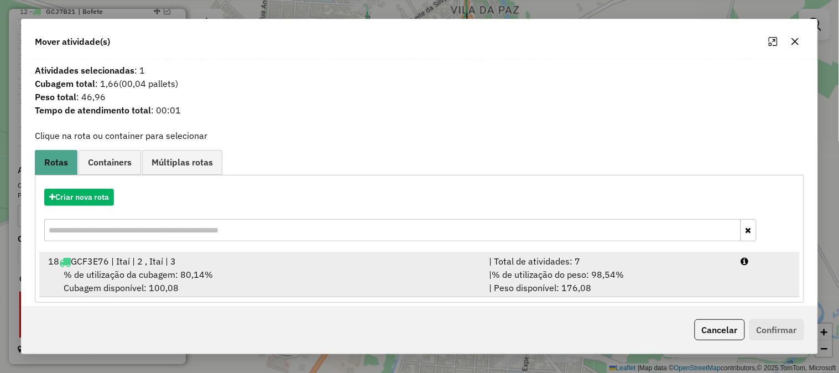
click at [638, 277] on div "| % de utilização do peso: 98,54% | Peso disponível: 176,08" at bounding box center [608, 281] width 252 height 27
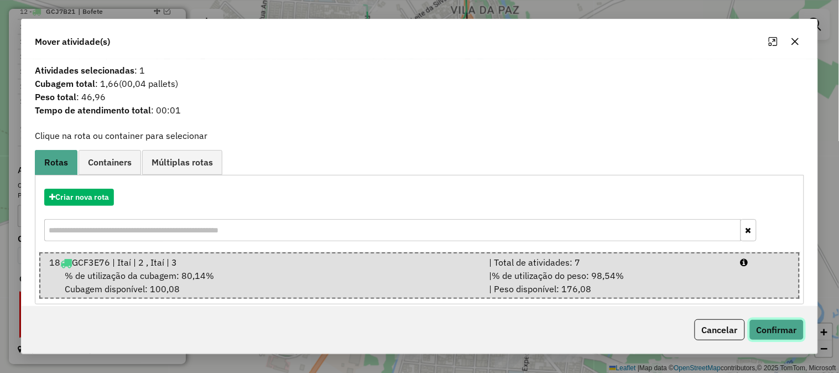
click at [782, 336] on button "Confirmar" at bounding box center [776, 329] width 55 height 21
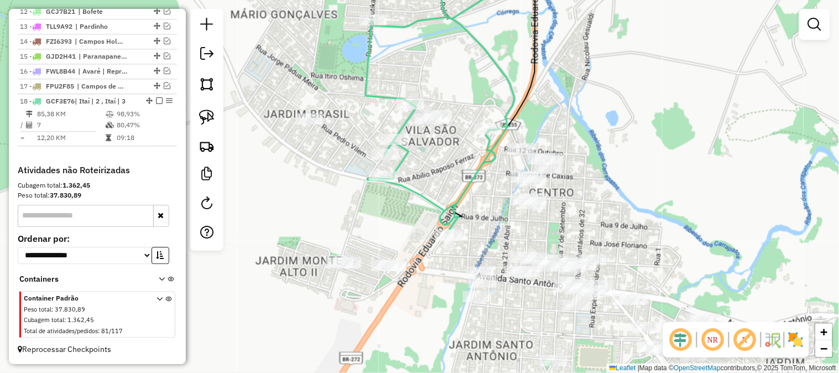
drag, startPoint x: 264, startPoint y: 275, endPoint x: 336, endPoint y: 213, distance: 94.8
click at [336, 213] on div "Janela de atendimento Grade de atendimento Capacidade Transportadoras Veículos …" at bounding box center [419, 186] width 839 height 373
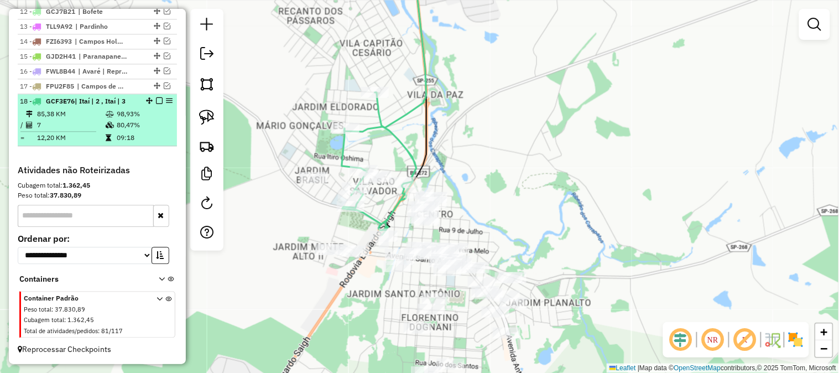
click at [157, 99] on em at bounding box center [159, 100] width 7 height 7
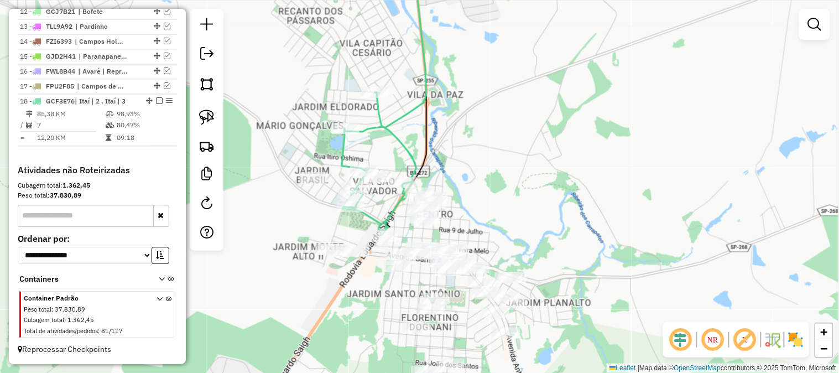
scroll to position [569, 0]
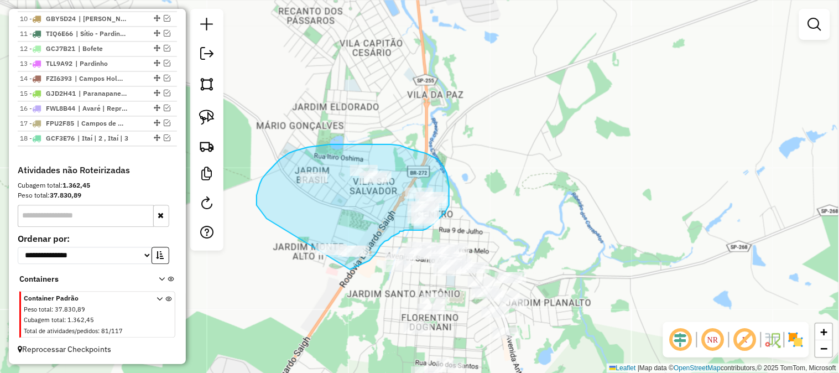
drag, startPoint x: 265, startPoint y: 217, endPoint x: 260, endPoint y: 271, distance: 54.4
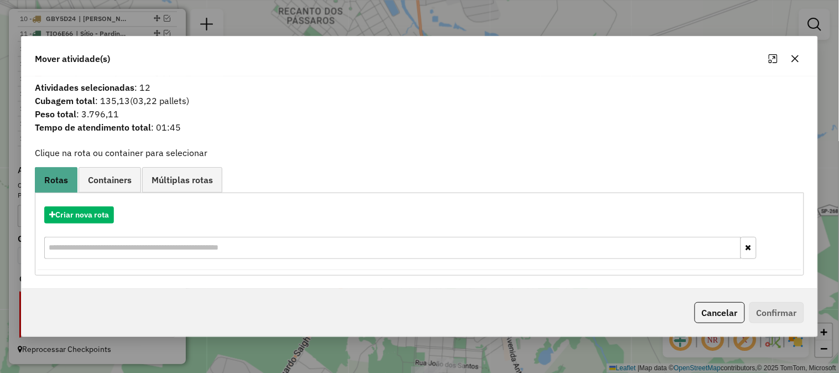
click at [795, 61] on icon "button" at bounding box center [794, 58] width 9 height 9
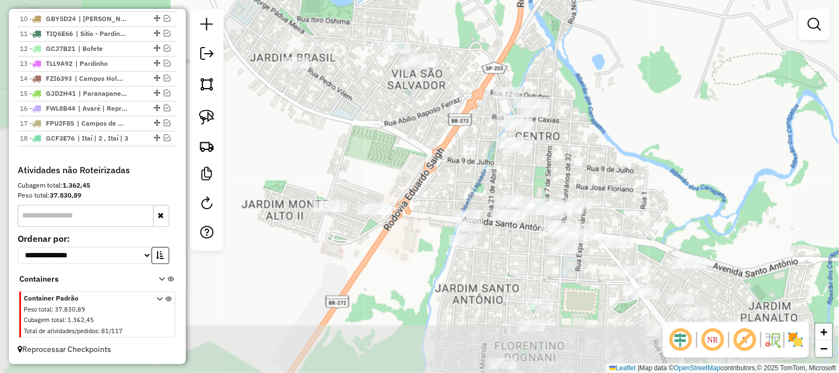
drag, startPoint x: 467, startPoint y: 234, endPoint x: 599, endPoint y: 164, distance: 149.3
click at [599, 165] on div "Janela de atendimento Grade de atendimento Capacidade Transportadoras Veículos …" at bounding box center [419, 186] width 839 height 373
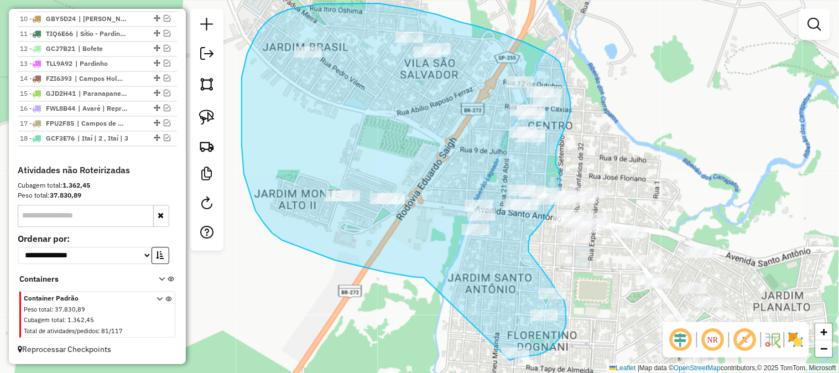
drag, startPoint x: 367, startPoint y: 268, endPoint x: 468, endPoint y: 342, distance: 125.0
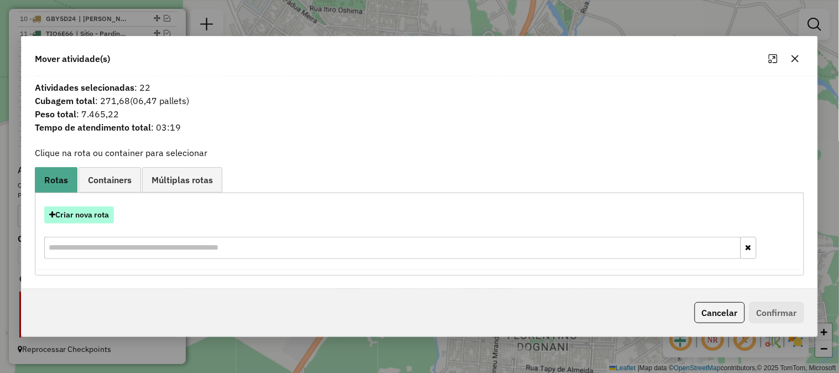
click at [96, 222] on button "Criar nova rota" at bounding box center [79, 214] width 70 height 17
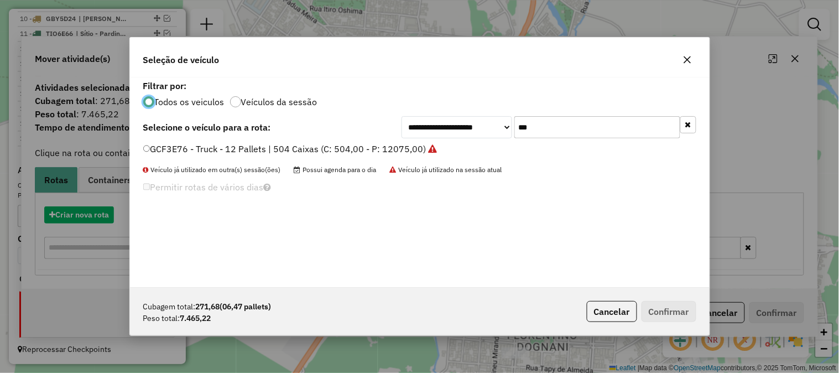
scroll to position [6, 3]
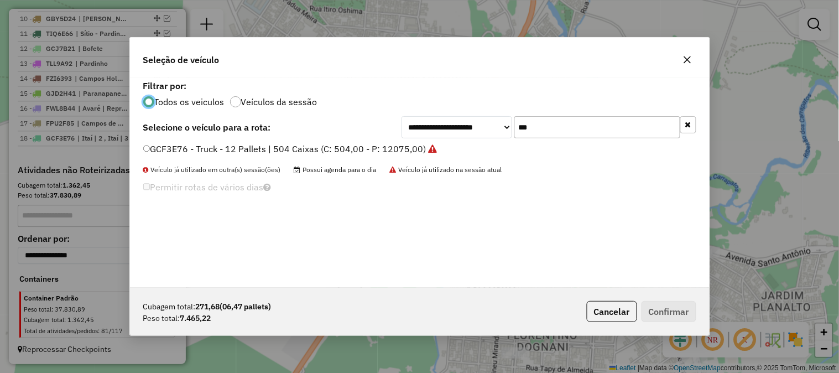
drag, startPoint x: 524, startPoint y: 124, endPoint x: 462, endPoint y: 118, distance: 62.2
click at [469, 118] on div "**********" at bounding box center [548, 127] width 295 height 22
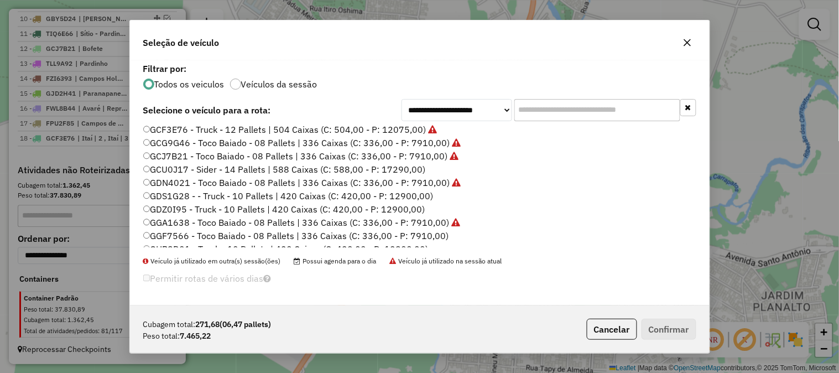
scroll to position [84, 0]
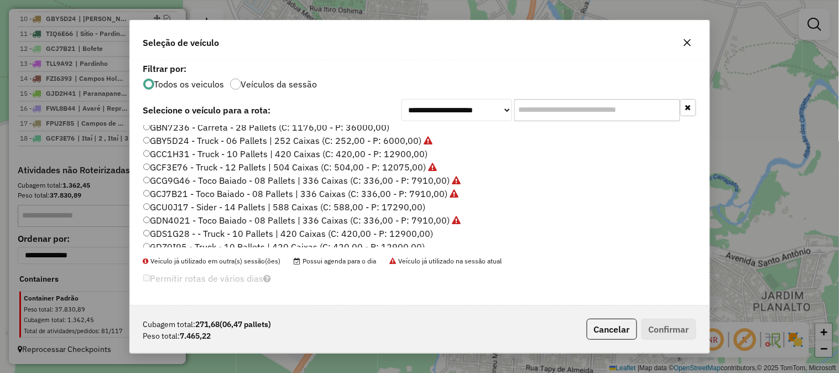
click at [536, 108] on input "text" at bounding box center [597, 110] width 166 height 22
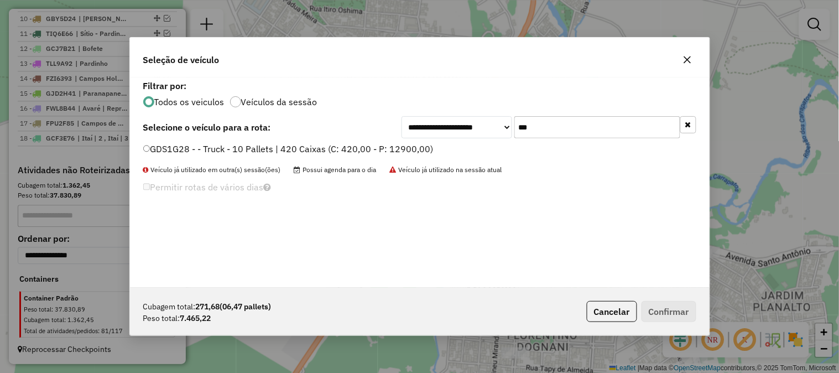
type input "***"
click at [413, 151] on label "GDS1G28 - - Truck - 10 Pallets | 420 Caixas (C: 420,00 - P: 12900,00)" at bounding box center [288, 148] width 290 height 13
click at [673, 310] on button "Confirmar" at bounding box center [668, 311] width 55 height 21
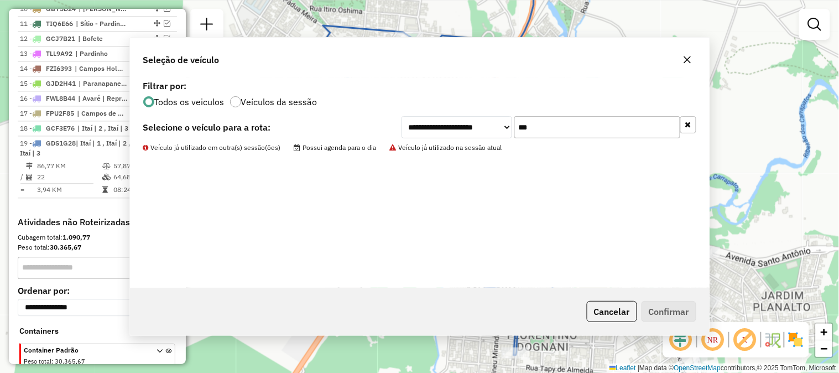
scroll to position [606, 0]
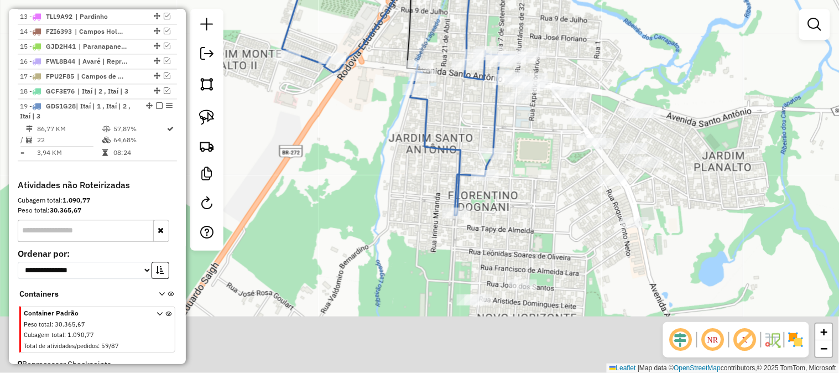
drag, startPoint x: 453, startPoint y: 277, endPoint x: 401, endPoint y: 92, distance: 191.8
click at [400, 97] on div "Janela de atendimento Grade de atendimento Capacidade Transportadoras Veículos …" at bounding box center [419, 186] width 839 height 373
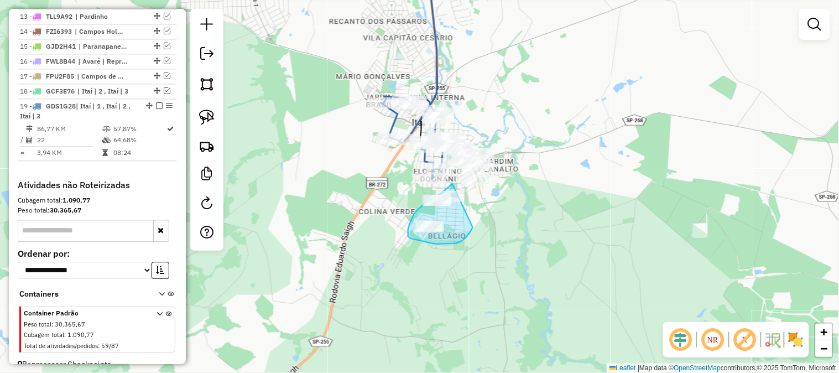
drag, startPoint x: 473, startPoint y: 227, endPoint x: 455, endPoint y: 180, distance: 50.2
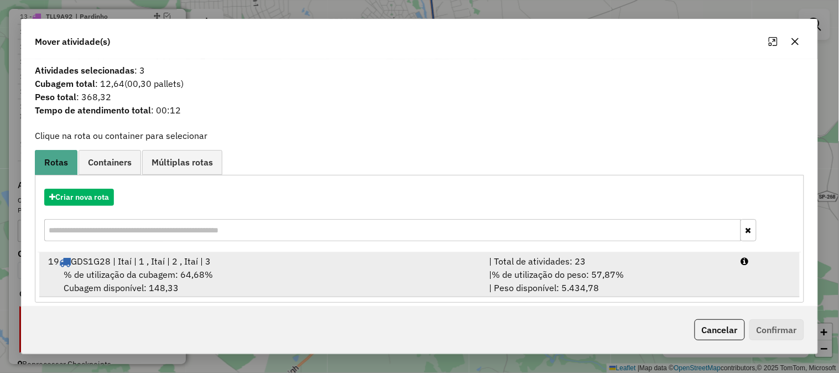
click at [636, 263] on div "| Total de atividades: 23" at bounding box center [608, 260] width 252 height 13
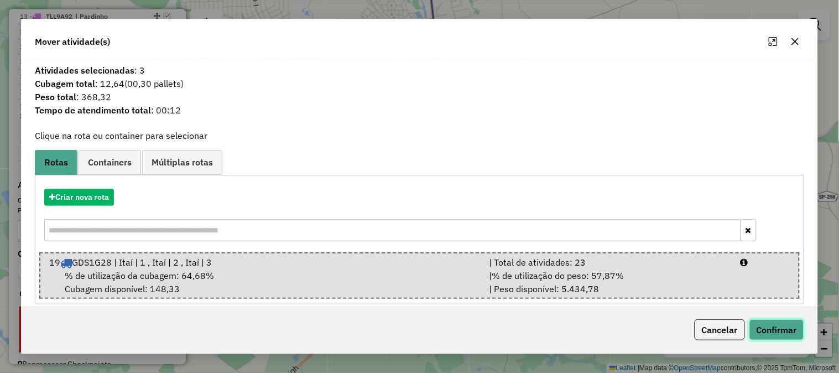
click at [785, 334] on button "Confirmar" at bounding box center [776, 329] width 55 height 21
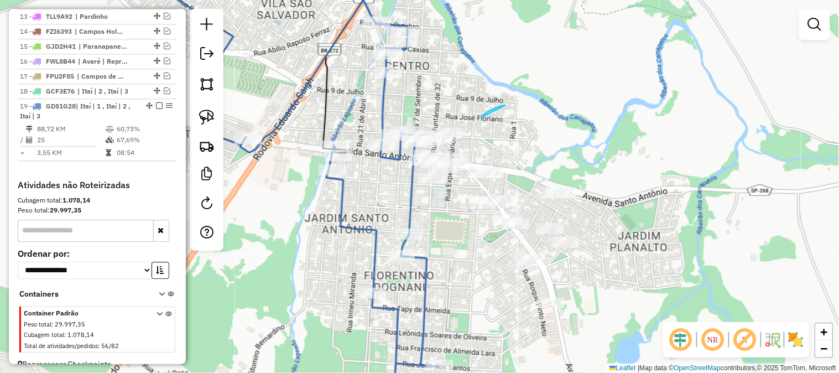
drag, startPoint x: 482, startPoint y: 117, endPoint x: 500, endPoint y: 106, distance: 20.6
click at [507, 103] on div "Janela de atendimento Grade de atendimento Capacidade Transportadoras Veículos …" at bounding box center [419, 186] width 839 height 373
select select "*********"
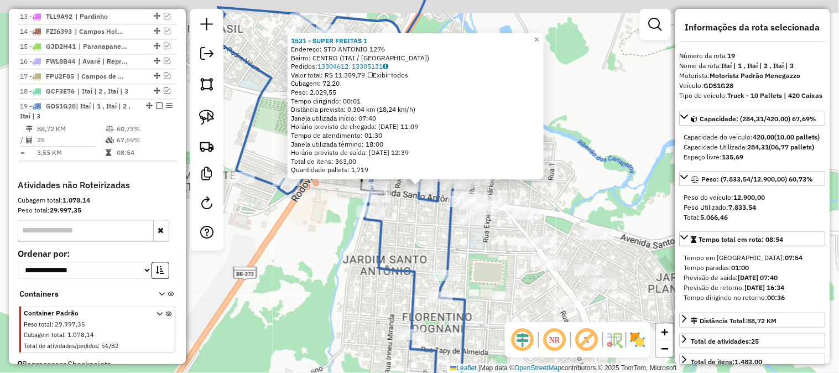
scroll to position [631, 0]
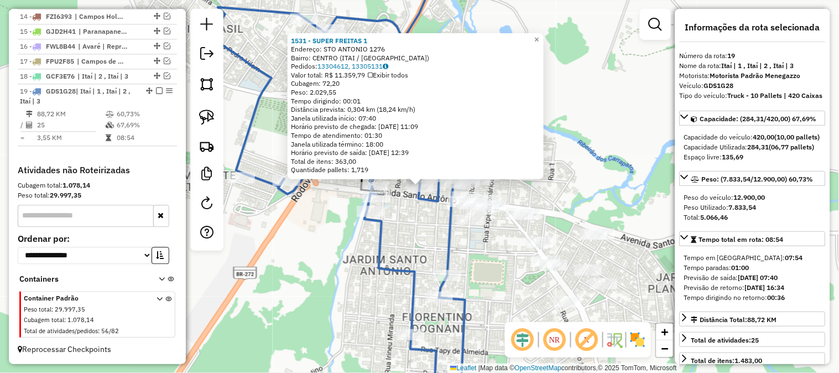
click at [392, 192] on div "1531 - SUPER FREITAS 1 Endereço: STO ANTONIO 1276 Bairro: CENTRO (ITAI / SP) Pe…" at bounding box center [419, 186] width 839 height 373
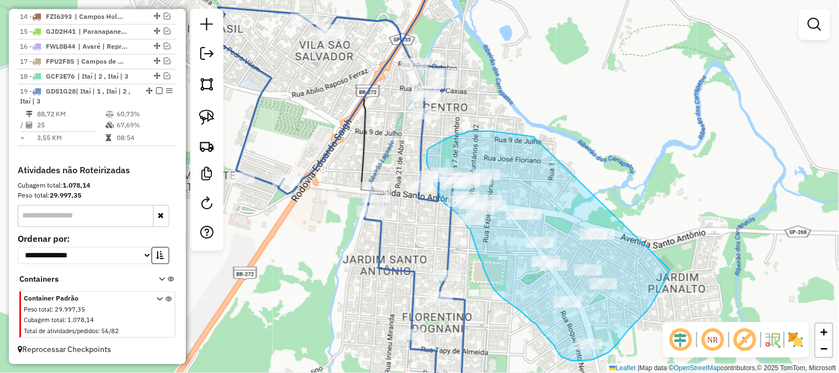
drag, startPoint x: 532, startPoint y: 137, endPoint x: 658, endPoint y: 162, distance: 128.0
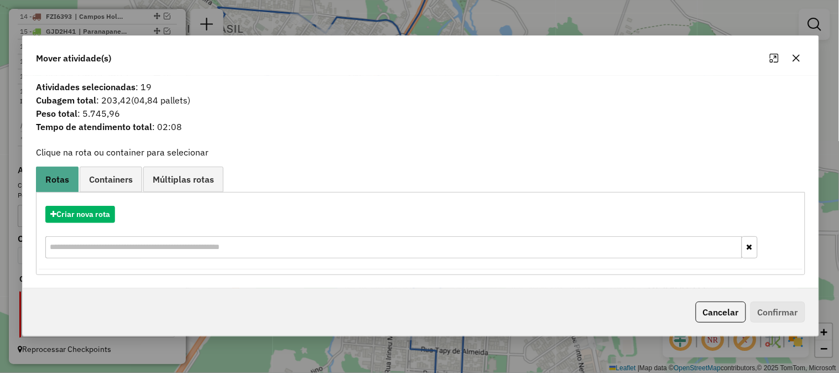
click at [796, 57] on icon "button" at bounding box center [796, 58] width 7 height 7
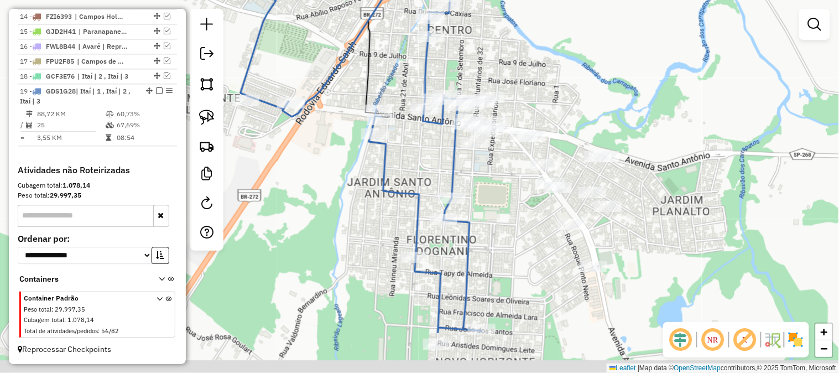
drag, startPoint x: 696, startPoint y: 97, endPoint x: 697, endPoint y: 73, distance: 24.3
click at [697, 73] on div "Janela de atendimento Grade de atendimento Capacidade Transportadoras Veículos …" at bounding box center [419, 186] width 839 height 373
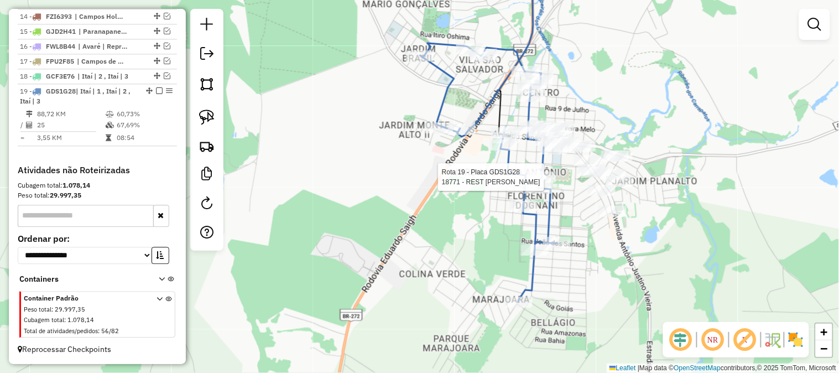
select select "*********"
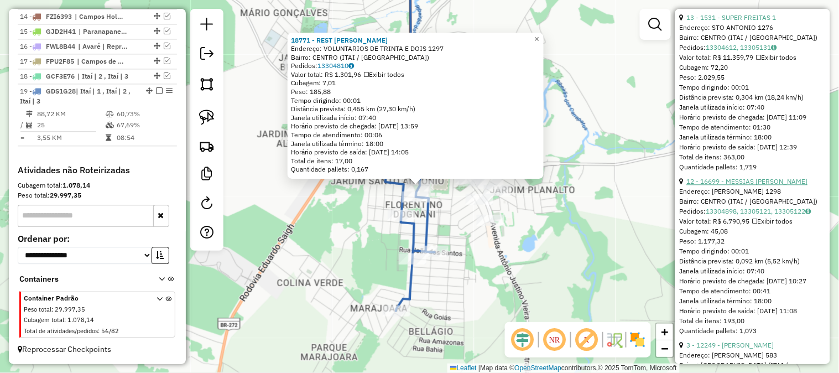
scroll to position [573, 0]
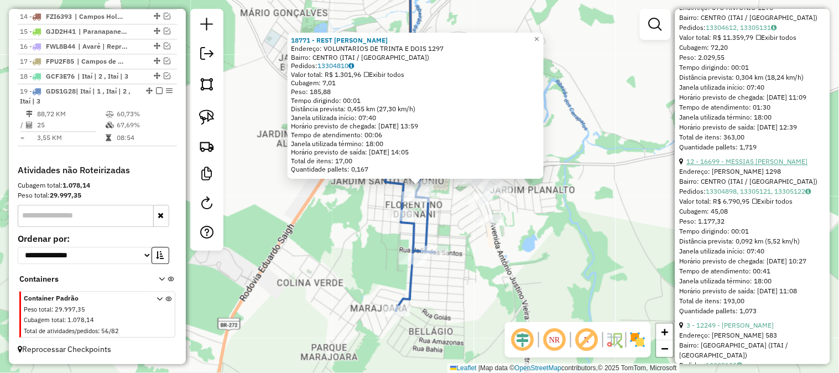
click at [742, 165] on link "12 - 16699 - MESSIAS PEDRO" at bounding box center [747, 161] width 121 height 8
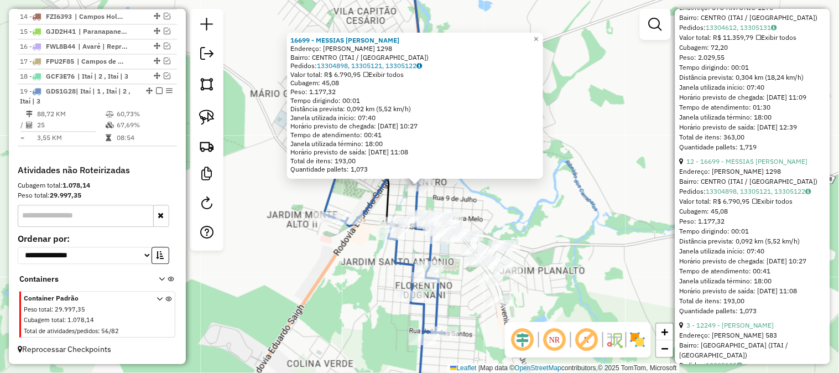
click at [623, 208] on div "16699 - MESSIAS PEDRO Endereço: ARISTIDES PIRES 1298 Bairro: CENTRO (ITAI / SP)…" at bounding box center [419, 186] width 839 height 373
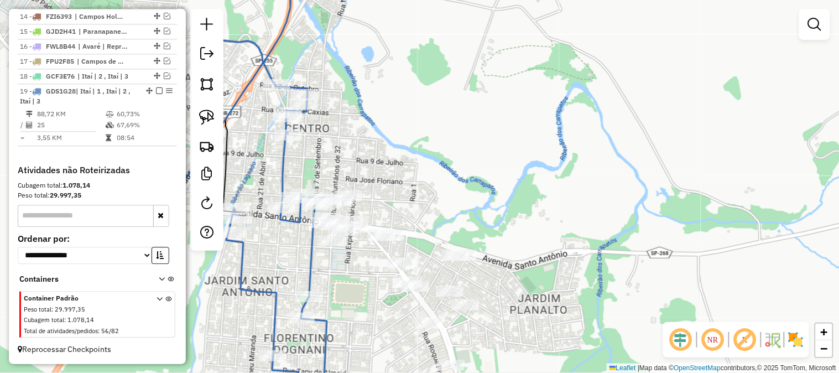
drag, startPoint x: 506, startPoint y: 212, endPoint x: 442, endPoint y: 169, distance: 77.1
click at [456, 180] on div "Janela de atendimento Grade de atendimento Capacidade Transportadoras Veículos …" at bounding box center [419, 186] width 839 height 373
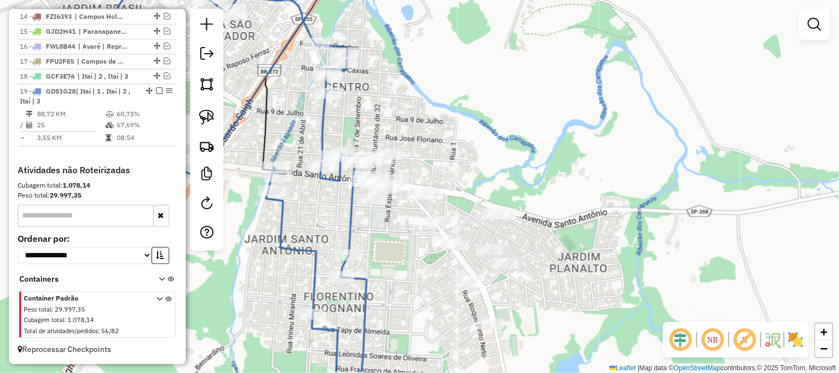
drag, startPoint x: 446, startPoint y: 153, endPoint x: 483, endPoint y: 112, distance: 55.2
click at [482, 116] on div "Janela de atendimento Grade de atendimento Capacidade Transportadoras Veículos …" at bounding box center [419, 186] width 839 height 373
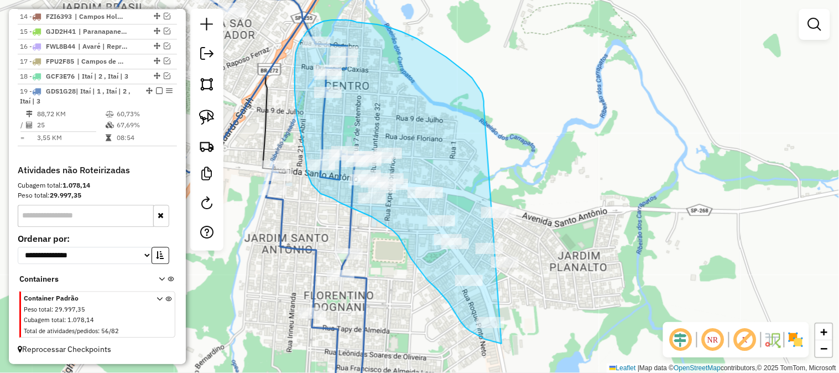
drag, startPoint x: 466, startPoint y: 72, endPoint x: 634, endPoint y: 208, distance: 215.8
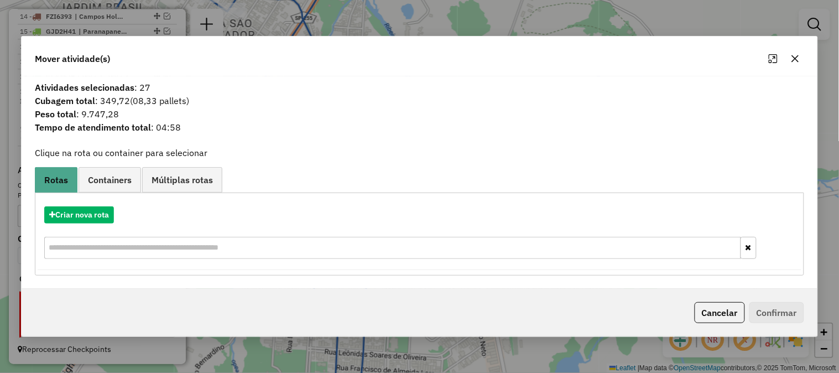
click at [790, 56] on icon "button" at bounding box center [794, 58] width 9 height 9
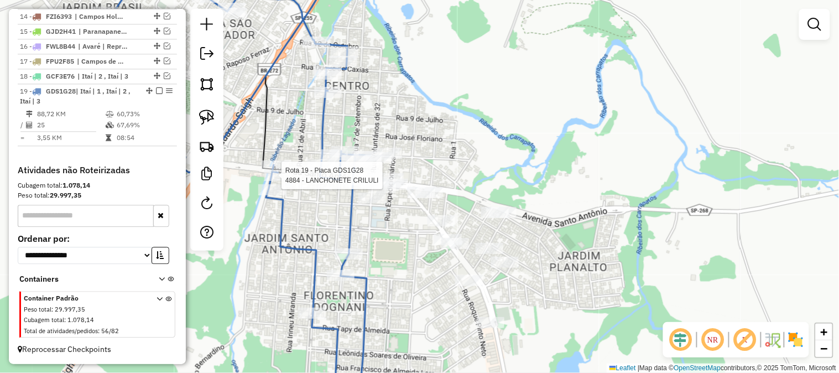
select select "*********"
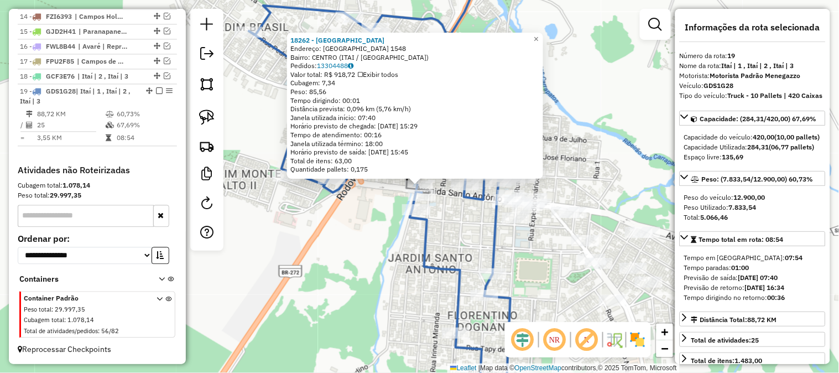
click at [376, 281] on div "18262 - AVENIDA GOURMET Endereço: SANTO ANTONIO 1548 Bairro: CENTRO (ITAI / SP)…" at bounding box center [419, 186] width 839 height 373
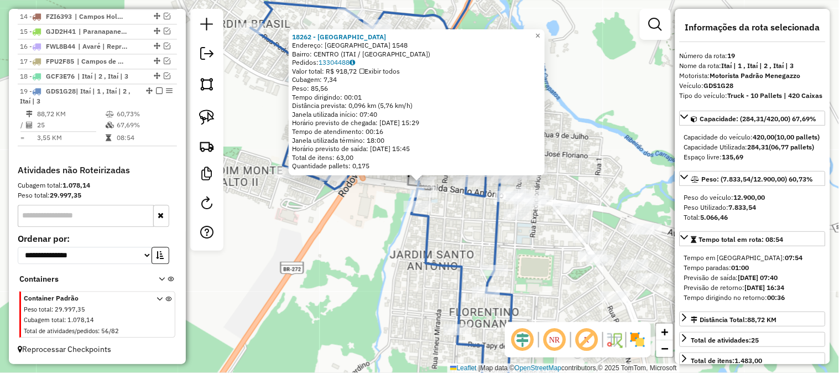
click at [394, 270] on div "18262 - AVENIDA GOURMET Endereço: SANTO ANTONIO 1548 Bairro: CENTRO (ITAI / SP)…" at bounding box center [419, 186] width 839 height 373
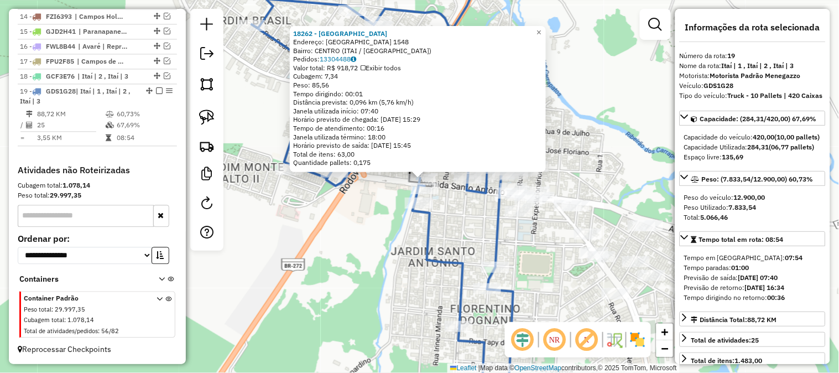
click at [462, 218] on div "18262 - AVENIDA GOURMET Endereço: SANTO ANTONIO 1548 Bairro: CENTRO (ITAI / SP)…" at bounding box center [419, 186] width 839 height 373
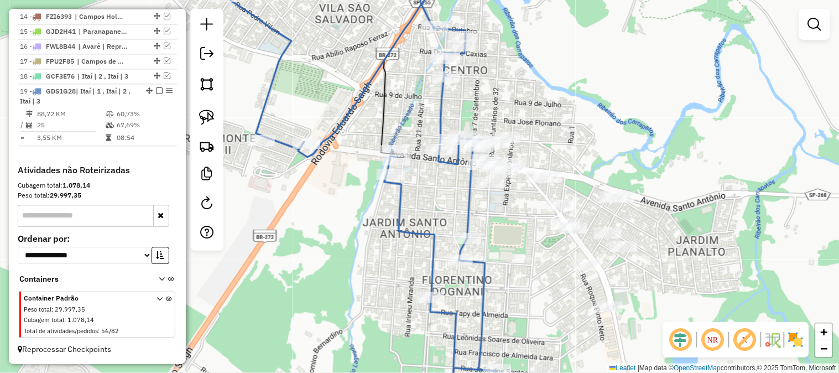
drag, startPoint x: 522, startPoint y: 233, endPoint x: 501, endPoint y: 210, distance: 31.3
click at [501, 210] on div "Janela de atendimento Grade de atendimento Capacidade Transportadoras Veículos …" at bounding box center [419, 186] width 839 height 373
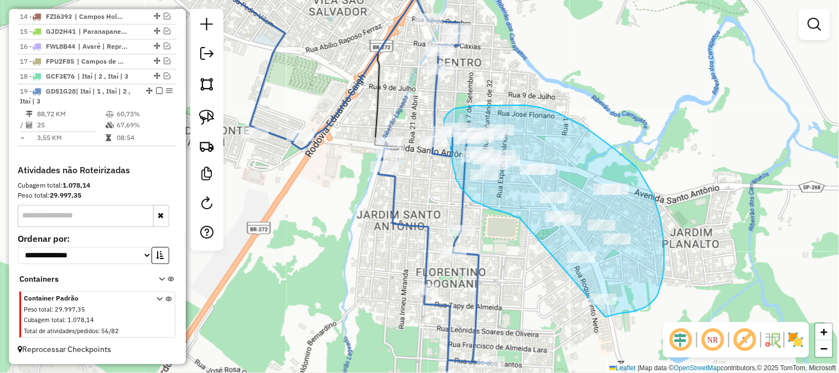
drag, startPoint x: 511, startPoint y: 214, endPoint x: 567, endPoint y: 297, distance: 99.7
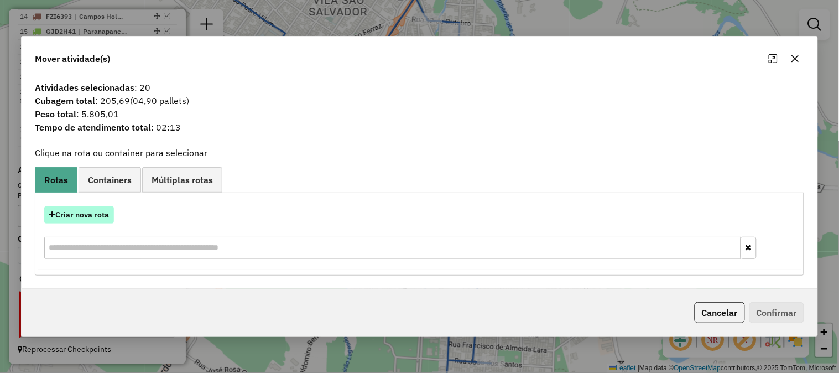
click at [92, 207] on button "Criar nova rota" at bounding box center [79, 214] width 70 height 17
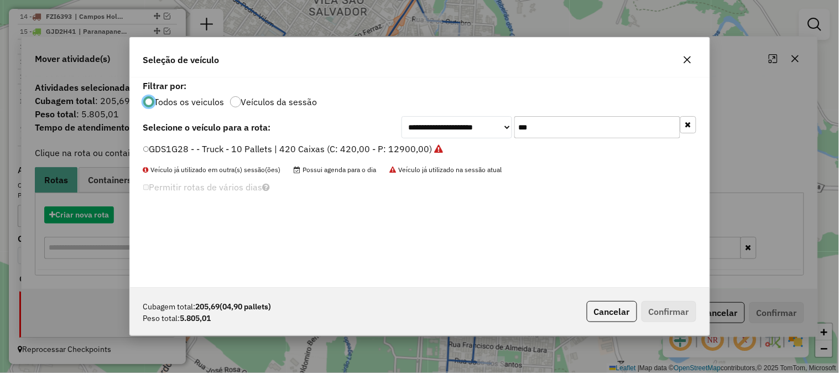
scroll to position [6, 3]
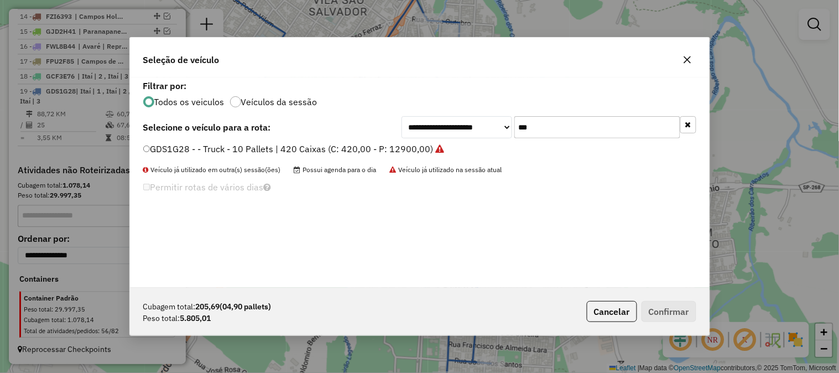
drag, startPoint x: 548, startPoint y: 133, endPoint x: 406, endPoint y: 111, distance: 143.8
click at [440, 119] on div "**********" at bounding box center [548, 127] width 295 height 22
type input "***"
click at [415, 150] on label "GCC1H31 - Truck - 10 Pallets | 420 Caixas (C: 420,00 - P: 12900,00)" at bounding box center [285, 148] width 285 height 13
click at [675, 307] on button "Confirmar" at bounding box center [668, 311] width 55 height 21
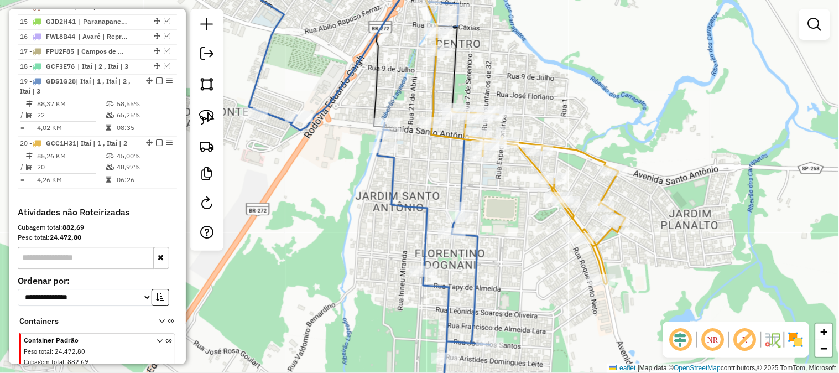
drag, startPoint x: 439, startPoint y: 206, endPoint x: 428, endPoint y: 164, distance: 43.8
click at [429, 170] on div "Janela de atendimento Grade de atendimento Capacidade Transportadoras Veículos …" at bounding box center [419, 186] width 839 height 373
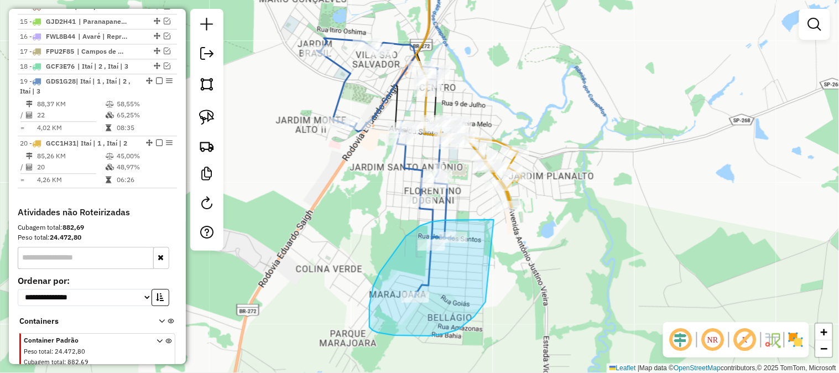
drag, startPoint x: 430, startPoint y: 336, endPoint x: 494, endPoint y: 219, distance: 132.6
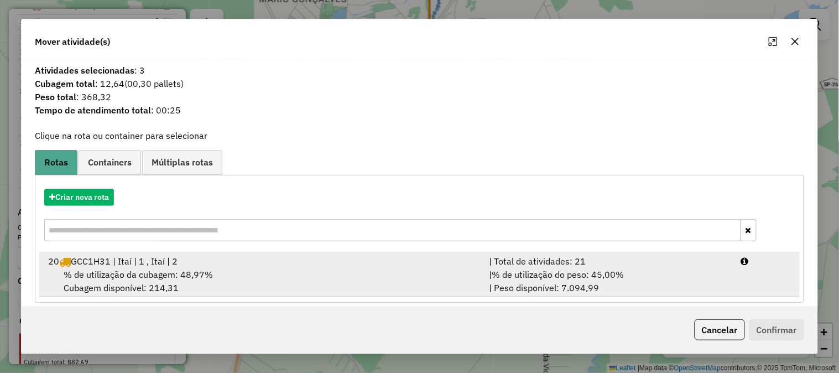
click at [684, 269] on div "| % de utilização do peso: 45,00% | Peso disponível: 7.094,99" at bounding box center [608, 281] width 252 height 27
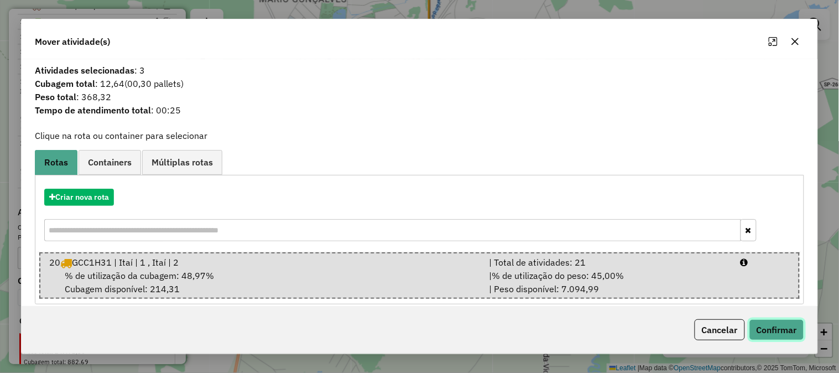
click at [793, 336] on button "Confirmar" at bounding box center [776, 329] width 55 height 21
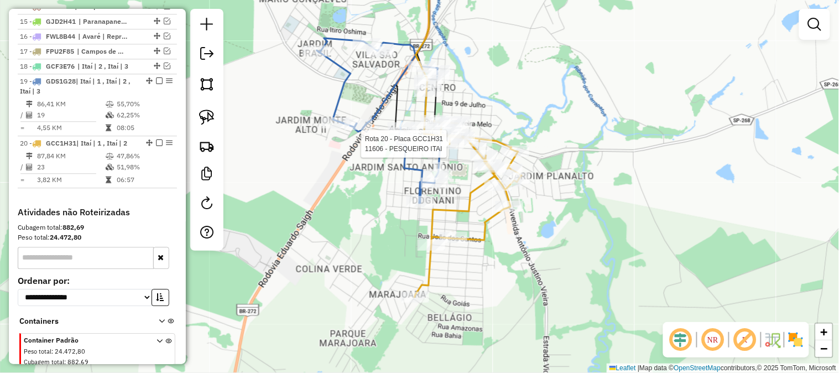
select select "*********"
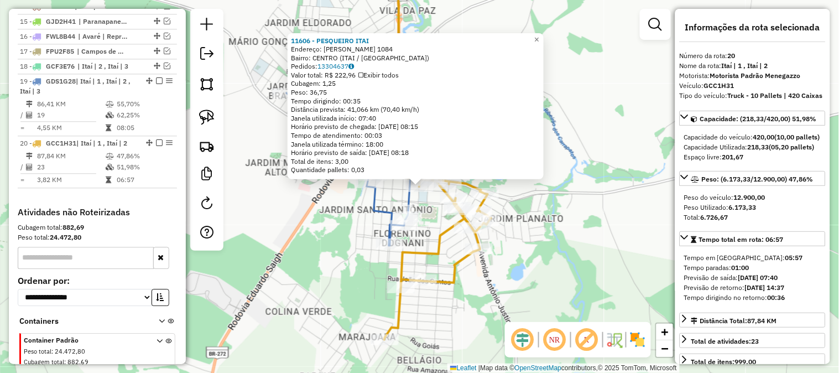
scroll to position [683, 0]
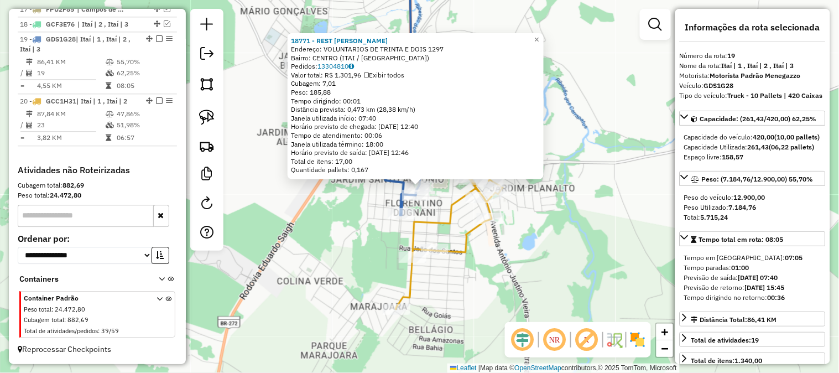
click at [349, 227] on div "18771 - REST SAKURA SUSHI Endereço: VOLUNTARIOS DE TRINTA E DOIS 1297 Bairro: C…" at bounding box center [419, 186] width 839 height 373
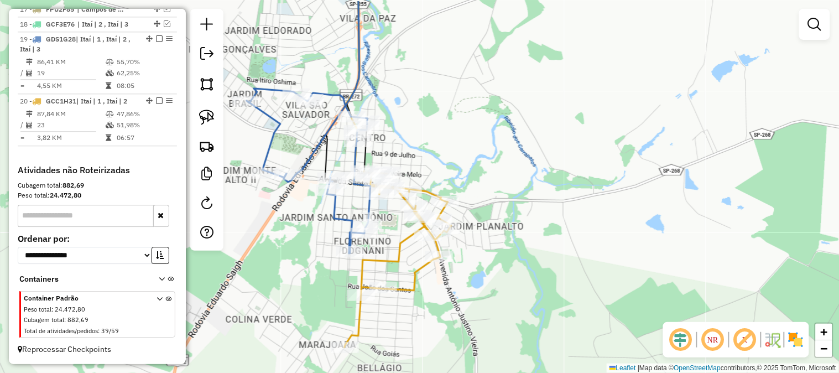
drag, startPoint x: 361, startPoint y: 201, endPoint x: 310, endPoint y: 239, distance: 64.0
click at [310, 239] on div "Janela de atendimento Grade de atendimento Capacidade Transportadoras Veículos …" at bounding box center [419, 186] width 839 height 373
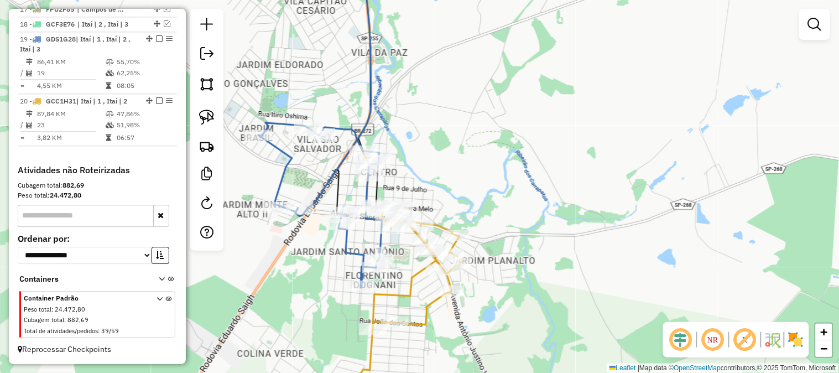
drag, startPoint x: 398, startPoint y: 254, endPoint x: 402, endPoint y: 348, distance: 94.1
click at [404, 348] on icon at bounding box center [409, 293] width 107 height 176
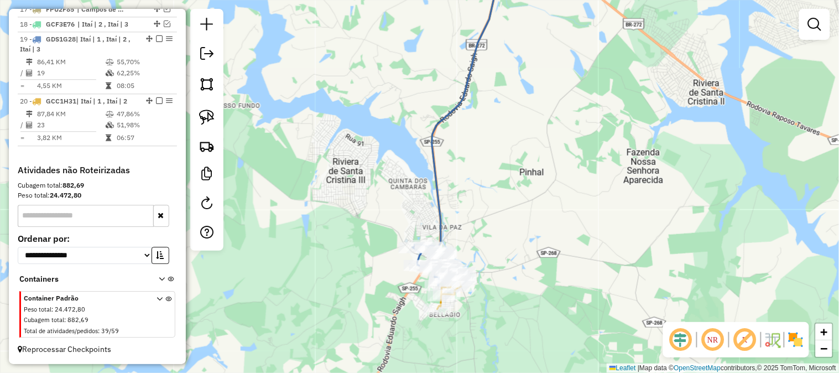
drag, startPoint x: 556, startPoint y: 179, endPoint x: 439, endPoint y: 332, distance: 192.1
click at [433, 352] on div "Janela de atendimento Grade de atendimento Capacidade Transportadoras Veículos …" at bounding box center [419, 186] width 839 height 373
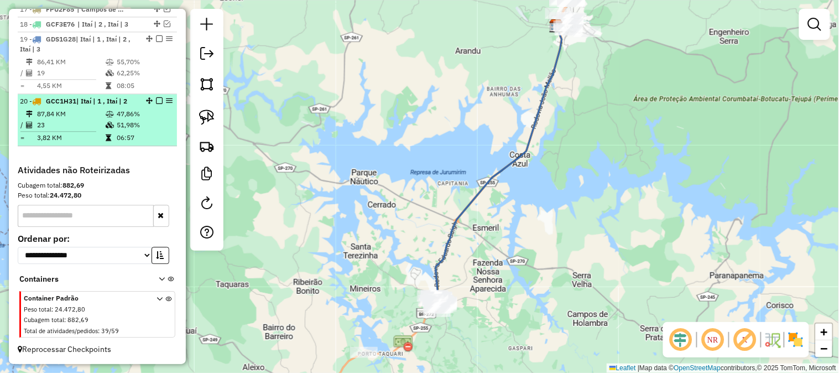
click at [156, 98] on em at bounding box center [159, 100] width 7 height 7
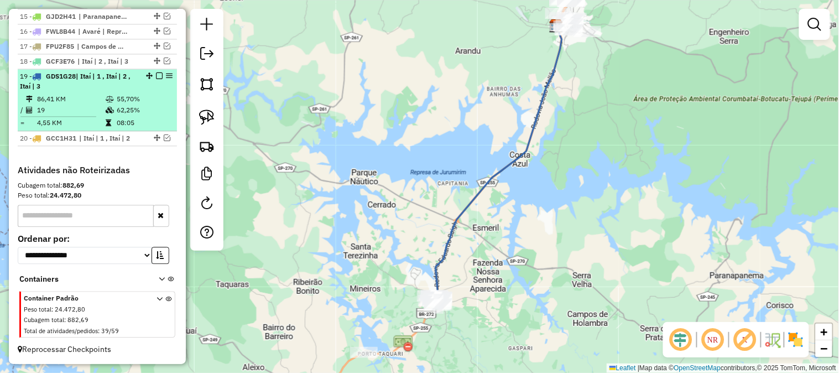
click at [156, 74] on em at bounding box center [159, 75] width 7 height 7
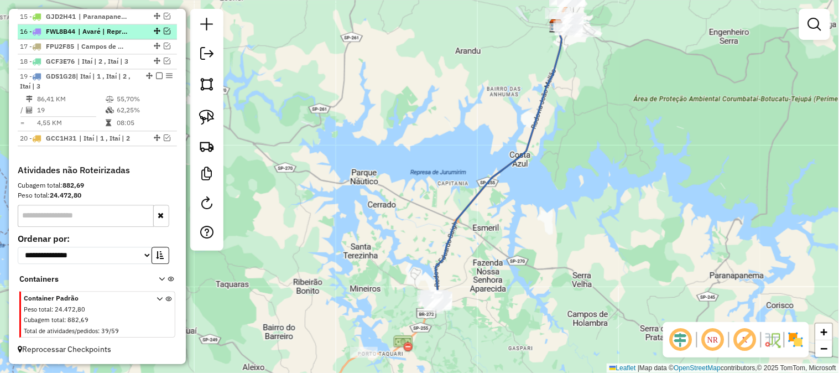
scroll to position [599, 0]
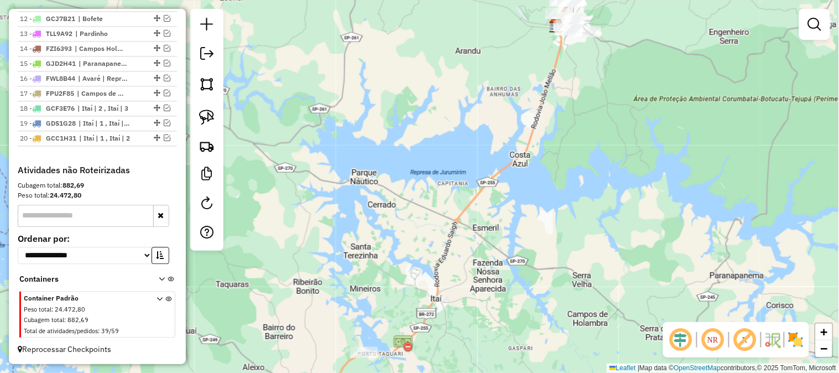
drag, startPoint x: 450, startPoint y: 124, endPoint x: 390, endPoint y: 200, distance: 96.8
click at [390, 201] on div "Janela de atendimento Grade de atendimento Capacidade Transportadoras Veículos …" at bounding box center [419, 186] width 839 height 373
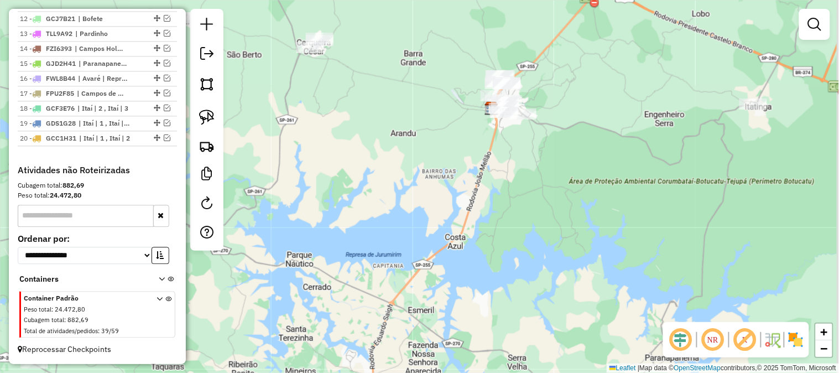
drag, startPoint x: 428, startPoint y: 160, endPoint x: 395, endPoint y: 256, distance: 101.7
click at [375, 271] on div "Janela de atendimento Grade de atendimento Capacidade Transportadoras Veículos …" at bounding box center [419, 186] width 839 height 373
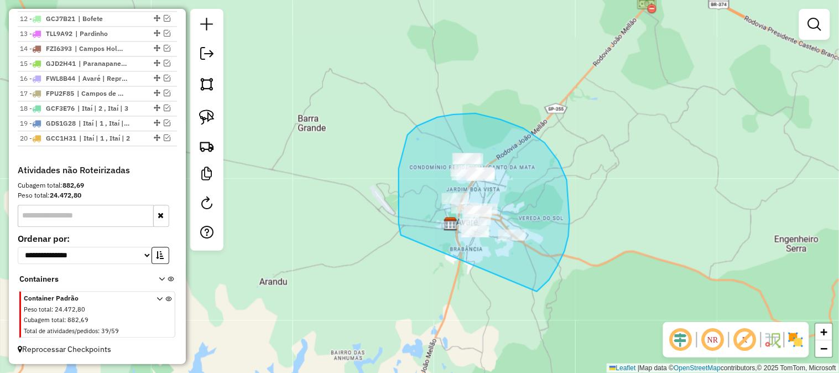
drag, startPoint x: 399, startPoint y: 169, endPoint x: 431, endPoint y: 249, distance: 87.0
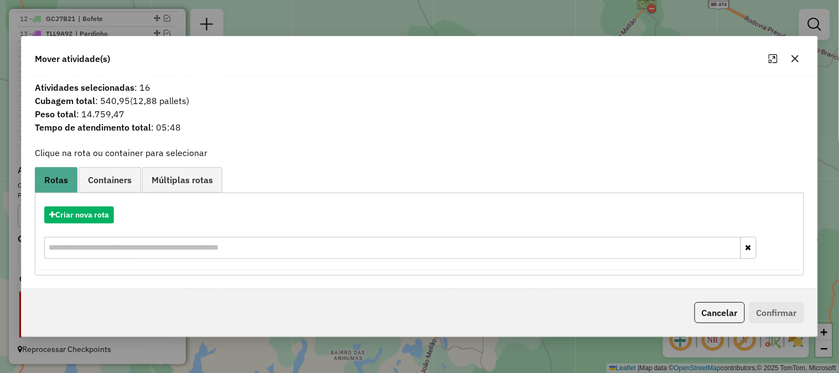
click at [795, 54] on icon "button" at bounding box center [794, 58] width 9 height 9
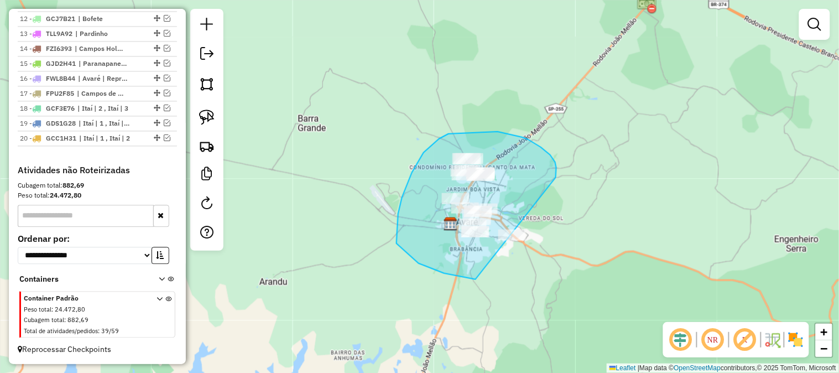
drag, startPoint x: 528, startPoint y: 139, endPoint x: 606, endPoint y: 192, distance: 94.3
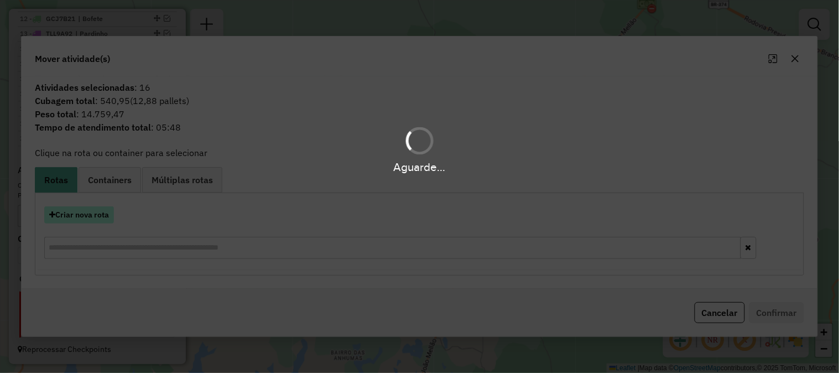
click at [86, 218] on button "Criar nova rota" at bounding box center [79, 214] width 70 height 17
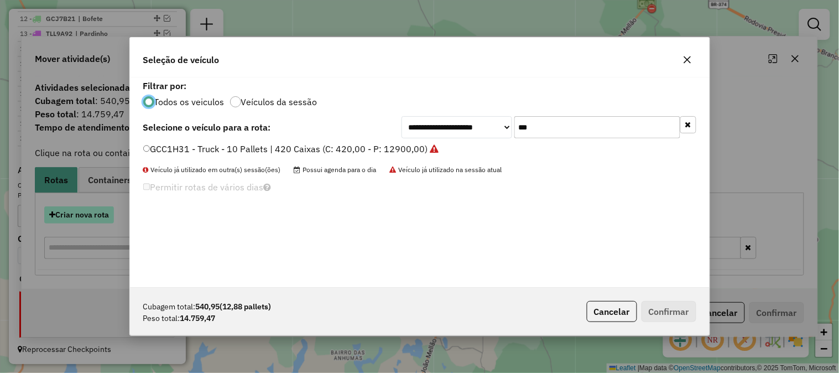
scroll to position [6, 3]
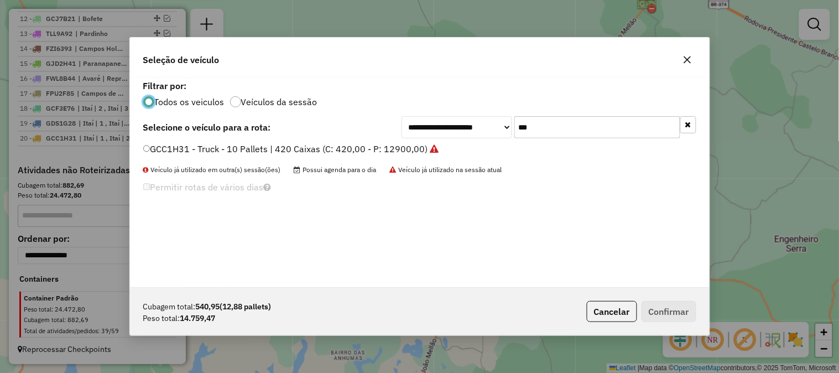
drag, startPoint x: 530, startPoint y: 129, endPoint x: 438, endPoint y: 121, distance: 91.6
click at [456, 122] on div "**********" at bounding box center [548, 127] width 295 height 22
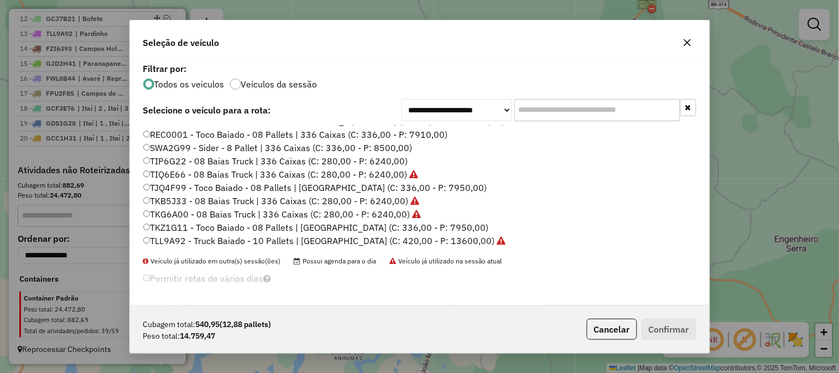
scroll to position [329, 0]
click at [687, 38] on icon "button" at bounding box center [687, 42] width 9 height 9
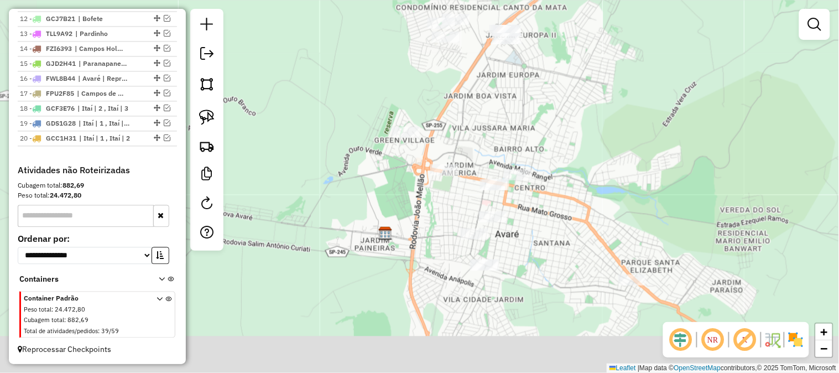
drag, startPoint x: 484, startPoint y: 208, endPoint x: 564, endPoint y: 129, distance: 112.2
click at [565, 127] on div "Janela de atendimento Grade de atendimento Capacidade Transportadoras Veículos …" at bounding box center [419, 186] width 839 height 373
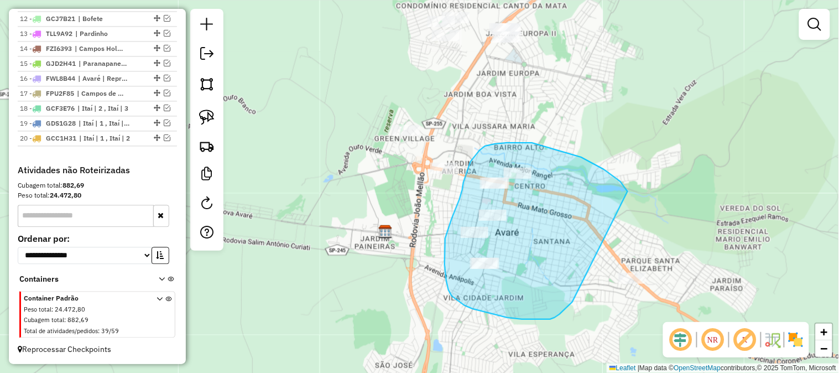
drag, startPoint x: 572, startPoint y: 302, endPoint x: 675, endPoint y: 272, distance: 107.6
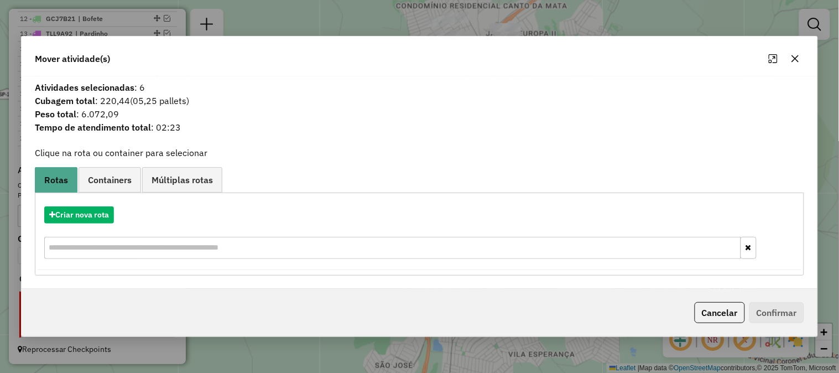
click at [802, 61] on button "button" at bounding box center [795, 59] width 18 height 18
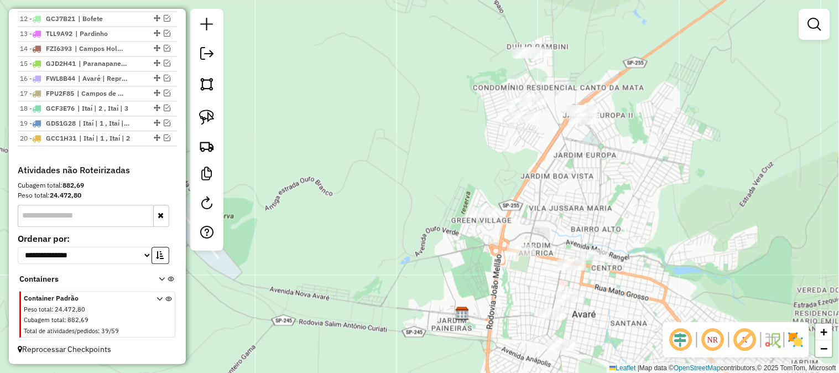
drag, startPoint x: 604, startPoint y: 111, endPoint x: 688, endPoint y: 198, distance: 121.2
click at [688, 198] on div "Janela de atendimento Grade de atendimento Capacidade Transportadoras Veículos …" at bounding box center [419, 186] width 839 height 373
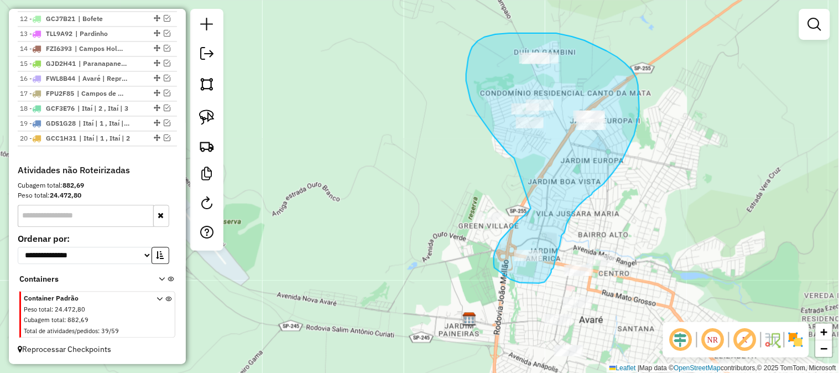
drag, startPoint x: 476, startPoint y: 112, endPoint x: 537, endPoint y: 153, distance: 72.8
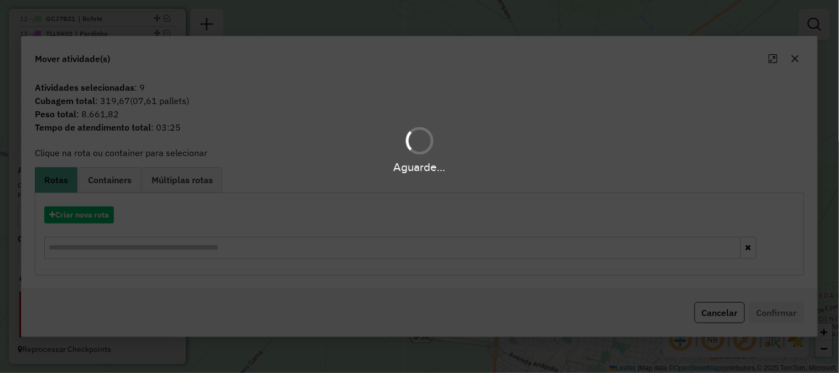
click at [102, 214] on hb-app "Aguarde... Pop-up bloqueado! Seu navegador bloqueou automáticamente a abertura …" at bounding box center [419, 186] width 839 height 373
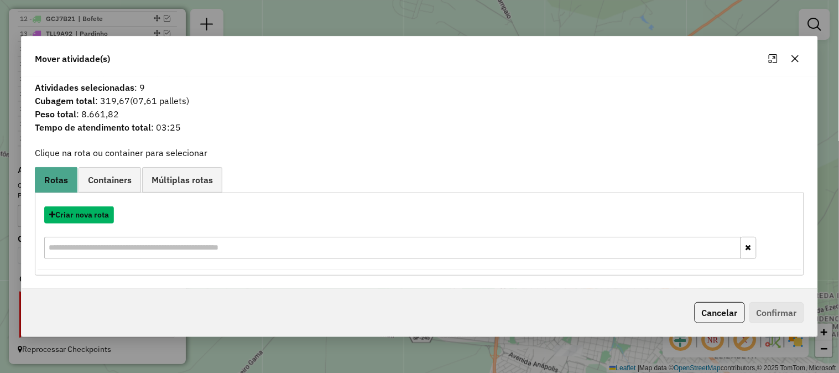
click at [102, 214] on button "Criar nova rota" at bounding box center [79, 214] width 70 height 17
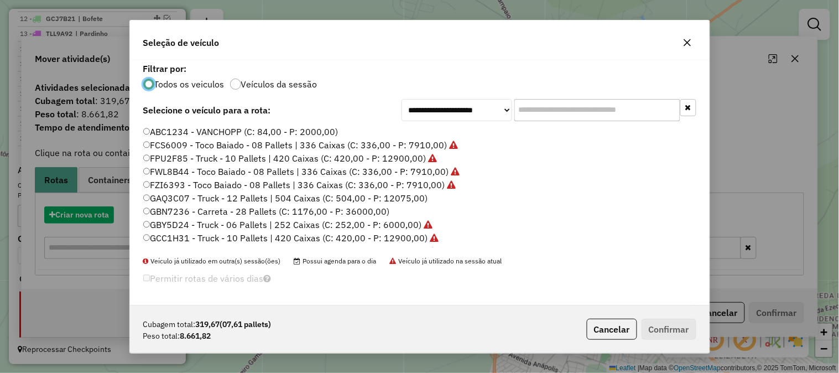
scroll to position [6, 3]
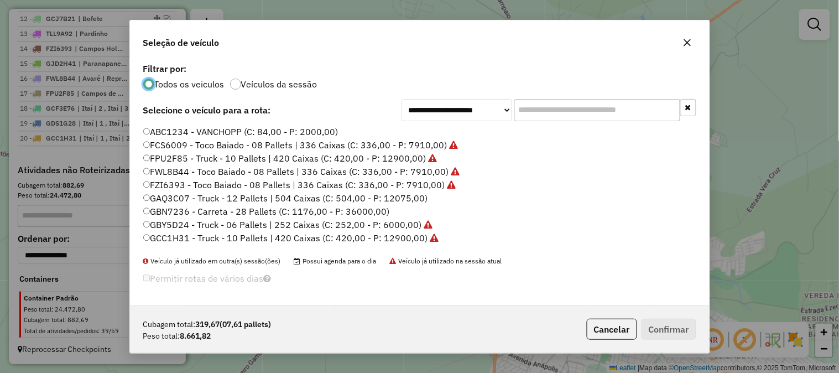
click at [538, 109] on input "text" at bounding box center [597, 110] width 166 height 22
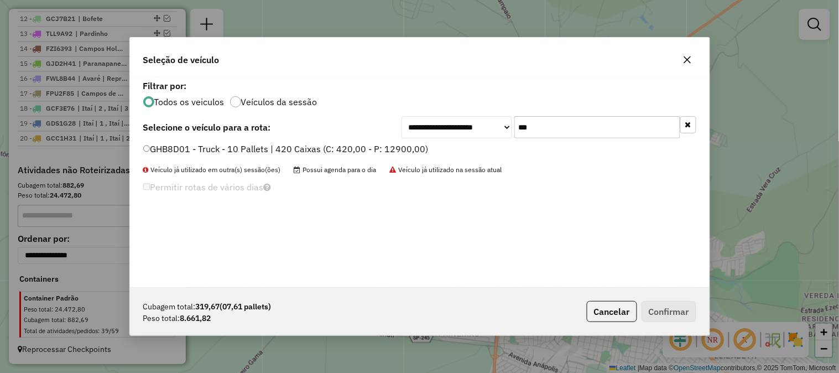
type input "***"
drag, startPoint x: 400, startPoint y: 145, endPoint x: 454, endPoint y: 160, distance: 56.2
click at [400, 146] on label "GHB8D01 - Truck - 10 Pallets | 420 Caixas (C: 420,00 - P: 12900,00)" at bounding box center [285, 148] width 285 height 13
click at [672, 306] on button "Confirmar" at bounding box center [668, 311] width 55 height 21
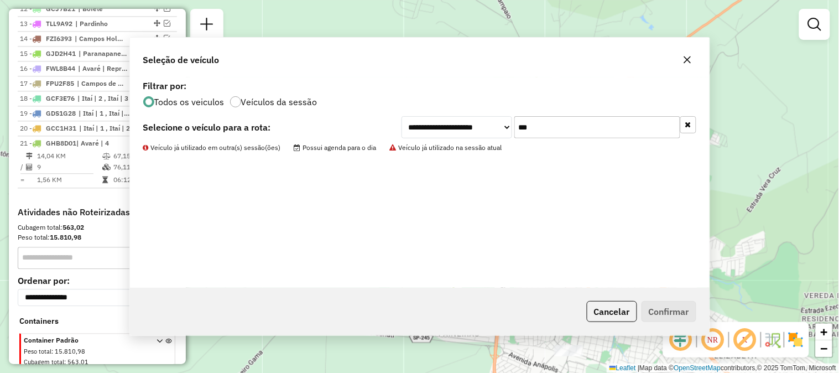
scroll to position [651, 0]
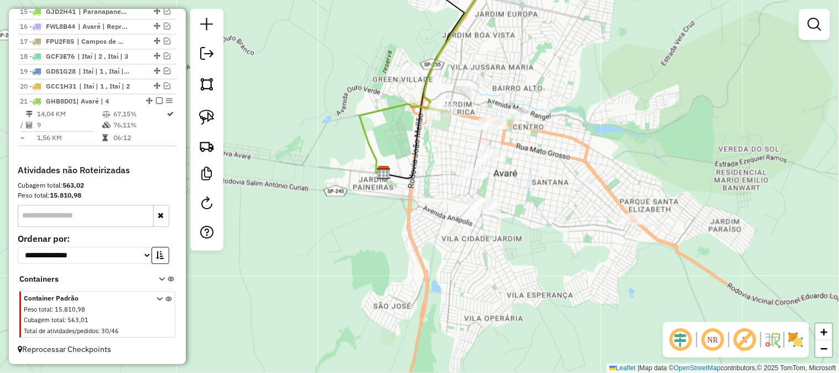
drag, startPoint x: 466, startPoint y: 299, endPoint x: 376, endPoint y: 130, distance: 190.9
click at [376, 128] on icon at bounding box center [404, 139] width 90 height 70
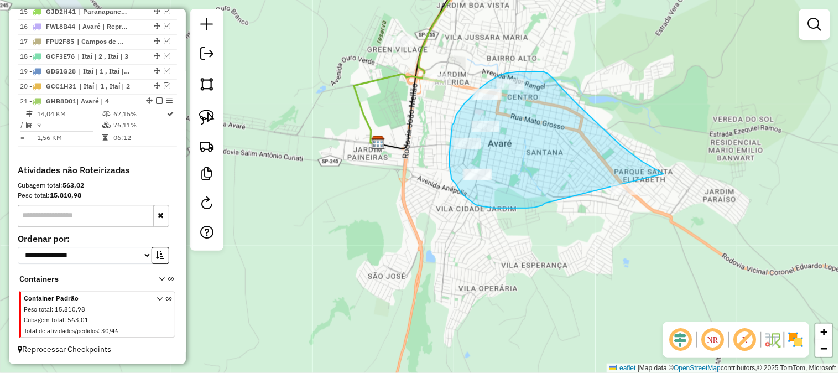
drag, startPoint x: 545, startPoint y: 203, endPoint x: 706, endPoint y: 229, distance: 163.5
click at [706, 229] on div "Janela de atendimento Grade de atendimento Capacidade Transportadoras Veículos …" at bounding box center [419, 186] width 839 height 373
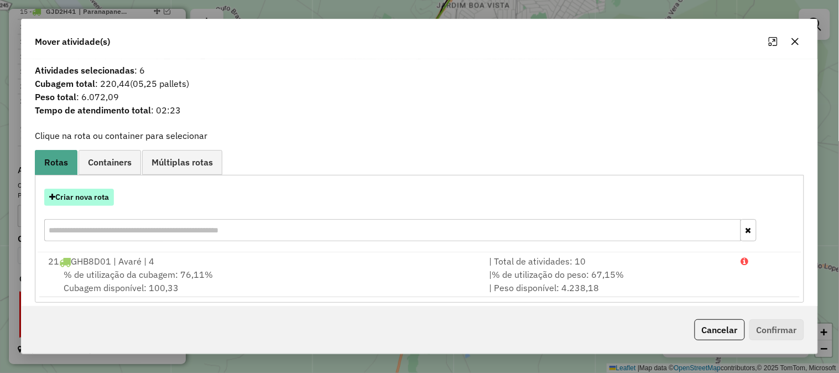
click at [97, 198] on button "Criar nova rota" at bounding box center [79, 196] width 70 height 17
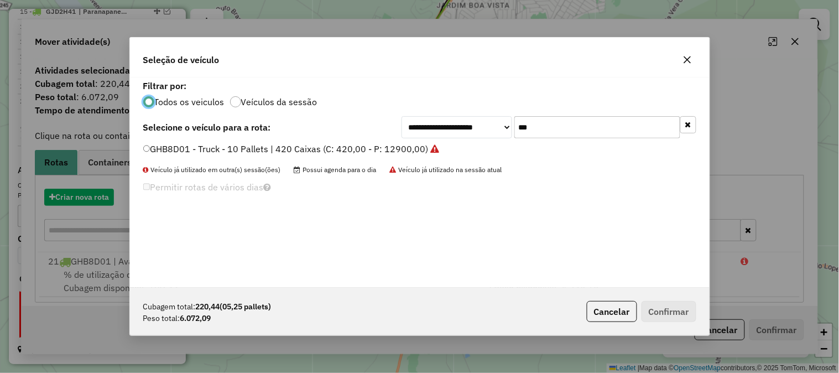
scroll to position [6, 3]
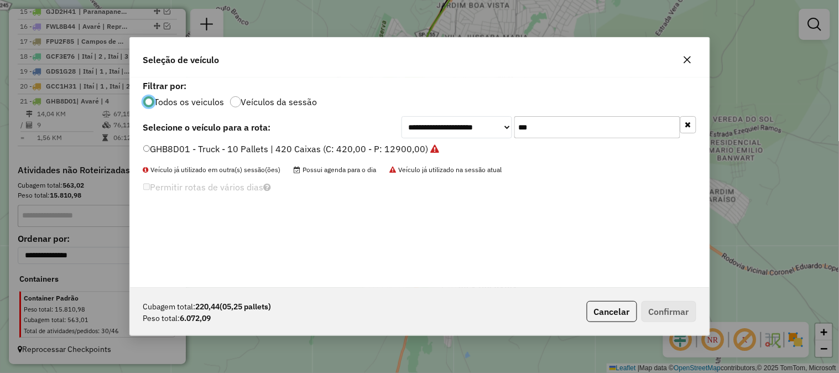
drag, startPoint x: 534, startPoint y: 129, endPoint x: 476, endPoint y: 126, distance: 57.6
click at [478, 126] on div "**********" at bounding box center [548, 127] width 295 height 22
type input "***"
click at [407, 143] on label "GGF7566 - Toco Baiado - 08 Pallets | 336 Caixas (C: 336,00 - P: 7910,00)" at bounding box center [296, 148] width 306 height 13
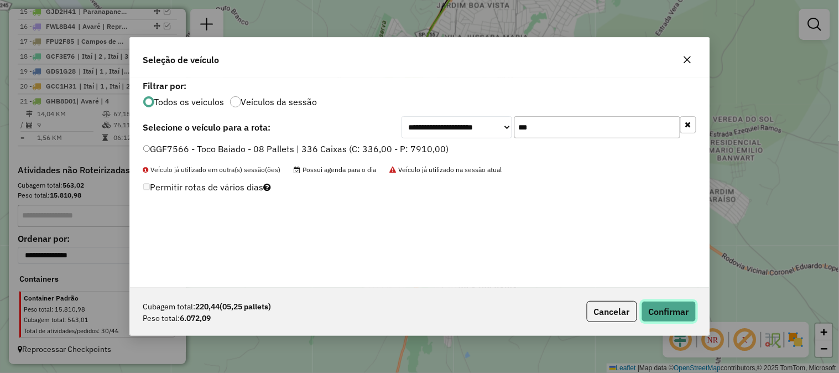
click at [672, 310] on button "Confirmar" at bounding box center [668, 311] width 55 height 21
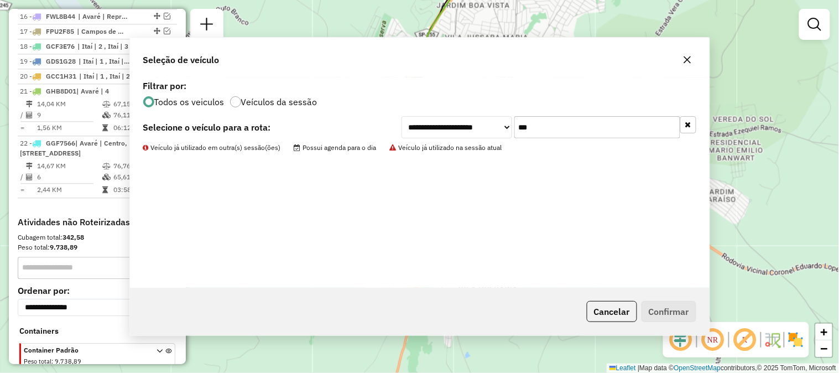
scroll to position [683, 0]
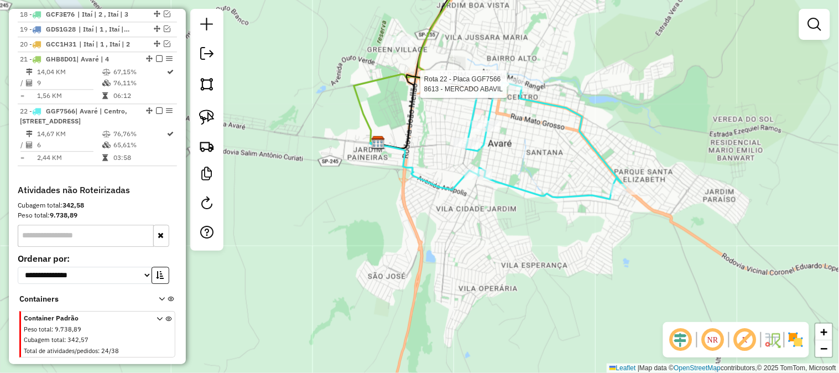
select select "*********"
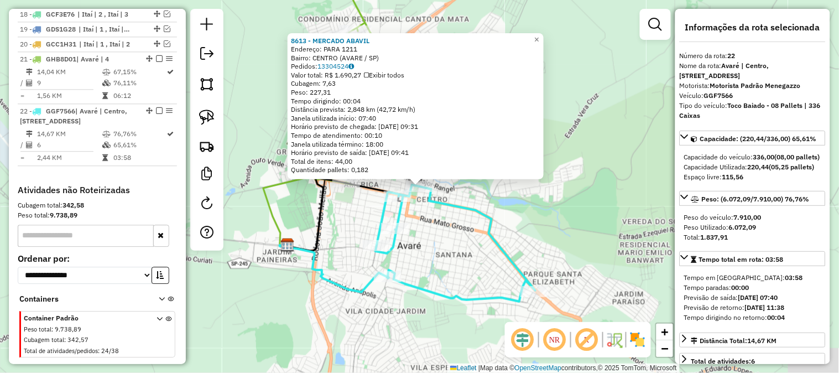
scroll to position [713, 0]
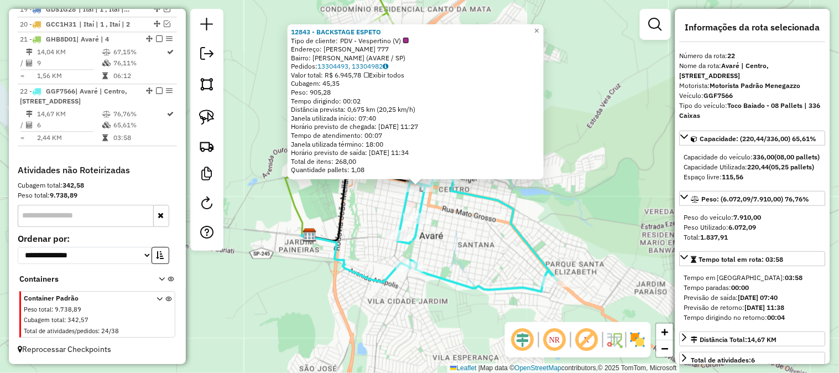
click at [357, 218] on div "12843 - BACKSTAGE ESPETO Tipo de cliente: PDV - Vespertino (V) Endereço: PINHEI…" at bounding box center [419, 186] width 839 height 373
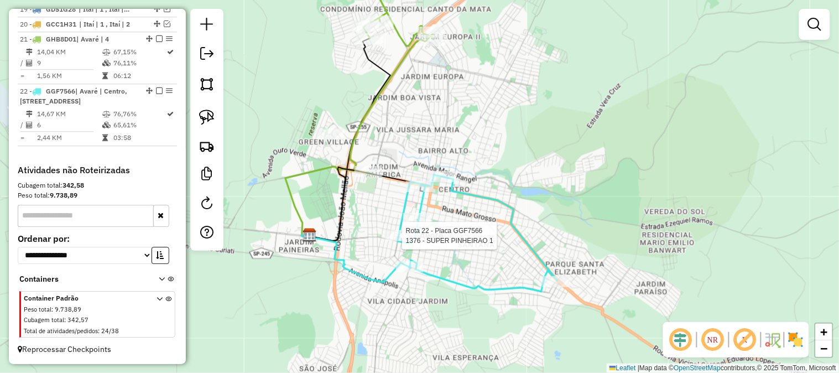
select select "*********"
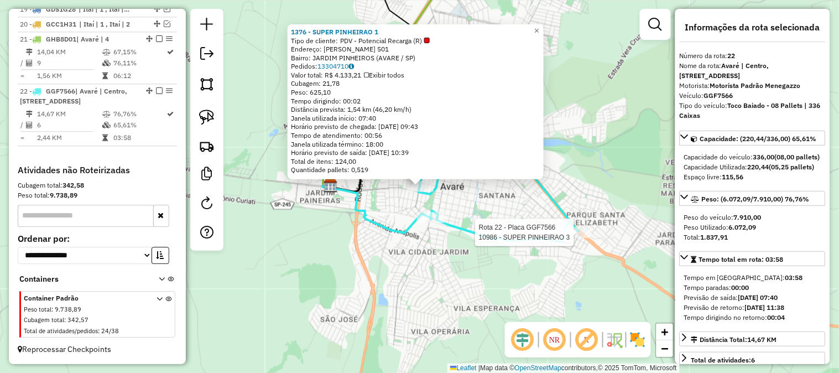
click at [584, 226] on div "Rota 22 - Placa GGF7566 10986 - SUPER PINHEIRAO 3 1376 - SUPER PINHEIRAO 1 Tipo…" at bounding box center [419, 186] width 839 height 373
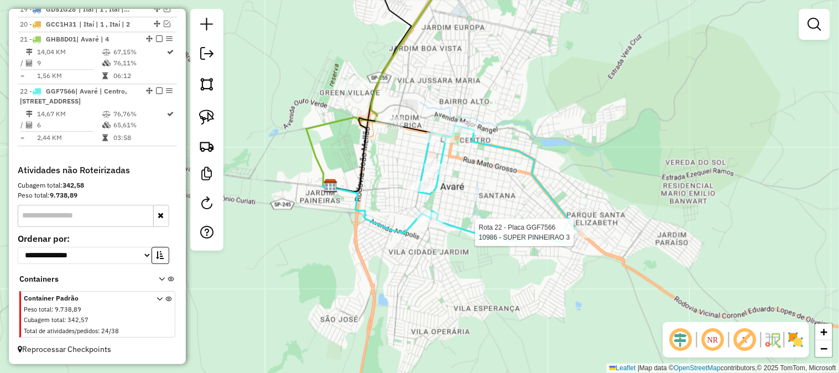
select select "*********"
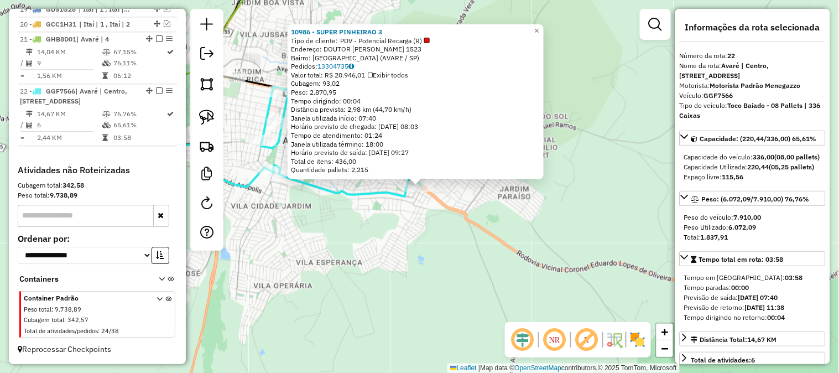
click at [368, 239] on div "10986 - SUPER PINHEIRAO 3 Tipo de cliente: PDV - Potencial Recarga (R) Endereço…" at bounding box center [419, 186] width 839 height 373
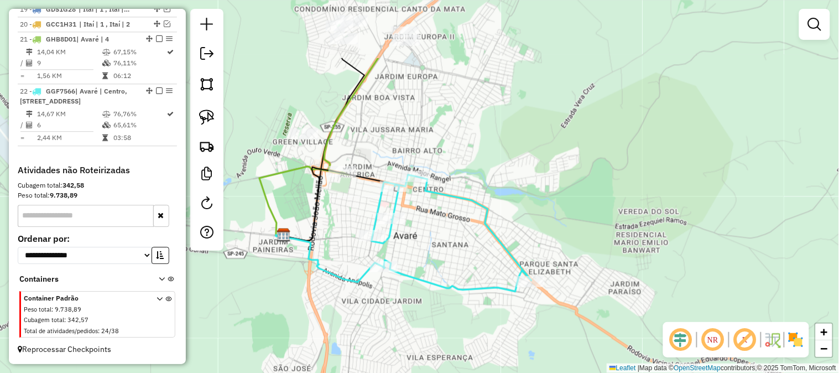
drag, startPoint x: 317, startPoint y: 216, endPoint x: 494, endPoint y: 335, distance: 213.1
click at [494, 336] on div "Janela de atendimento Grade de atendimento Capacidade Transportadoras Veículos …" at bounding box center [419, 186] width 839 height 373
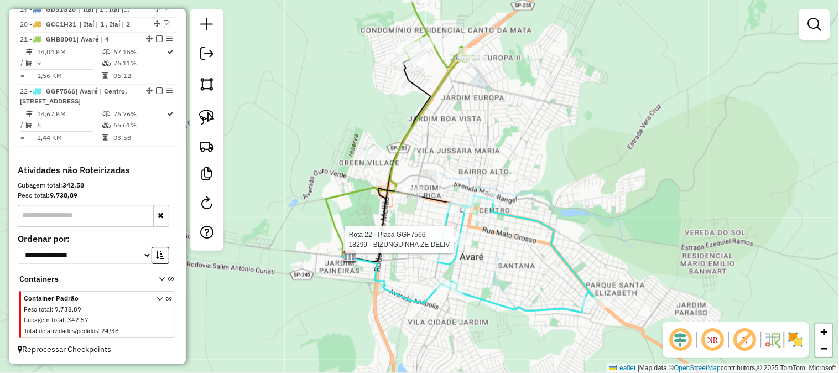
select select "*********"
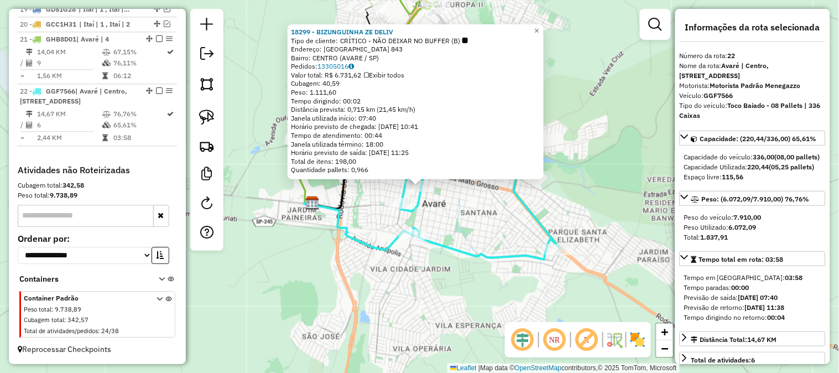
click at [462, 242] on div "18299 - BIZUNGUINHA ZE DELIV Tipo de cliente: CRÍTICO - NÃO DEIXAR NO BUFFER (B…" at bounding box center [419, 186] width 839 height 373
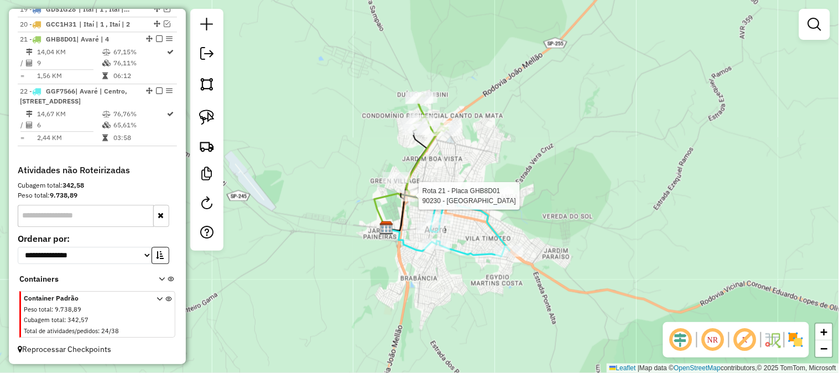
select select "*********"
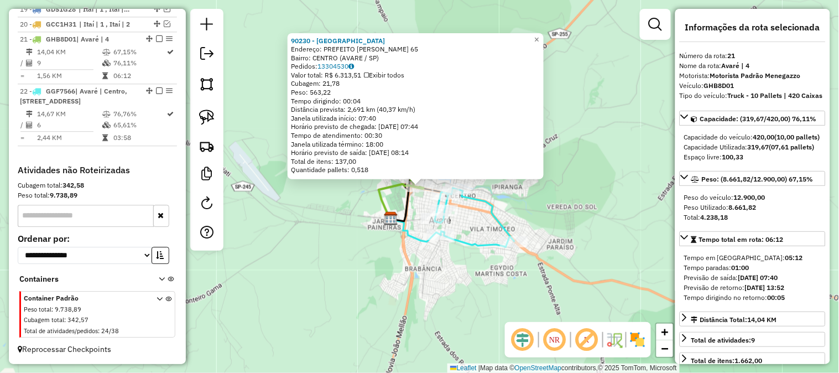
click at [400, 210] on icon at bounding box center [411, 170] width 40 height 101
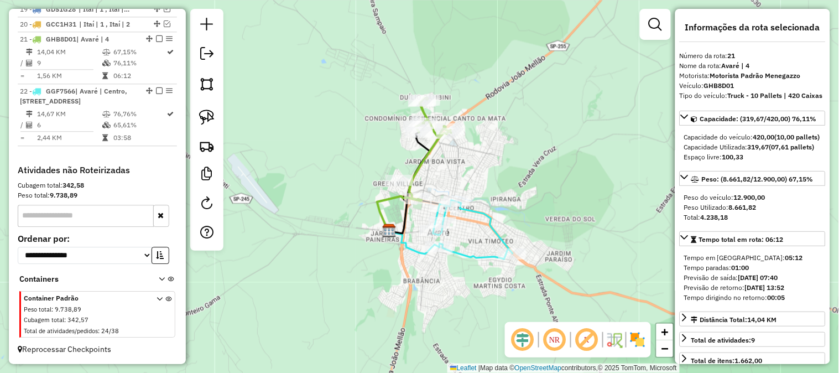
drag, startPoint x: 412, startPoint y: 201, endPoint x: 404, endPoint y: 222, distance: 23.3
click at [404, 228] on icon at bounding box center [409, 182] width 40 height 101
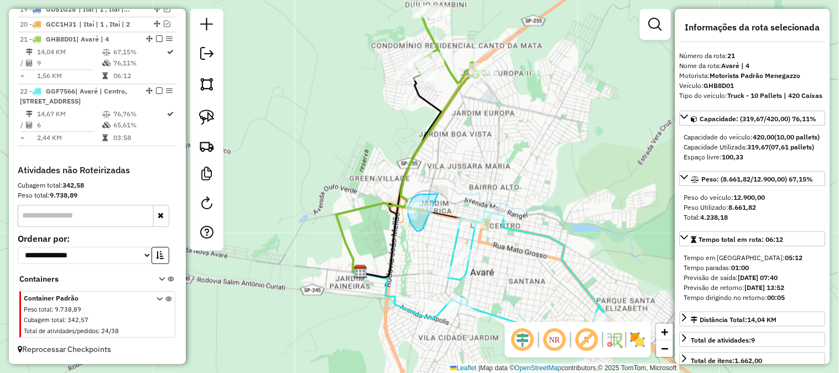
drag, startPoint x: 424, startPoint y: 225, endPoint x: 438, endPoint y: 194, distance: 33.9
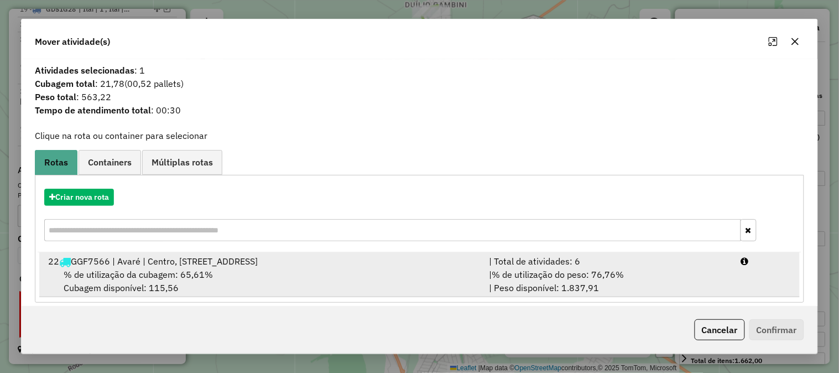
click at [661, 268] on div "| % de utilização do peso: 76,76% | Peso disponível: 1.837,91" at bounding box center [608, 281] width 252 height 27
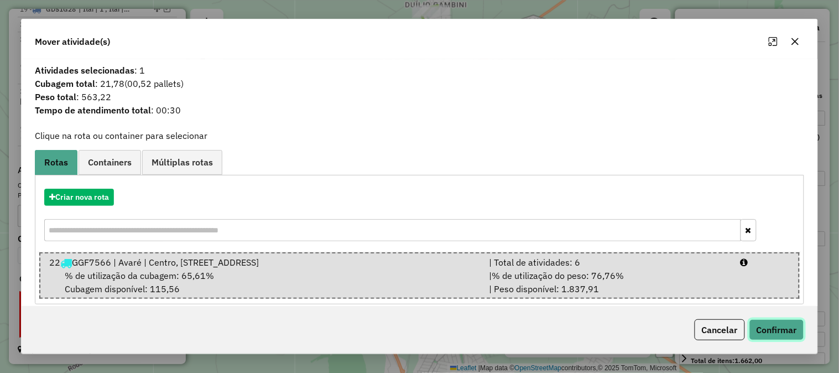
click at [771, 325] on button "Confirmar" at bounding box center [776, 329] width 55 height 21
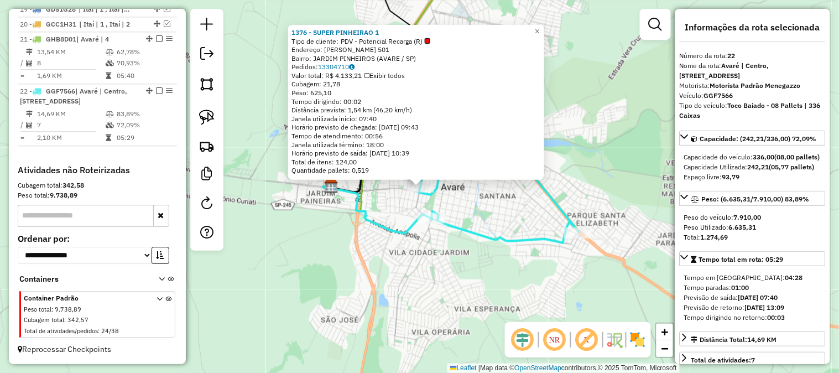
click at [399, 206] on div "1376 - SUPER PINHEIRAO 1 Tipo de cliente: PDV - Potencial Recarga (R) Endereço:…" at bounding box center [419, 186] width 839 height 373
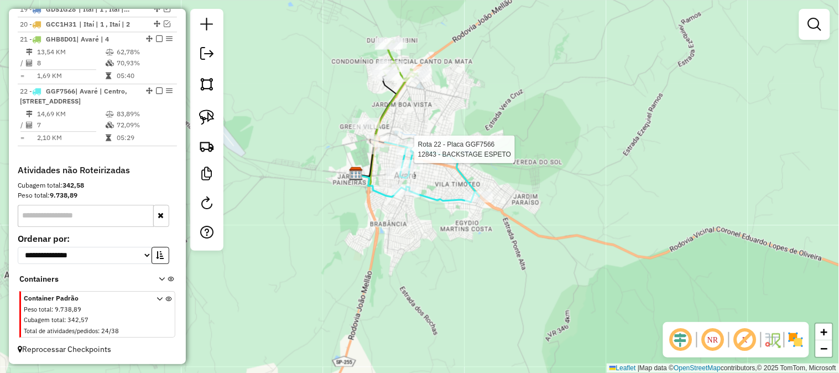
select select "*********"
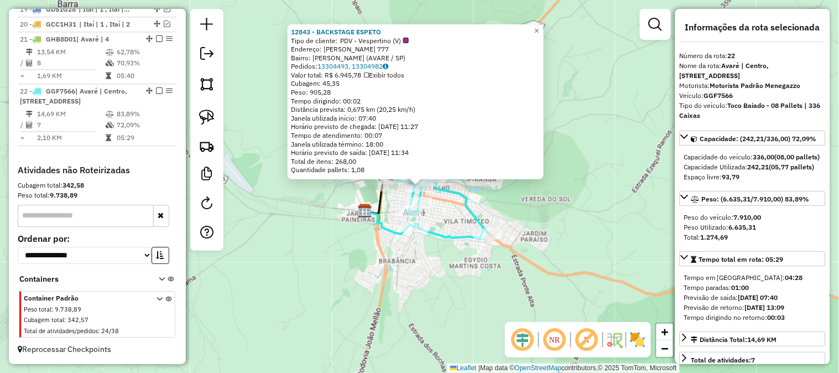
click at [525, 180] on div "12843 - BACKSTAGE ESPETO Tipo de cliente: PDV - Vespertino (V) Endereço: PINHEI…" at bounding box center [419, 186] width 839 height 373
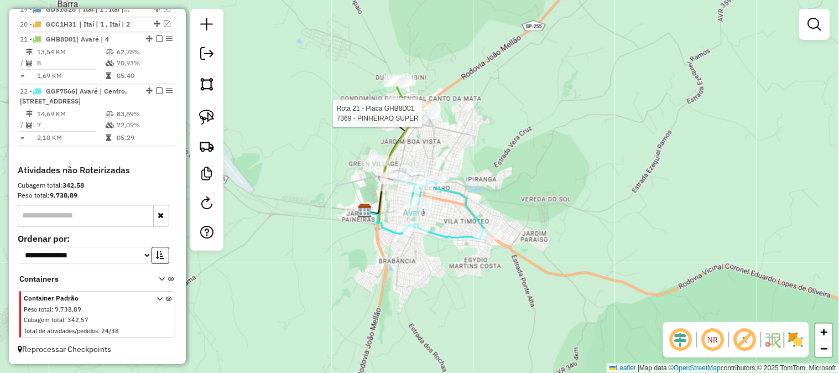
select select "*********"
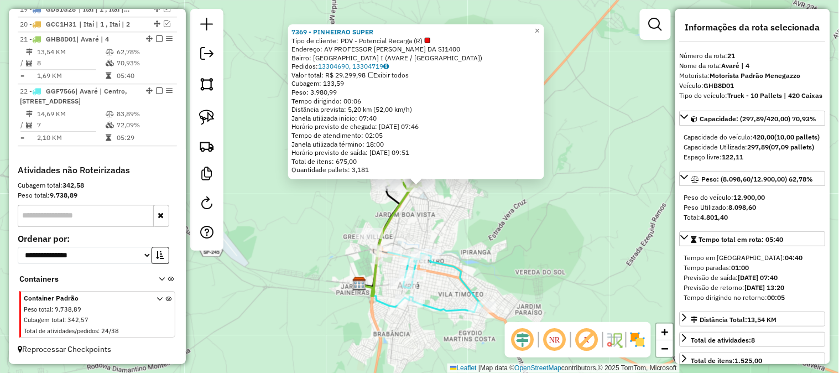
click at [457, 211] on div "7369 - PINHEIRAO SUPER Tipo de cliente: PDV - Potencial Recarga (R) Endereço: A…" at bounding box center [419, 186] width 839 height 373
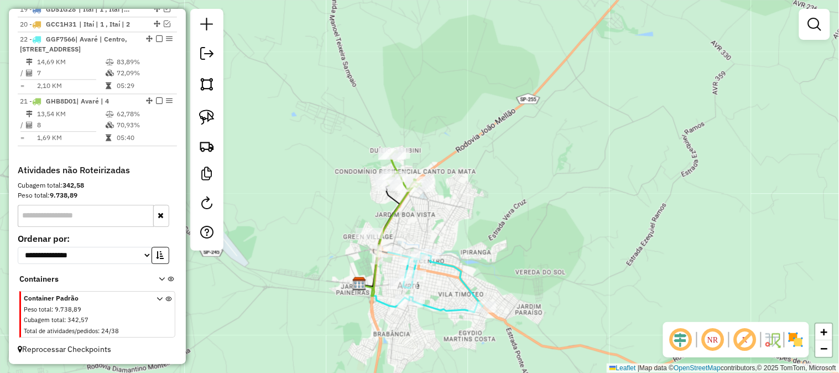
drag, startPoint x: 144, startPoint y: 94, endPoint x: 139, endPoint y: 44, distance: 50.1
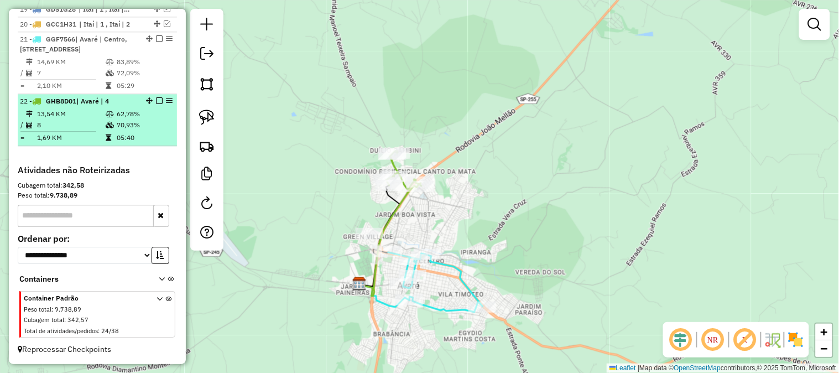
click at [156, 100] on em at bounding box center [159, 100] width 7 height 7
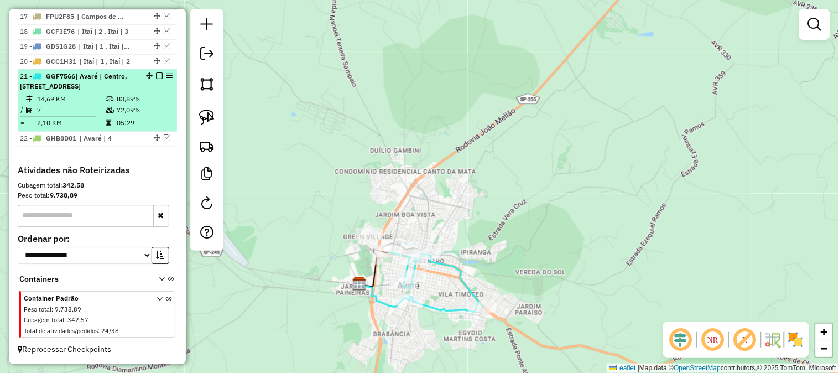
click at [156, 76] on em at bounding box center [159, 75] width 7 height 7
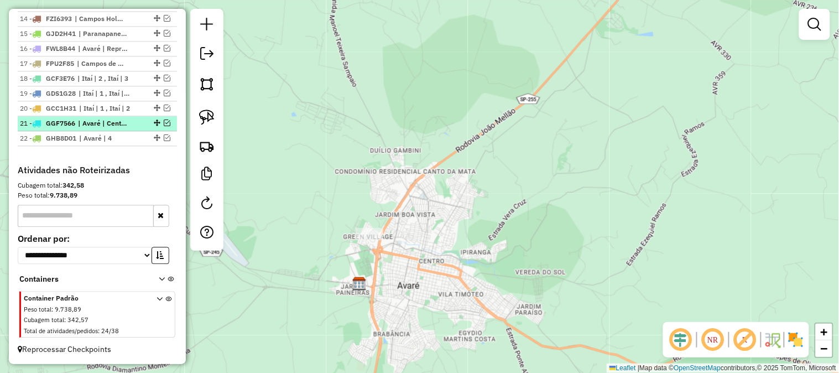
scroll to position [629, 0]
drag, startPoint x: 346, startPoint y: 156, endPoint x: 395, endPoint y: 146, distance: 49.7
click at [394, 146] on div "Janela de atendimento Grade de atendimento Capacidade Transportadoras Veículos …" at bounding box center [419, 186] width 839 height 373
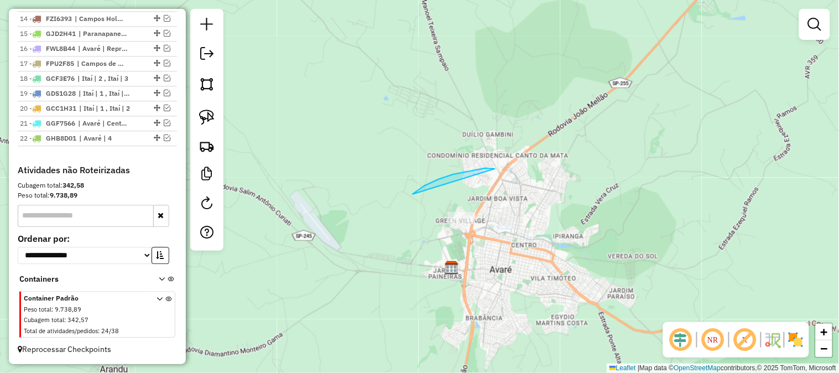
drag, startPoint x: 495, startPoint y: 169, endPoint x: 570, endPoint y: 214, distance: 87.8
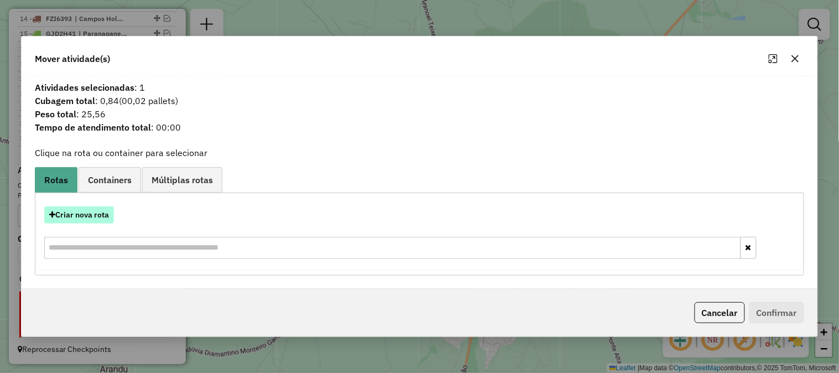
click at [97, 216] on button "Criar nova rota" at bounding box center [79, 214] width 70 height 17
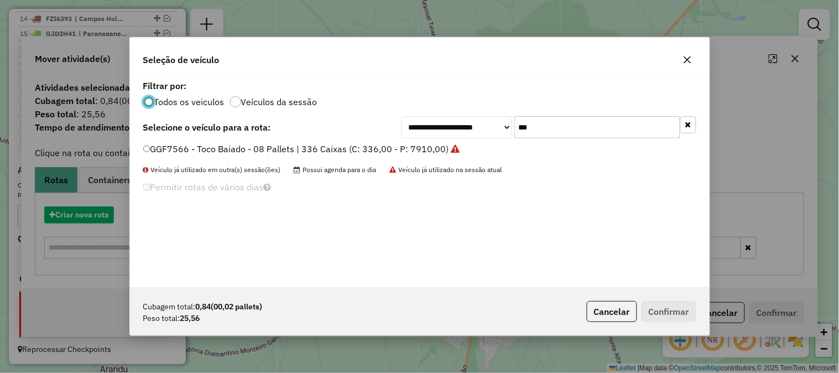
scroll to position [6, 3]
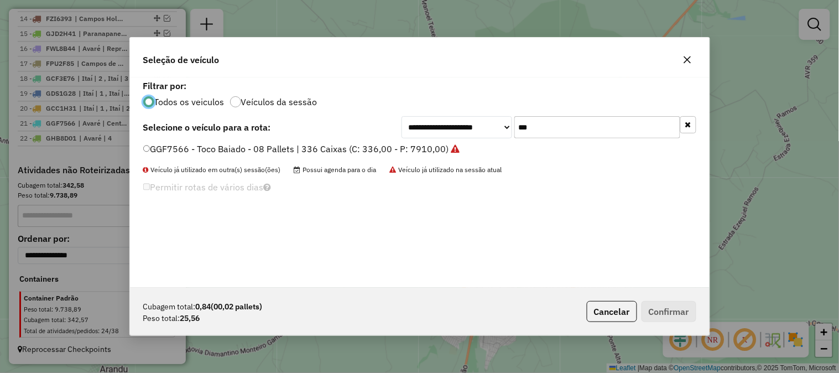
drag, startPoint x: 590, startPoint y: 129, endPoint x: 453, endPoint y: 124, distance: 136.6
click at [466, 124] on div "**********" at bounding box center [548, 127] width 295 height 22
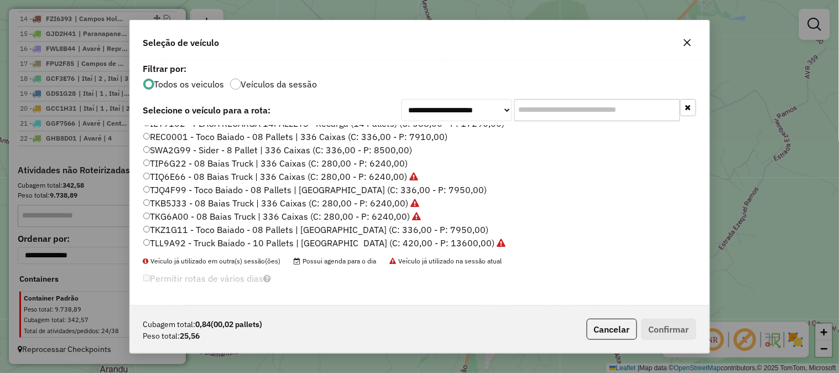
scroll to position [329, 0]
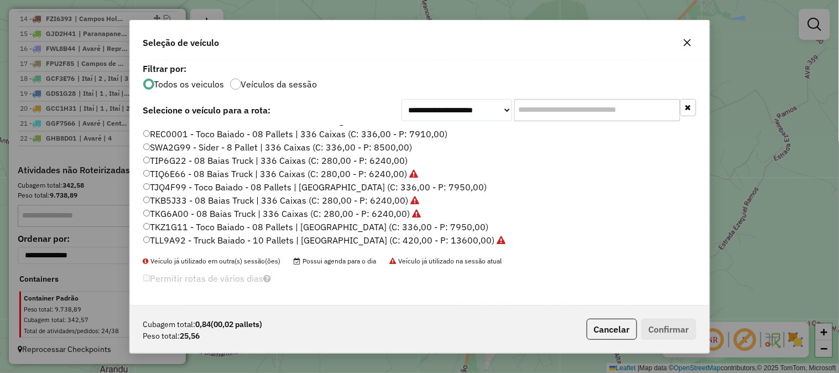
click at [684, 46] on icon "button" at bounding box center [687, 42] width 9 height 9
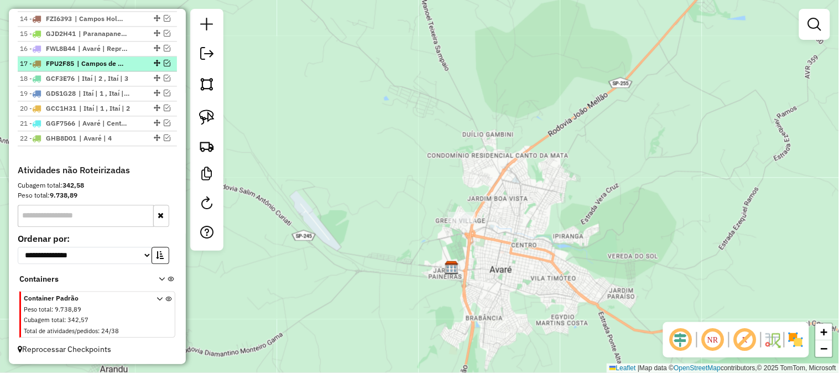
click at [164, 62] on em at bounding box center [167, 63] width 7 height 7
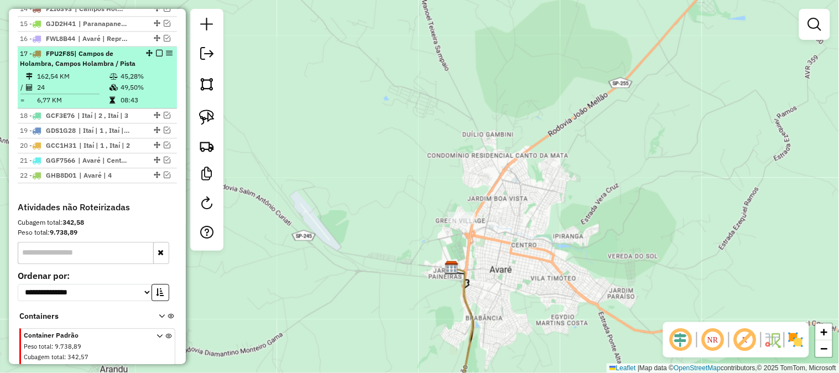
scroll to position [676, 0]
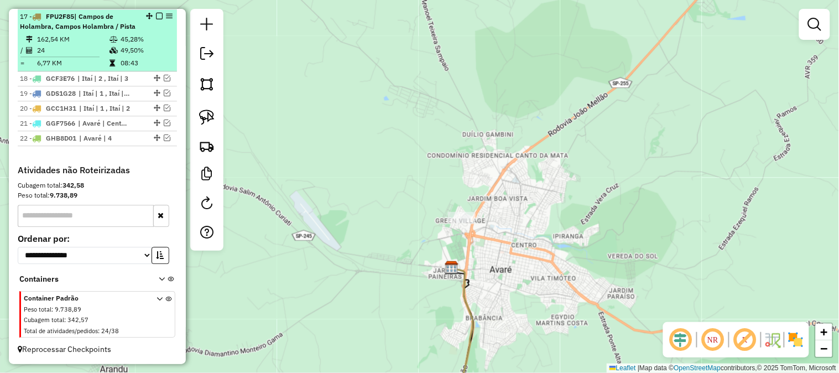
click at [86, 34] on td "162,54 KM" at bounding box center [72, 39] width 72 height 11
select select "*********"
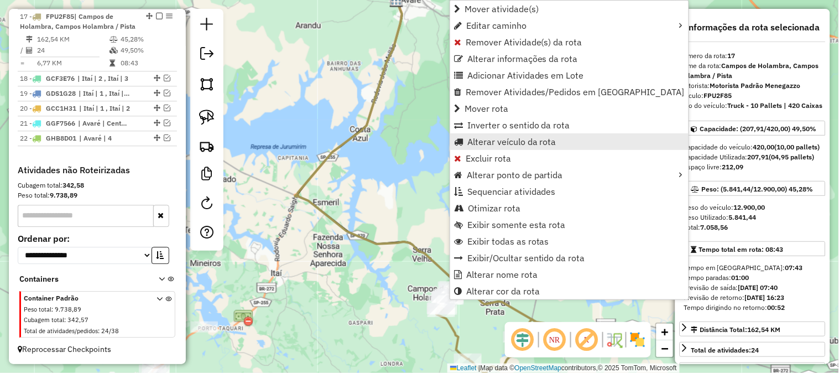
click at [510, 142] on span "Alterar veículo da rota" at bounding box center [511, 141] width 89 height 9
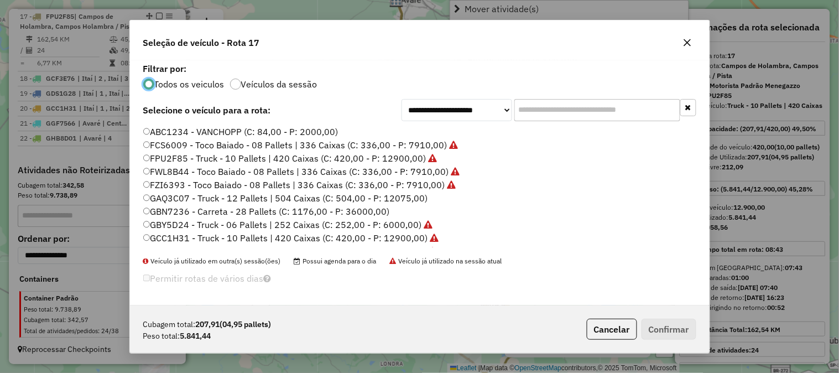
scroll to position [6, 3]
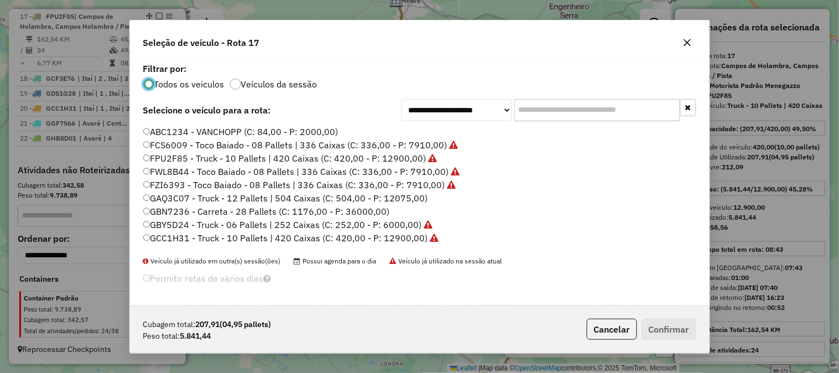
click at [544, 109] on input "text" at bounding box center [597, 110] width 166 height 22
click at [683, 41] on icon "button" at bounding box center [687, 42] width 9 height 9
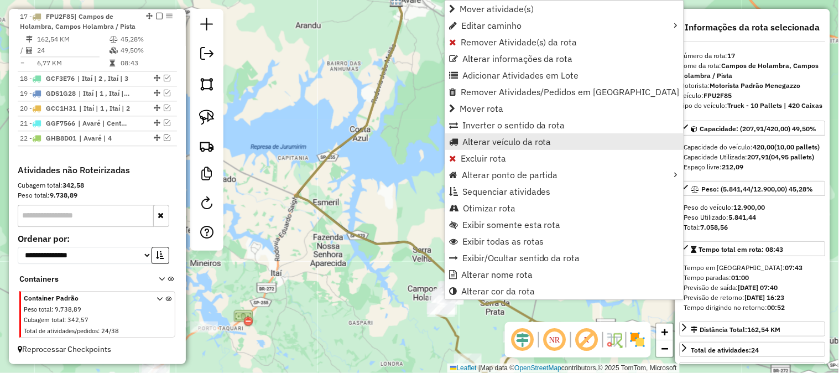
click at [505, 140] on span "Alterar veículo da rota" at bounding box center [506, 141] width 89 height 9
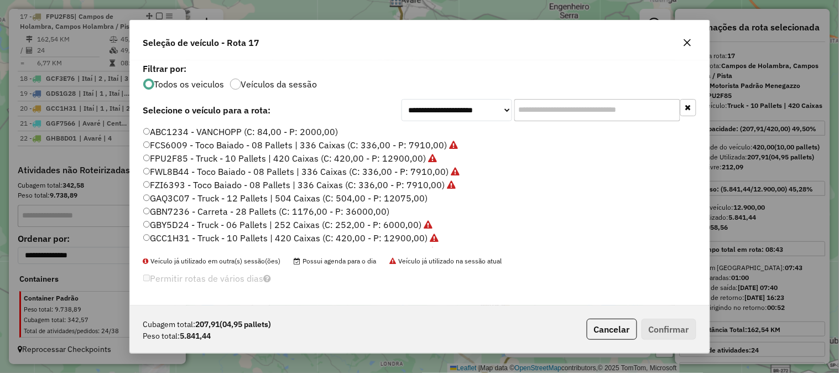
click at [532, 108] on input "text" at bounding box center [597, 110] width 166 height 22
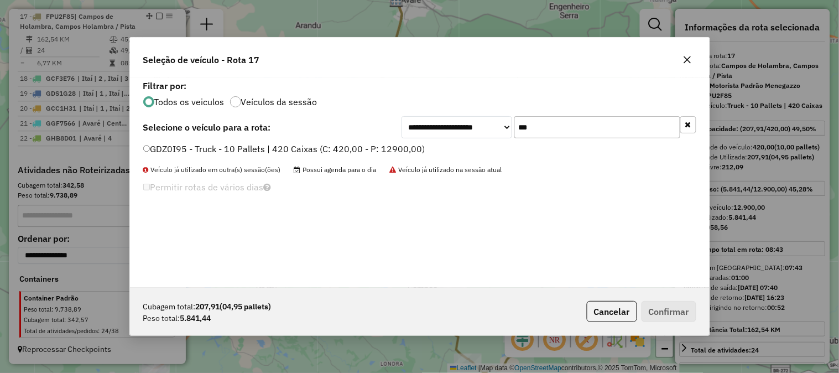
type input "***"
click at [401, 145] on label "GDZ0I95 - Truck - 10 Pallets | 420 Caixas (C: 420,00 - P: 12900,00)" at bounding box center [284, 148] width 282 height 13
click at [654, 311] on button "Confirmar" at bounding box center [668, 311] width 55 height 21
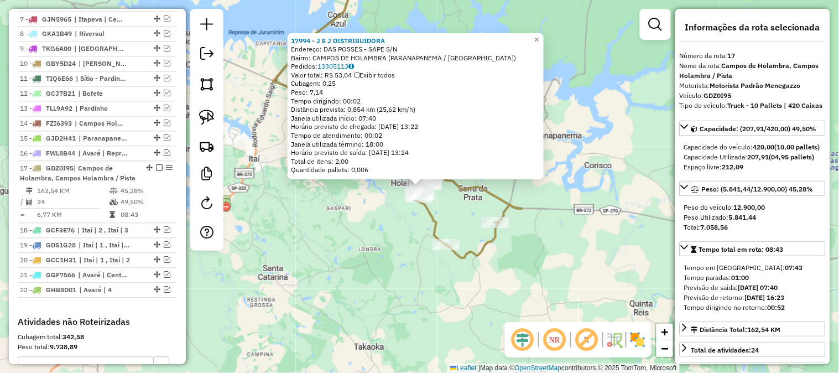
scroll to position [512, 0]
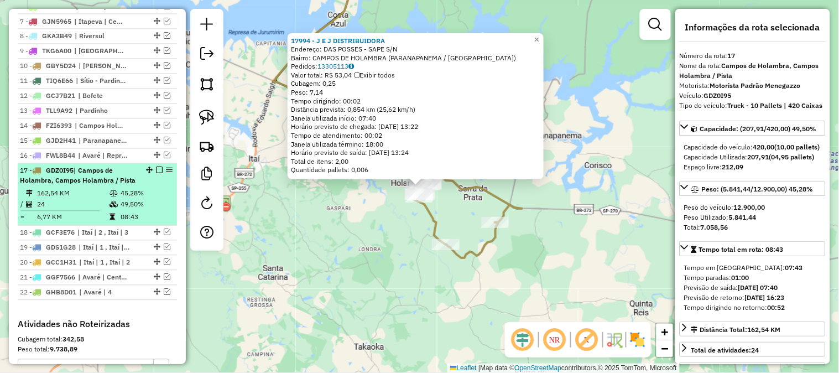
click at [156, 174] on em at bounding box center [159, 170] width 7 height 7
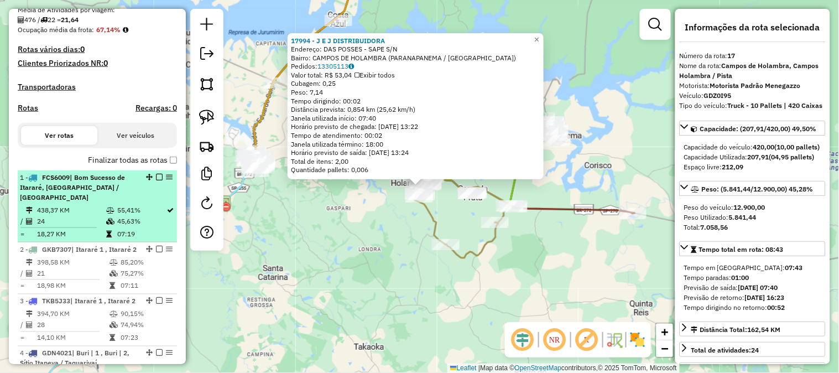
scroll to position [430, 0]
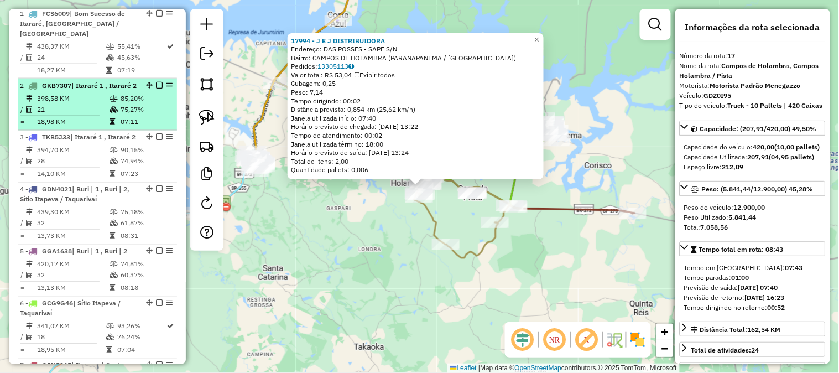
click at [98, 104] on td "398,58 KM" at bounding box center [72, 98] width 72 height 11
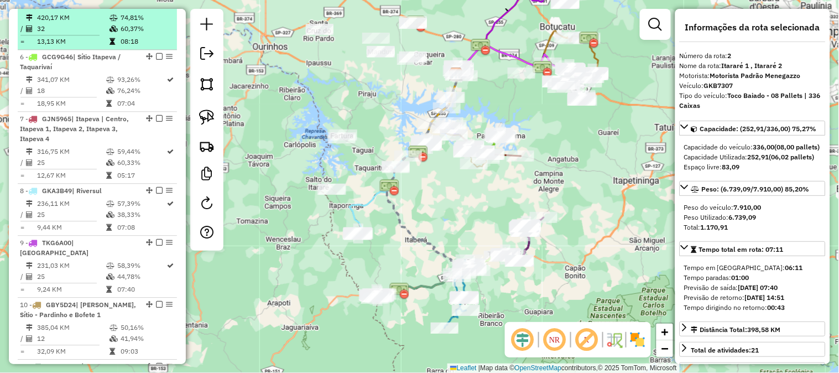
scroll to position [676, 0]
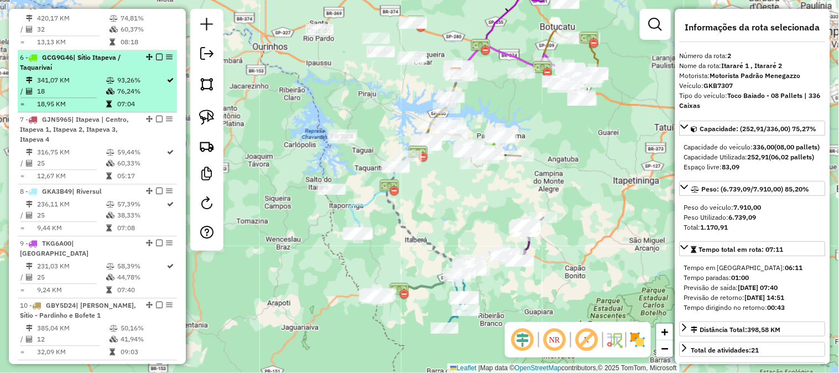
click at [87, 86] on td "341,07 KM" at bounding box center [70, 80] width 69 height 11
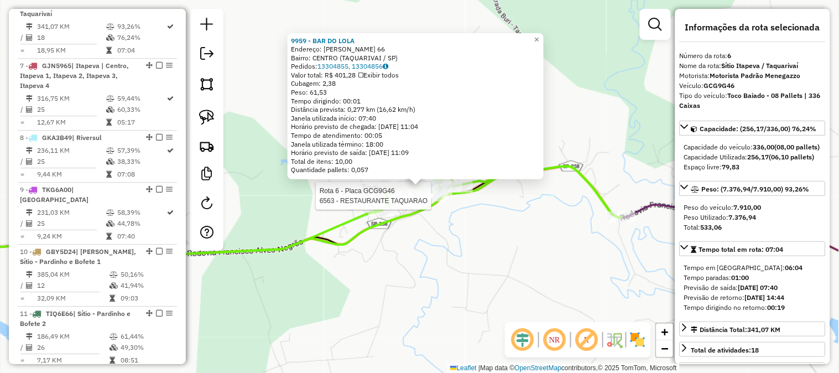
scroll to position [747, 0]
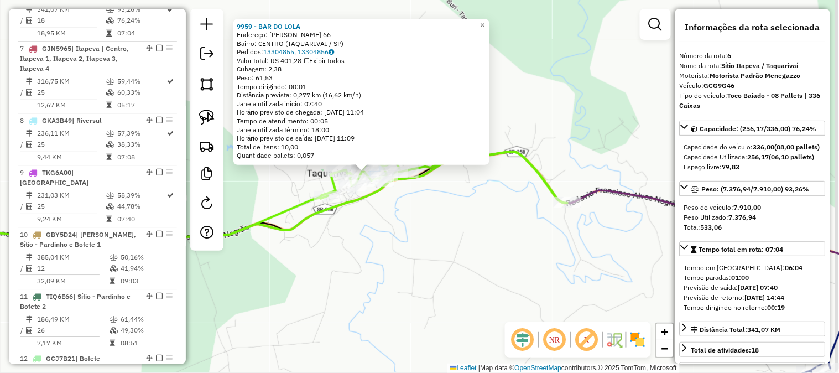
drag, startPoint x: 506, startPoint y: 259, endPoint x: 420, endPoint y: 239, distance: 87.8
click at [434, 238] on div "9959 - BAR DO LOLA Endereço: VALDEVINO RODRIGUES CAMARGO 66 Bairro: CENTRO (TAQ…" at bounding box center [419, 186] width 839 height 373
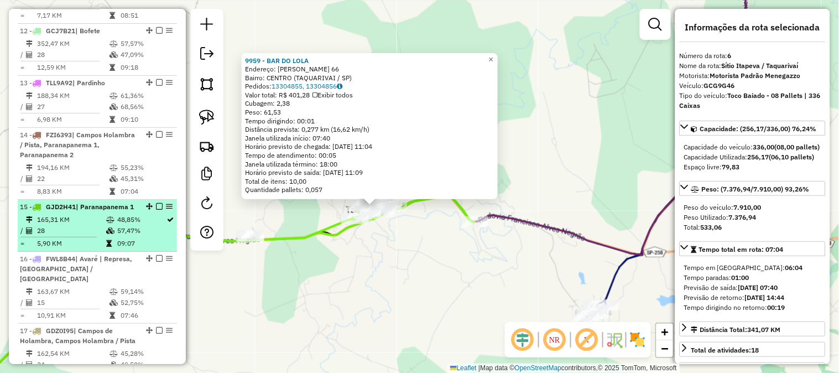
scroll to position [1156, 0]
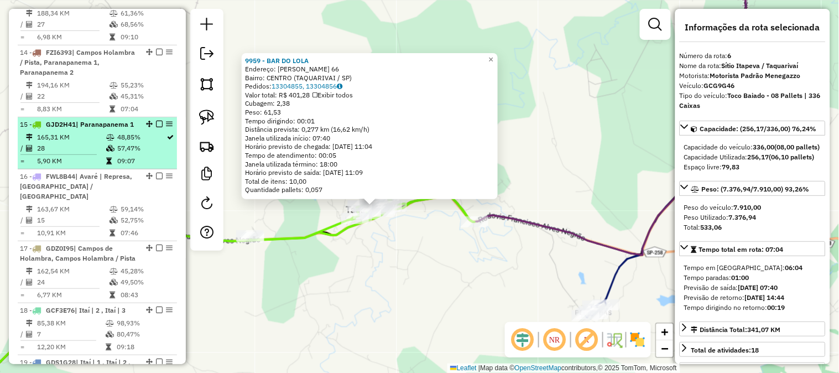
click at [99, 143] on td "165,31 KM" at bounding box center [70, 137] width 69 height 11
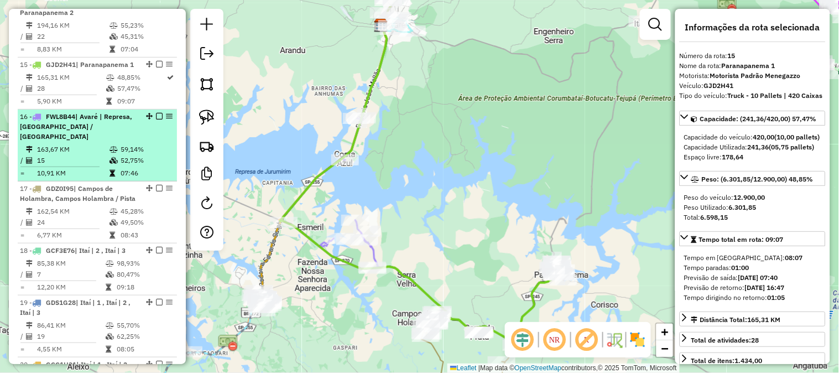
scroll to position [1238, 0]
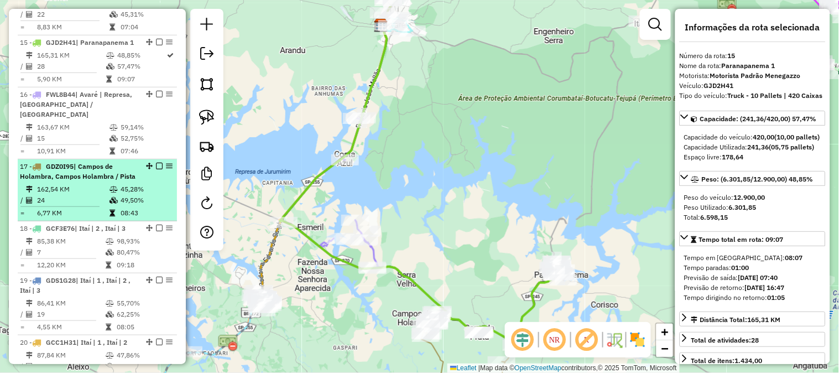
click at [91, 180] on span "| Campos de Holambra, Campos Holambra / Pista" at bounding box center [78, 171] width 116 height 18
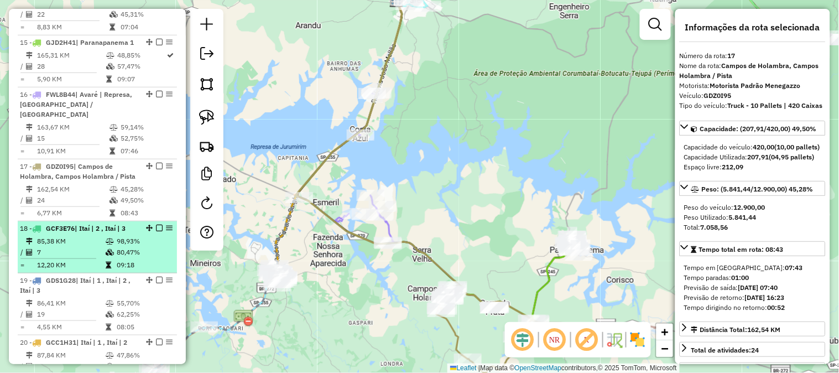
click at [96, 232] on span "| Itaí | 2 , Itaí | 3" at bounding box center [100, 228] width 51 height 8
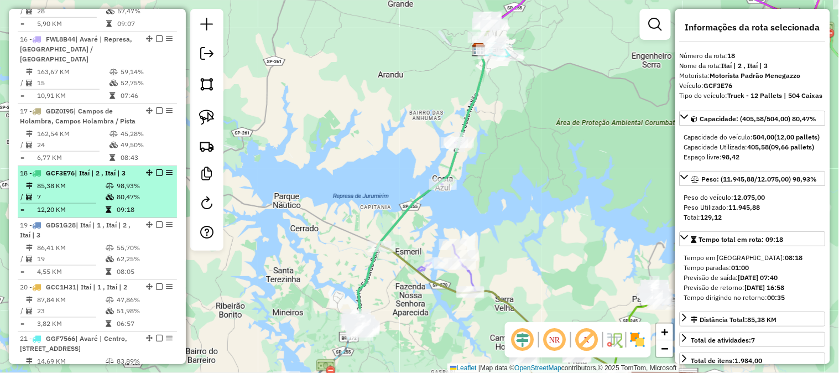
scroll to position [1319, 0]
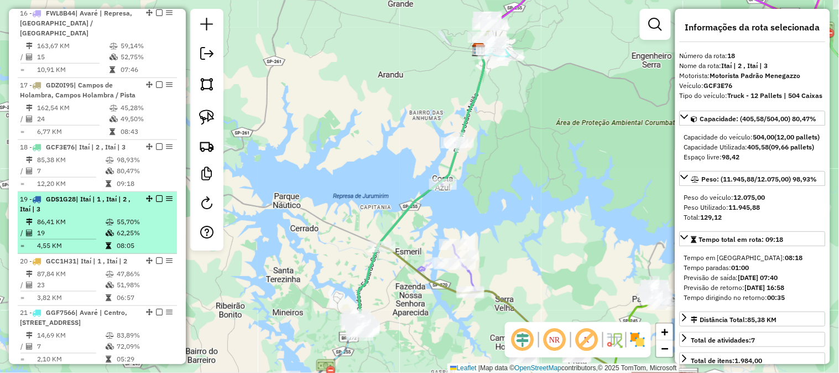
click at [99, 227] on td "86,41 KM" at bounding box center [70, 221] width 69 height 11
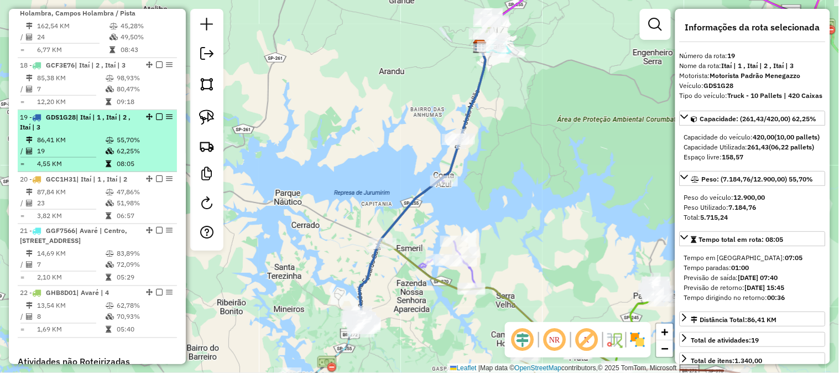
scroll to position [1402, 0]
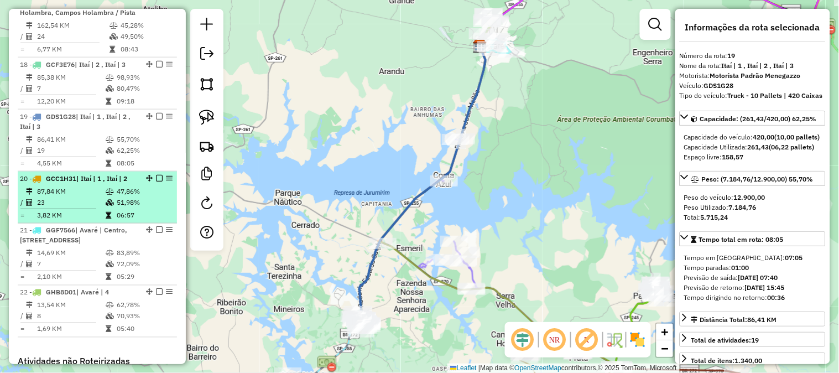
click at [100, 209] on td at bounding box center [62, 209] width 85 height 2
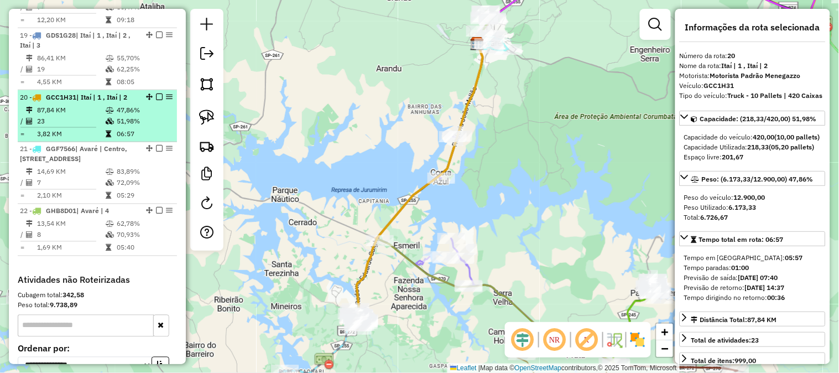
scroll to position [1484, 0]
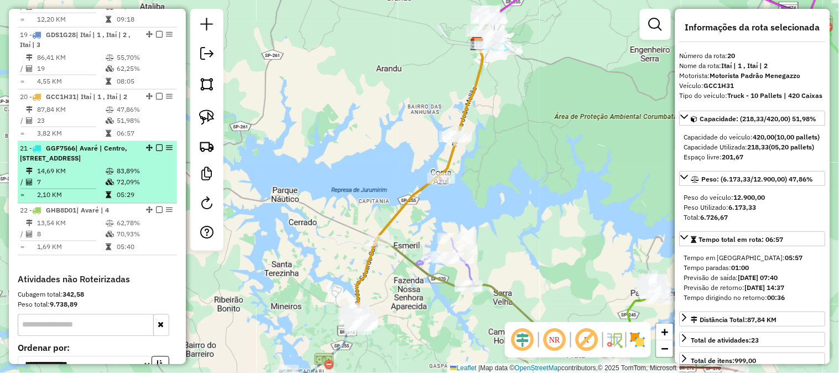
click at [98, 177] on td "14,69 KM" at bounding box center [70, 171] width 69 height 11
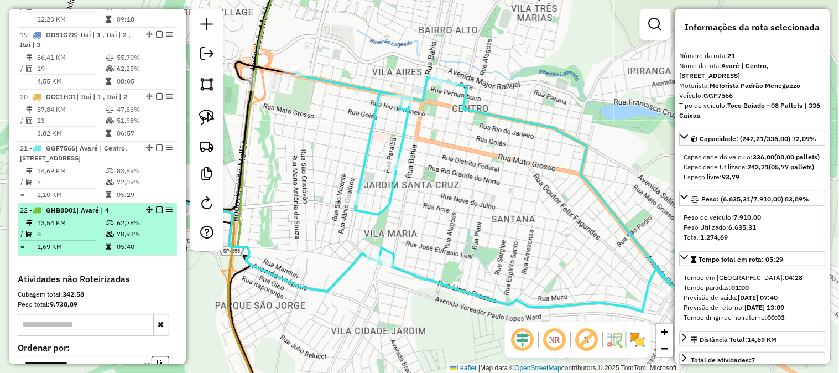
click at [88, 229] on td "13,54 KM" at bounding box center [70, 223] width 69 height 11
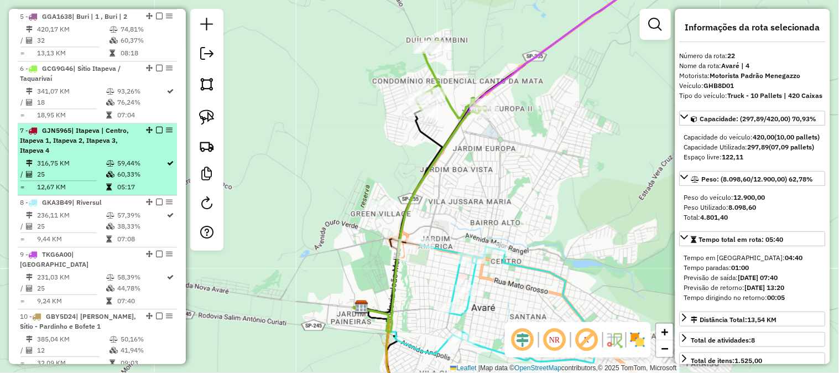
scroll to position [583, 0]
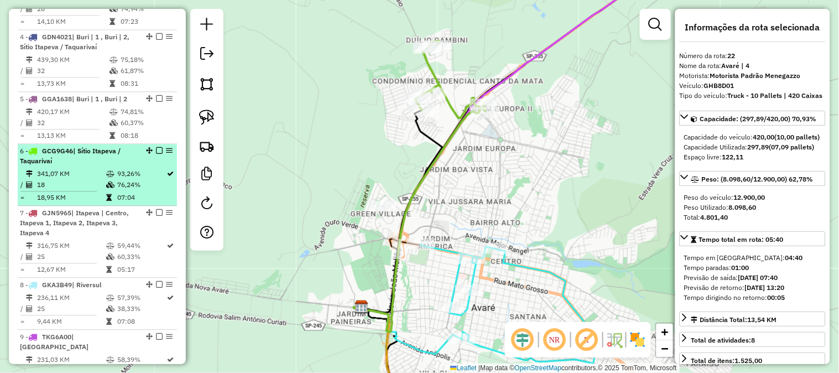
click at [88, 166] on div "6 - GCG9G46 | Sítio Itapeva / Taquarivaí" at bounding box center [78, 156] width 117 height 20
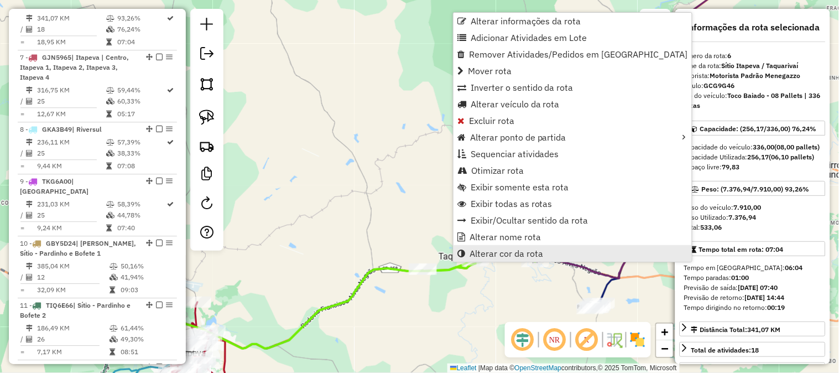
scroll to position [747, 0]
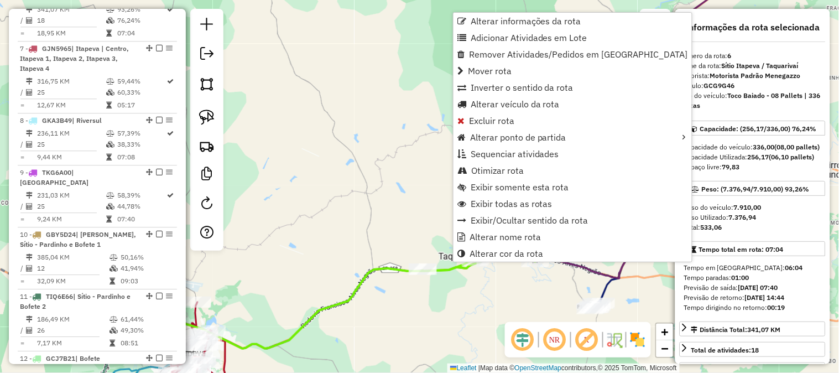
drag, startPoint x: 476, startPoint y: 261, endPoint x: 489, endPoint y: 274, distance: 18.0
click at [497, 271] on div "Janela de atendimento Grade de atendimento Capacidade Transportadoras Veículos …" at bounding box center [419, 186] width 839 height 373
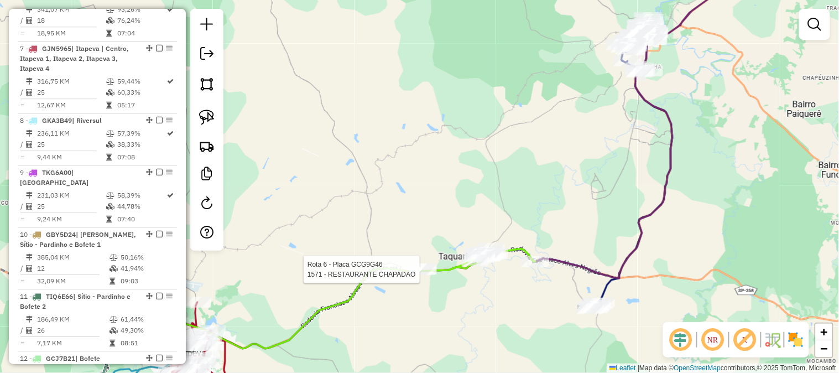
select select "*********"
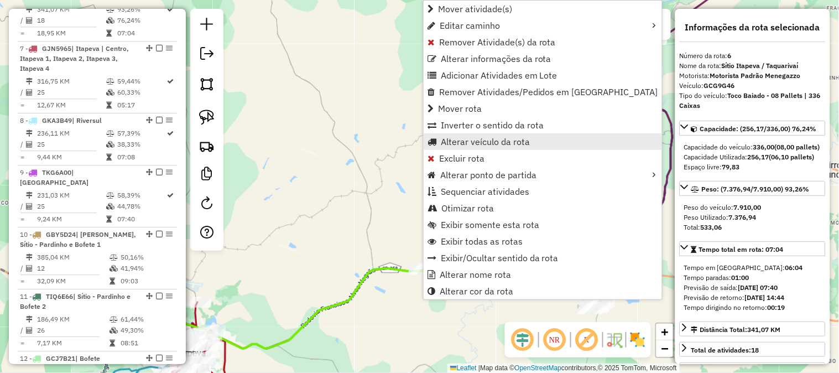
click at [506, 142] on span "Alterar veículo da rota" at bounding box center [485, 141] width 89 height 9
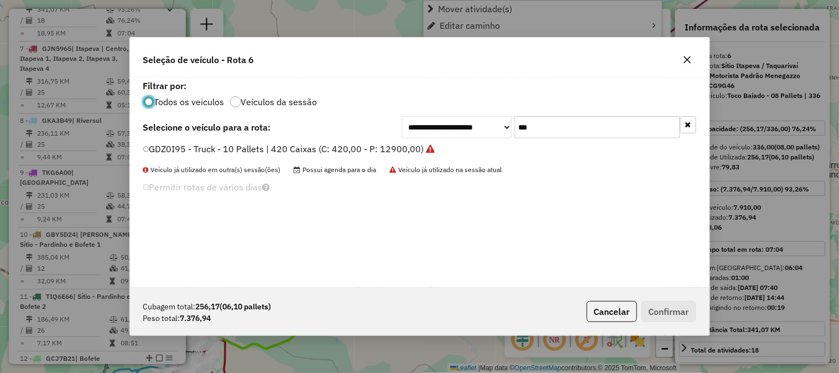
scroll to position [6, 3]
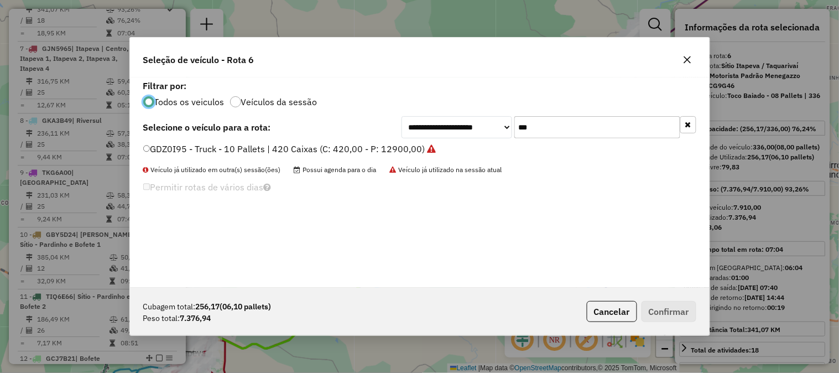
drag, startPoint x: 533, startPoint y: 133, endPoint x: 477, endPoint y: 133, distance: 56.4
click at [477, 133] on div "**********" at bounding box center [548, 127] width 295 height 22
type input "***"
click at [412, 148] on label "FPU2F85 - Truck - 10 Pallets | 420 Caixas (C: 420,00 - P: 12900,00)" at bounding box center [284, 148] width 283 height 13
click at [669, 308] on button "Confirmar" at bounding box center [668, 311] width 55 height 21
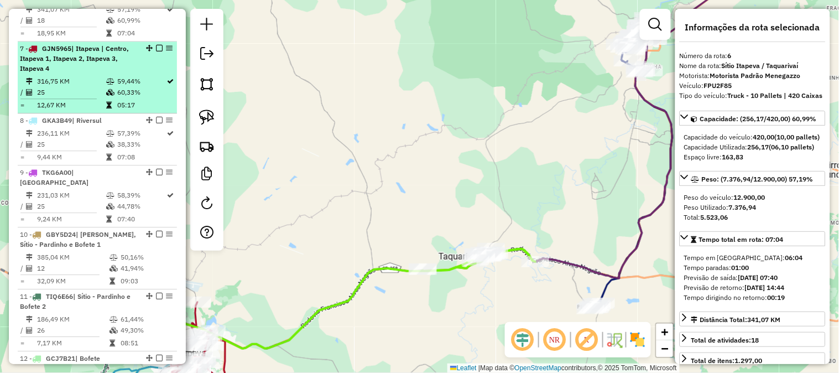
scroll to position [665, 0]
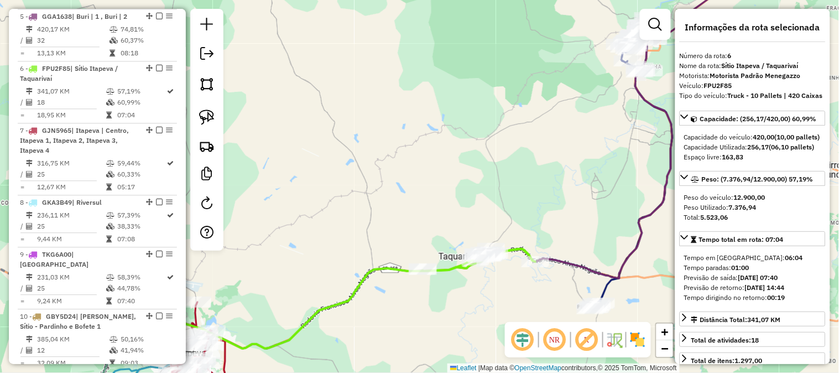
click at [305, 178] on div "Janela de atendimento Grade de atendimento Capacidade Transportadoras Veículos …" at bounding box center [419, 186] width 839 height 373
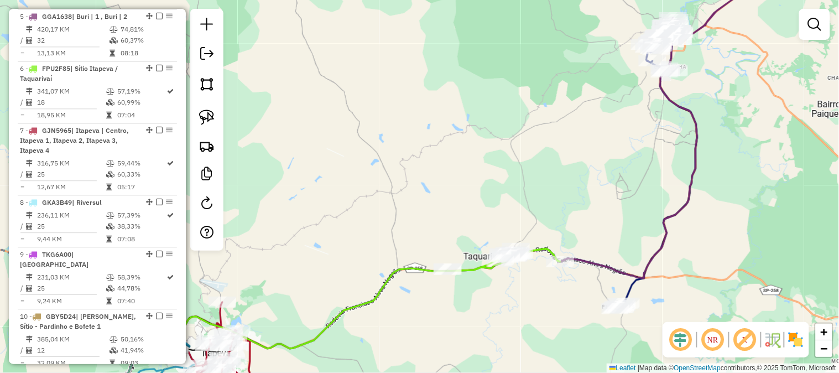
drag, startPoint x: 318, startPoint y: 180, endPoint x: 396, endPoint y: 174, distance: 78.7
click at [396, 174] on div "Janela de atendimento Grade de atendimento Capacidade Transportadoras Veículos …" at bounding box center [419, 186] width 839 height 373
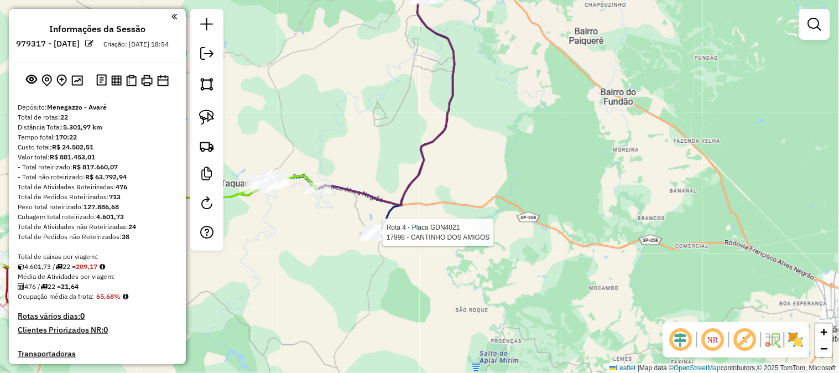
scroll to position [665, 0]
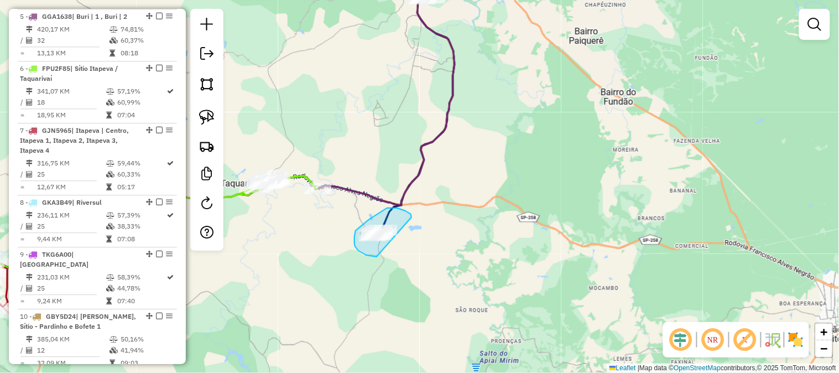
drag, startPoint x: 411, startPoint y: 216, endPoint x: 443, endPoint y: 235, distance: 37.0
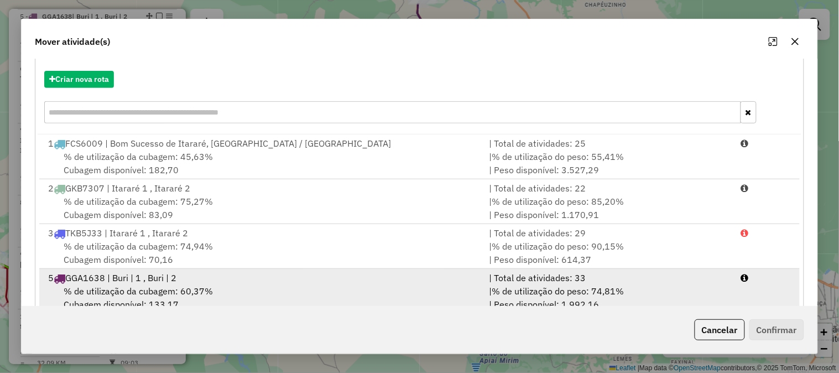
scroll to position [164, 0]
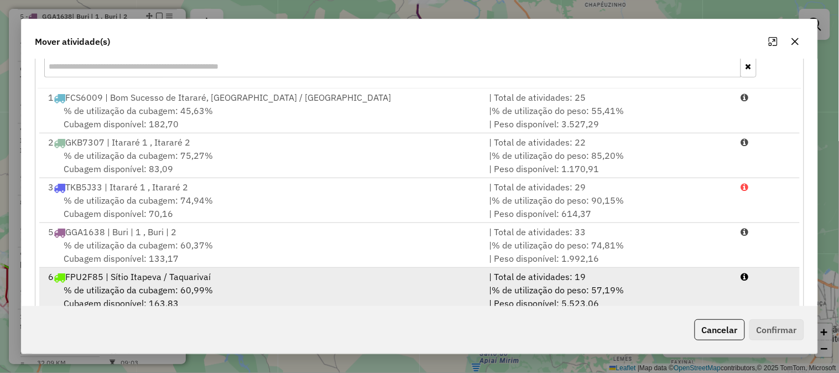
click at [586, 289] on span "% de utilização do peso: 57,19%" at bounding box center [557, 289] width 132 height 11
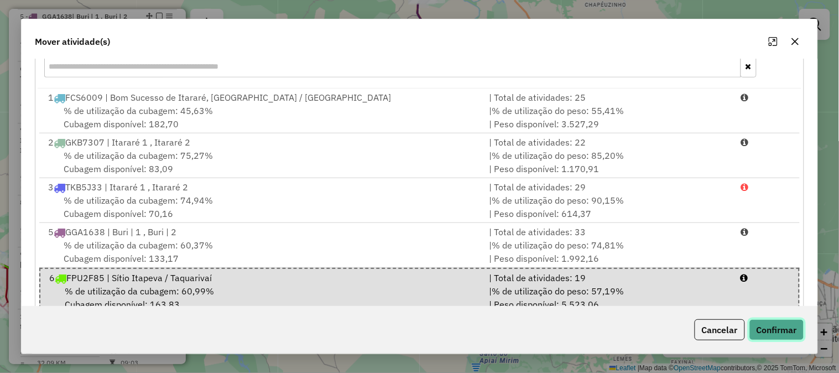
click at [785, 329] on button "Confirmar" at bounding box center [776, 329] width 55 height 21
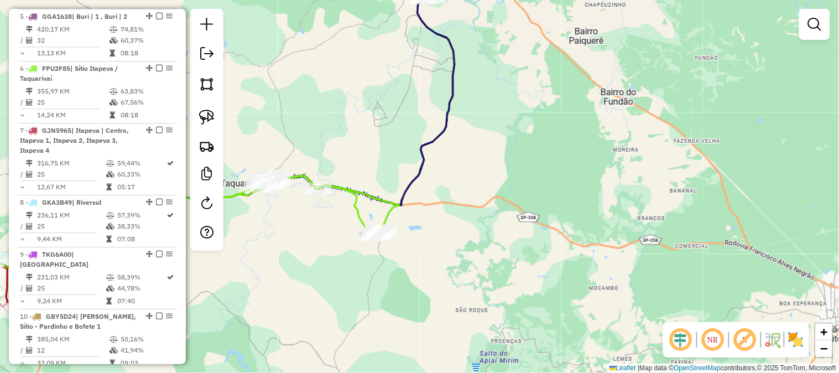
scroll to position [604, 0]
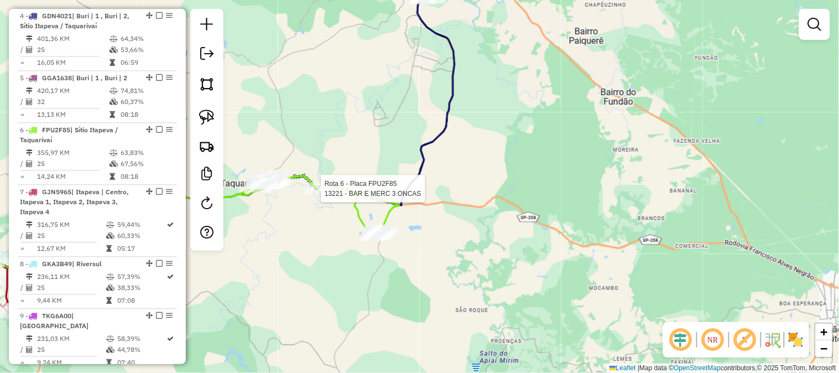
select select "*********"
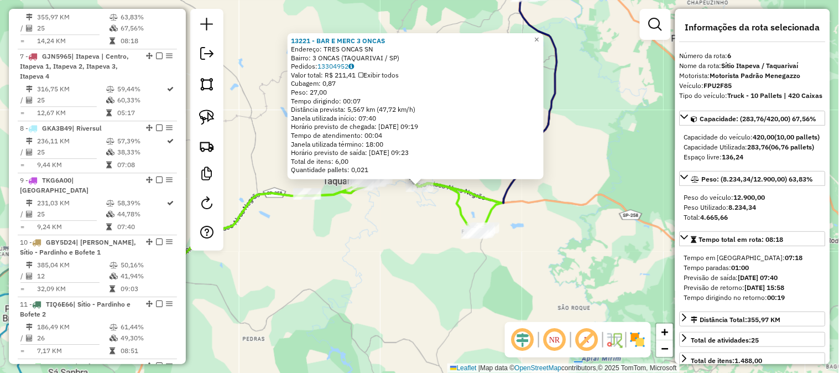
scroll to position [747, 0]
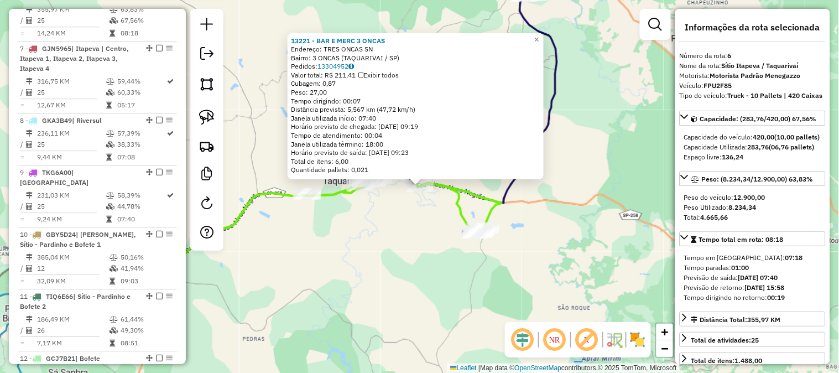
click at [544, 250] on div "13221 - BAR E MERC 3 ONCAS Endereço: TRES ONCAS SN Bairro: 3 ONCAS (TAQUARIVAI …" at bounding box center [419, 186] width 839 height 373
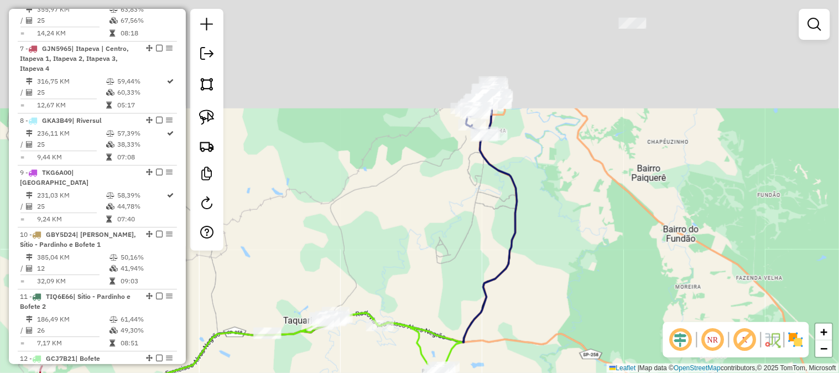
drag, startPoint x: 586, startPoint y: 106, endPoint x: 528, endPoint y: 186, distance: 99.0
click at [541, 257] on div "Janela de atendimento Grade de atendimento Capacidade Transportadoras Veículos …" at bounding box center [419, 186] width 839 height 373
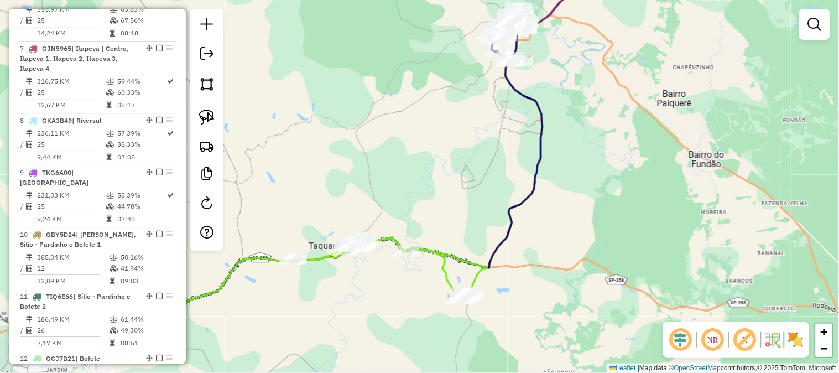
drag, startPoint x: 473, startPoint y: 229, endPoint x: 489, endPoint y: 167, distance: 64.5
click at [489, 167] on div "Janela de atendimento Grade de atendimento Capacidade Transportadoras Veículos …" at bounding box center [419, 186] width 839 height 373
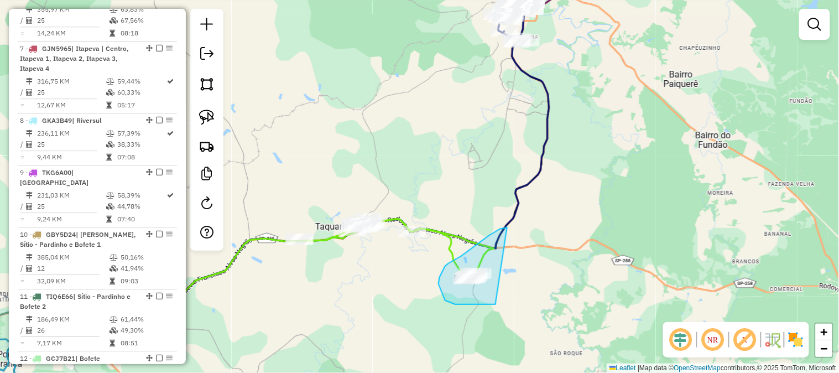
drag, startPoint x: 505, startPoint y: 227, endPoint x: 535, endPoint y: 277, distance: 58.3
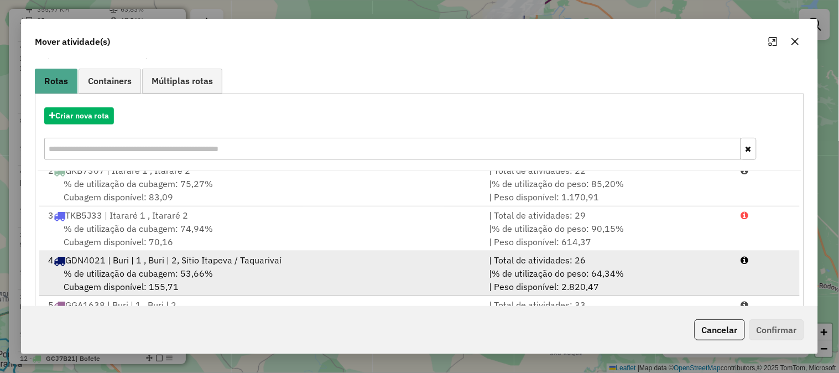
scroll to position [81, 0]
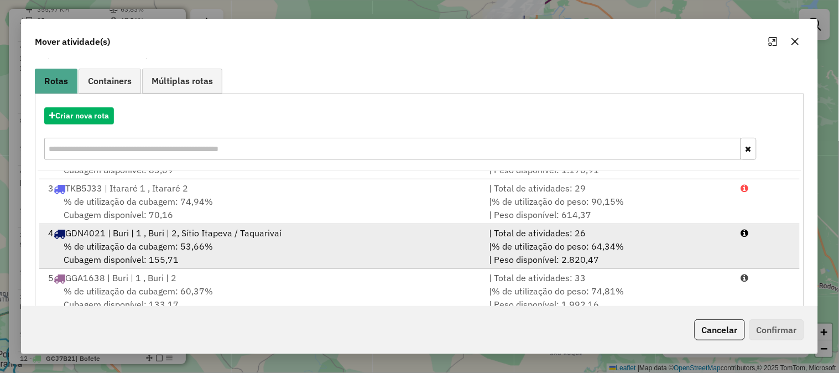
drag, startPoint x: 517, startPoint y: 248, endPoint x: 537, endPoint y: 249, distance: 20.0
click at [518, 248] on span "% de utilização do peso: 64,34%" at bounding box center [557, 245] width 132 height 11
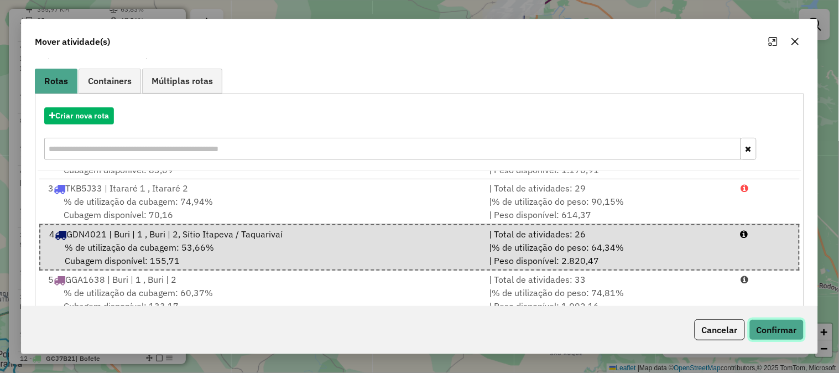
click at [795, 330] on button "Confirmar" at bounding box center [776, 329] width 55 height 21
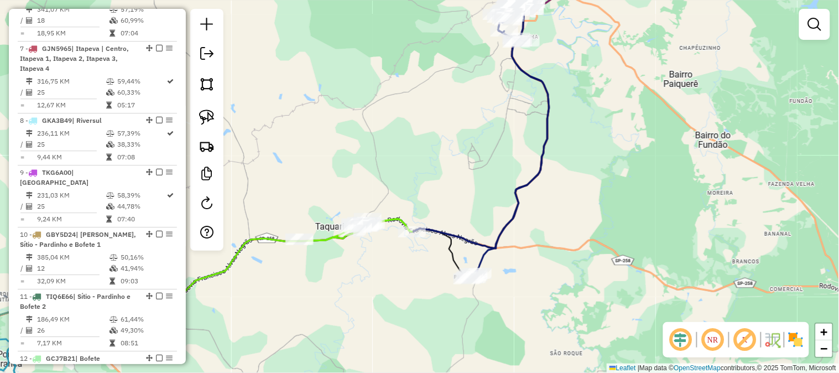
scroll to position [0, 0]
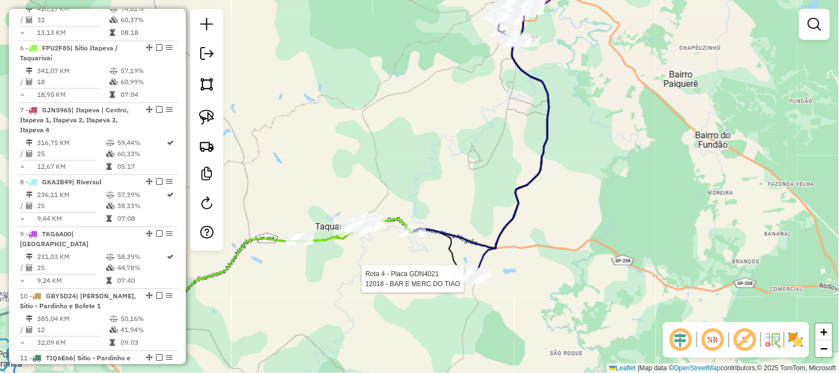
select select "*********"
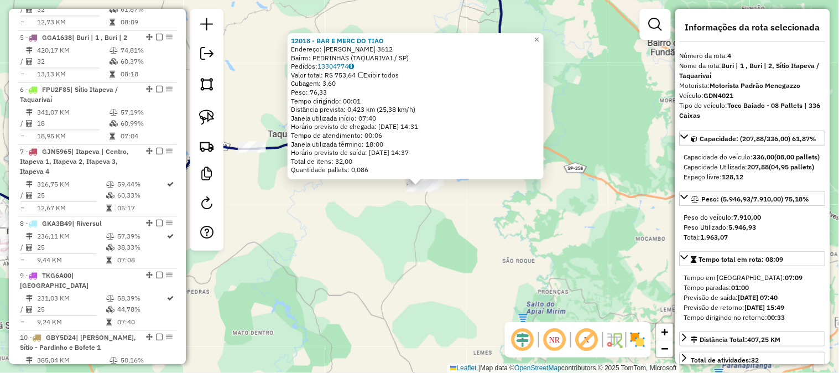
scroll to position [633, 0]
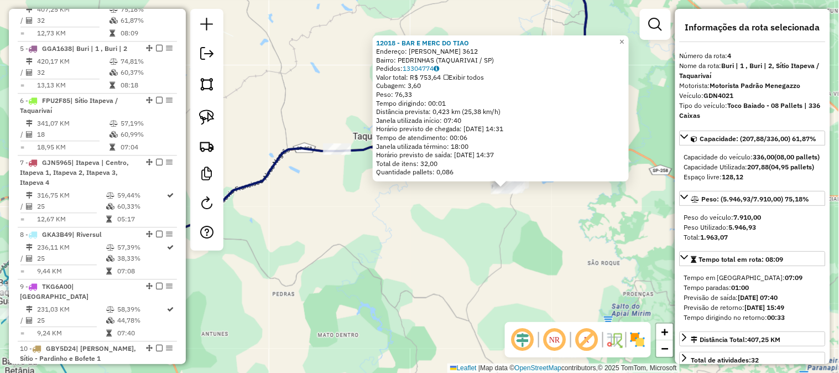
drag, startPoint x: 344, startPoint y: 251, endPoint x: 431, endPoint y: 252, distance: 86.8
click at [430, 253] on div "12018 - BAR E MERC DO TIAO Endereço: [PERSON_NAME] 3612 Bairro: PEDRINHAS (TAQU…" at bounding box center [419, 186] width 839 height 373
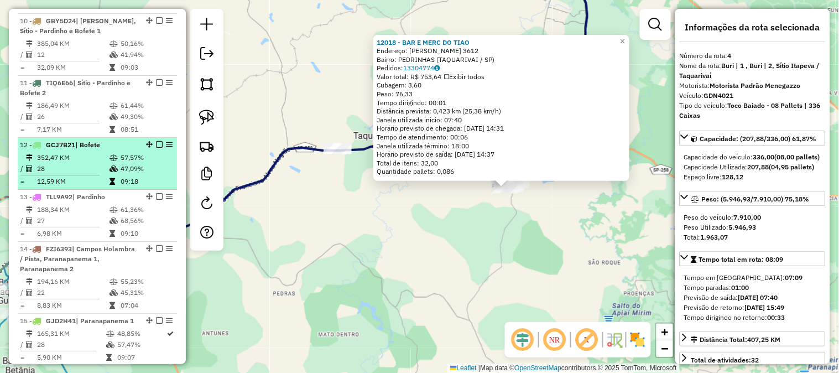
scroll to position [1206, 0]
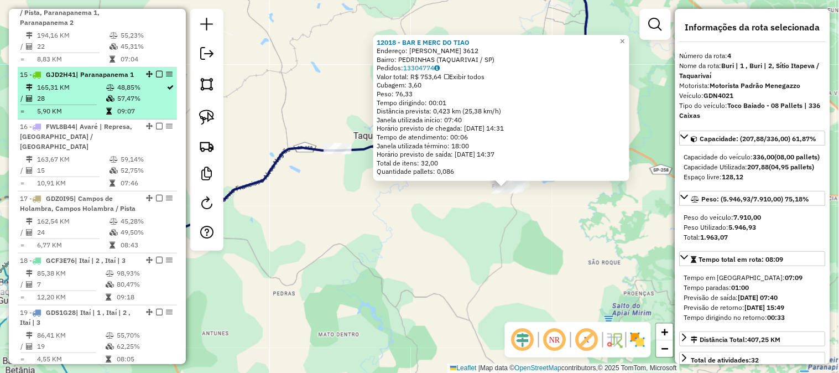
click at [83, 93] on td "165,31 KM" at bounding box center [70, 87] width 69 height 11
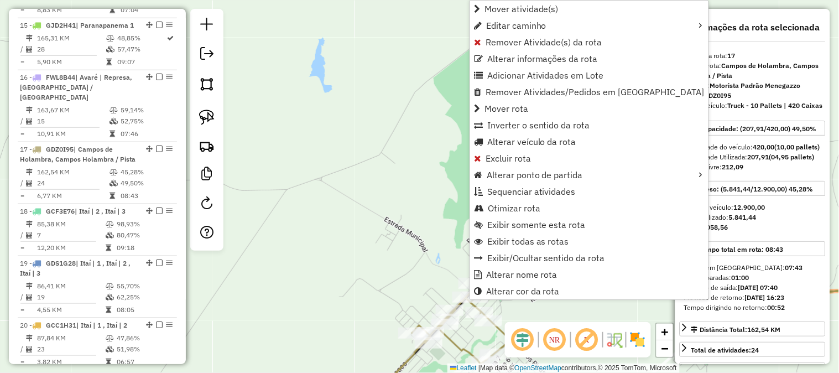
scroll to position [1407, 0]
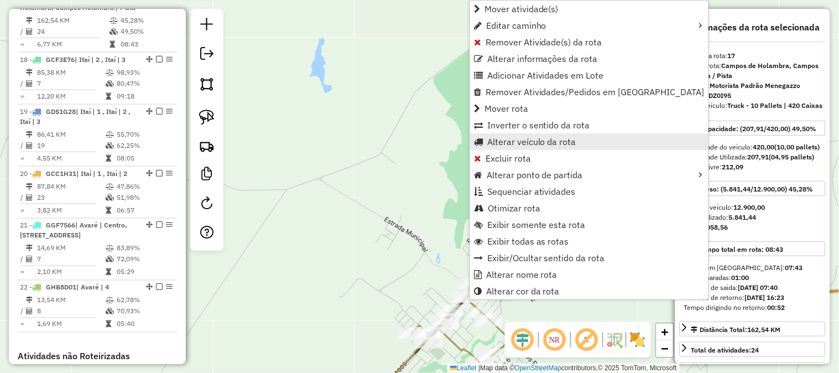
click at [544, 144] on span "Alterar veículo da rota" at bounding box center [531, 141] width 89 height 9
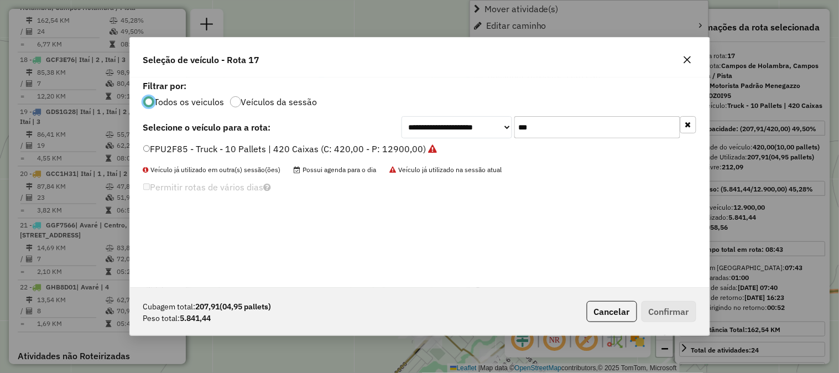
scroll to position [6, 3]
drag, startPoint x: 531, startPoint y: 123, endPoint x: 452, endPoint y: 107, distance: 80.7
click at [460, 108] on div "**********" at bounding box center [419, 182] width 579 height 210
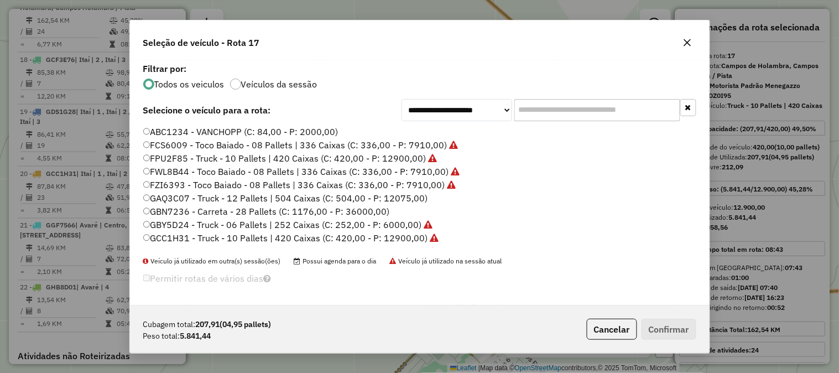
scroll to position [81, 0]
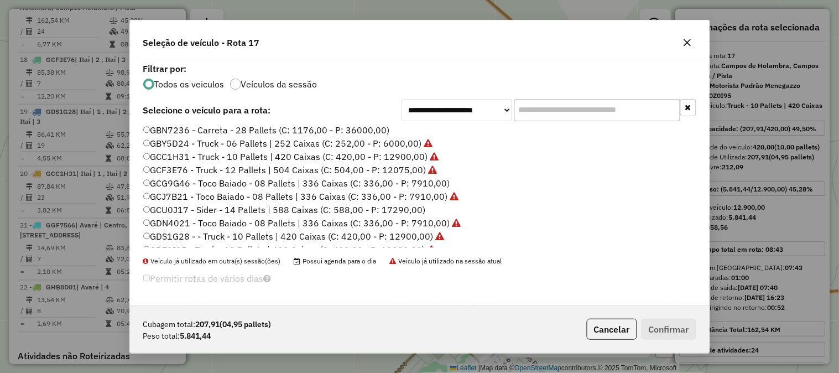
click at [437, 181] on label "GCG9G46 - Toco Baiado - 08 Pallets | 336 Caixas (C: 336,00 - P: 7910,00)" at bounding box center [296, 182] width 307 height 13
drag, startPoint x: 670, startPoint y: 315, endPoint x: 674, endPoint y: 319, distance: 5.9
click at [672, 316] on div "Cubagem total: 207,91 (04,95 pallets) Peso total: 5.841,44 Cancelar Confirmar" at bounding box center [419, 329] width 579 height 48
click at [671, 324] on button "Confirmar" at bounding box center [668, 328] width 55 height 21
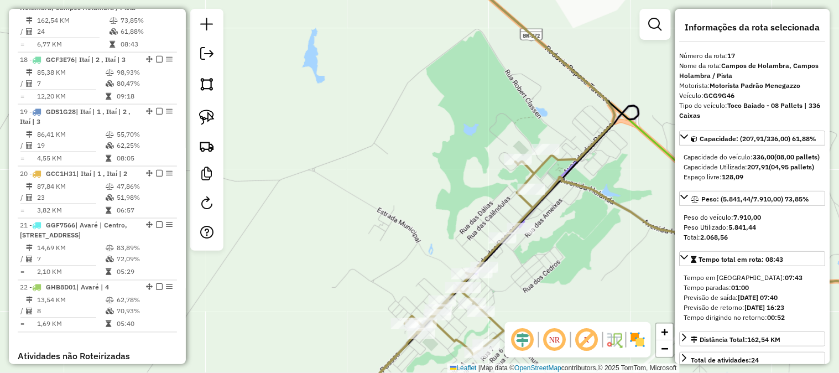
drag, startPoint x: 343, startPoint y: 214, endPoint x: 301, endPoint y: 114, distance: 108.5
click at [301, 119] on div "Janela de atendimento Grade de atendimento Capacidade Transportadoras Veículos …" at bounding box center [419, 186] width 839 height 373
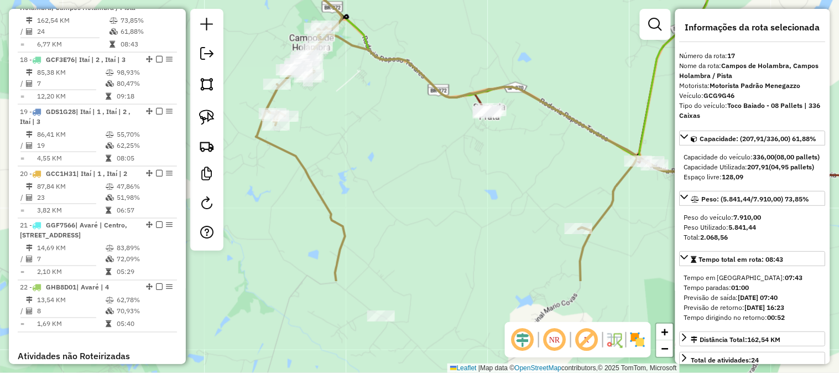
drag, startPoint x: 428, startPoint y: 201, endPoint x: 405, endPoint y: 139, distance: 66.1
click at [405, 139] on div "Janela de atendimento Grade de atendimento Capacidade Transportadoras Veículos …" at bounding box center [419, 186] width 839 height 373
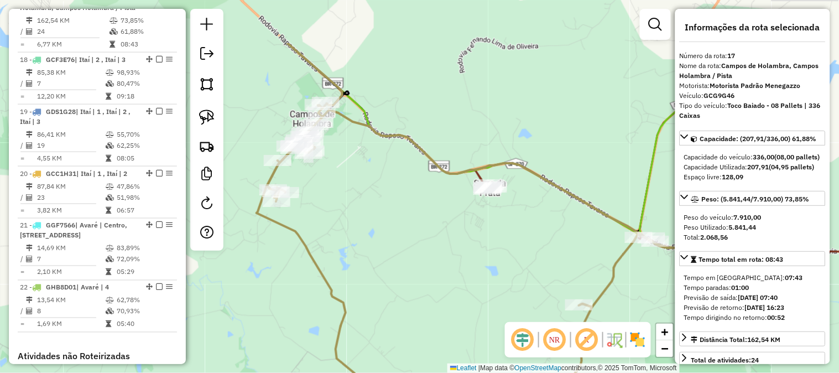
drag, startPoint x: 448, startPoint y: 187, endPoint x: 459, endPoint y: 272, distance: 85.8
click at [459, 272] on div "Janela de atendimento Grade de atendimento Capacidade Transportadoras Veículos …" at bounding box center [419, 186] width 839 height 373
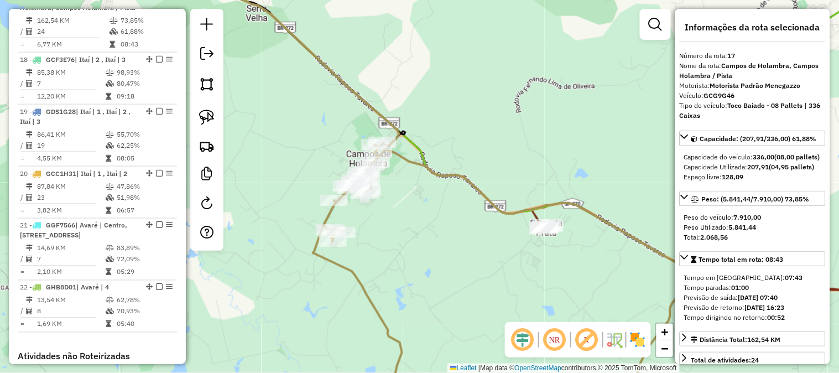
drag, startPoint x: 365, startPoint y: 237, endPoint x: 413, endPoint y: 218, distance: 50.9
click at [410, 261] on div "Janela de atendimento Grade de atendimento Capacidade Transportadoras Veículos …" at bounding box center [419, 186] width 839 height 373
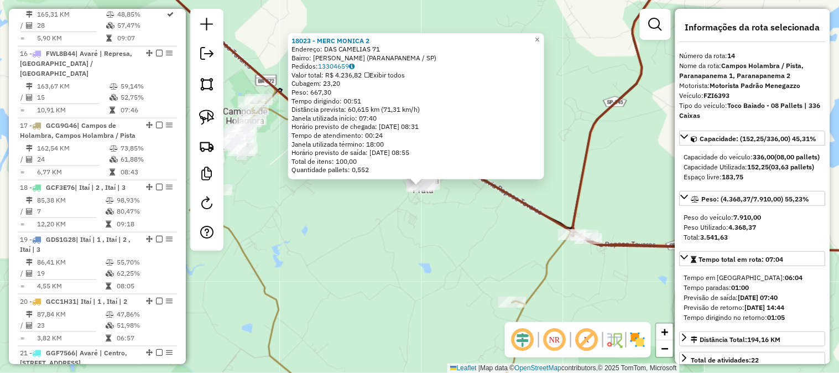
scroll to position [1212, 0]
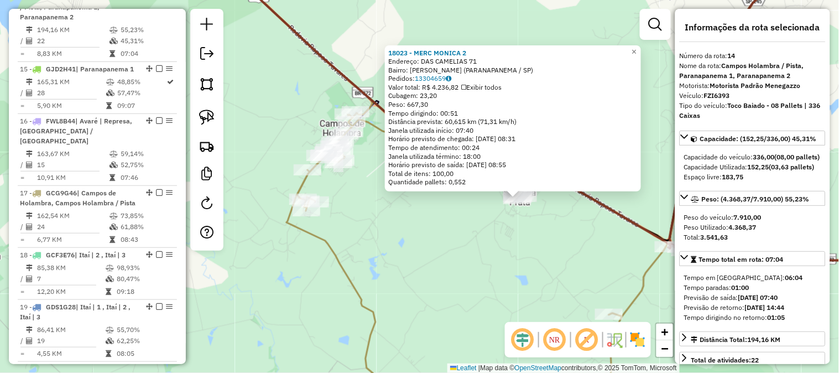
drag, startPoint x: 434, startPoint y: 256, endPoint x: 533, endPoint y: 268, distance: 99.7
click at [533, 268] on div "18023 - MERC MONICA 2 Endereço: DAS CAMELIAS 71 Bairro: SERRINHA (PARANAPANEMA …" at bounding box center [419, 186] width 839 height 373
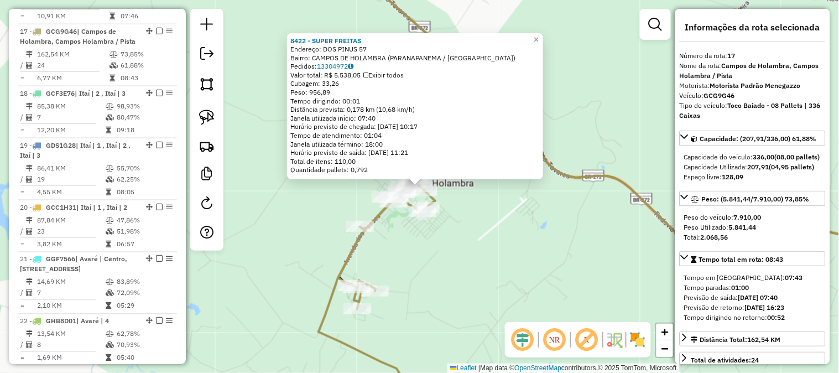
scroll to position [1407, 0]
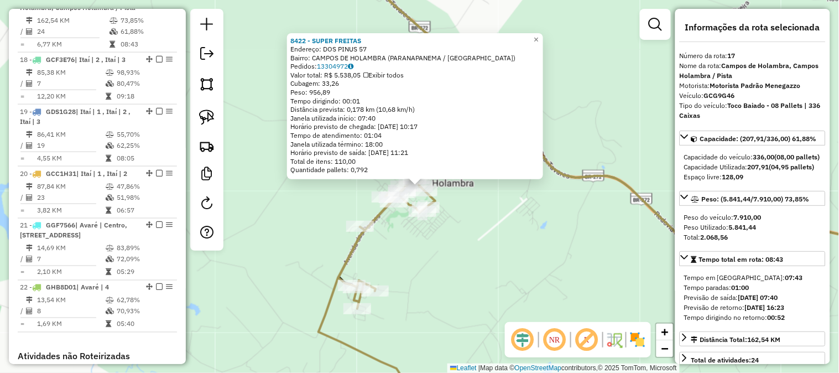
click at [516, 267] on div "8422 - SUPER FREITAS Endereço: DOS PINUS 57 Bairro: CAMPOS DE HOLAMBRA (PARANAP…" at bounding box center [419, 186] width 839 height 373
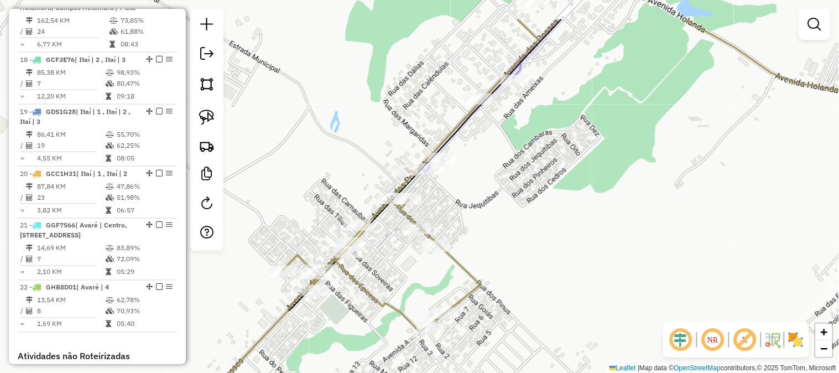
drag, startPoint x: 515, startPoint y: 140, endPoint x: 526, endPoint y: 208, distance: 68.9
click at [454, 250] on div "Janela de atendimento Grade de atendimento Capacidade Transportadoras Veículos …" at bounding box center [419, 186] width 839 height 373
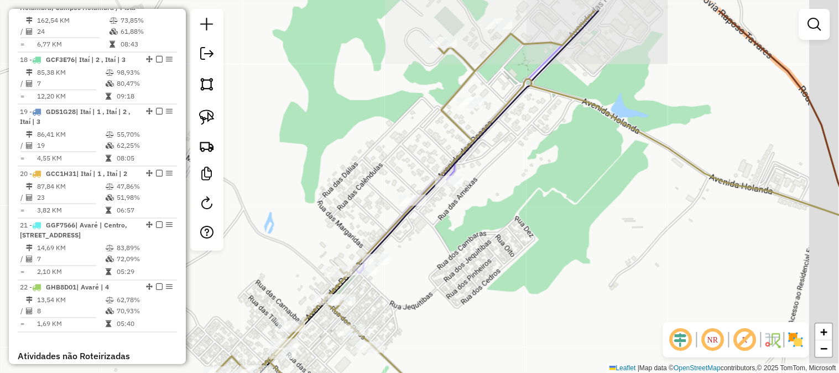
drag, startPoint x: 536, startPoint y: 206, endPoint x: 510, endPoint y: 137, distance: 73.3
click at [533, 202] on div "Janela de atendimento Grade de atendimento Capacidade Transportadoras Veículos …" at bounding box center [419, 186] width 839 height 373
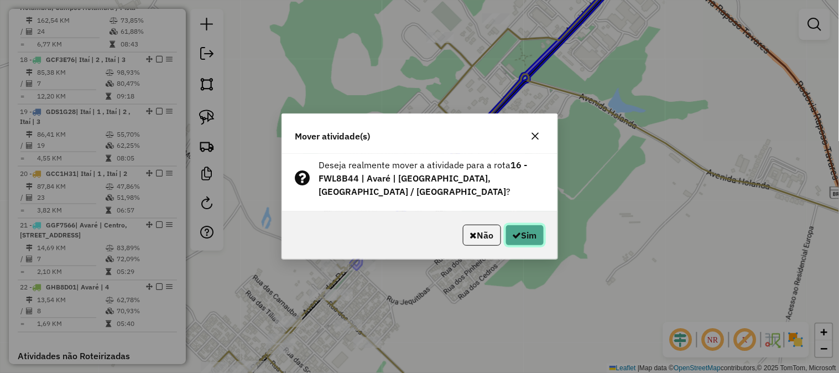
click at [521, 235] on button "Sim" at bounding box center [524, 234] width 39 height 21
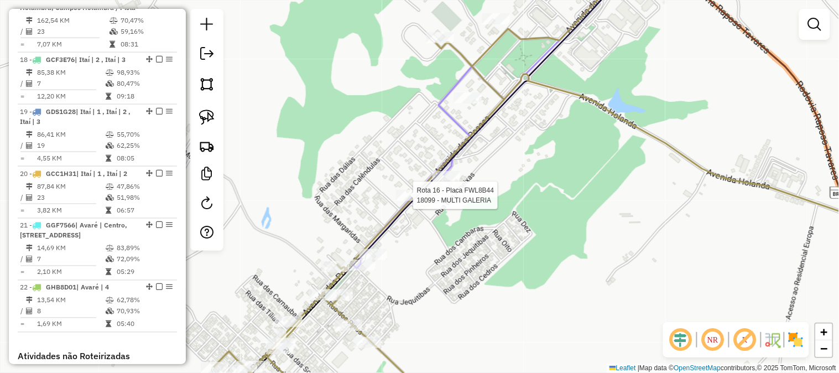
select select "*********"
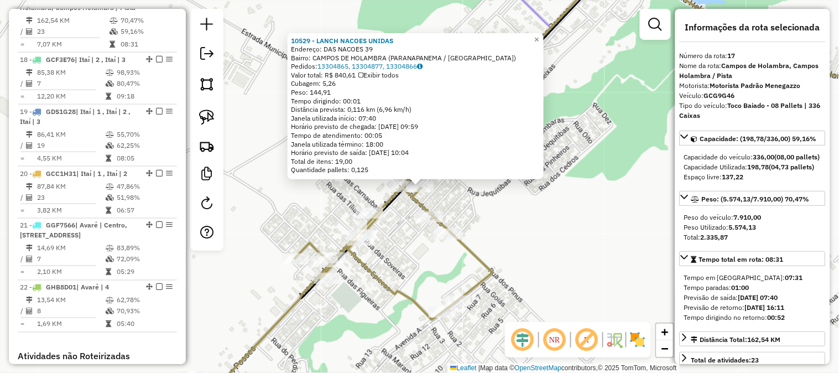
click at [525, 242] on div "10529 - LANCH NACOES UNIDAS Endereço: DAS NACOES 39 Bairro: [GEOGRAPHIC_DATA] (…" at bounding box center [419, 186] width 839 height 373
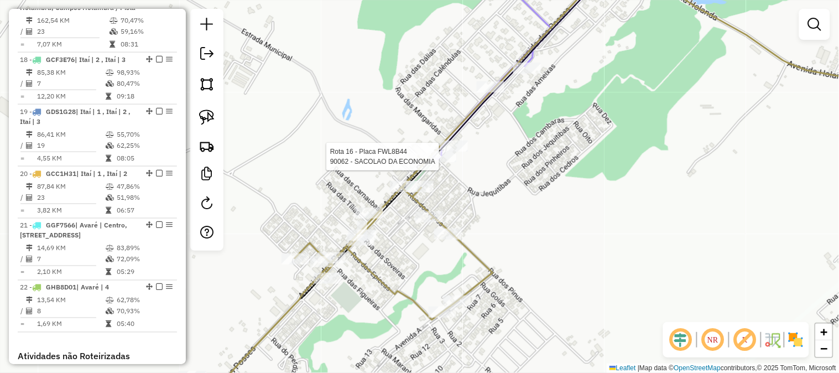
select select "*********"
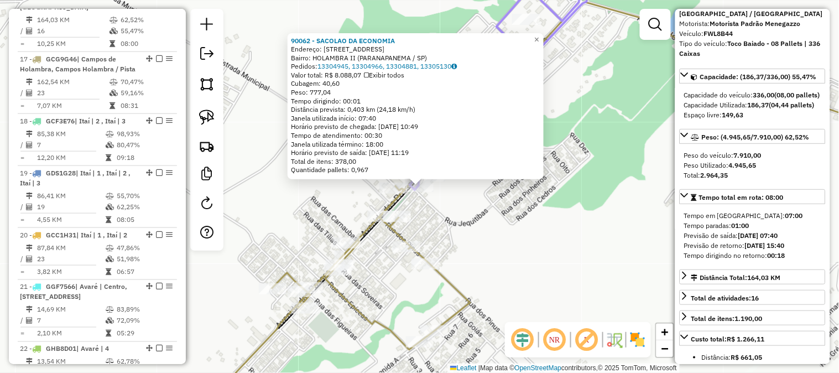
scroll to position [164, 0]
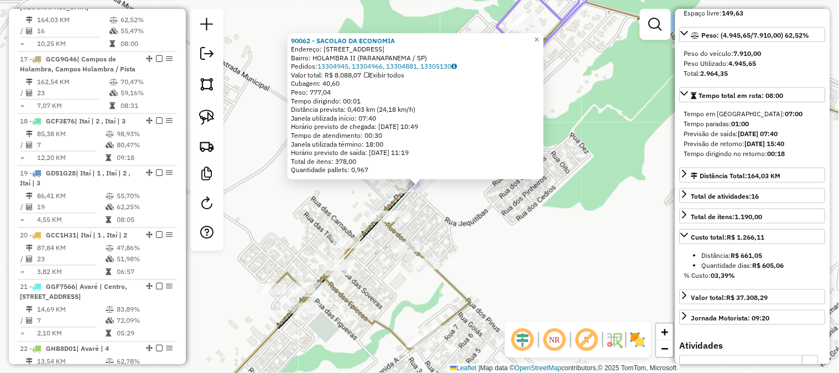
click at [521, 250] on div "90062 - [GEOGRAPHIC_DATA] DA ECONOMIA Endereço: [STREET_ADDRESS] Bairro: HOLAMB…" at bounding box center [419, 186] width 839 height 373
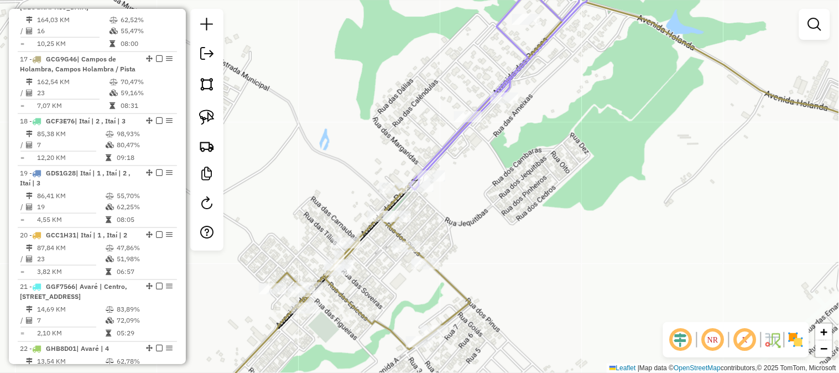
drag, startPoint x: 507, startPoint y: 248, endPoint x: 687, endPoint y: 266, distance: 180.6
click at [680, 266] on div "Janela de atendimento Grade de atendimento Capacidade Transportadoras Veículos …" at bounding box center [419, 186] width 839 height 373
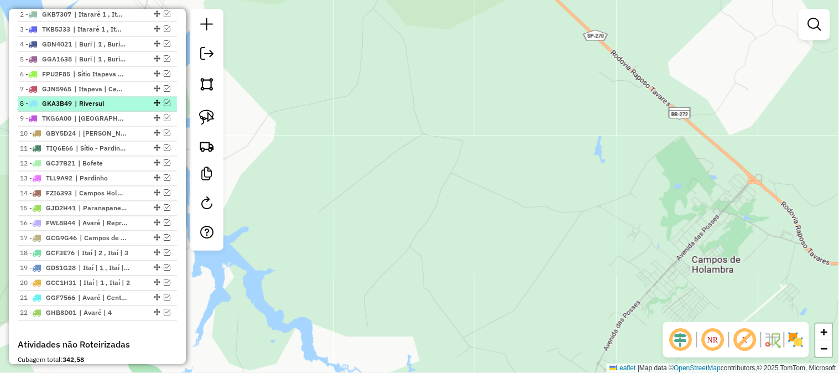
scroll to position [445, 0]
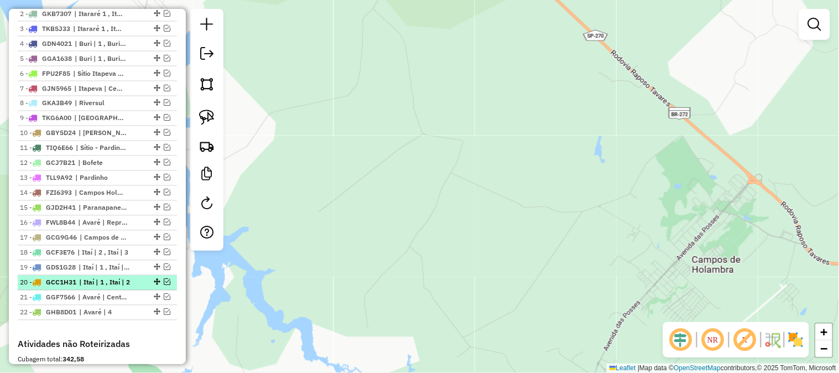
click at [164, 285] on em at bounding box center [167, 282] width 7 height 7
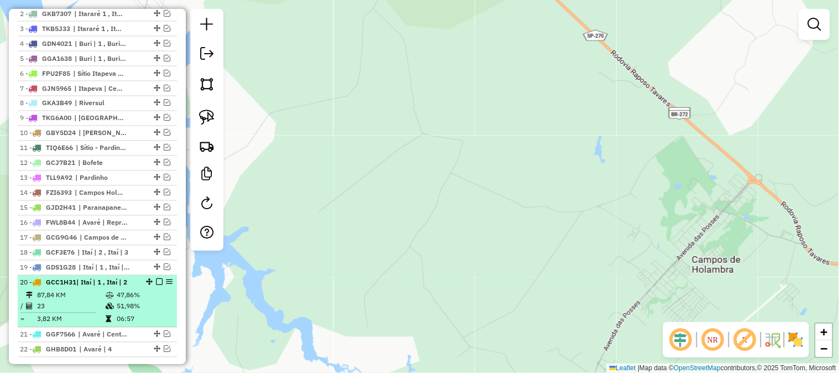
click at [105, 297] on li "20 - GCC1H31 | Itaí | 1 , Itaí | 2 87,84 KM 47,86% / 23 51,98% = 3,82 KM 06:57" at bounding box center [97, 301] width 159 height 52
select select "*********"
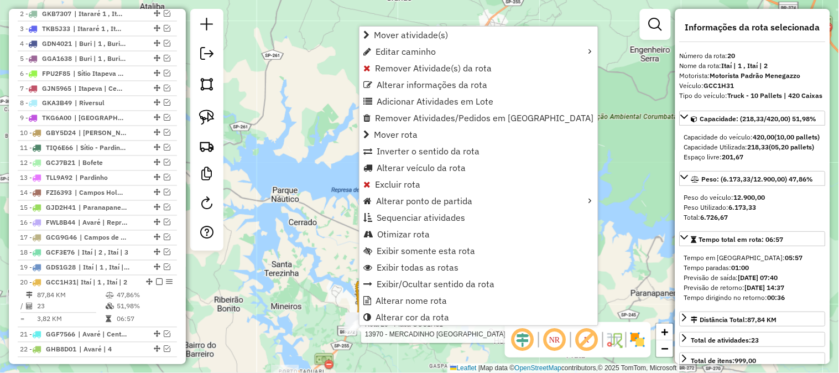
scroll to position [666, 0]
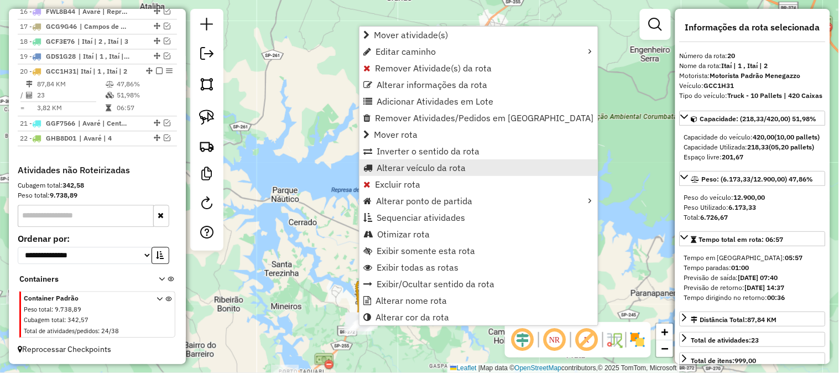
click at [423, 170] on span "Alterar veículo da rota" at bounding box center [420, 167] width 89 height 9
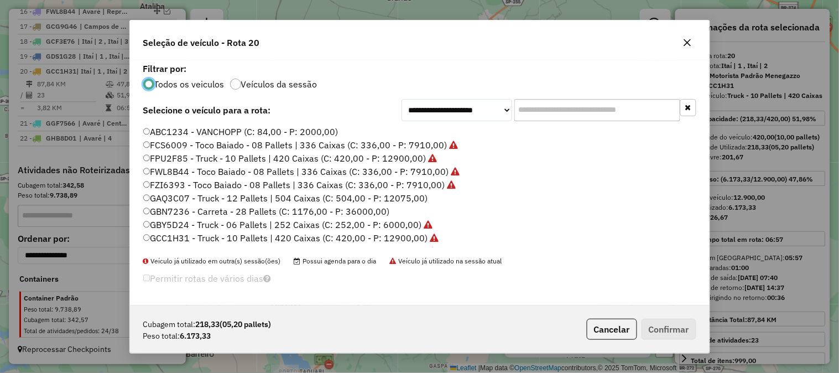
scroll to position [6, 3]
click at [538, 113] on input "text" at bounding box center [597, 110] width 166 height 22
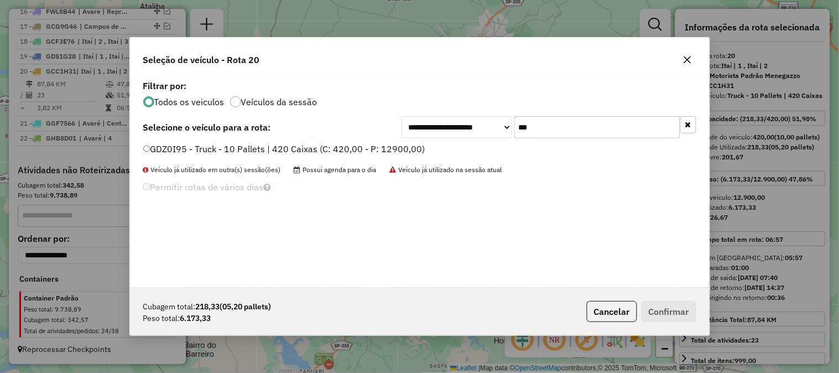
type input "***"
click at [683, 59] on icon "button" at bounding box center [687, 59] width 9 height 9
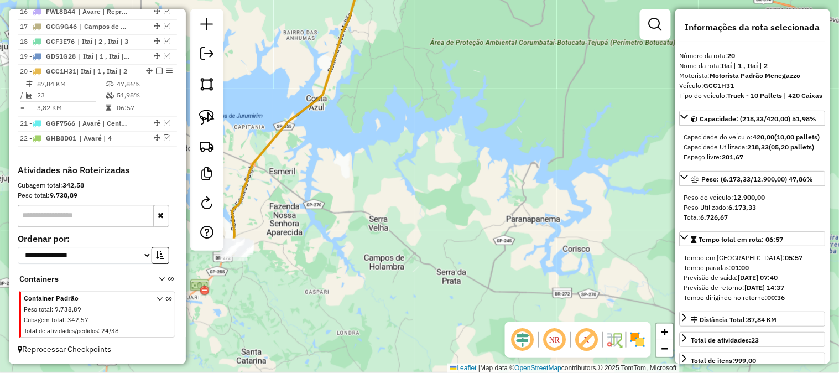
drag, startPoint x: 515, startPoint y: 230, endPoint x: 410, endPoint y: 164, distance: 124.2
click at [380, 148] on div "Janela de atendimento Grade de atendimento Capacidade Transportadoras Veículos …" at bounding box center [419, 186] width 839 height 373
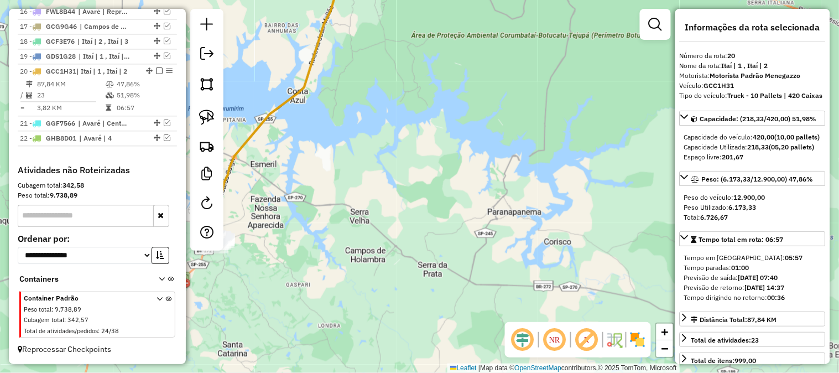
drag, startPoint x: 505, startPoint y: 177, endPoint x: 446, endPoint y: 207, distance: 66.5
click at [395, 216] on div "Janela de atendimento Grade de atendimento Capacidade Transportadoras Veículos …" at bounding box center [419, 186] width 839 height 373
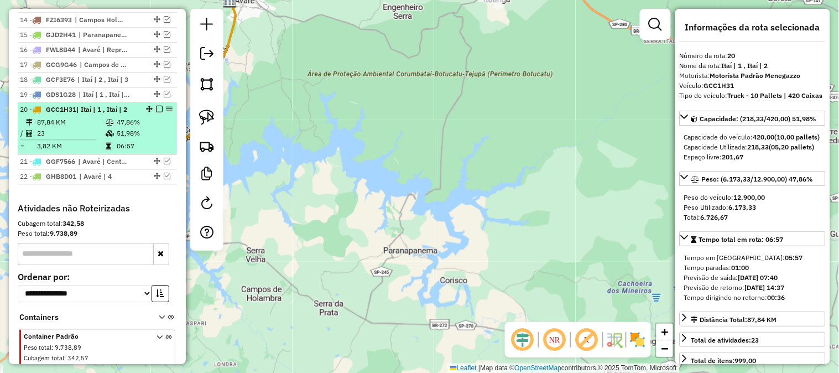
scroll to position [584, 0]
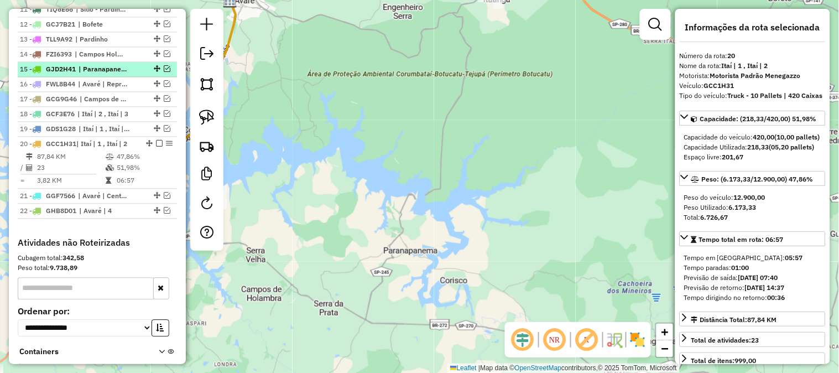
click at [164, 72] on em at bounding box center [167, 68] width 7 height 7
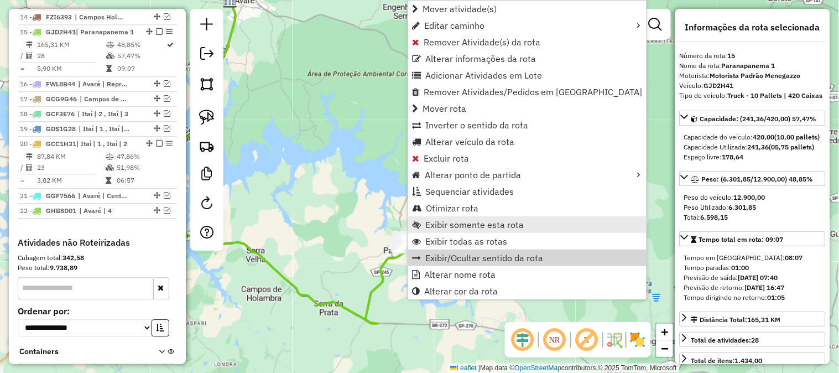
scroll to position [647, 0]
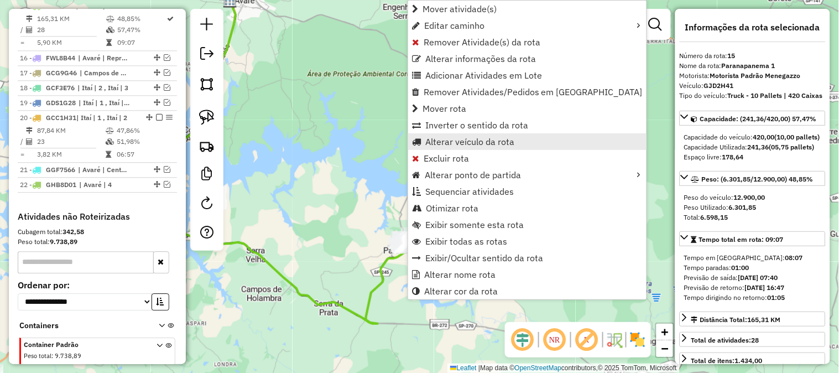
click at [500, 141] on span "Alterar veículo da rota" at bounding box center [469, 141] width 89 height 9
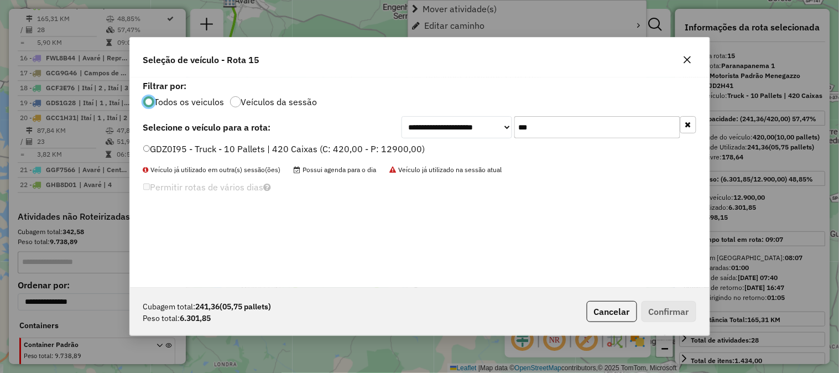
scroll to position [6, 3]
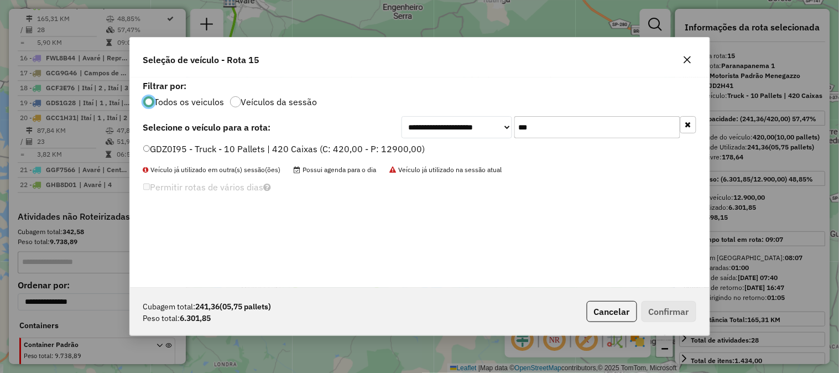
click at [690, 61] on icon "button" at bounding box center [687, 59] width 9 height 9
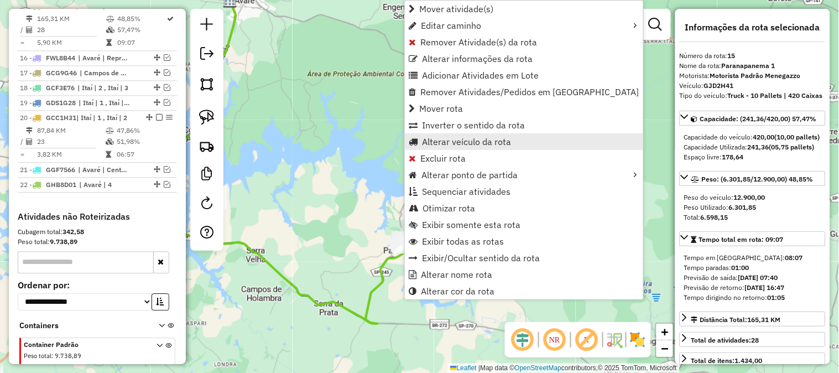
click at [480, 142] on span "Alterar veículo da rota" at bounding box center [466, 141] width 89 height 9
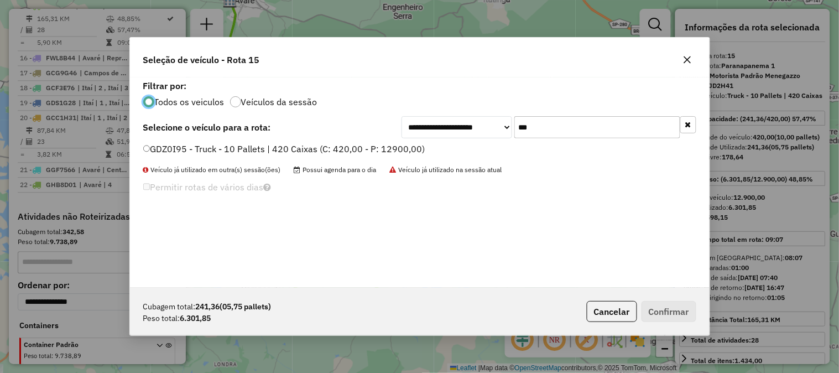
drag, startPoint x: 548, startPoint y: 133, endPoint x: 473, endPoint y: 126, distance: 74.9
click at [473, 126] on div "**********" at bounding box center [548, 127] width 295 height 22
type input "***"
click at [407, 145] on label "GCC1H31 - Truck - 10 Pallets | 420 Caixas (C: 420,00 - P: 12900,00)" at bounding box center [291, 148] width 296 height 13
click at [663, 308] on button "Confirmar" at bounding box center [668, 311] width 55 height 21
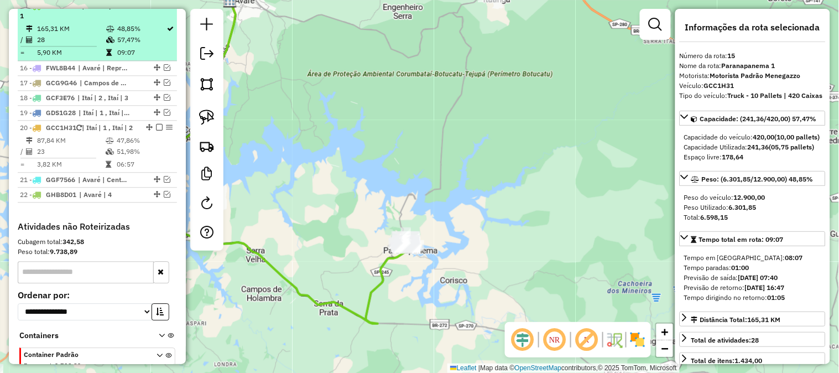
click at [157, 9] on em at bounding box center [159, 5] width 7 height 7
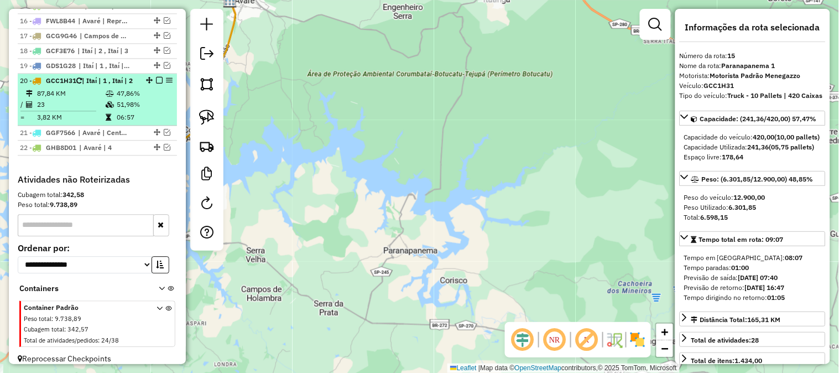
click at [81, 99] on td "87,84 KM" at bounding box center [70, 93] width 69 height 11
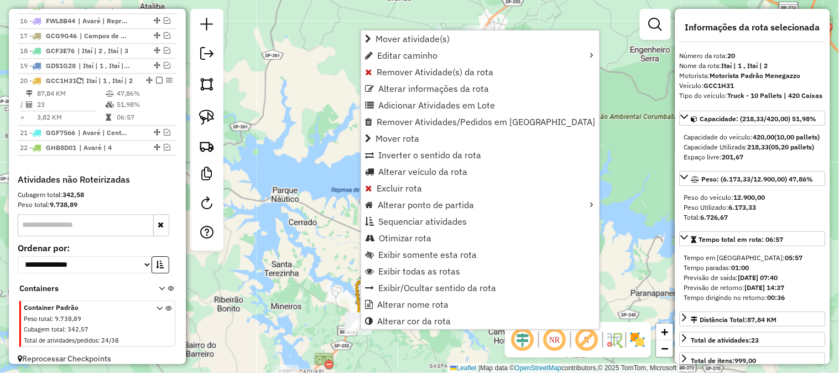
scroll to position [676, 0]
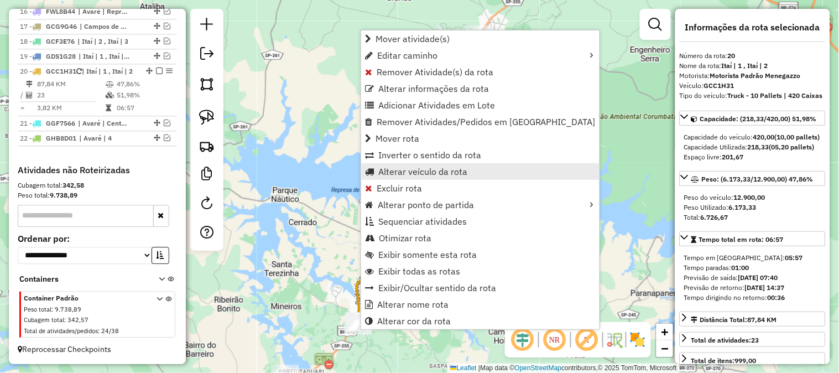
click at [422, 174] on span "Alterar veículo da rota" at bounding box center [422, 171] width 89 height 9
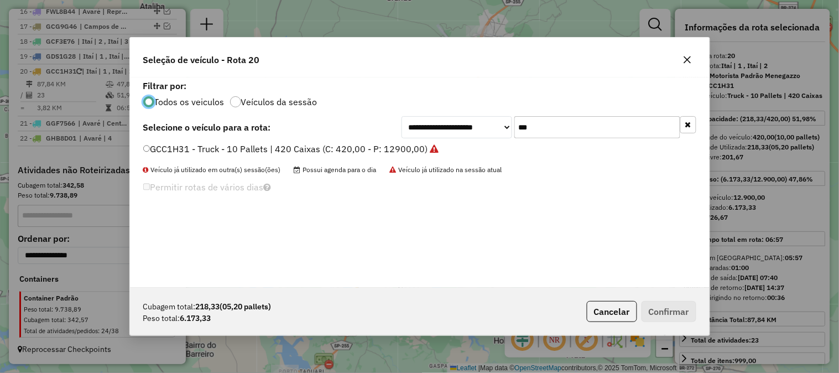
scroll to position [6, 3]
drag, startPoint x: 526, startPoint y: 128, endPoint x: 483, endPoint y: 124, distance: 43.3
click at [483, 124] on div "**********" at bounding box center [548, 127] width 295 height 22
type input "***"
click at [402, 152] on label "GDZ0I95 - Truck - 10 Pallets | 420 Caixas (C: 420,00 - P: 12900,00)" at bounding box center [284, 148] width 282 height 13
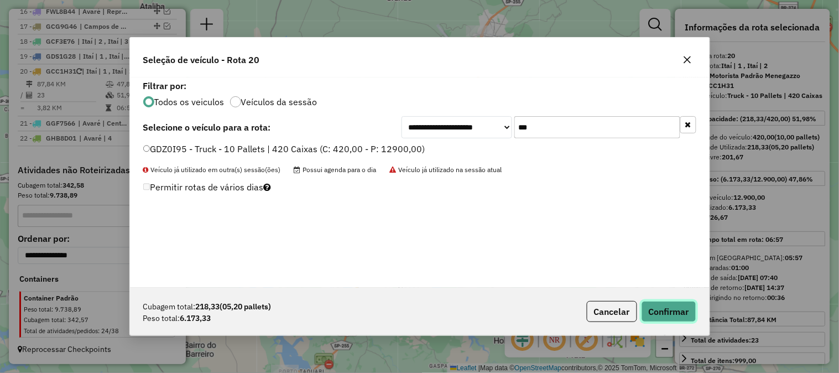
drag, startPoint x: 680, startPoint y: 305, endPoint x: 674, endPoint y: 307, distance: 5.8
click at [679, 305] on button "Confirmar" at bounding box center [668, 311] width 55 height 21
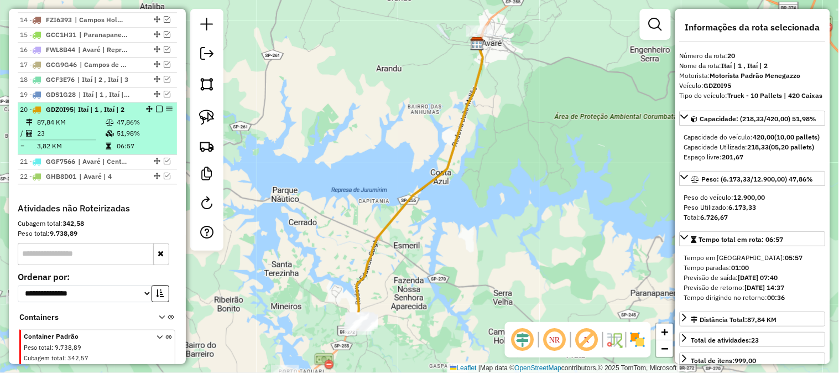
scroll to position [584, 0]
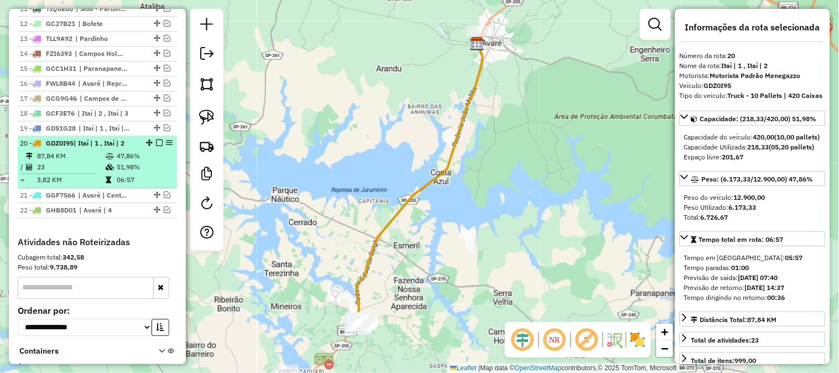
click at [156, 146] on em at bounding box center [159, 142] width 7 height 7
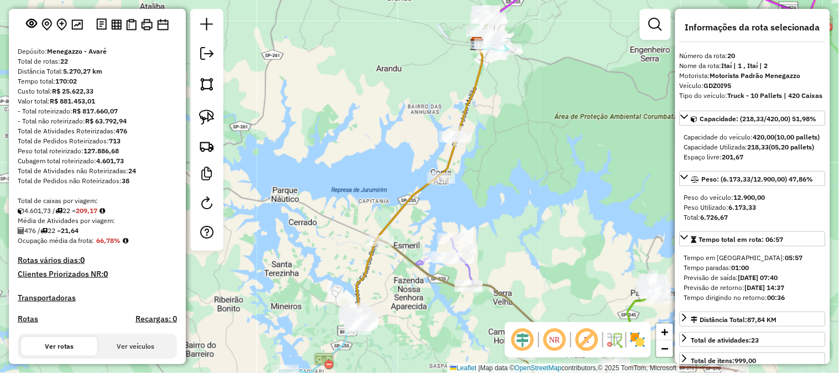
scroll to position [0, 0]
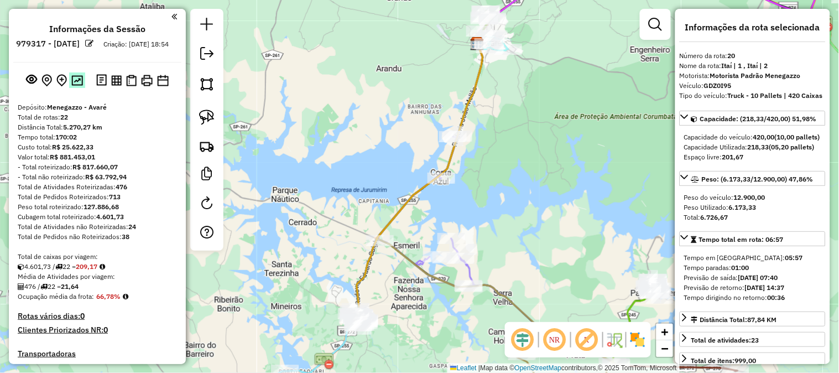
click at [78, 86] on img at bounding box center [77, 80] width 12 height 11
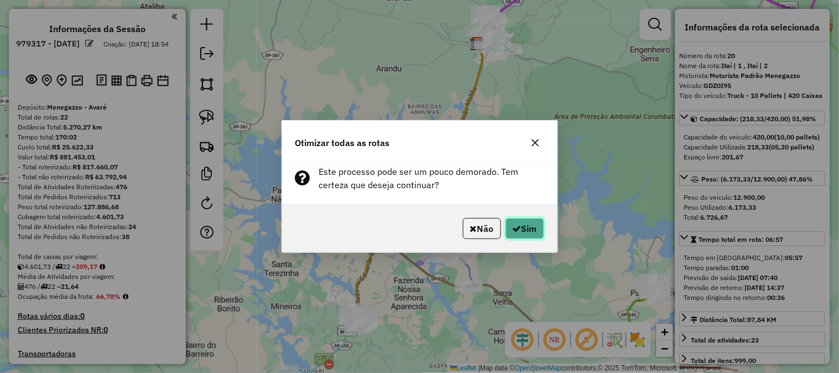
click at [521, 224] on button "Sim" at bounding box center [524, 228] width 39 height 21
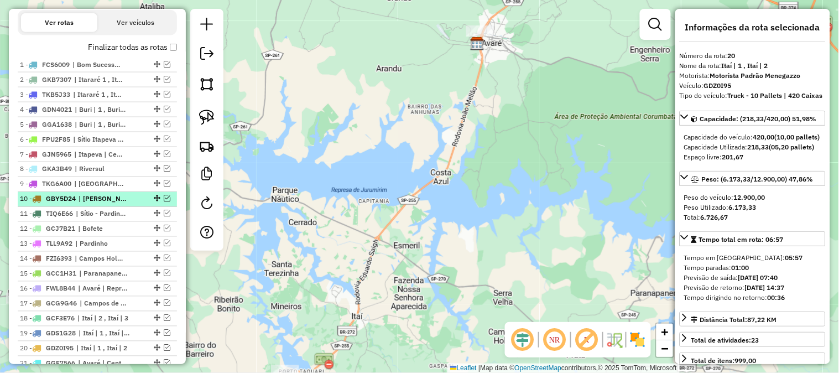
scroll to position [437, 0]
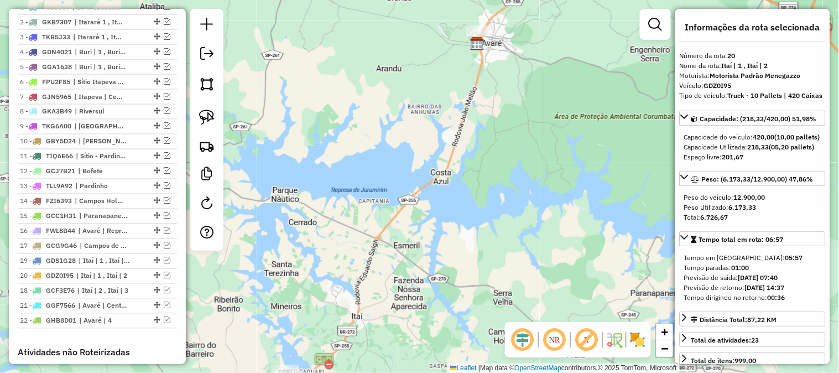
drag, startPoint x: 153, startPoint y: 266, endPoint x: 146, endPoint y: 305, distance: 39.4
drag, startPoint x: 152, startPoint y: 238, endPoint x: 139, endPoint y: 304, distance: 67.5
drag, startPoint x: 154, startPoint y: 299, endPoint x: 147, endPoint y: 251, distance: 48.5
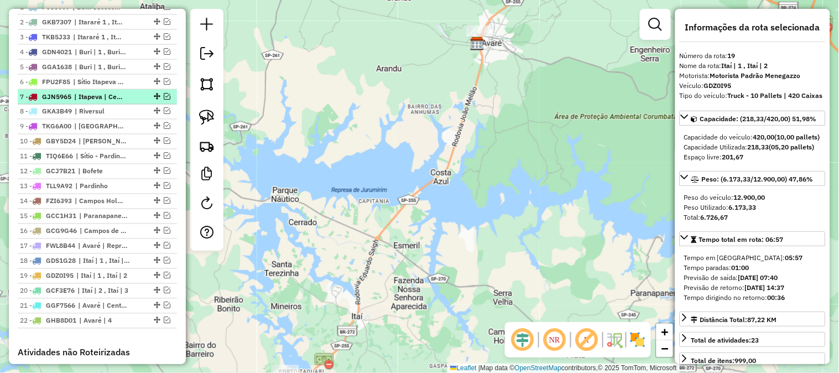
click at [164, 99] on em at bounding box center [167, 96] width 7 height 7
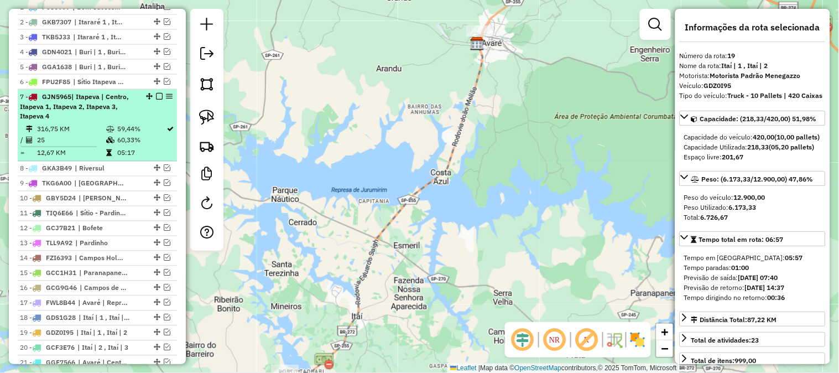
click at [156, 99] on em at bounding box center [159, 96] width 7 height 7
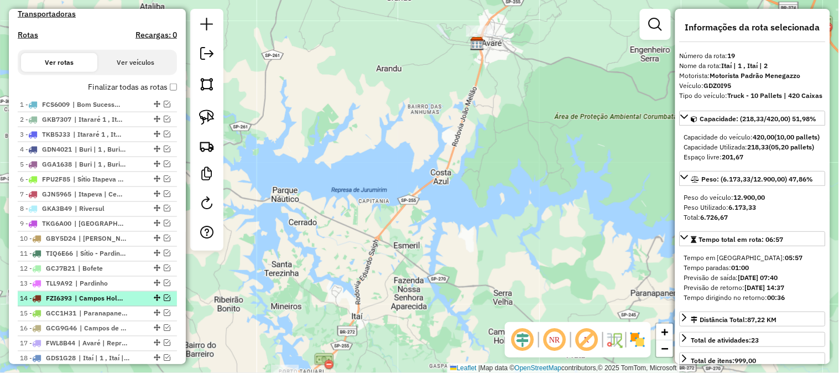
scroll to position [273, 0]
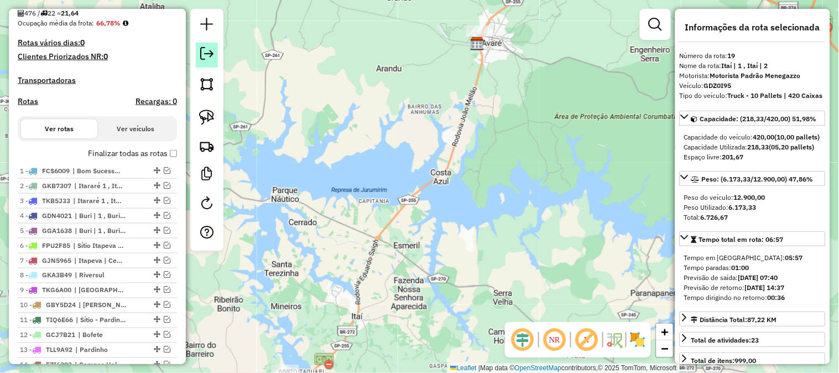
click at [199, 53] on link at bounding box center [207, 55] width 22 height 25
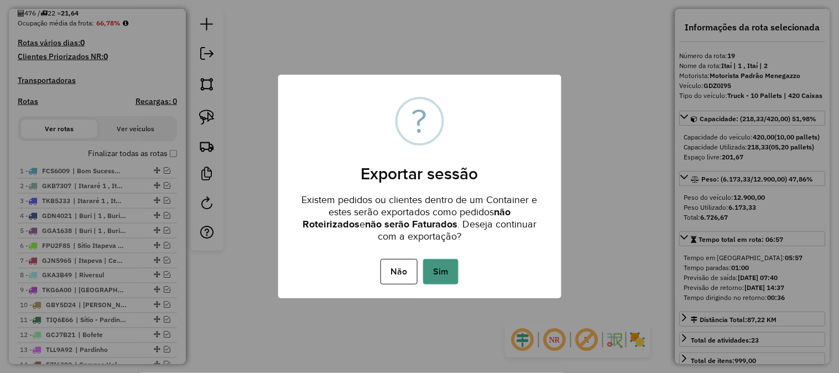
click at [436, 260] on button "Sim" at bounding box center [440, 271] width 35 height 25
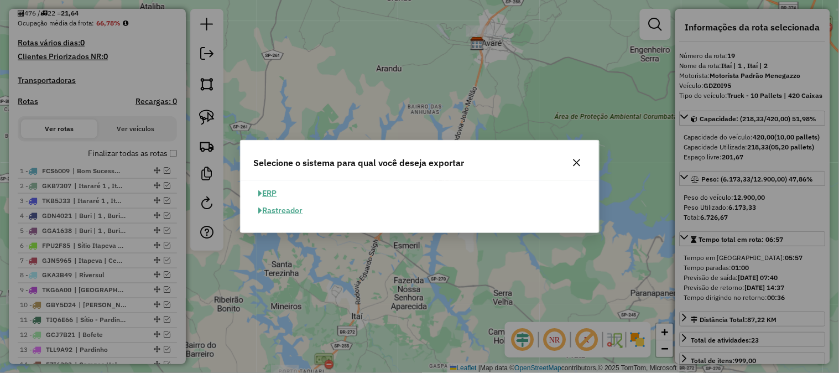
click at [275, 190] on button "ERP" at bounding box center [268, 193] width 28 height 17
select select "**"
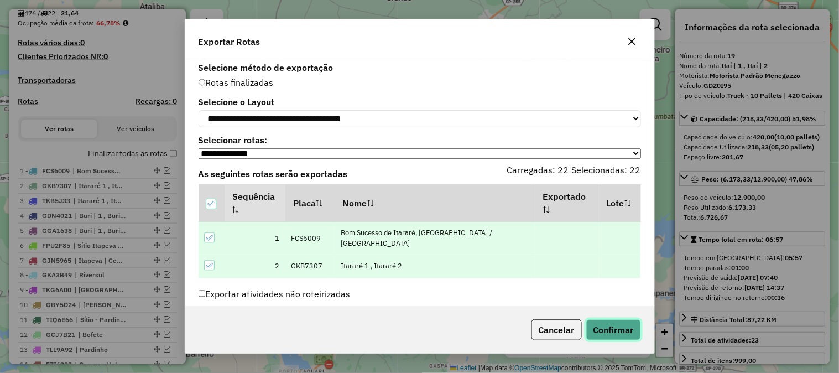
click at [609, 326] on button "Confirmar" at bounding box center [613, 329] width 55 height 21
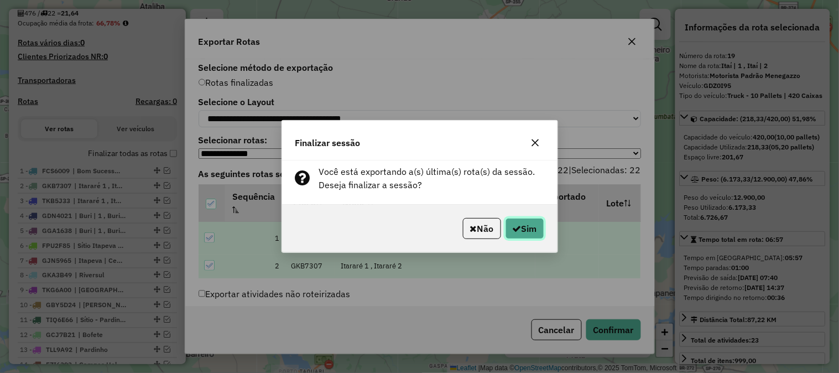
click at [531, 224] on button "Sim" at bounding box center [524, 228] width 39 height 21
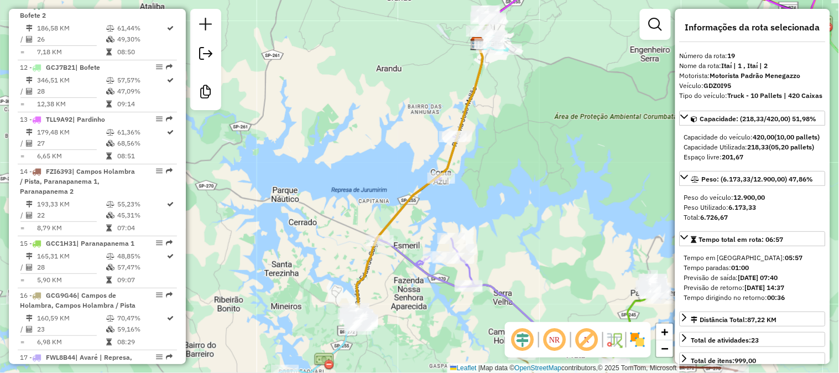
scroll to position [1539, 0]
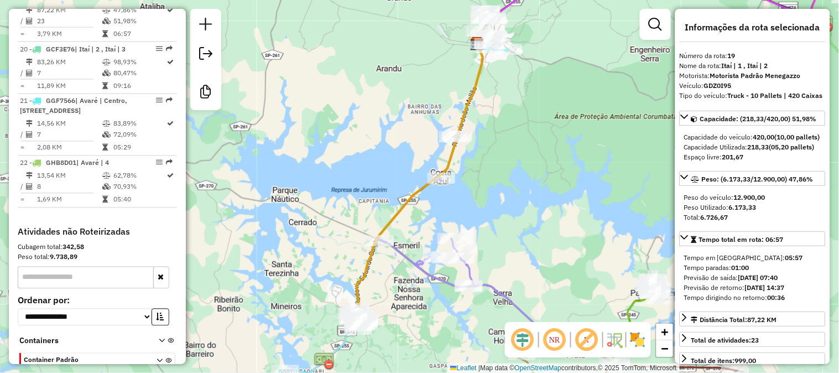
click at [268, 308] on div "Janela de atendimento Grade de atendimento Capacidade Transportadoras Veículos …" at bounding box center [419, 186] width 839 height 373
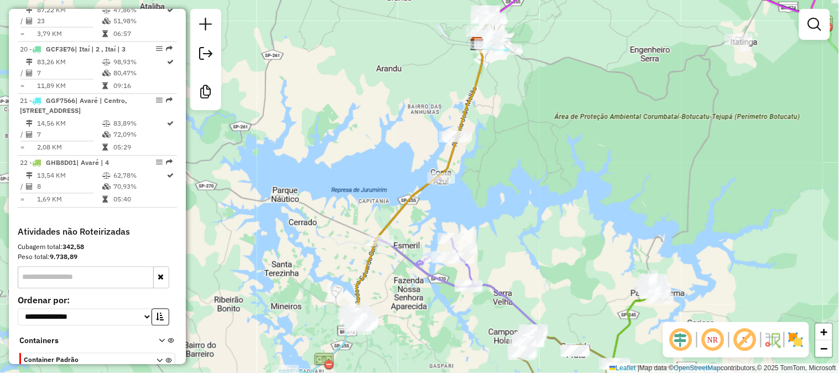
click at [294, 174] on div "Janela de atendimento Grade de atendimento Capacidade Transportadoras Veículos …" at bounding box center [419, 186] width 839 height 373
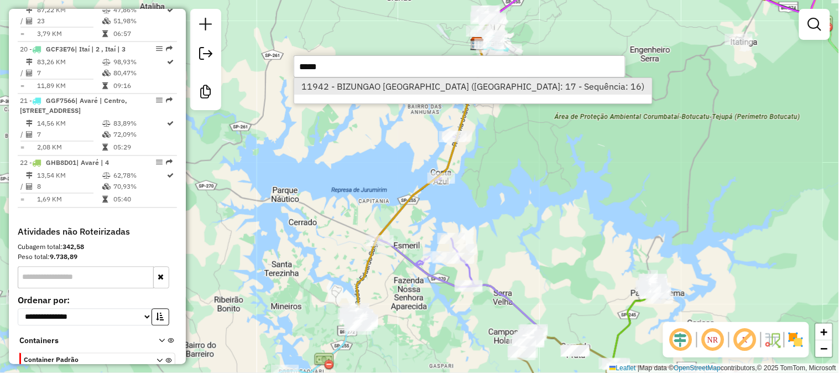
type input "*****"
click at [432, 83] on li "11942 - BIZUNGAO [GEOGRAPHIC_DATA] ([GEOGRAPHIC_DATA]: 17 - Sequência: 16)" at bounding box center [473, 86] width 358 height 17
select select "*********"
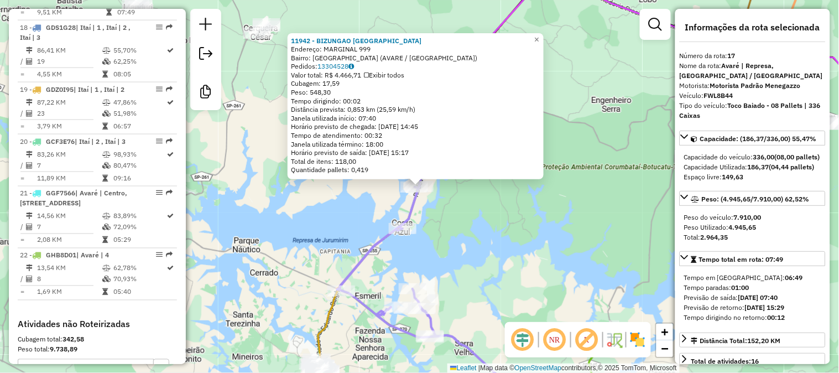
scroll to position [1415, 0]
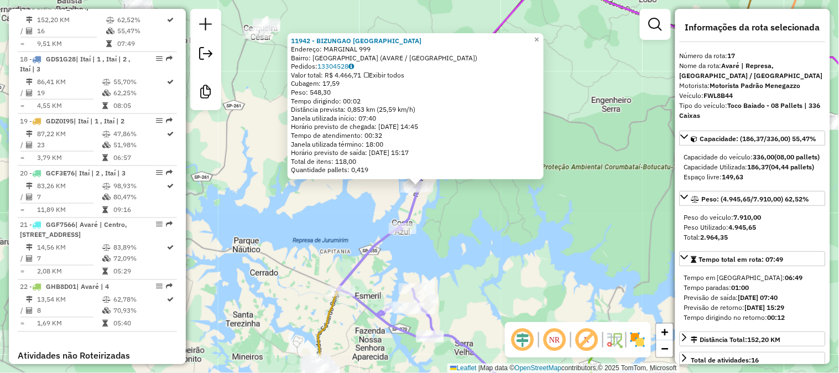
click at [324, 227] on div "11942 - BIZUNGAO [GEOGRAPHIC_DATA] Endereço: MARGINAL 999 Bairro: [GEOGRAPHIC_D…" at bounding box center [419, 186] width 839 height 373
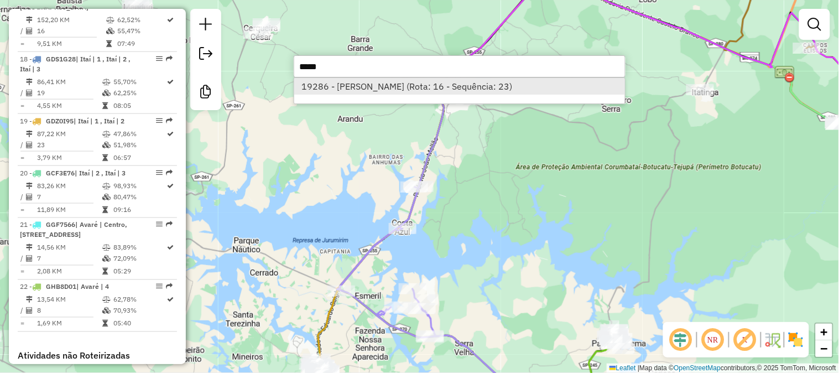
type input "*****"
click at [389, 92] on li "19286 - [PERSON_NAME] (Rota: 16 - Sequência: 23)" at bounding box center [459, 86] width 331 height 17
select select "*********"
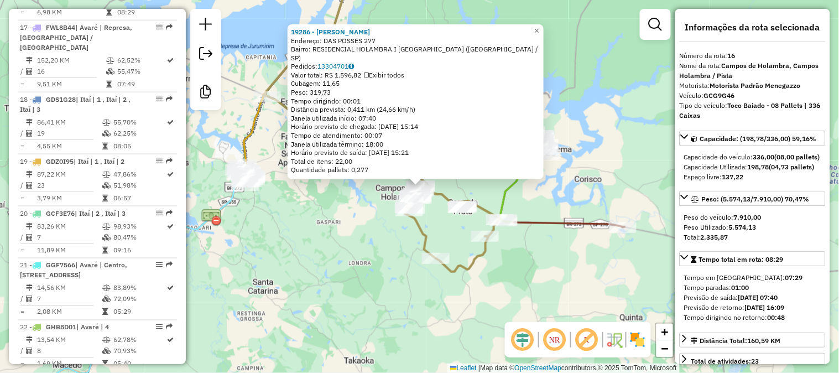
scroll to position [1353, 0]
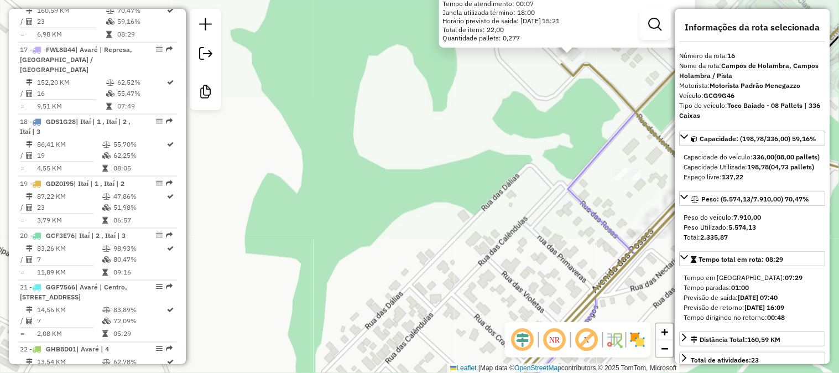
drag, startPoint x: 488, startPoint y: 111, endPoint x: 393, endPoint y: 245, distance: 164.6
click at [393, 246] on div "19286 - [PERSON_NAME]: DAS POSSES 277 Bairro: RESIDENCIAL HOLAMBRA I [GEOGRAPHI…" at bounding box center [419, 186] width 839 height 373
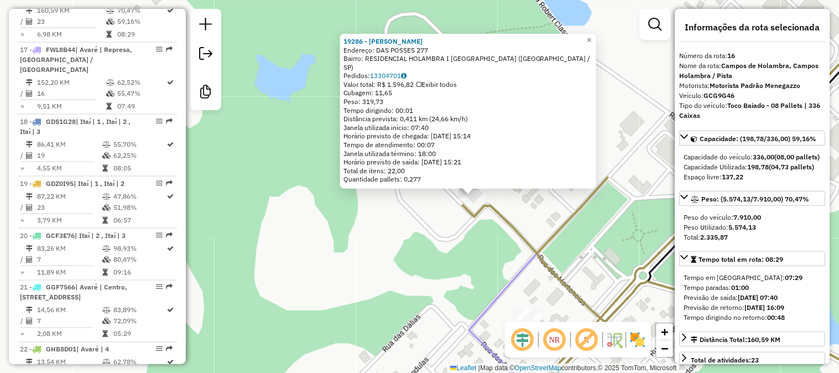
click at [417, 230] on div "19286 - [PERSON_NAME]: DAS POSSES 277 Bairro: RESIDENCIAL HOLAMBRA I [GEOGRAPHI…" at bounding box center [419, 186] width 839 height 373
click at [485, 233] on div "19286 - [PERSON_NAME]: DAS POSSES 277 Bairro: RESIDENCIAL HOLAMBRA I [GEOGRAPHI…" at bounding box center [419, 186] width 839 height 373
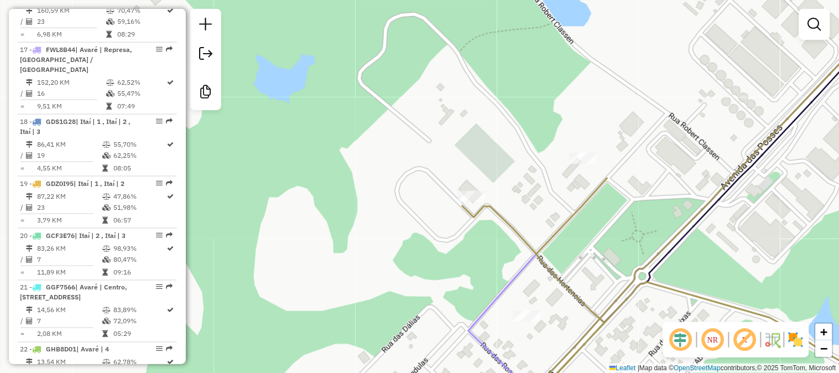
drag, startPoint x: 432, startPoint y: 235, endPoint x: 345, endPoint y: 200, distance: 93.9
click at [391, 221] on div "Janela de atendimento Grade de atendimento Capacidade Transportadoras Veículos …" at bounding box center [419, 186] width 839 height 373
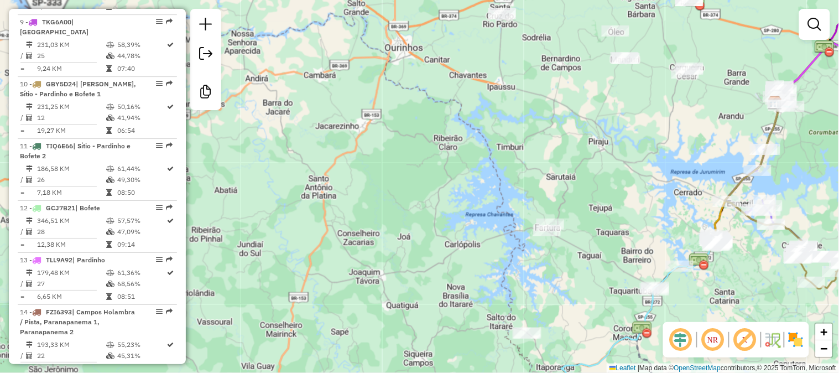
scroll to position [861, 0]
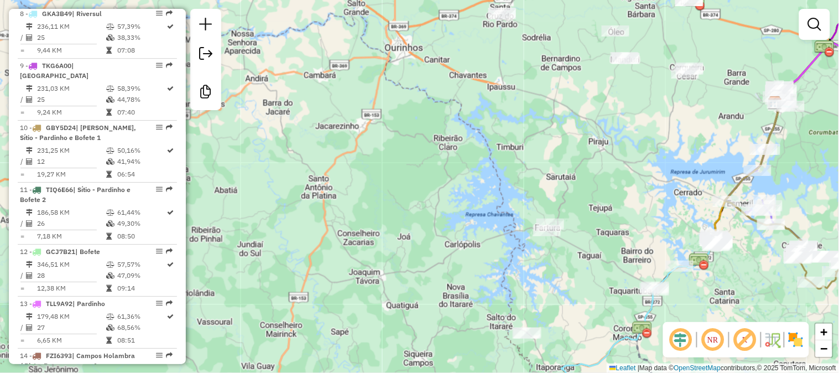
drag, startPoint x: 573, startPoint y: 170, endPoint x: 484, endPoint y: 184, distance: 90.1
click at [485, 184] on div "Janela de atendimento Grade de atendimento Capacidade Transportadoras Veículos …" at bounding box center [419, 186] width 839 height 373
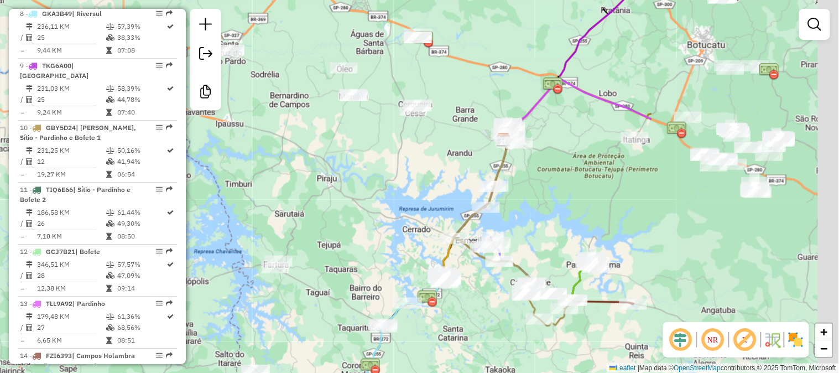
click at [400, 180] on div "Janela de atendimento Grade de atendimento Capacidade Transportadoras Veículos …" at bounding box center [419, 186] width 839 height 373
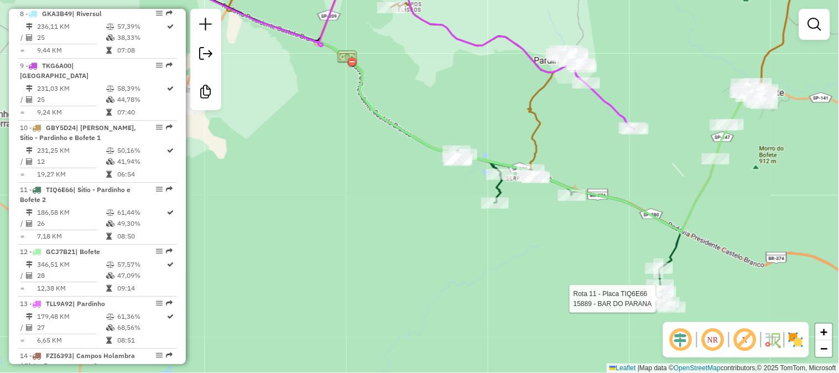
select select "*********"
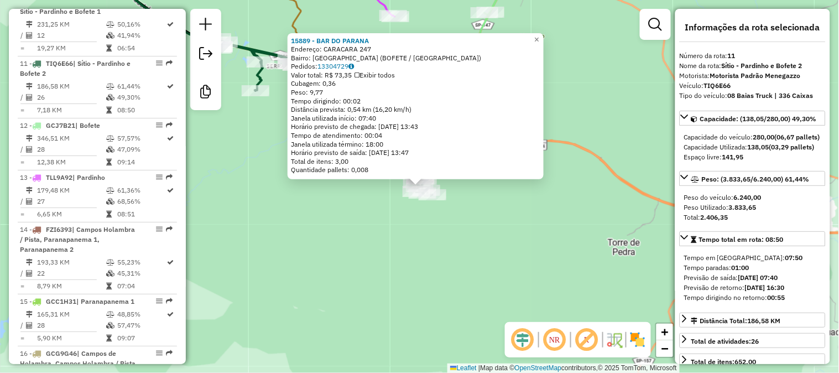
scroll to position [1054, 0]
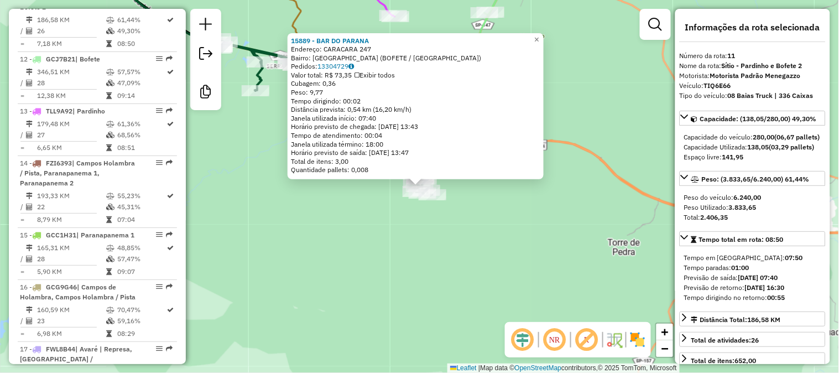
click at [623, 93] on div "15889 - BAR DO PARANA Endereço: CARACARA 247 Bairro: ALPES DA CASTELO (BOFETE /…" at bounding box center [419, 186] width 839 height 373
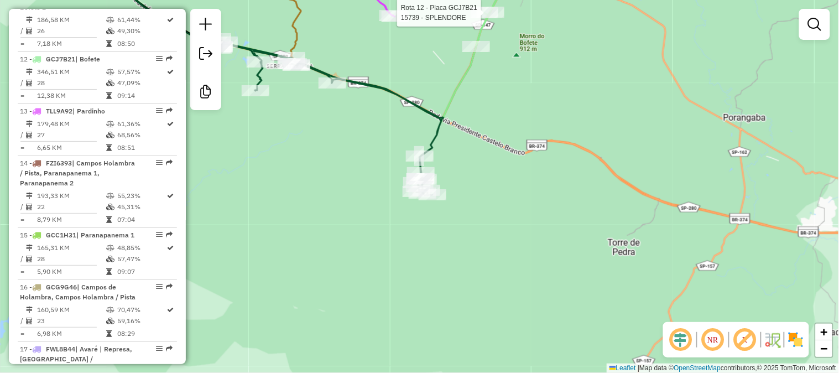
select select "*********"
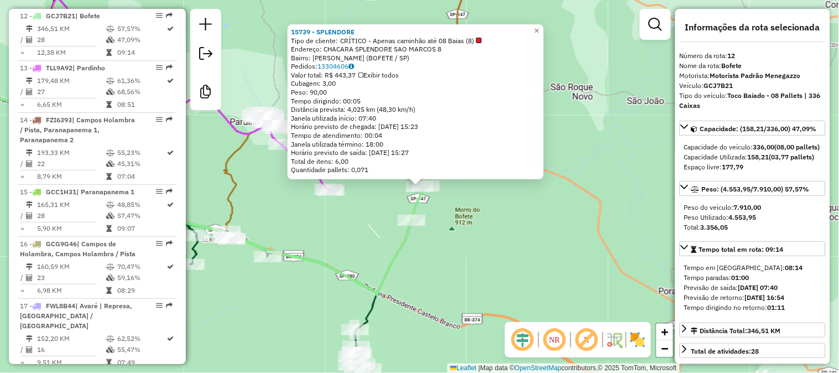
scroll to position [1115, 0]
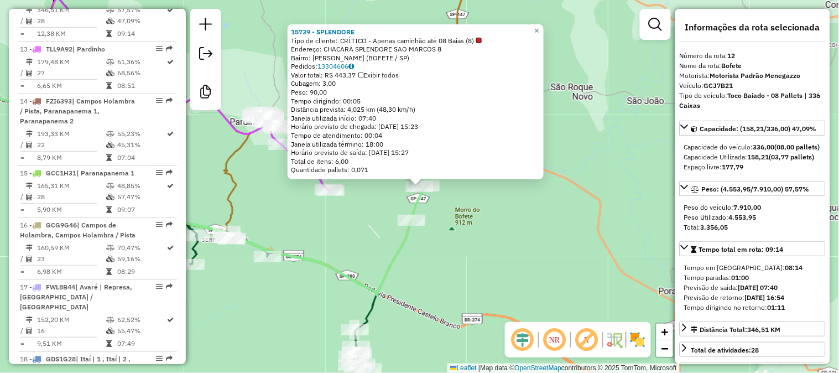
click at [539, 249] on div "15739 - SPLENDORE Tipo de cliente: CRÍTICO - Apenas caminhão até 08 Baias (8) E…" at bounding box center [419, 186] width 839 height 373
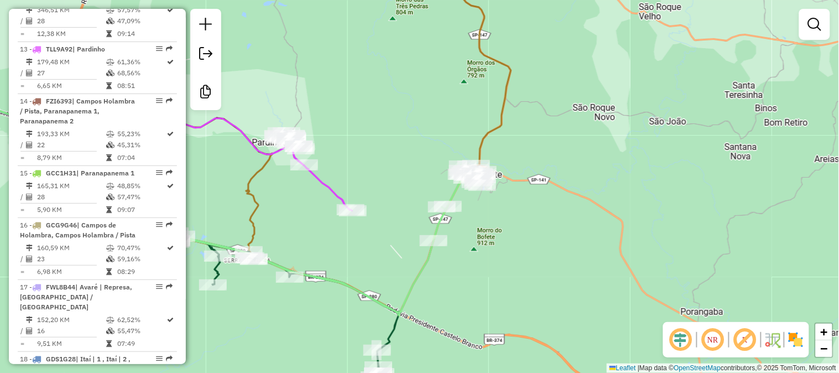
drag, startPoint x: 546, startPoint y: 261, endPoint x: 671, endPoint y: 341, distance: 148.1
click at [670, 341] on hb-router-mapa "Informações da Sessão 979317 - 14/08/2025 Criação: 13/08/2025 18:54 Desbloquear…" at bounding box center [419, 186] width 839 height 373
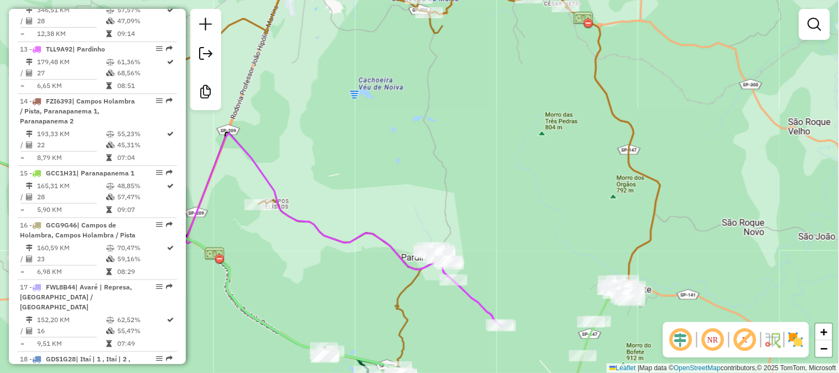
drag, startPoint x: 473, startPoint y: 122, endPoint x: 553, endPoint y: 237, distance: 140.2
click at [550, 236] on div "Janela de atendimento Grade de atendimento Capacidade Transportadoras Veículos …" at bounding box center [419, 186] width 839 height 373
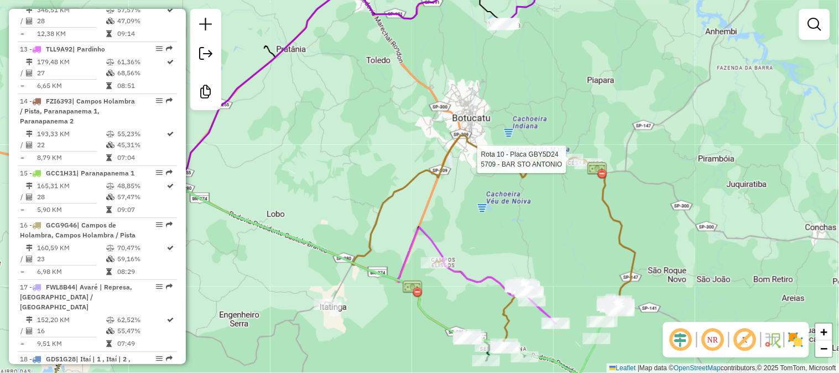
select select "*********"
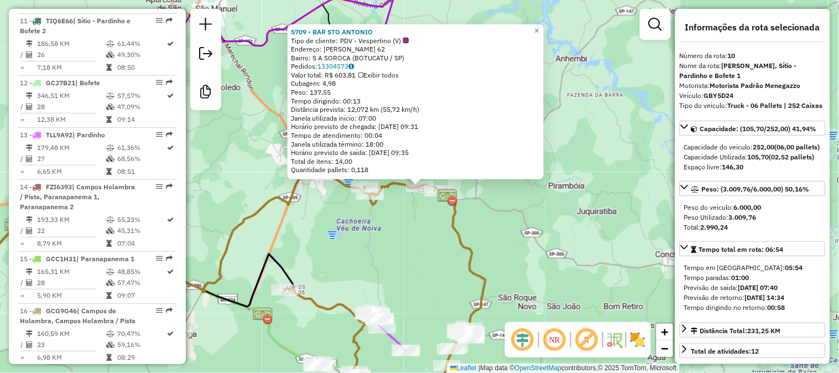
scroll to position [992, 0]
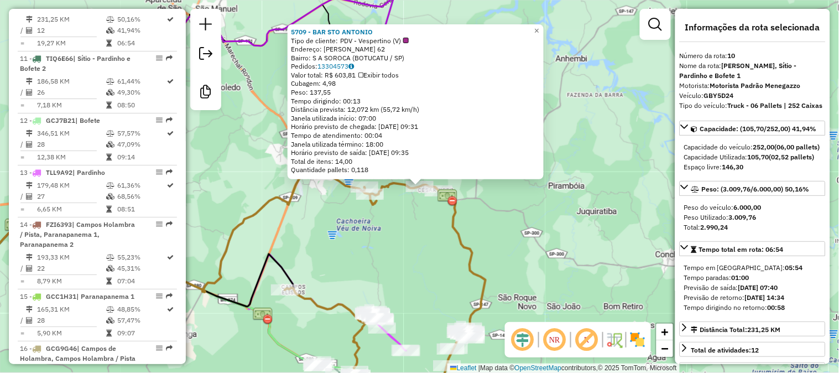
click at [322, 236] on div "5709 - BAR STO ANTONIO Tipo de cliente: PDV - Vespertino (V) Endereço: GERTRUDE…" at bounding box center [419, 186] width 839 height 373
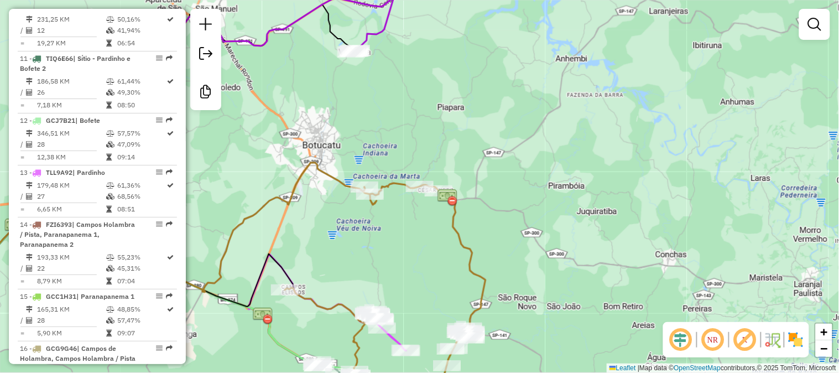
select select "*********"
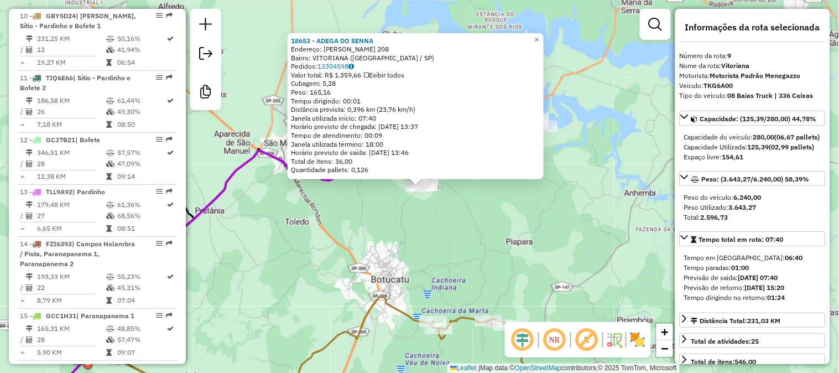
scroll to position [940, 0]
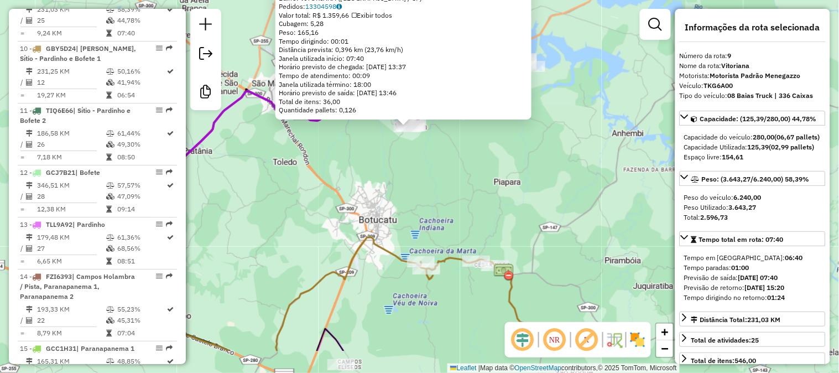
drag, startPoint x: 383, startPoint y: 242, endPoint x: 353, endPoint y: 120, distance: 125.4
click at [357, 131] on div "18653 - ADEGA DO SENNA Endereço: ALCIDES SOARES 208 Bairro: VITORIANA (BOTUCATU…" at bounding box center [419, 186] width 839 height 373
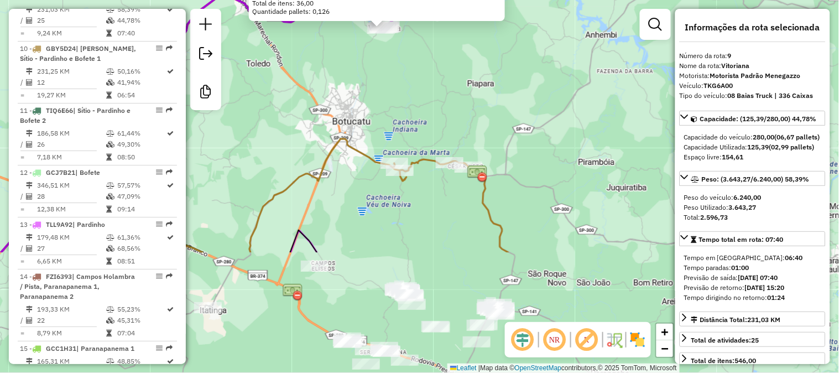
click at [342, 131] on div "18653 - ADEGA DO SENNA Endereço: ALCIDES SOARES 208 Bairro: VITORIANA (BOTUCATU…" at bounding box center [419, 186] width 839 height 373
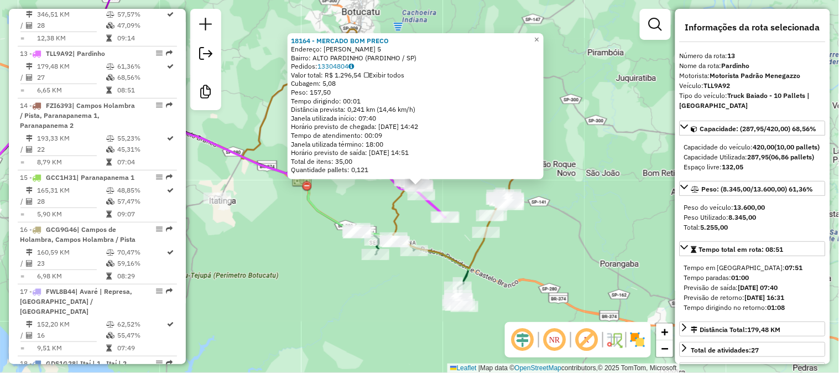
scroll to position [1168, 0]
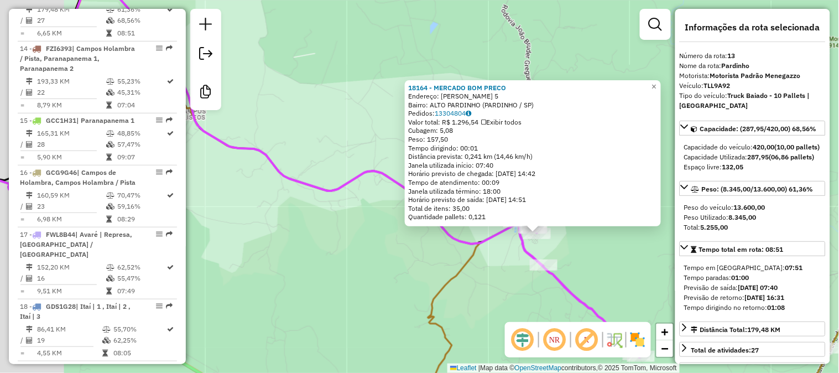
drag, startPoint x: 227, startPoint y: 55, endPoint x: 325, endPoint y: 83, distance: 102.4
click at [323, 83] on div "18164 - MERCADO BOM PRECO Endereço: HERMES RODER CARVALHO 5 Bairro: ALTO PARDIN…" at bounding box center [419, 186] width 839 height 373
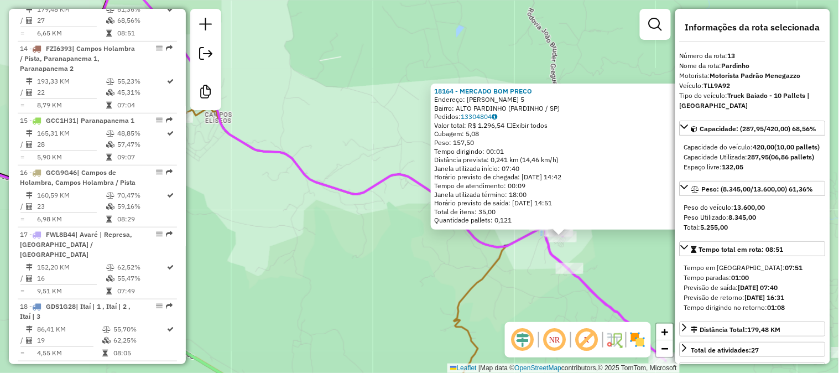
click at [445, 133] on div "18164 - MERCADO BOM PRECO Endereço: HERMES RODER CARVALHO 5 Bairro: ALTO PARDIN…" at bounding box center [419, 186] width 839 height 373
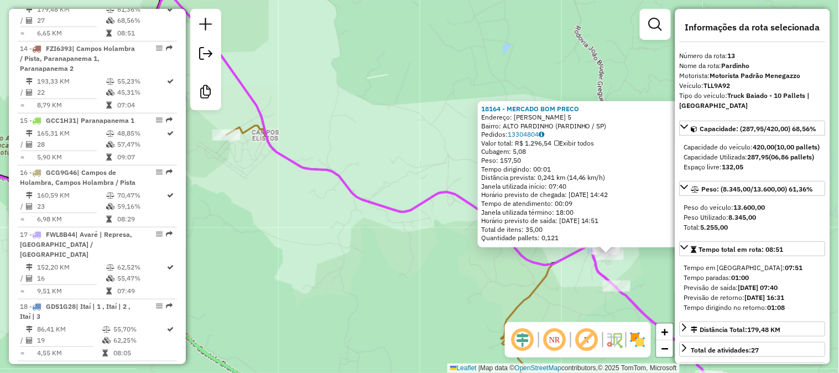
drag, startPoint x: 416, startPoint y: 194, endPoint x: 378, endPoint y: 162, distance: 49.8
click at [387, 170] on div "Rota 10 - Placa GBY5D24 8682 - BAR E MERC DO AIRES 18164 - MERCADO BOM PRECO En…" at bounding box center [419, 186] width 839 height 373
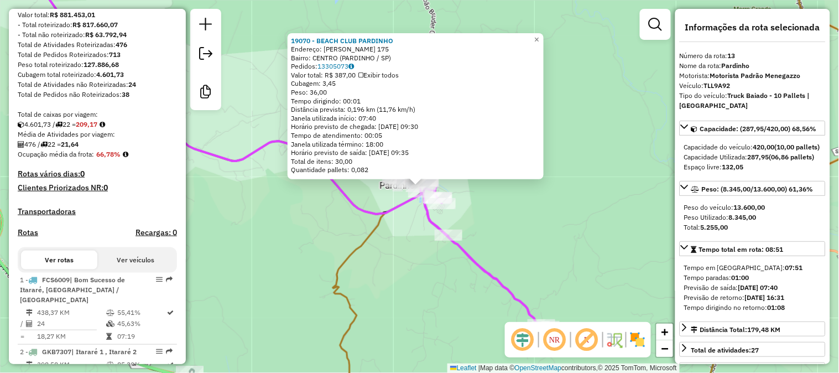
scroll to position [21, 0]
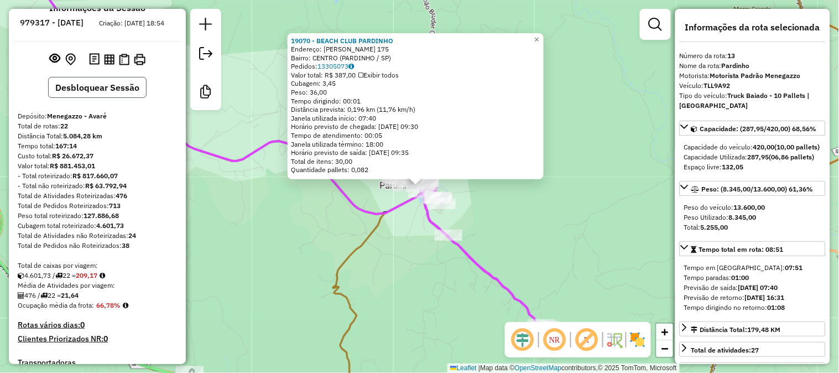
click at [116, 94] on button "Desbloquear Sessão" at bounding box center [97, 87] width 98 height 21
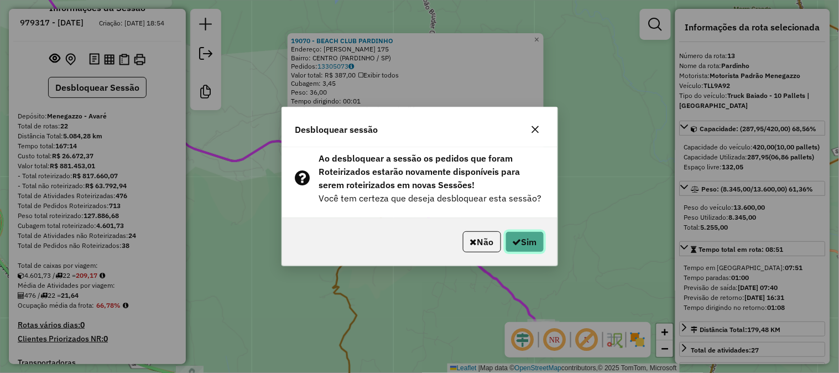
click at [520, 243] on button "Sim" at bounding box center [524, 241] width 39 height 21
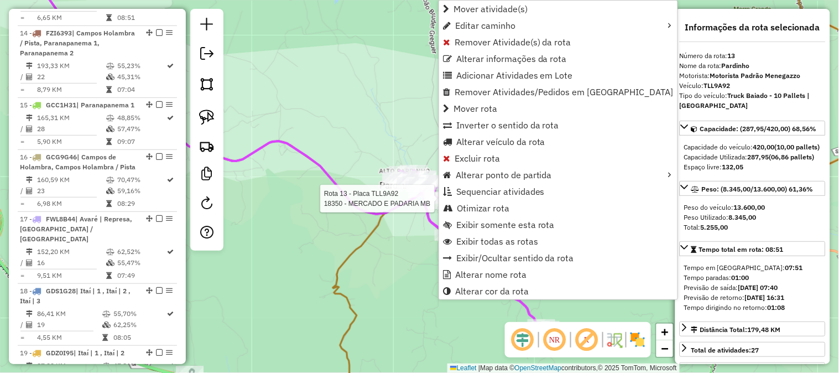
scroll to position [1159, 0]
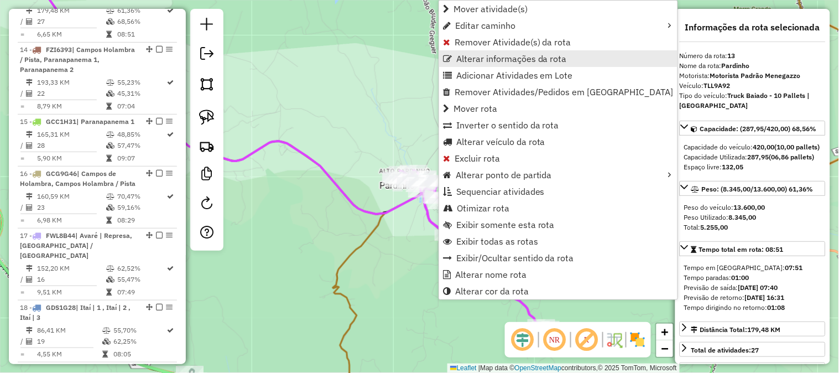
click at [499, 55] on span "Alterar informações da rota" at bounding box center [511, 58] width 111 height 9
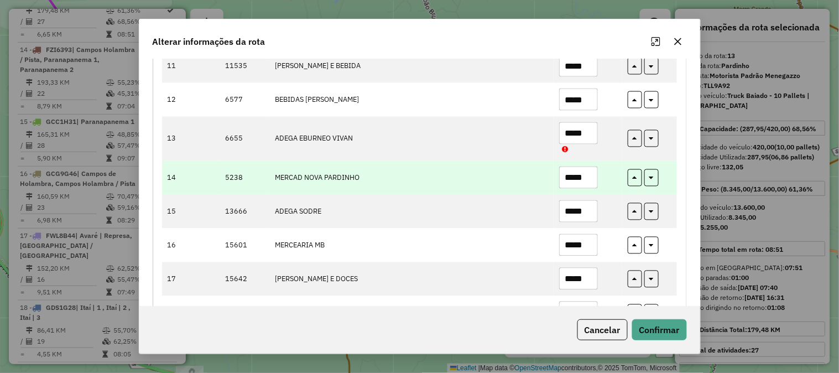
scroll to position [491, 0]
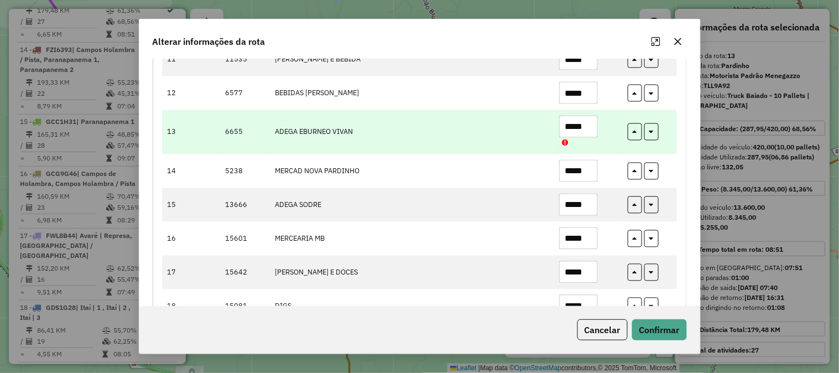
drag, startPoint x: 586, startPoint y: 127, endPoint x: 577, endPoint y: 130, distance: 10.5
click at [577, 130] on input "*****" at bounding box center [578, 127] width 39 height 22
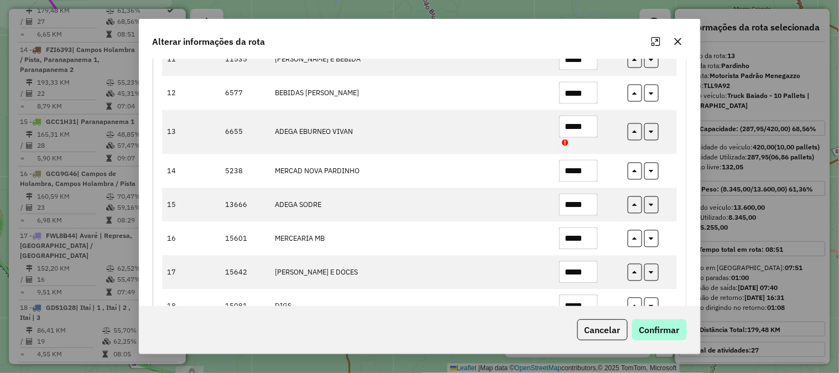
type input "*****"
click at [678, 333] on button "Confirmar" at bounding box center [659, 329] width 55 height 21
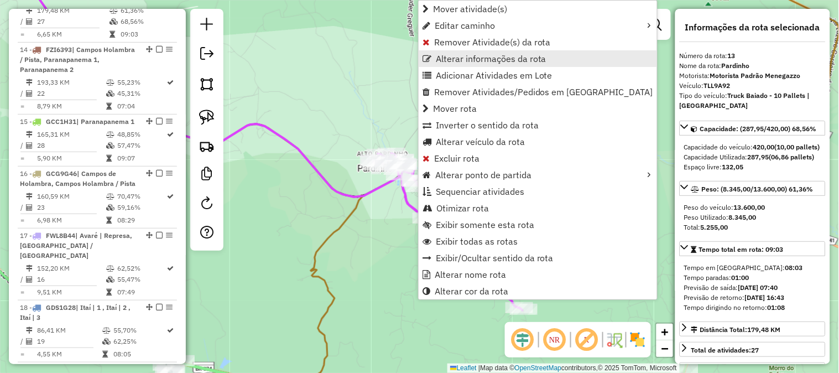
click at [484, 61] on span "Alterar informações da rota" at bounding box center [491, 58] width 111 height 9
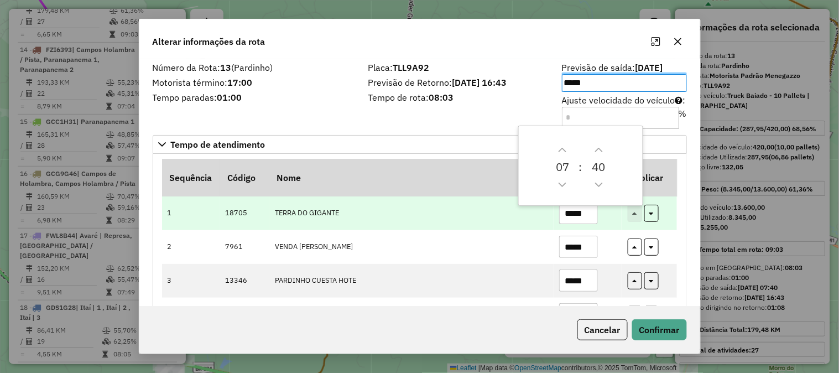
click at [481, 223] on td "TERRA DO GIGANTE" at bounding box center [411, 213] width 284 height 34
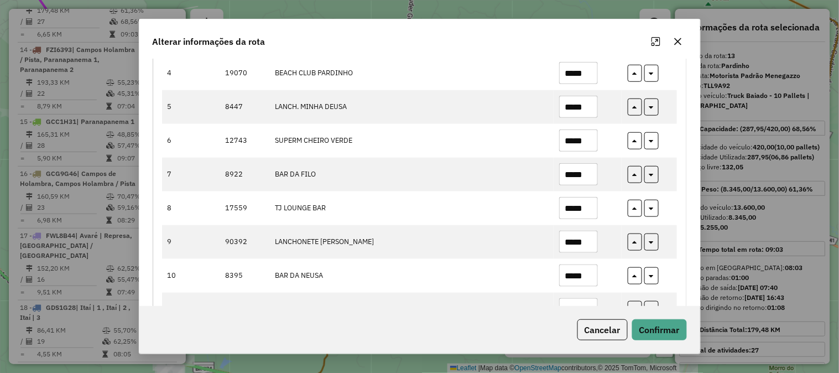
scroll to position [410, 0]
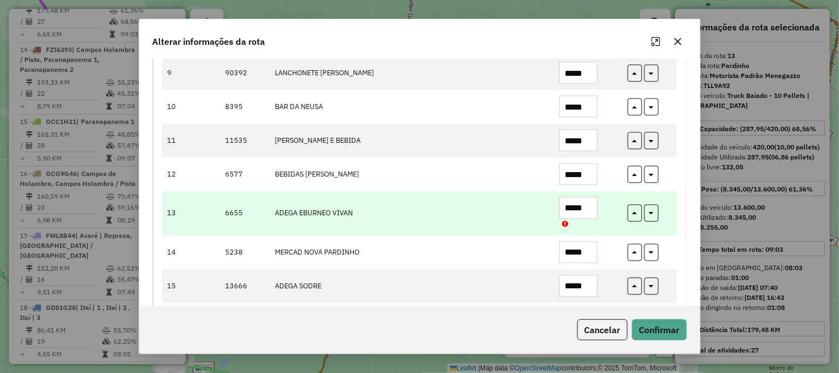
click at [589, 206] on input "*****" at bounding box center [578, 208] width 39 height 22
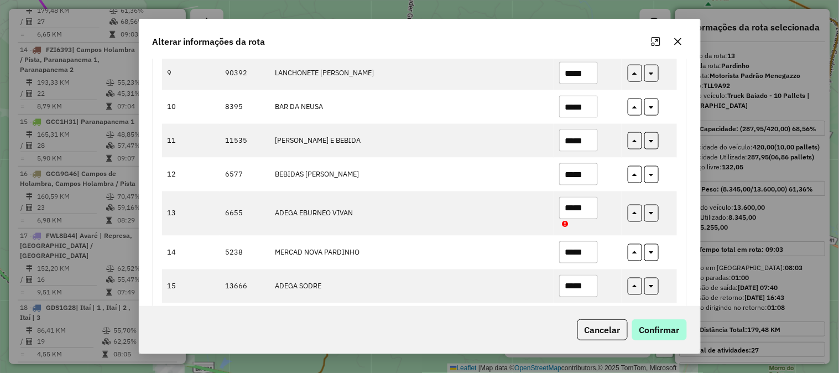
type input "*****"
click at [666, 335] on button "Confirmar" at bounding box center [659, 329] width 55 height 21
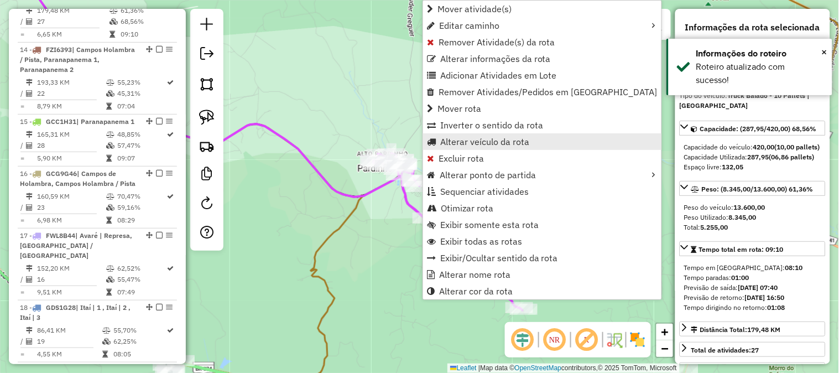
click at [493, 140] on span "Alterar veículo da rota" at bounding box center [484, 141] width 89 height 9
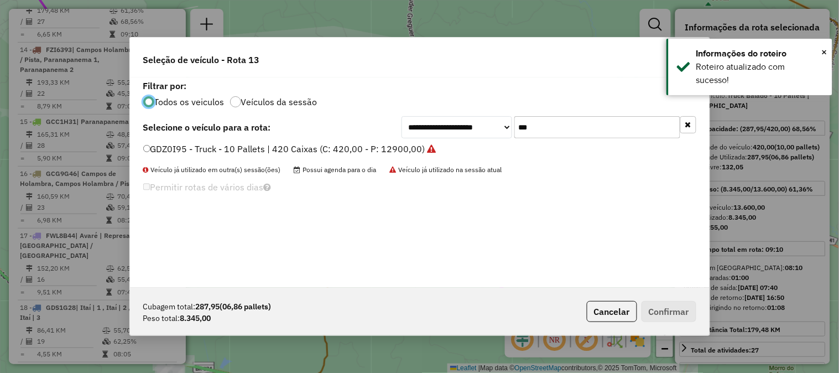
scroll to position [6, 3]
click at [554, 62] on div "Seleção de veículo - Rota 13" at bounding box center [419, 58] width 579 height 40
drag, startPoint x: 599, startPoint y: 50, endPoint x: 626, endPoint y: 43, distance: 28.2
click at [600, 50] on div "Seleção de veículo - Rota 13" at bounding box center [419, 57] width 579 height 40
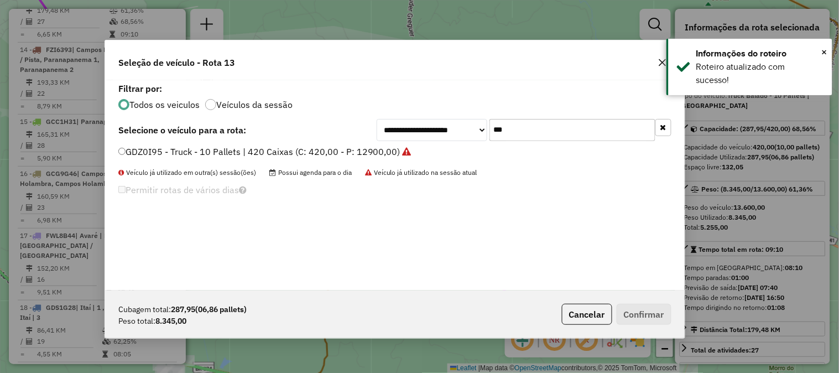
drag, startPoint x: 601, startPoint y: 46, endPoint x: 505, endPoint y: 51, distance: 95.7
click at [495, 57] on div "Seleção de veículo - Rota 13" at bounding box center [394, 60] width 579 height 40
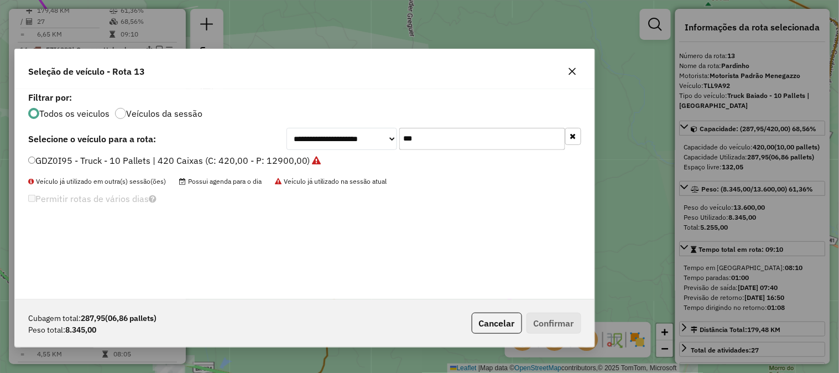
click at [575, 69] on icon "button" at bounding box center [572, 71] width 9 height 9
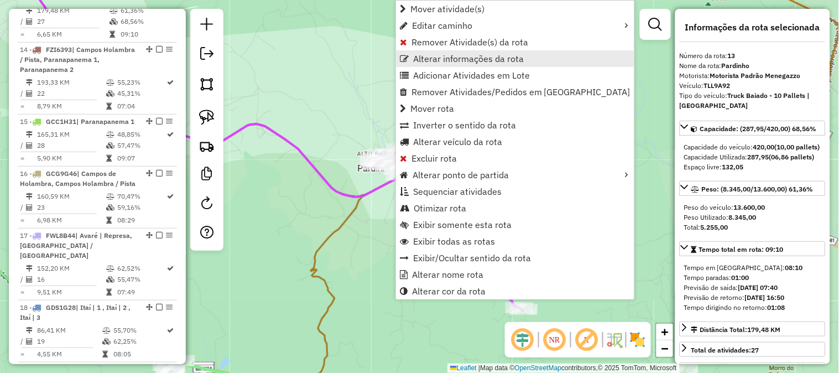
click at [465, 54] on span "Alterar informações da rota" at bounding box center [468, 58] width 111 height 9
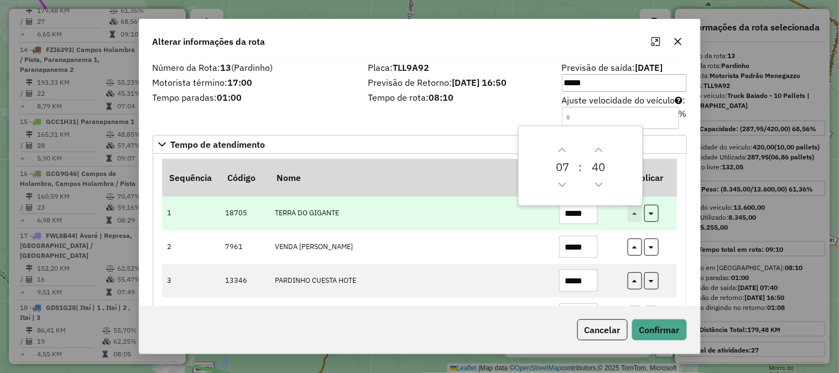
click at [474, 227] on td "TERRA DO GIGANTE" at bounding box center [411, 213] width 284 height 34
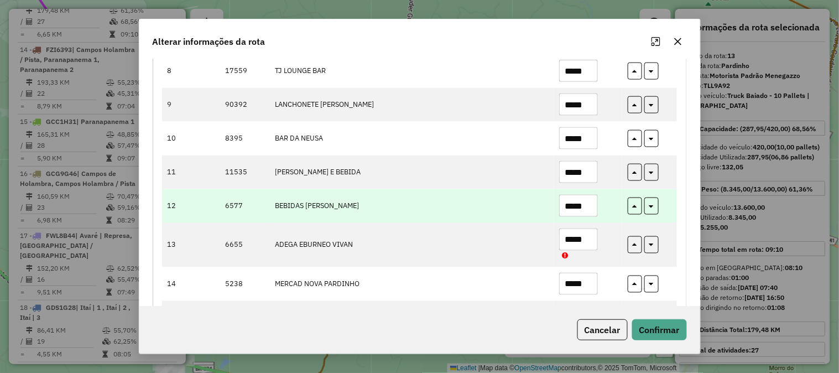
scroll to position [410, 0]
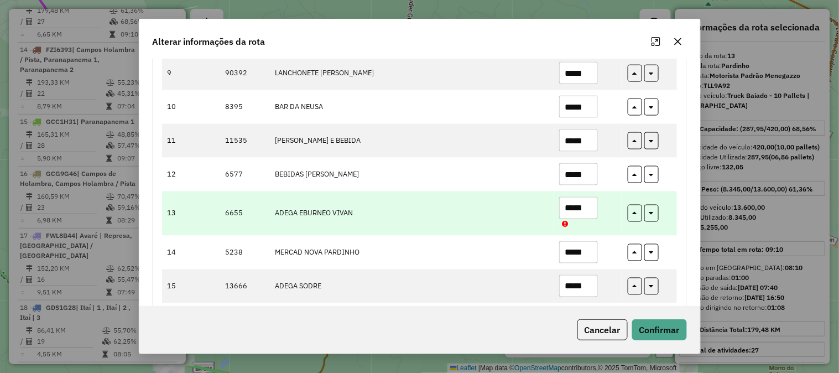
click at [590, 203] on input "*****" at bounding box center [578, 208] width 39 height 22
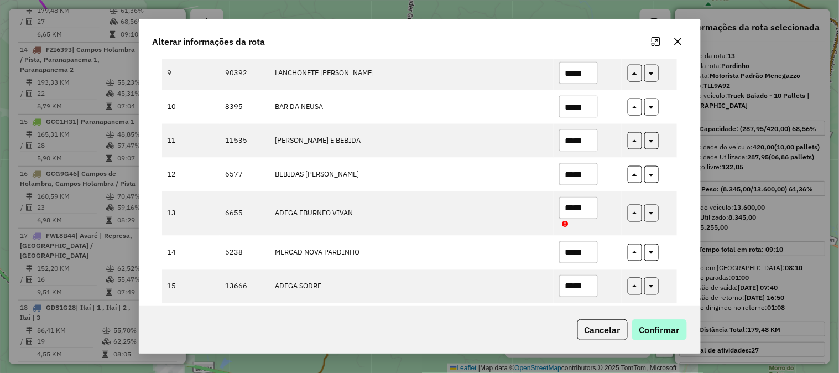
type input "*****"
click at [662, 326] on button "Confirmar" at bounding box center [659, 329] width 55 height 21
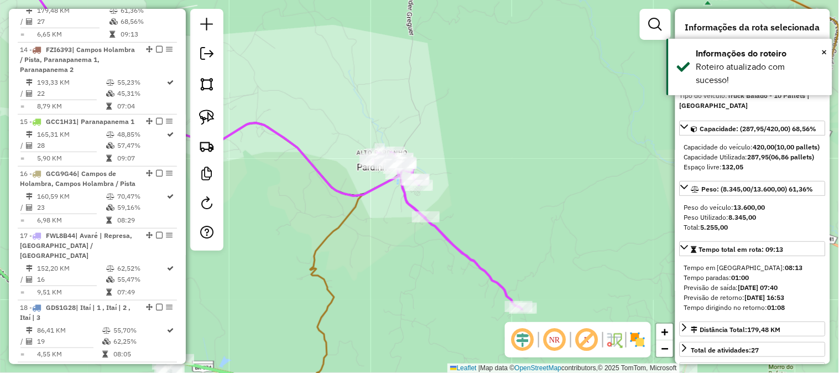
drag, startPoint x: 567, startPoint y: 253, endPoint x: 492, endPoint y: 129, distance: 144.4
click at [509, 155] on div "Janela de atendimento Grade de atendimento Capacidade Transportadoras Veículos …" at bounding box center [419, 186] width 839 height 373
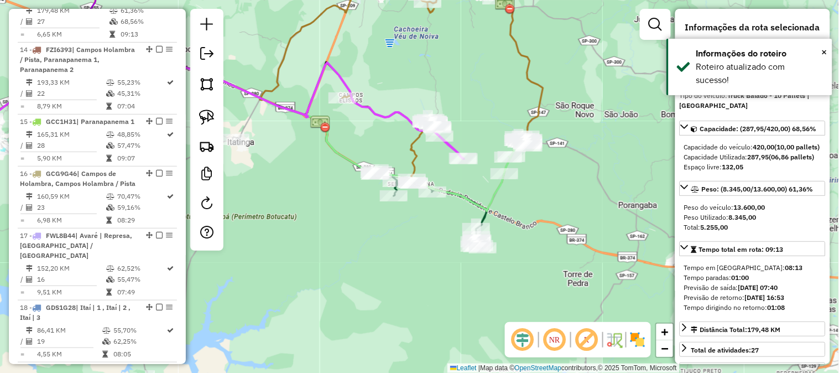
drag, startPoint x: 562, startPoint y: 240, endPoint x: 556, endPoint y: 229, distance: 12.1
click at [561, 233] on div "Janela de atendimento Grade de atendimento Capacidade Transportadoras Veículos …" at bounding box center [419, 186] width 839 height 373
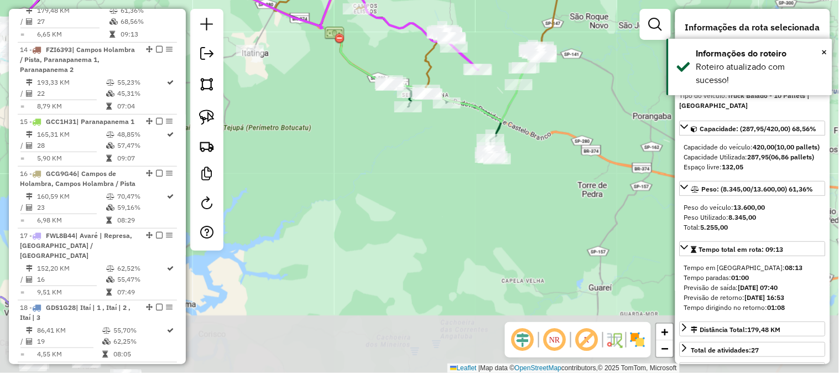
drag, startPoint x: 540, startPoint y: 266, endPoint x: 535, endPoint y: 135, distance: 131.1
click at [544, 133] on div "Janela de atendimento Grade de atendimento Capacidade Transportadoras Veículos …" at bounding box center [419, 186] width 839 height 373
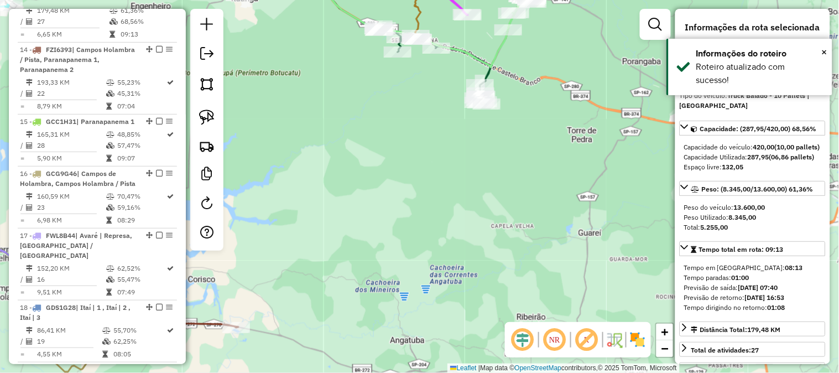
click at [509, 216] on div "Janela de atendimento Grade de atendimento Capacidade Transportadoras Veículos …" at bounding box center [419, 186] width 839 height 373
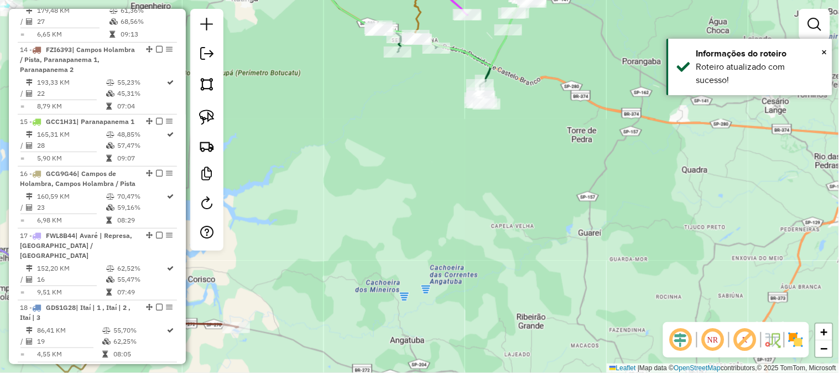
drag, startPoint x: 501, startPoint y: 231, endPoint x: 479, endPoint y: 118, distance: 115.0
click at [489, 145] on div "Janela de atendimento Grade de atendimento Capacidade Transportadoras Veículos …" at bounding box center [419, 186] width 839 height 373
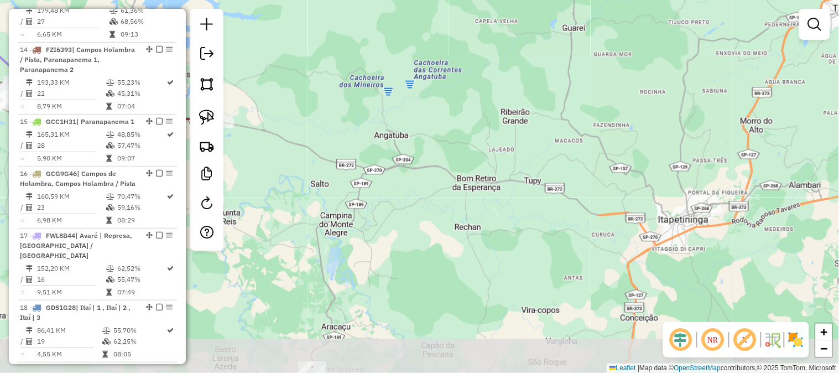
drag, startPoint x: 487, startPoint y: 196, endPoint x: 468, endPoint y: 196, distance: 19.4
click at [489, 179] on div "Janela de atendimento Grade de atendimento Capacidade Transportadoras Veículos …" at bounding box center [419, 186] width 839 height 373
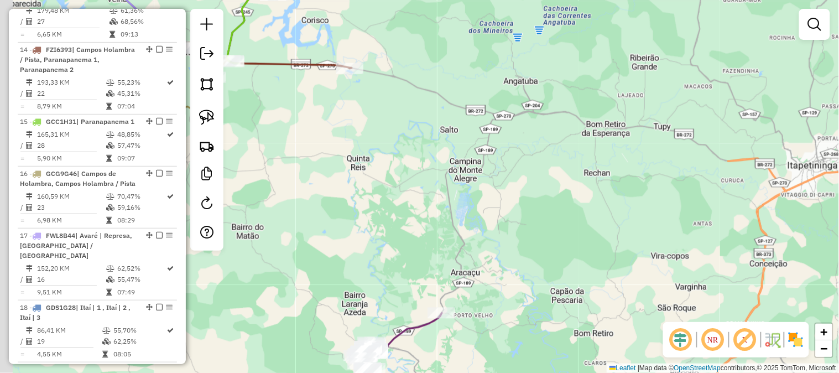
drag, startPoint x: 459, startPoint y: 232, endPoint x: 578, endPoint y: 111, distance: 170.4
click at [578, 117] on div "Janela de atendimento Grade de atendimento Capacidade Transportadoras Veículos …" at bounding box center [419, 186] width 839 height 373
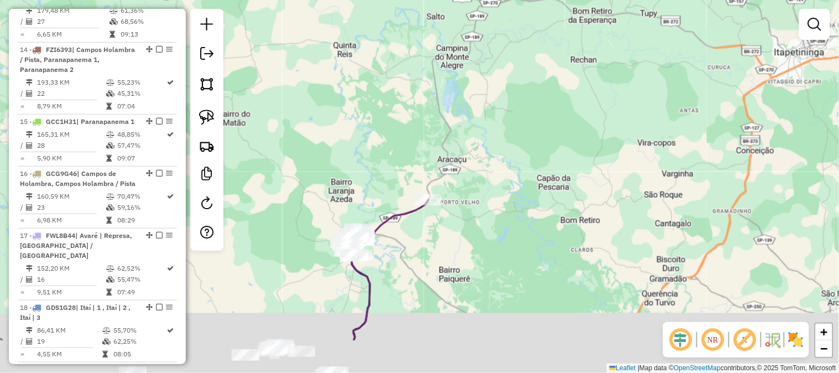
drag, startPoint x: 521, startPoint y: 282, endPoint x: 430, endPoint y: 121, distance: 185.4
click at [469, 175] on div "Janela de atendimento Grade de atendimento Capacidade Transportadoras Veículos …" at bounding box center [419, 186] width 839 height 373
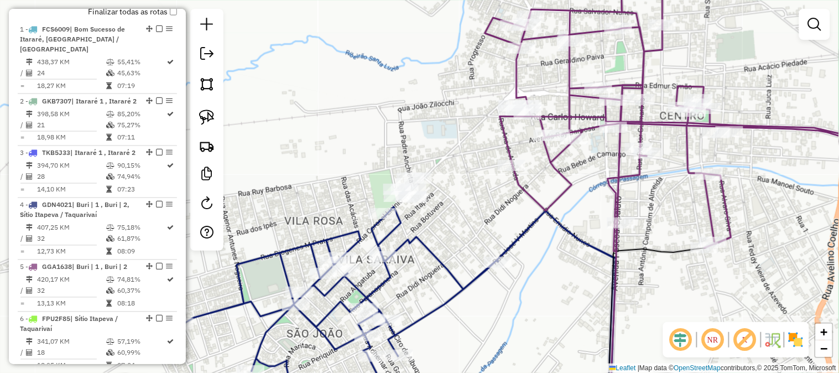
scroll to position [301, 0]
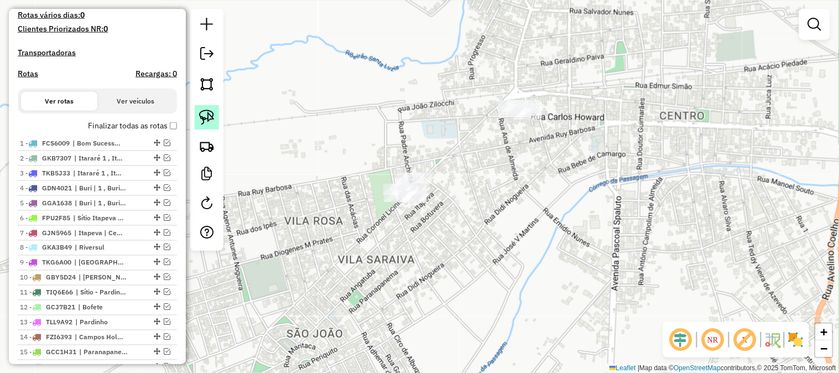
click at [201, 114] on img at bounding box center [206, 116] width 15 height 15
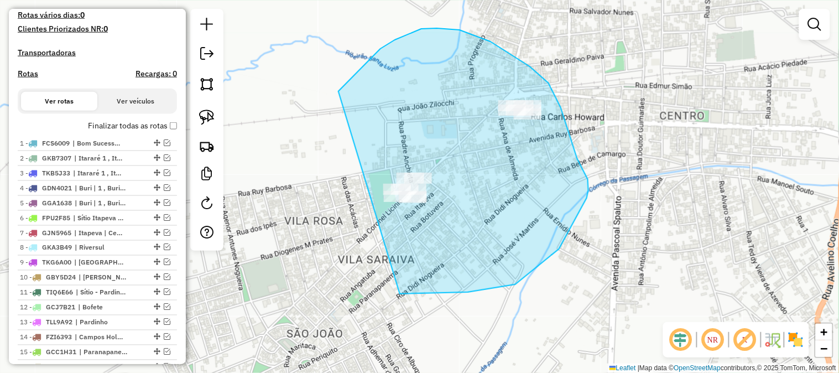
drag, startPoint x: 338, startPoint y: 91, endPoint x: 352, endPoint y: 218, distance: 127.3
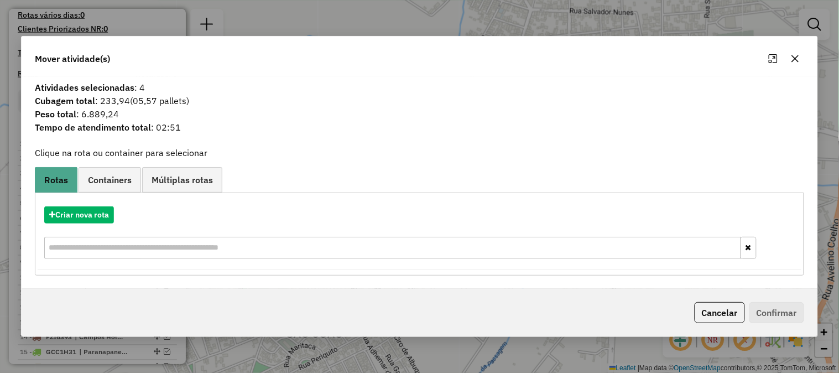
click at [794, 55] on icon "button" at bounding box center [794, 58] width 9 height 9
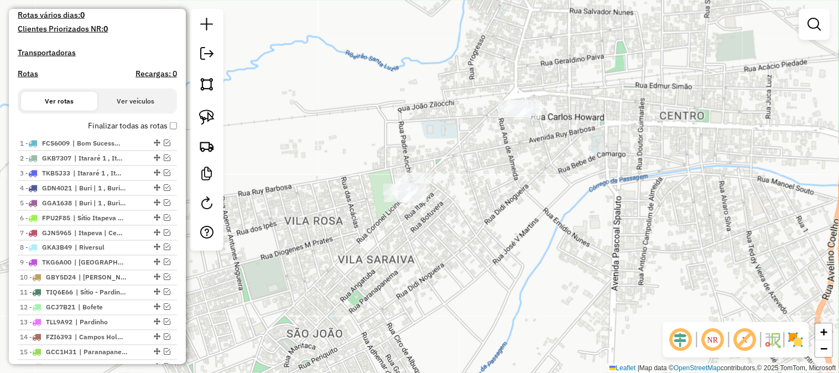
drag, startPoint x: 653, startPoint y: 77, endPoint x: 575, endPoint y: 106, distance: 82.9
click at [585, 107] on div "Janela de atendimento Grade de atendimento Capacidade Transportadoras Veículos …" at bounding box center [419, 186] width 839 height 373
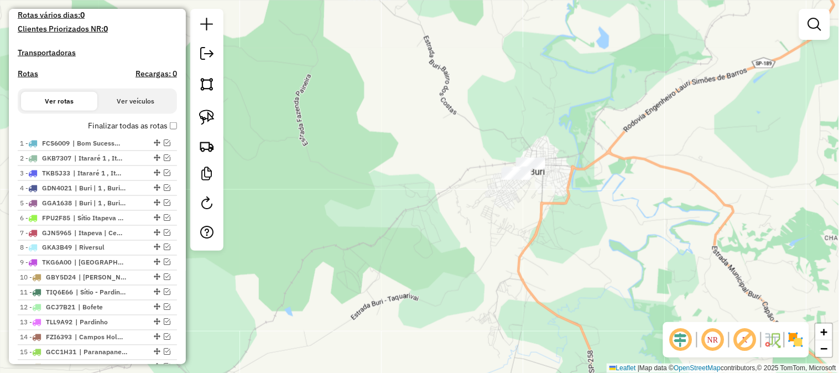
click at [440, 150] on div "Janela de atendimento Grade de atendimento Capacidade Transportadoras Veículos …" at bounding box center [419, 186] width 839 height 373
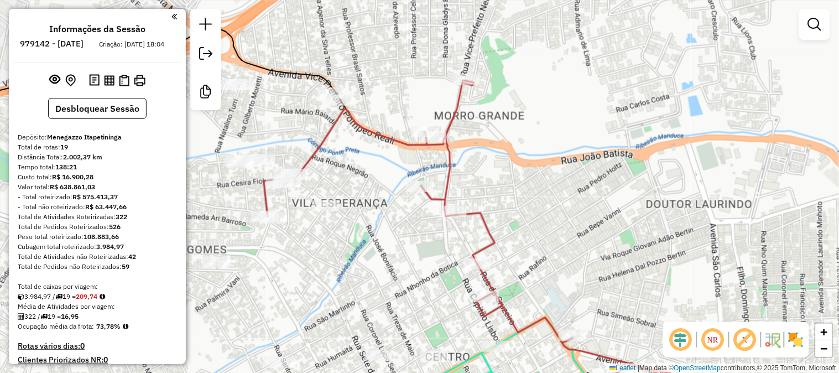
scroll to position [1259, 0]
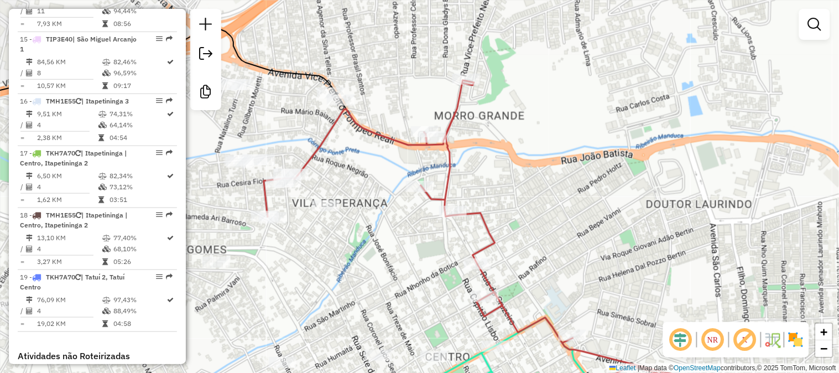
click at [669, 84] on div "Janela de atendimento Grade de atendimento Capacidade Transportadoras Veículos …" at bounding box center [419, 186] width 839 height 373
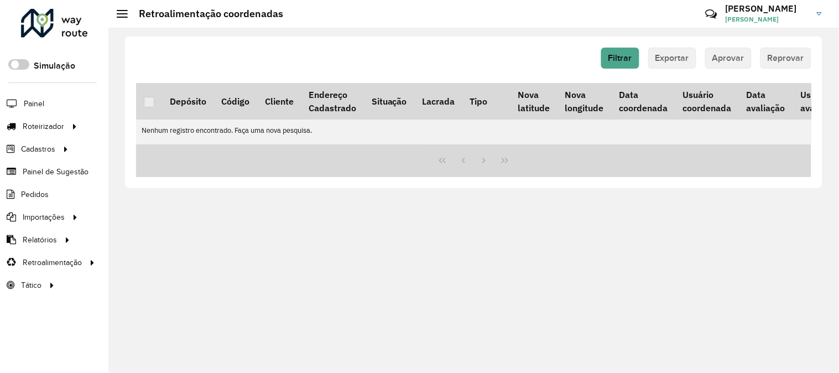
click at [306, 212] on div "Filtrar Exportar Aprovar Reprovar Depósito Código Cliente Endereço Cadastrado S…" at bounding box center [473, 200] width 730 height 345
